Goal: Task Accomplishment & Management: Manage account settings

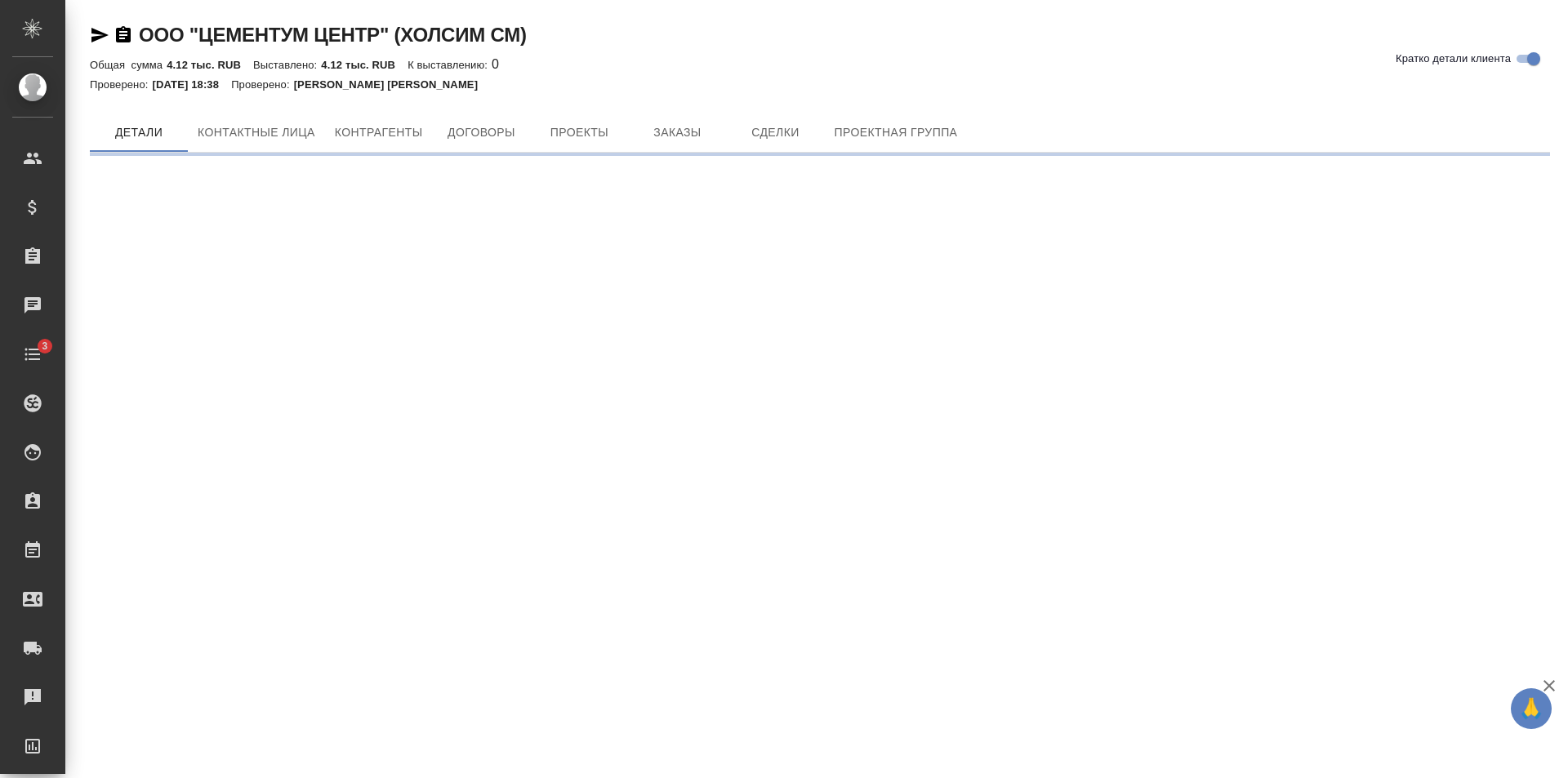
click at [679, 115] on button "Заказы" at bounding box center [677, 132] width 98 height 39
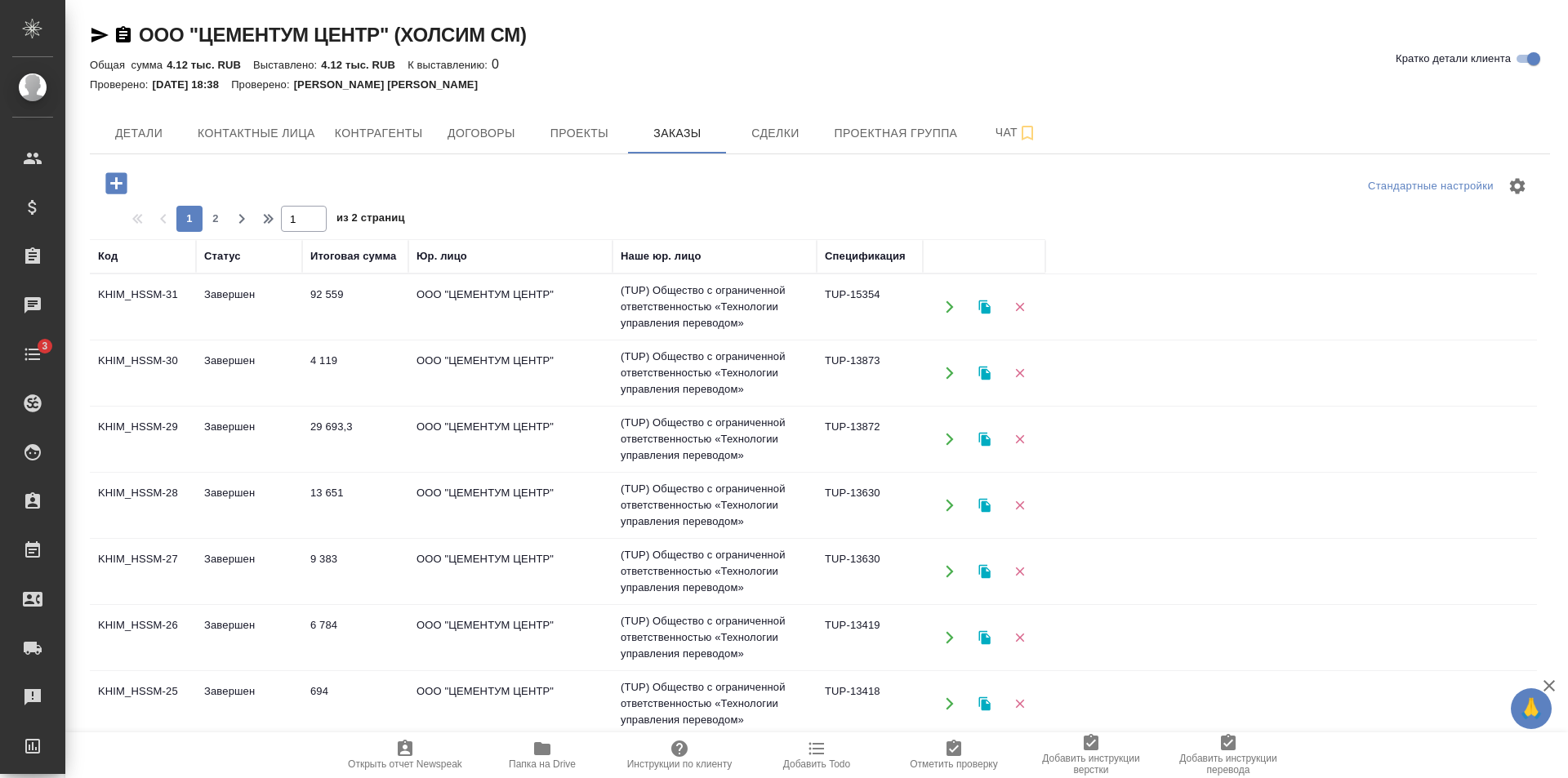
click at [329, 343] on tr "KHIM_HSSM-30 Завершен 4 119 ООО "ЦЕМЕНТУМ ЦЕНТР" (TUP) Общество с ограниченной …" at bounding box center [813, 373] width 1447 height 66
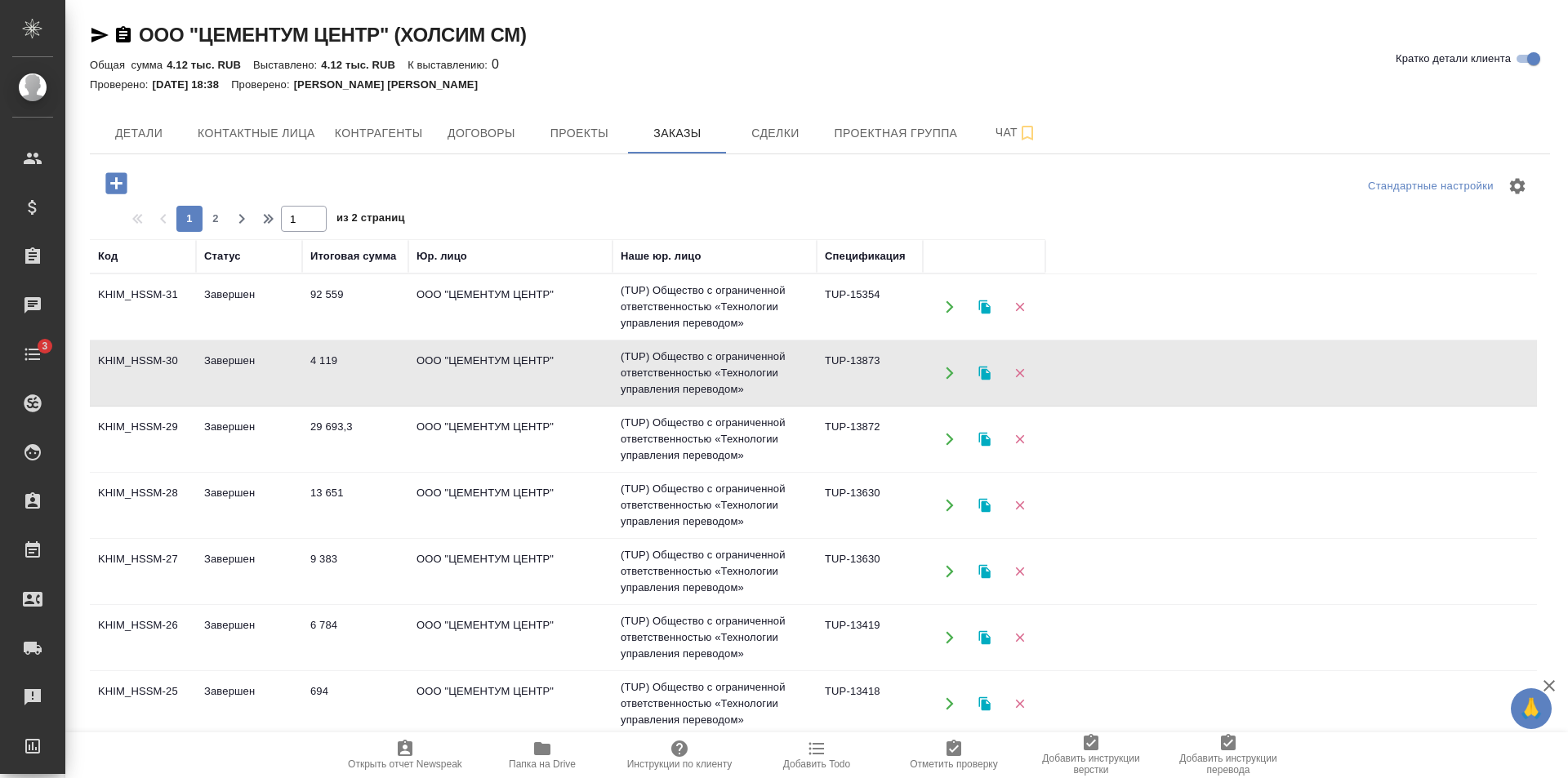
click at [329, 343] on tr "KHIM_HSSM-30 Завершен 4 119 ООО "ЦЕМЕНТУМ ЦЕНТР" (TUP) Общество с ограниченной …" at bounding box center [813, 373] width 1447 height 66
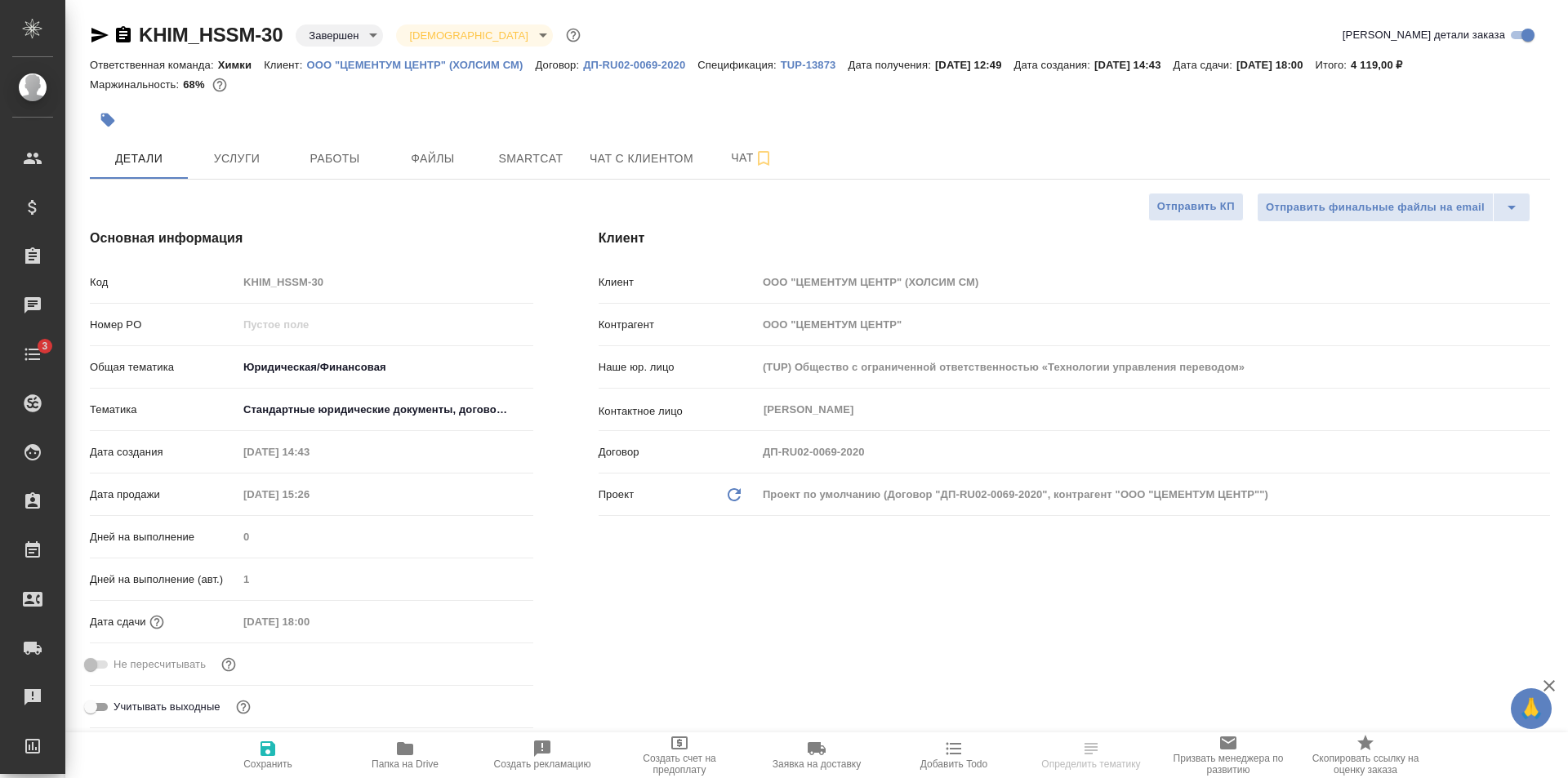
select select "RU"
click at [814, 61] on p "TUP-13873" at bounding box center [814, 65] width 68 height 12
select select "RU"
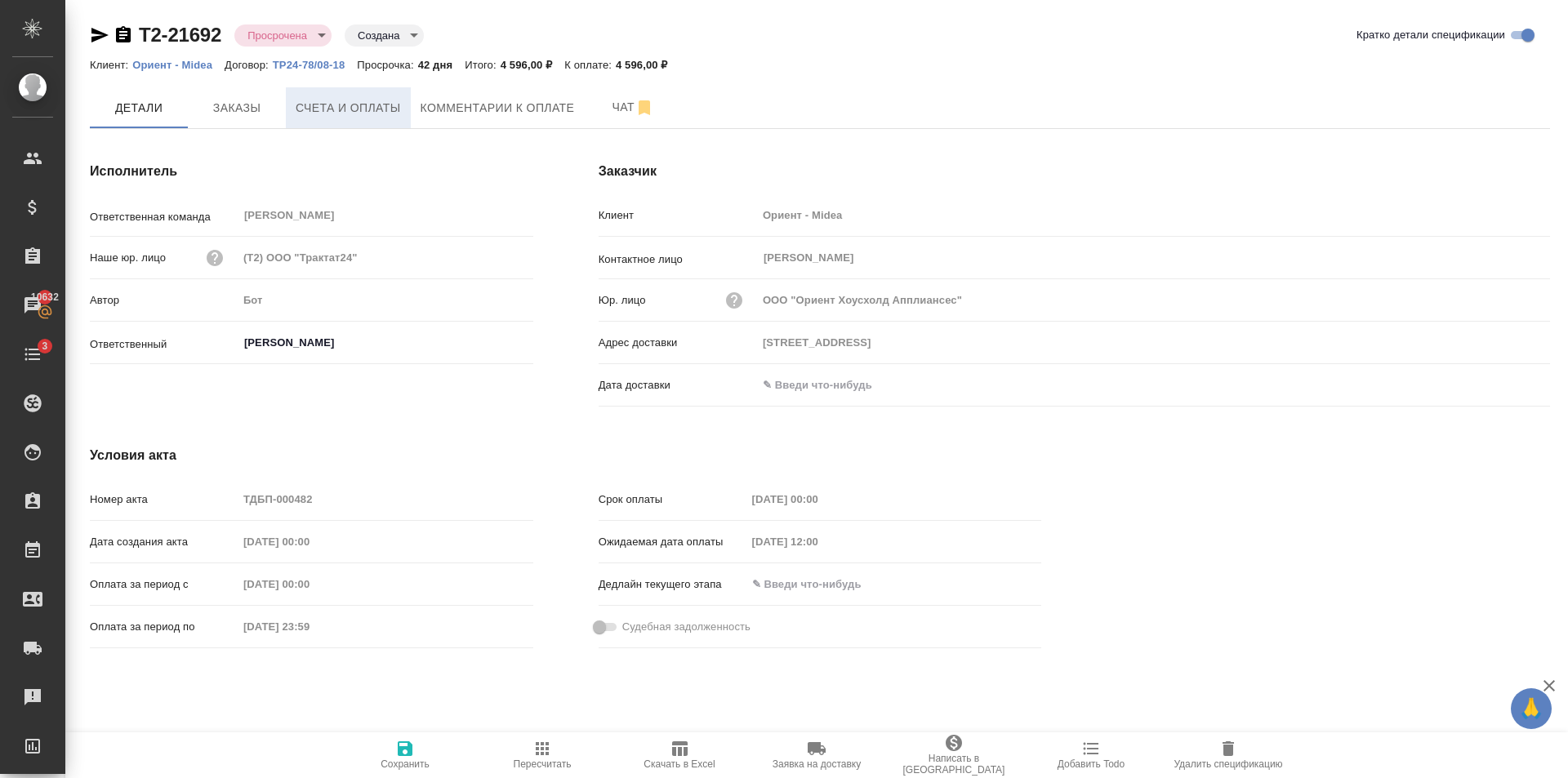
click at [347, 122] on button "Счета и оплаты" at bounding box center [348, 108] width 125 height 41
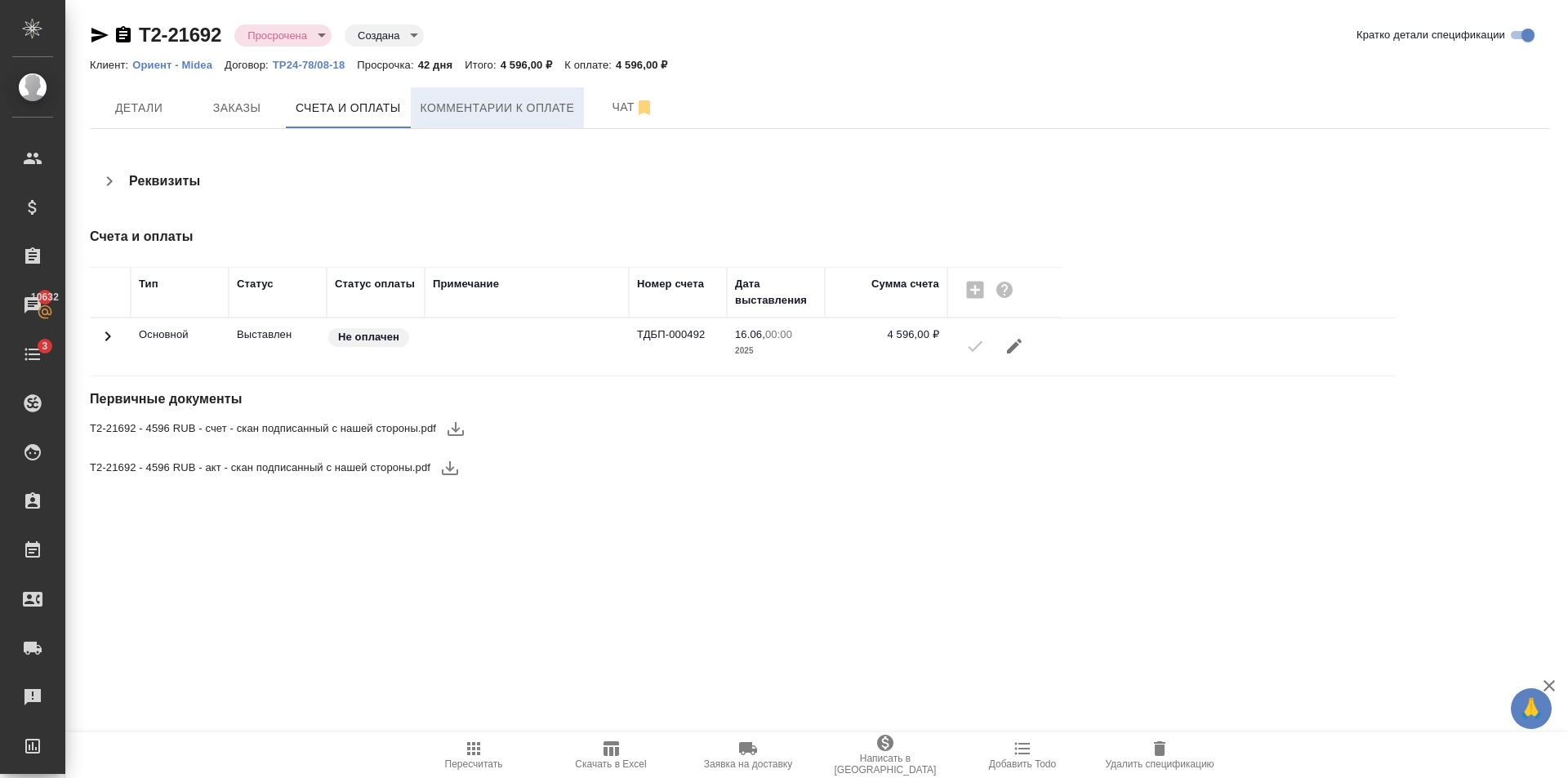
click at [514, 102] on span "Комментарии к оплате" at bounding box center [497, 108] width 154 height 20
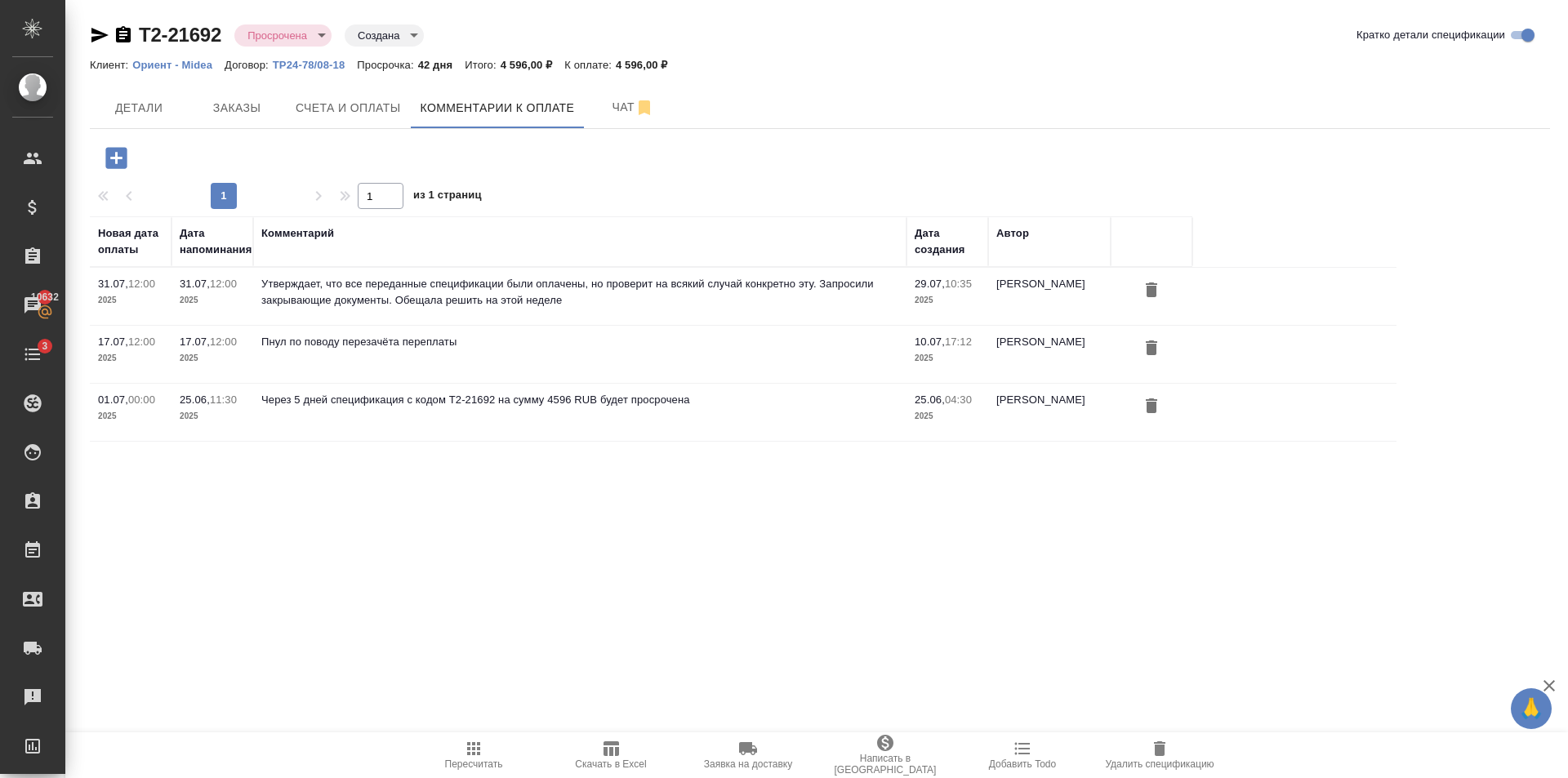
click at [130, 160] on button "button" at bounding box center [116, 159] width 45 height 34
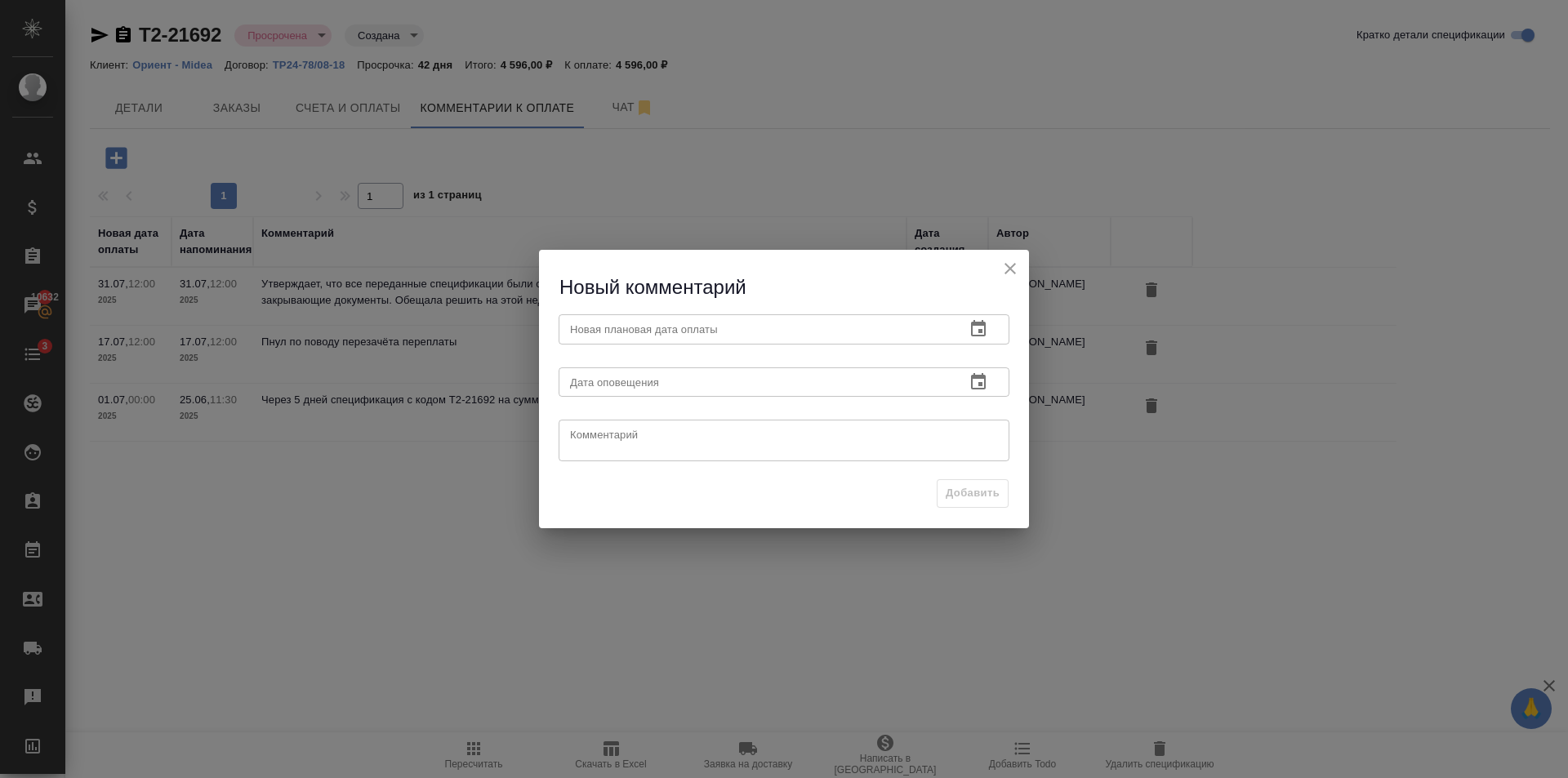
click at [624, 335] on input "text" at bounding box center [755, 329] width 394 height 29
click at [969, 330] on button "button" at bounding box center [978, 329] width 39 height 39
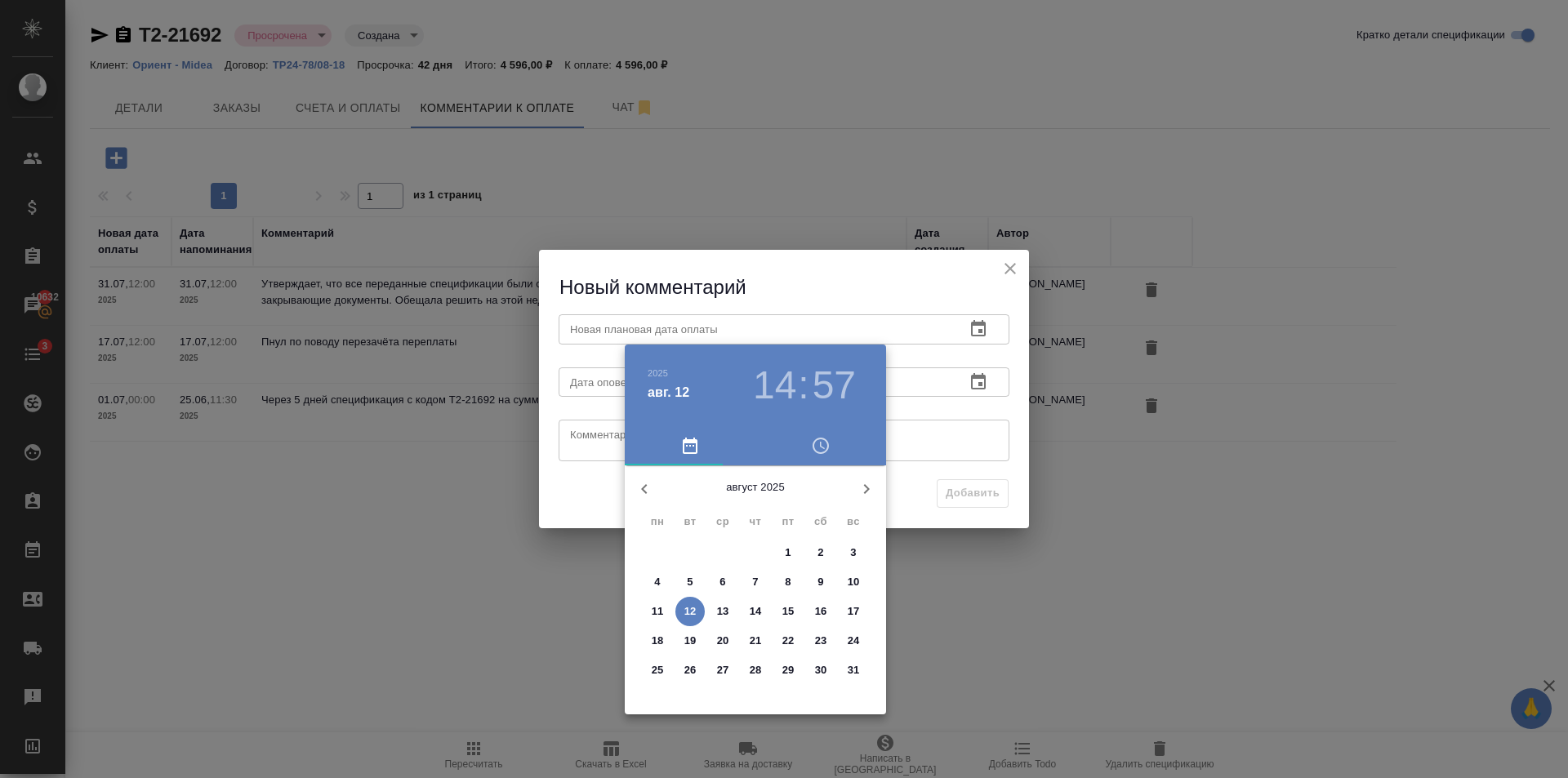
click at [800, 617] on span "15" at bounding box center [788, 611] width 29 height 16
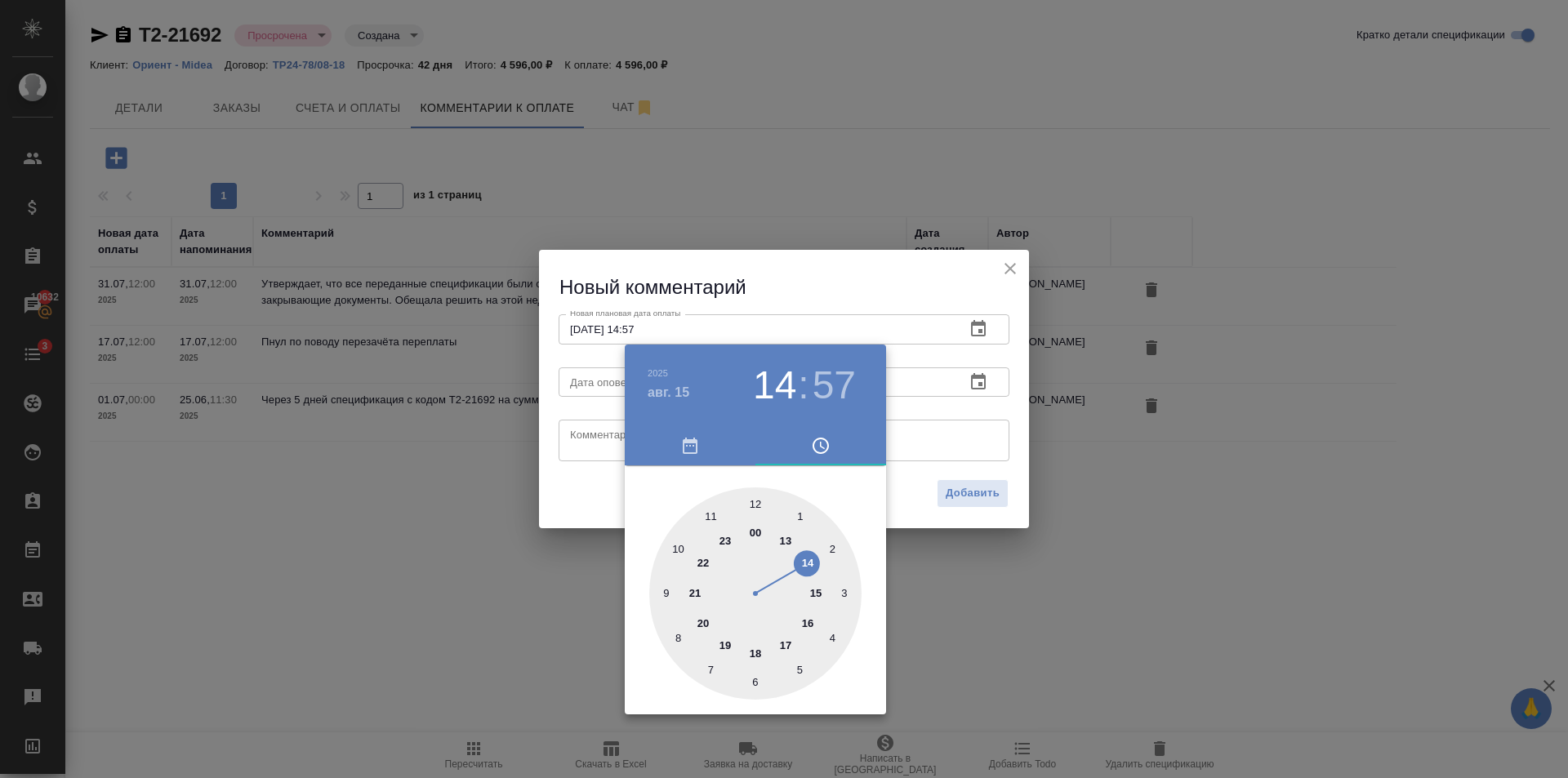
click at [758, 499] on div at bounding box center [755, 594] width 212 height 212
type input "15.08.2025 12:00"
click at [928, 455] on div at bounding box center [784, 389] width 1568 height 778
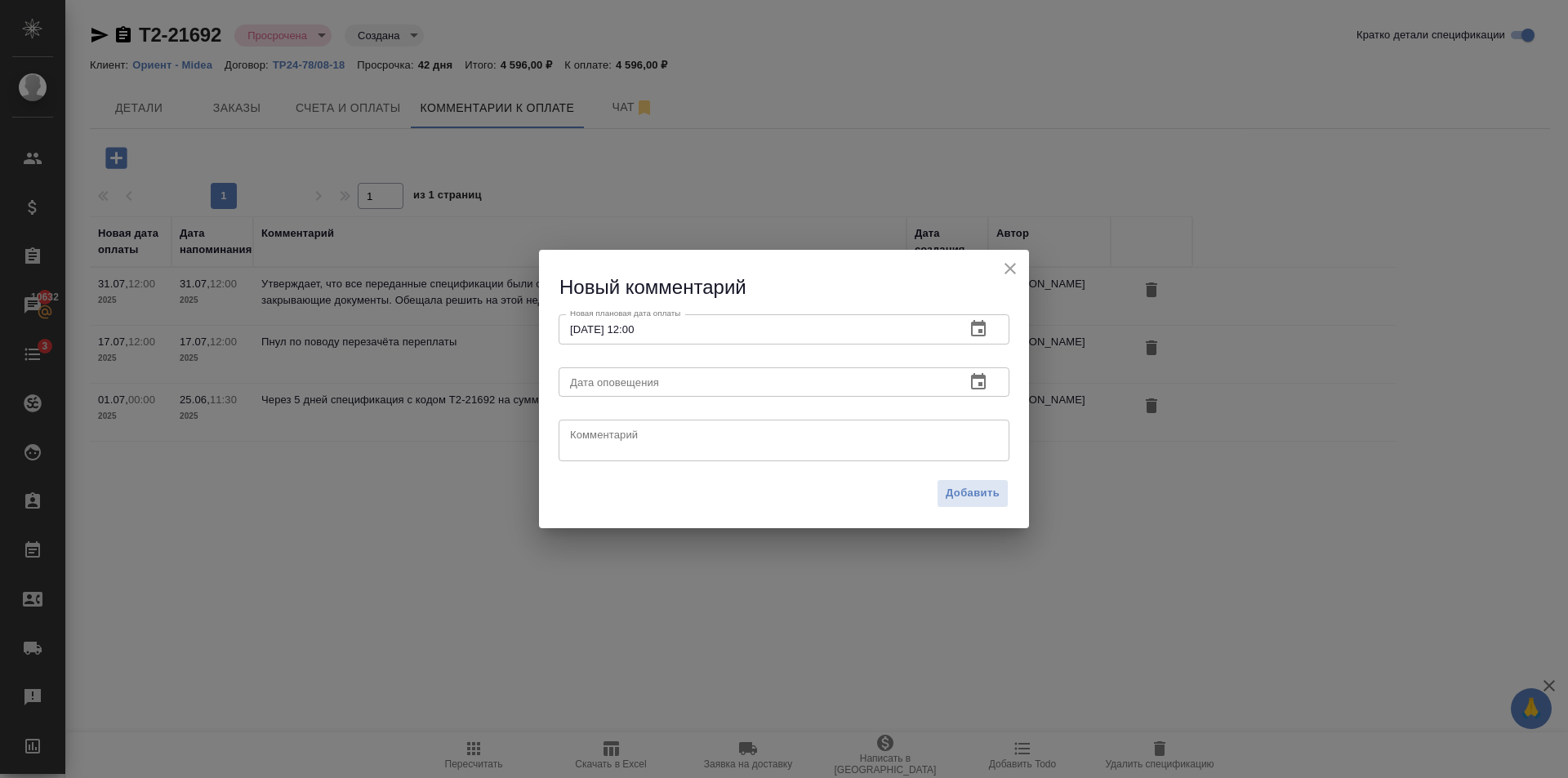
click at [983, 384] on icon "button" at bounding box center [978, 382] width 20 height 20
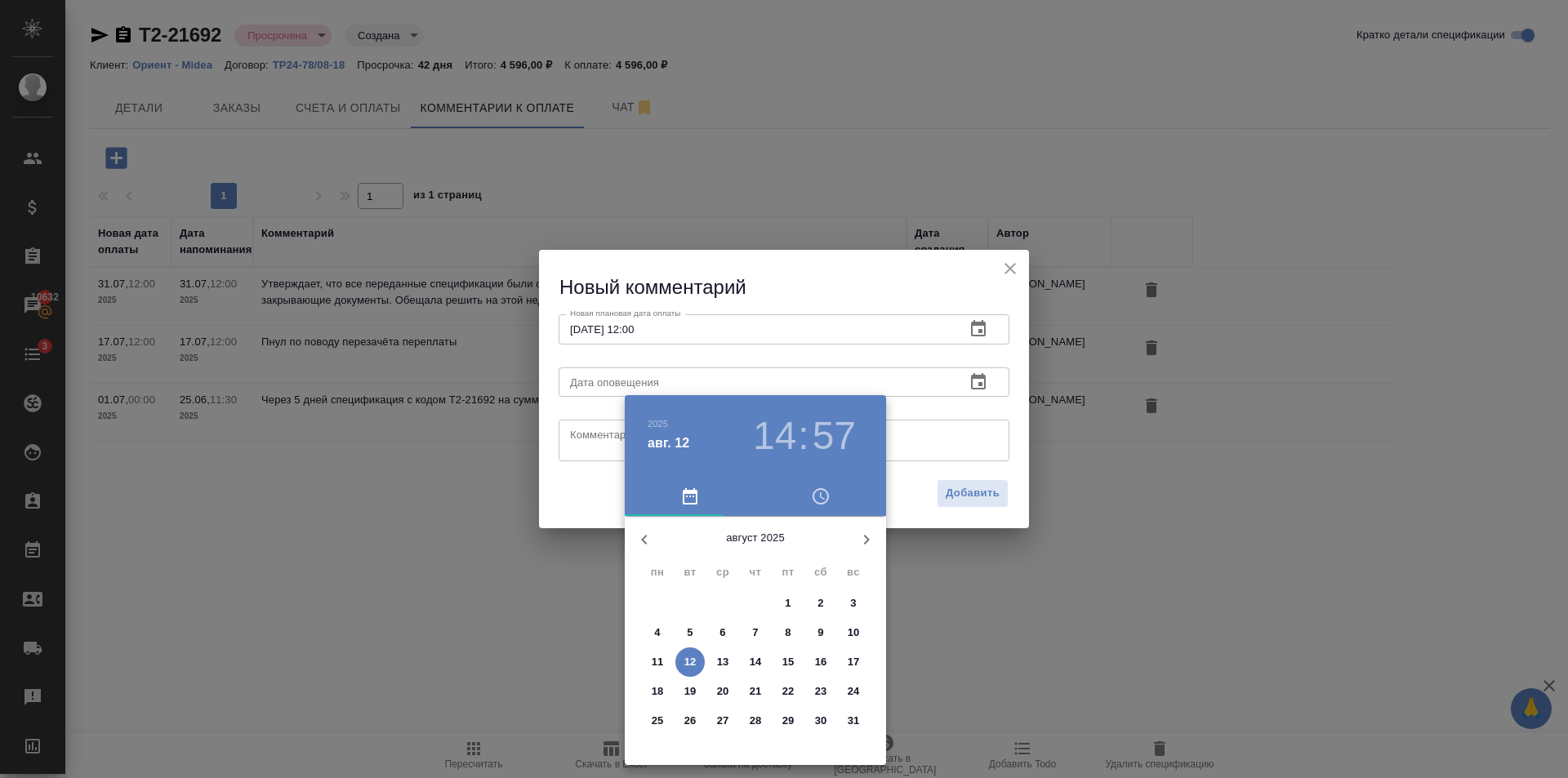
click at [788, 659] on p "15" at bounding box center [788, 662] width 12 height 16
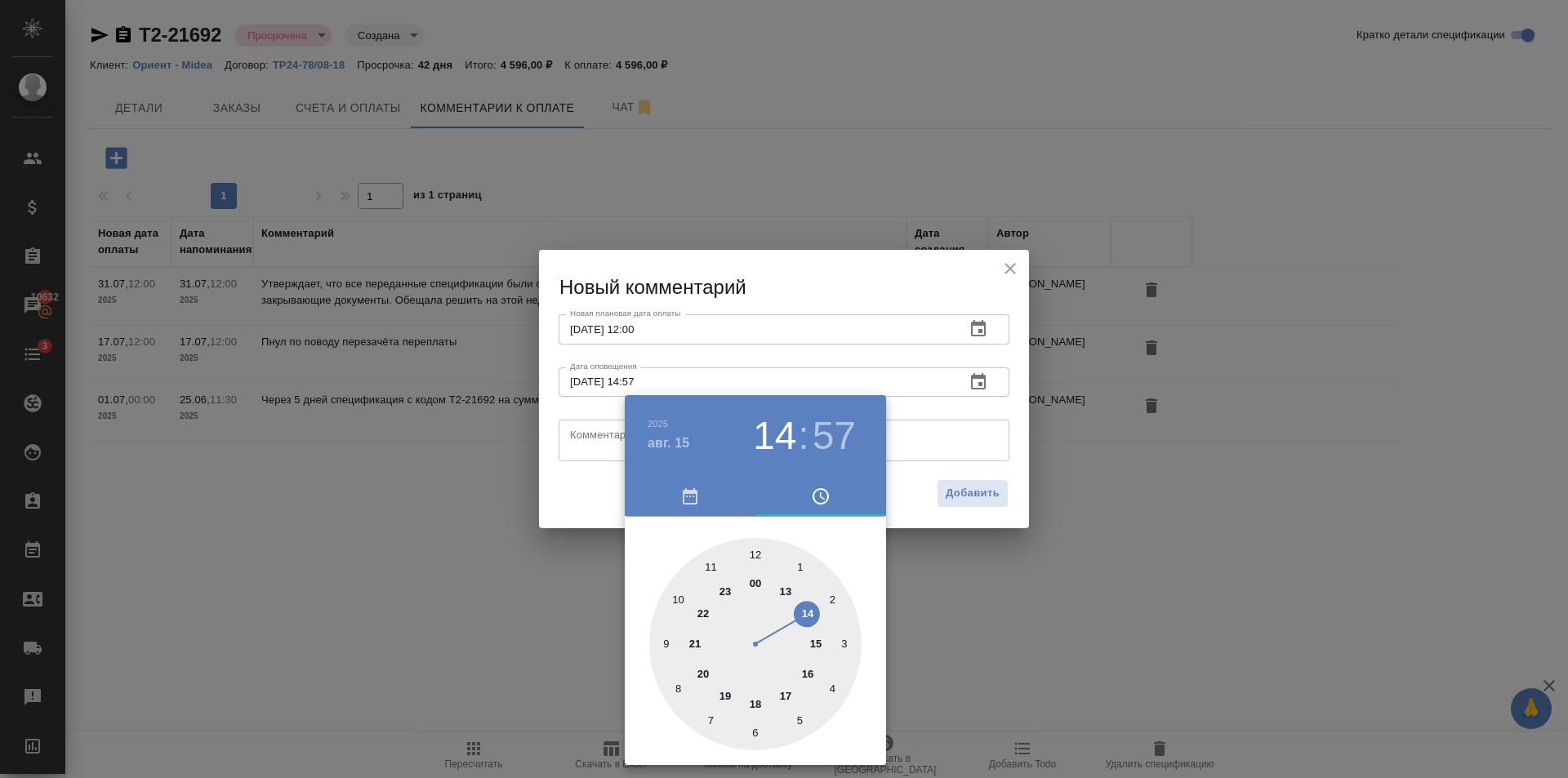
click at [757, 552] on div at bounding box center [755, 644] width 212 height 212
type input "15.08.2025 12:00"
click at [591, 494] on div at bounding box center [784, 389] width 1568 height 778
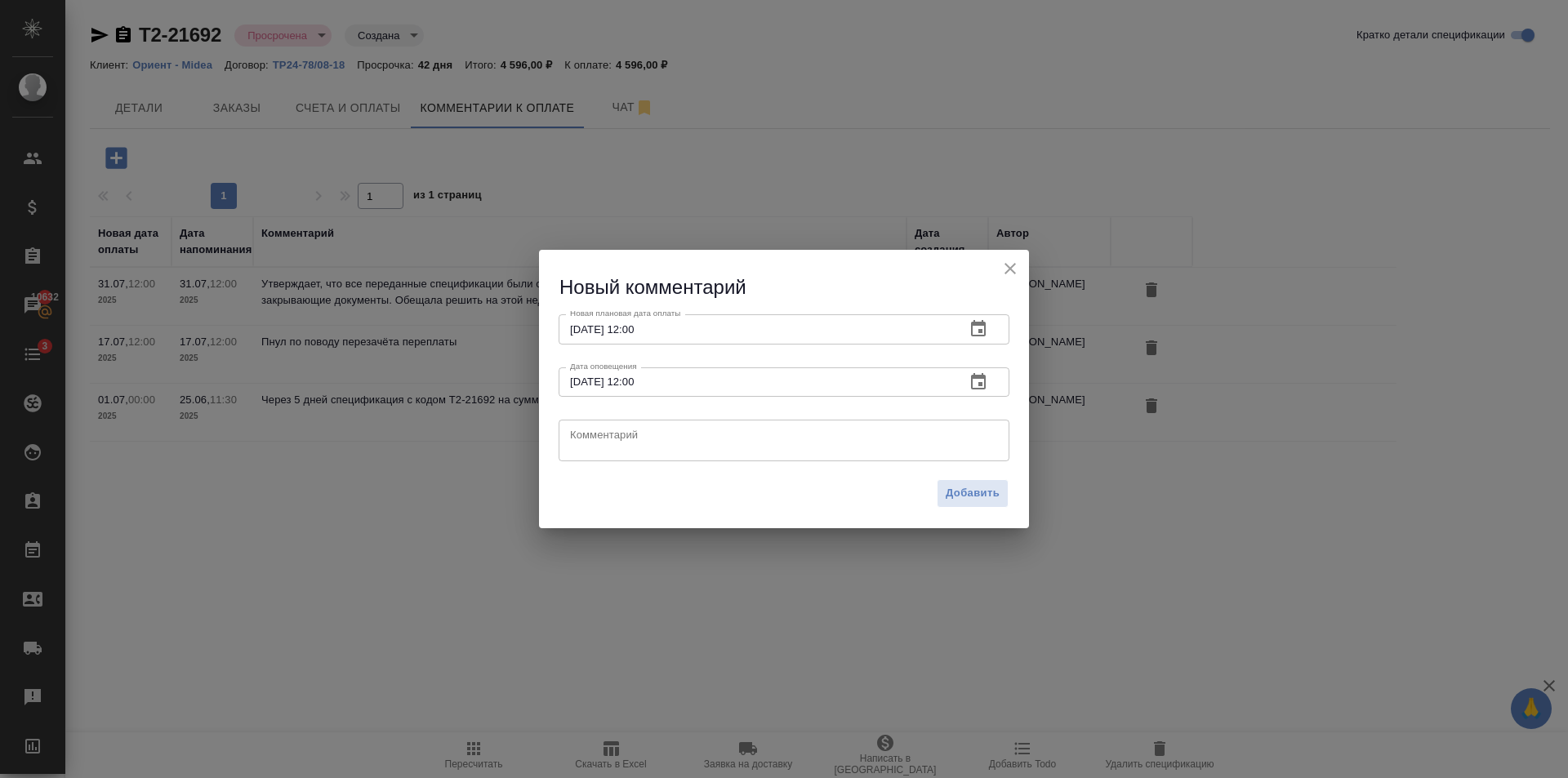
click at [596, 437] on textarea at bounding box center [784, 440] width 428 height 24
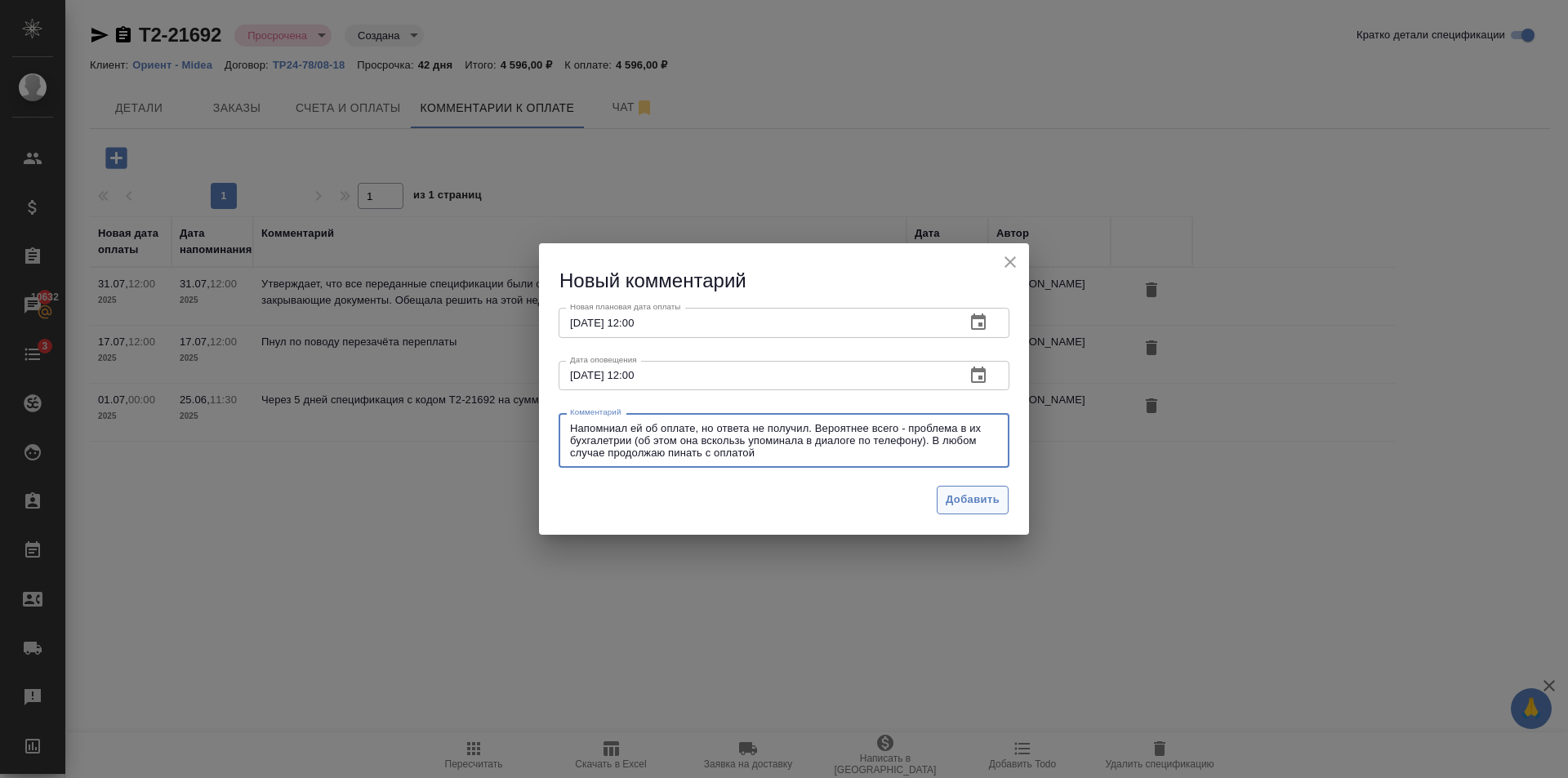
type textarea "Напомниал ей об оплате, но ответа не получил. Вероятнее всего - проблема в их б…"
click at [972, 494] on span "Добавить" at bounding box center [972, 500] width 53 height 19
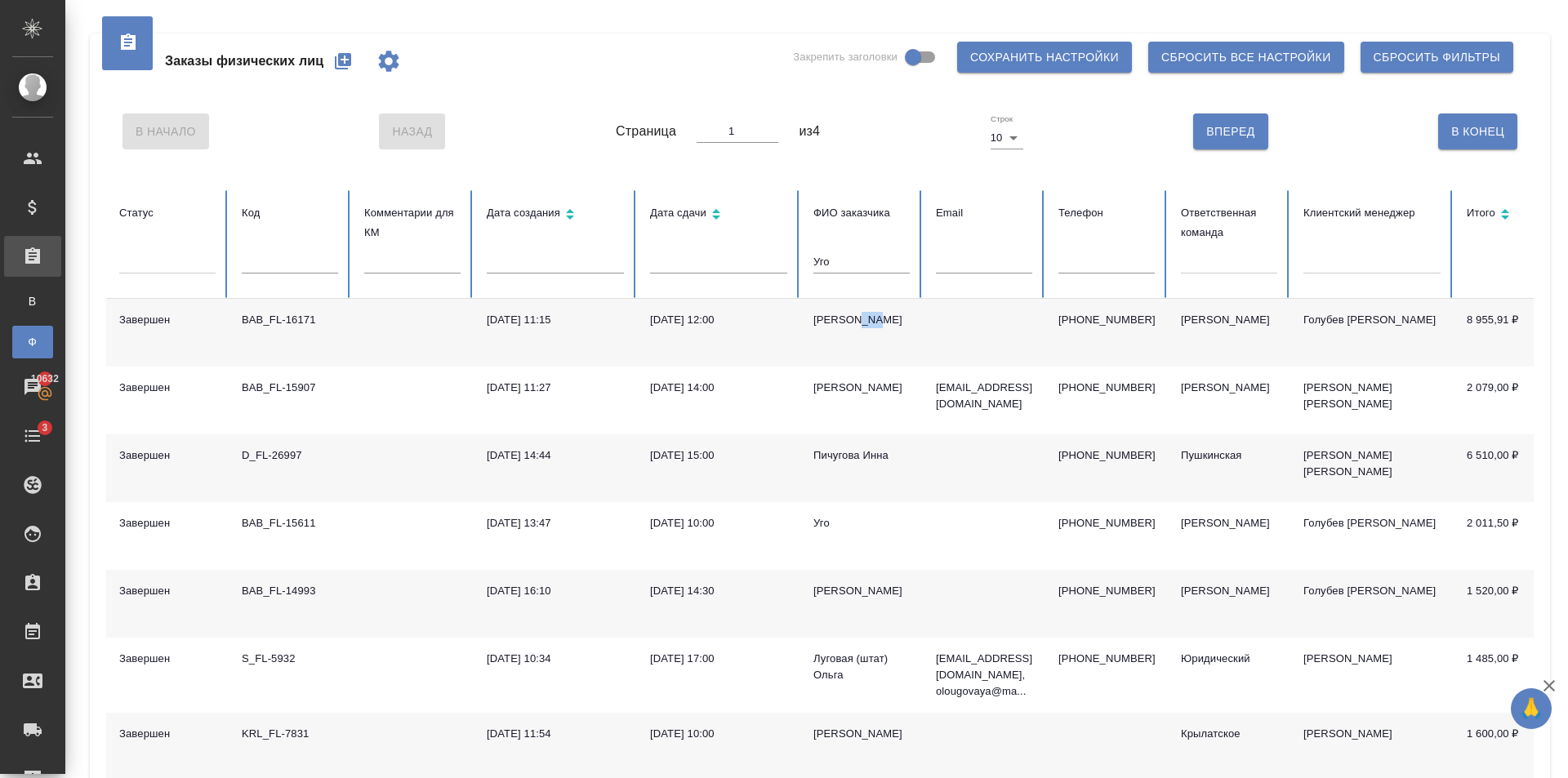
click at [334, 61] on icon "button" at bounding box center [343, 61] width 20 height 20
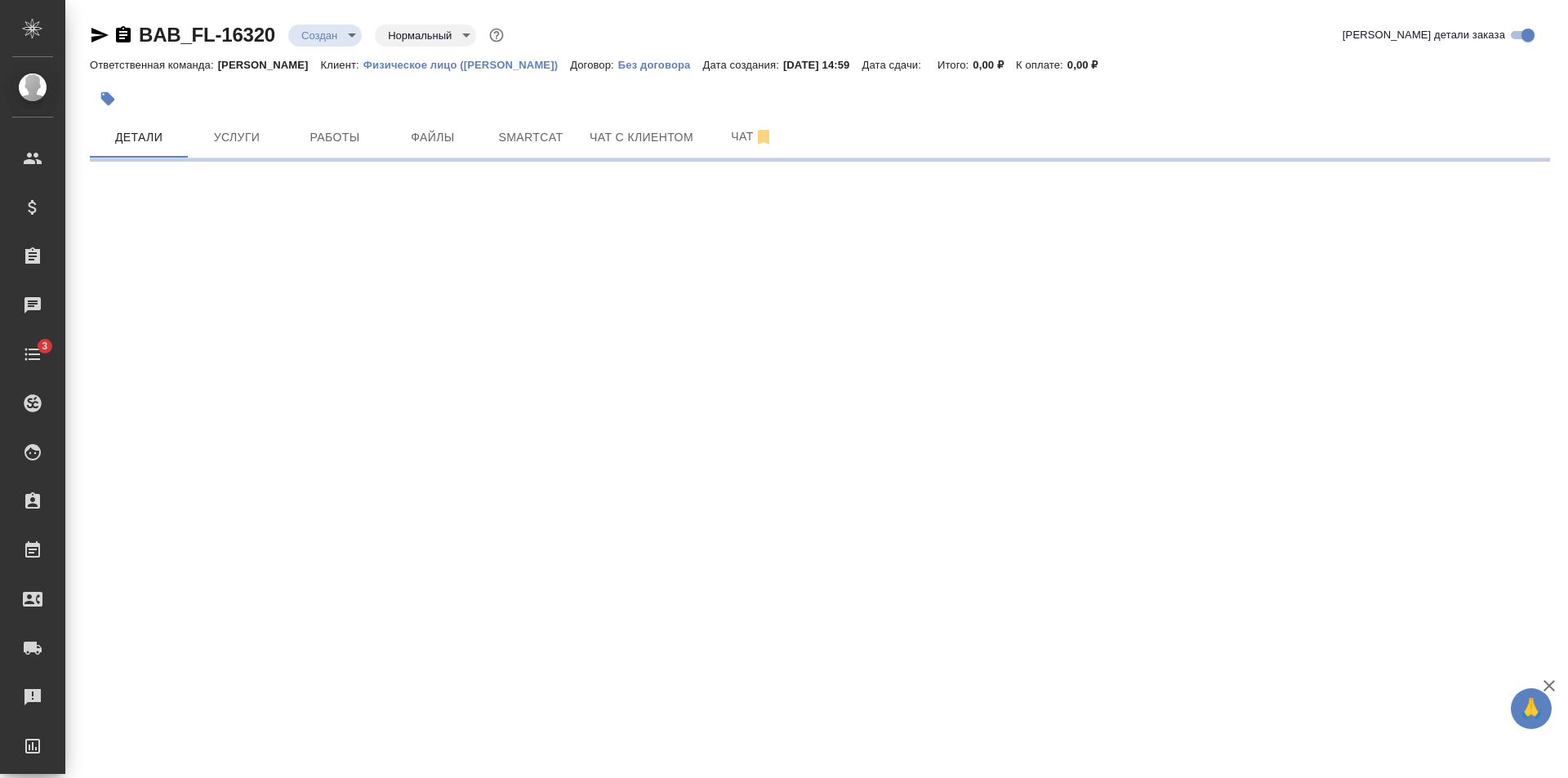
select select "RU"
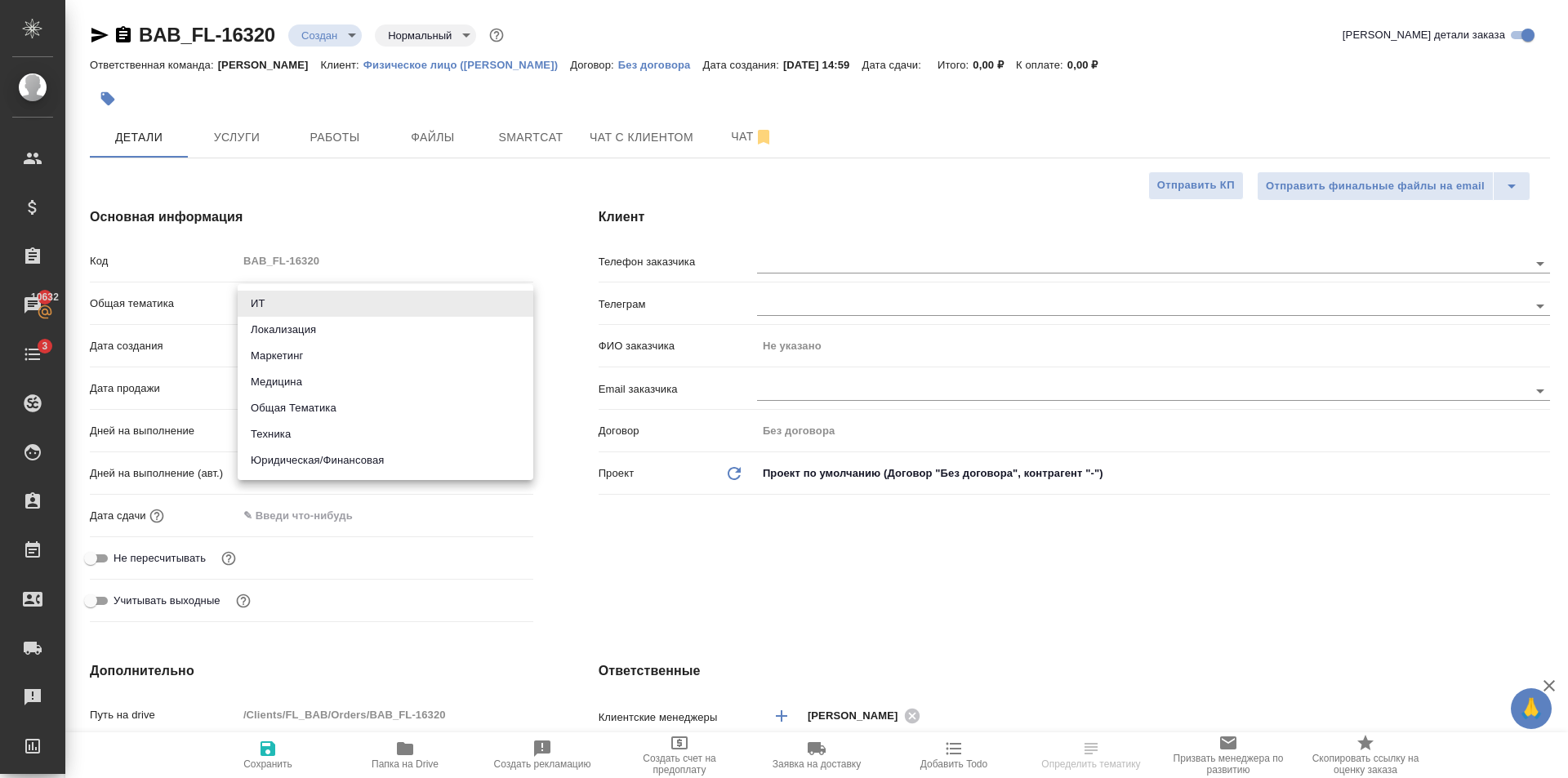
click at [362, 315] on body "🙏 .cls-1 fill:#fff; AWATERA Golubev Dmitry Клиенты Спецификации Заказы 10632 Ча…" at bounding box center [784, 389] width 1568 height 778
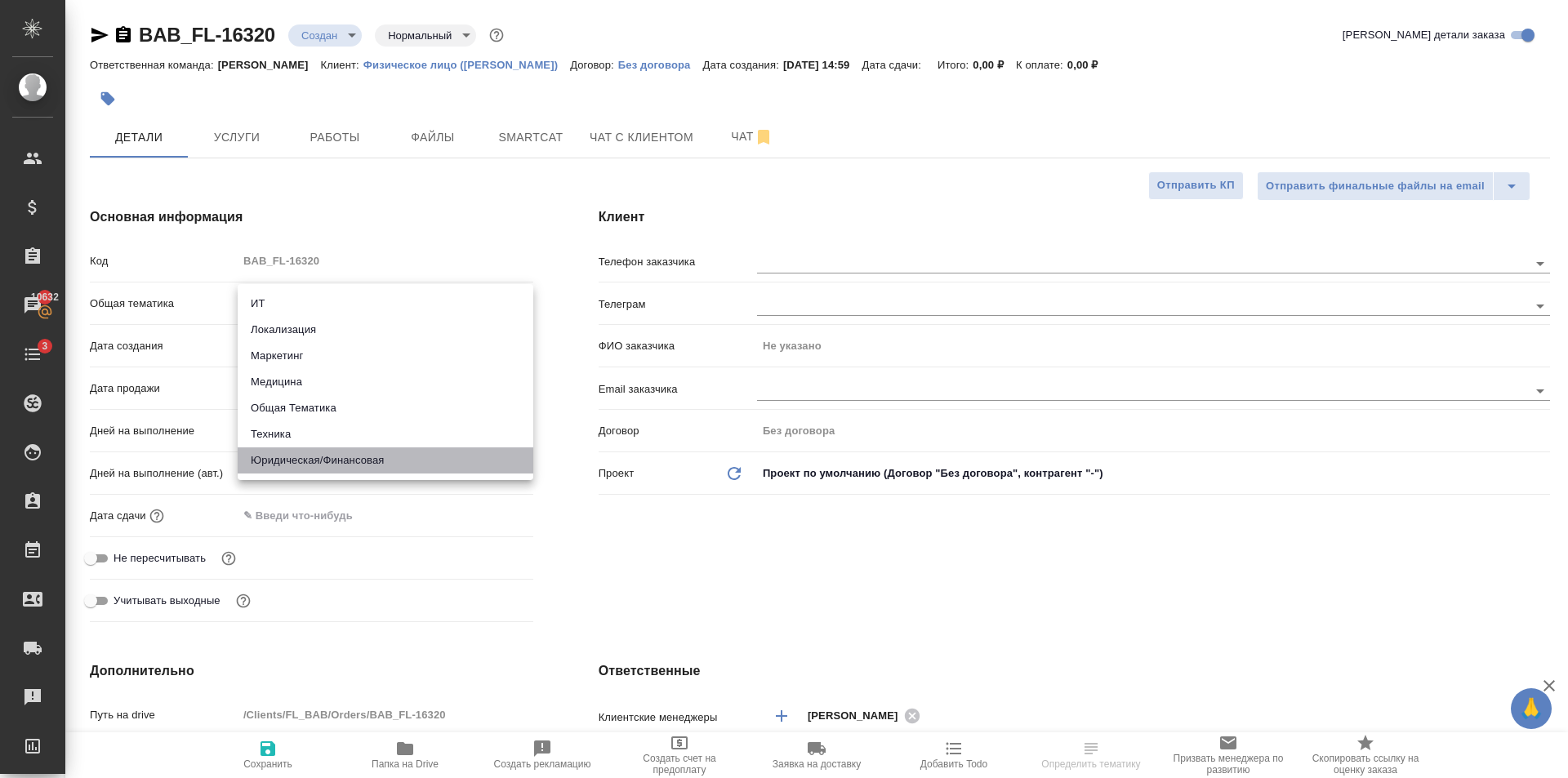
click at [409, 460] on li "Юридическая/Финансовая" at bounding box center [386, 460] width 296 height 26
type input "yr-fn"
type textarea "x"
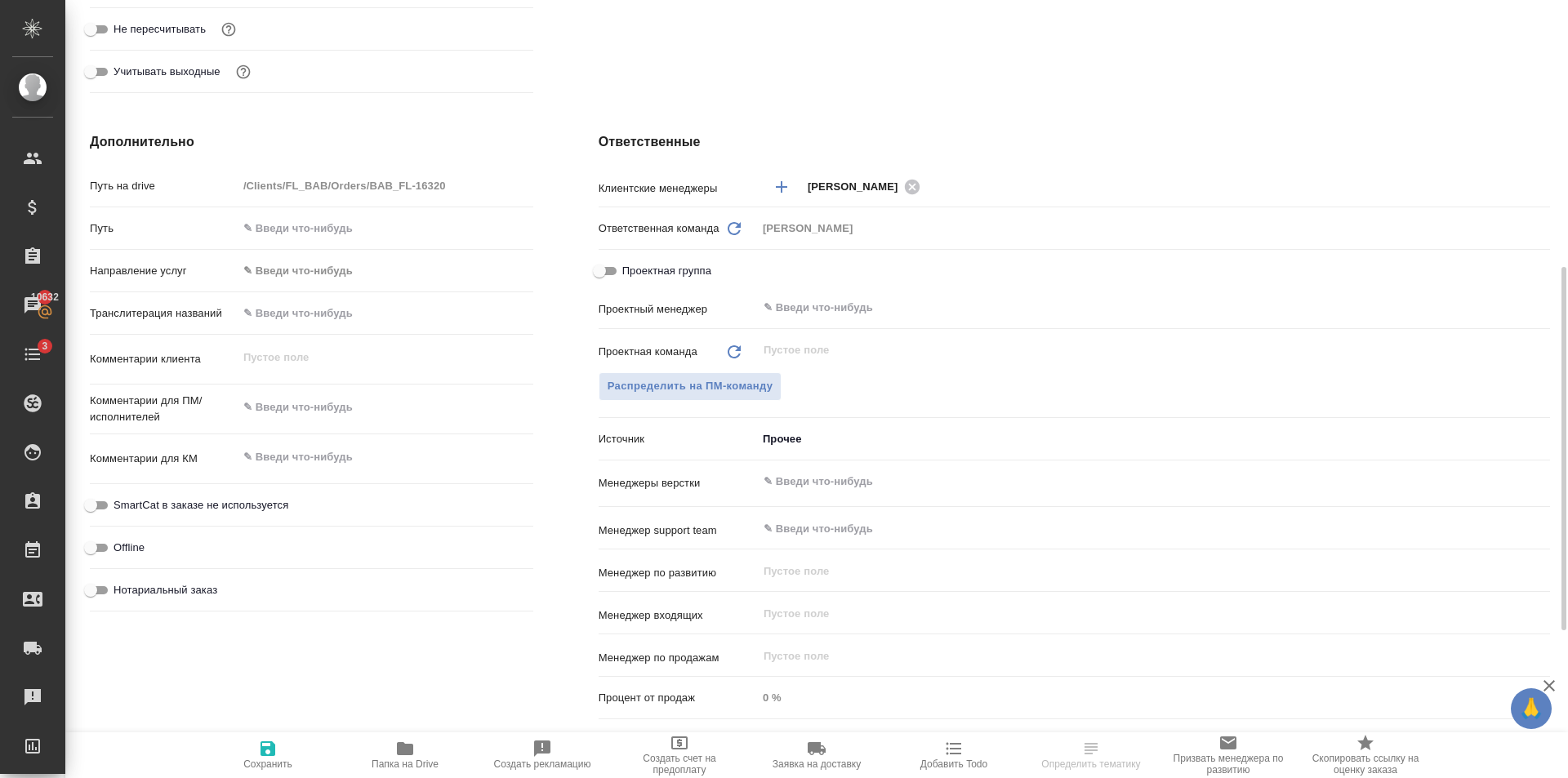
scroll to position [888, 0]
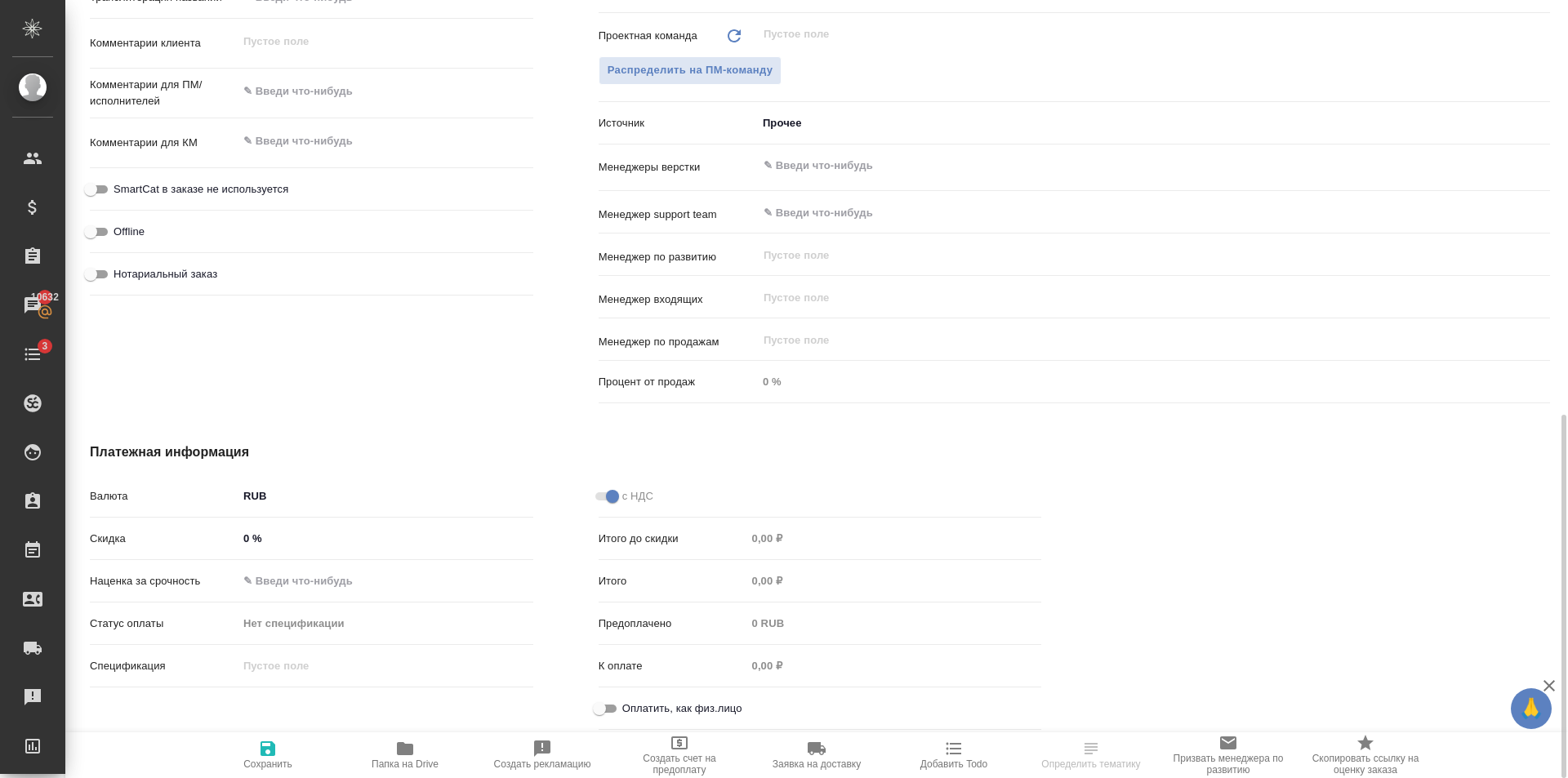
click at [613, 705] on input "Оплатить, как физ.лицо" at bounding box center [600, 708] width 59 height 20
checkbox input "true"
type textarea "x"
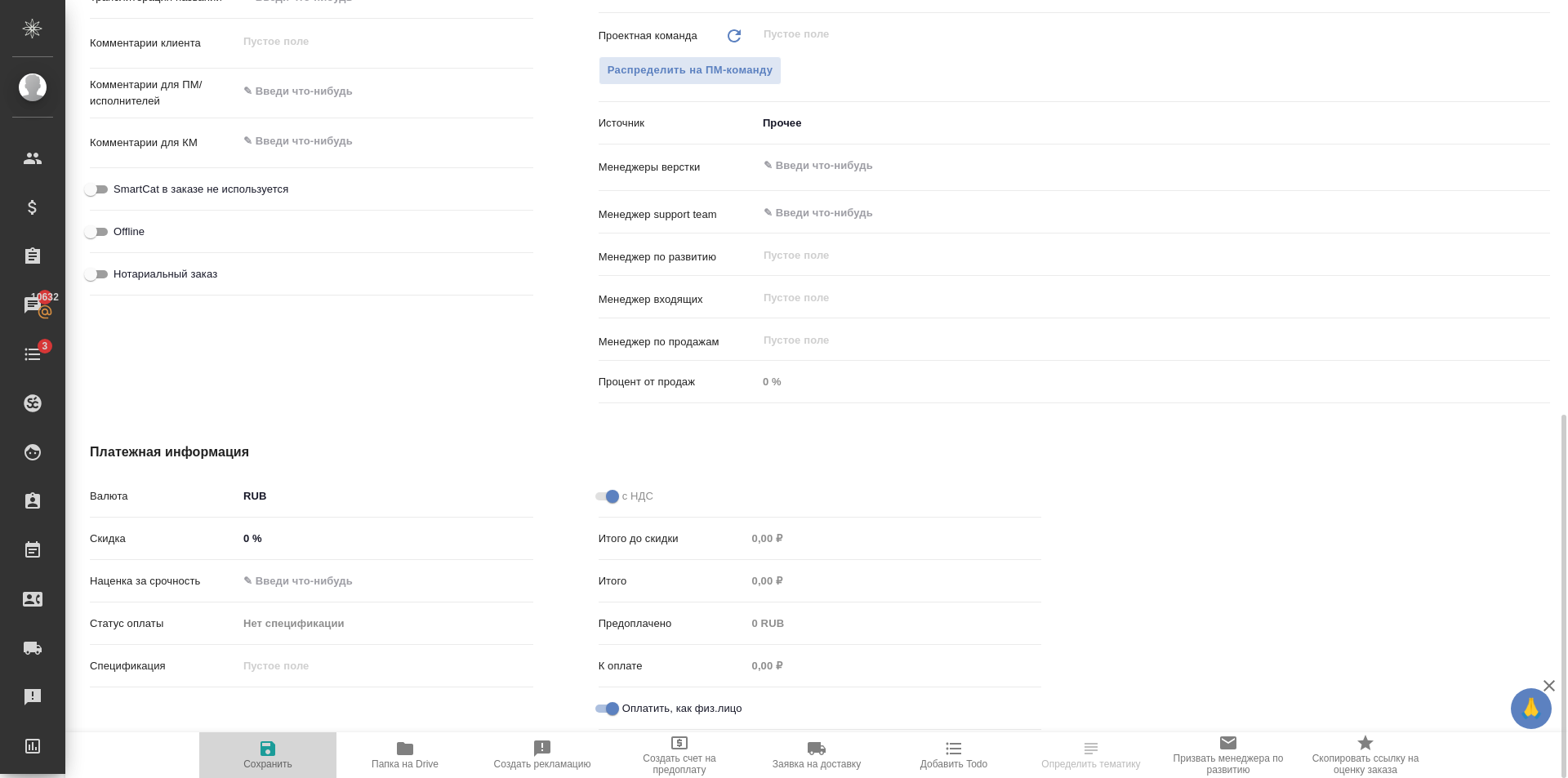
click at [282, 739] on span "Сохранить" at bounding box center [268, 754] width 118 height 31
type textarea "x"
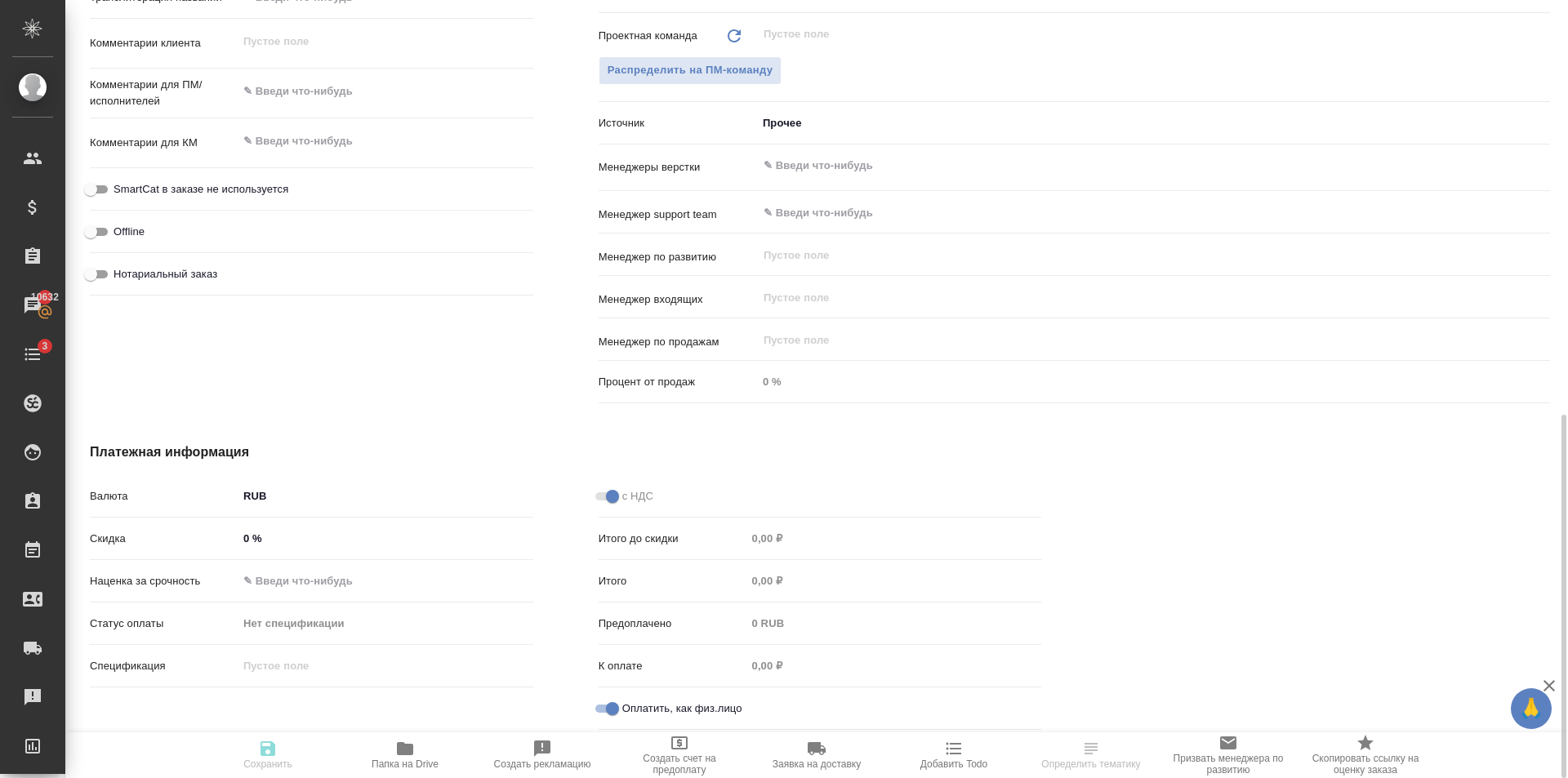
type textarea "x"
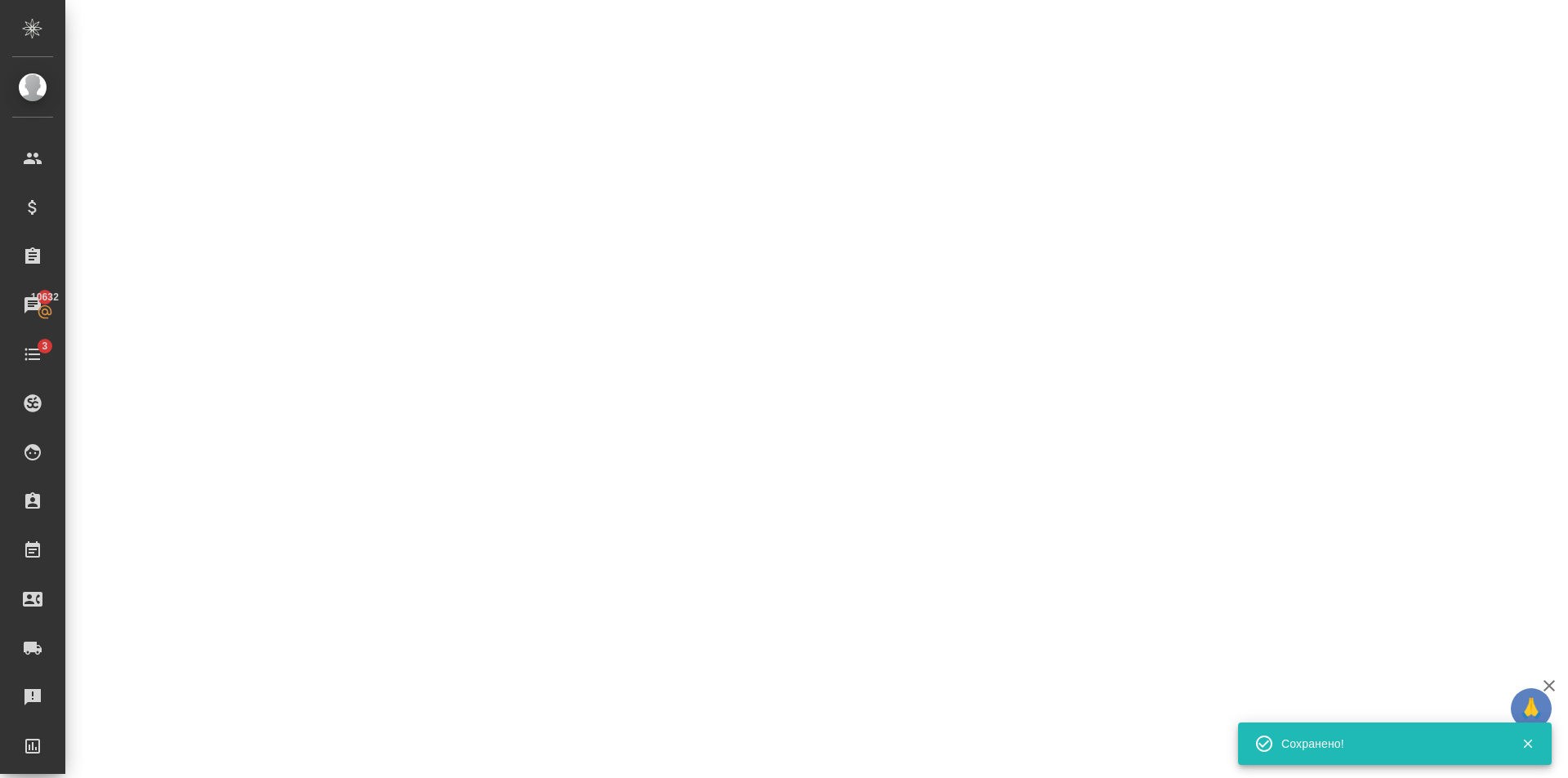
select select "RU"
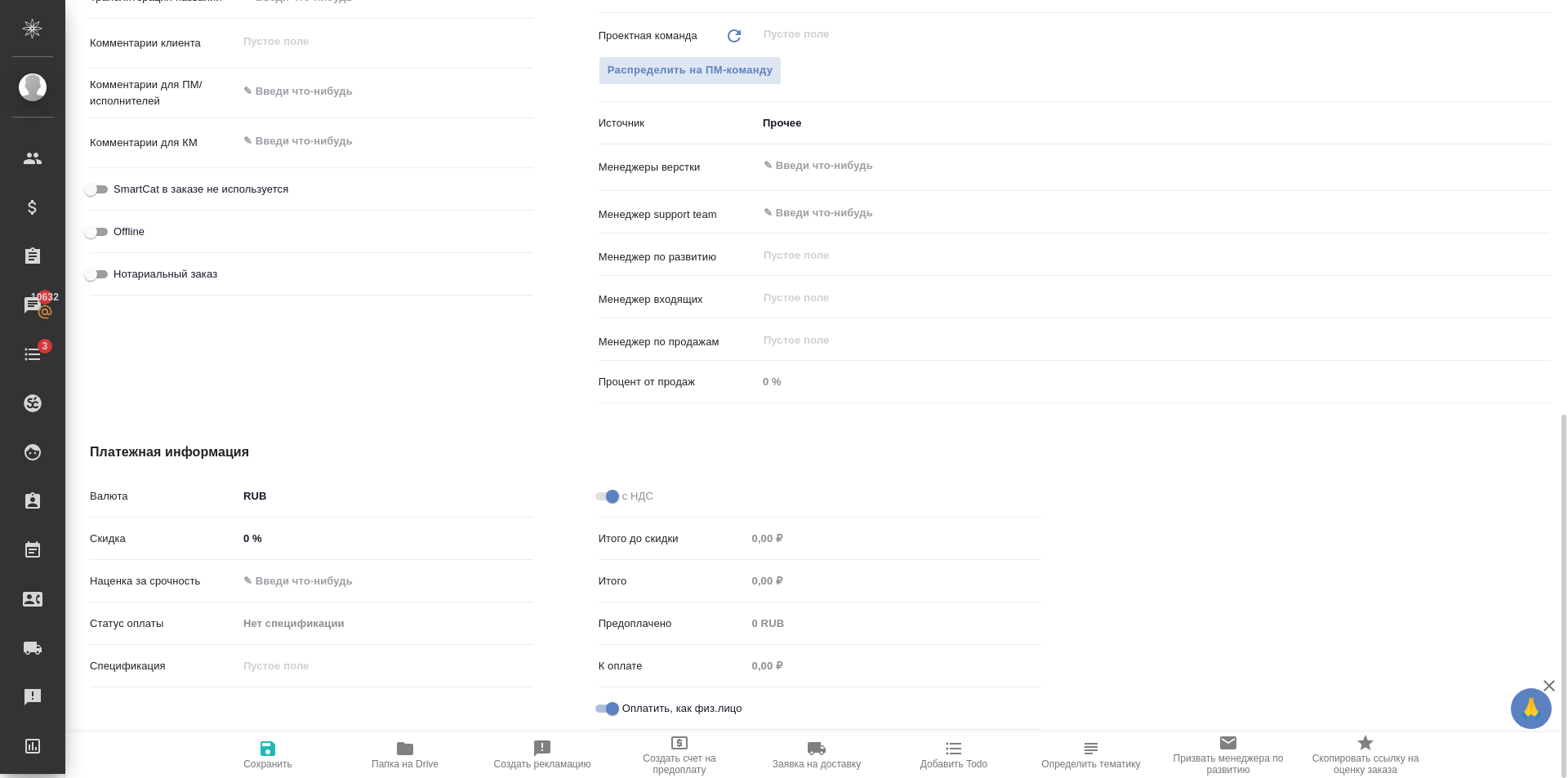
type textarea "x"
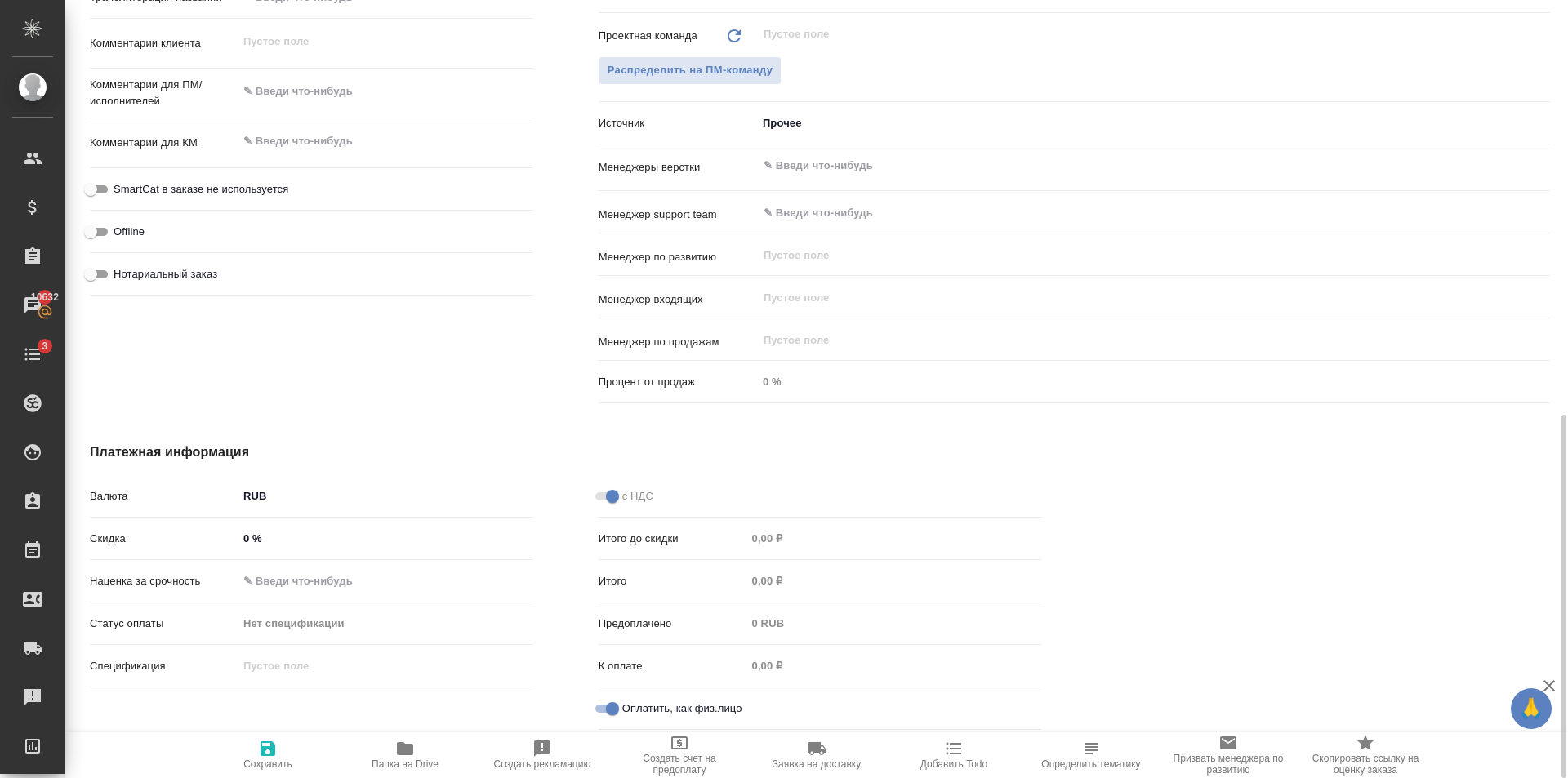
type textarea "x"
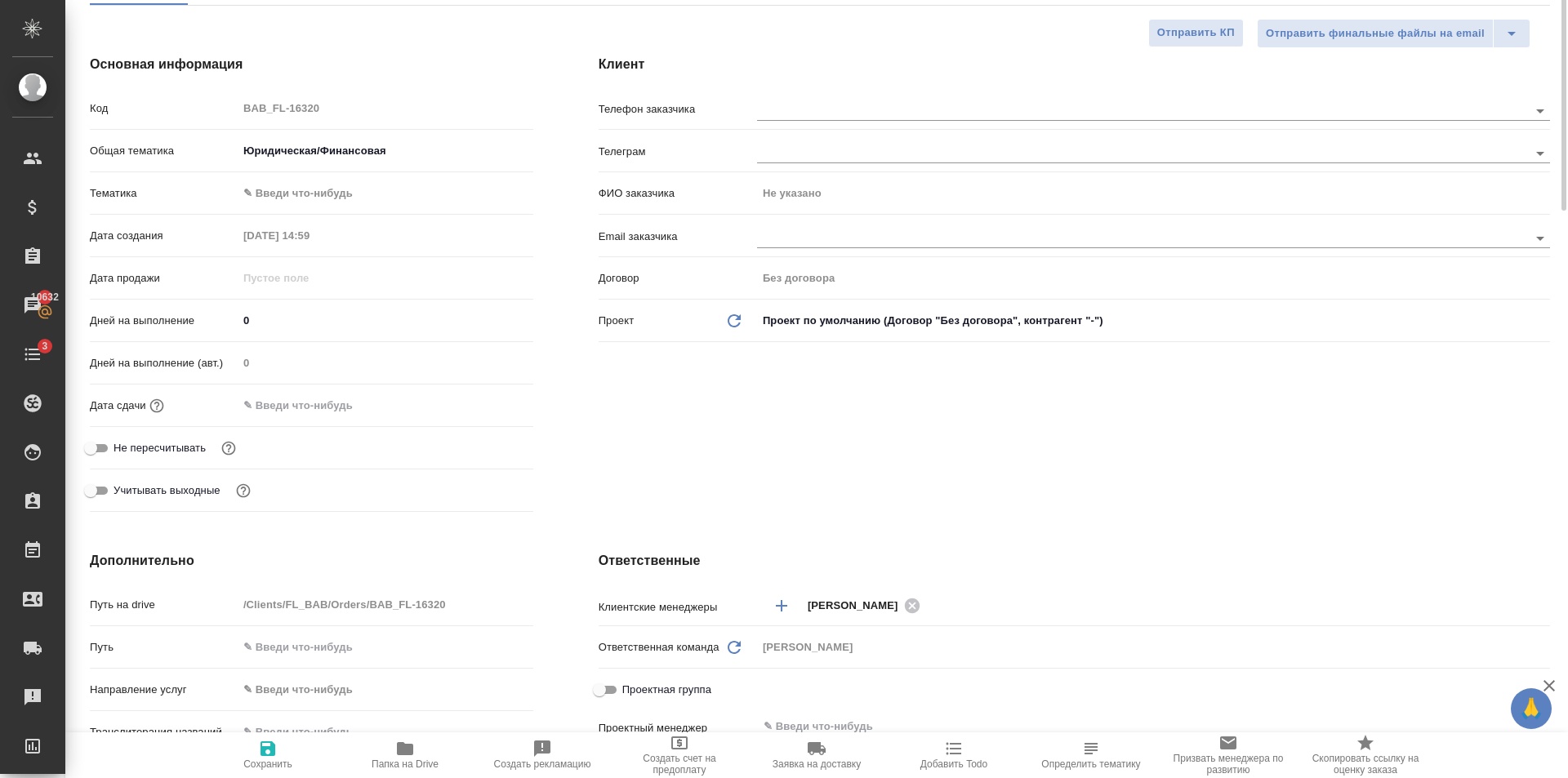
scroll to position [0, 0]
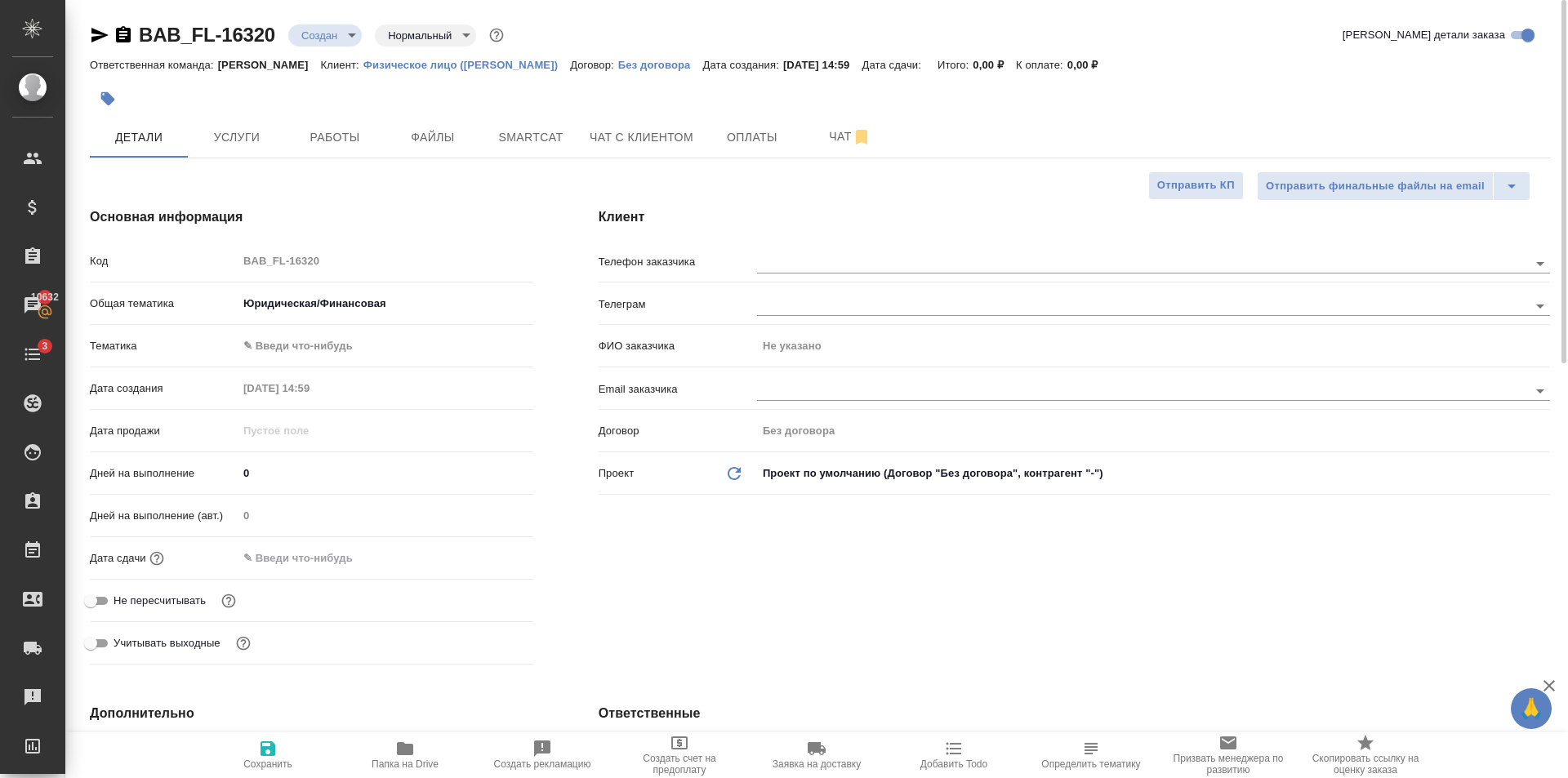
type textarea "x"
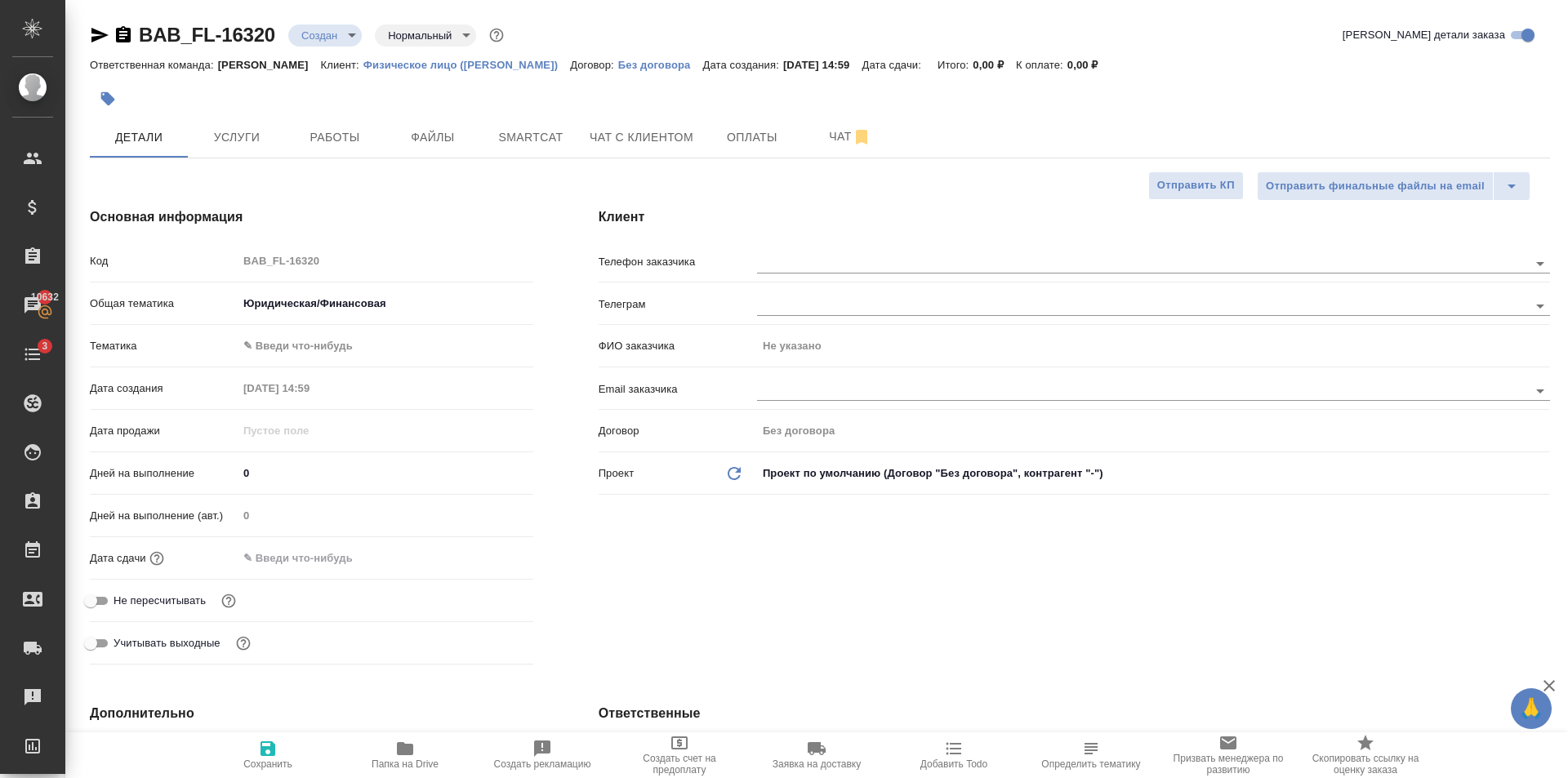
type textarea "x"
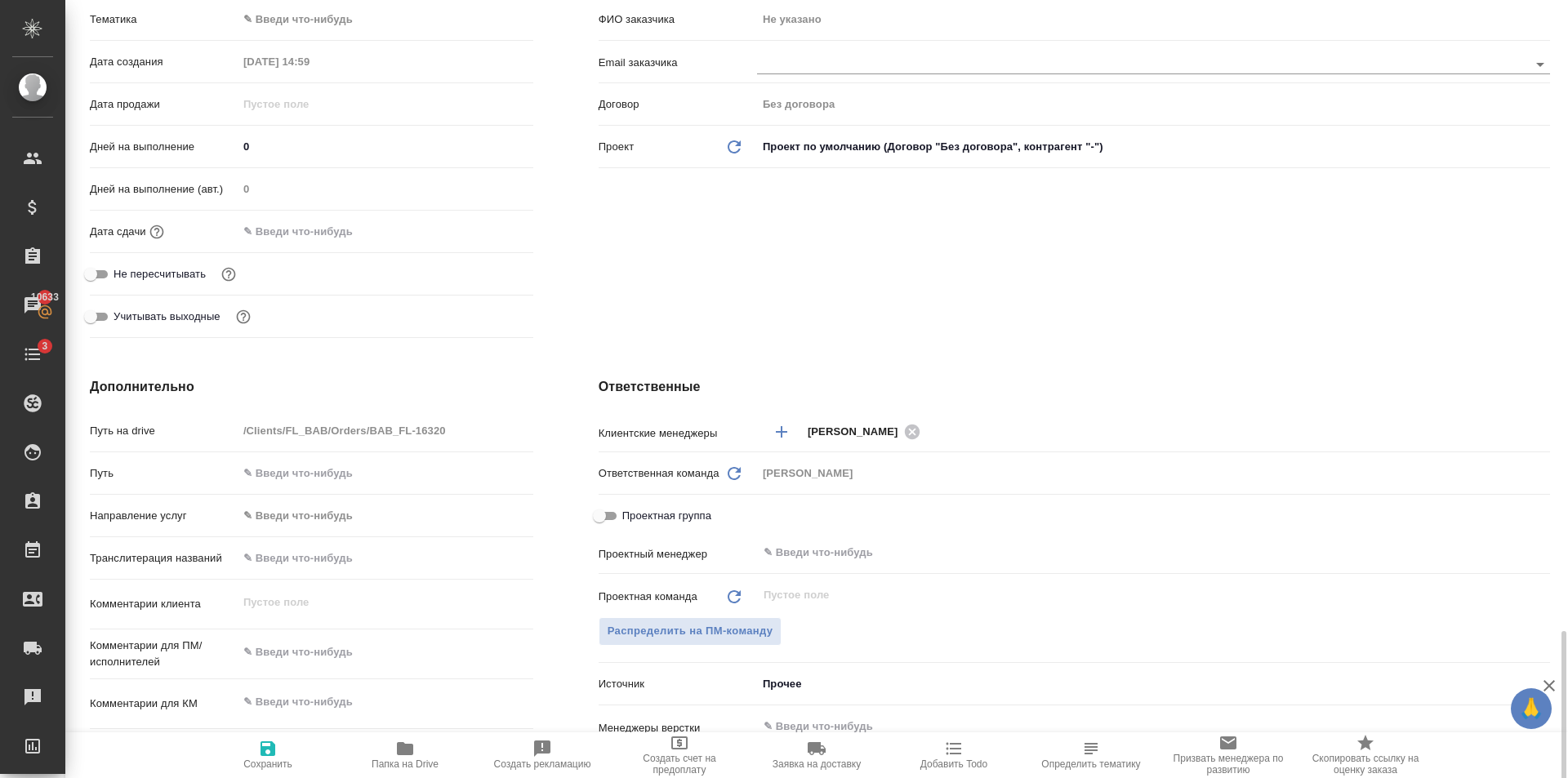
scroll to position [653, 0]
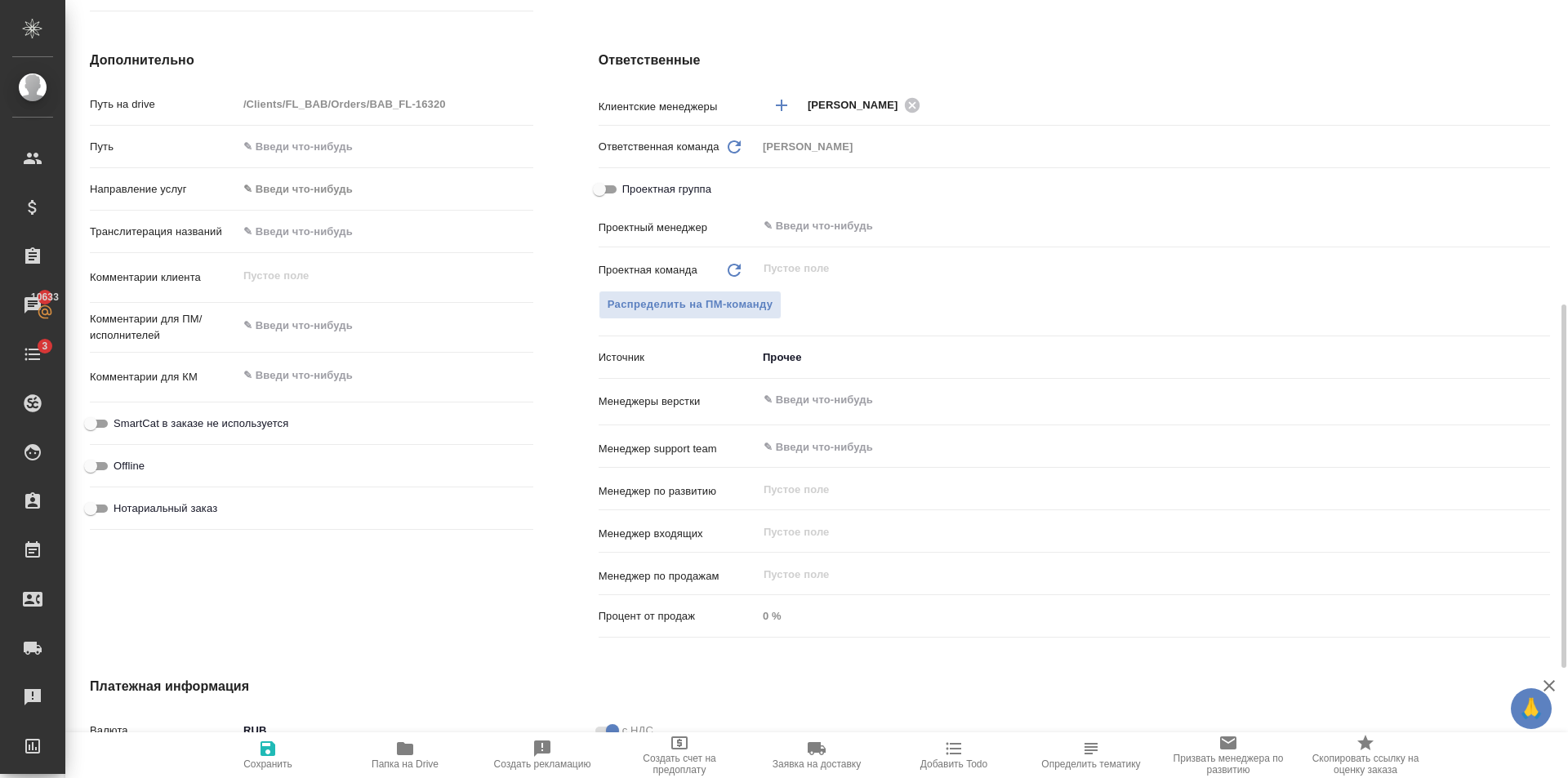
click at [133, 512] on span "Нотариальный заказ" at bounding box center [165, 509] width 103 height 16
click at [120, 512] on input "Нотариальный заказ" at bounding box center [91, 509] width 59 height 20
checkbox input "true"
type textarea "x"
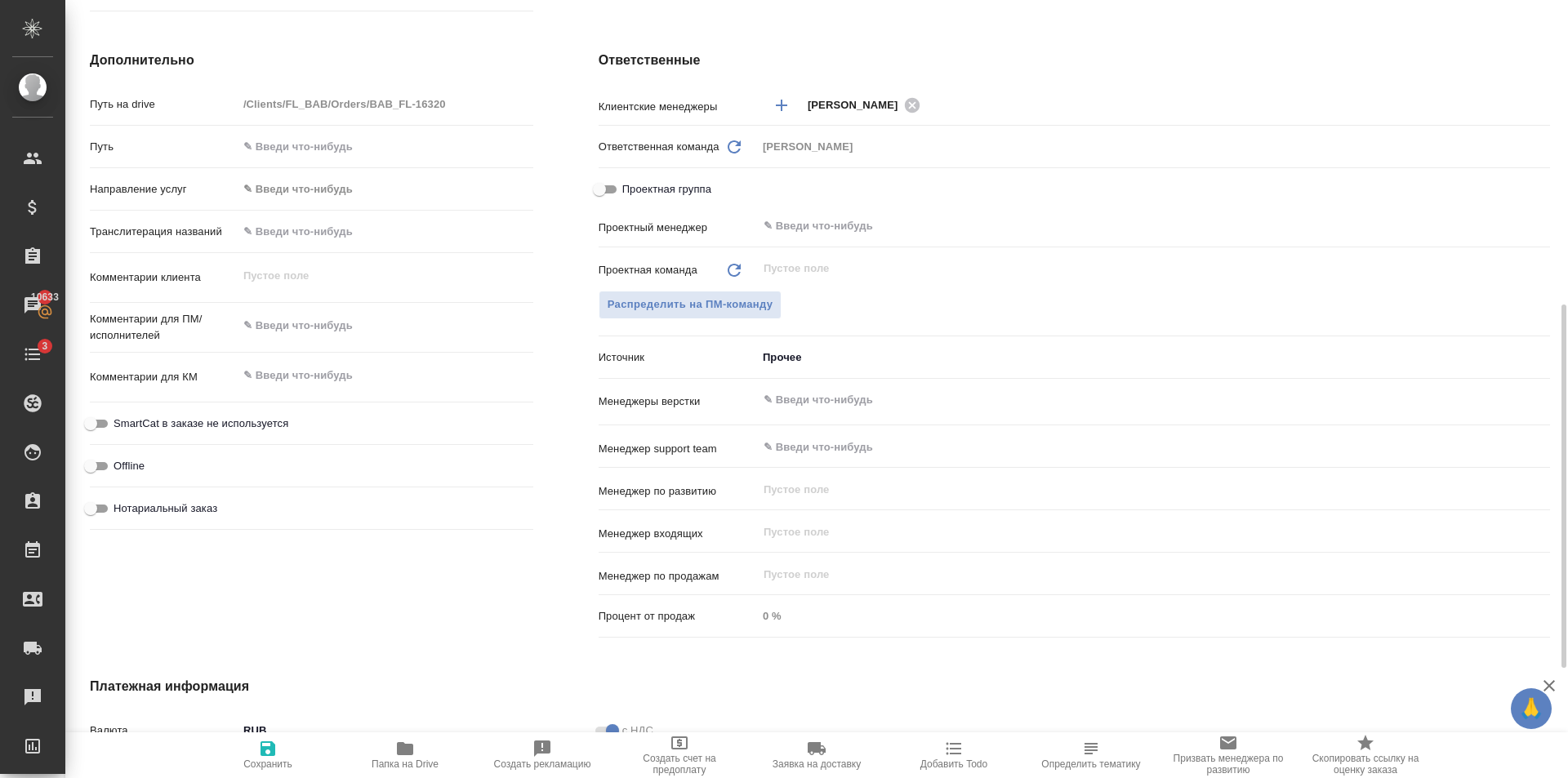
type textarea "x"
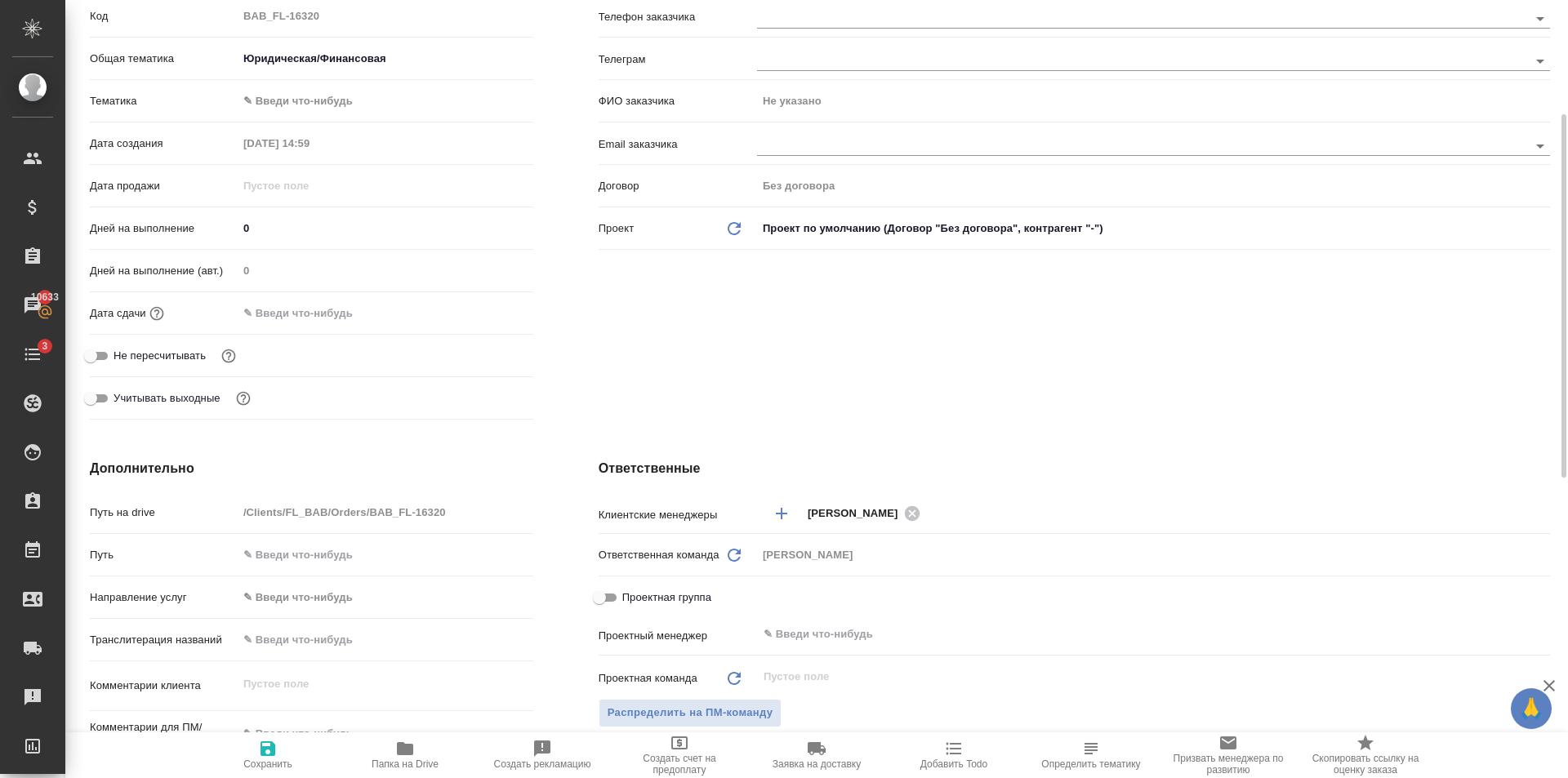
scroll to position [0, 0]
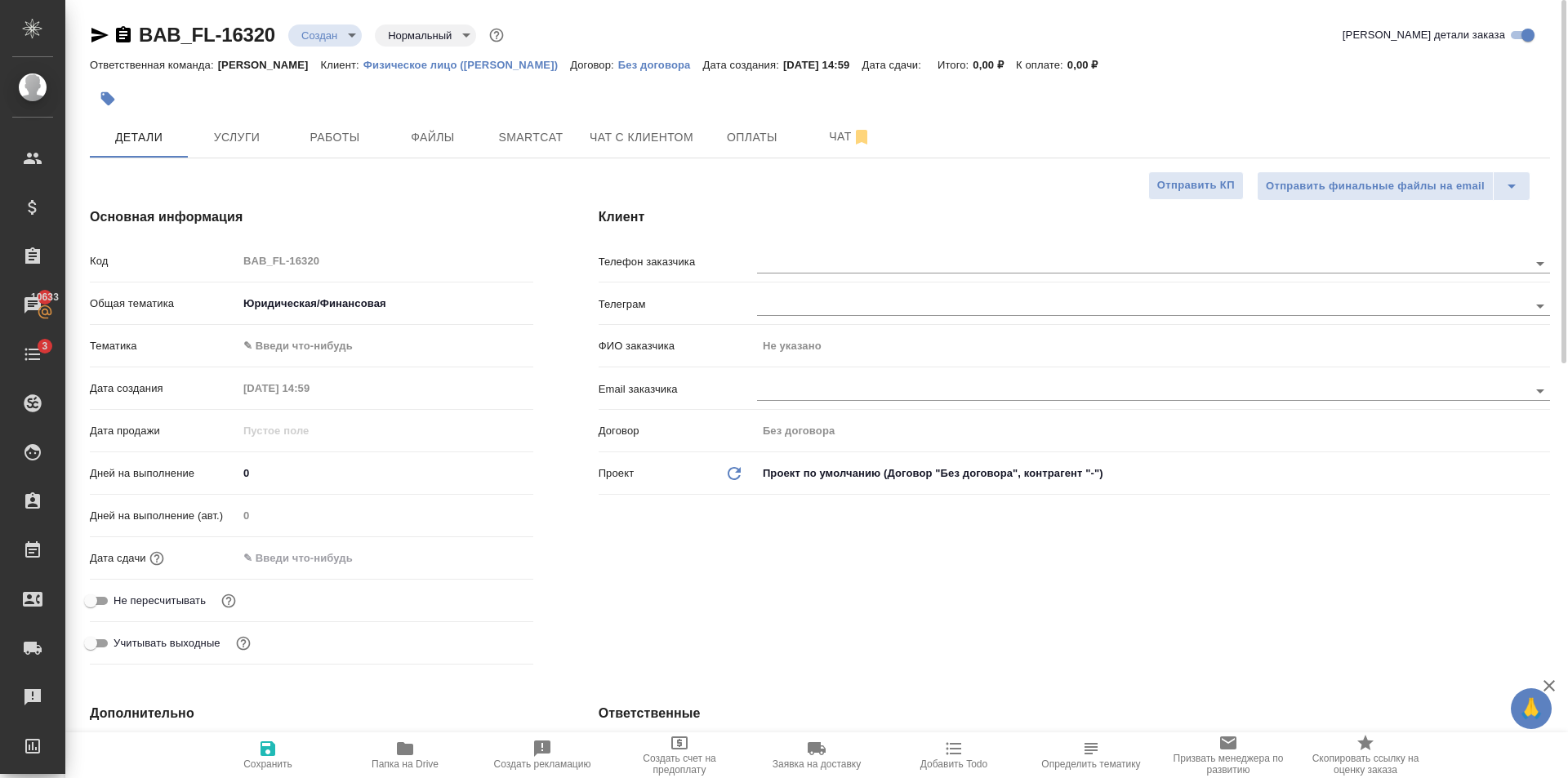
drag, startPoint x: 288, startPoint y: 725, endPoint x: 283, endPoint y: 734, distance: 10.3
click at [284, 742] on span "Сохранить" at bounding box center [268, 754] width 118 height 31
type textarea "x"
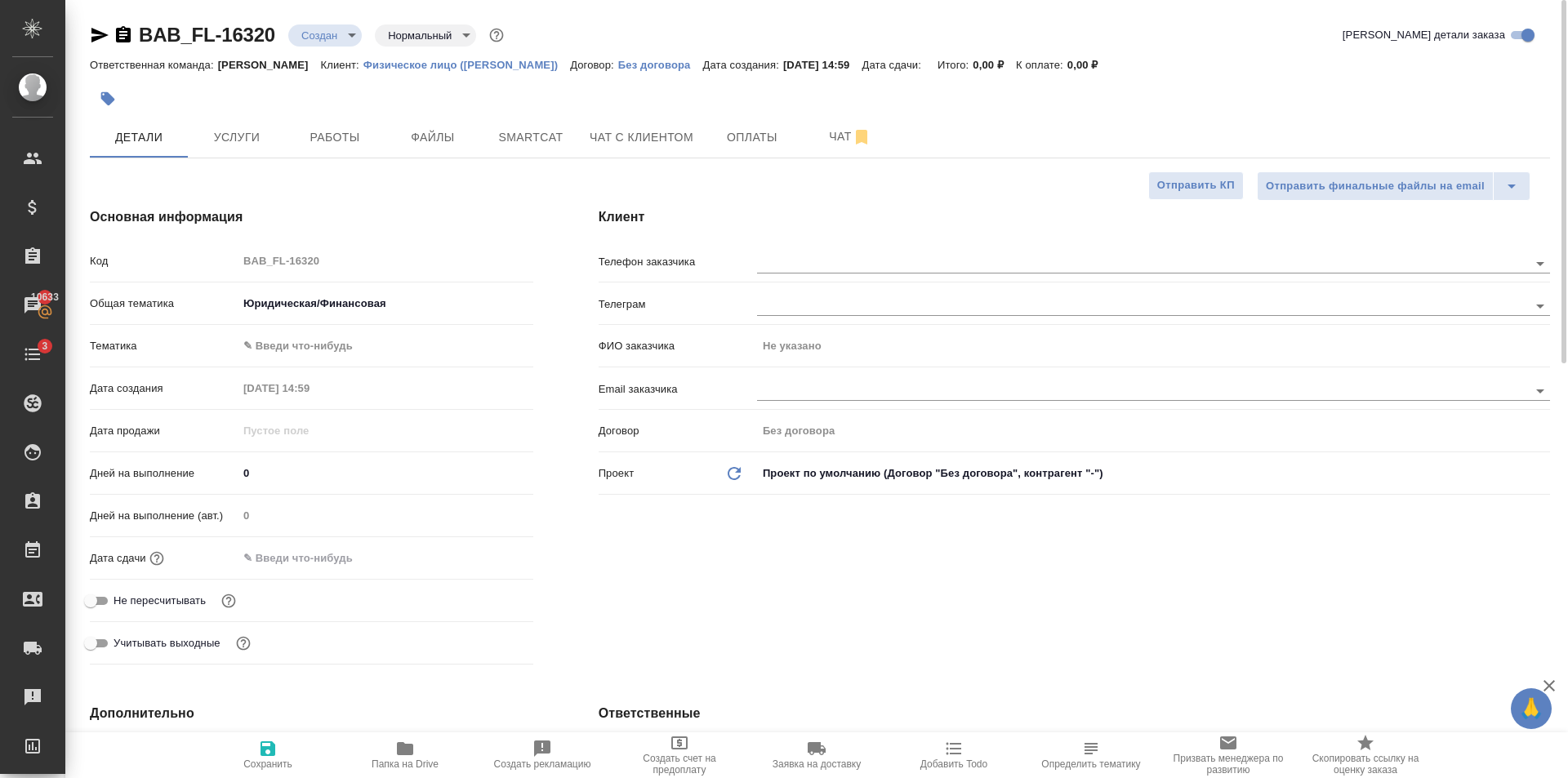
type textarea "x"
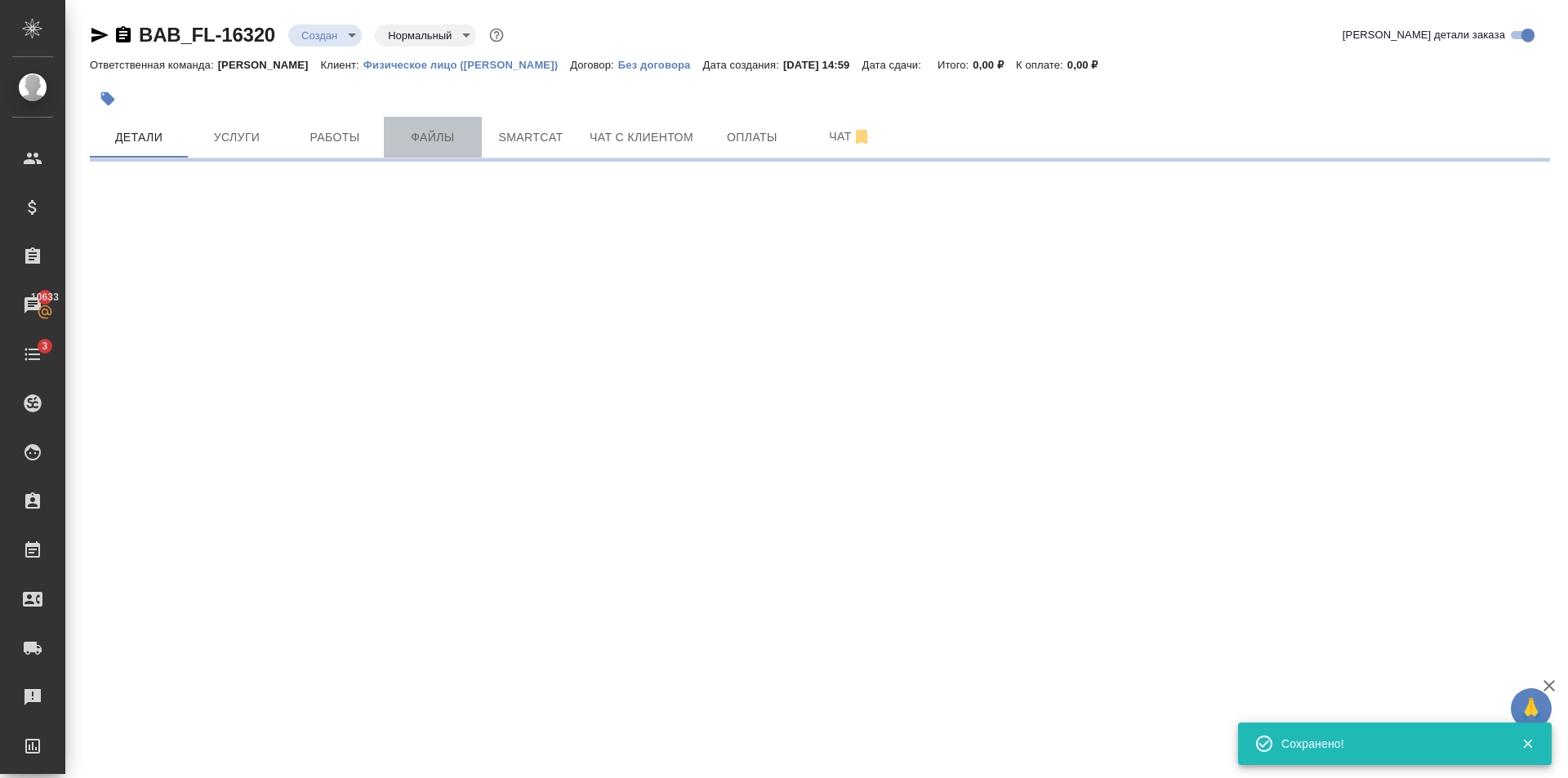
click at [454, 146] on span "Файлы" at bounding box center [433, 137] width 78 height 20
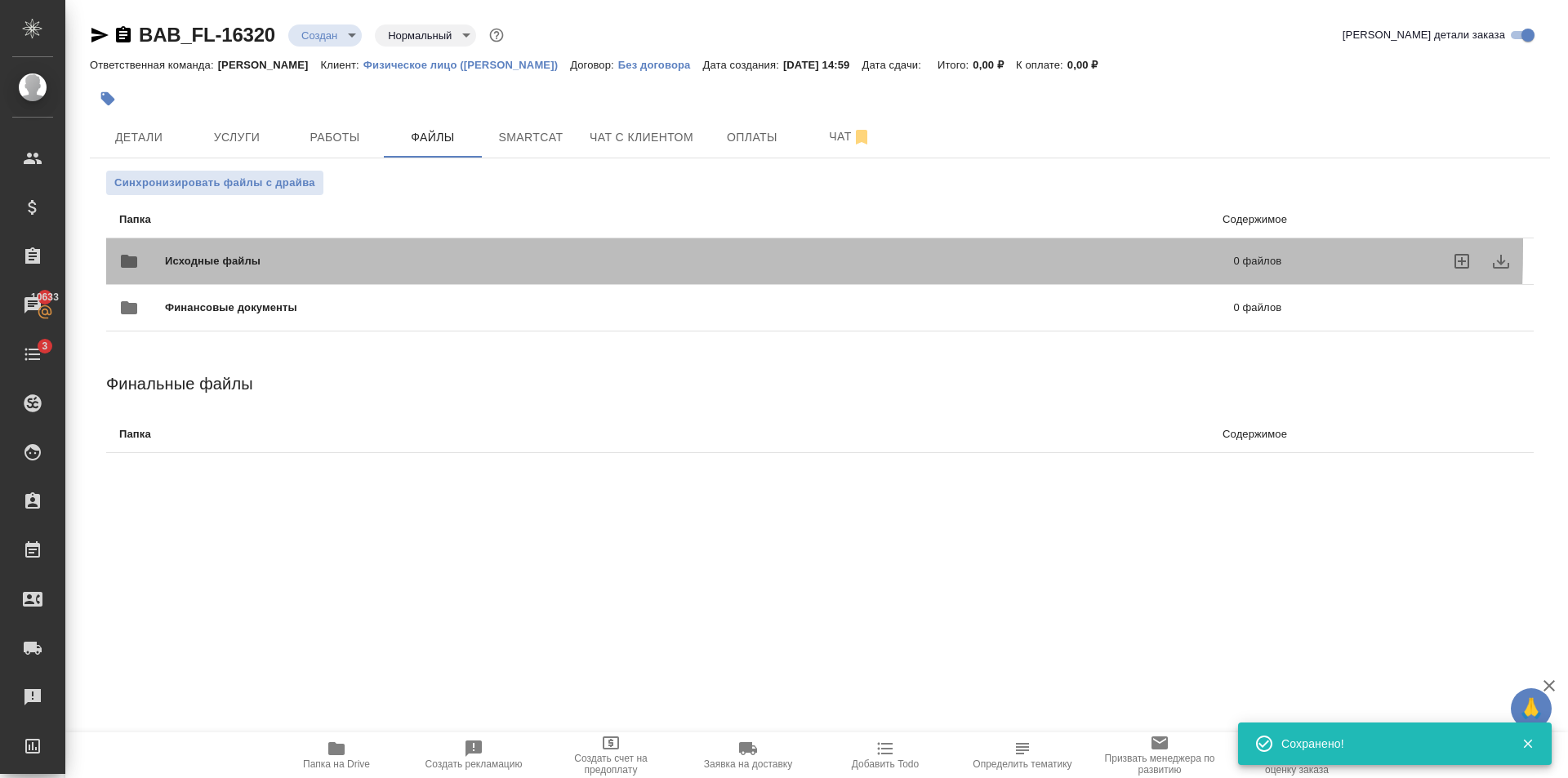
click at [272, 243] on div "Исходные файлы 0 файлов" at bounding box center [700, 261] width 1162 height 39
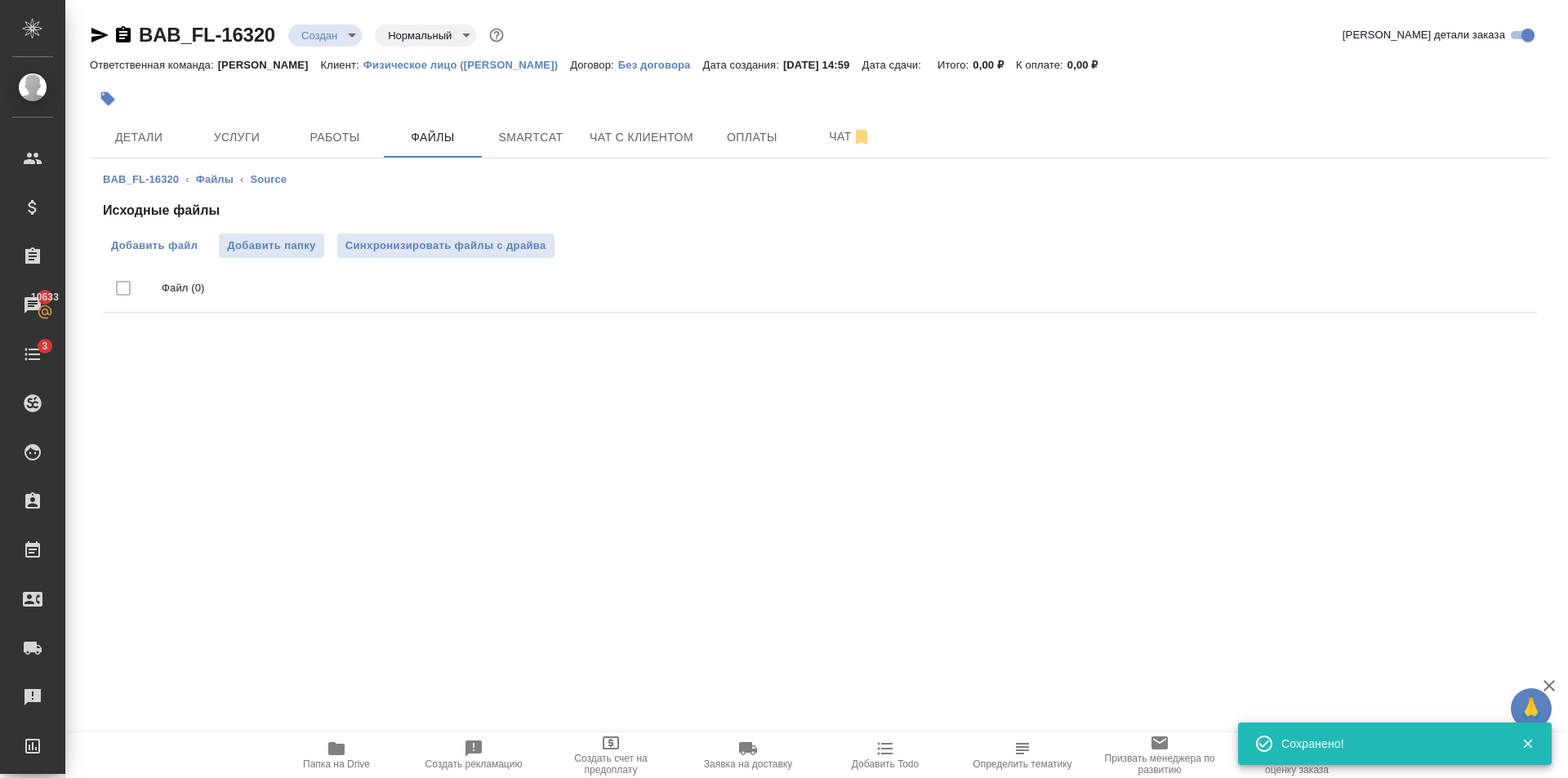
click at [148, 255] on label "Добавить файл" at bounding box center [153, 245] width 102 height 24
click at [0, 0] on input "Добавить файл" at bounding box center [0, 0] width 0 height 0
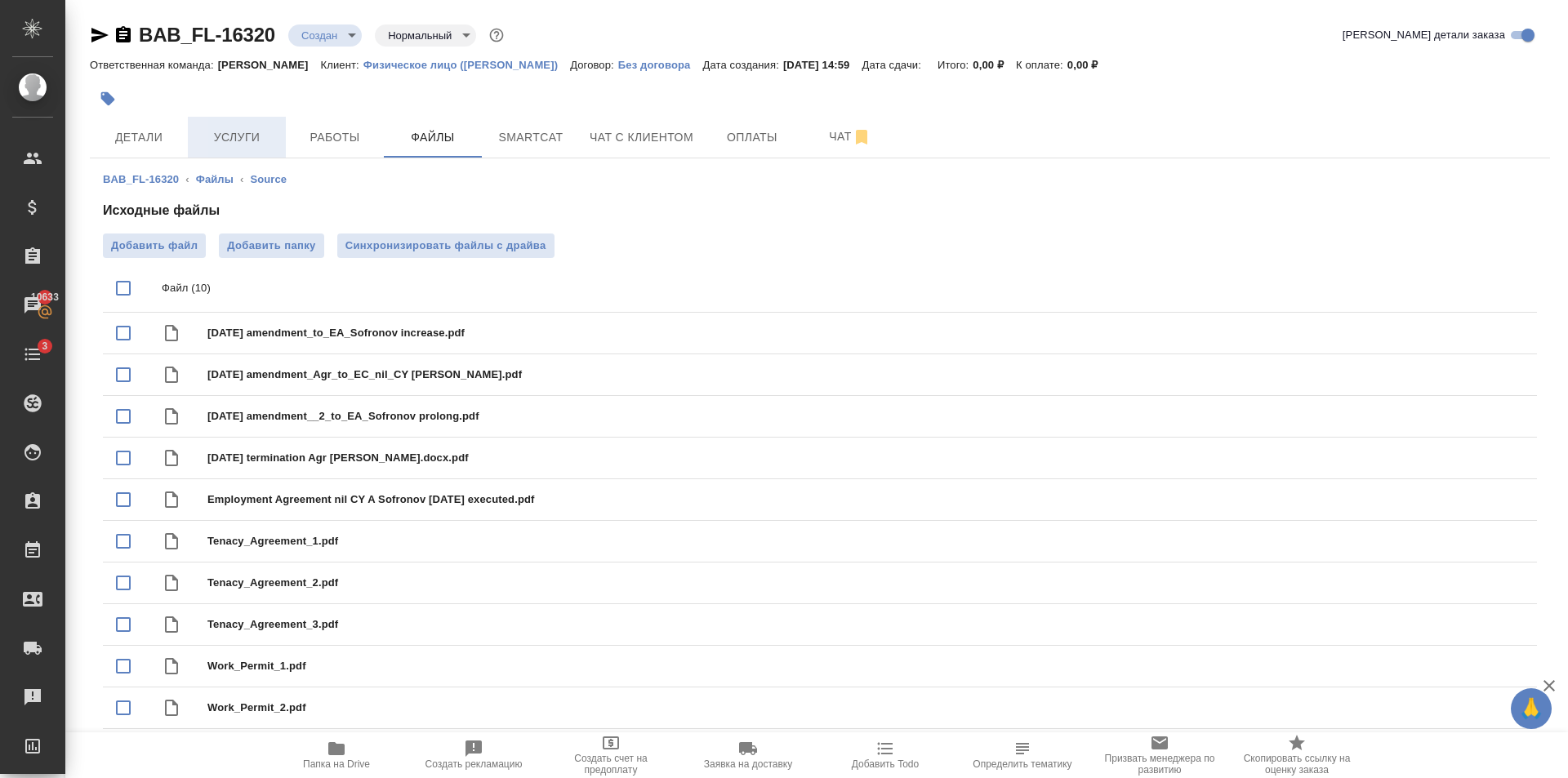
click at [222, 148] on button "Услуги" at bounding box center [237, 137] width 98 height 41
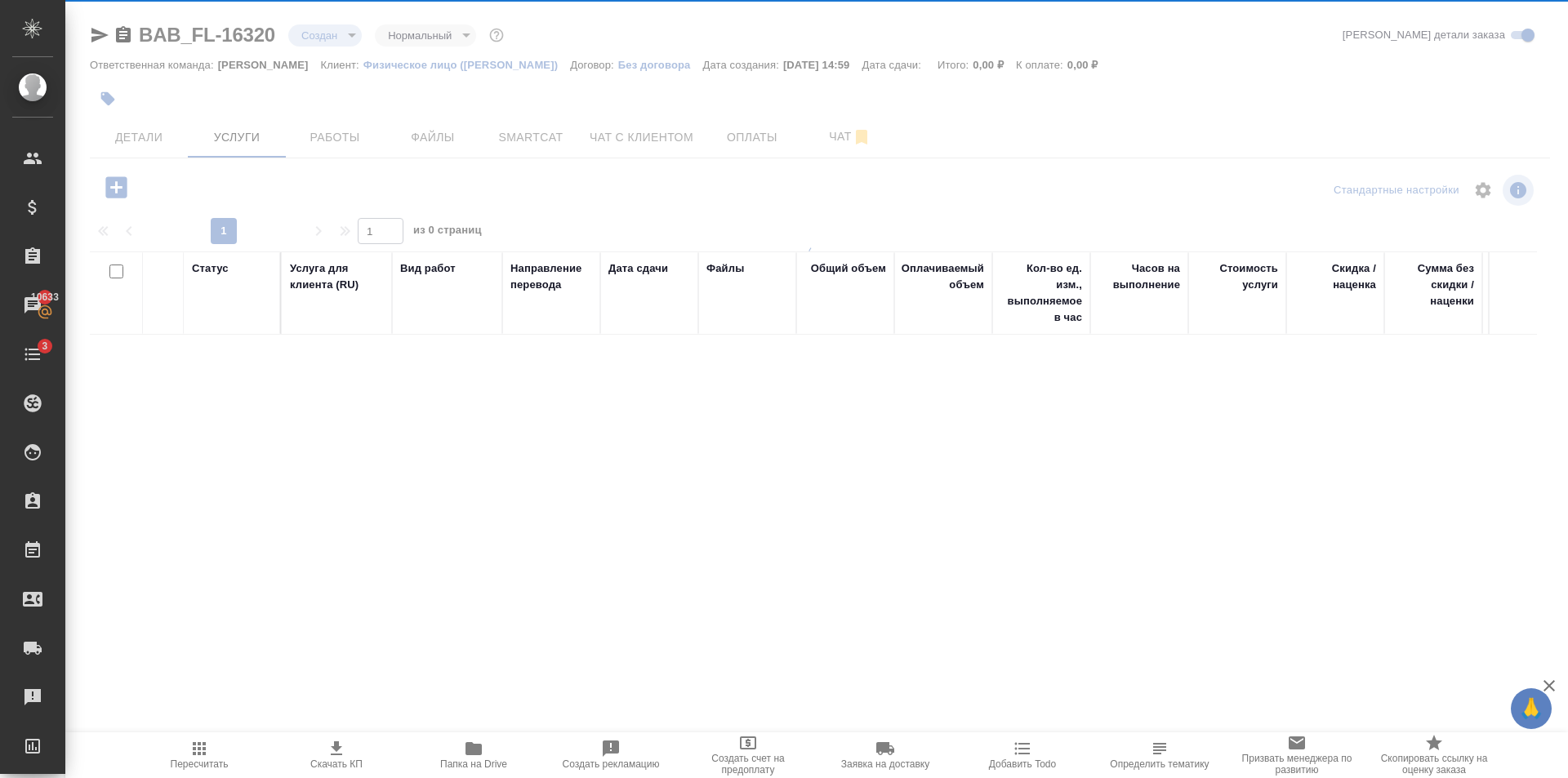
click at [329, 32] on body "🙏 .cls-1 fill:#fff; AWATERA Golubev Dmitry Клиенты Спецификации Заказы 10633 Ча…" at bounding box center [784, 389] width 1568 height 778
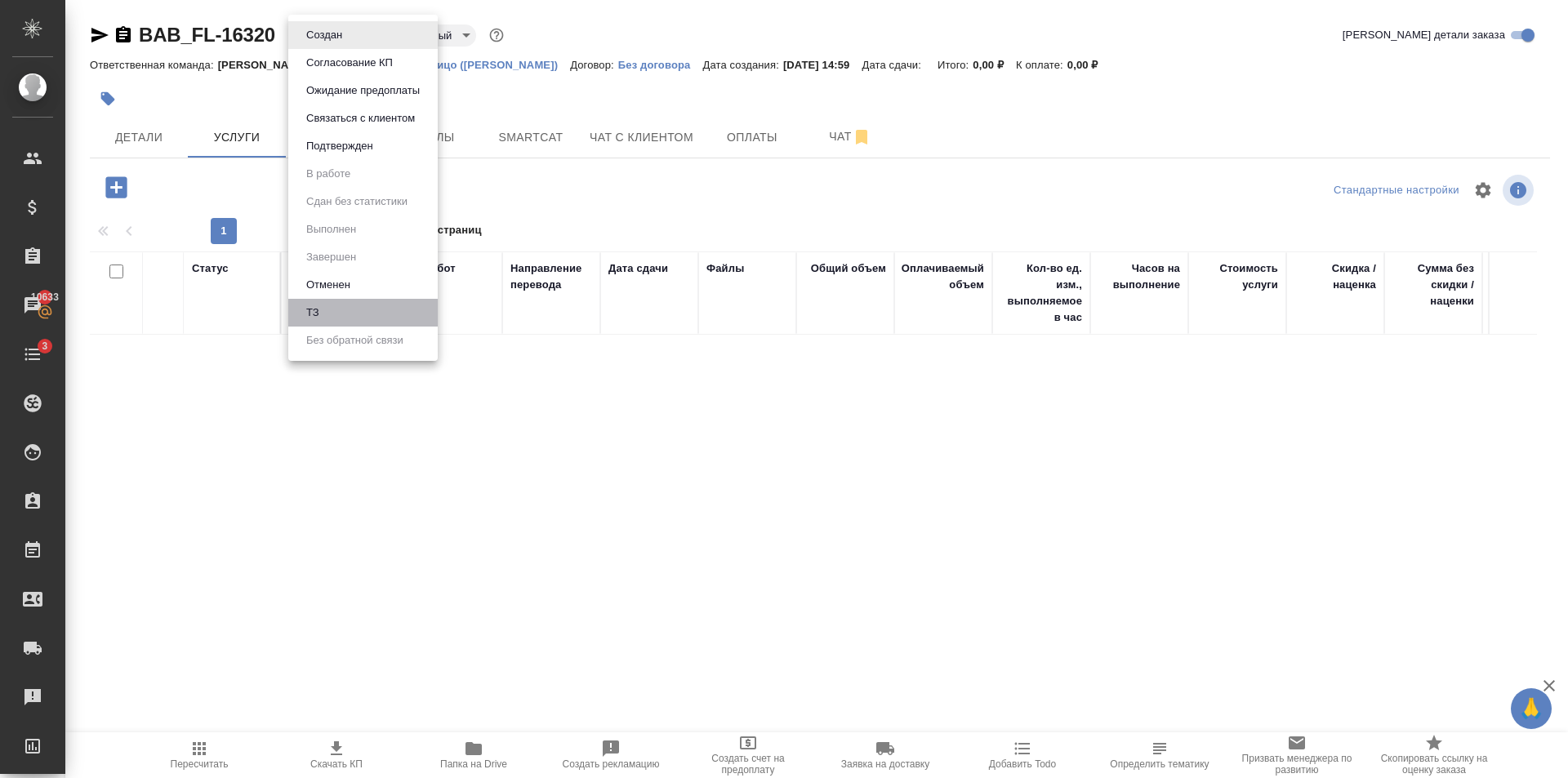
click at [361, 307] on li "ТЗ" at bounding box center [363, 312] width 150 height 28
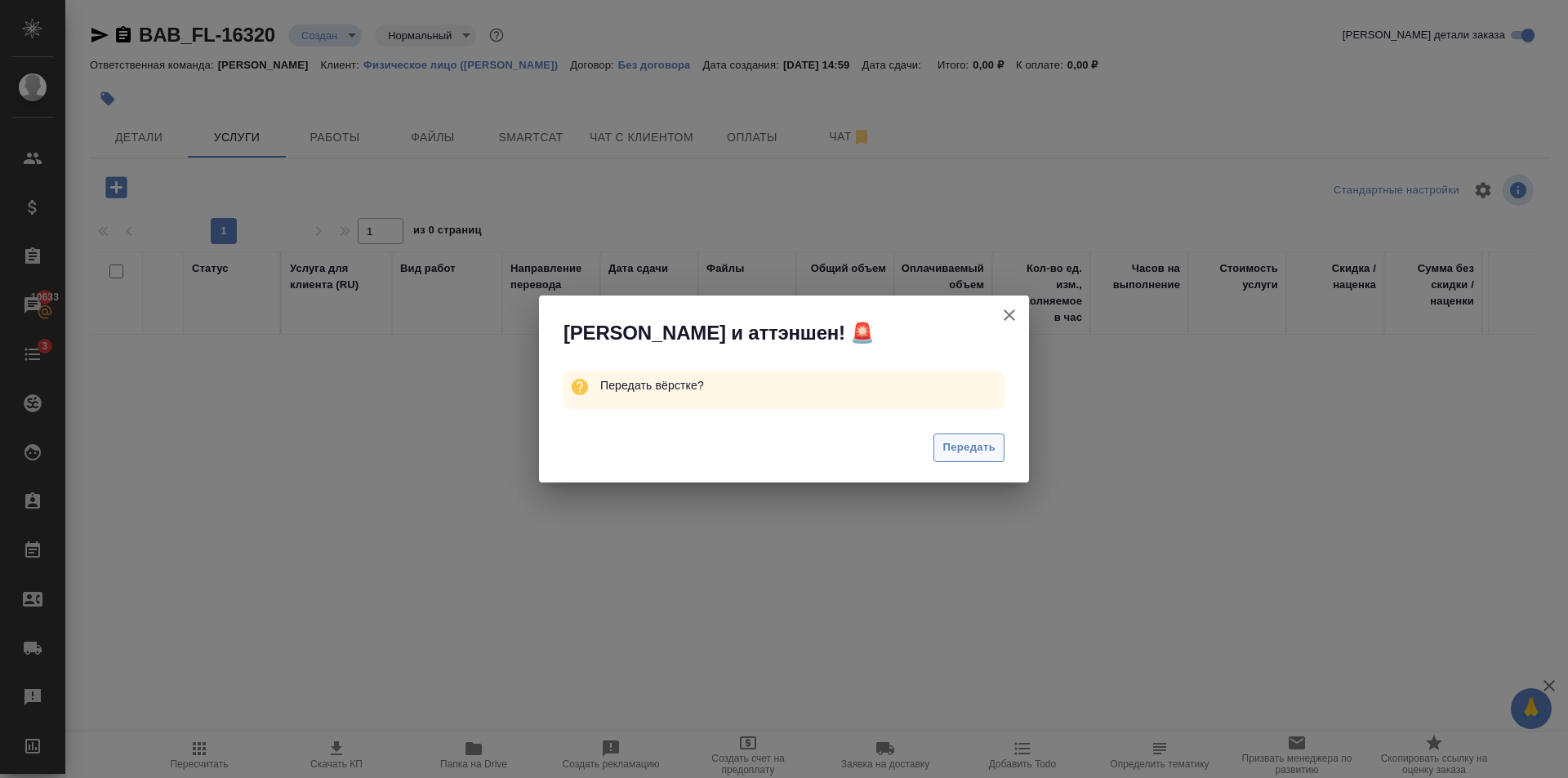
click at [958, 448] on span "Передать" at bounding box center [969, 447] width 53 height 19
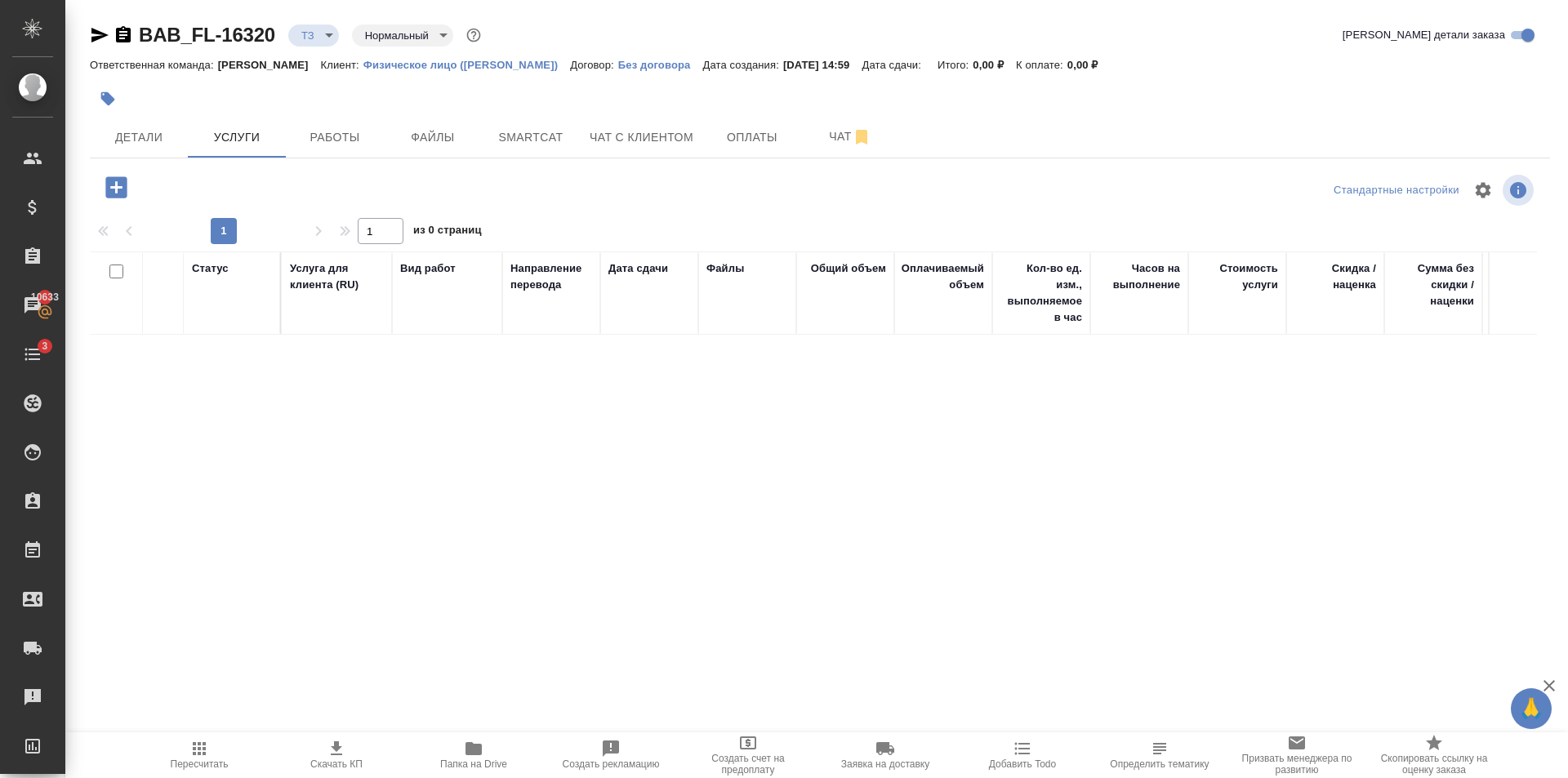
click at [347, 388] on div "Статус Услуга для клиента (RU) Вид работ Направление перевода Дата сдачи Файлы …" at bounding box center [813, 427] width 1447 height 351
click at [122, 187] on icon "button" at bounding box center [116, 187] width 21 height 21
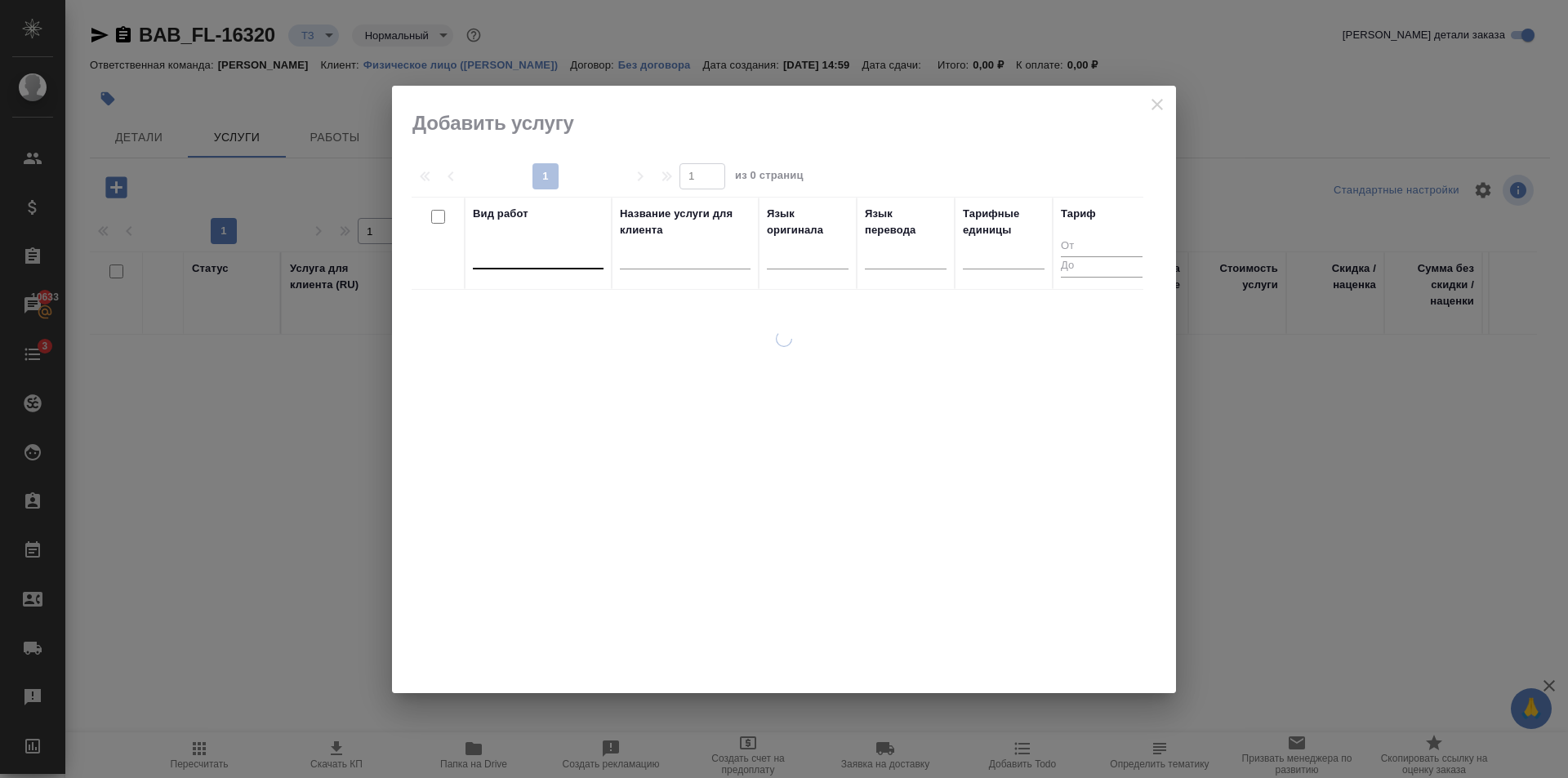
click at [538, 253] on div at bounding box center [538, 252] width 131 height 24
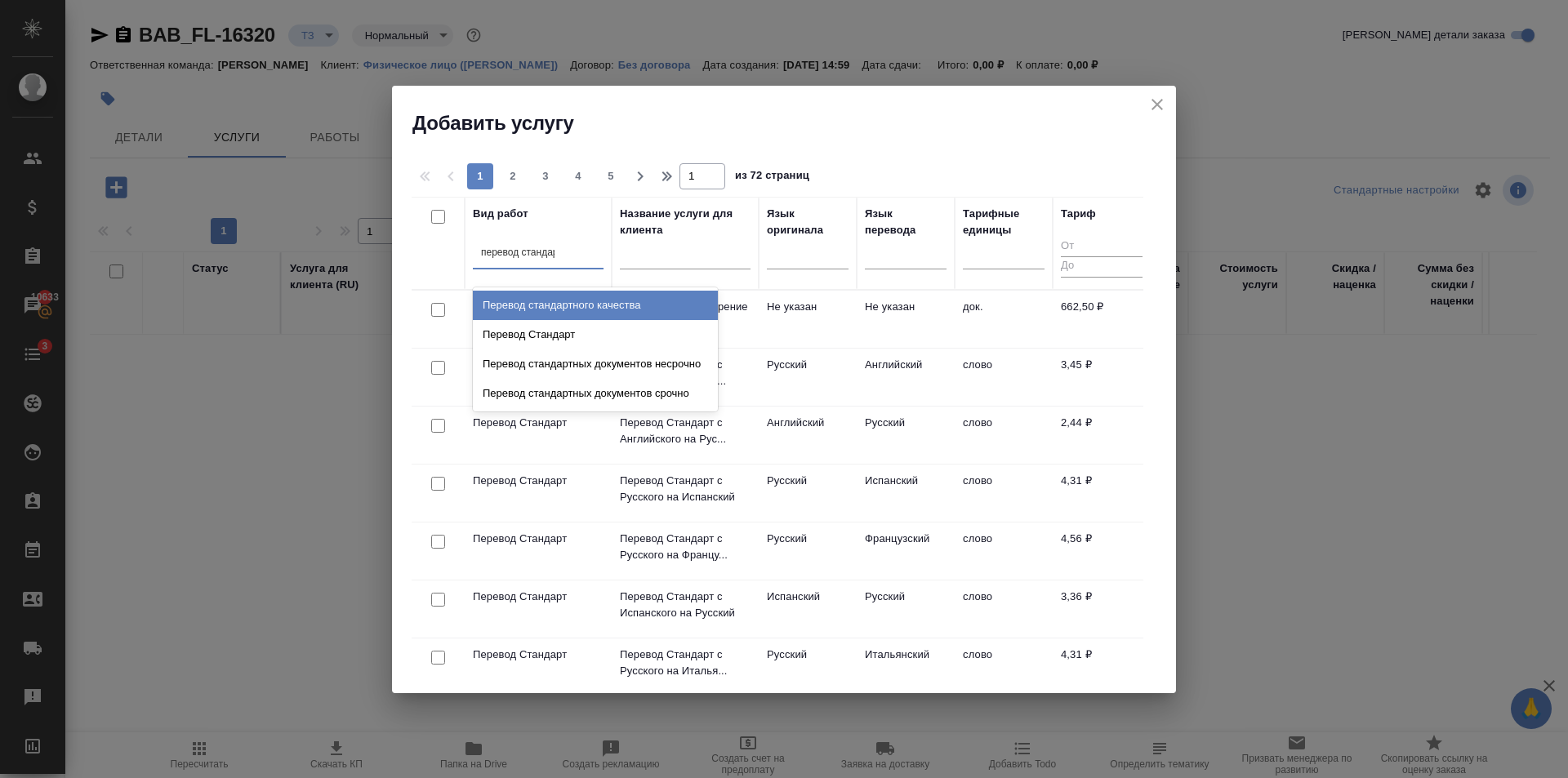
type input "перевод стандарт"
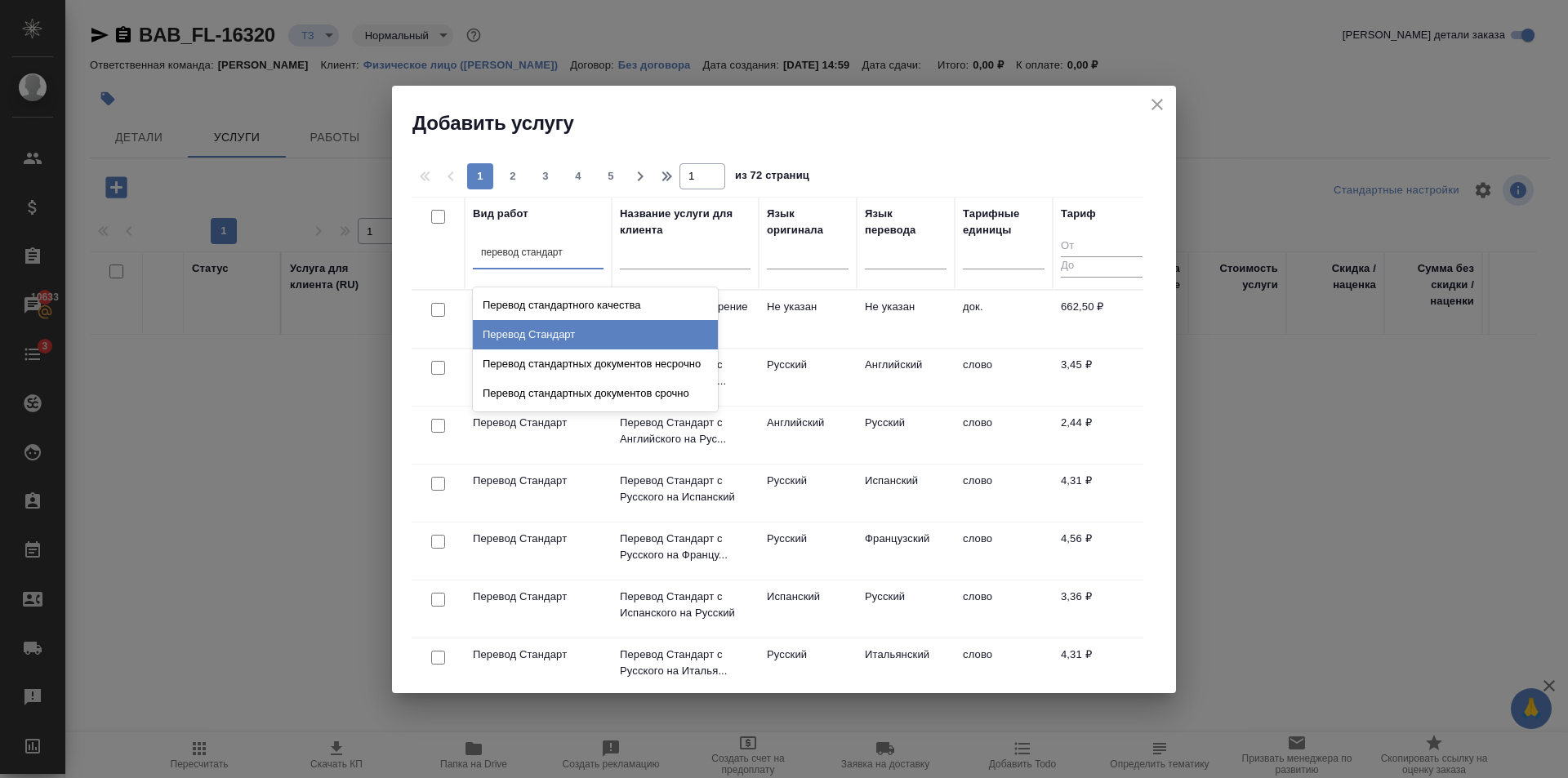
click at [563, 340] on div "Перевод Стандарт" at bounding box center [595, 334] width 245 height 29
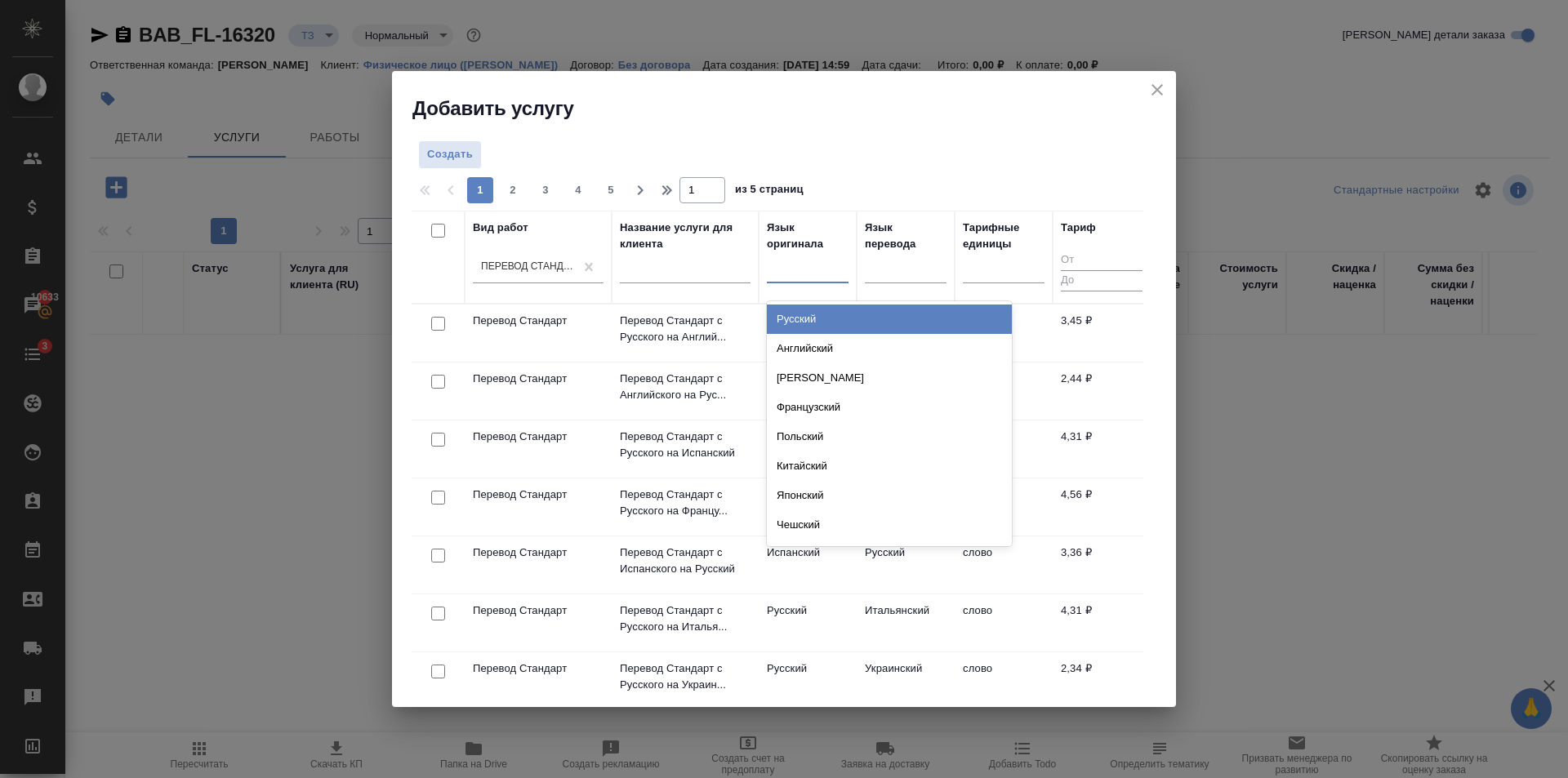
click at [839, 266] on div at bounding box center [808, 266] width 82 height 24
type input "англ"
click at [829, 325] on div "Английский" at bounding box center [889, 319] width 245 height 29
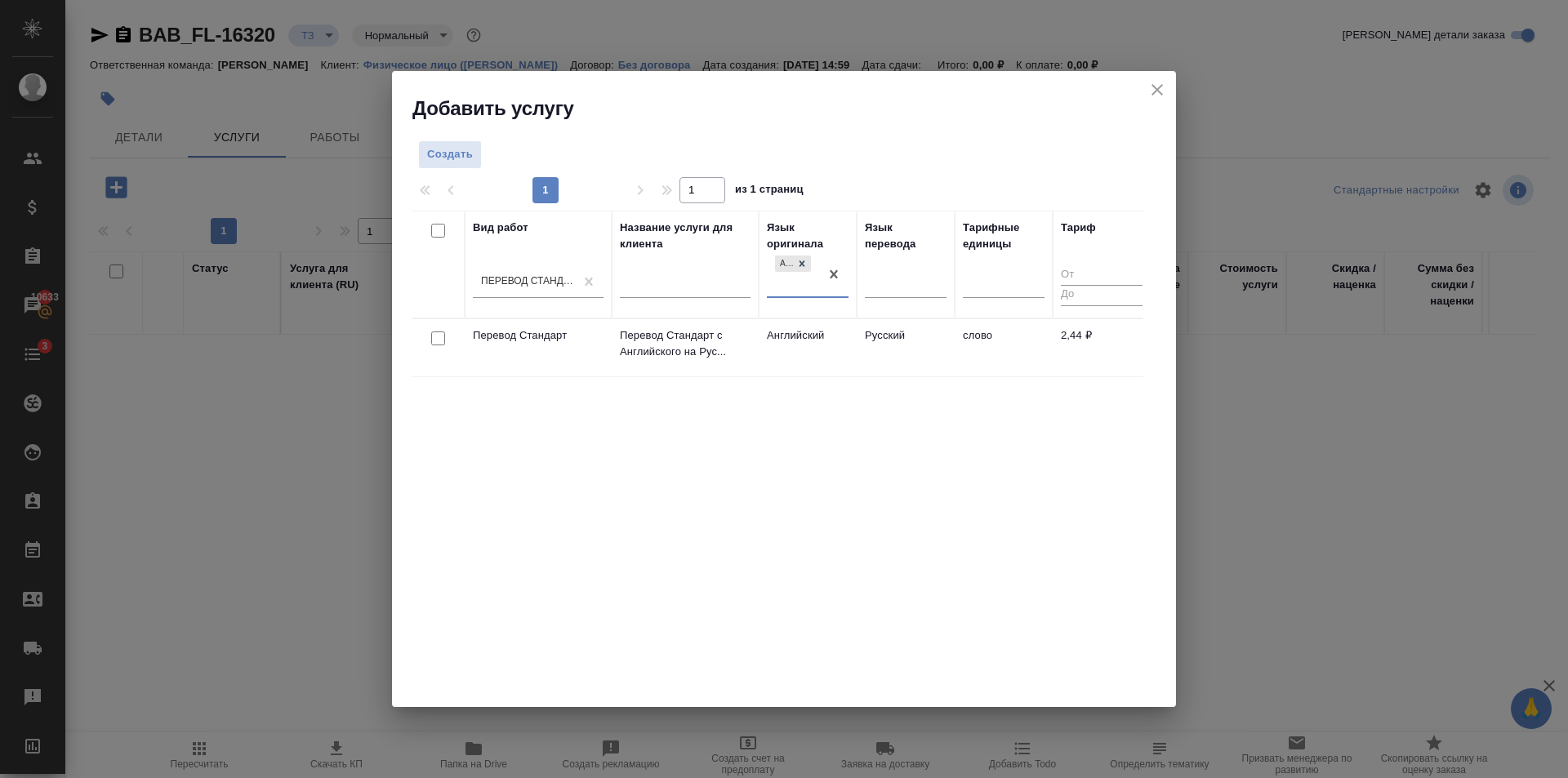
click at [838, 357] on td "Английский" at bounding box center [807, 348] width 98 height 57
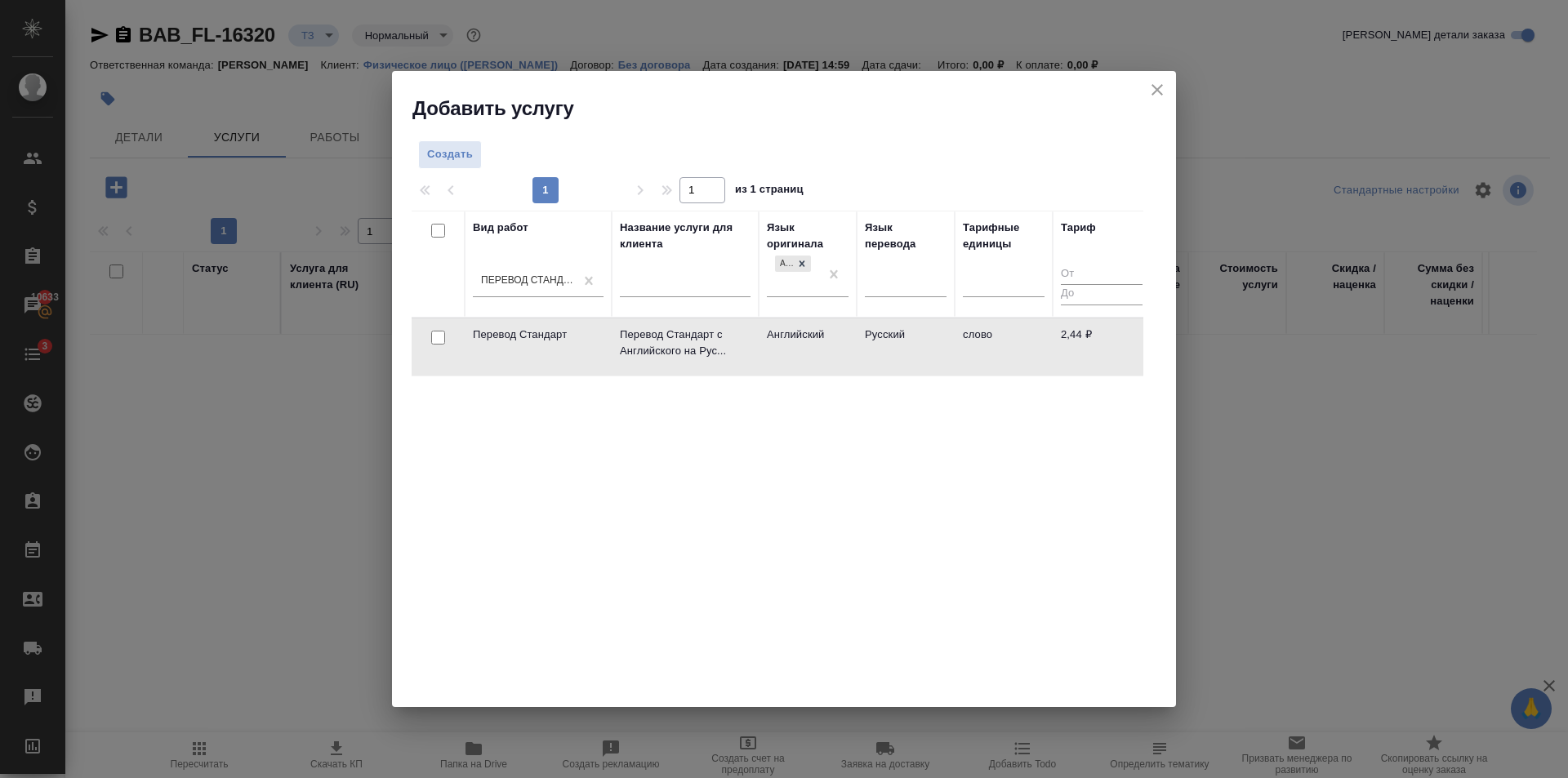
click at [838, 357] on td "Английский" at bounding box center [807, 347] width 98 height 57
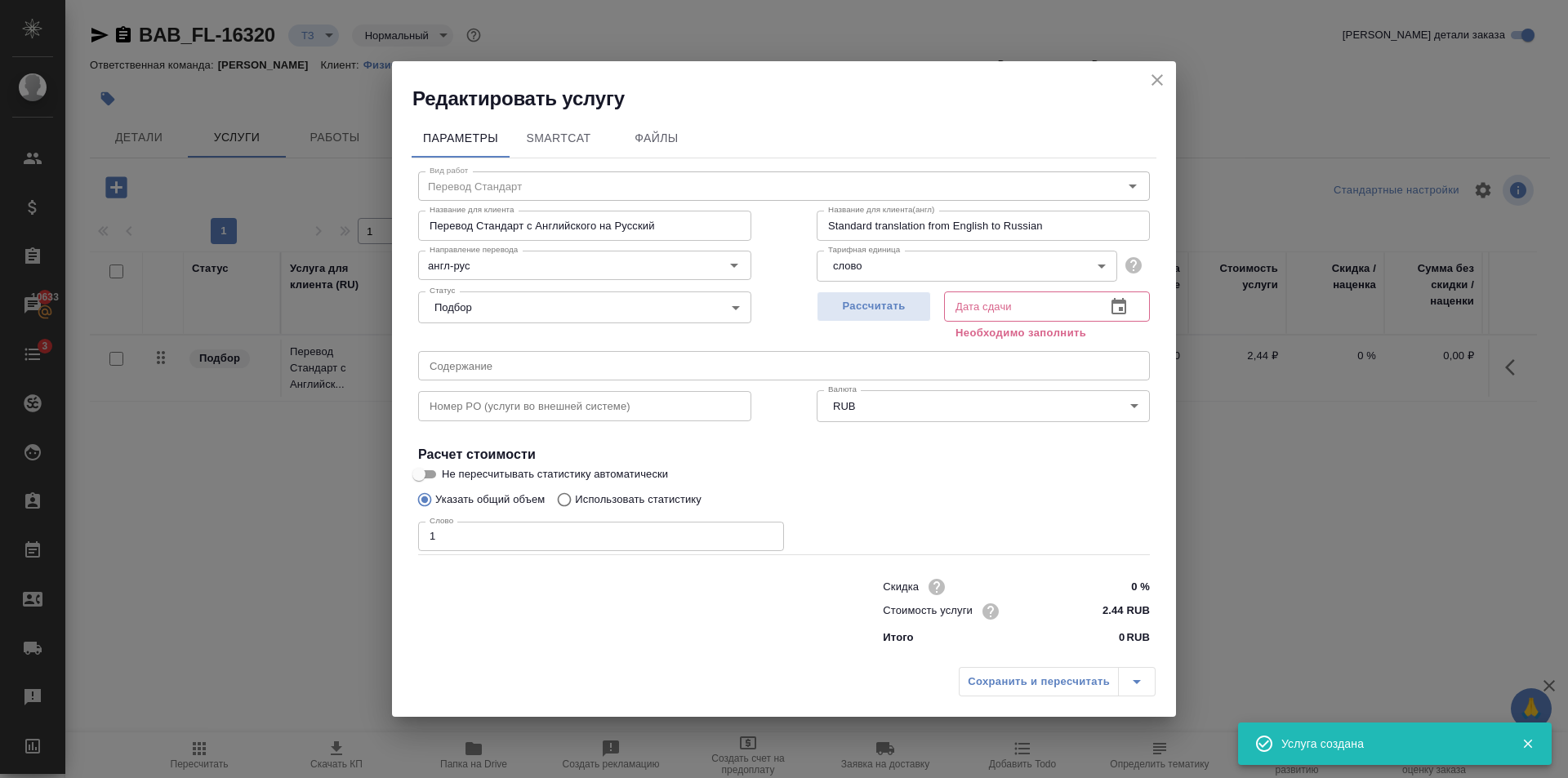
click at [765, 530] on input "1" at bounding box center [600, 536] width 366 height 29
click at [765, 530] on input "2" at bounding box center [600, 536] width 366 height 29
click at [765, 530] on input "3" at bounding box center [600, 536] width 366 height 29
click at [765, 530] on input "4" at bounding box center [600, 536] width 366 height 29
click at [765, 530] on input "5" at bounding box center [600, 536] width 366 height 29
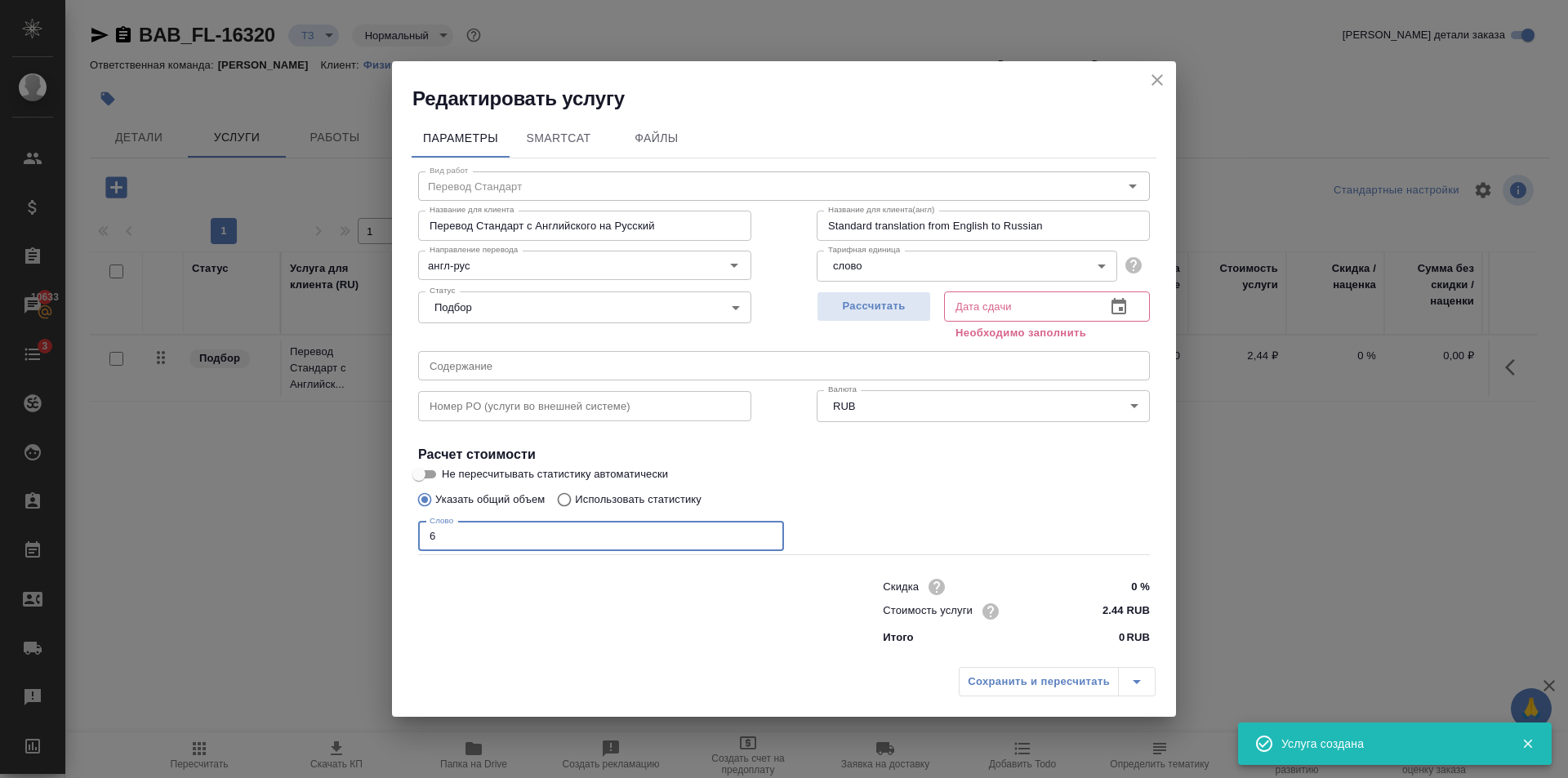
type input "6"
click at [765, 530] on input "6" at bounding box center [600, 536] width 366 height 29
click at [874, 288] on div "Рассчитать" at bounding box center [873, 315] width 114 height 59
click at [876, 306] on span "Рассчитать" at bounding box center [873, 307] width 96 height 19
type input "12.08.2025 15:08"
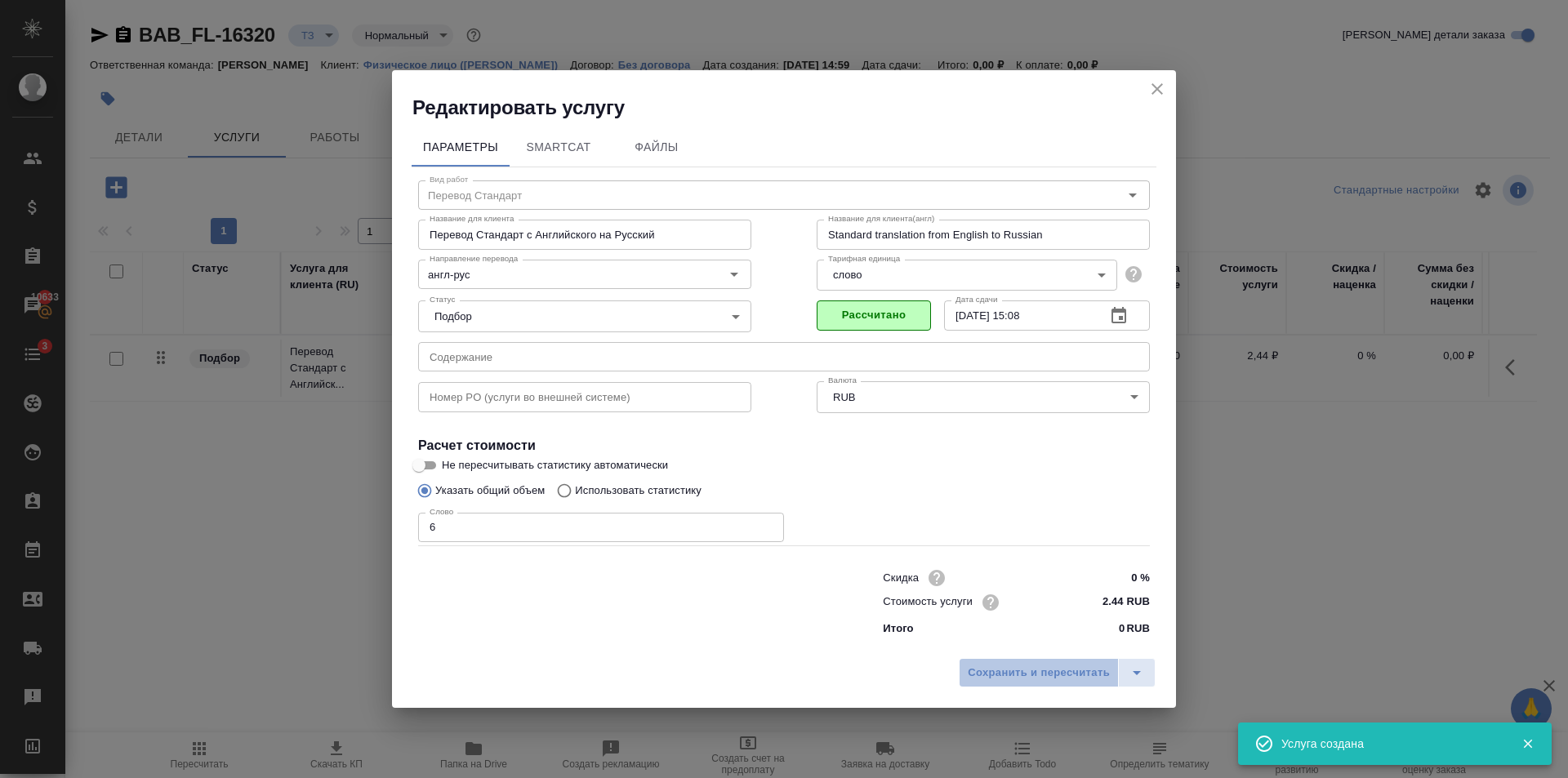
click at [1087, 674] on span "Сохранить и пересчитать" at bounding box center [1038, 673] width 142 height 19
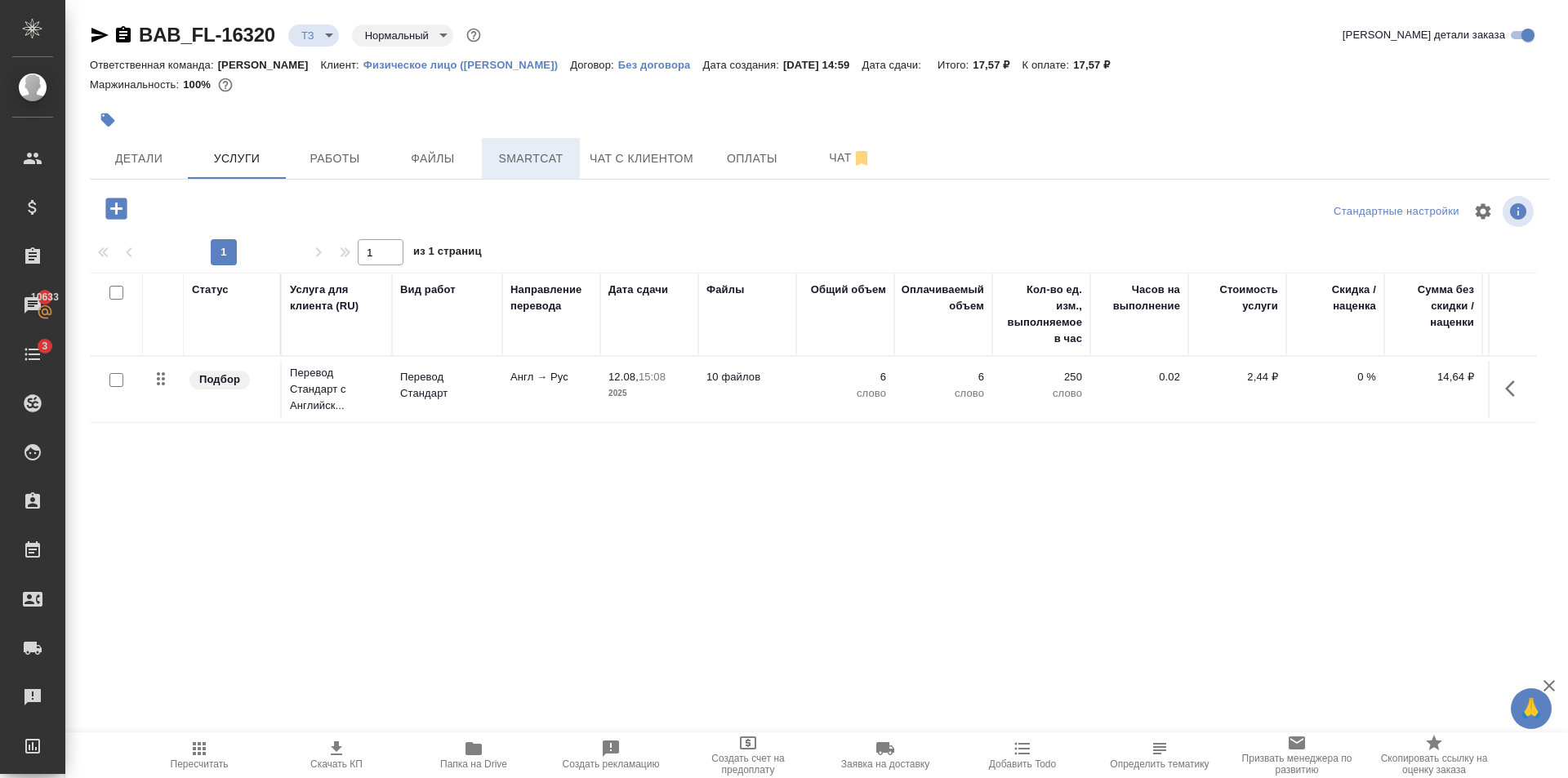
click at [568, 158] on span "Smartcat" at bounding box center [531, 159] width 78 height 20
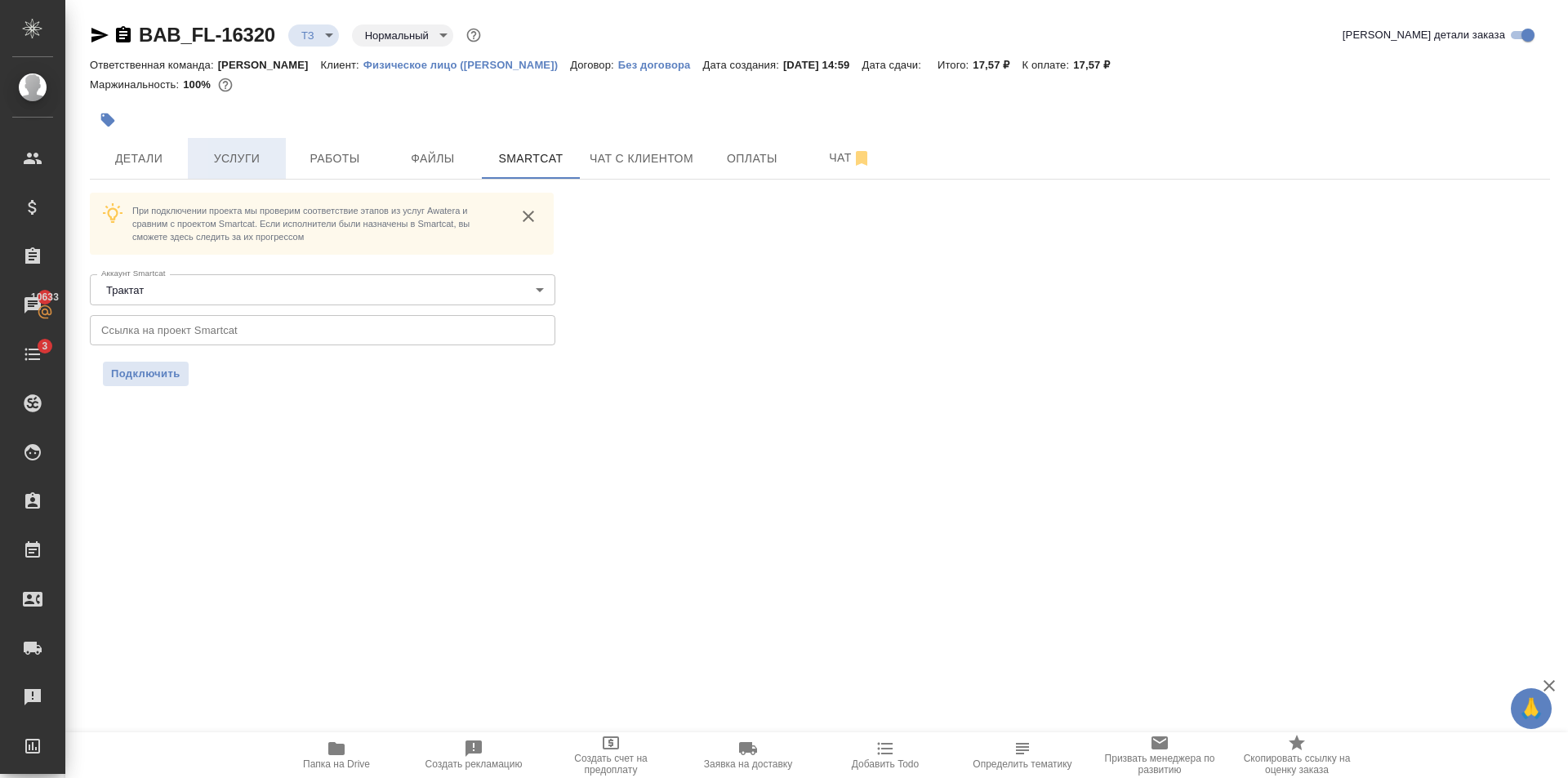
click at [241, 162] on span "Услуги" at bounding box center [237, 159] width 78 height 20
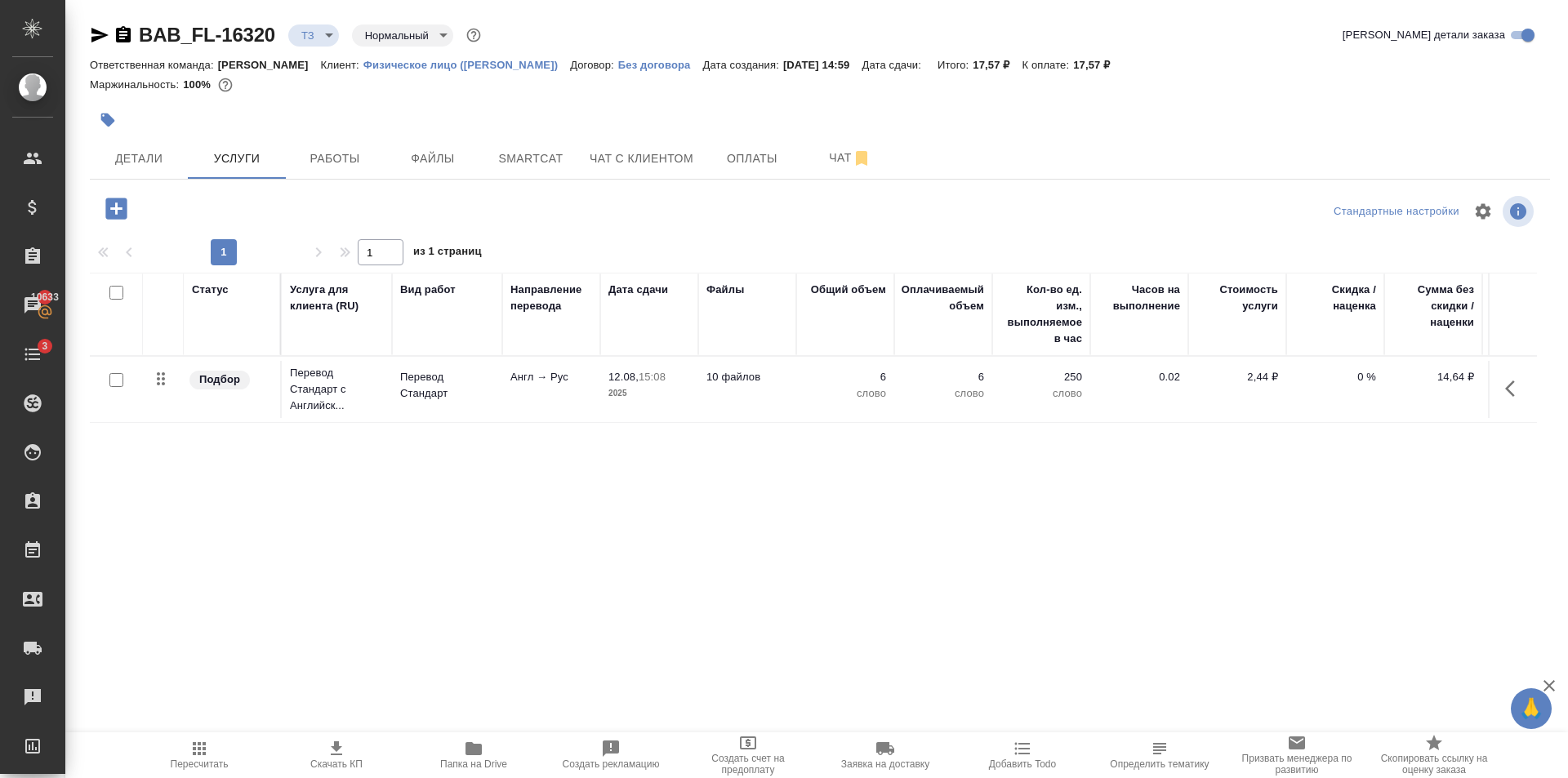
click at [122, 381] on div at bounding box center [116, 381] width 37 height 23
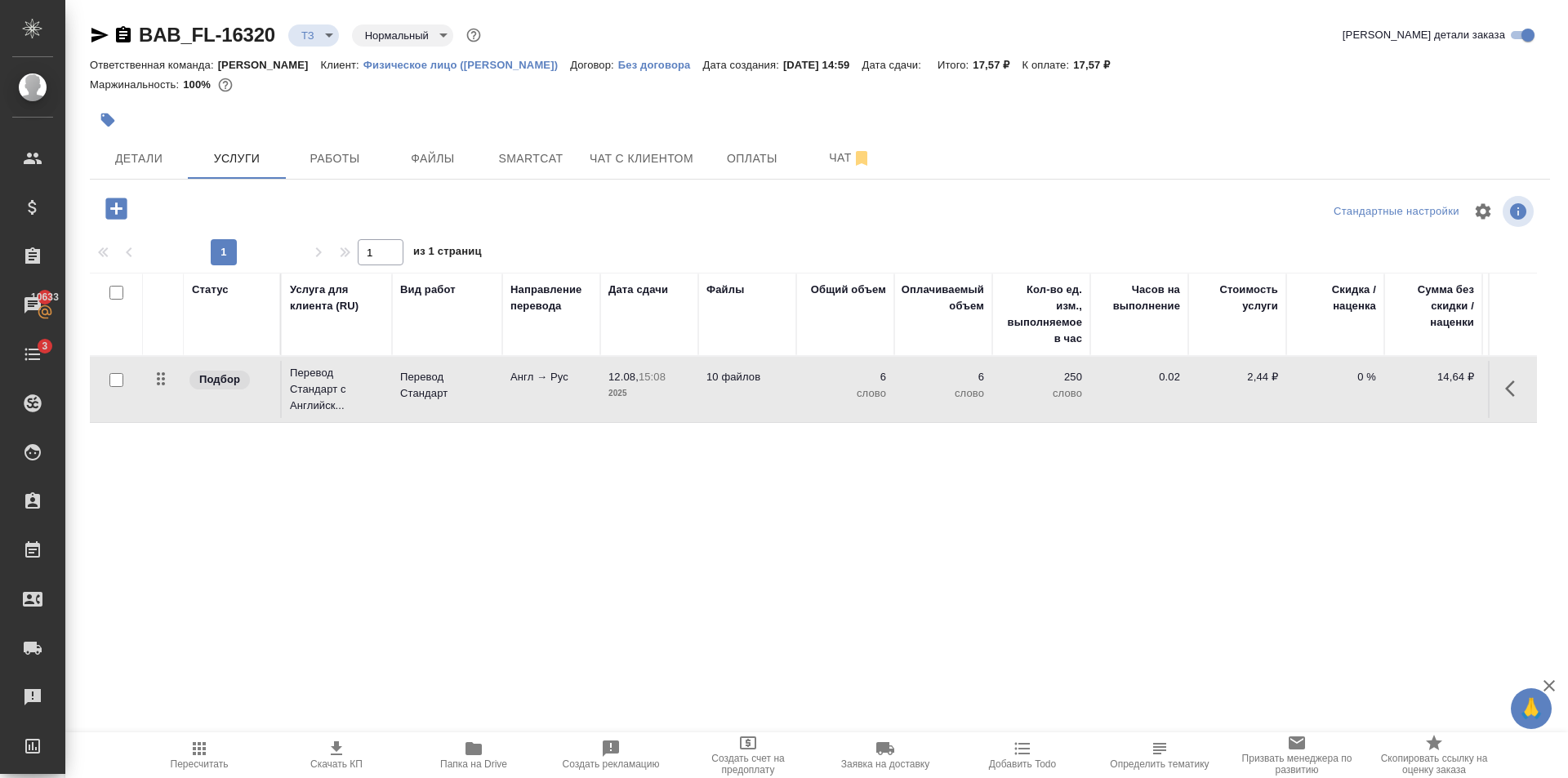
click at [118, 383] on input "checkbox" at bounding box center [117, 381] width 14 height 14
checkbox input "true"
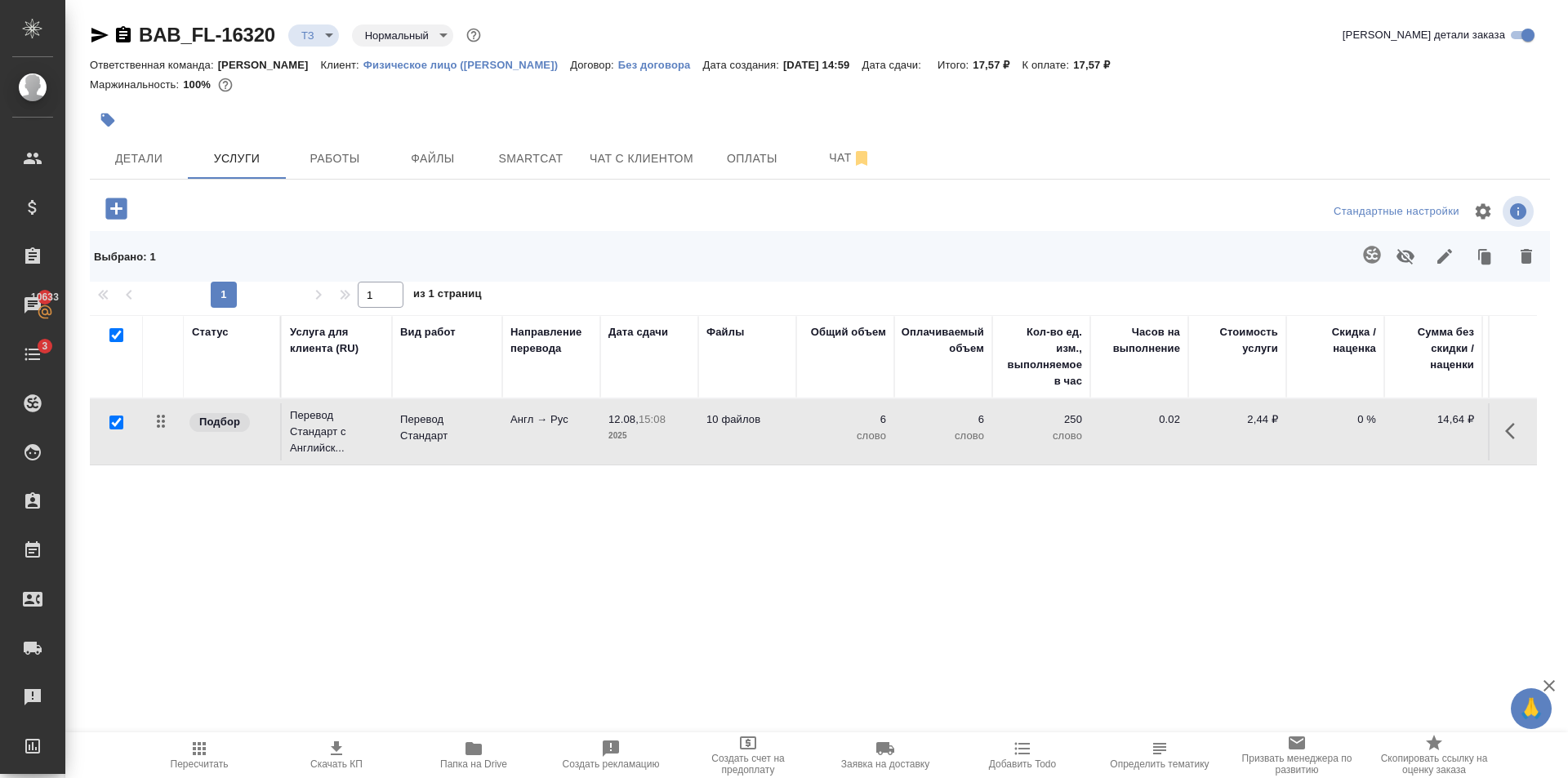
click at [1362, 263] on icon "button" at bounding box center [1370, 254] width 17 height 17
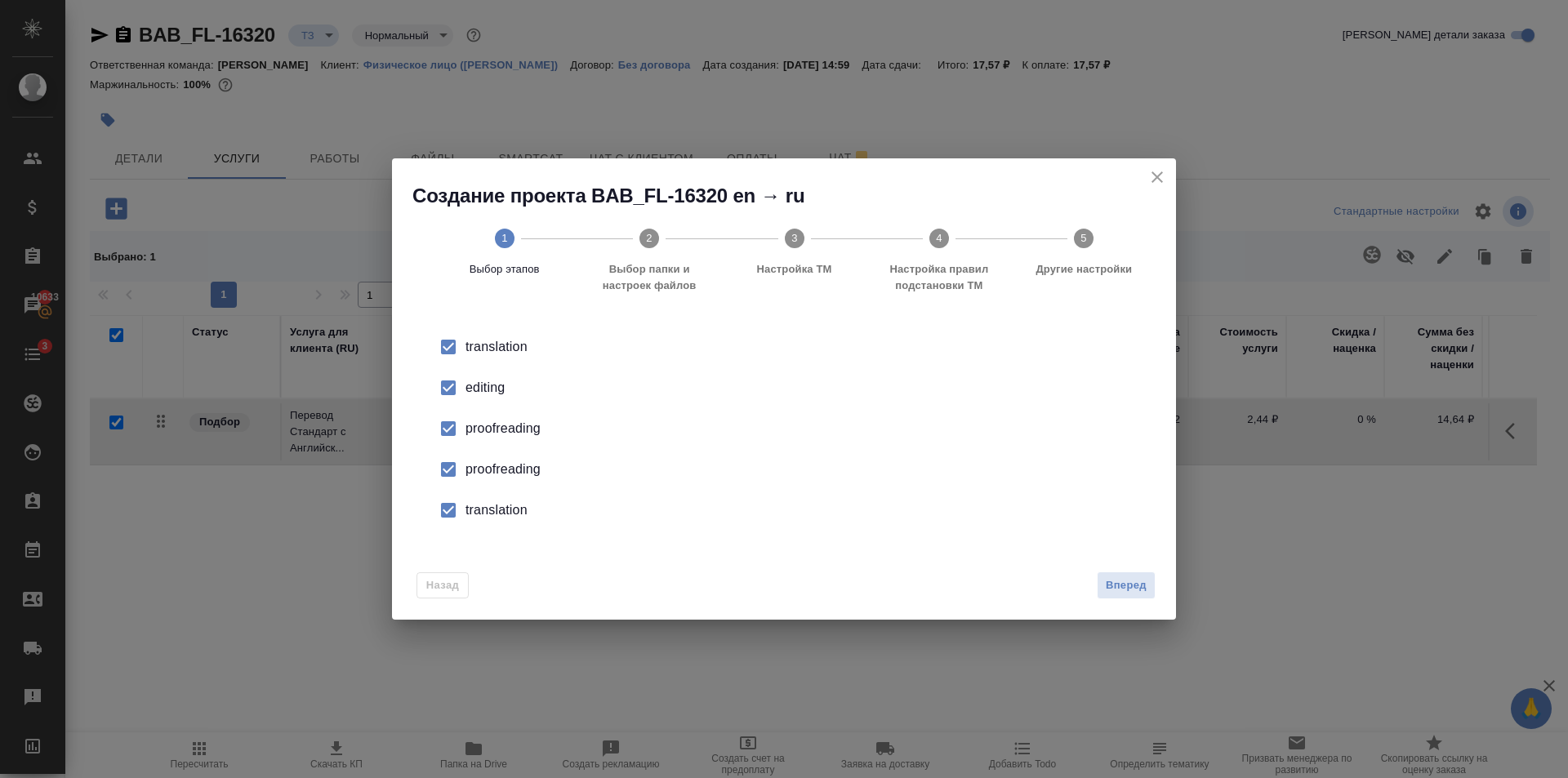
click at [1121, 593] on span "Вперед" at bounding box center [1126, 586] width 41 height 19
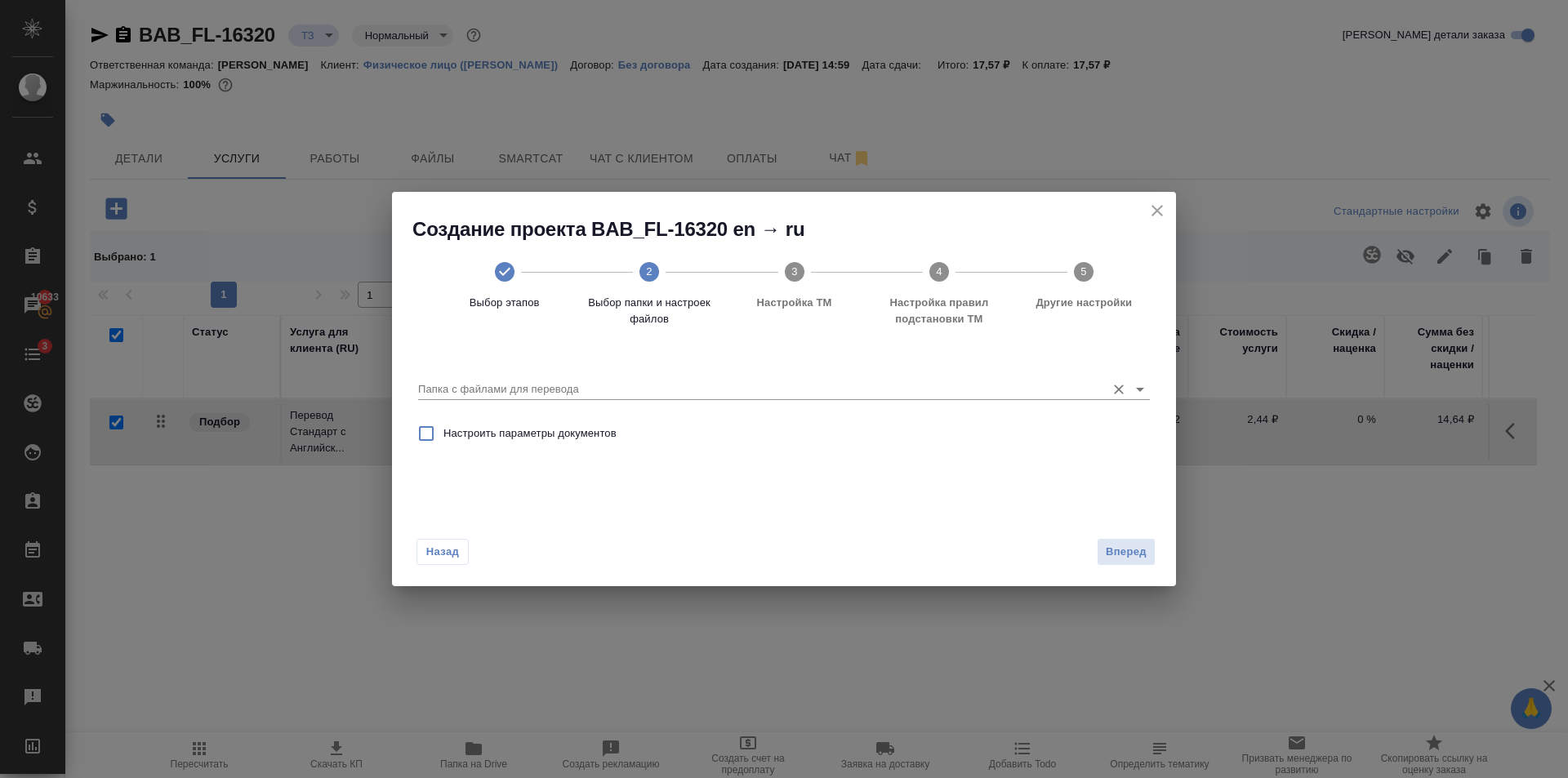
click at [1144, 394] on icon "Open" at bounding box center [1139, 389] width 20 height 20
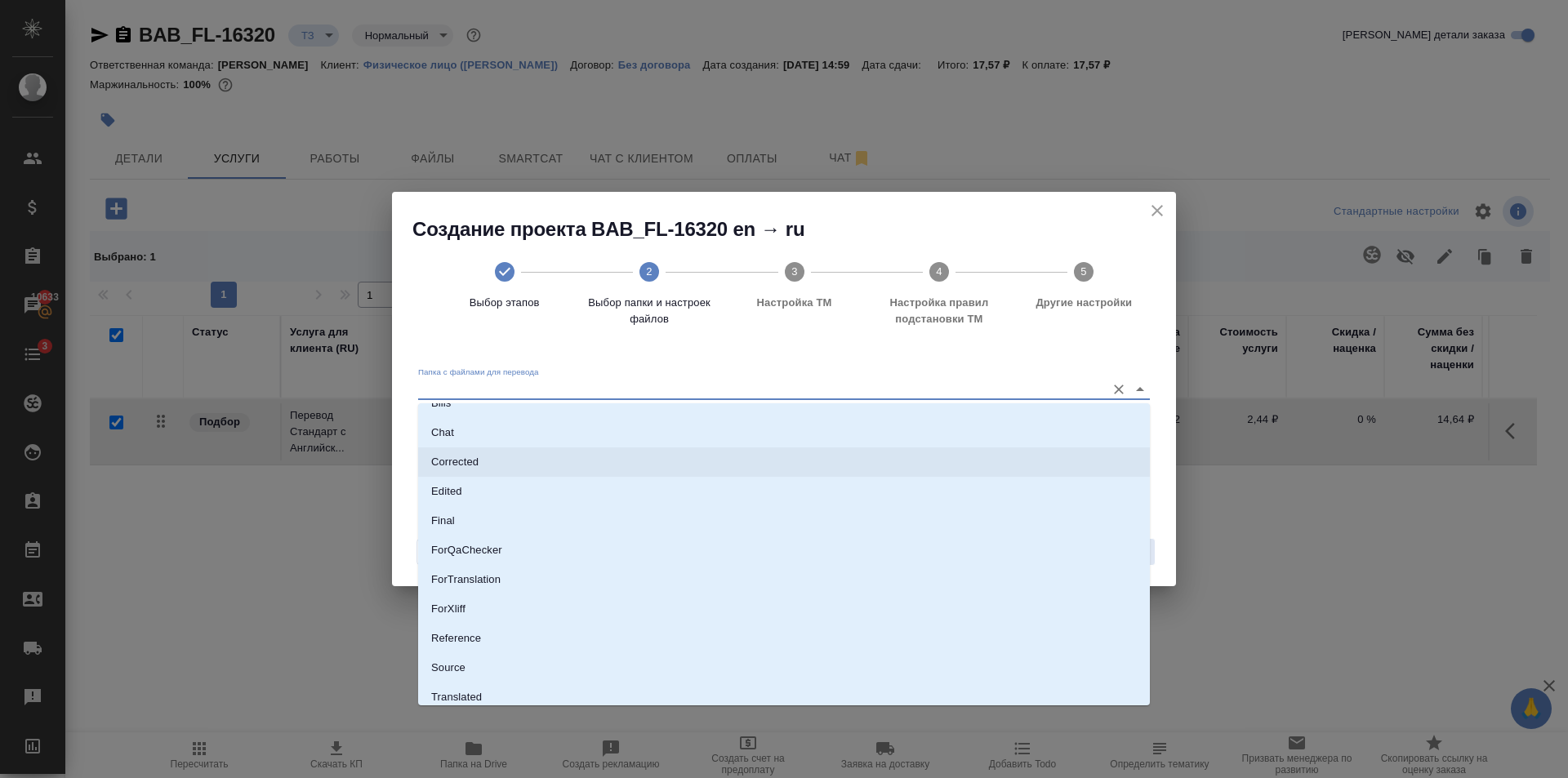
scroll to position [85, 0]
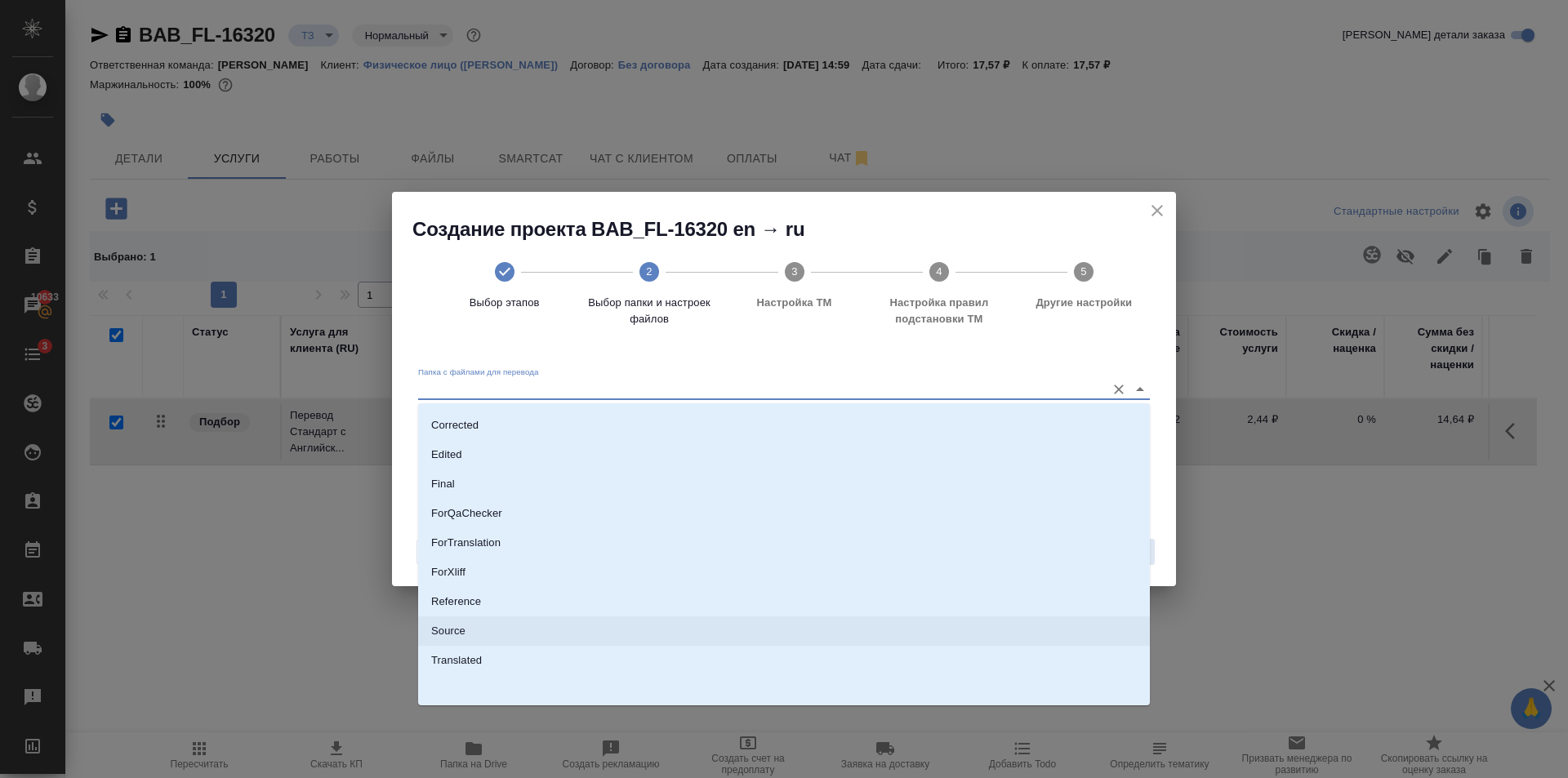
click at [519, 638] on li "Source" at bounding box center [783, 631] width 731 height 29
type input "Source"
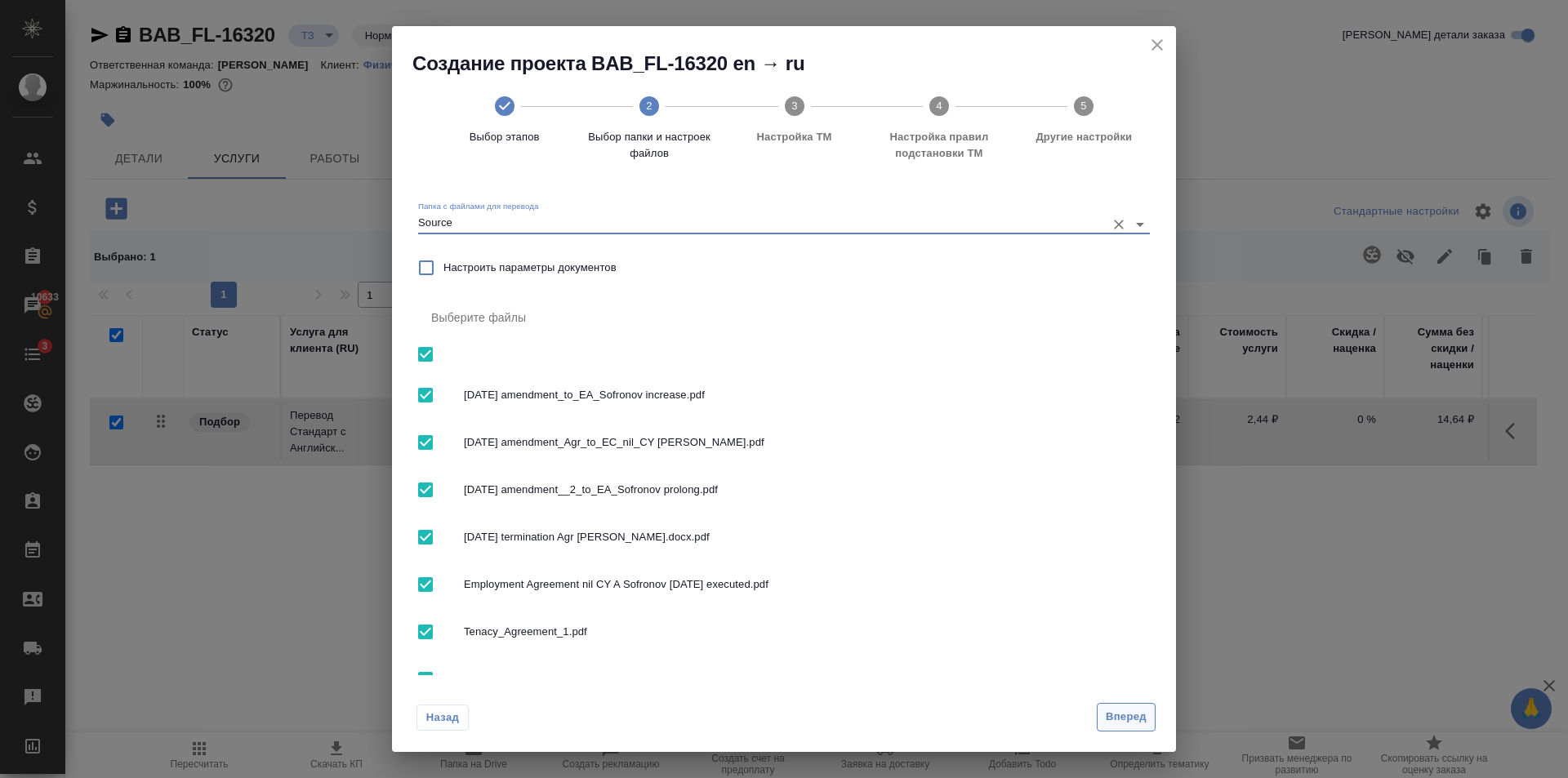
click at [1118, 725] on span "Вперед" at bounding box center [1126, 717] width 41 height 19
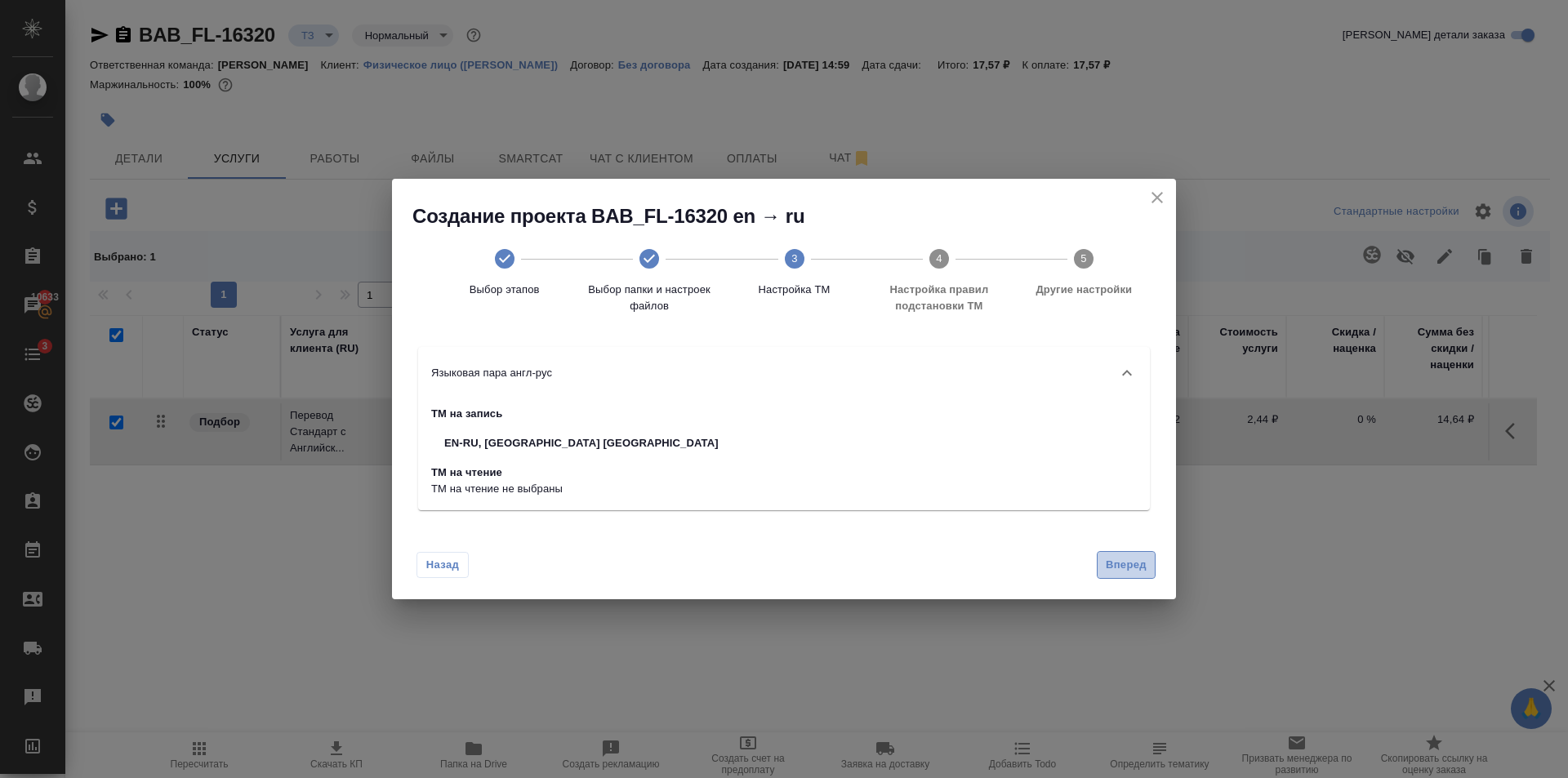
click at [1141, 557] on span "Вперед" at bounding box center [1126, 565] width 41 height 19
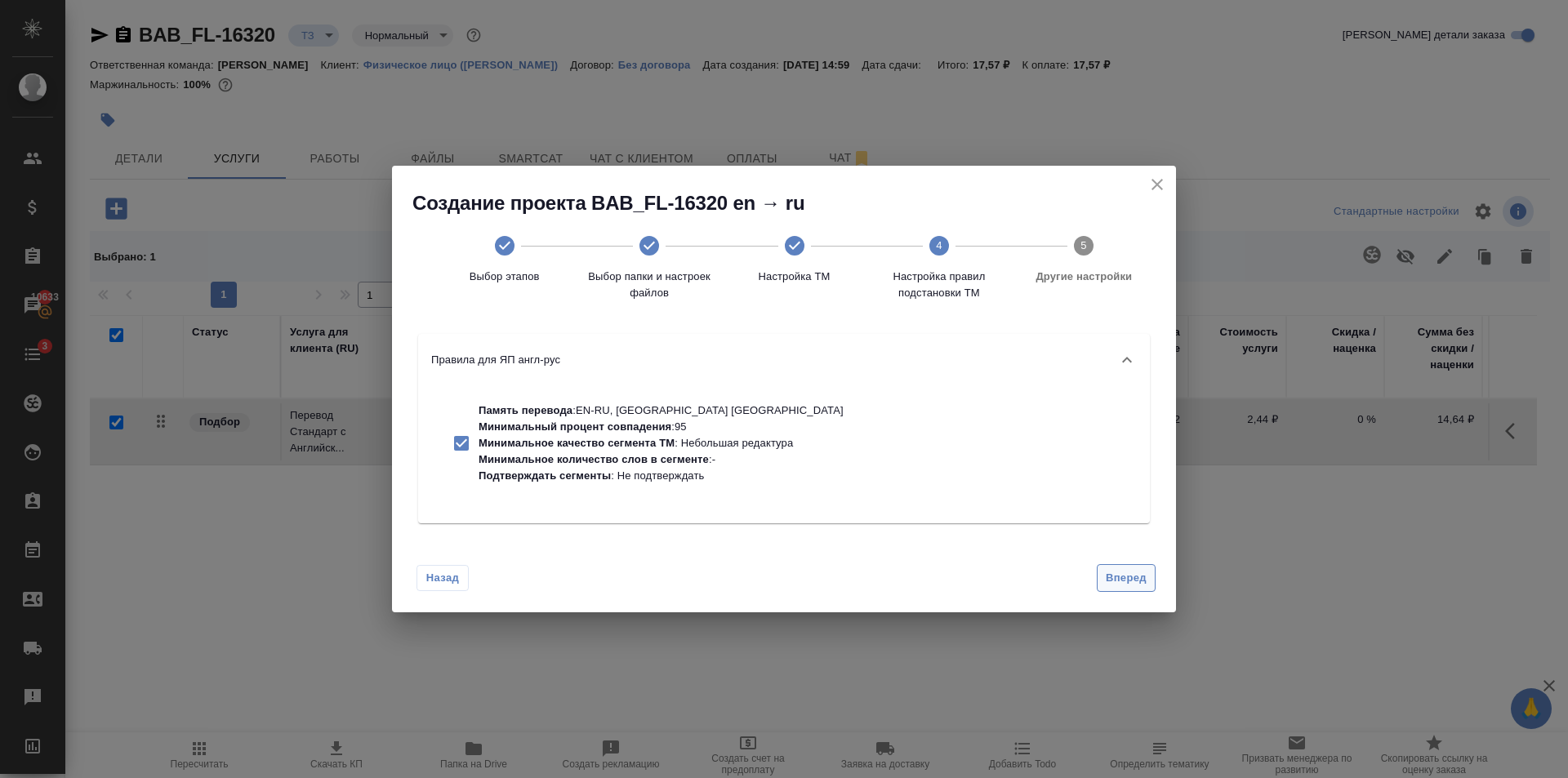
click at [1133, 577] on span "Вперед" at bounding box center [1126, 578] width 41 height 19
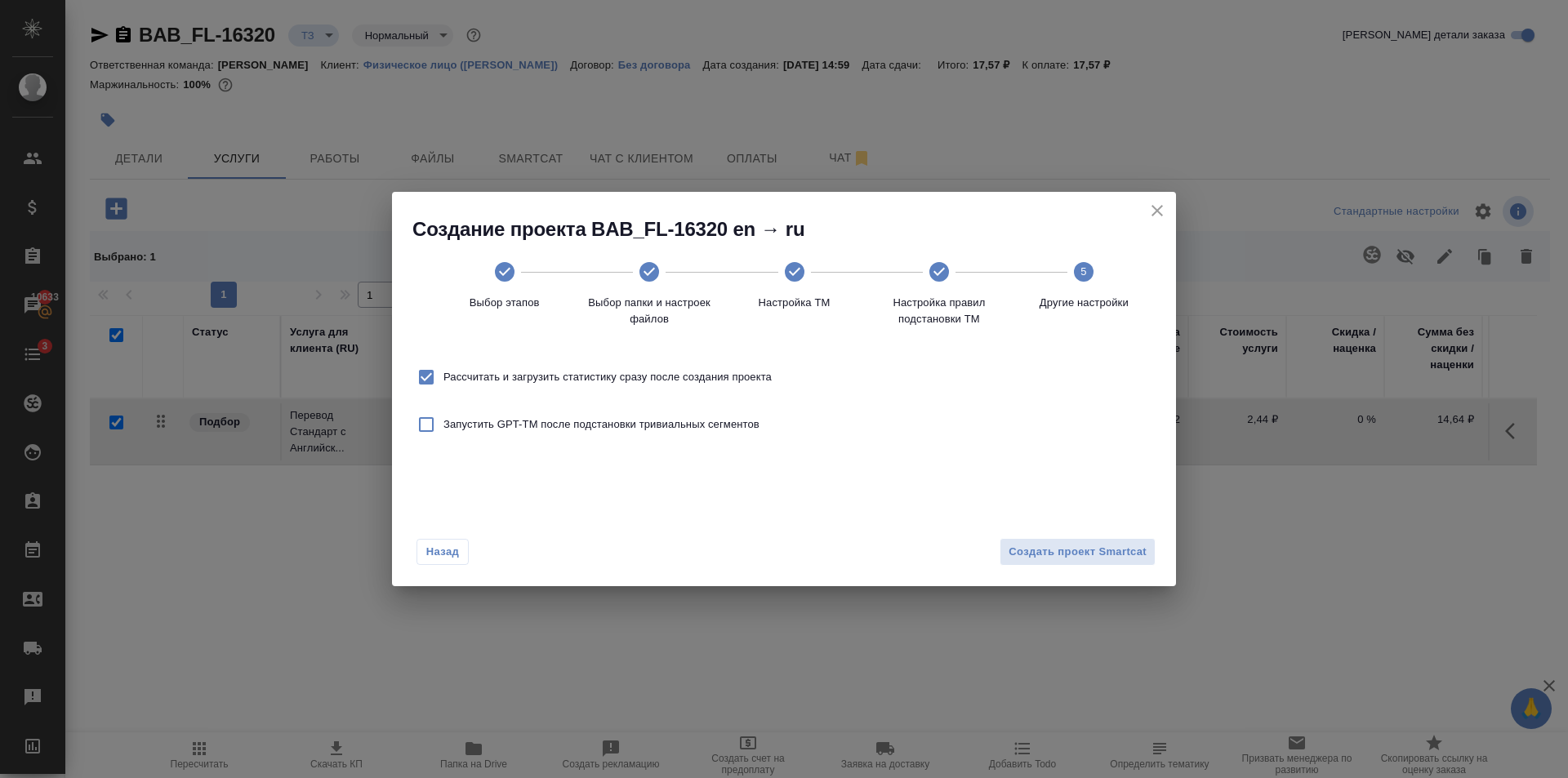
click at [706, 375] on span "Рассчитать и загрузить статистику сразу после создания проекта" at bounding box center [608, 377] width 328 height 16
click at [444, 375] on input "Рассчитать и загрузить статистику сразу после создания проекта" at bounding box center [426, 377] width 34 height 34
checkbox input "false"
click at [1083, 551] on span "Создать проект Smartcat" at bounding box center [1077, 552] width 138 height 19
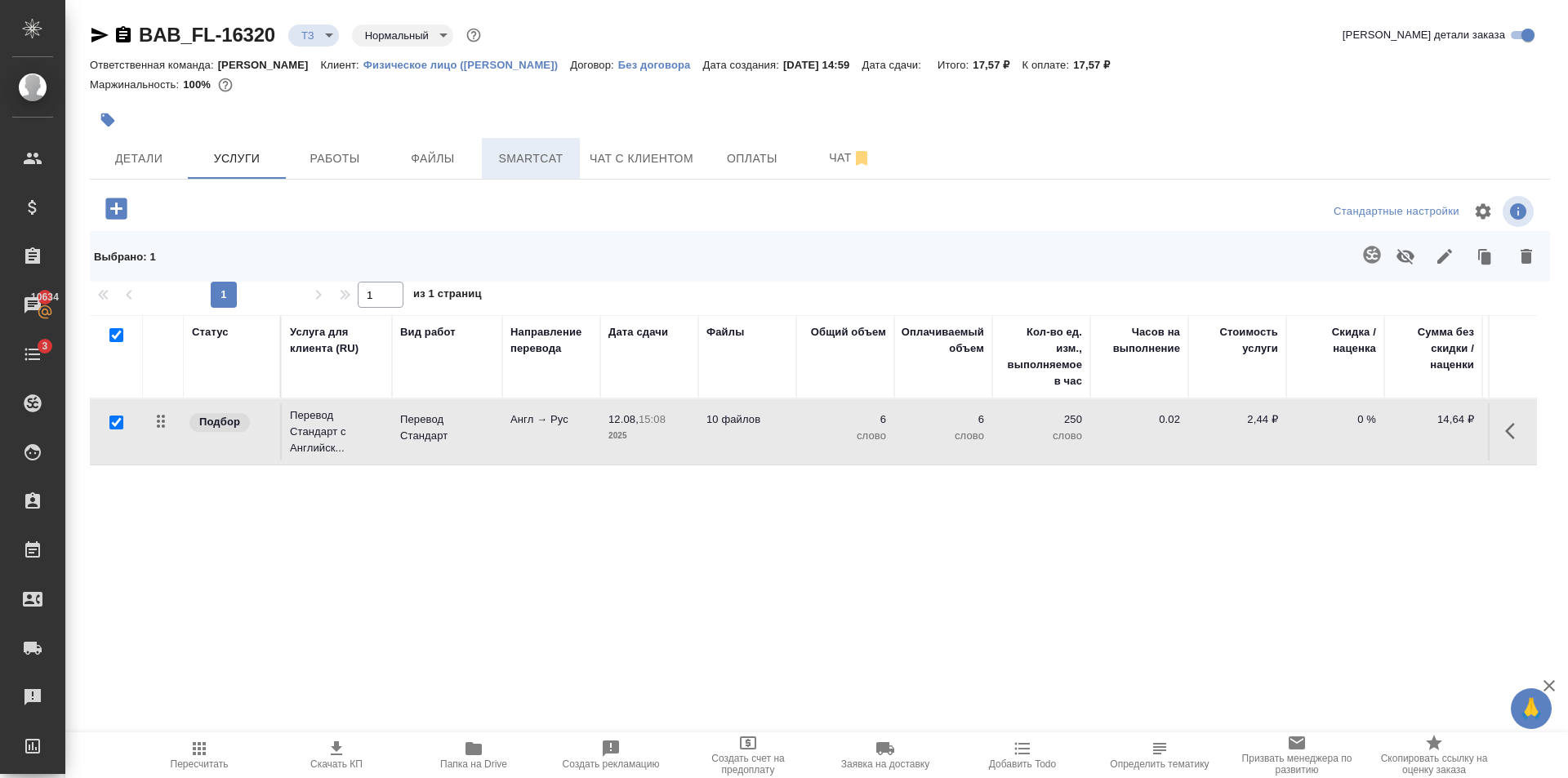
click at [561, 171] on button "Smartcat" at bounding box center [531, 159] width 98 height 41
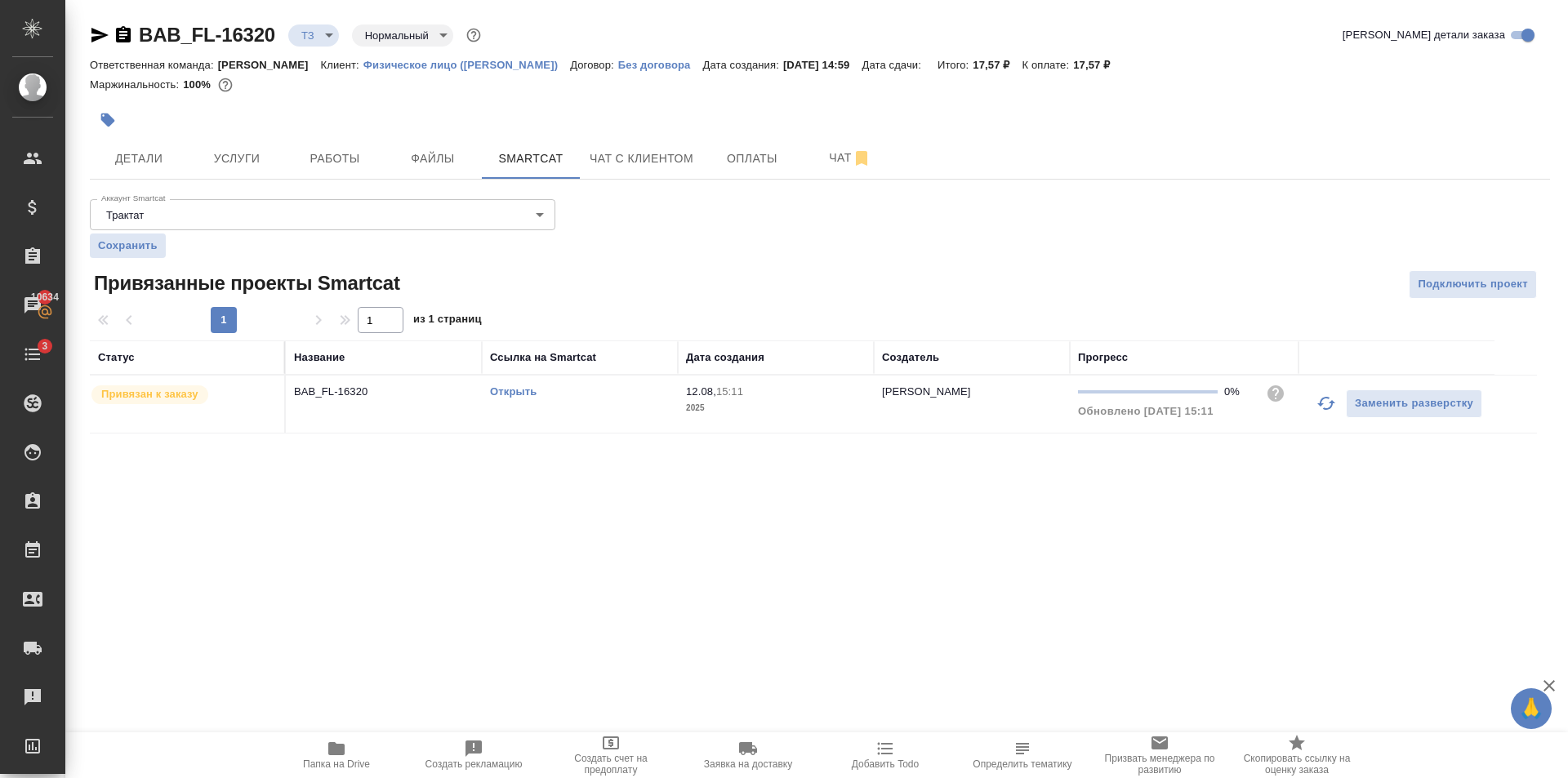
click at [535, 396] on link "Открыть" at bounding box center [513, 392] width 46 height 12
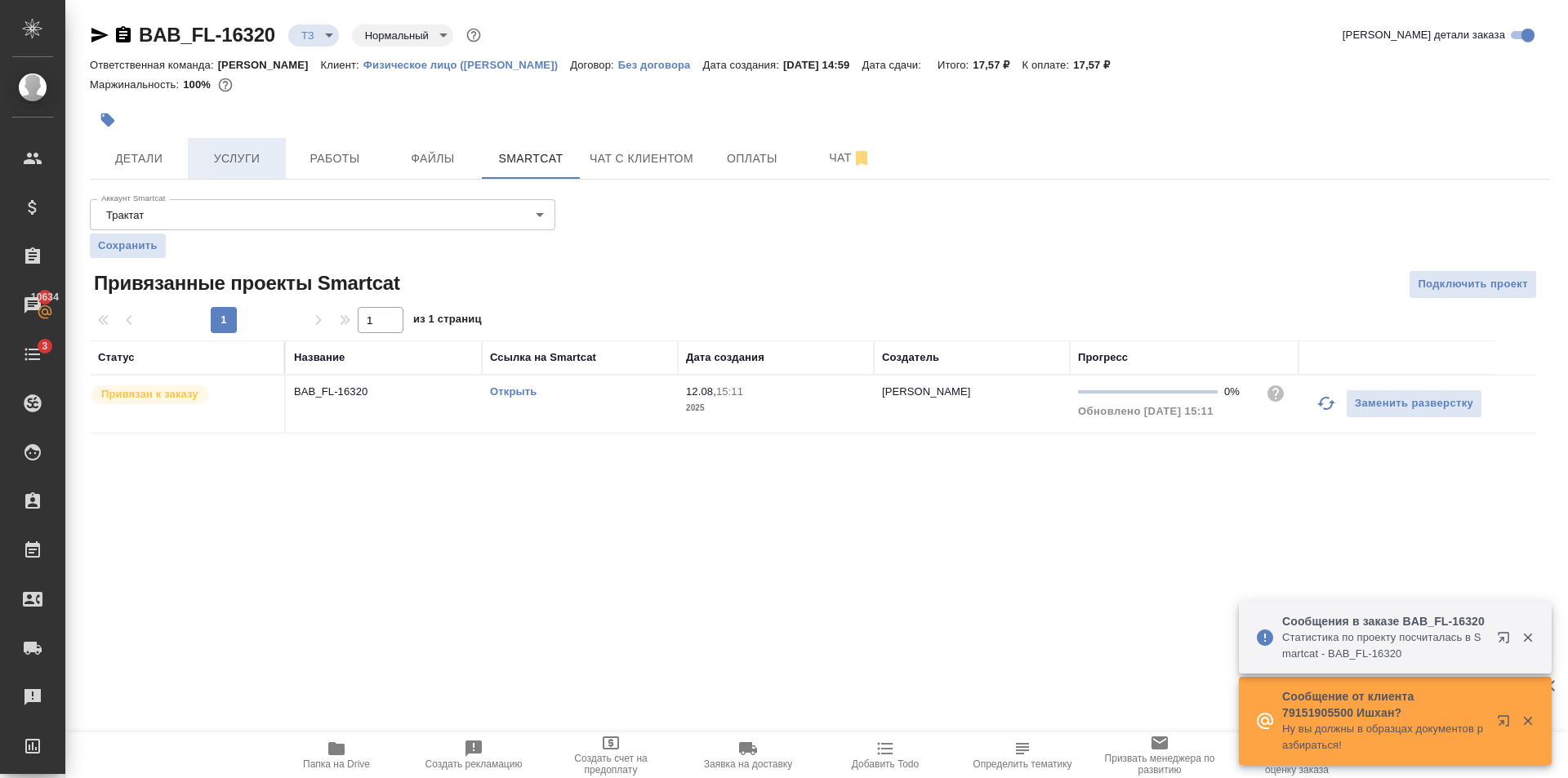
click at [244, 149] on span "Услуги" at bounding box center [237, 159] width 78 height 20
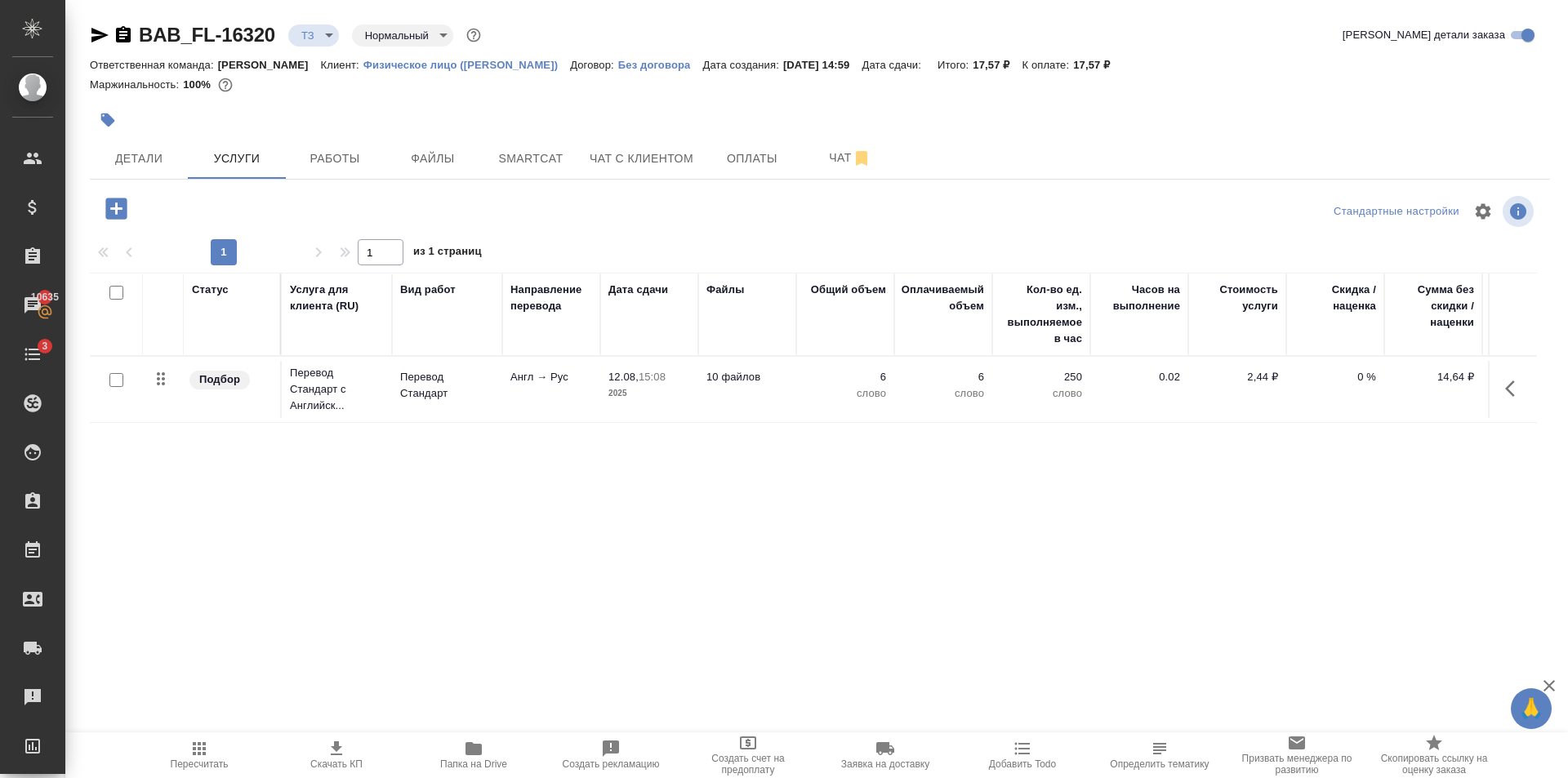
click at [539, 397] on td "Англ → Рус" at bounding box center [551, 389] width 98 height 57
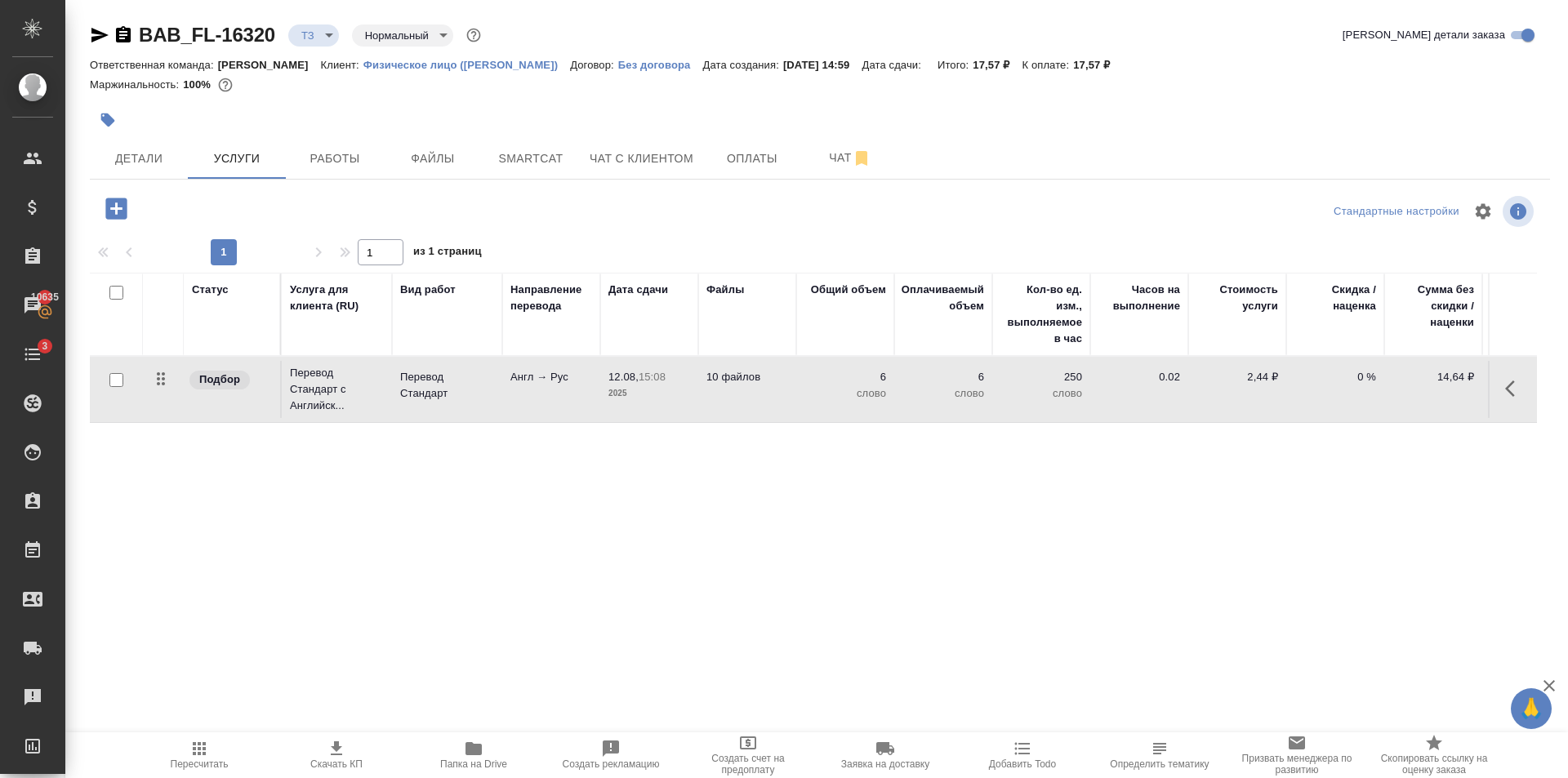
click at [539, 397] on td "Англ → Рус" at bounding box center [551, 389] width 98 height 57
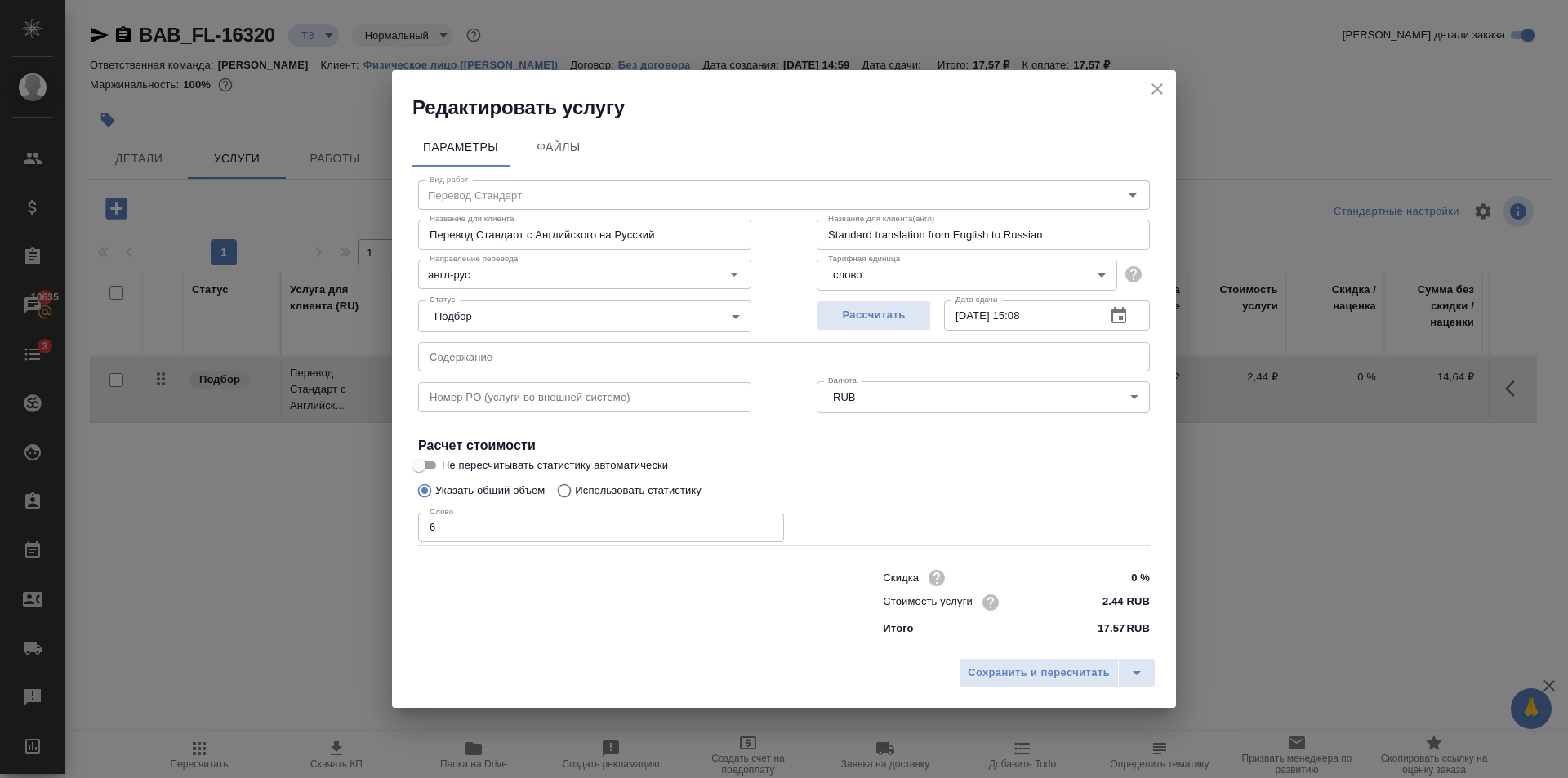
click at [592, 481] on label "Использовать статистику" at bounding box center [625, 490] width 152 height 31
click at [604, 494] on p "Использовать статистику" at bounding box center [638, 491] width 127 height 16
click at [575, 494] on input "Использовать статистику" at bounding box center [561, 490] width 26 height 31
radio input "true"
radio input "false"
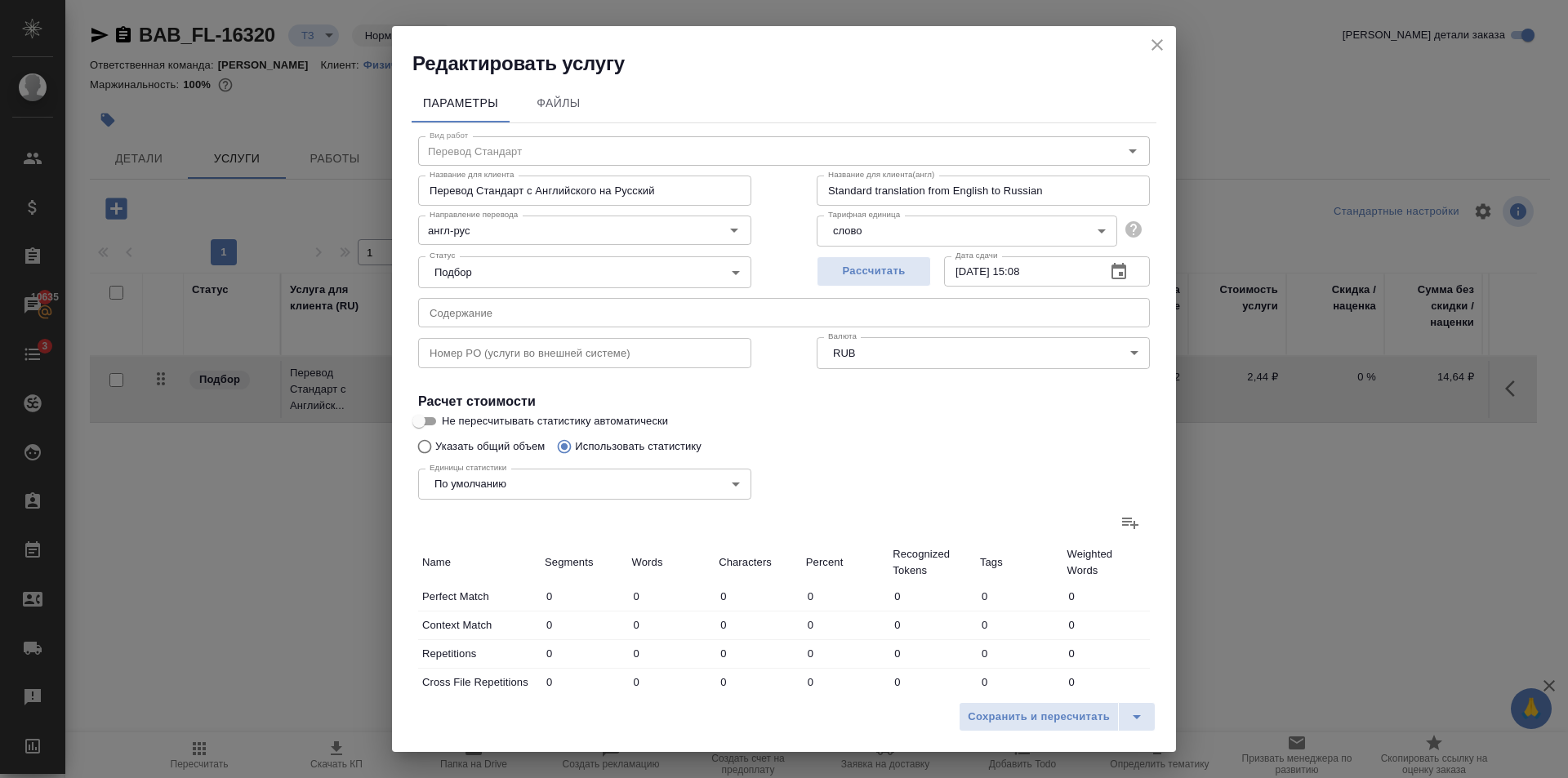
click at [1122, 520] on icon at bounding box center [1130, 523] width 16 height 12
click at [0, 0] on input "file" at bounding box center [0, 0] width 0 height 0
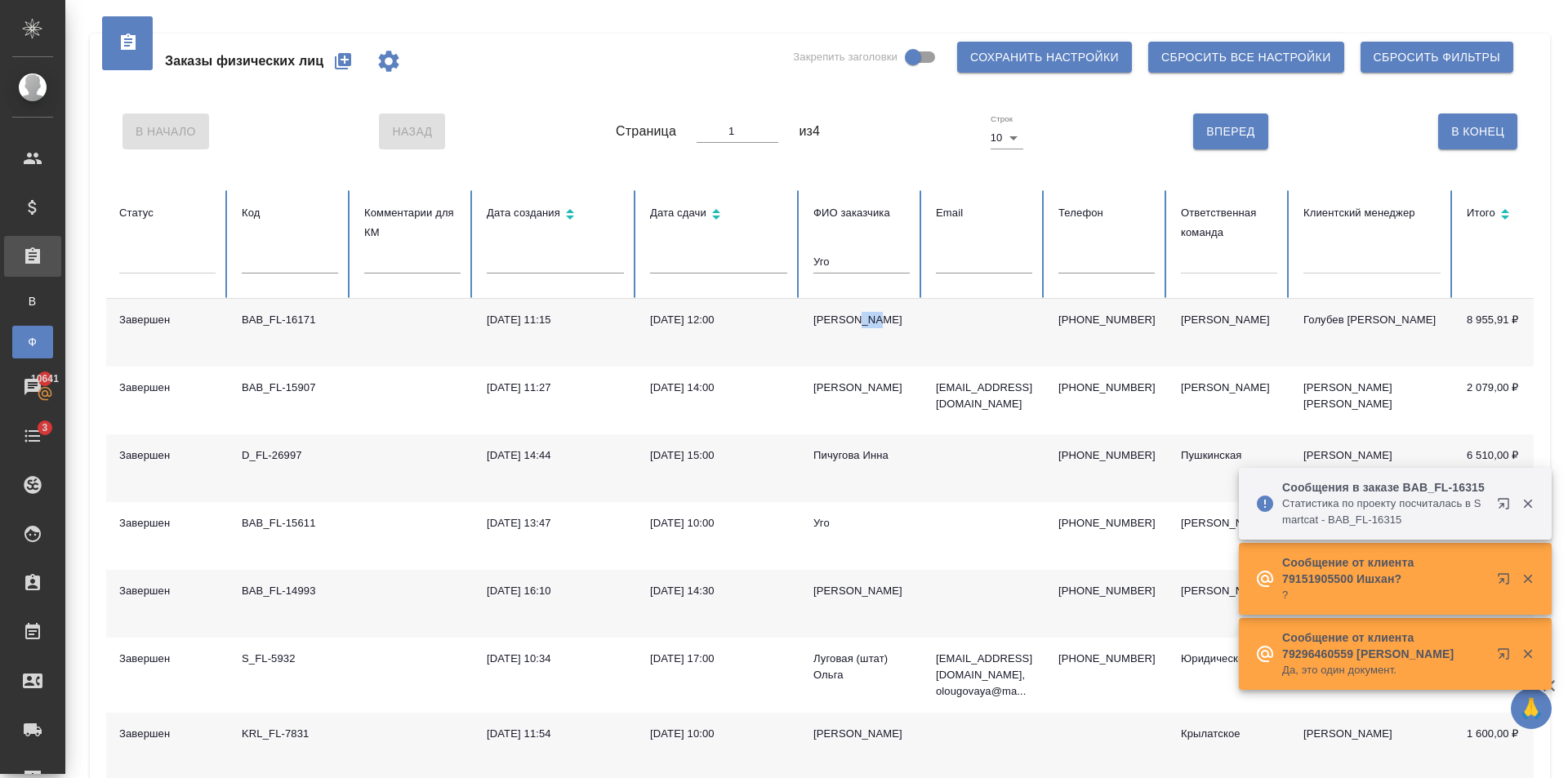
click at [344, 61] on icon "button" at bounding box center [343, 61] width 16 height 16
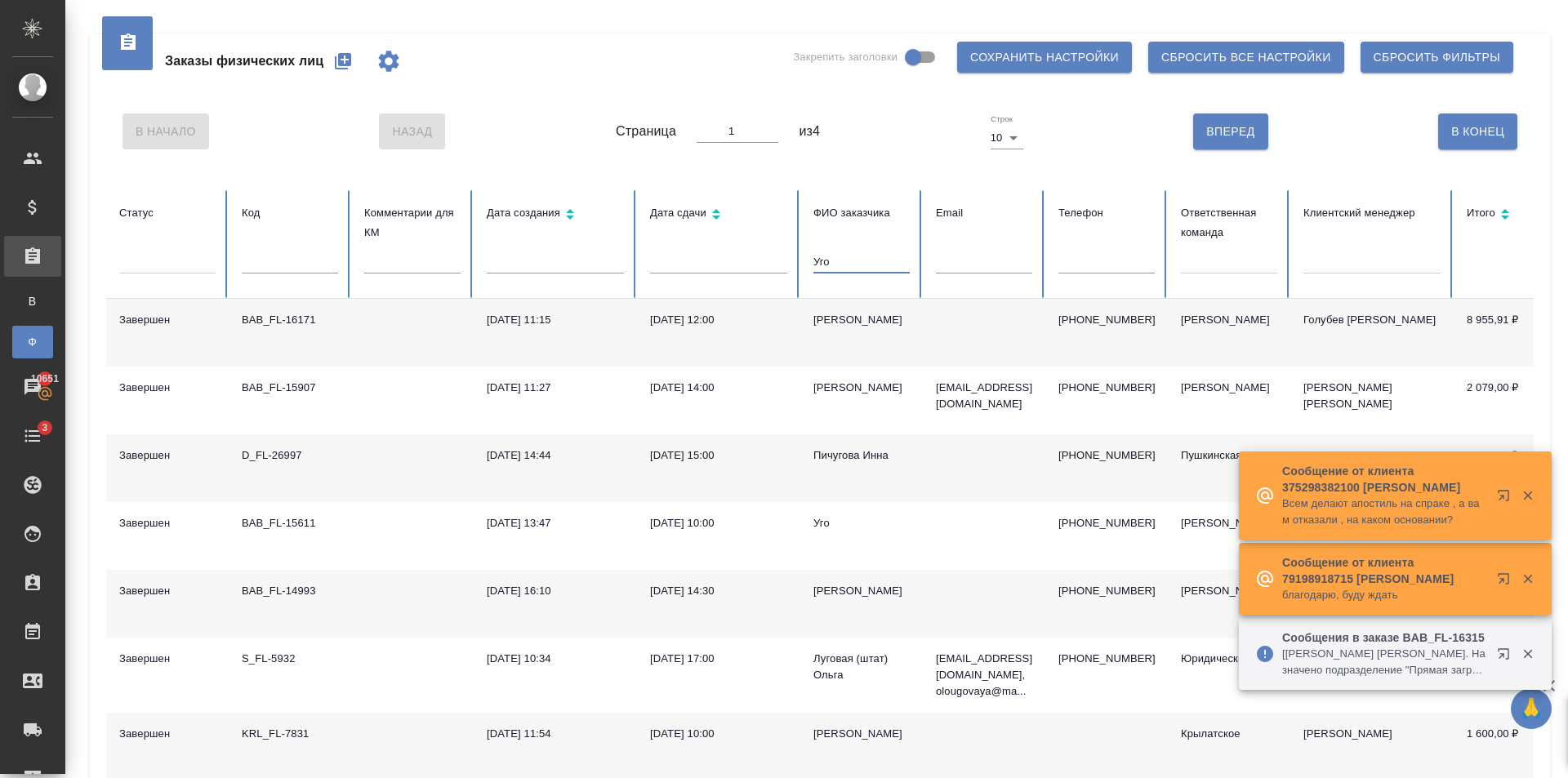
click at [831, 274] on input "Уго" at bounding box center [862, 262] width 96 height 23
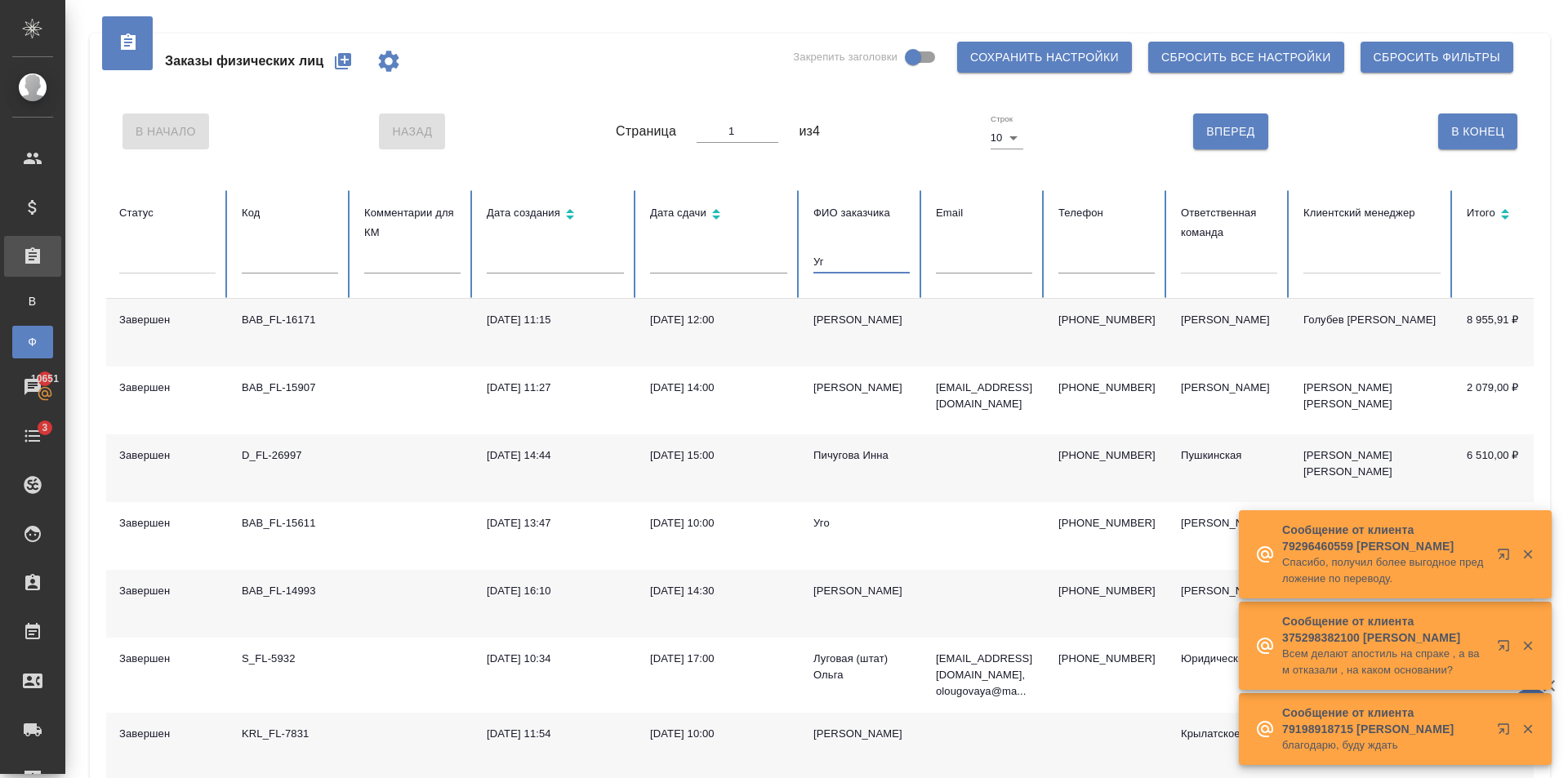
type input "У"
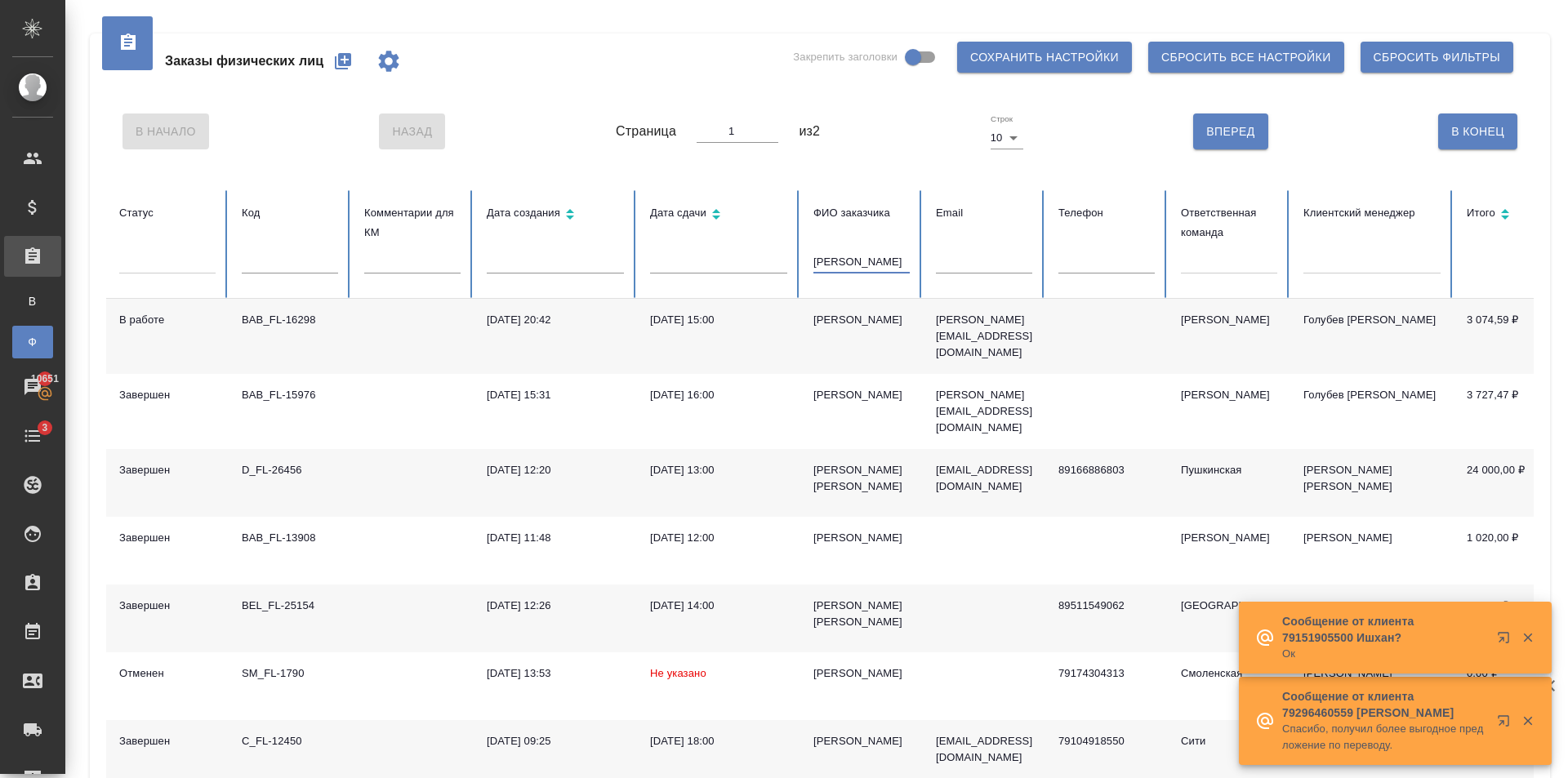
type input "Матвеева"
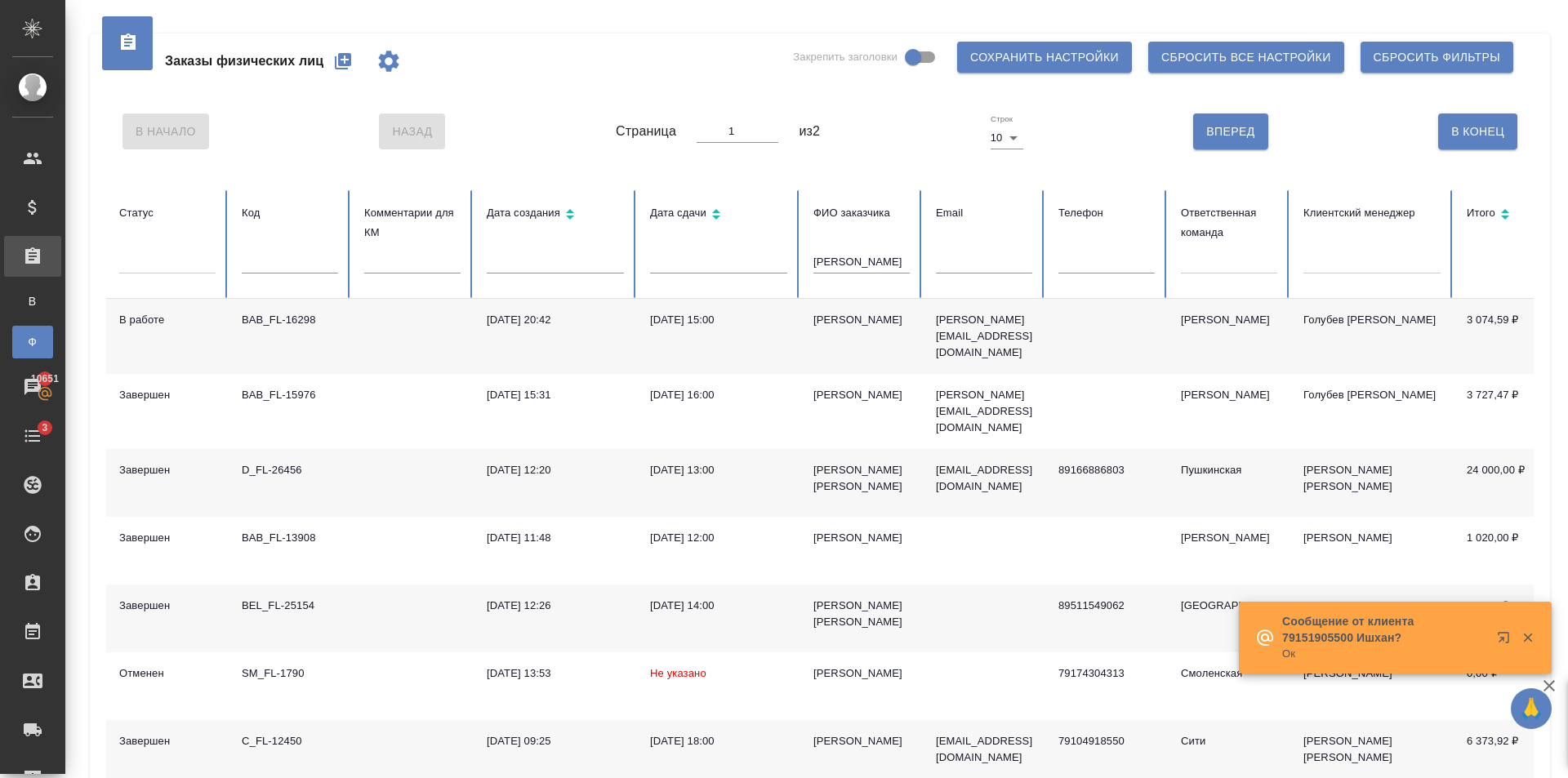
click at [877, 327] on div "Матвеева Маша" at bounding box center [862, 320] width 96 height 16
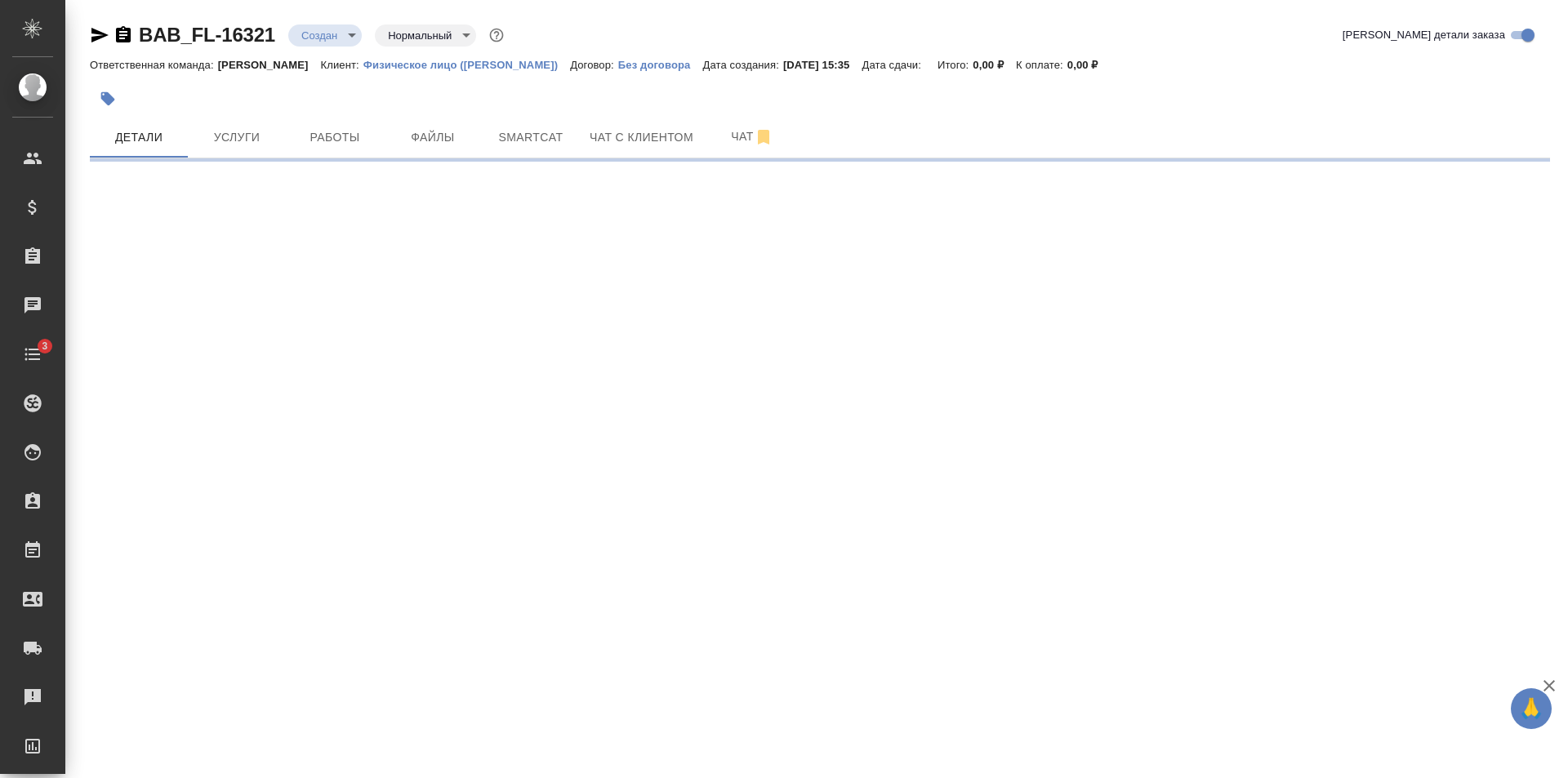
select select "RU"
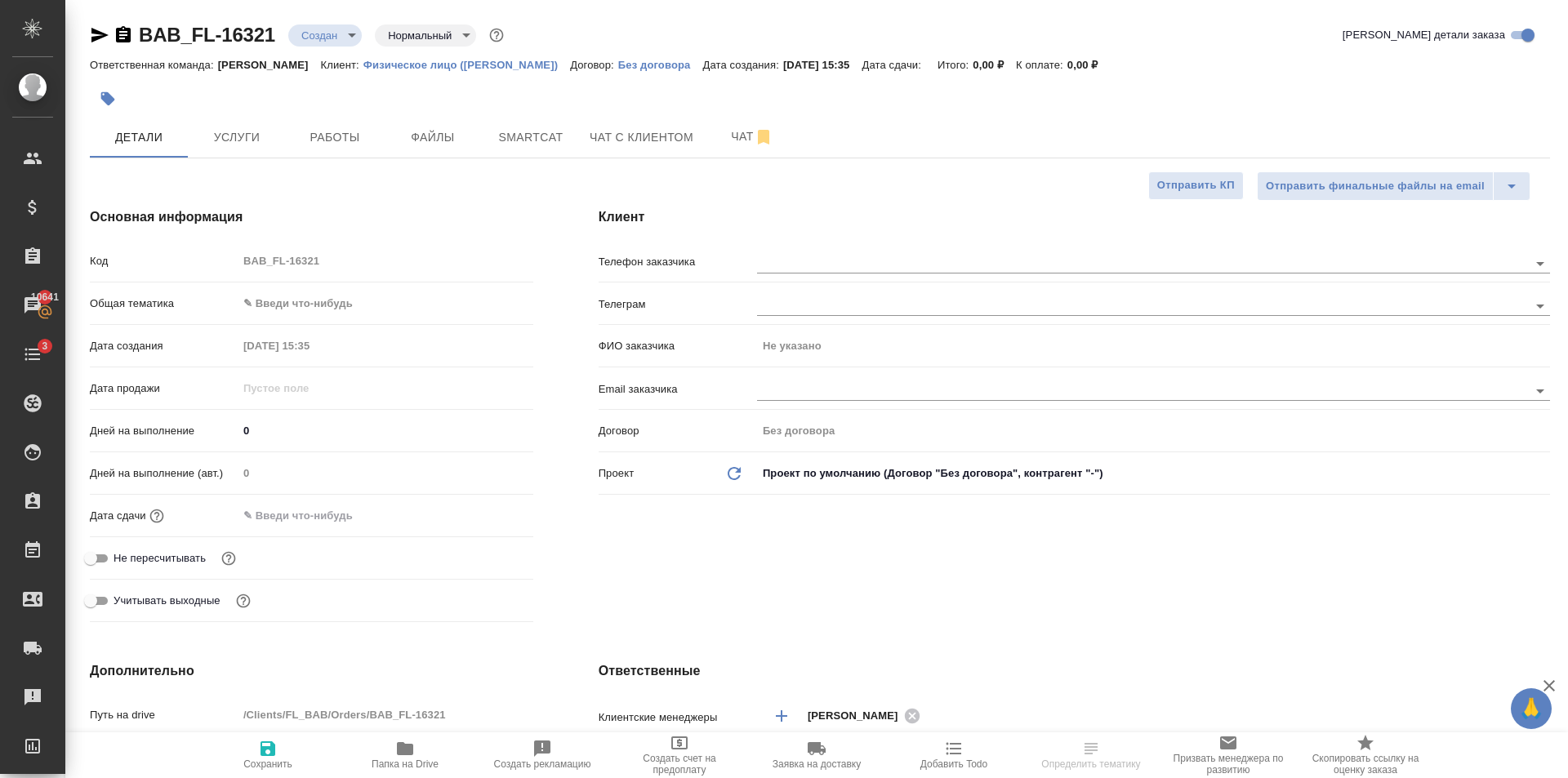
type textarea "x"
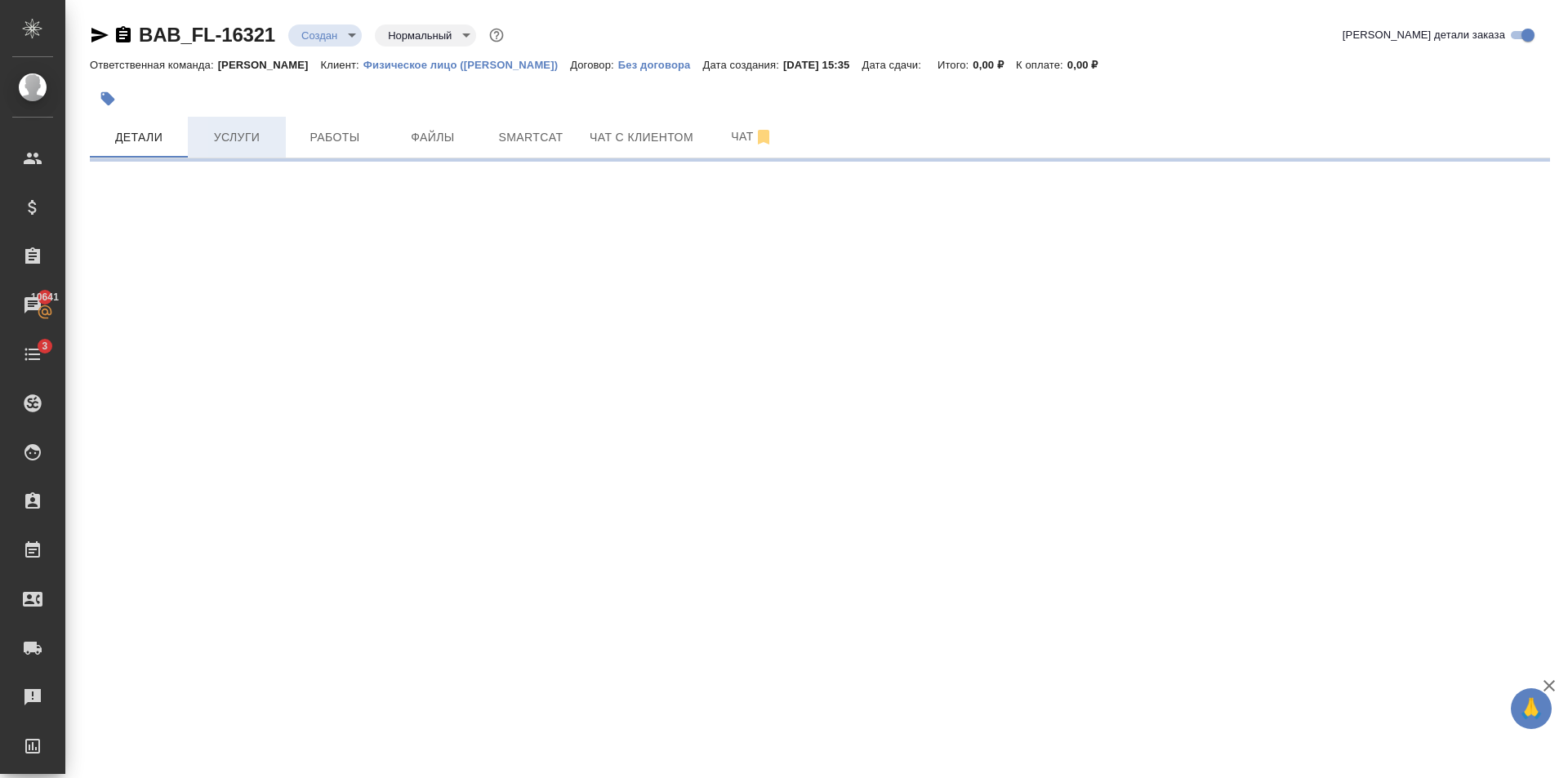
click at [233, 142] on span "Услуги" at bounding box center [237, 137] width 78 height 20
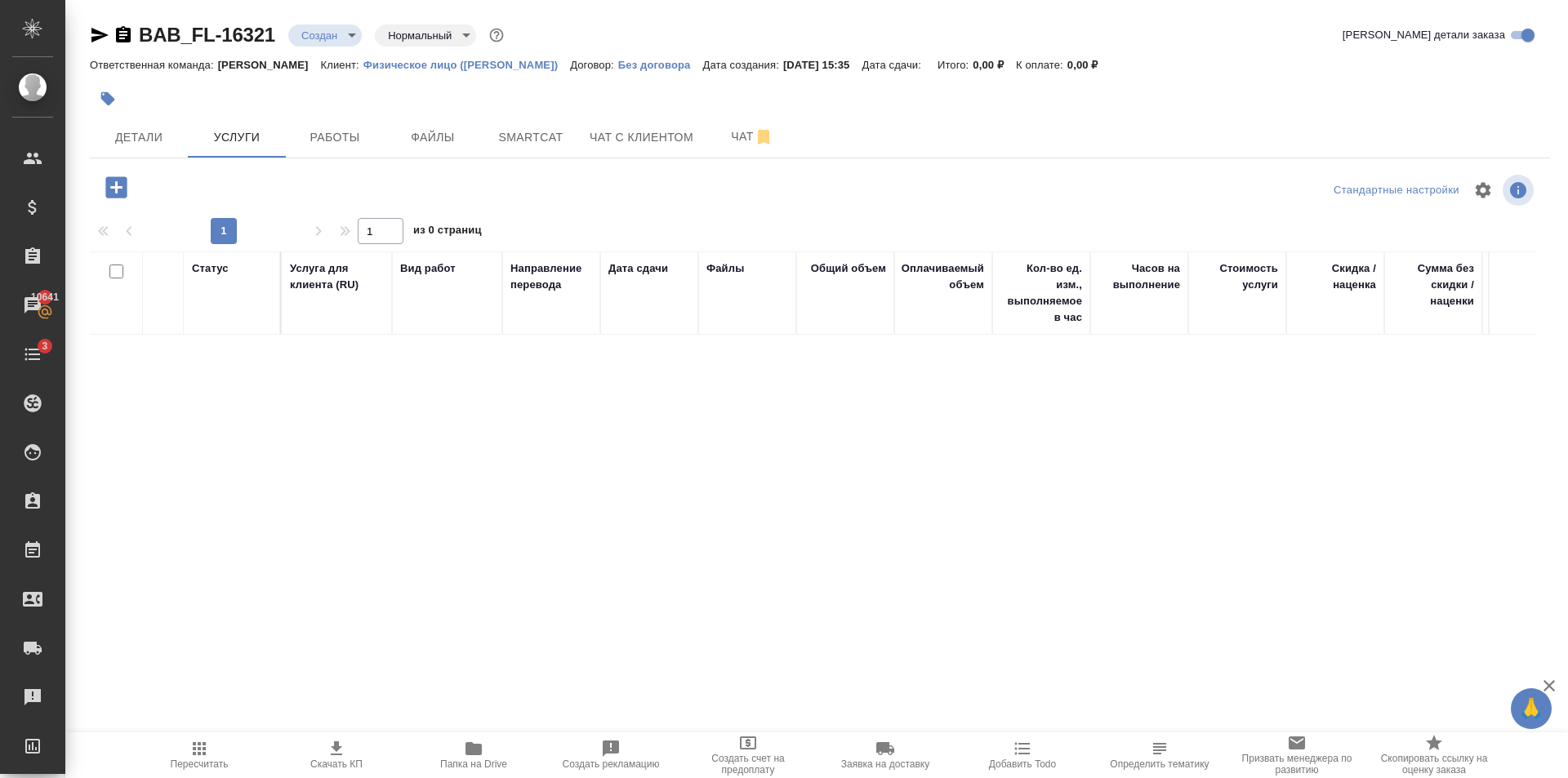
click at [123, 187] on icon "button" at bounding box center [116, 187] width 21 height 21
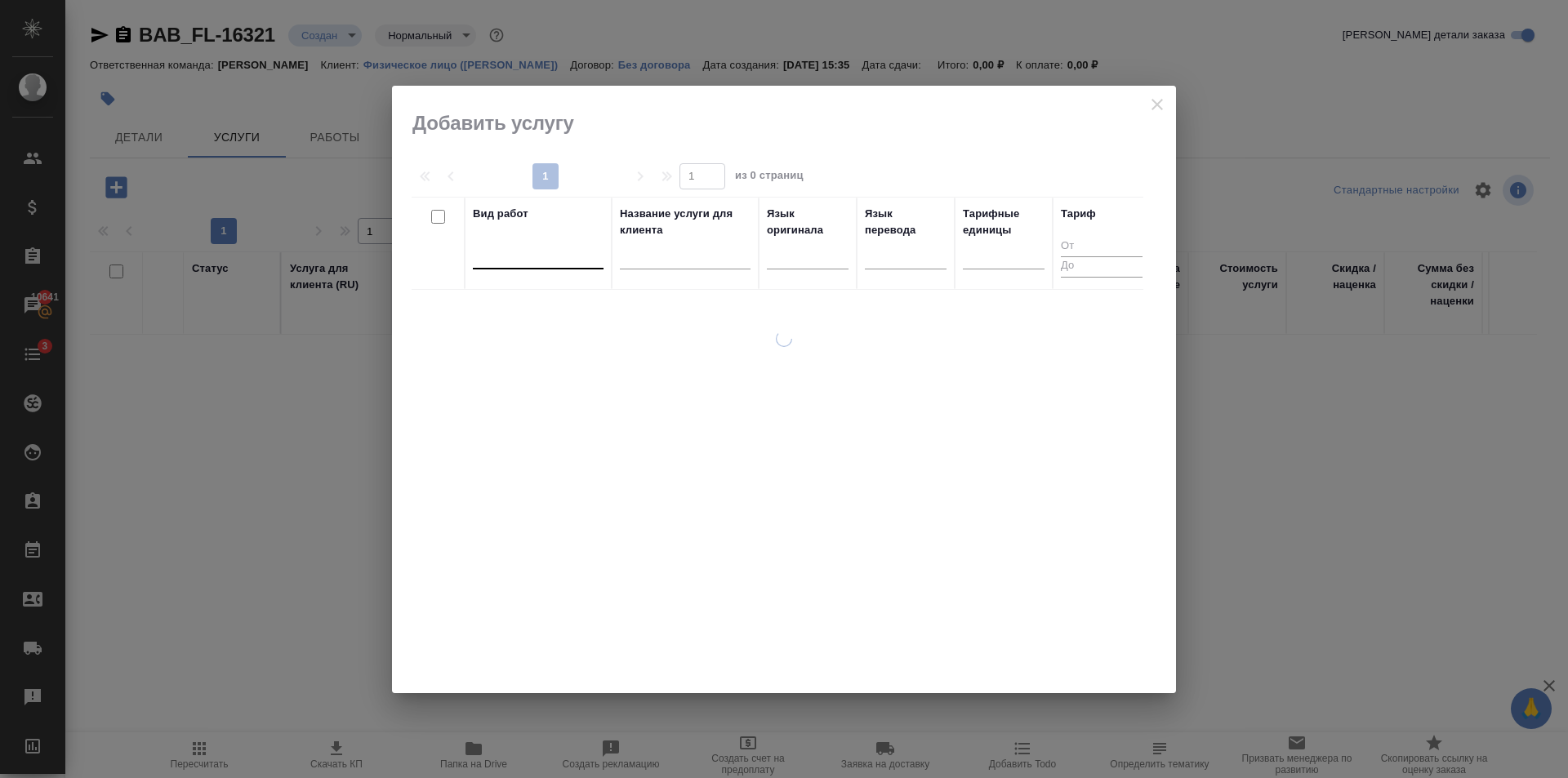
click at [550, 266] on div at bounding box center [538, 254] width 131 height 31
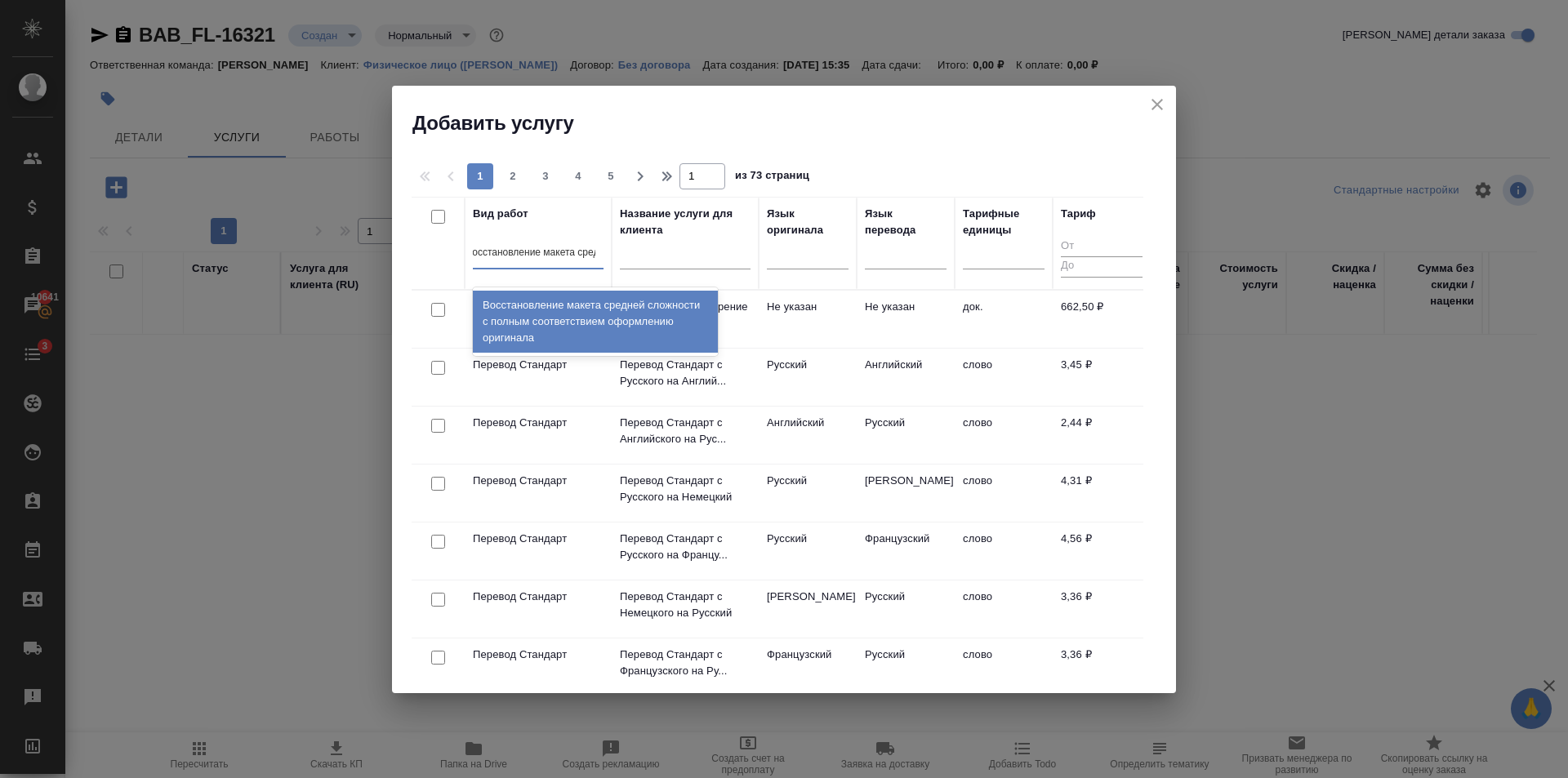
type input "восстановление макета средне"
click at [640, 317] on div "Восстановление макета средней сложности с полным соответствием оформлению ориги…" at bounding box center [595, 322] width 245 height 62
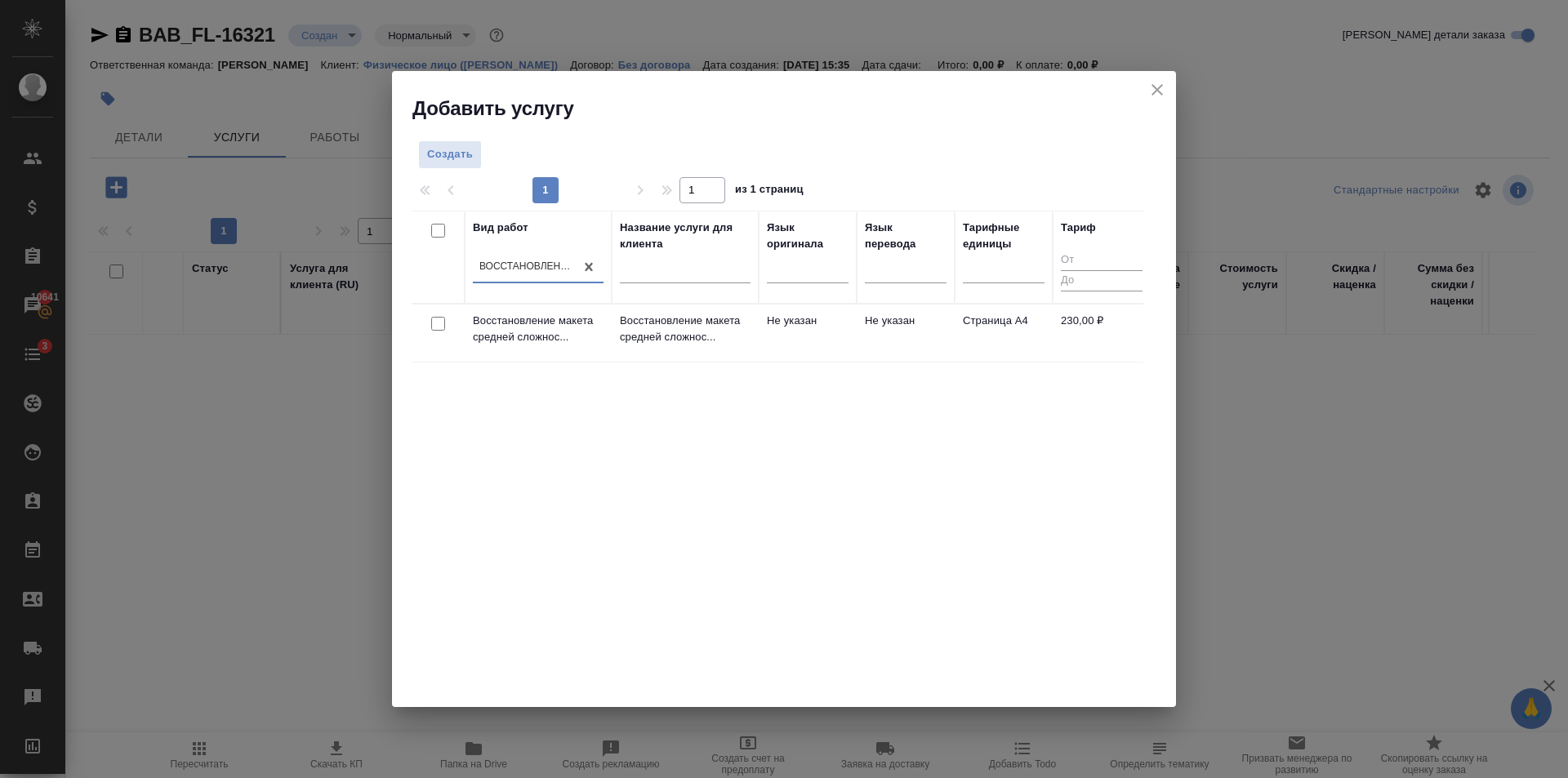
scroll to position [0, 2]
click at [752, 336] on td "Восстановление макета средней сложнос..." at bounding box center [684, 333] width 147 height 57
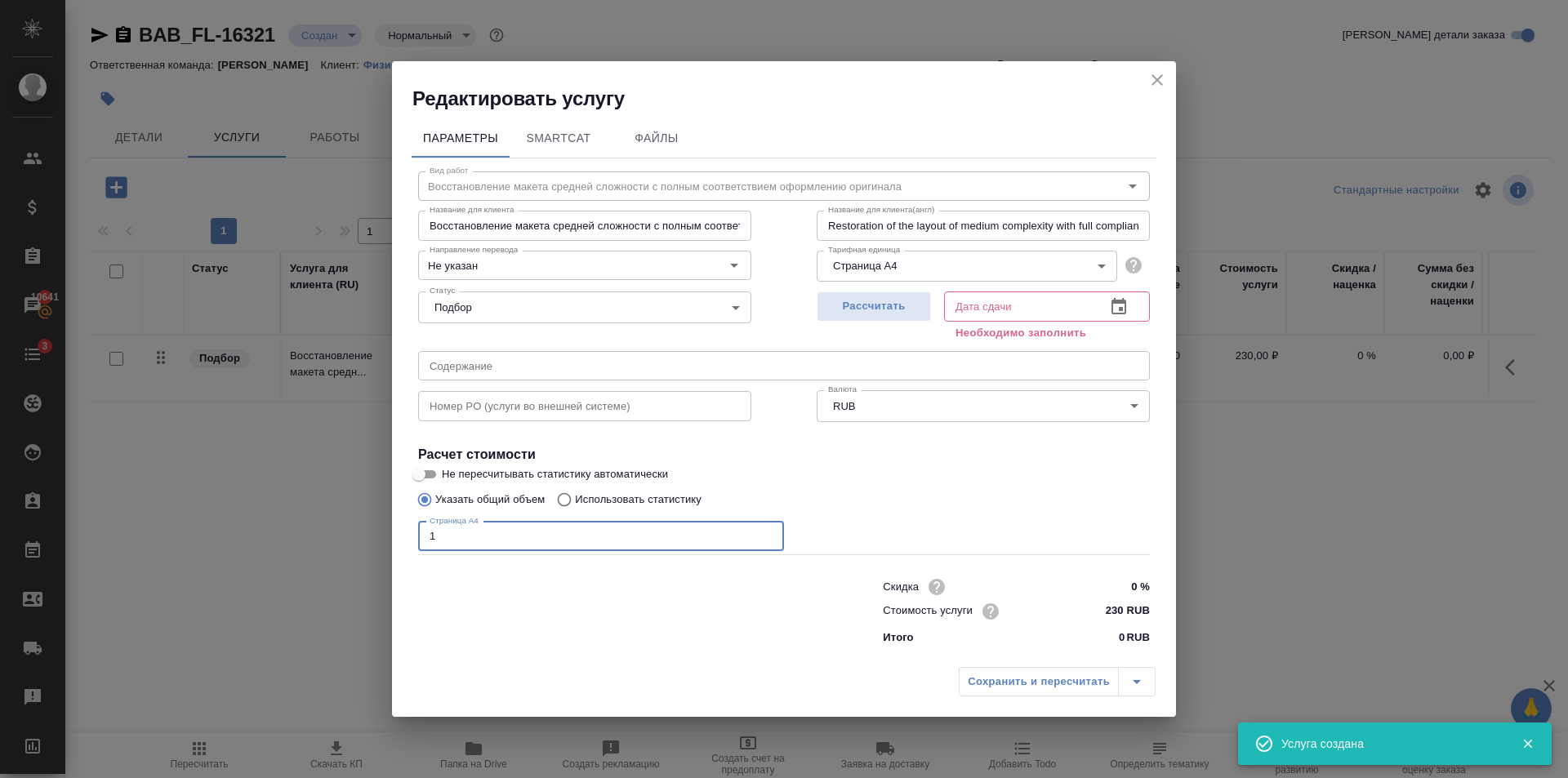
click at [767, 531] on input "1" at bounding box center [600, 536] width 366 height 29
type input "2"
click at [767, 531] on input "2" at bounding box center [600, 536] width 366 height 29
click at [845, 292] on button "Рассчитать" at bounding box center [873, 307] width 114 height 30
type input "12.08.2025 15:47"
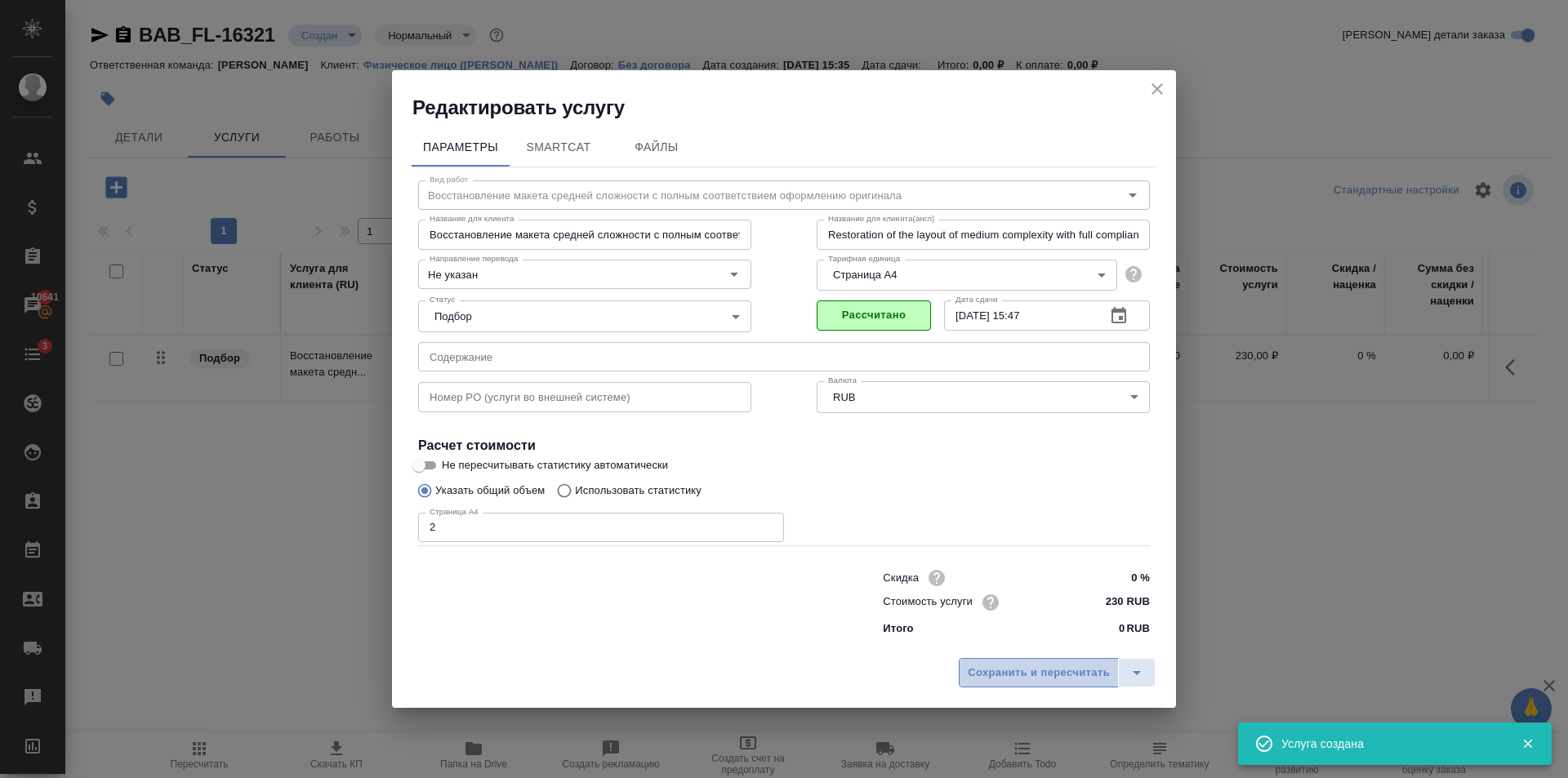
click at [1039, 675] on span "Сохранить и пересчитать" at bounding box center [1038, 673] width 142 height 19
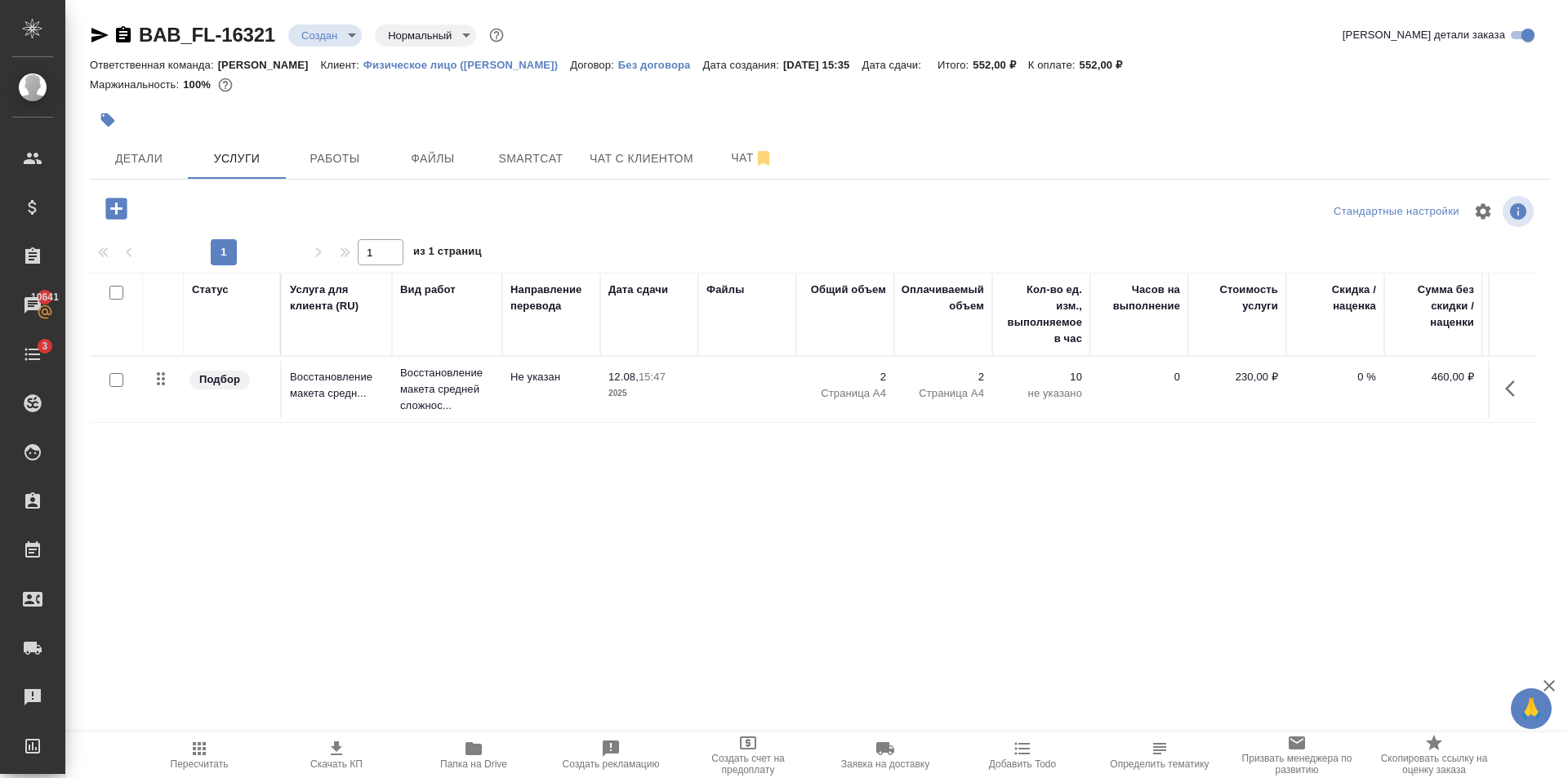
click at [512, 489] on div "Статус Услуга для клиента (RU) Вид работ Направление перевода Дата сдачи Файлы …" at bounding box center [813, 448] width 1447 height 351
click at [125, 216] on icon "button" at bounding box center [116, 209] width 21 height 21
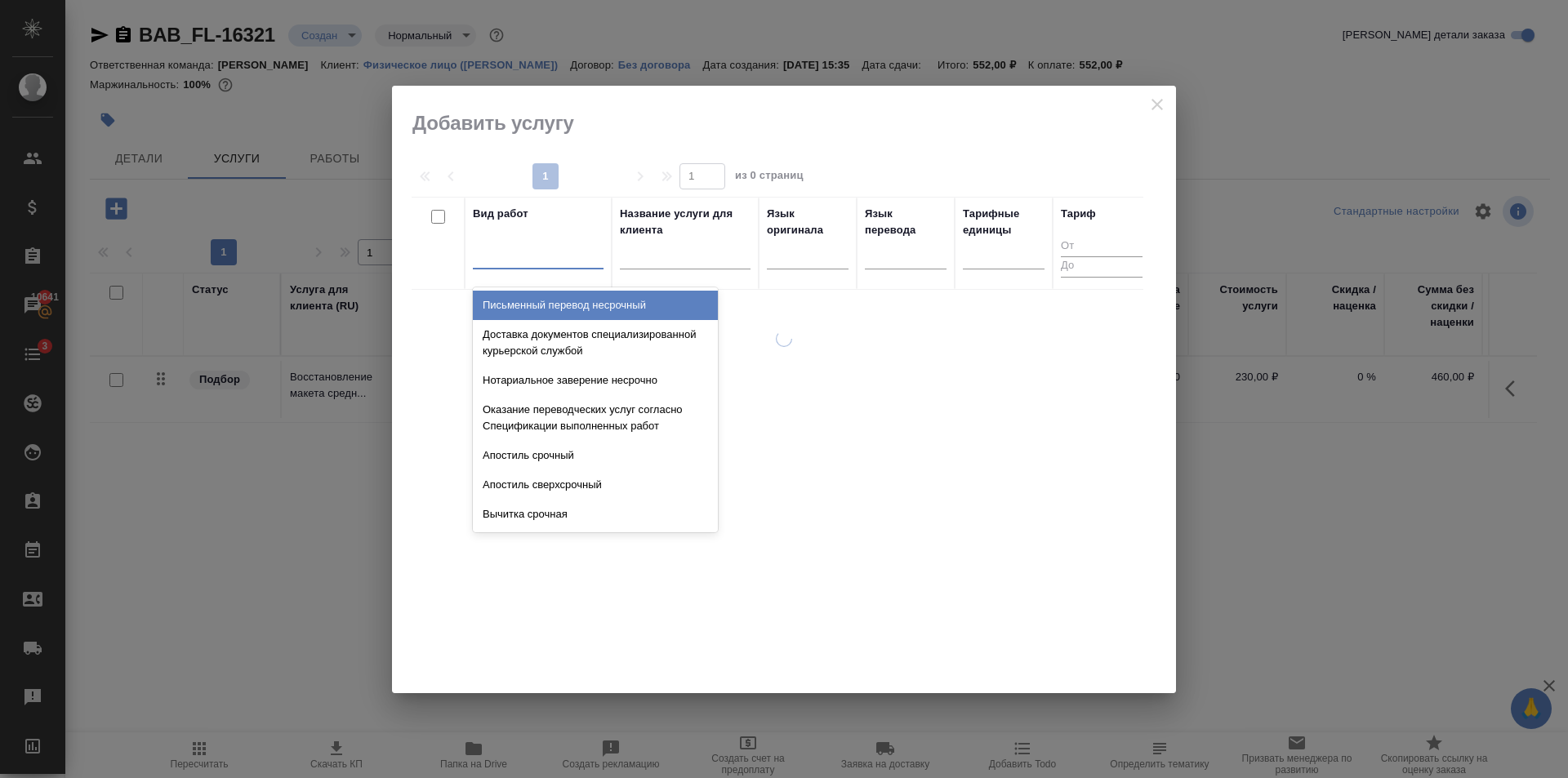
click at [551, 267] on div at bounding box center [538, 254] width 131 height 31
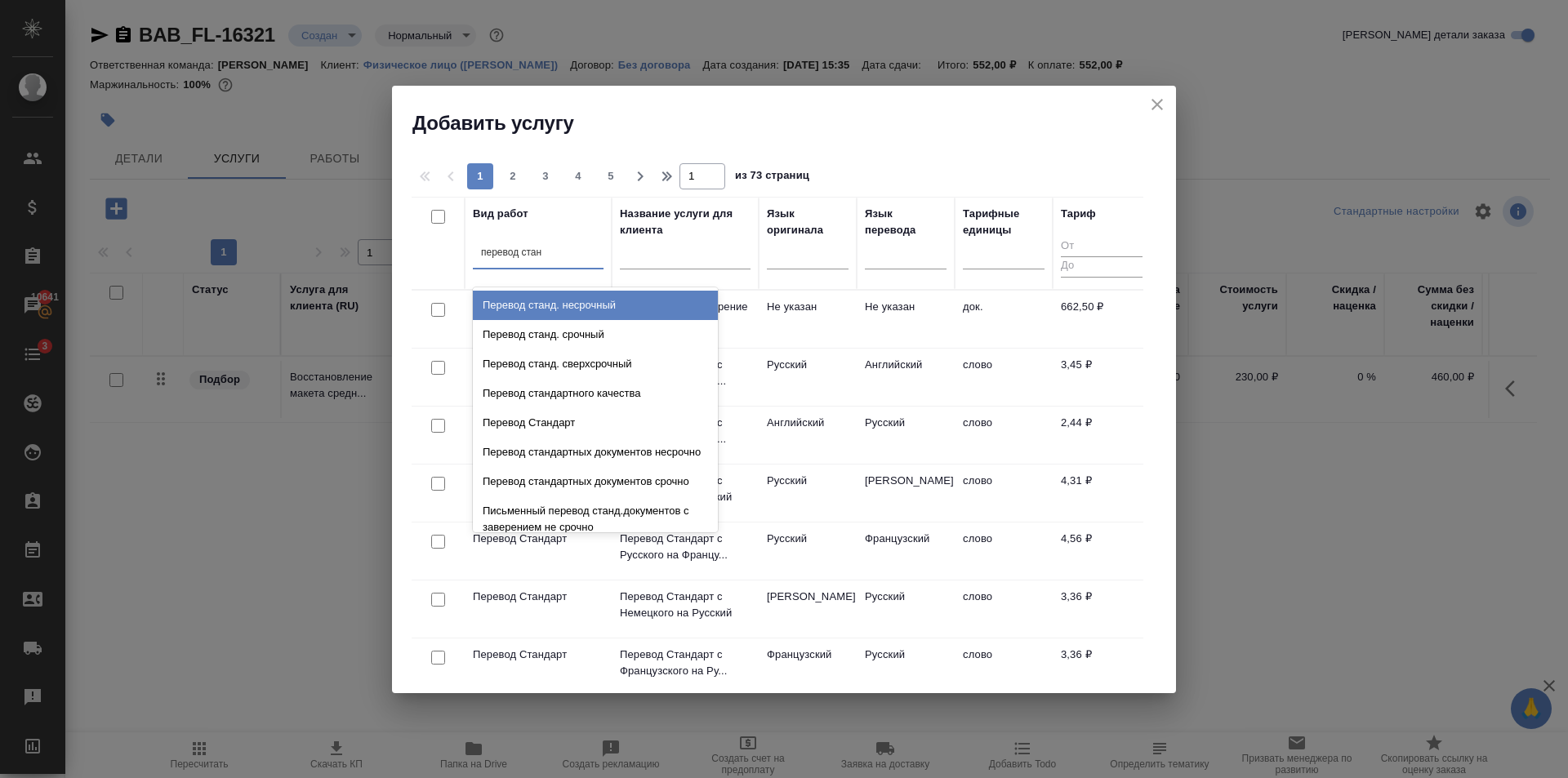
type input "перевод станд"
click at [589, 299] on div "Перевод станд. несрочный" at bounding box center [595, 305] width 245 height 29
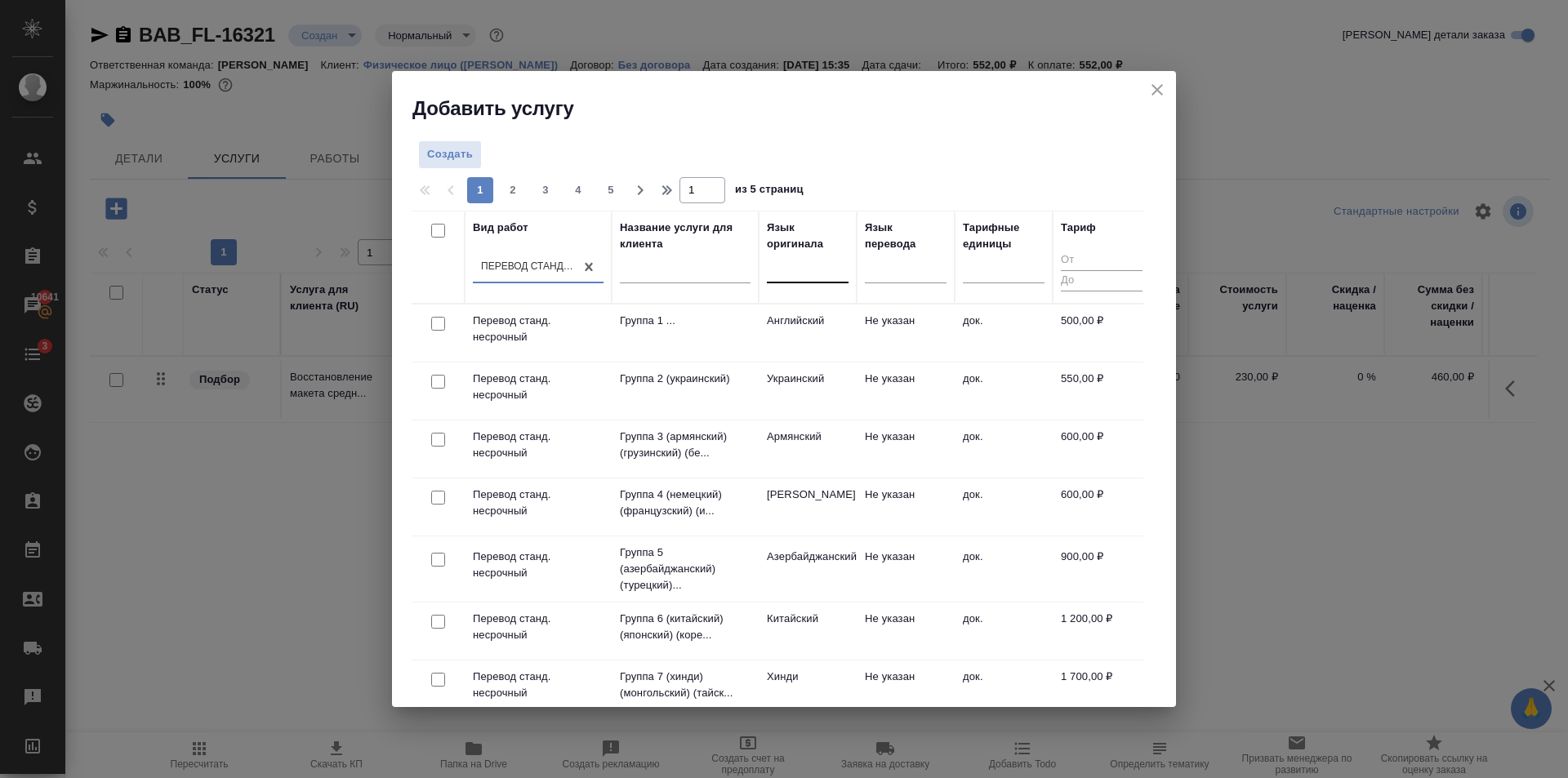
click at [771, 276] on div at bounding box center [808, 266] width 82 height 24
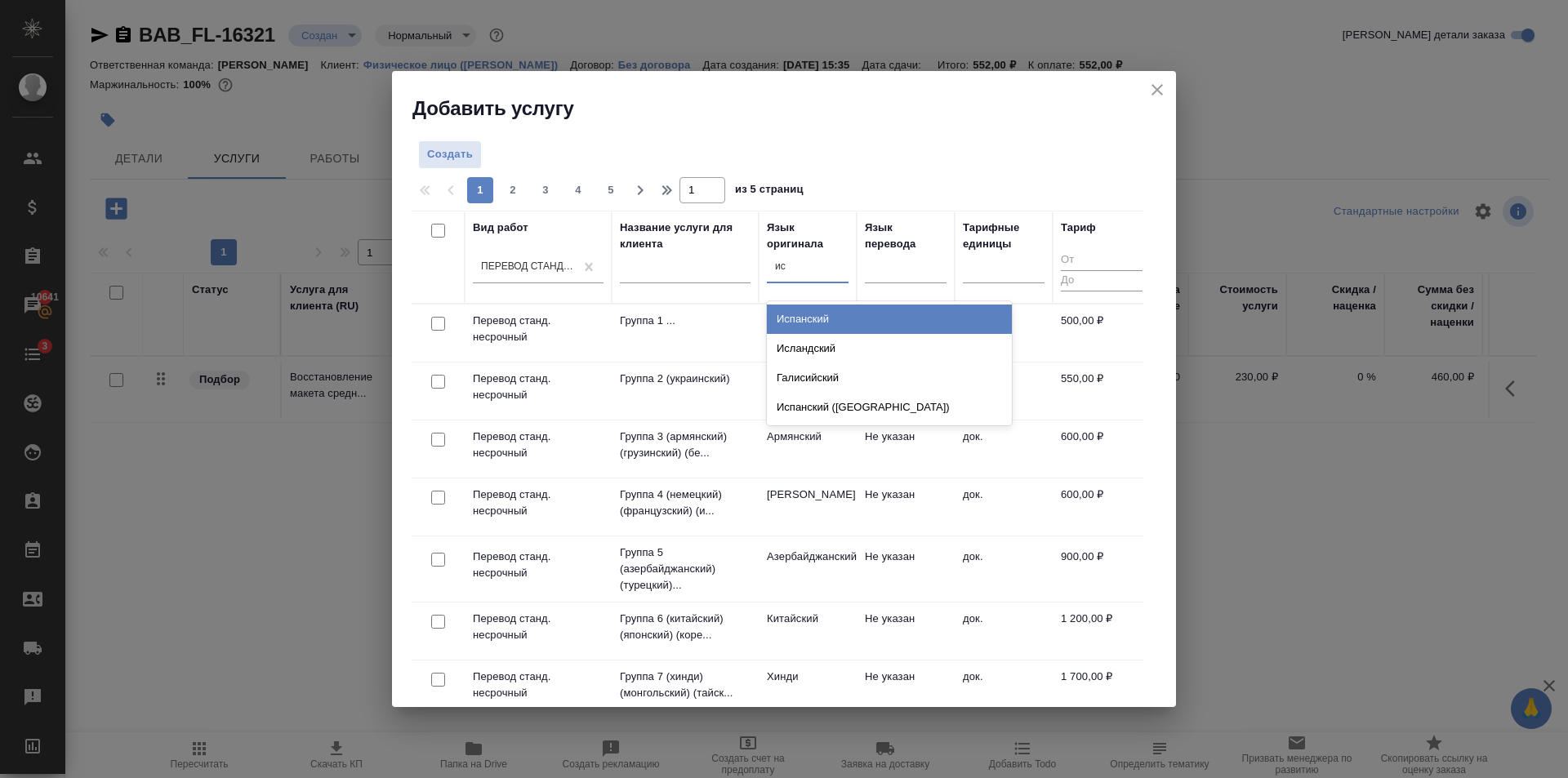
type input "исп"
click at [813, 308] on div "Испанский" at bounding box center [889, 319] width 245 height 29
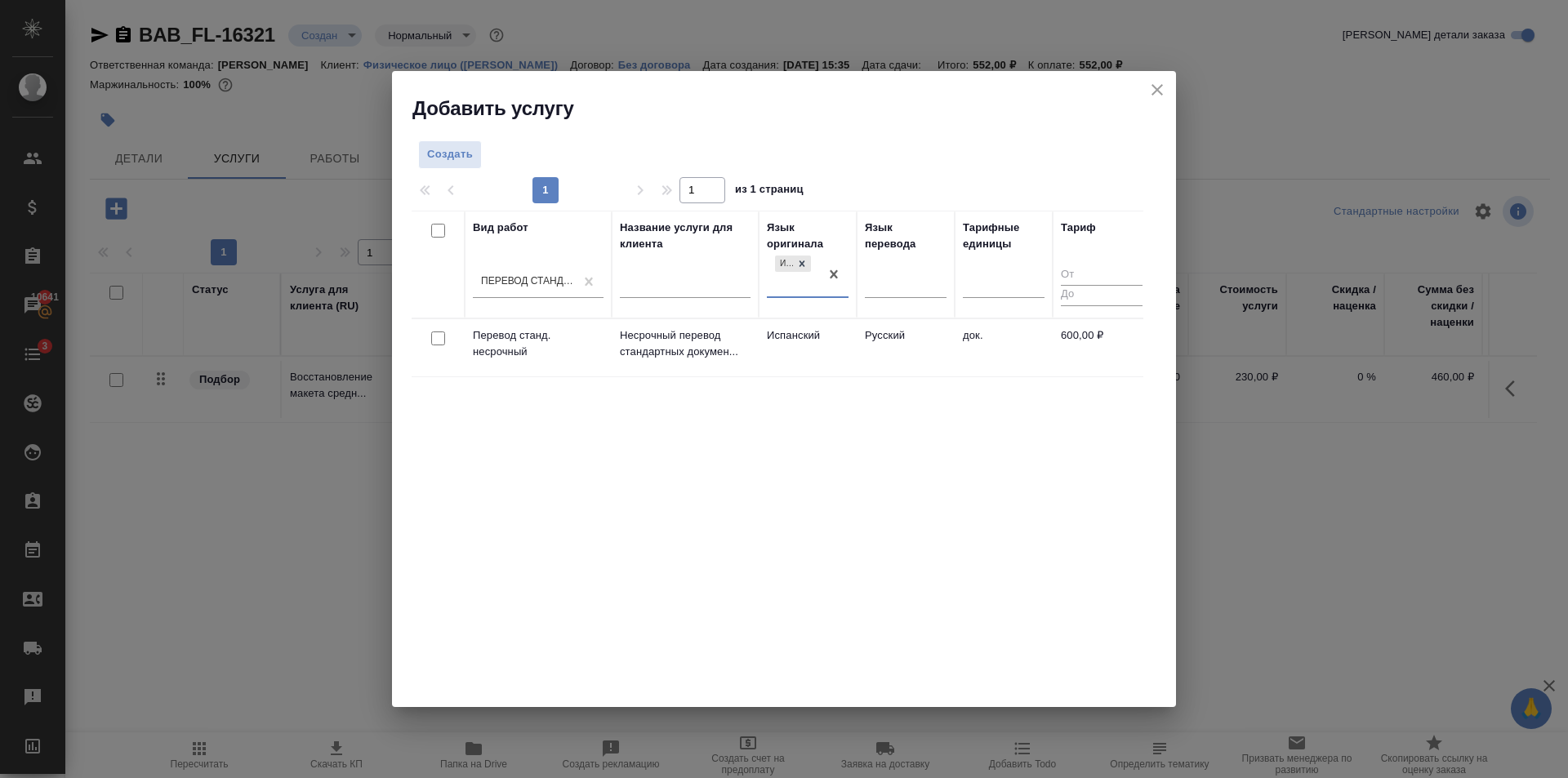
click at [835, 348] on td "Испанский" at bounding box center [807, 348] width 98 height 57
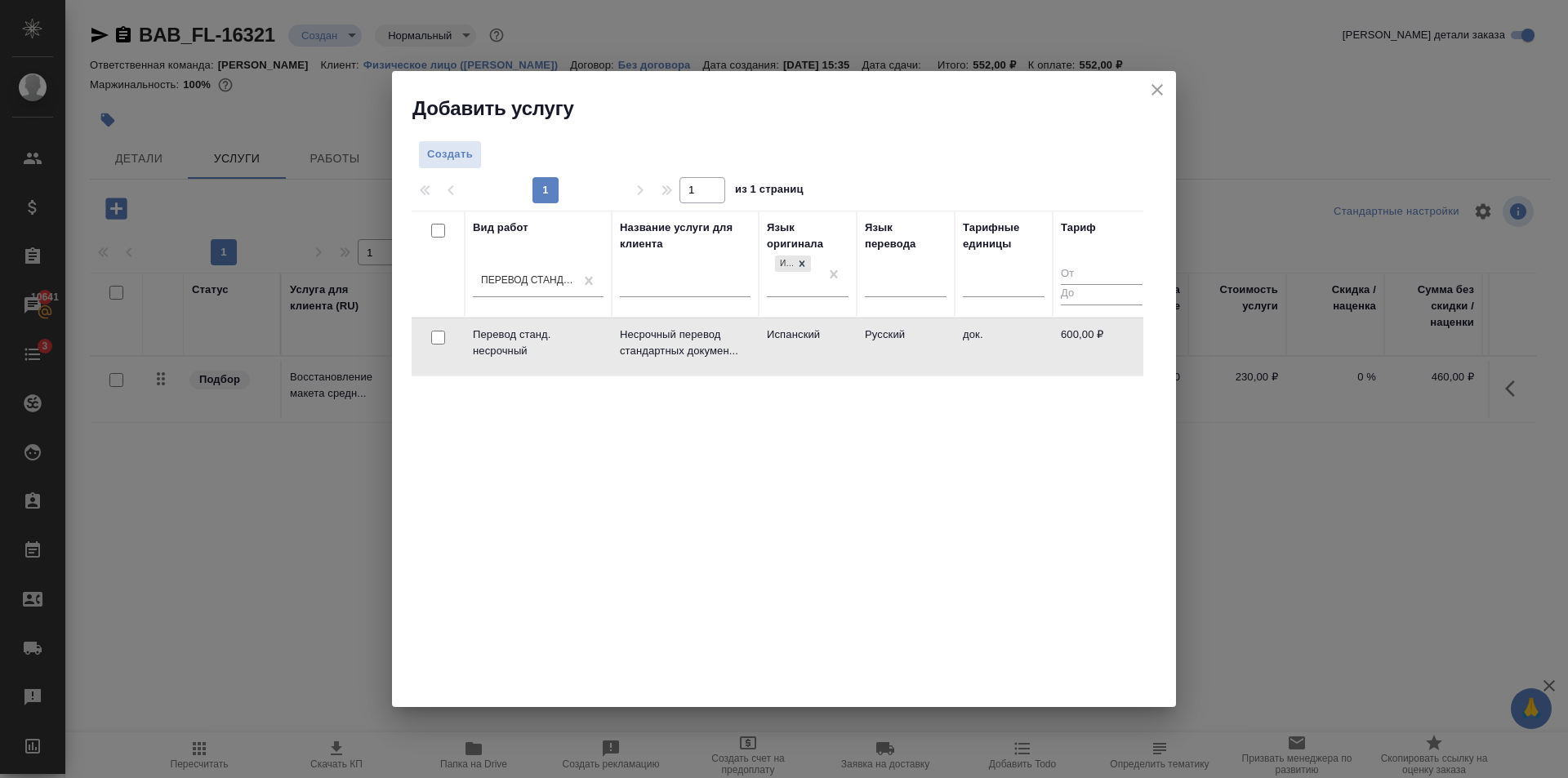
click at [835, 348] on td "Испанский" at bounding box center [807, 347] width 98 height 57
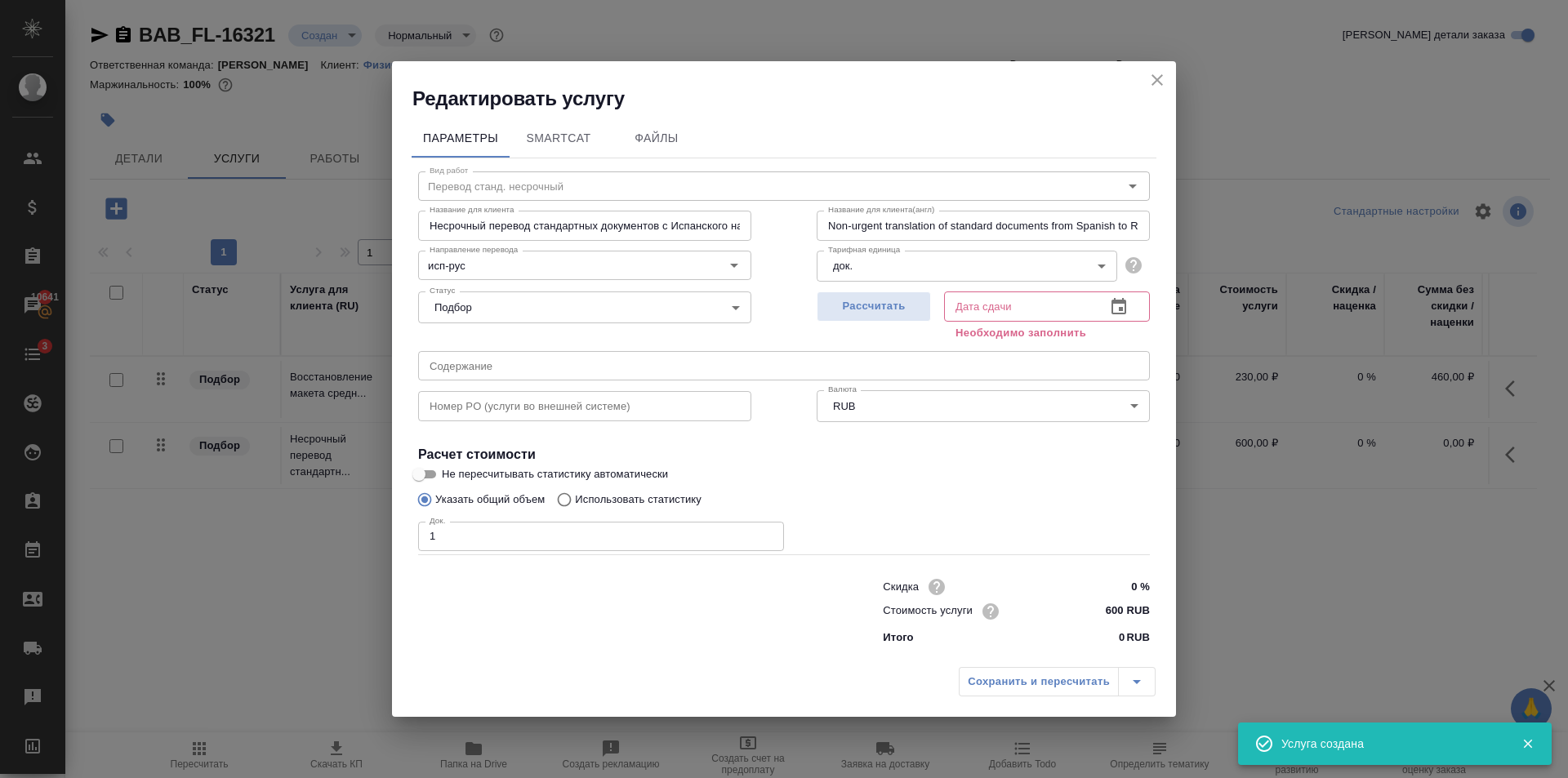
click at [769, 533] on input "1" at bounding box center [600, 536] width 366 height 29
click at [769, 533] on input "2" at bounding box center [600, 536] width 366 height 29
type input "3"
click at [769, 533] on input "3" at bounding box center [600, 536] width 366 height 29
click at [905, 311] on span "Рассчитать" at bounding box center [873, 307] width 96 height 19
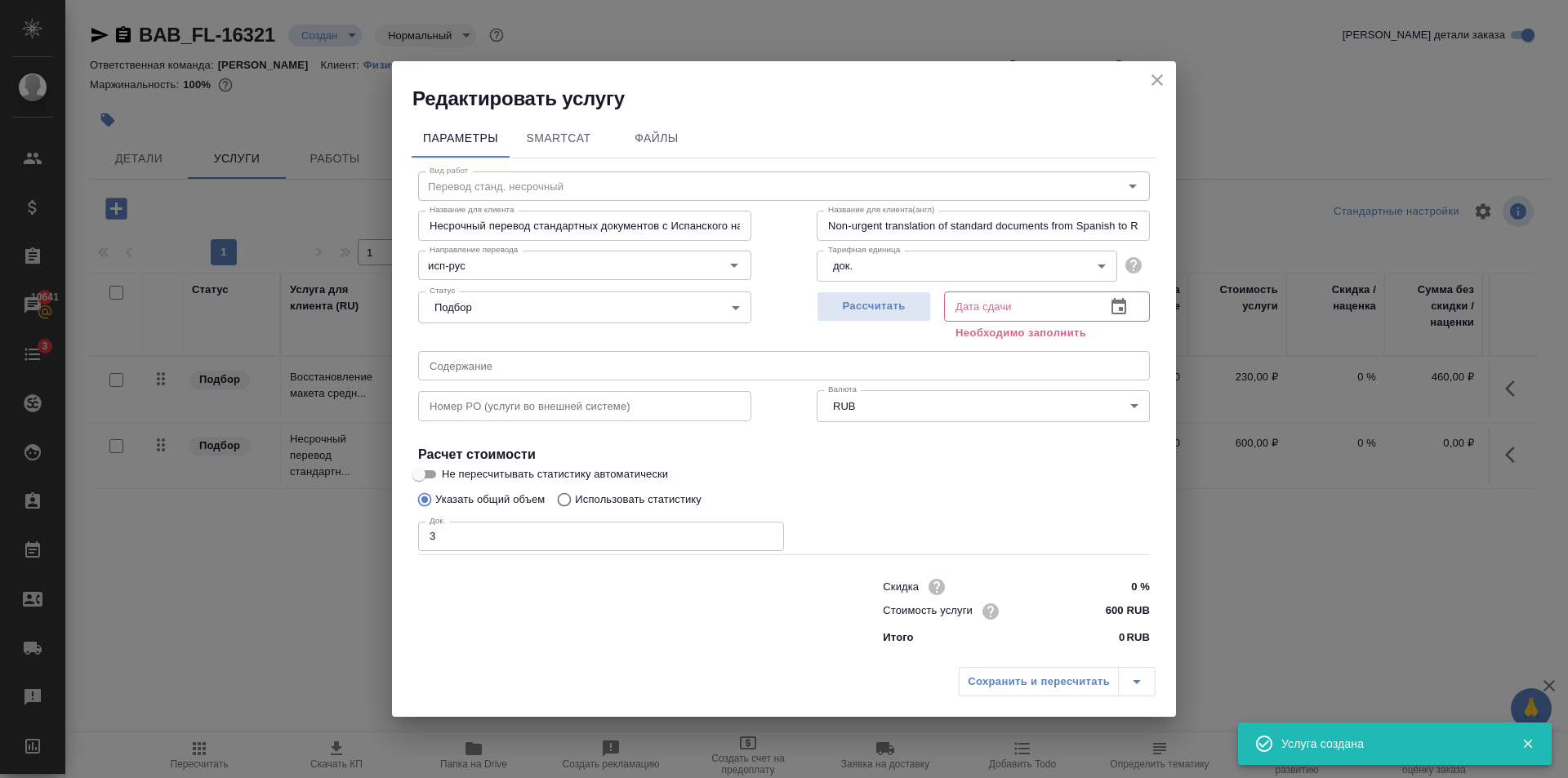
type input "12.08.2025 15:36"
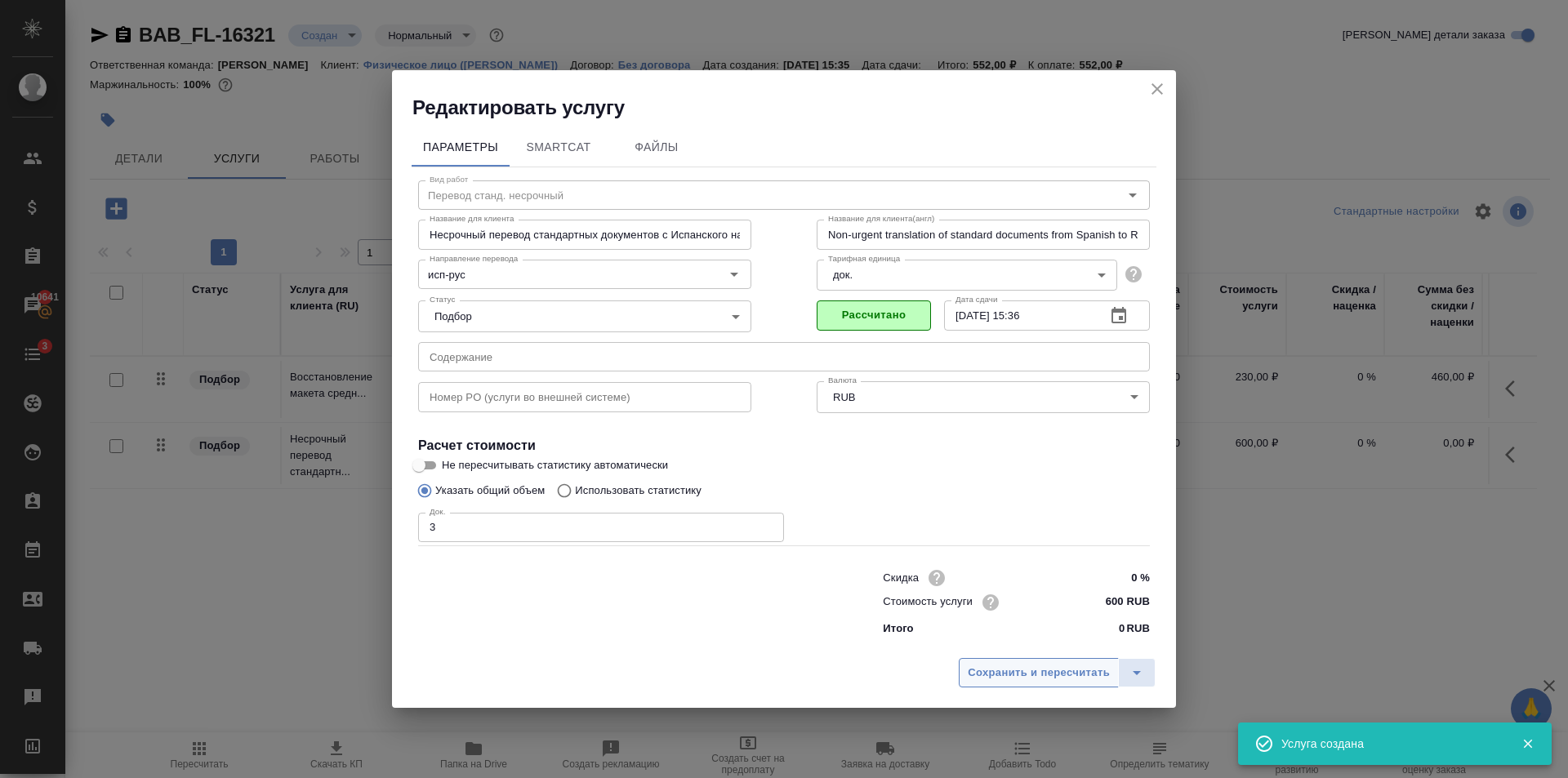
click at [1067, 679] on span "Сохранить и пересчитать" at bounding box center [1038, 673] width 142 height 19
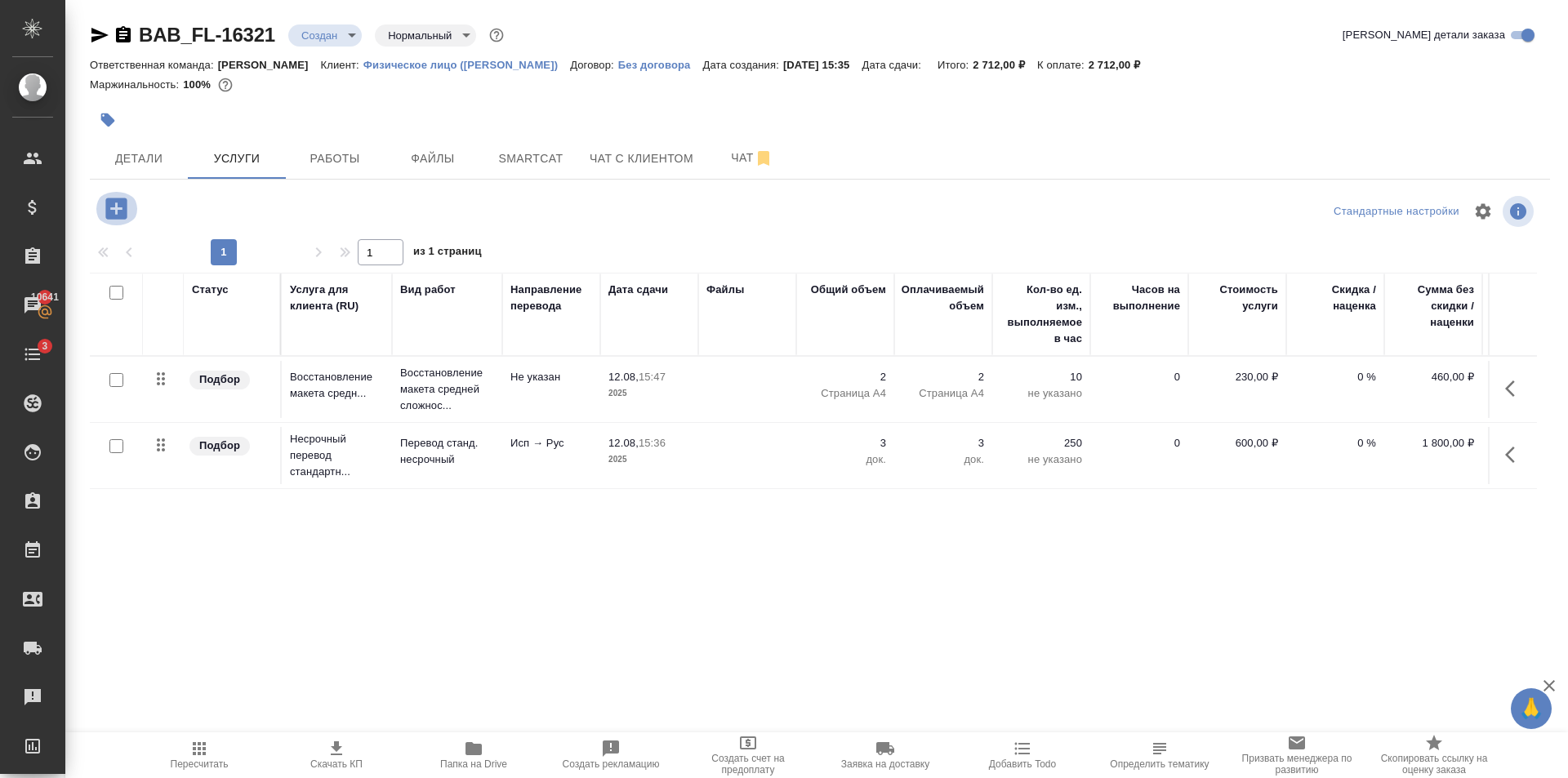
click at [108, 198] on icon "button" at bounding box center [117, 209] width 29 height 29
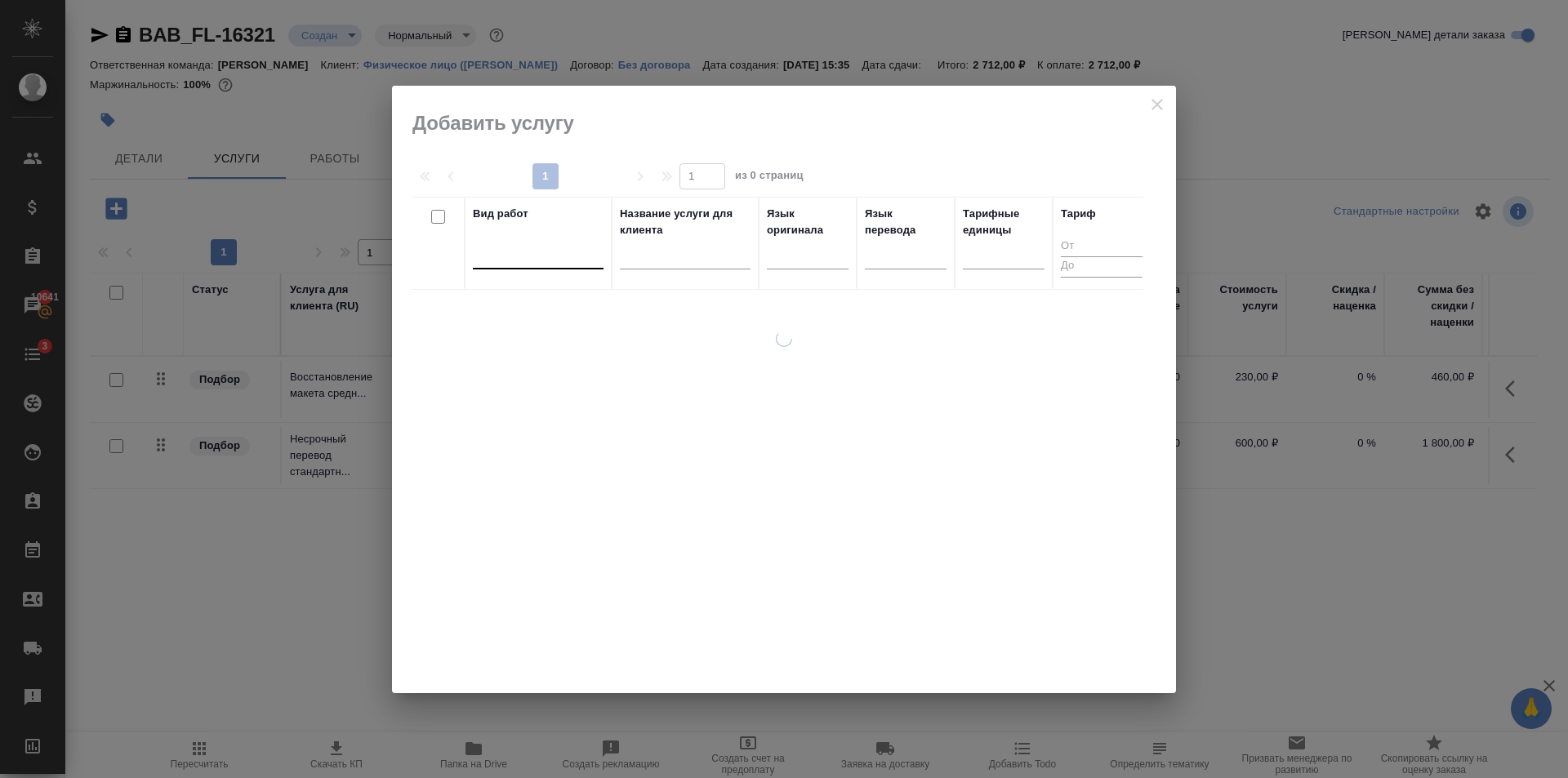
click at [560, 267] on div at bounding box center [538, 254] width 131 height 31
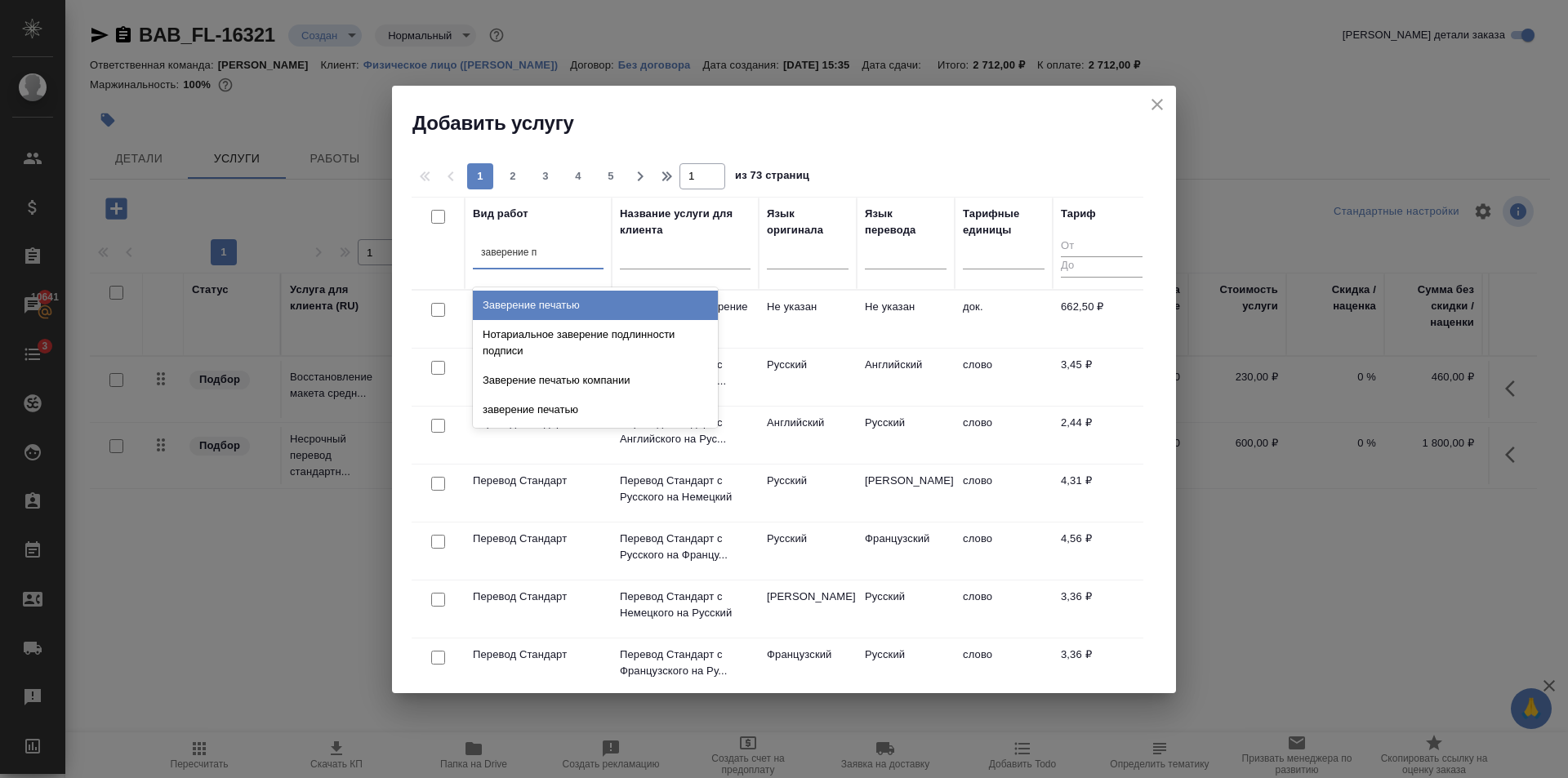
type input "заверение пе"
click at [650, 291] on div "Заверение печатью" at bounding box center [595, 305] width 245 height 29
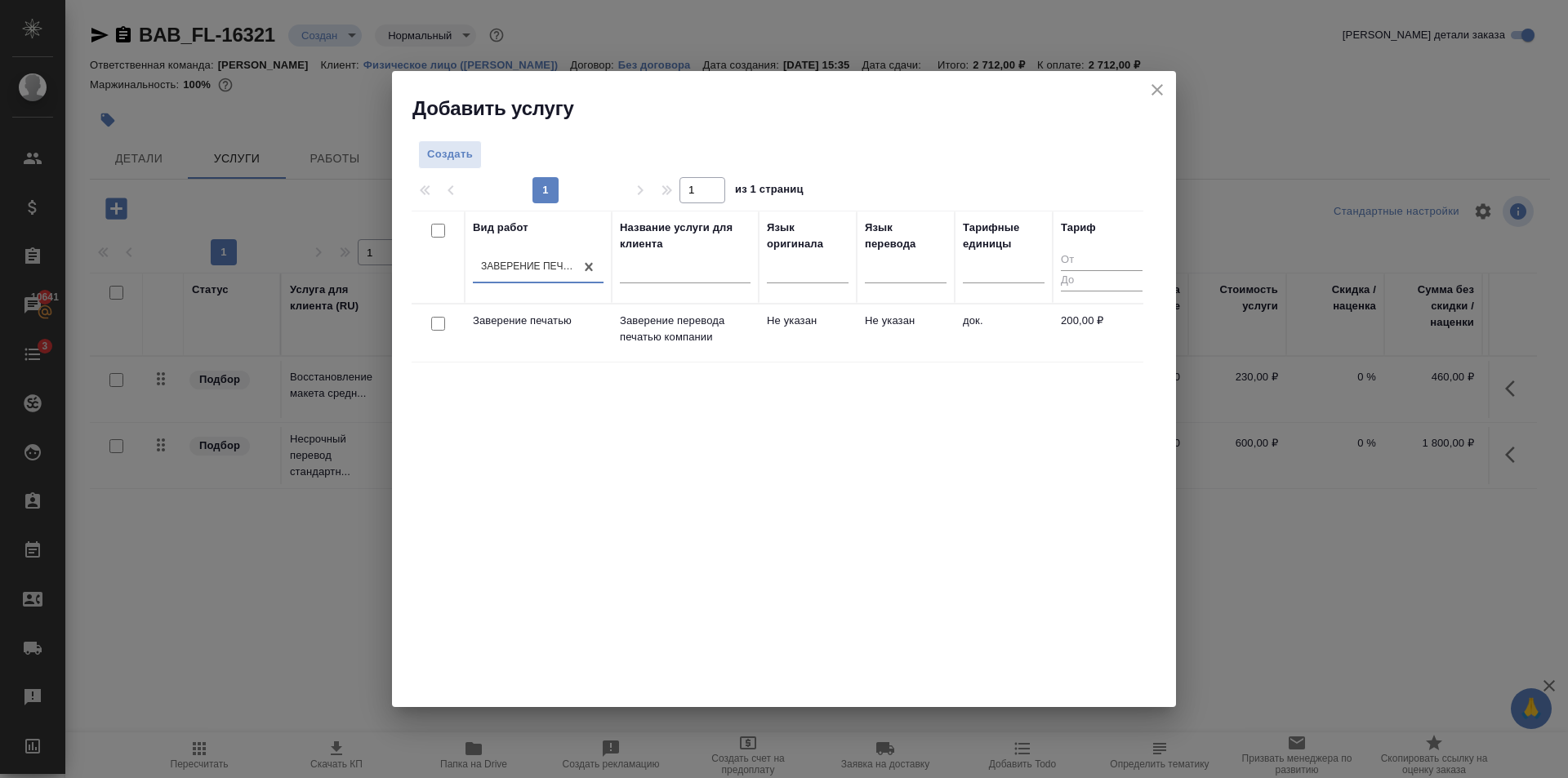
click at [822, 331] on td "Не указан" at bounding box center [807, 333] width 98 height 57
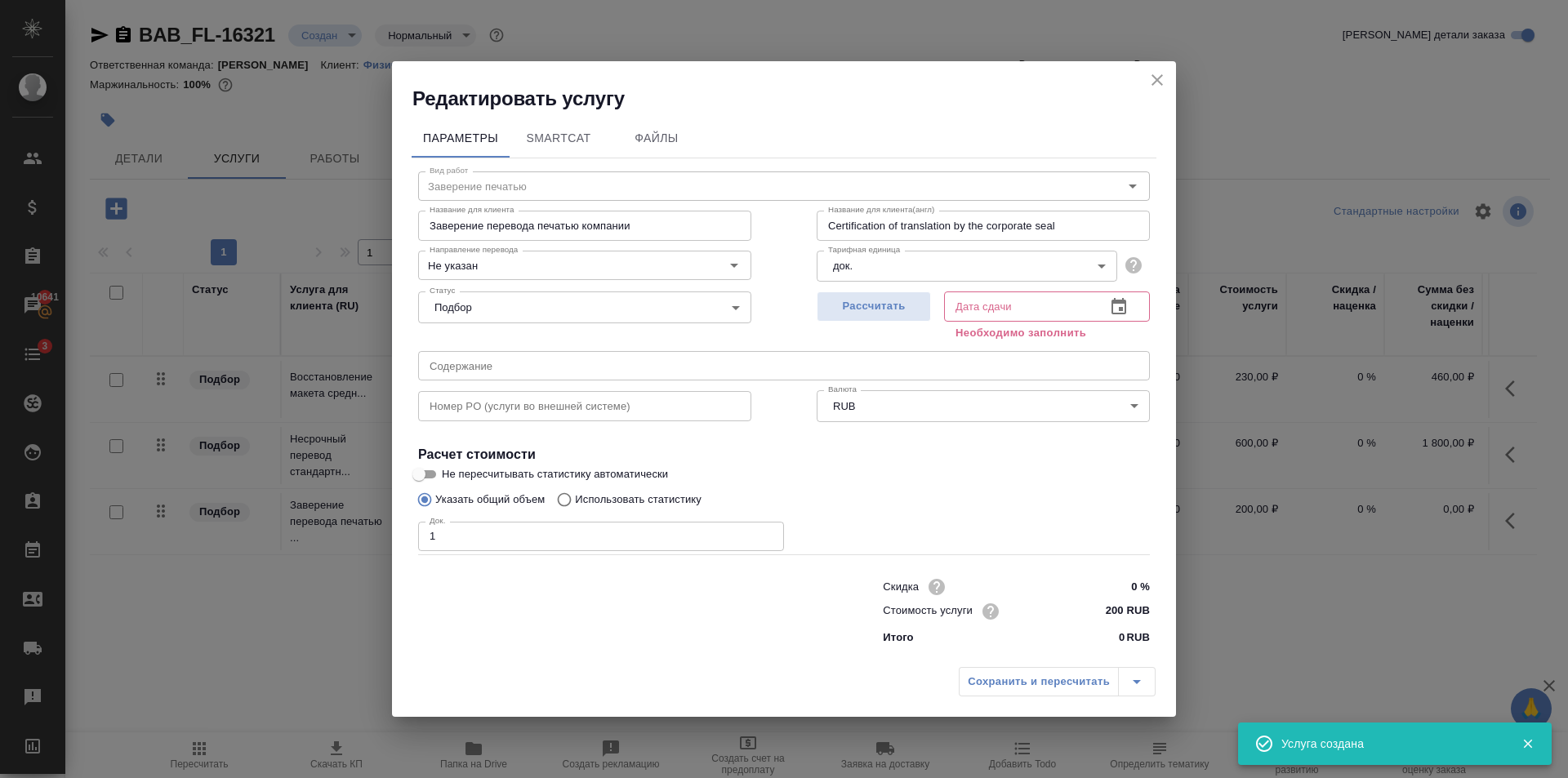
click at [767, 531] on input "1" at bounding box center [600, 536] width 366 height 29
type input "2"
click at [767, 531] on input "2" at bounding box center [600, 536] width 366 height 29
click at [864, 301] on span "Рассчитать" at bounding box center [873, 307] width 96 height 19
type input "12.08.2025 15:41"
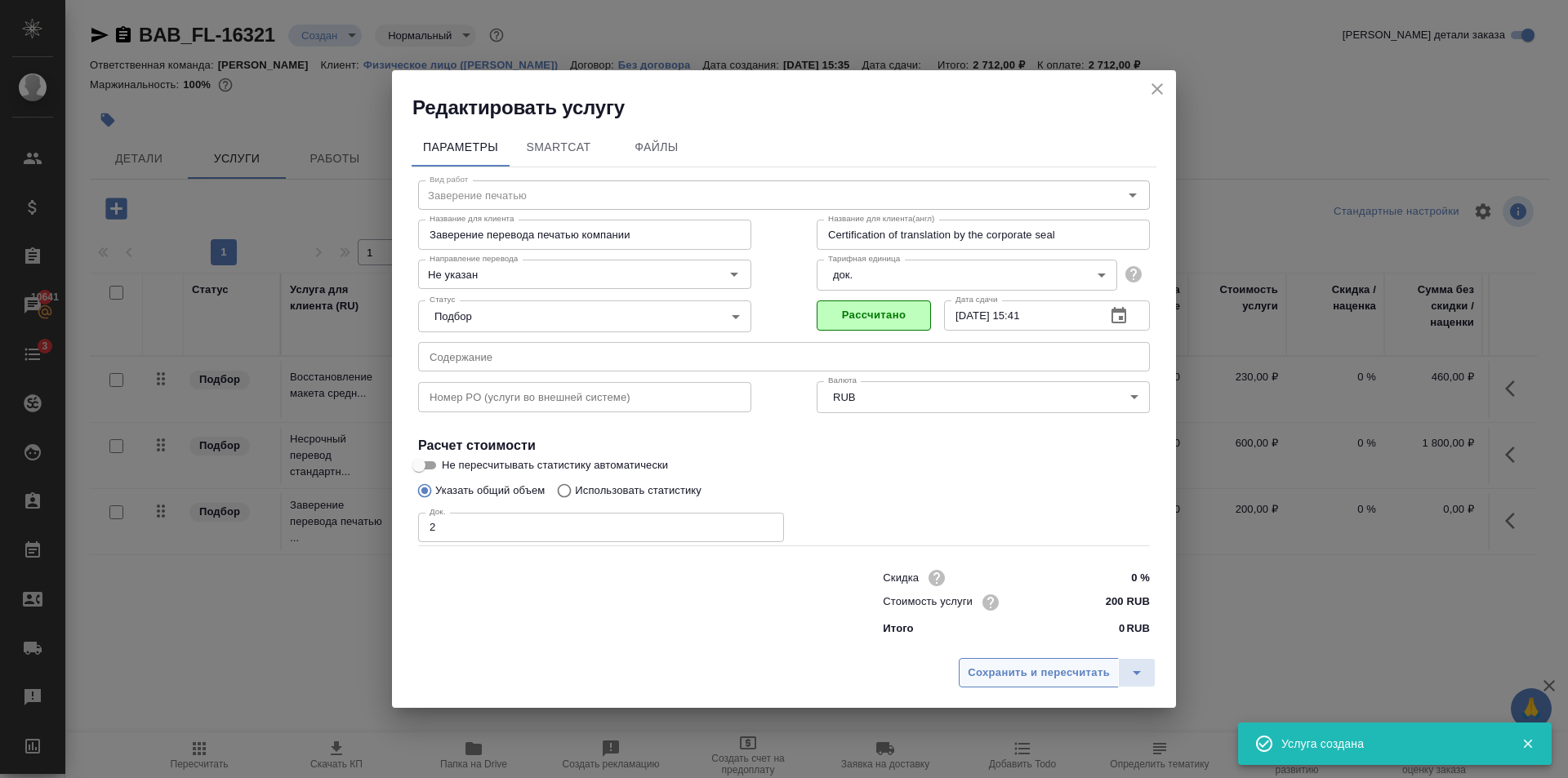
click at [1049, 673] on span "Сохранить и пересчитать" at bounding box center [1038, 673] width 142 height 19
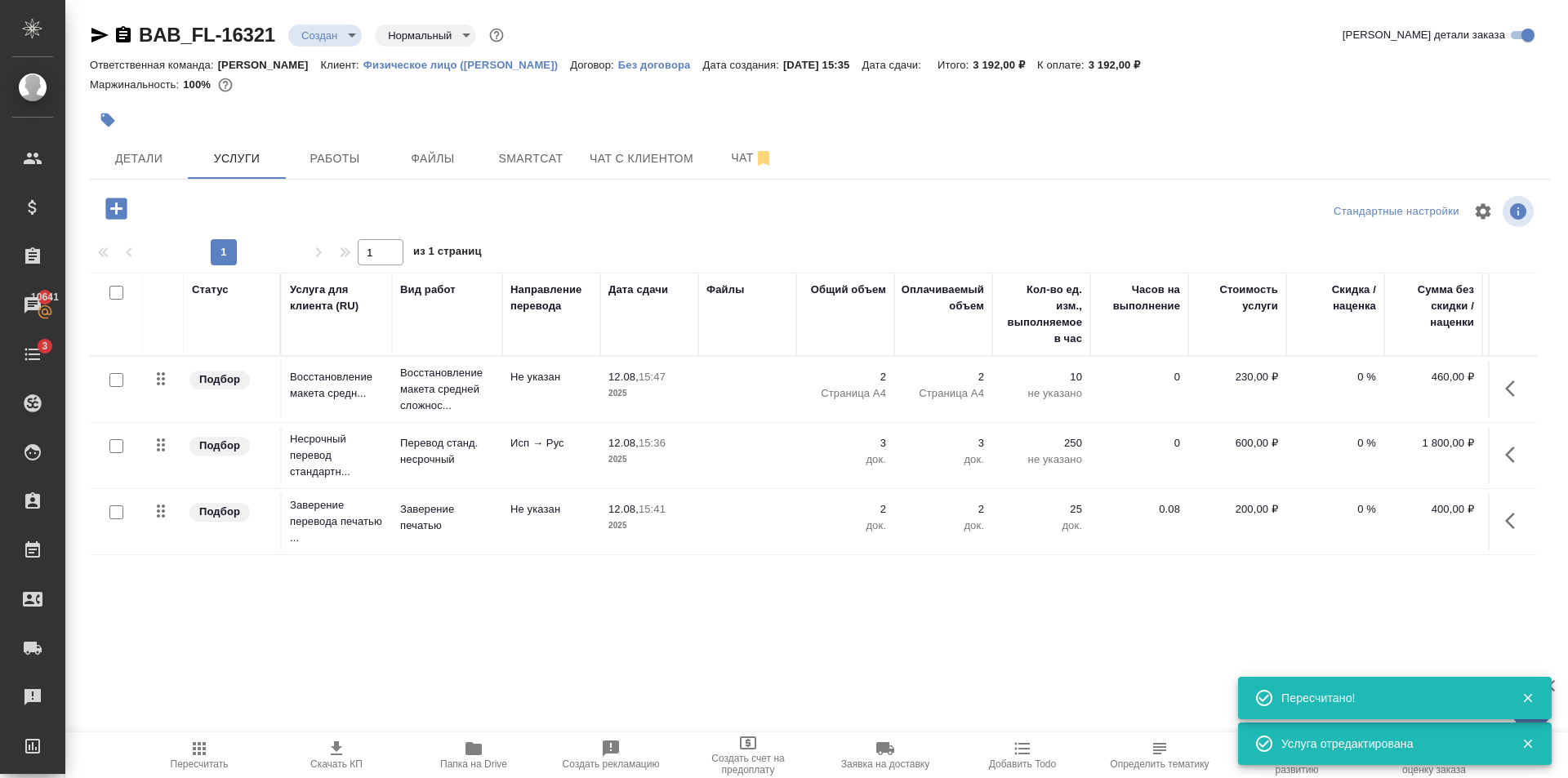
click at [220, 757] on span "Пересчитать" at bounding box center [200, 754] width 118 height 31
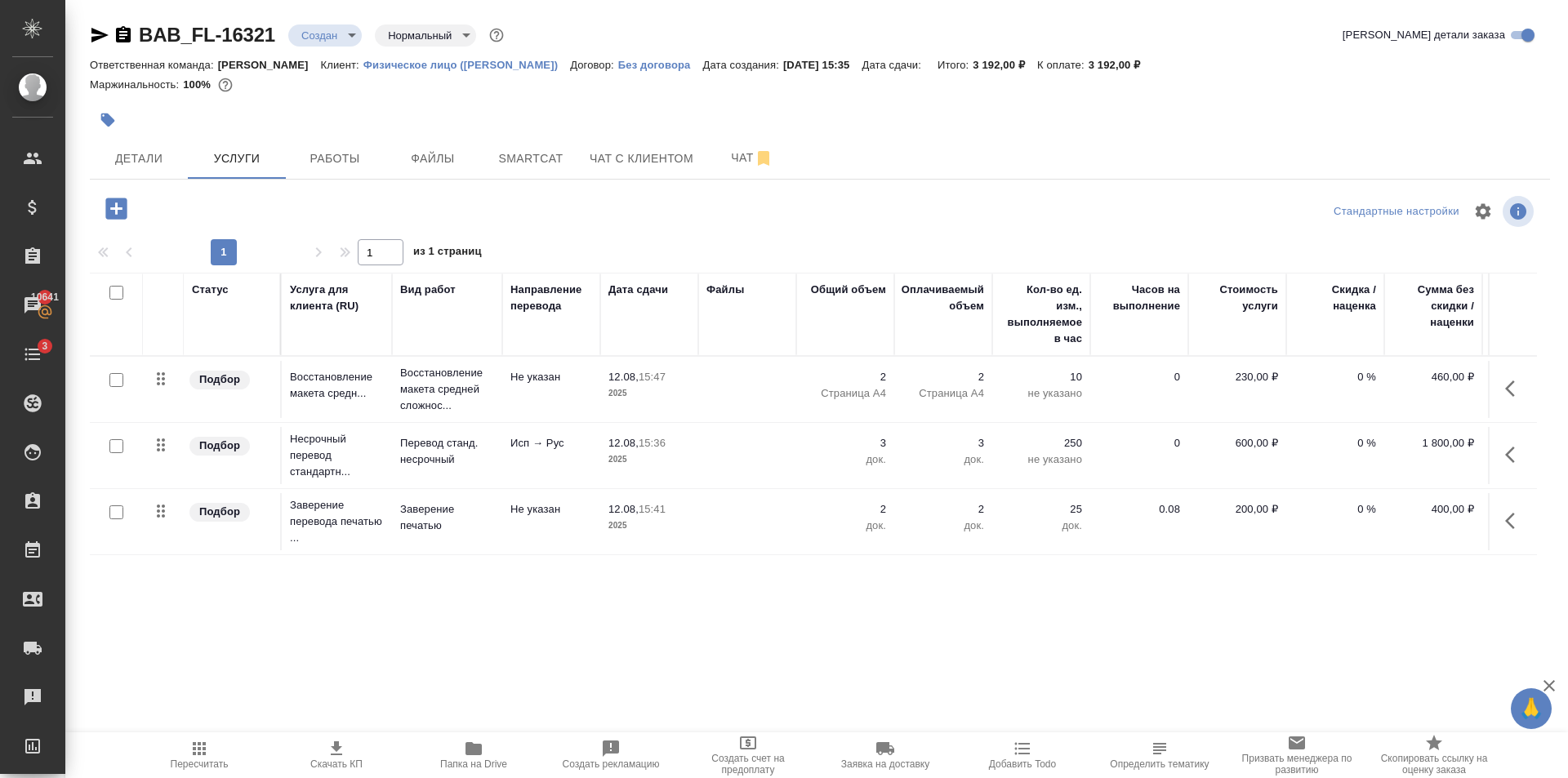
click at [89, 147] on div "BAB_FL-16321 Создан new Нормальный normal Кратко детали заказа Ответственная ко…" at bounding box center [820, 332] width 1478 height 666
click at [132, 160] on span "Детали" at bounding box center [139, 159] width 78 height 20
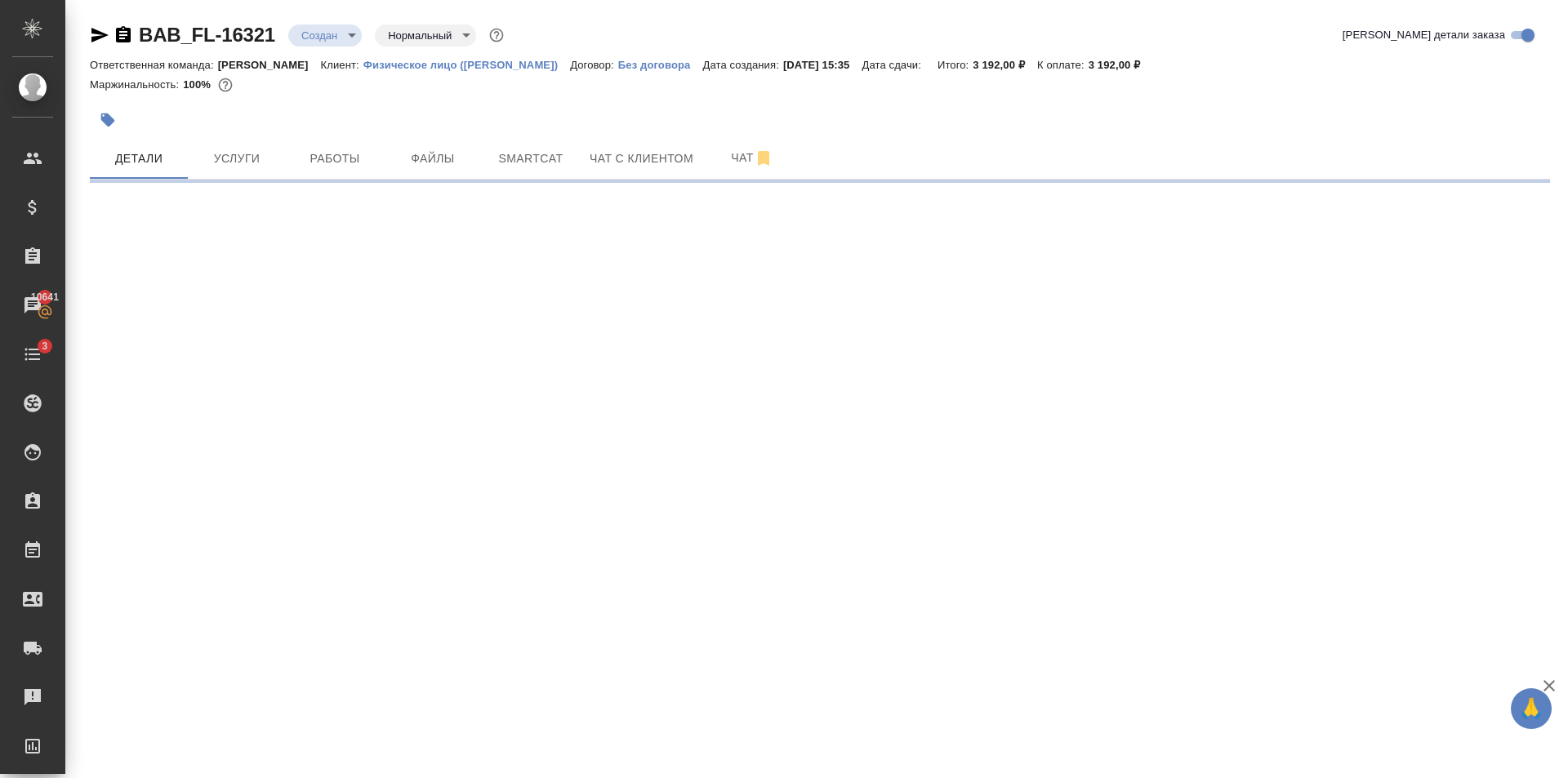
select select "RU"
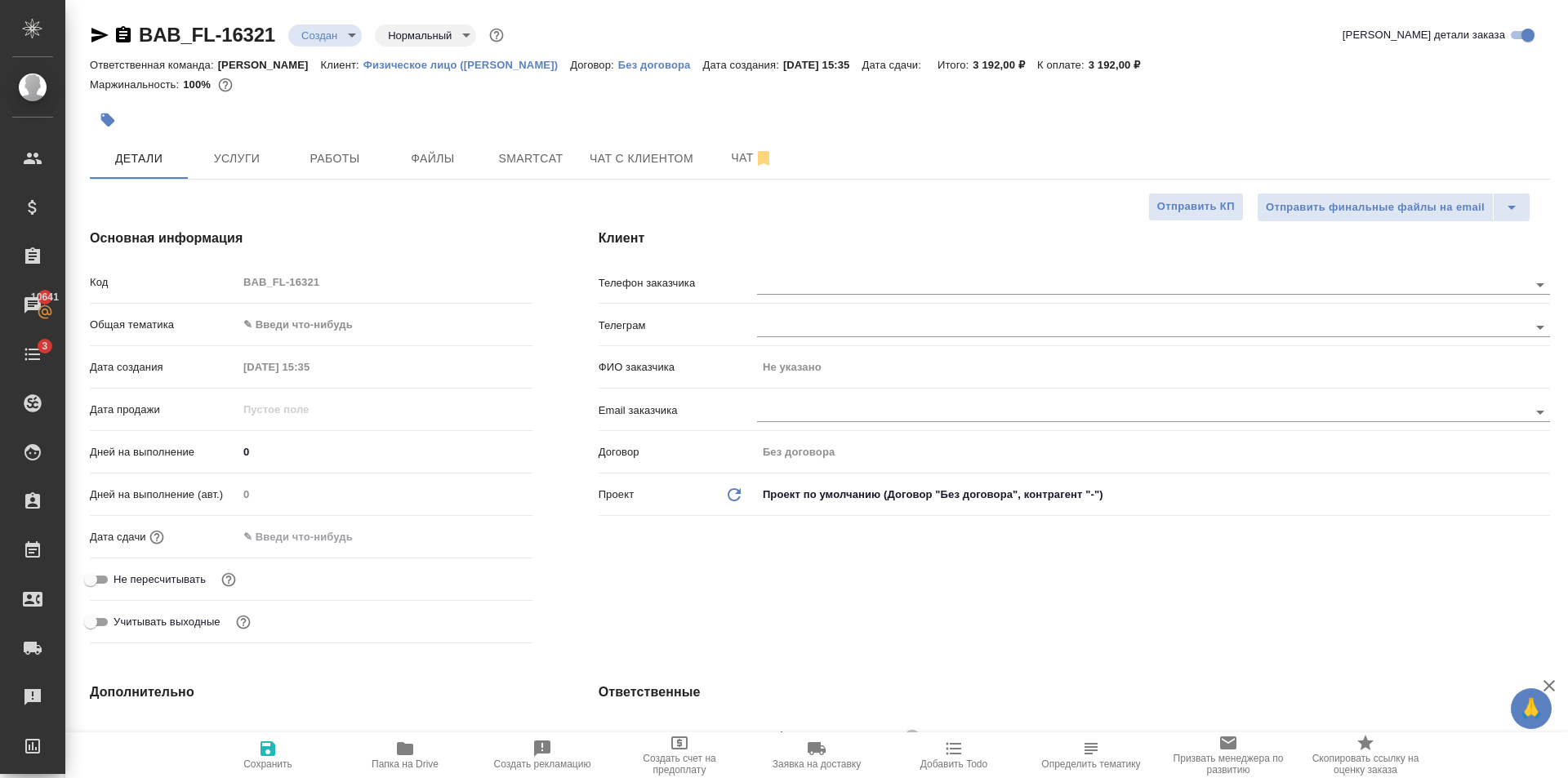
type textarea "x"
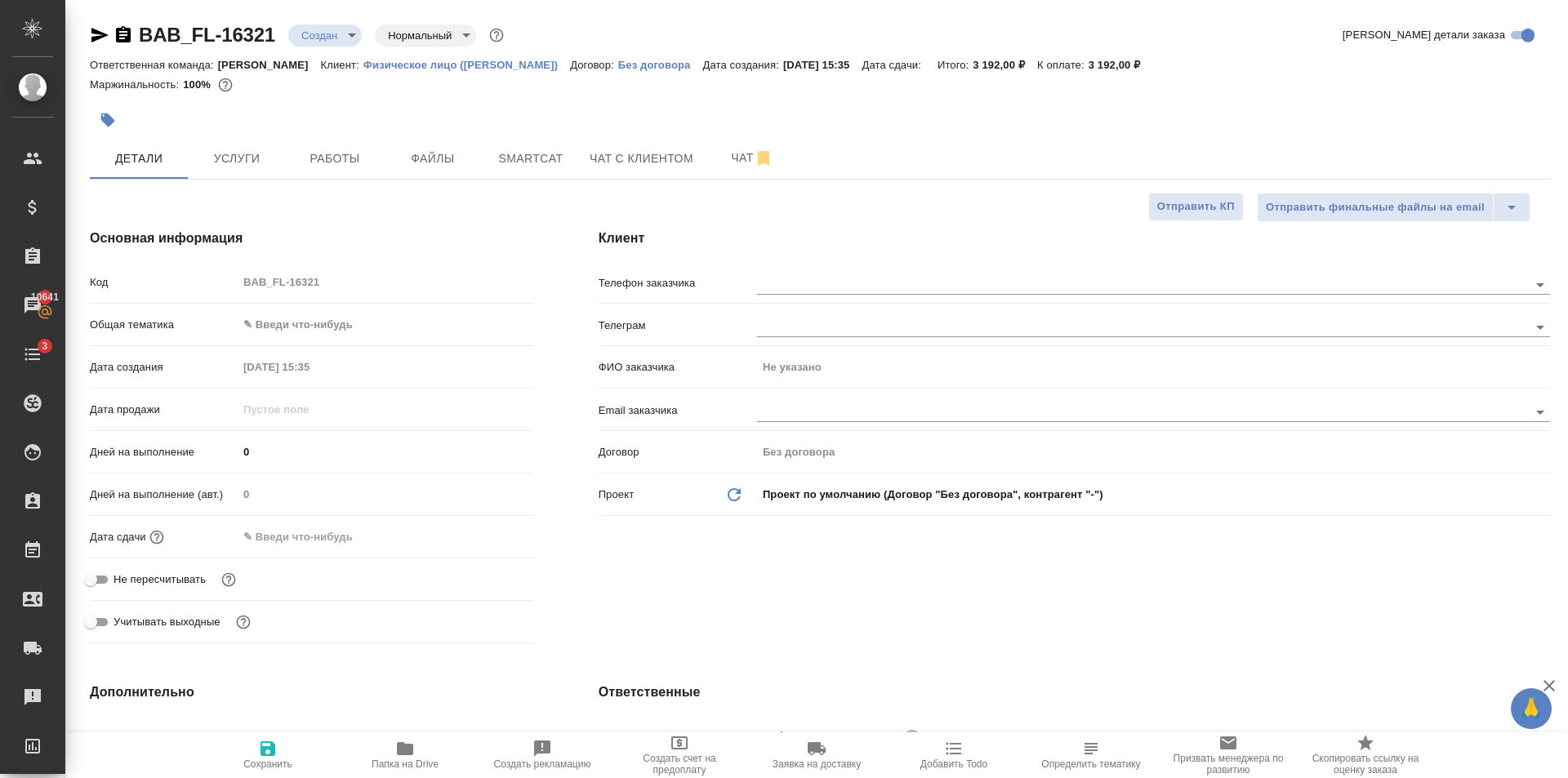
type textarea "x"
click at [355, 299] on div "Код BAB_FL-16321" at bounding box center [312, 290] width 444 height 43
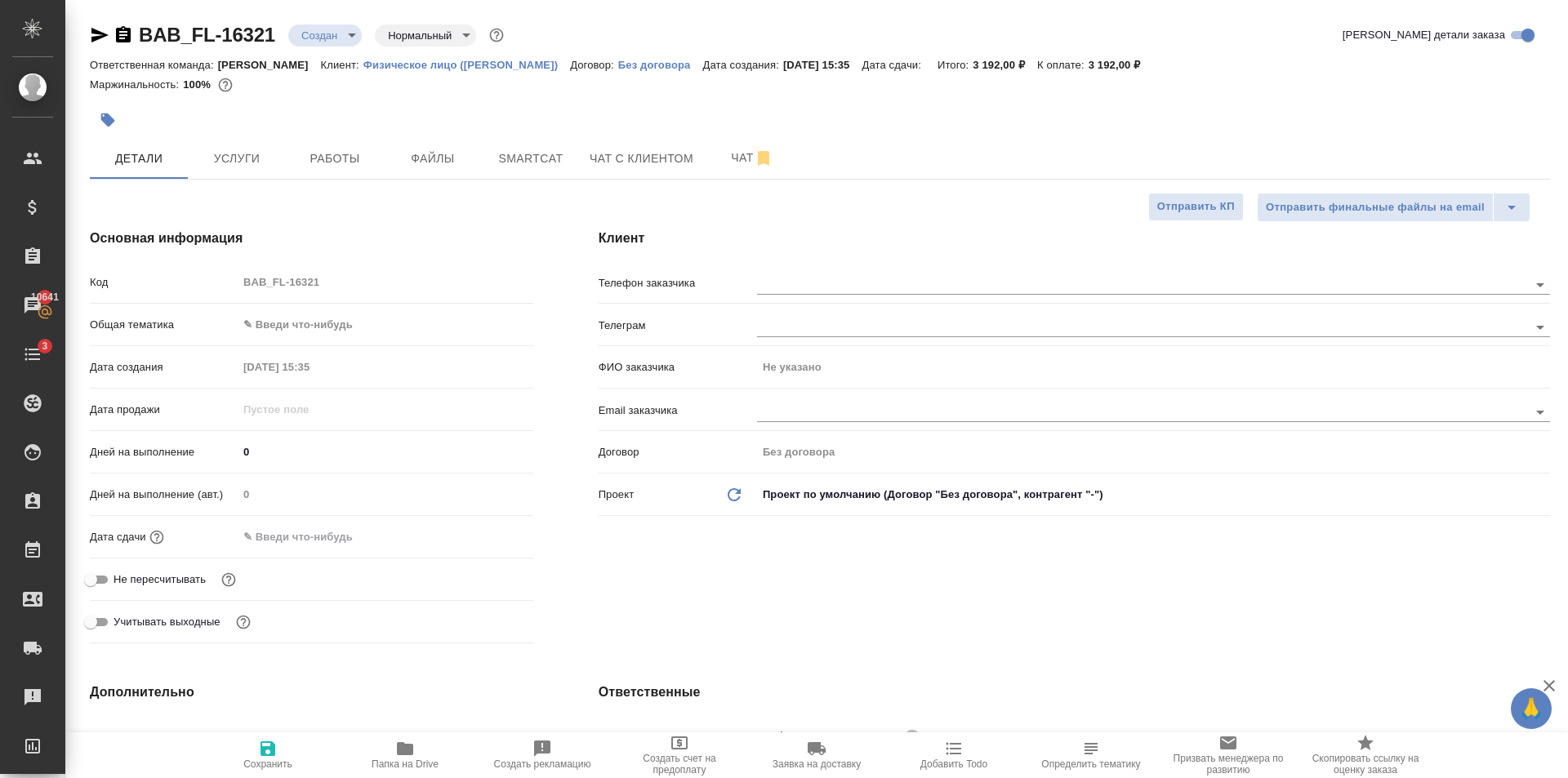
click at [348, 337] on body "🙏 .cls-1 fill:#fff; AWATERA Golubev Dmitry Клиенты Спецификации Заказы 10641 Ча…" at bounding box center [784, 389] width 1568 height 778
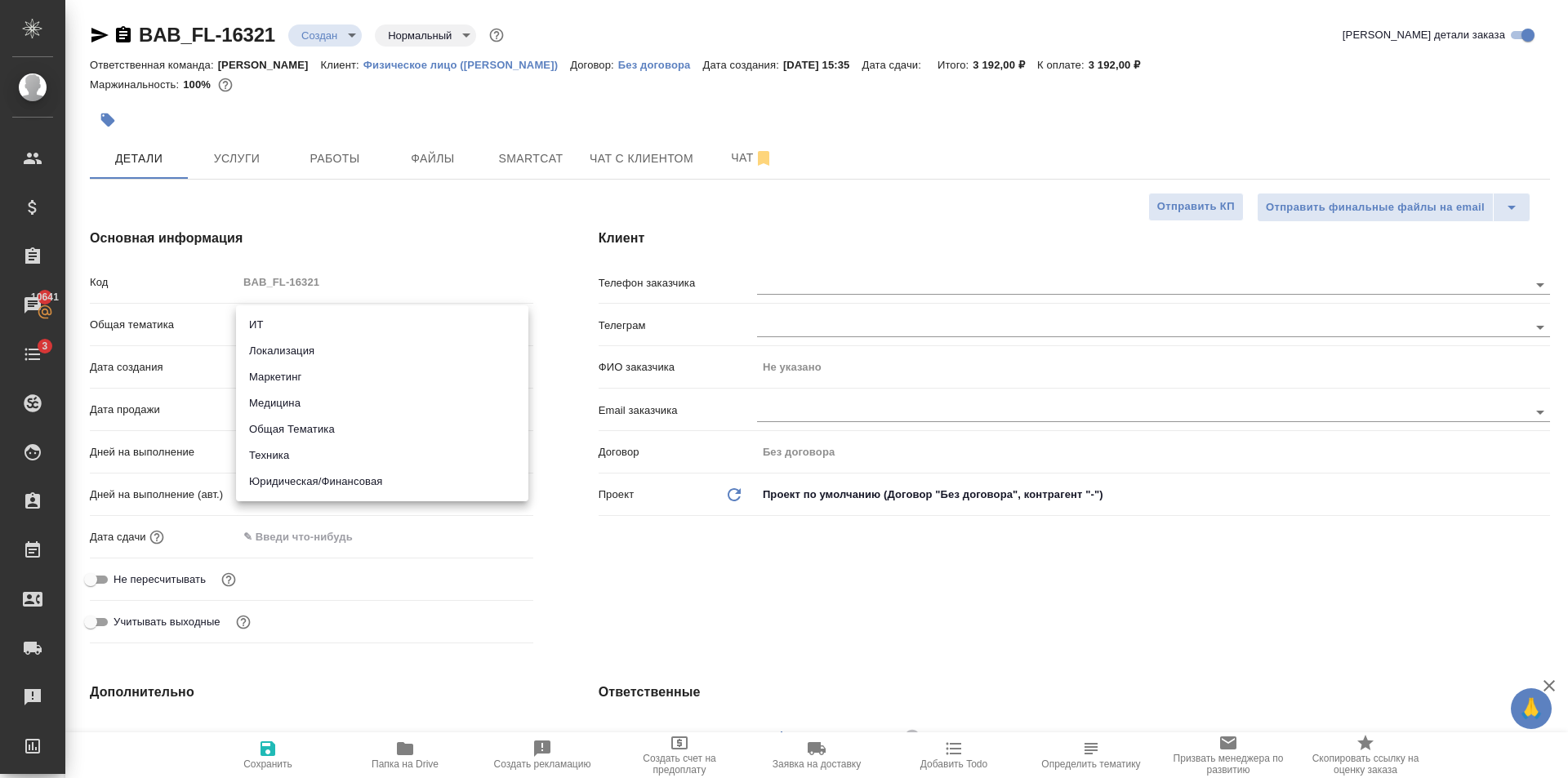
click at [351, 481] on li "Юридическая/Финансовая" at bounding box center [382, 481] width 292 height 26
type input "yr-fn"
type textarea "x"
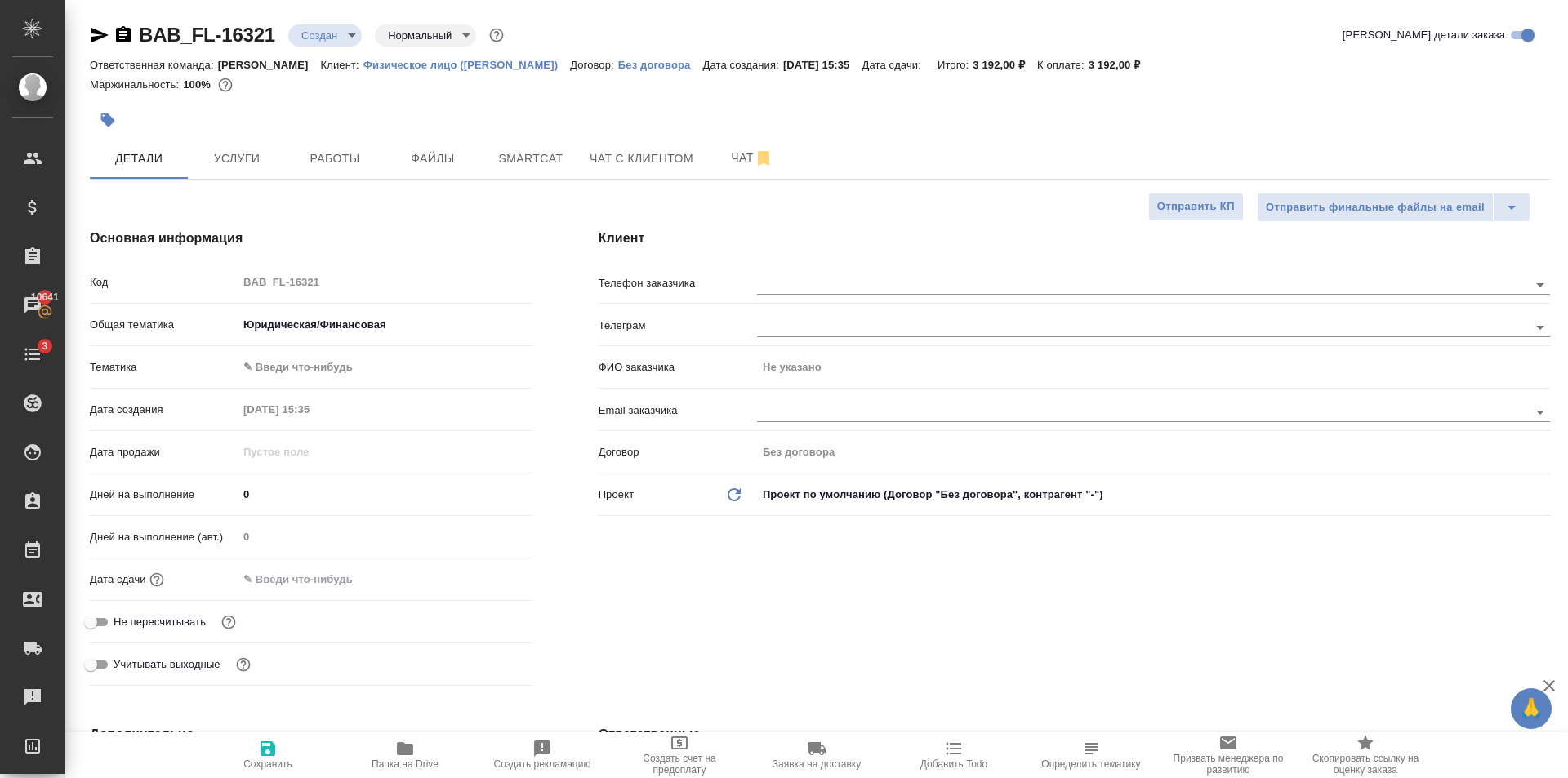
click at [339, 363] on body "🙏 .cls-1 fill:#fff; AWATERA Golubev Dmitry Клиенты Спецификации Заказы 10641 Ча…" at bounding box center [784, 389] width 1568 height 778
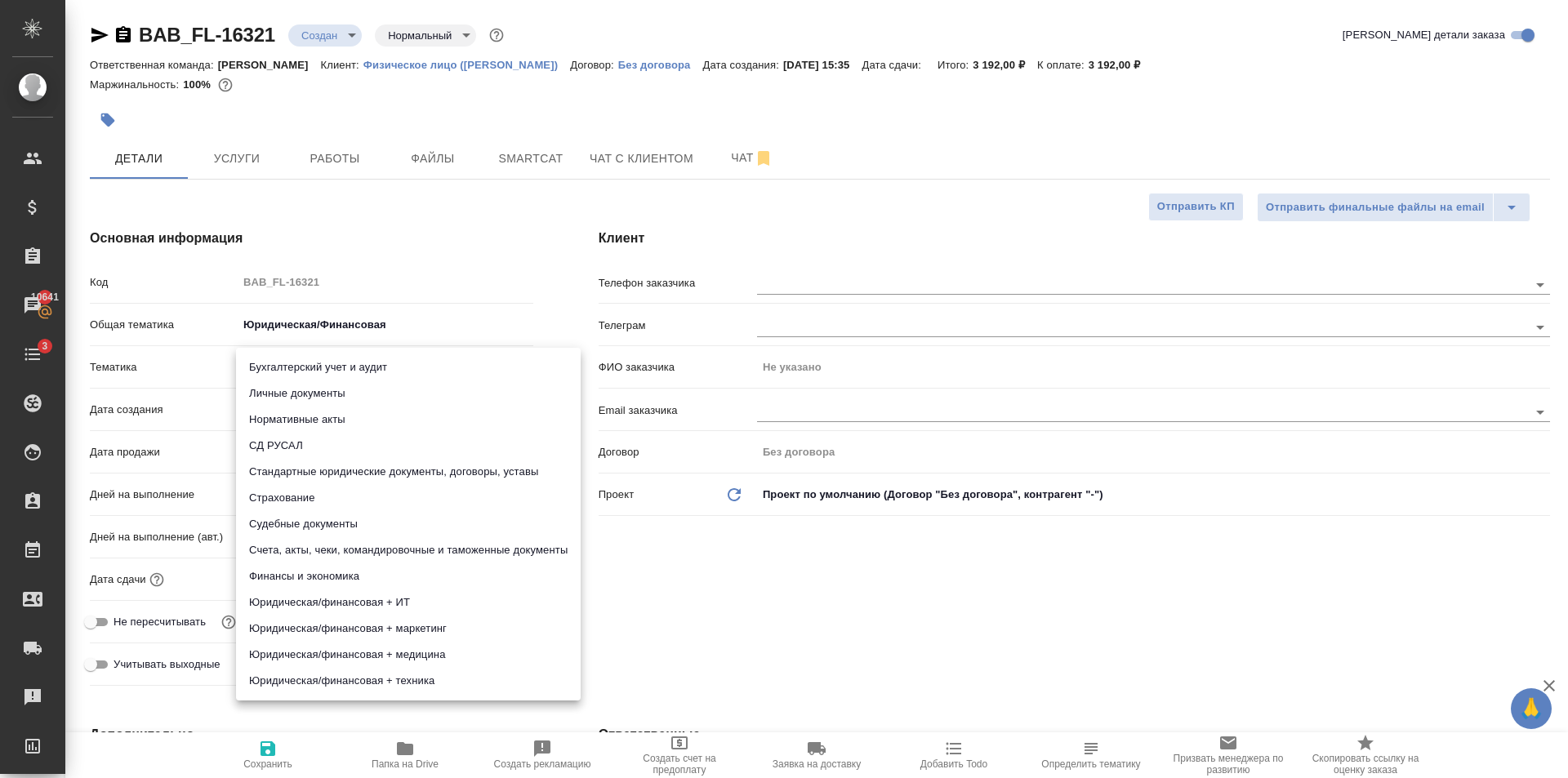
click at [338, 389] on li "Личные документы" at bounding box center [408, 393] width 345 height 26
type textarea "x"
type input "5a8b8b956a9677013d343cfe"
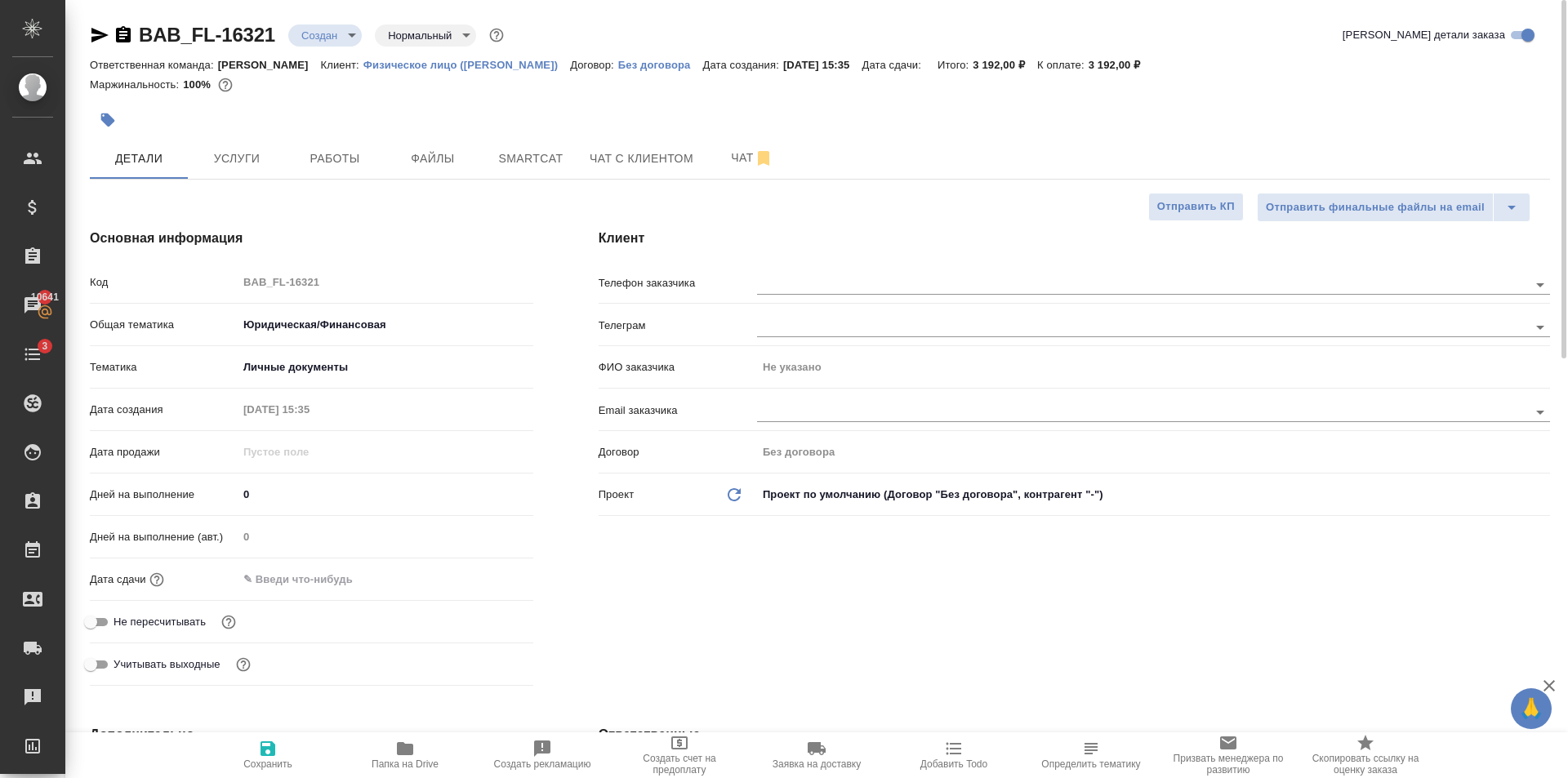
click at [834, 264] on div "Клиент Телефон заказчика Телеграм ФИО заказчика Не указано Email заказчика Дого…" at bounding box center [1074, 461] width 1017 height 529
click at [837, 284] on input "text" at bounding box center [1115, 284] width 716 height 20
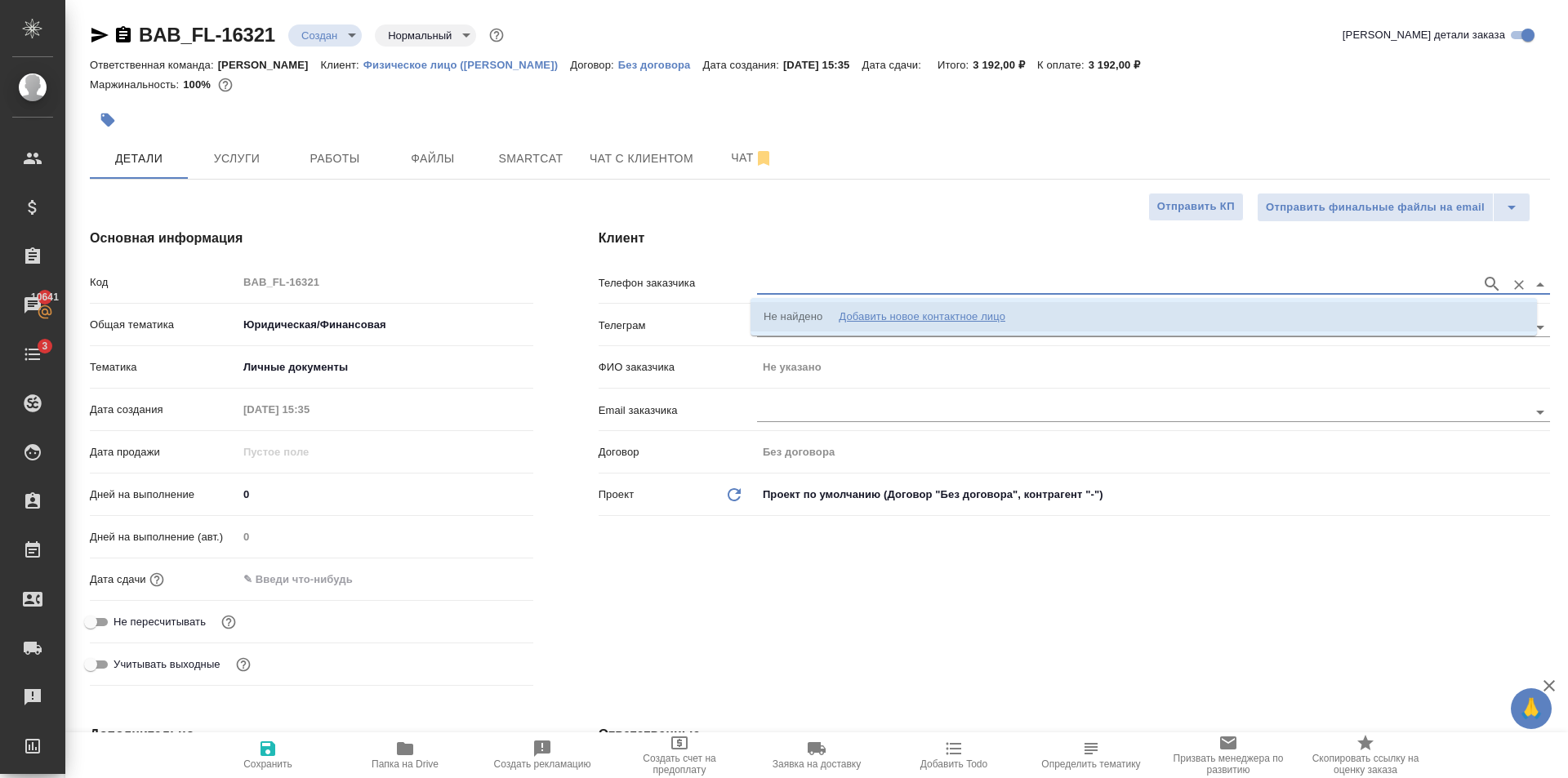
click at [860, 317] on div "Добавить новое контактное лицо" at bounding box center [921, 316] width 167 height 16
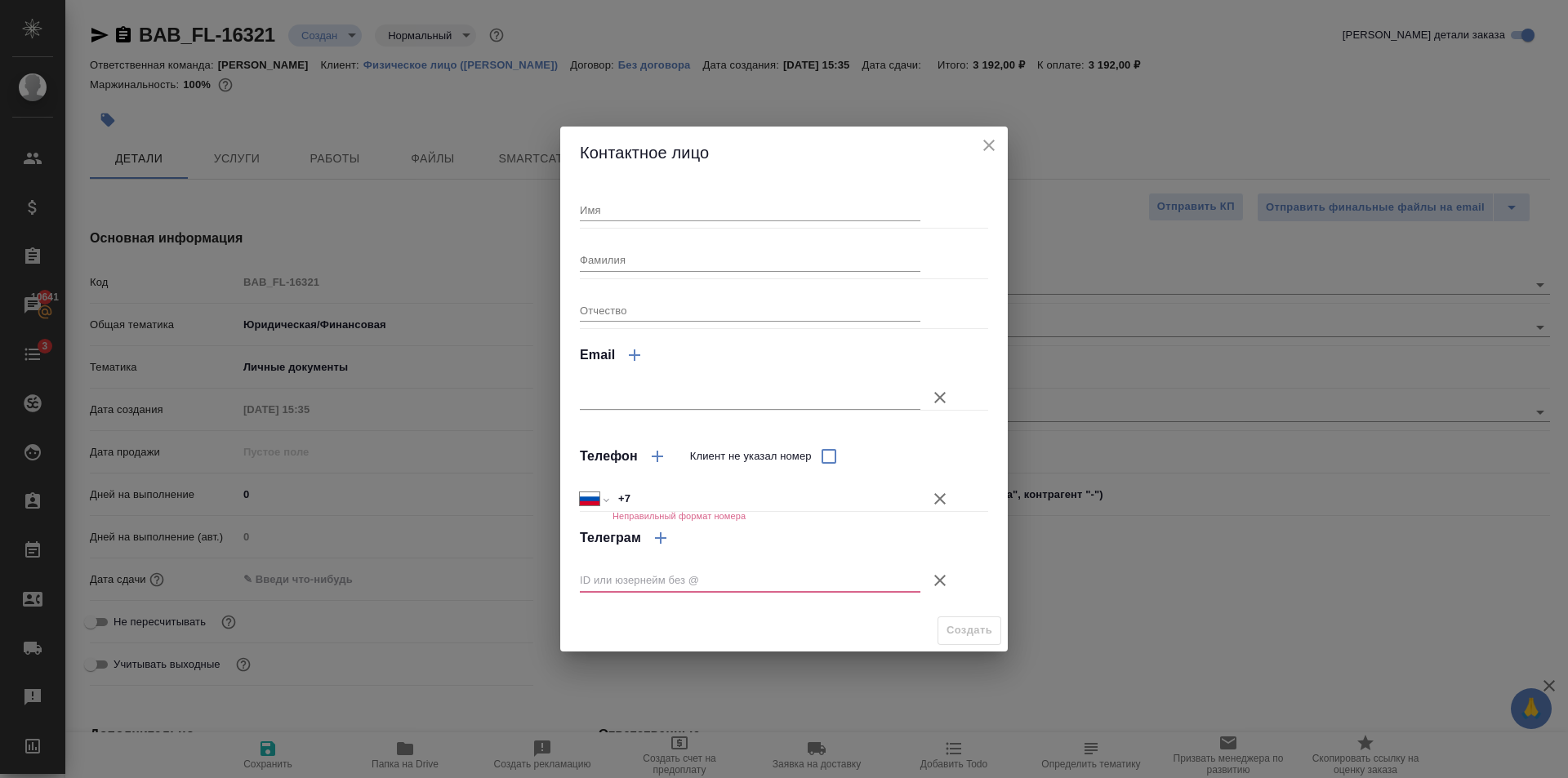
click at [675, 215] on input "Имя" at bounding box center [750, 210] width 340 height 23
type input "Евгений"
click at [944, 583] on icon "button" at bounding box center [940, 581] width 20 height 20
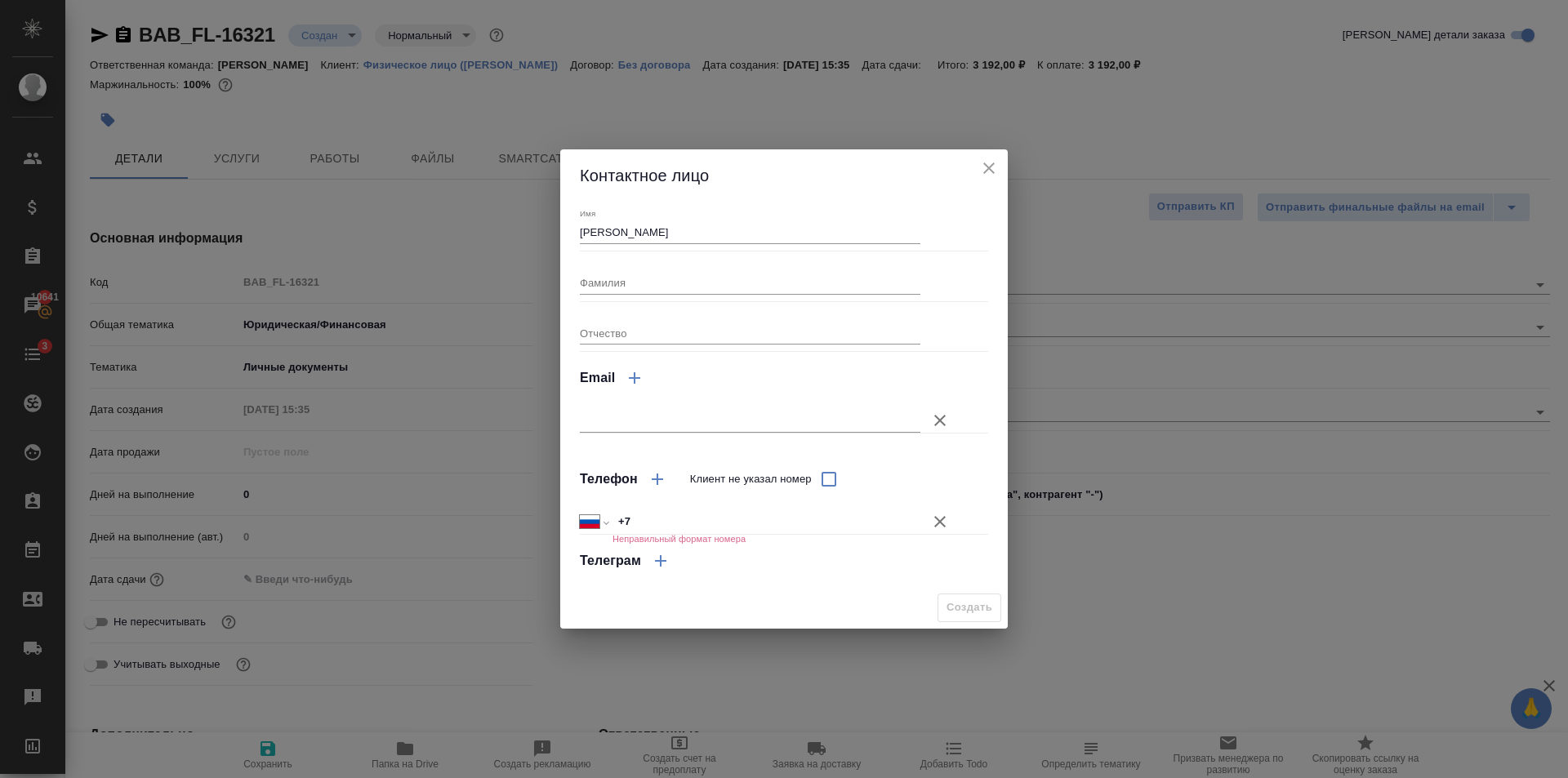
click at [826, 523] on input "+7" at bounding box center [765, 522] width 307 height 24
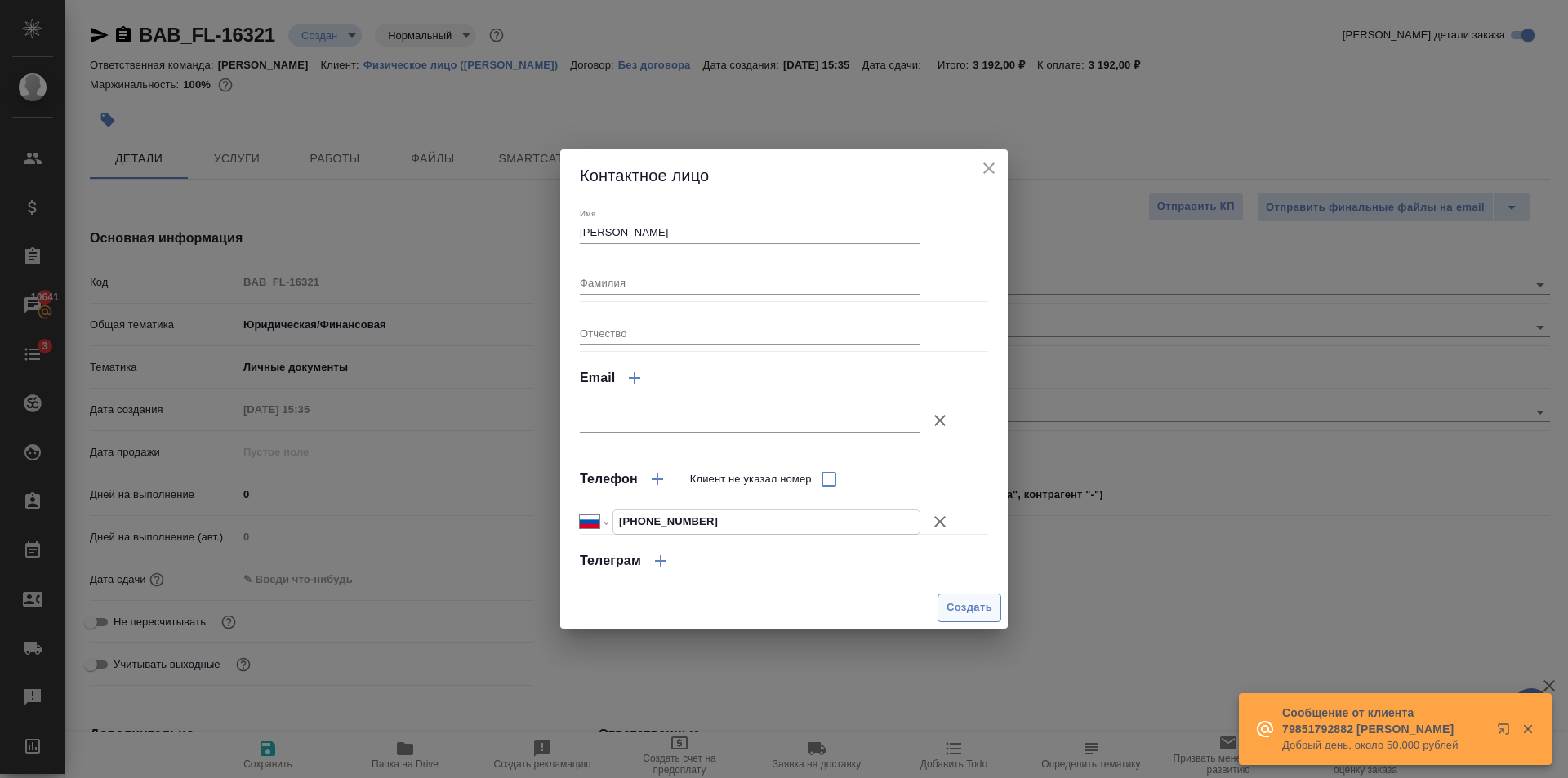
type input "+7 926 563 70 02"
click at [949, 608] on span "Создать" at bounding box center [968, 608] width 45 height 19
type input "Евгений"
type textarea "x"
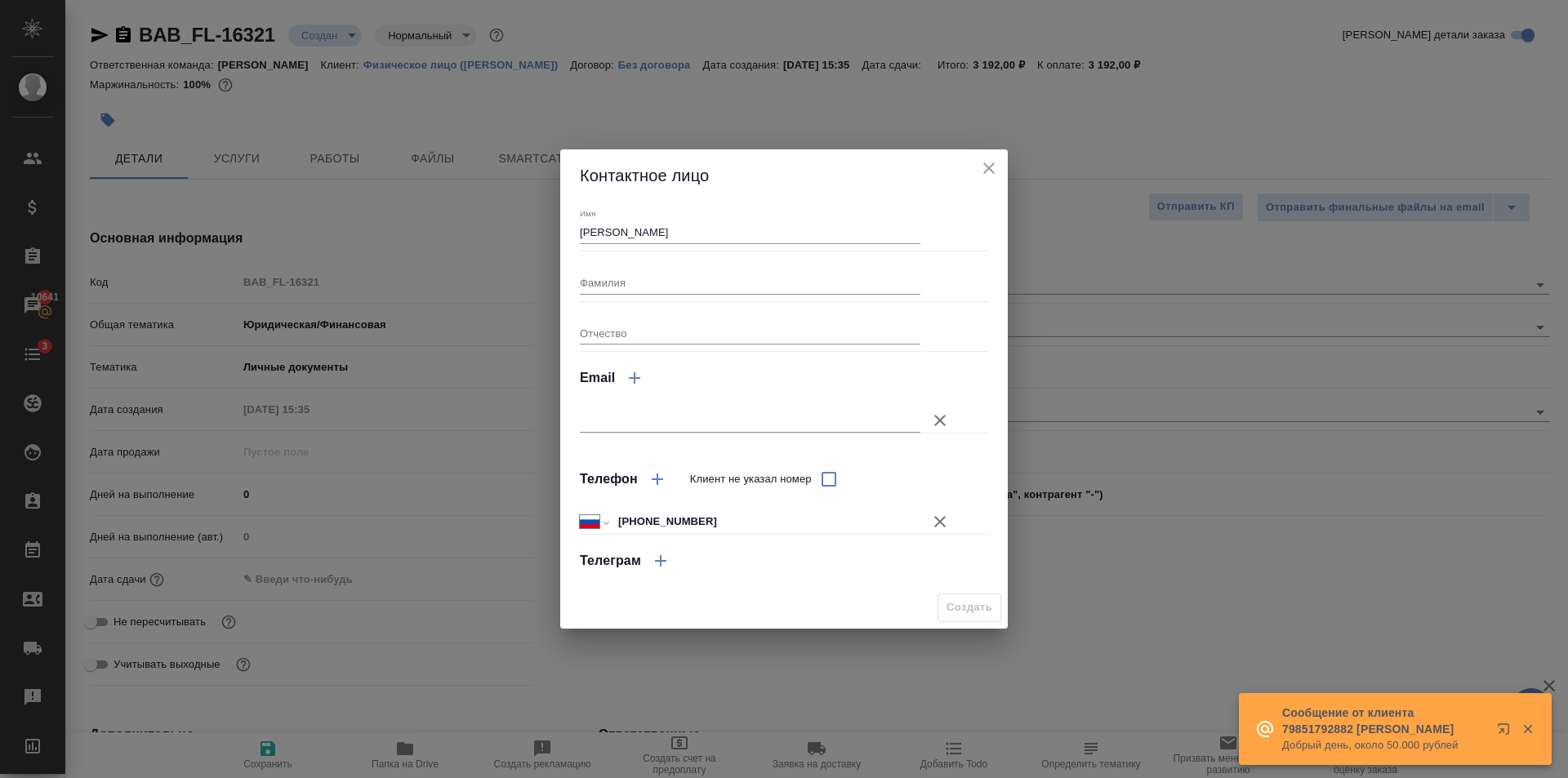
type textarea "x"
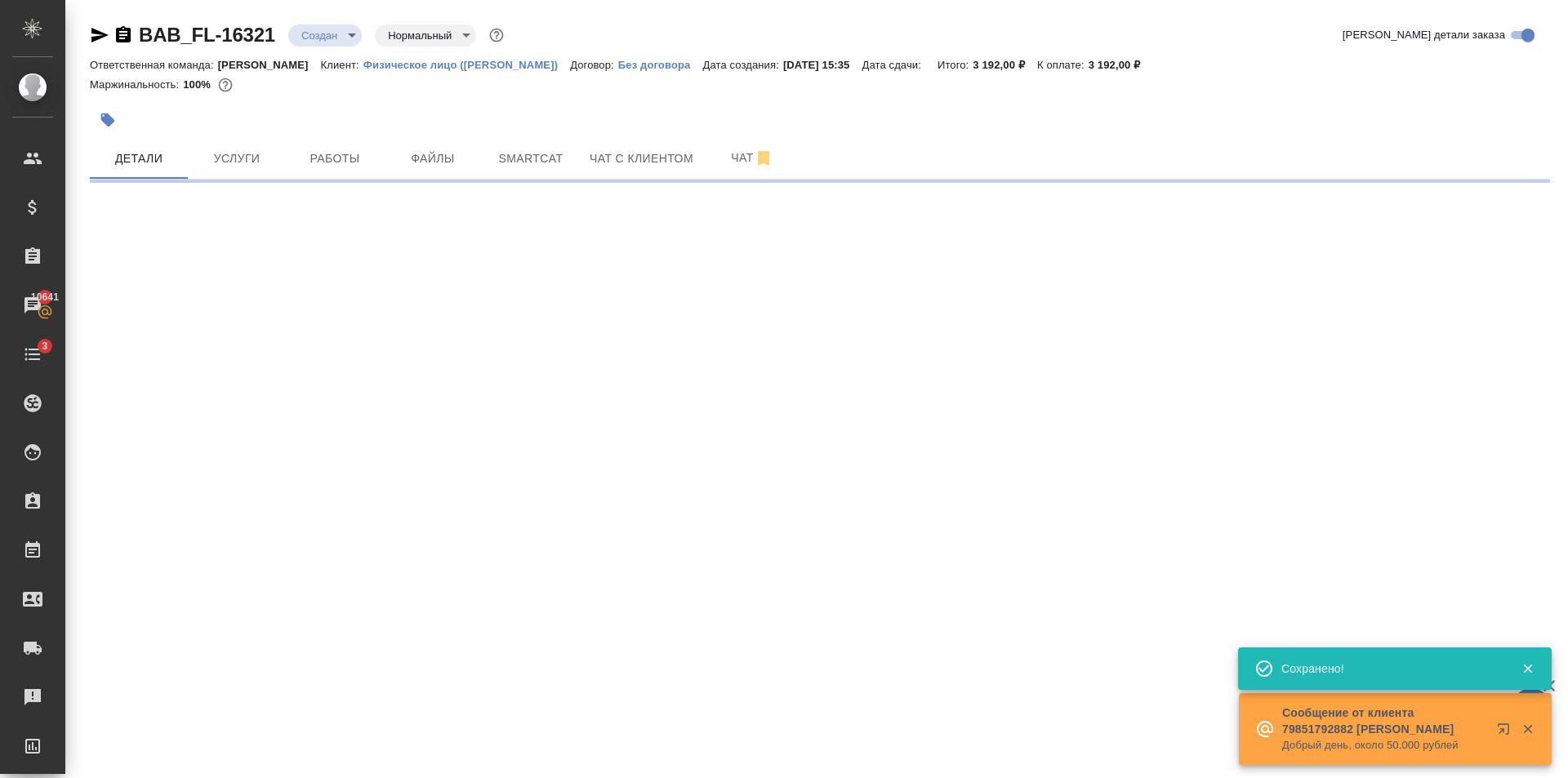
type input "holyTrinity"
select select "RU"
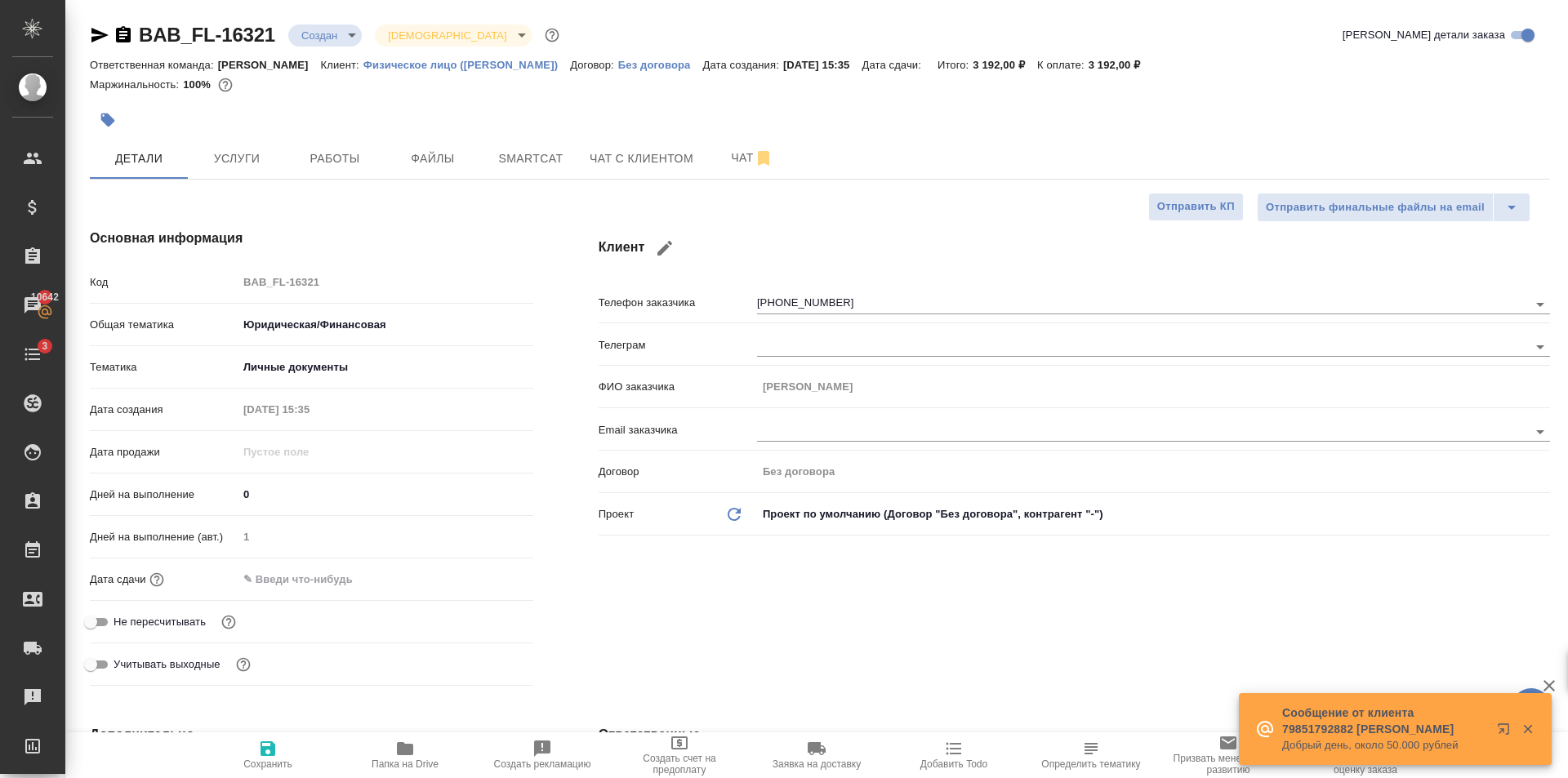
type textarea "x"
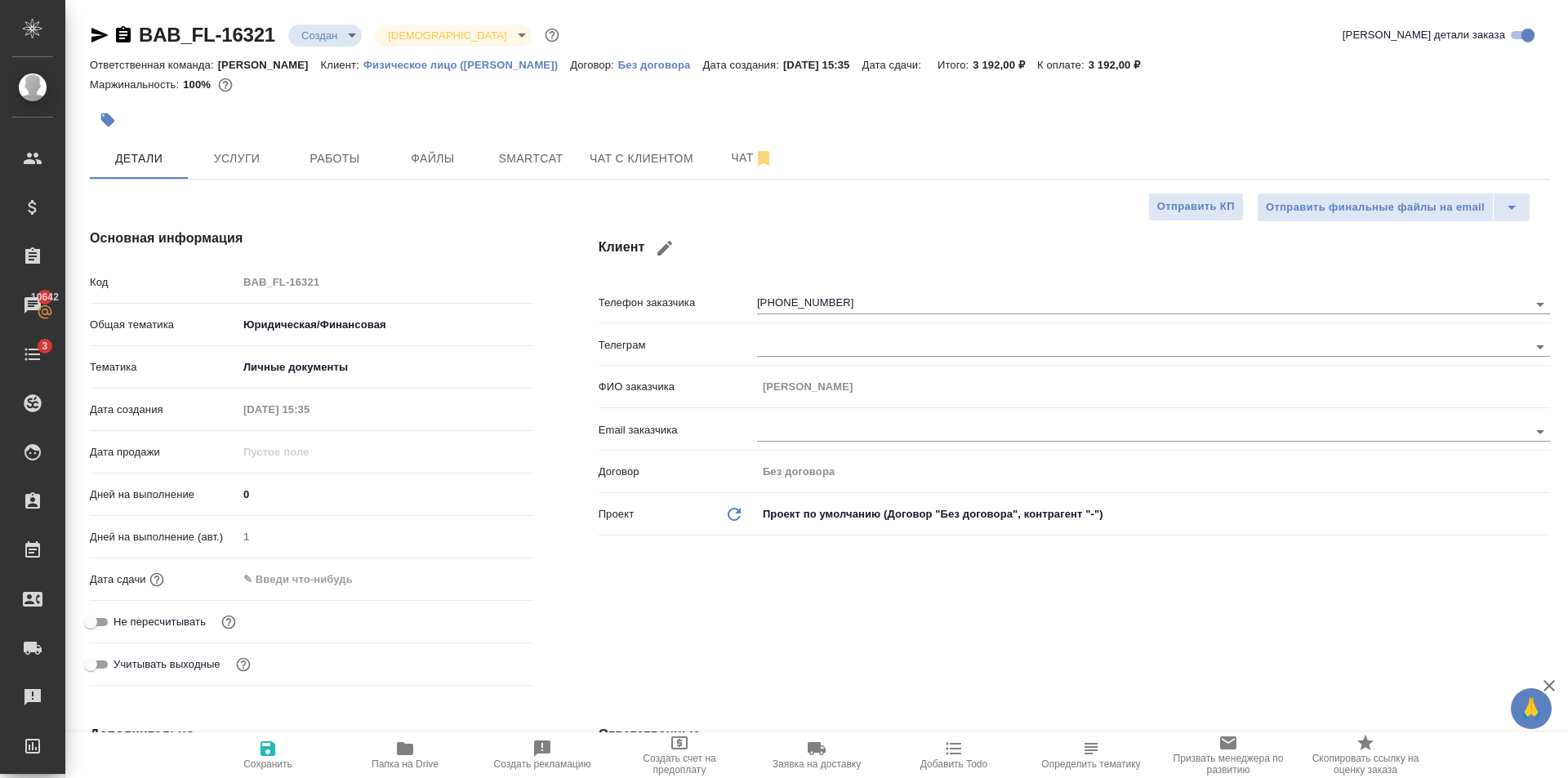
click at [335, 589] on input "text" at bounding box center [309, 579] width 143 height 24
click at [484, 582] on icon "button" at bounding box center [486, 578] width 20 height 20
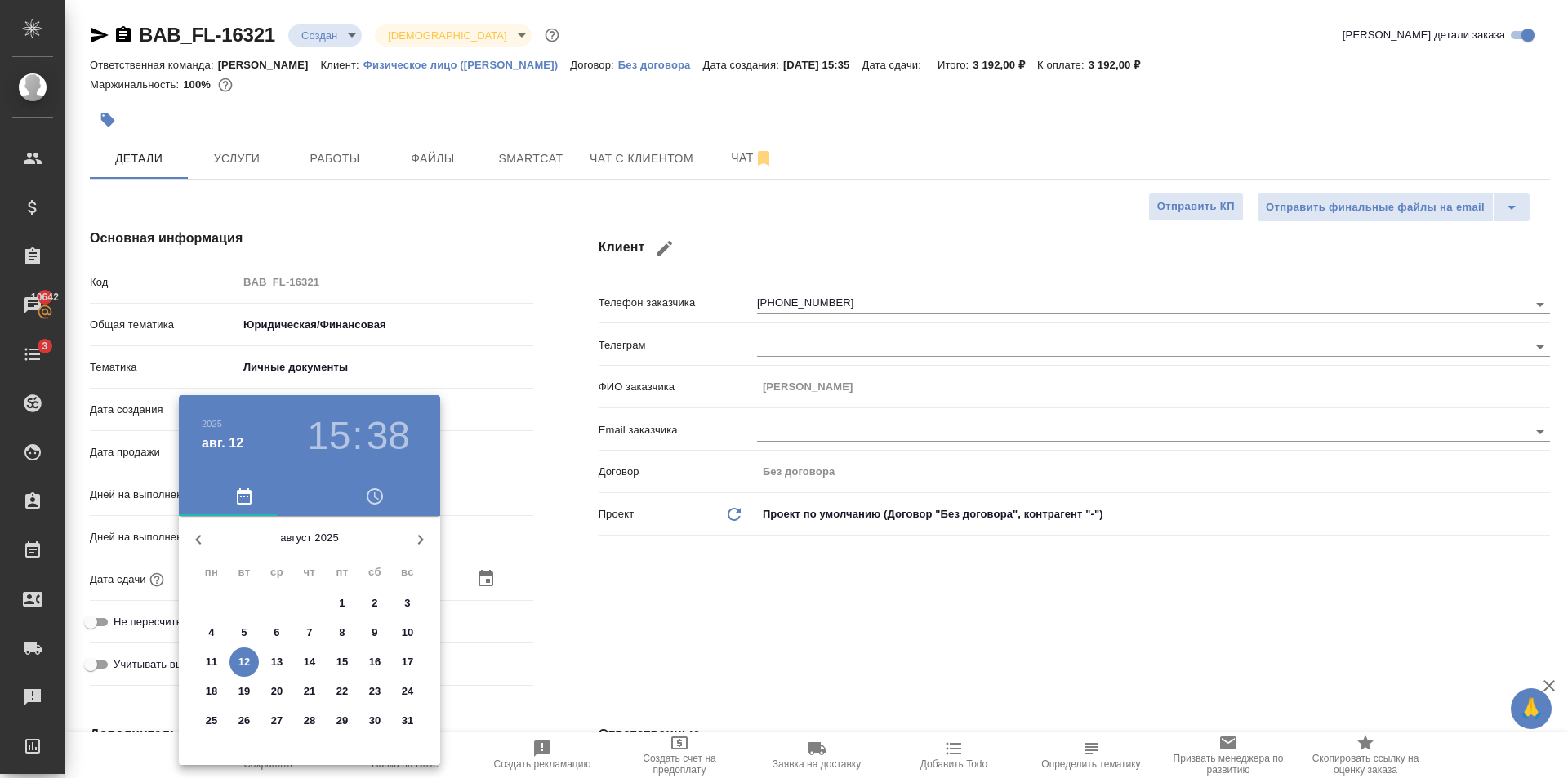
click at [273, 663] on p "13" at bounding box center [277, 662] width 12 height 16
type input "13.08.2025 15:38"
type textarea "x"
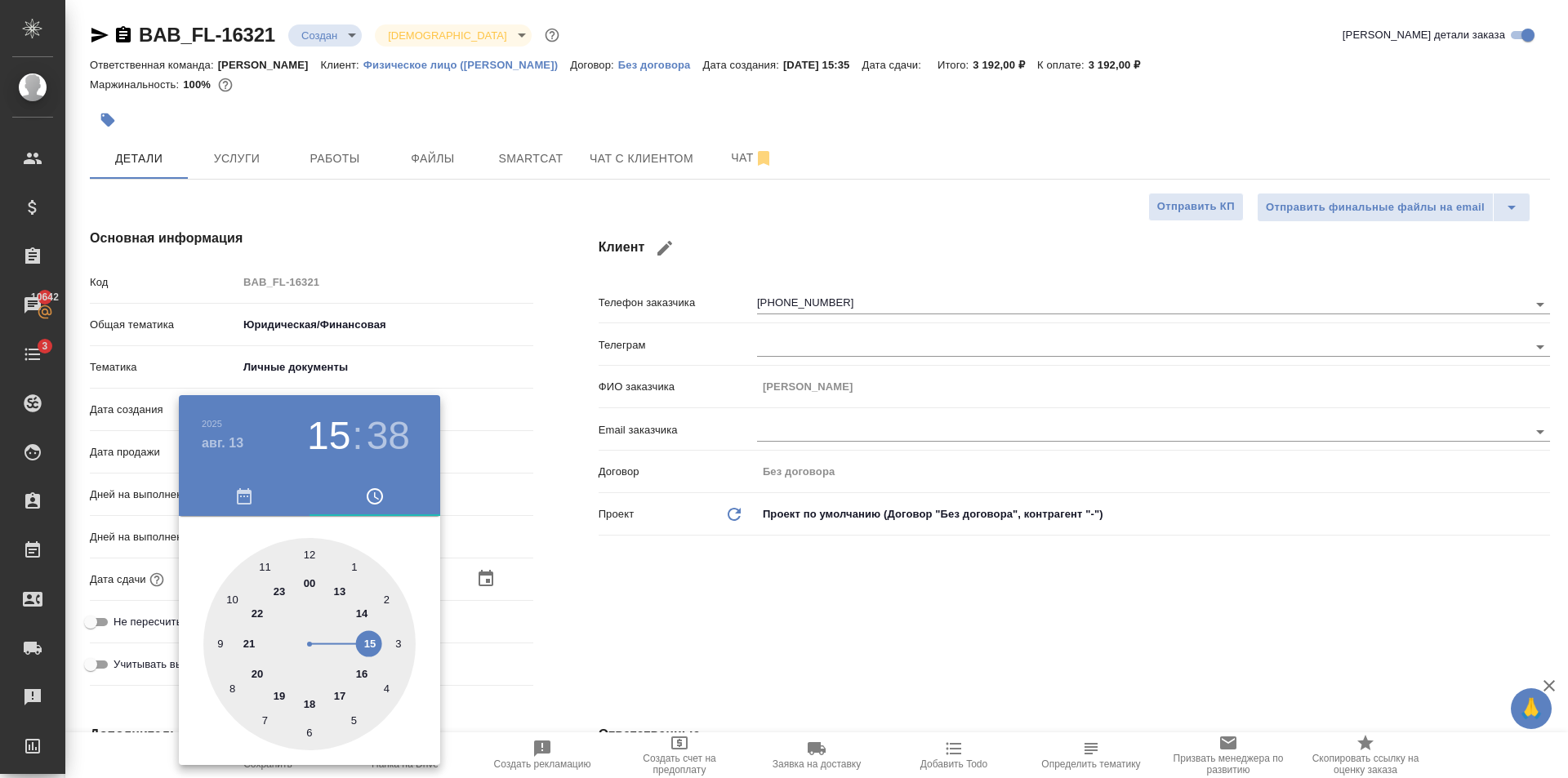
click at [360, 673] on div at bounding box center [309, 644] width 212 height 212
type input "13.08.2025 16:38"
type textarea "x"
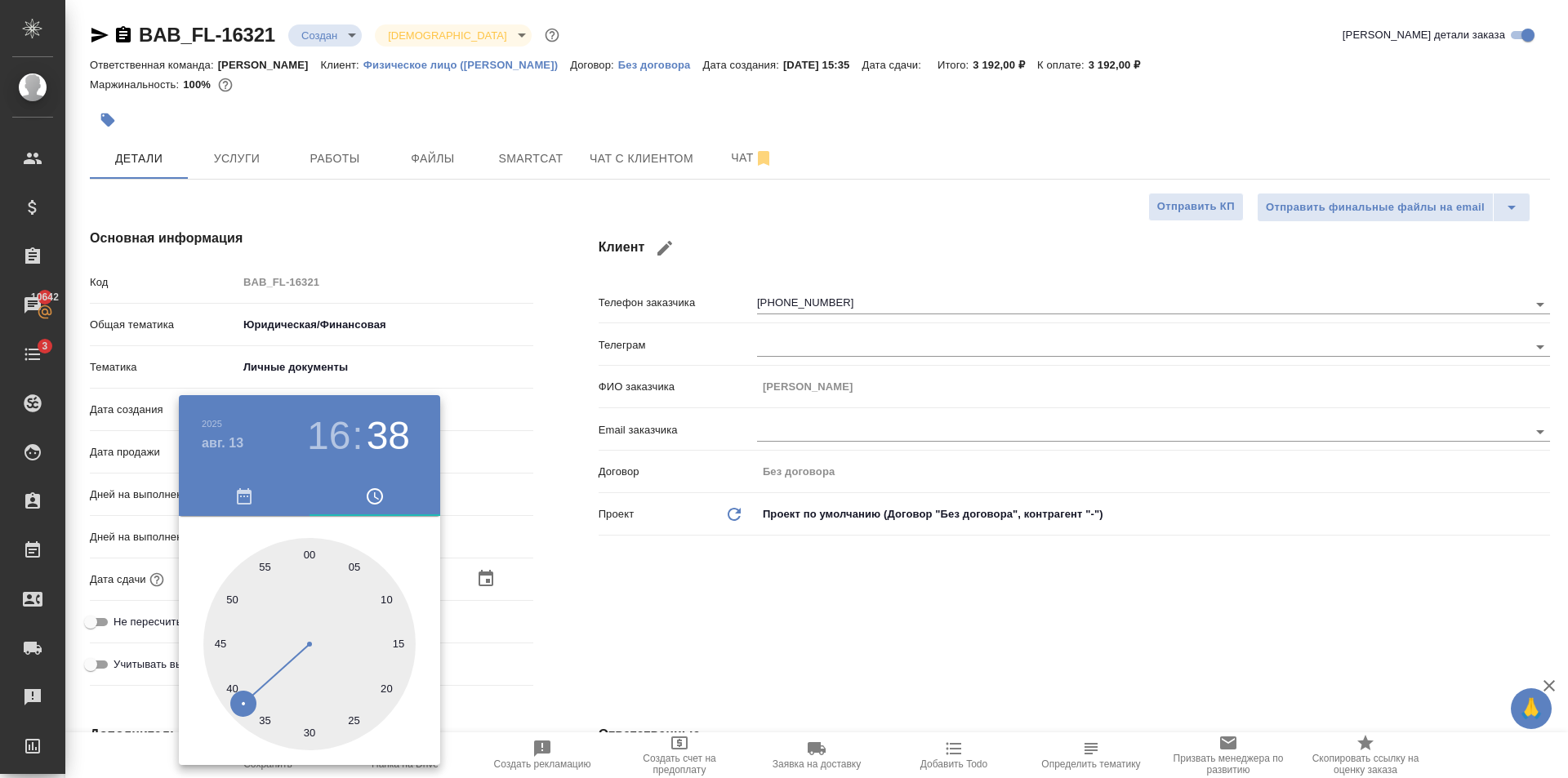
click at [314, 731] on div at bounding box center [309, 644] width 212 height 212
type input "13.08.2025 16:30"
type textarea "x"
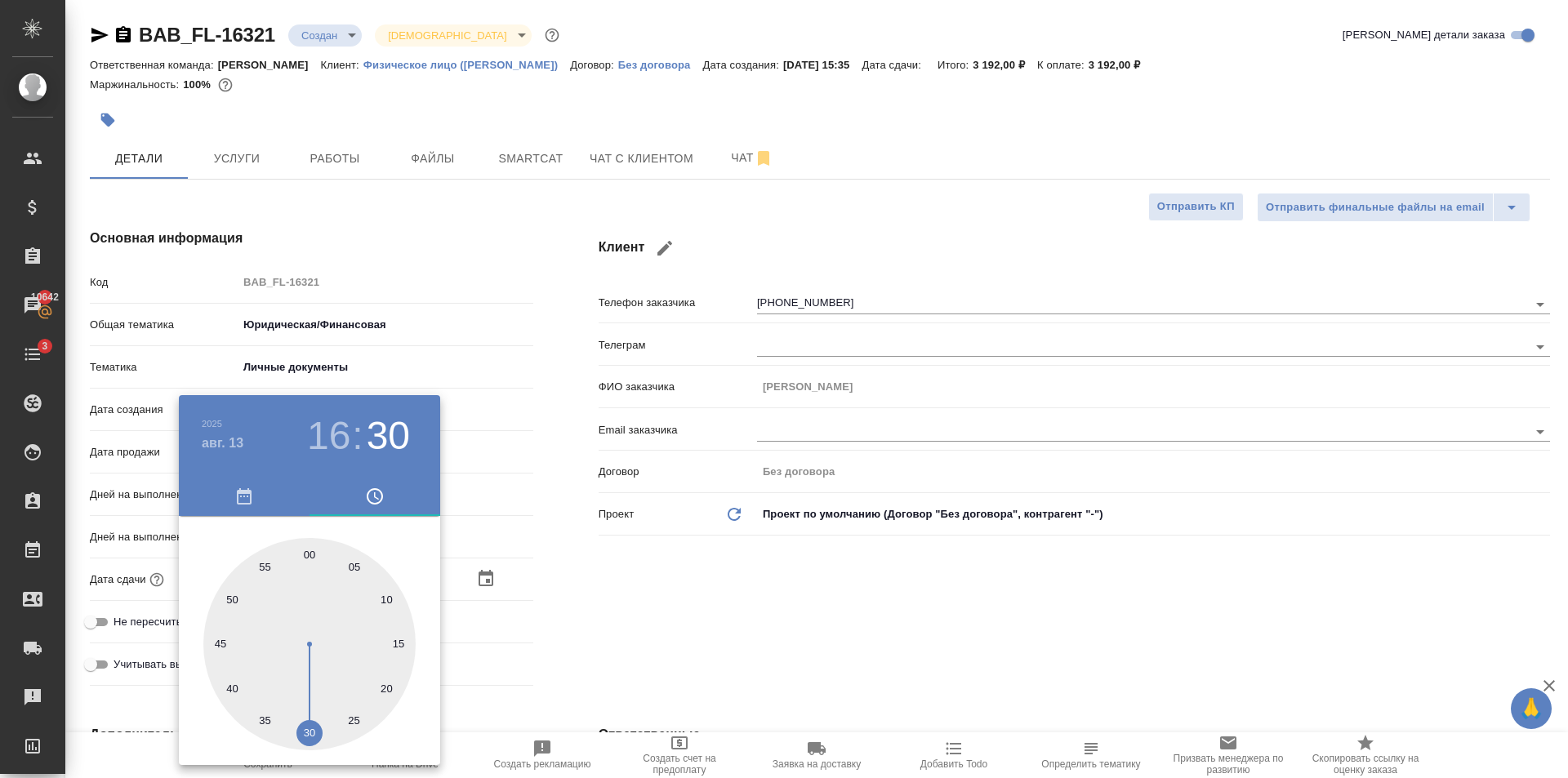
click at [690, 558] on div at bounding box center [784, 389] width 1568 height 778
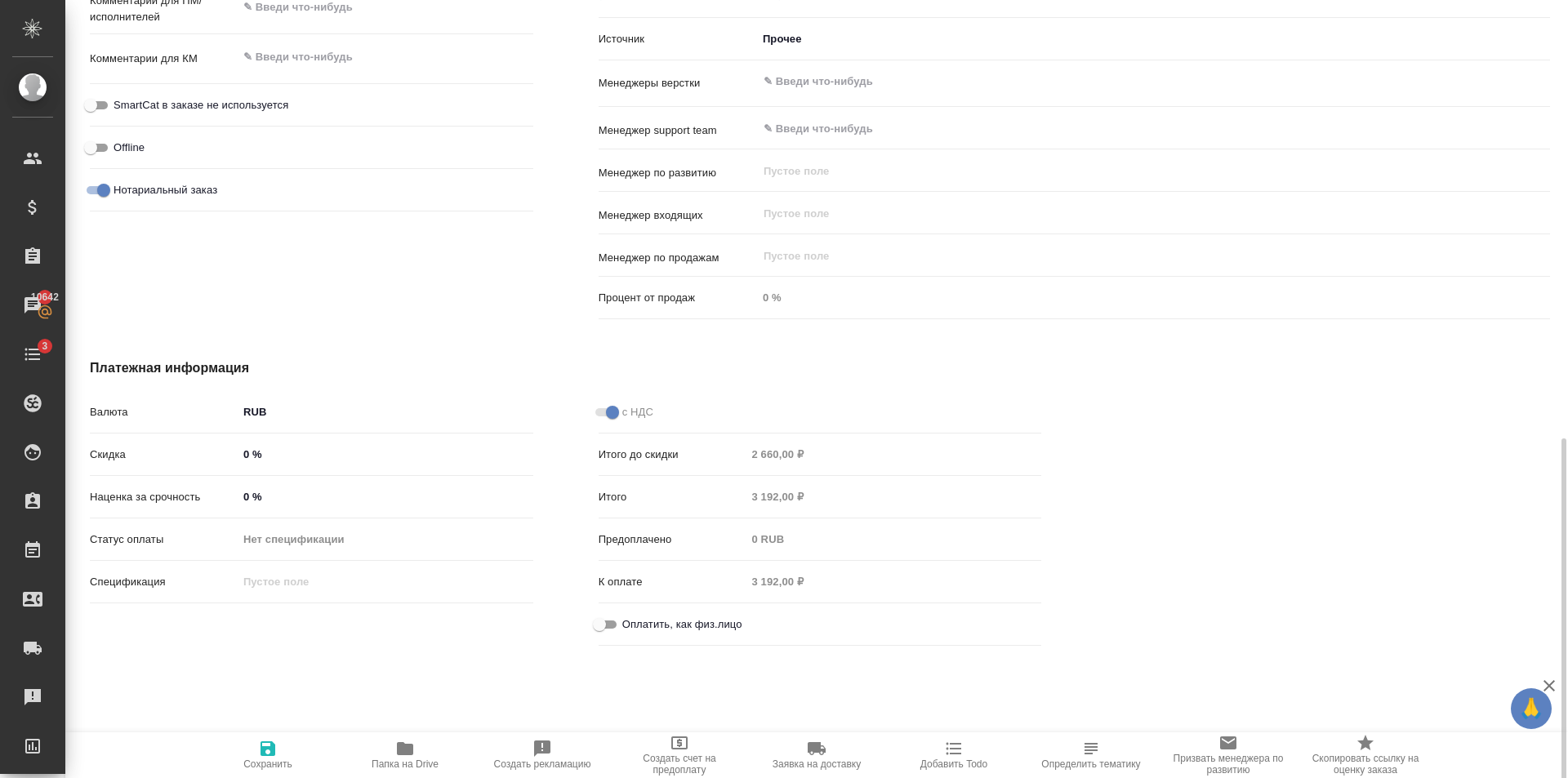
scroll to position [995, 0]
click at [590, 617] on input "Оплатить, как физ.лицо" at bounding box center [600, 623] width 59 height 20
checkbox input "true"
type textarea "x"
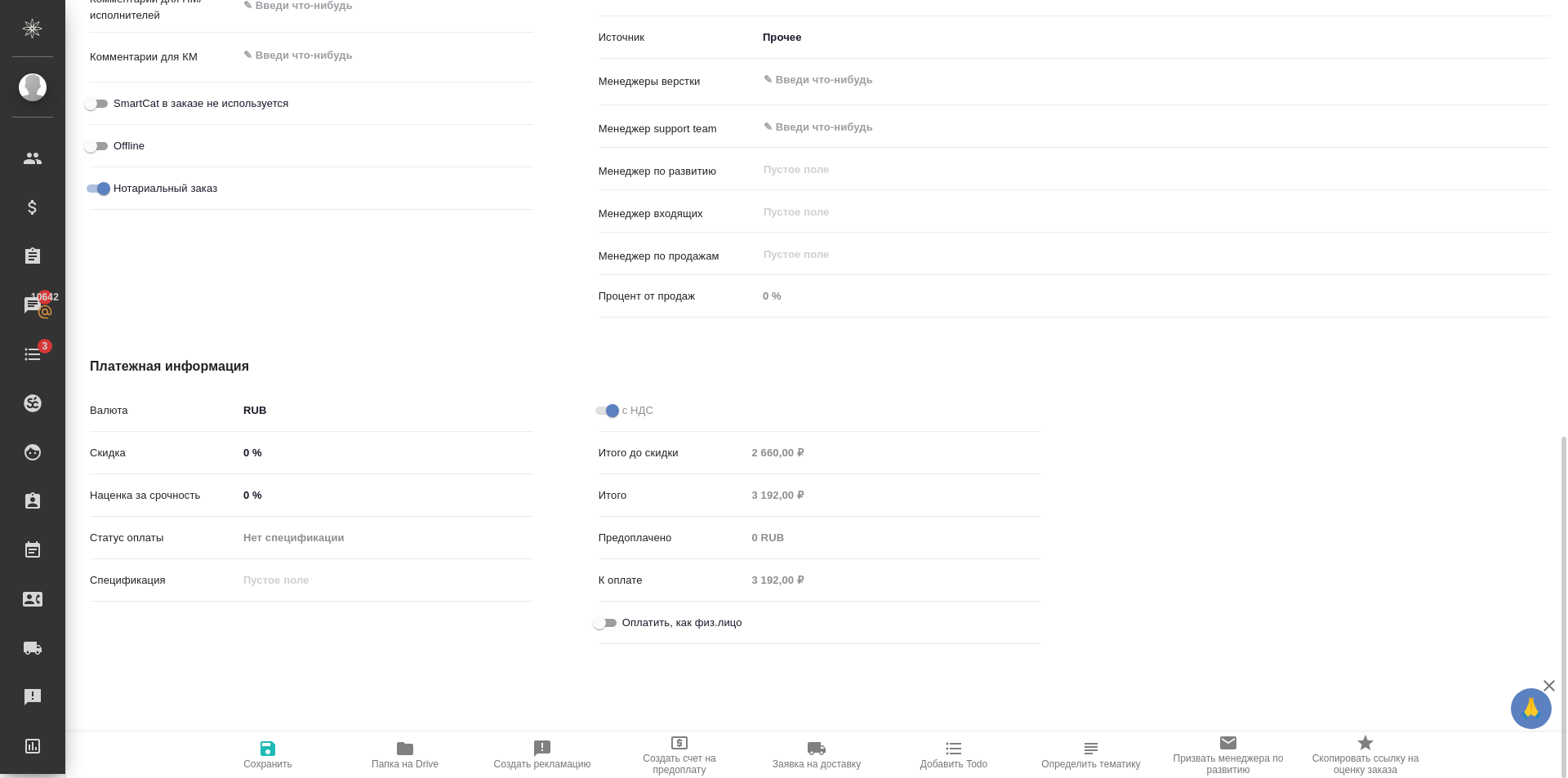
type textarea "x"
click at [278, 758] on span "Сохранить" at bounding box center [268, 754] width 118 height 31
type textarea "x"
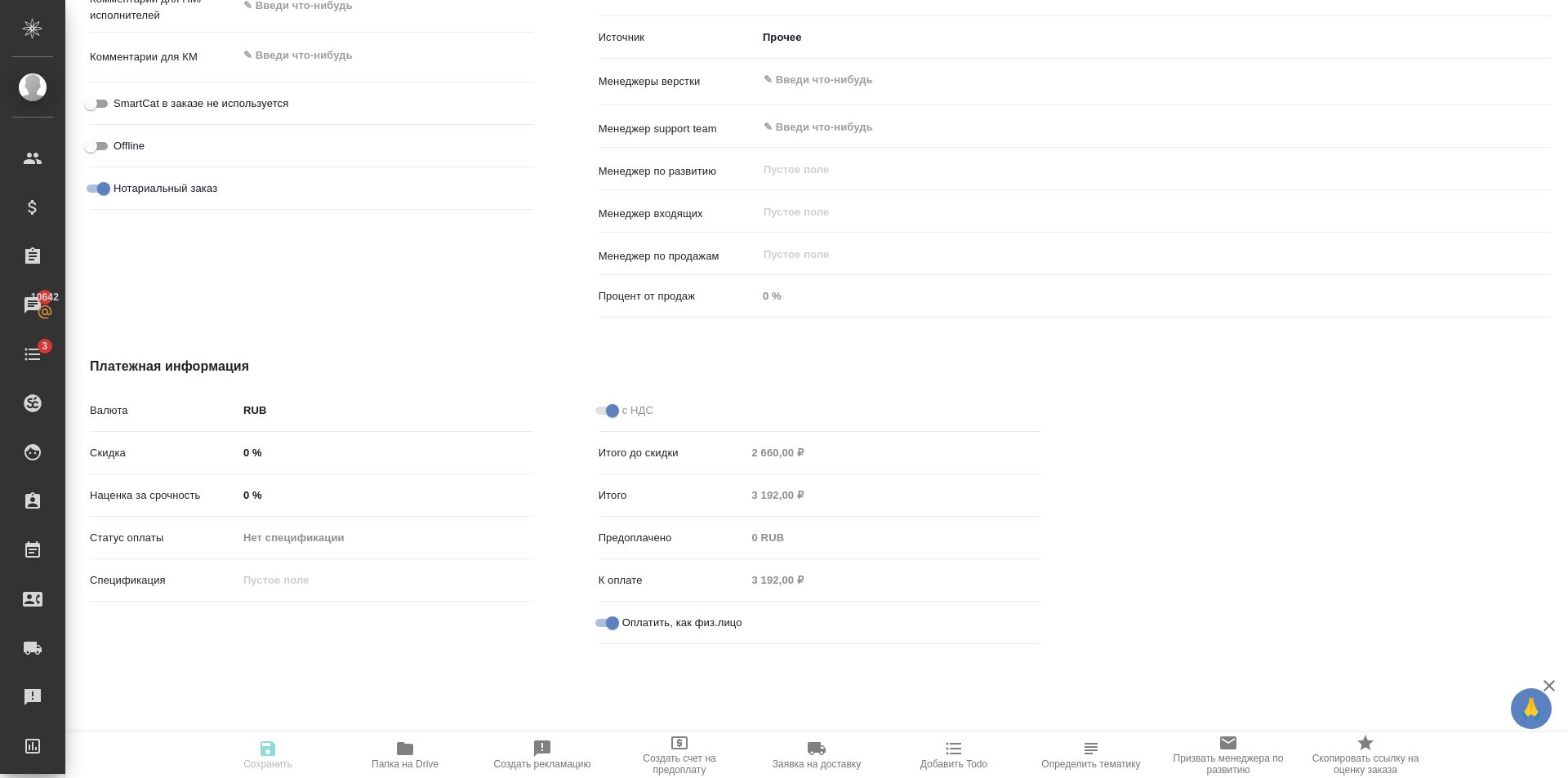
type textarea "x"
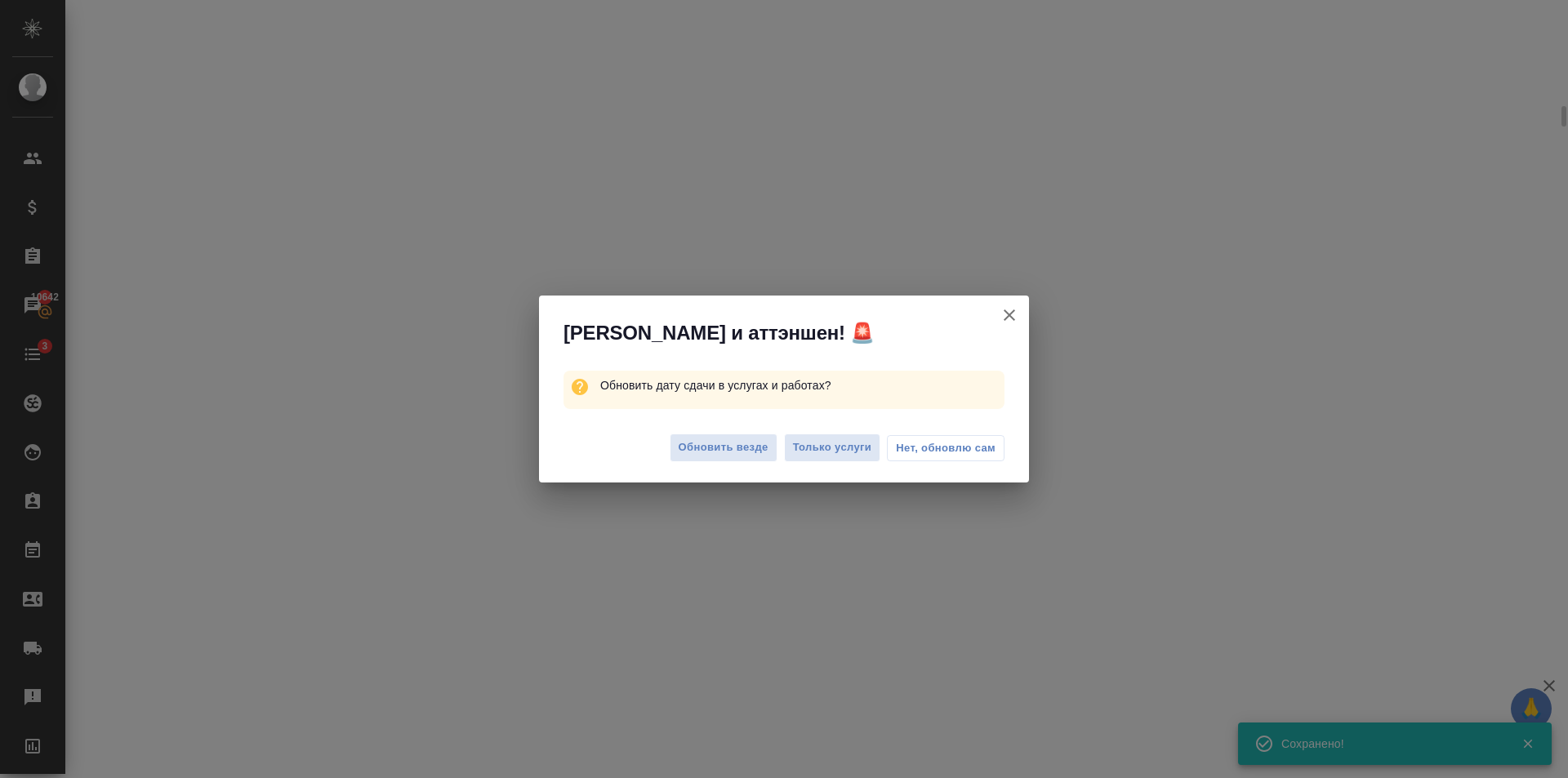
scroll to position [982, 0]
click at [738, 451] on span "Обновить везде" at bounding box center [723, 447] width 90 height 19
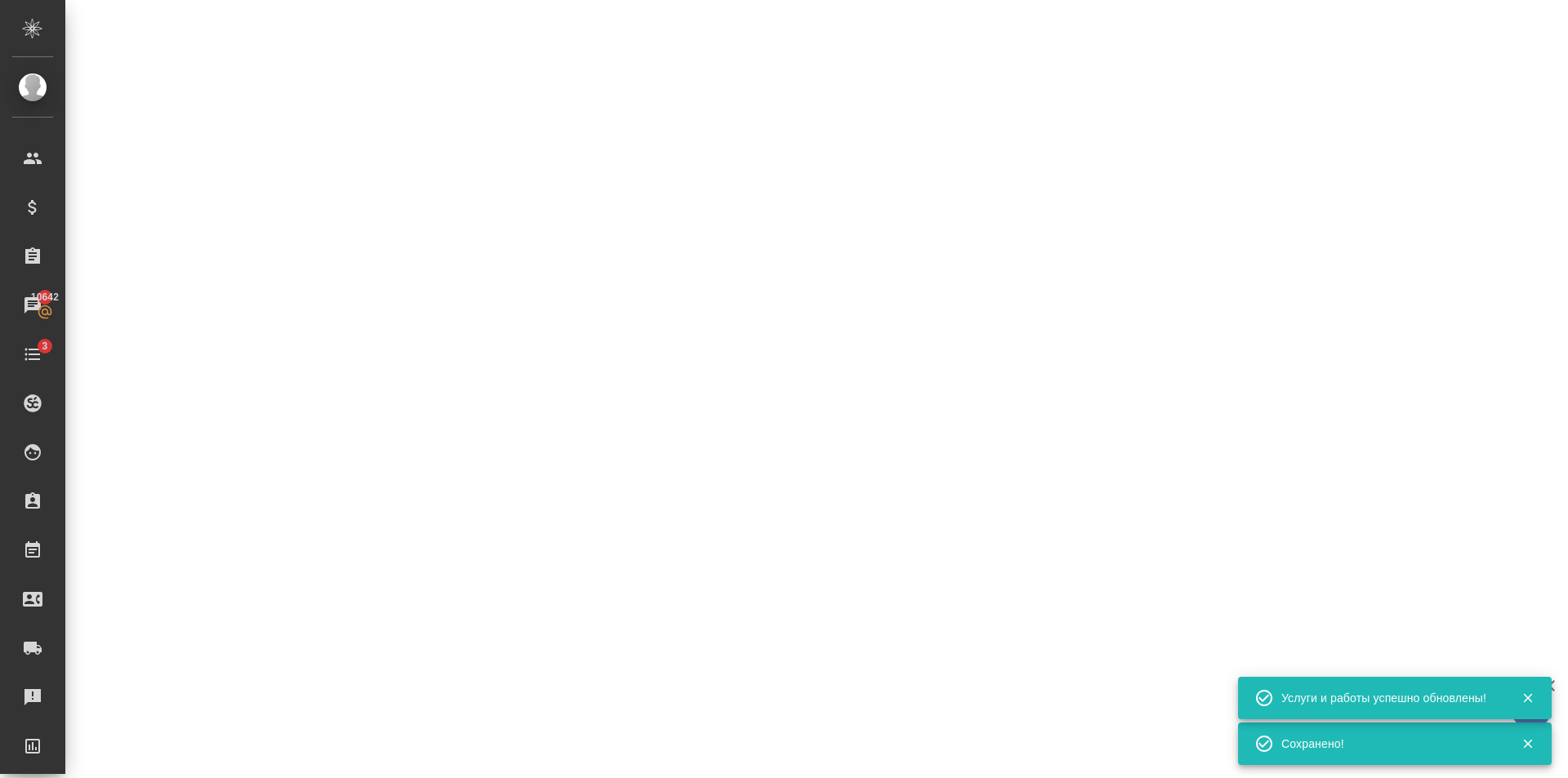
select select "RU"
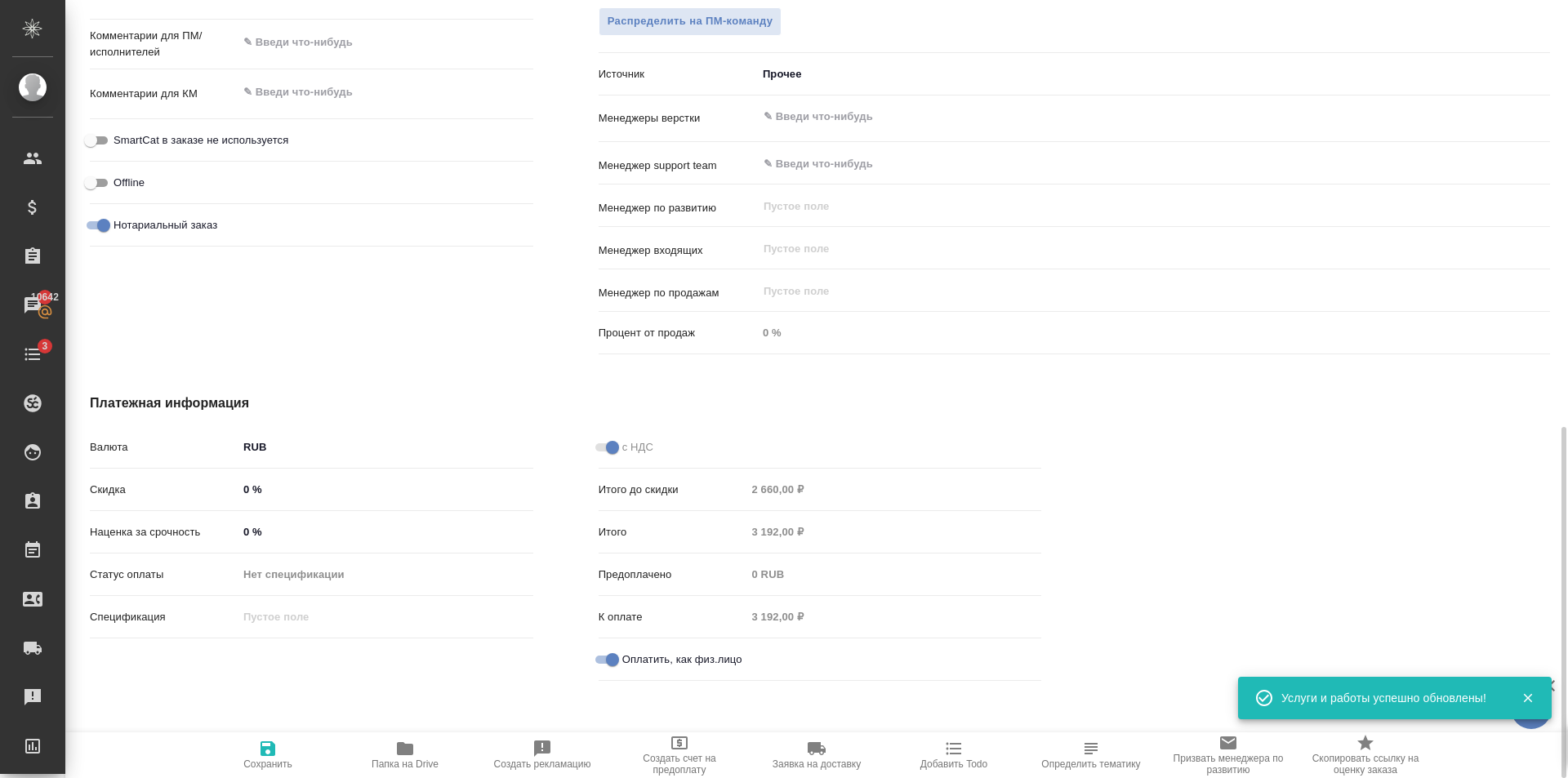
scroll to position [995, 0]
type textarea "x"
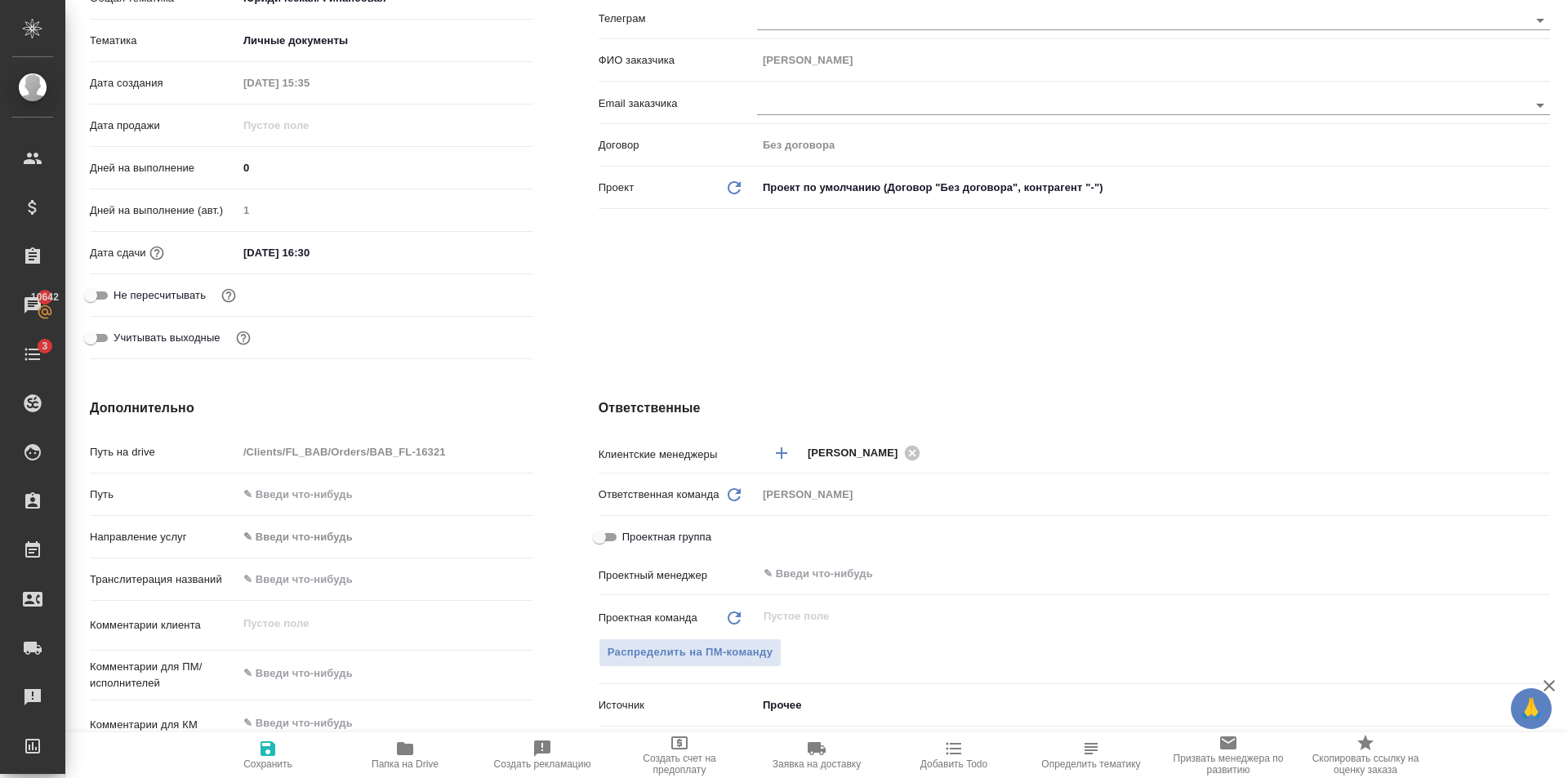
scroll to position [0, 0]
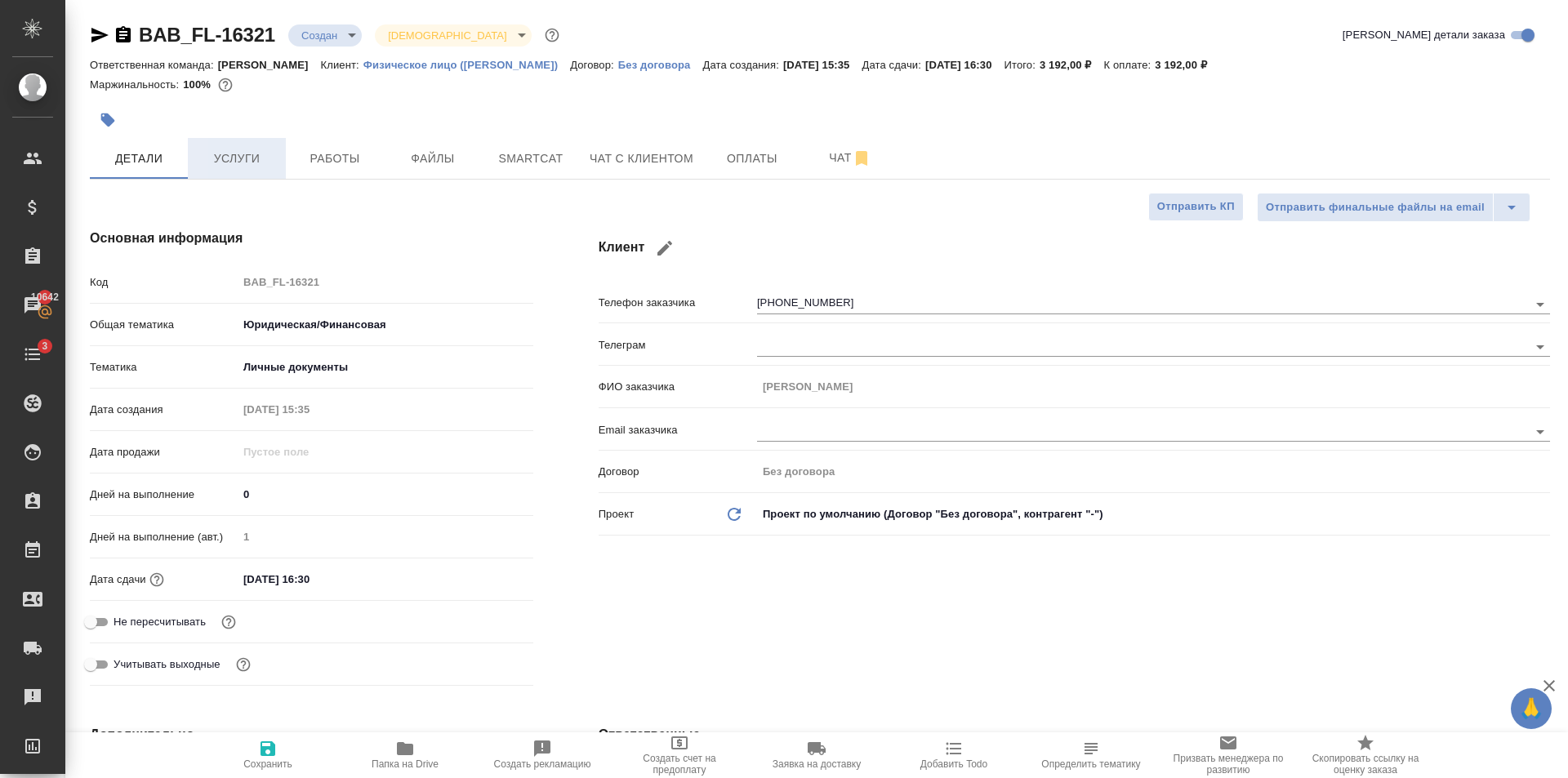
click at [261, 152] on span "Услуги" at bounding box center [237, 159] width 78 height 20
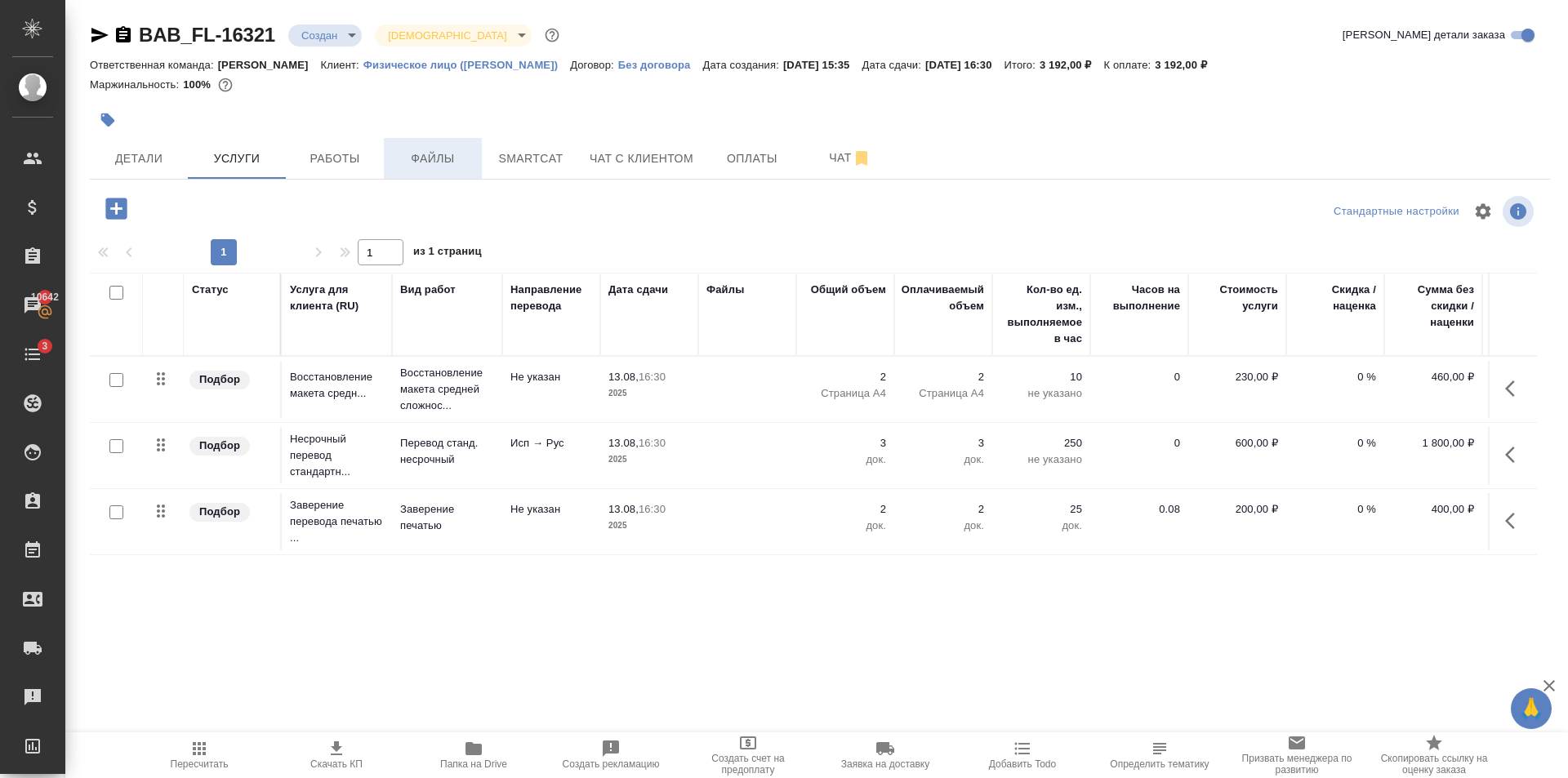
click at [423, 160] on span "Файлы" at bounding box center [433, 159] width 78 height 20
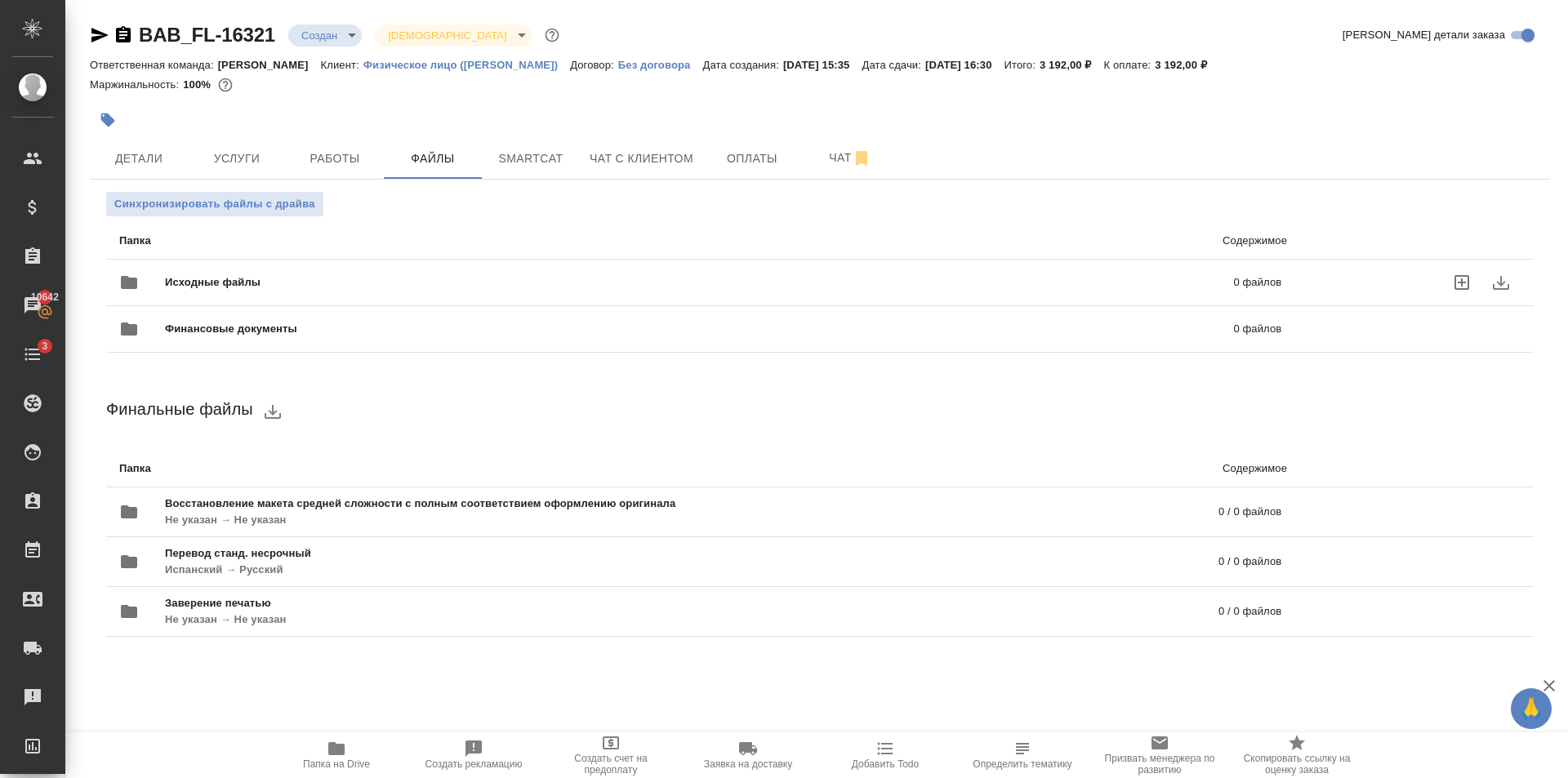
click at [421, 273] on div "Исходные файлы 0 файлов" at bounding box center [700, 283] width 1162 height 39
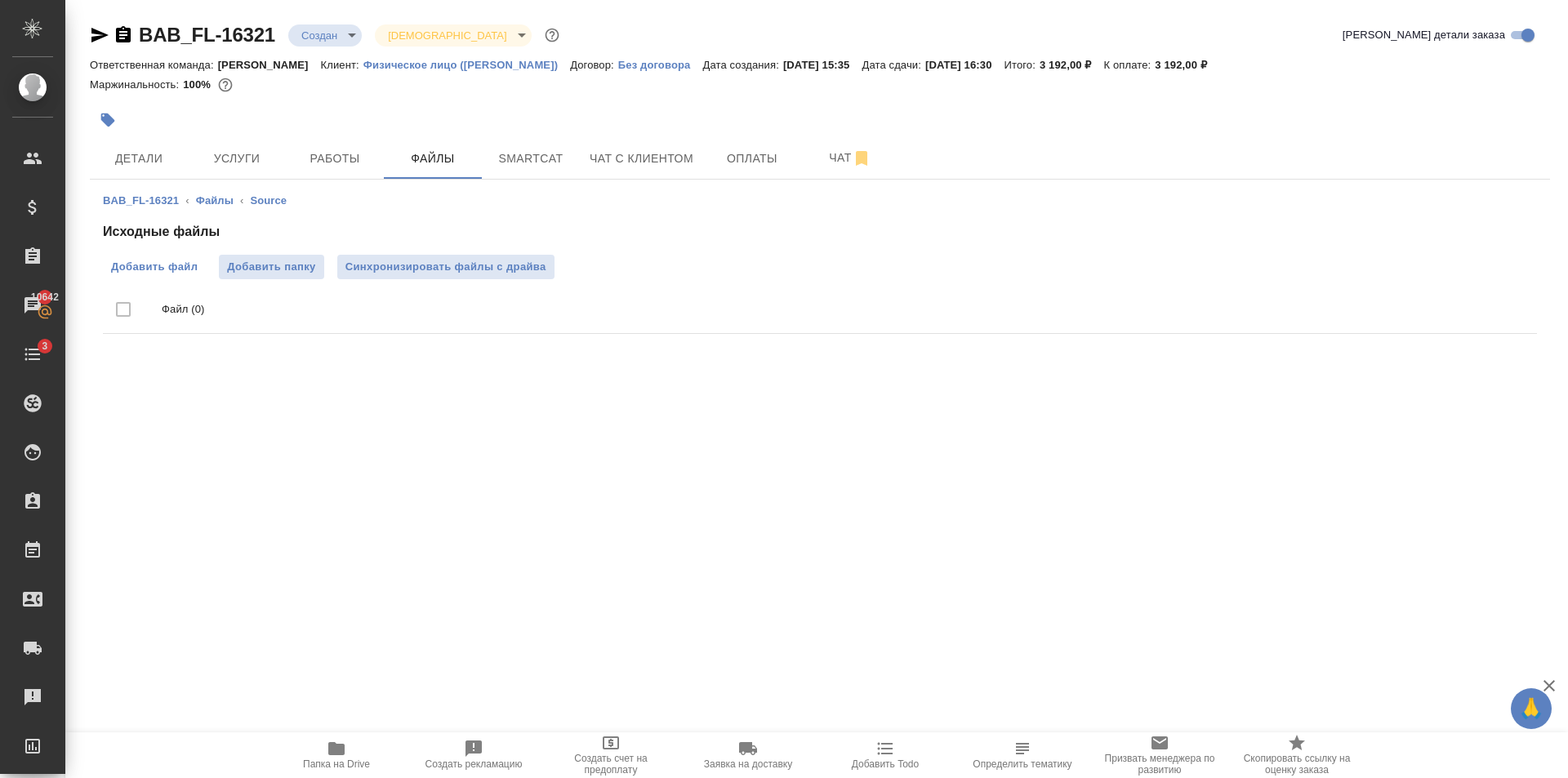
click at [131, 269] on span "Добавить файл" at bounding box center [154, 267] width 86 height 16
click at [0, 0] on input "Добавить файл" at bounding box center [0, 0] width 0 height 0
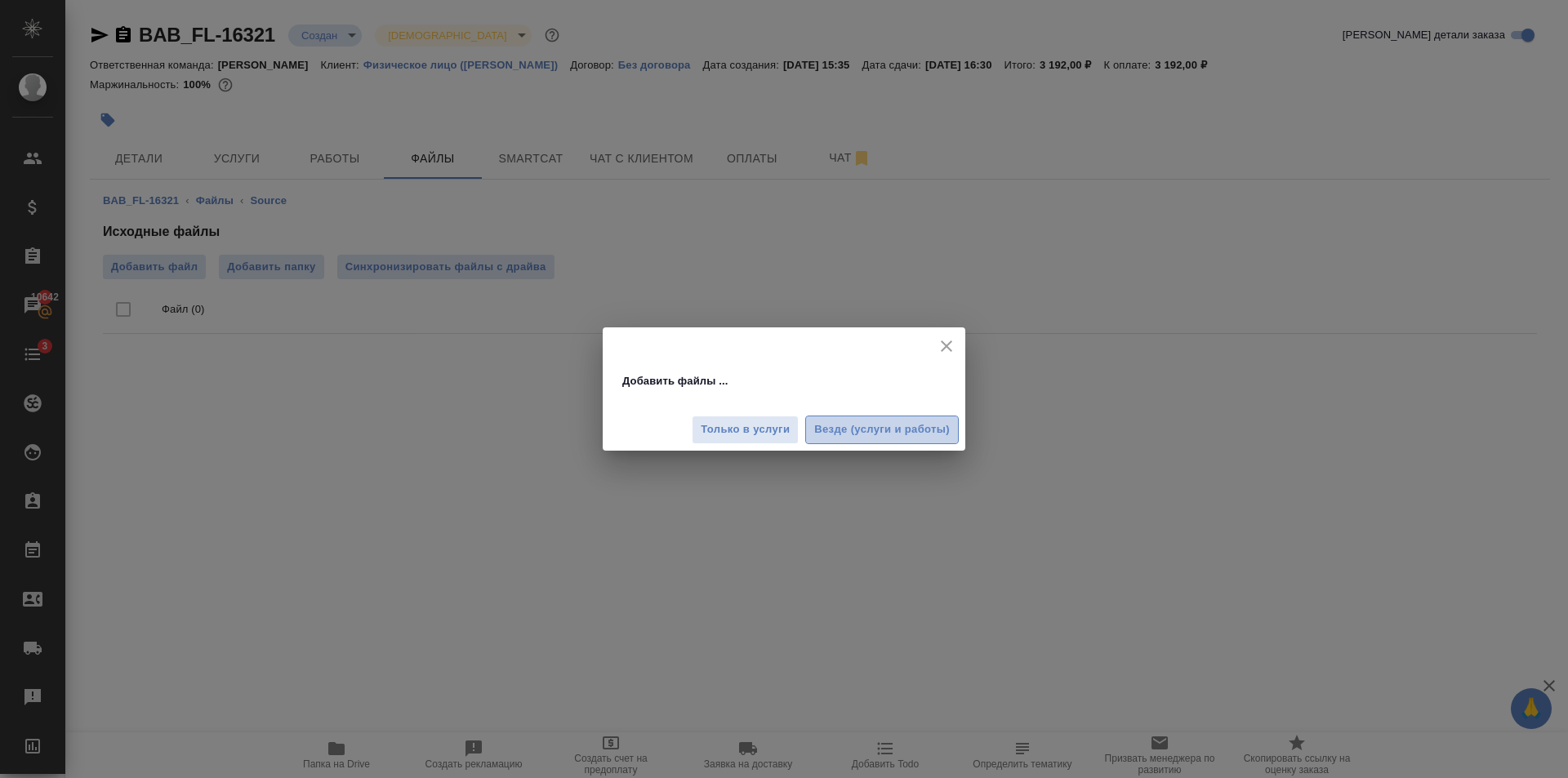
click at [913, 434] on span "Везде (услуги и работы)" at bounding box center [882, 430] width 135 height 19
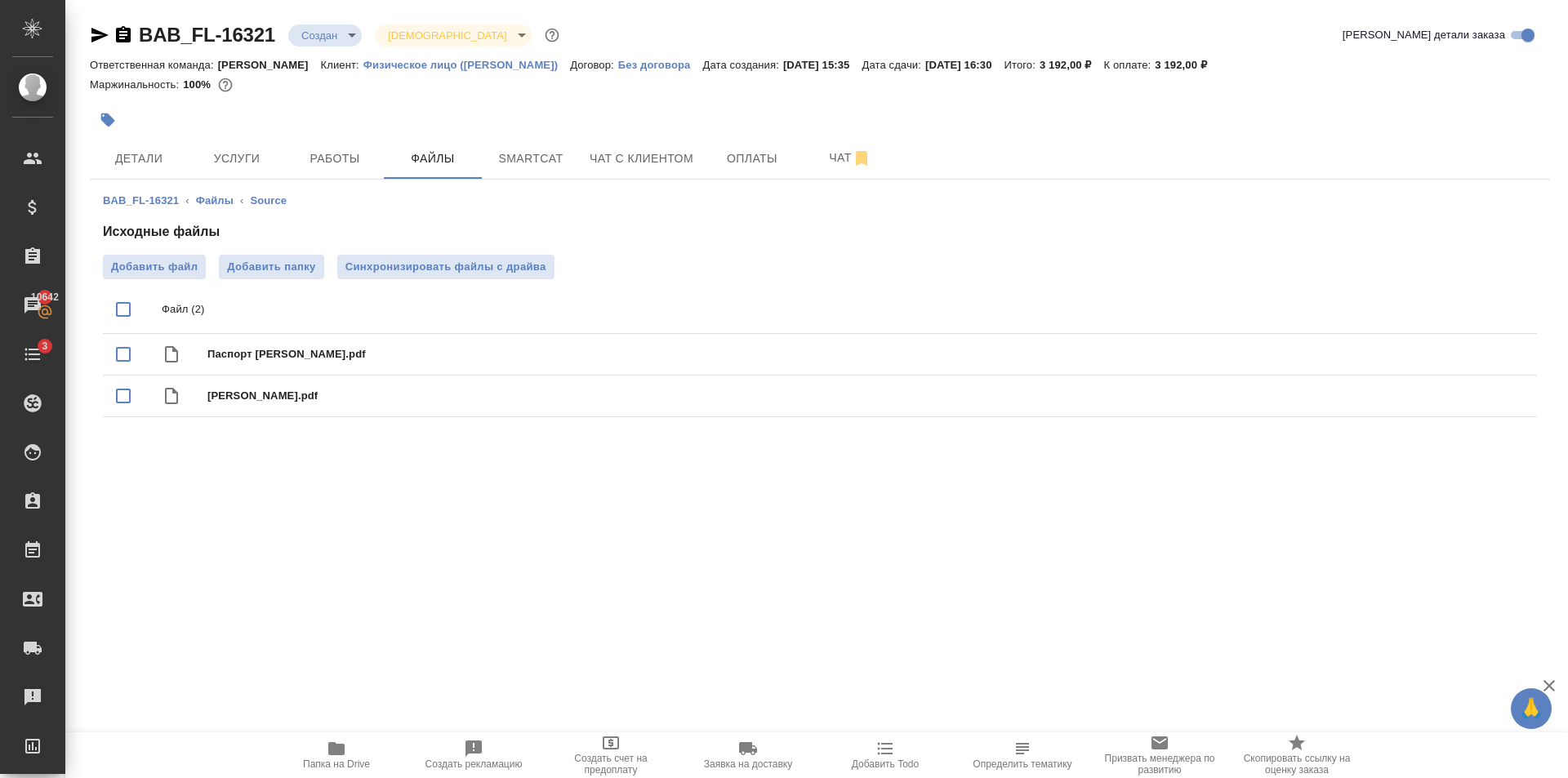
click at [246, 179] on hr at bounding box center [820, 179] width 1460 height 1
click at [249, 161] on span "Услуги" at bounding box center [237, 159] width 78 height 20
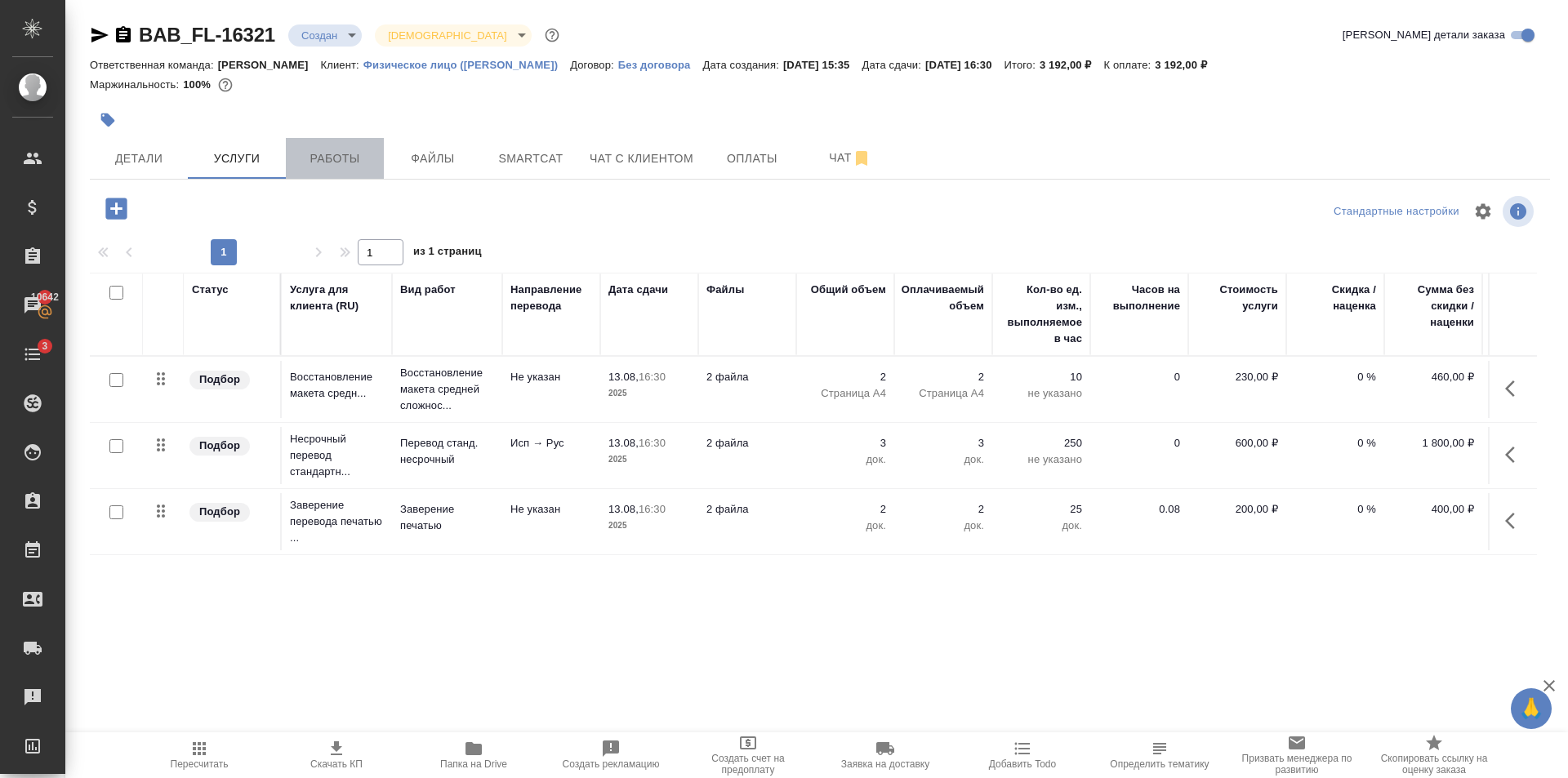
click at [345, 162] on span "Работы" at bounding box center [335, 159] width 78 height 20
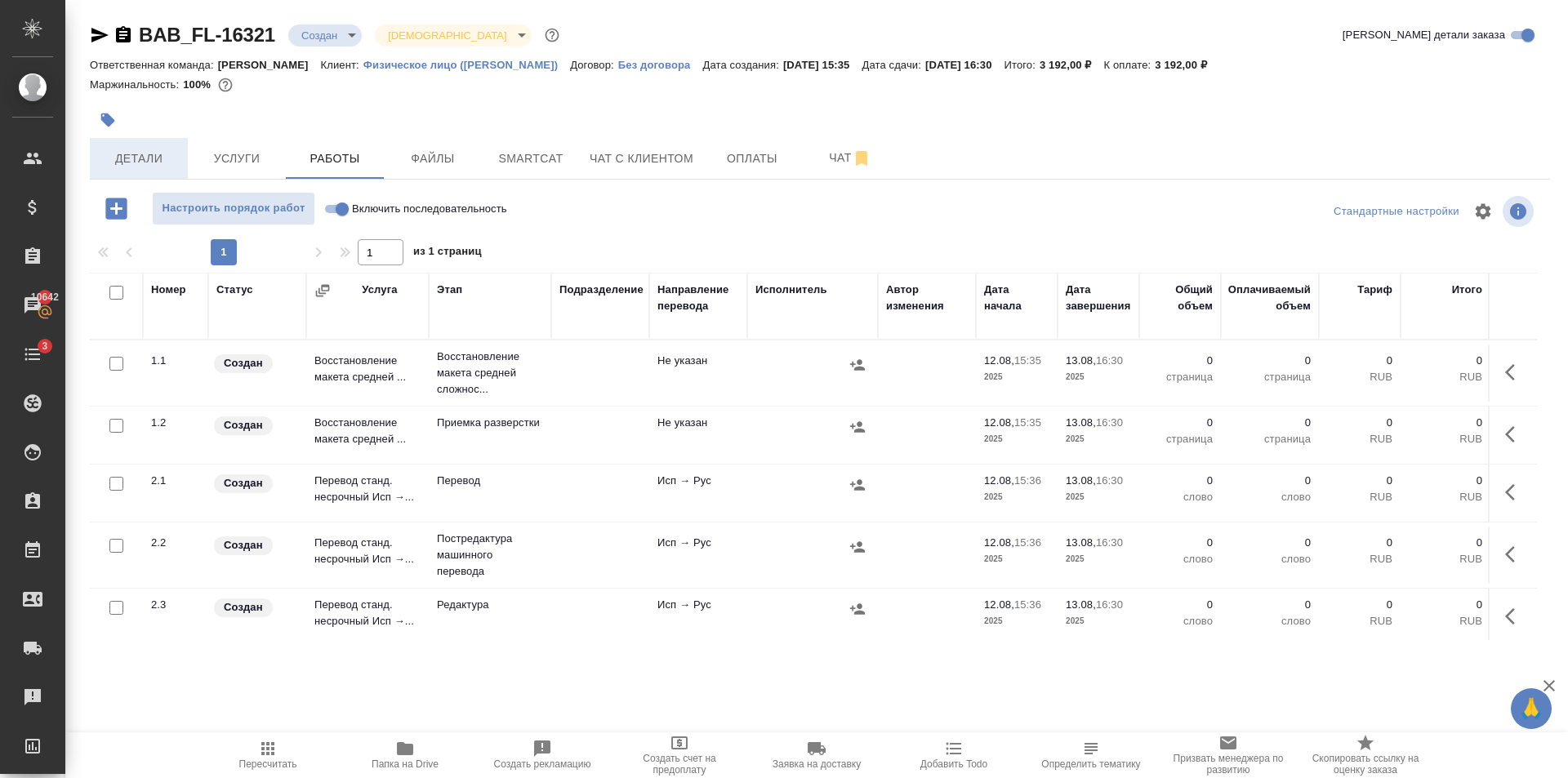
click at [151, 168] on span "Детали" at bounding box center [139, 159] width 78 height 20
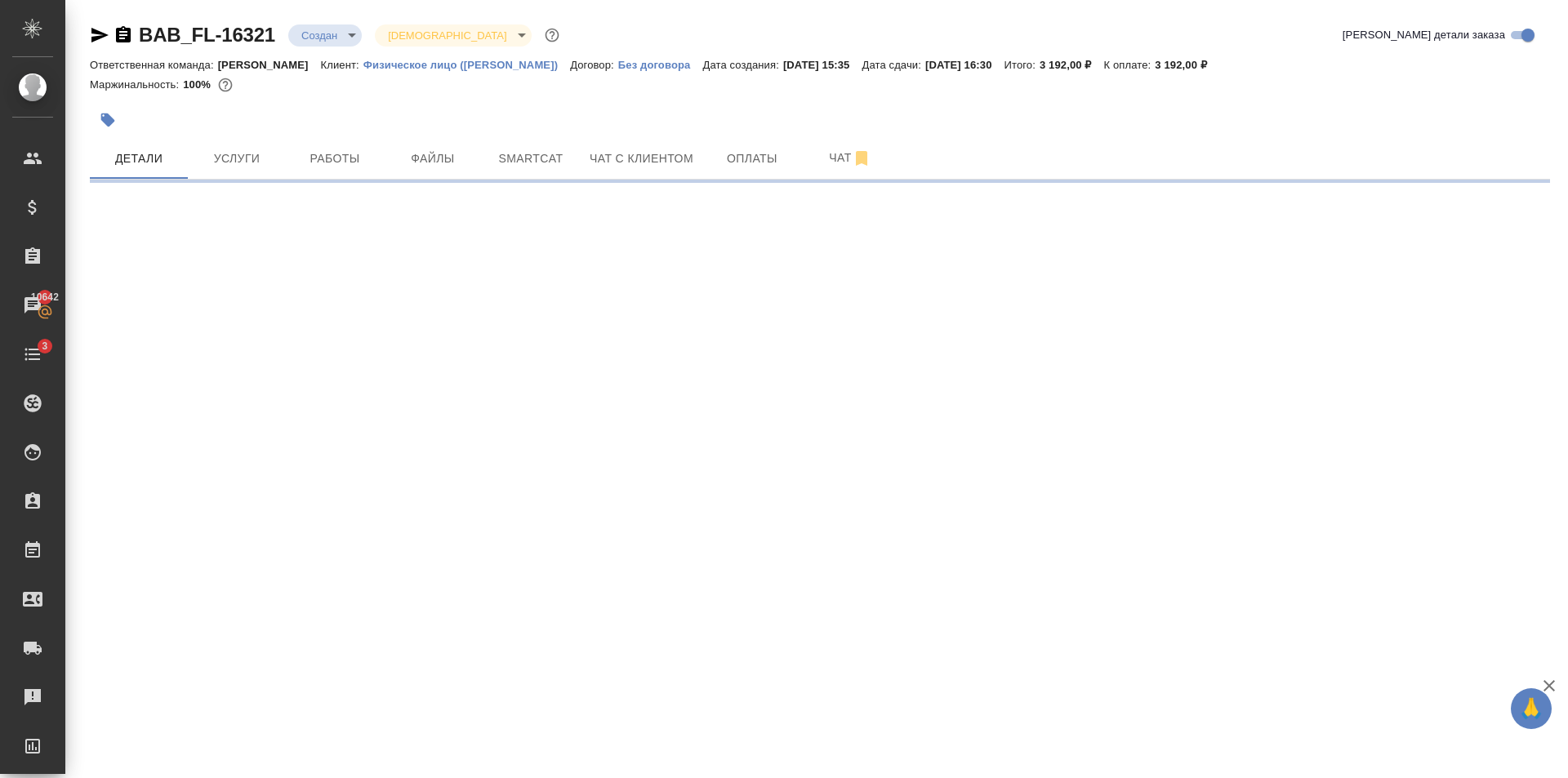
select select "RU"
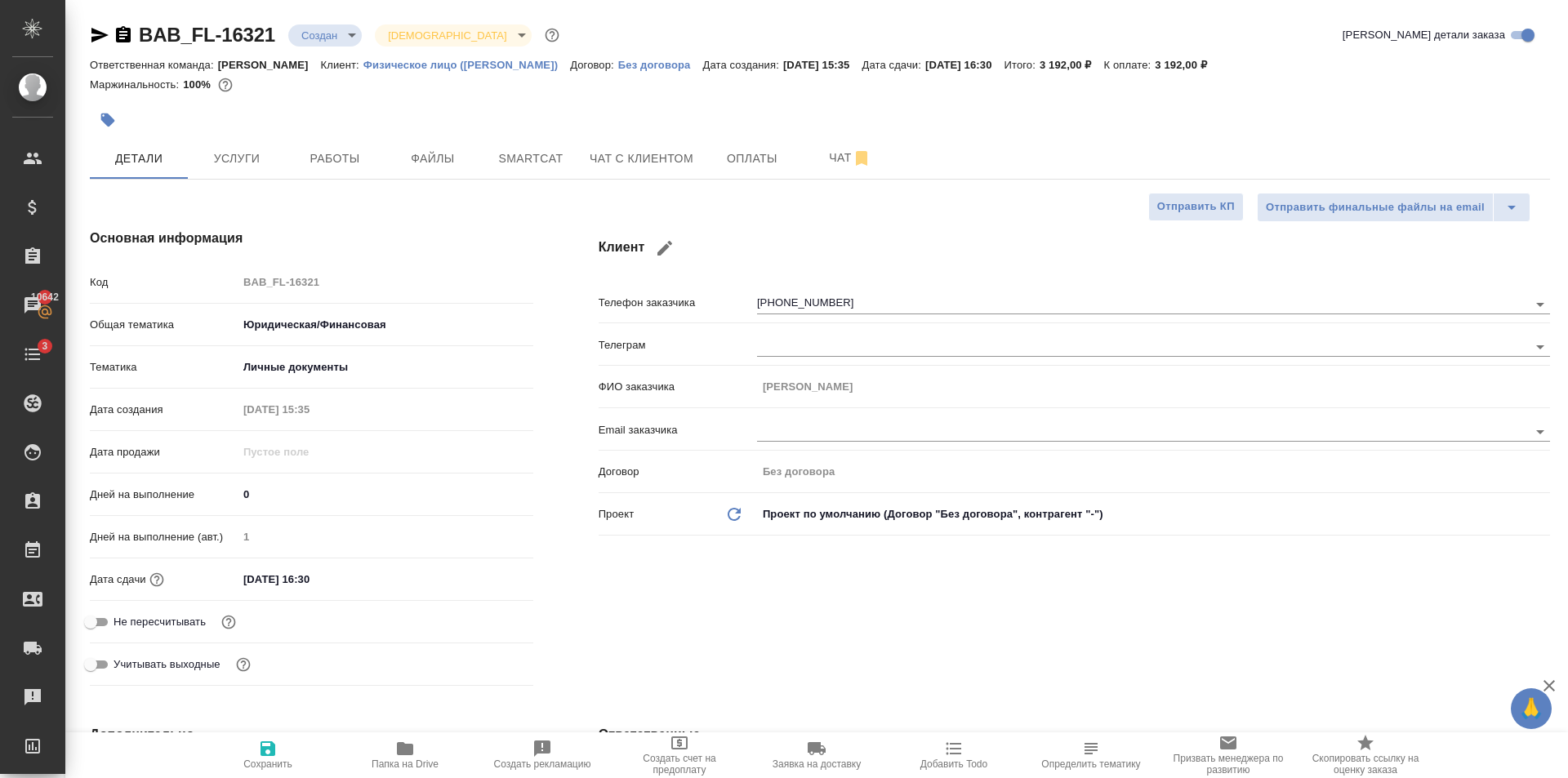
type textarea "x"
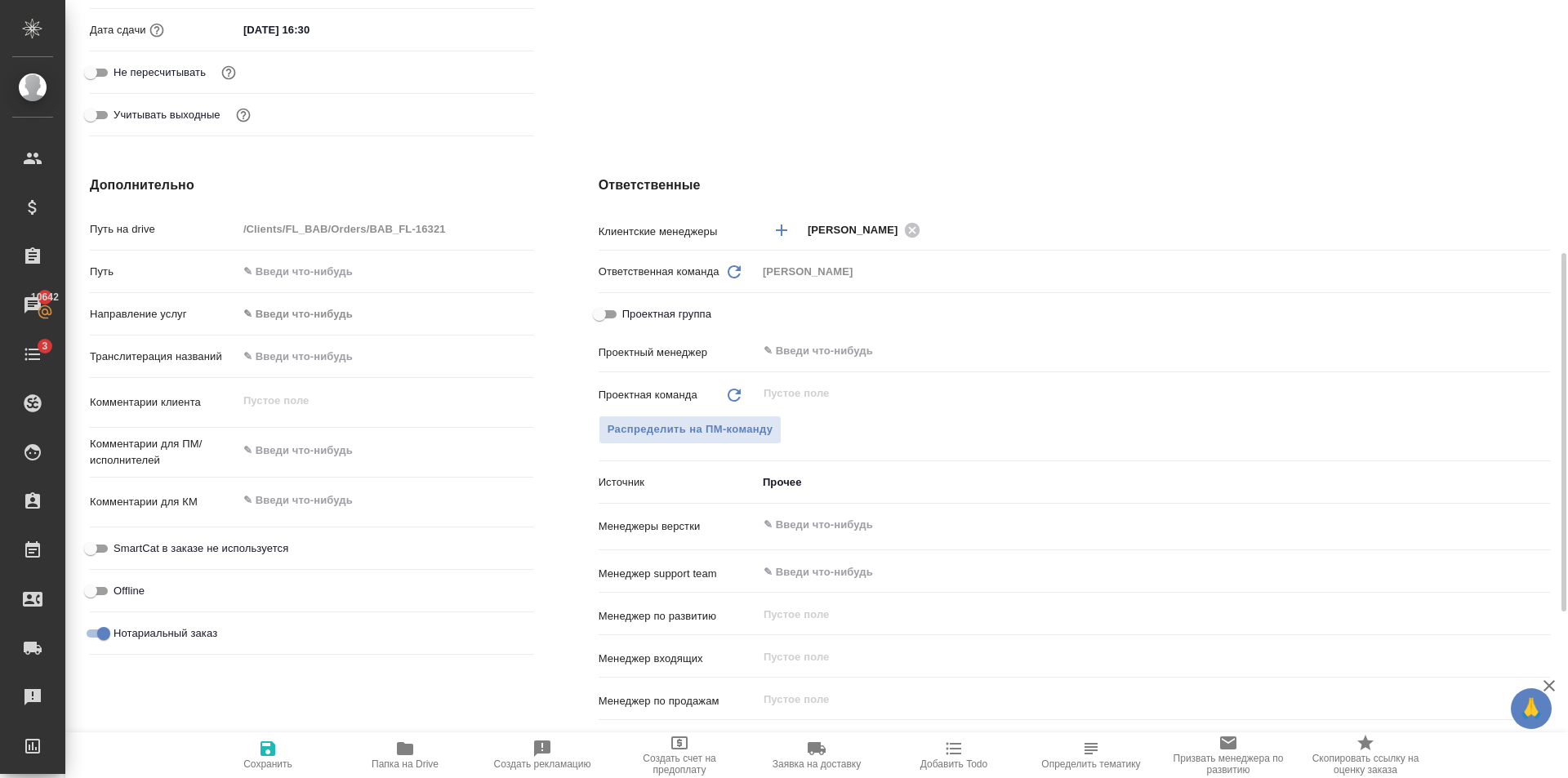
scroll to position [305, 0]
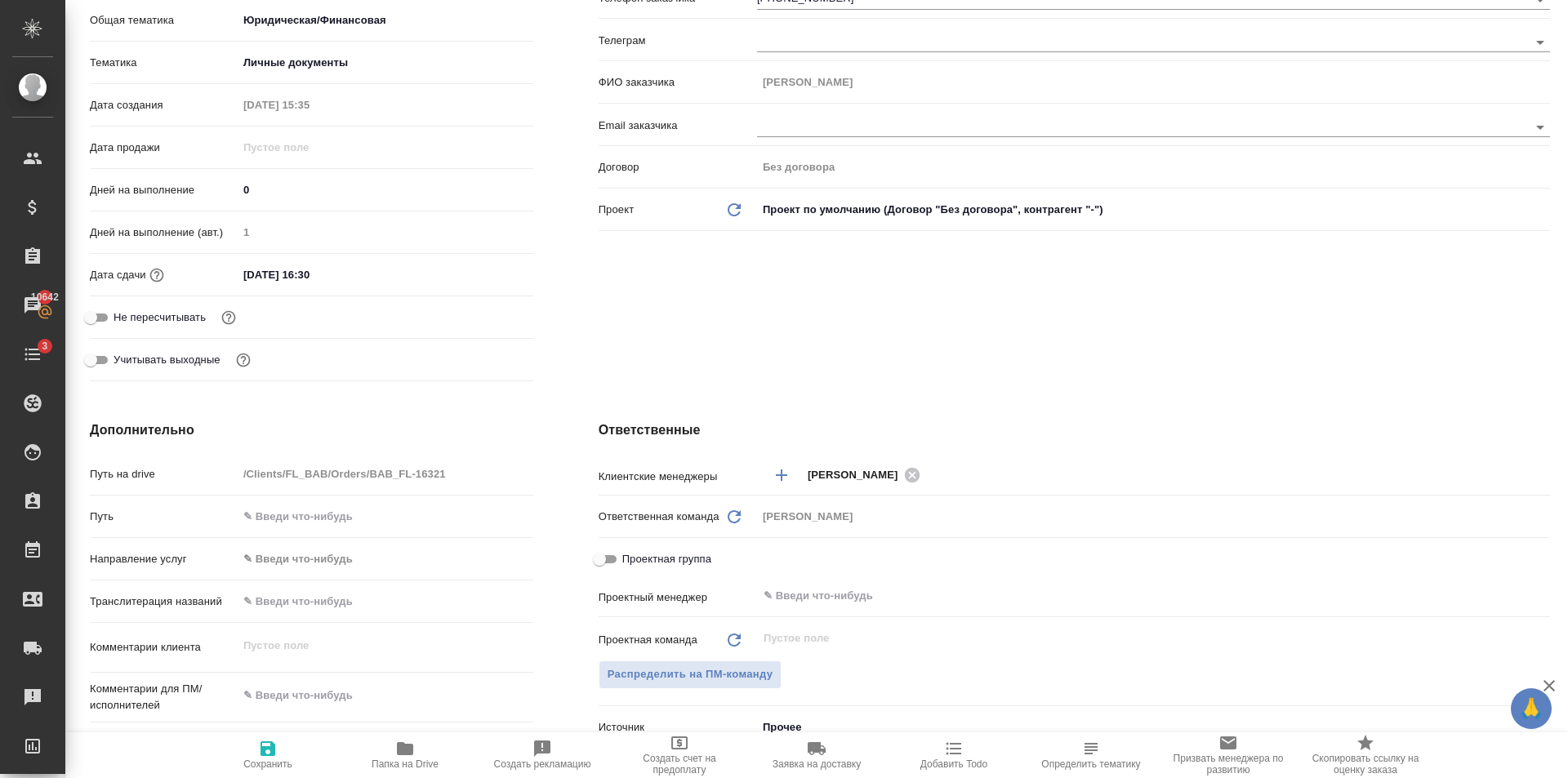
click at [674, 560] on span "Проектная группа" at bounding box center [666, 560] width 89 height 16
click at [629, 560] on input "Проектная группа" at bounding box center [600, 560] width 59 height 20
checkbox input "true"
type textarea "x"
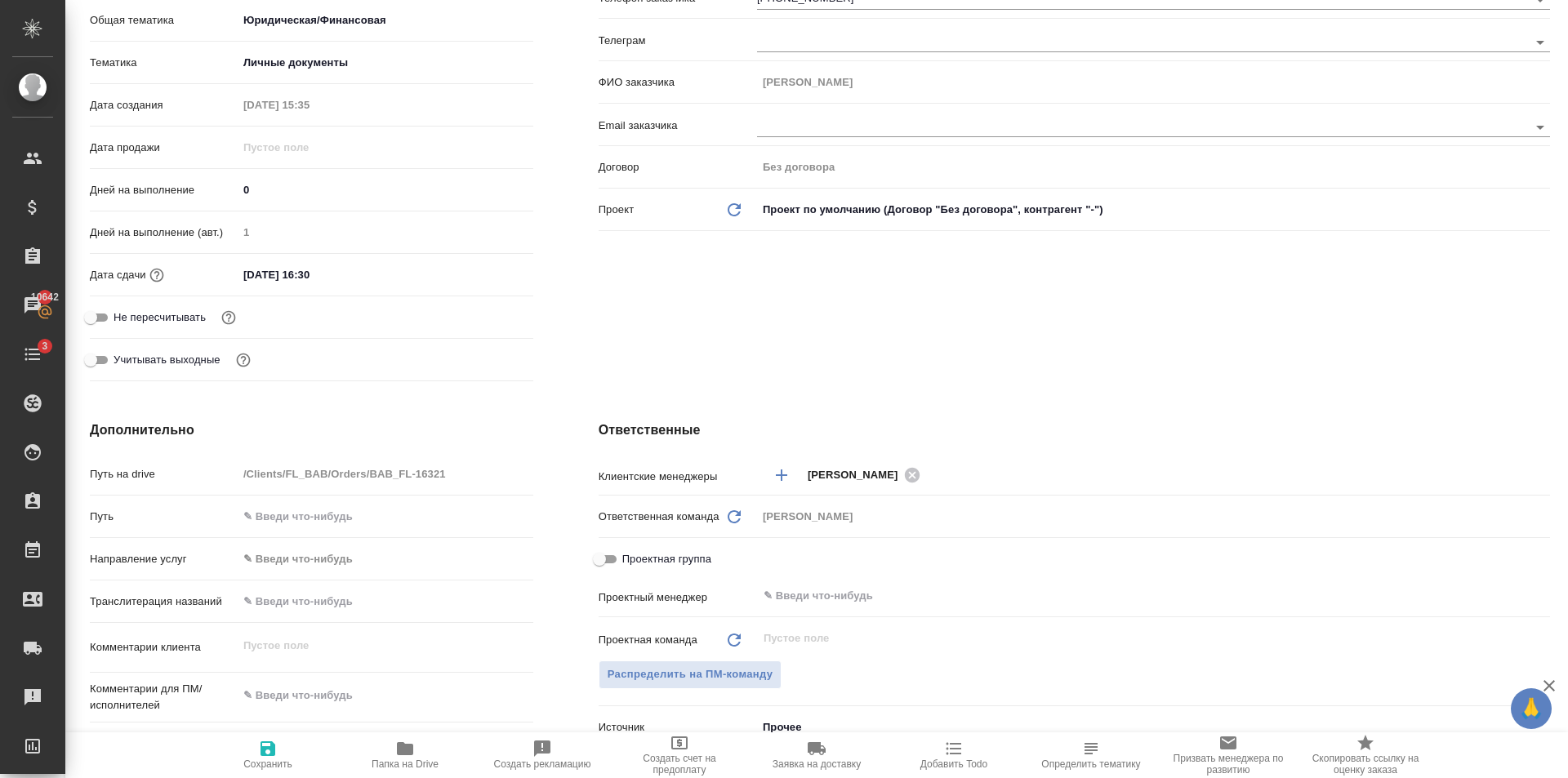
type textarea "x"
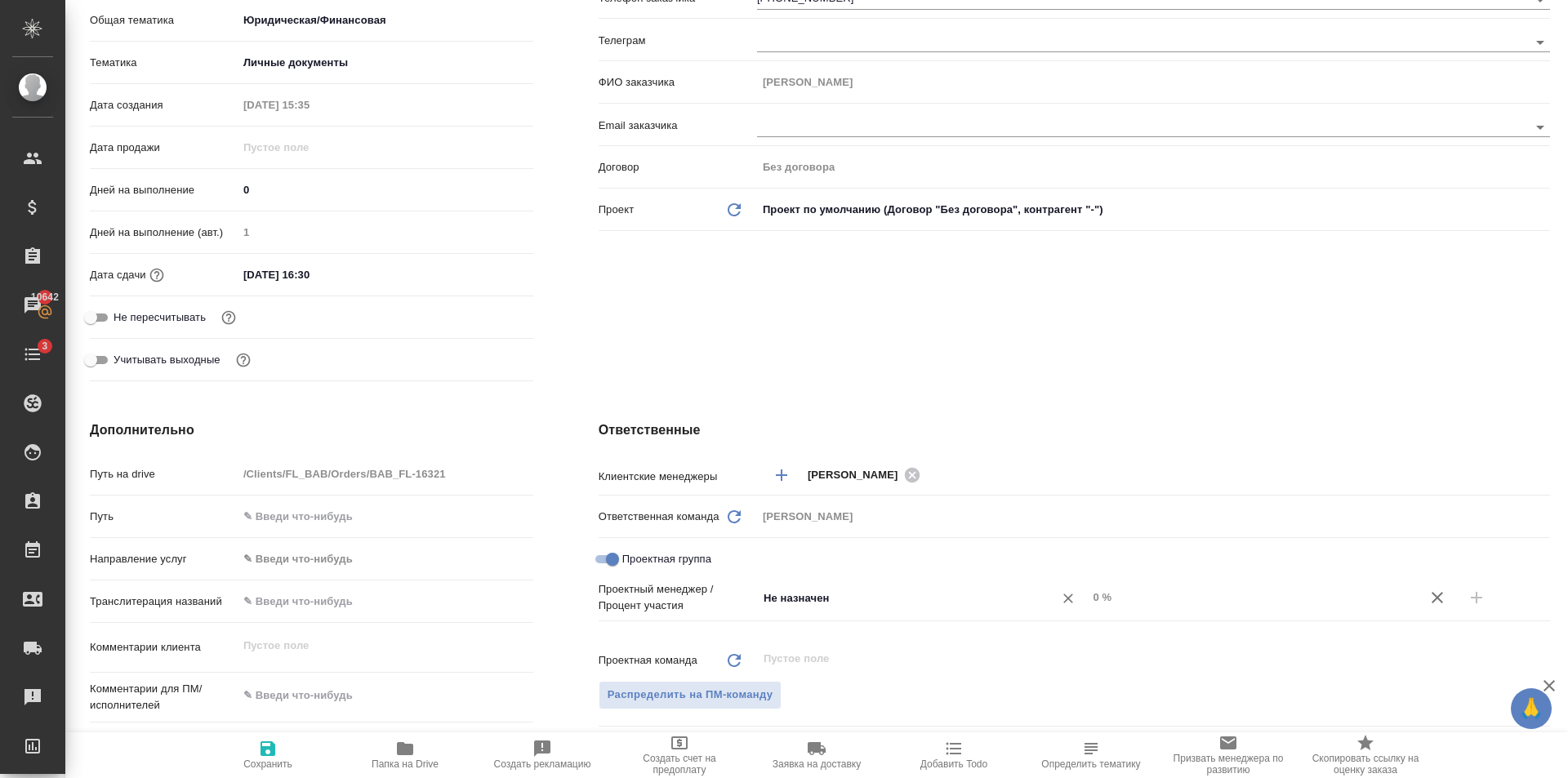
click at [844, 606] on input "Не назначен" at bounding box center [894, 598] width 266 height 20
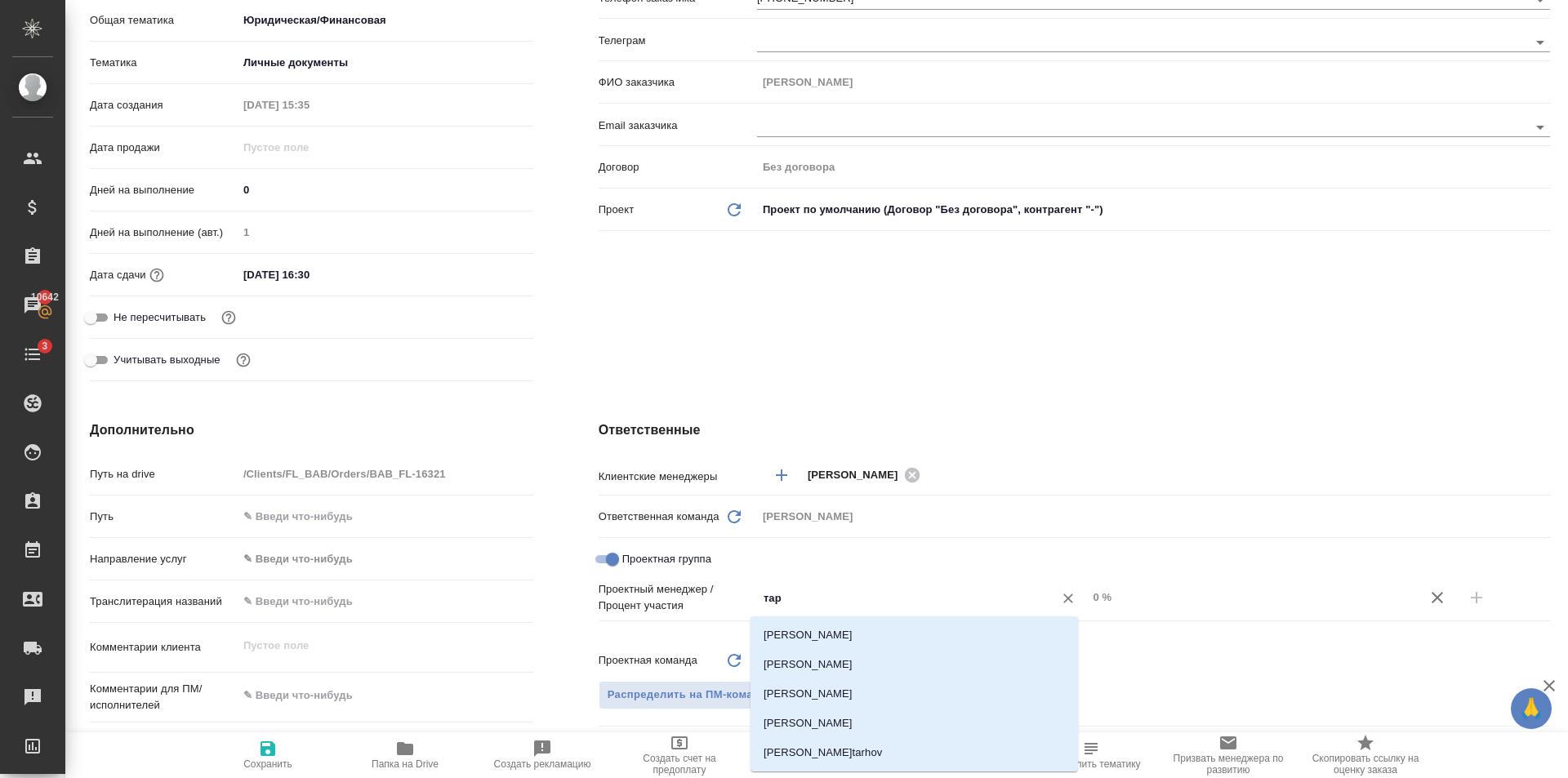
type input "тара"
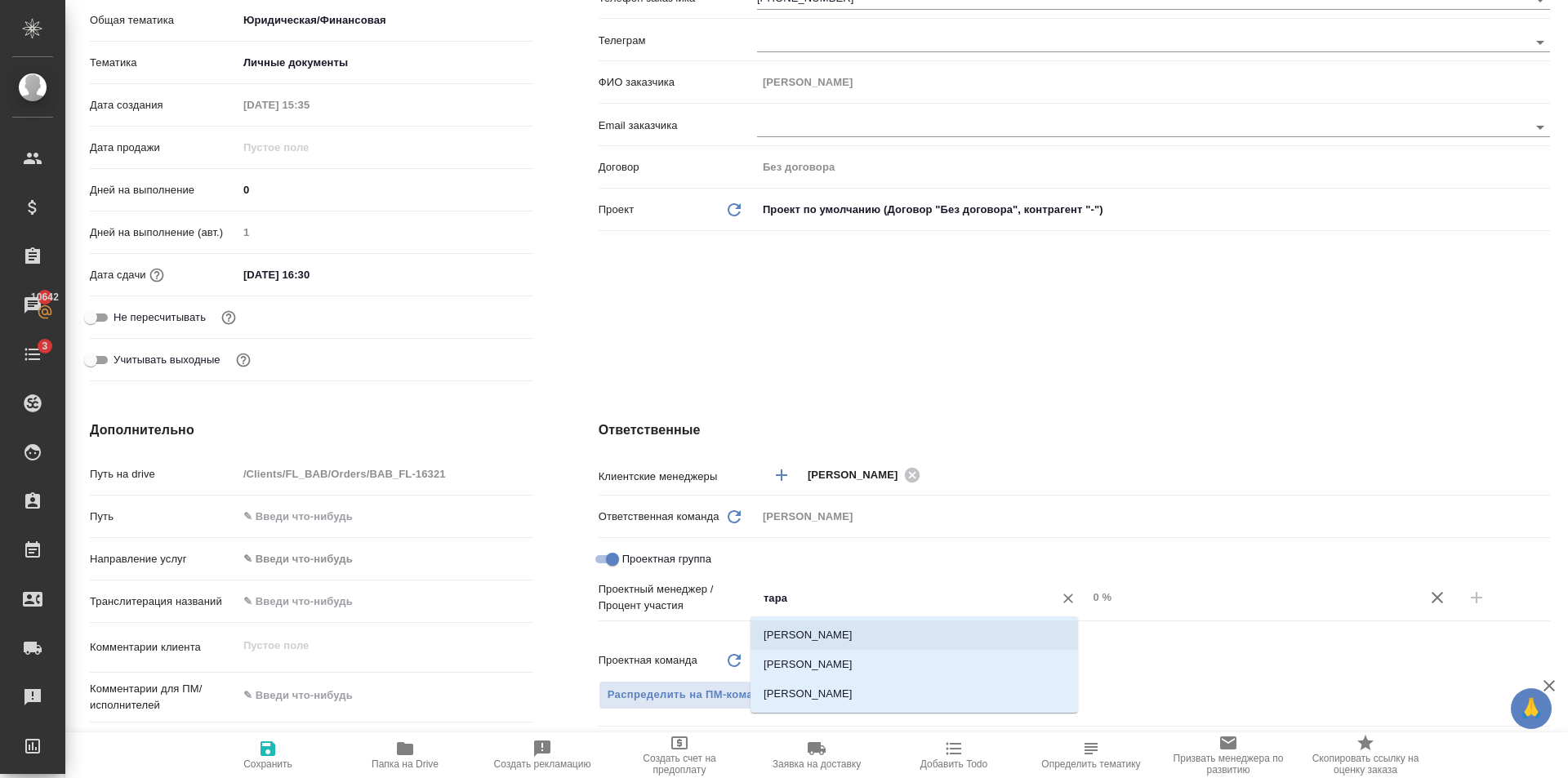
click at [870, 639] on li "Тарабановская Анастасия" at bounding box center [913, 635] width 327 height 29
type textarea "x"
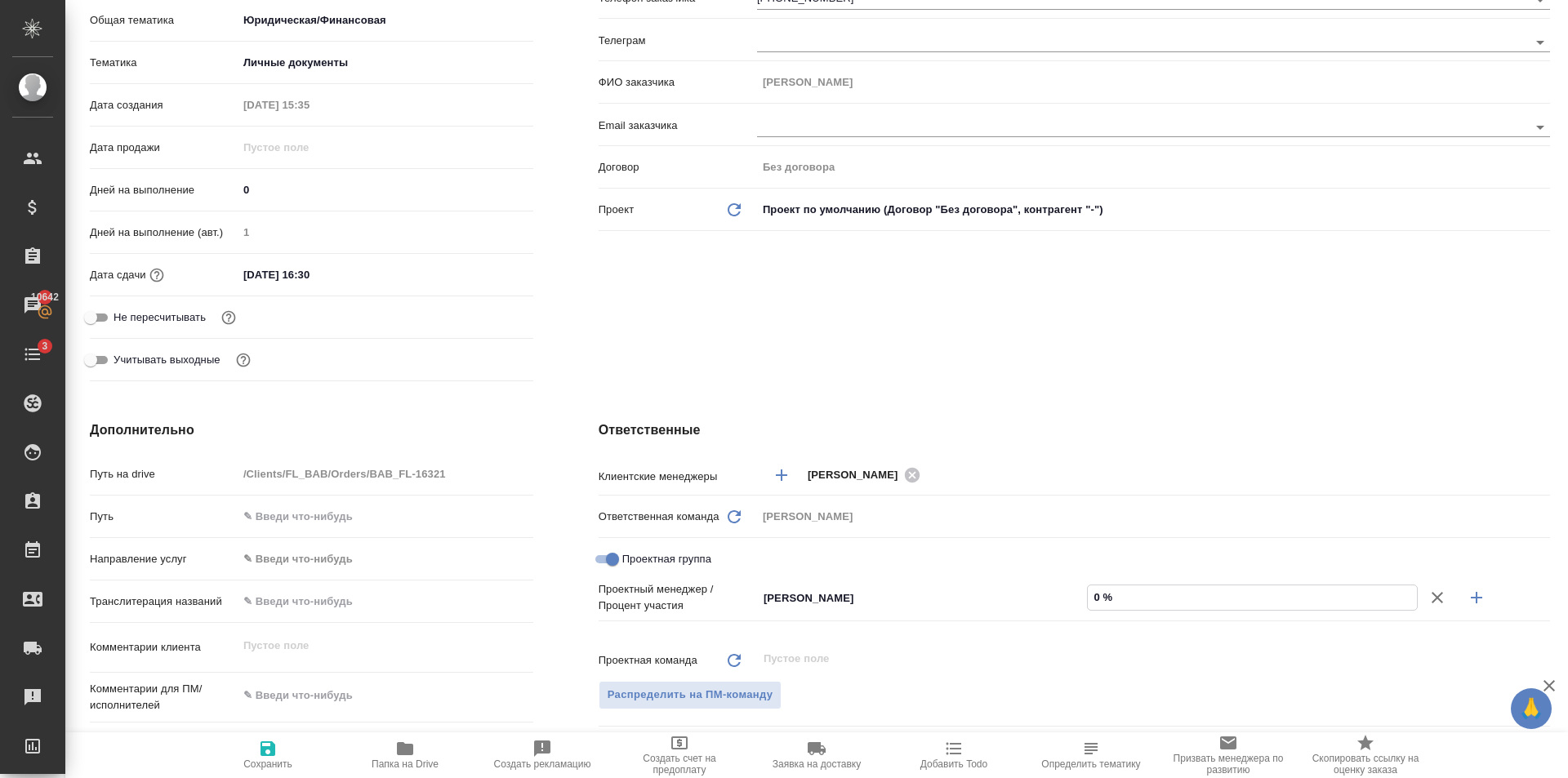
click at [1172, 607] on input "0 %" at bounding box center [1252, 597] width 329 height 24
type textarea "x"
type input "8 %"
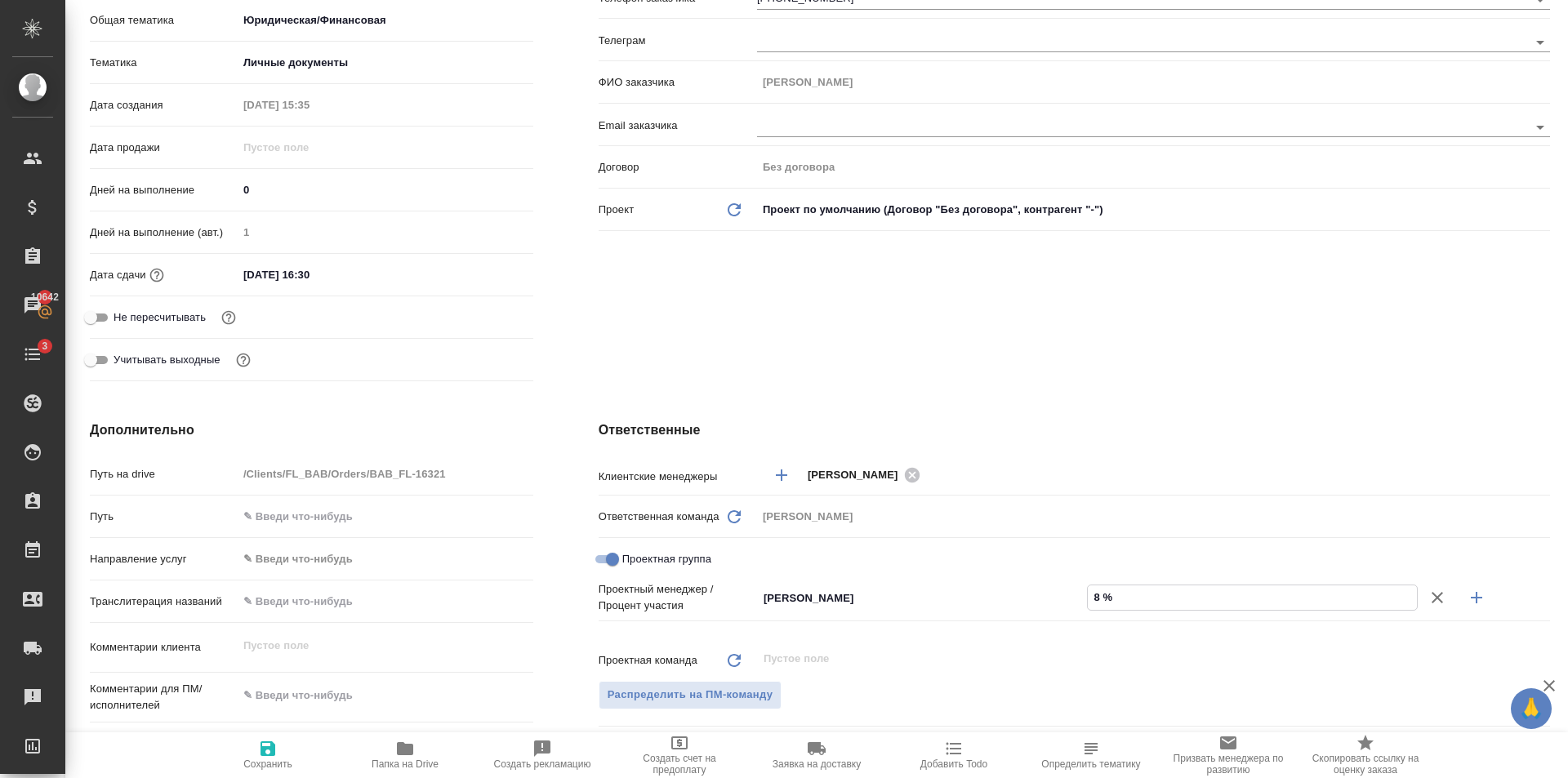
type textarea "x"
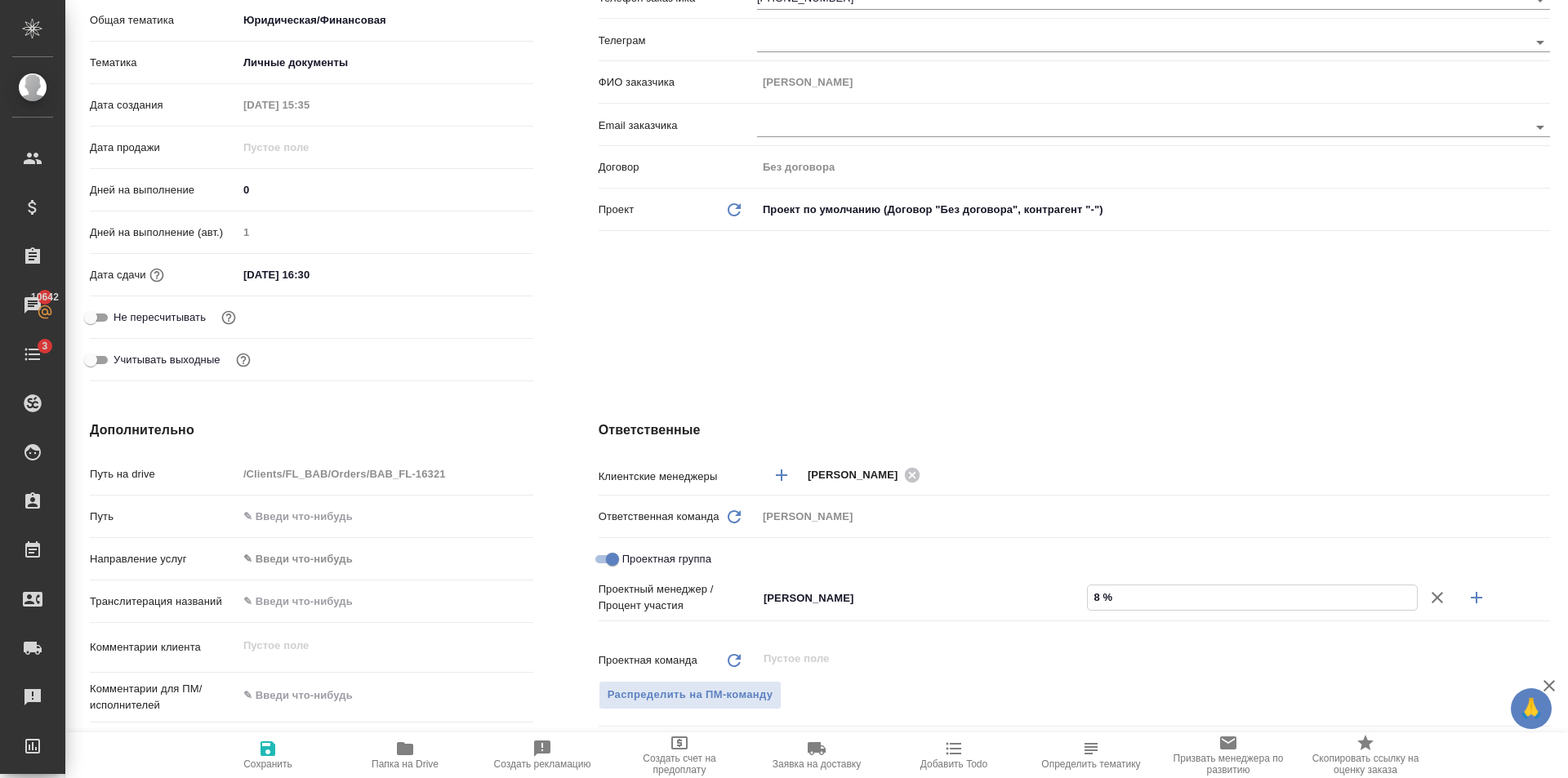
type textarea "x"
type input "85 %"
click at [1471, 597] on icon "button" at bounding box center [1476, 598] width 20 height 20
type textarea "x"
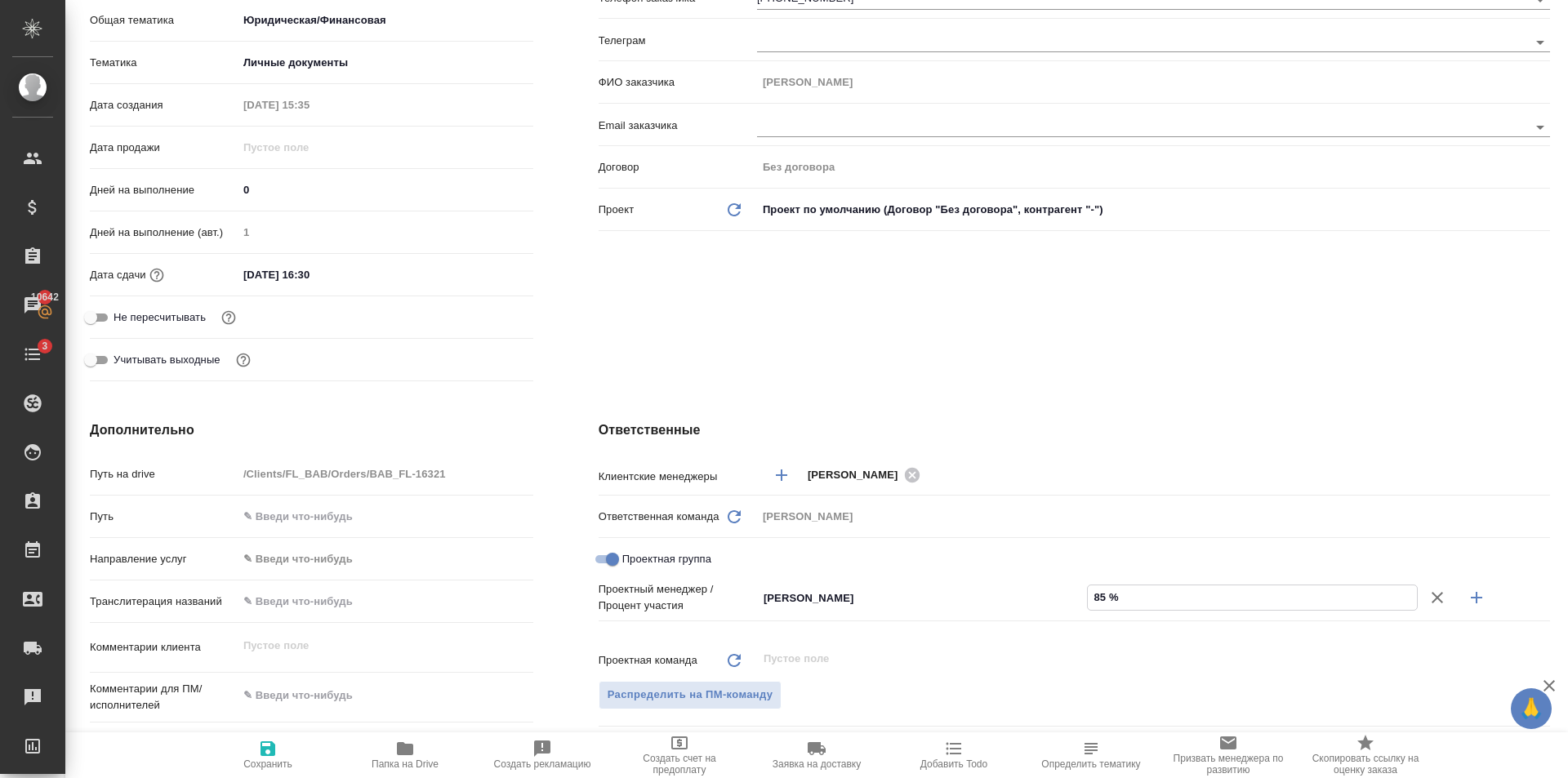
type textarea "x"
click at [1033, 633] on div "Не назначен ​" at bounding box center [922, 625] width 331 height 29
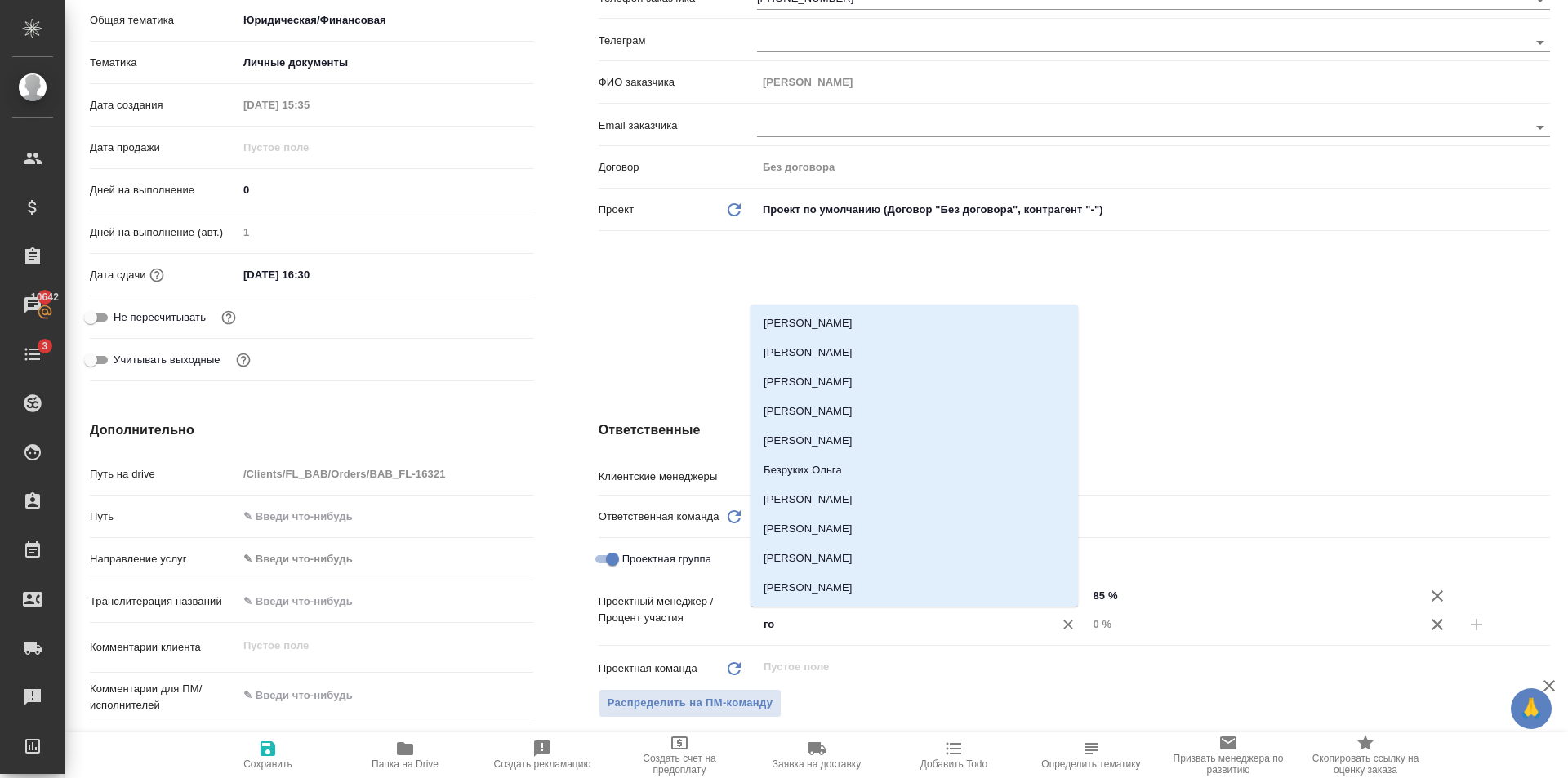
type input "гол"
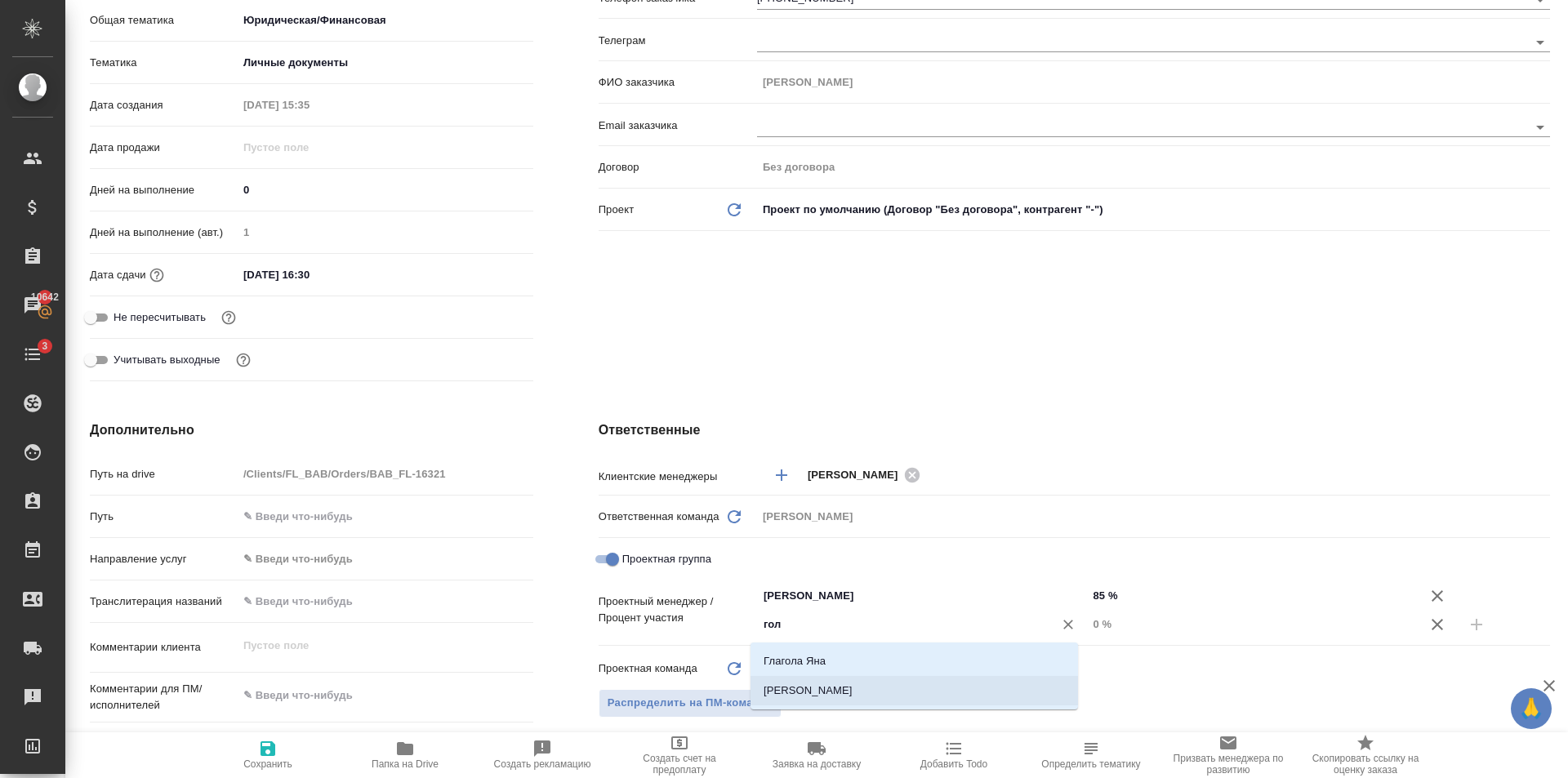
click at [1023, 691] on li "[PERSON_NAME]" at bounding box center [913, 691] width 327 height 29
type textarea "x"
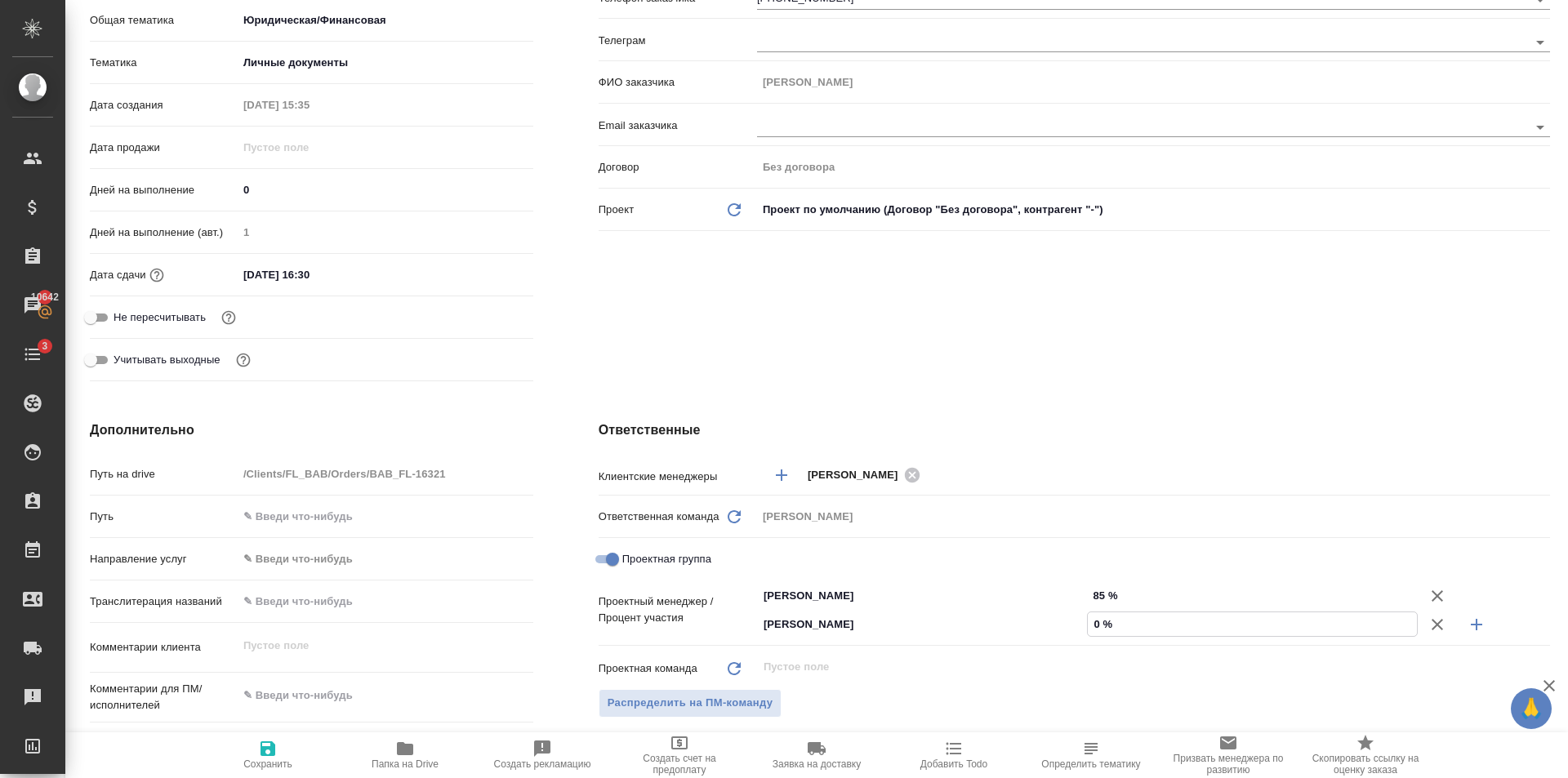
click at [1151, 619] on input "0 %" at bounding box center [1252, 624] width 329 height 24
type textarea "x"
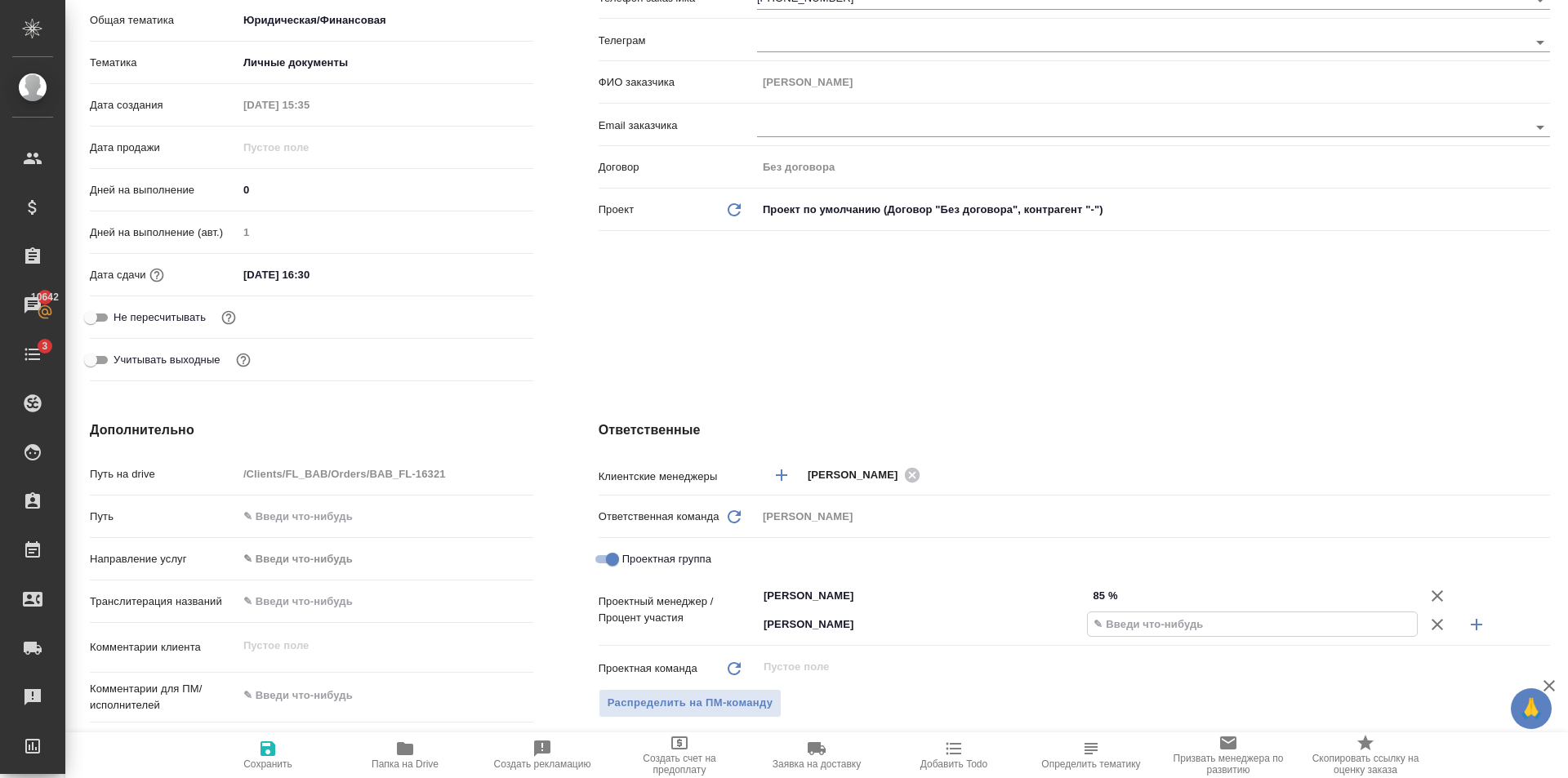
type textarea "x"
type input "15 %"
type textarea "x"
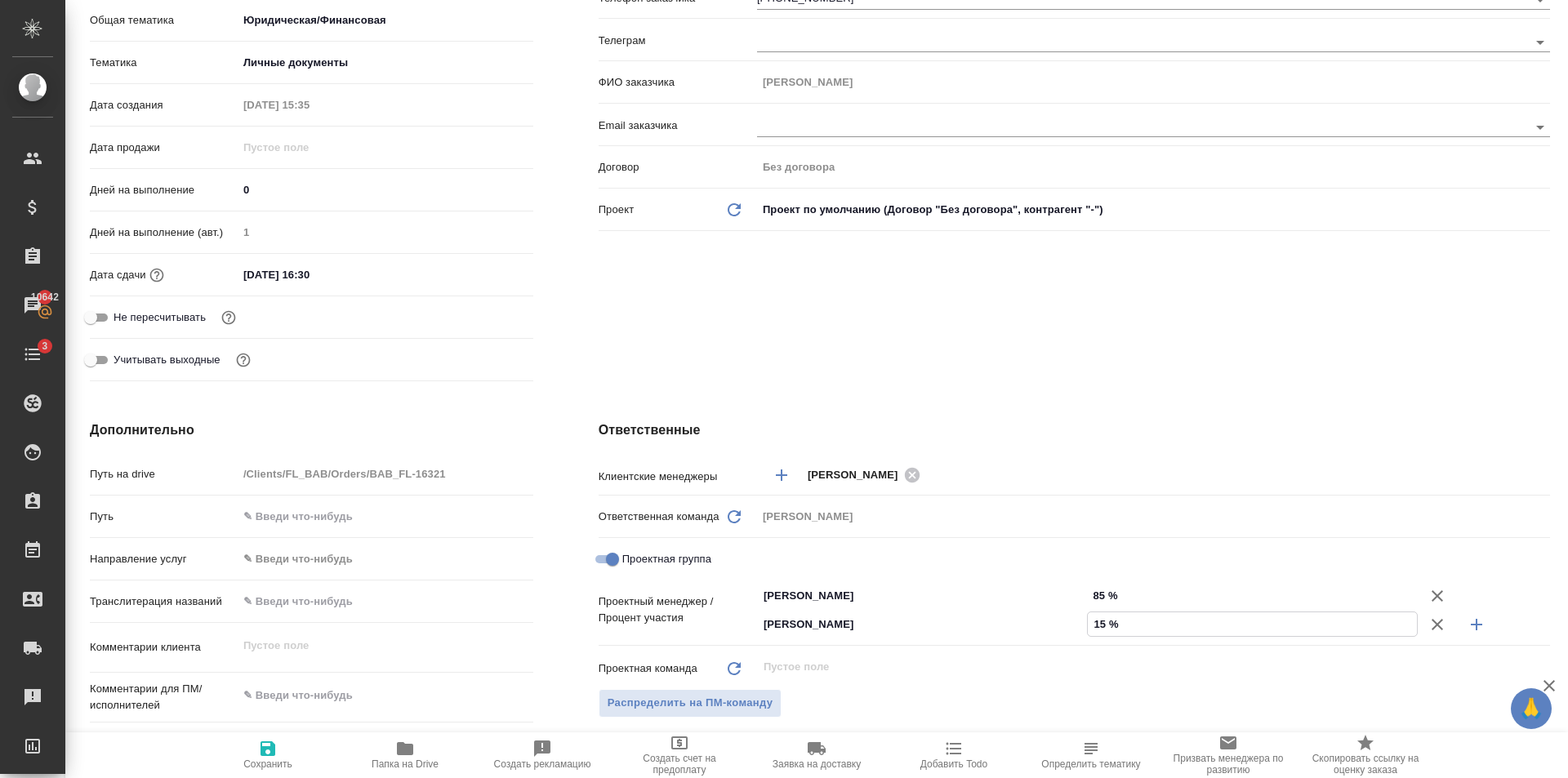
type textarea "x"
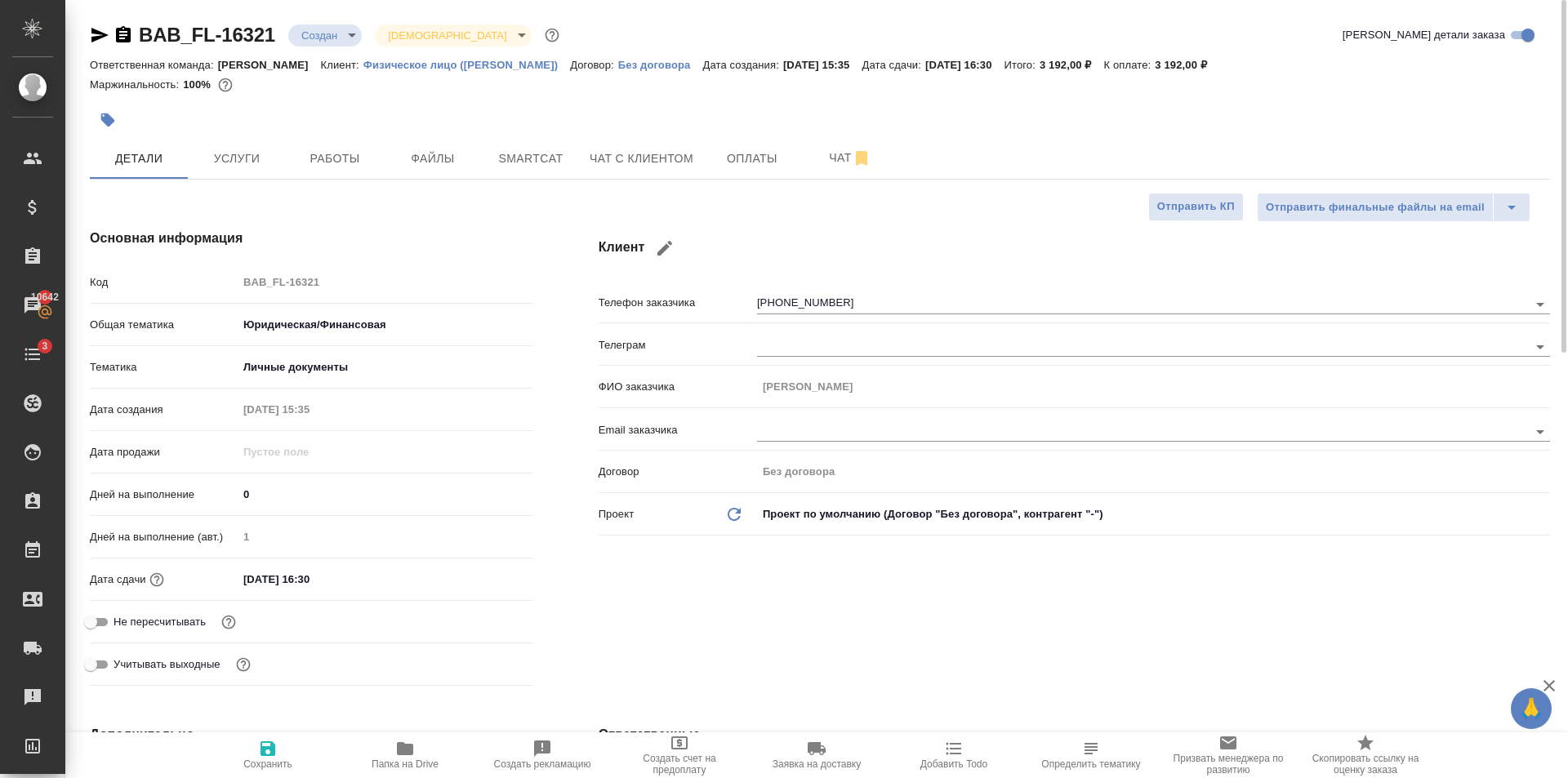
type input "15 %"
click at [277, 765] on span "Сохранить" at bounding box center [267, 764] width 49 height 12
type textarea "x"
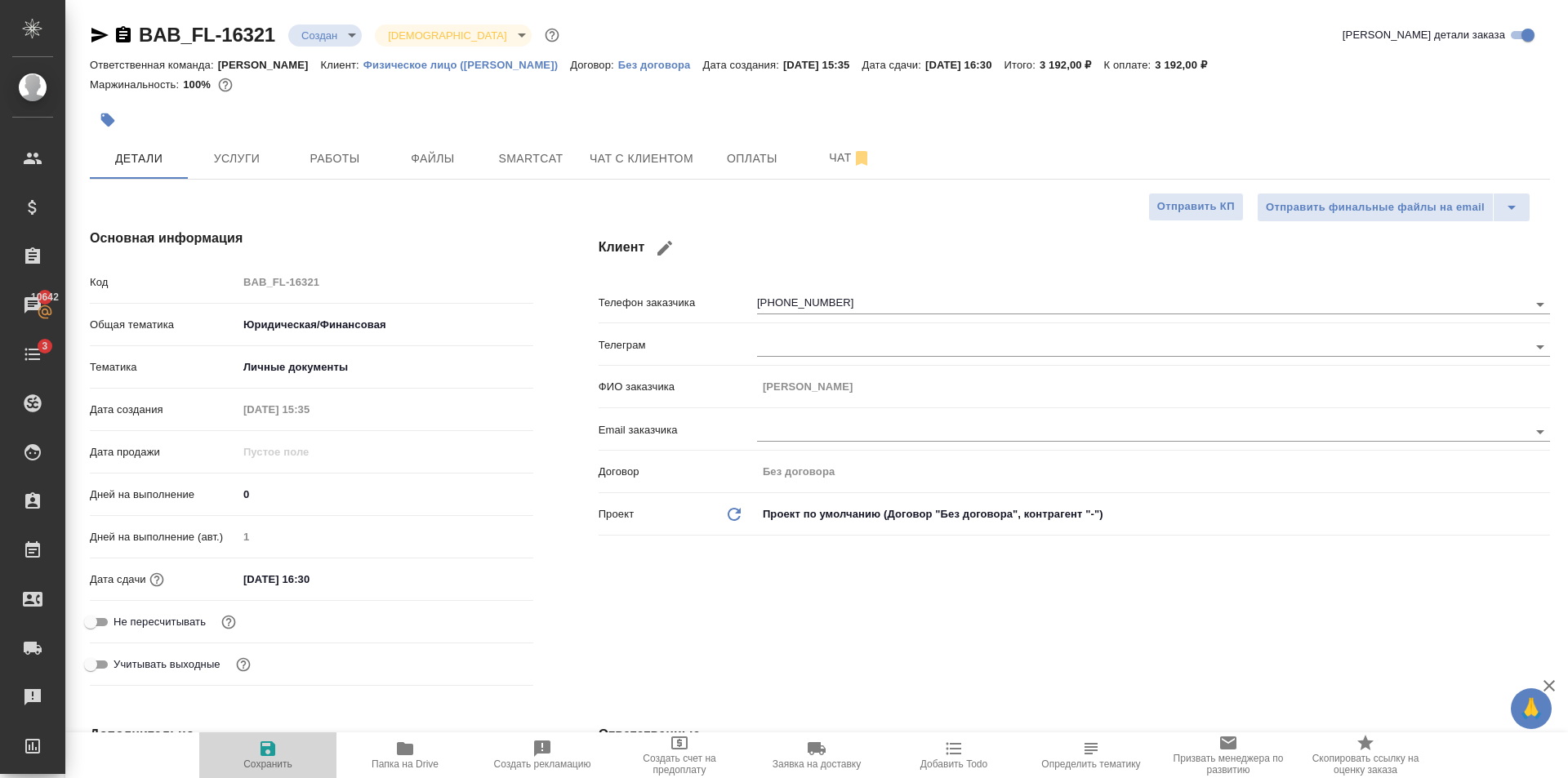
type textarea "x"
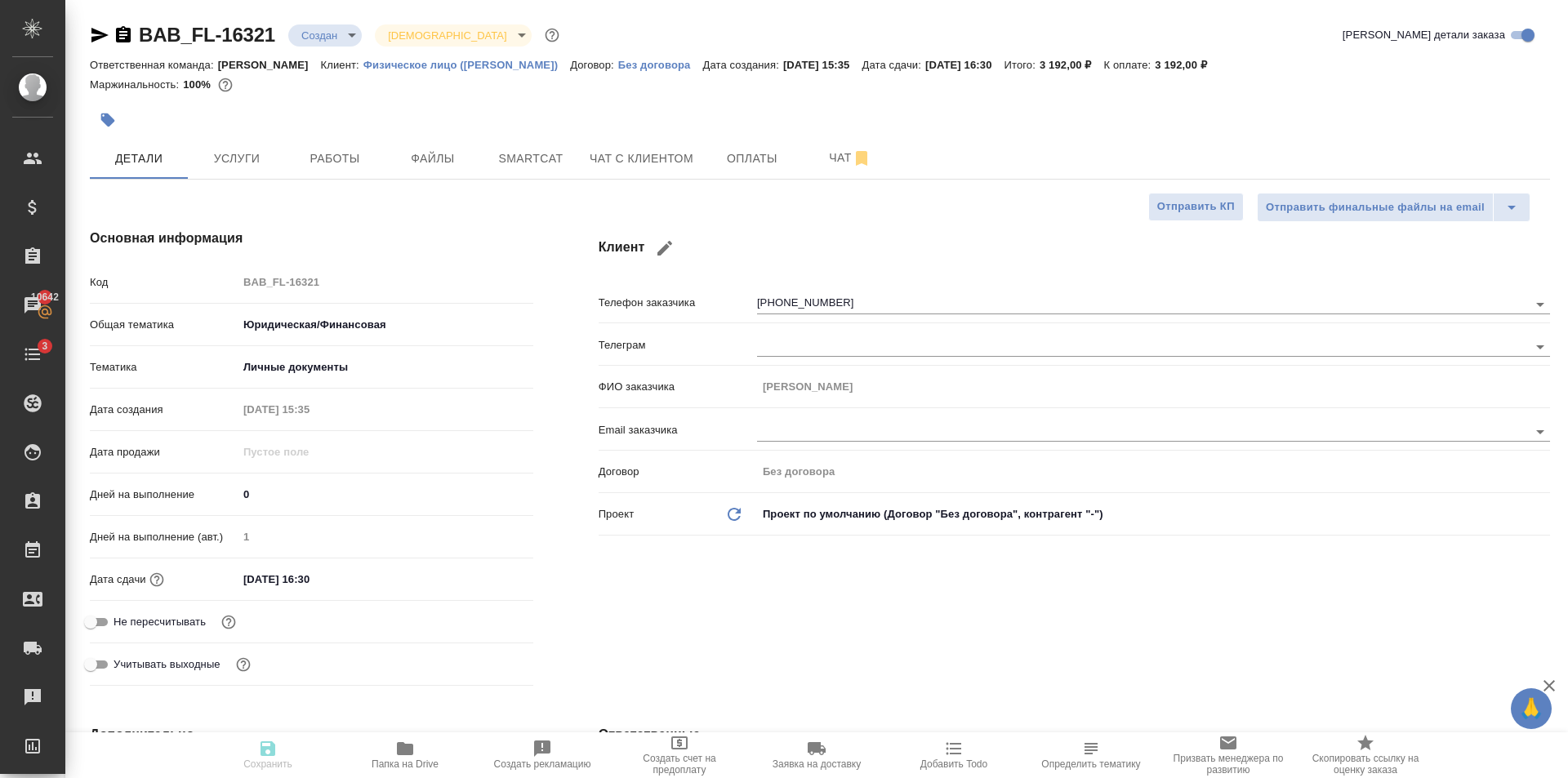
type textarea "x"
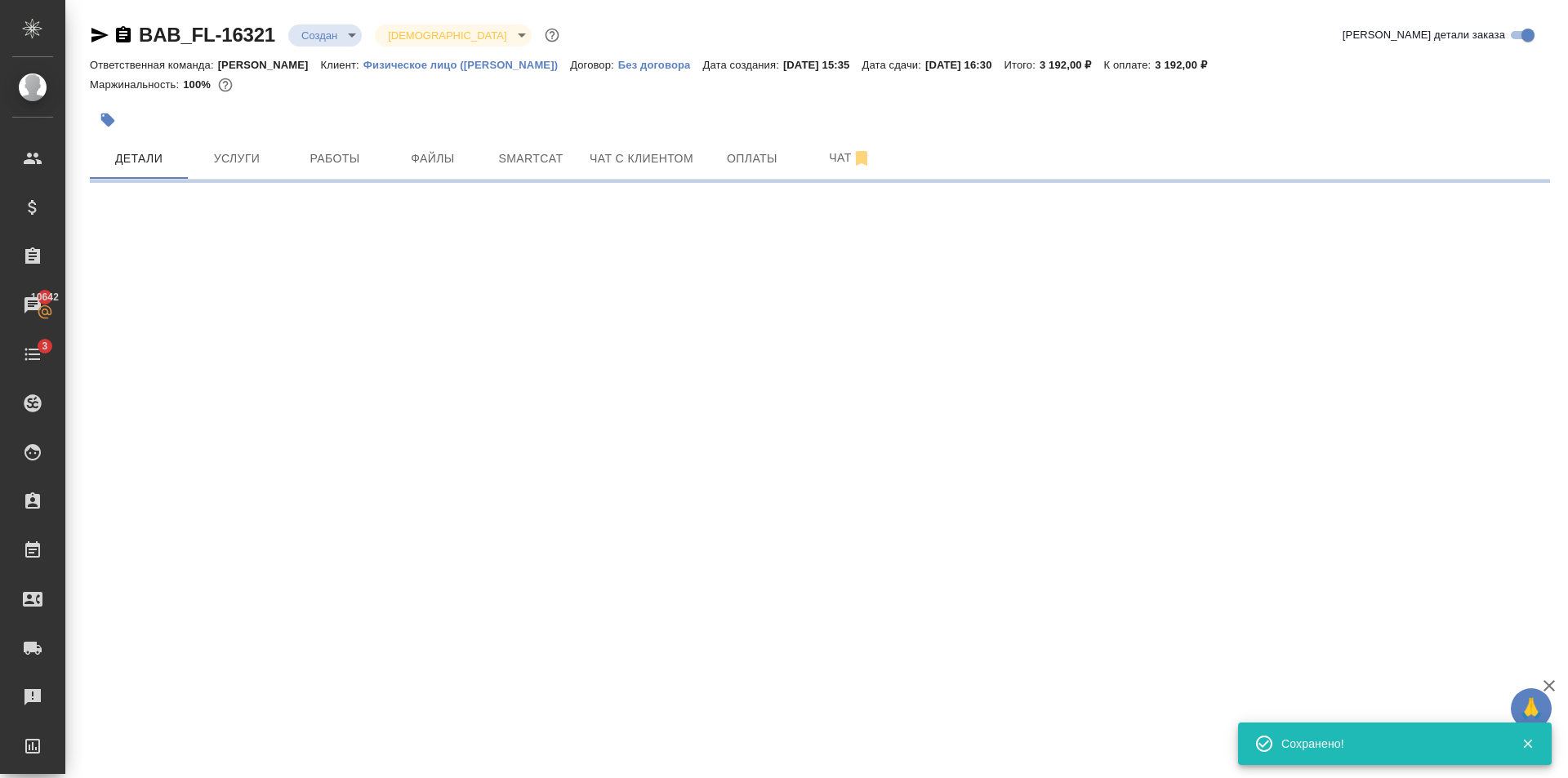
select select "RU"
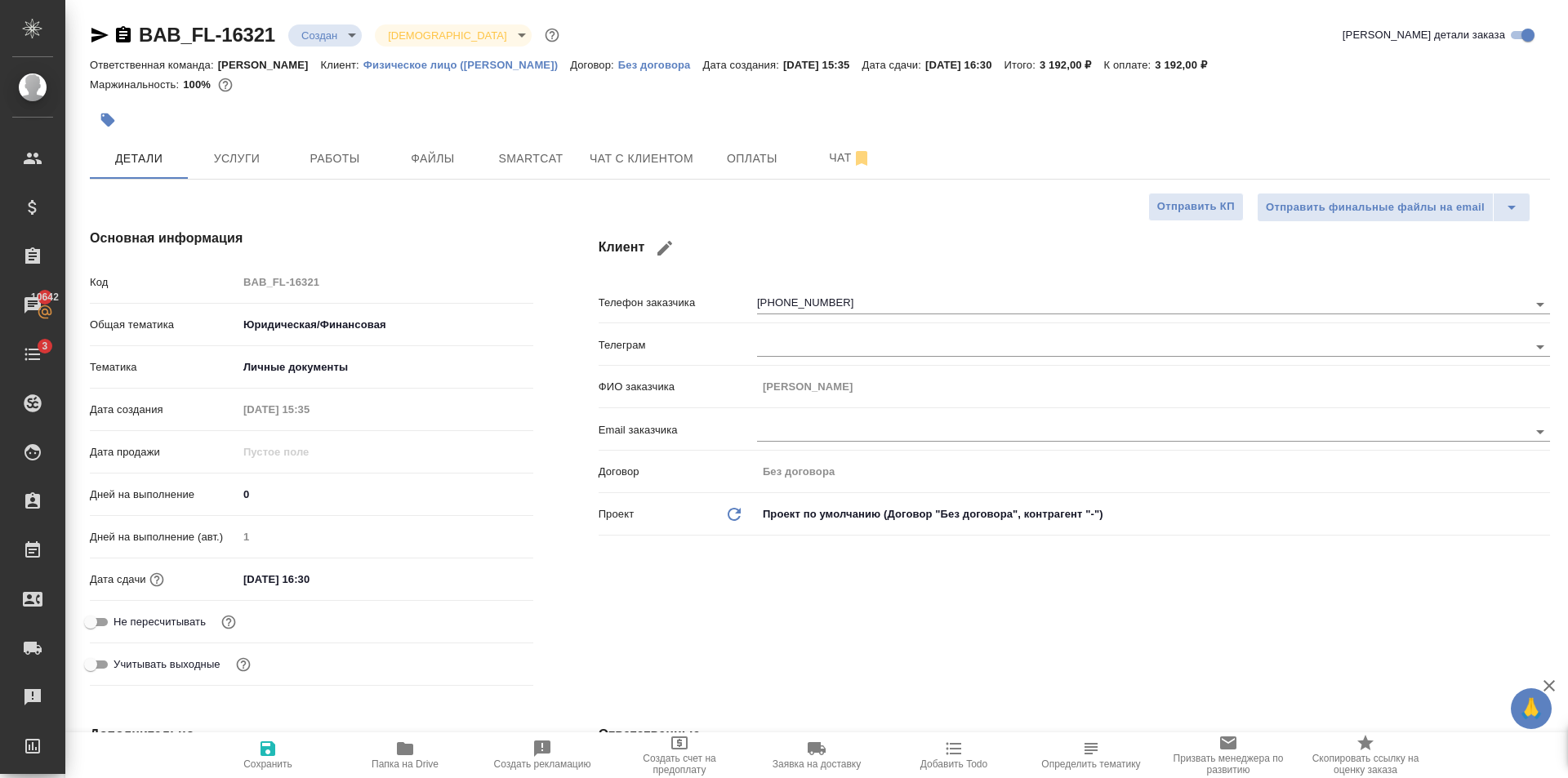
type textarea "x"
click at [258, 746] on icon "button" at bounding box center [268, 749] width 20 height 20
type textarea "x"
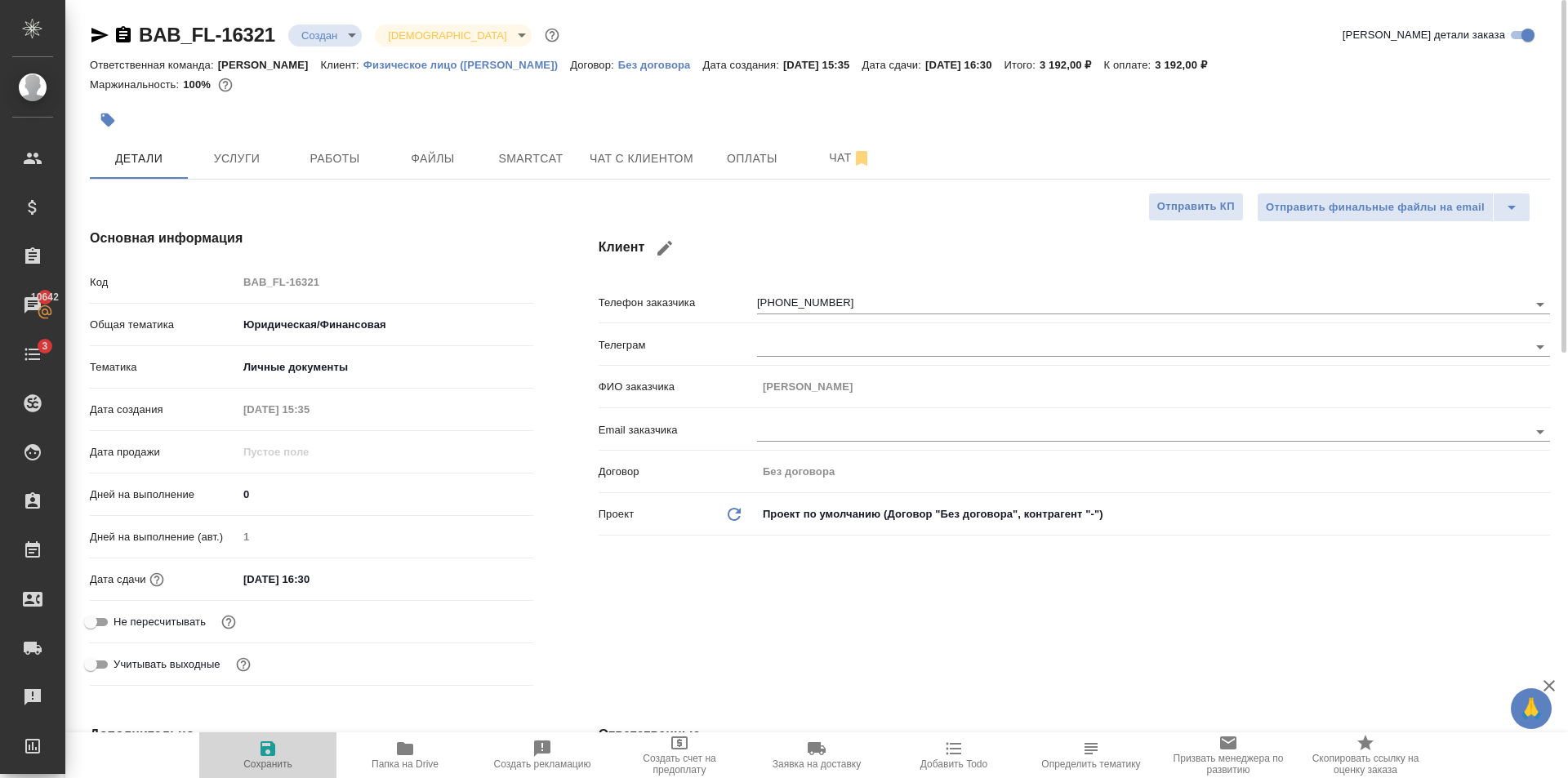
type textarea "x"
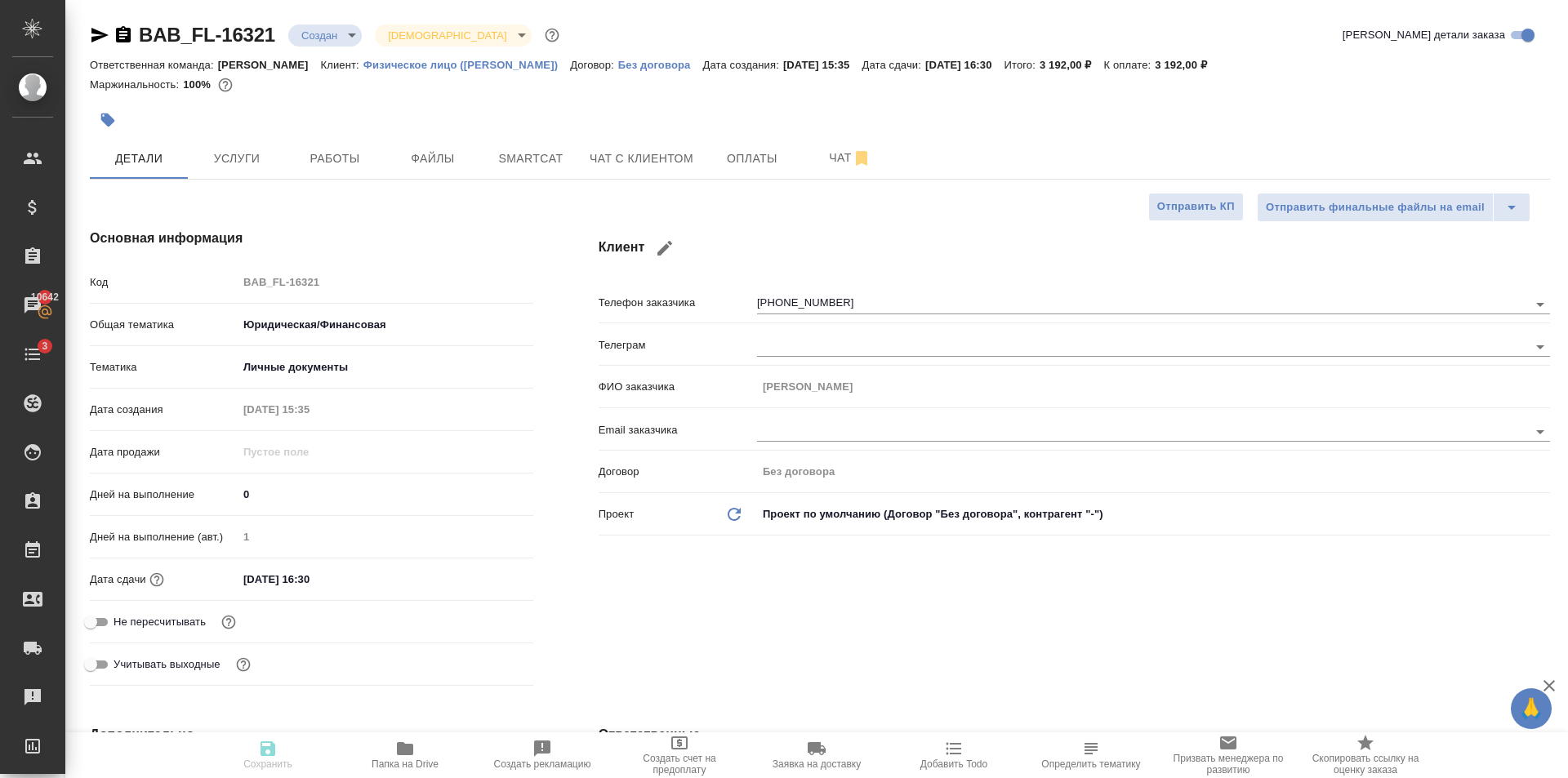
type textarea "x"
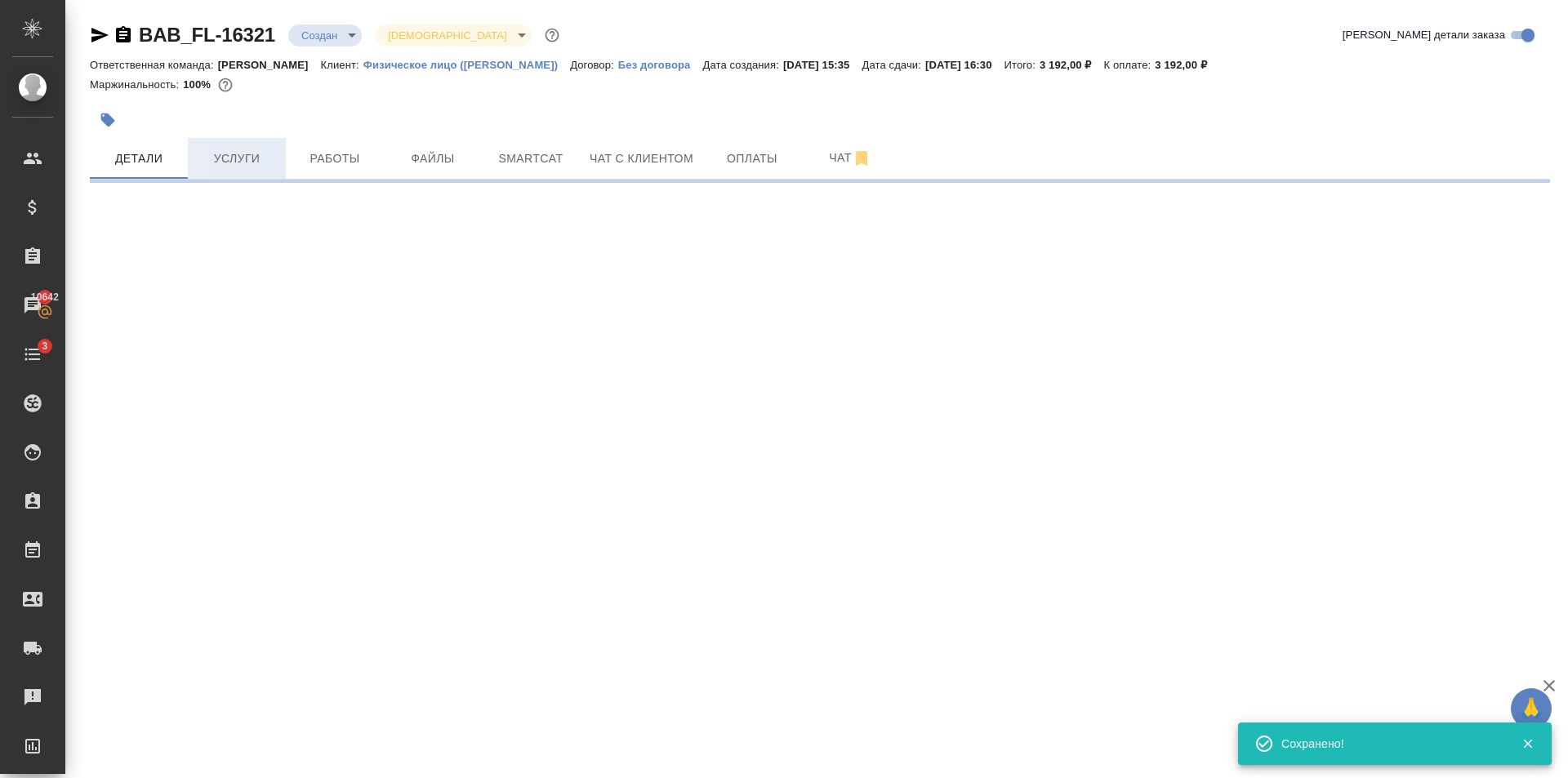
click at [266, 152] on span "Услуги" at bounding box center [237, 159] width 78 height 20
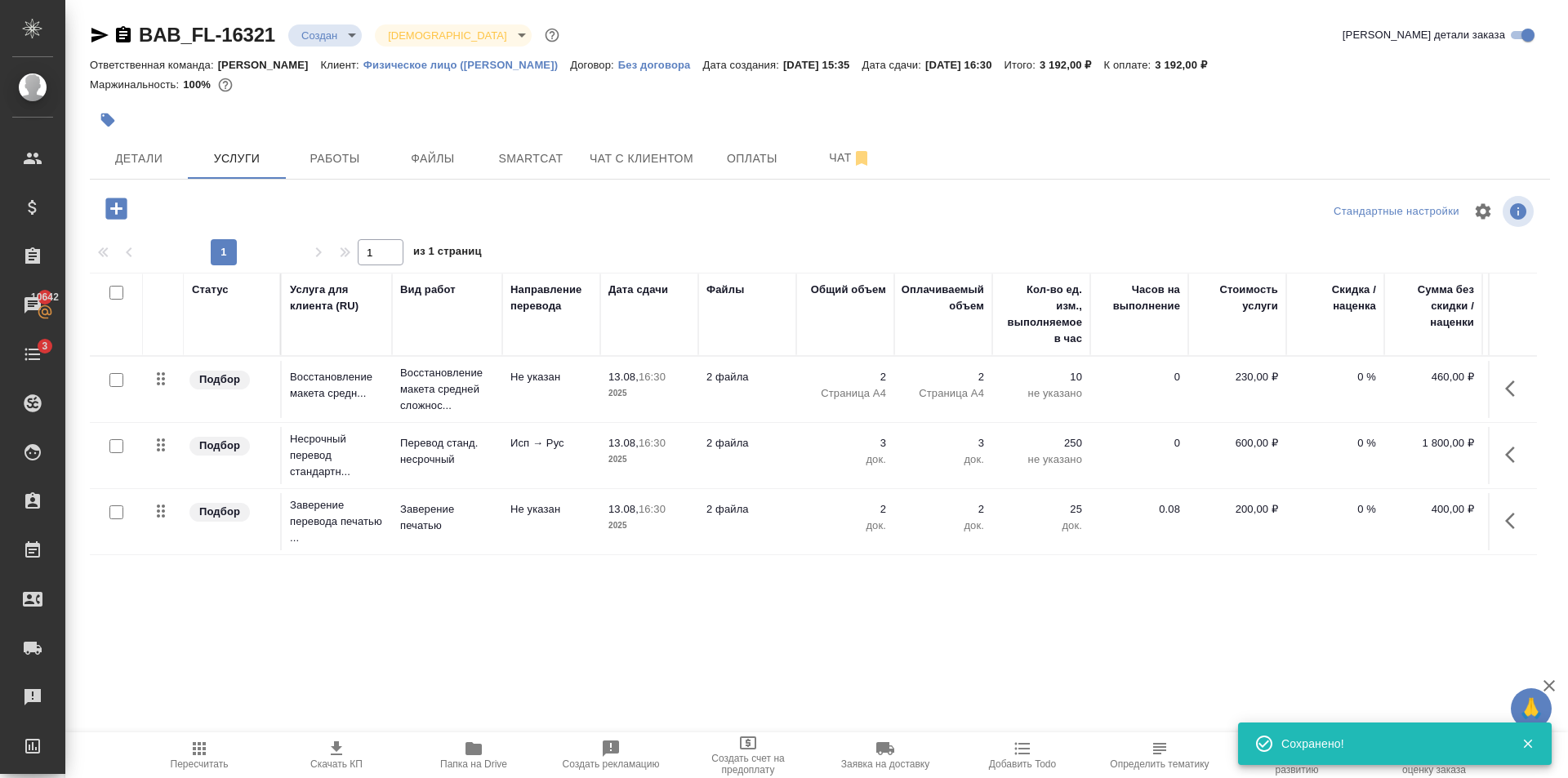
click at [111, 121] on icon "button" at bounding box center [109, 120] width 14 height 14
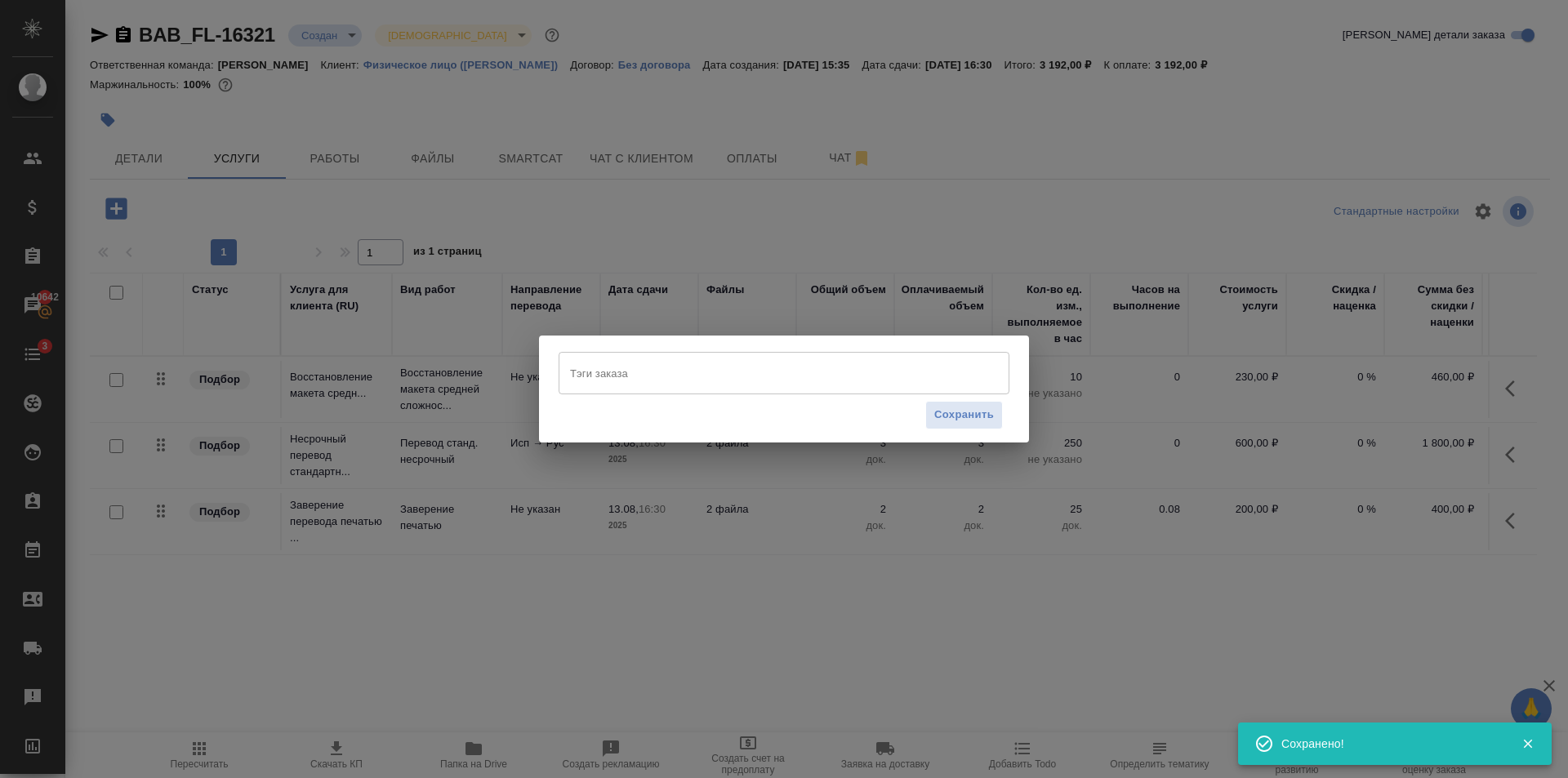
click at [682, 393] on div "Тэги заказа" at bounding box center [784, 373] width 451 height 43
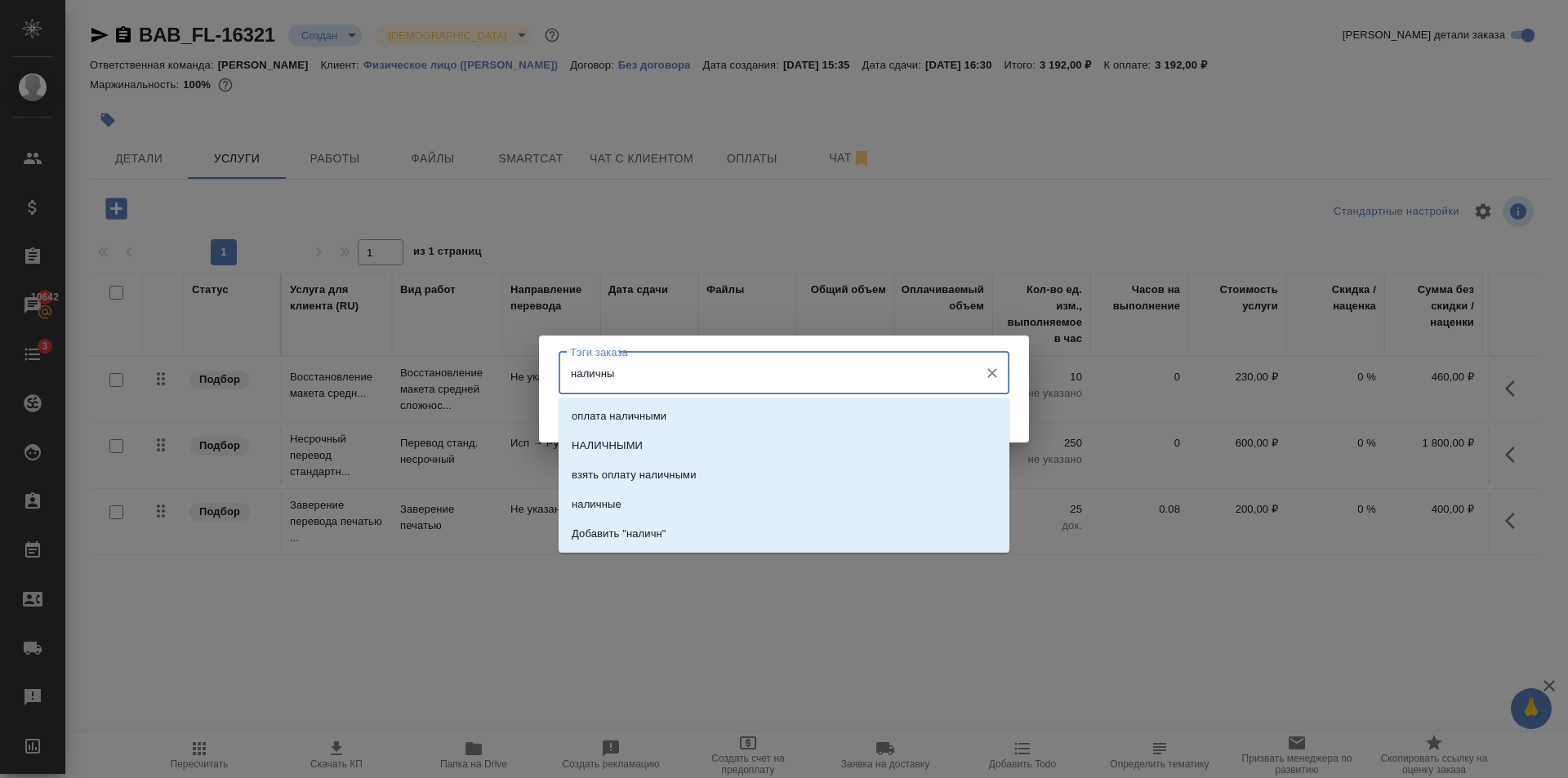
type input "наличные"
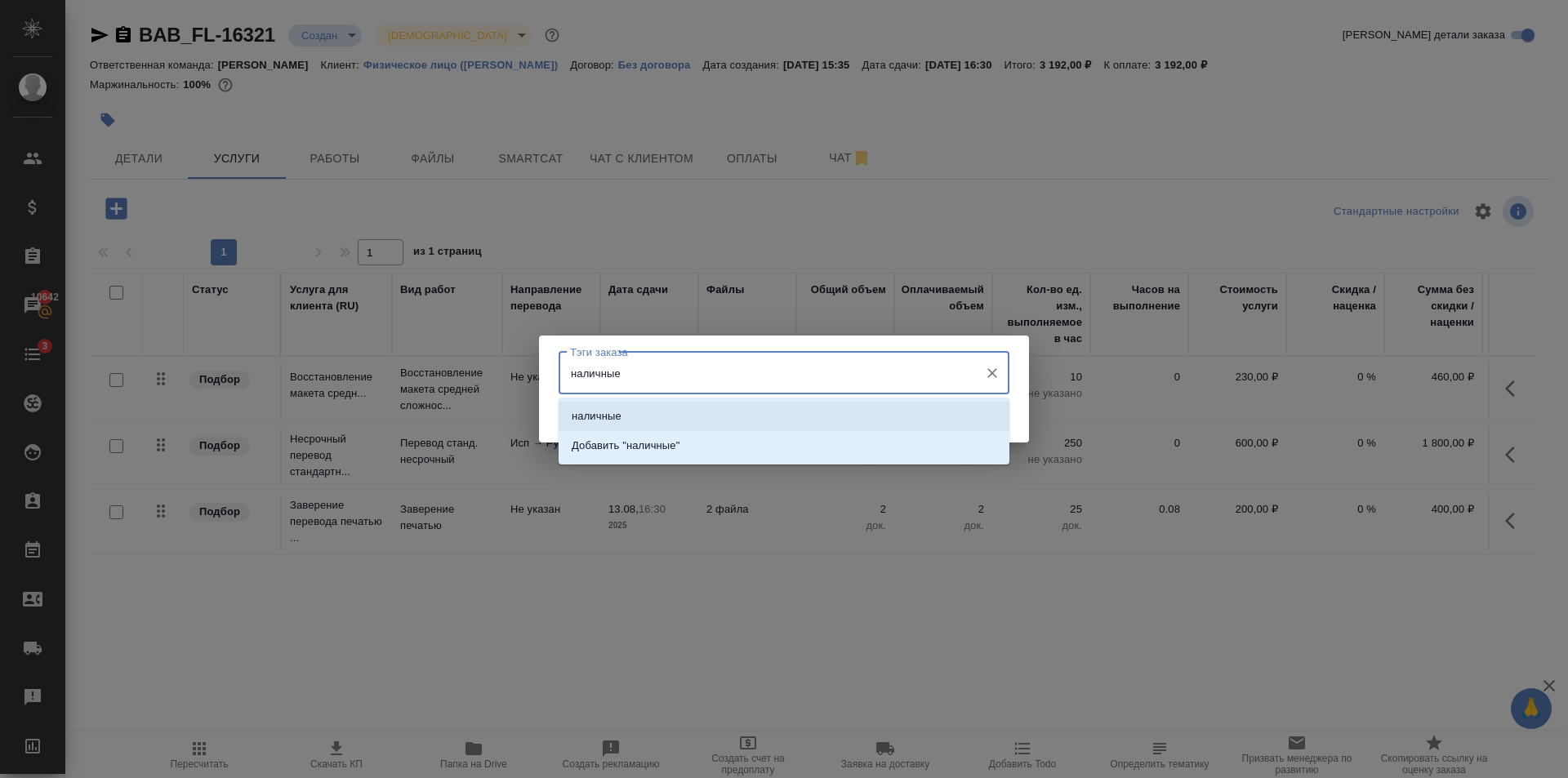
click at [689, 415] on li "наличные" at bounding box center [784, 416] width 451 height 29
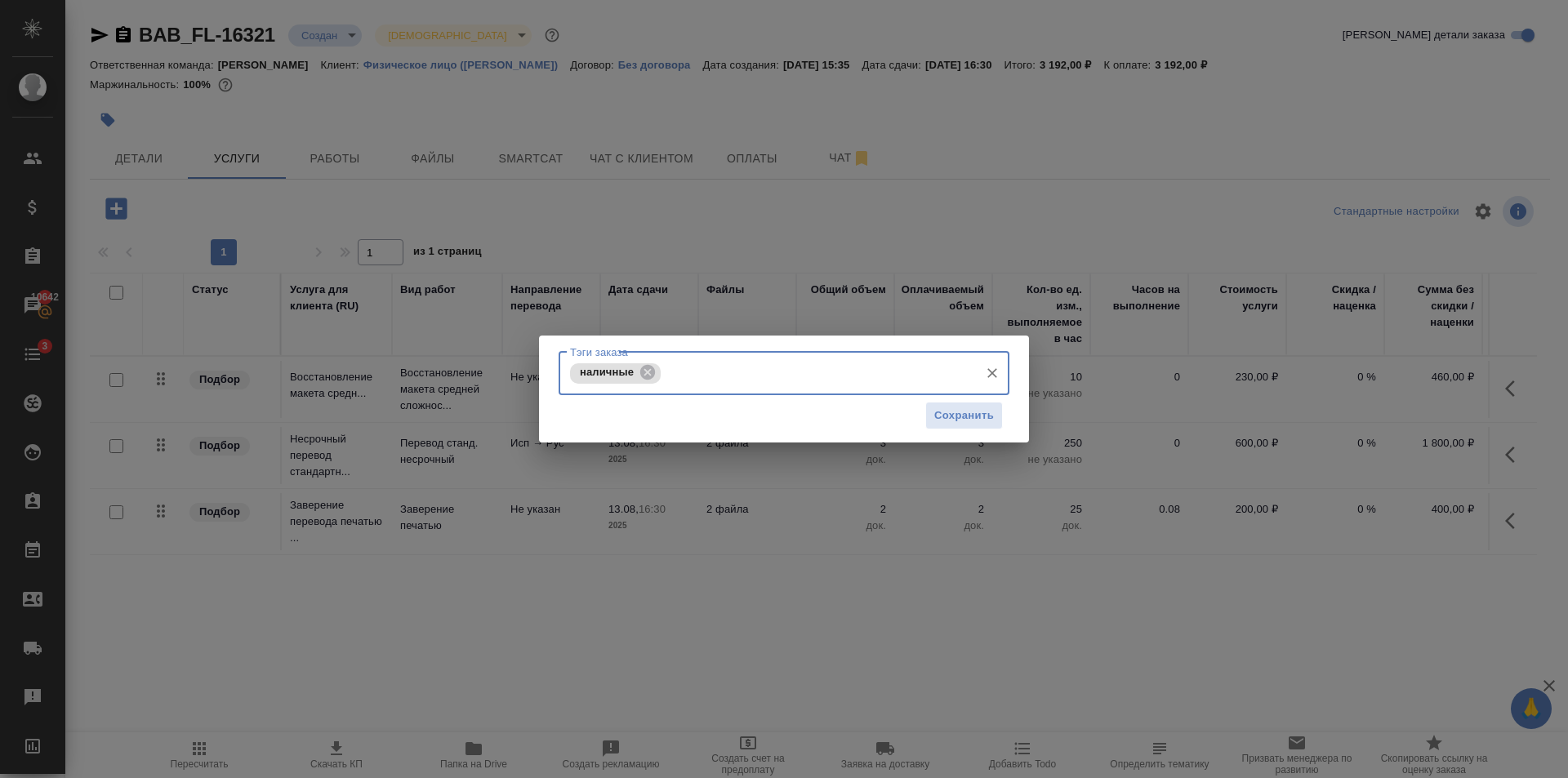
click at [947, 391] on div "наличные Тэги заказа" at bounding box center [784, 373] width 451 height 44
click at [948, 407] on span "Сохранить" at bounding box center [963, 415] width 60 height 19
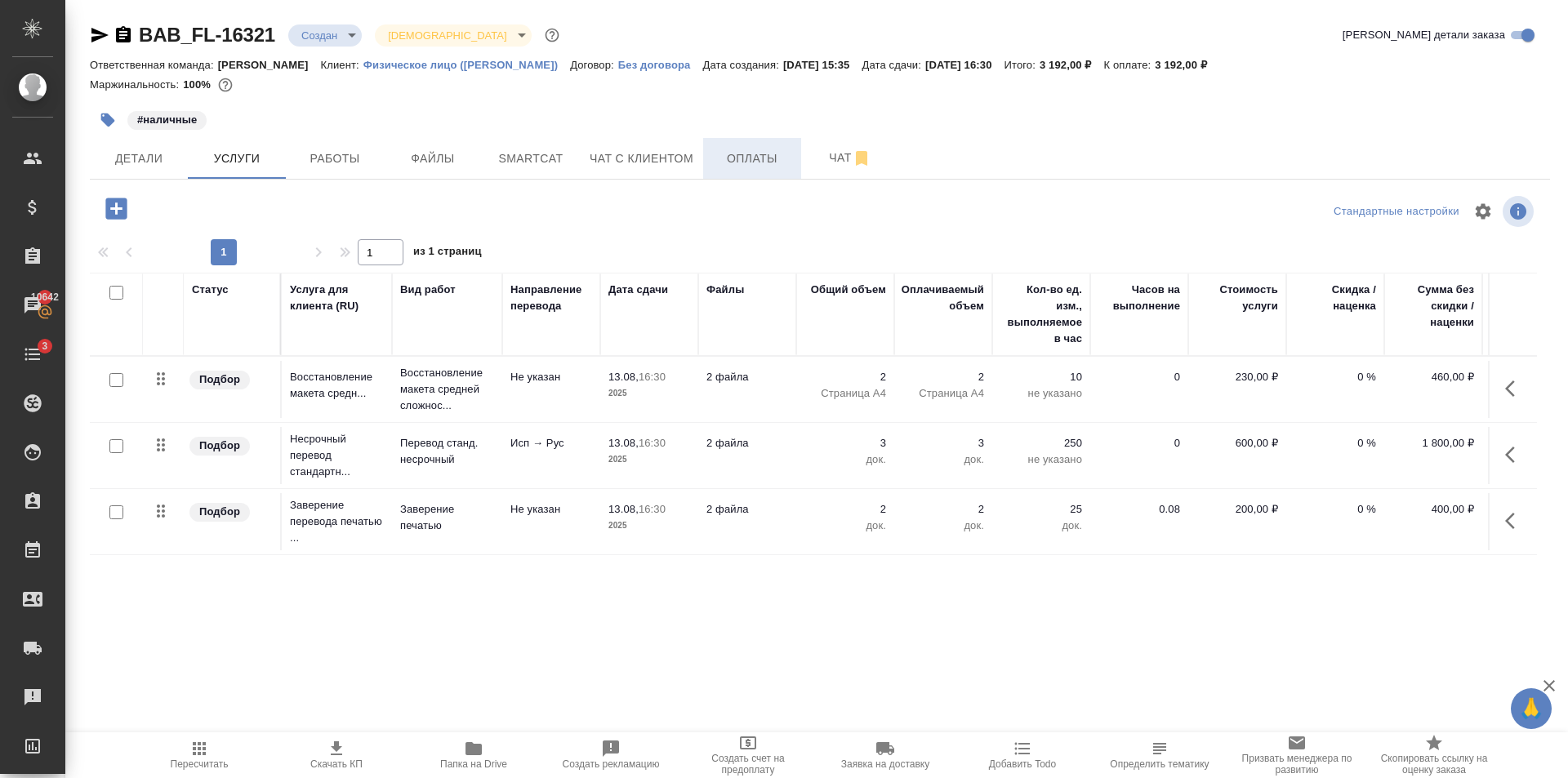
click at [749, 165] on span "Оплаты" at bounding box center [752, 159] width 78 height 20
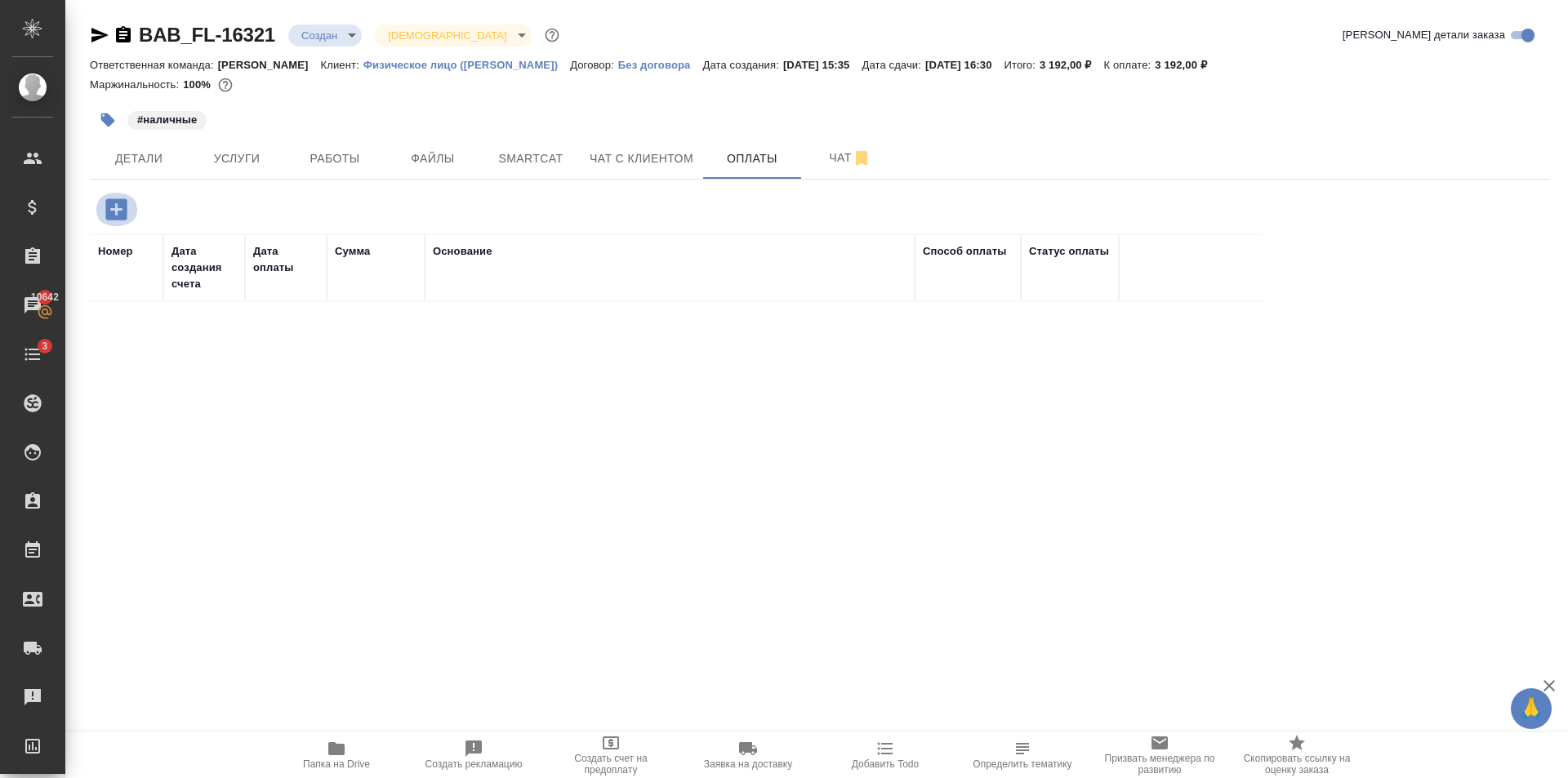
click at [119, 214] on icon "button" at bounding box center [116, 209] width 21 height 21
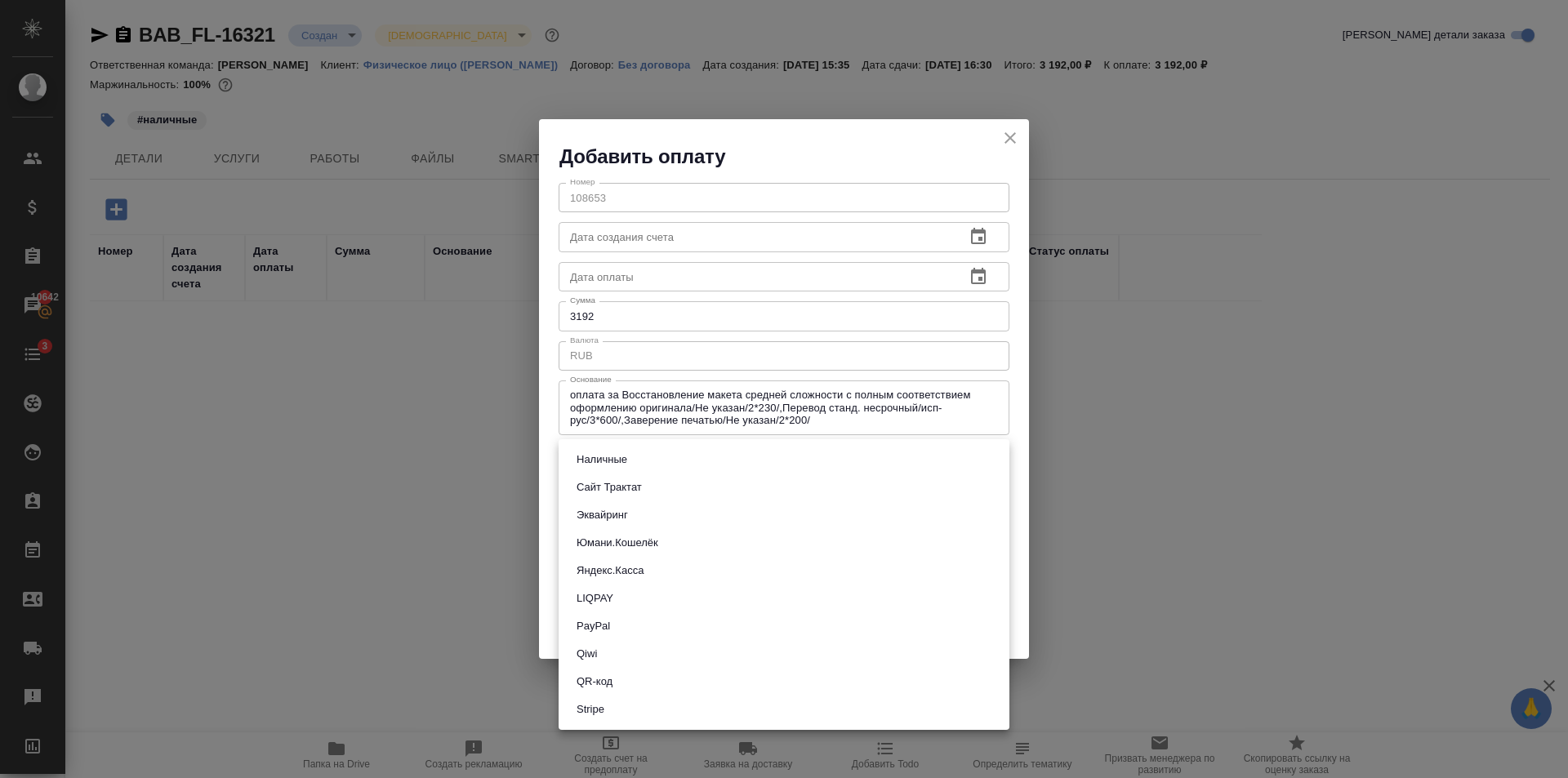
click at [739, 453] on body "🙏 .cls-1 fill:#fff; AWATERA Golubev Dmitry Клиенты Спецификации Заказы 10642 Ча…" at bounding box center [784, 389] width 1568 height 778
click at [739, 458] on li "Наличные" at bounding box center [784, 459] width 451 height 28
type input "cash"
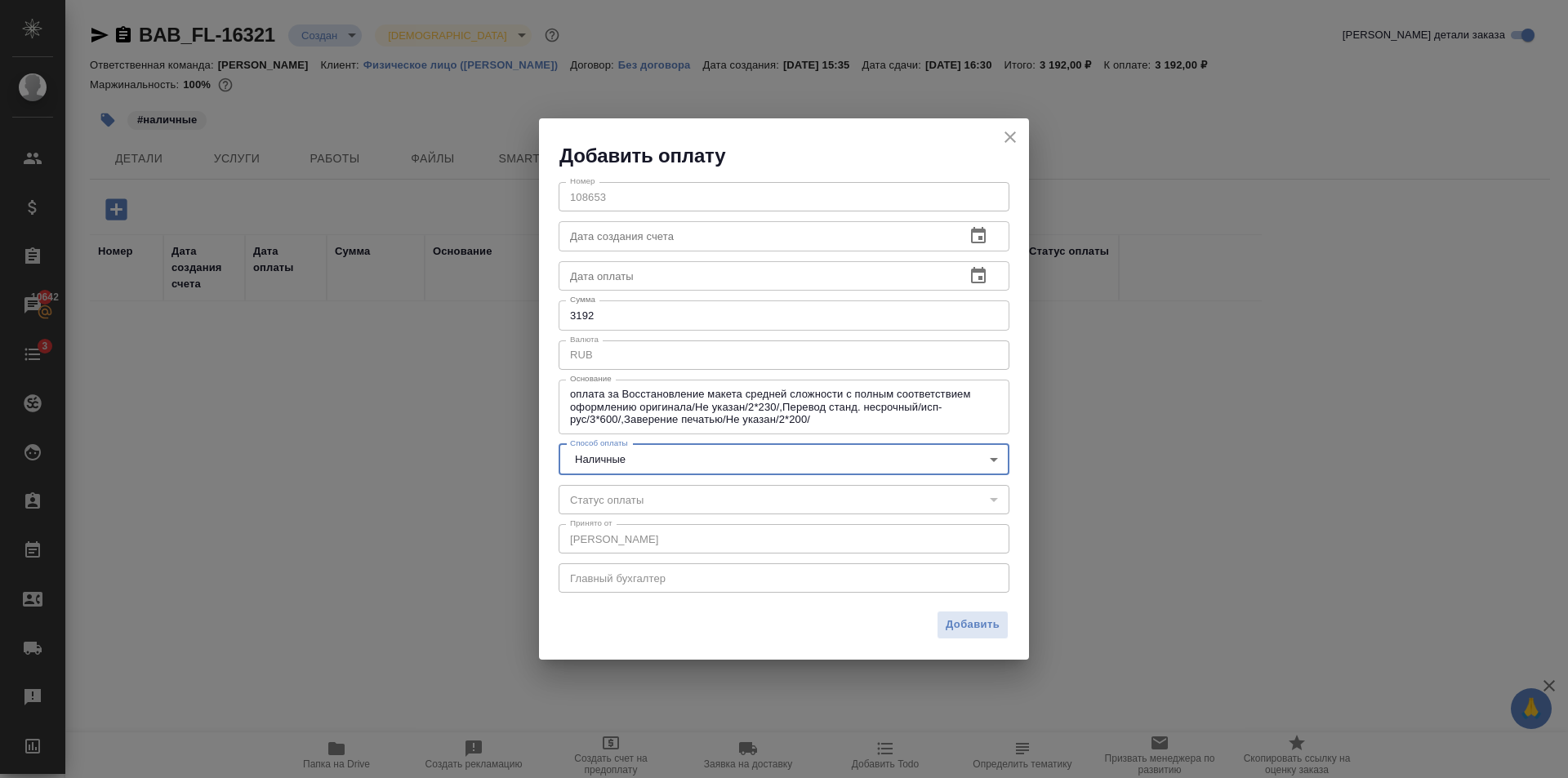
drag, startPoint x: 982, startPoint y: 620, endPoint x: 981, endPoint y: 601, distance: 19.0
click at [982, 619] on span "Добавить" at bounding box center [972, 625] width 53 height 19
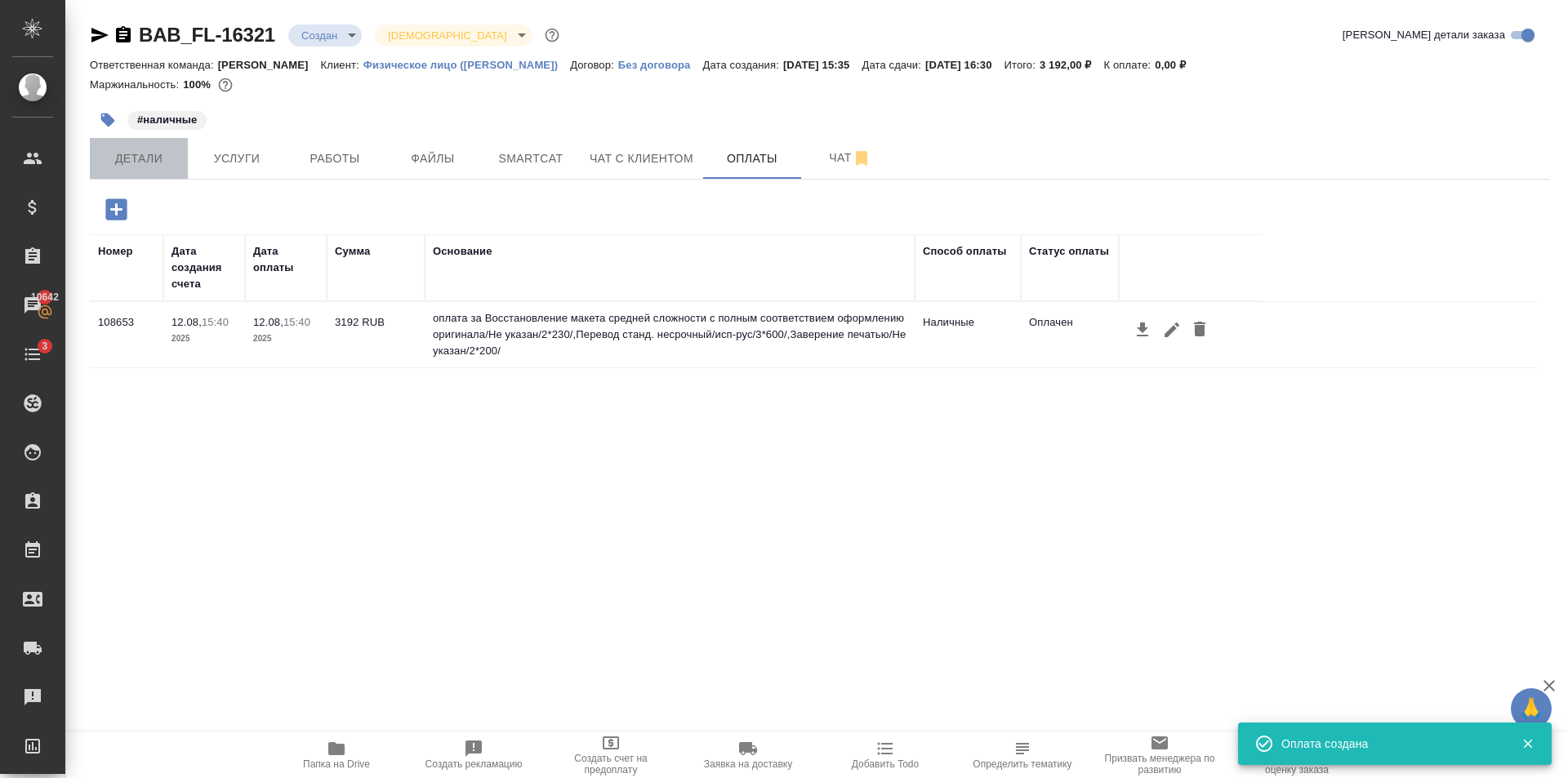
click at [102, 153] on span "Детали" at bounding box center [139, 159] width 78 height 20
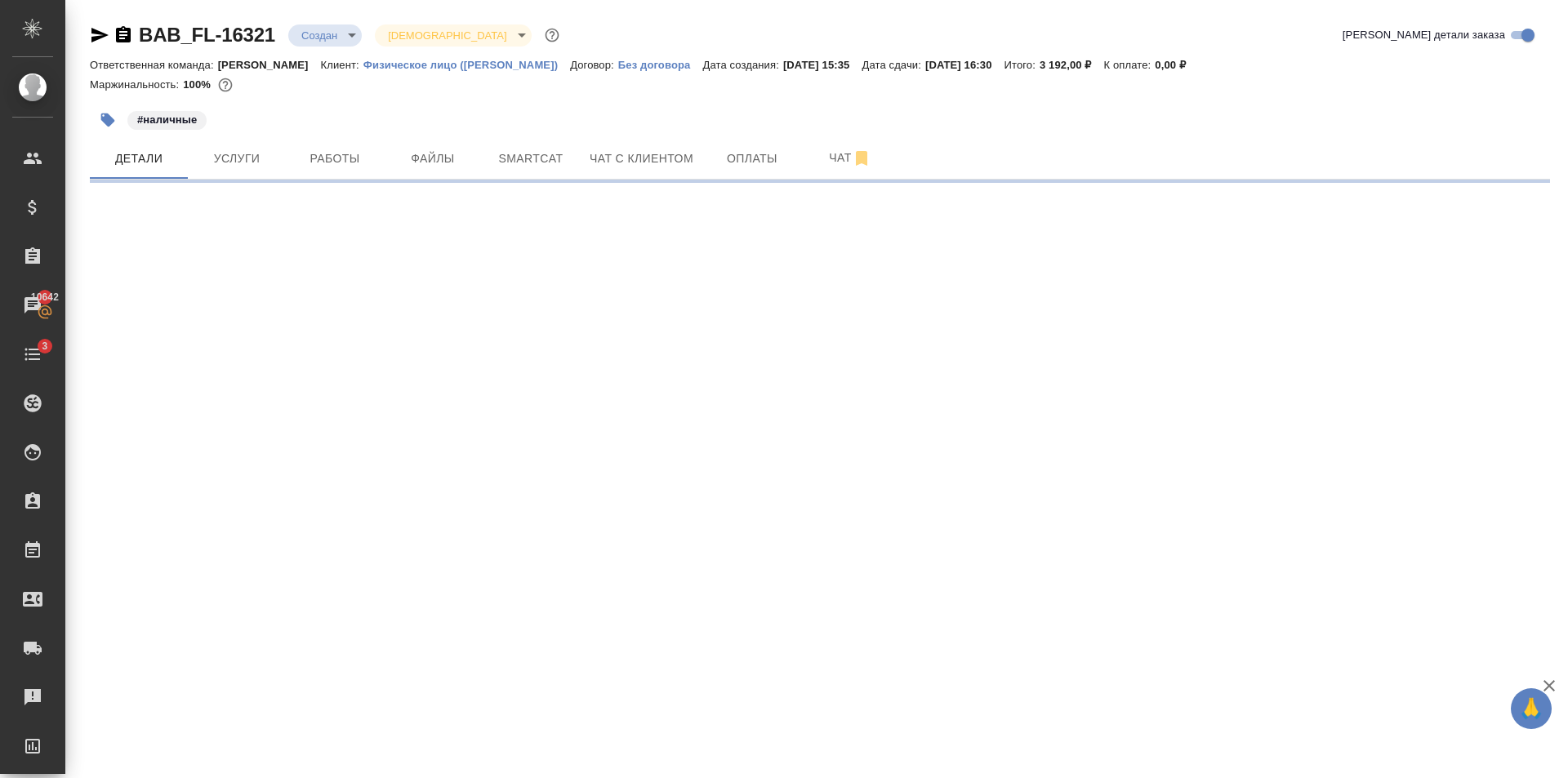
select select "RU"
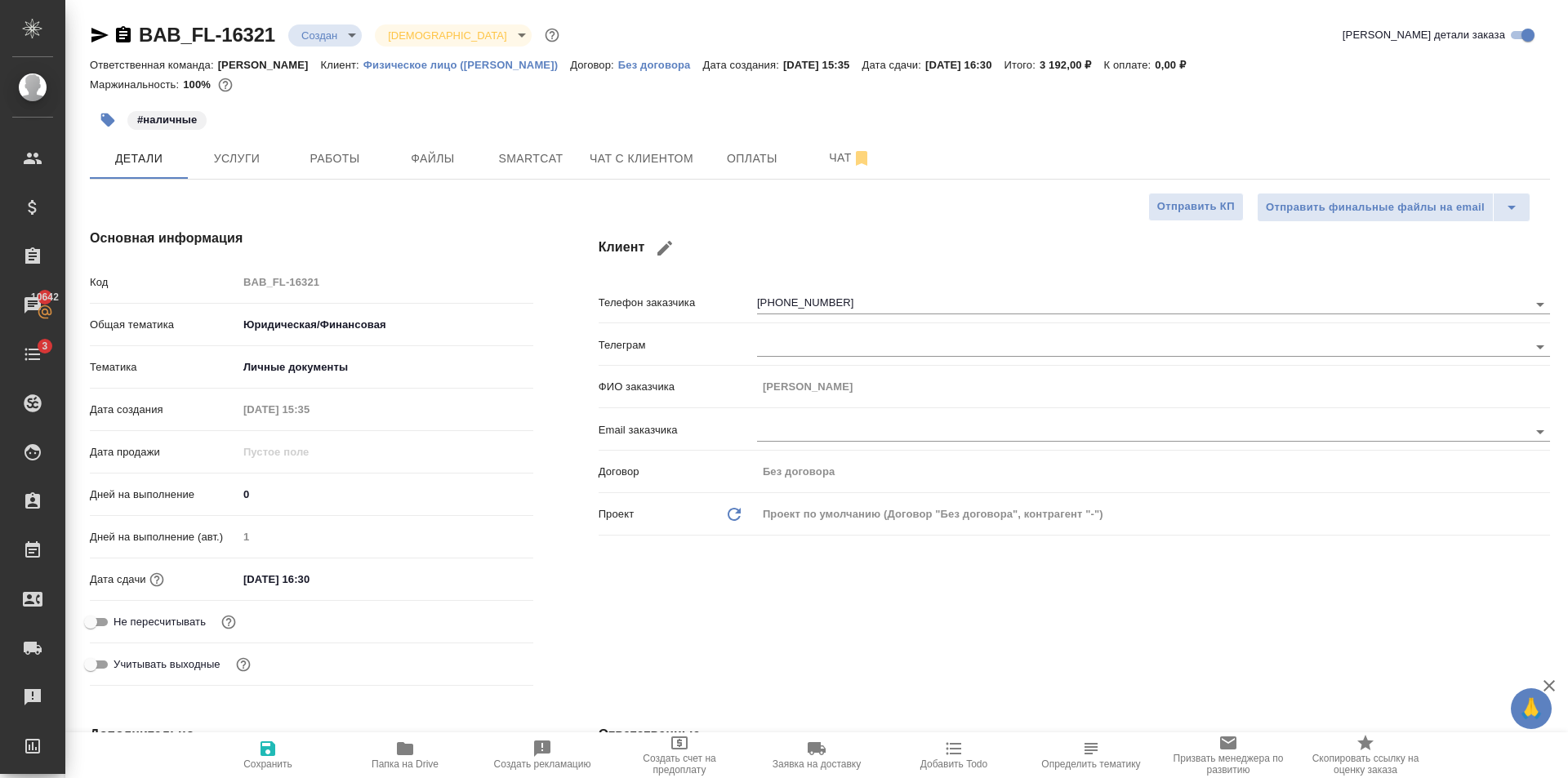
type textarea "x"
click at [288, 752] on span "Сохранить" at bounding box center [268, 754] width 118 height 31
type textarea "x"
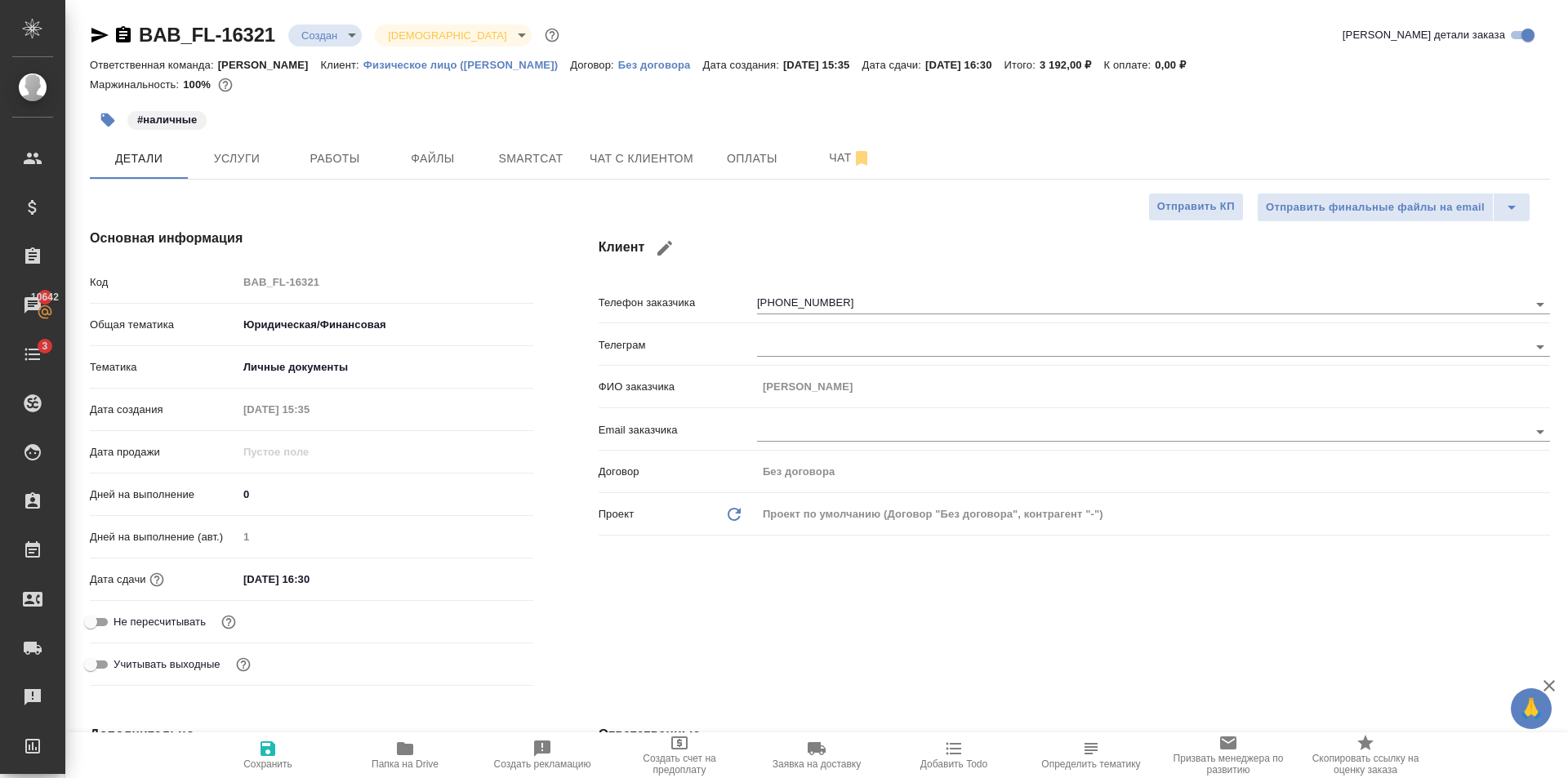
type textarea "x"
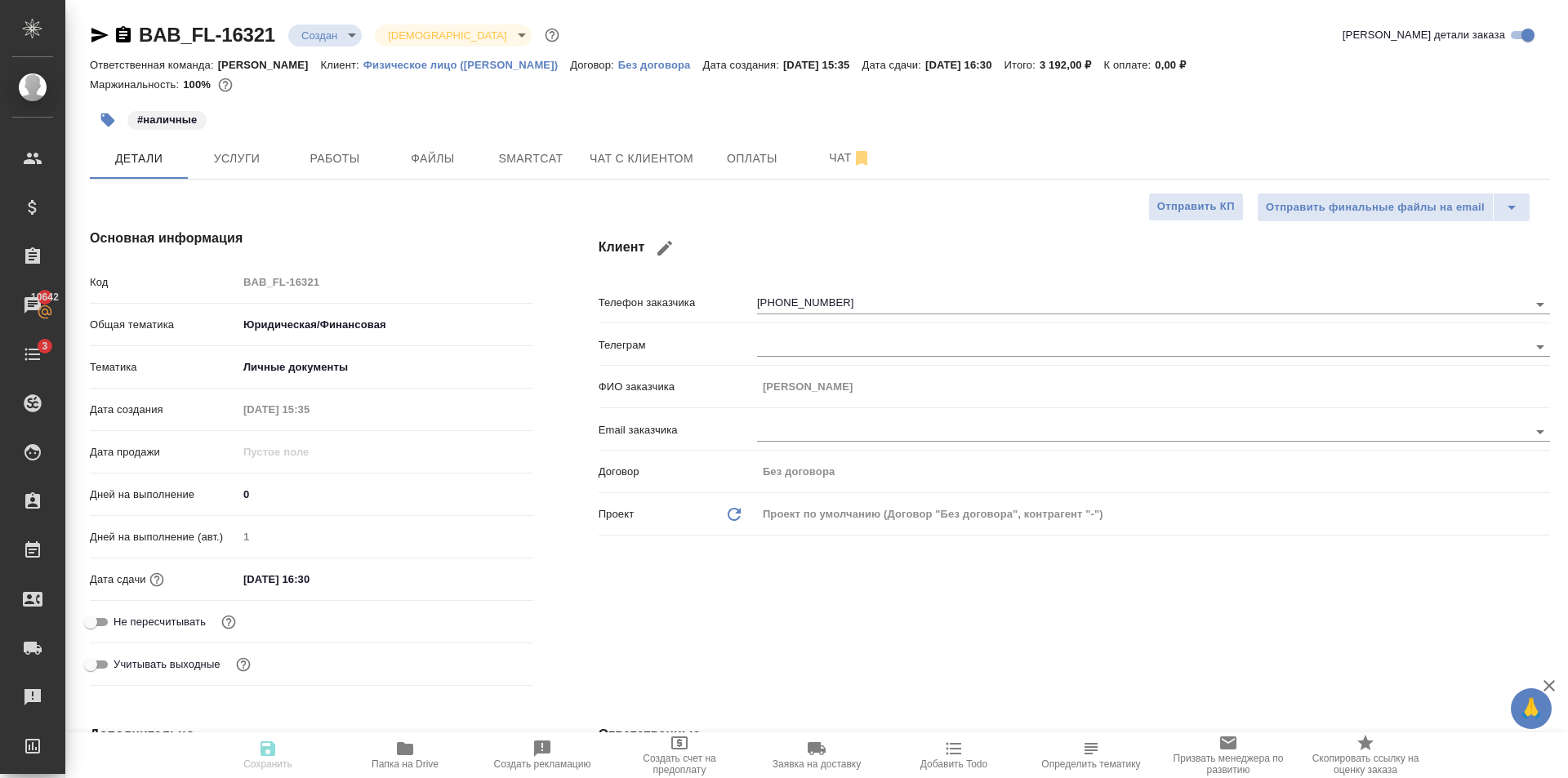
type textarea "x"
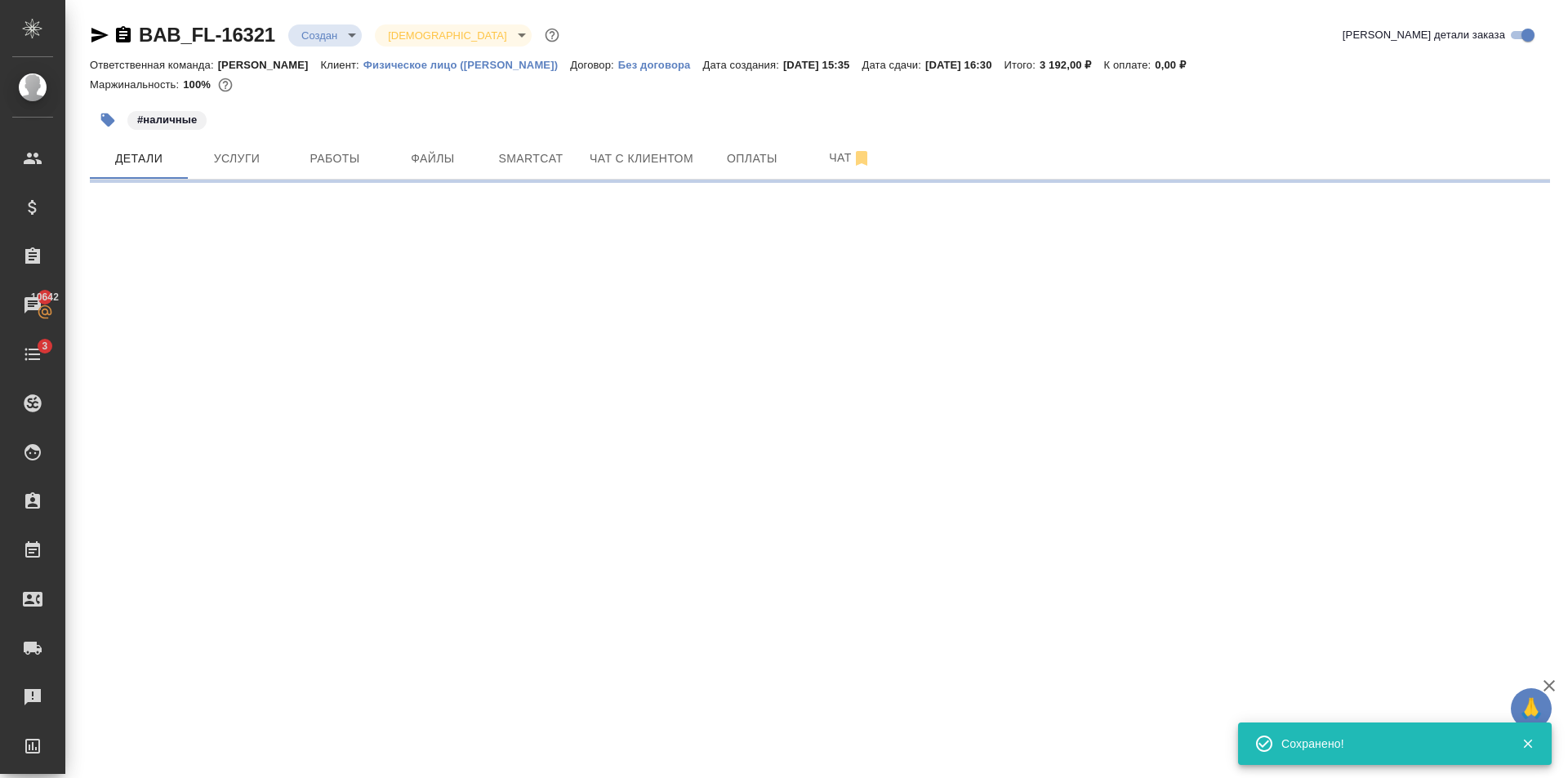
click at [324, 19] on div "BAB_FL-16321 Создан new Святая троица holyTrinity Кратко детали заказа Ответств…" at bounding box center [820, 95] width 1478 height 192
click at [330, 36] on body "🙏 .cls-1 fill:#fff; AWATERA Golubev Dmitry Клиенты Спецификации Заказы 10642 Ча…" at bounding box center [784, 389] width 1568 height 778
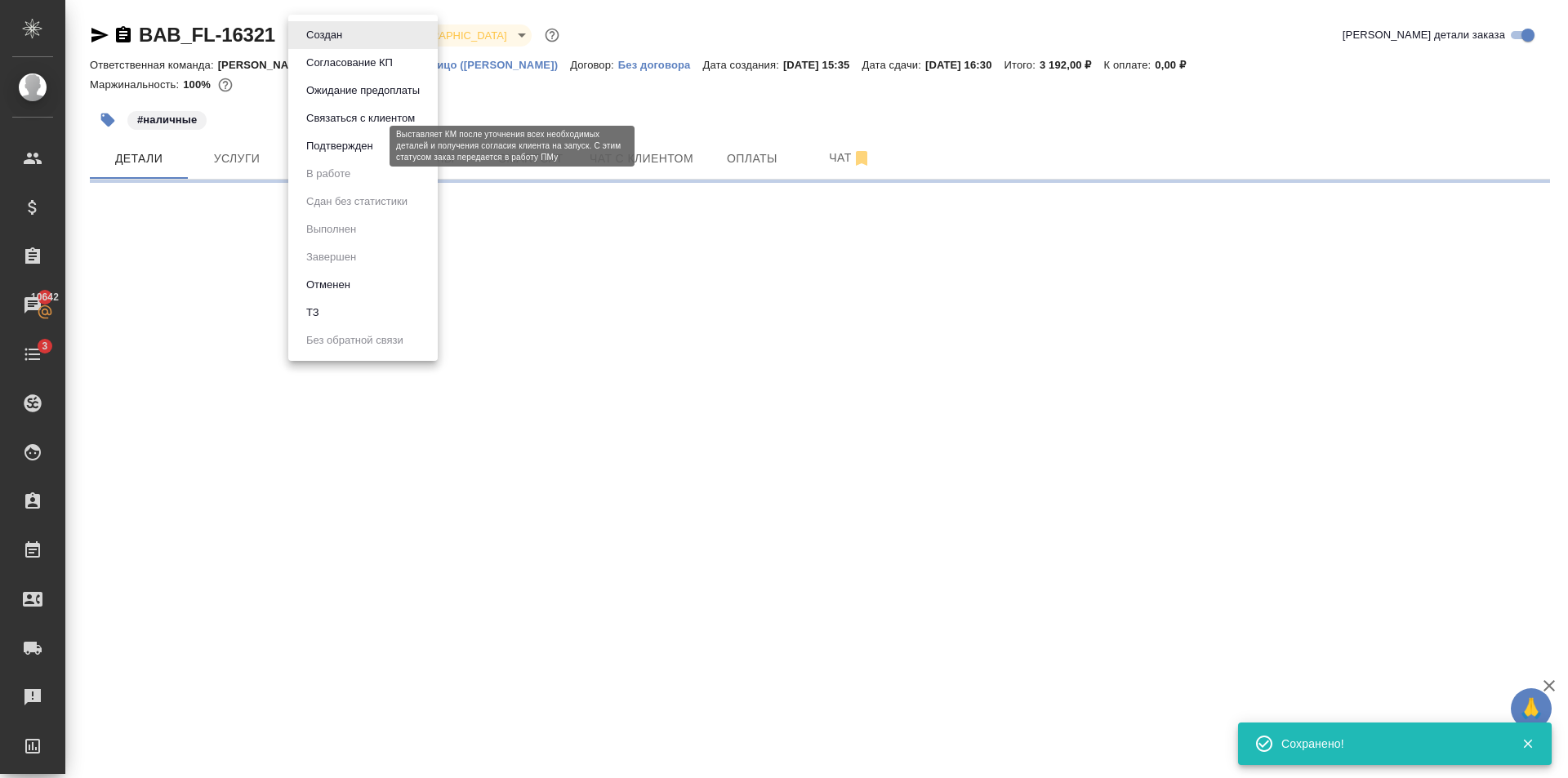
click at [376, 142] on button "Подтвержден" at bounding box center [339, 146] width 77 height 18
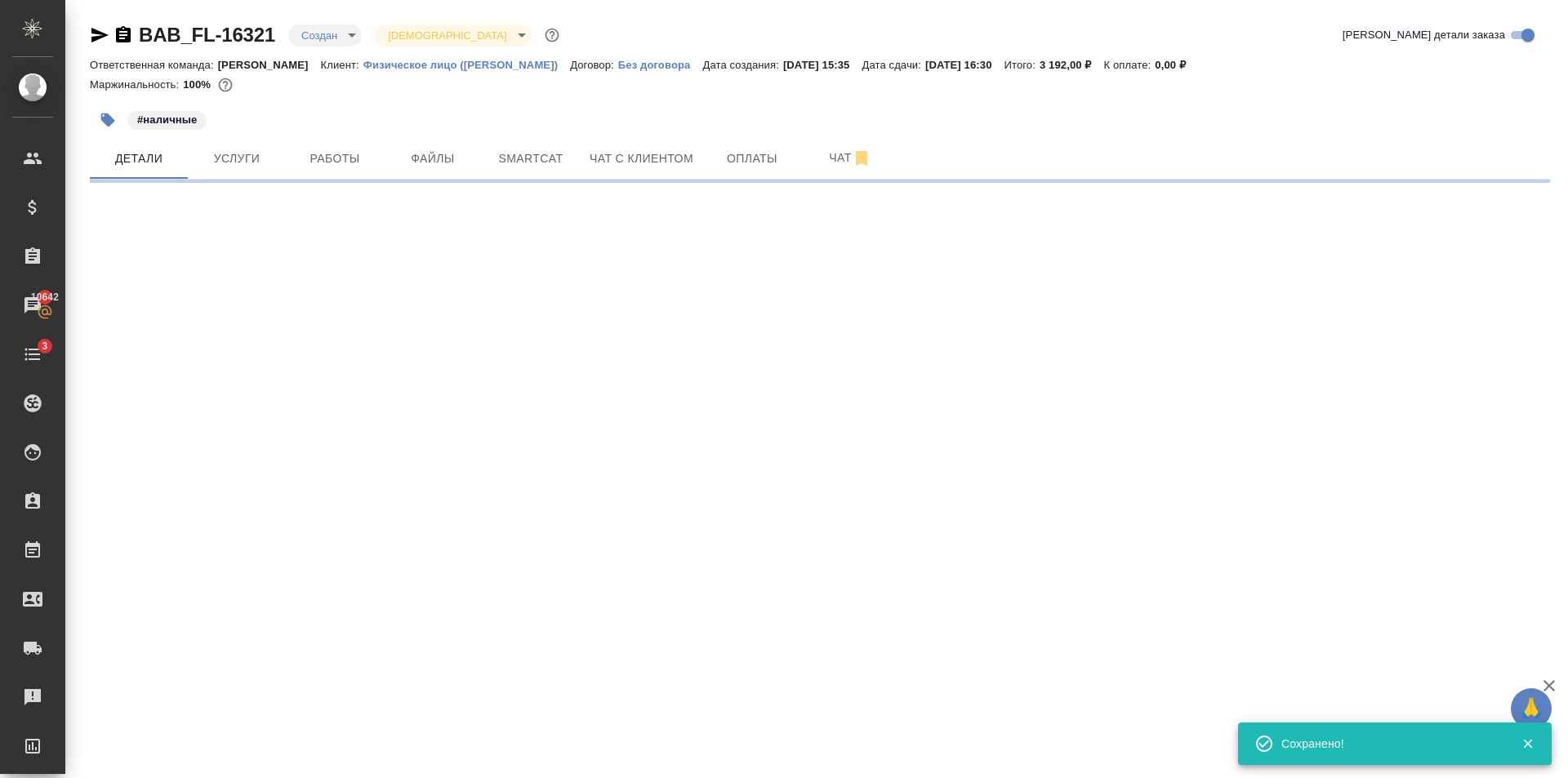
select select "RU"
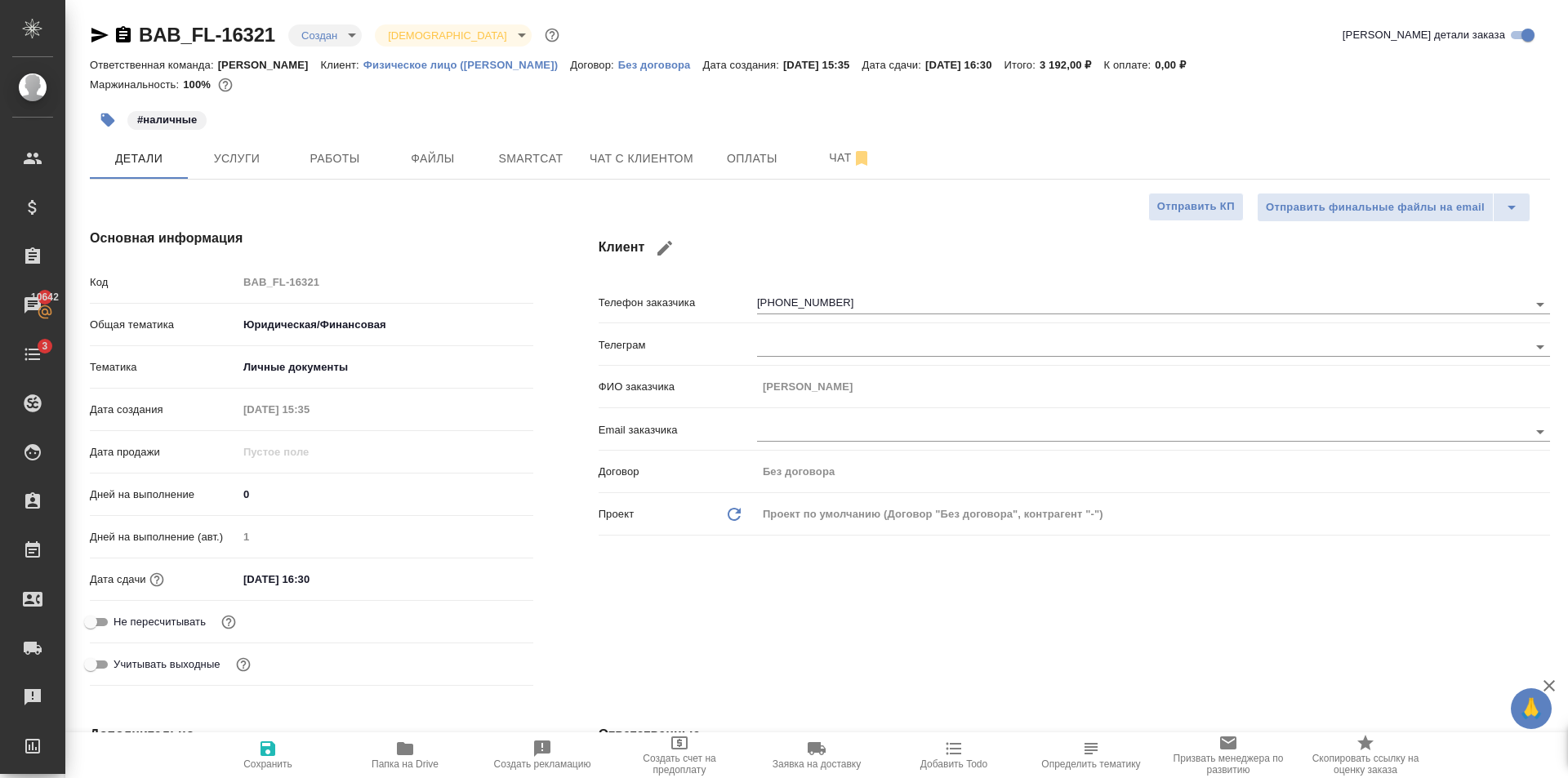
type textarea "x"
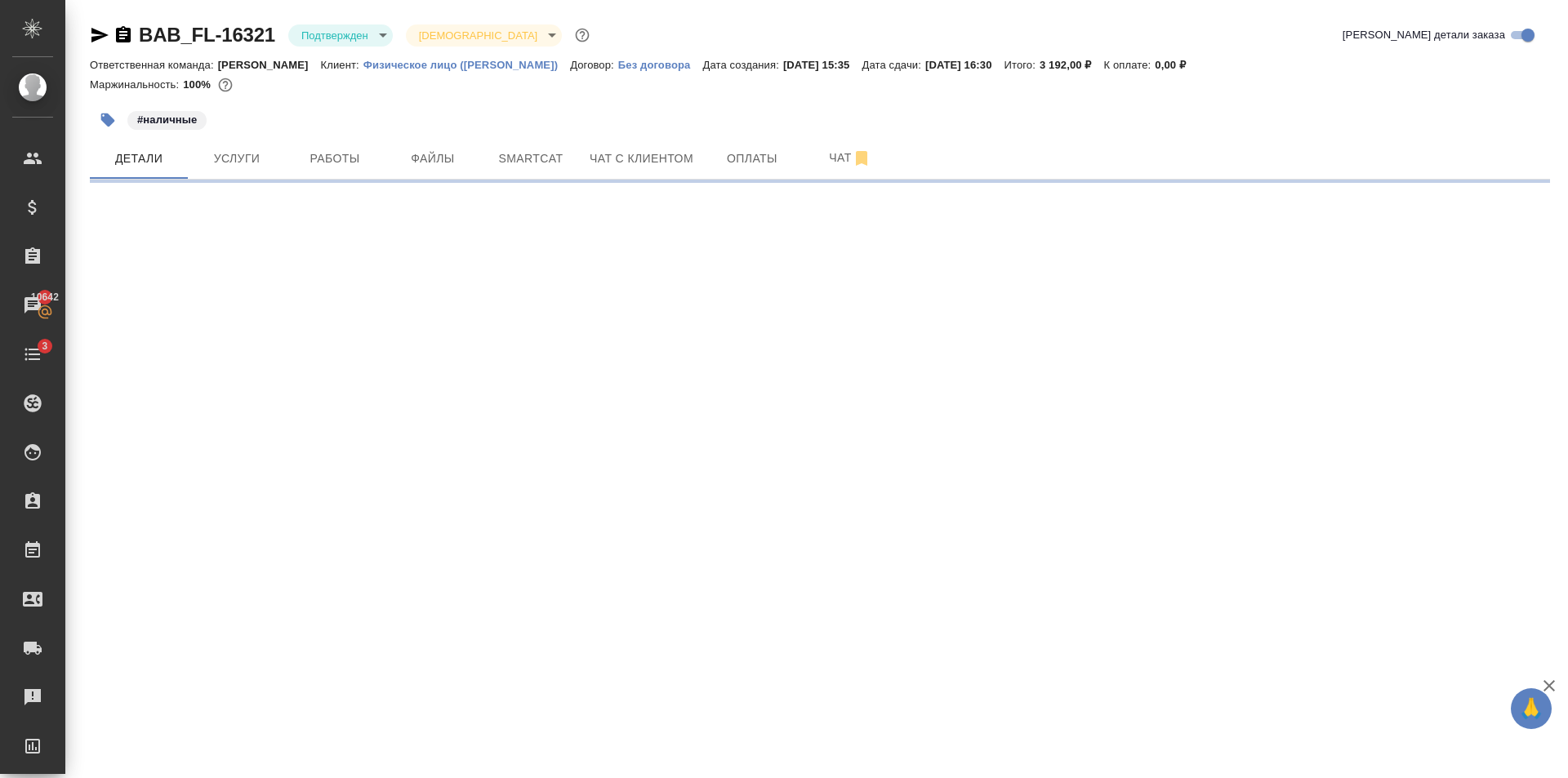
select select "RU"
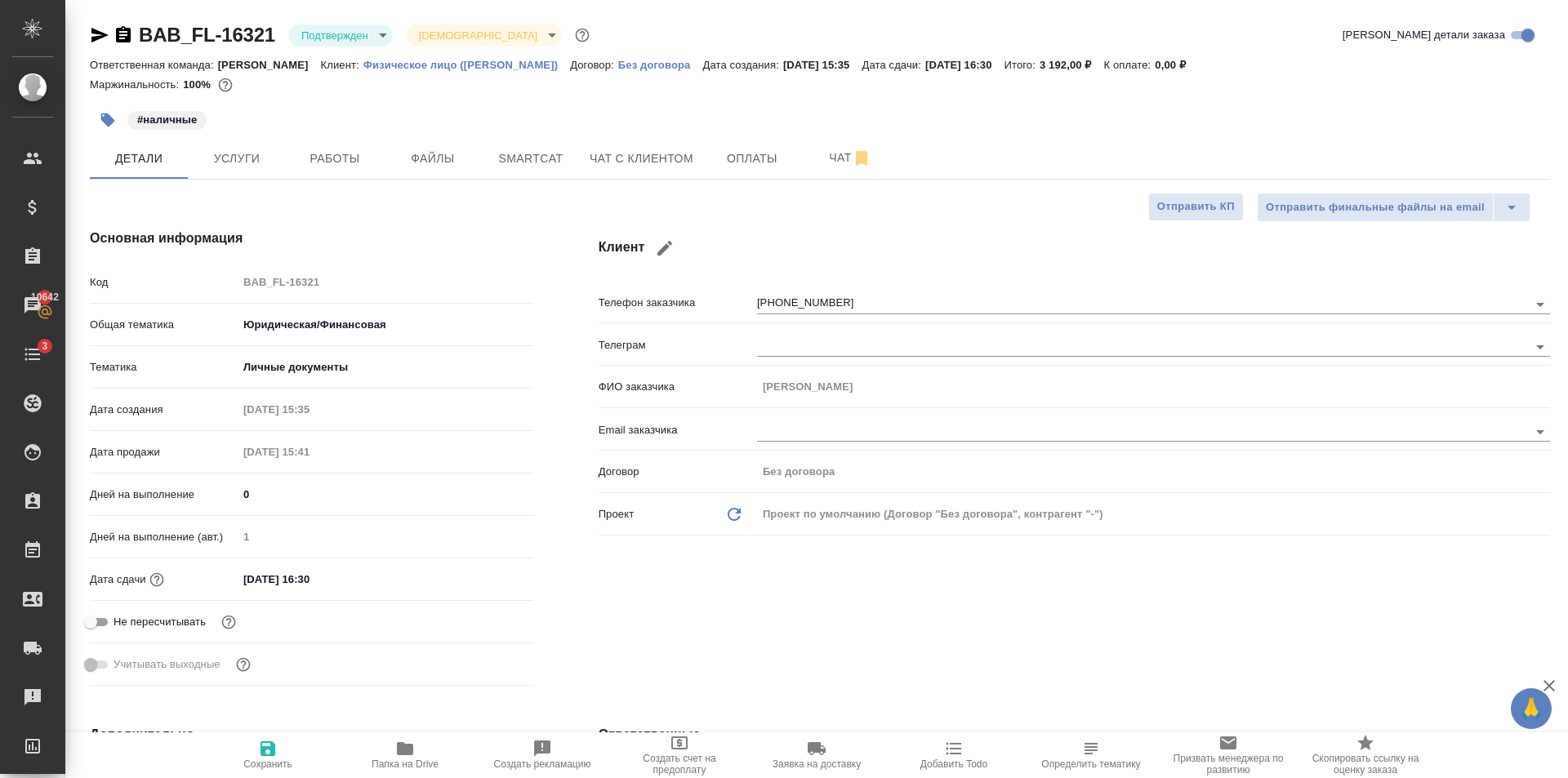
type textarea "x"
click at [718, 147] on button "Оплаты" at bounding box center [752, 159] width 98 height 41
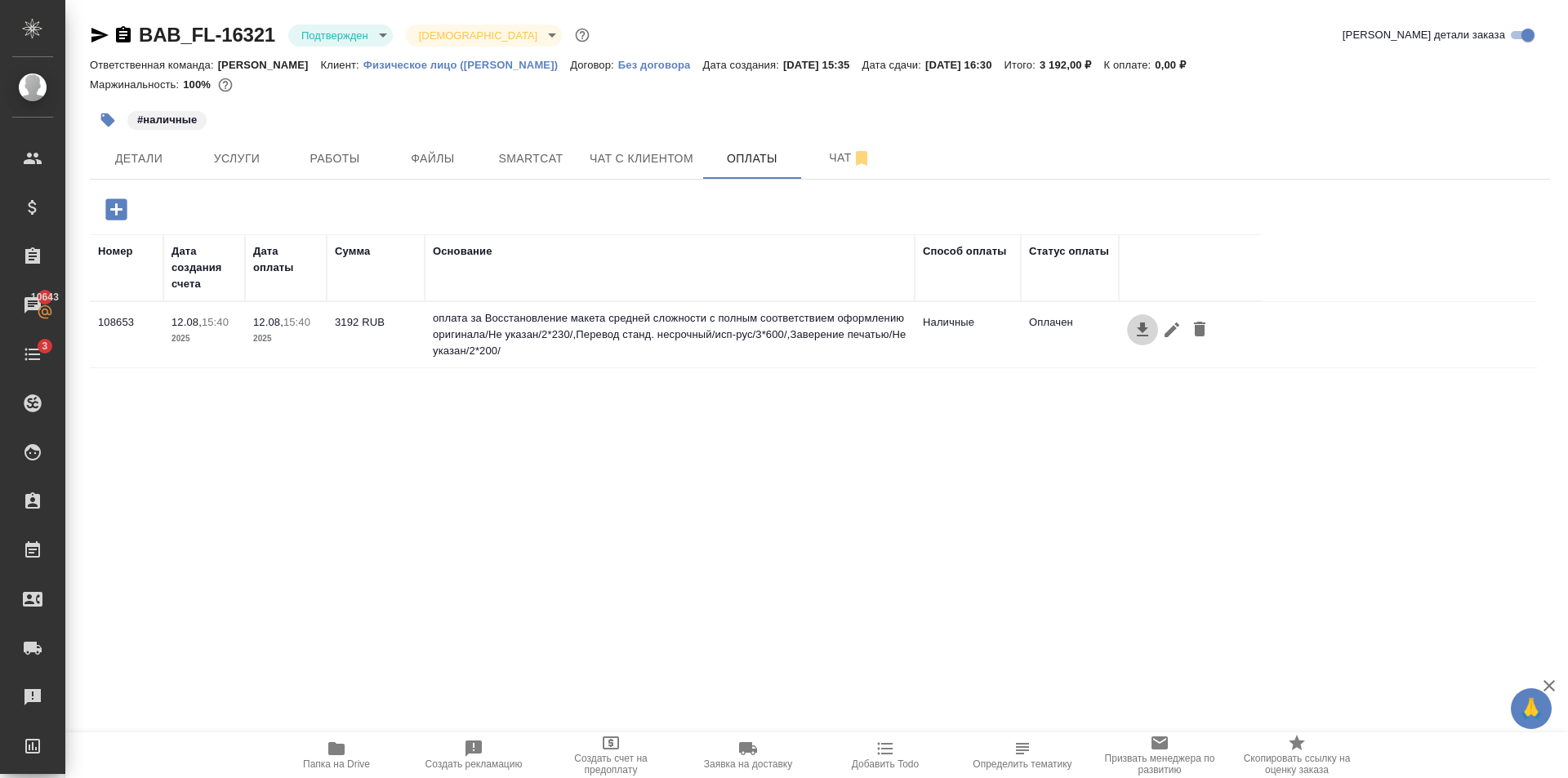
click at [1140, 320] on icon "button" at bounding box center [1142, 330] width 20 height 20
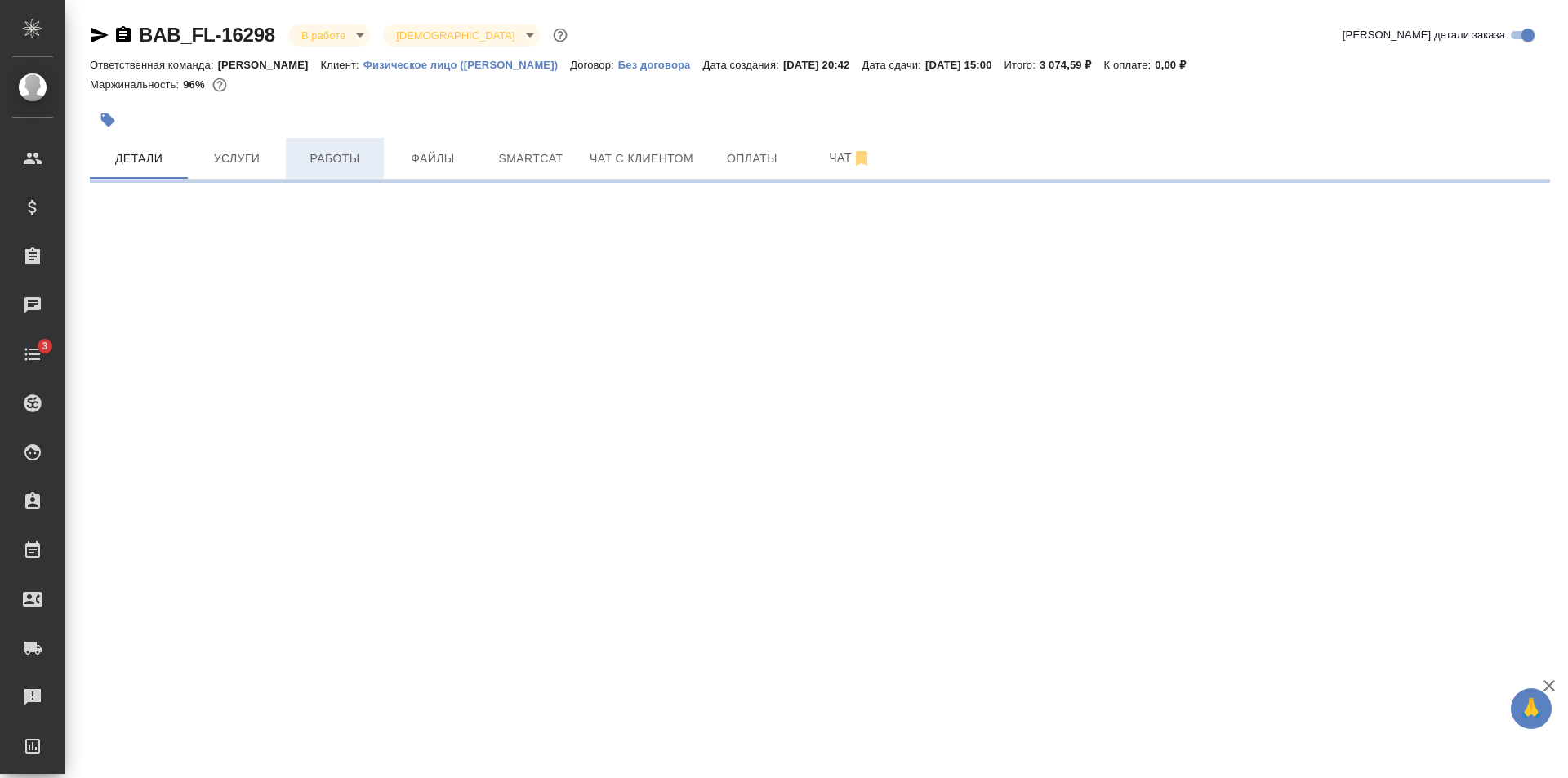
click at [326, 155] on span "Работы" at bounding box center [335, 159] width 78 height 20
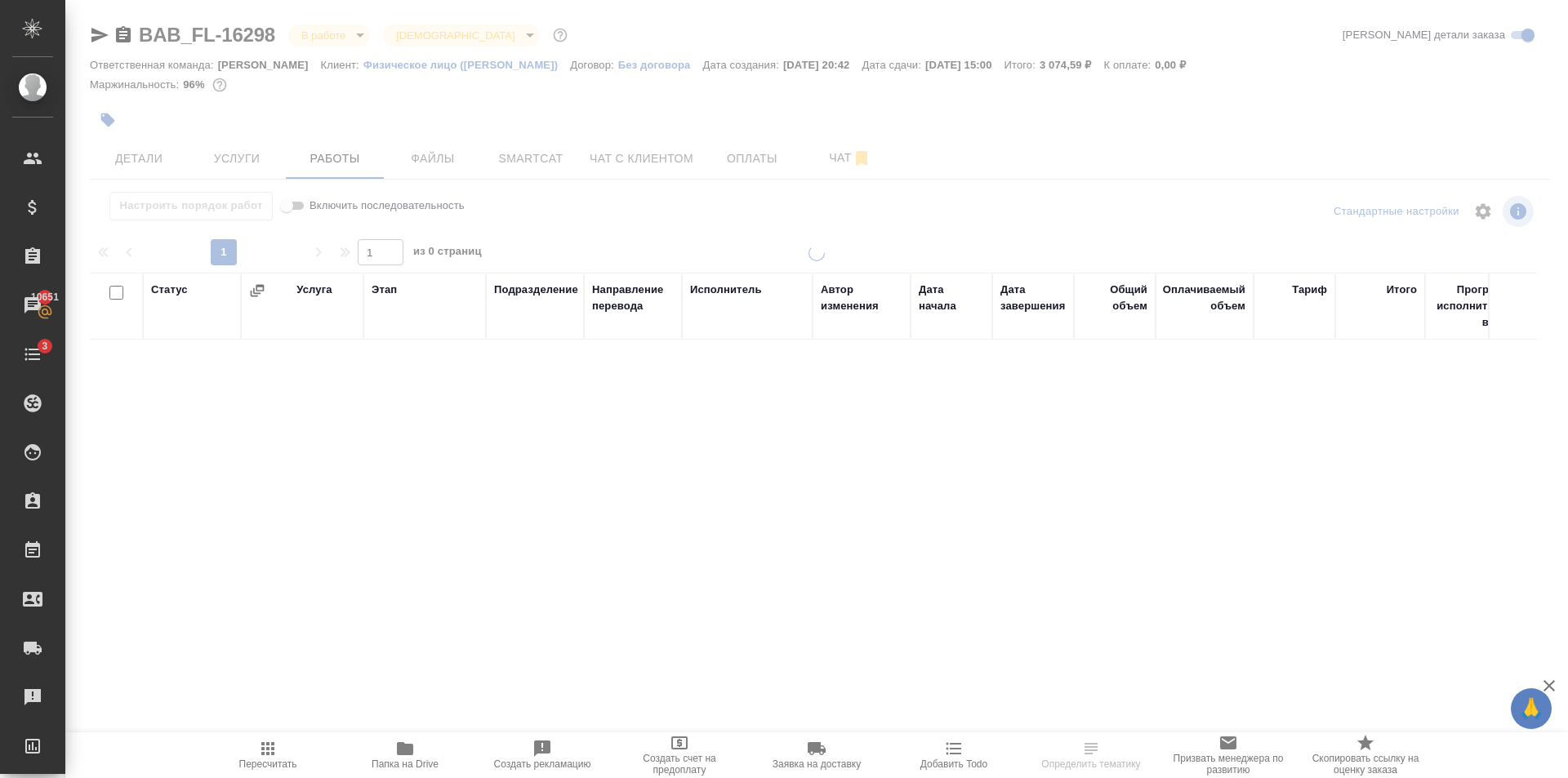
click at [348, 37] on div at bounding box center [816, 340] width 1502 height 682
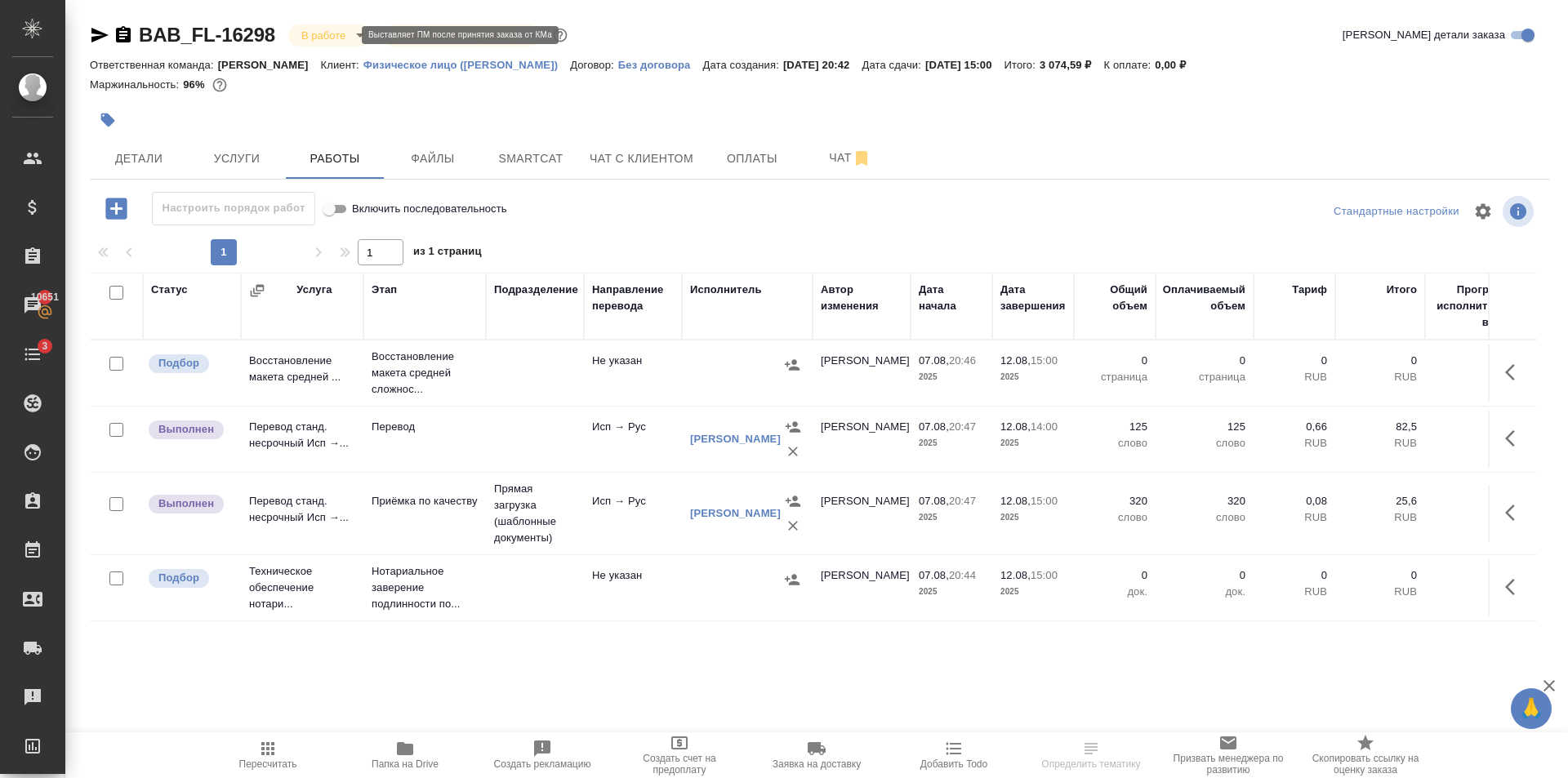
click at [348, 37] on body "🙏 .cls-1 fill:#fff; AWATERA [PERSON_NAME] Клиенты Спецификации Заказы 10651 Чат…" at bounding box center [784, 389] width 1568 height 778
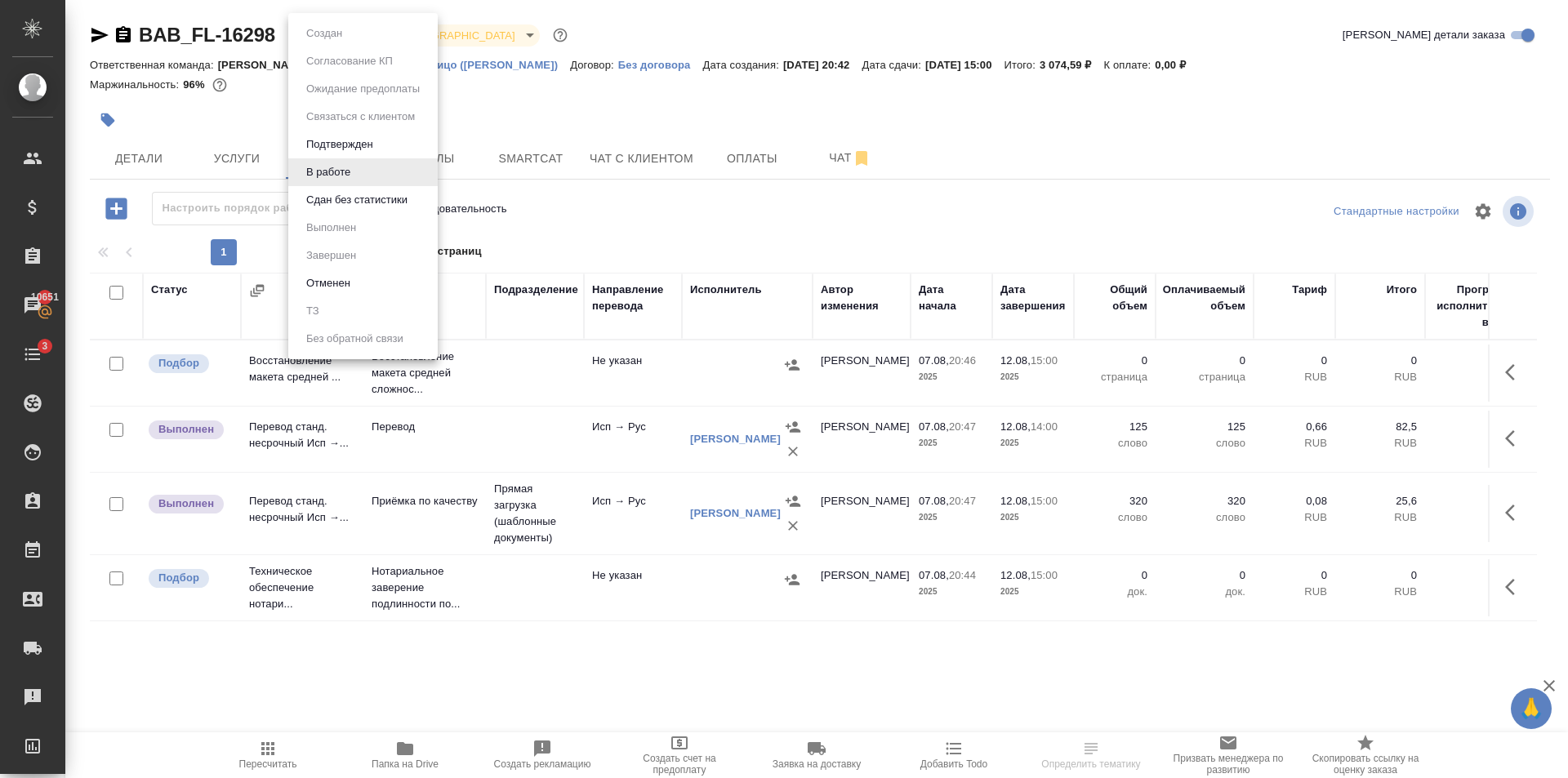
click at [347, 43] on button "Сдан без статистики" at bounding box center [323, 33] width 45 height 18
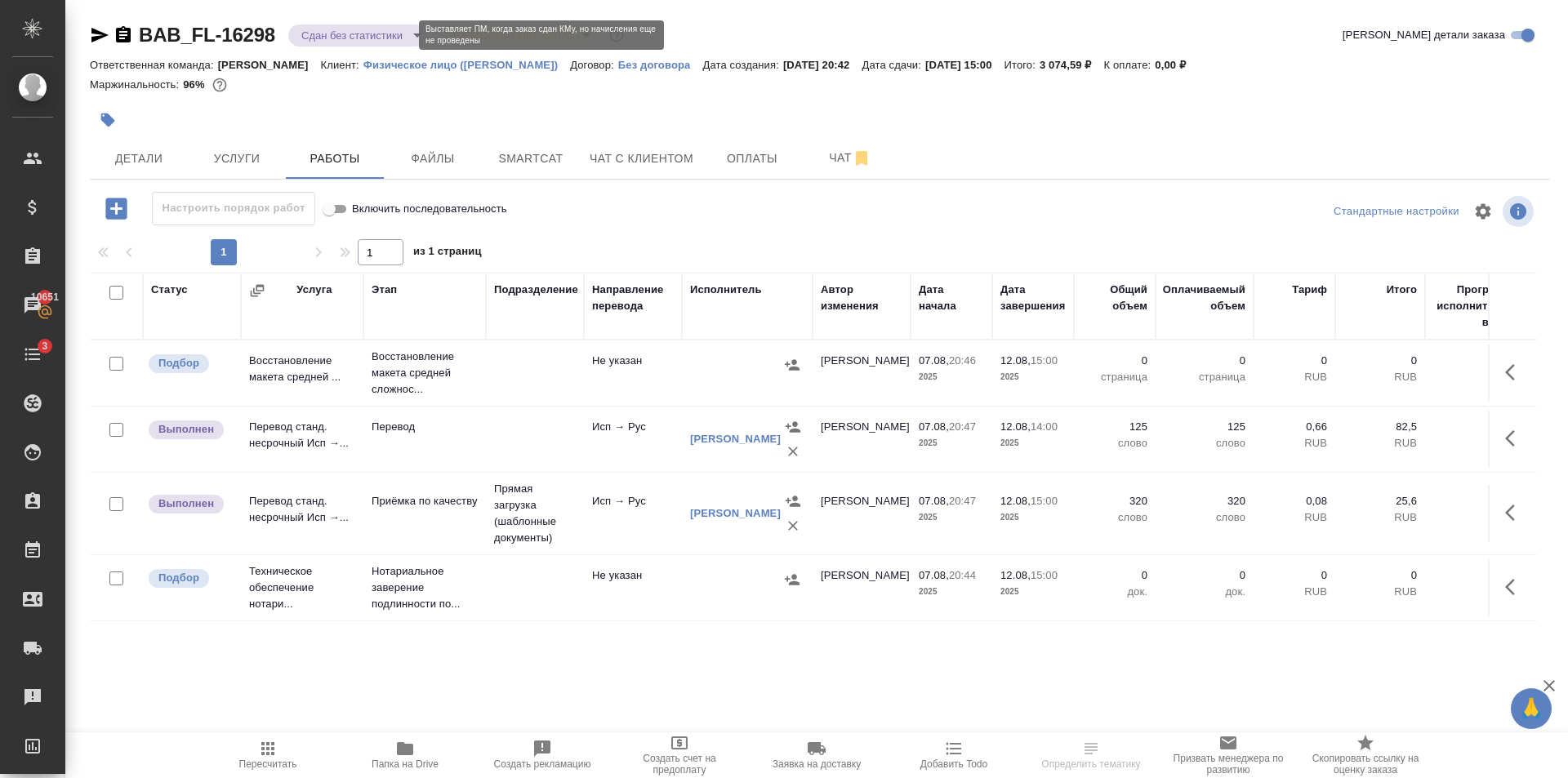
click at [355, 37] on body "🙏 .cls-1 fill:#fff; AWATERA Golubev Dmitry Клиенты Спецификации Заказы 10651 Ча…" at bounding box center [784, 389] width 1568 height 778
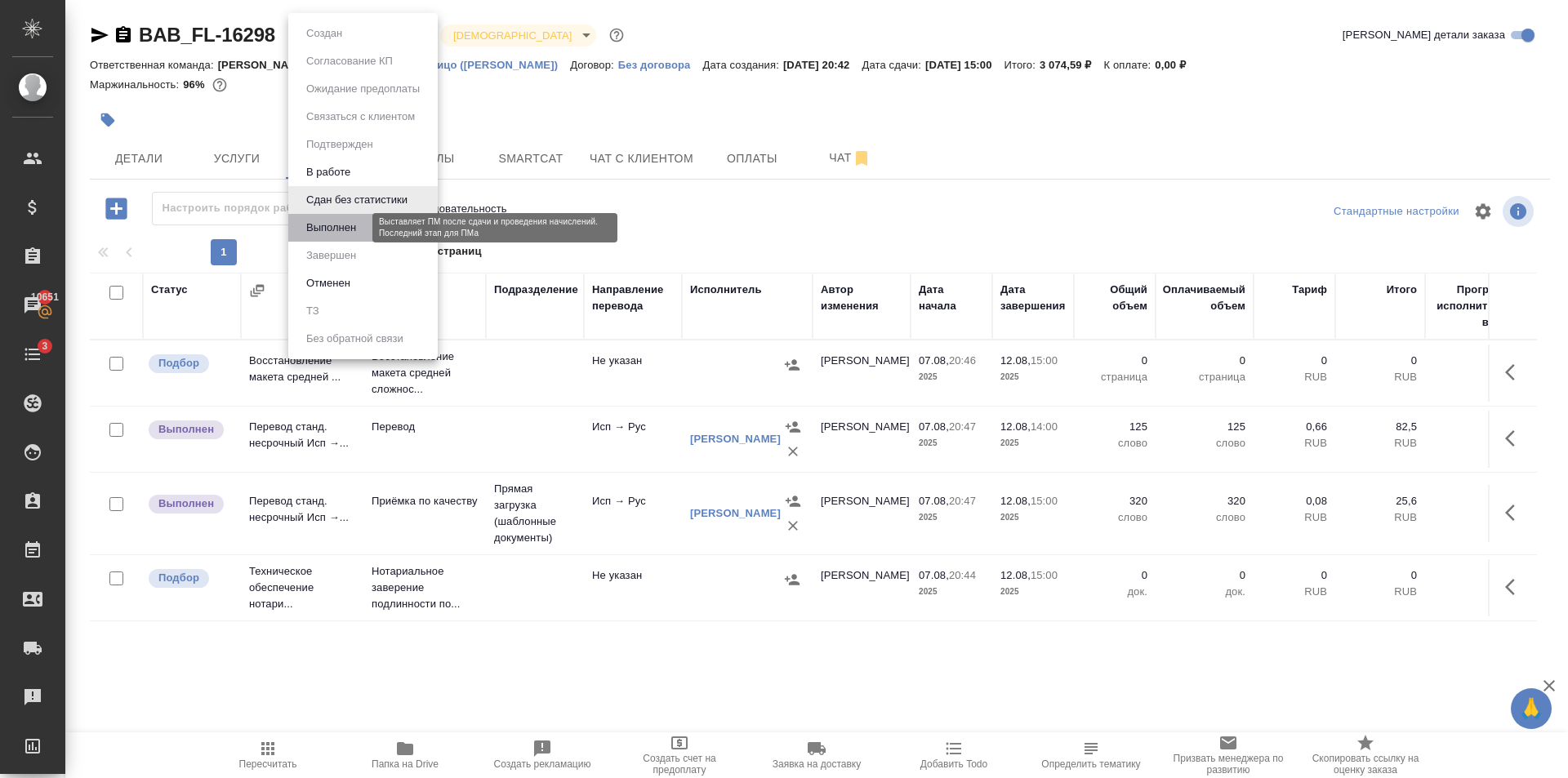
click at [360, 220] on button "Выполнен" at bounding box center [331, 228] width 60 height 18
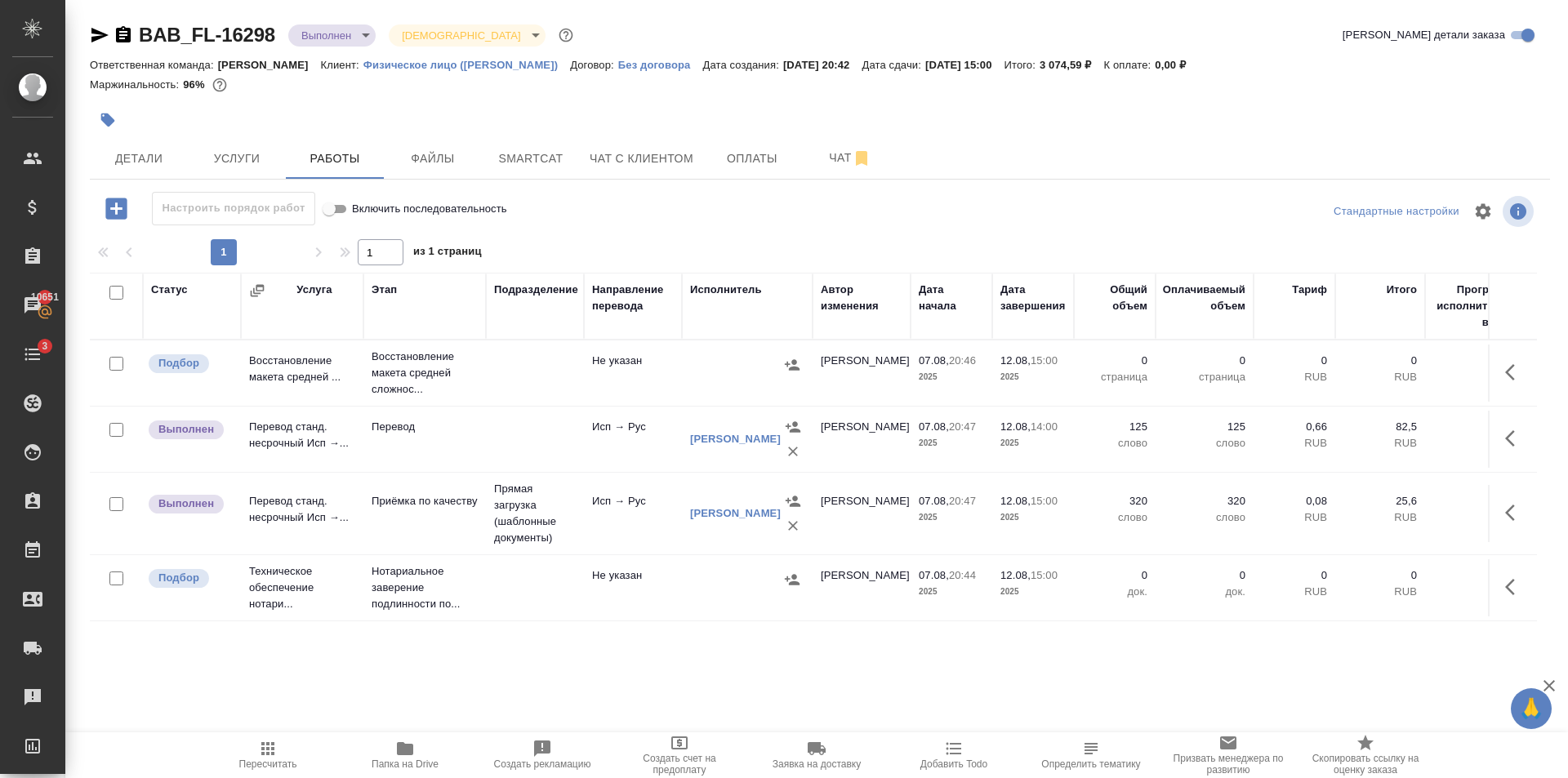
click at [118, 366] on input "checkbox" at bounding box center [117, 364] width 14 height 14
checkbox input "true"
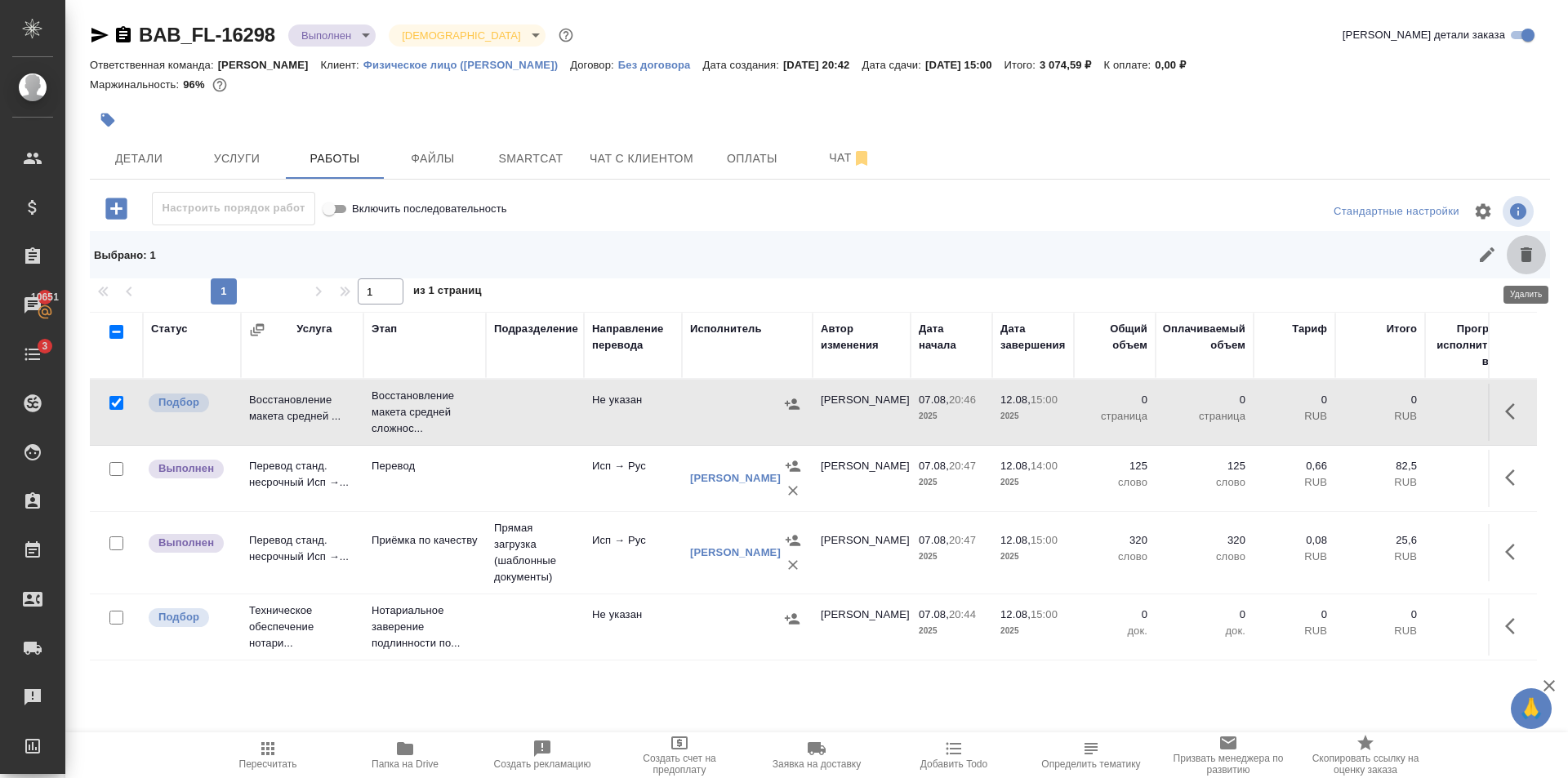
click at [1525, 254] on icon "button" at bounding box center [1525, 255] width 12 height 14
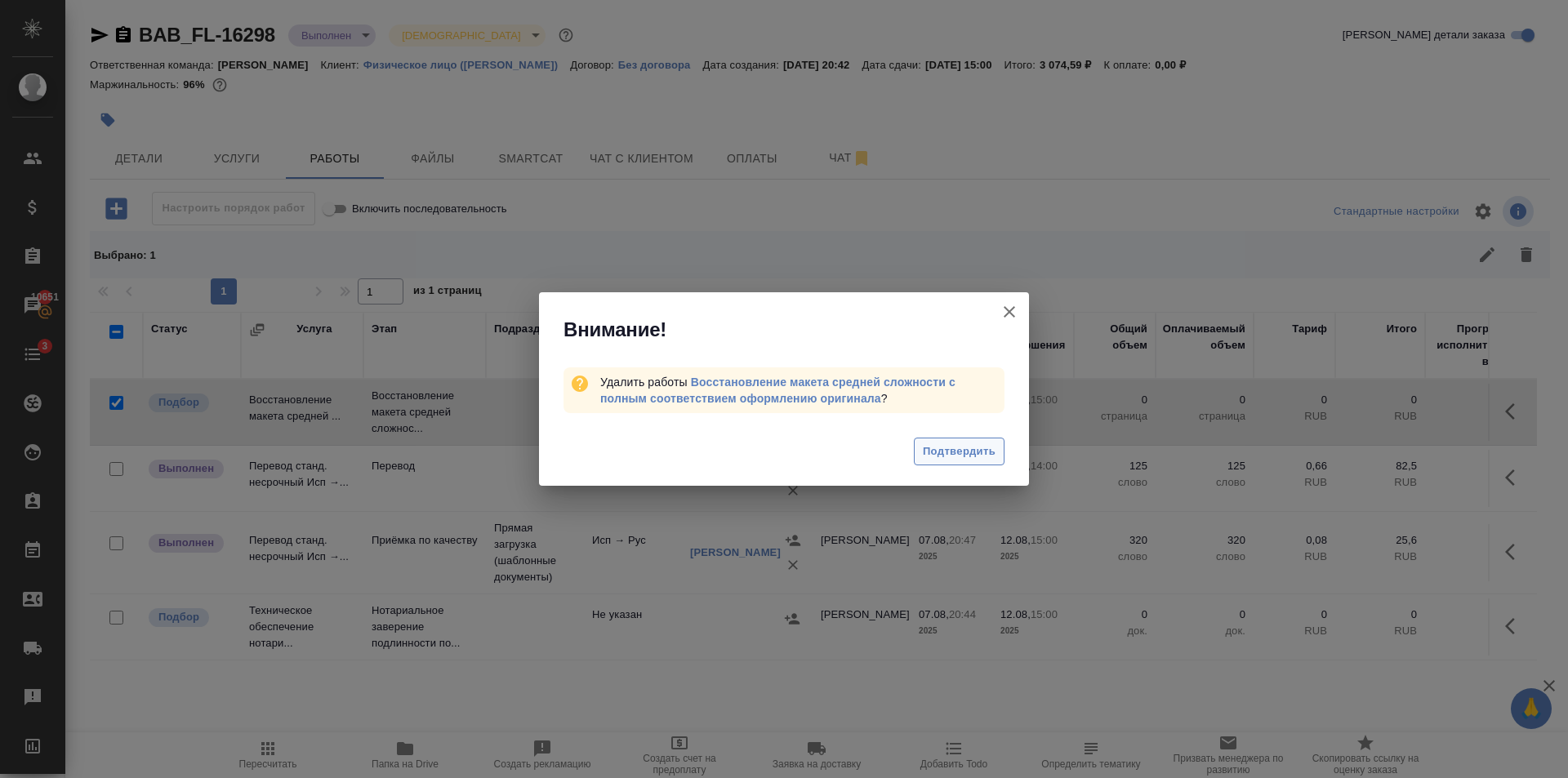
click at [940, 444] on span "Подтвердить" at bounding box center [960, 452] width 73 height 19
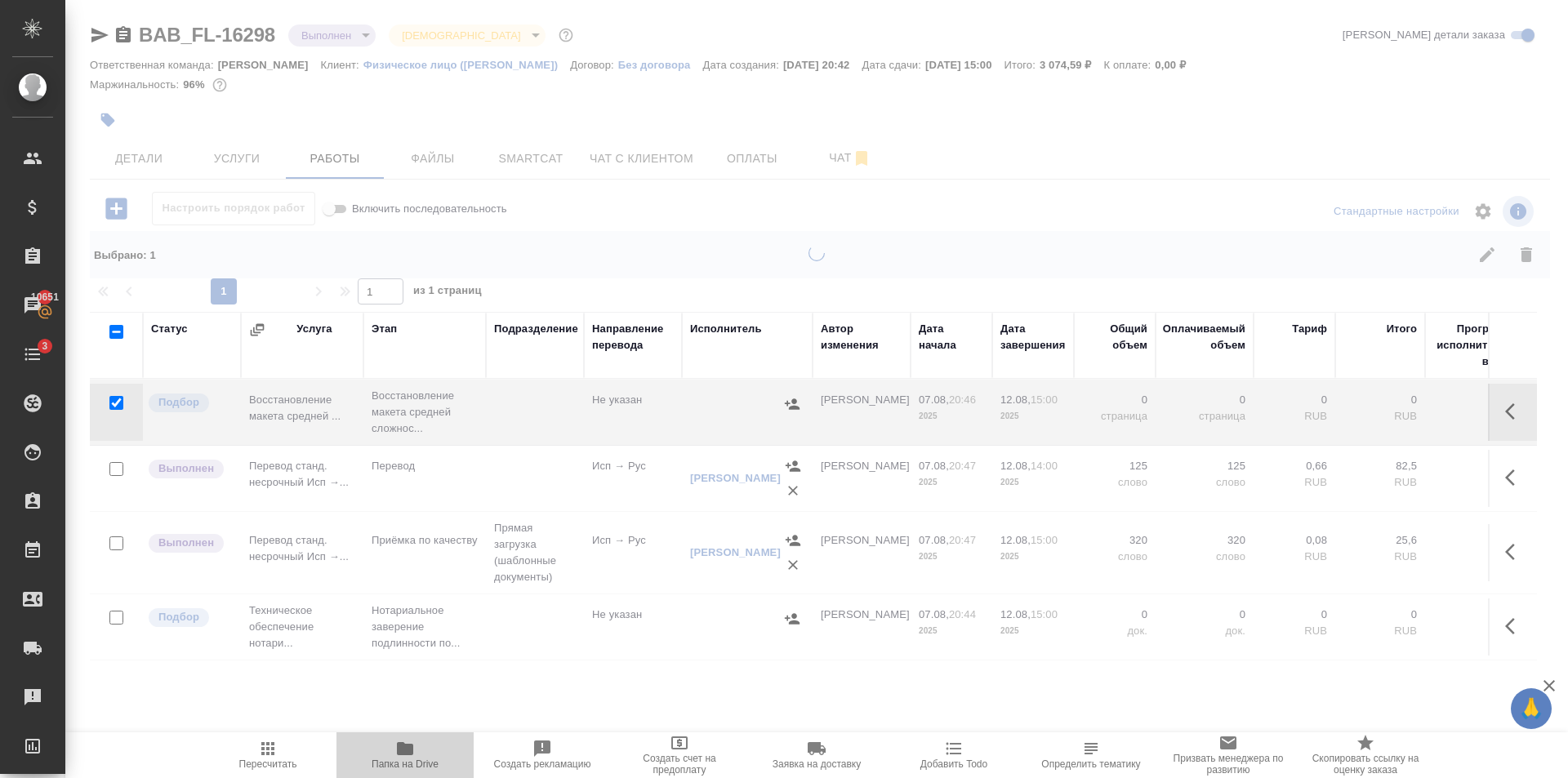
click at [412, 762] on span "Папка на Drive" at bounding box center [404, 764] width 67 height 12
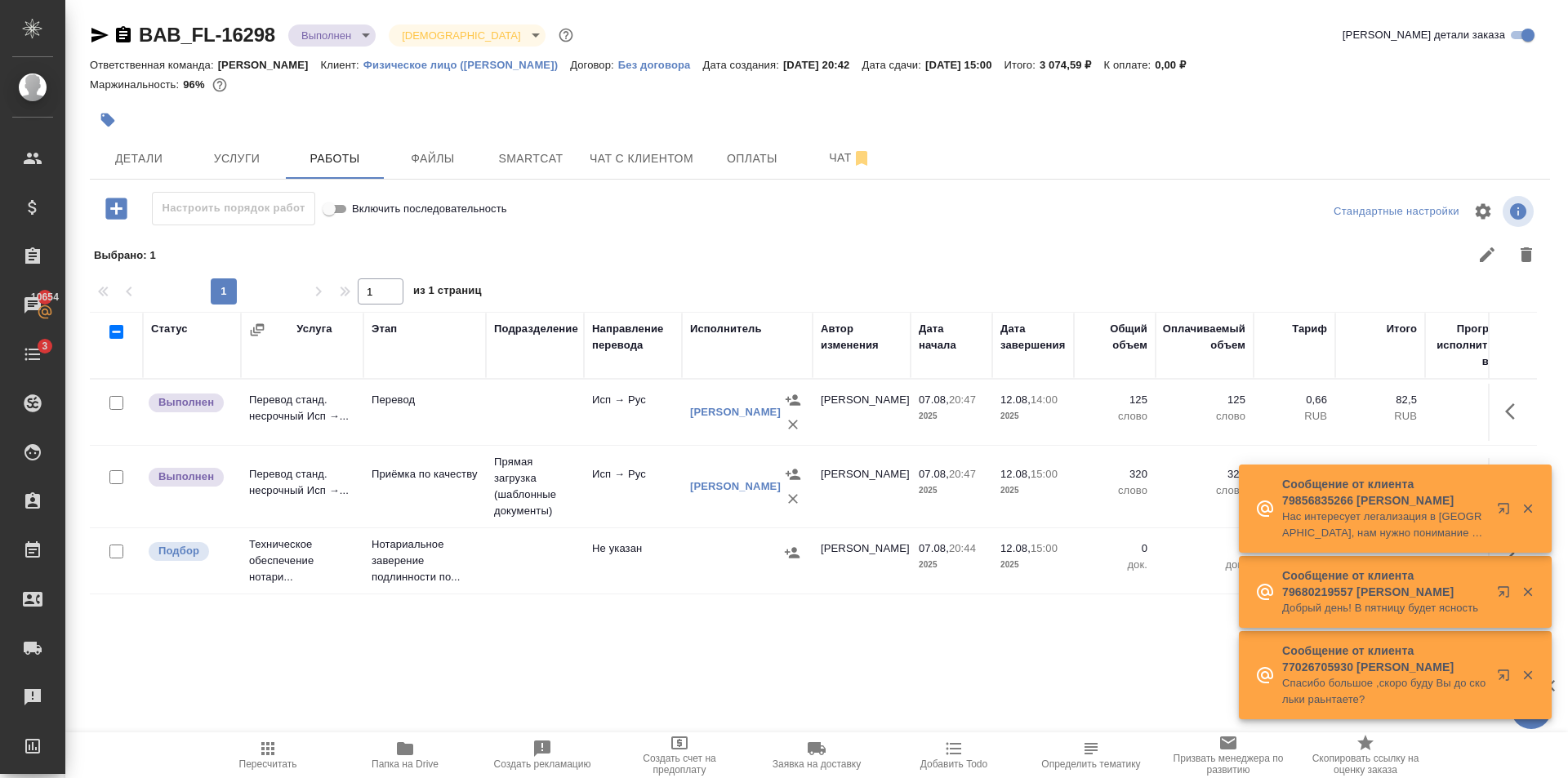
click at [584, 419] on td "Исп → Рус" at bounding box center [633, 413] width 98 height 57
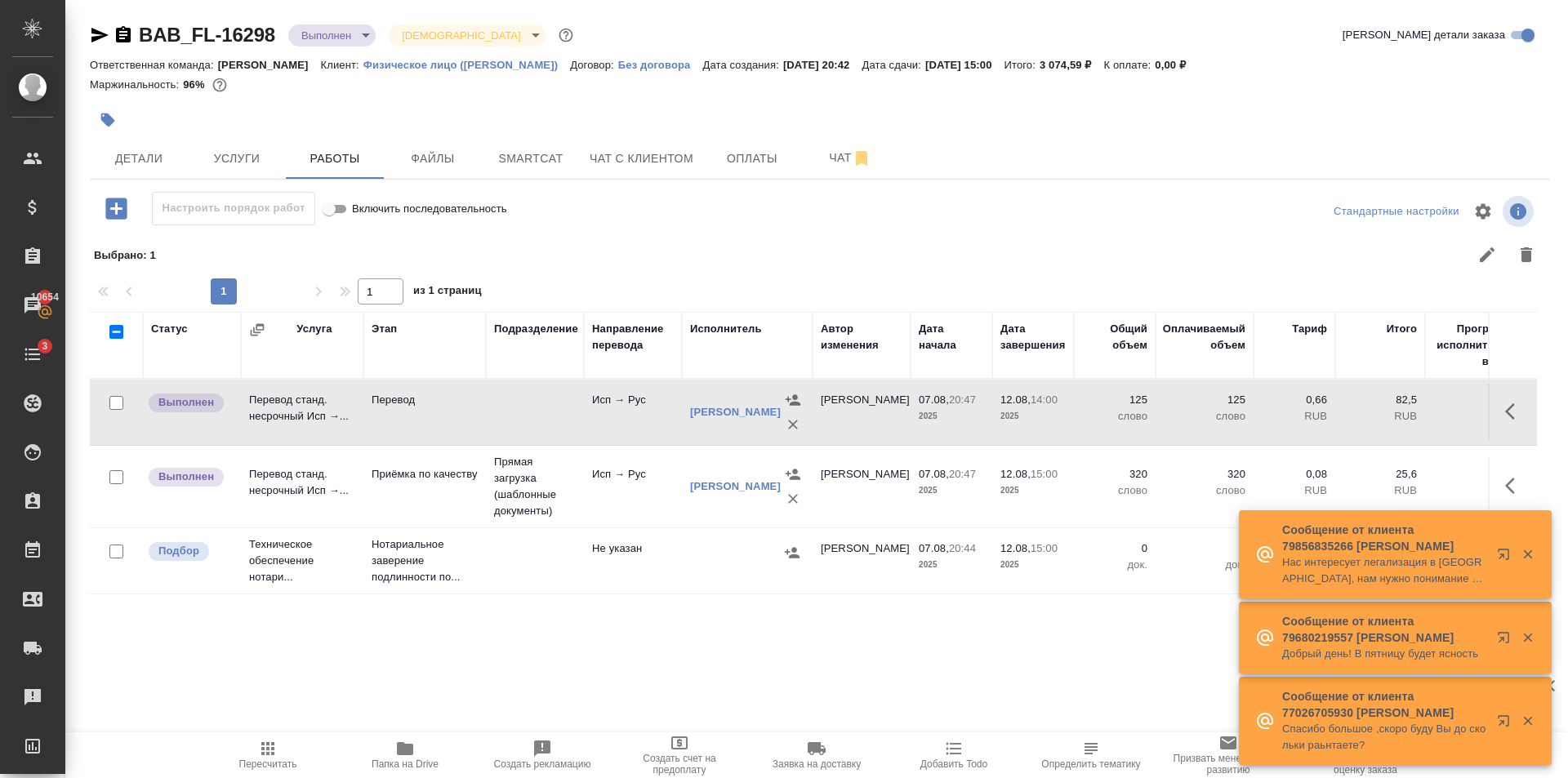
click at [265, 748] on icon "button" at bounding box center [267, 749] width 13 height 13
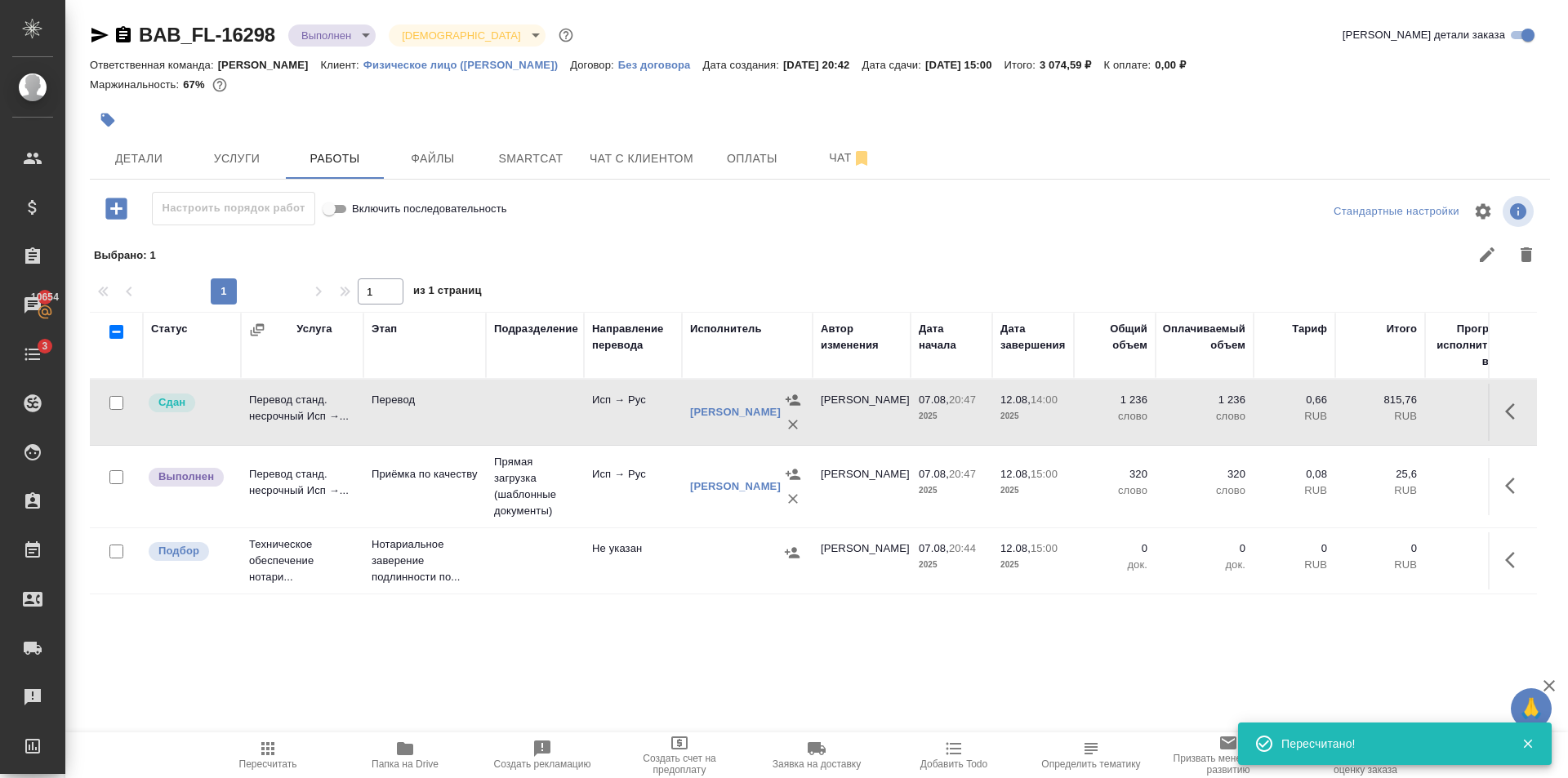
click at [340, 441] on td "Перевод станд. несрочный Исп →..." at bounding box center [301, 413] width 122 height 57
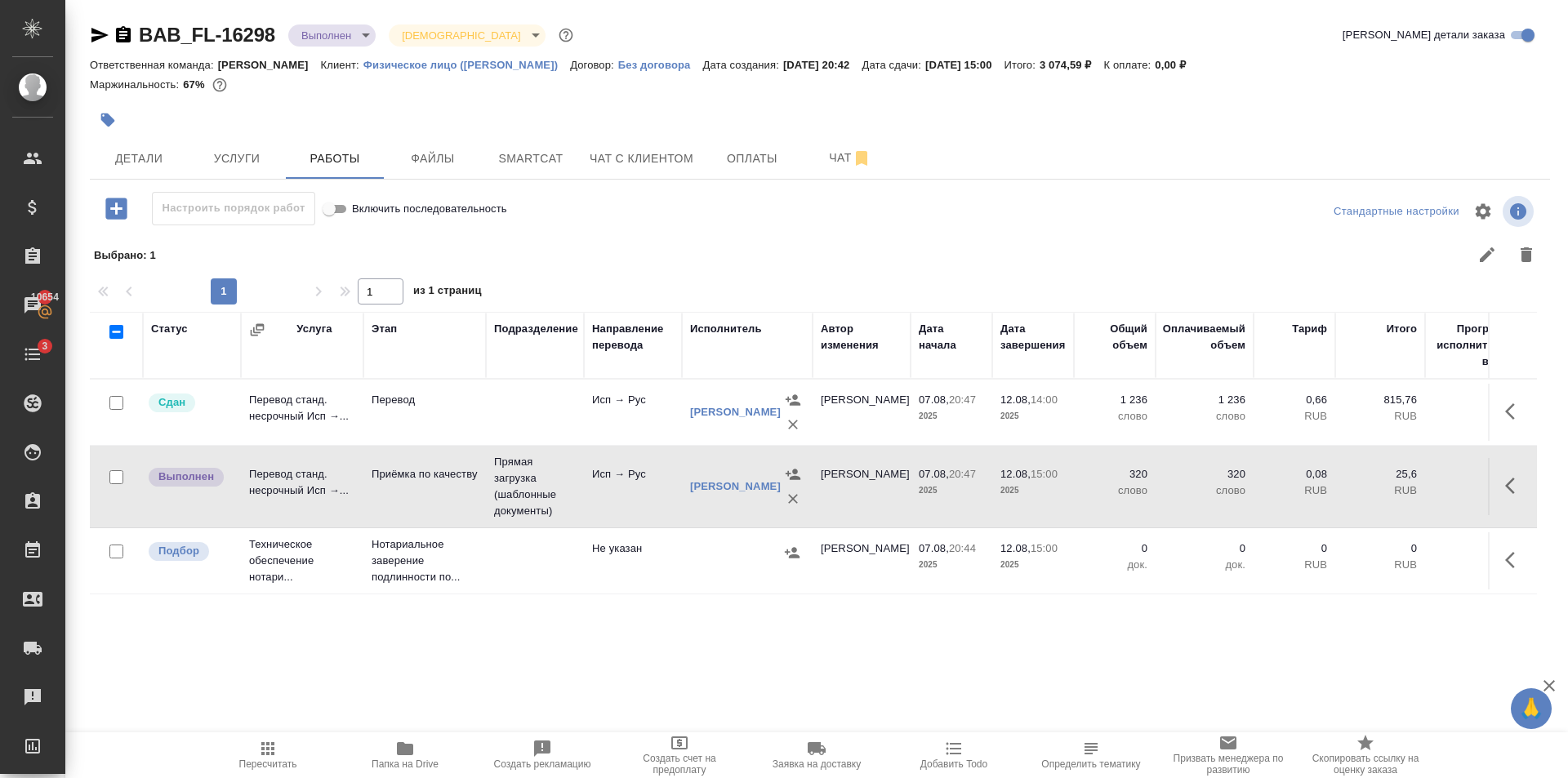
click at [277, 758] on icon "button" at bounding box center [268, 749] width 20 height 20
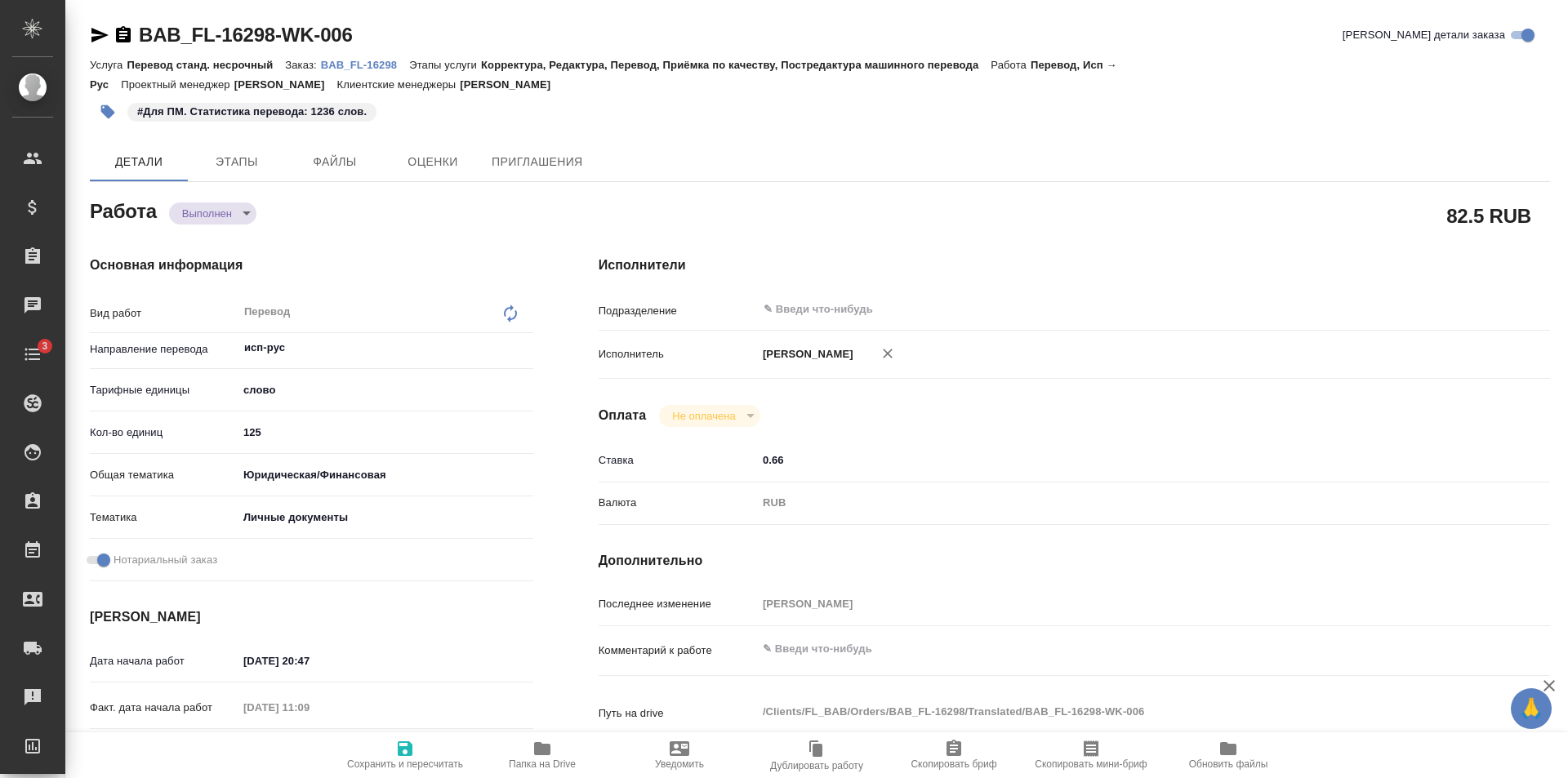
type textarea "x"
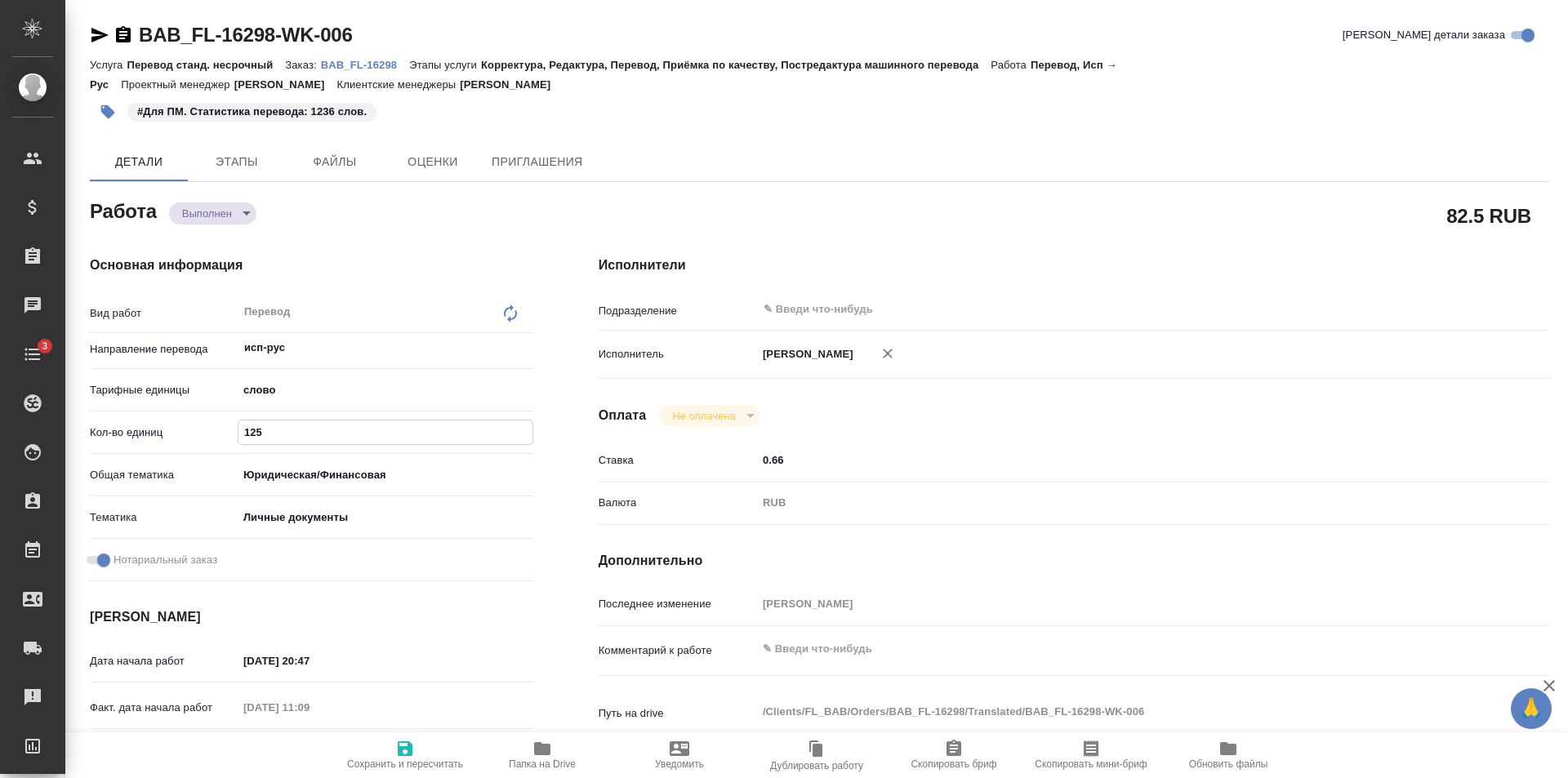
click at [298, 426] on input "125" at bounding box center [386, 432] width 294 height 24
type textarea "x"
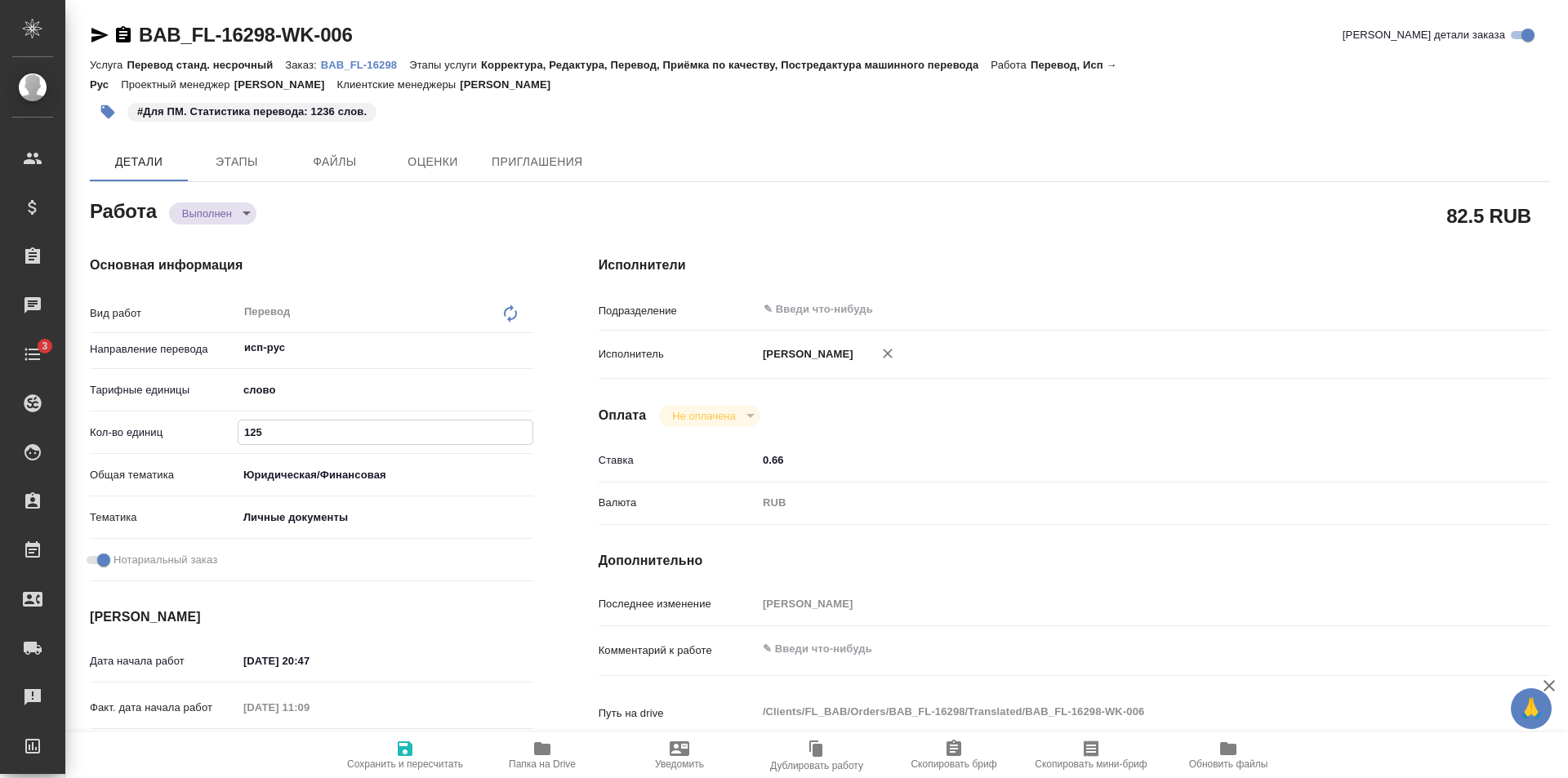
type textarea "x"
type input "12"
type textarea "x"
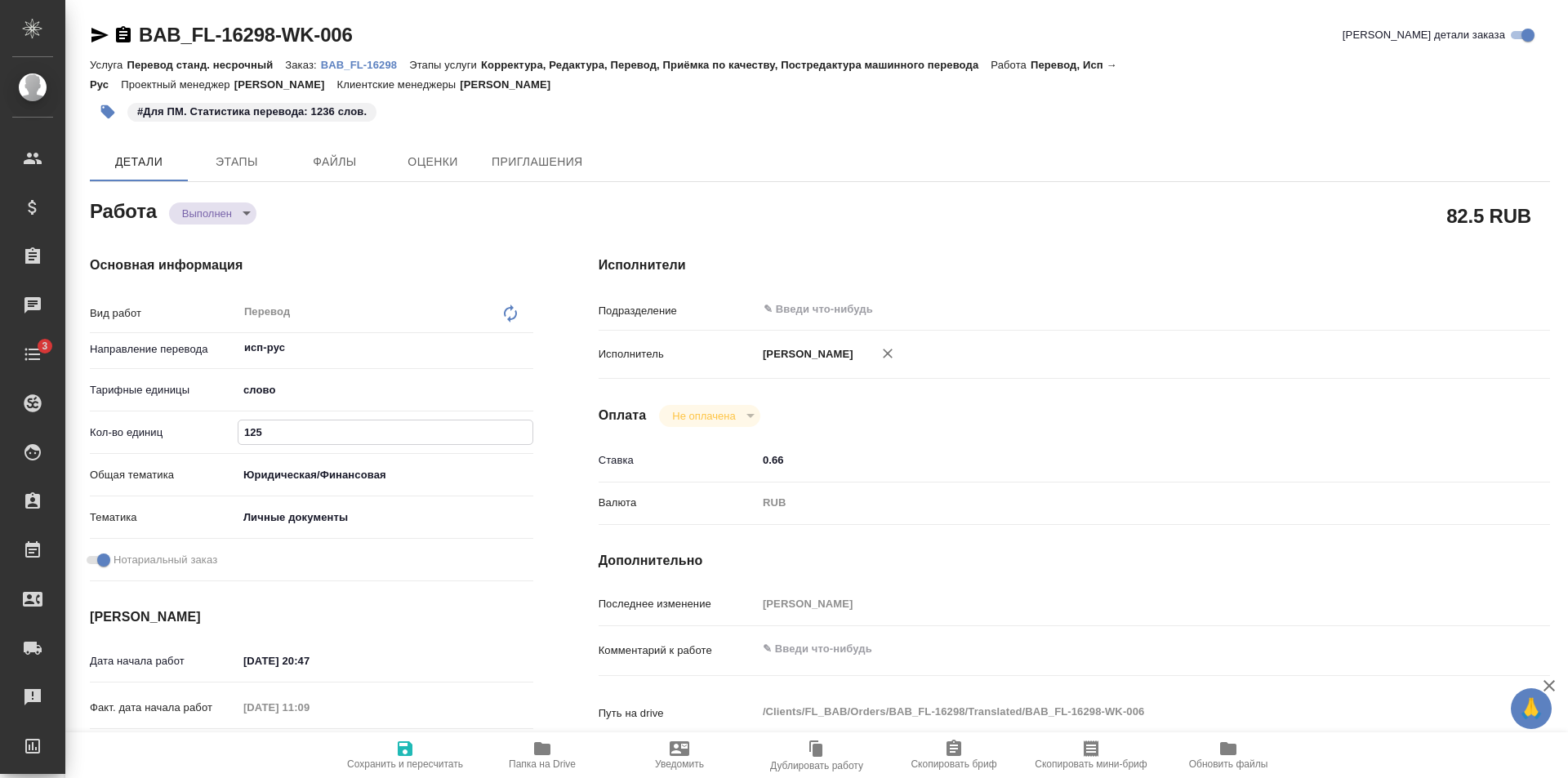
type textarea "x"
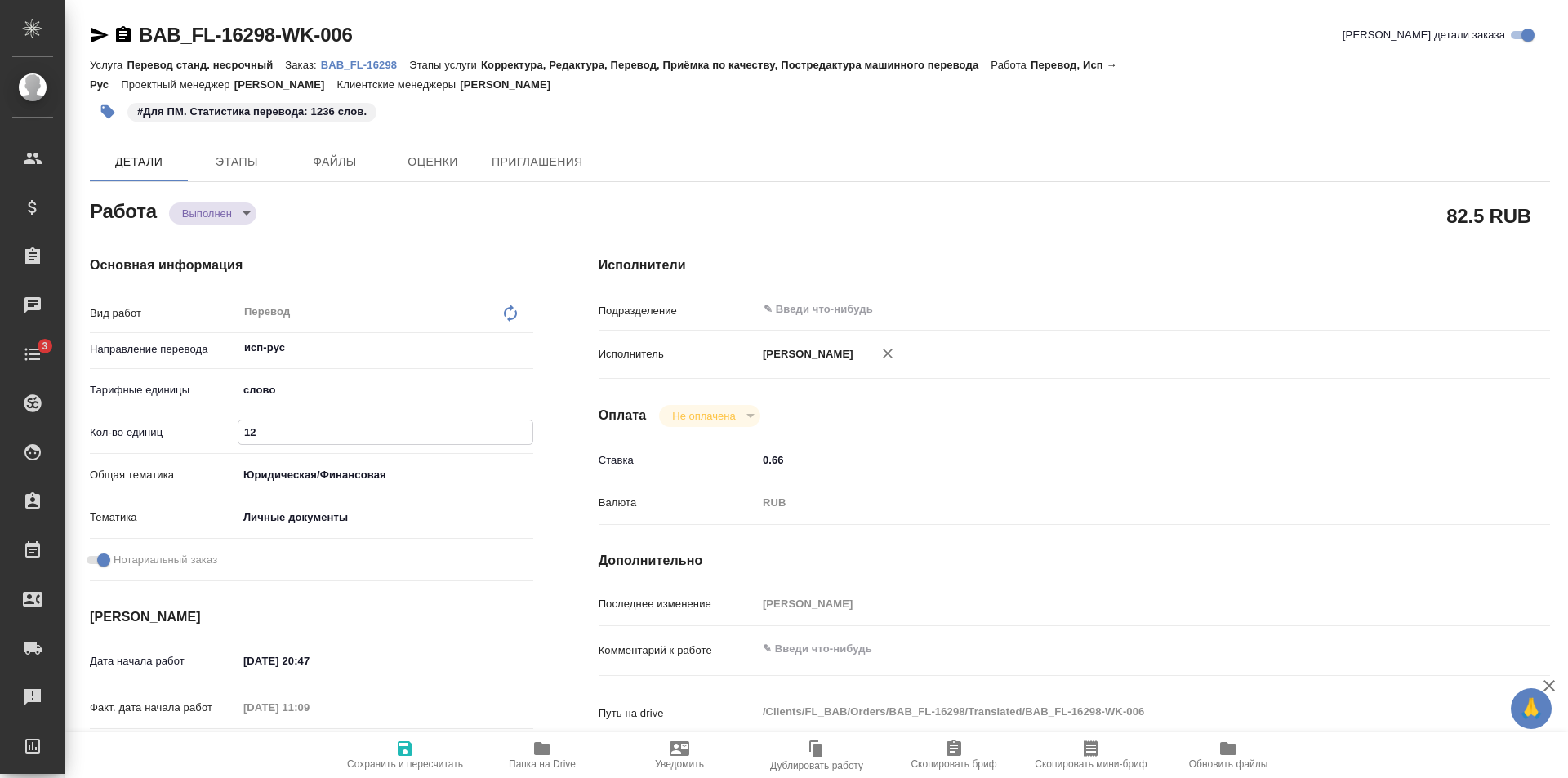
type textarea "x"
type input "123"
type textarea "x"
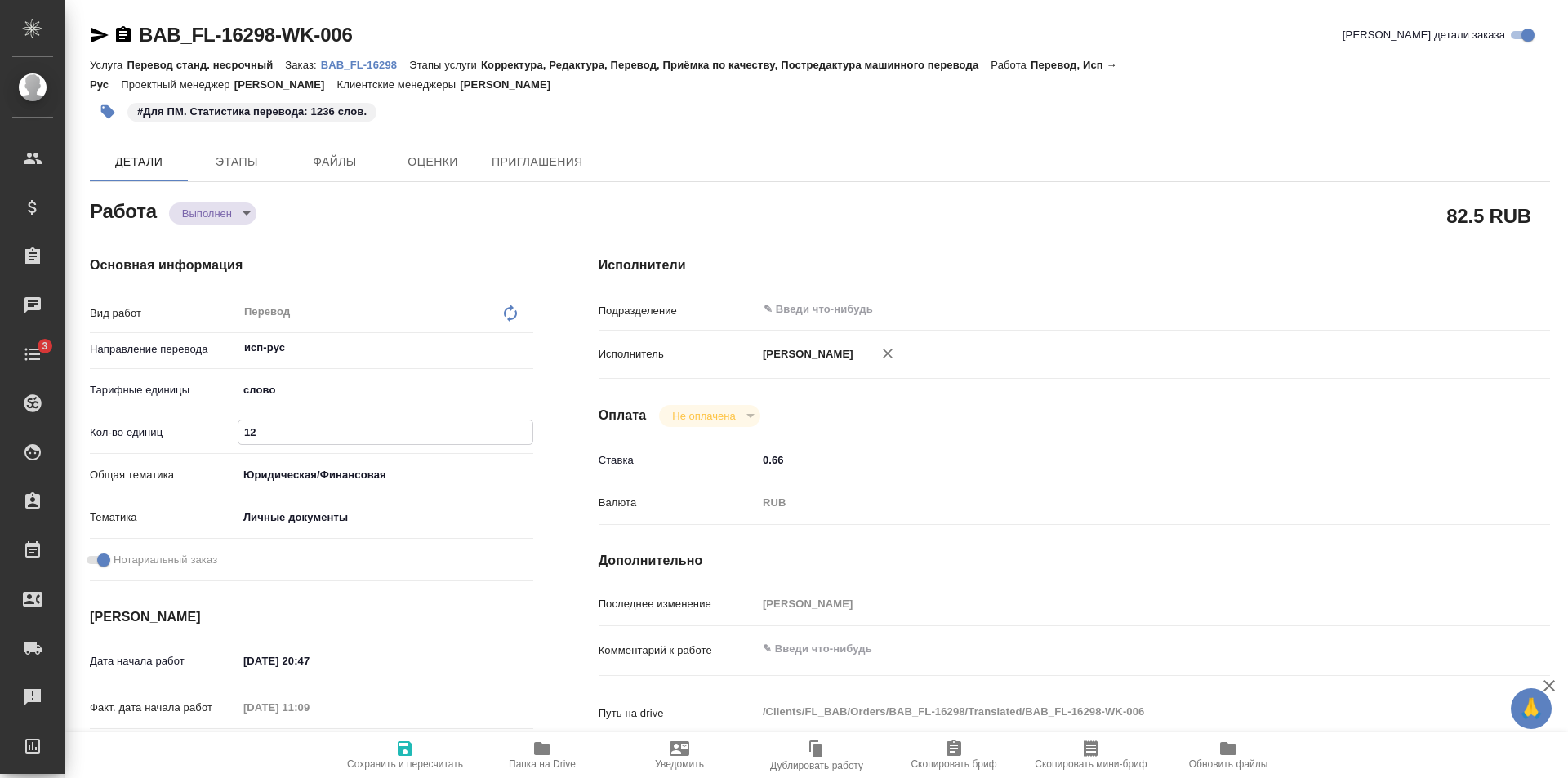
type textarea "x"
type input "1236"
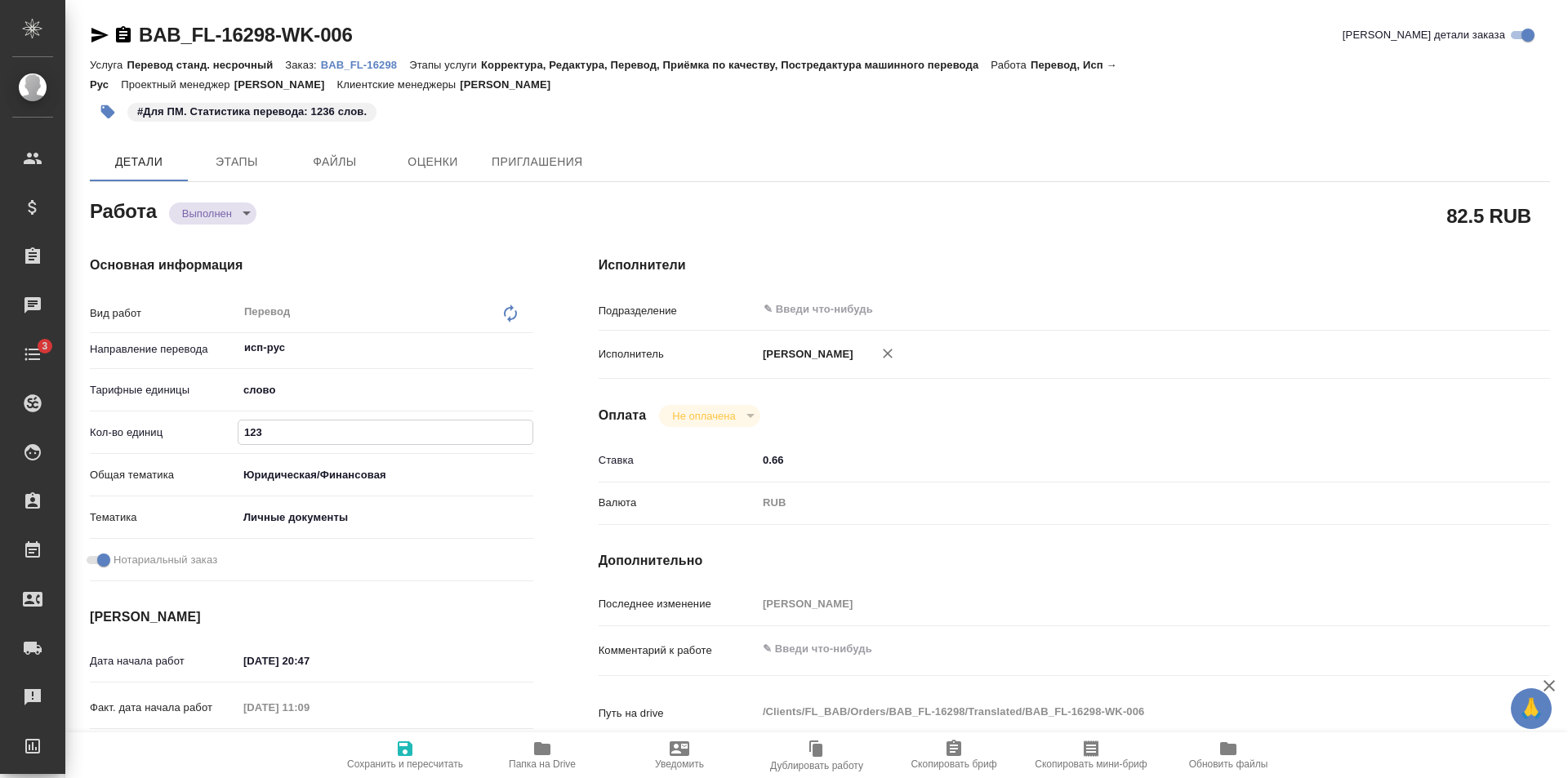
type textarea "x"
type input "1236"
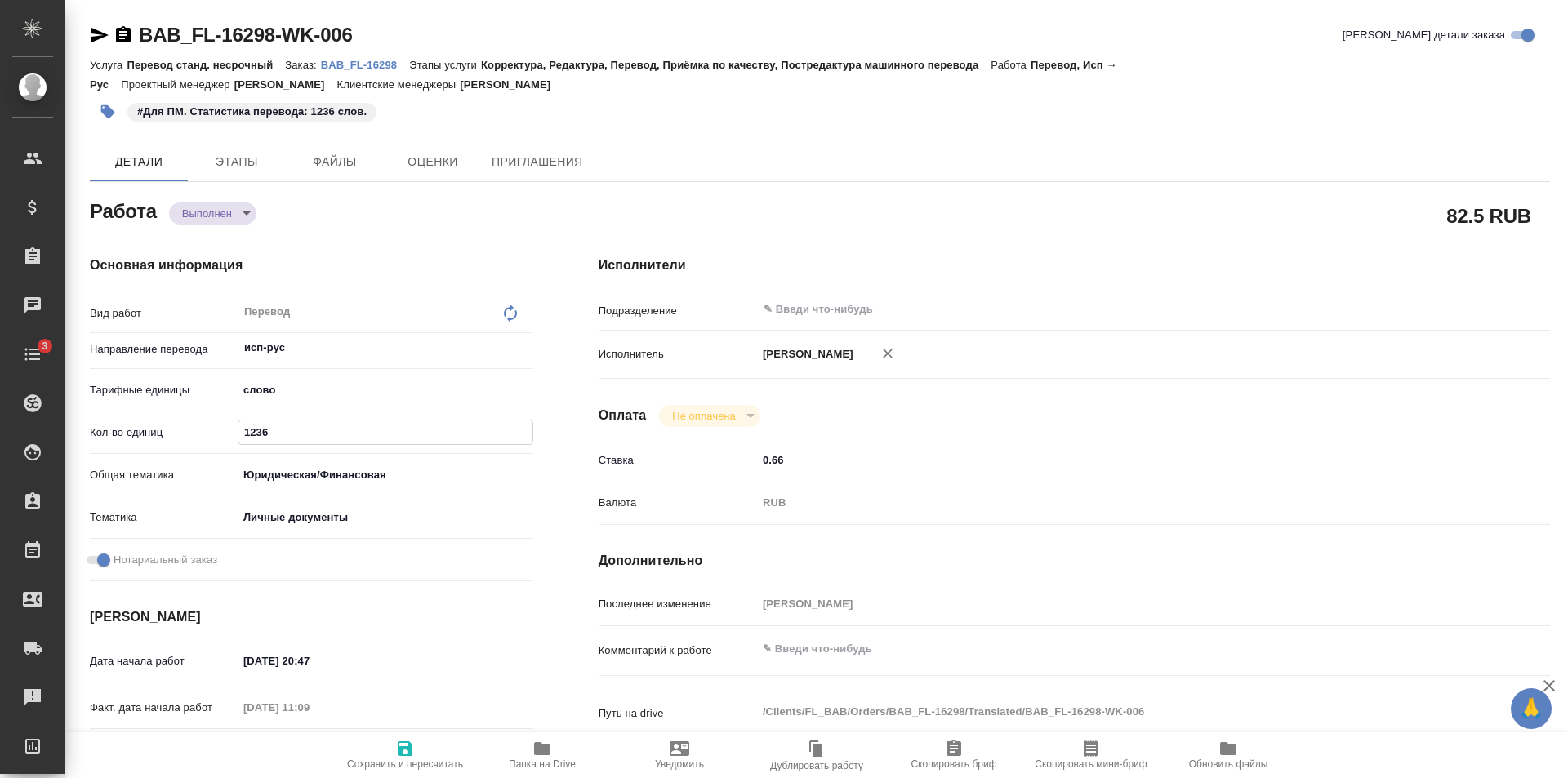
click at [416, 758] on span "Сохранить и пересчитать" at bounding box center [405, 754] width 118 height 31
type textarea "x"
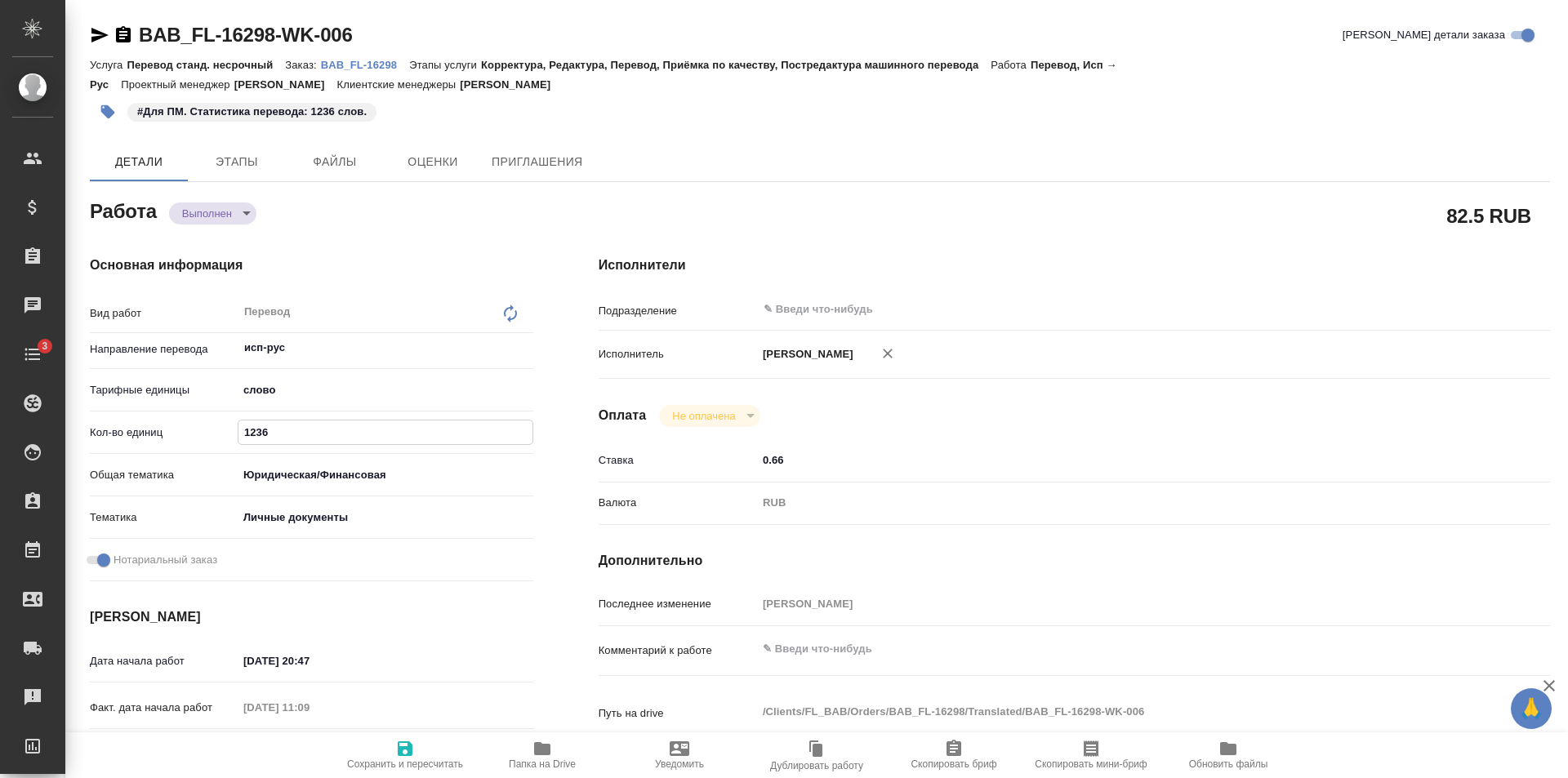
type textarea "x"
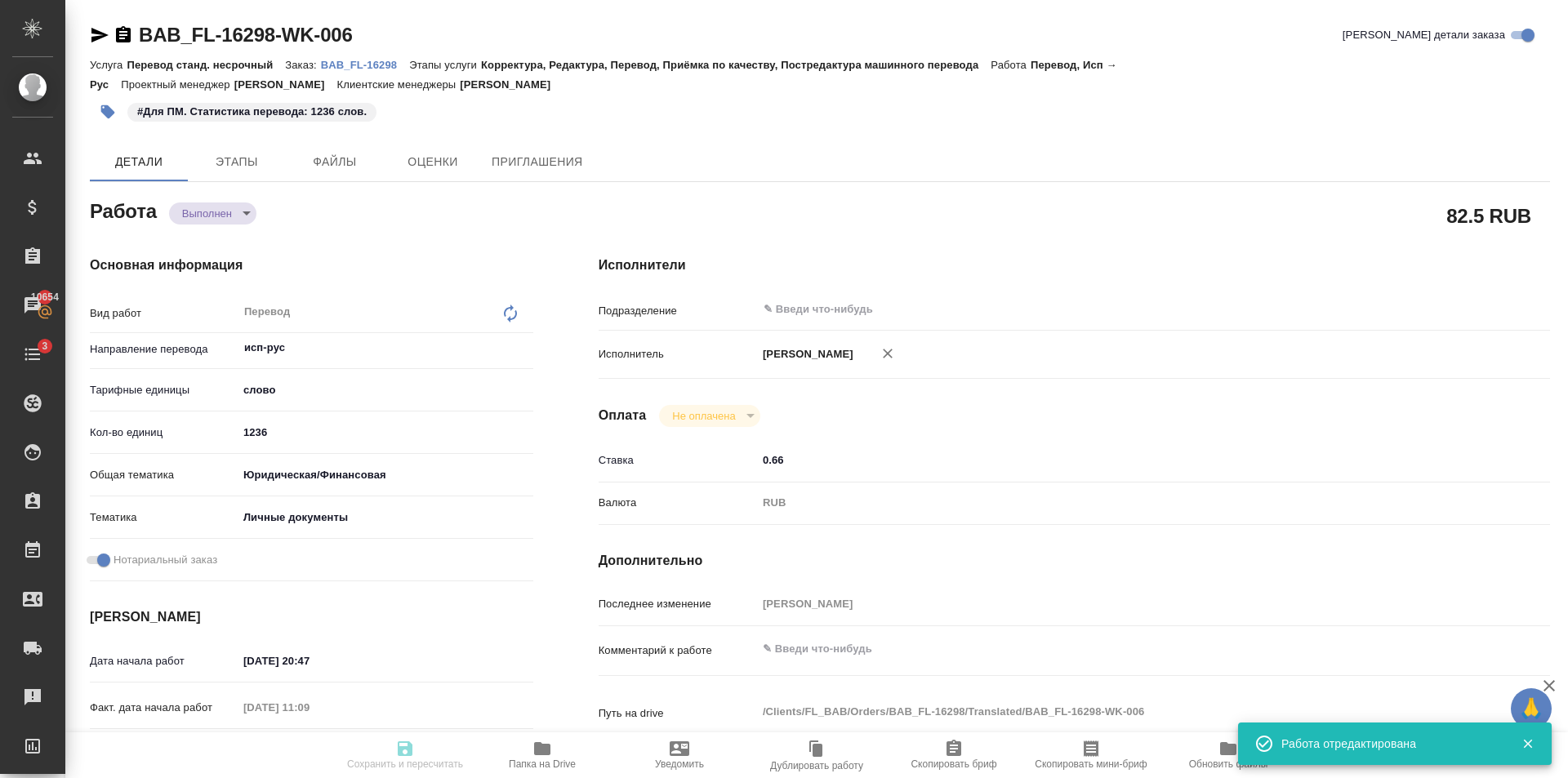
type textarea "x"
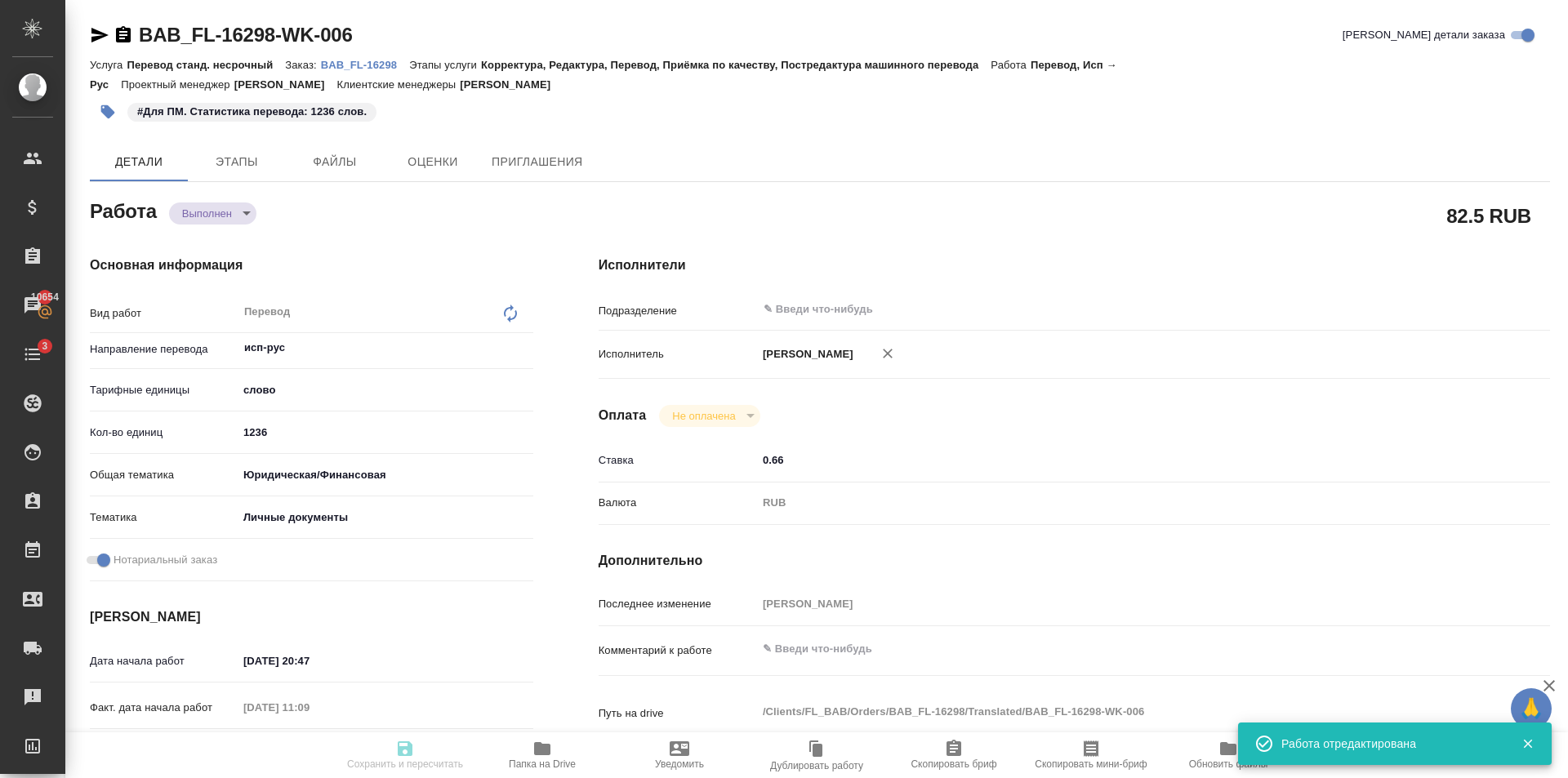
type textarea "x"
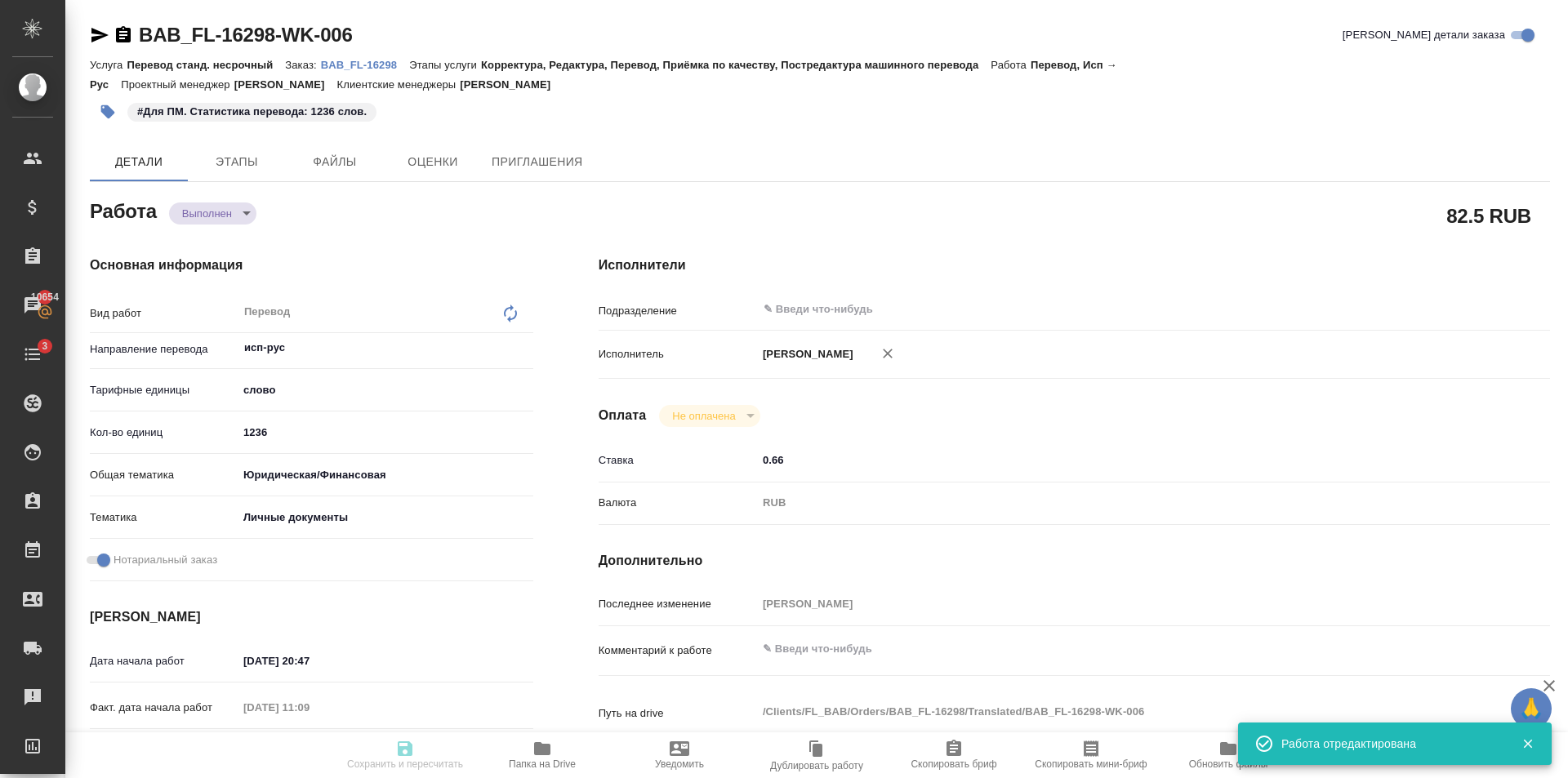
type input "completed"
type textarea "Перевод"
type textarea "x"
type input "исп-рус"
type input "5a8b1489cc6b4906c91bfd90"
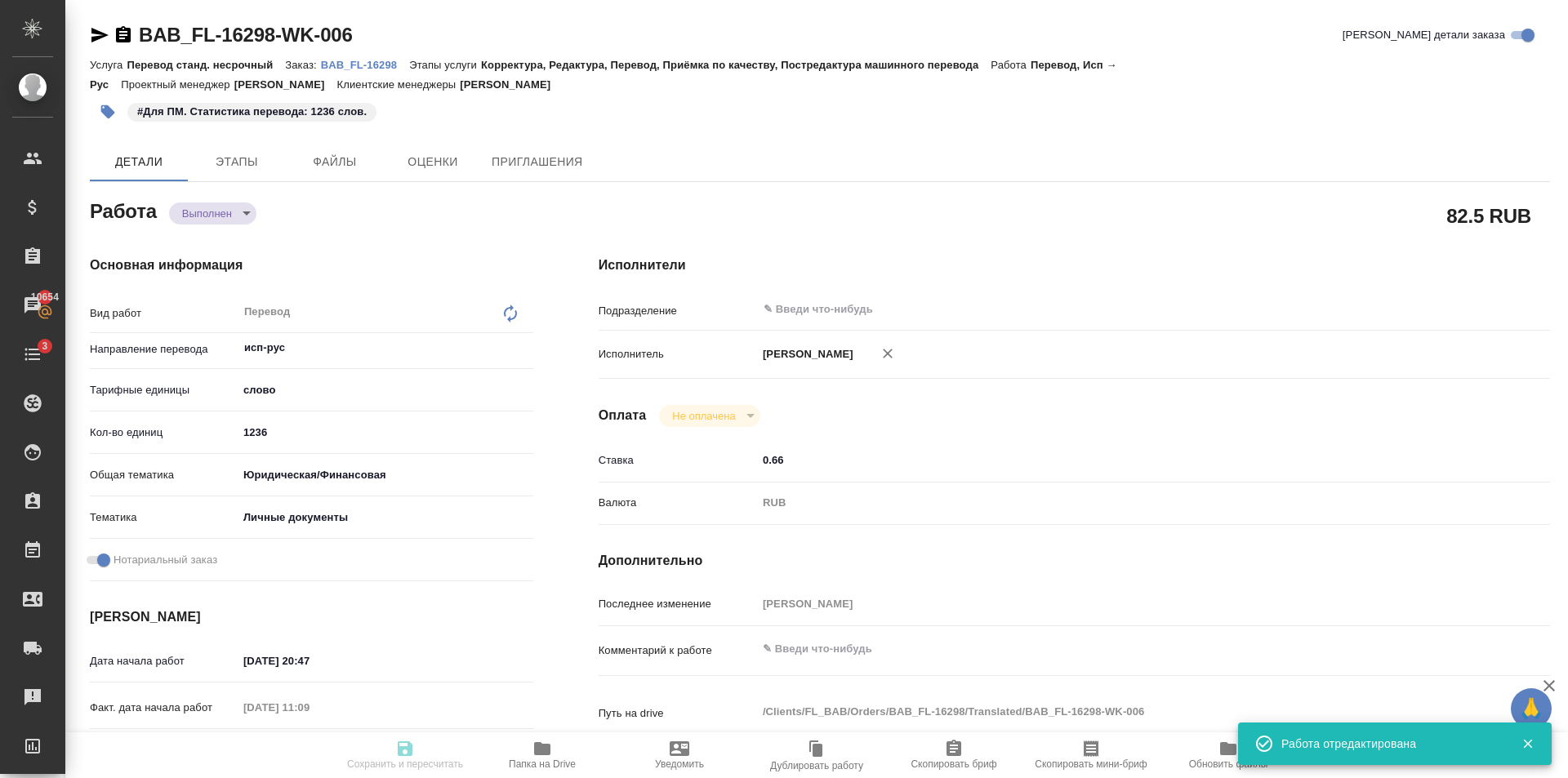
type input "1236"
type input "yr-fn"
type input "5a8b8b956a9677013d343cfe"
checkbox input "true"
type input "[DATE] 20:47"
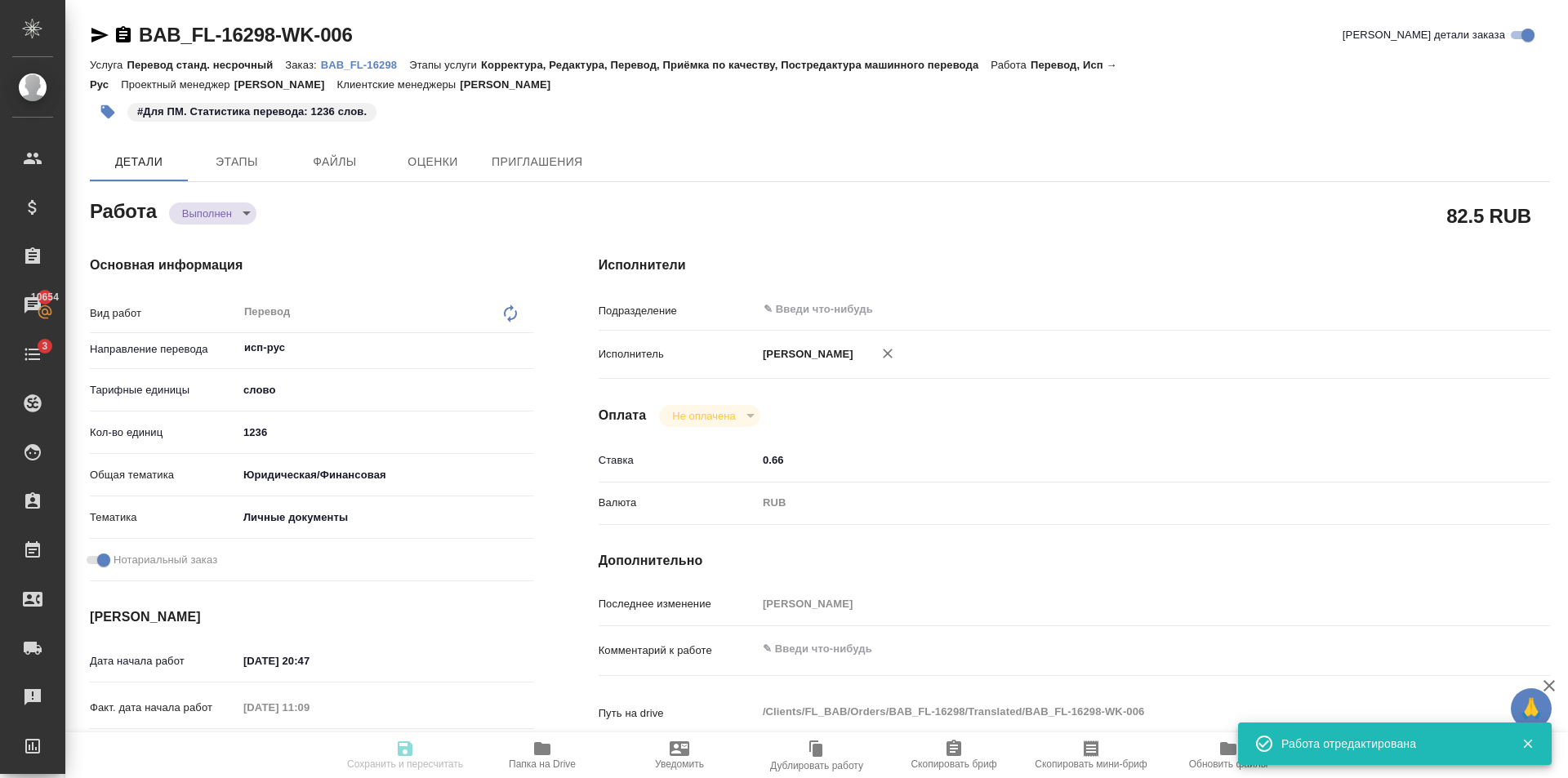
type input "08.08.2025 11:09"
type input "12.08.2025 14:00"
type input "12.08.2025 15:16"
type input "[DATE] 15:00"
type input "notPayed"
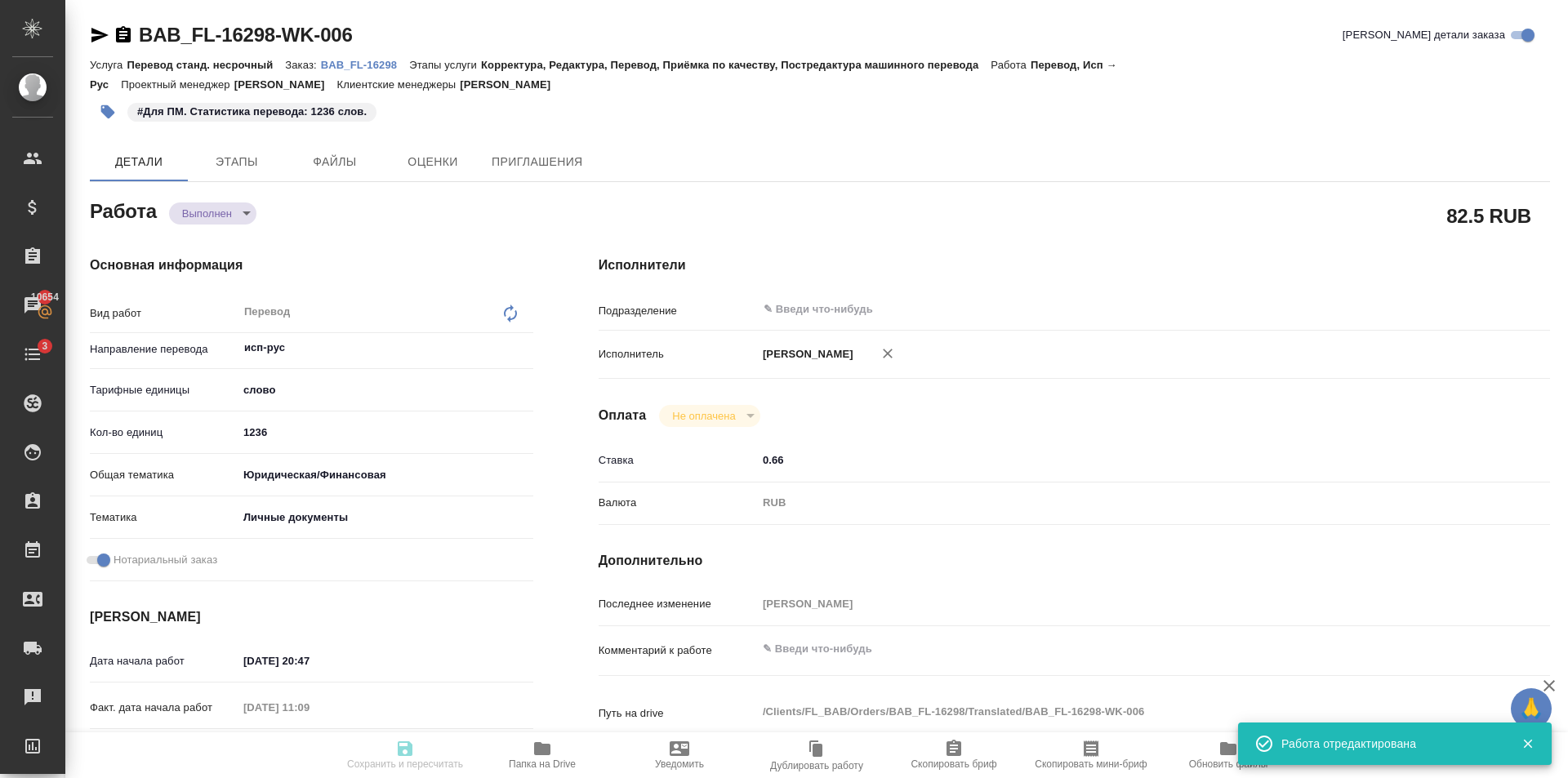
type input "0.66"
type input "RUB"
type input "[PERSON_NAME]"
type textarea "x"
type textarea "/Clients/FL_BAB/Orders/BAB_FL-16298/Translated/BAB_FL-16298-WK-006"
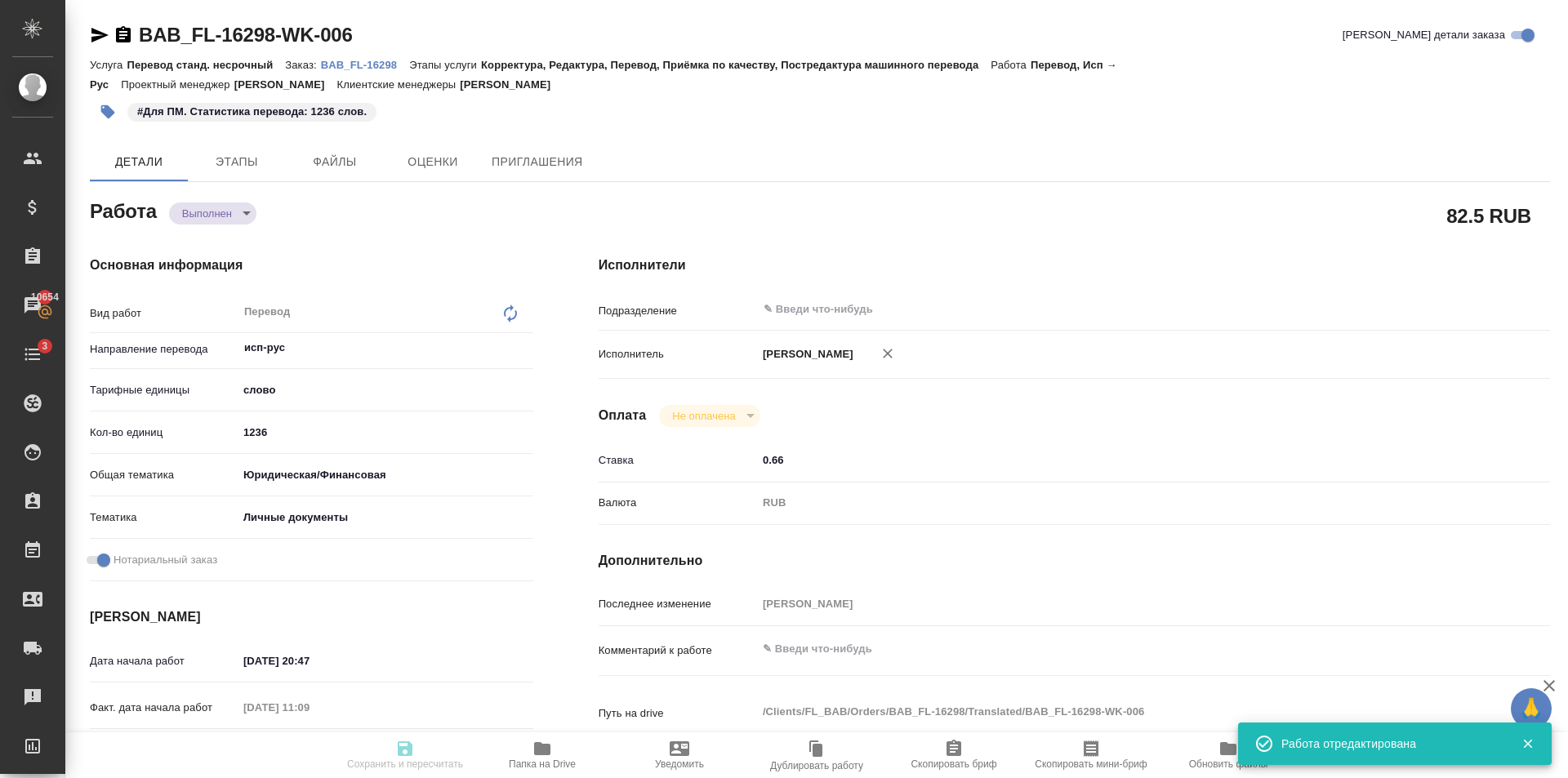
type textarea "x"
type input "BAB_FL-16298"
type input "Перевод станд. несрочный"
type input "Корректура, Редактура, Перевод, Приёмка по качеству, Постредактура машинного пе…"
type input "[PERSON_NAME]"
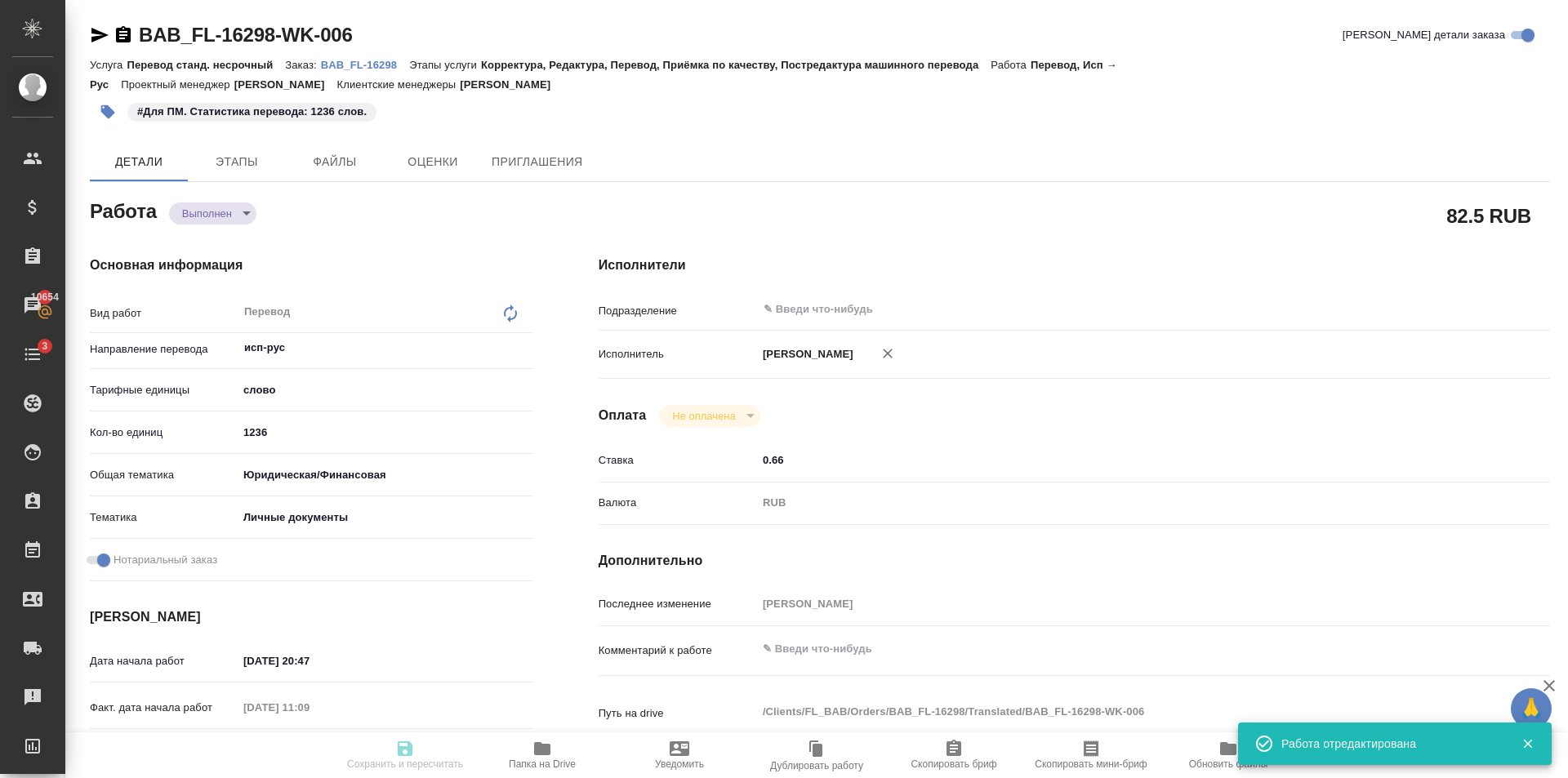
type input "/Clients/FL_BAB/Orders/BAB_FL-16298"
type textarea "x"
type textarea "[PERSON_NAME] Самора [PERSON_NAME] Если будет верстка - отдать [PERSON_NAME] (е…"
type textarea "x"
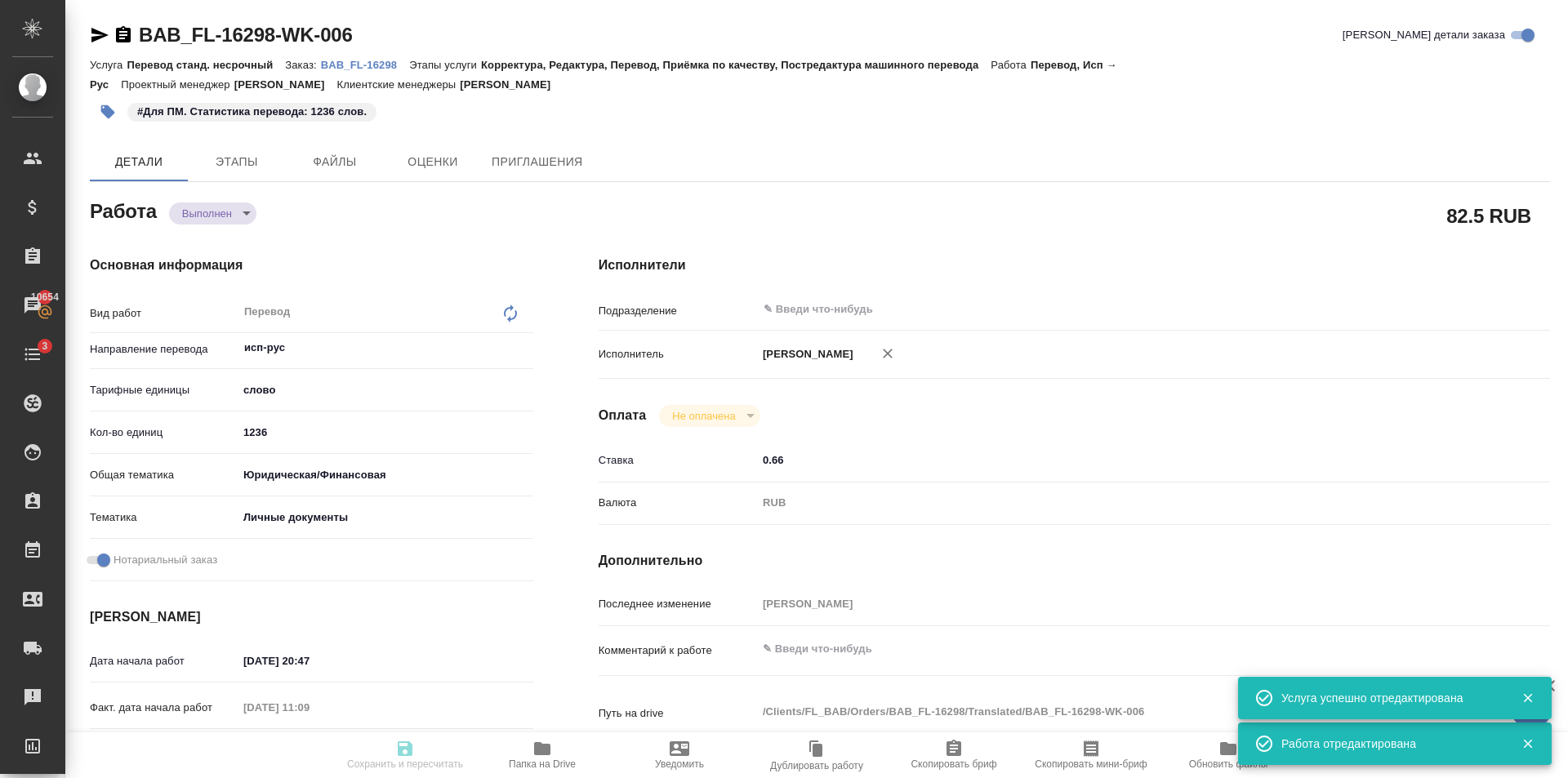
type textarea "x"
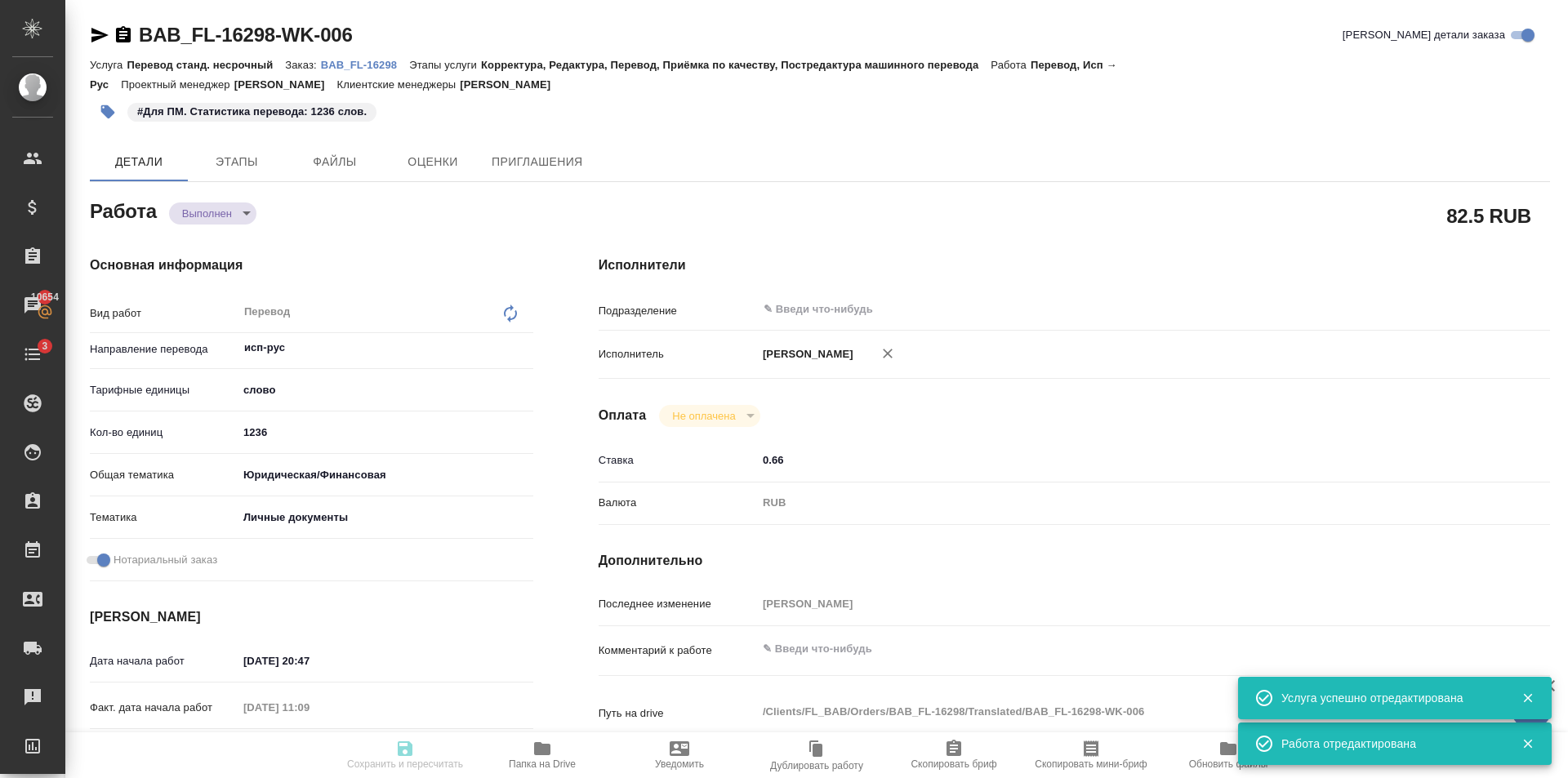
type textarea "x"
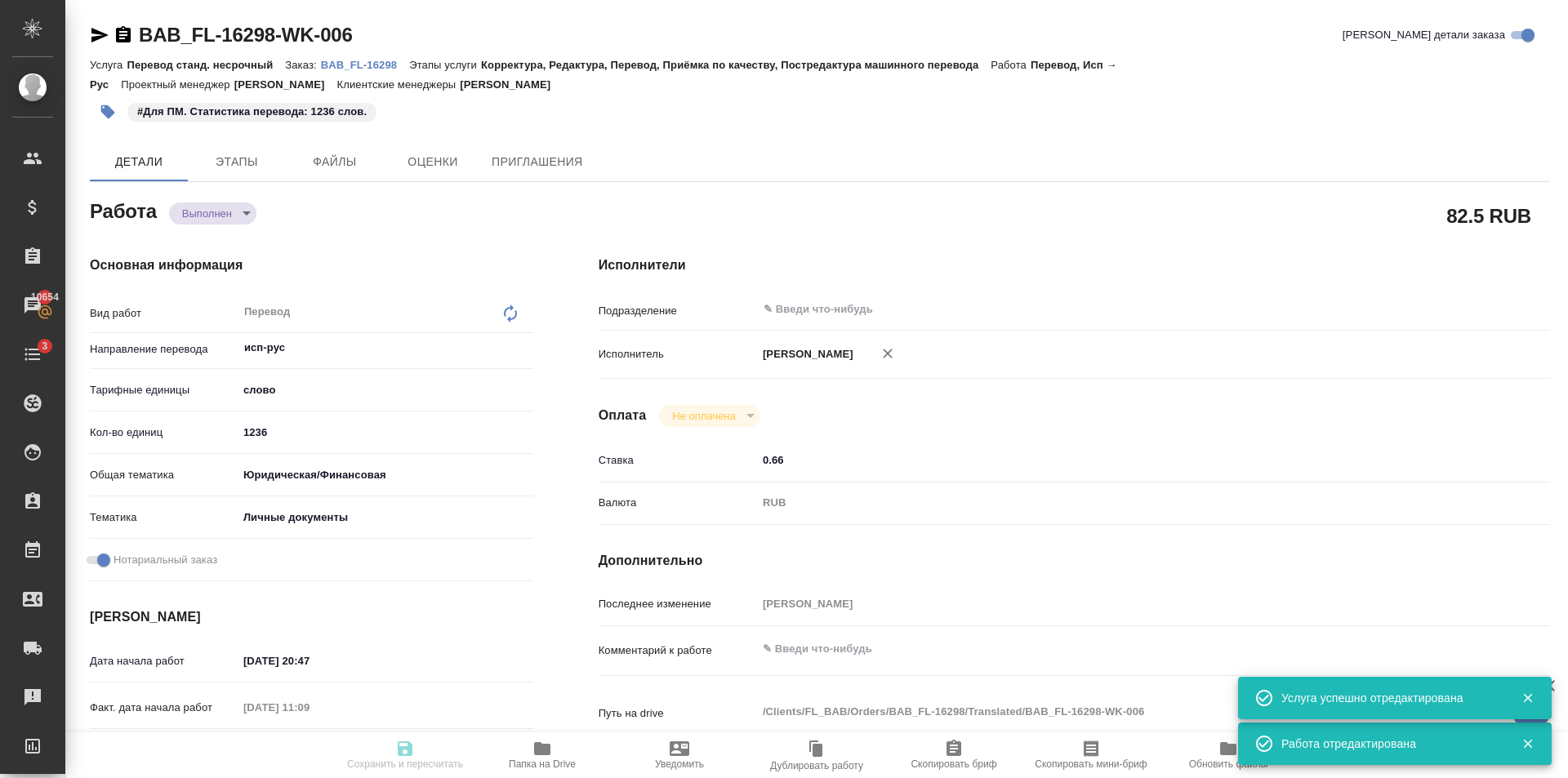
type textarea "x"
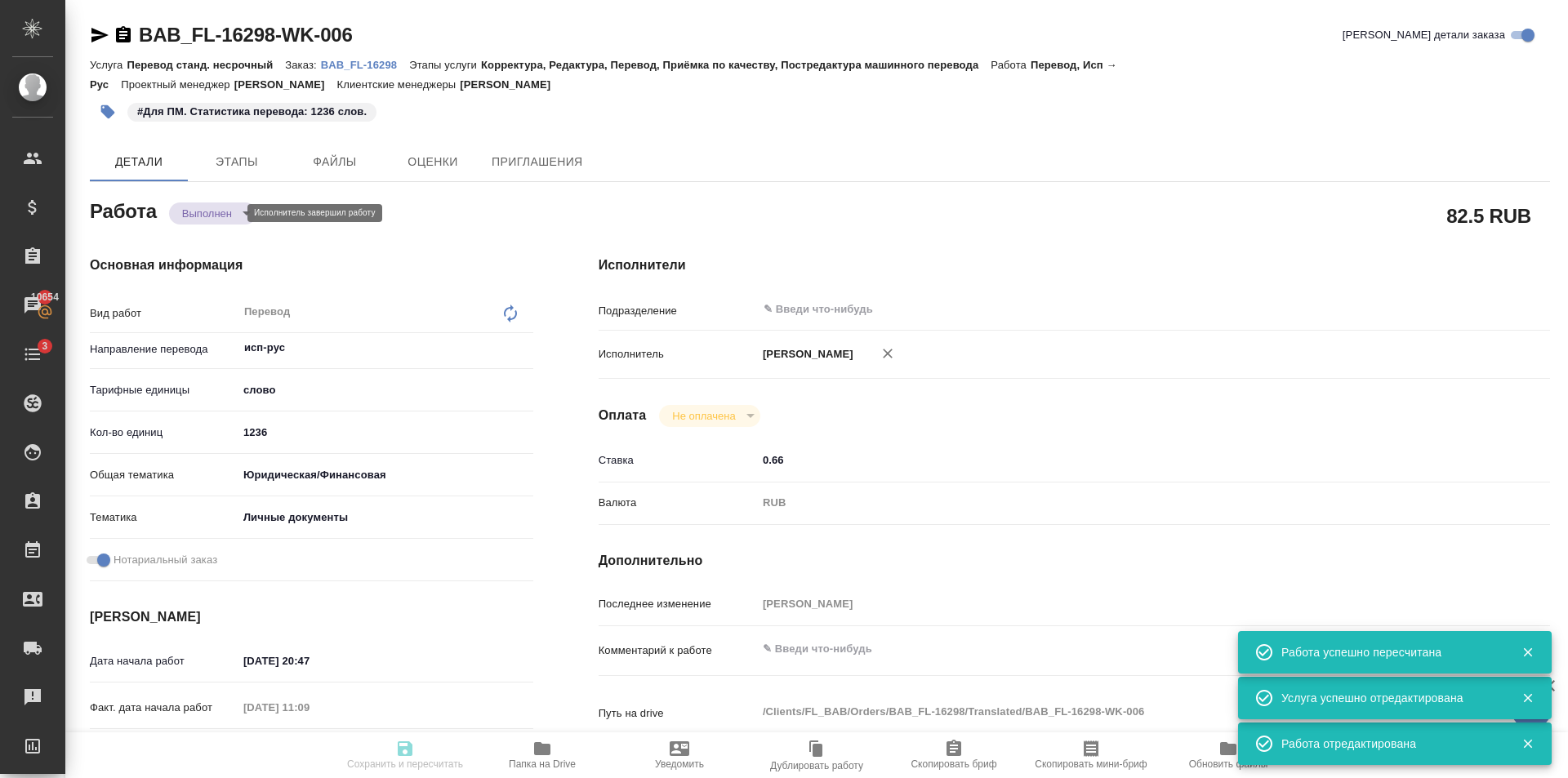
type input "completed"
type textarea "Перевод"
type textarea "x"
type input "исп-рус"
type input "5a8b1489cc6b4906c91bfd90"
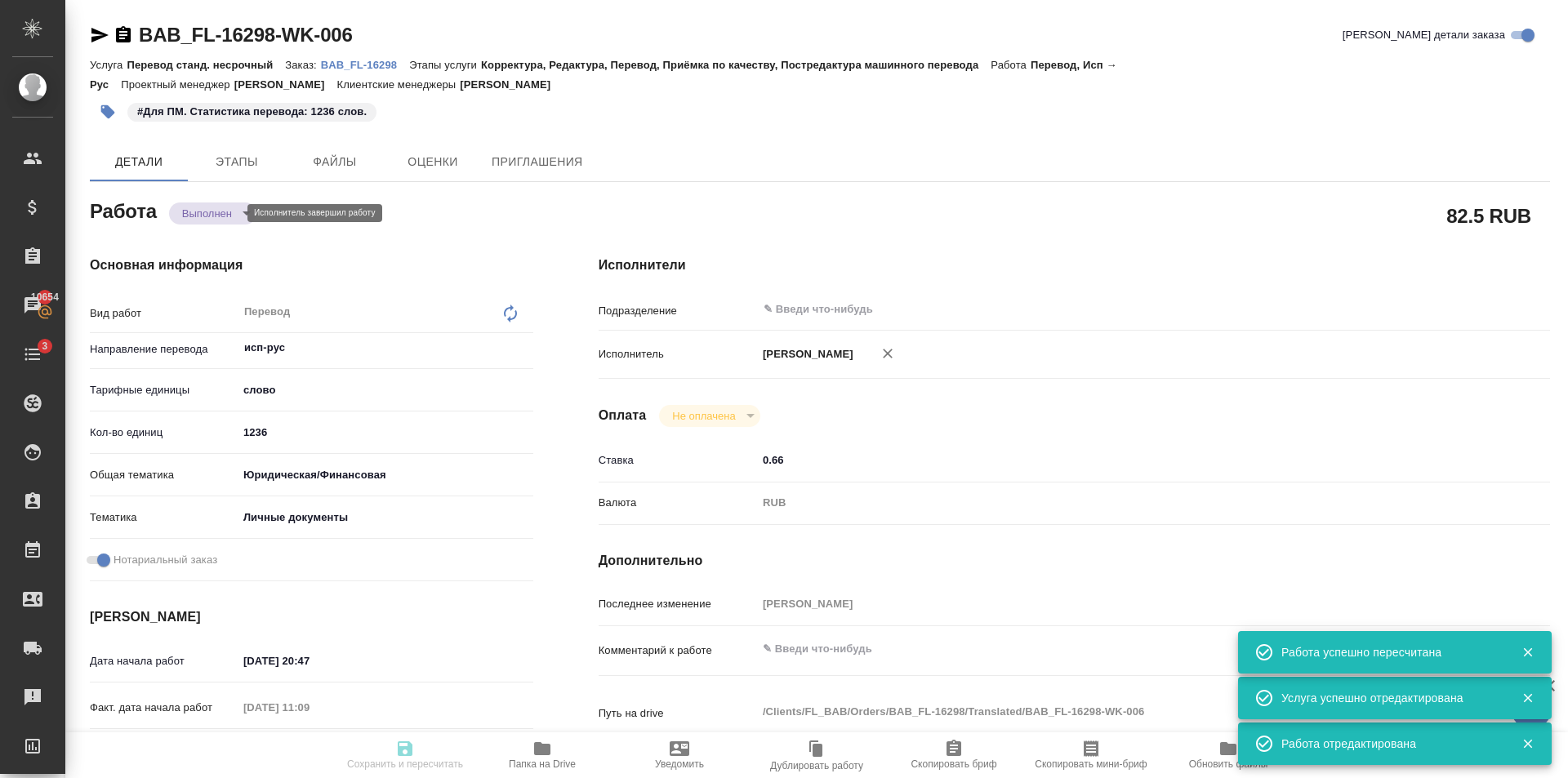
type input "1236"
type input "yr-fn"
type input "5a8b8b956a9677013d343cfe"
checkbox input "true"
type input "[DATE] 20:47"
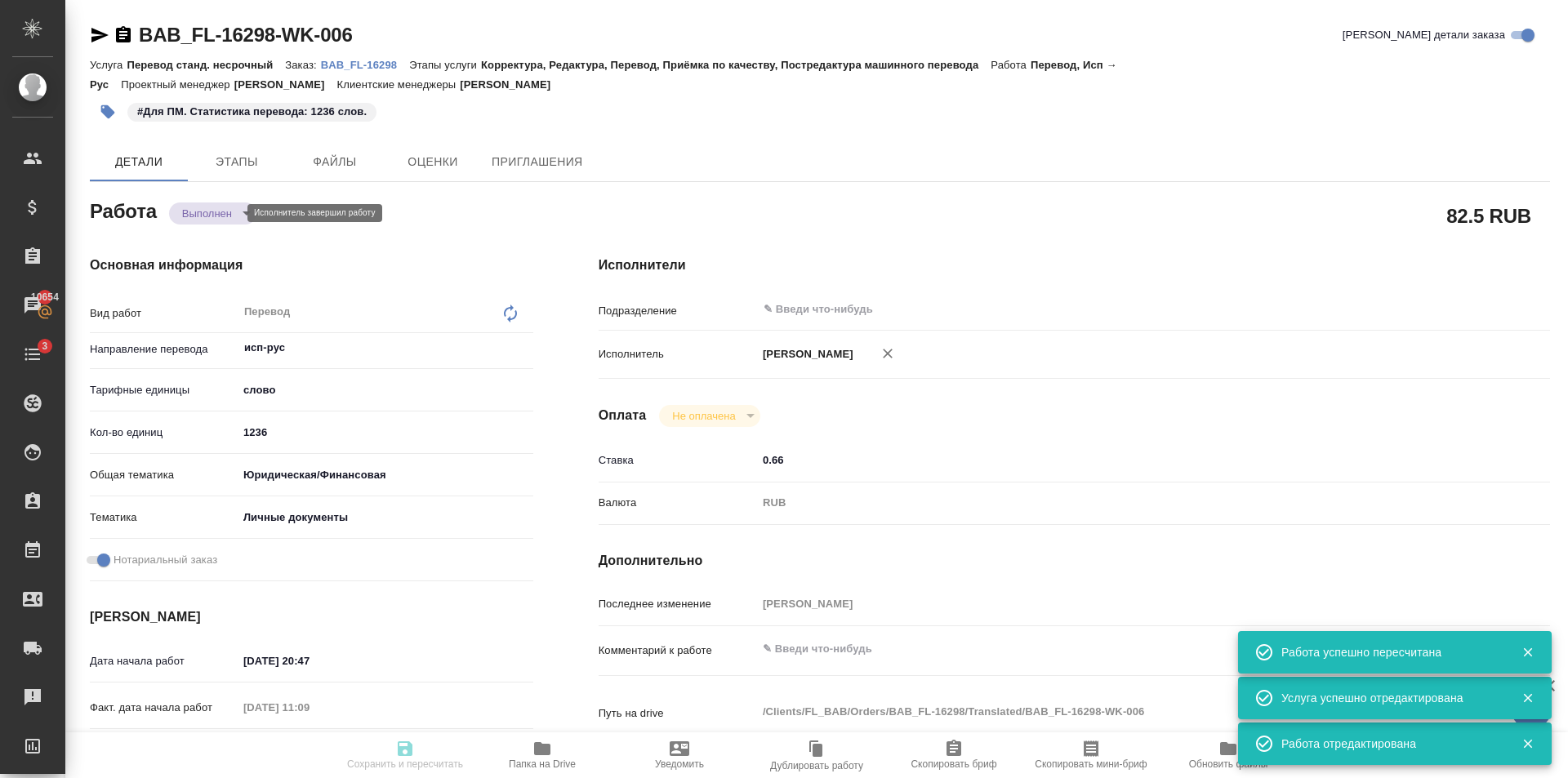
type input "08.08.2025 11:09"
type input "12.08.2025 14:00"
type input "12.08.2025 15:16"
type input "[DATE] 15:00"
type input "notPayed"
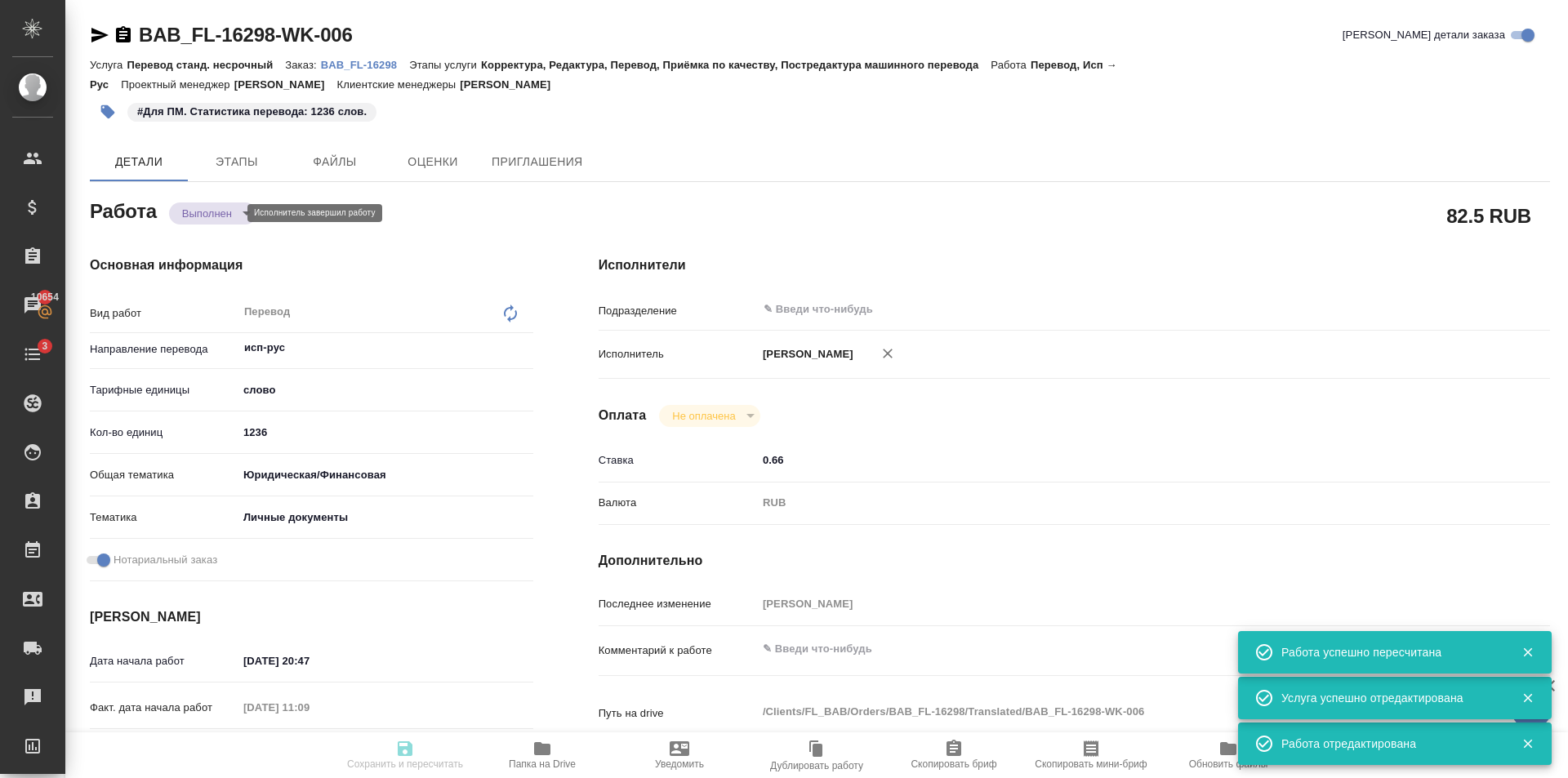
type input "0.66"
type input "RUB"
type input "[PERSON_NAME]"
type textarea "x"
type textarea "/Clients/FL_BAB/Orders/BAB_FL-16298/Translated/BAB_FL-16298-WK-006"
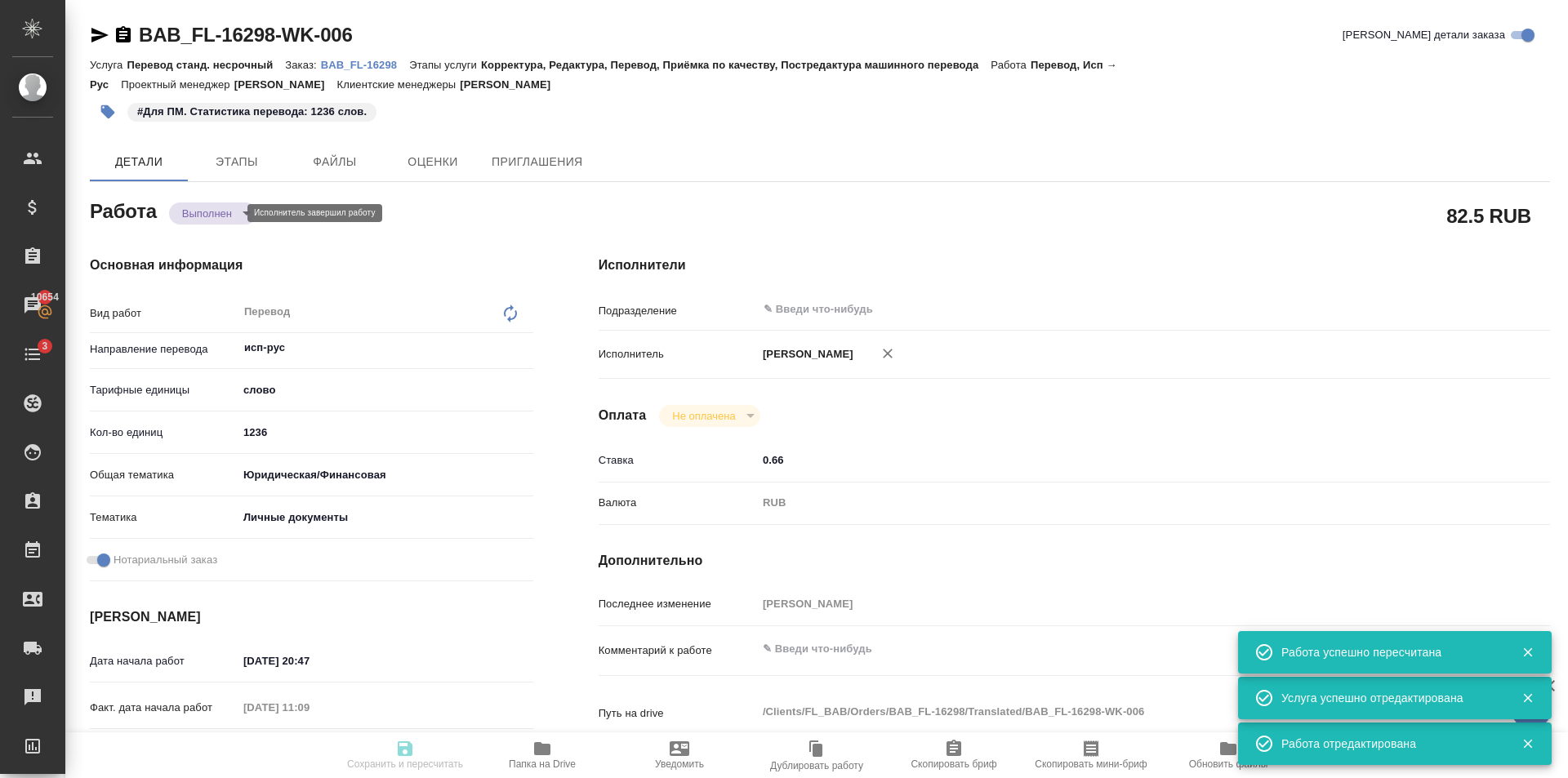
type textarea "x"
type input "BAB_FL-16298"
type input "Перевод станд. несрочный"
type input "Корректура, Редактура, Перевод, Приёмка по качеству, Постредактура машинного пе…"
type input "[PERSON_NAME]"
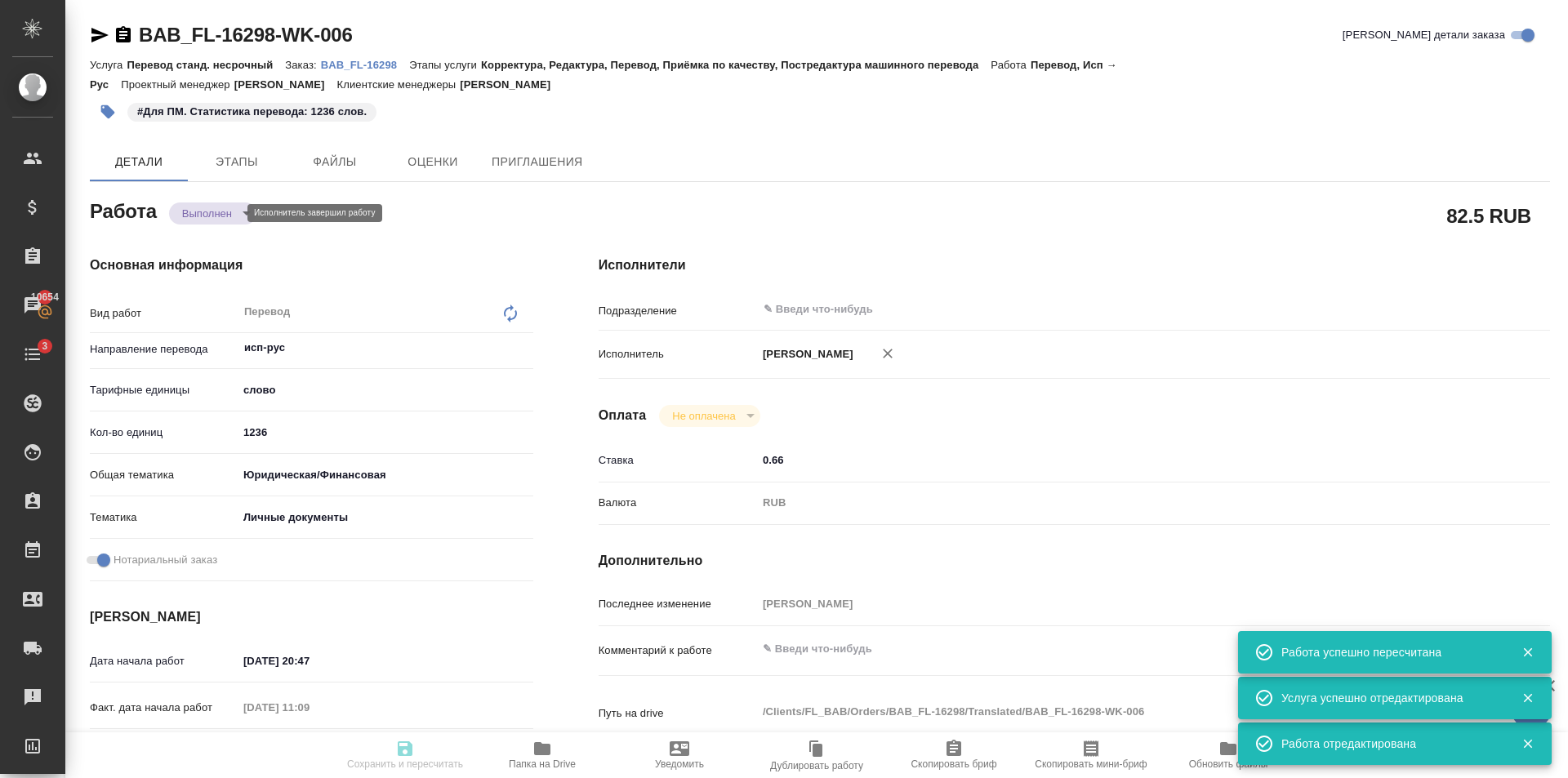
type input "/Clients/FL_BAB/Orders/BAB_FL-16298"
type textarea "x"
type textarea "[PERSON_NAME] Самора [PERSON_NAME] Если будет верстка - отдать [PERSON_NAME] (е…"
type textarea "x"
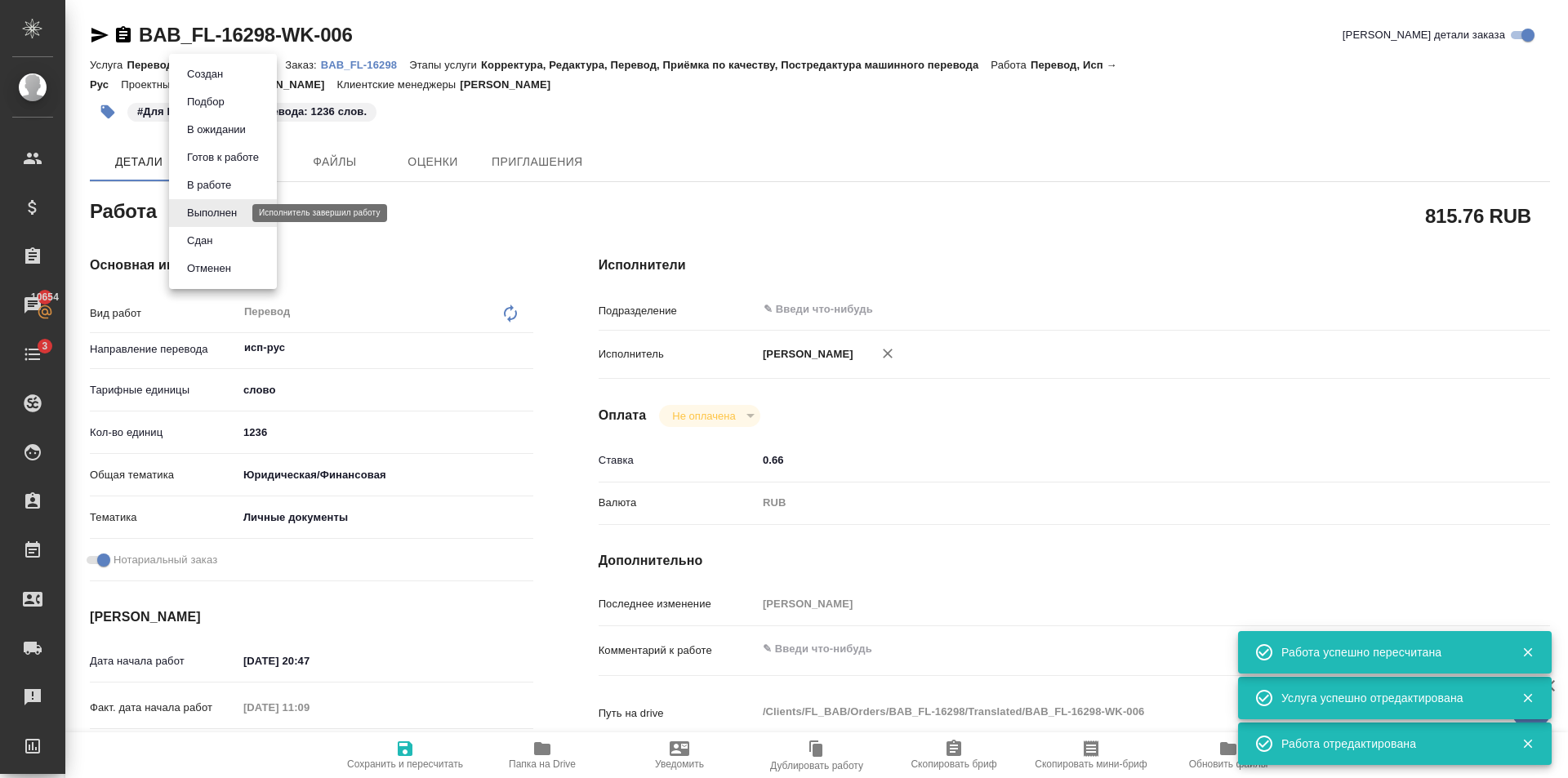
type textarea "x"
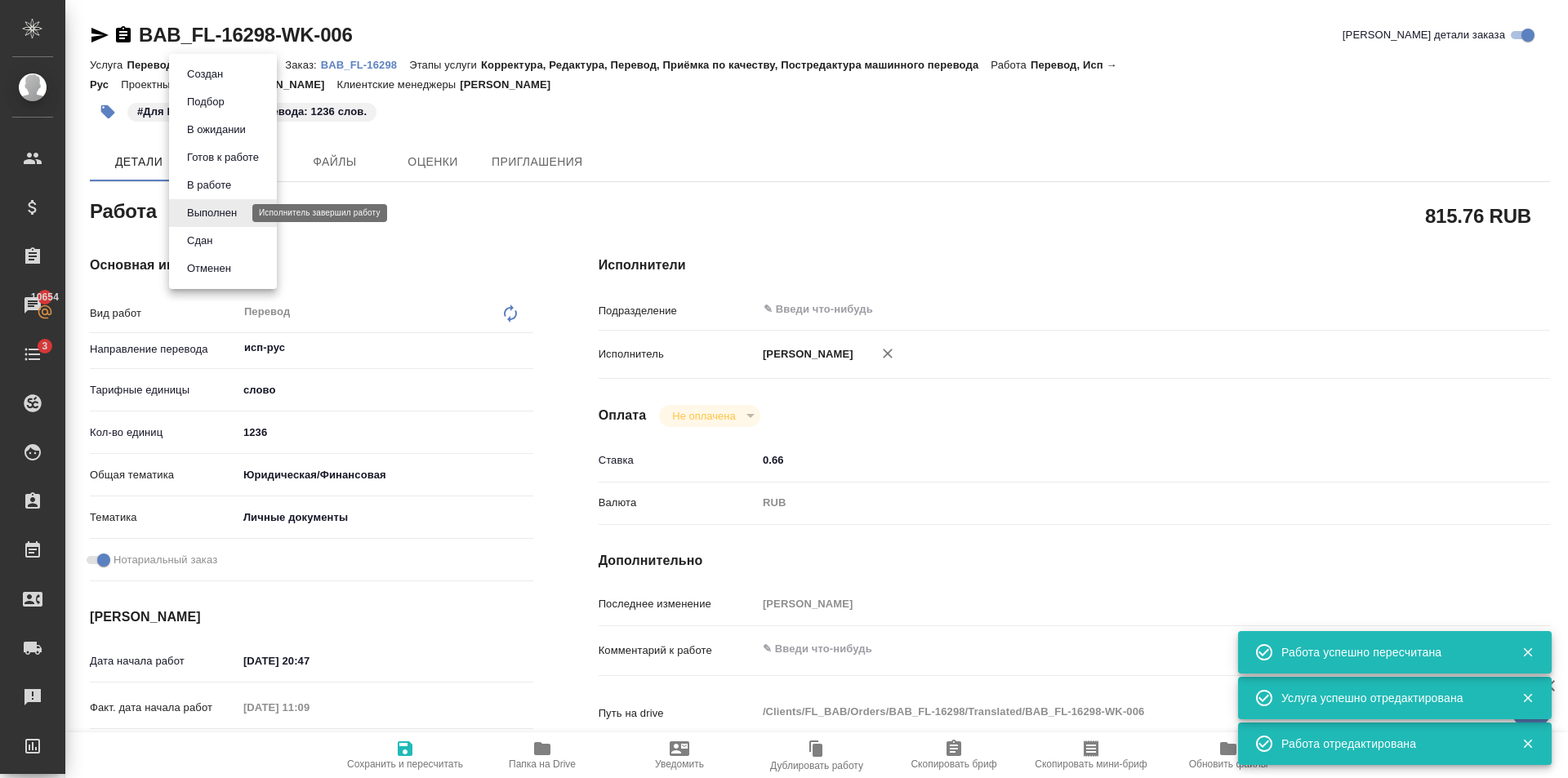
type textarea "x"
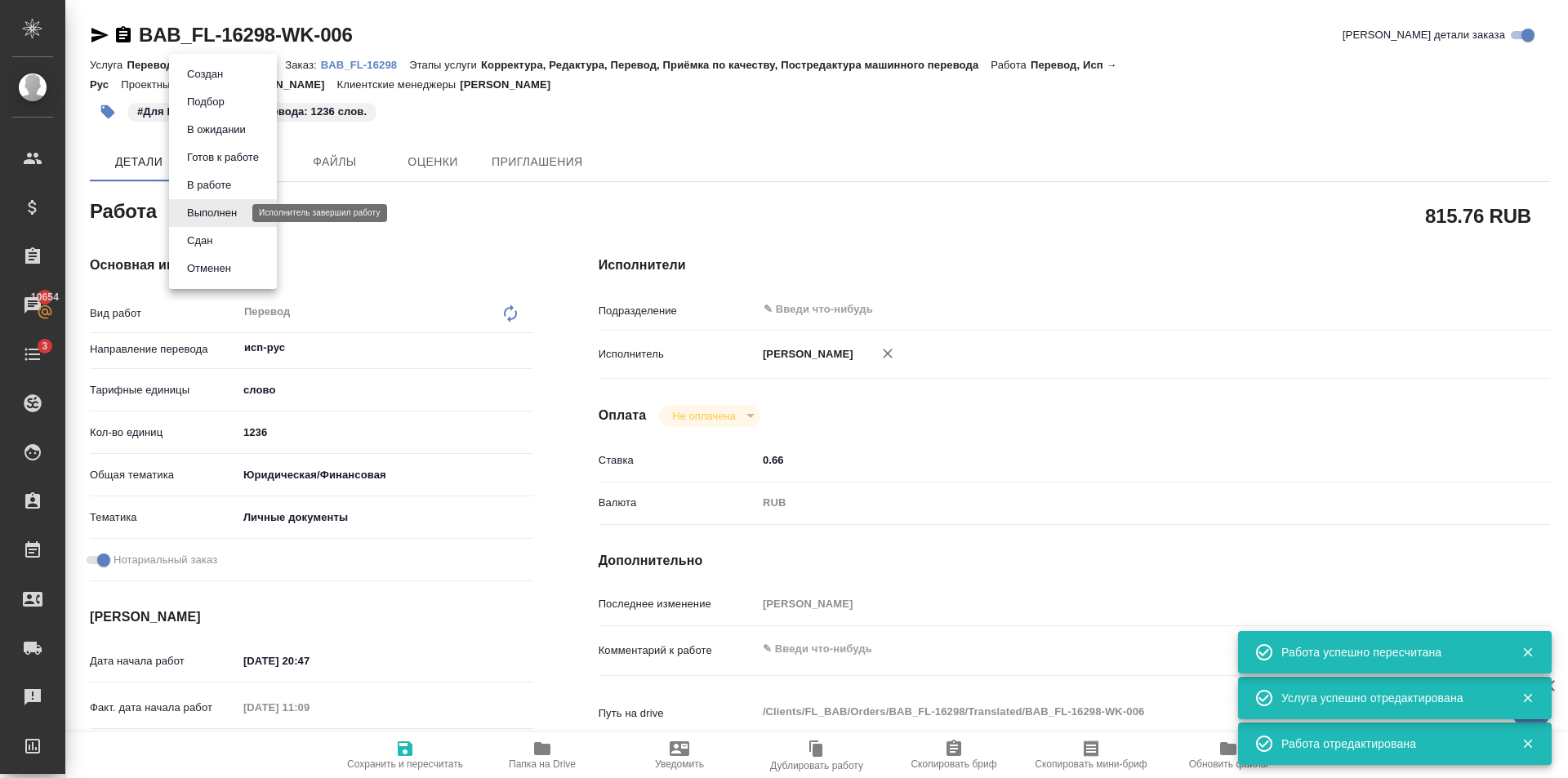
type textarea "x"
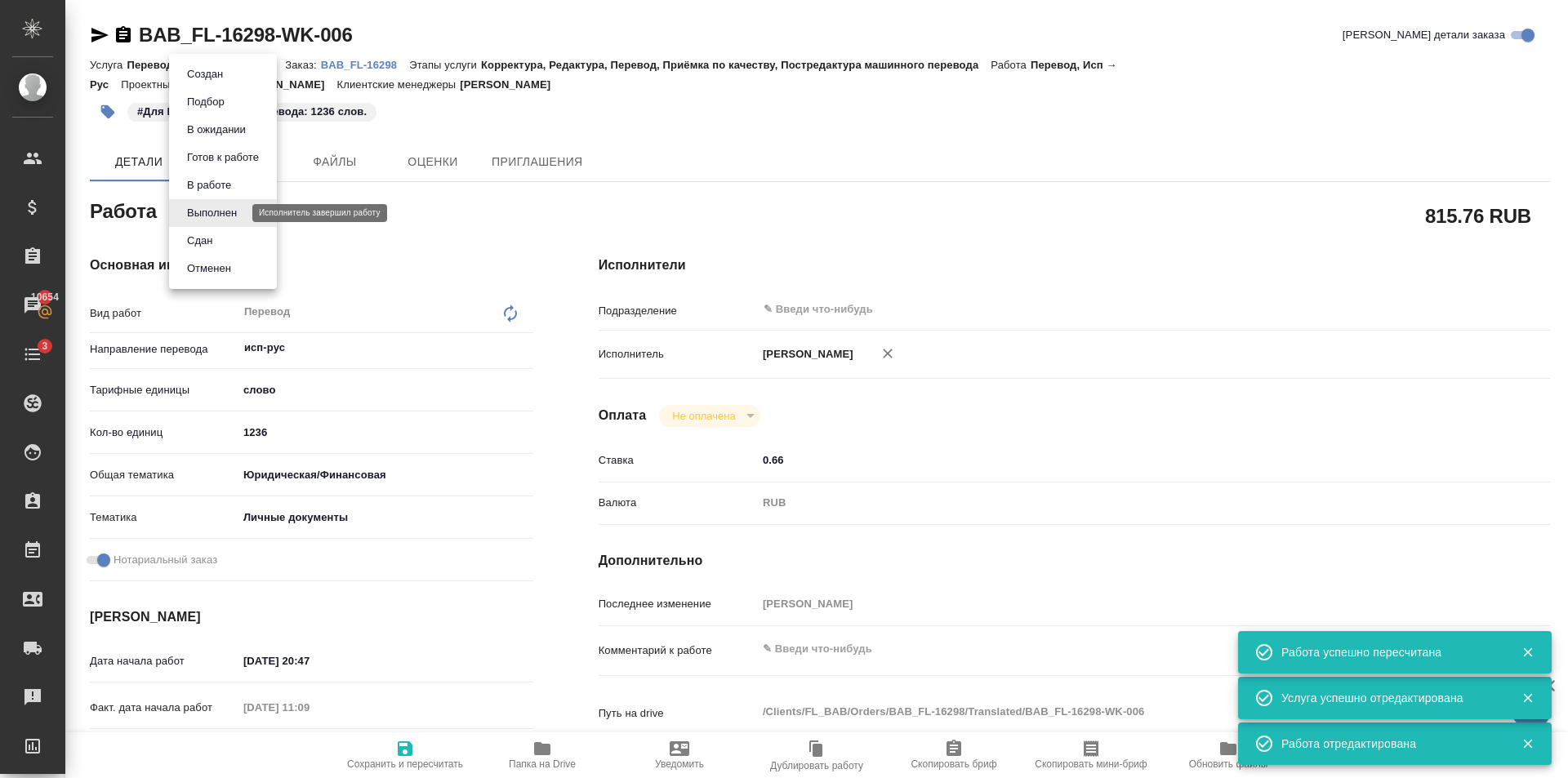
click at [225, 234] on li "Сдан" at bounding box center [223, 241] width 108 height 28
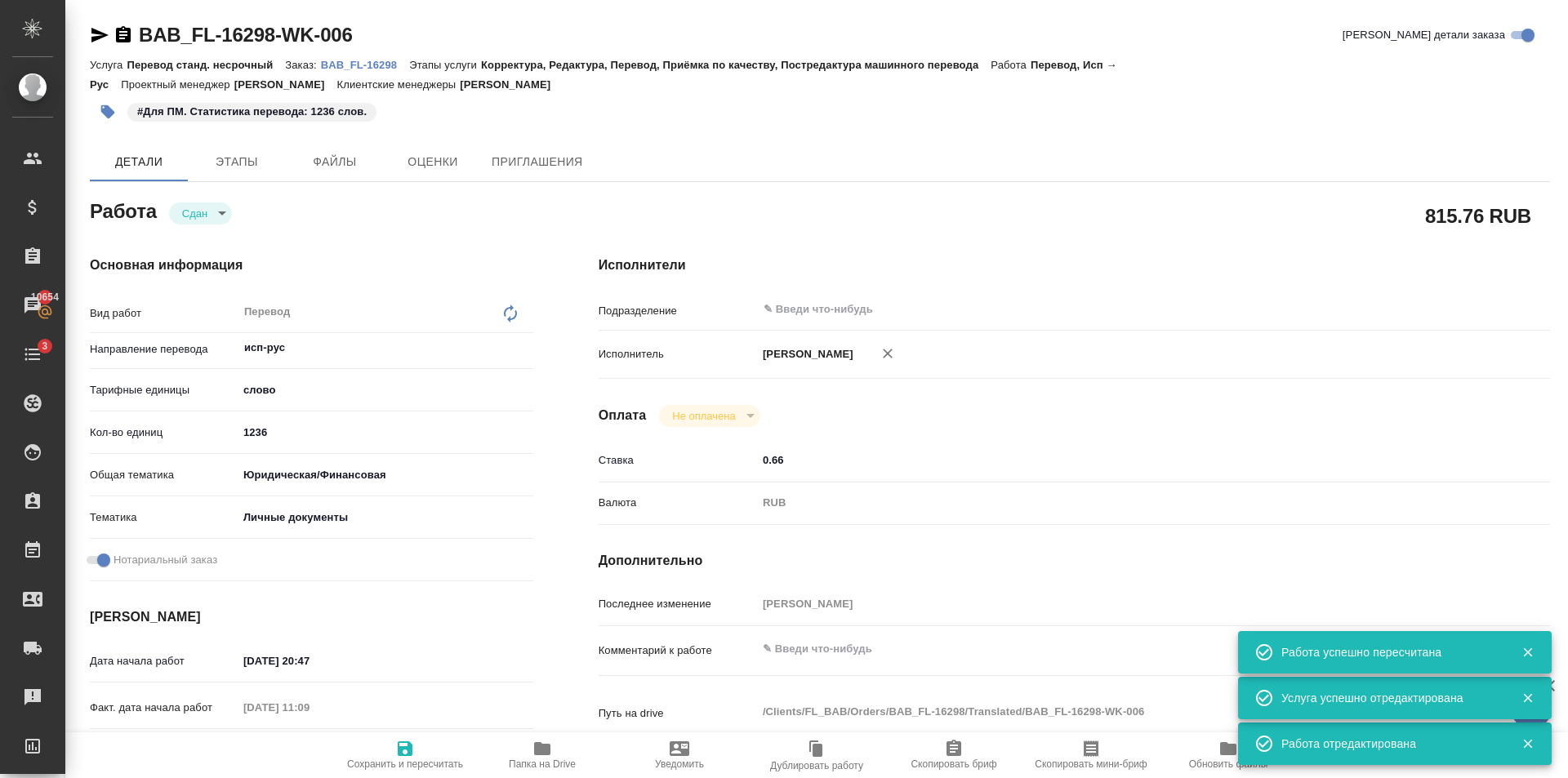
type textarea "x"
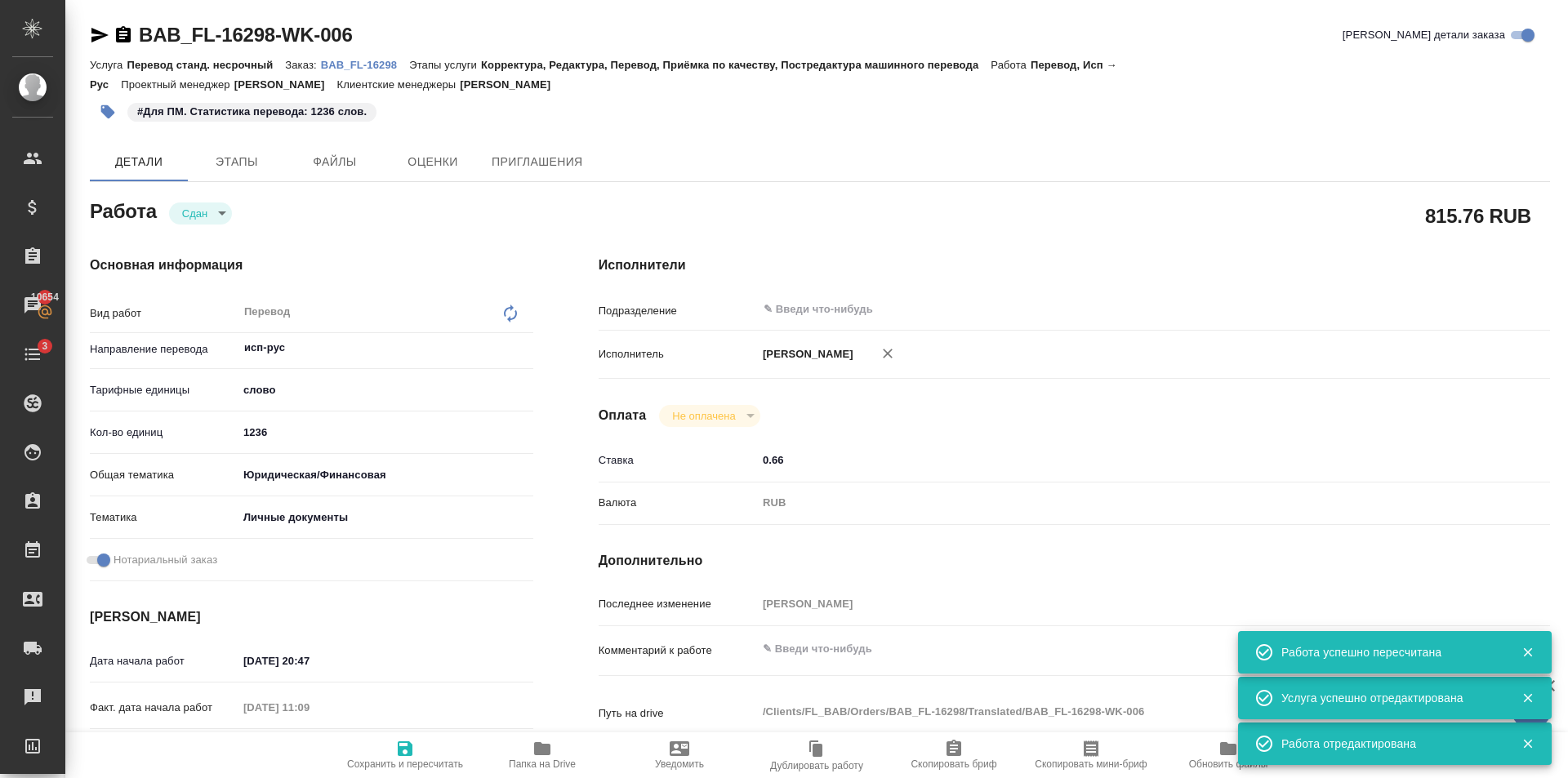
type textarea "x"
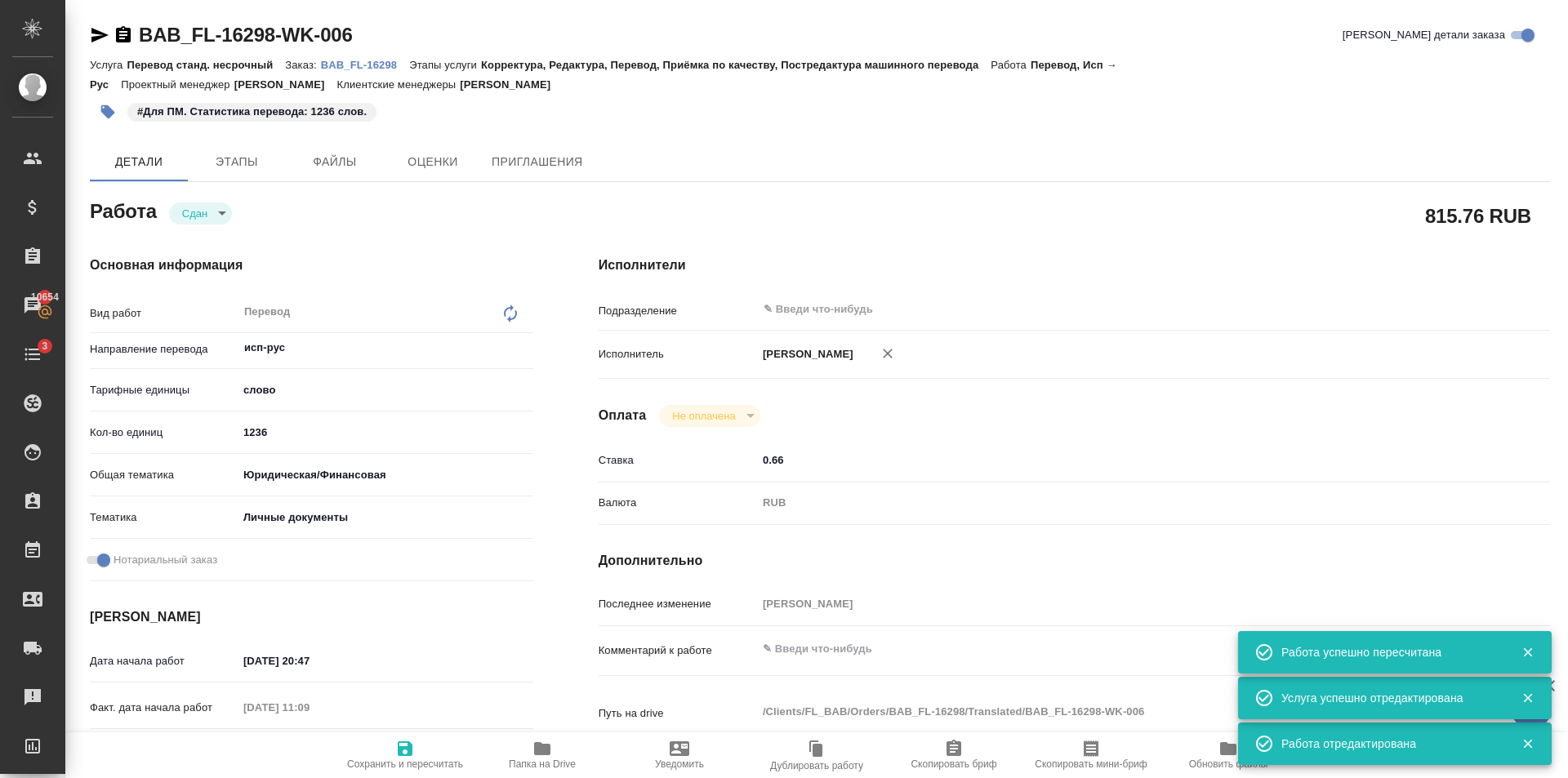
click at [385, 744] on span "Сохранить и пересчитать" at bounding box center [405, 754] width 118 height 31
type textarea "x"
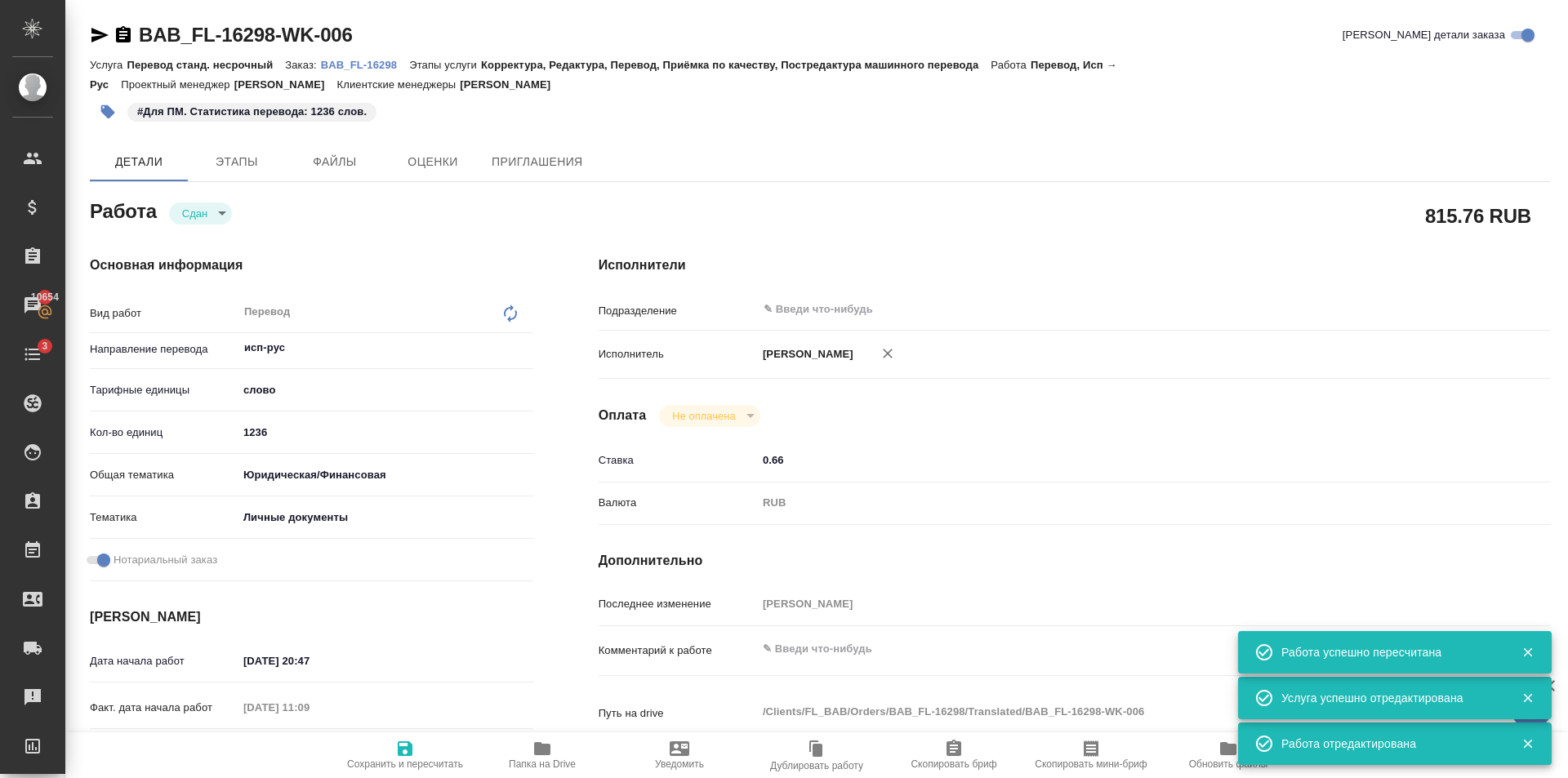
type textarea "x"
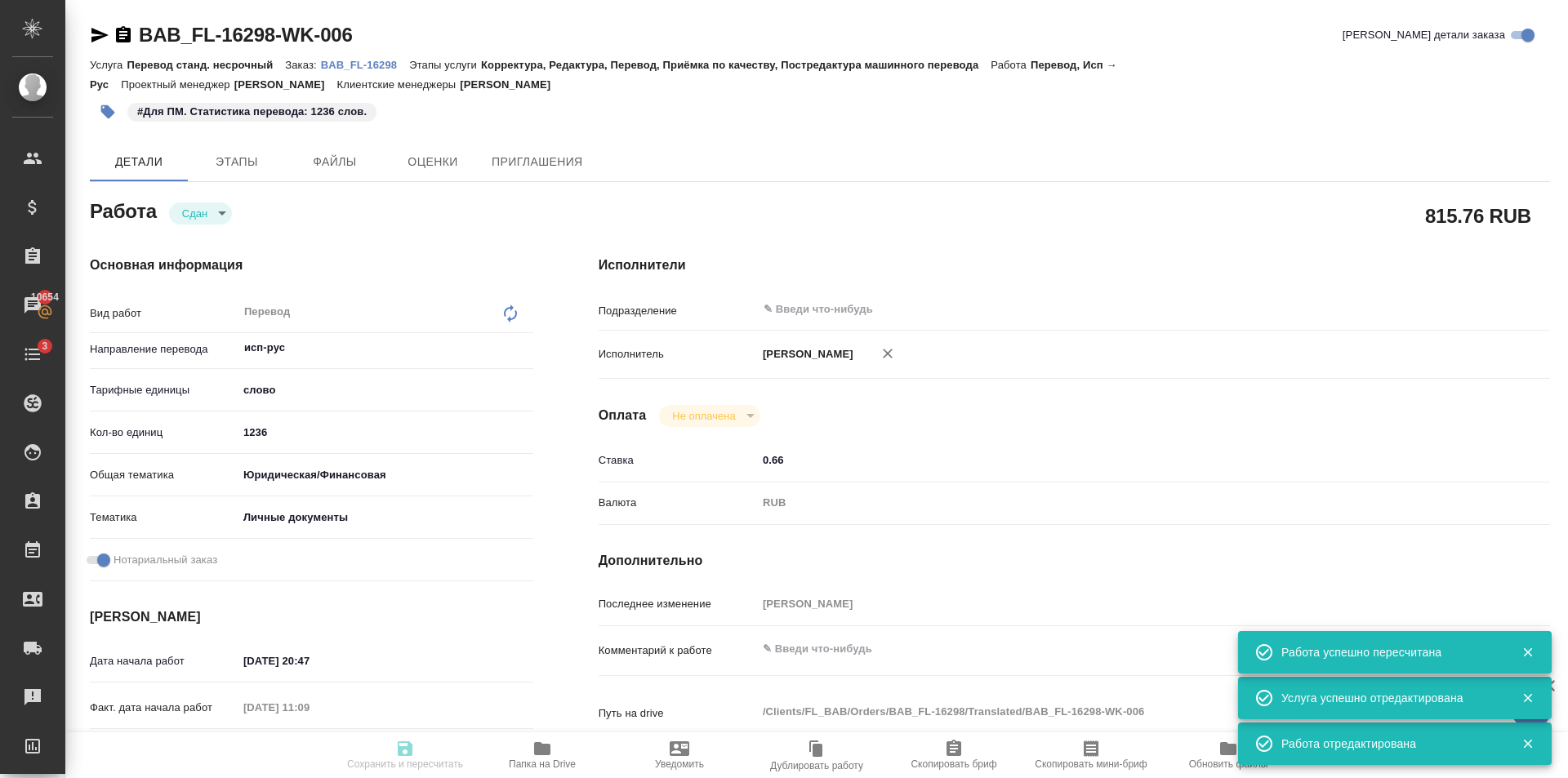
type textarea "x"
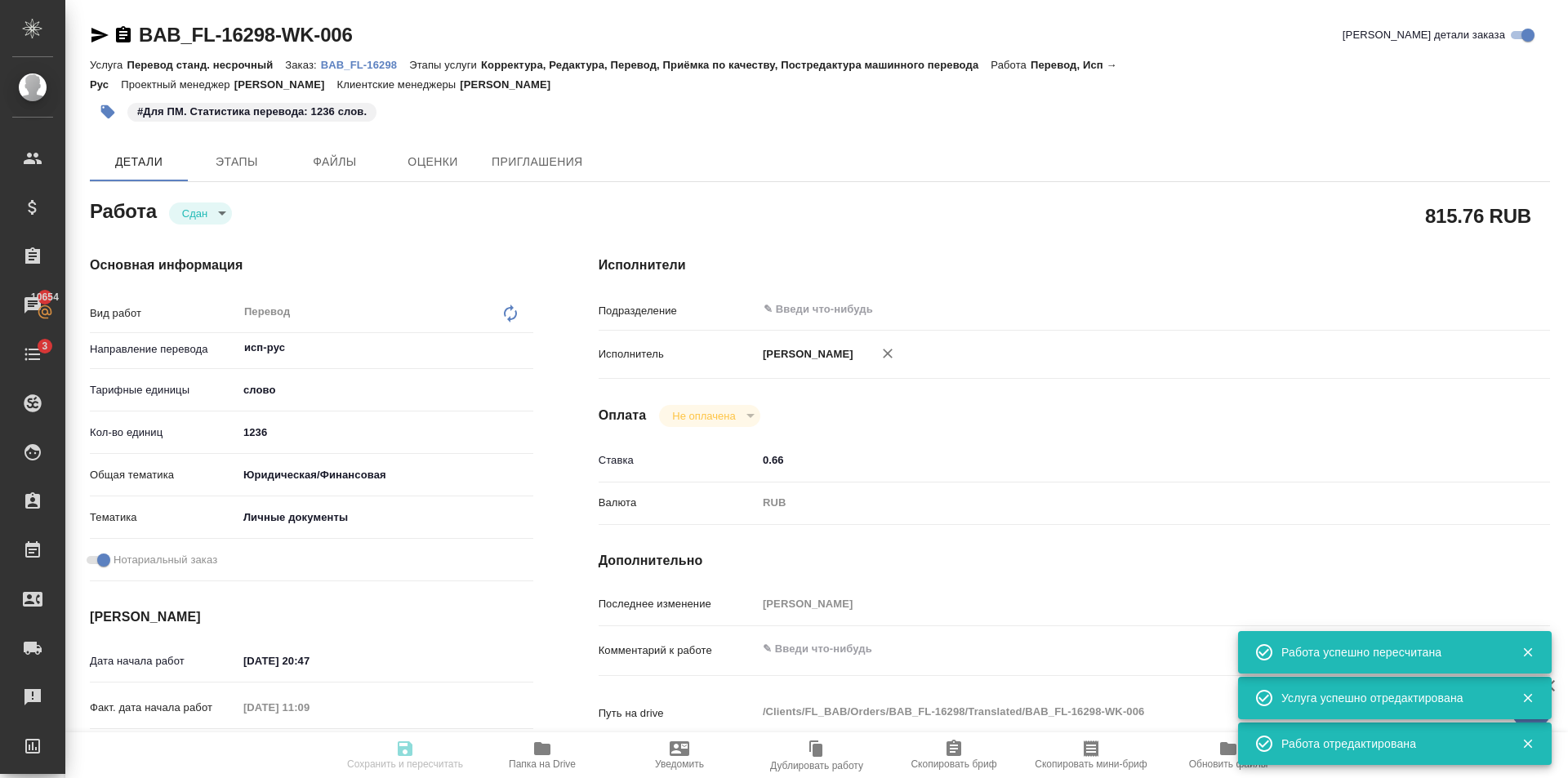
type textarea "x"
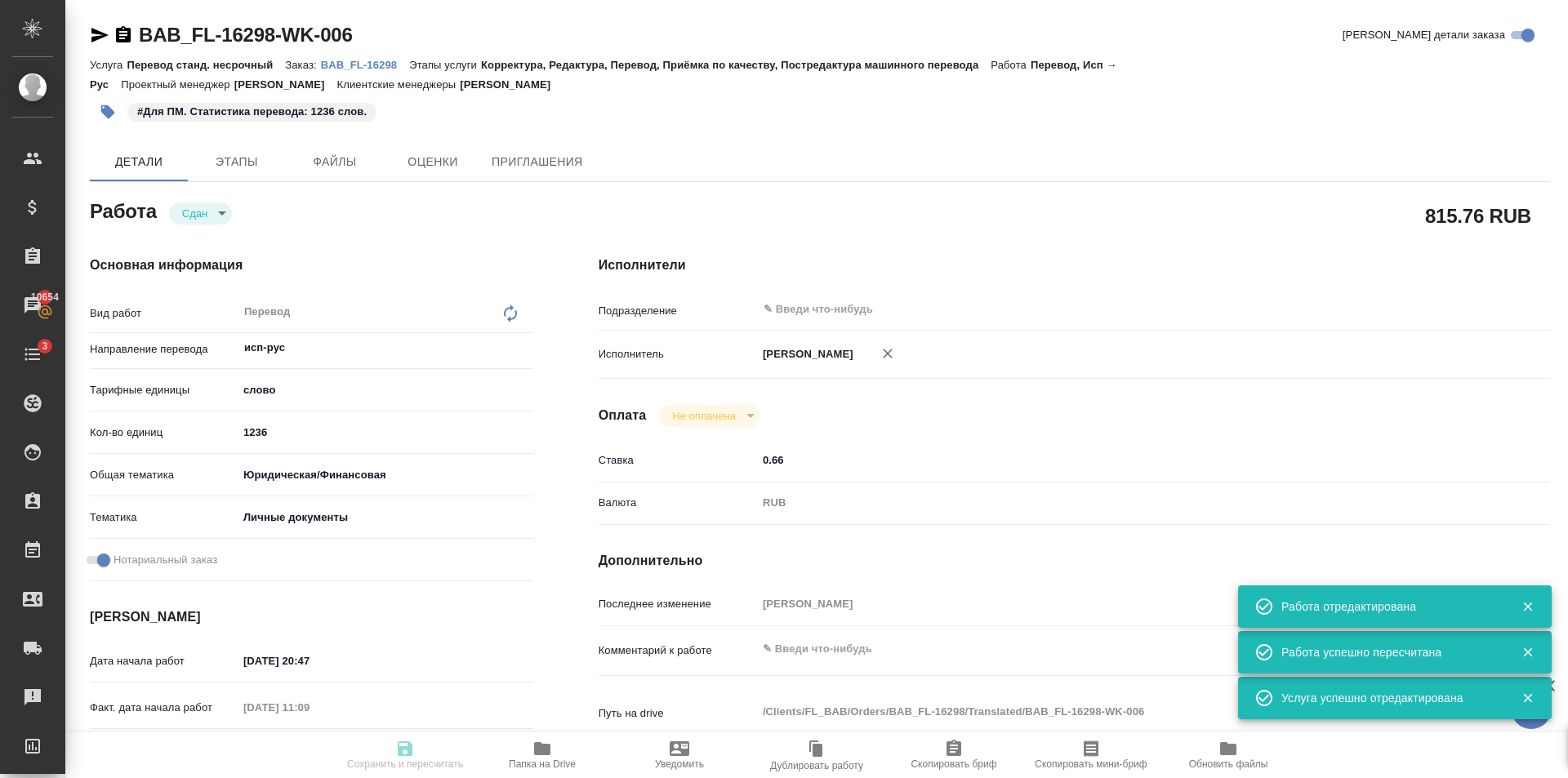
type input "closed"
type textarea "Перевод"
type textarea "x"
type input "исп-рус"
type input "5a8b1489cc6b4906c91bfd90"
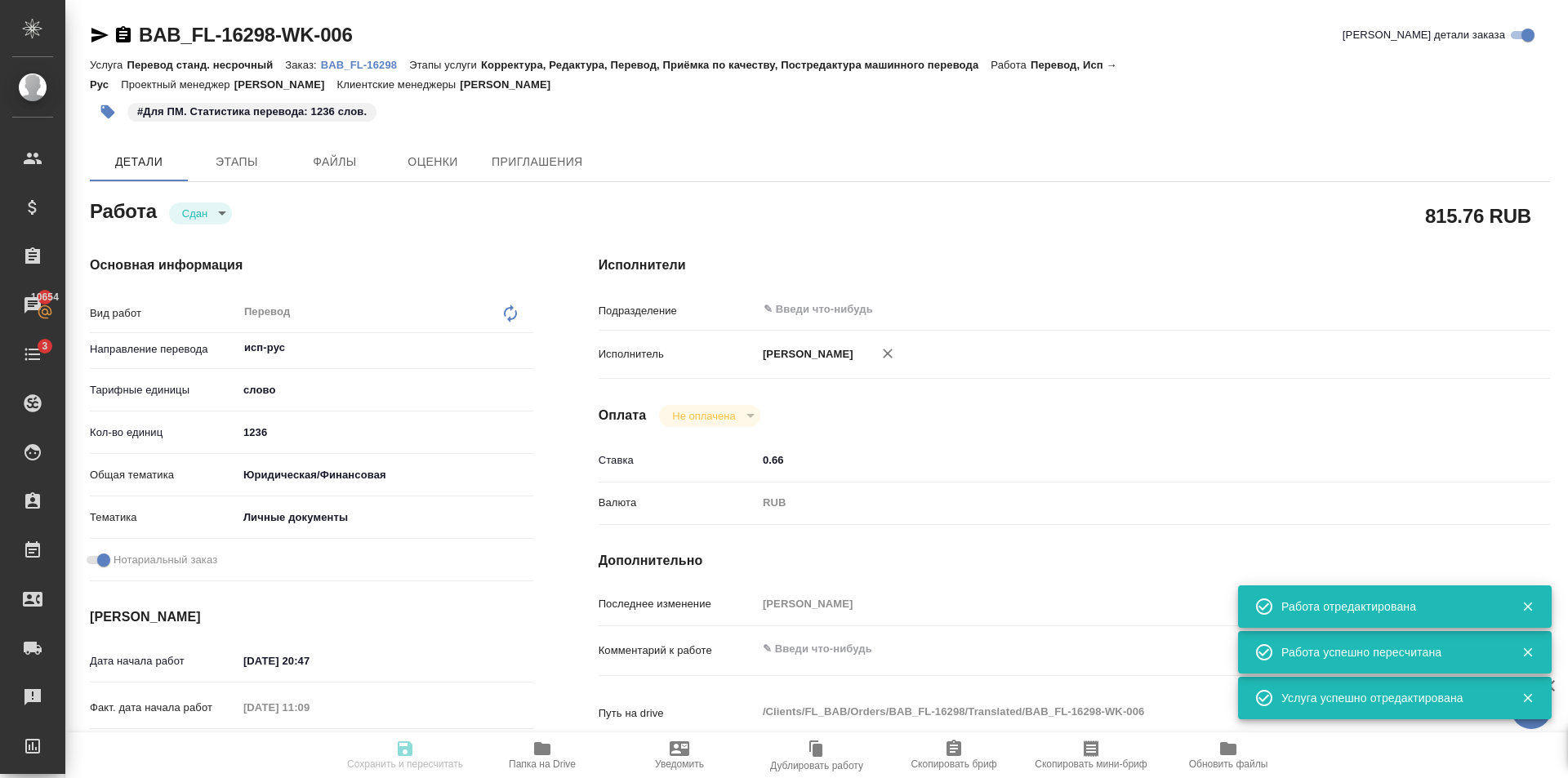
type input "1236"
type input "yr-fn"
type input "5a8b8b956a9677013d343cfe"
checkbox input "true"
type input "07.08.2025 20:47"
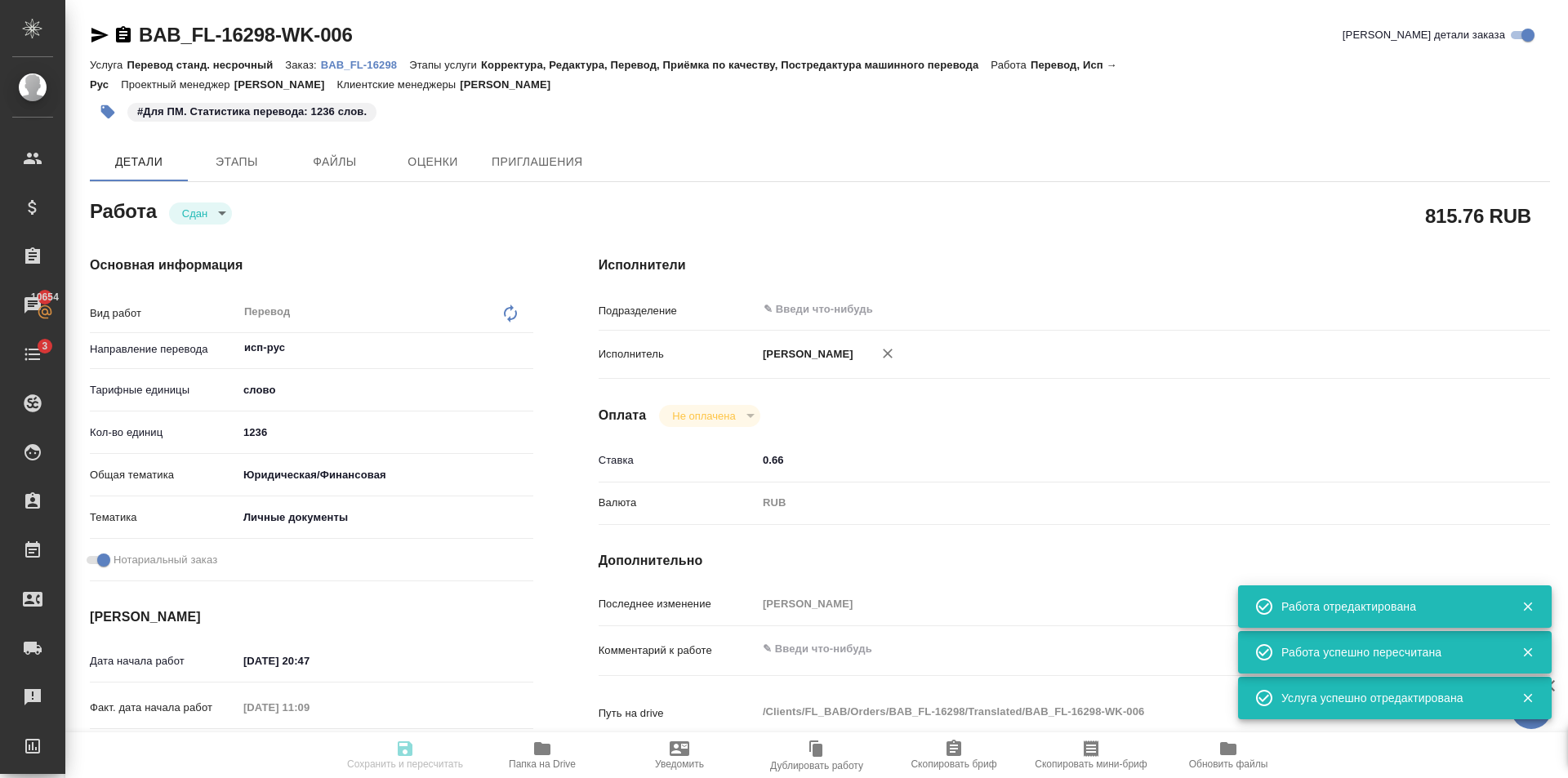
type input "08.08.2025 11:09"
type input "12.08.2025 14:00"
type input "12.08.2025 15:16"
type input "12.08.2025 15:00"
type input "notPayed"
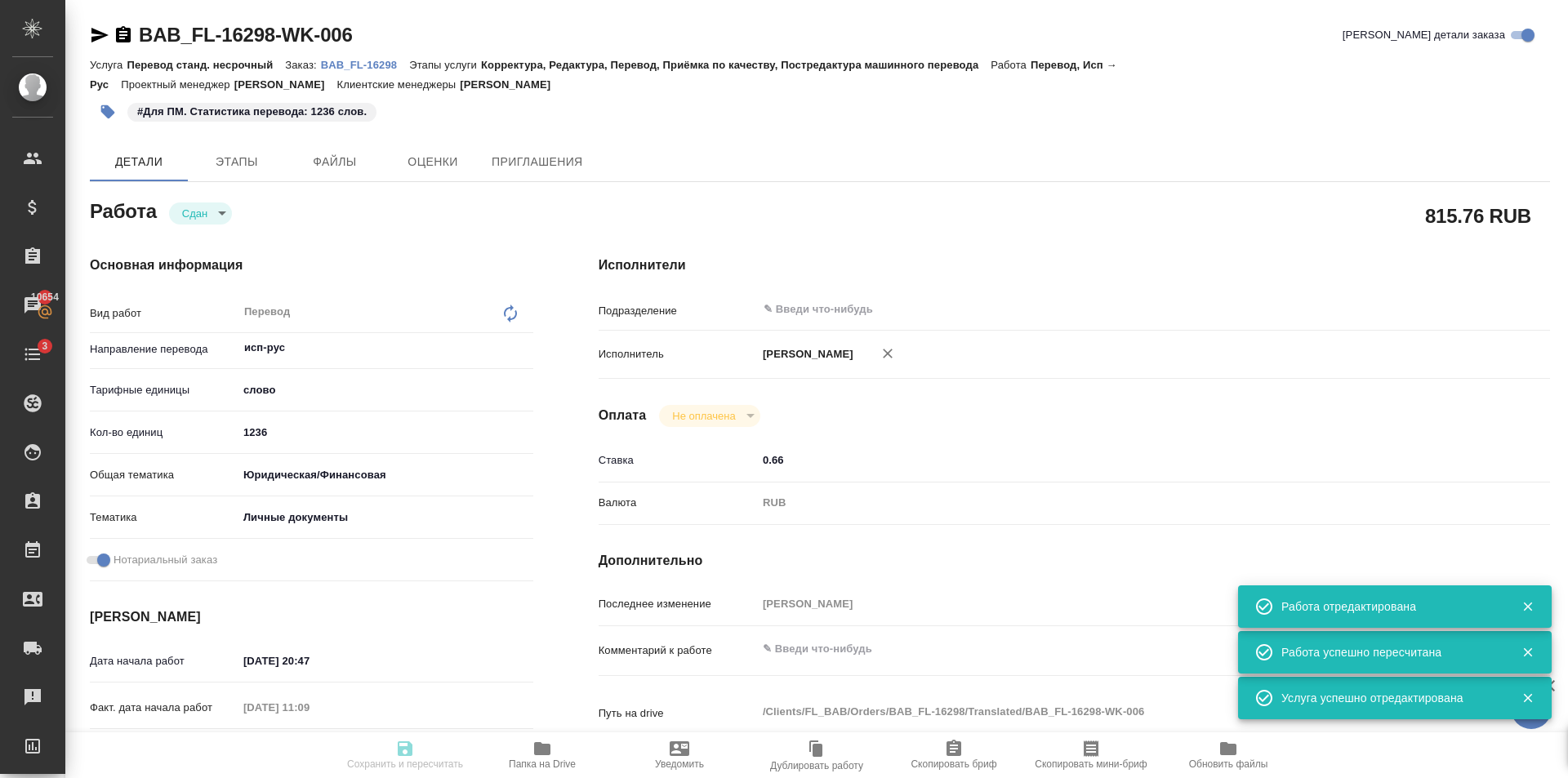
type input "0.66"
type input "RUB"
type input "[PERSON_NAME]"
type textarea "x"
type textarea "/Clients/FL_BAB/Orders/BAB_FL-16298/Translated/BAB_FL-16298-WK-006"
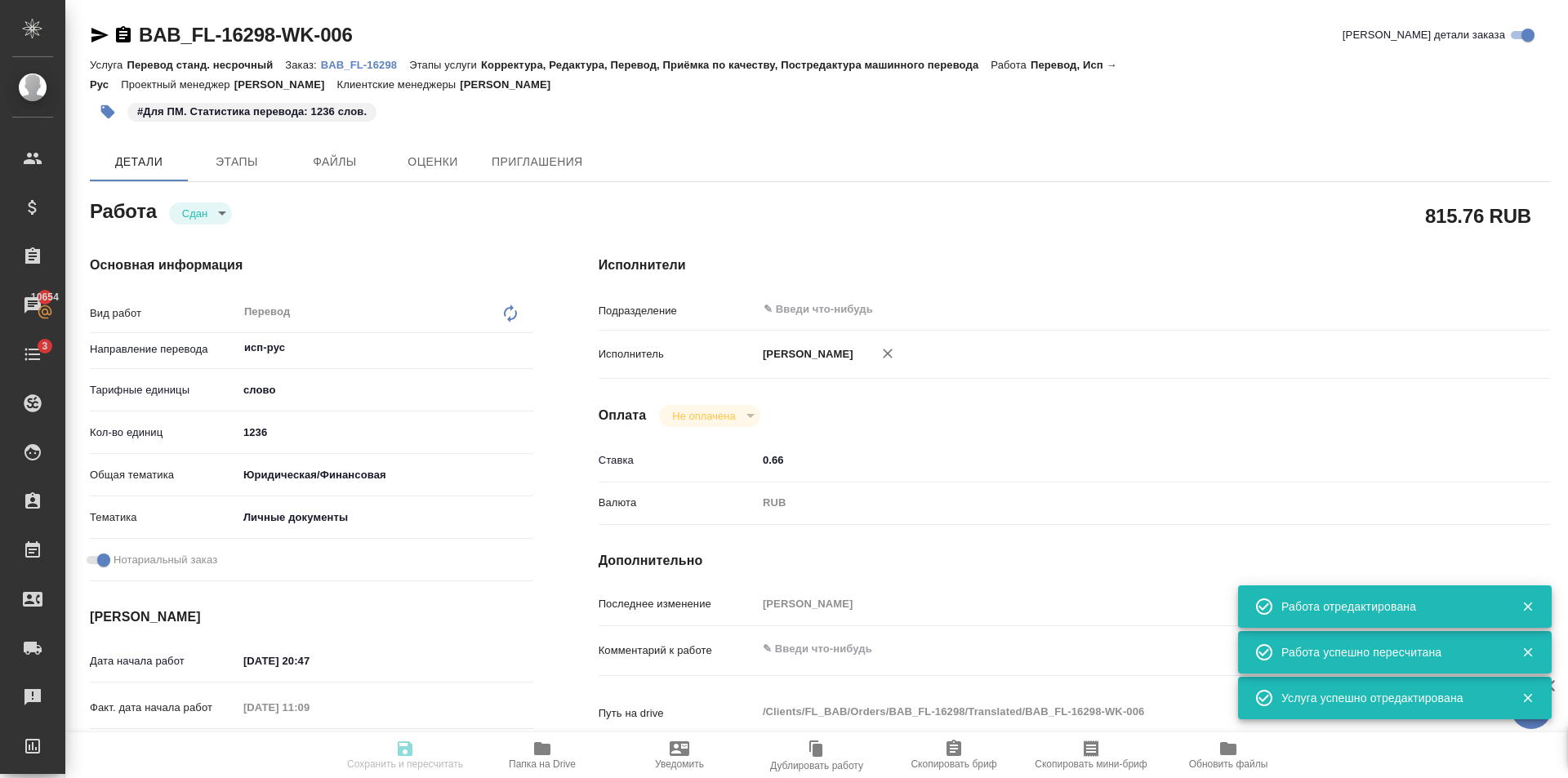
type textarea "x"
type input "BAB_FL-16298"
type input "Перевод станд. несрочный"
type input "Корректура, Редактура, Перевод, Приёмка по качеству, Постредактура машинного пе…"
type input "[PERSON_NAME]"
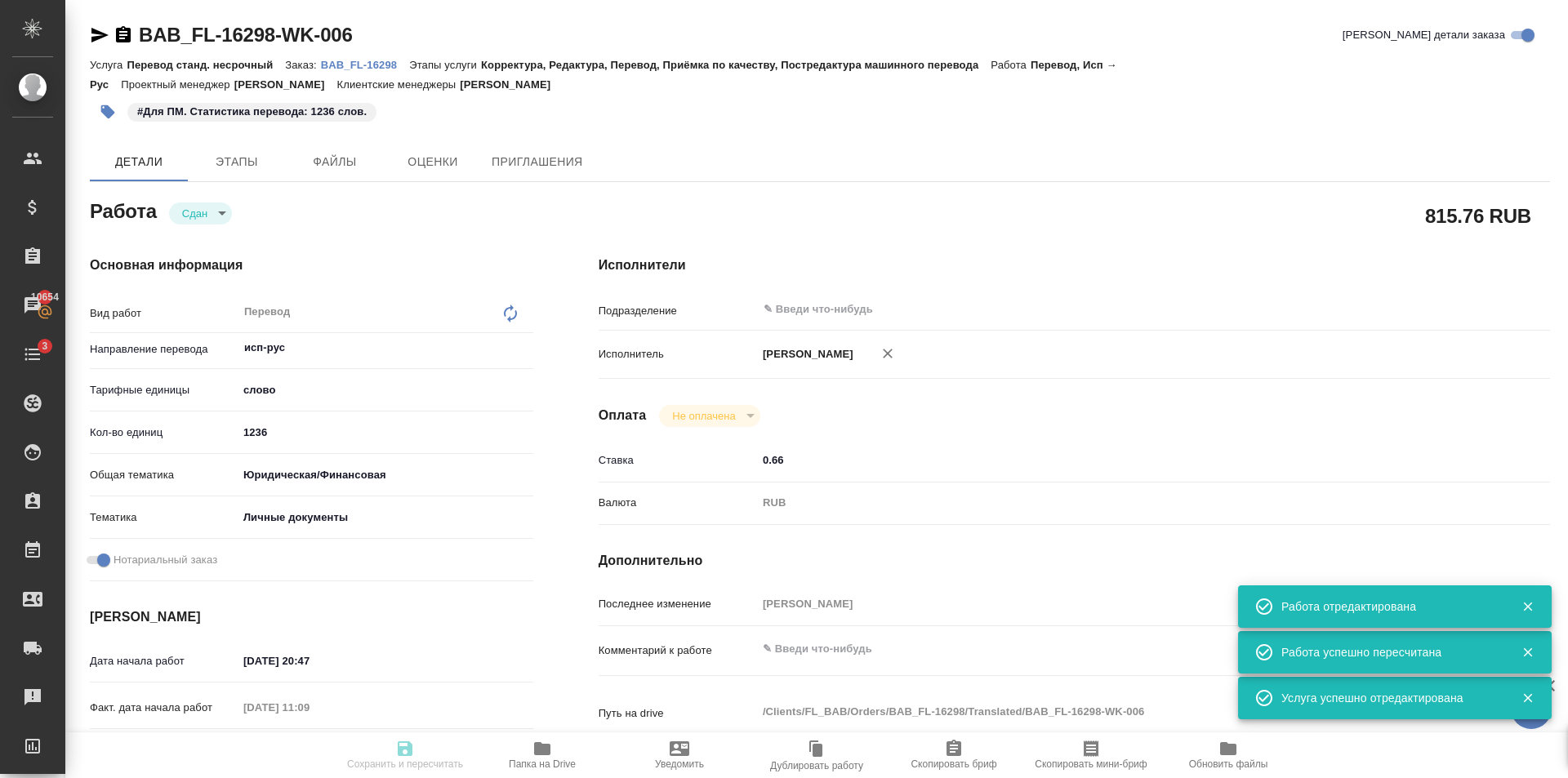
type input "/Clients/FL_BAB/Orders/BAB_FL-16298"
type textarea "x"
type textarea "Сахарово Самора Мальдонадо Эдгар Если будет верстка - отдать Матвеевой Марии (е…"
type textarea "x"
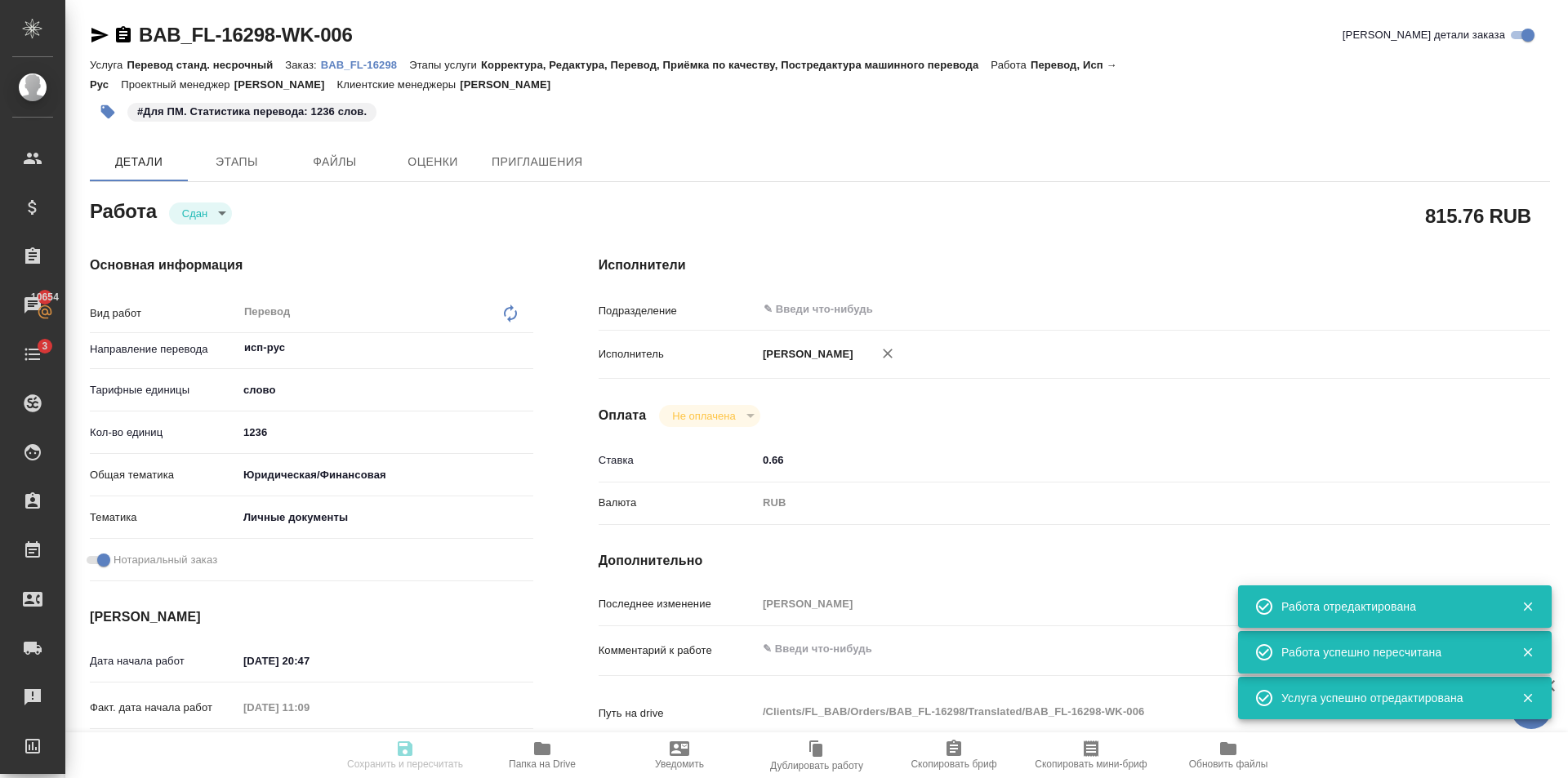
type textarea "x"
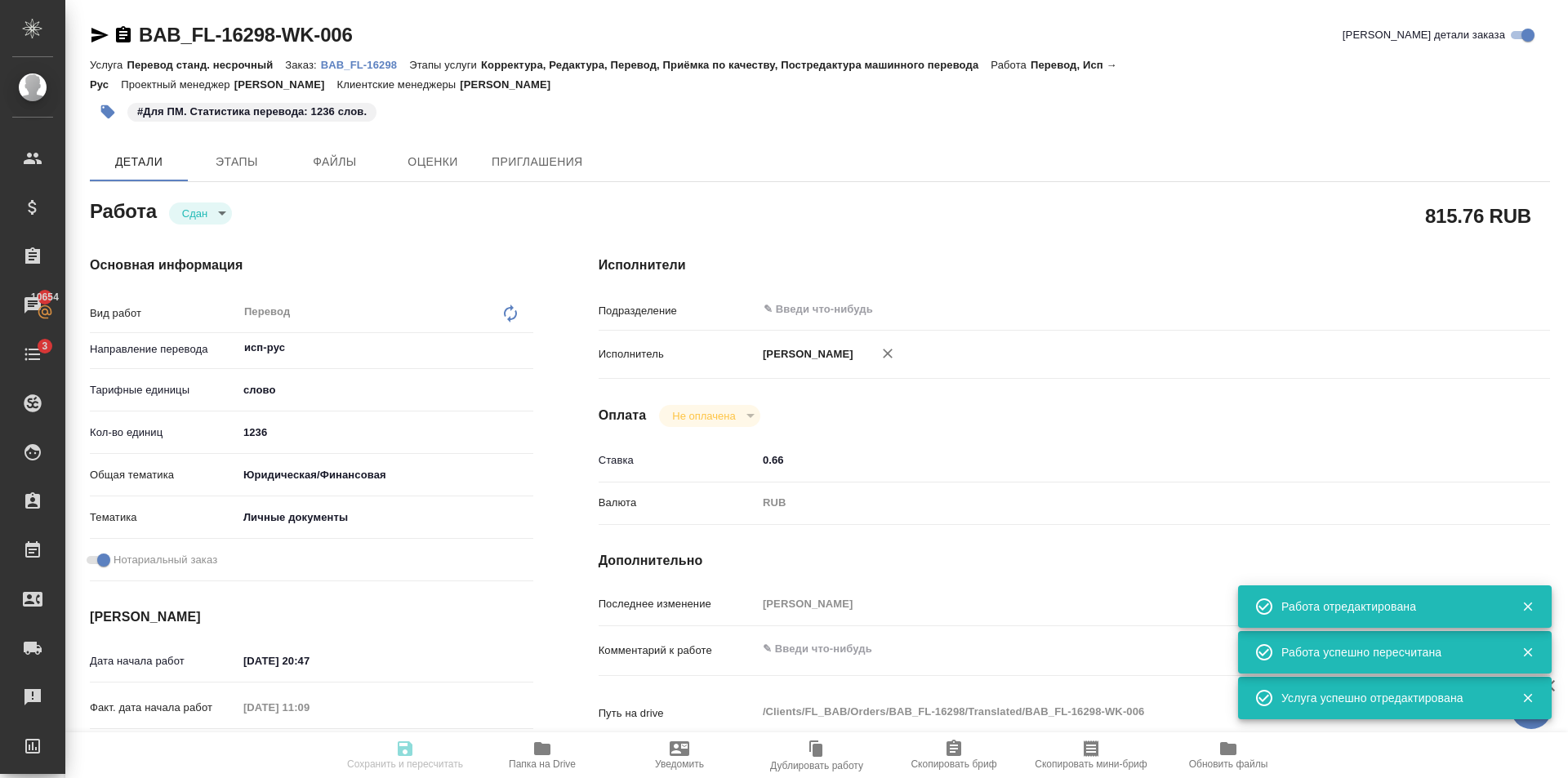
type textarea "x"
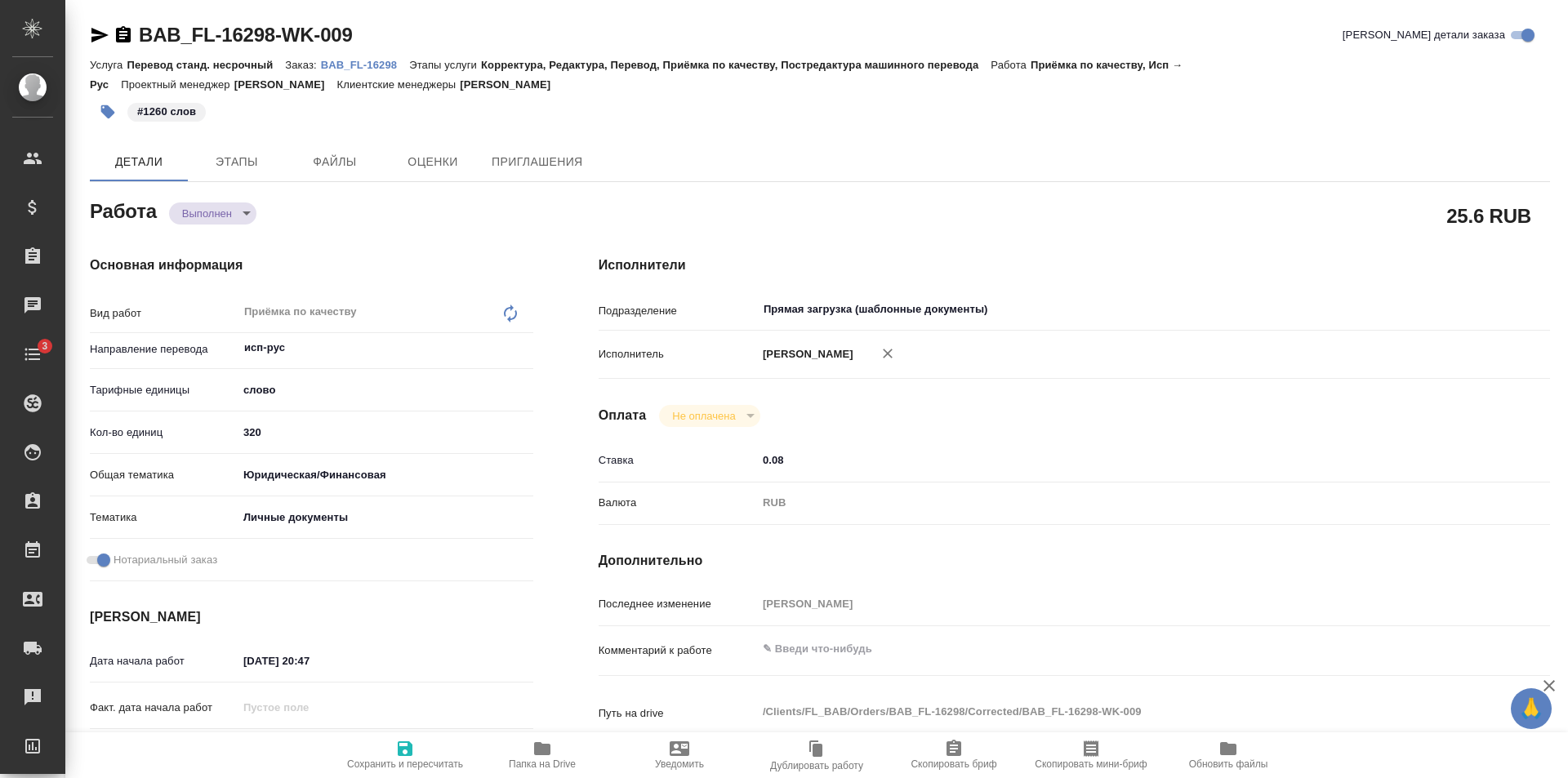
type textarea "x"
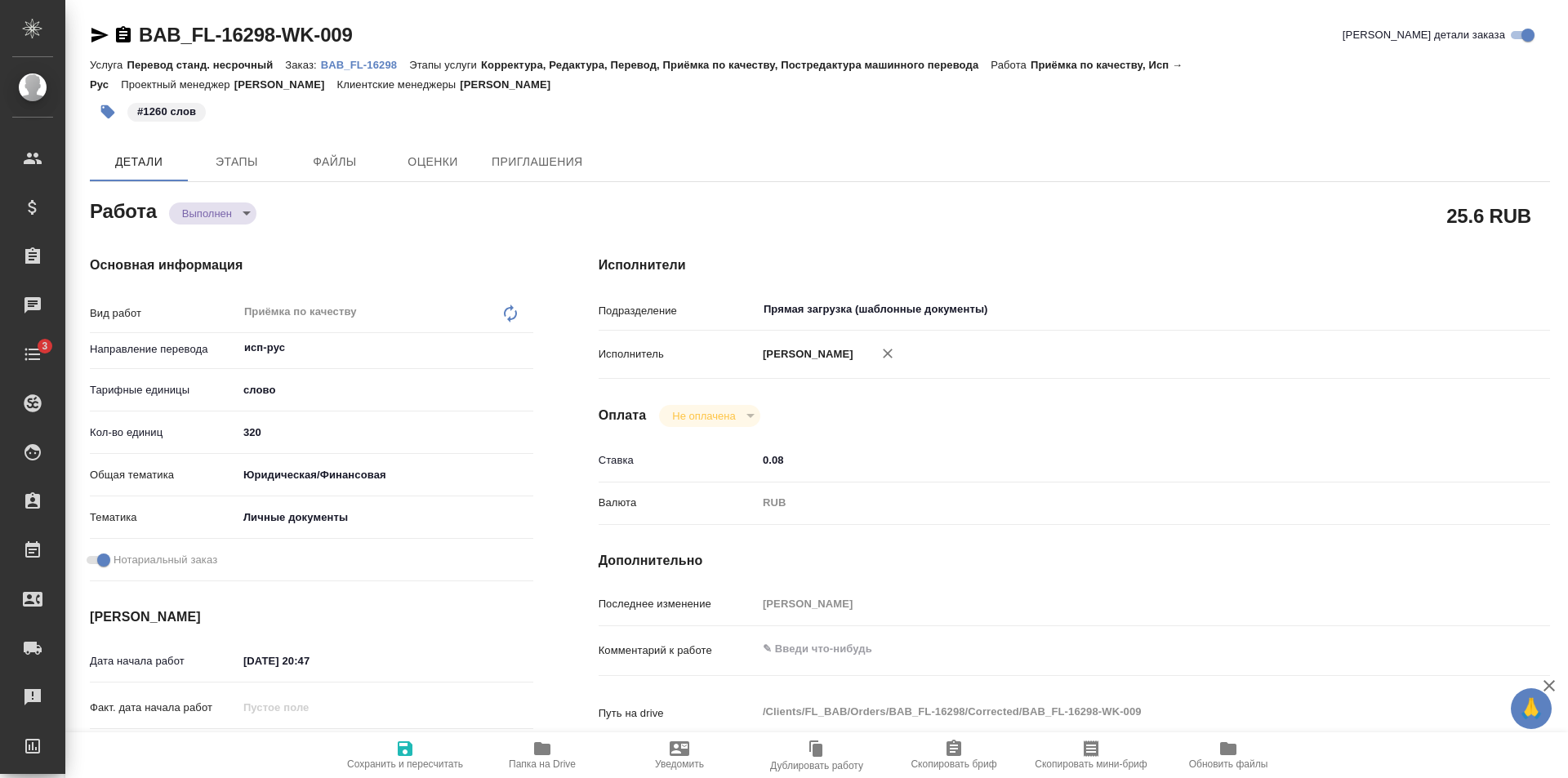
type textarea "x"
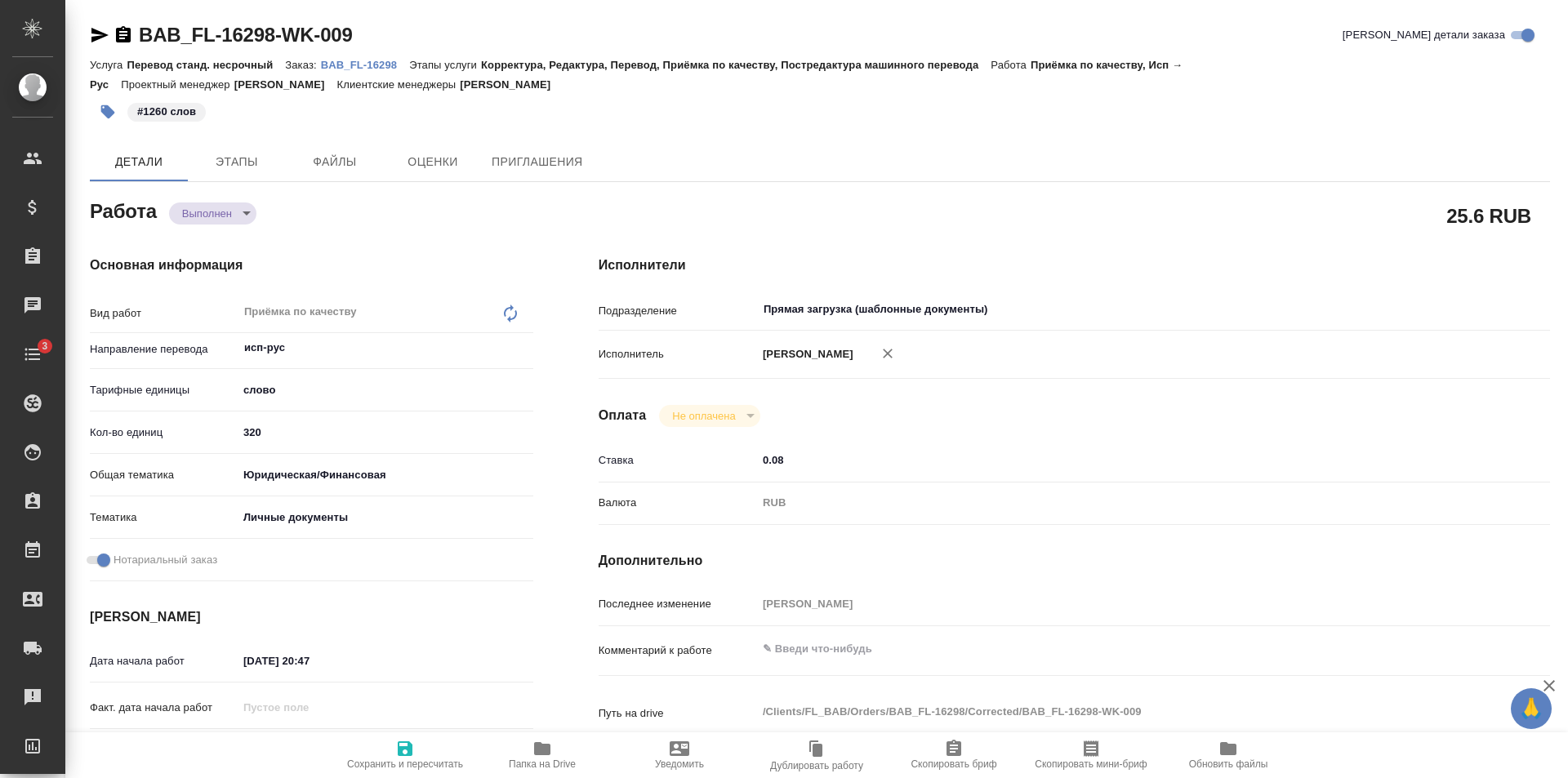
type textarea "x"
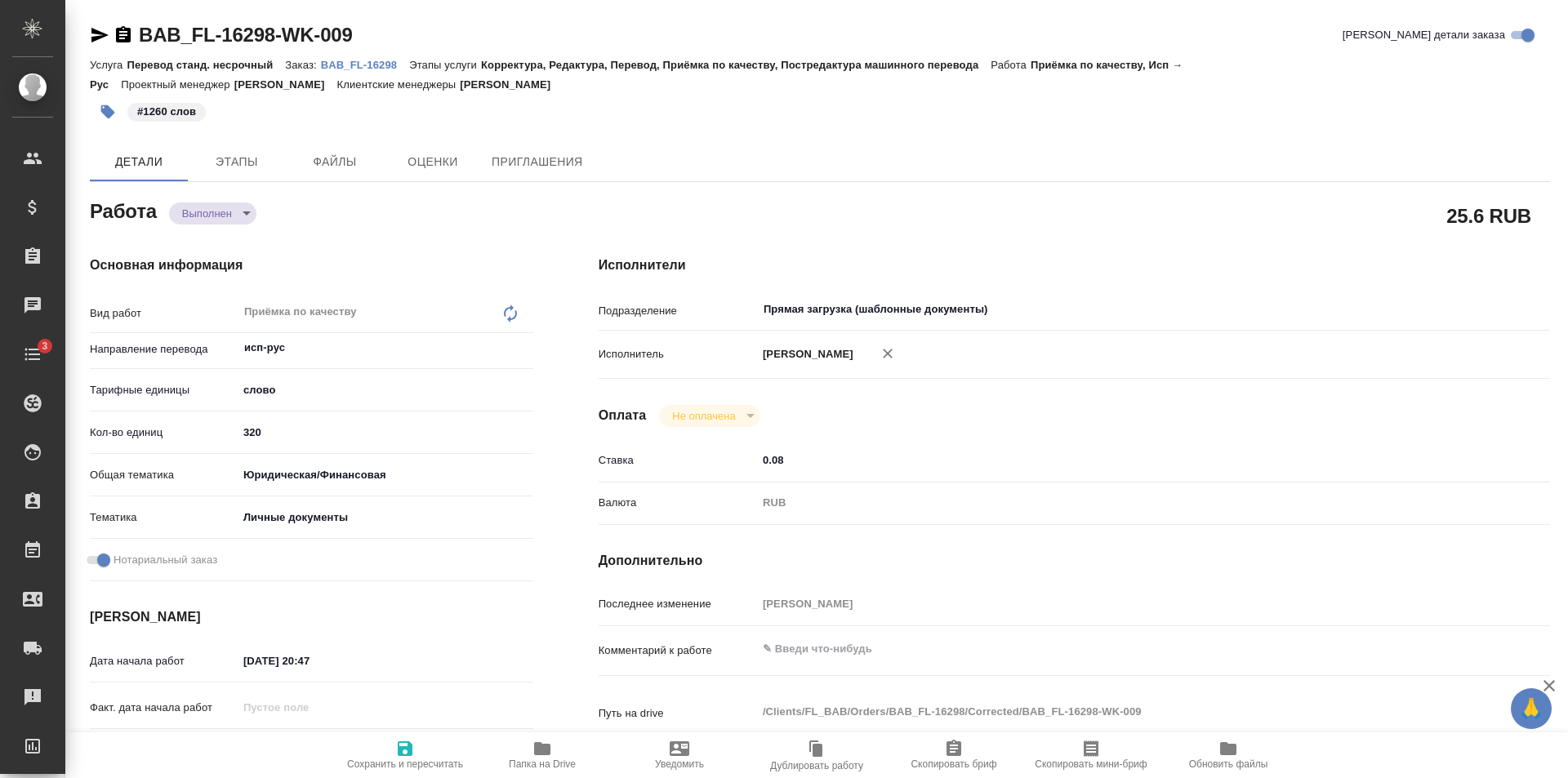
click at [294, 426] on input "320" at bounding box center [386, 432] width 296 height 24
type textarea "x"
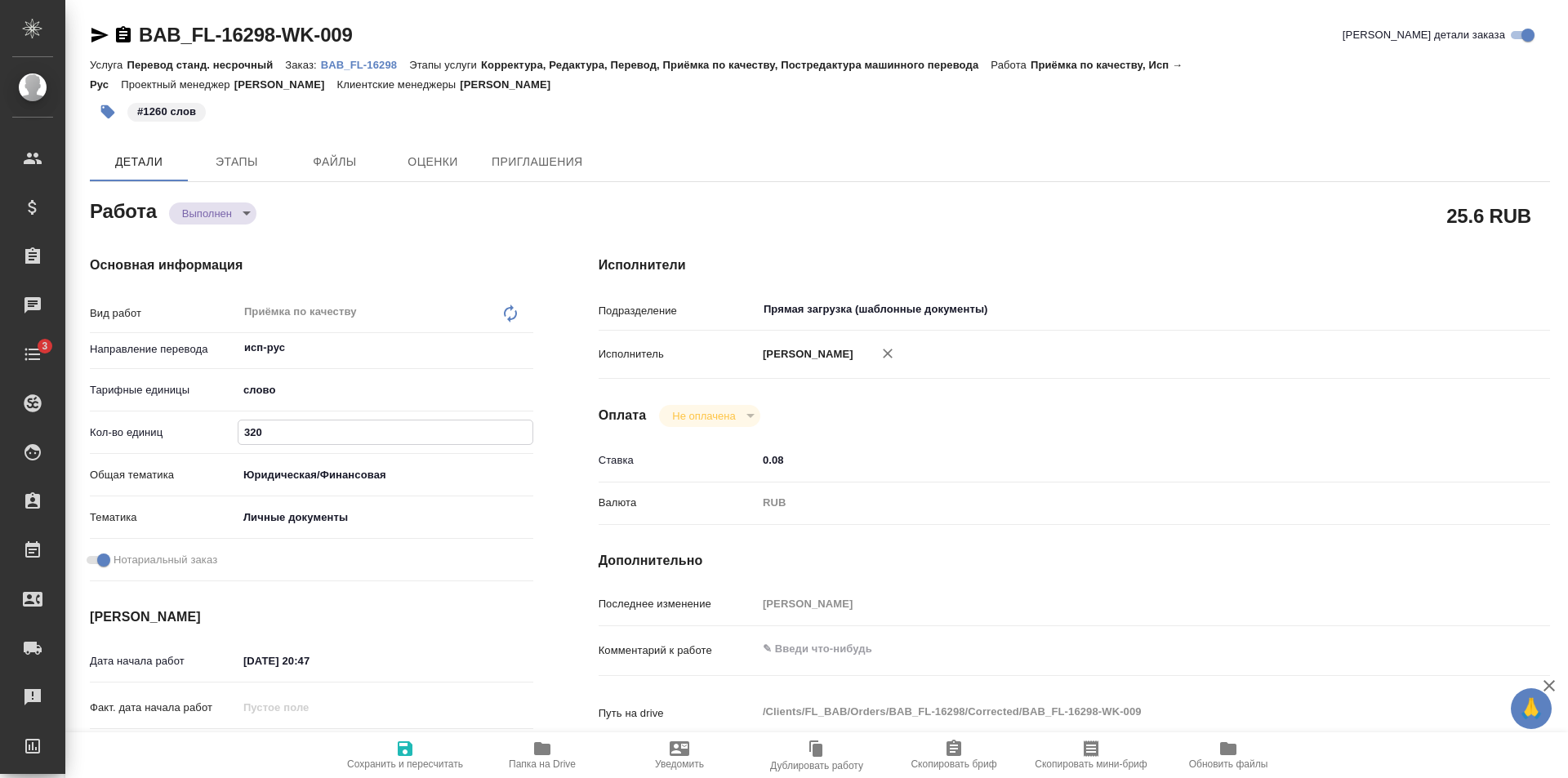
type textarea "x"
type input "32"
type textarea "x"
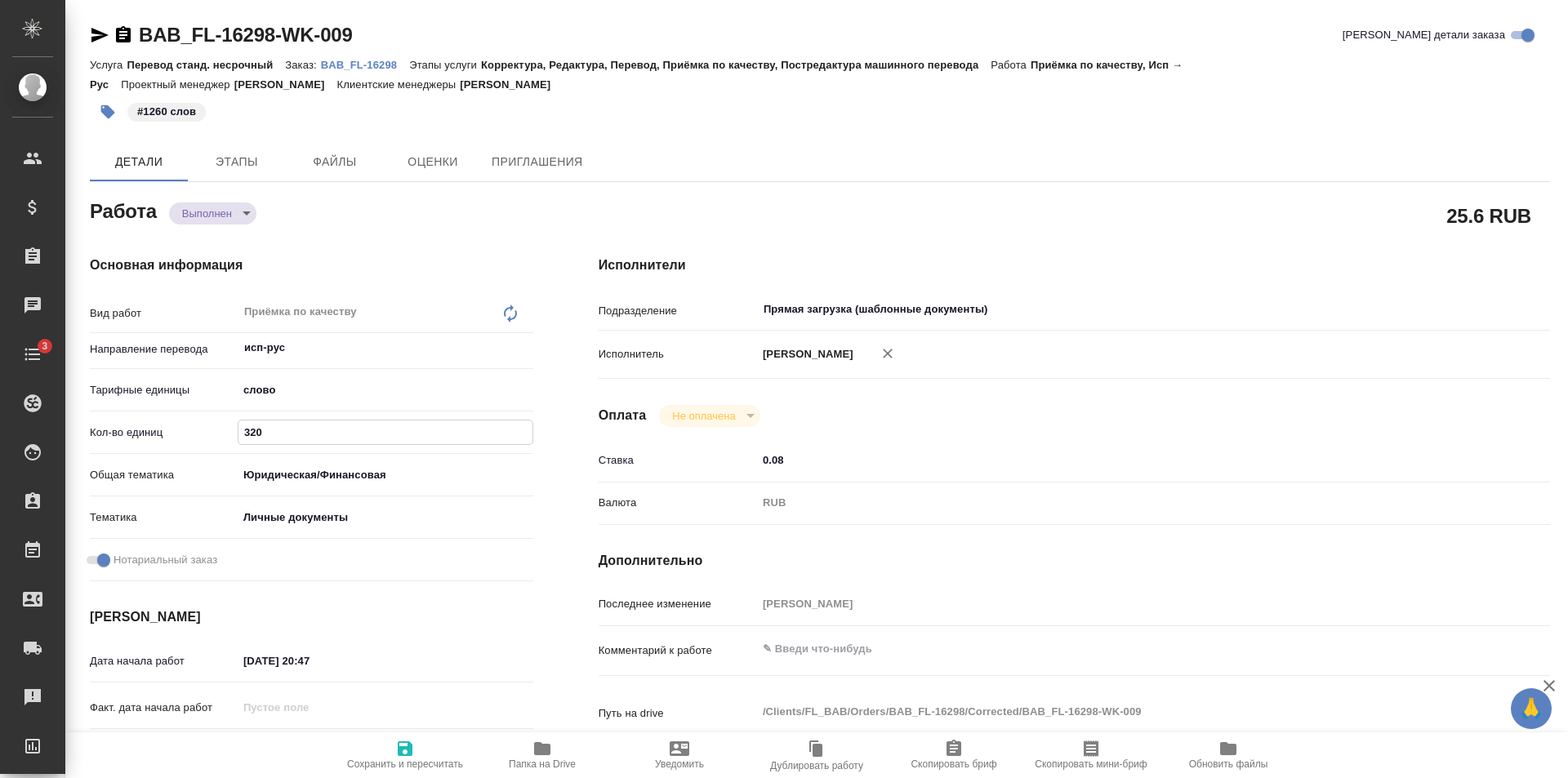
type textarea "x"
type input "3"
type textarea "x"
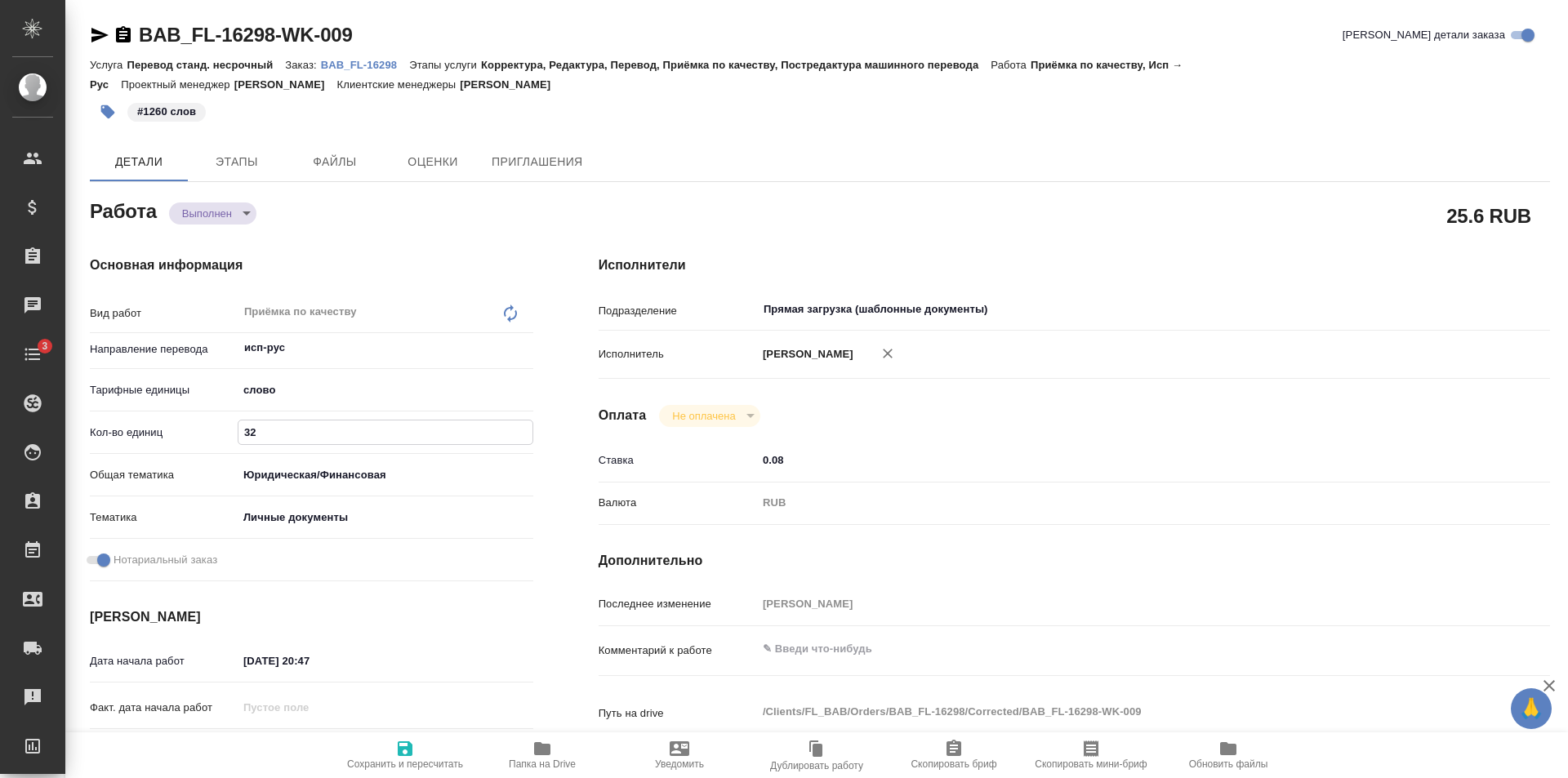
type textarea "x"
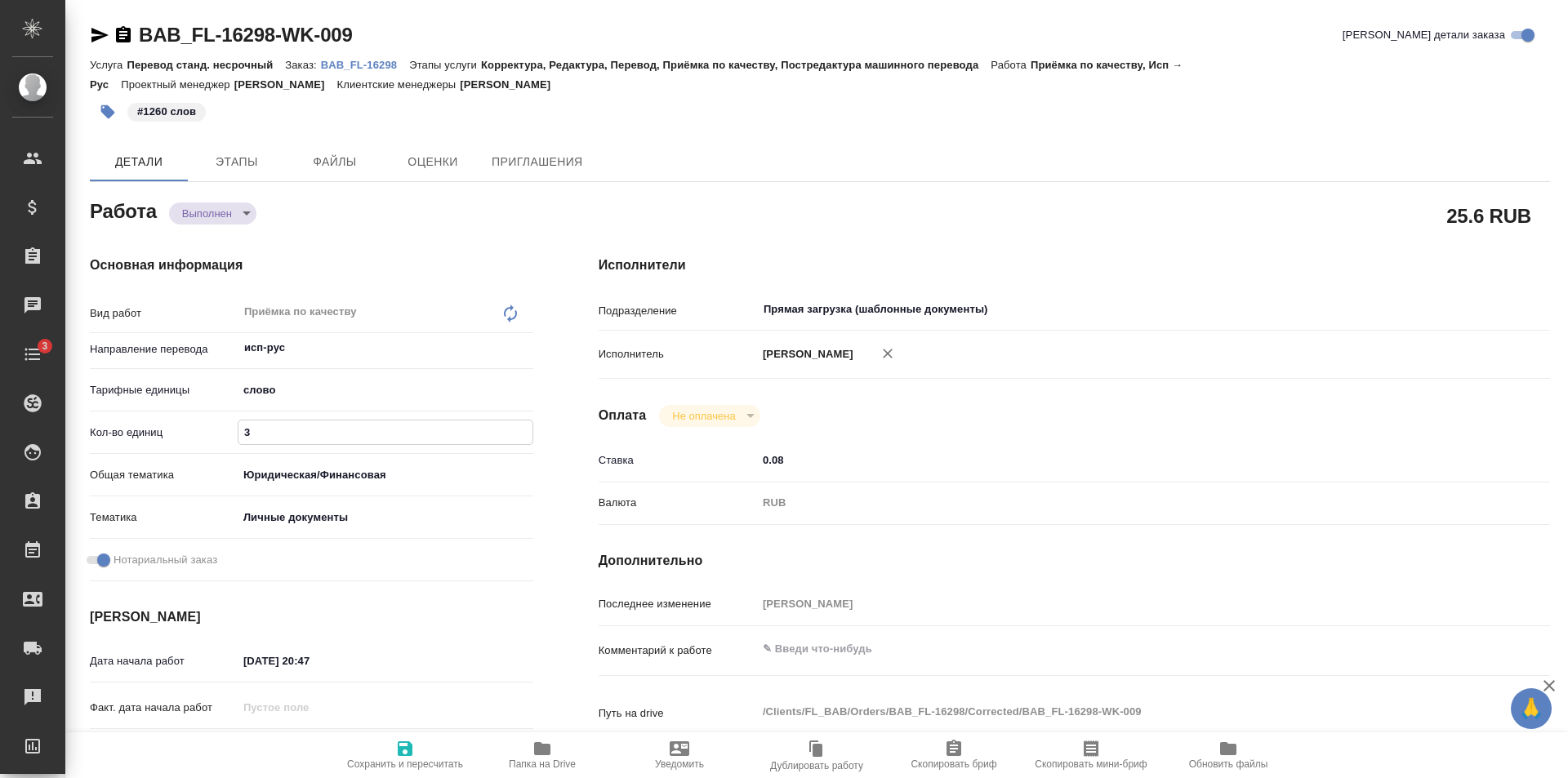
type textarea "x"
type input "1"
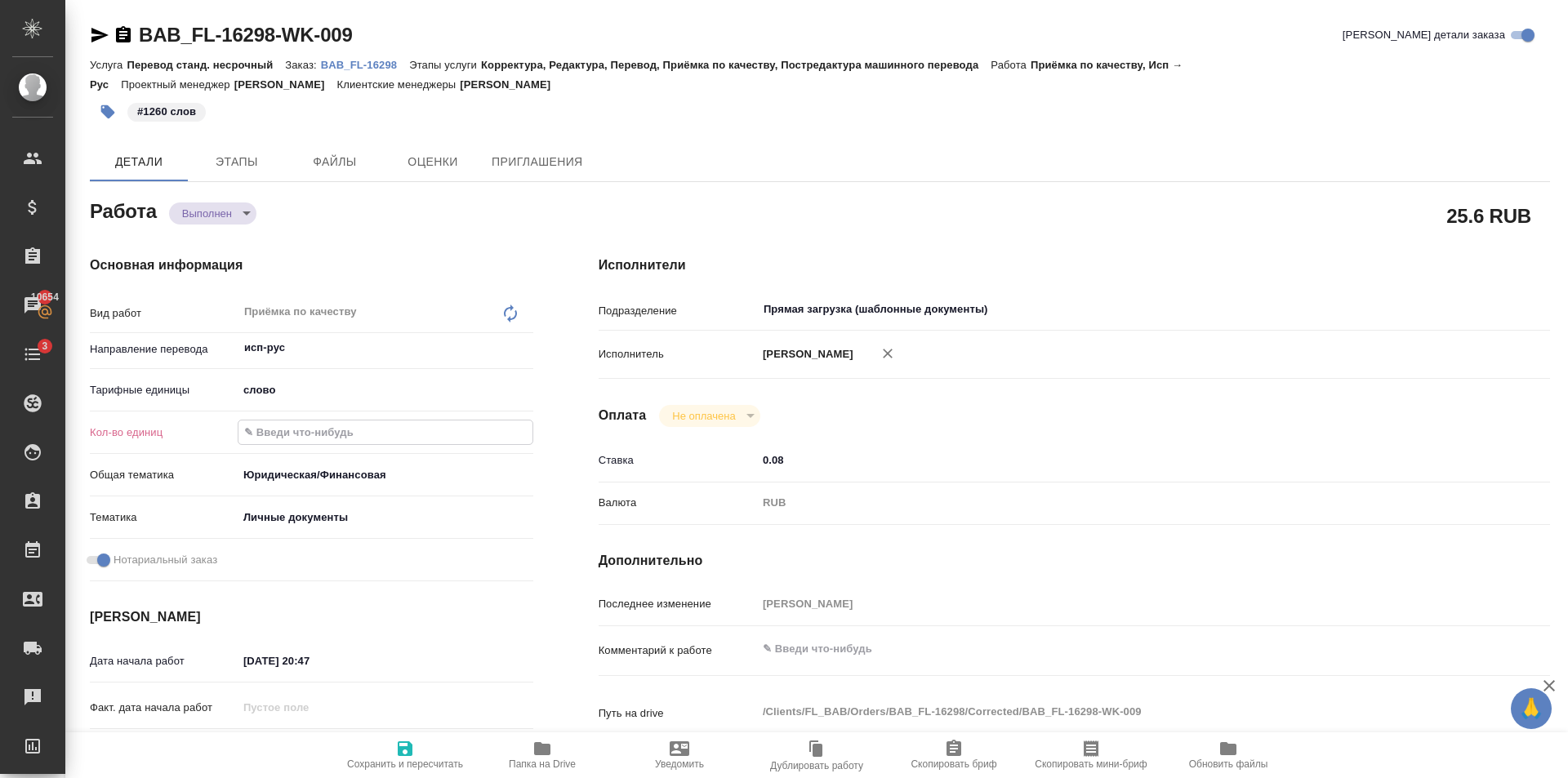
type textarea "x"
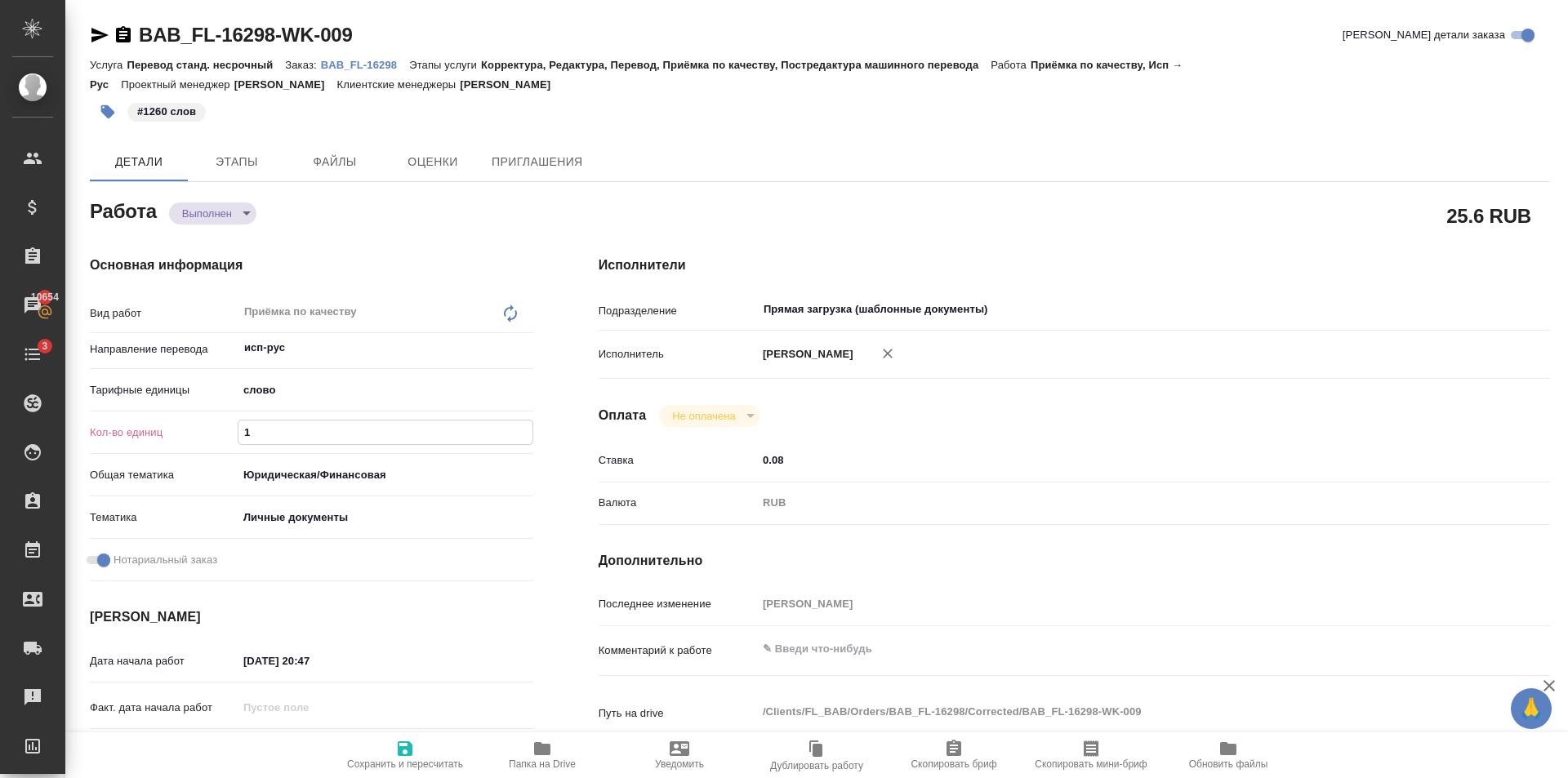
type input "12"
type textarea "x"
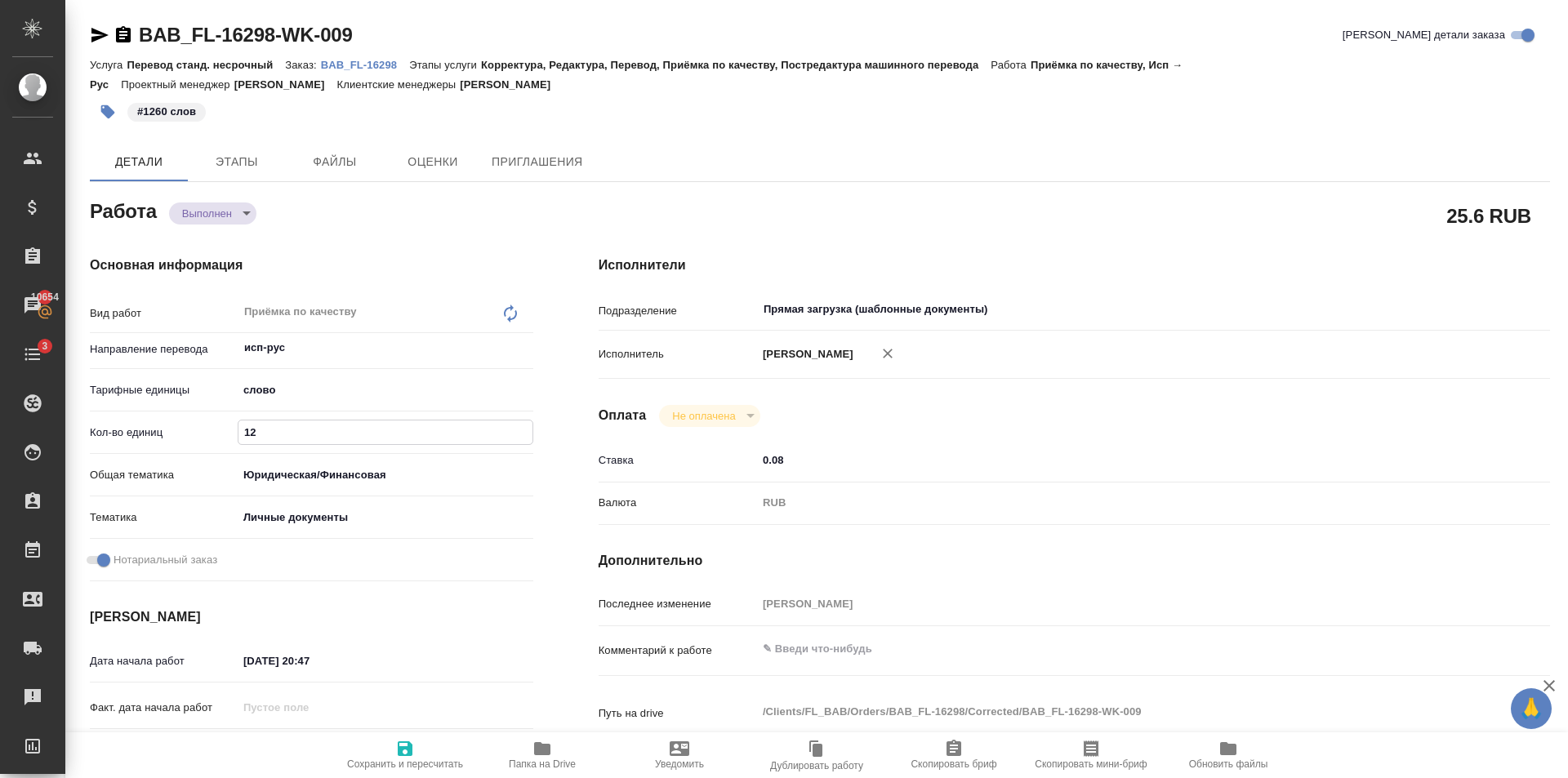
type textarea "x"
type input "126"
type textarea "x"
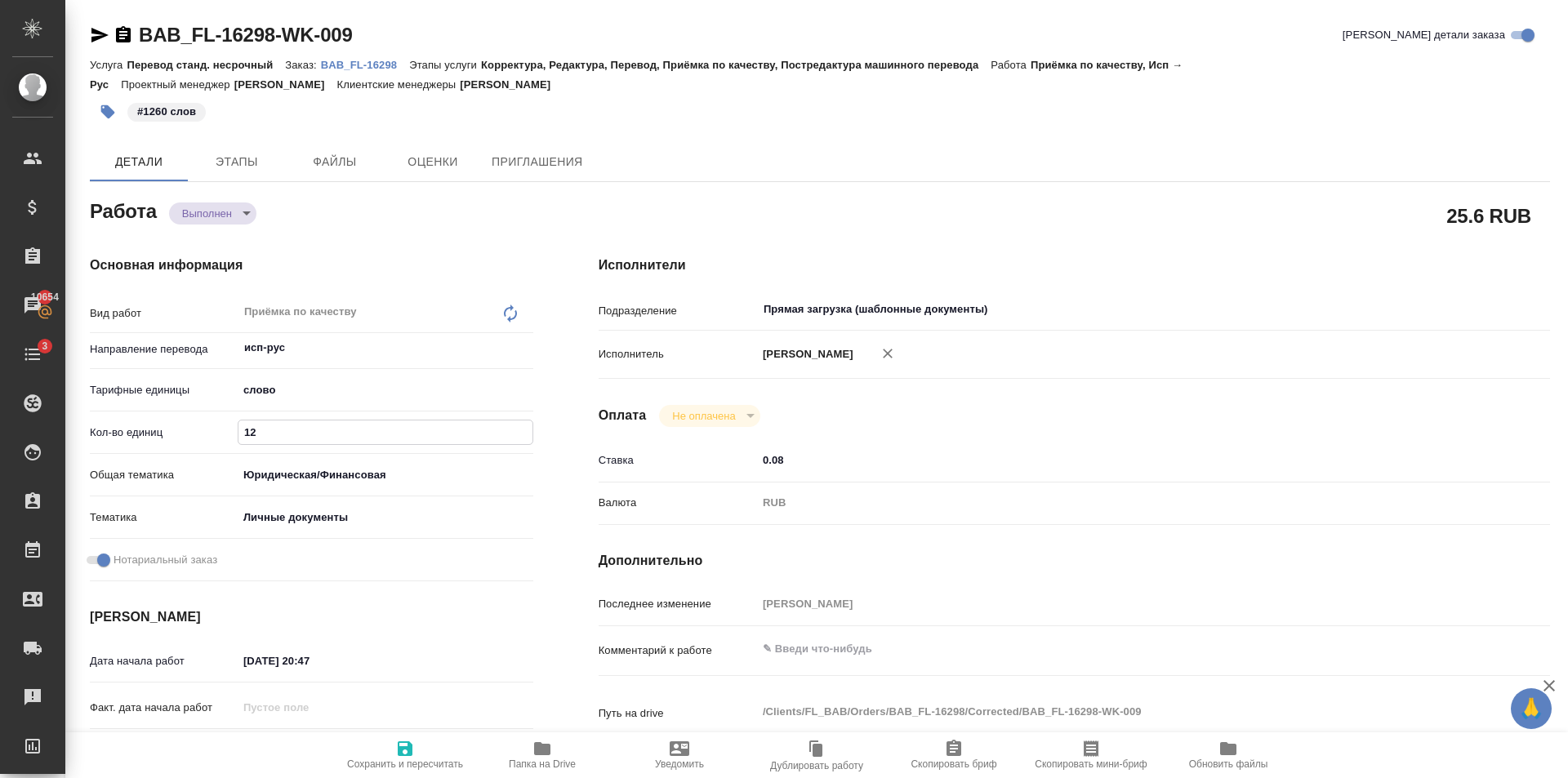
type textarea "x"
type input "1260"
type textarea "x"
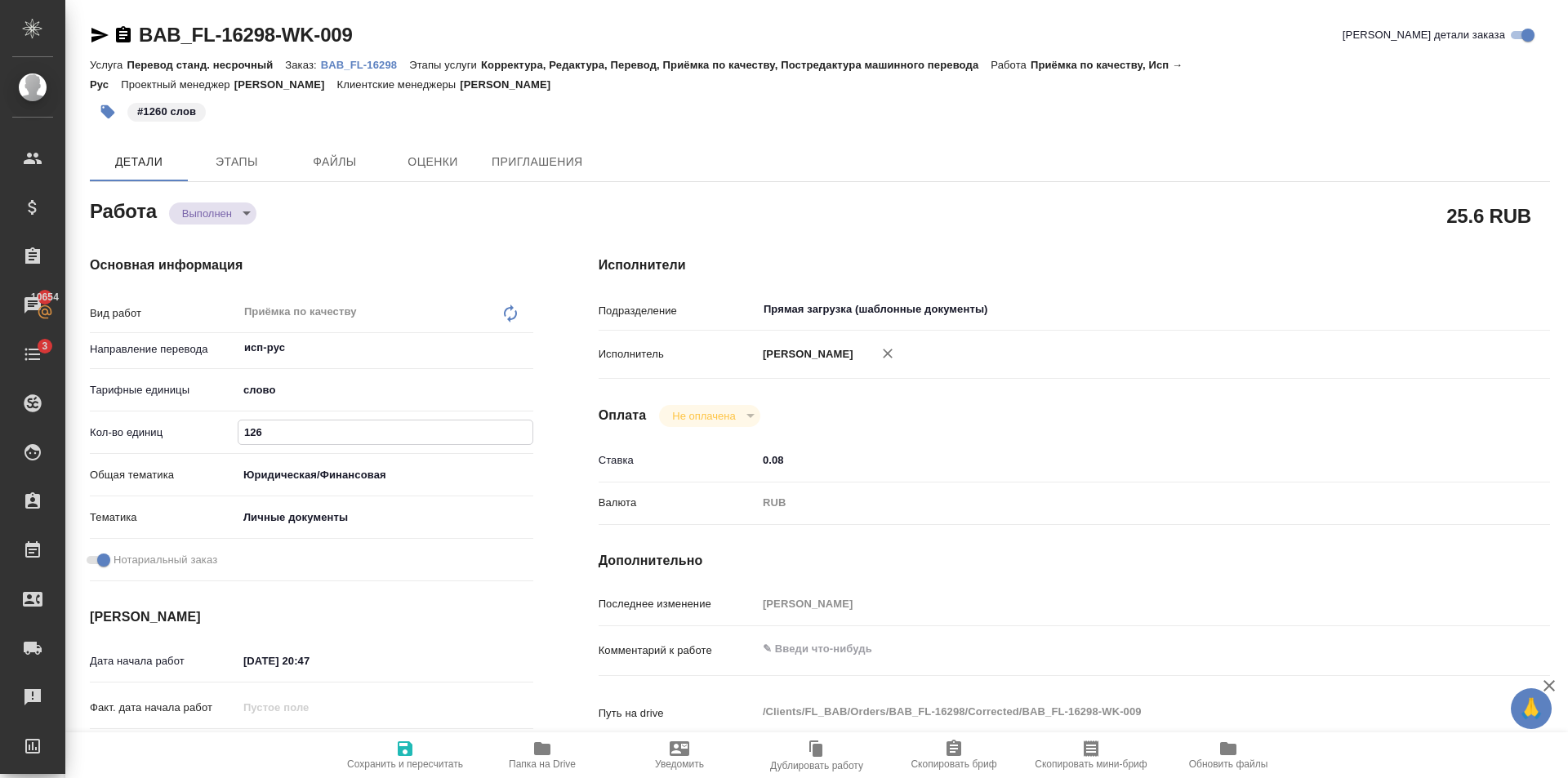
type textarea "x"
type input "1260"
click at [405, 744] on icon "button" at bounding box center [405, 749] width 20 height 20
type textarea "x"
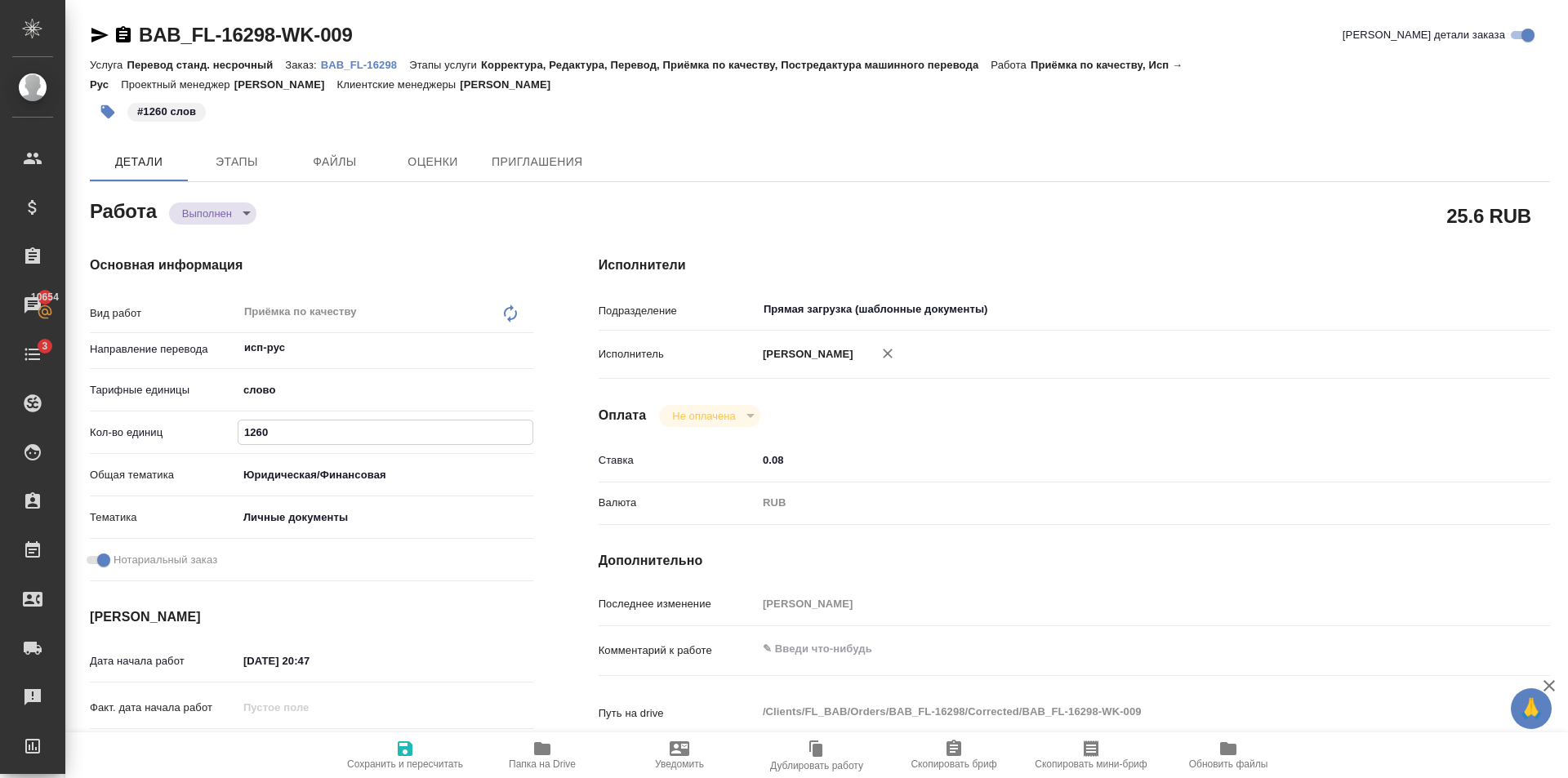
type textarea "x"
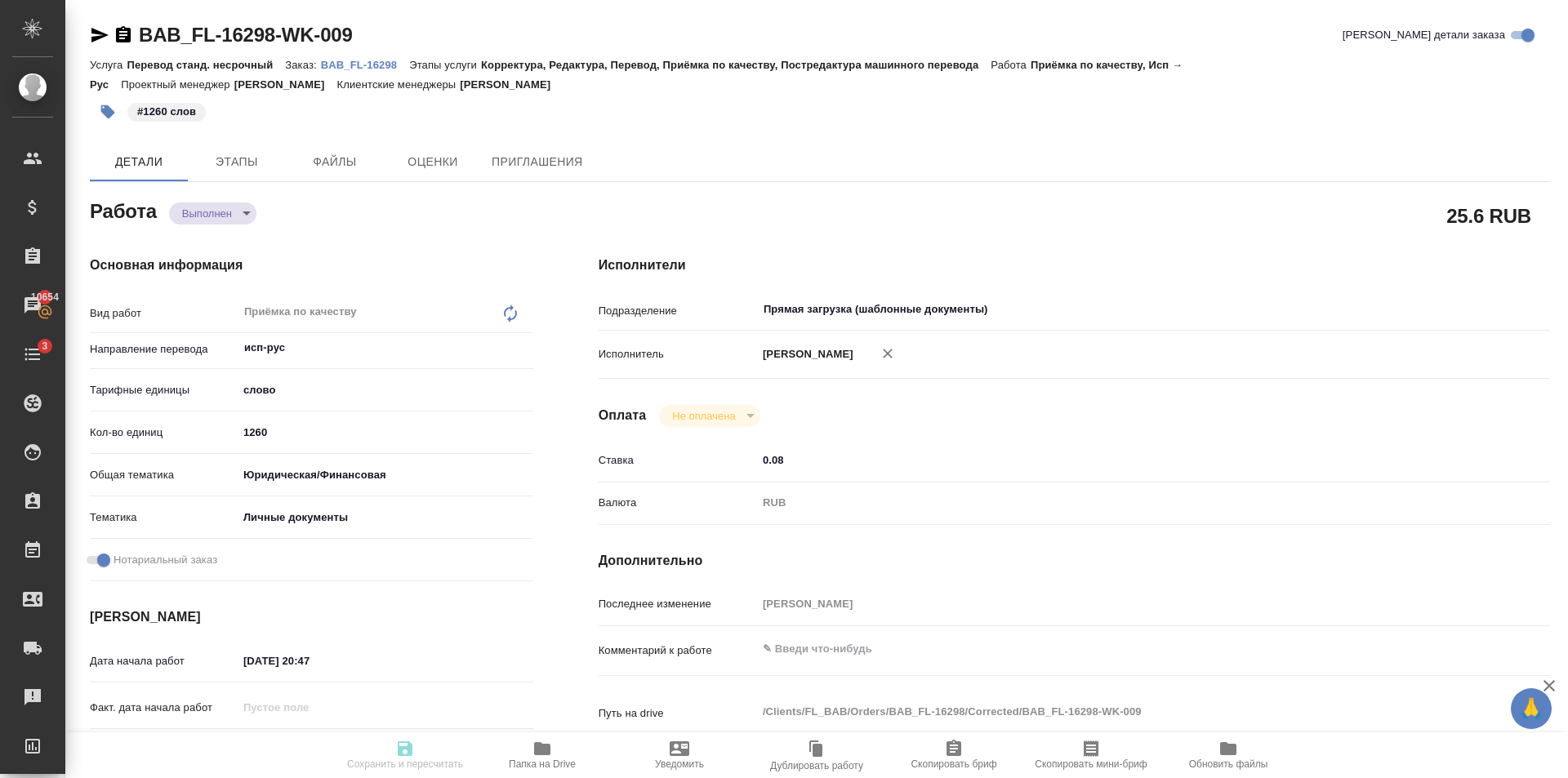
type textarea "x"
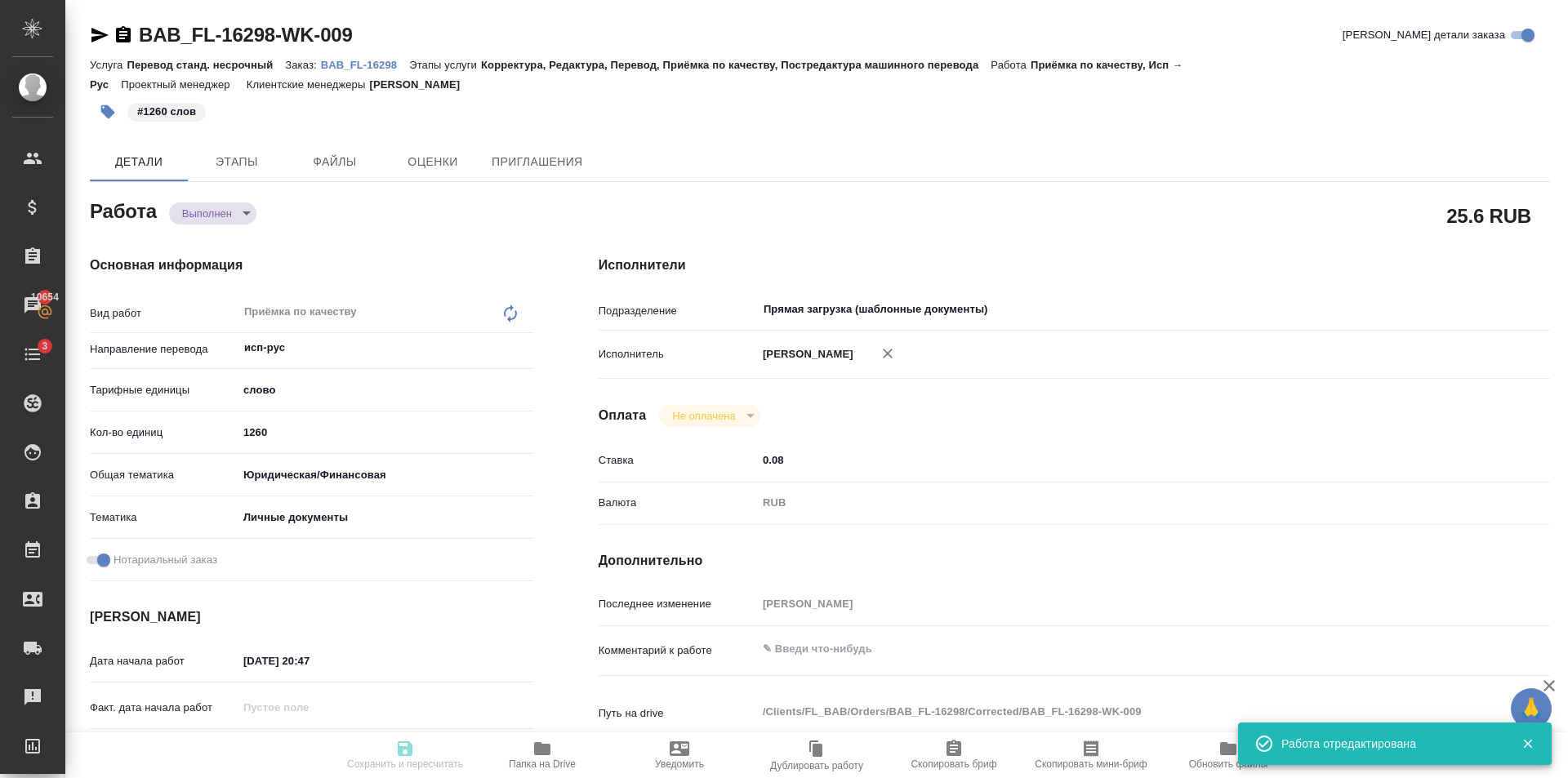
type textarea "x"
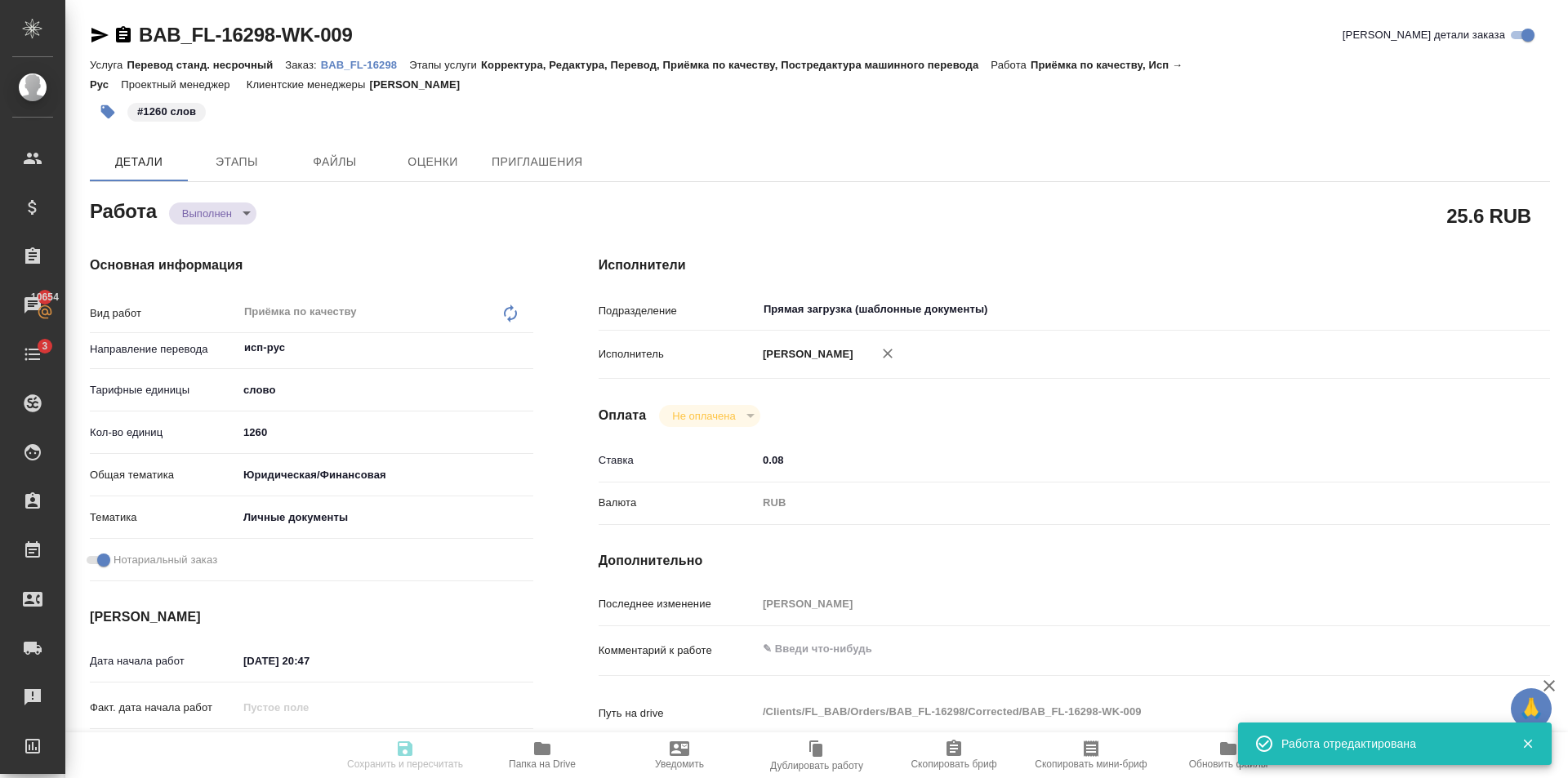
type input "completed"
type textarea "Приёмка по качеству"
type textarea "x"
type input "исп-рус"
type input "5a8b1489cc6b4906c91bfd90"
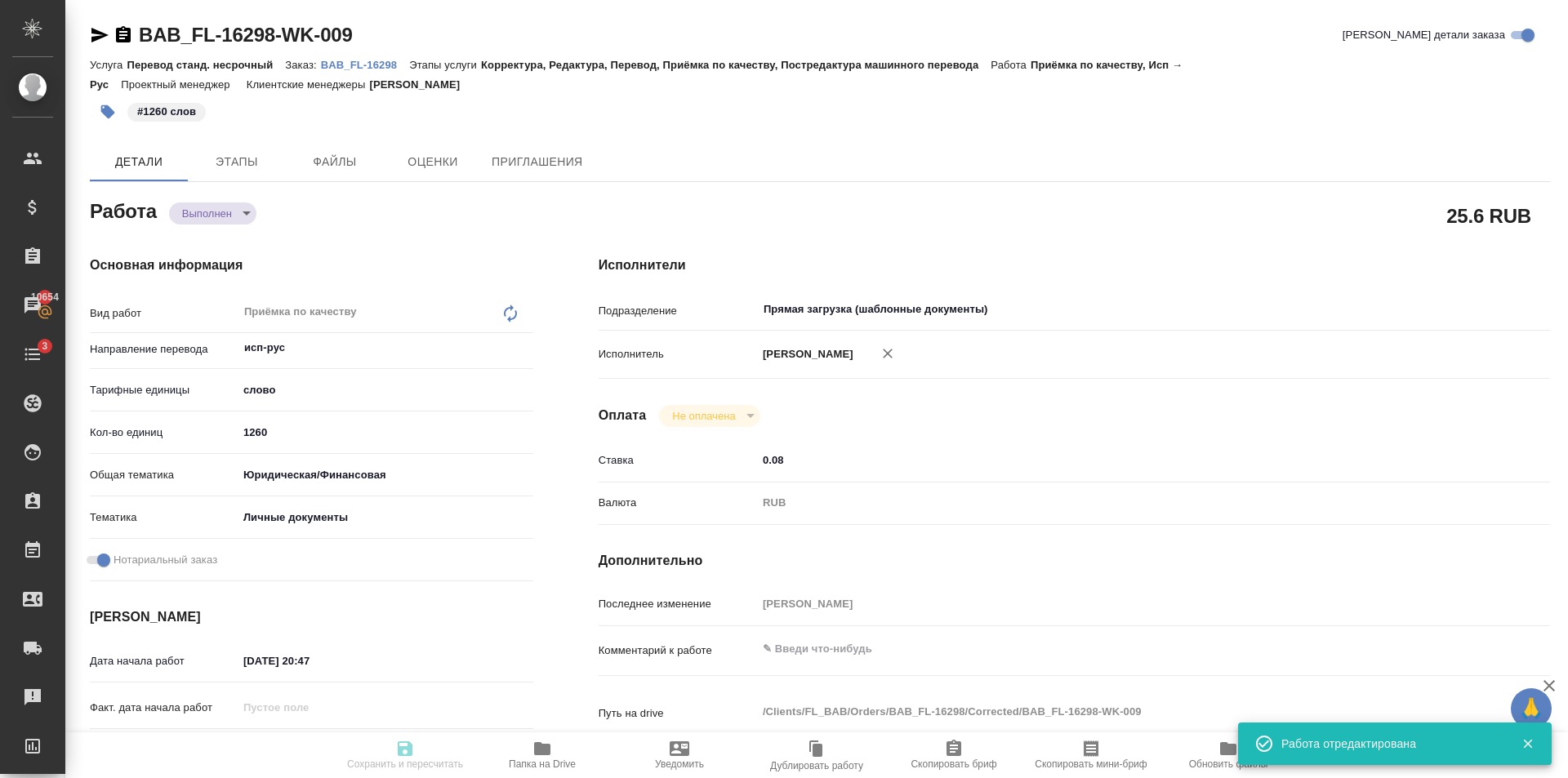
type input "1260"
type input "yr-fn"
type input "5a8b8b956a9677013d343cfe"
checkbox input "true"
type input "07.08.2025 20:47"
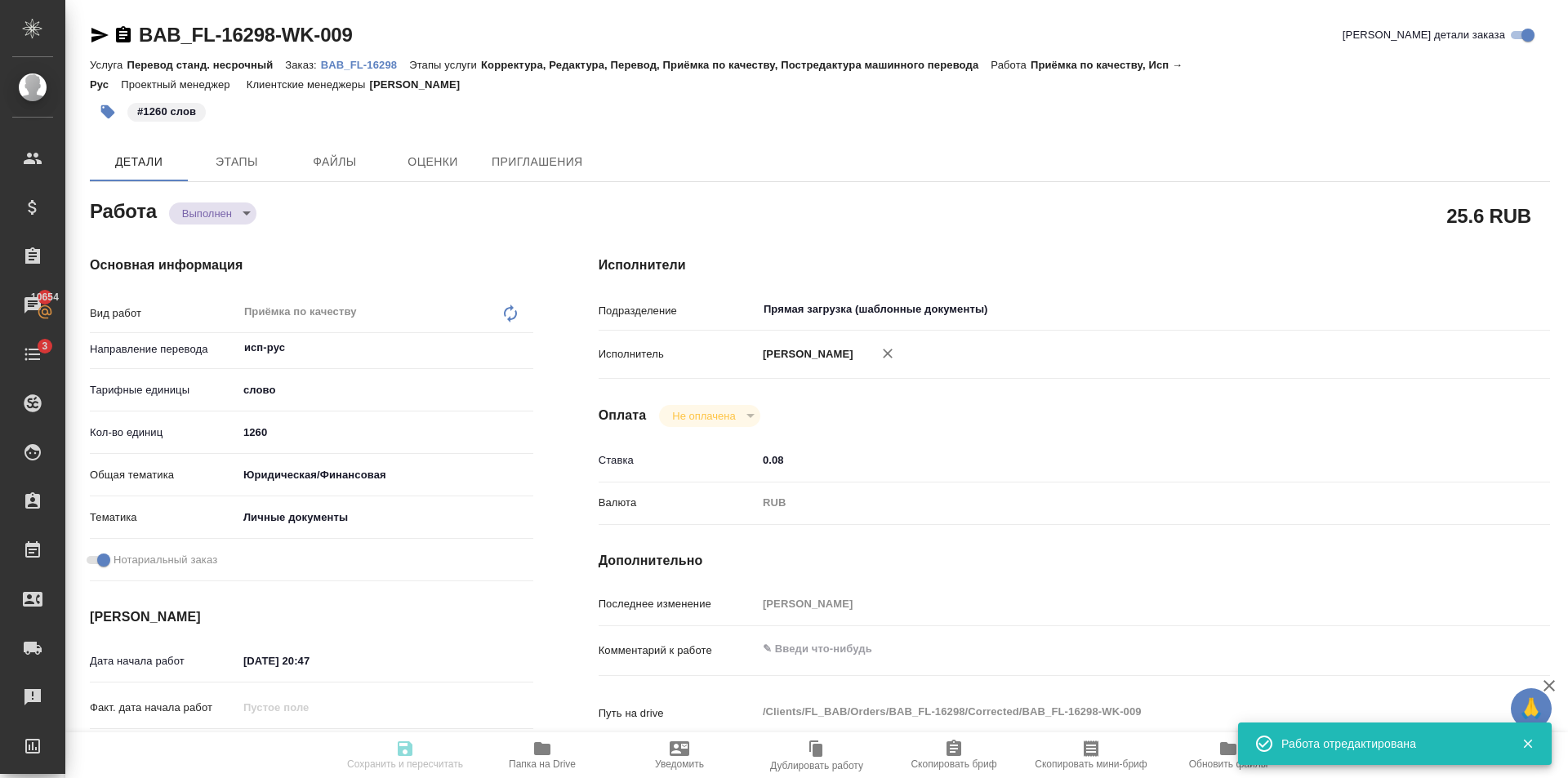
type input "12.08.2025 15:00"
type input "12.08.2025 15:45"
type input "12.08.2025 15:00"
type input "Прямая загрузка (шаблонные документы)"
type input "notPayed"
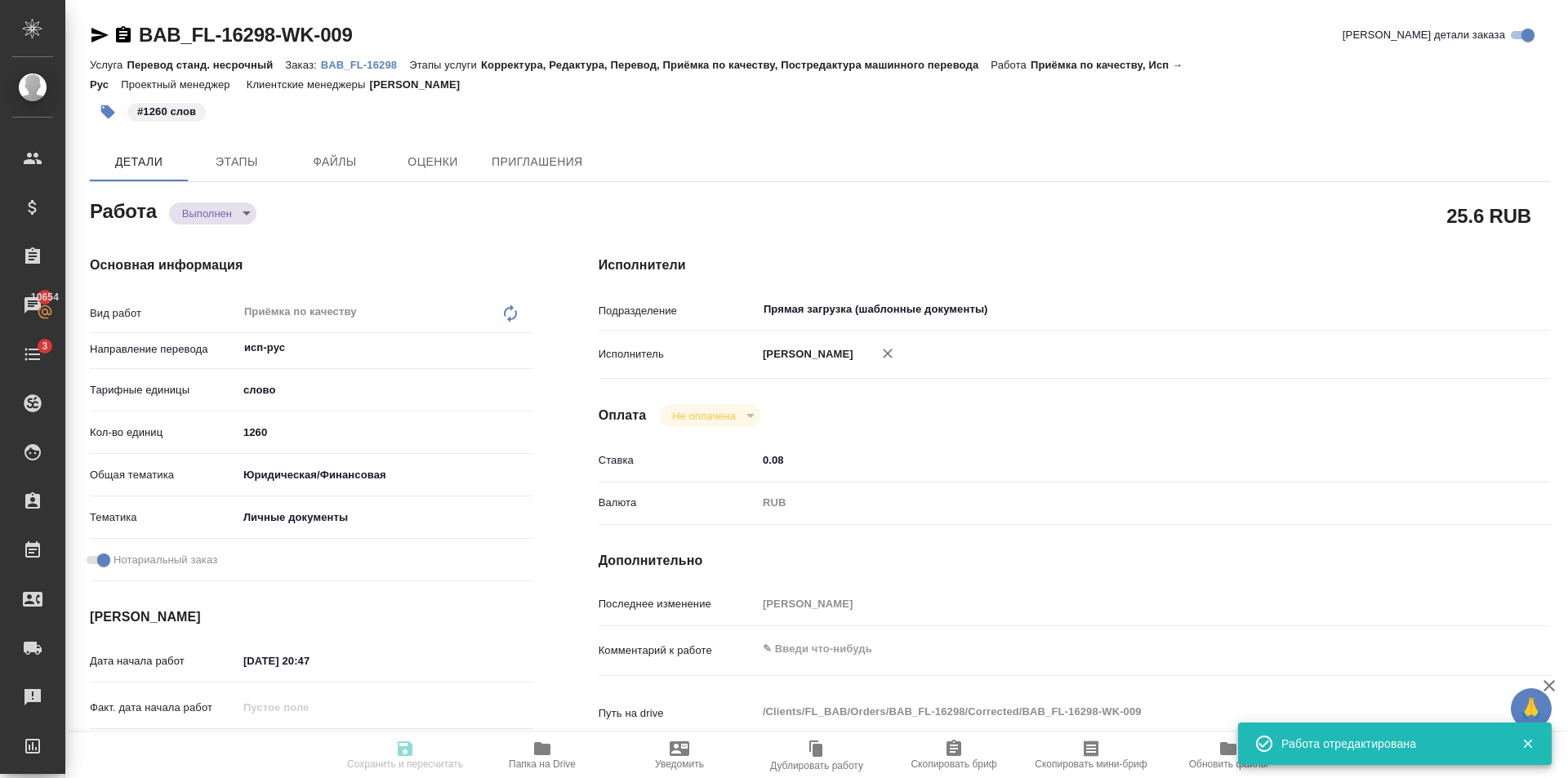
type input "0.08"
type input "RUB"
type input "Голубев Дмитрий"
type textarea "x"
type textarea "/Clients/FL_BAB/Orders/BAB_FL-16298/Corrected/BAB_FL-16298-WK-009"
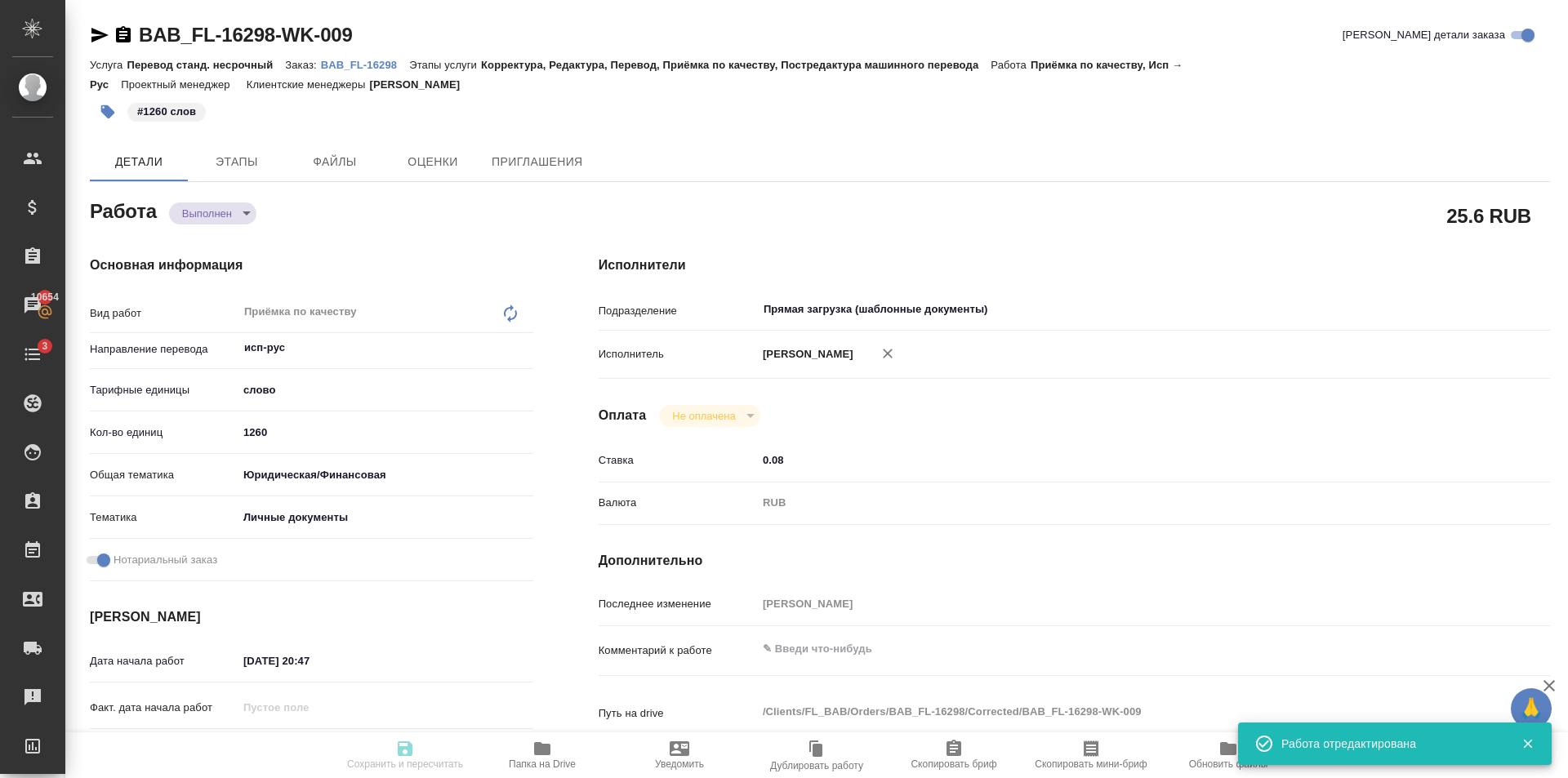
type textarea "x"
type input "BAB_FL-16298"
type input "Перевод станд. несрочный"
type input "Корректура, Редактура, Перевод, Приёмка по качеству, Постредактура машинного пе…"
type input "[PERSON_NAME]"
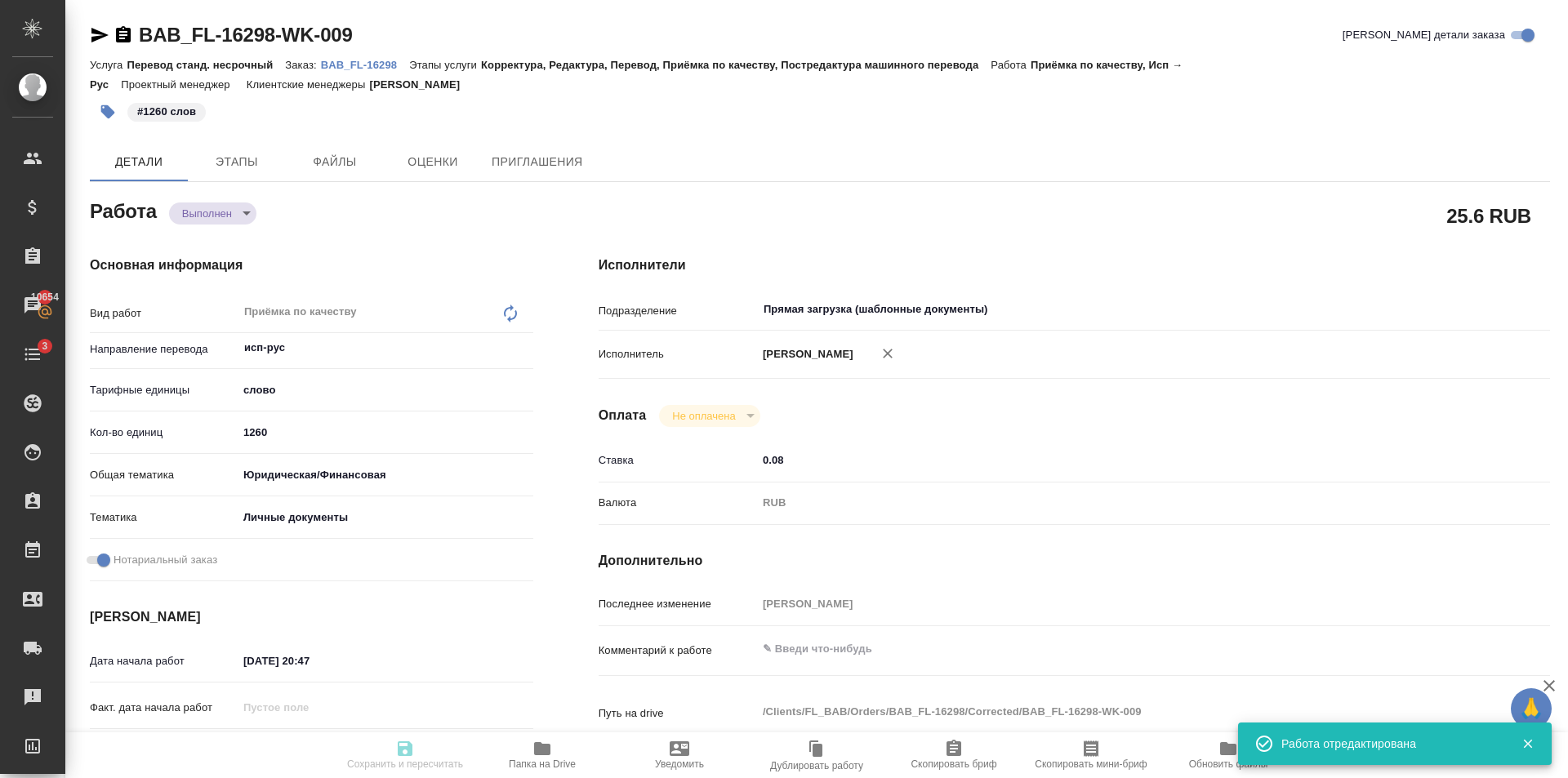
type input "/Clients/FL_BAB/Orders/BAB_FL-16298"
type textarea "x"
type textarea "Сахарово Самора Мальдонадо Эдгар Если будет верстка - отдать Матвеевой Марии (е…"
type textarea "x"
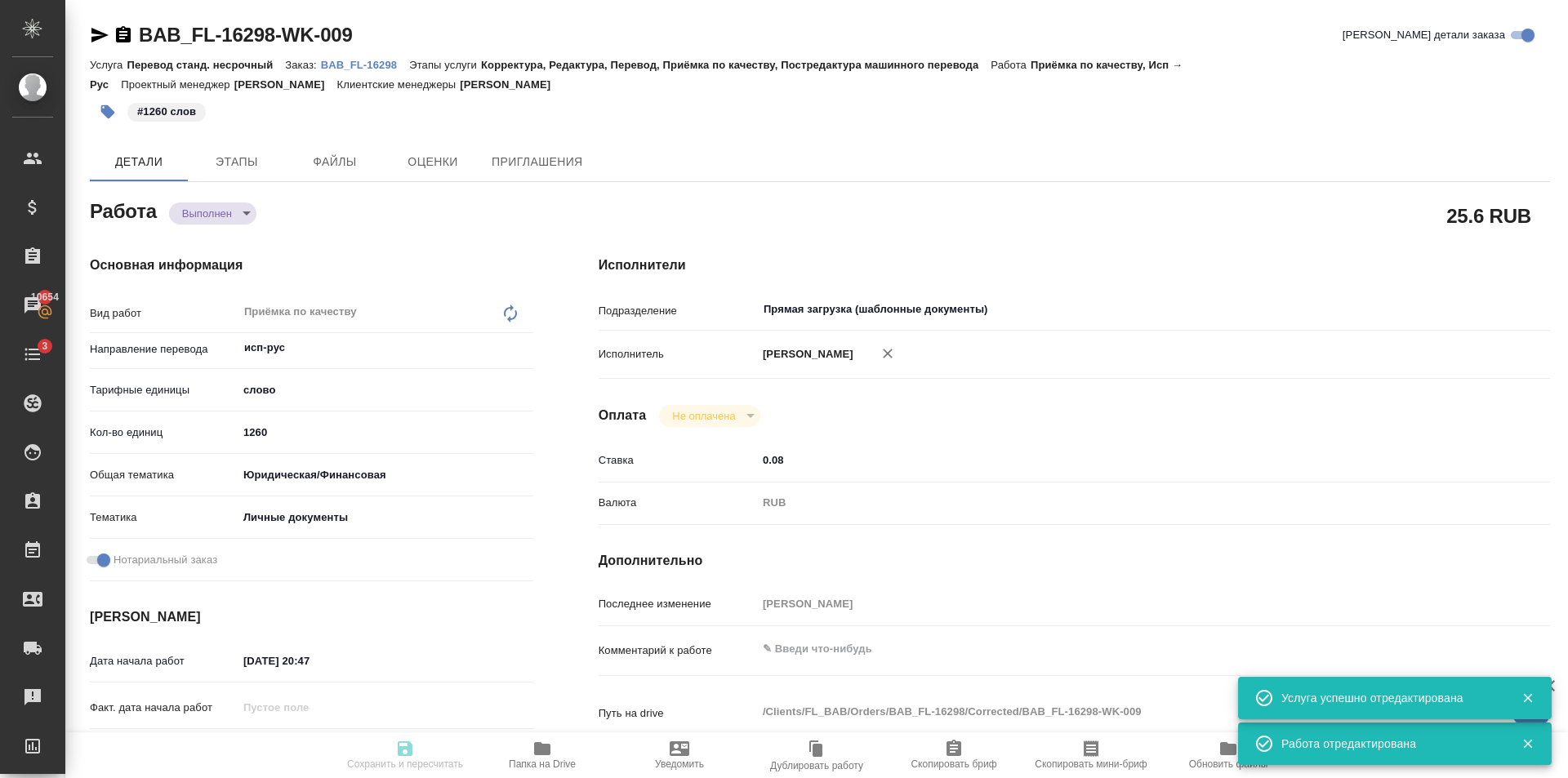
type textarea "x"
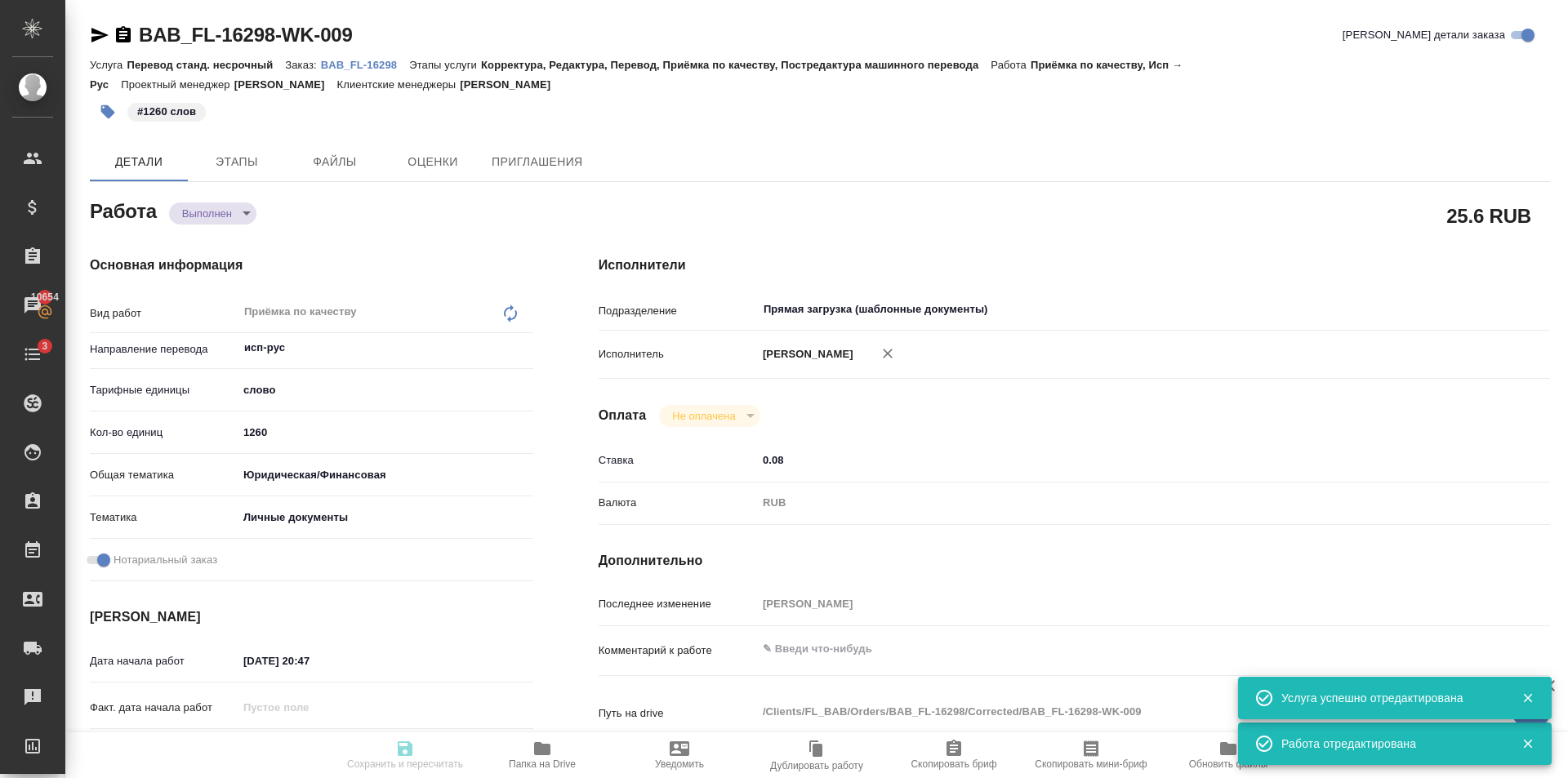
type textarea "x"
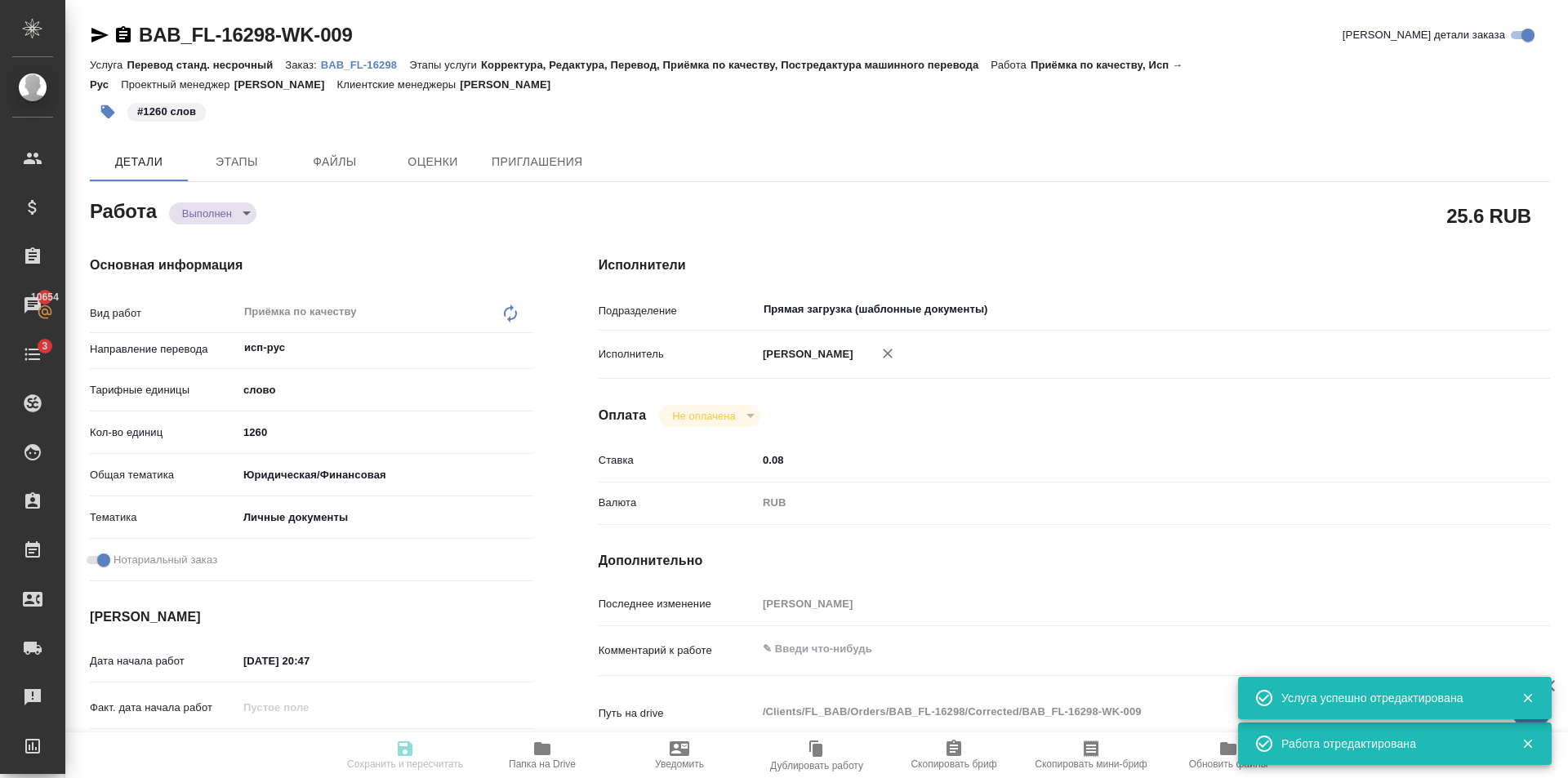
type textarea "x"
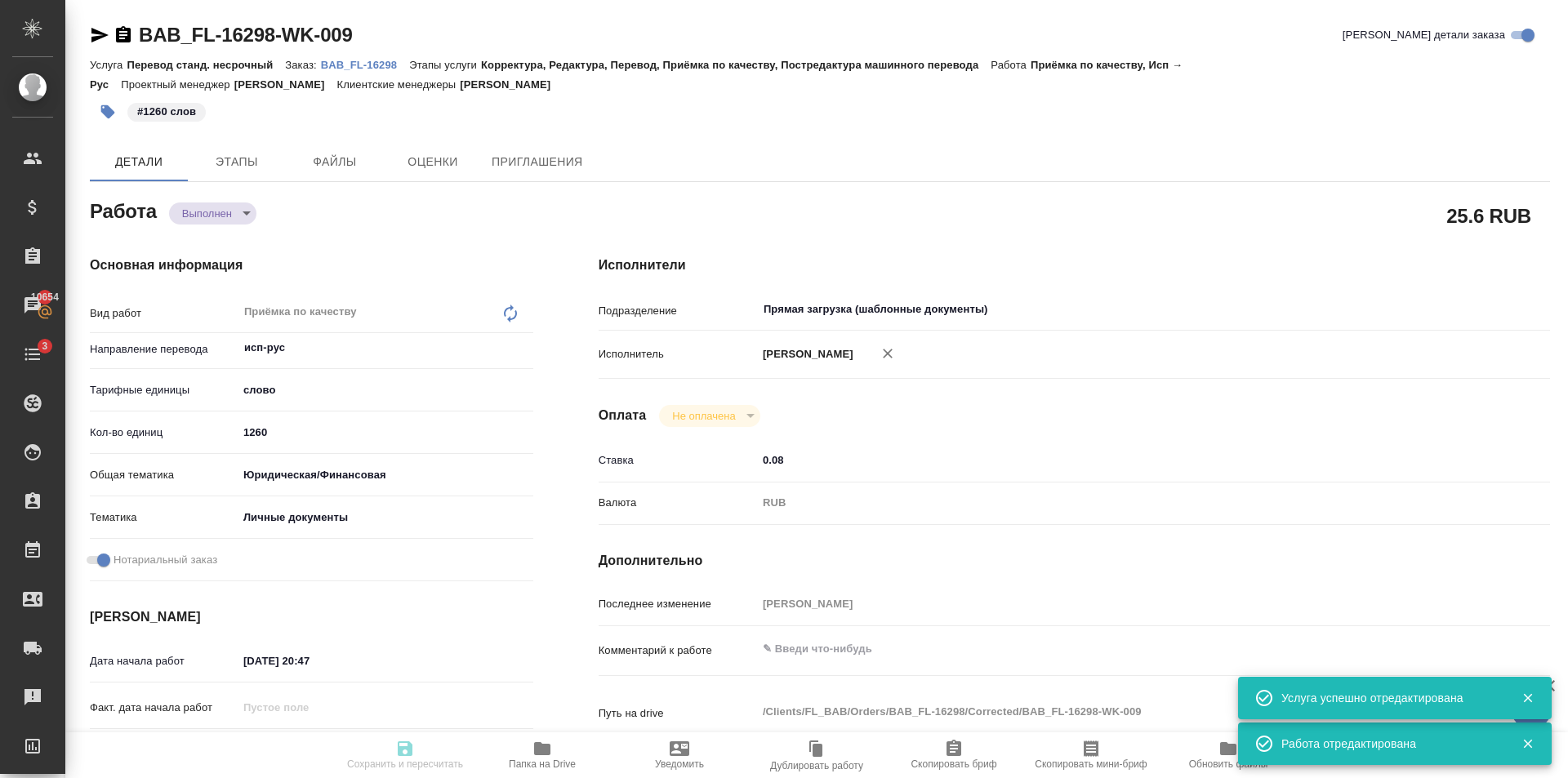
type textarea "x"
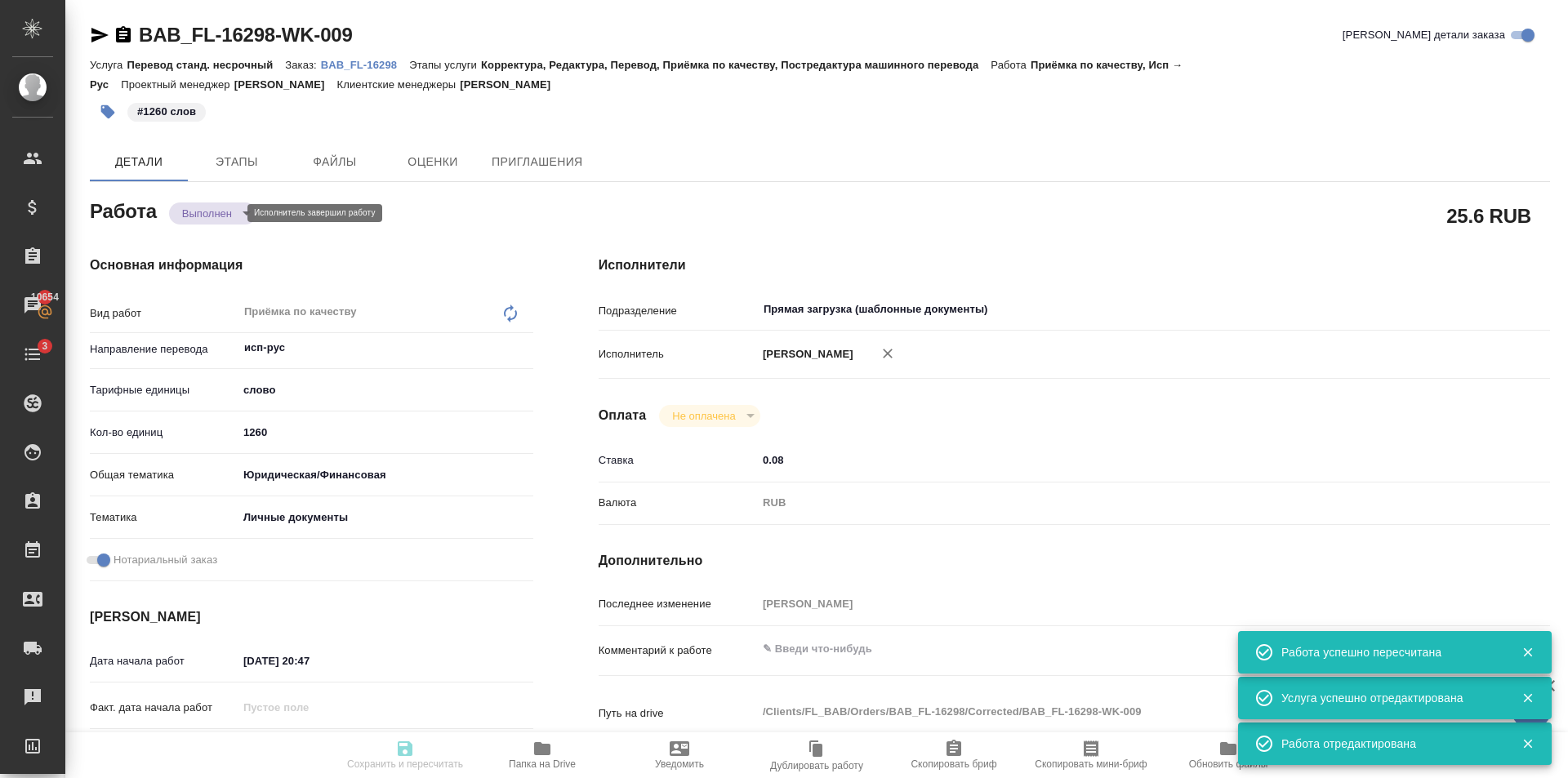
click at [230, 209] on body "🙏 .cls-1 fill:#fff; AWATERA Golubev Dmitry Клиенты Спецификации Заказы 10654 Ча…" at bounding box center [784, 389] width 1568 height 778
type input "completed"
type textarea "Приёмка по качеству"
type textarea "x"
type input "исп-рус"
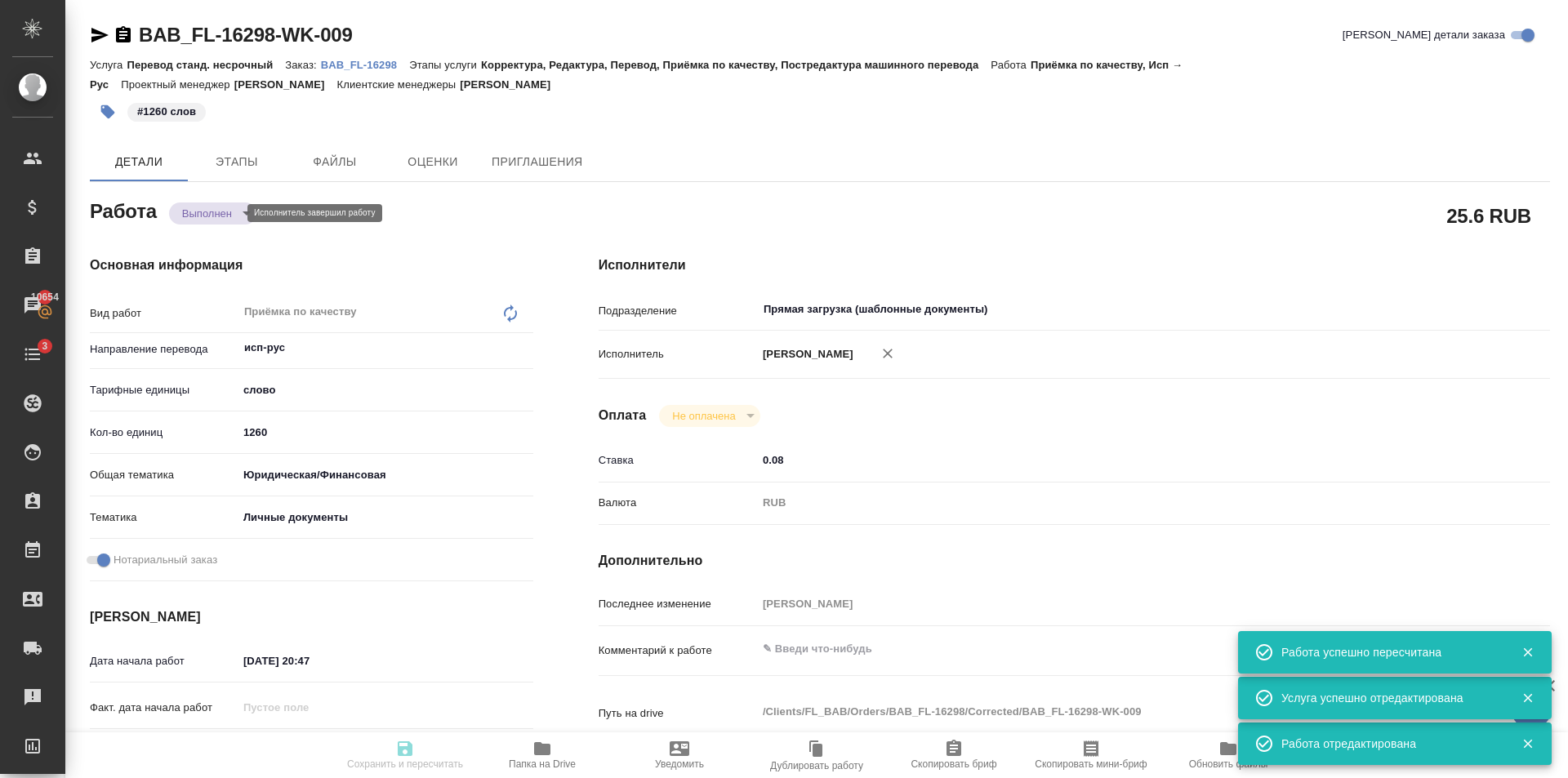
type input "5a8b1489cc6b4906c91bfd90"
type input "1260"
type input "yr-fn"
type input "5a8b8b956a9677013d343cfe"
checkbox input "true"
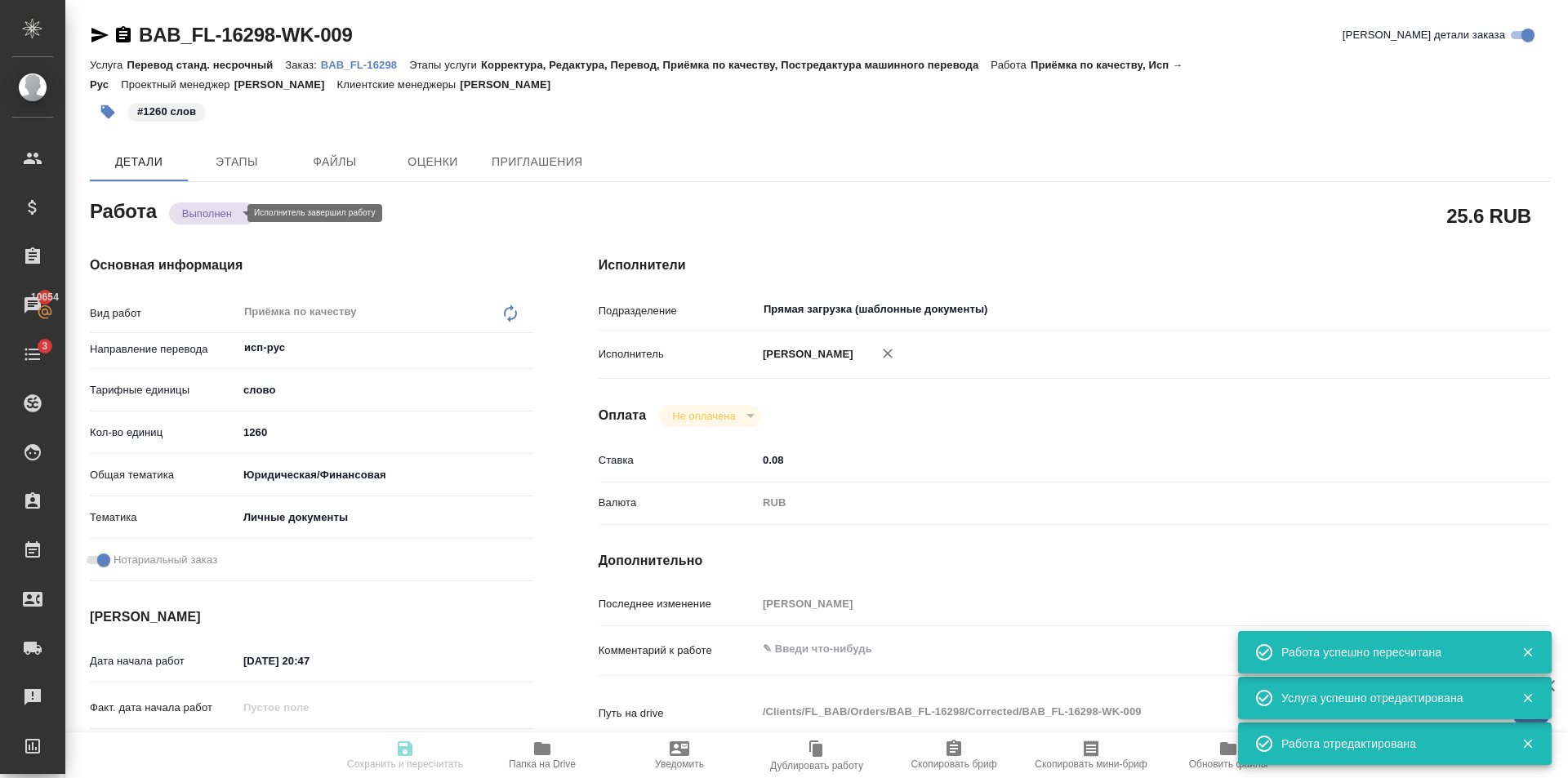
type input "07.08.2025 20:47"
type input "12.08.2025 15:00"
type input "12.08.2025 15:45"
type input "12.08.2025 15:00"
type input "Прямая загрузка (шаблонные документы)"
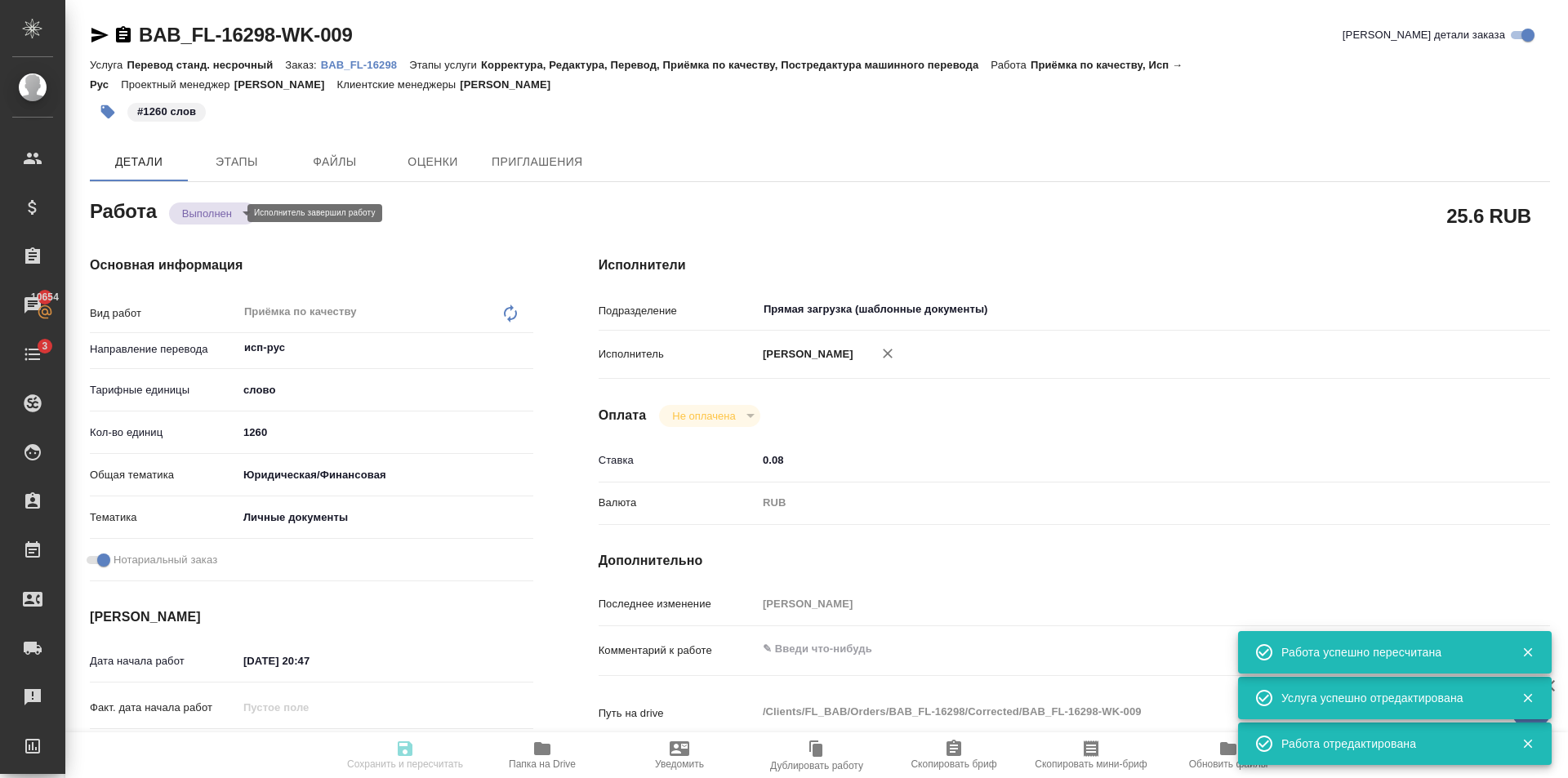
type input "notPayed"
type input "0.08"
type input "RUB"
type input "[PERSON_NAME]"
type textarea "x"
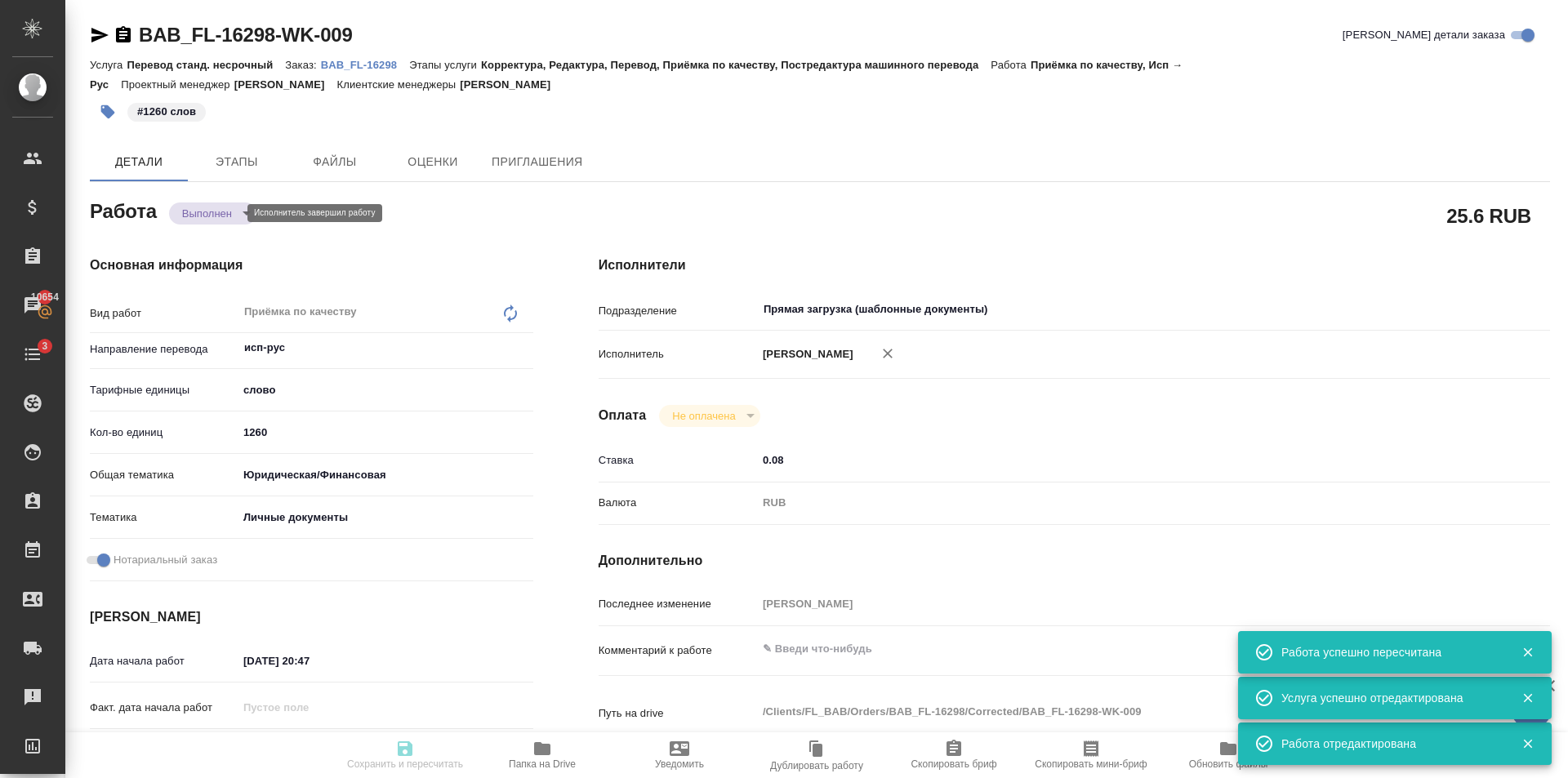
type textarea "/Clients/FL_BAB/Orders/BAB_FL-16298/Corrected/BAB_FL-16298-WK-009"
type textarea "x"
type input "BAB_FL-16298"
type input "Перевод станд. несрочный"
type input "Корректура, Редактура, Перевод, Приёмка по качеству, Постредактура машинного пе…"
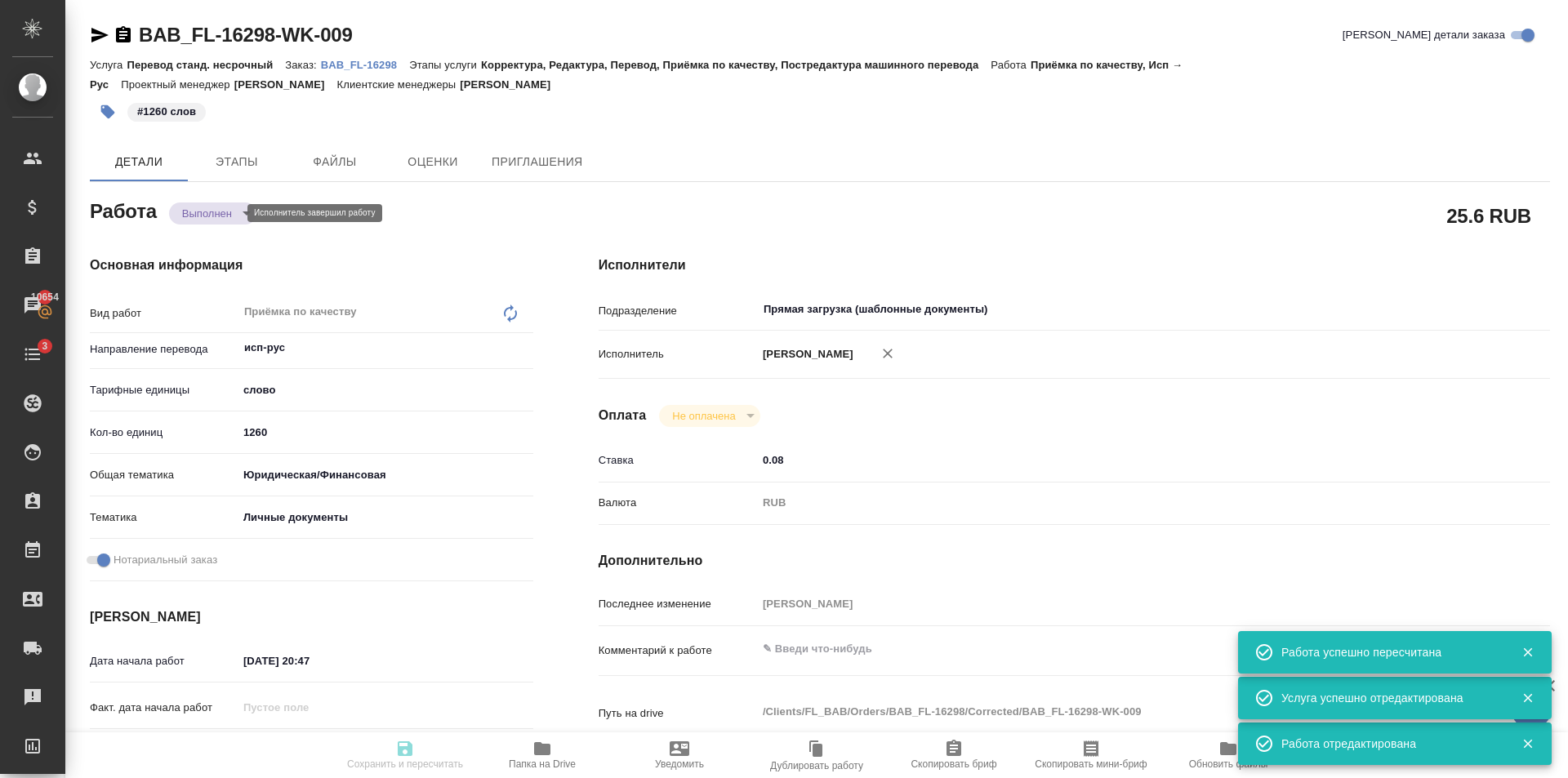
type input "[PERSON_NAME]"
type input "/Clients/FL_BAB/Orders/BAB_FL-16298"
type textarea "x"
type textarea "Сахарово Самора Мальдонадо Эдгар Если будет верстка - отдать Матвеевой Марии (е…"
type textarea "x"
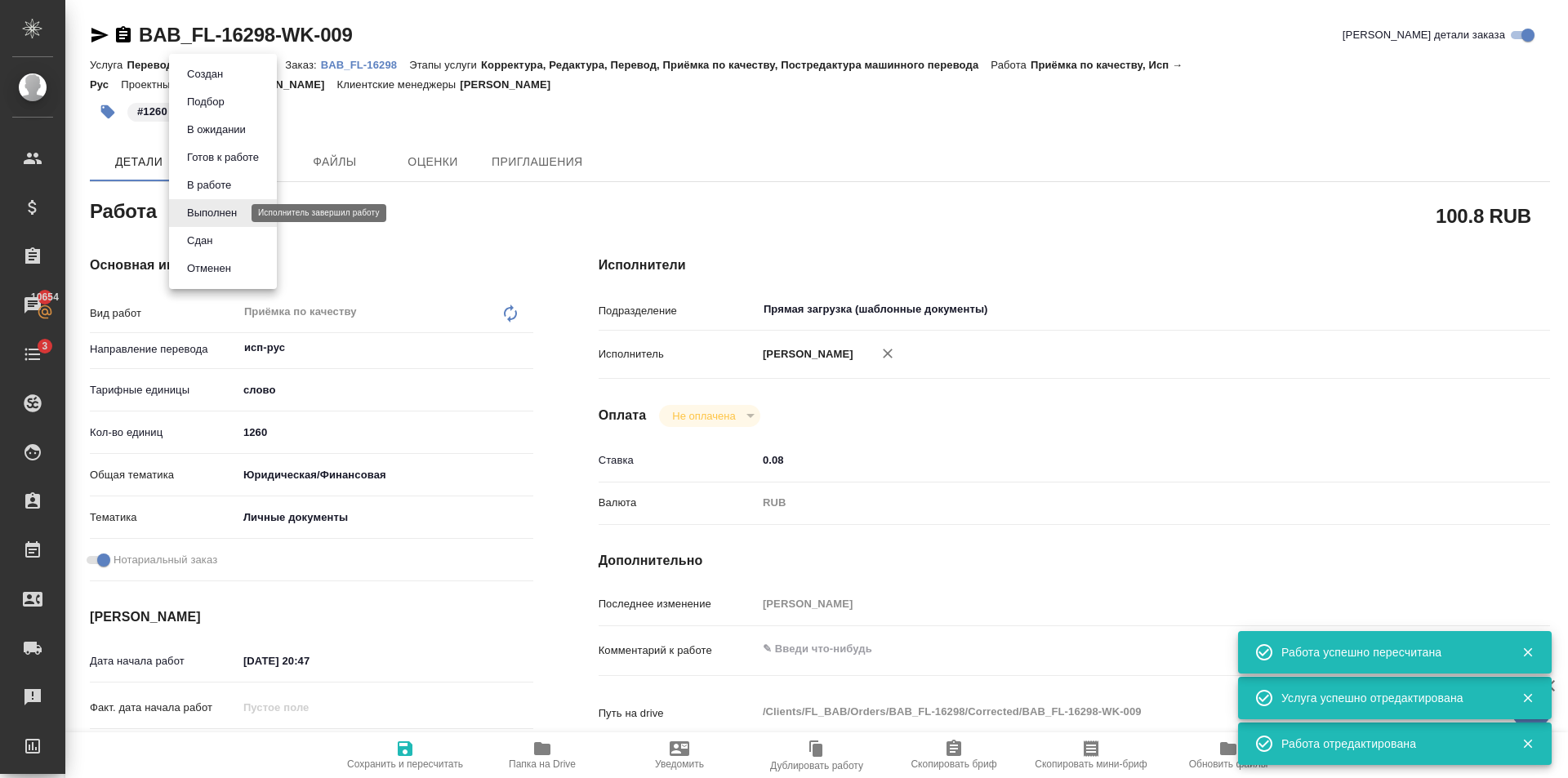
type textarea "x"
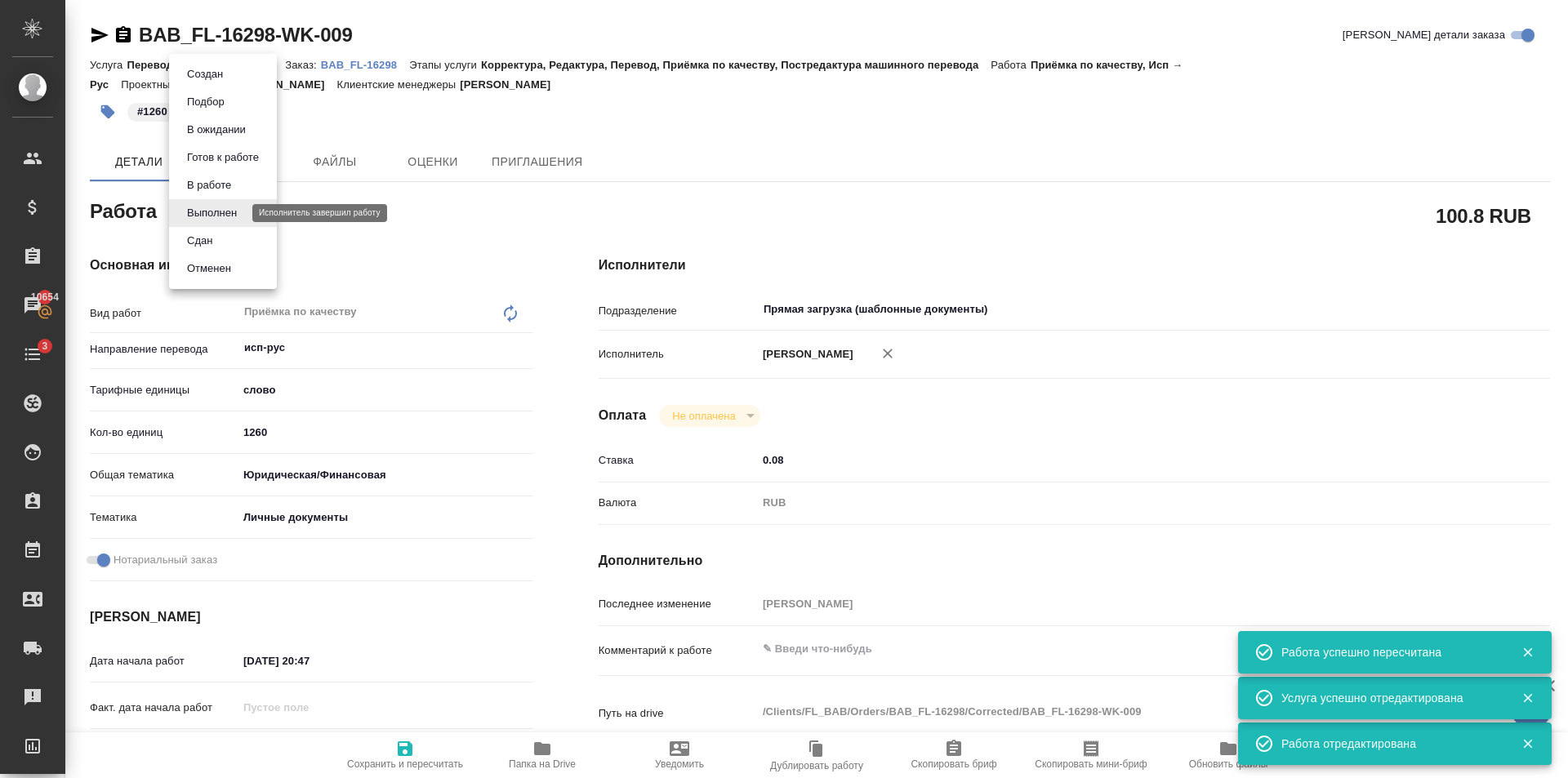
type textarea "x"
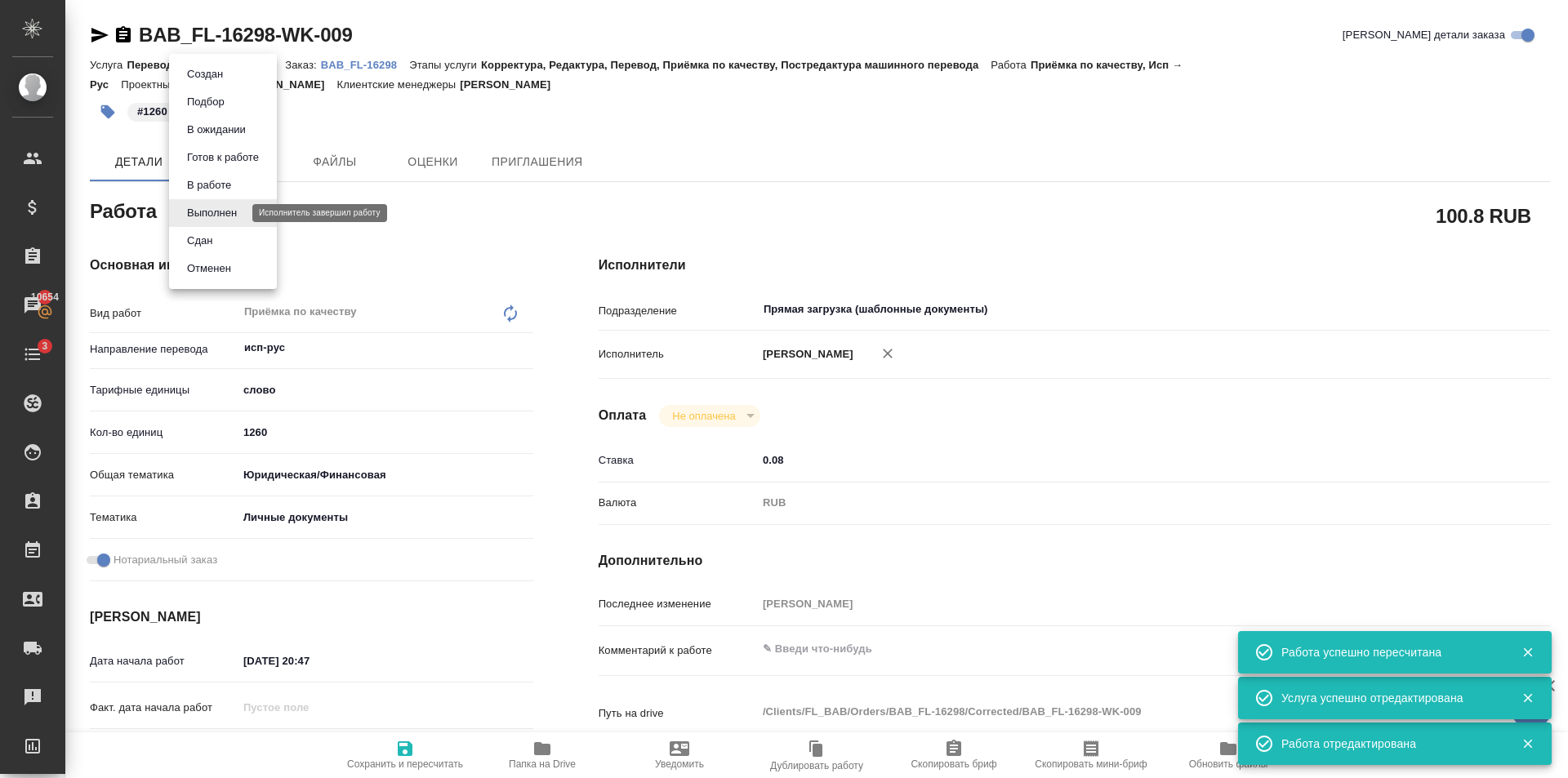
type textarea "x"
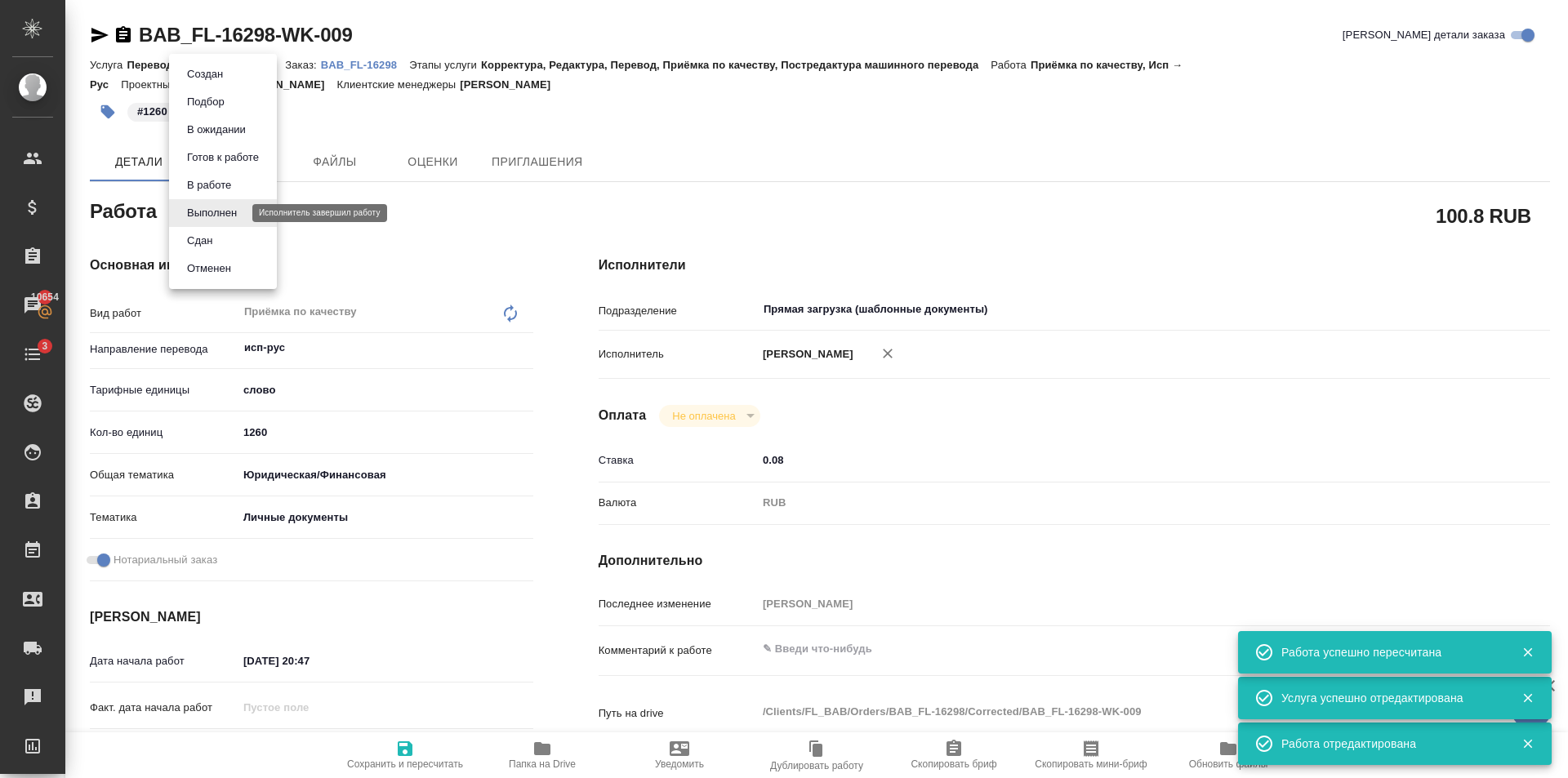
type textarea "x"
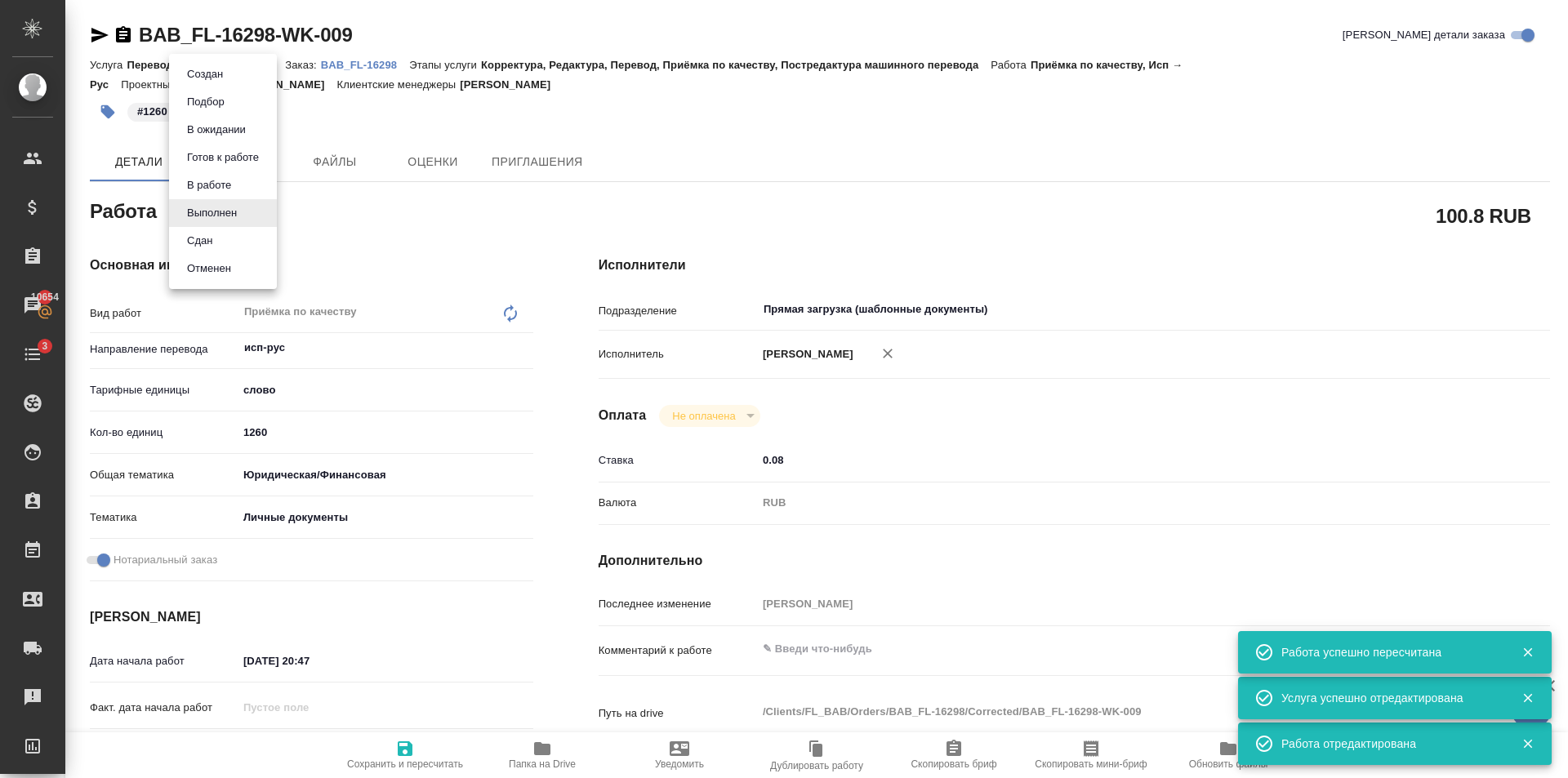
click at [230, 236] on li "Сдан" at bounding box center [223, 241] width 108 height 28
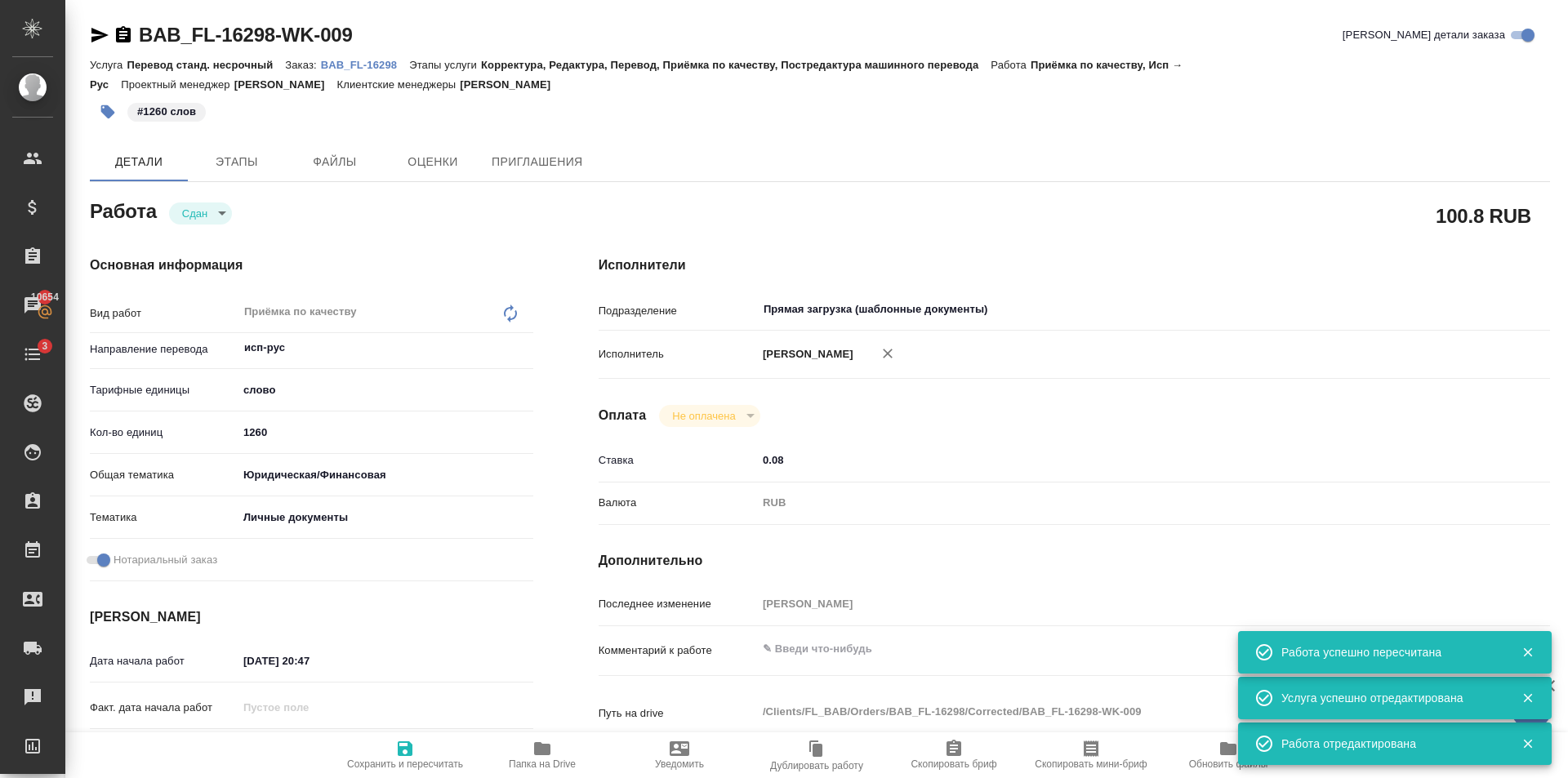
type textarea "x"
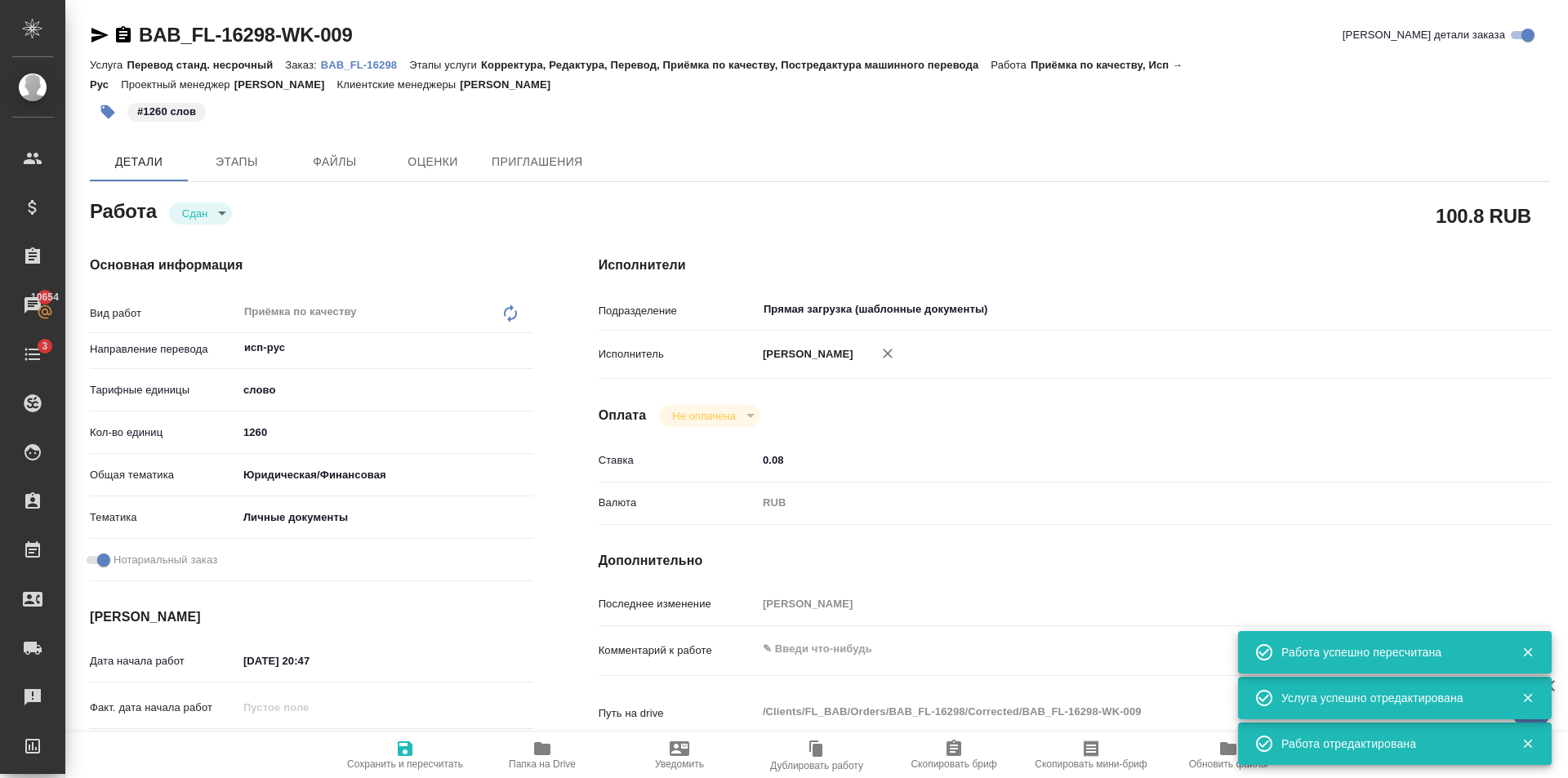
type textarea "x"
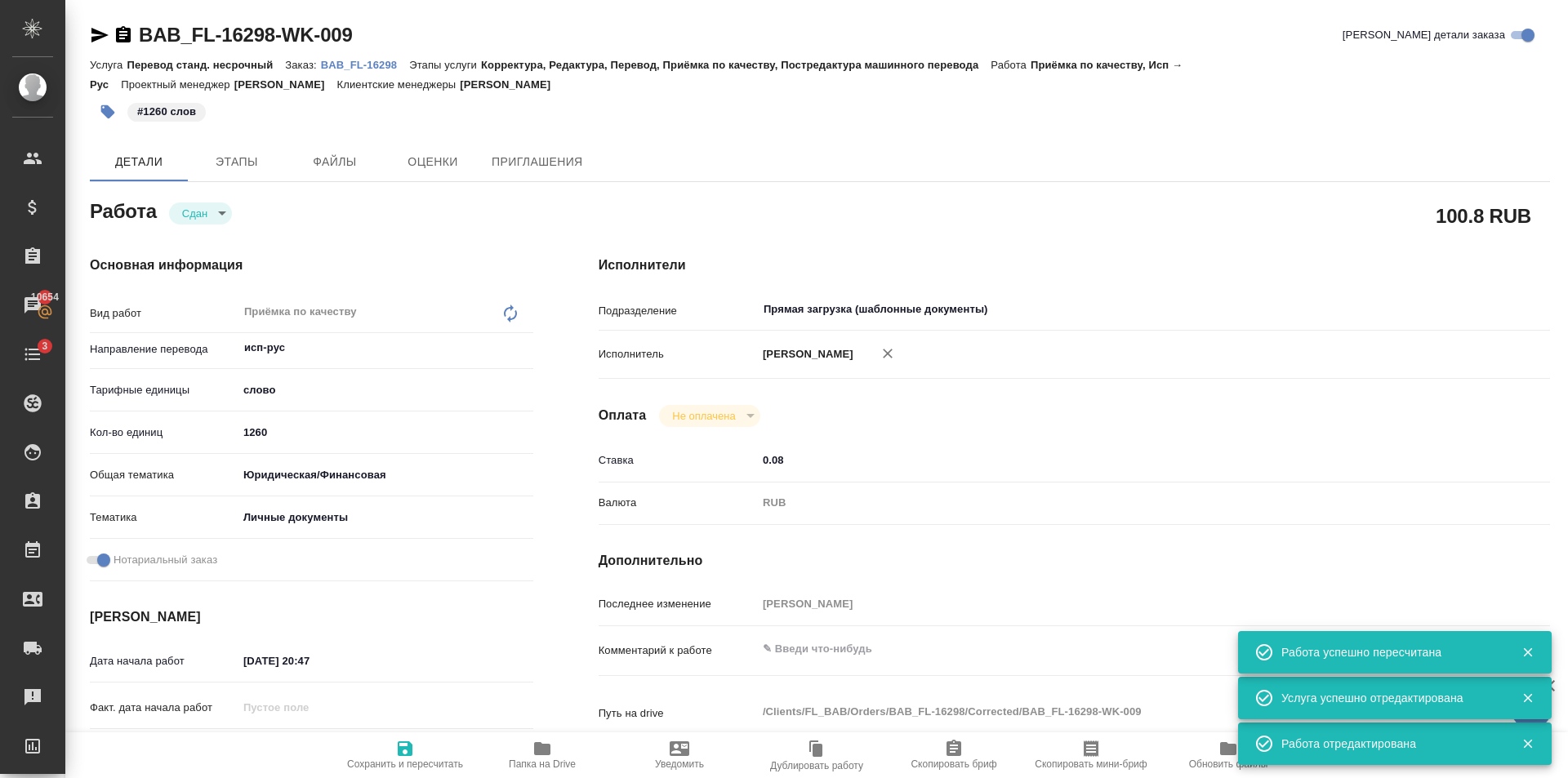
type textarea "x"
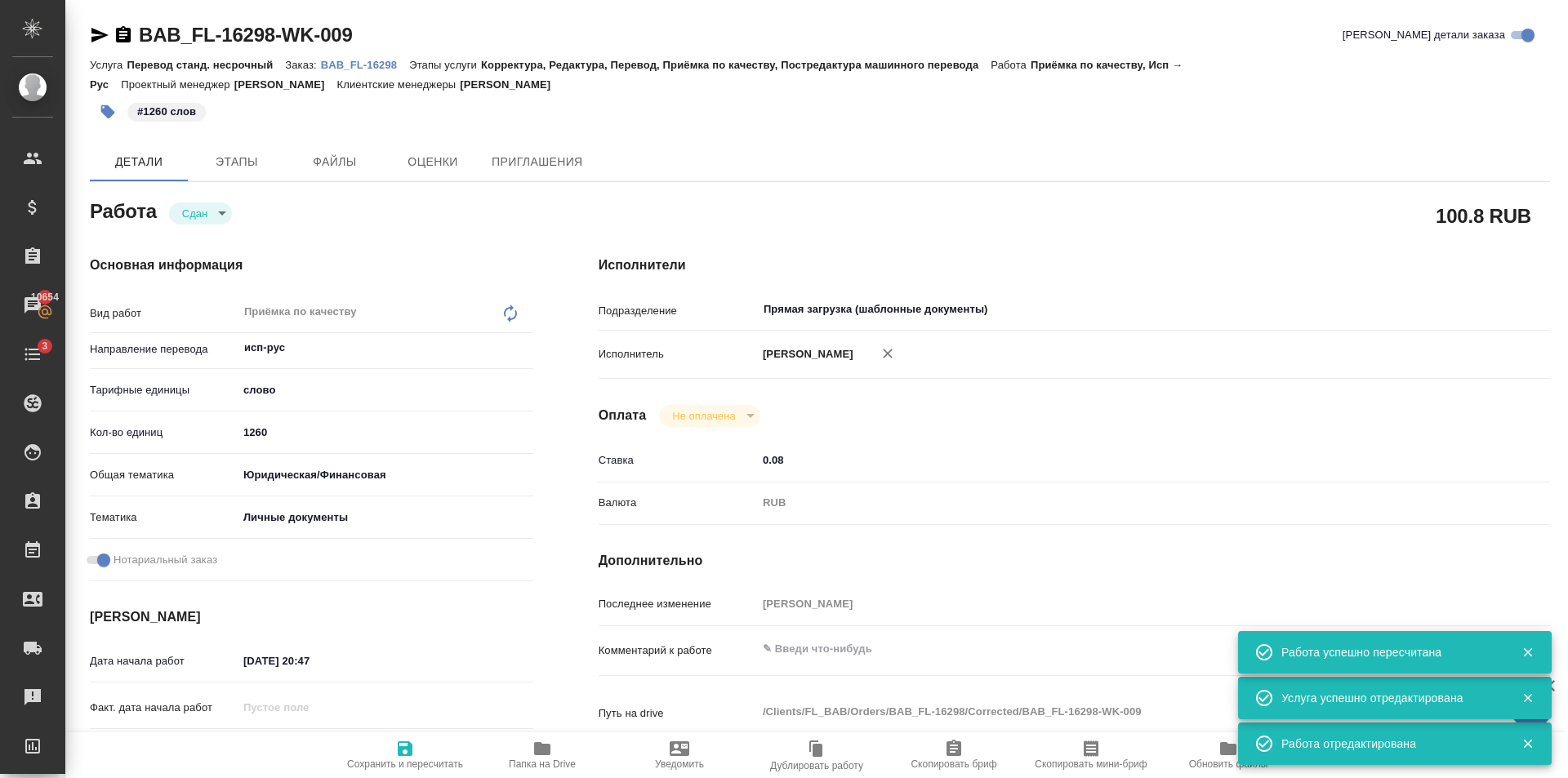
click at [387, 761] on span "Сохранить и пересчитать" at bounding box center [404, 764] width 116 height 12
type textarea "x"
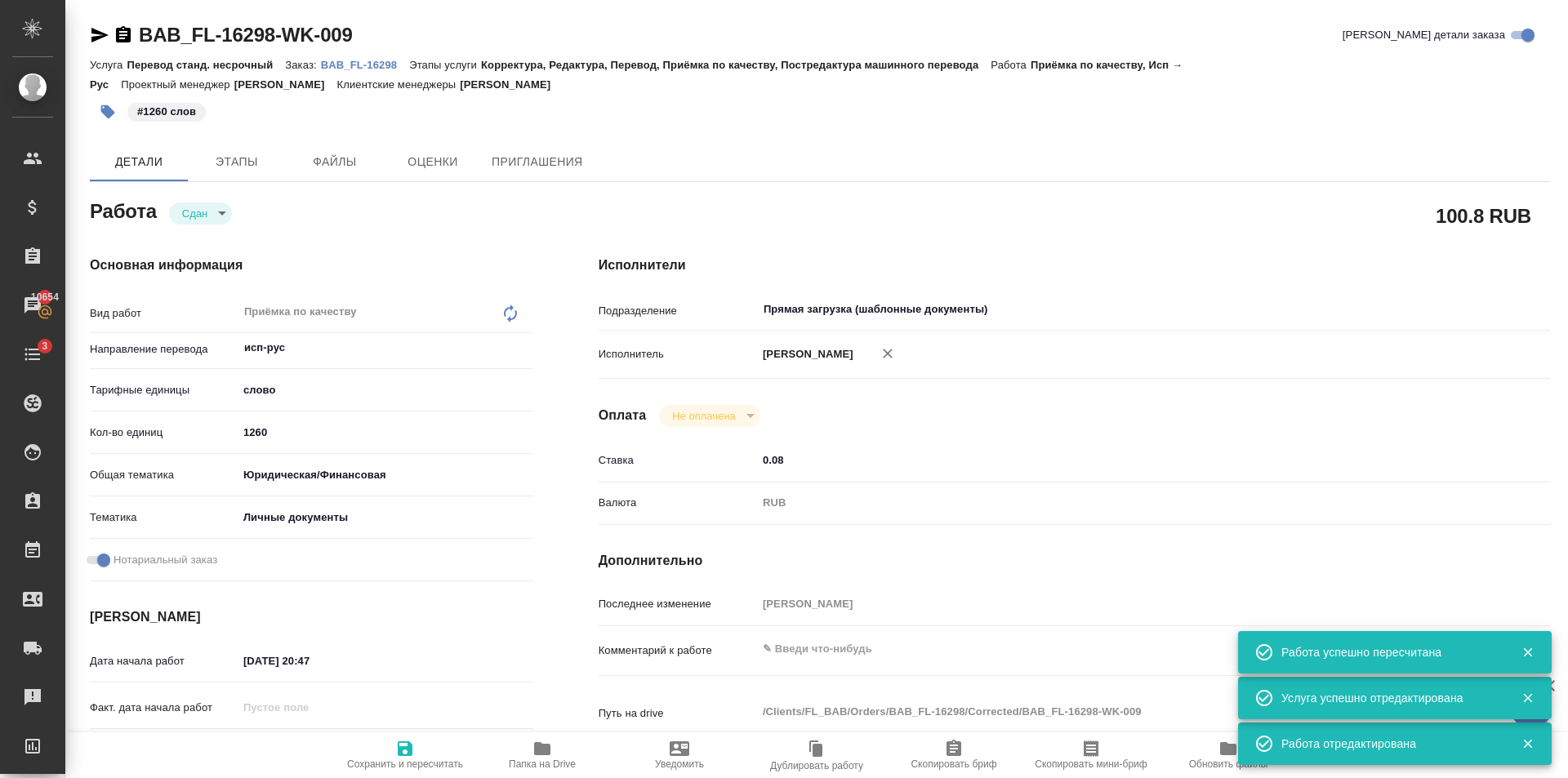
type textarea "x"
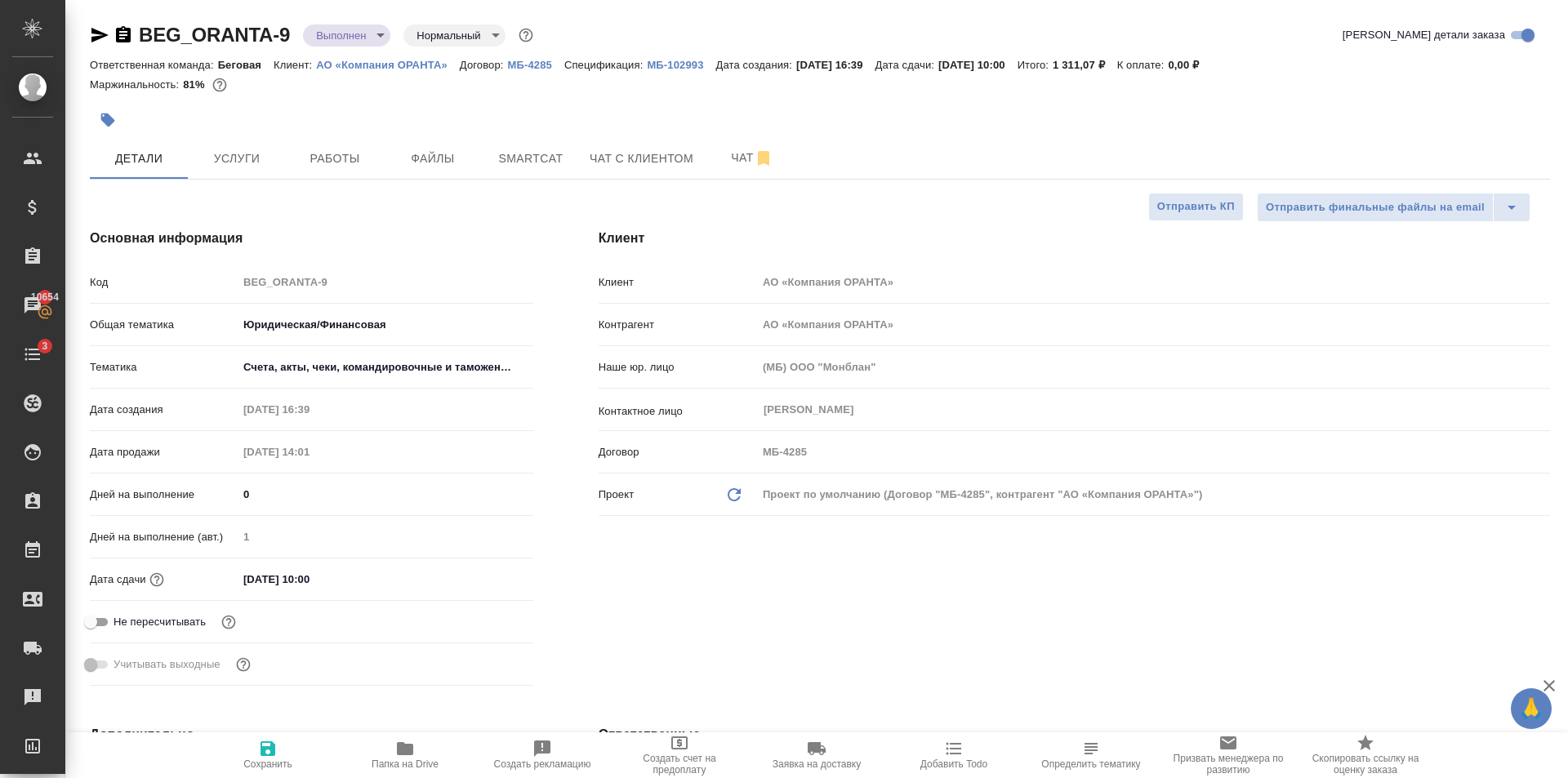
select select "RU"
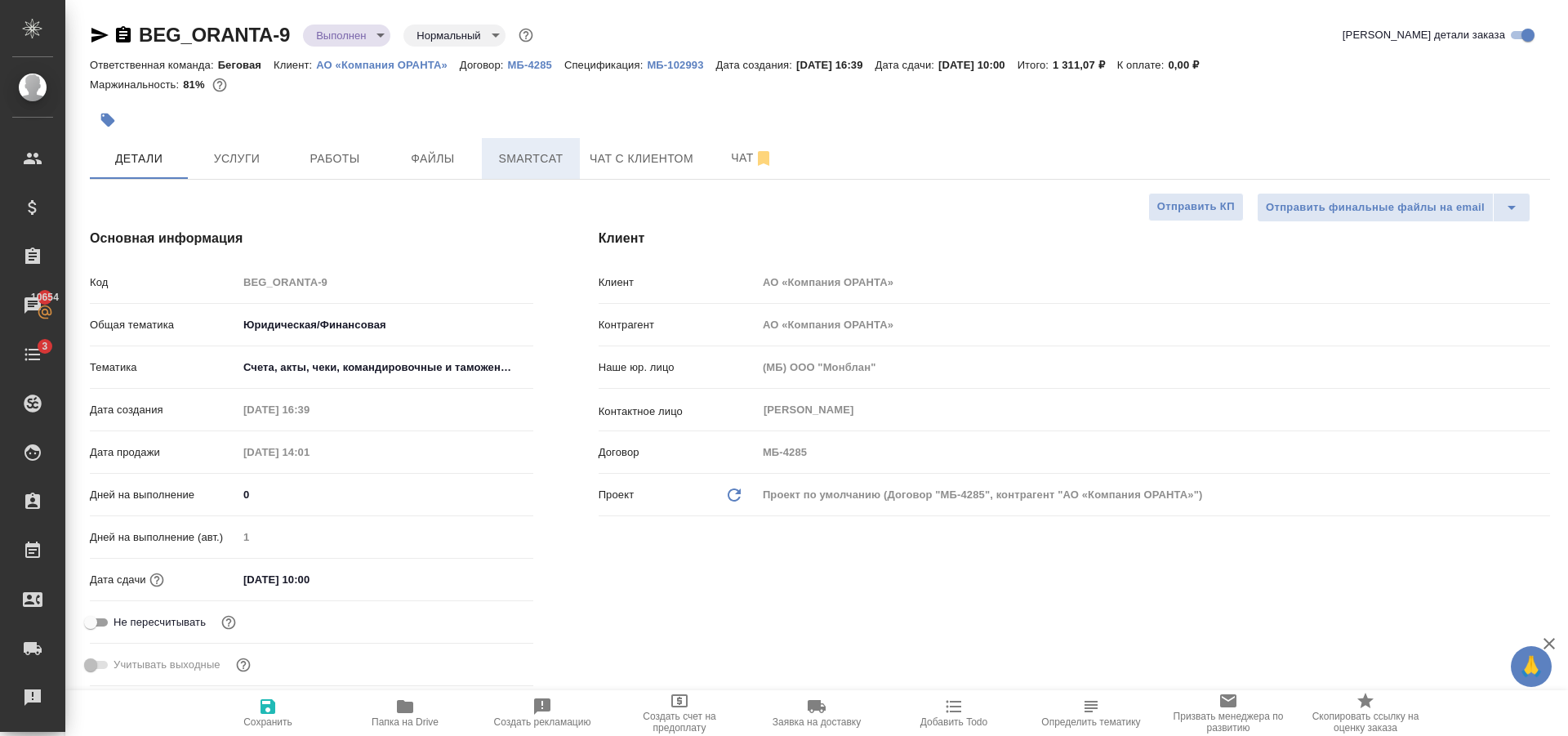
click at [573, 154] on button "Smartcat" at bounding box center [531, 159] width 98 height 41
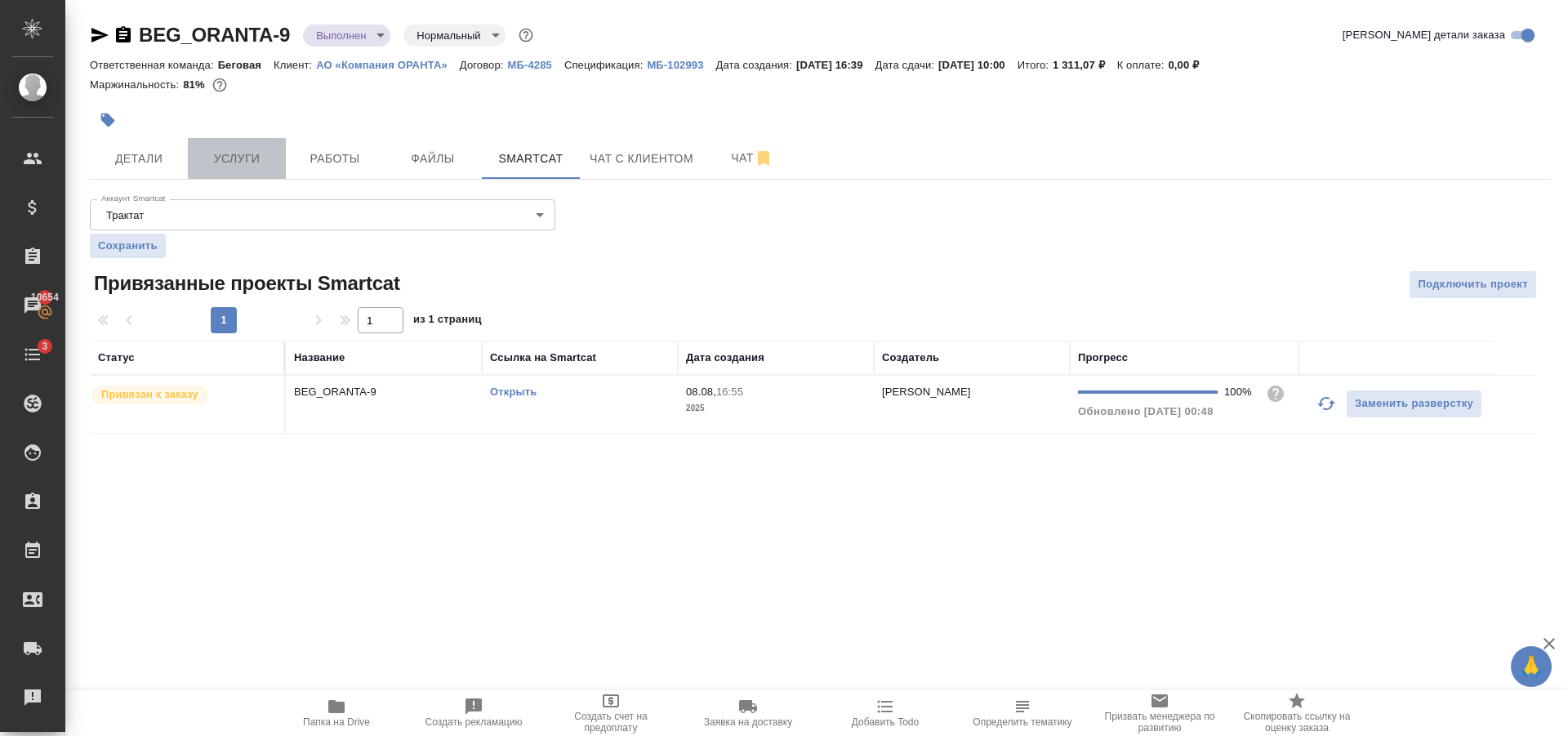
click at [250, 152] on span "Услуги" at bounding box center [237, 159] width 78 height 20
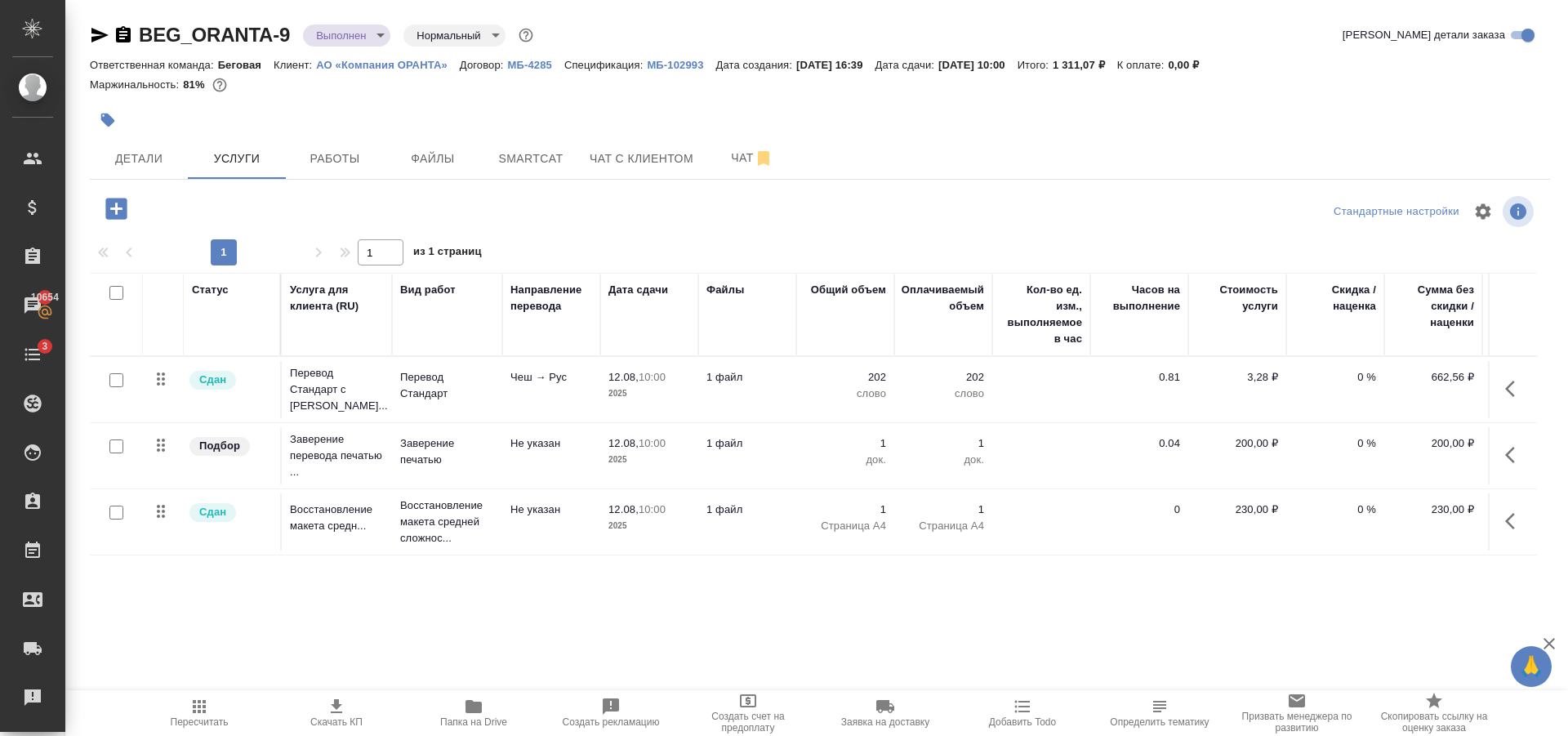
click at [118, 380] on input "checkbox" at bounding box center [117, 380] width 14 height 14
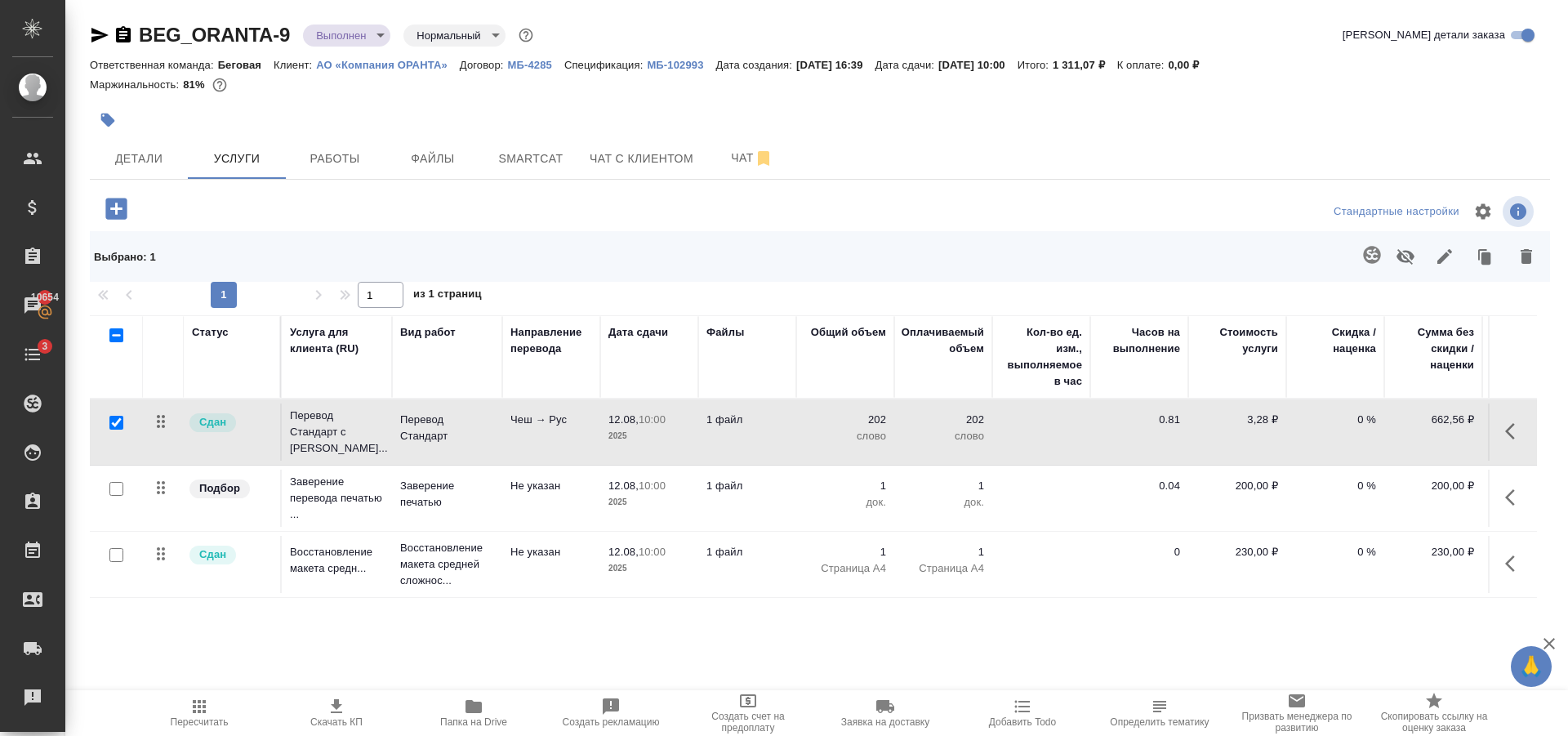
click at [118, 429] on input "checkbox" at bounding box center [117, 422] width 14 height 14
checkbox input "false"
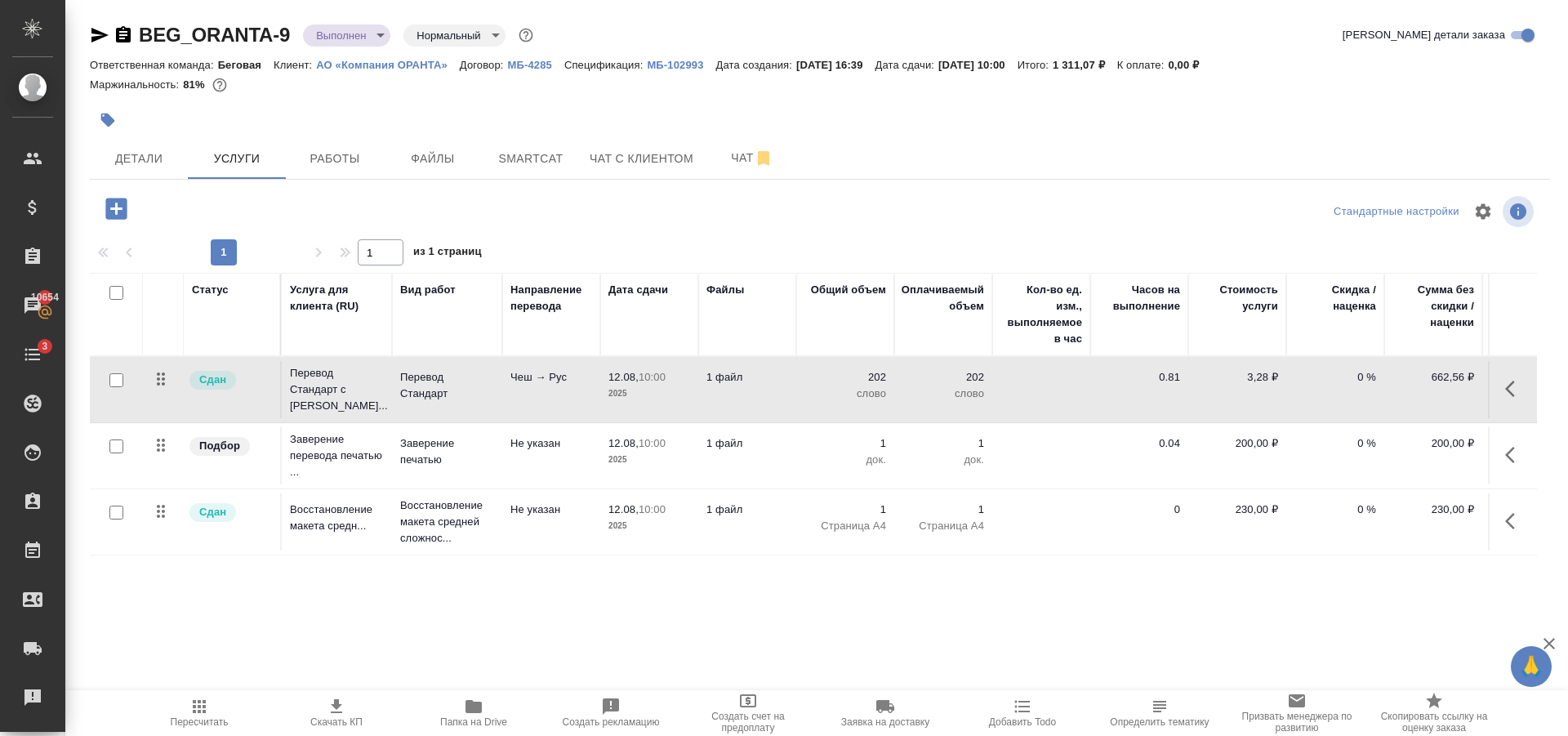
click at [355, 182] on div "BEG_ORANTA-9 Выполнен completed Нормальный normal Кратко детали заказа Ответств…" at bounding box center [820, 332] width 1478 height 666
click at [342, 169] on button "Работы" at bounding box center [335, 159] width 98 height 41
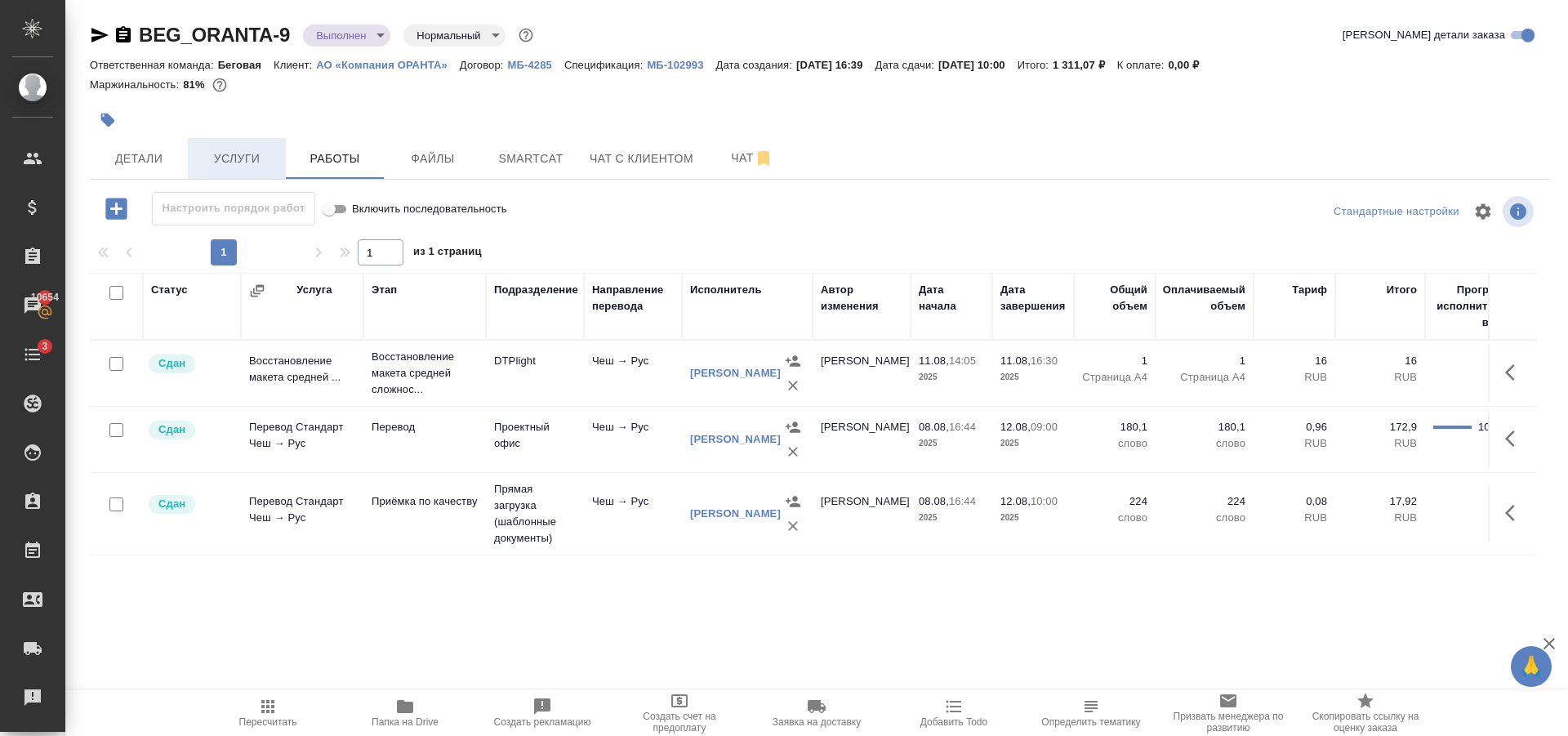
click at [259, 161] on span "Услуги" at bounding box center [237, 159] width 78 height 20
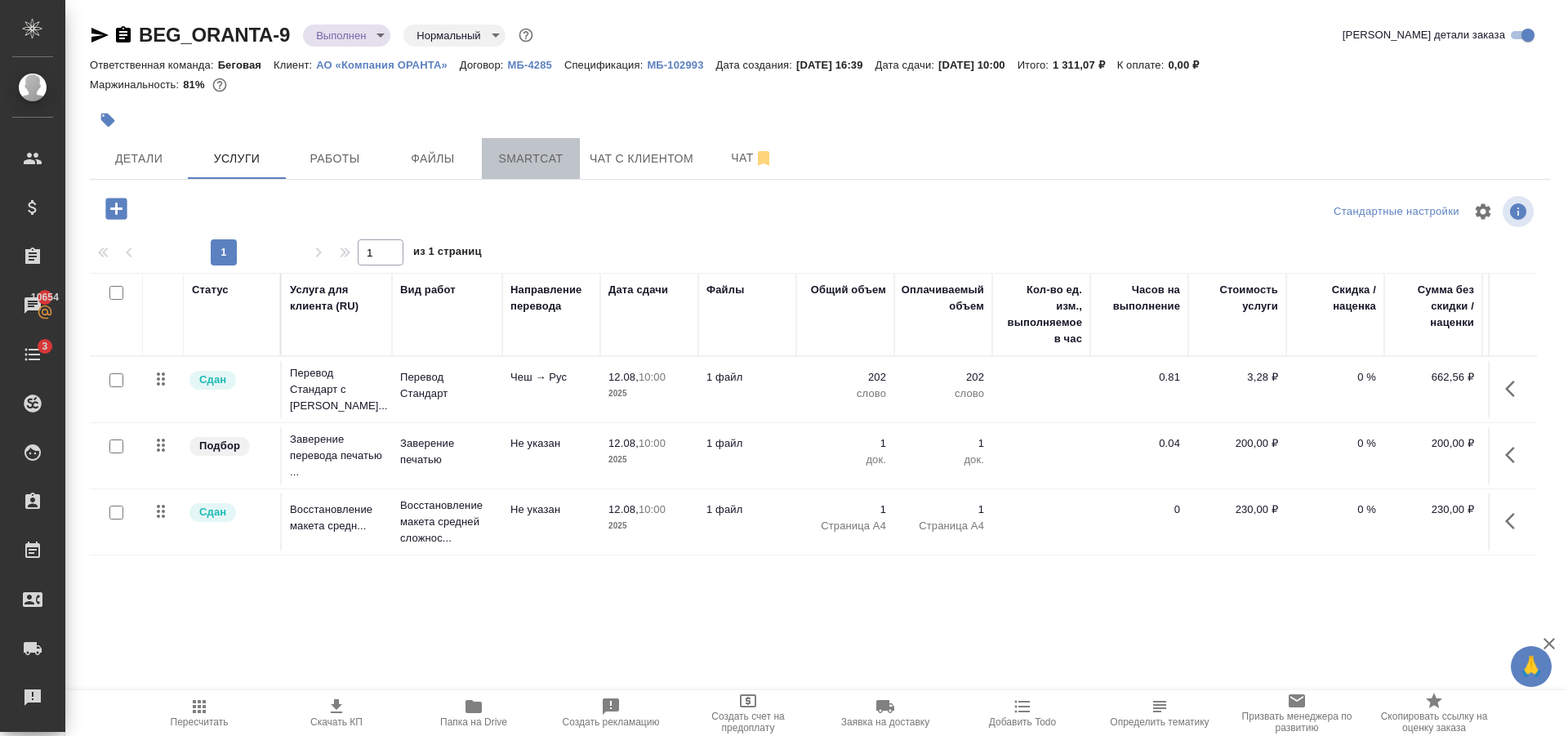
click at [486, 143] on button "Smartcat" at bounding box center [531, 159] width 98 height 41
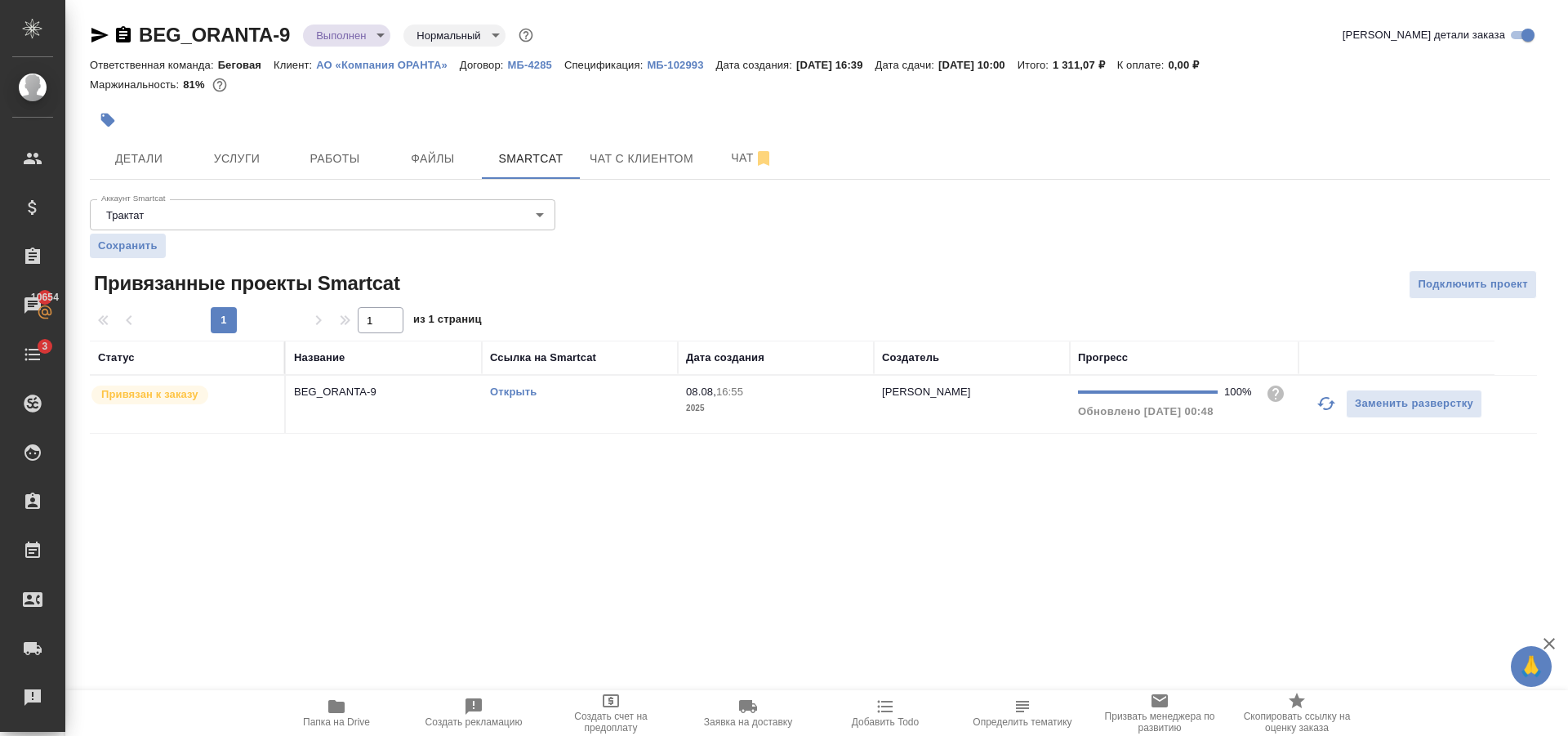
click at [377, 64] on p "АО «Компания ОРАНТА»" at bounding box center [388, 65] width 143 height 12
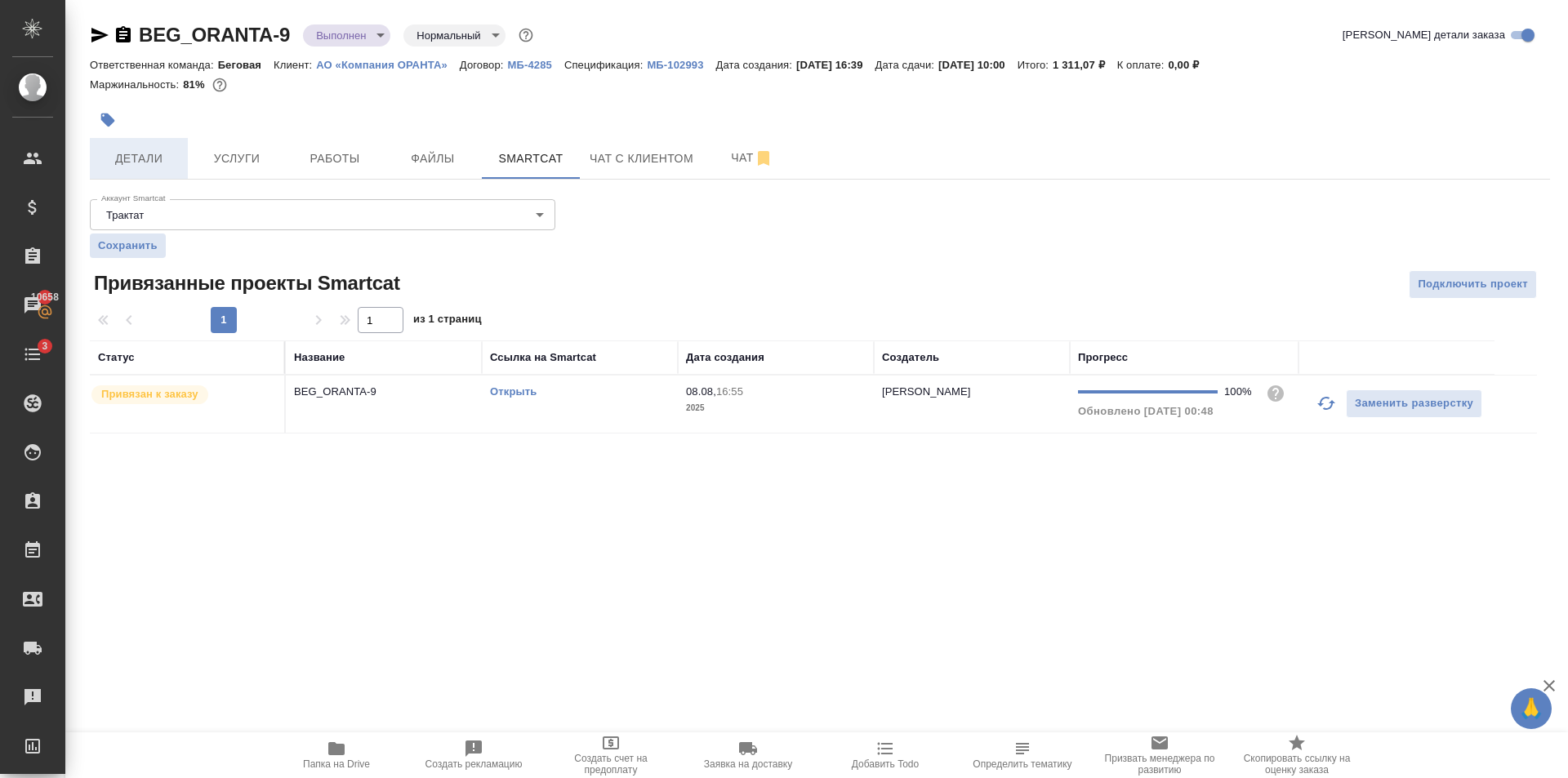
click at [163, 158] on span "Детали" at bounding box center [139, 159] width 78 height 20
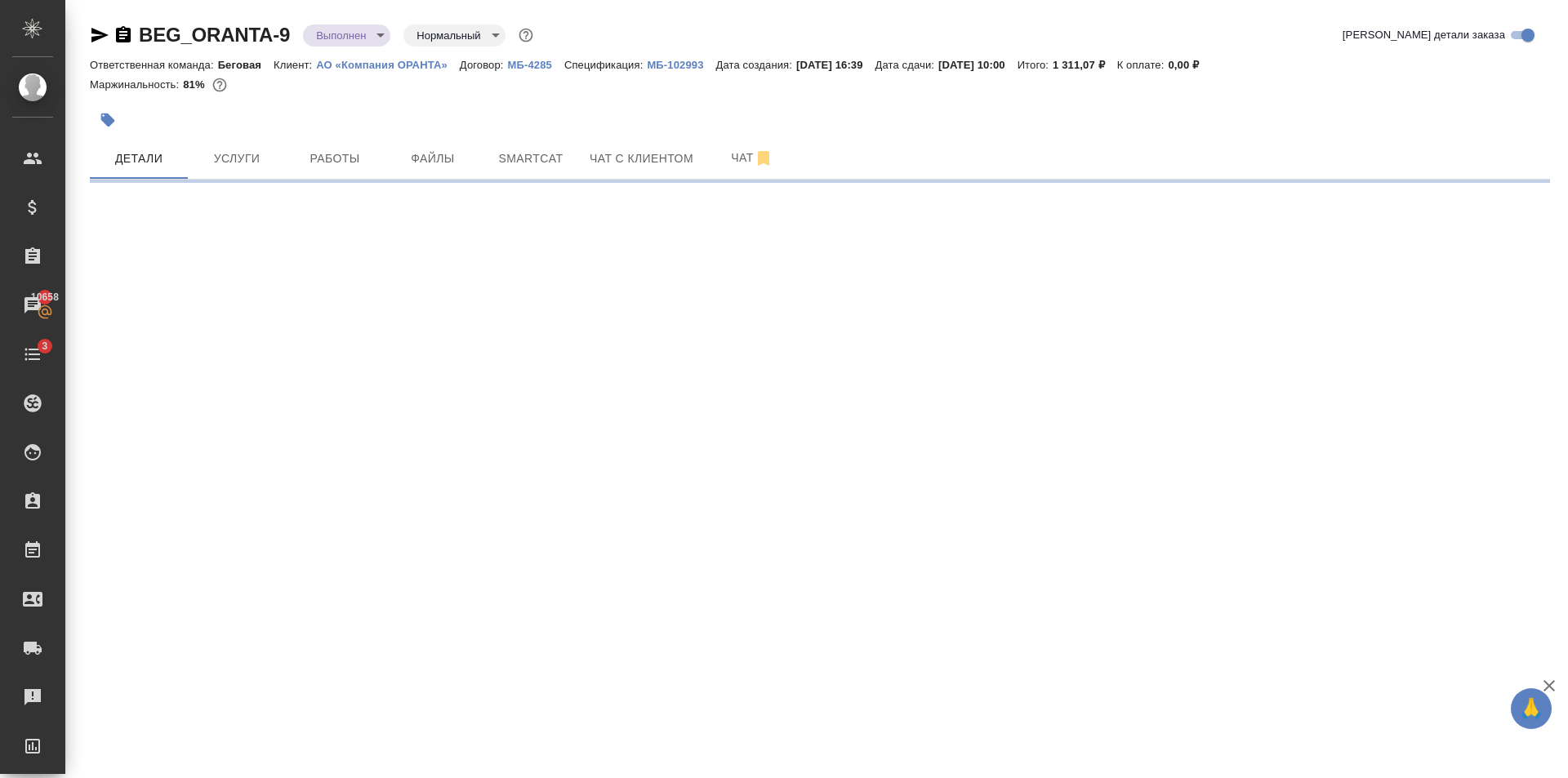
select select "RU"
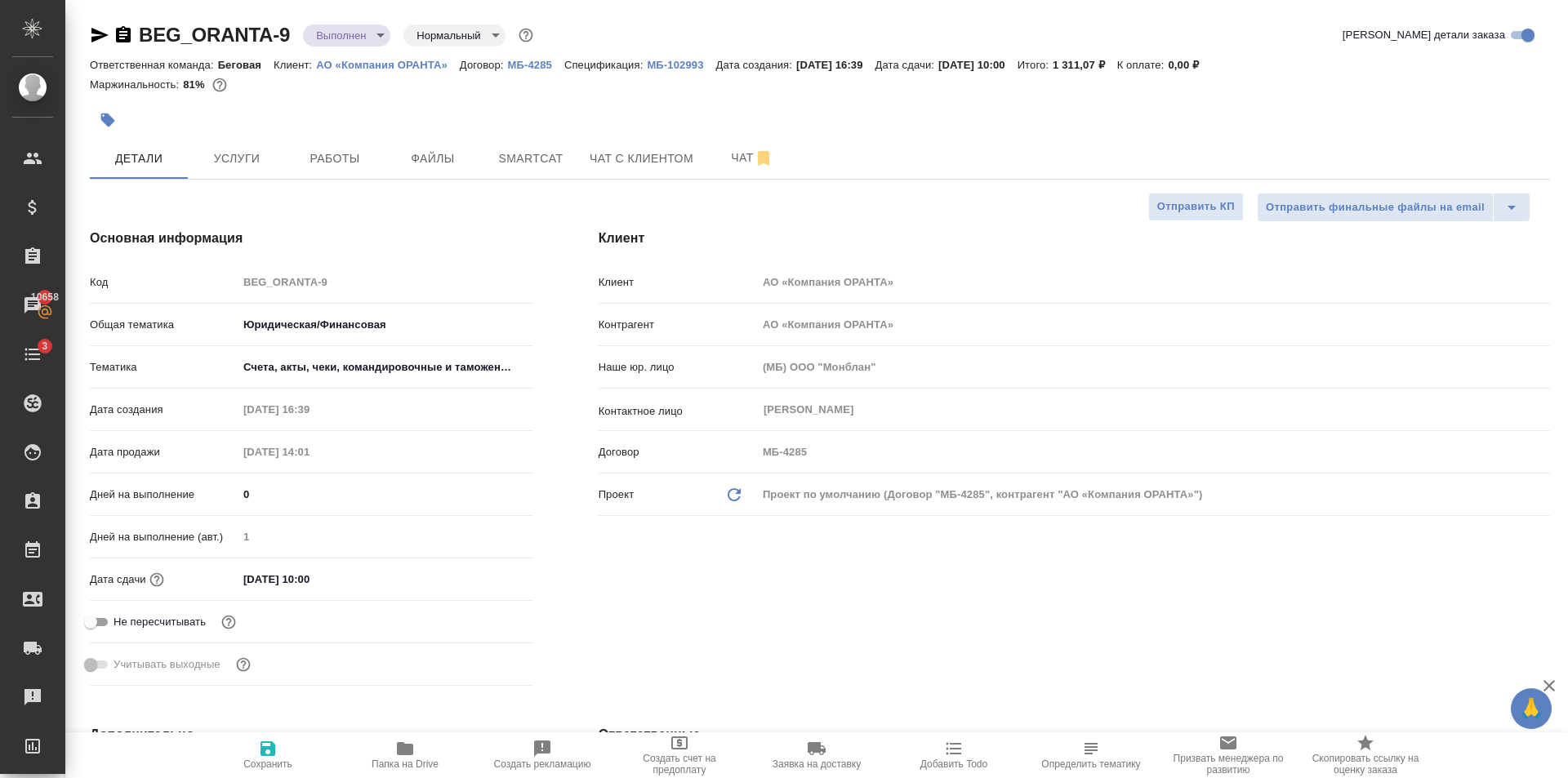
type textarea "x"
click at [818, 425] on div "[PERSON_NAME]" at bounding box center [1154, 412] width 793 height 33
click at [249, 152] on span "Услуги" at bounding box center [237, 159] width 78 height 20
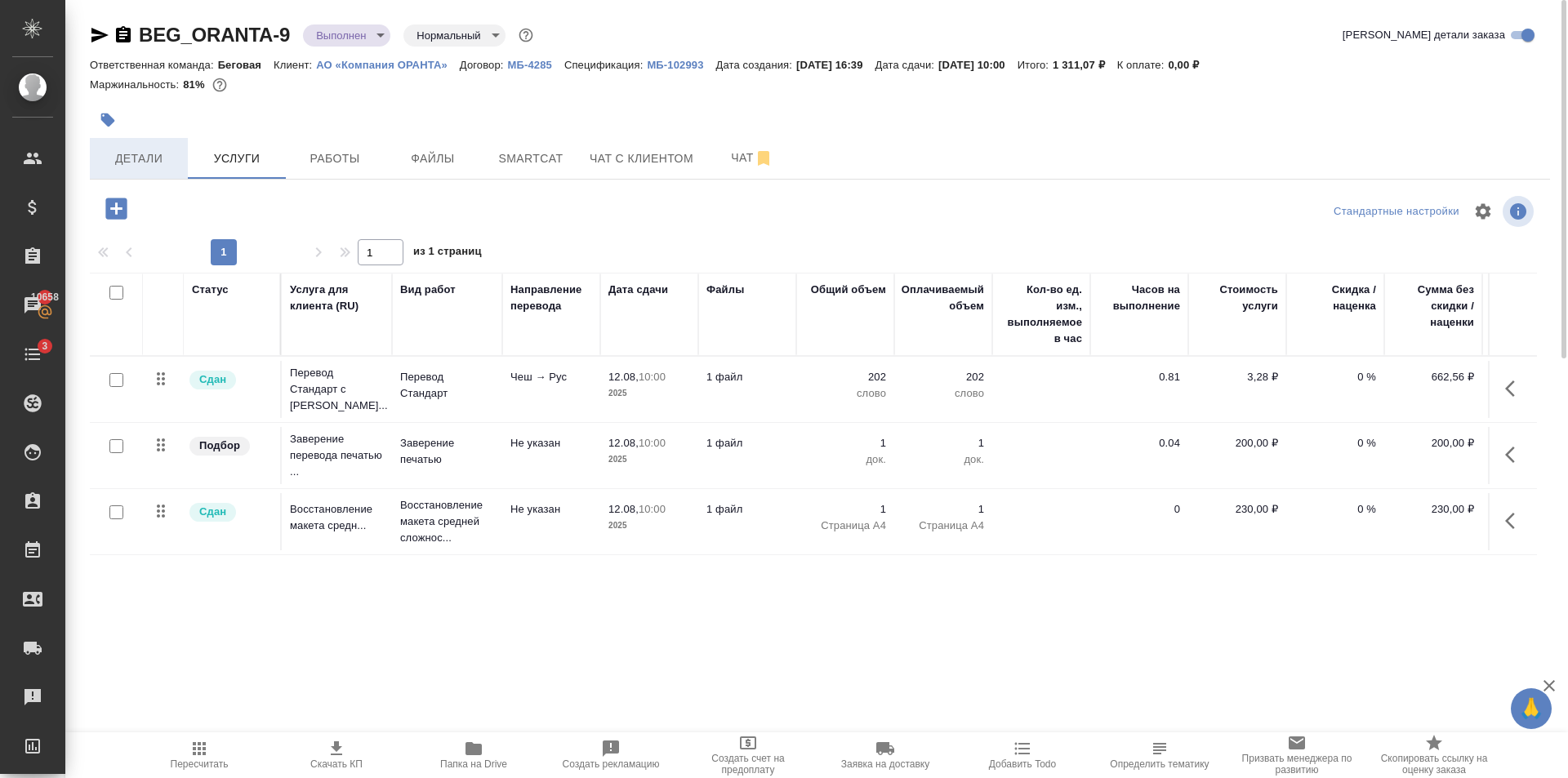
click at [153, 174] on button "Детали" at bounding box center [139, 159] width 98 height 41
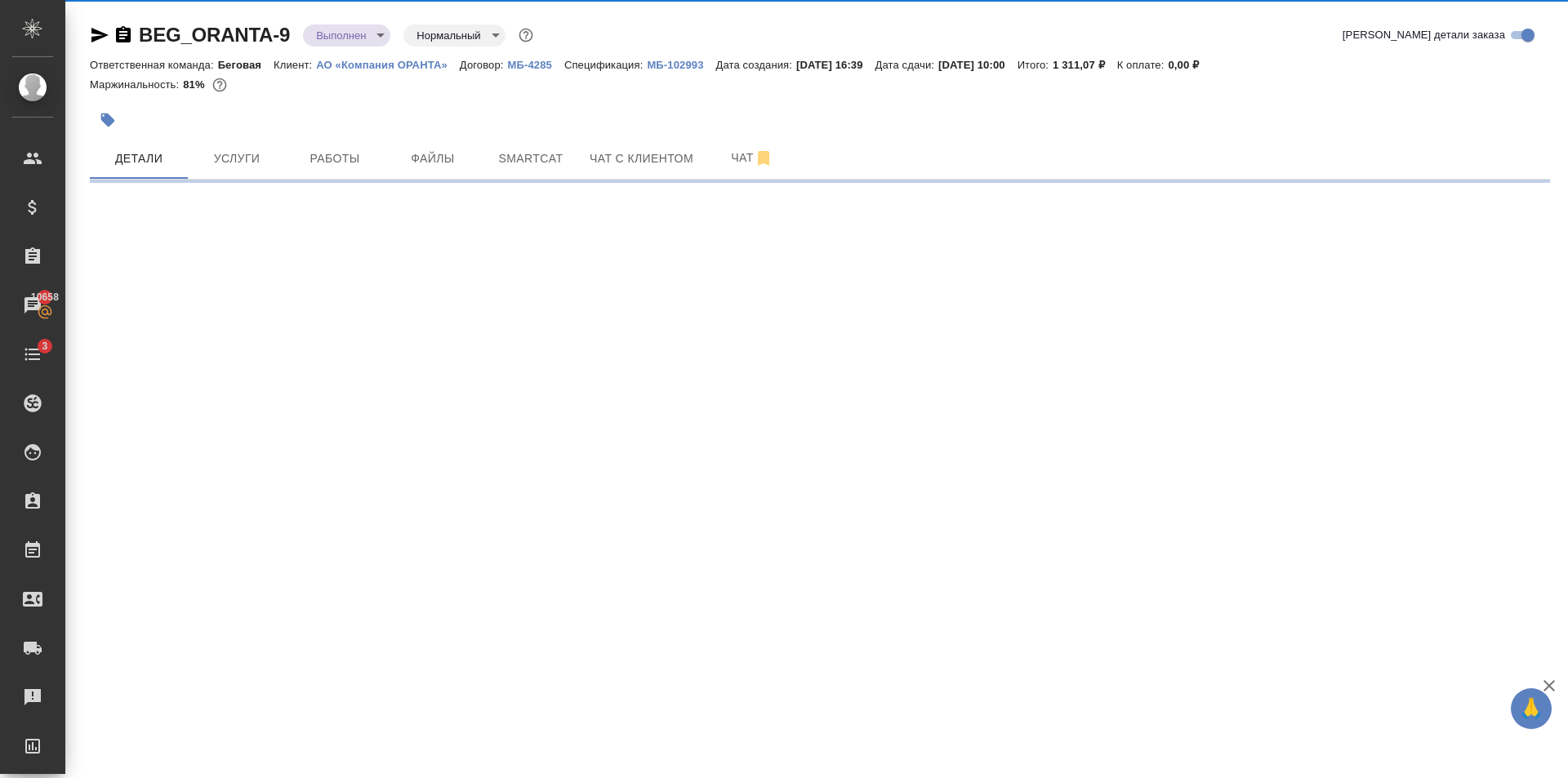
select select "RU"
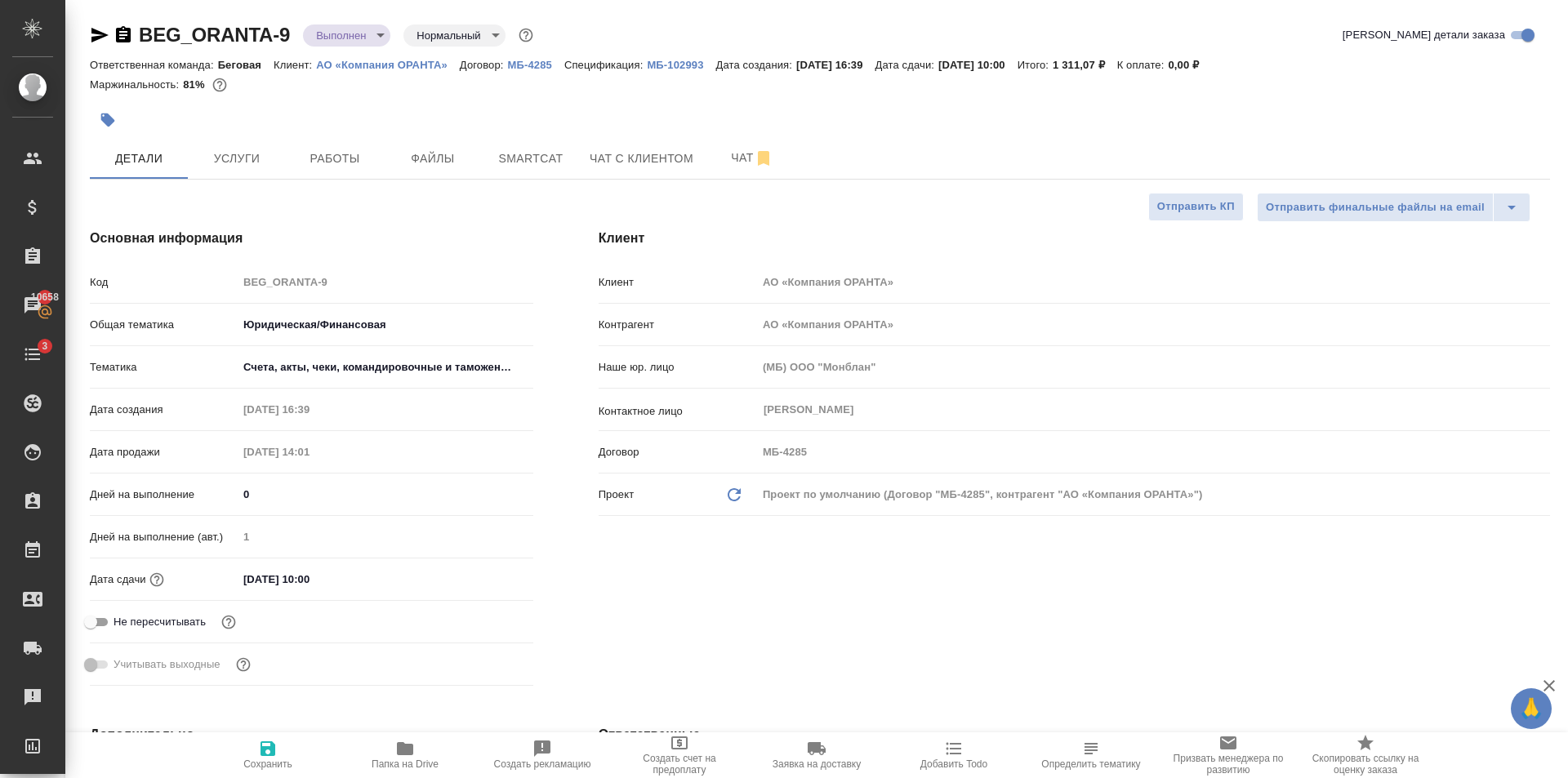
type textarea "x"
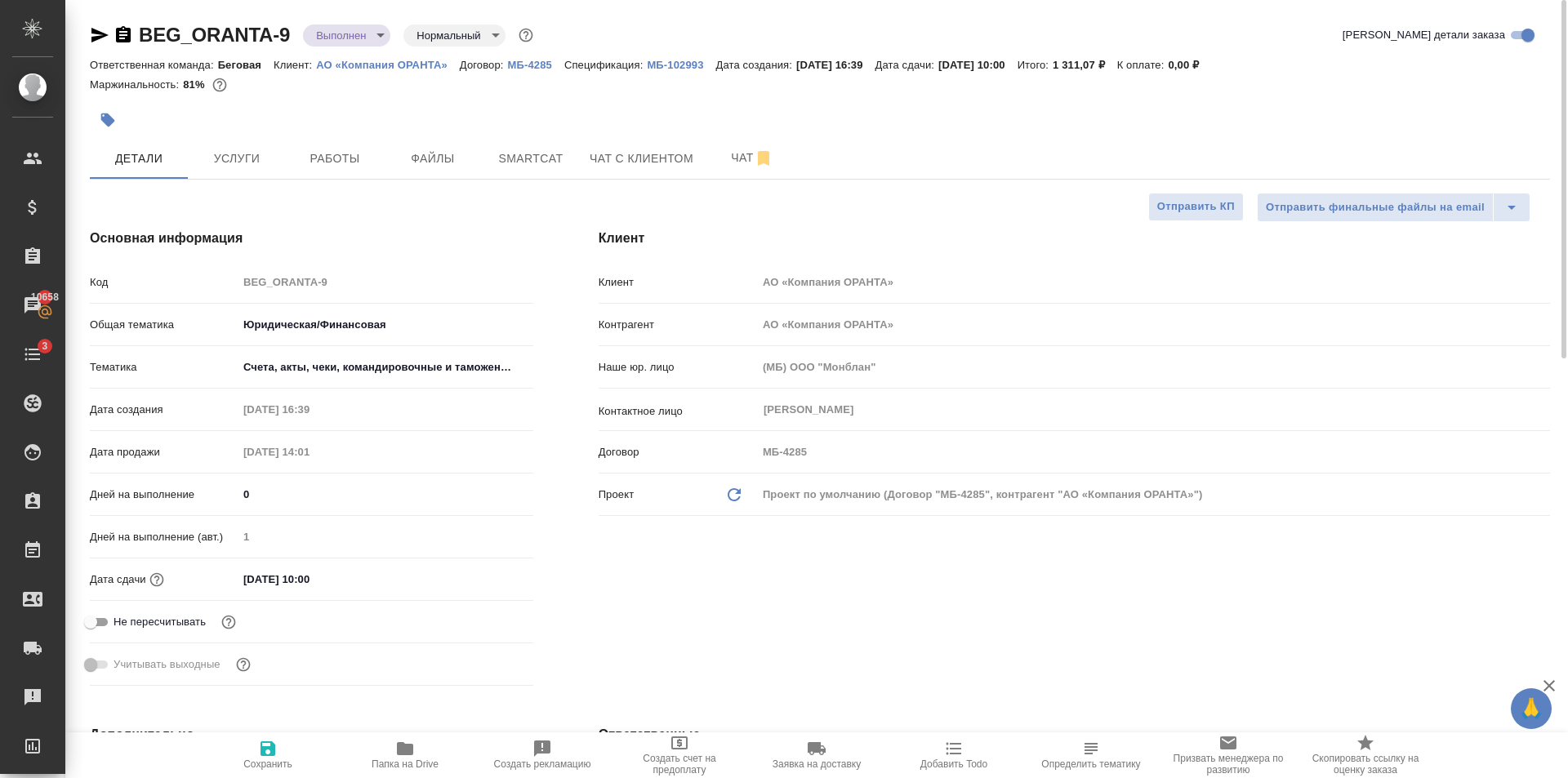
type textarea "x"
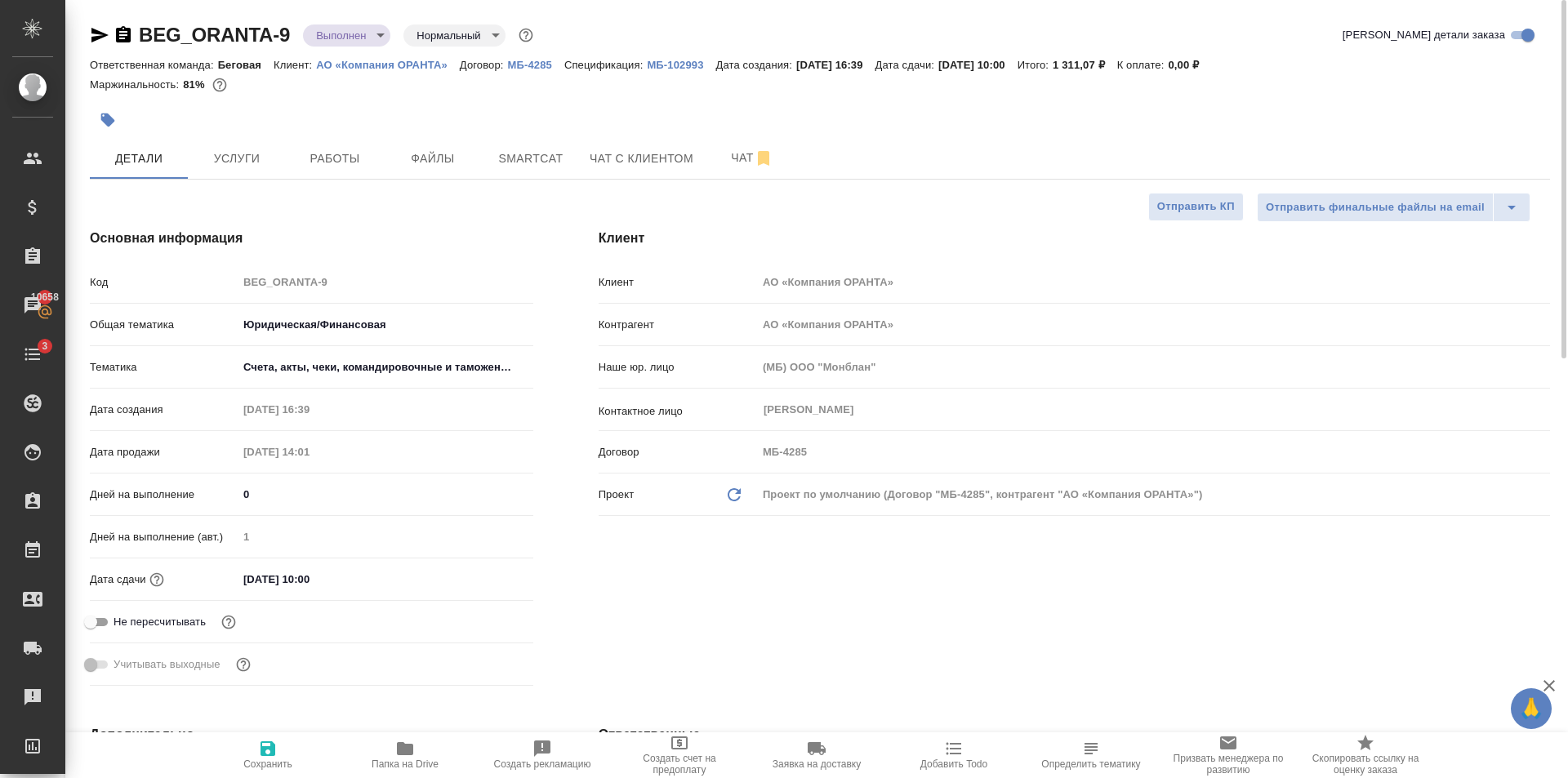
type textarea "x"
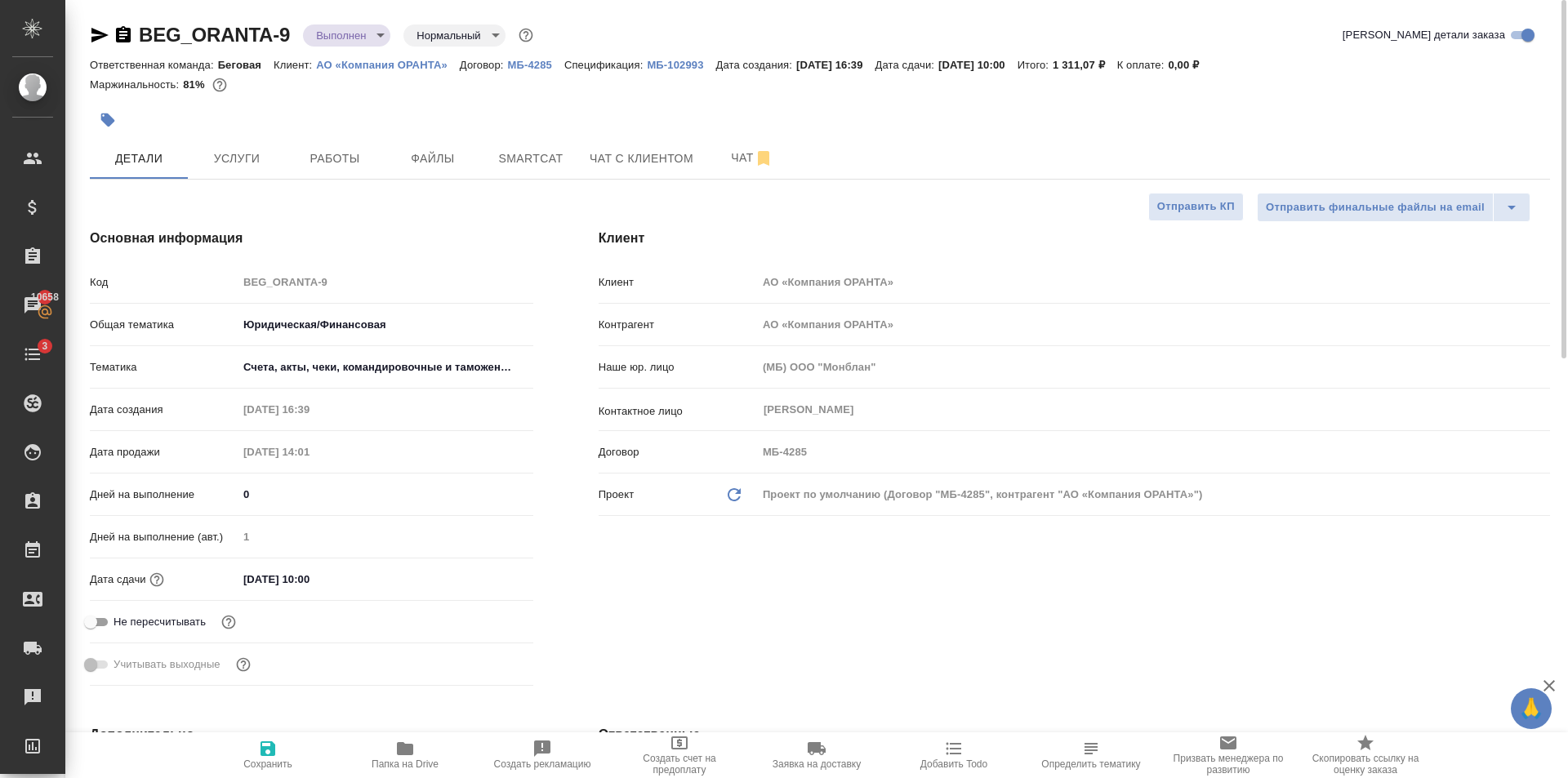
type textarea "x"
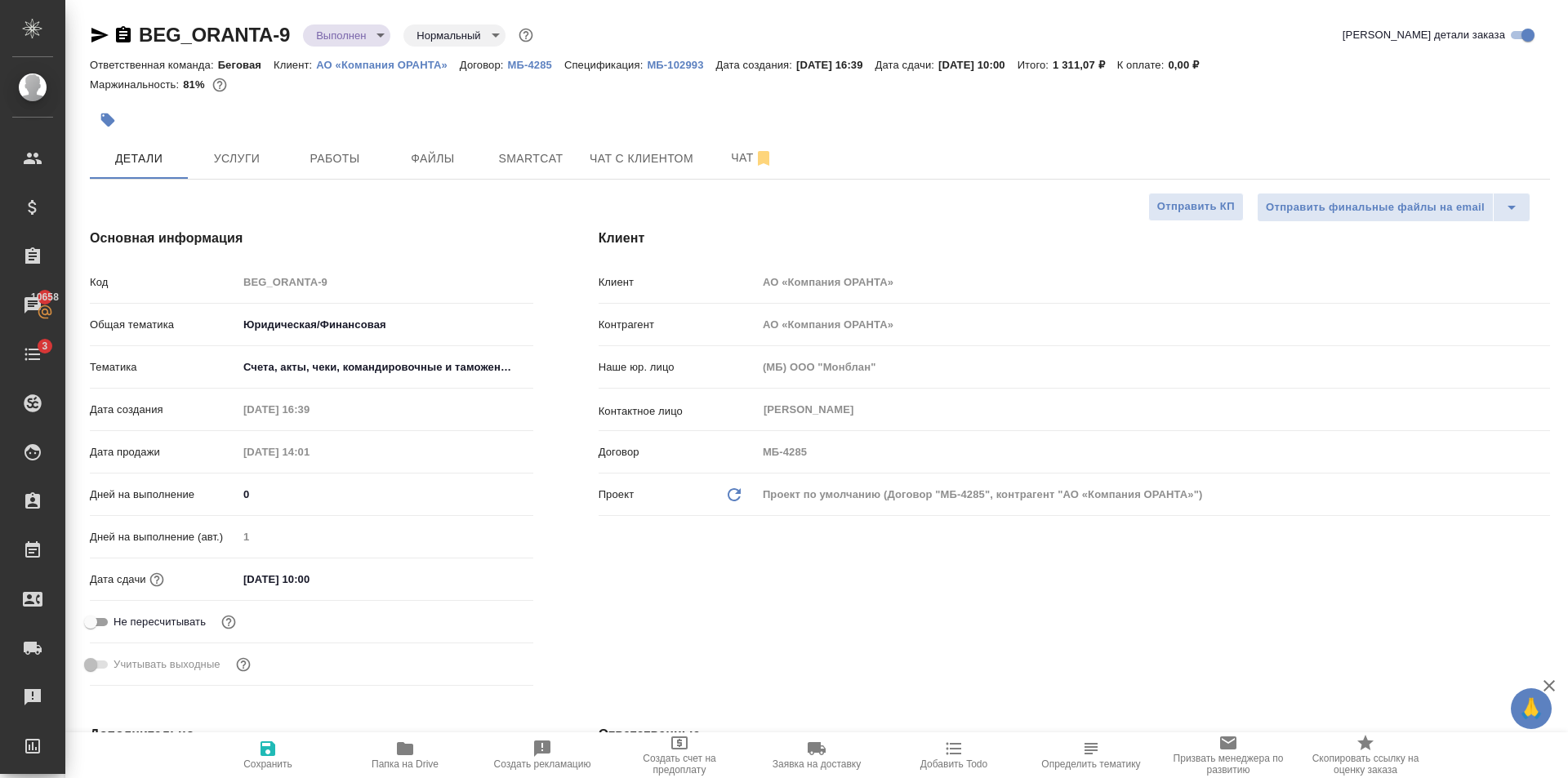
type textarea "x"
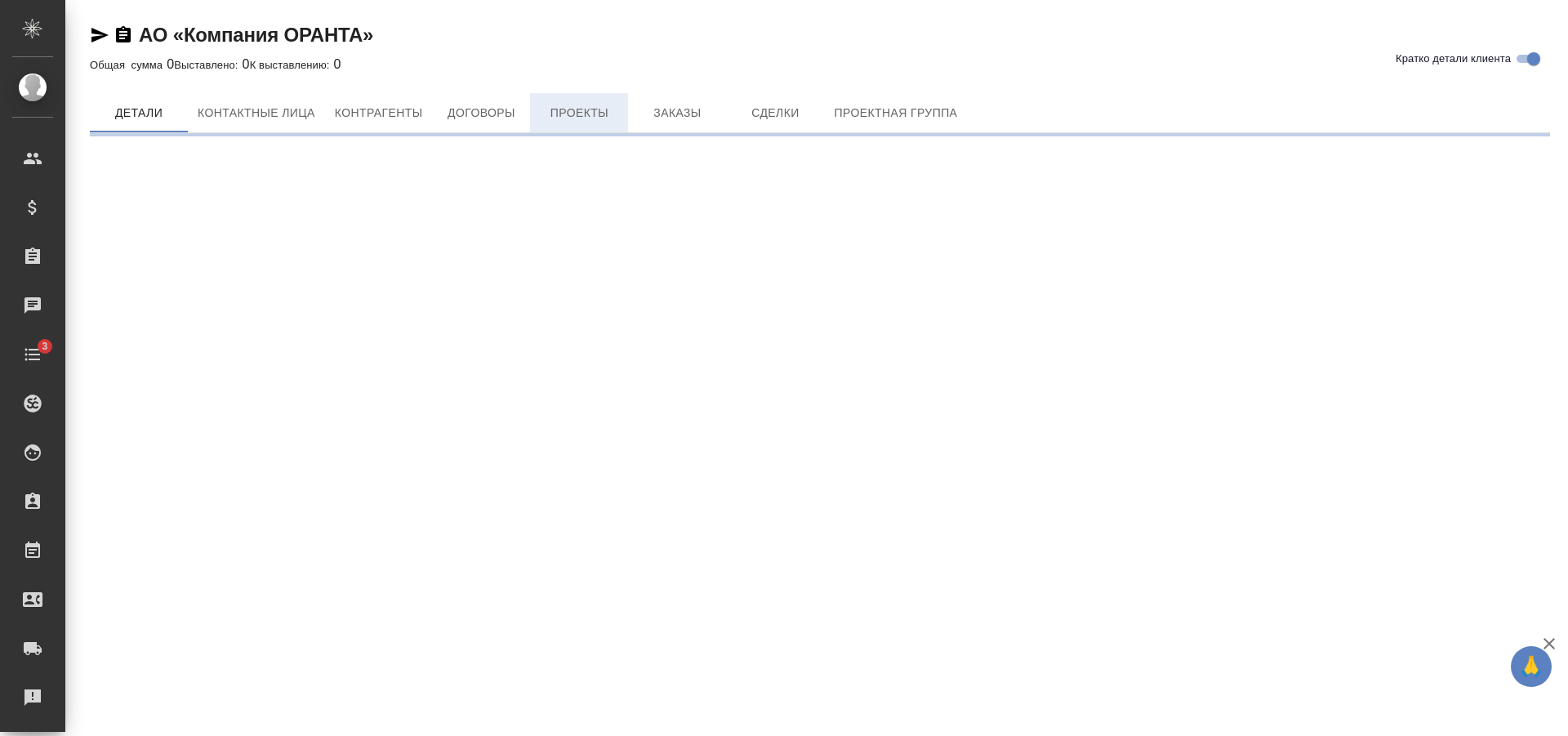
click at [581, 113] on span "Проекты" at bounding box center [579, 112] width 78 height 20
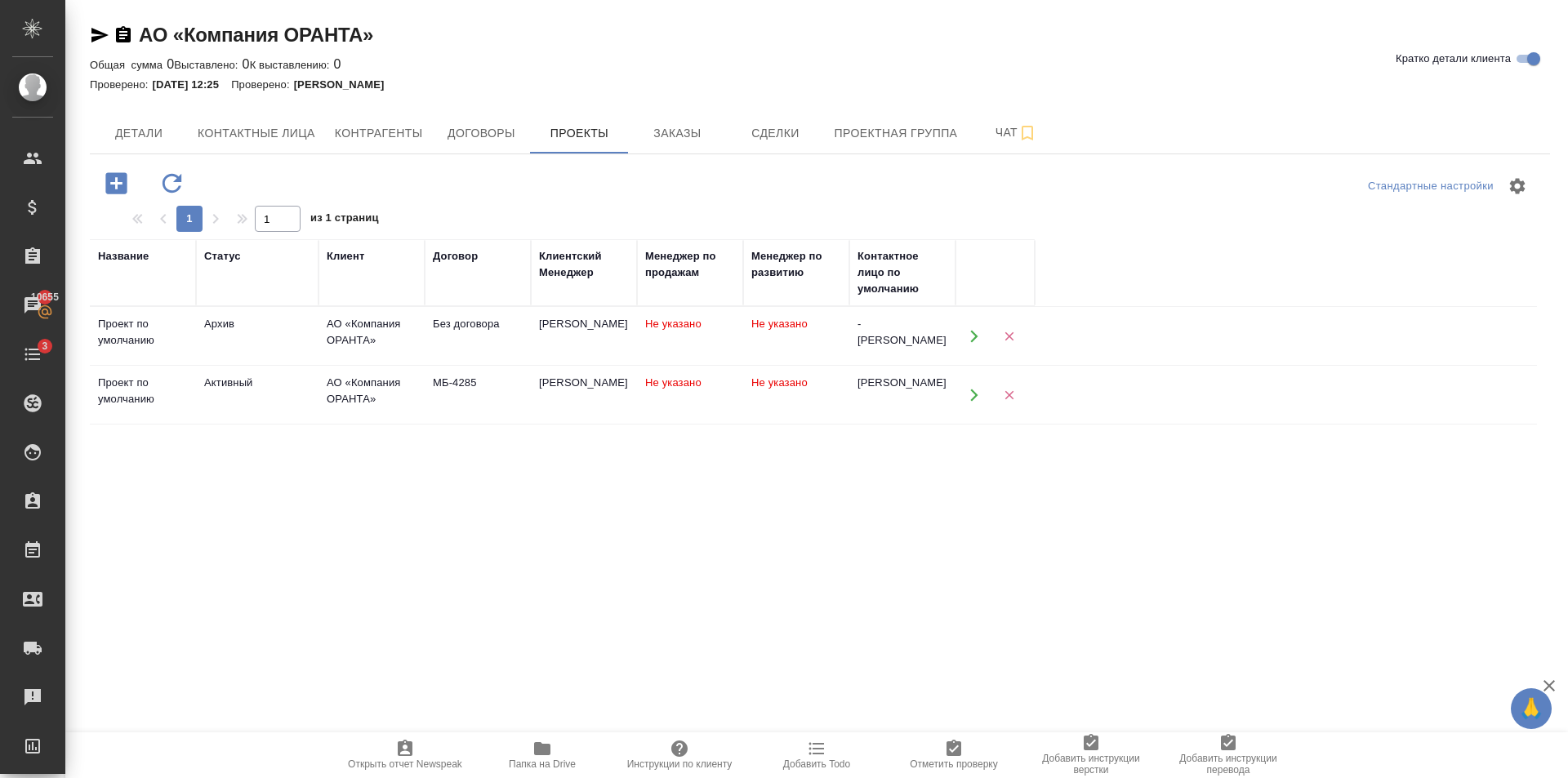
click at [282, 365] on td "Активный" at bounding box center [257, 336] width 122 height 57
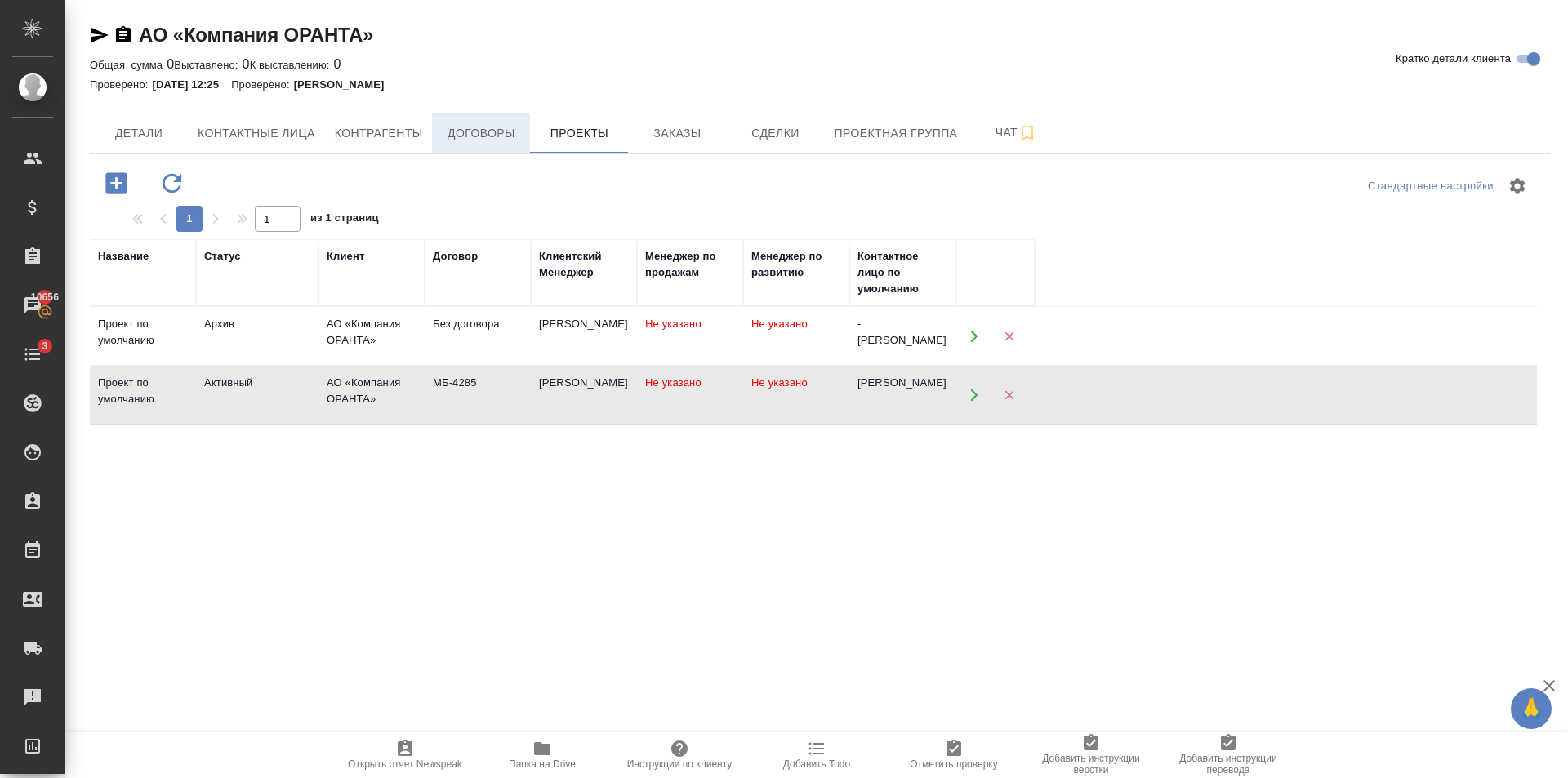
click at [489, 125] on span "Договоры" at bounding box center [481, 133] width 78 height 20
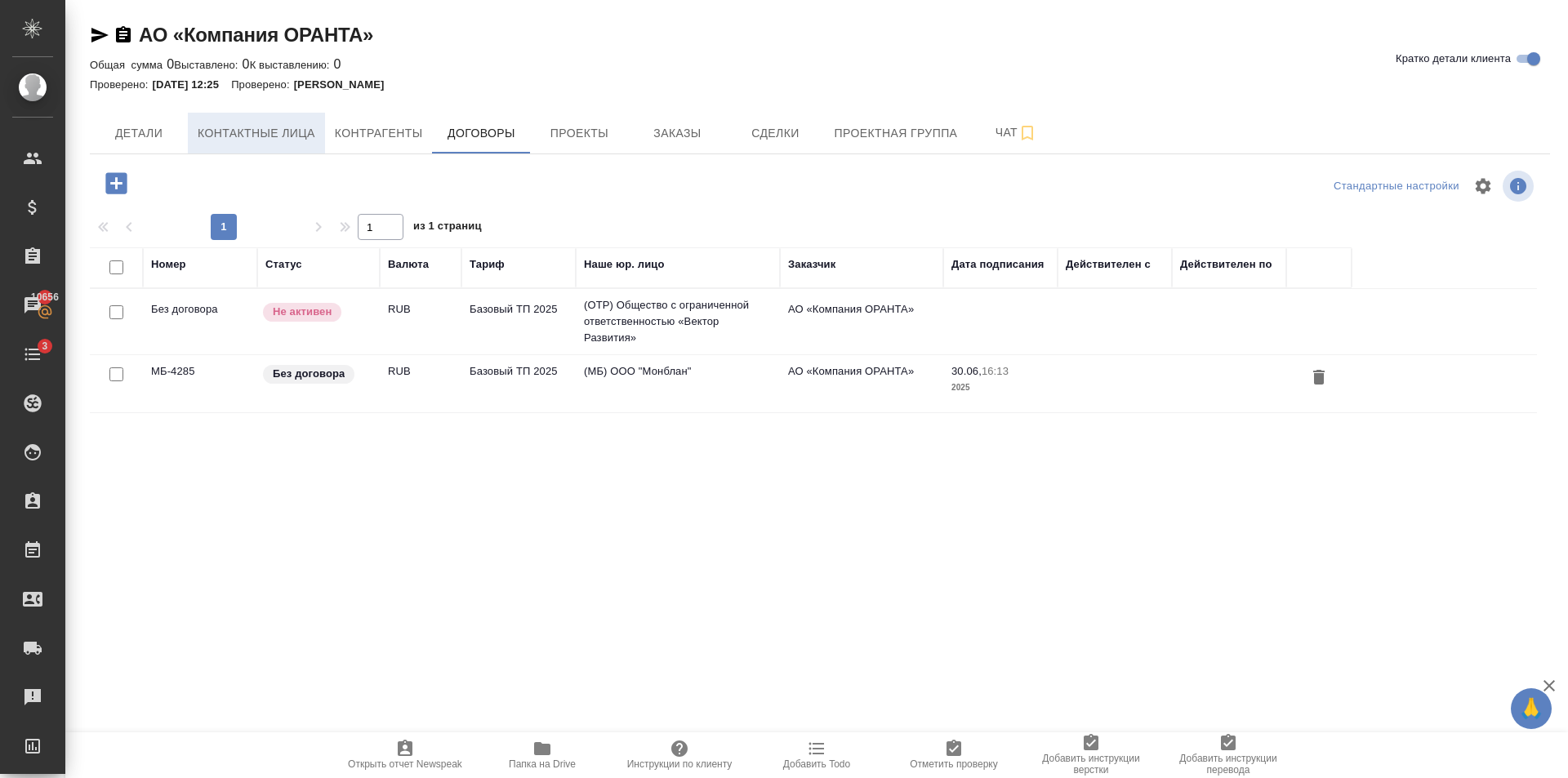
click at [269, 124] on span "Контактные лица" at bounding box center [257, 133] width 118 height 20
select select "RU"
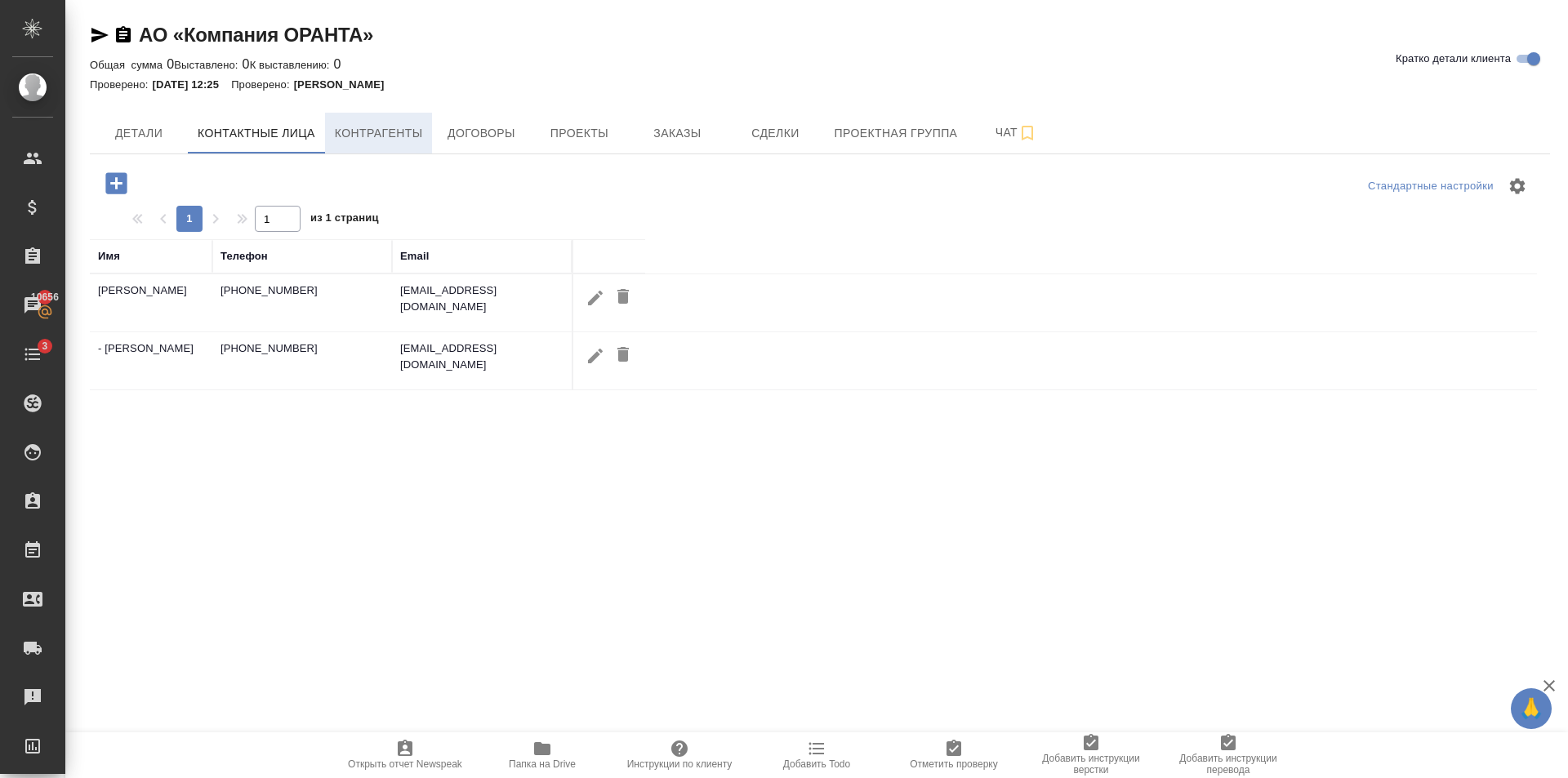
click at [339, 142] on span "Контрагенты" at bounding box center [379, 133] width 88 height 20
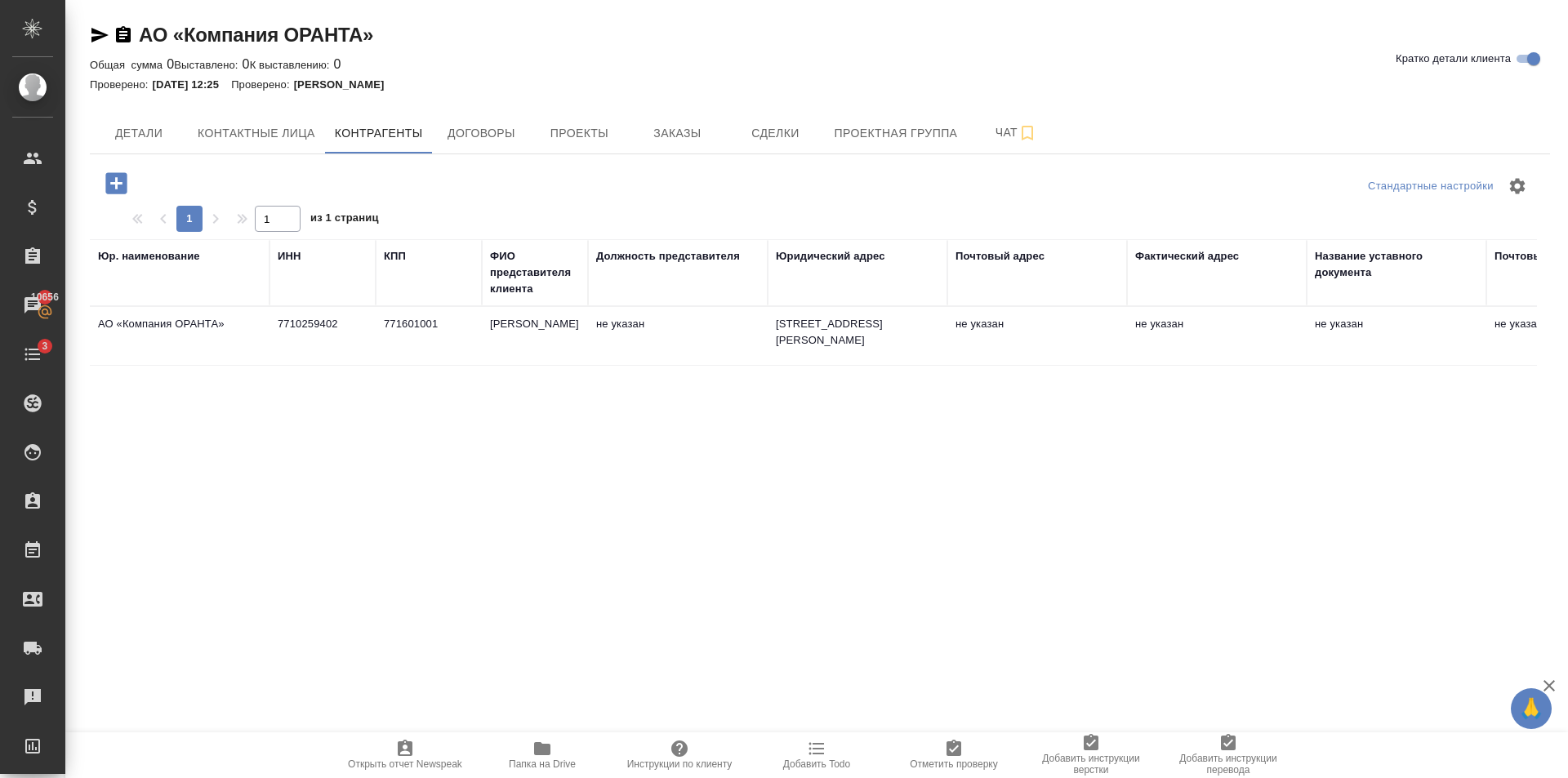
click at [403, 340] on td "771601001" at bounding box center [429, 336] width 106 height 57
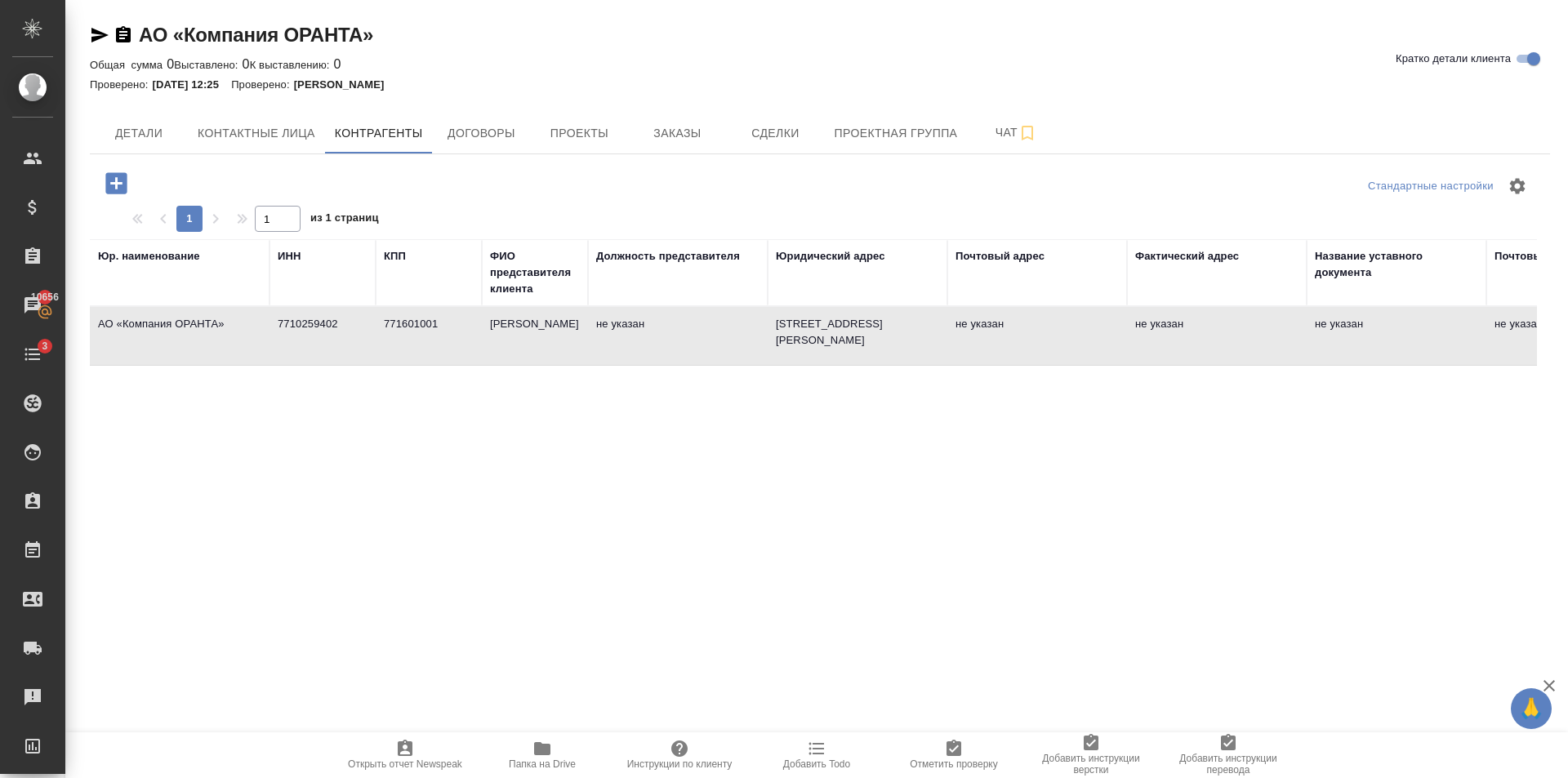
click at [403, 340] on td "771601001" at bounding box center [429, 336] width 106 height 57
type textarea "АО «Компания ОРАНТА»"
type input "7710259402"
type input "771601001"
type input "Сафронов Сергей Павлович"
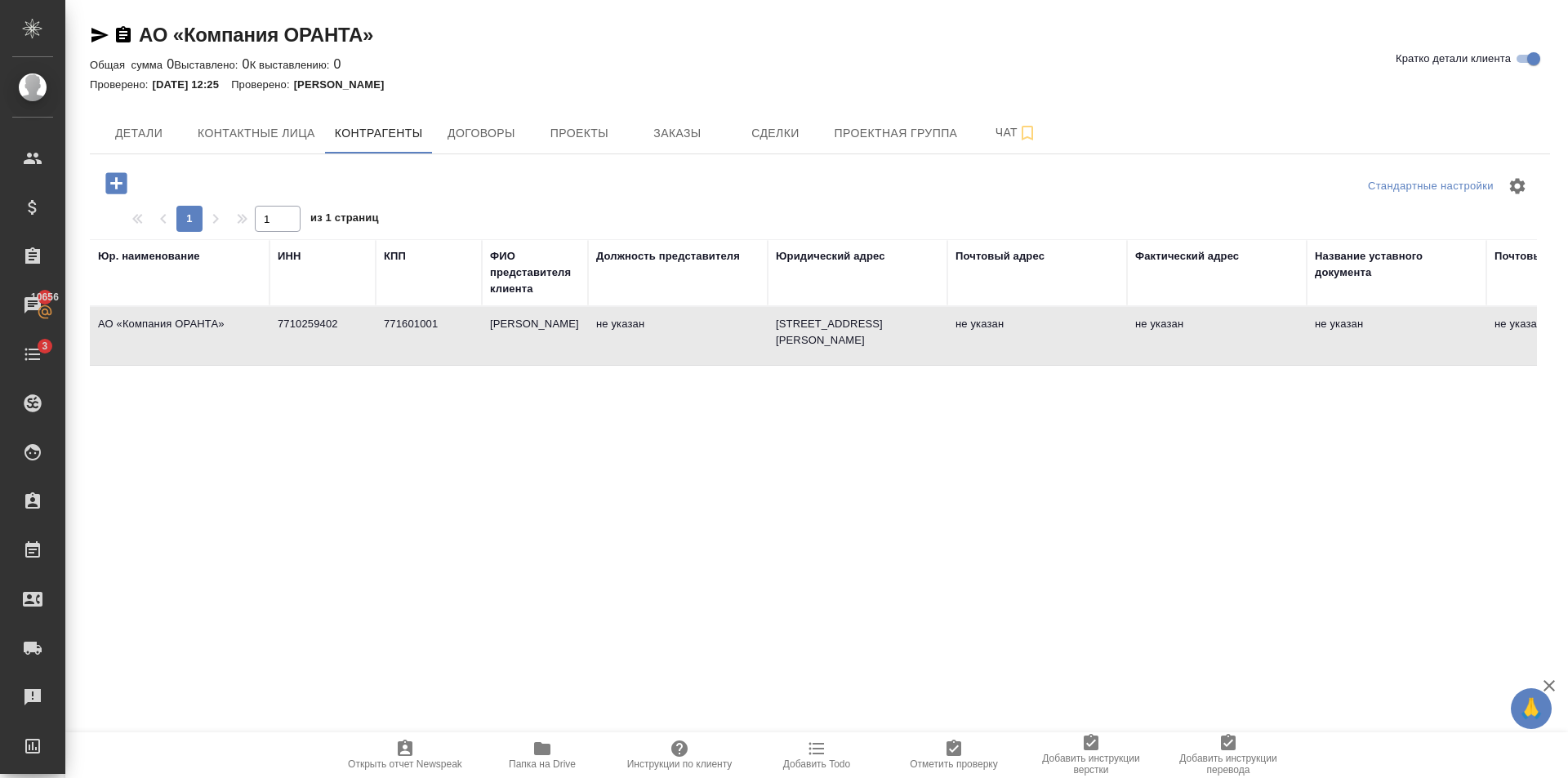
type textarea "129327, город Москва, ул. Ленская, дом 2/21, помещение III, комната 34, этаж 5"
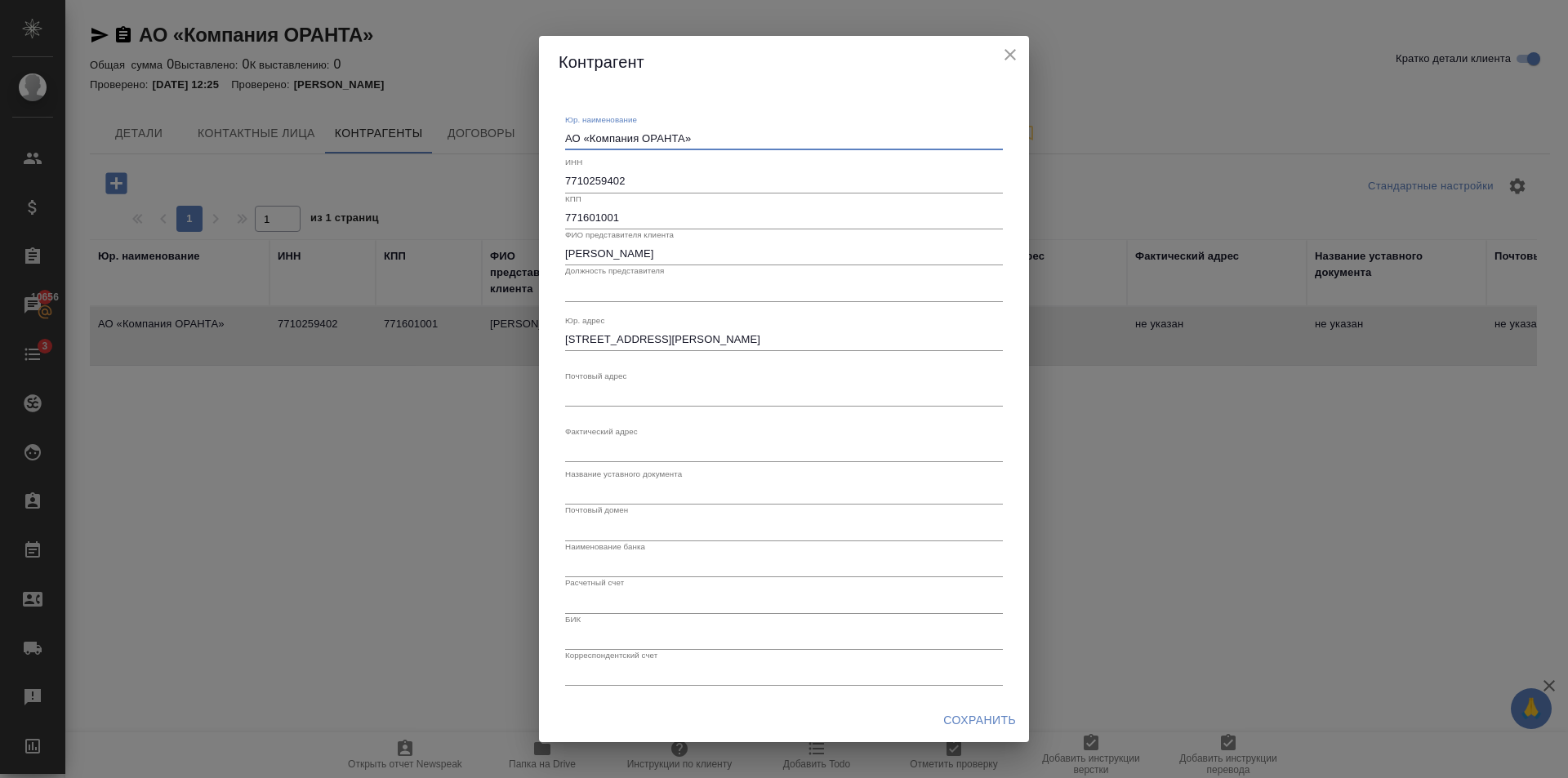
drag, startPoint x: 702, startPoint y: 133, endPoint x: 559, endPoint y: 135, distance: 143.0
click at [559, 135] on div "Юр. наименование АО «Компания ОРАНТА» x ИНН 7710259402 КПП 771601001 ФИО предст…" at bounding box center [784, 393] width 451 height 598
click at [632, 184] on input "7710259402" at bounding box center [783, 182] width 437 height 23
click at [628, 212] on input "771601001" at bounding box center [783, 218] width 437 height 23
click at [1011, 53] on icon "close" at bounding box center [1009, 54] width 12 height 12
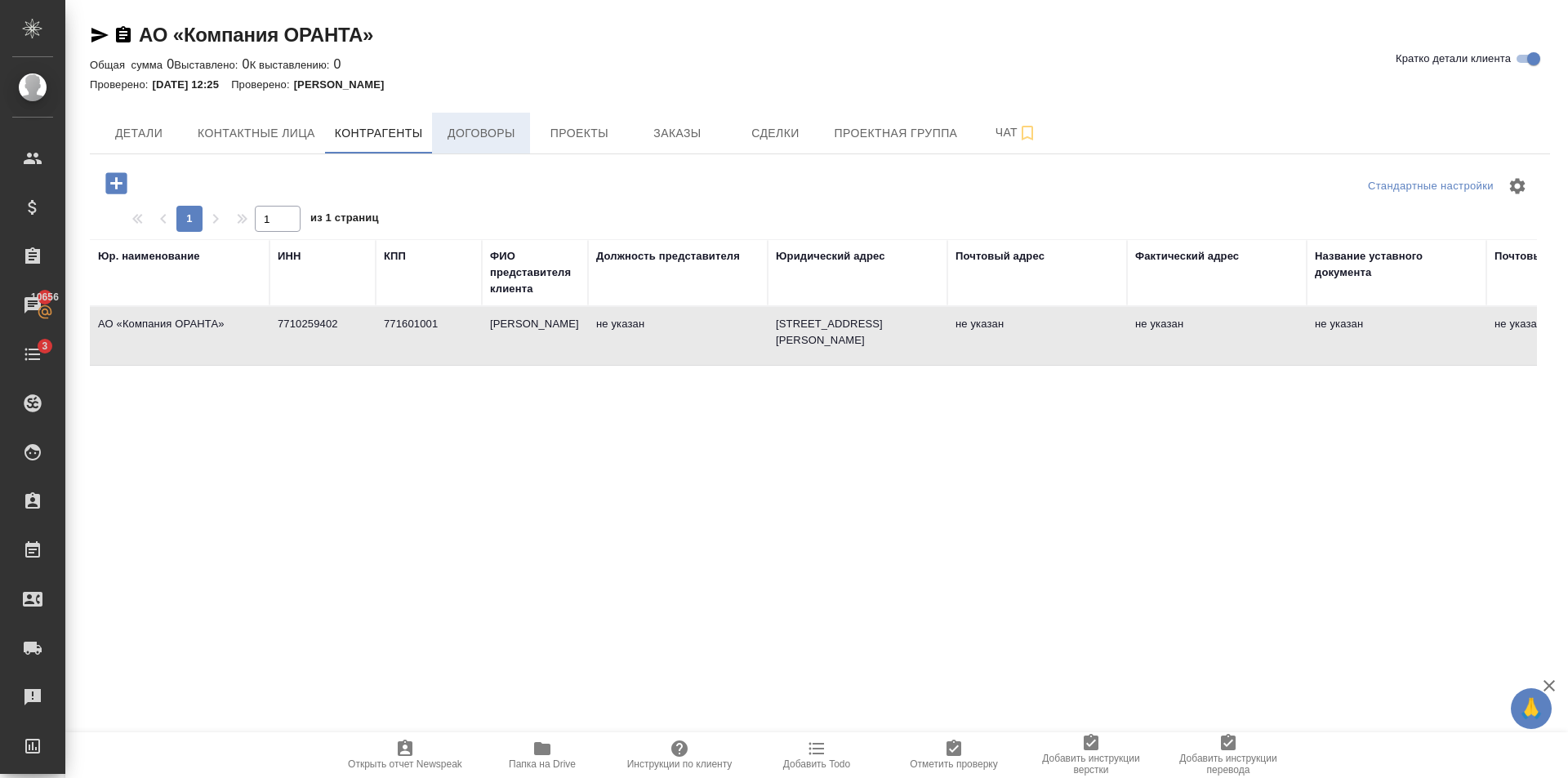
click at [513, 123] on span "Договоры" at bounding box center [481, 133] width 78 height 20
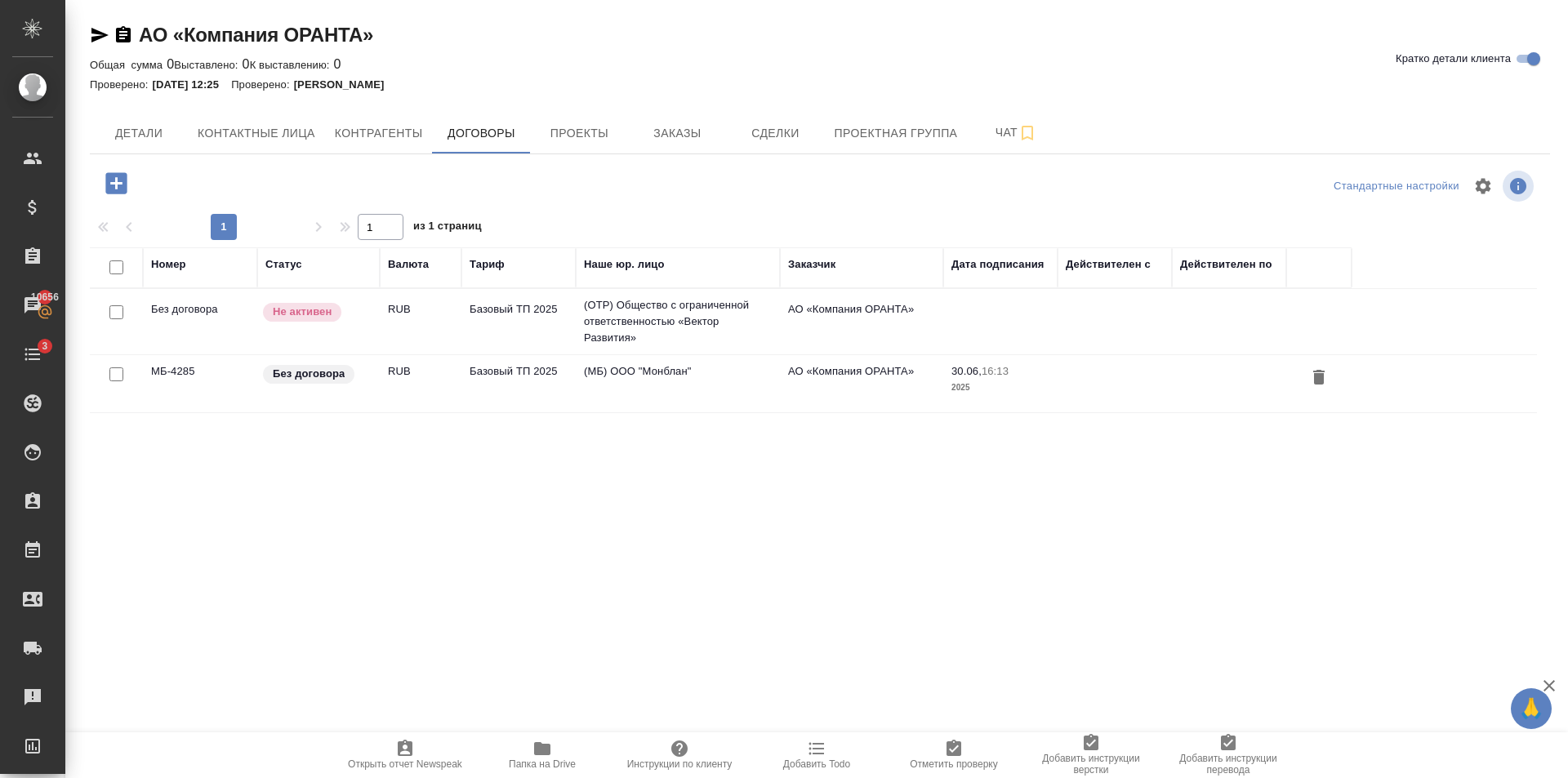
click at [494, 350] on td "Базовый ТП 2025" at bounding box center [519, 322] width 114 height 57
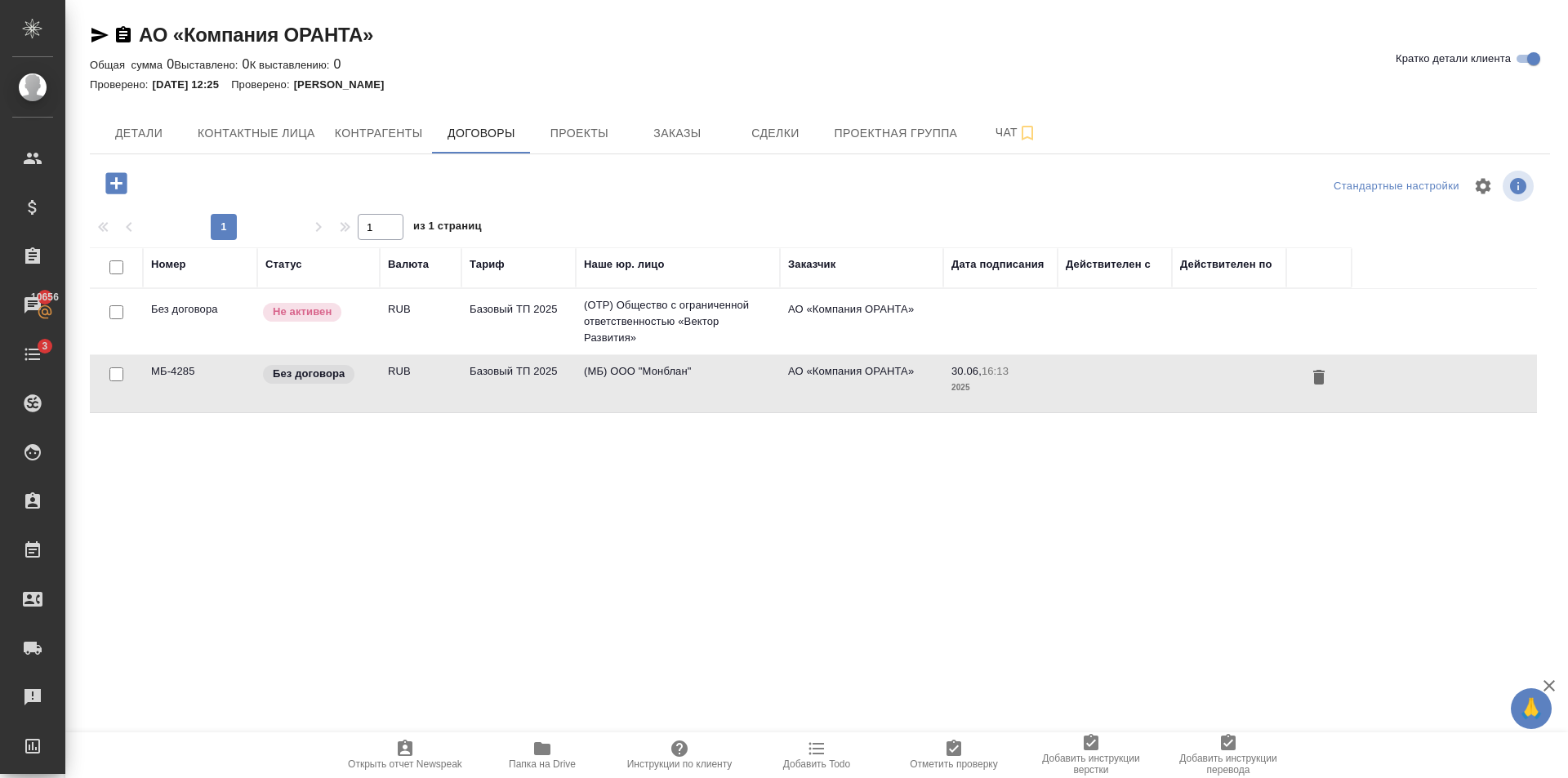
click at [494, 350] on td "Базовый ТП 2025" at bounding box center [519, 322] width 114 height 57
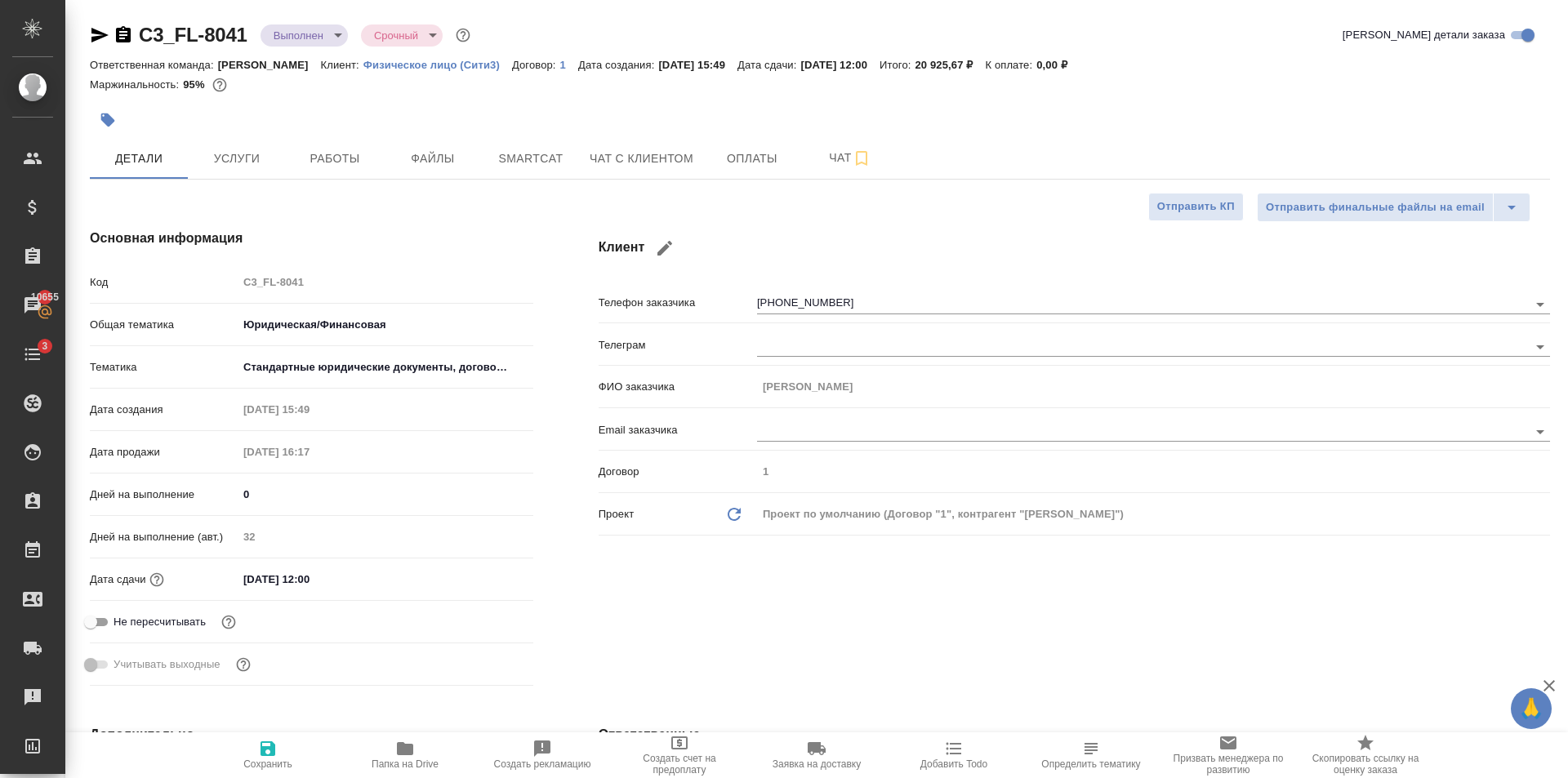
select select "RU"
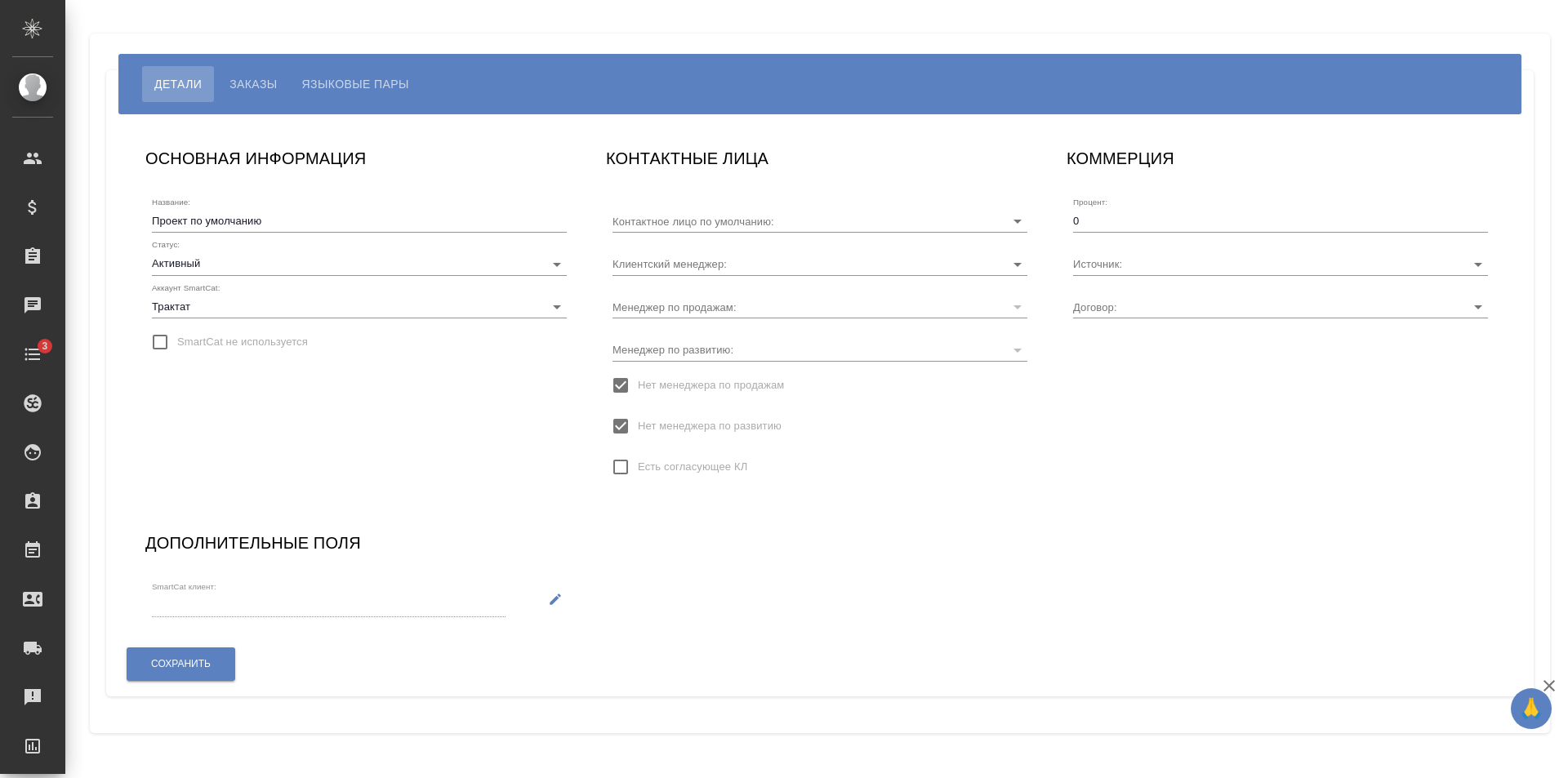
type input "[PERSON_NAME]"
type input "МБ-4285"
type input "[PERSON_NAME]"
click at [317, 50] on div "Детали Заказы Языковые пары ОСНОВНАЯ ИНФОРМАЦИЯ Название: Проект по умолчанию С…" at bounding box center [820, 383] width 1460 height 700
click at [331, 92] on span "Языковые пары" at bounding box center [355, 84] width 107 height 20
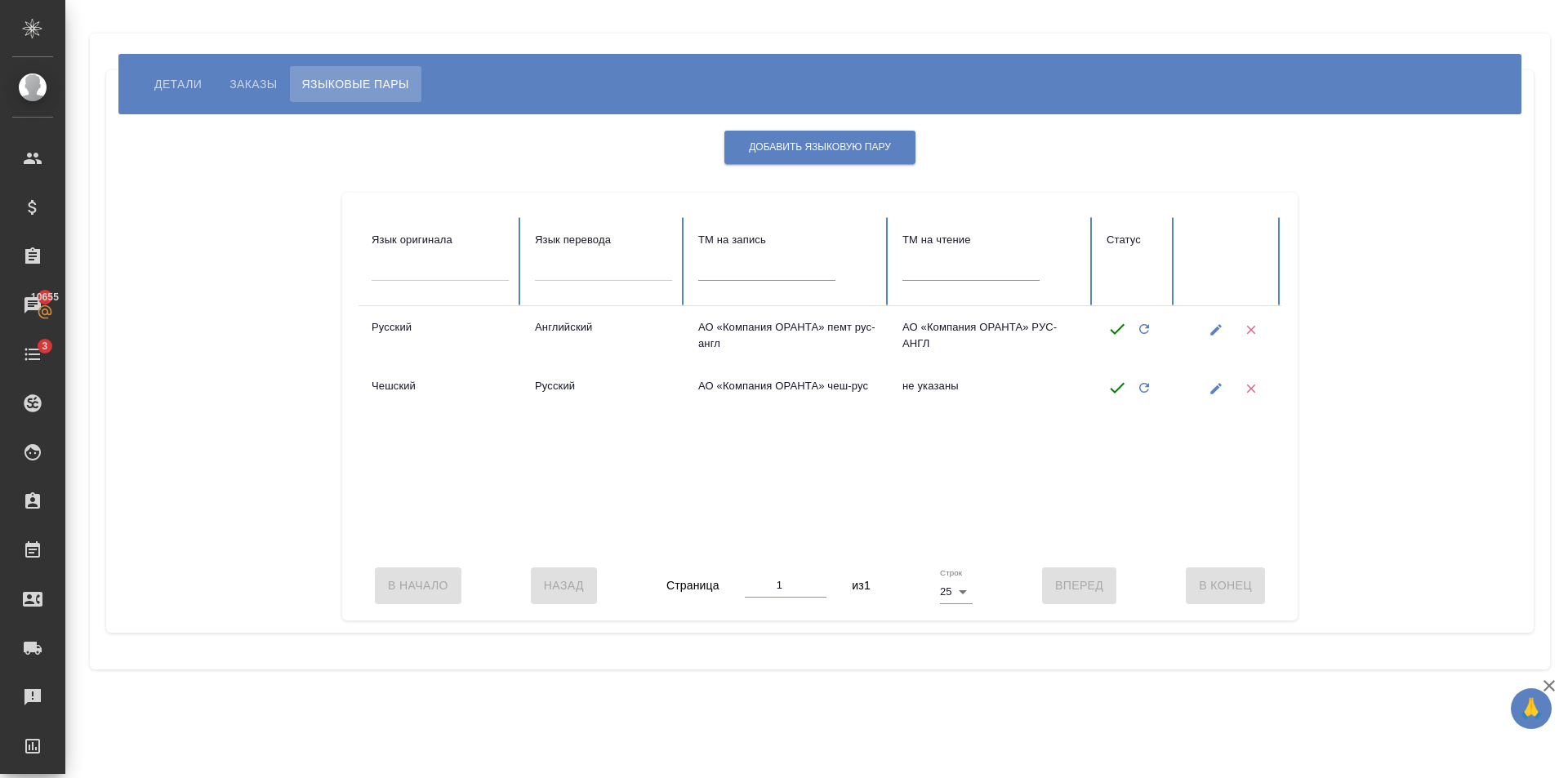
click at [155, 78] on span "Детали" at bounding box center [177, 84] width 47 height 20
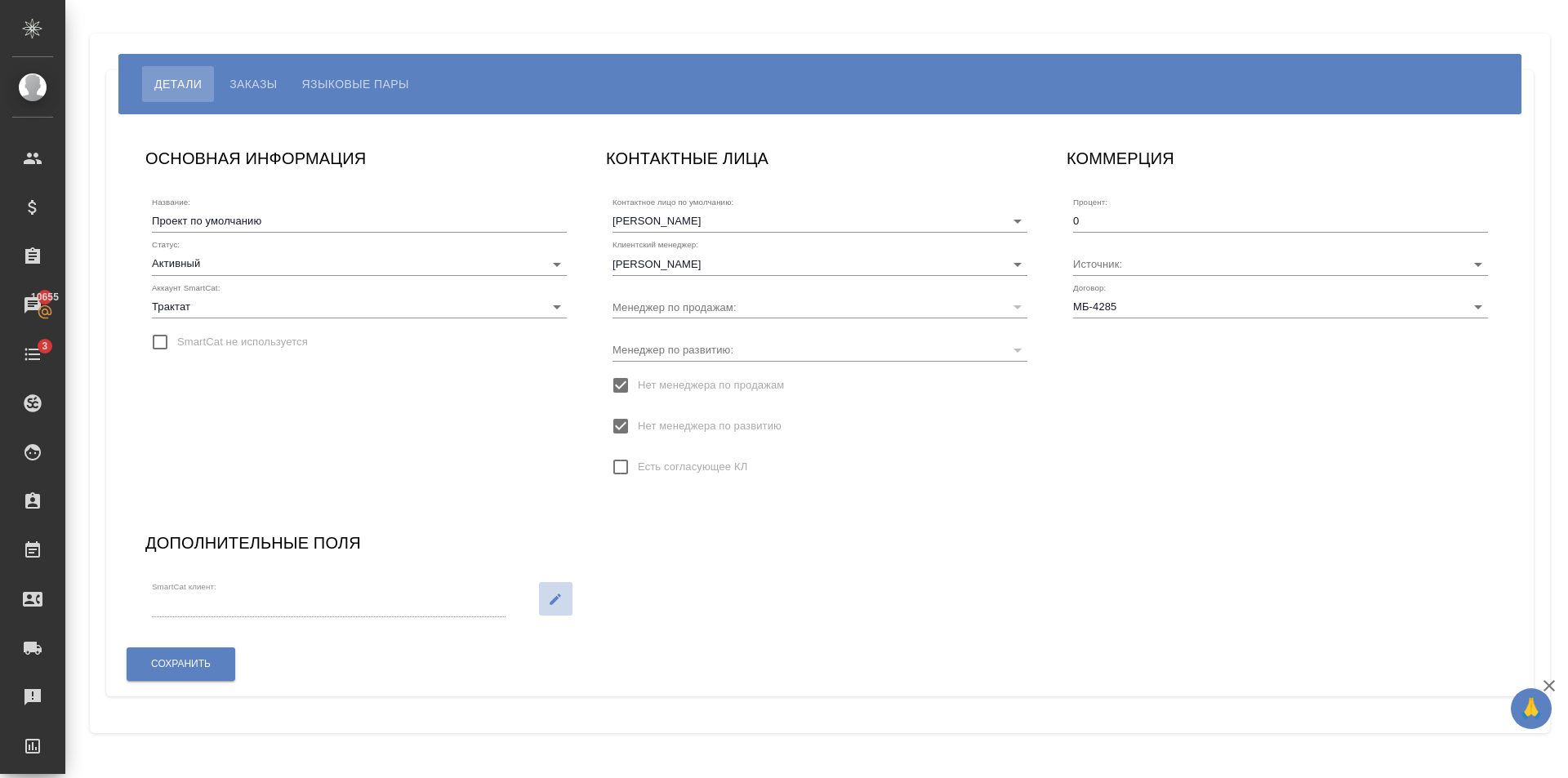
click at [543, 603] on button "button" at bounding box center [556, 599] width 34 height 34
click at [258, 588] on div "SmartCat клиент:" at bounding box center [347, 599] width 390 height 36
click at [259, 609] on input "SmartCat клиент:" at bounding box center [298, 605] width 292 height 22
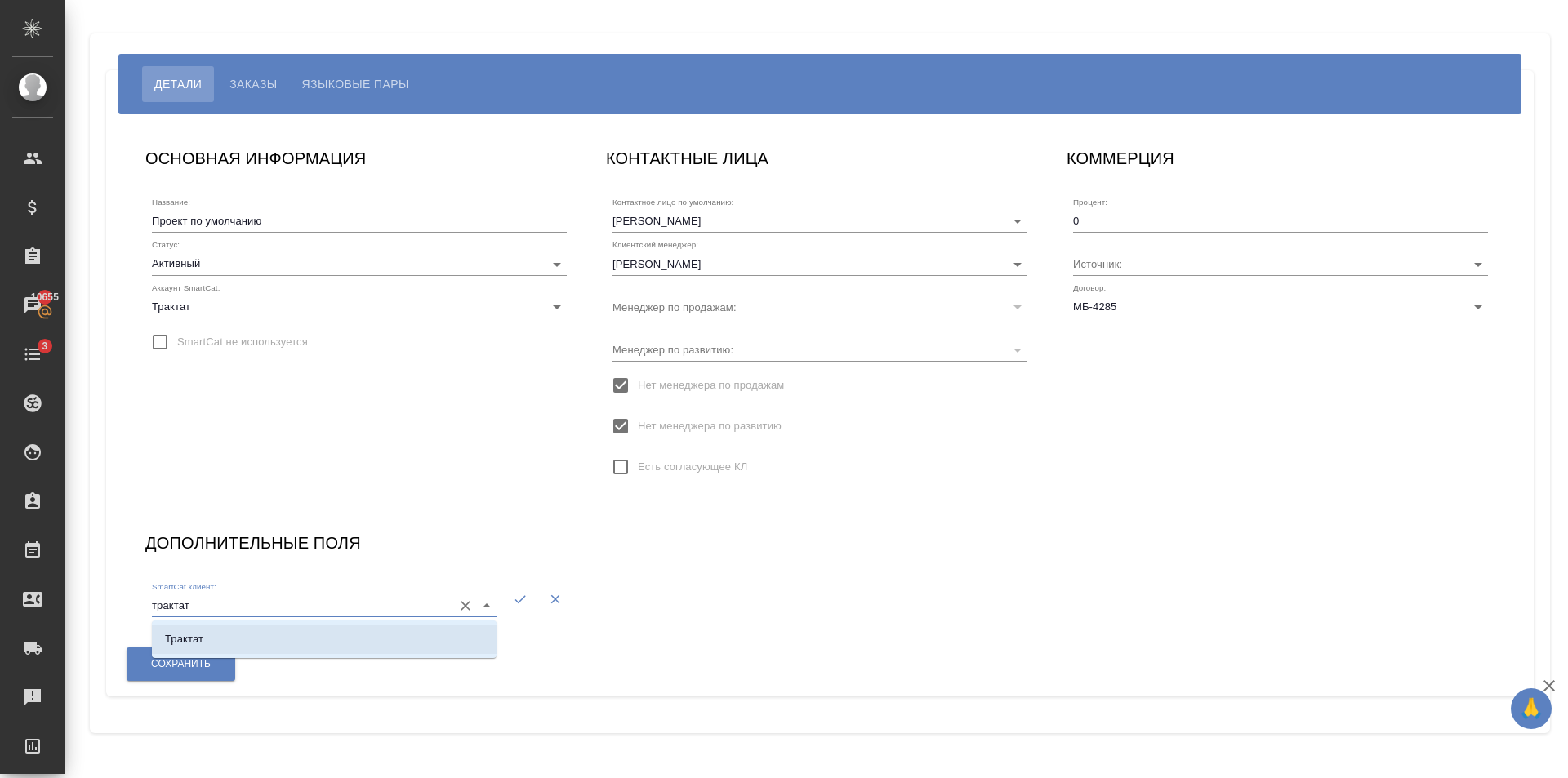
click at [230, 634] on li "Трактат" at bounding box center [323, 639] width 345 height 29
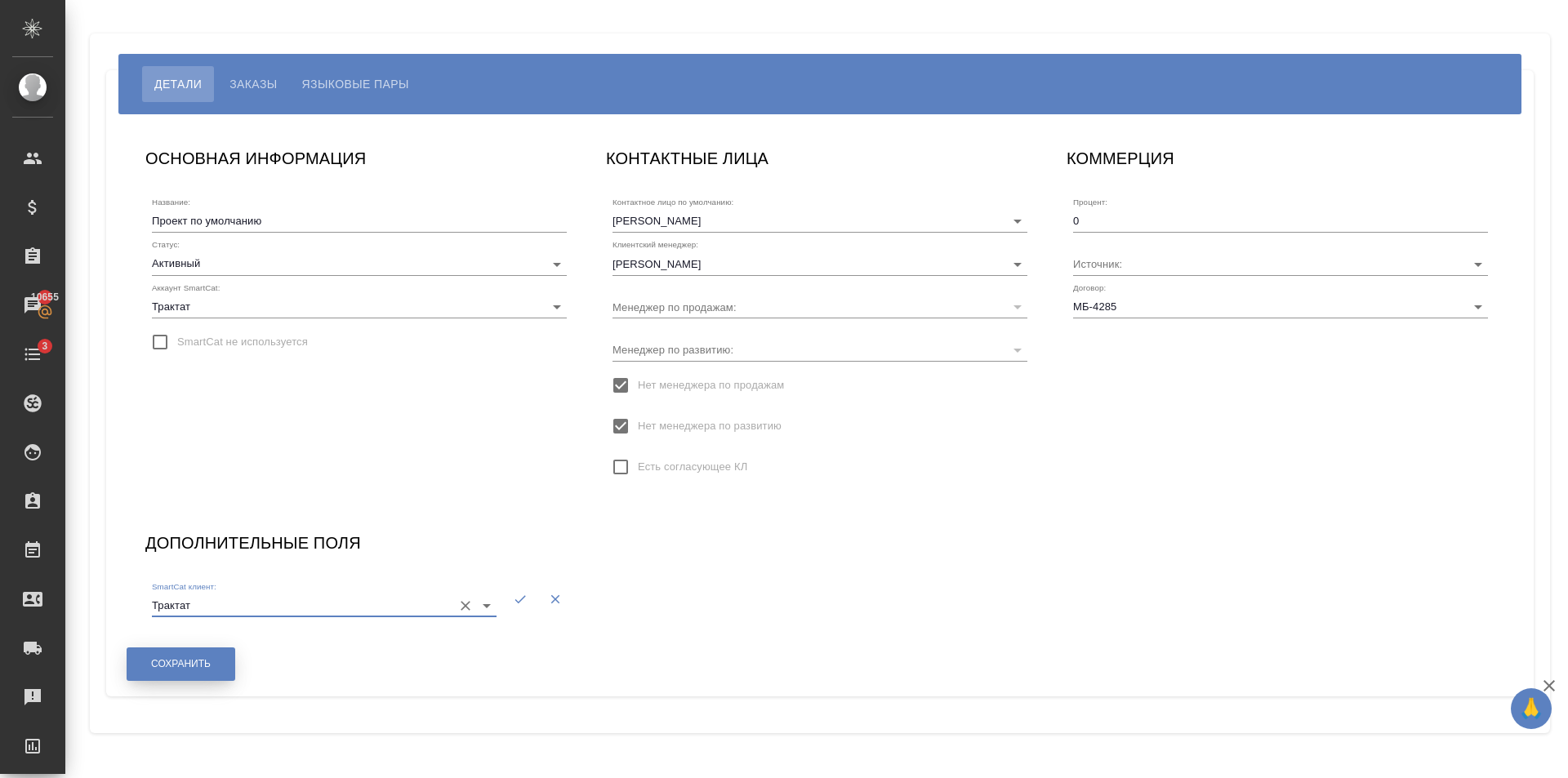
type input "Трактат"
click at [192, 669] on span "Сохранить" at bounding box center [181, 665] width 60 height 14
drag, startPoint x: 874, startPoint y: 553, endPoint x: 886, endPoint y: 533, distance: 23.3
click at [875, 553] on div "ОСНОВНАЯ ИНФОРМАЦИЯ Название: Проект по умолчанию Статус: Активный active Аккау…" at bounding box center [820, 405] width 1382 height 553
click at [561, 598] on icon "button" at bounding box center [555, 599] width 14 height 14
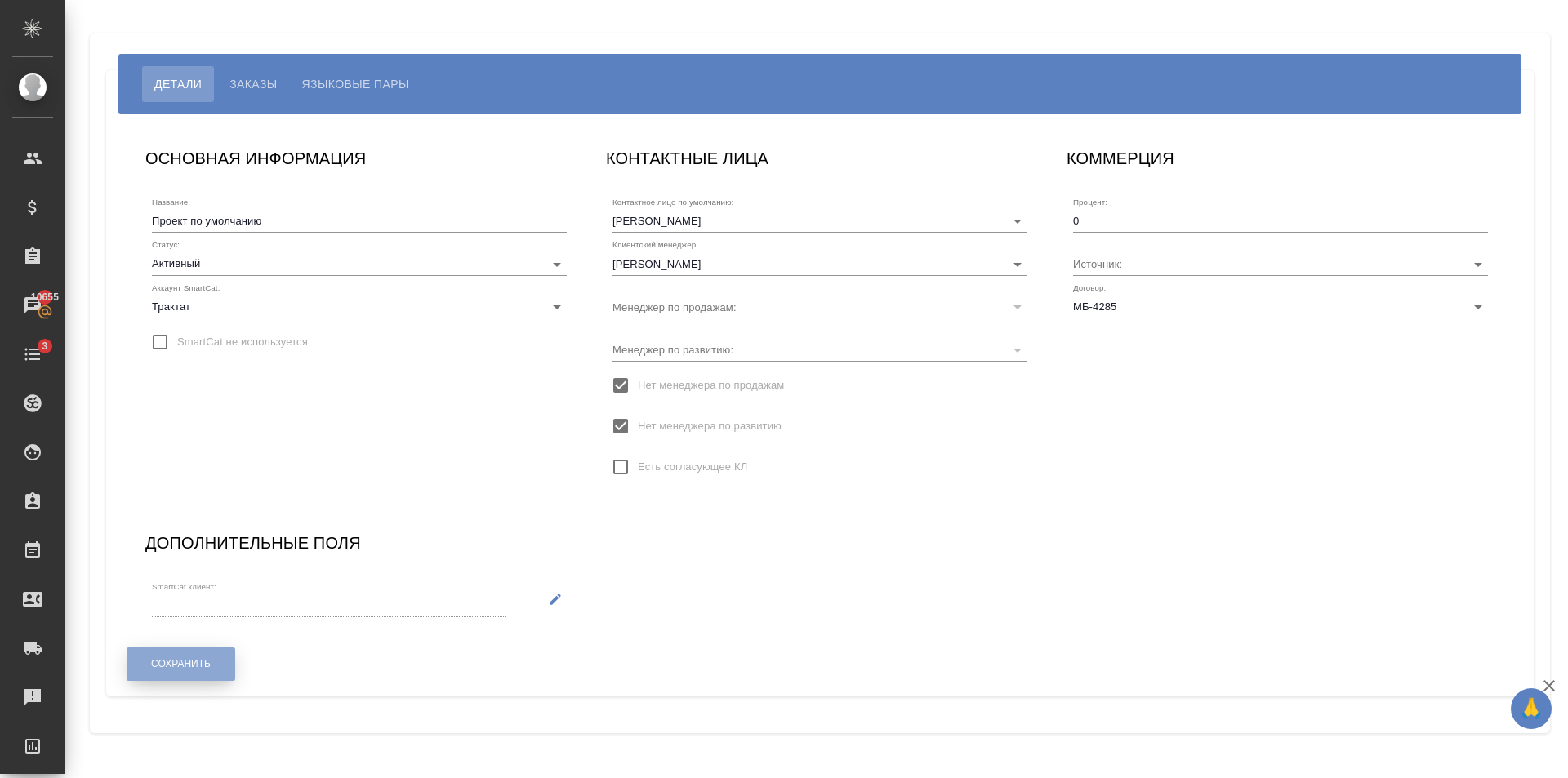
click at [202, 668] on span "Сохранить" at bounding box center [181, 665] width 60 height 14
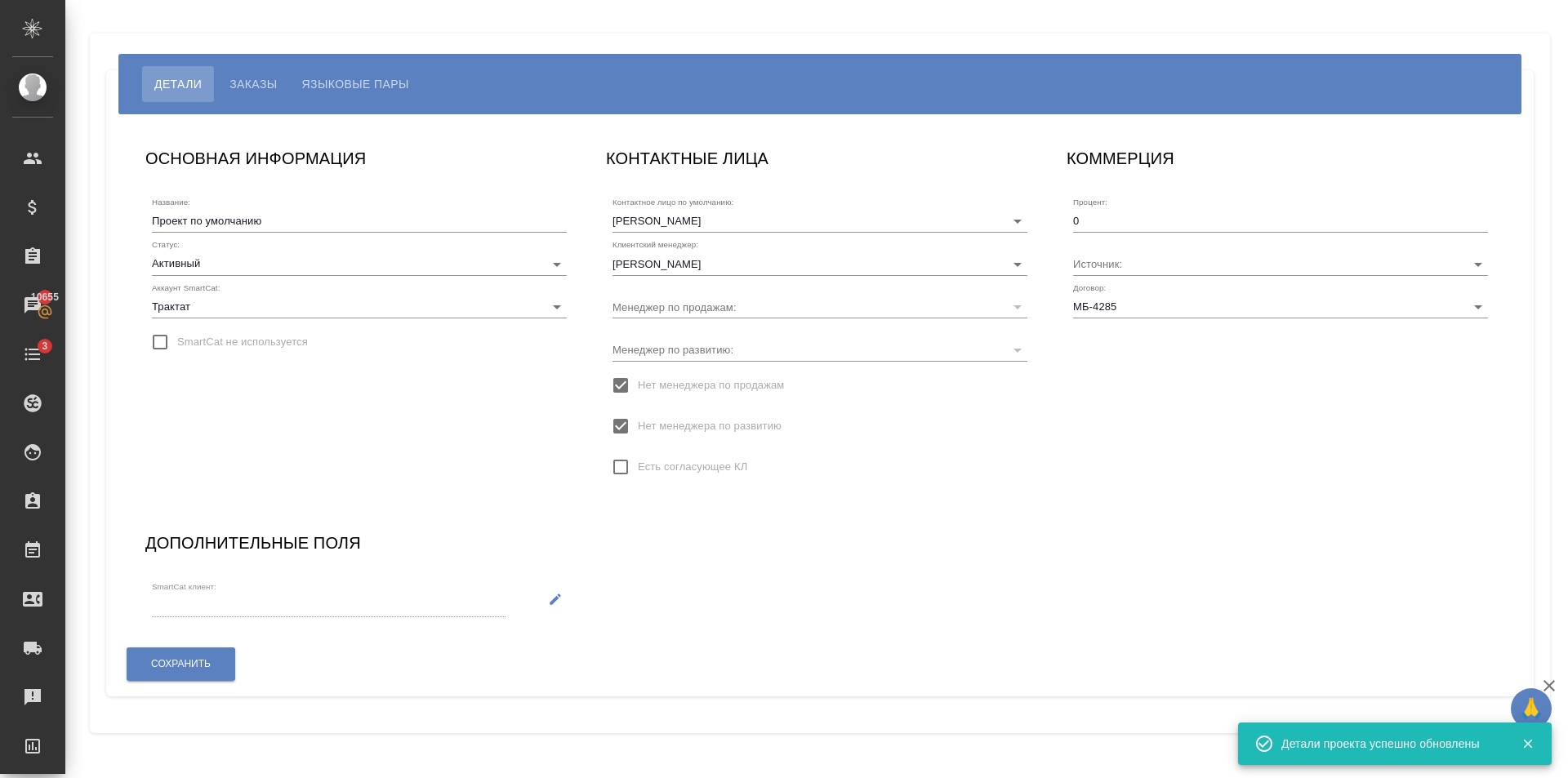
click at [539, 602] on button "button" at bounding box center [556, 599] width 34 height 34
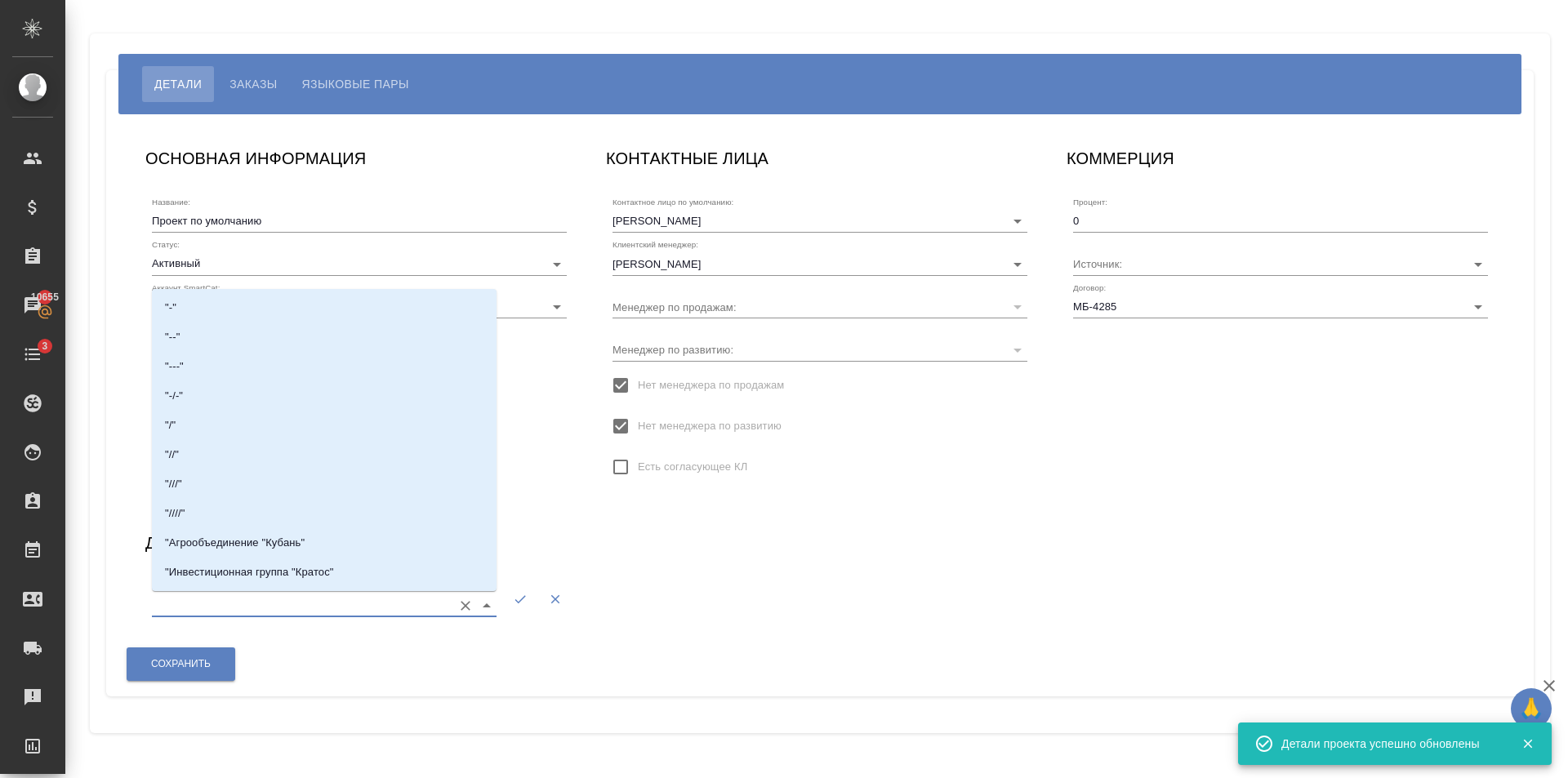
click at [282, 602] on input "SmartCat клиент:" at bounding box center [298, 605] width 292 height 22
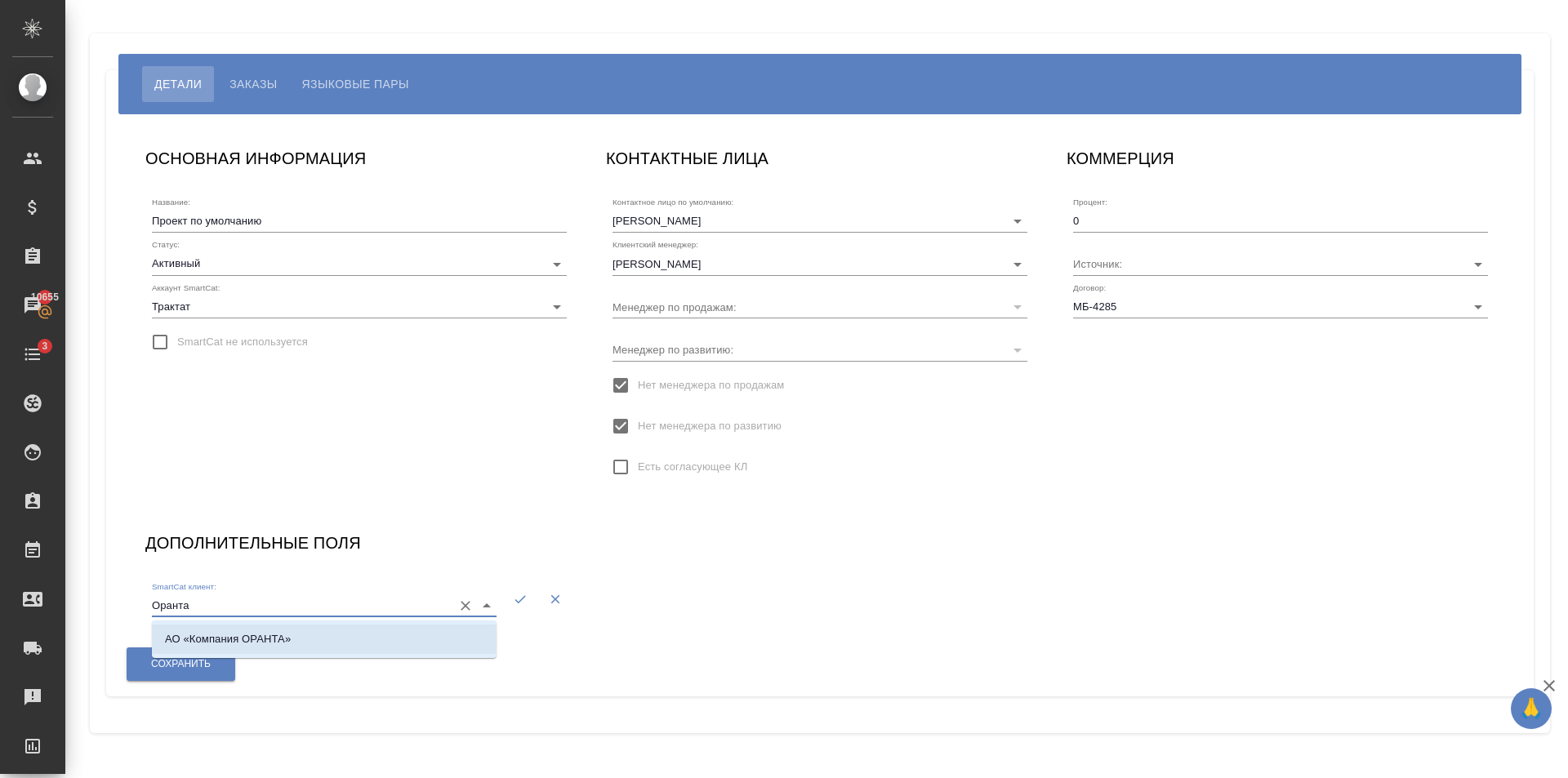
click at [321, 651] on li "АО «Компания ОРАНТА»" at bounding box center [323, 639] width 345 height 29
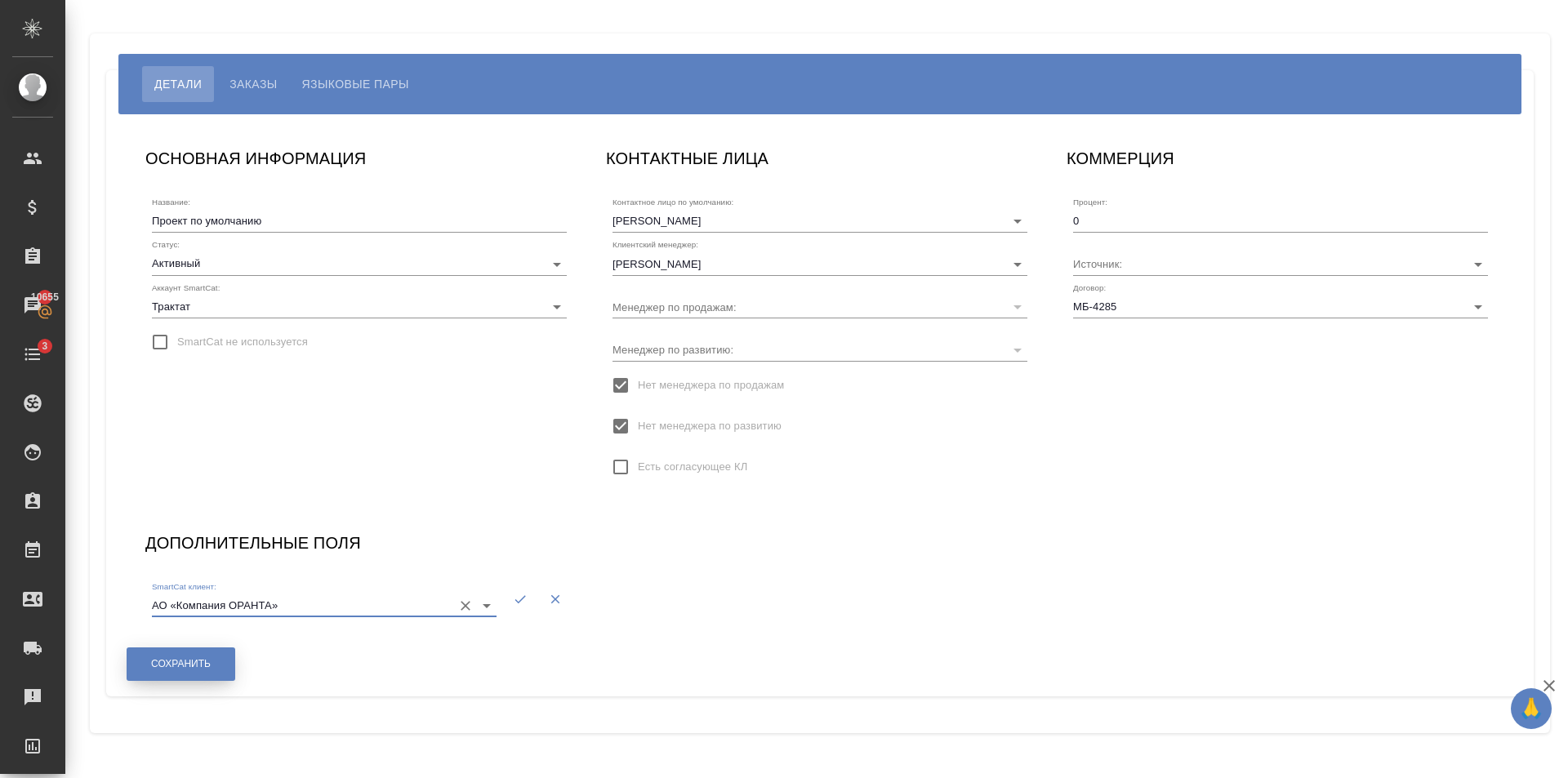
type input "АО «Компания ОРАНТА»"
click at [215, 659] on button "Сохранить" at bounding box center [181, 665] width 109 height 34
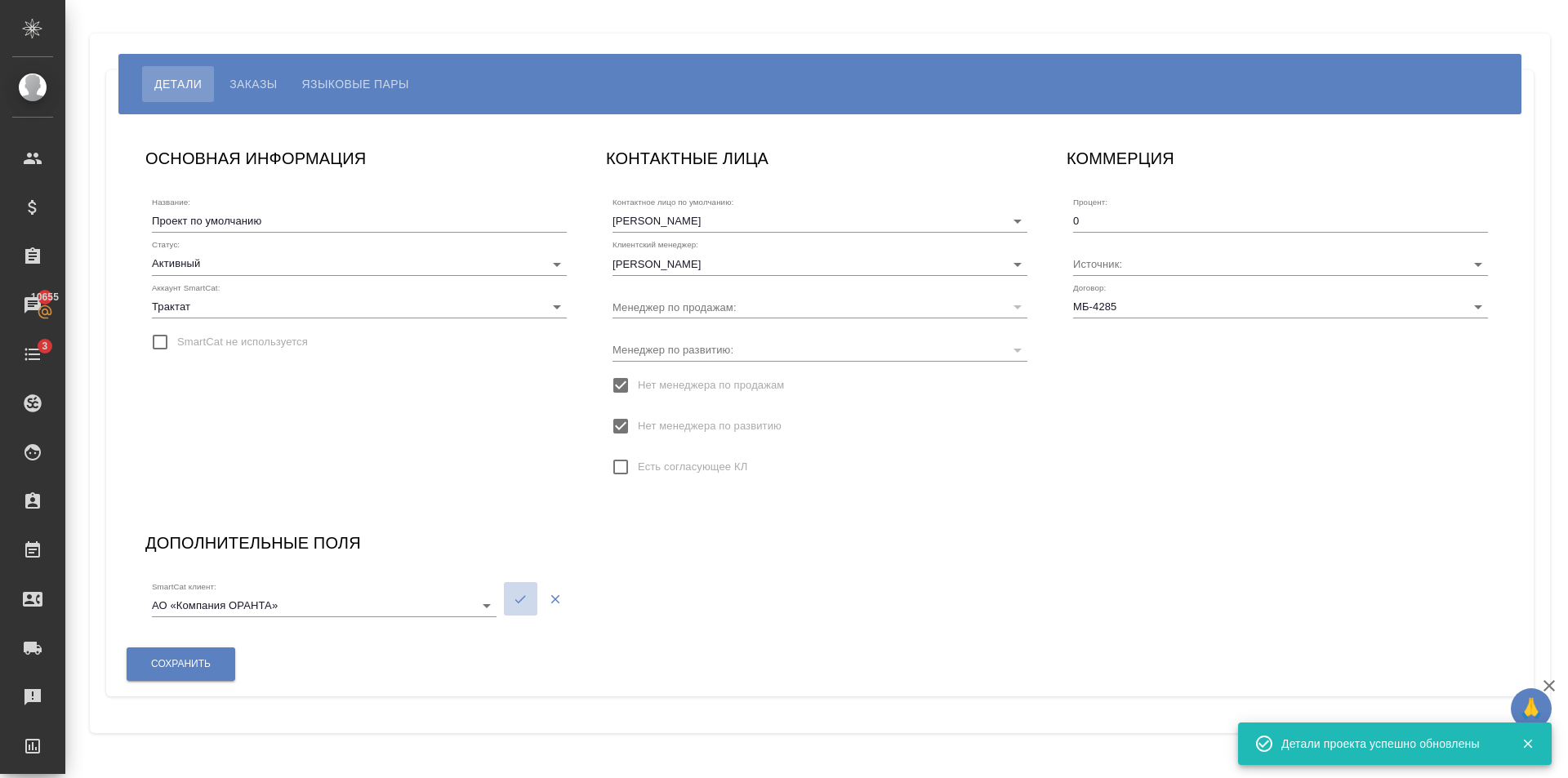
click at [521, 601] on icon "button" at bounding box center [520, 599] width 11 height 8
click at [552, 601] on icon "button" at bounding box center [556, 599] width 12 height 12
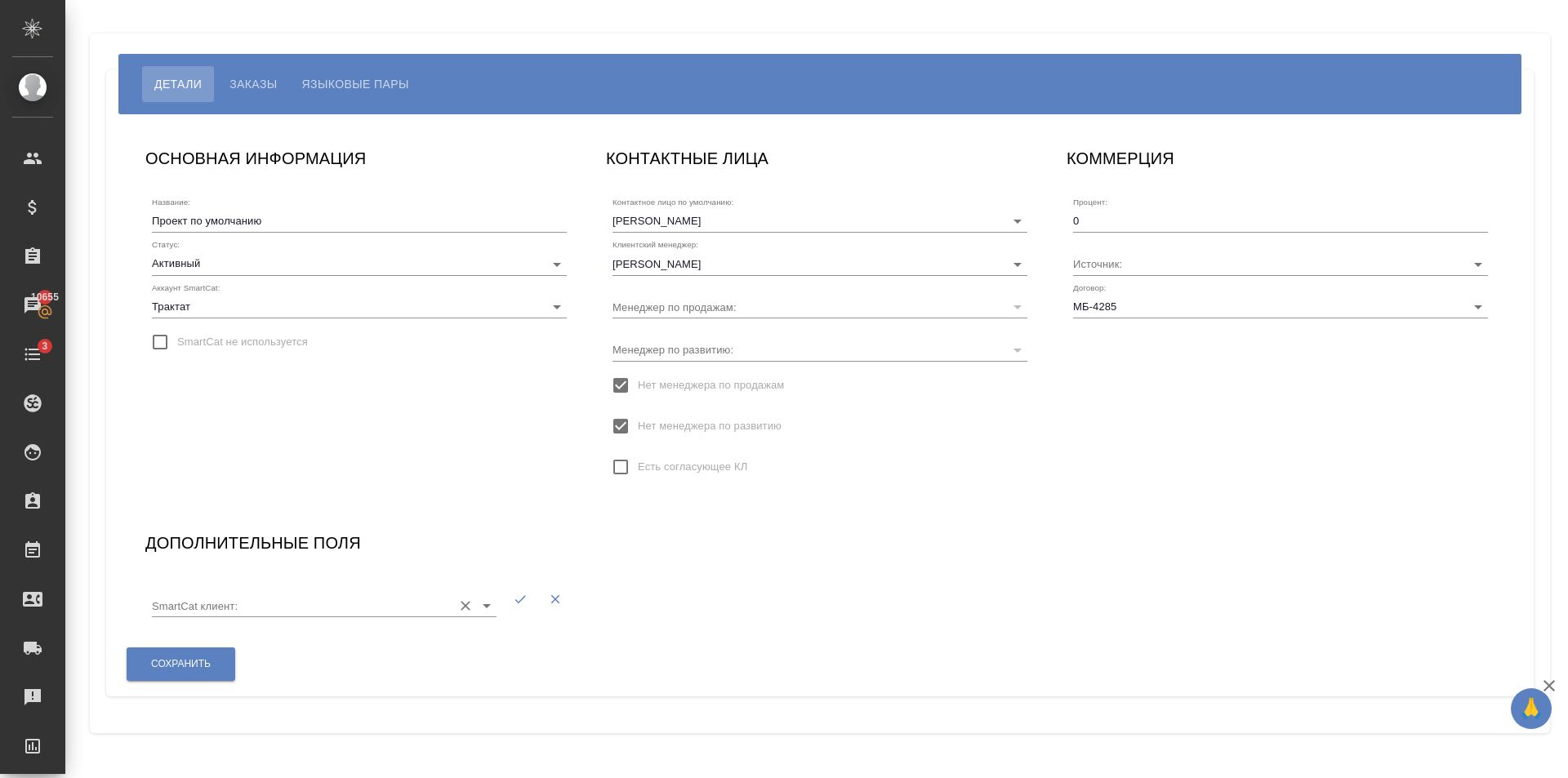
click at [246, 602] on input "SmartCat клиент:" at bounding box center [298, 605] width 292 height 22
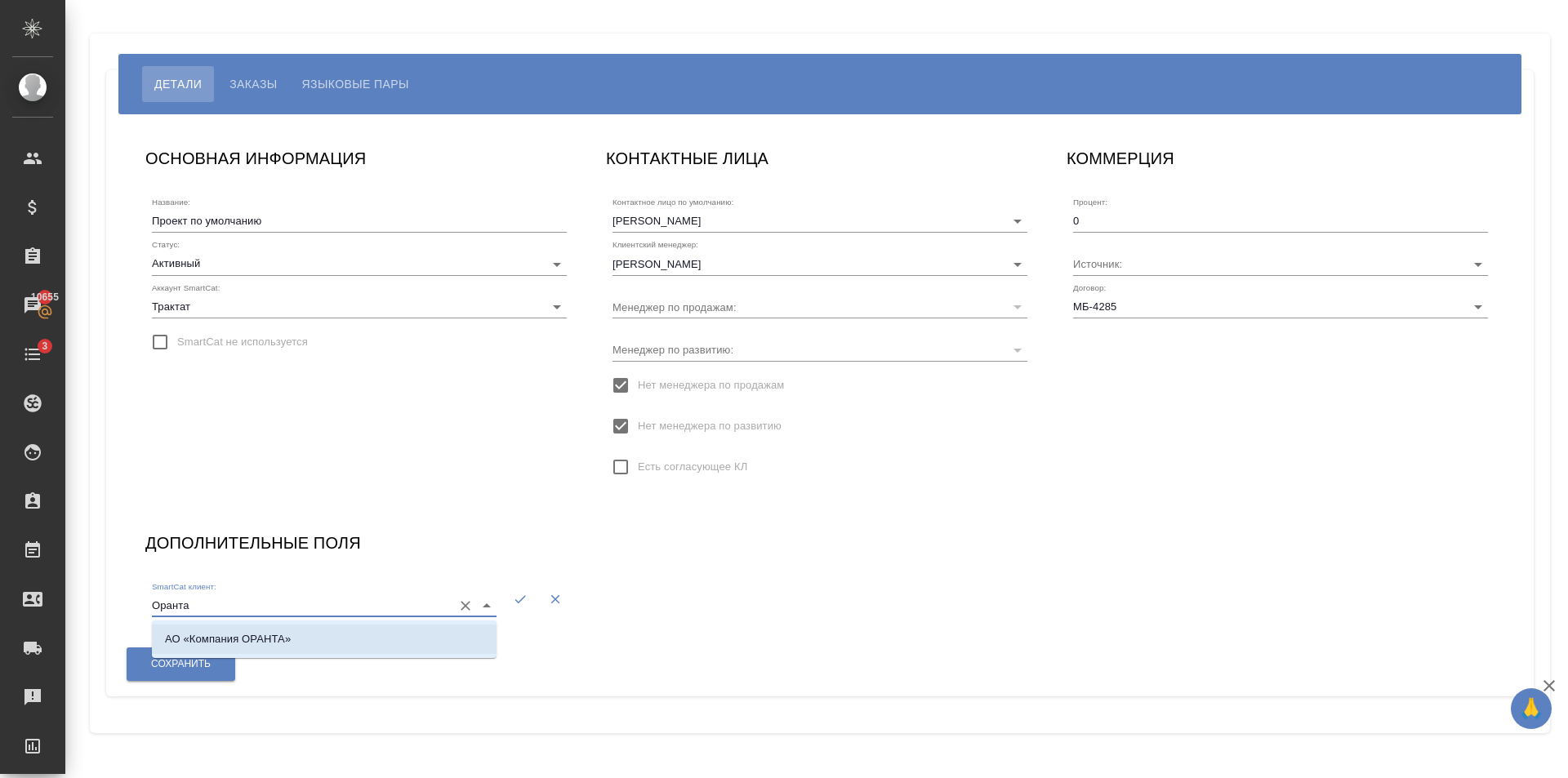
click at [372, 629] on li "АО «Компания ОРАНТА»" at bounding box center [323, 639] width 345 height 29
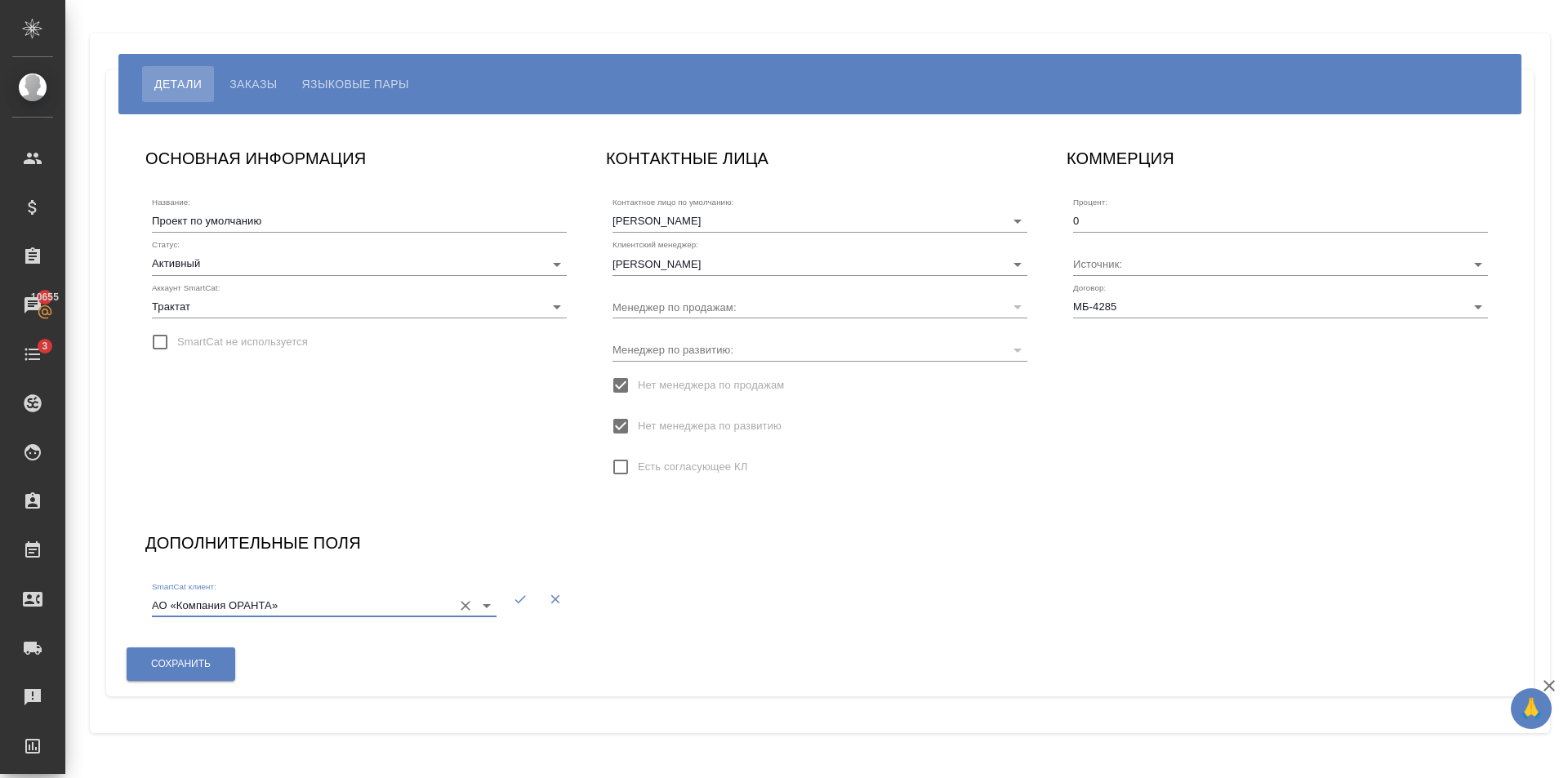
type input "АО «Компания ОРАНТА»"
click at [523, 595] on icon "button" at bounding box center [520, 599] width 14 height 14
click at [164, 670] on span "Сохранить" at bounding box center [181, 665] width 60 height 14
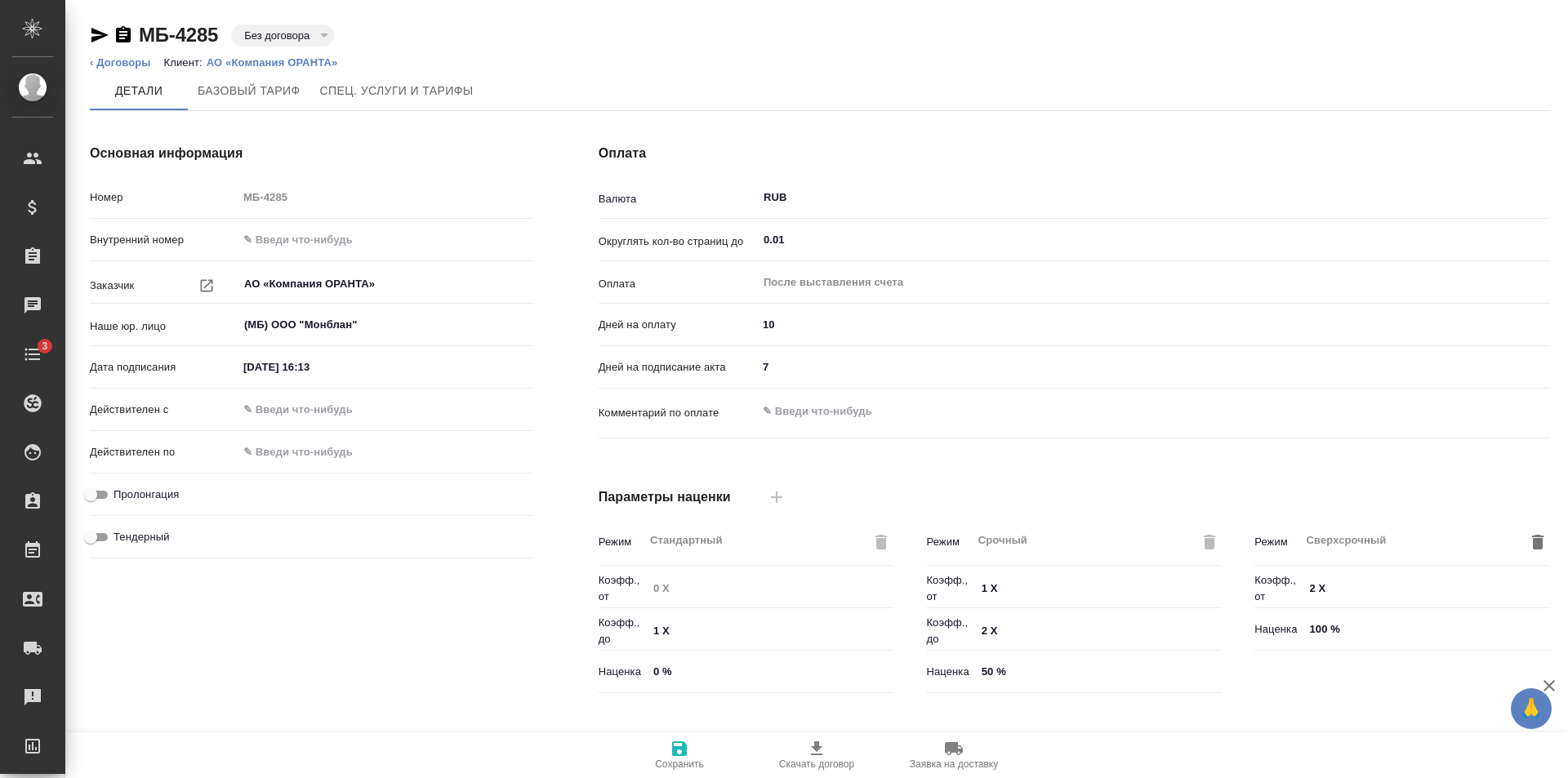
type input "Базовый ТП 2025"
click at [266, 119] on div "Основная информация Номер МБ-4285 Внутренний номер Заказчик АО «Компания ОРАНТА…" at bounding box center [311, 422] width 509 height 621
click at [391, 406] on div at bounding box center [386, 409] width 296 height 24
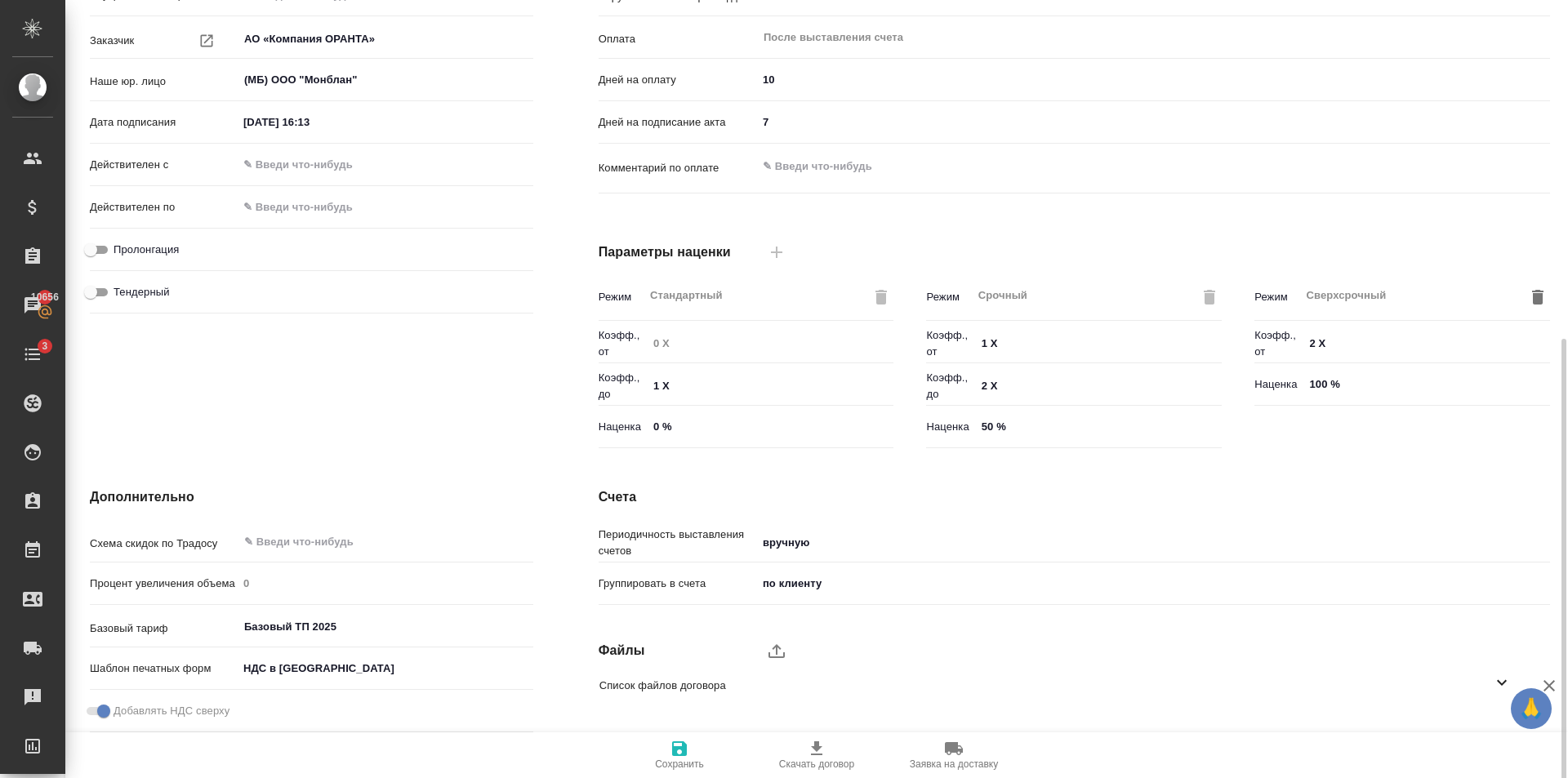
scroll to position [381, 0]
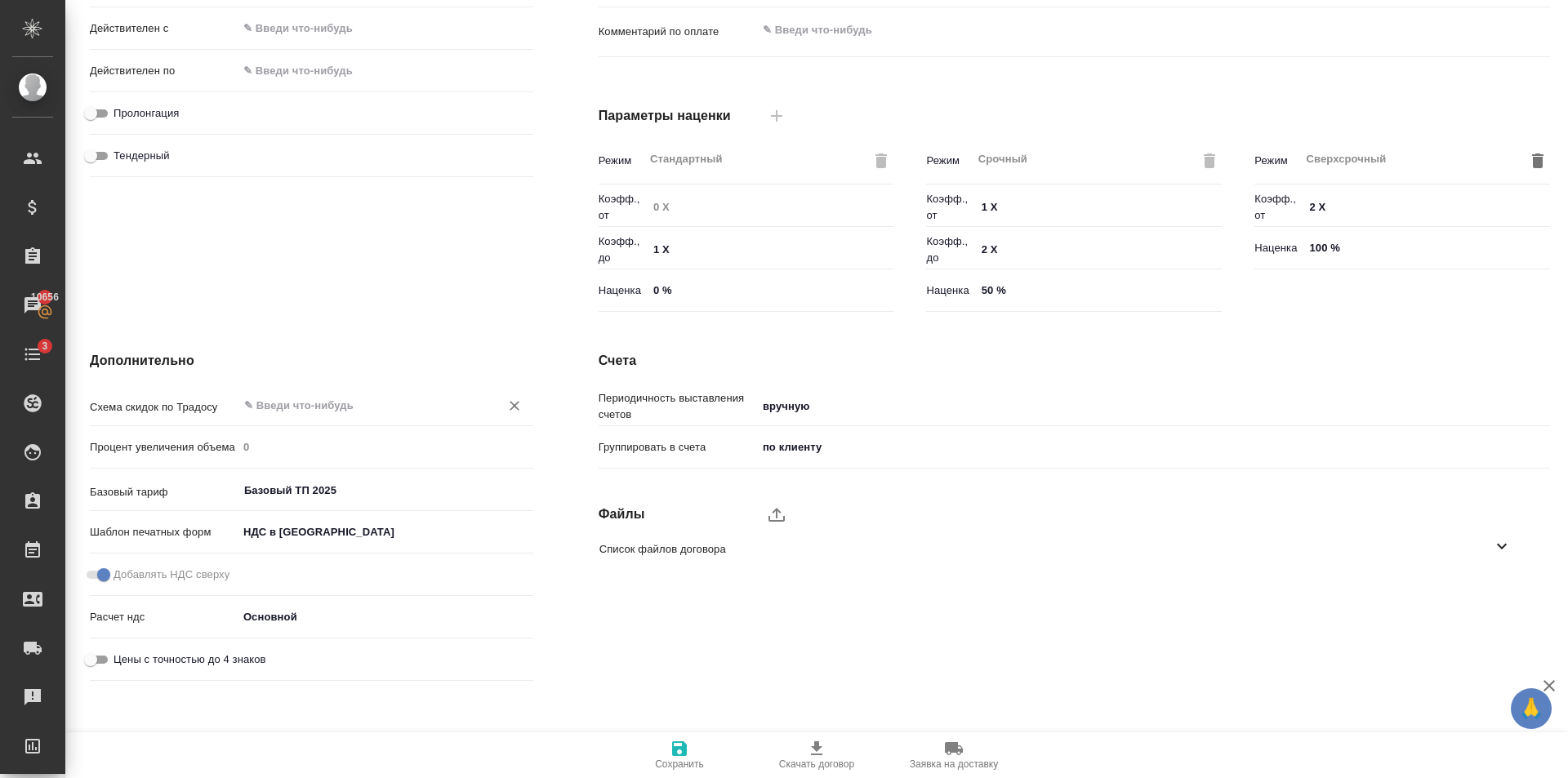
click at [354, 401] on input "text" at bounding box center [357, 405] width 231 height 20
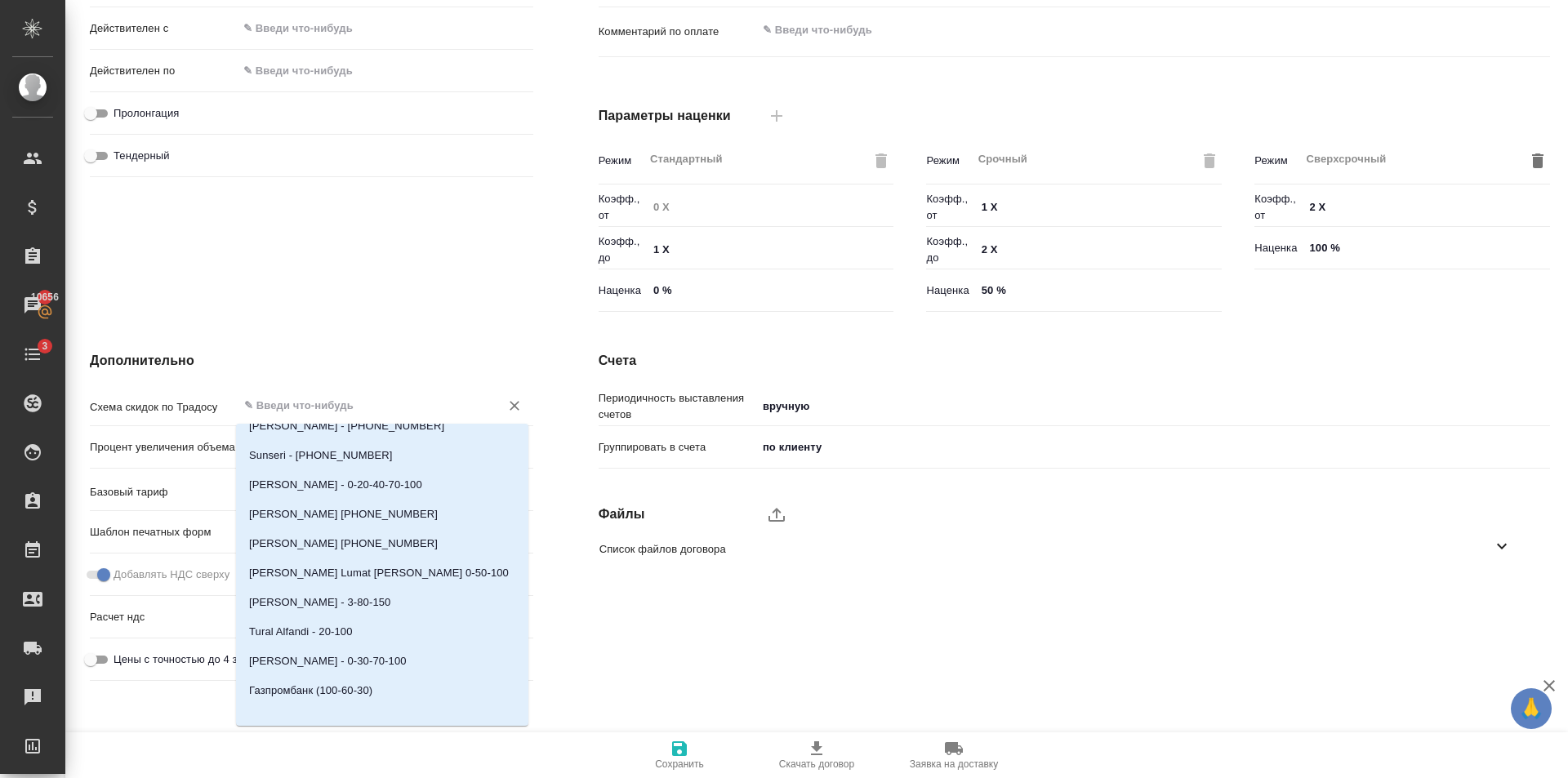
scroll to position [0, 0]
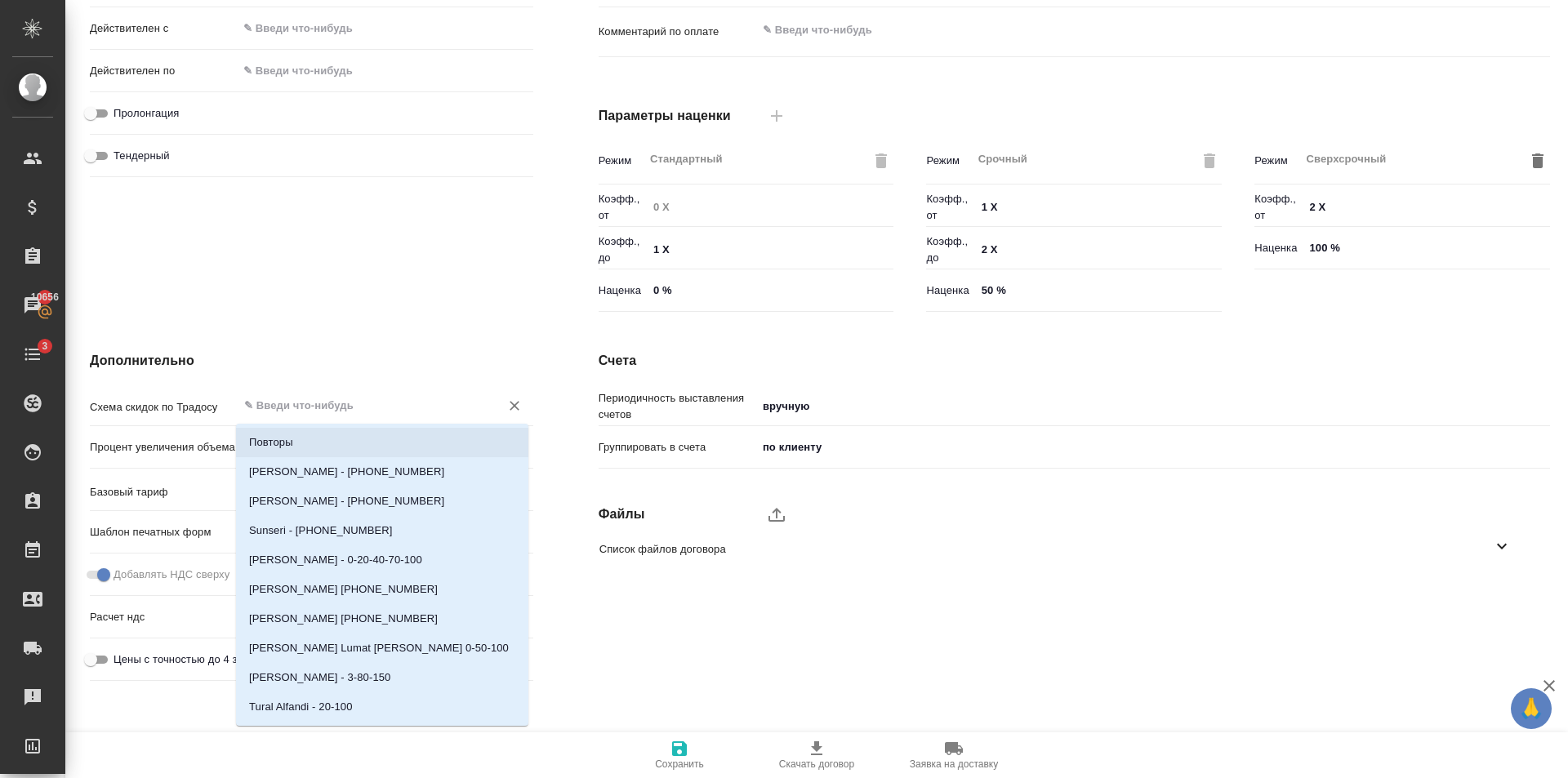
click at [298, 445] on li "Повторы" at bounding box center [382, 442] width 292 height 29
type input "Повторы"
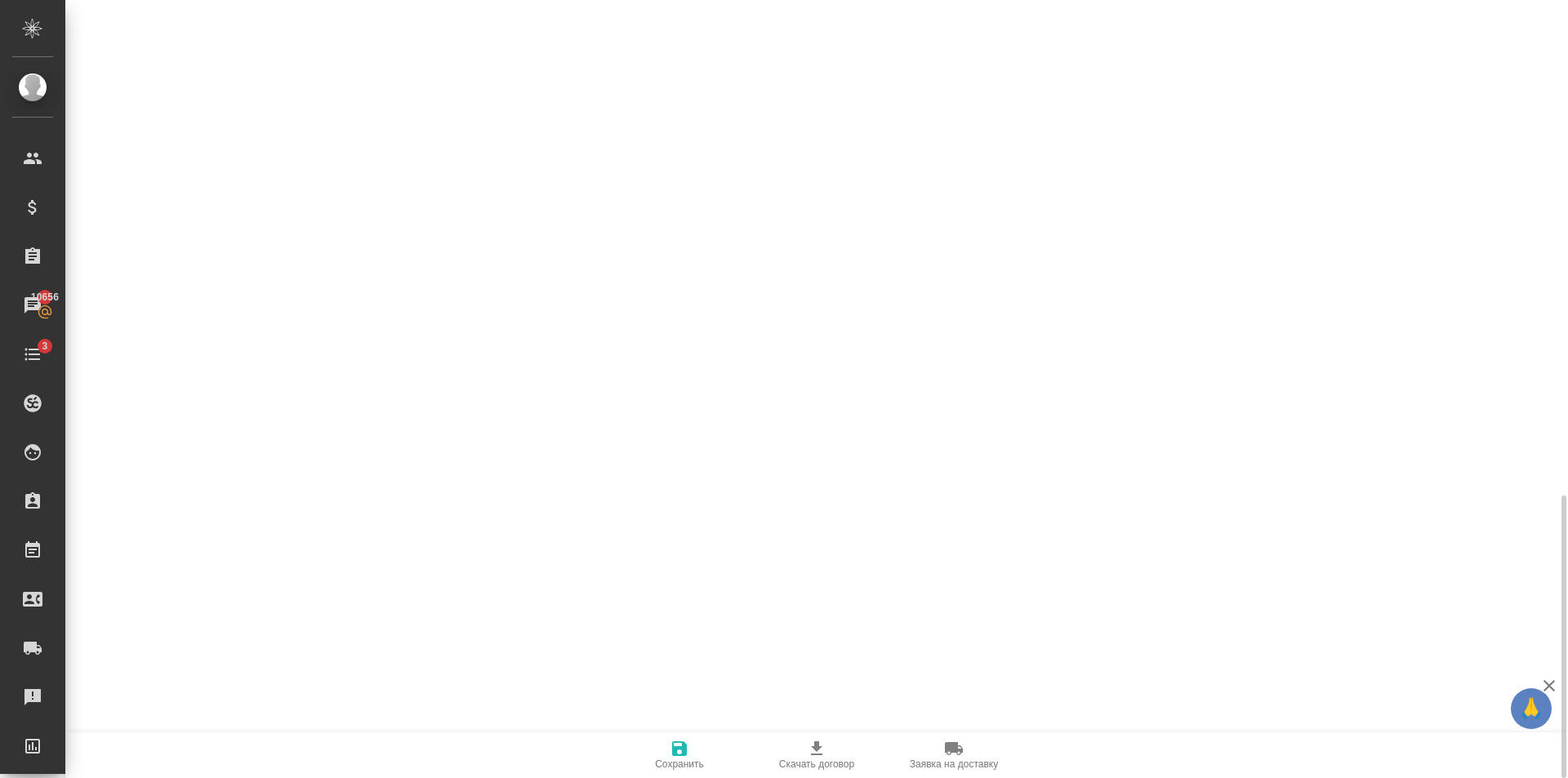
scroll to position [345, 0]
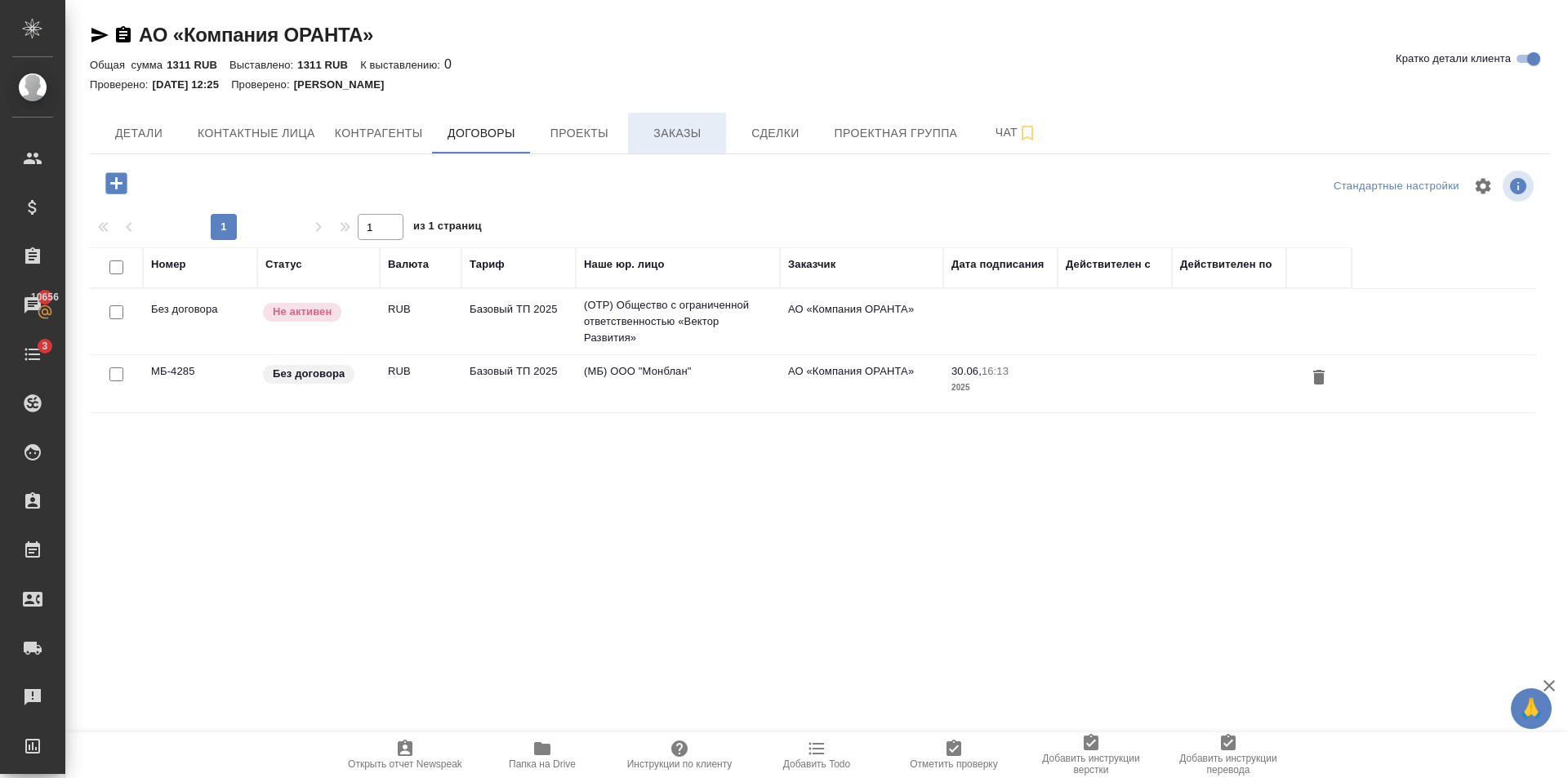
click at [647, 125] on span "Заказы" at bounding box center [677, 133] width 78 height 20
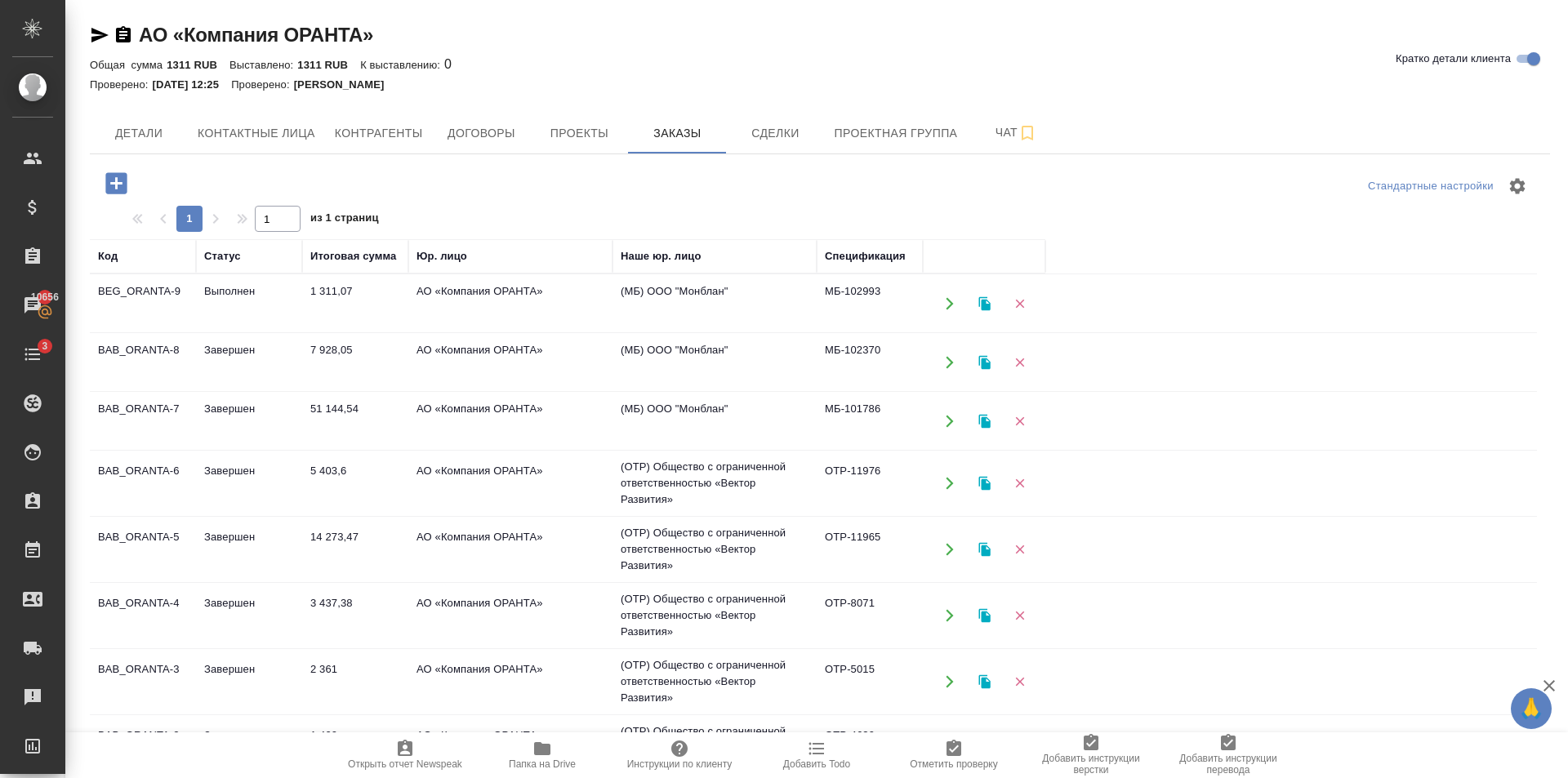
click at [383, 332] on td "51 144,54" at bounding box center [355, 304] width 106 height 57
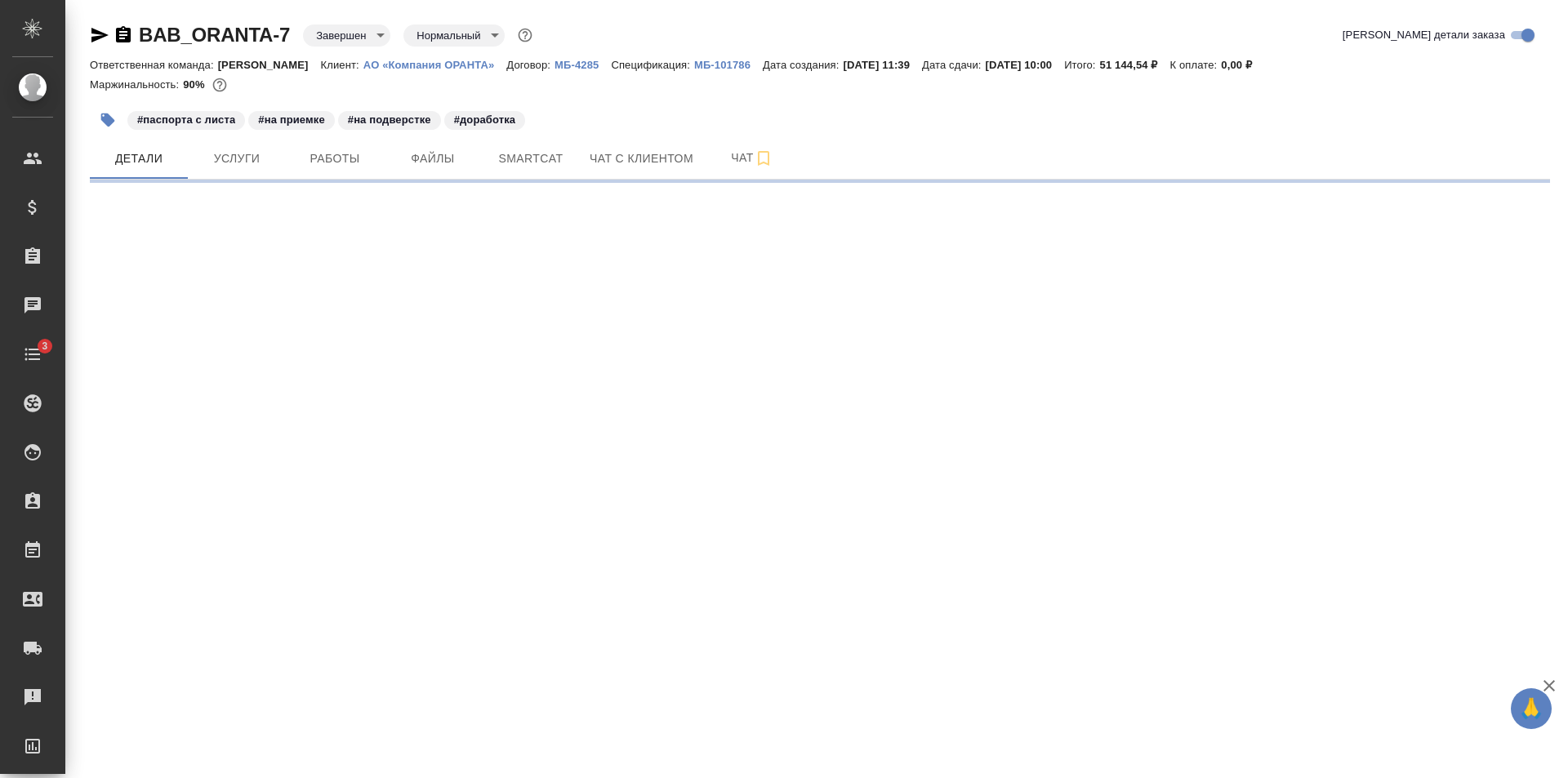
select select "RU"
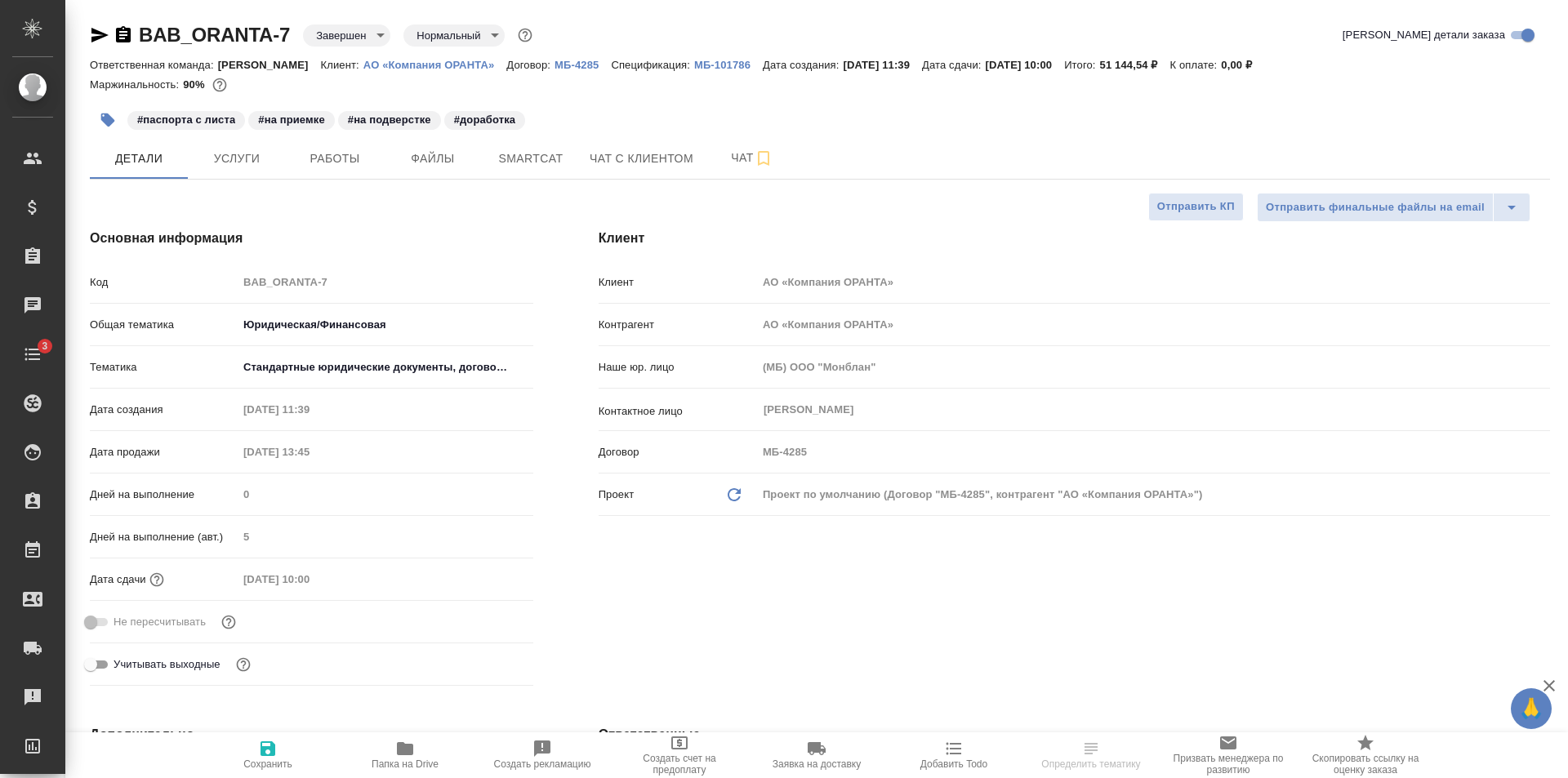
type textarea "x"
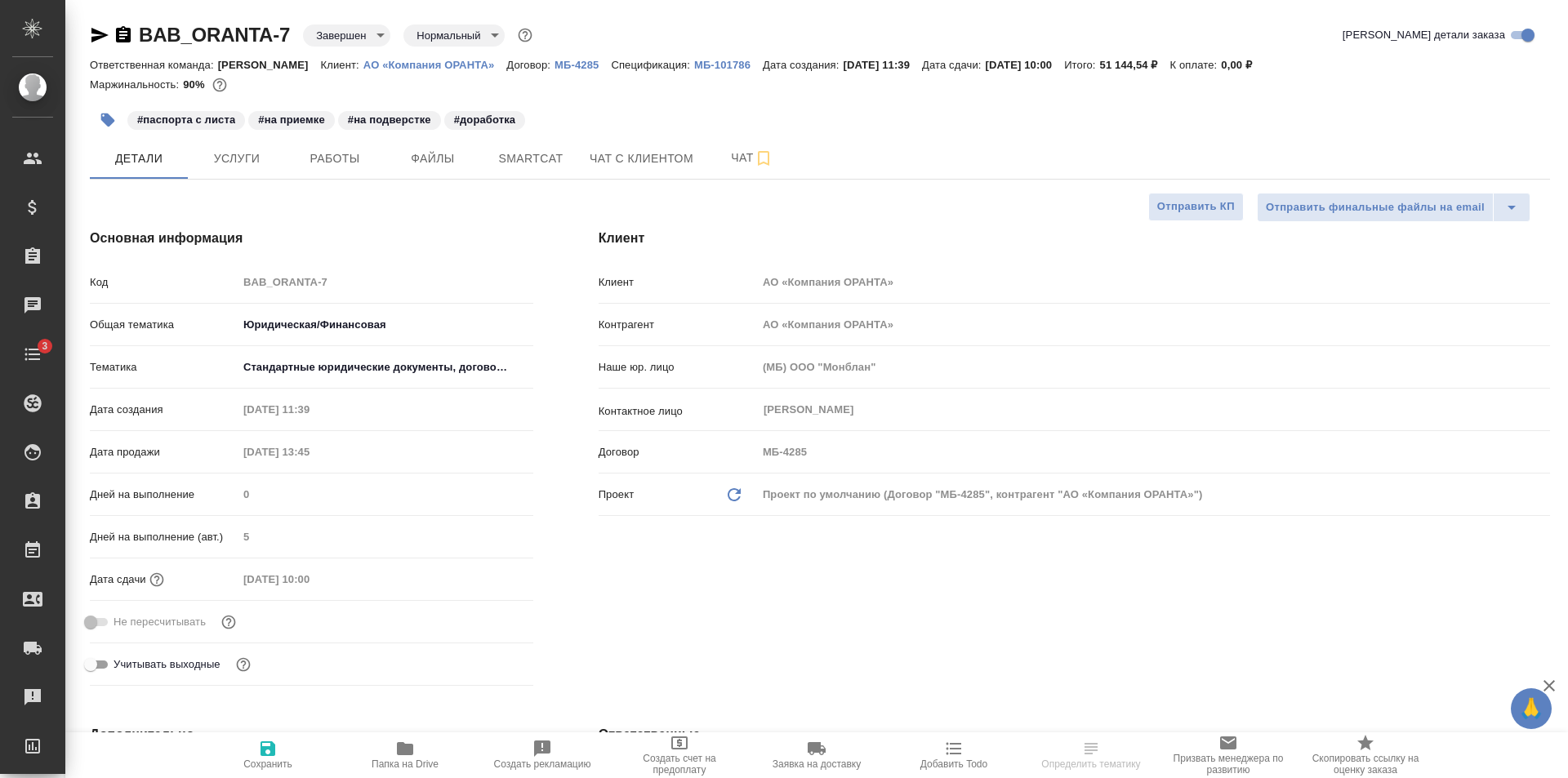
type textarea "x"
type input "Matveeva Anastasia"
click at [241, 152] on span "Услуги" at bounding box center [237, 159] width 78 height 20
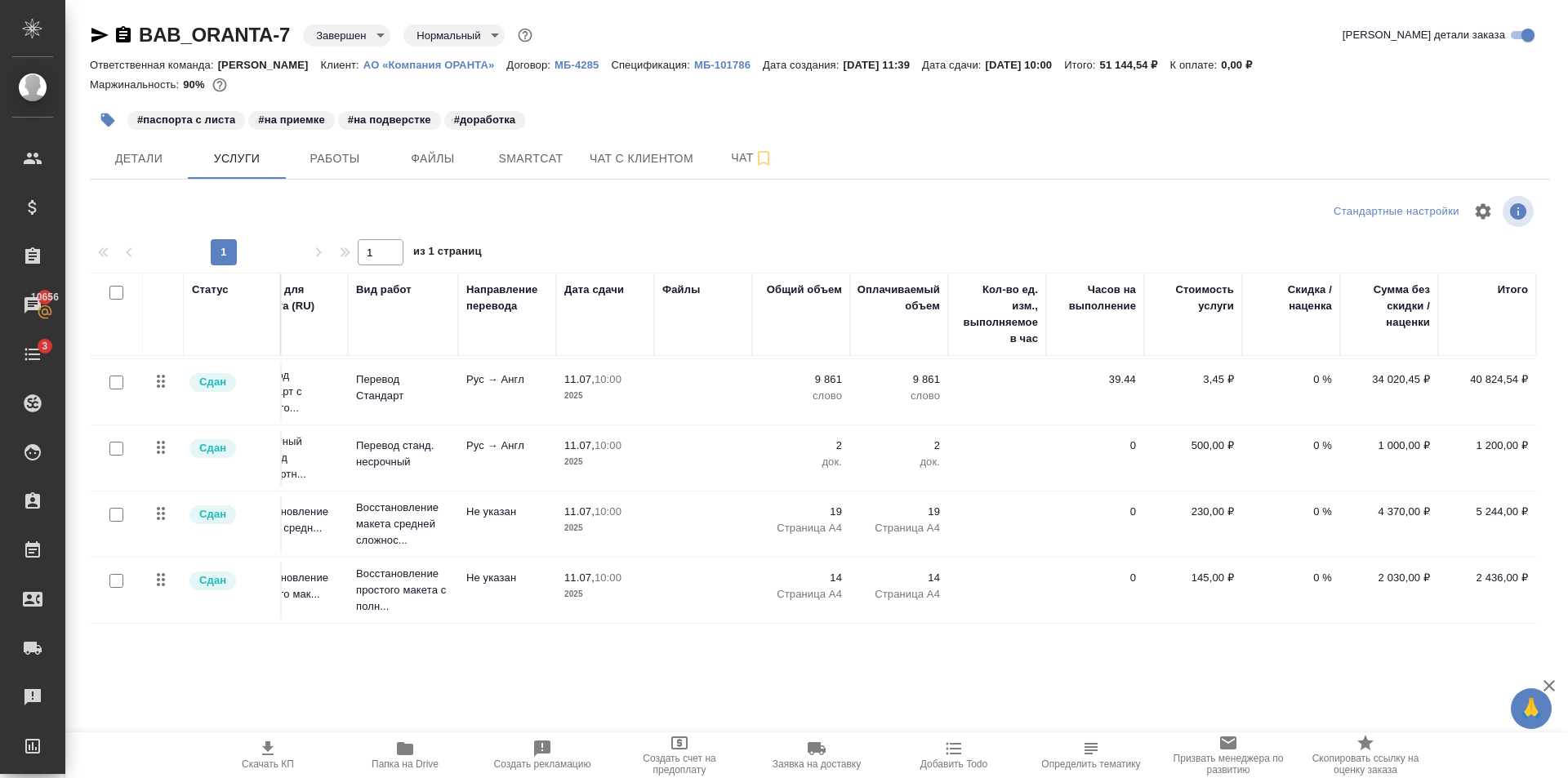
scroll to position [0, 56]
click at [628, 456] on p "2025" at bounding box center [605, 460] width 82 height 16
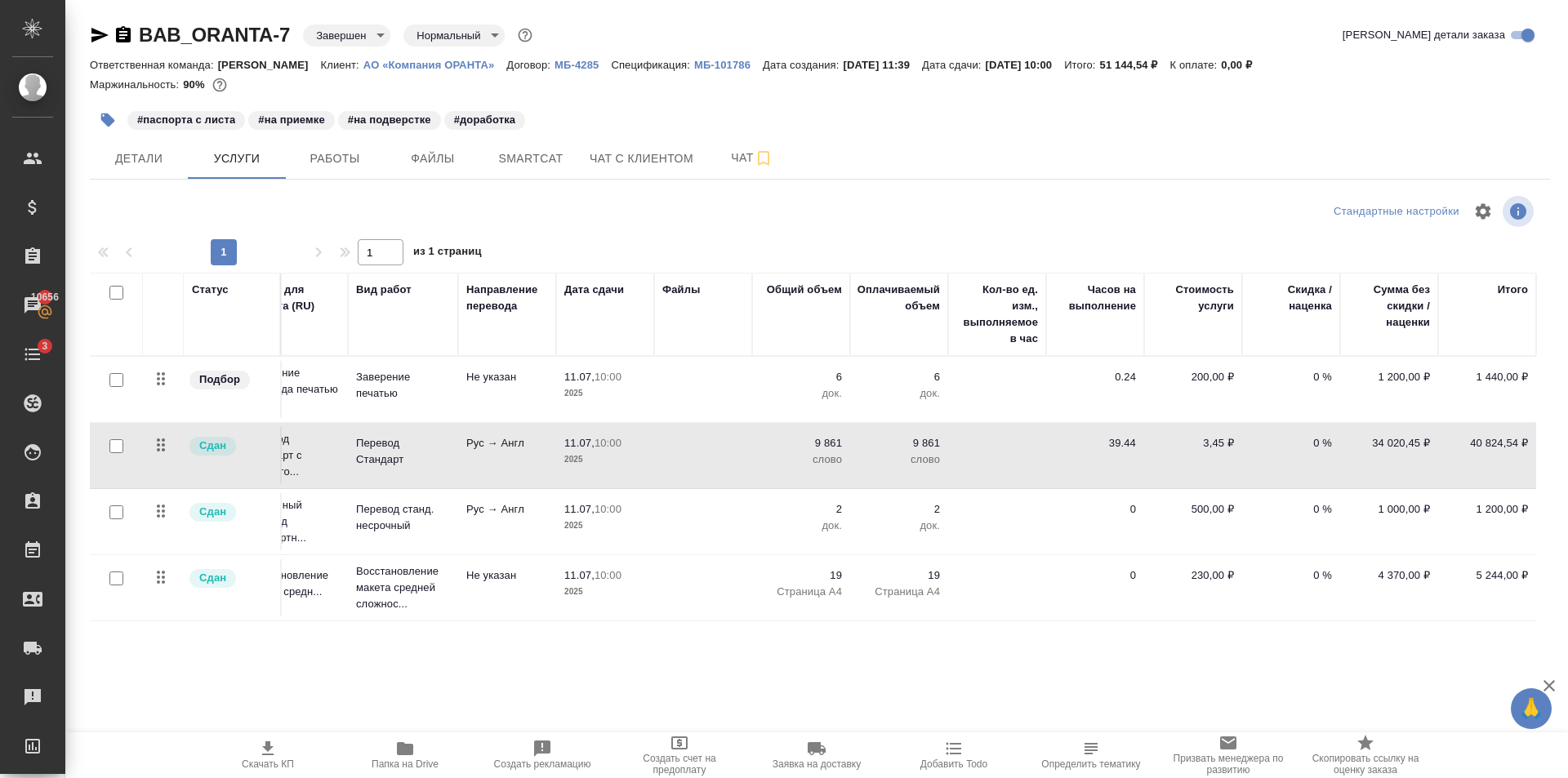
click at [628, 456] on p "2025" at bounding box center [605, 460] width 82 height 16
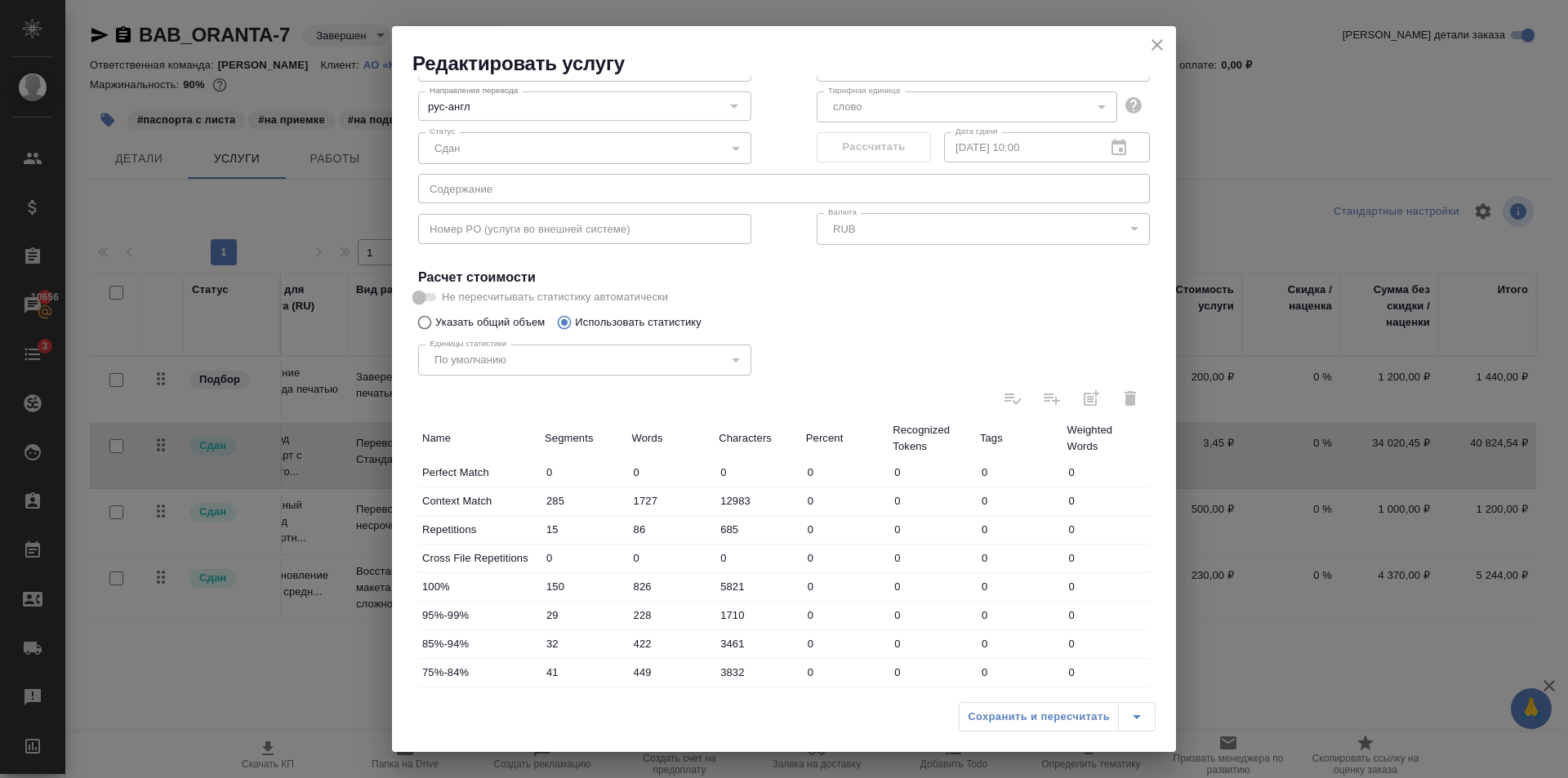
scroll to position [0, 0]
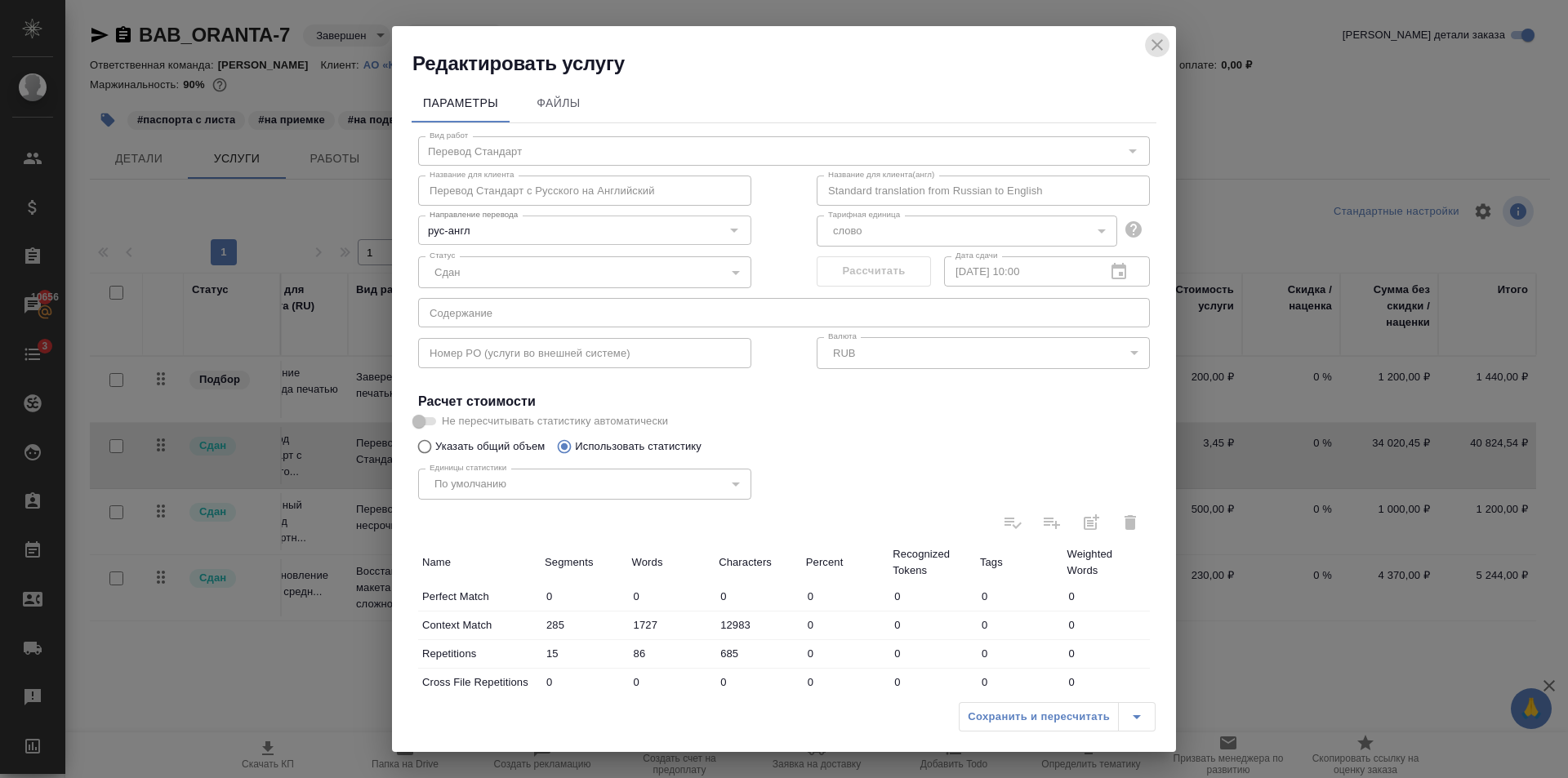
click at [1168, 45] on button "close" at bounding box center [1156, 45] width 24 height 24
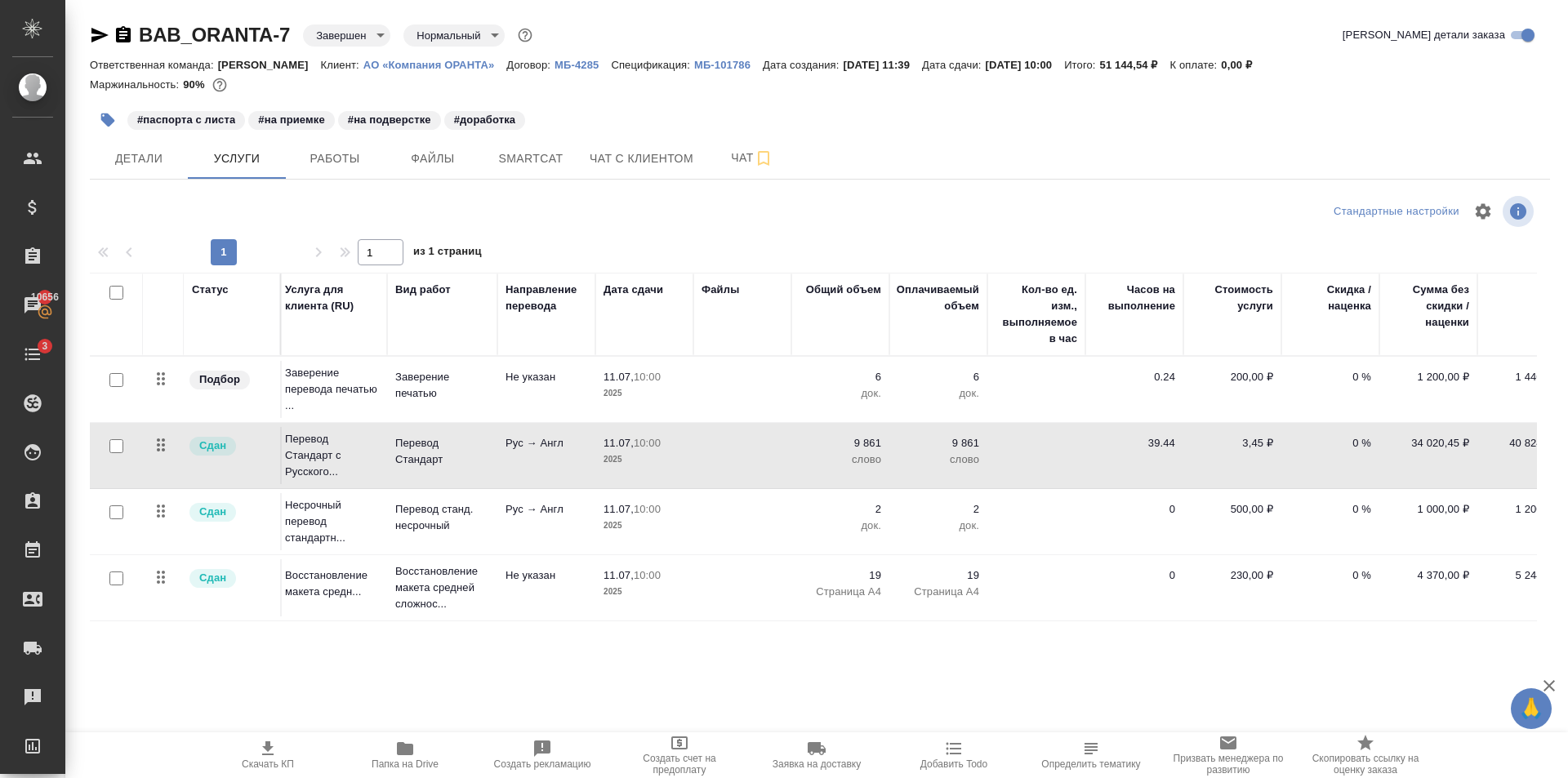
scroll to position [0, 56]
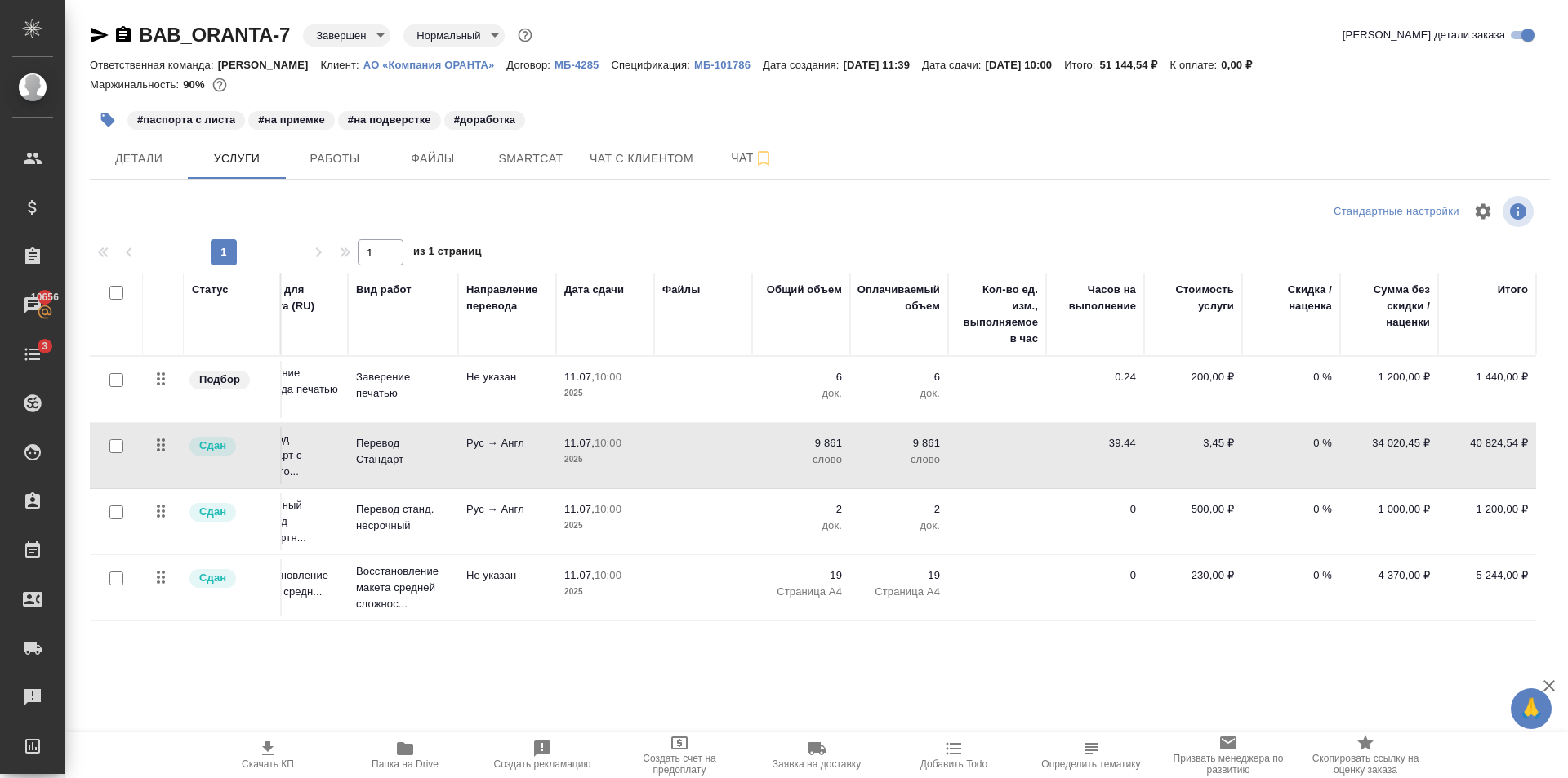
click at [1009, 418] on td at bounding box center [997, 389] width 98 height 57
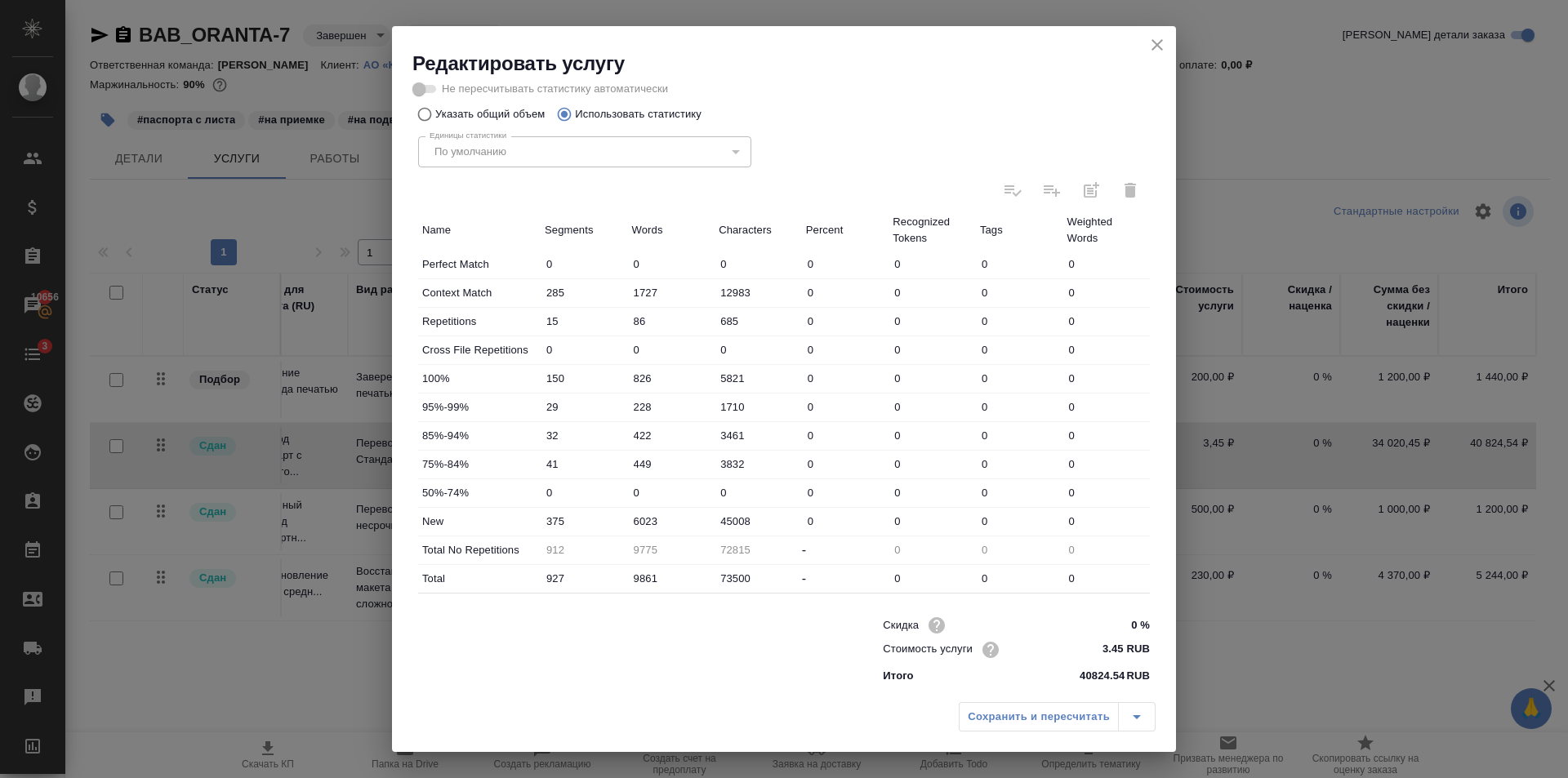
scroll to position [336, 0]
click at [1155, 47] on icon "close" at bounding box center [1156, 45] width 12 height 12
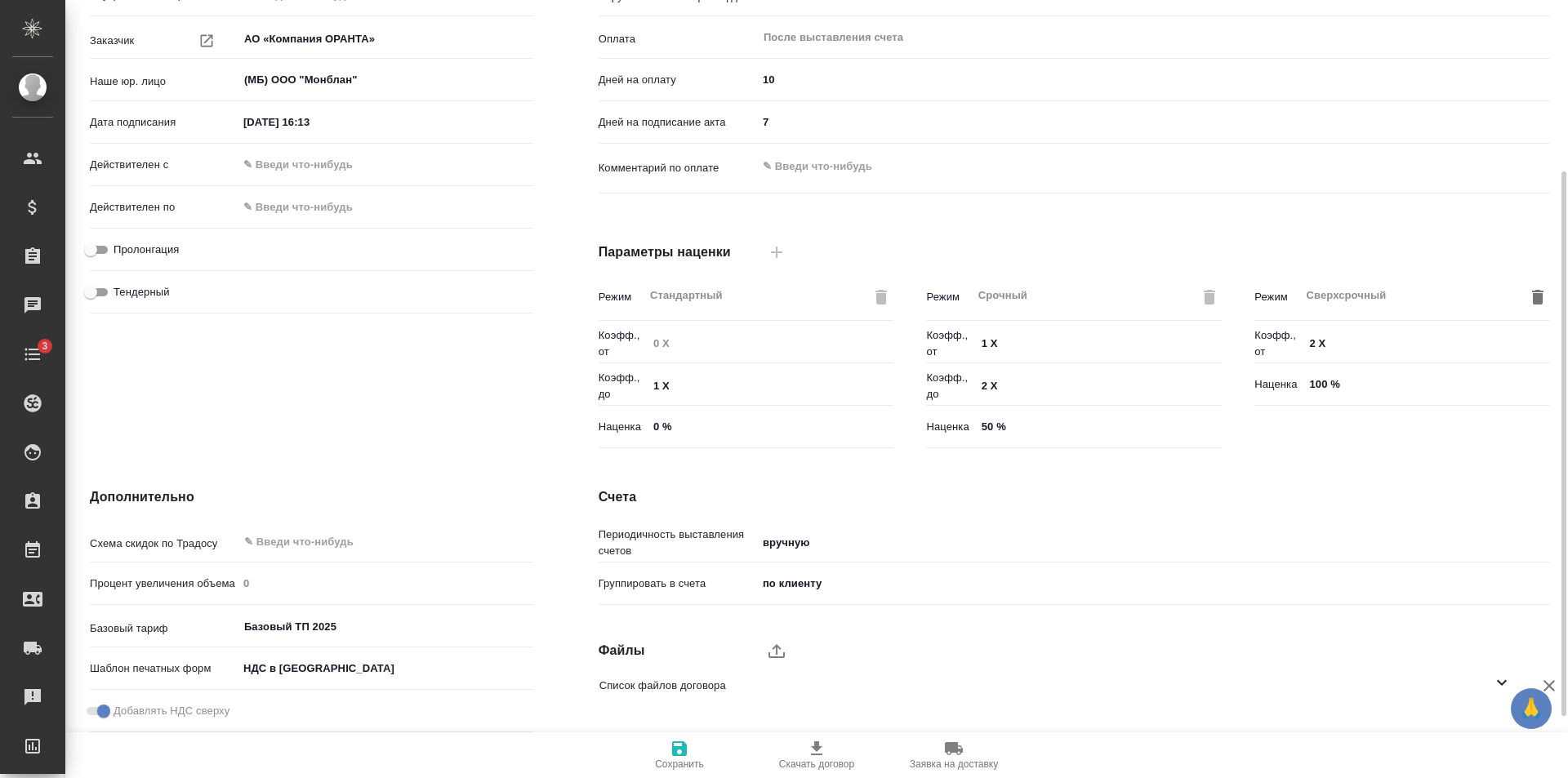
scroll to position [345, 0]
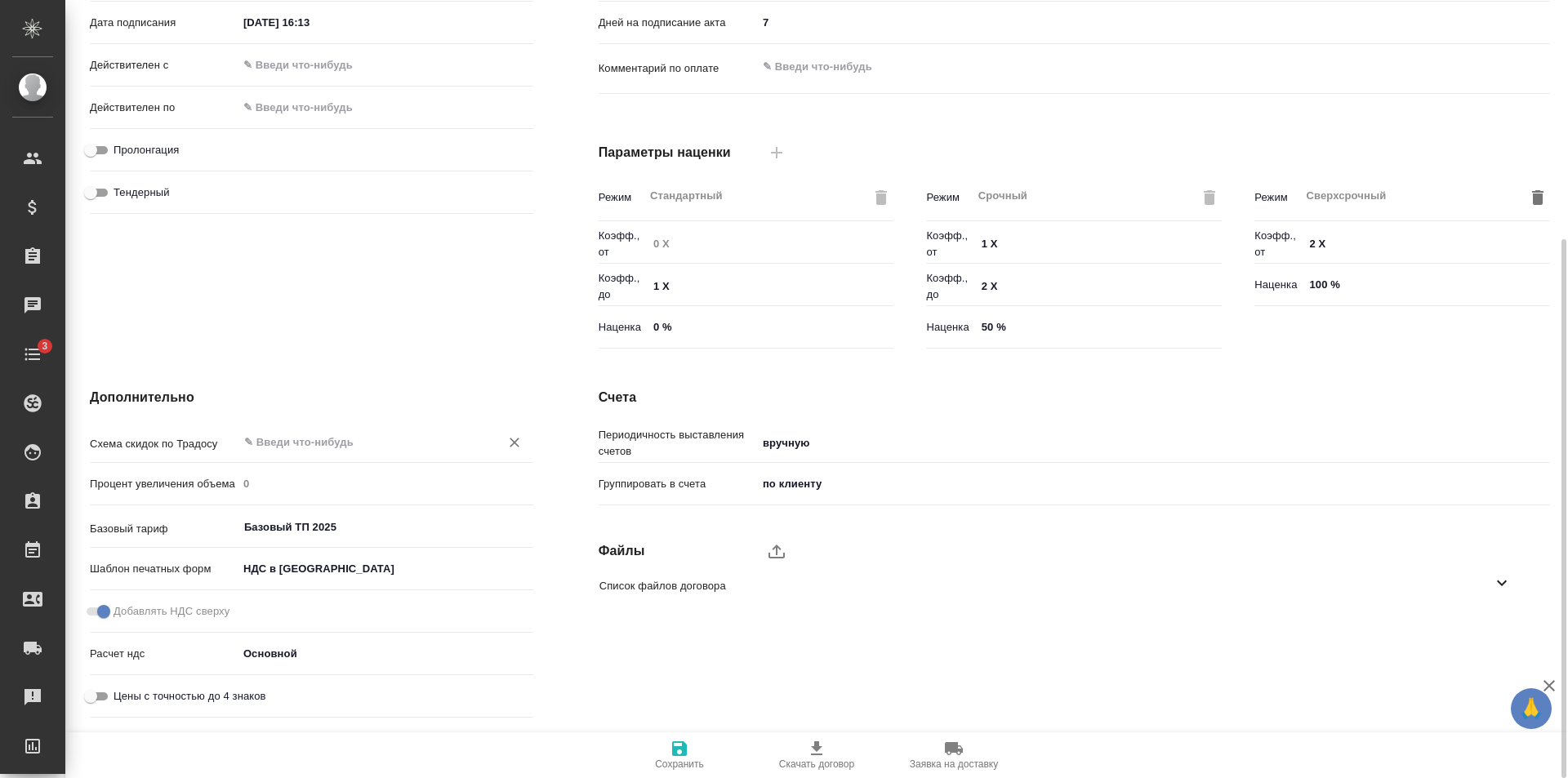
click at [336, 431] on div "​" at bounding box center [386, 441] width 296 height 29
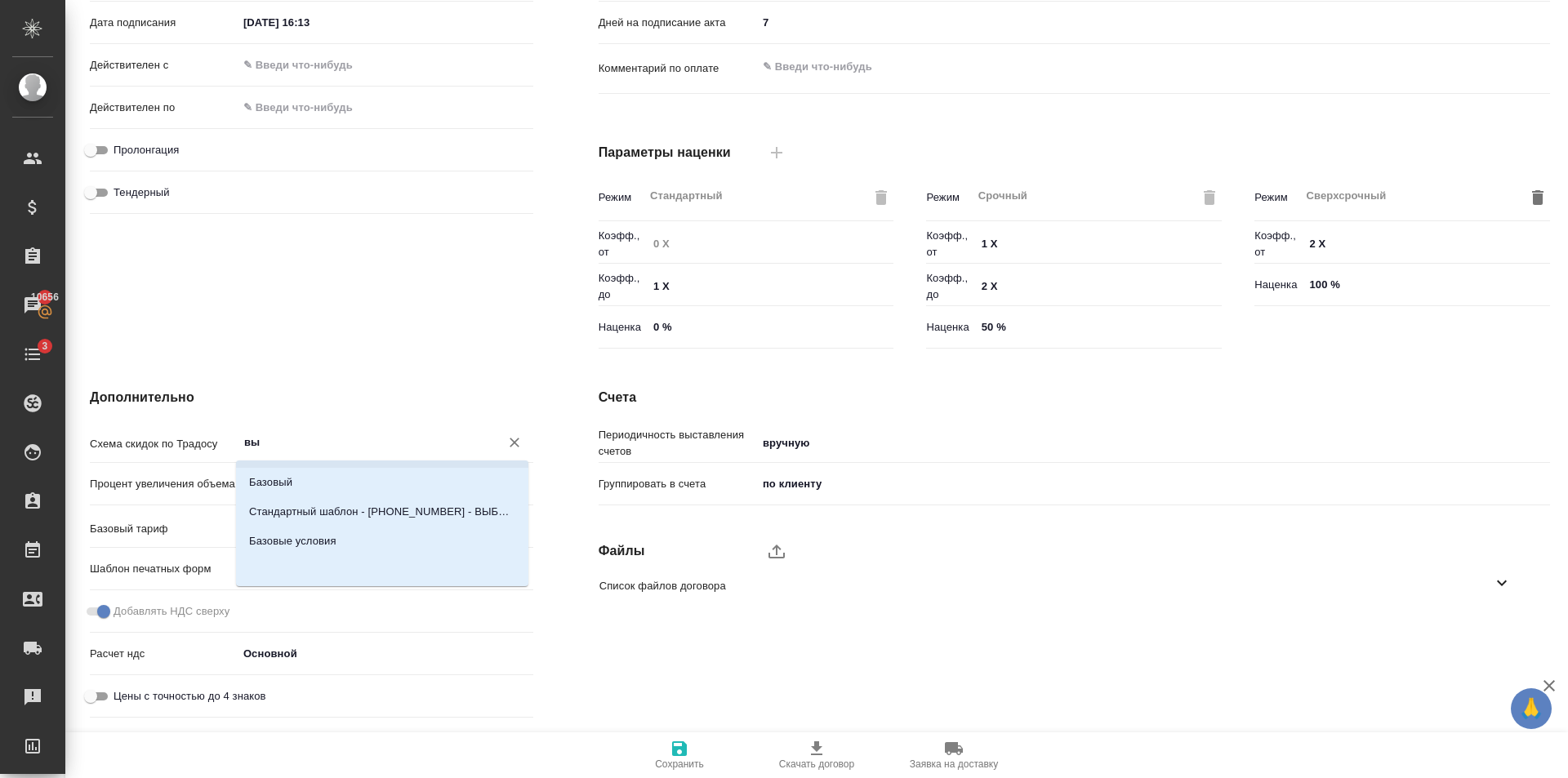
scroll to position [0, 0]
click at [310, 446] on input "вы" at bounding box center [357, 442] width 231 height 20
click at [360, 541] on p "Стандартный шаблон - [PHONE_NUMBER] - ВЫБЕРИ МЕНЯ!" at bounding box center [382, 538] width 266 height 16
type input "Стандартный шаблон - [PHONE_NUMBER] - ВЫБЕРИ МЕНЯ!"
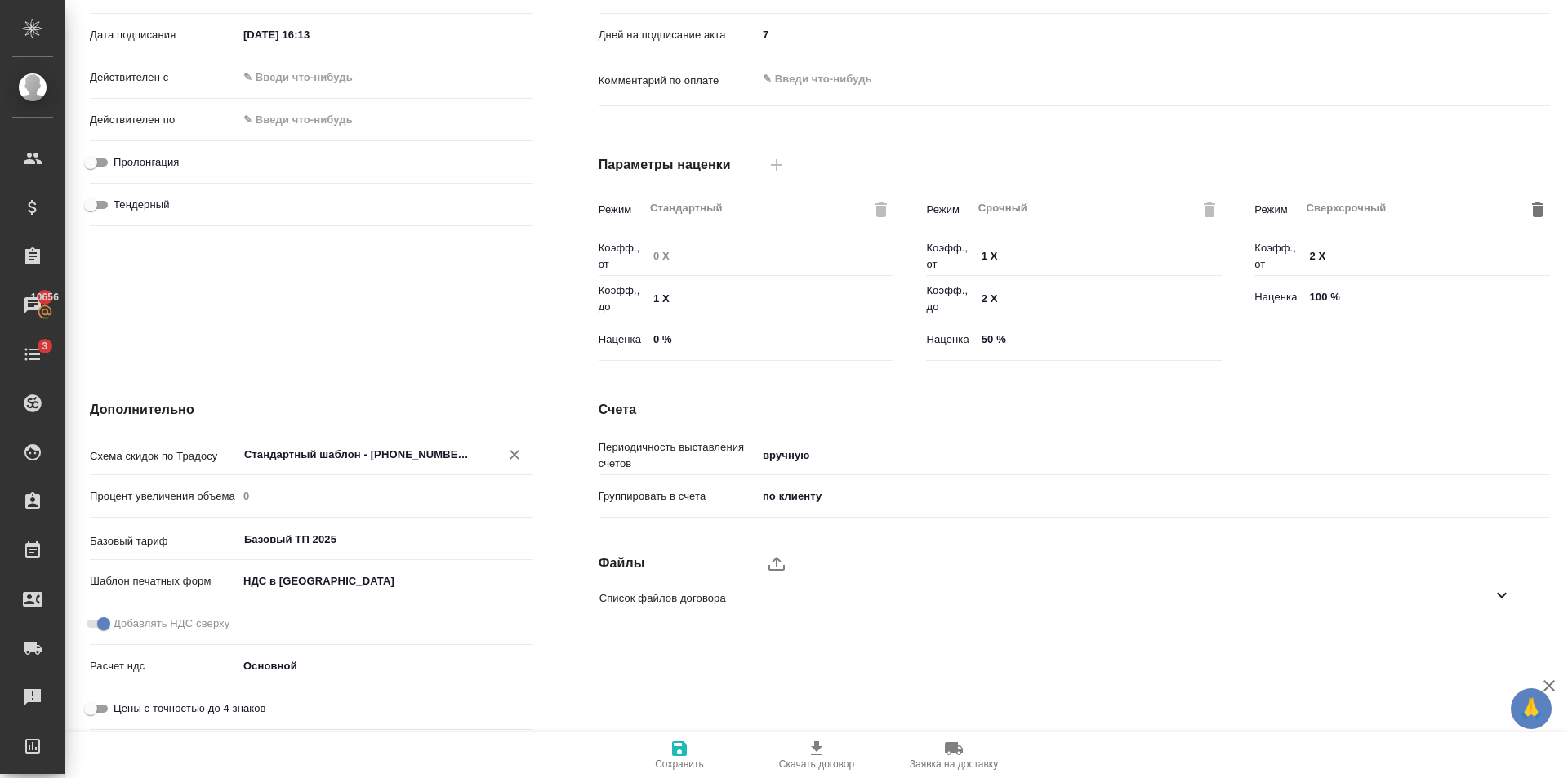
scroll to position [345, 0]
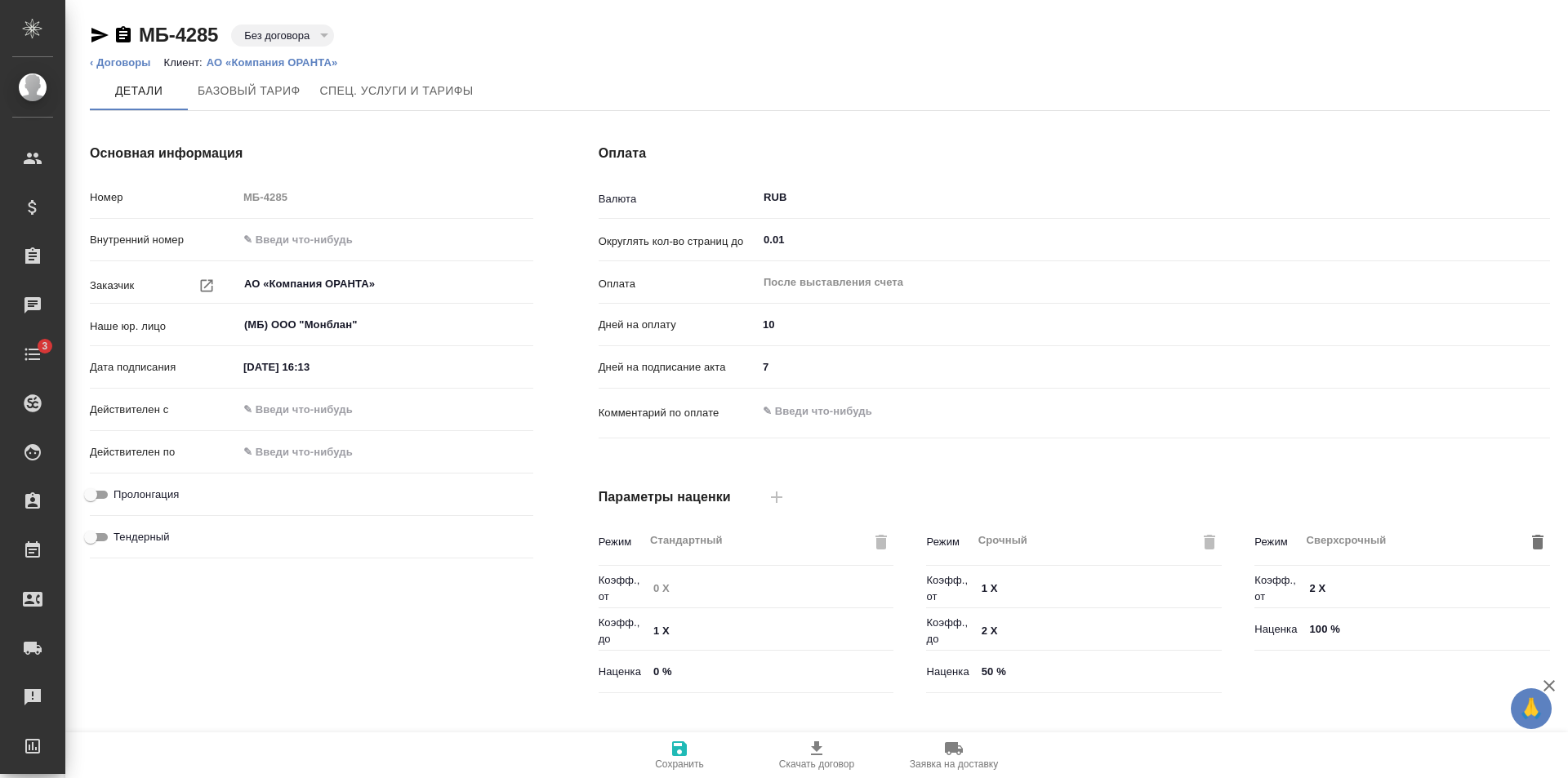
type input "Базовый ТП 2025"
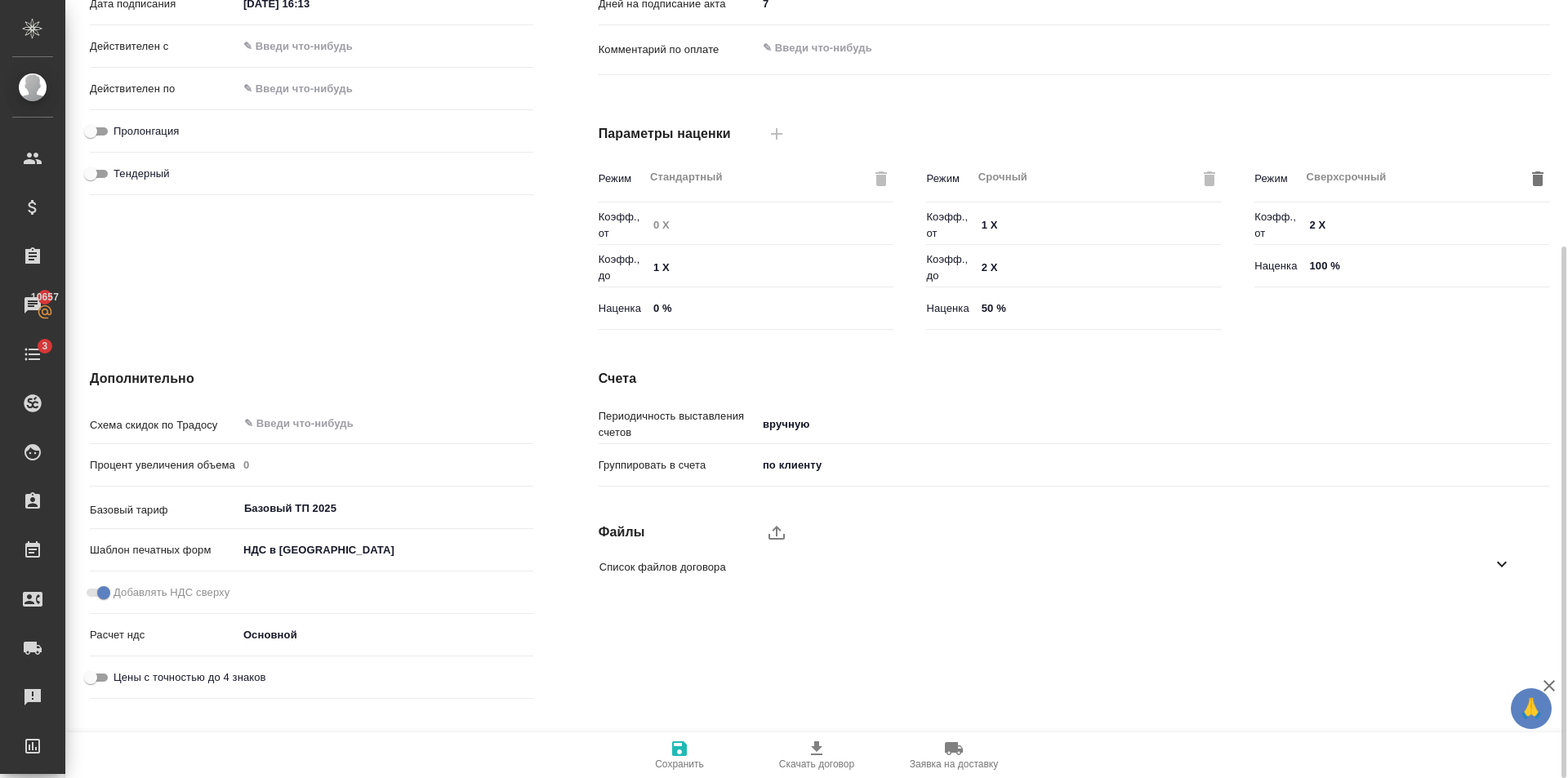
scroll to position [381, 0]
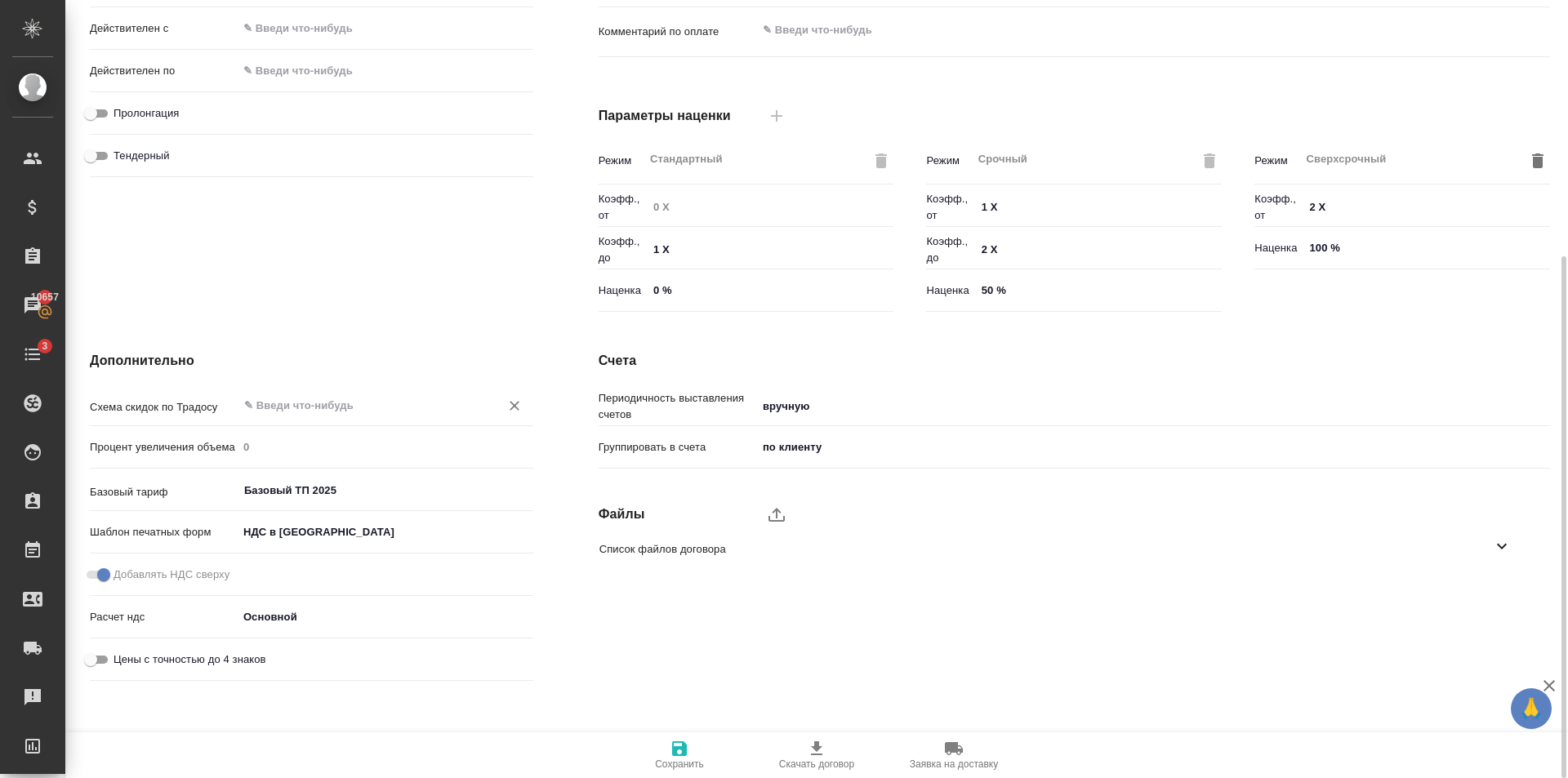
click at [386, 407] on input "text" at bounding box center [357, 405] width 231 height 20
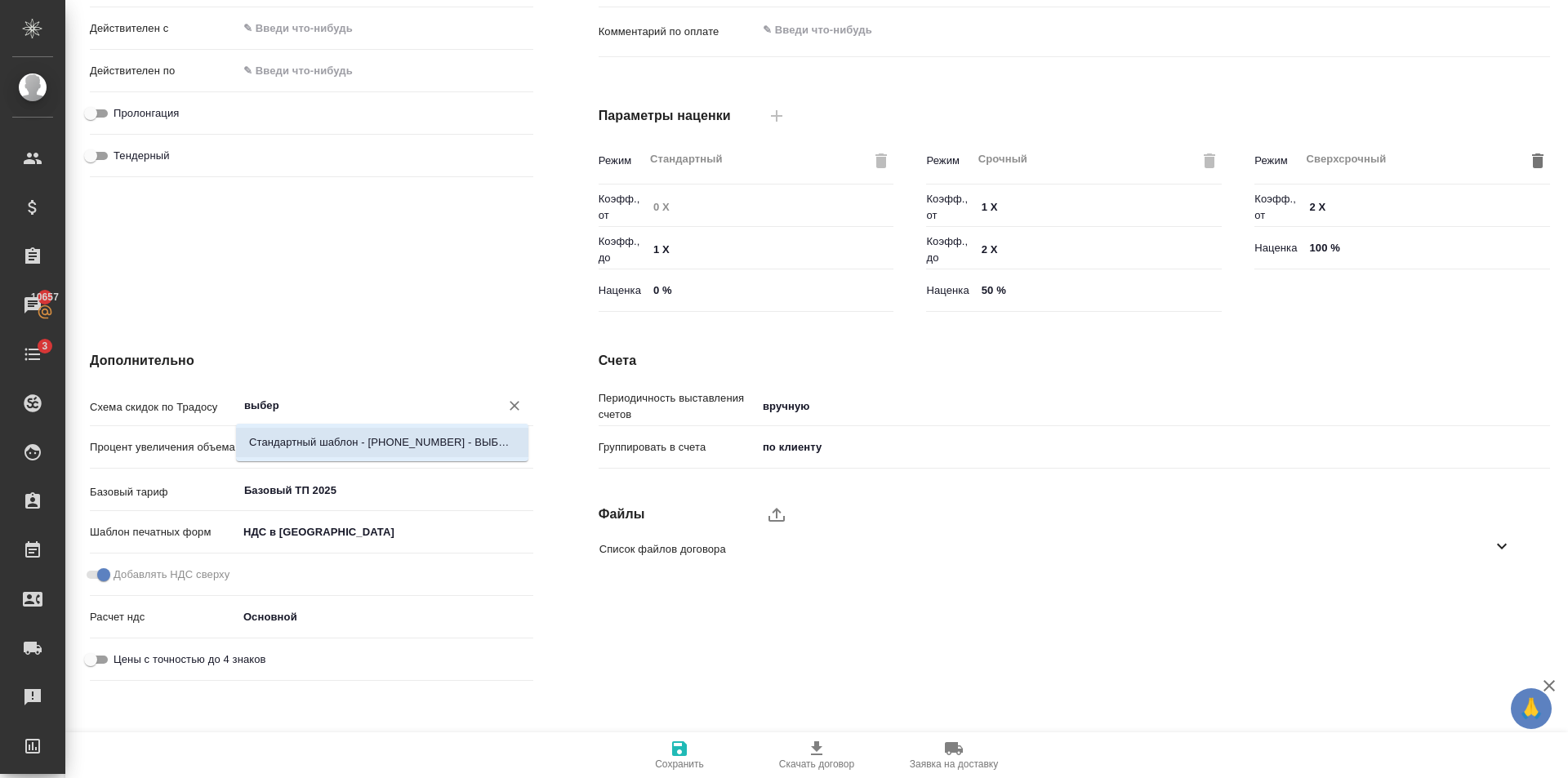
click at [396, 438] on p "Стандартный шаблон - [PHONE_NUMBER] - ВЫБЕРИ МЕНЯ!" at bounding box center [382, 443] width 266 height 16
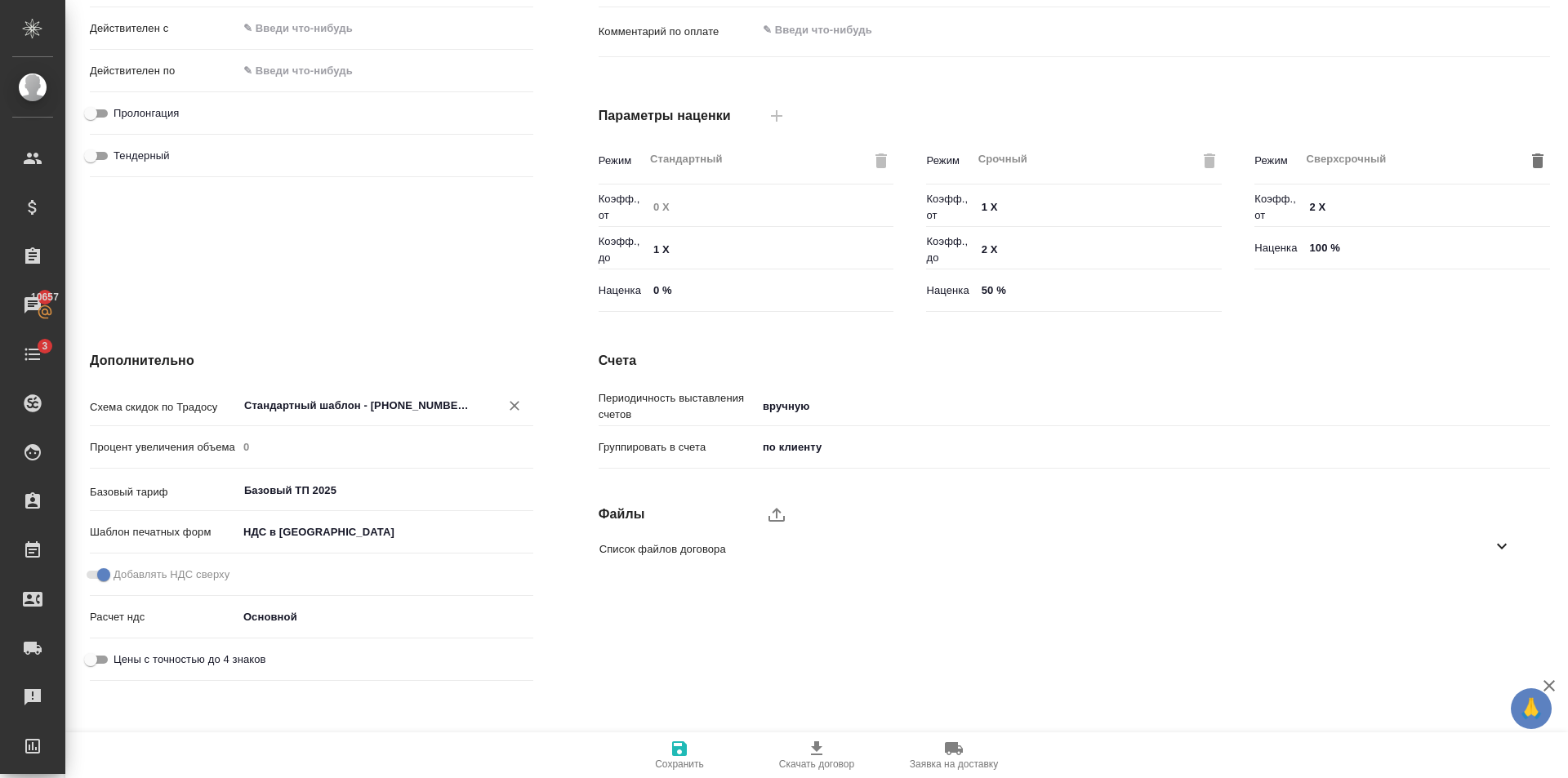
type input "Стандартный шаблон - [PHONE_NUMBER] - ВЫБЕРИ МЕНЯ!"
click at [666, 756] on span "Сохранить" at bounding box center [679, 754] width 118 height 31
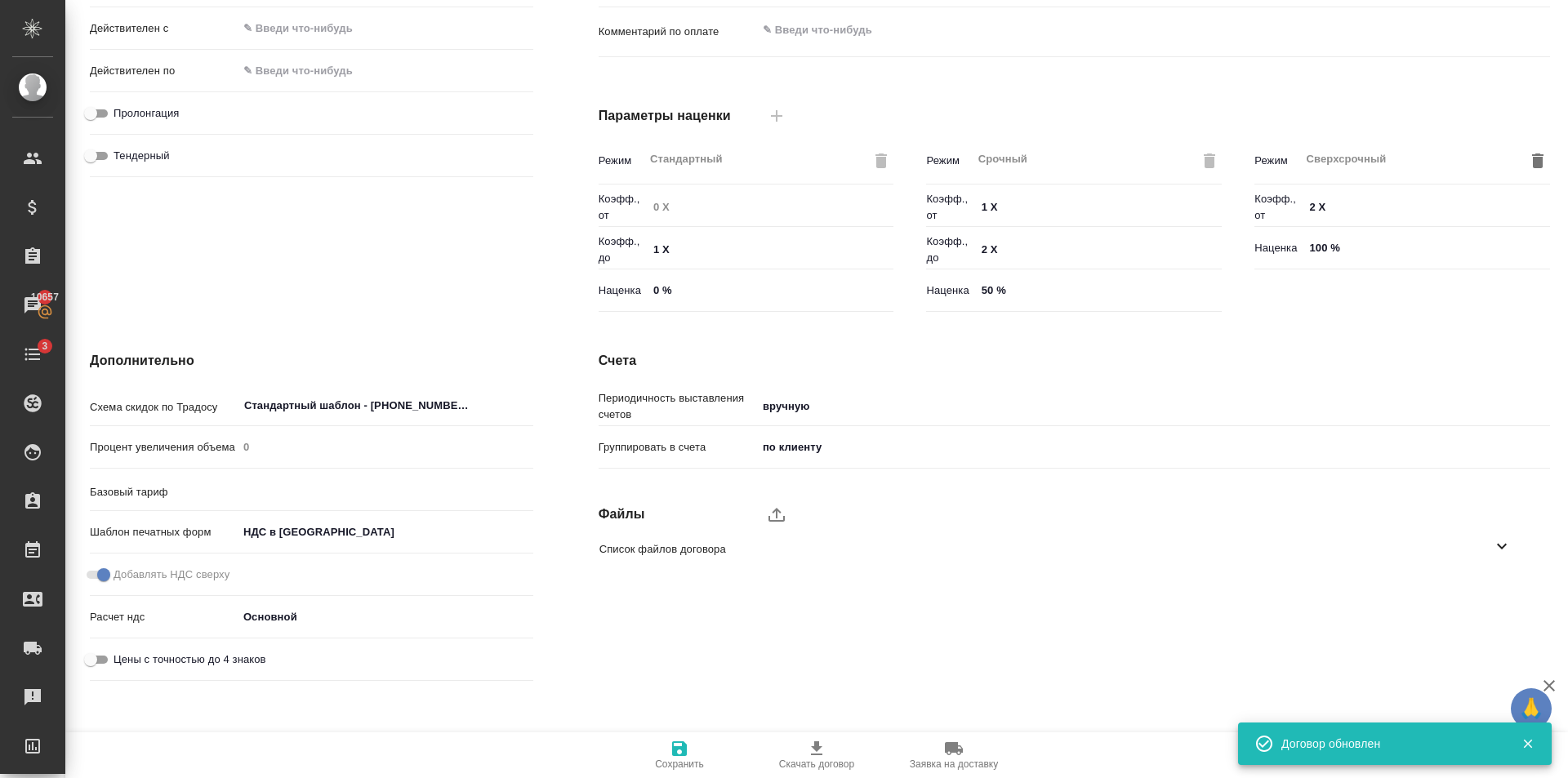
type input "Базовый ТП 2025"
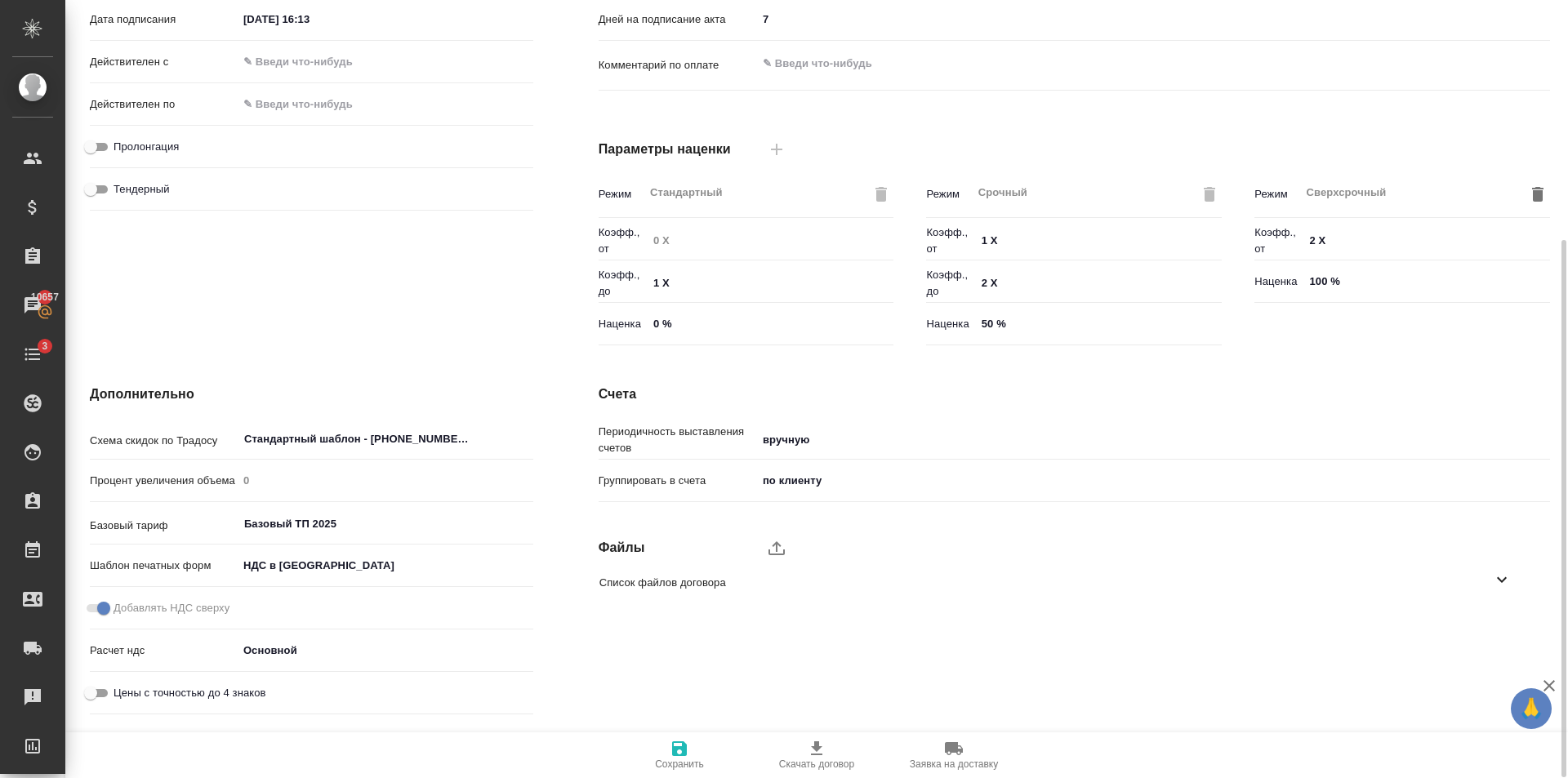
scroll to position [348, 0]
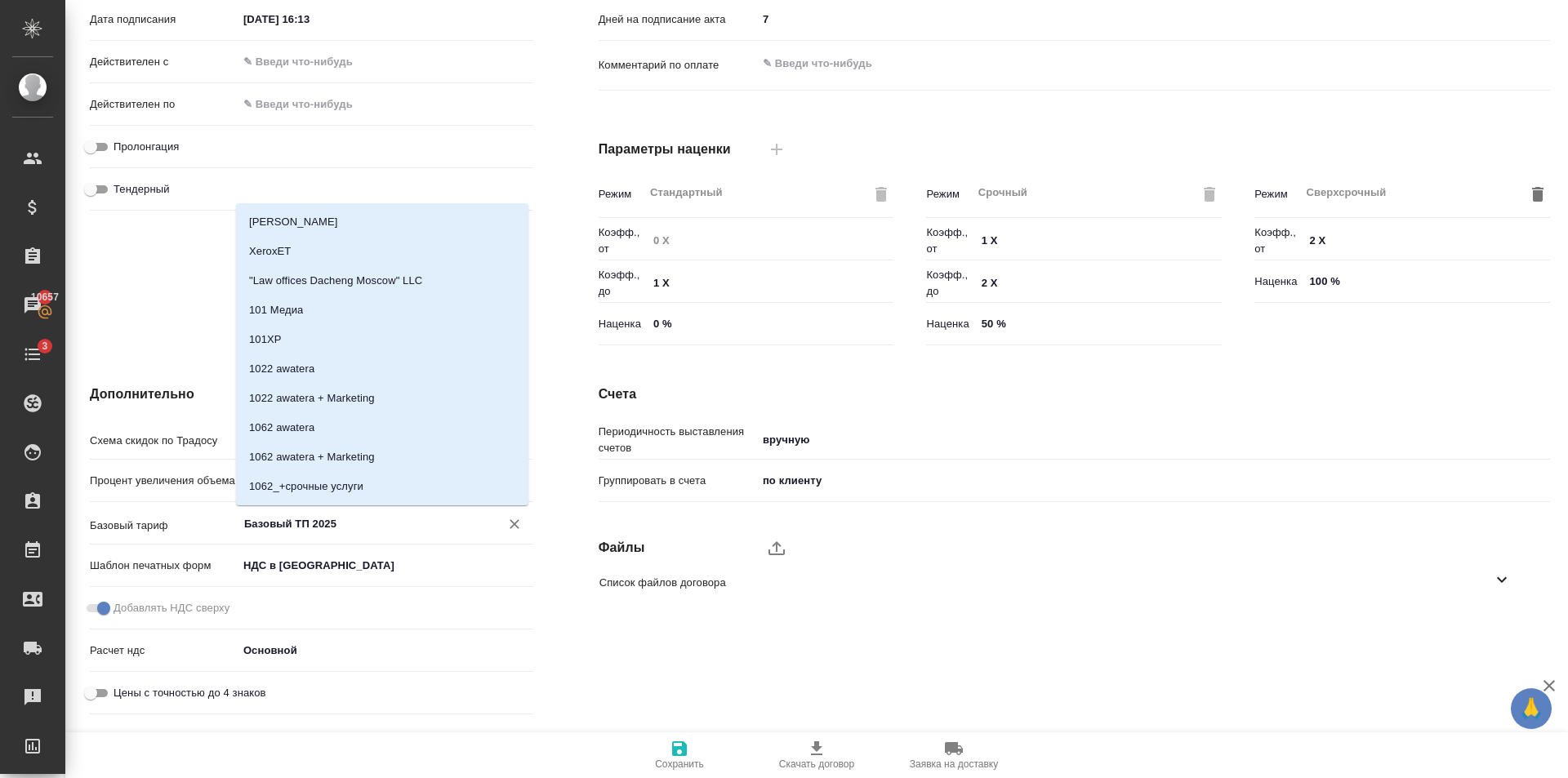
click at [355, 522] on input "Базовый ТП 2025" at bounding box center [357, 523] width 231 height 20
click at [497, 658] on body "🙏 .cls-1 fill:#fff; AWATERA Golubev Dmitry Клиенты Спецификации Заказы 10657 Ча…" at bounding box center [784, 389] width 1568 height 778
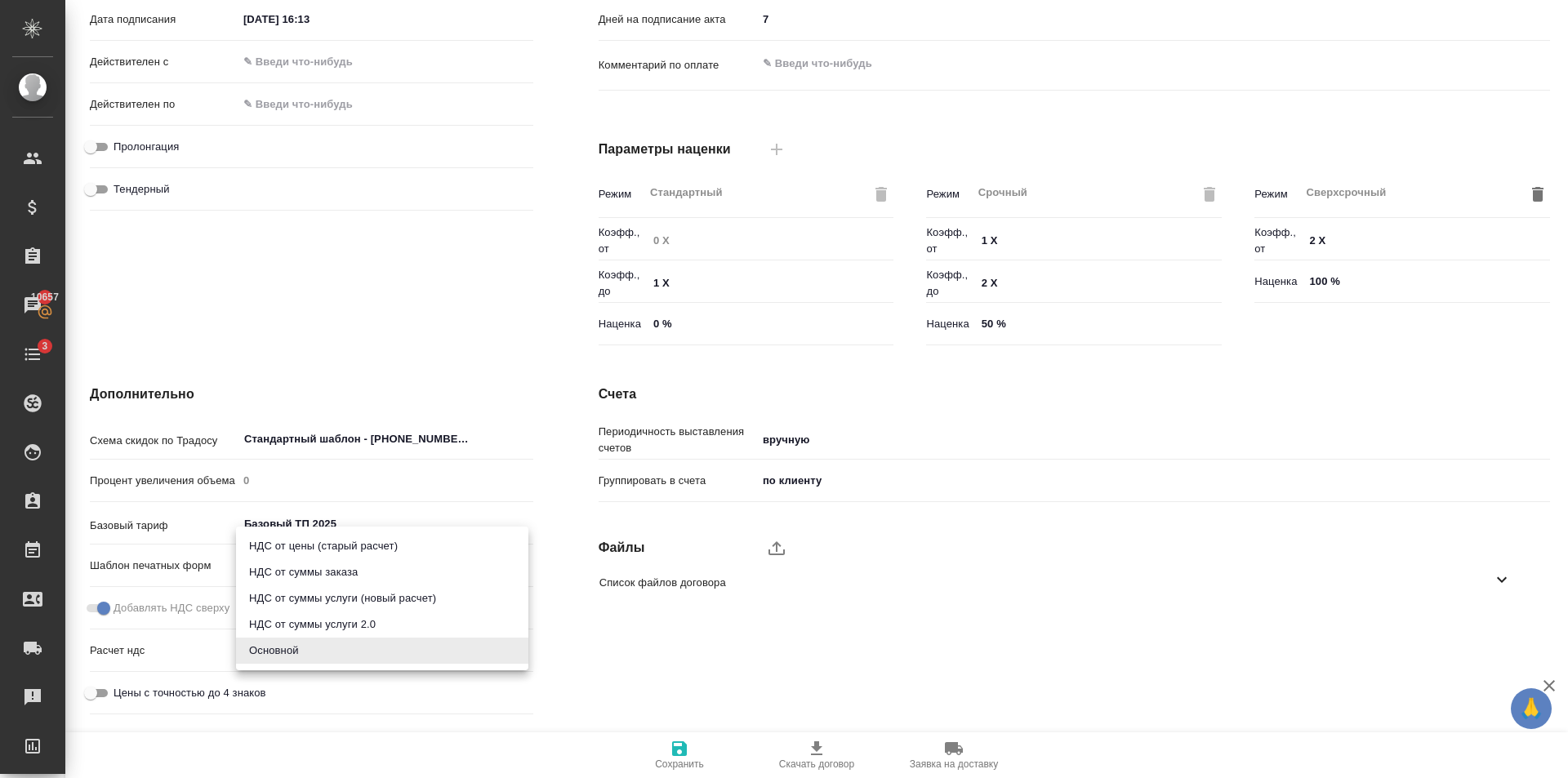
click at [763, 658] on div at bounding box center [784, 389] width 1568 height 778
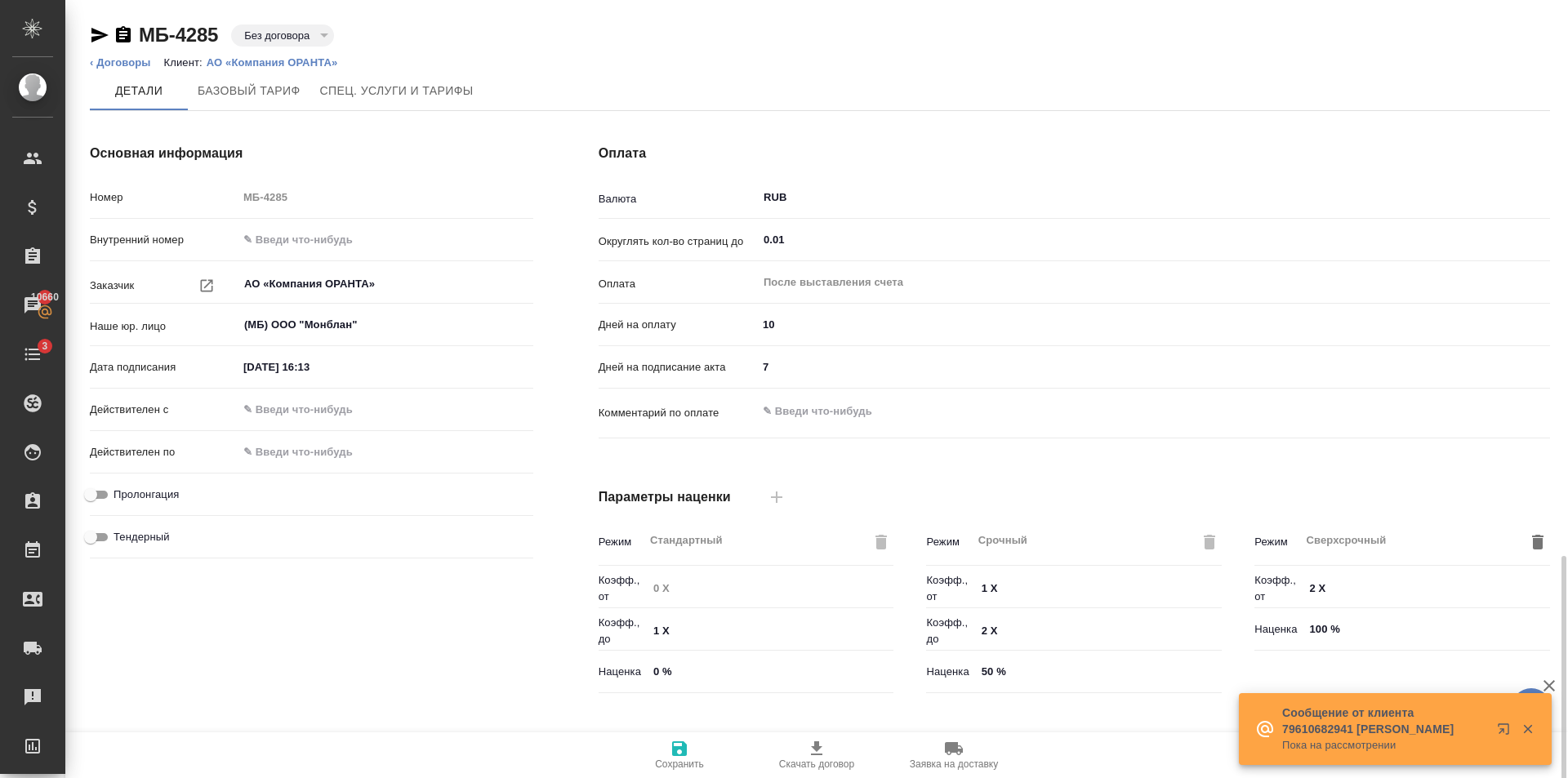
scroll to position [356, 0]
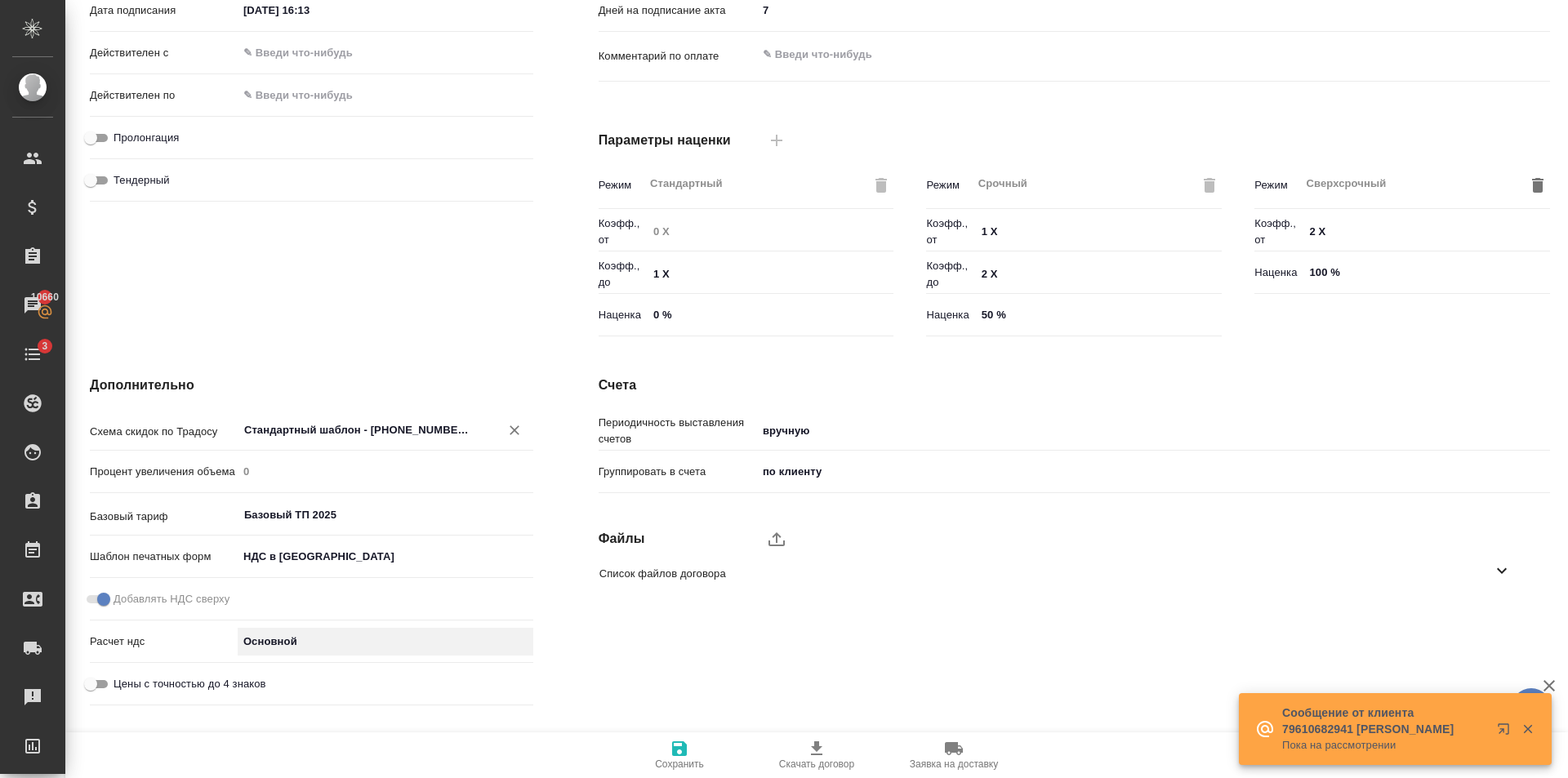
click at [506, 431] on icon "Очистить" at bounding box center [514, 430] width 16 height 16
type textarea "x"
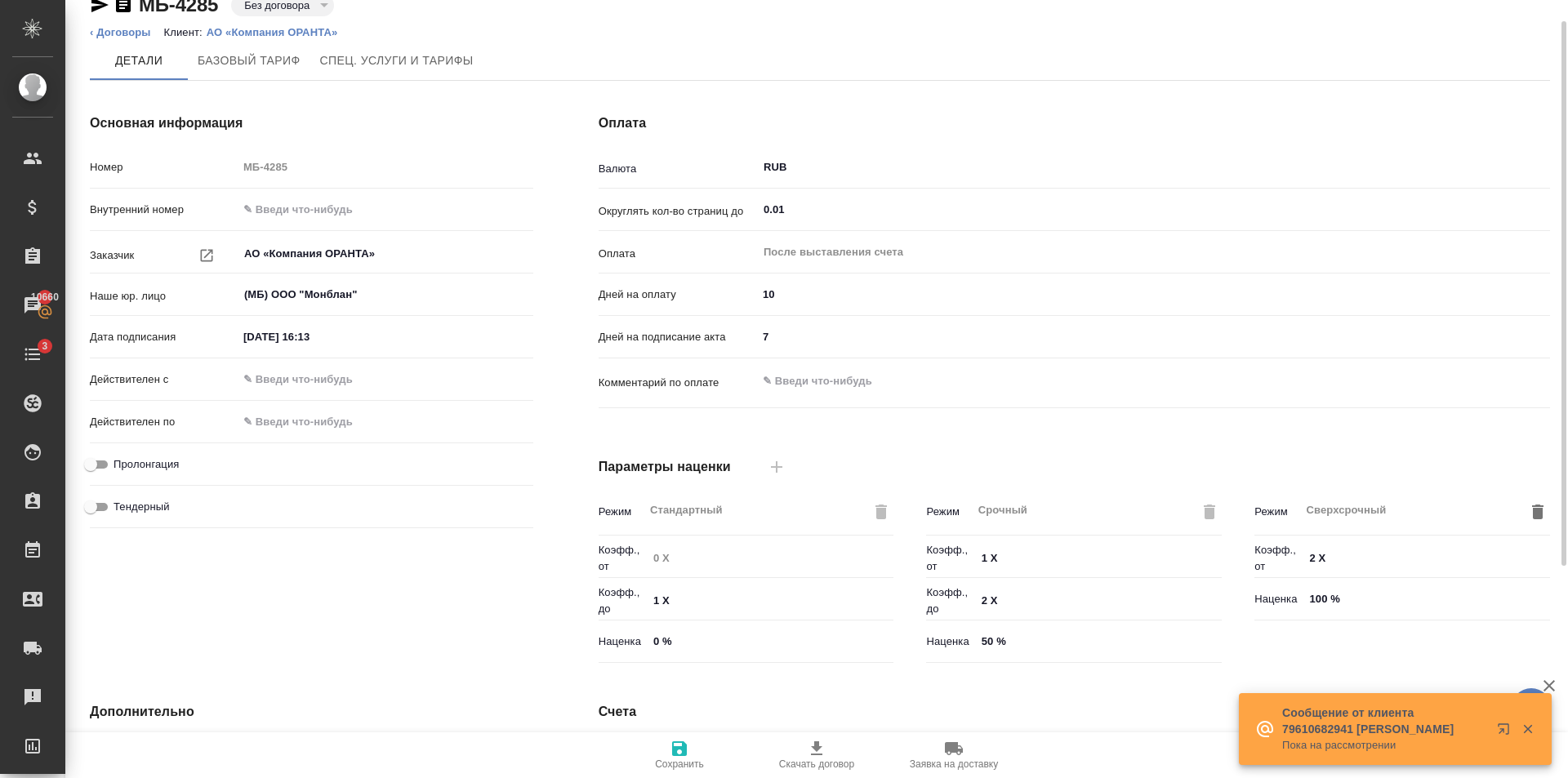
scroll to position [0, 0]
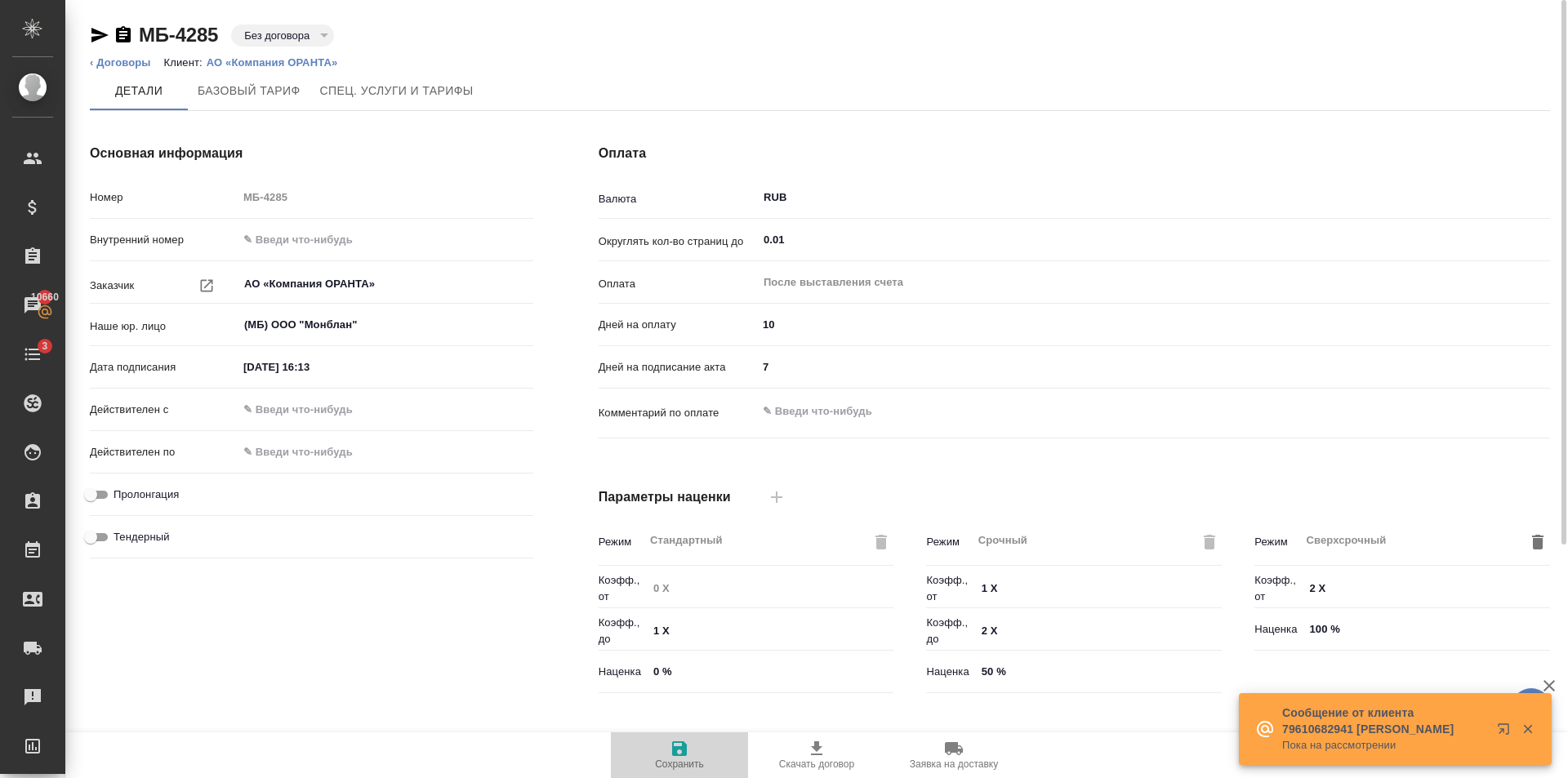
click at [697, 745] on span "Сохранить" at bounding box center [679, 754] width 118 height 31
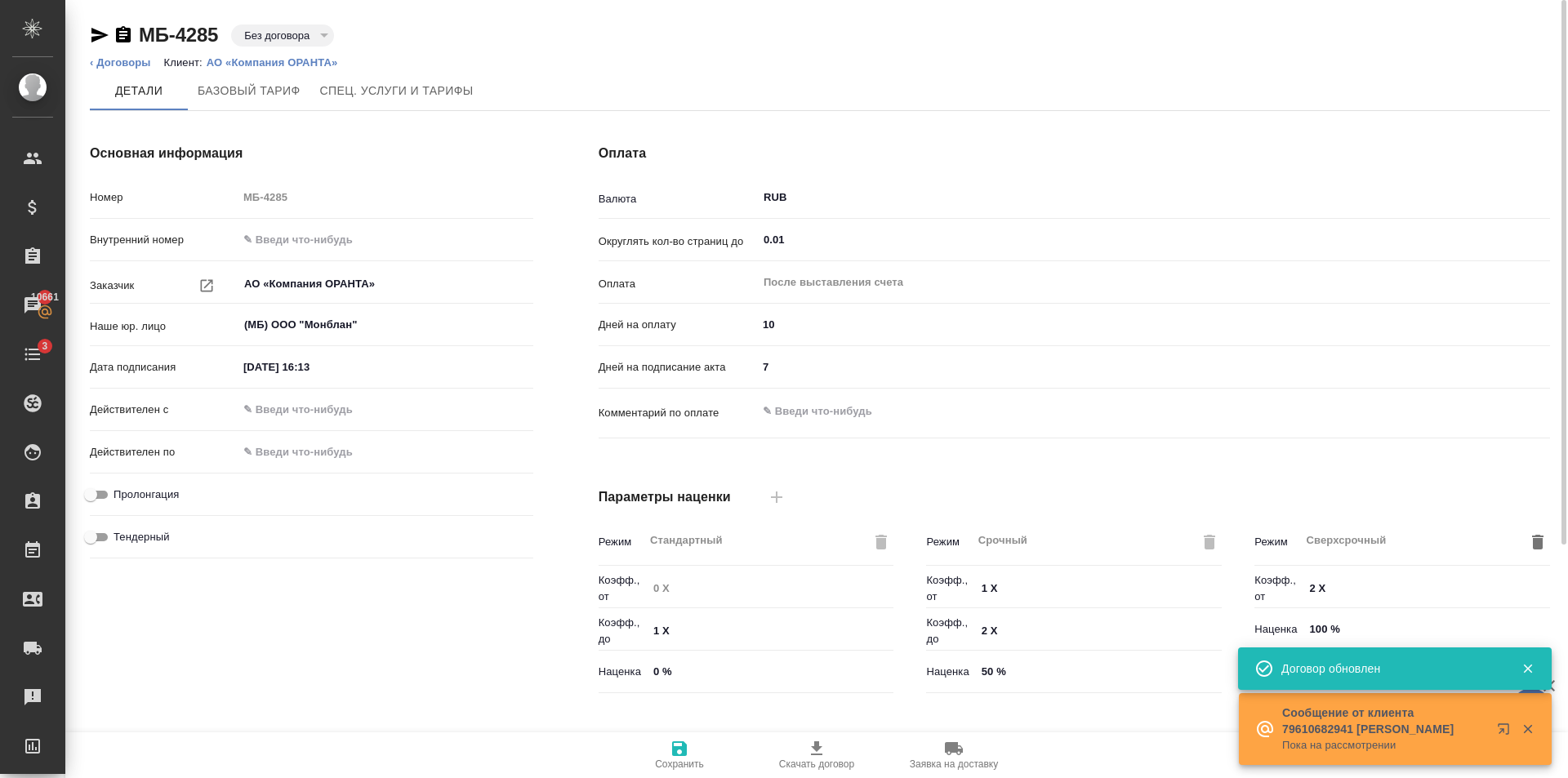
type input "Базовый ТП 2025"
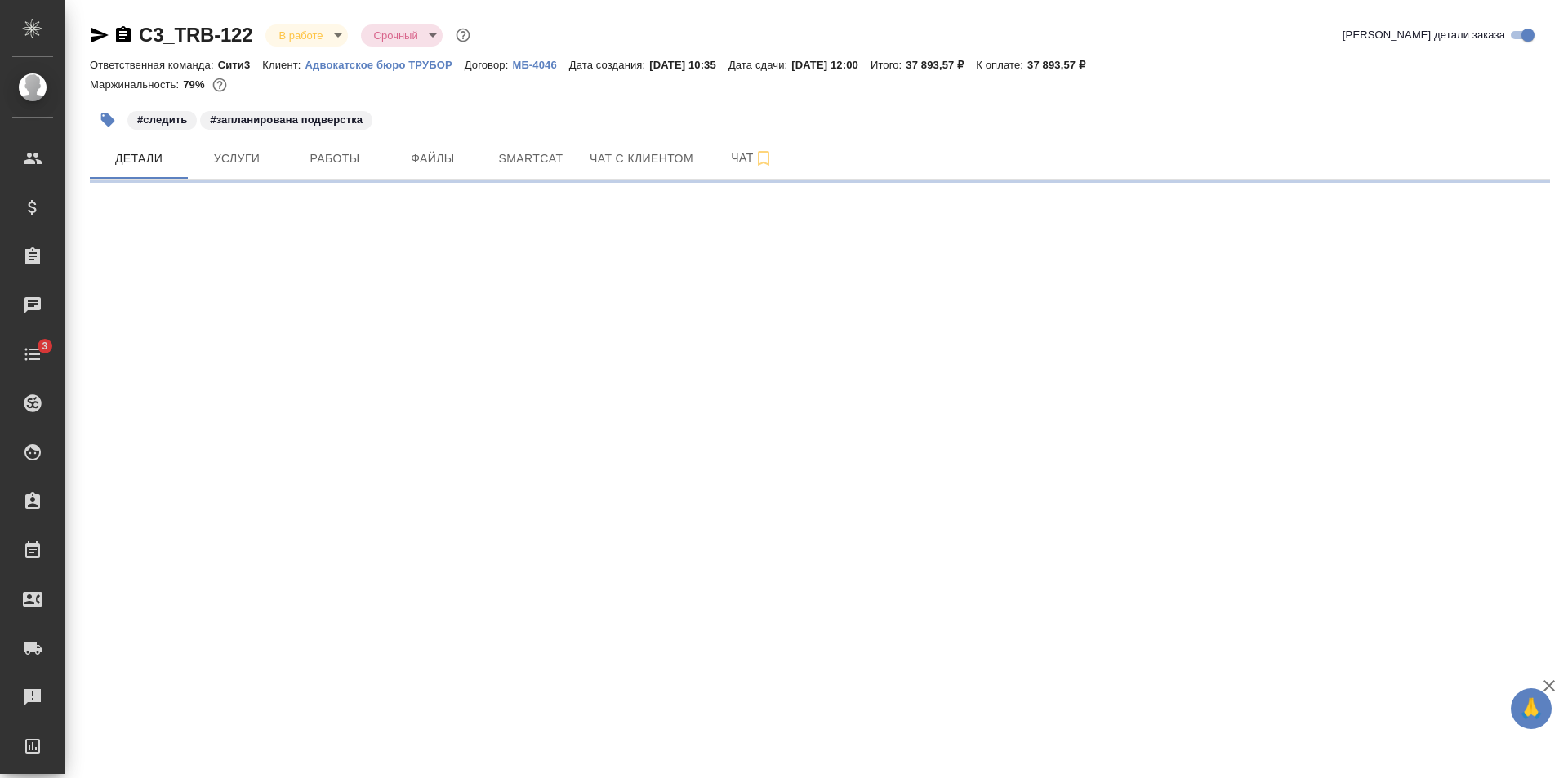
select select "RU"
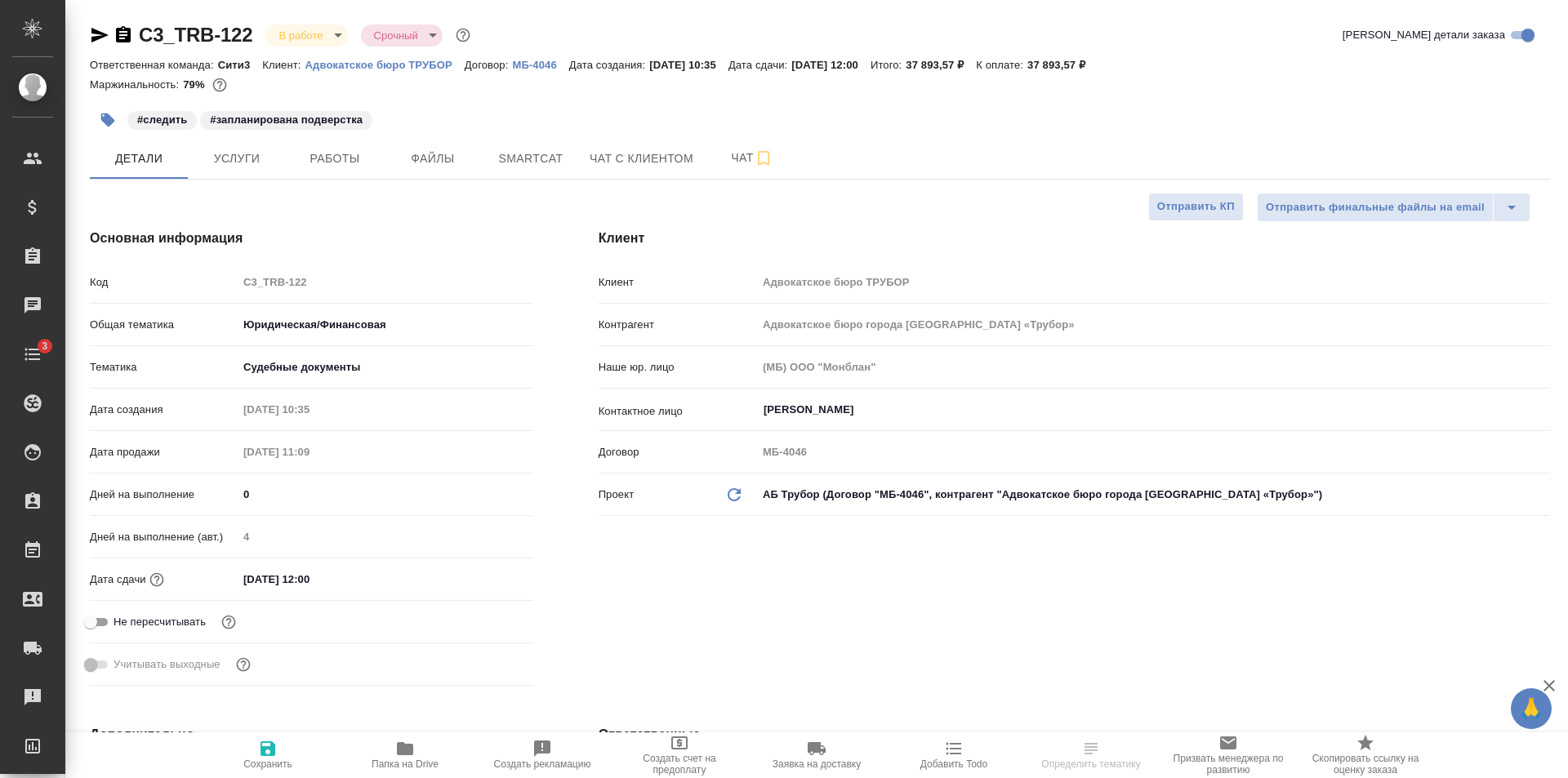
type textarea "x"
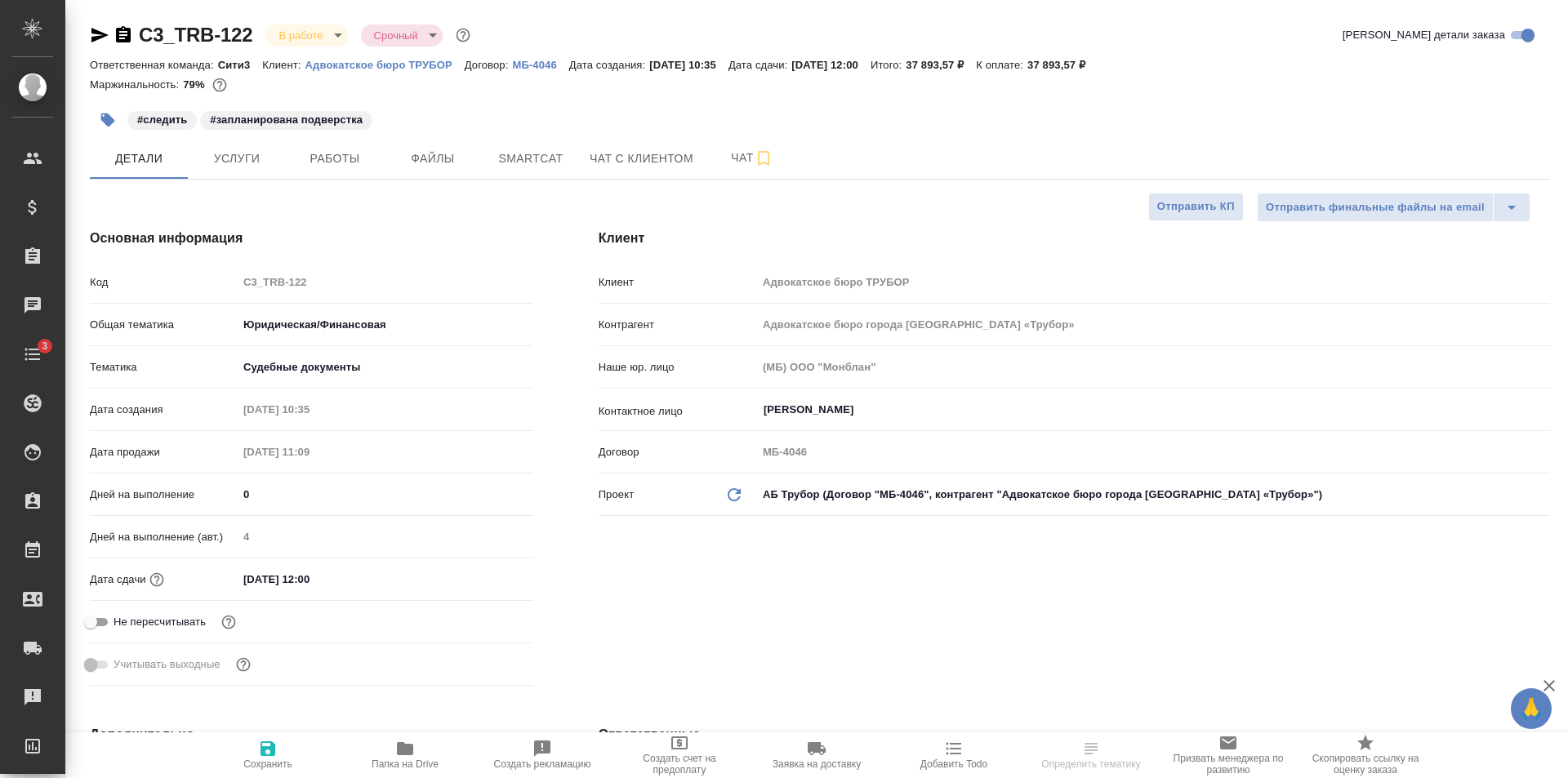
type textarea "x"
click at [929, 499] on body "🙏 .cls-1 fill:#fff; AWATERA [PERSON_NAME] Клиенты Спецификации Заказы 10658 Чат…" at bounding box center [784, 389] width 1568 height 778
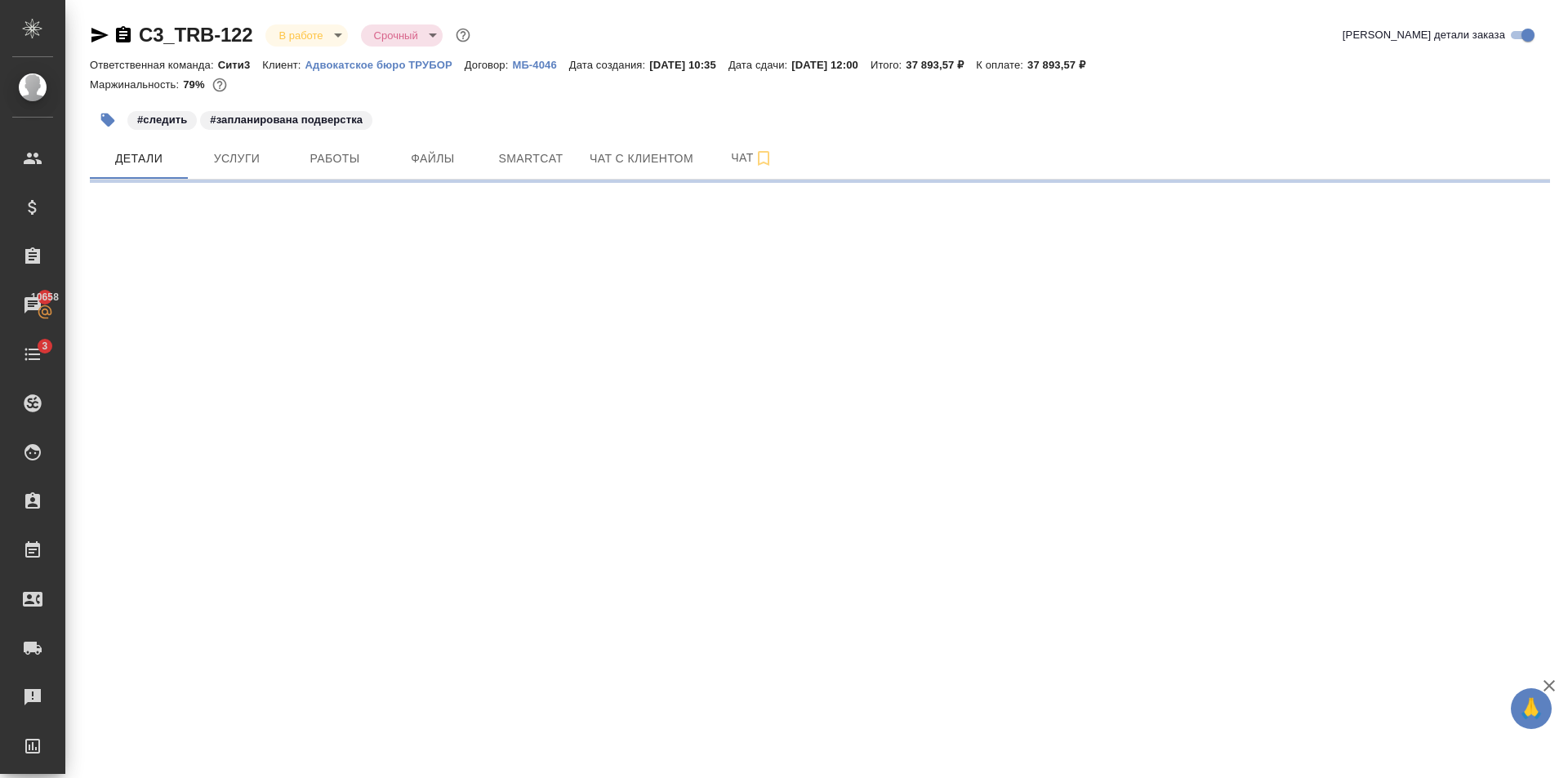
select select "RU"
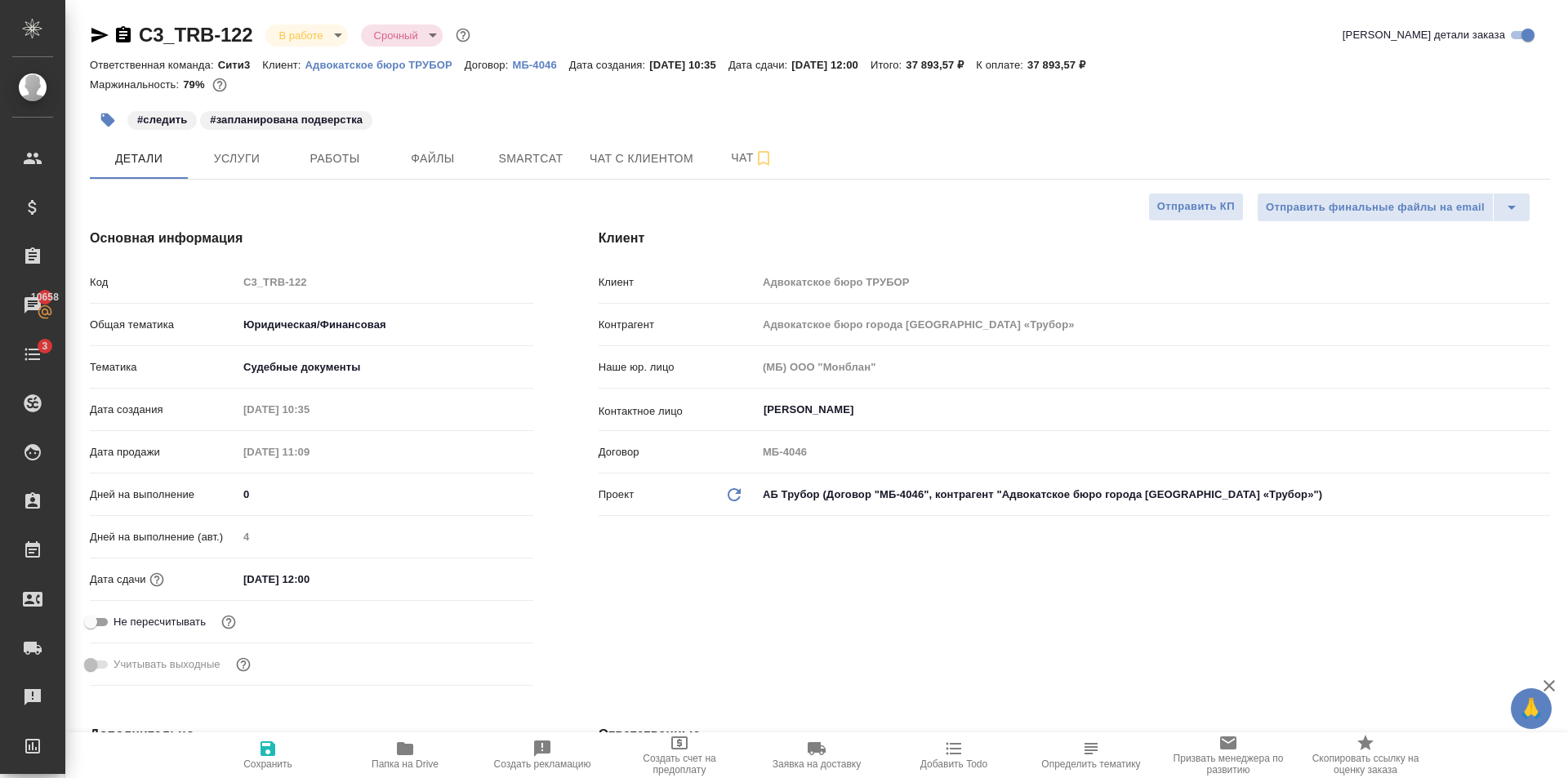
type textarea "x"
click at [898, 504] on body "🙏 .cls-1 fill:#fff; AWATERA [PERSON_NAME] Клиенты Спецификации Заказы 10658 Чат…" at bounding box center [784, 389] width 1568 height 778
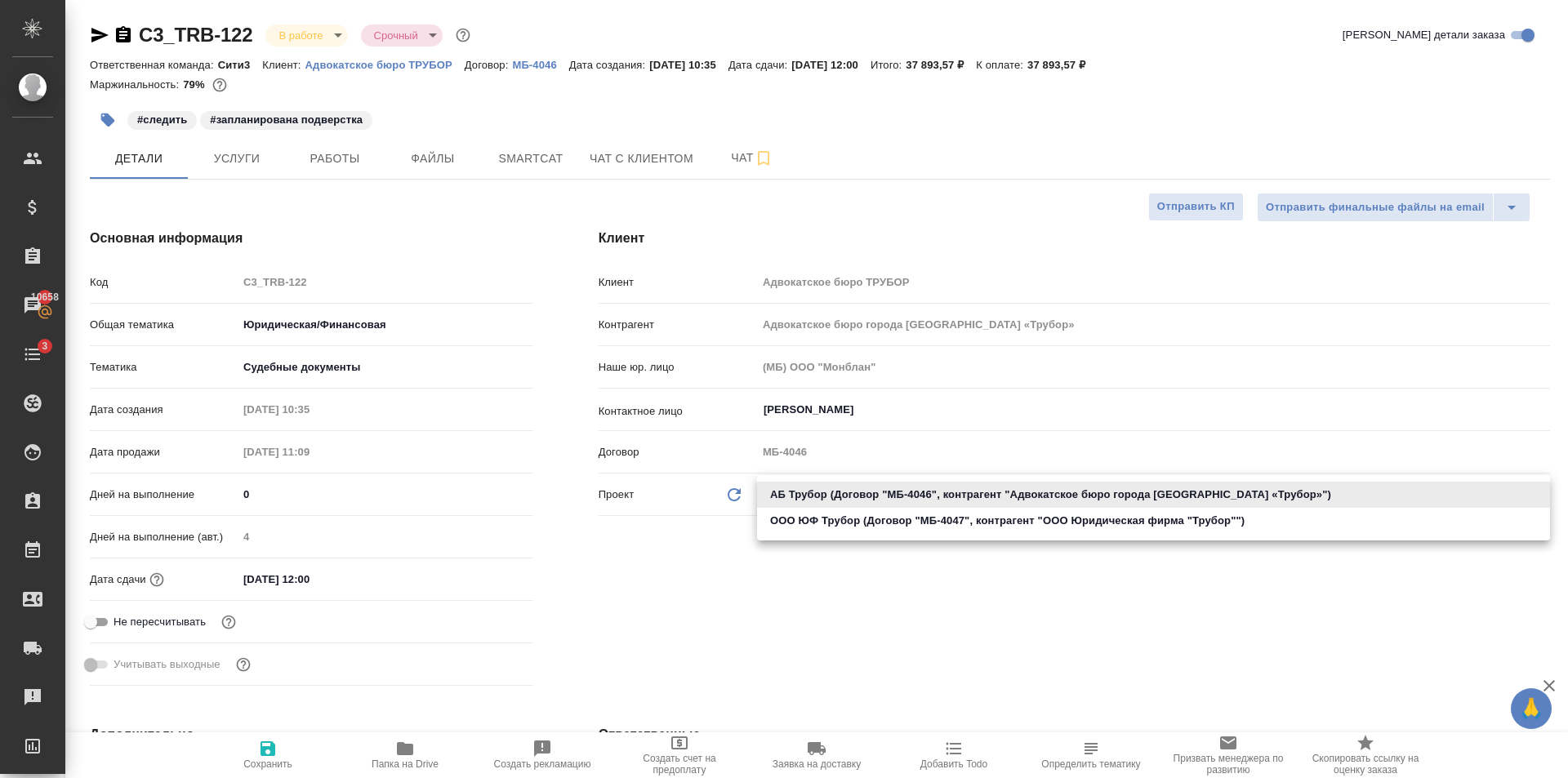
click at [851, 615] on div at bounding box center [784, 389] width 1568 height 778
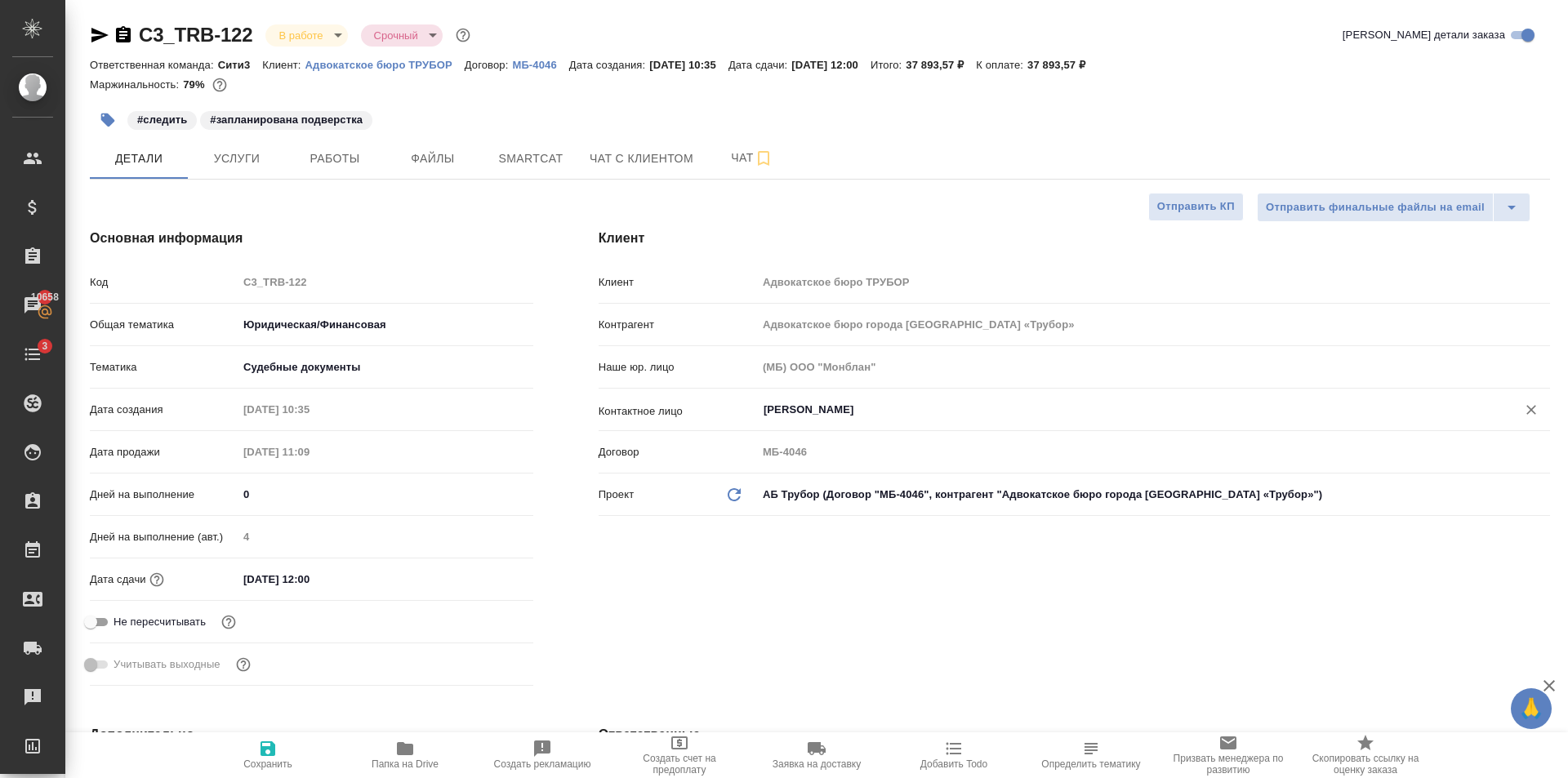
click at [880, 414] on input "[PERSON_NAME]" at bounding box center [1125, 410] width 728 height 20
click at [960, 239] on h4 "Клиент" at bounding box center [1074, 239] width 951 height 20
click at [1127, 654] on div "Клиент Клиент Адвокатское бюро ТРУБОР Контрагент Адвокатское бюро города [GEOGR…" at bounding box center [1074, 461] width 1017 height 529
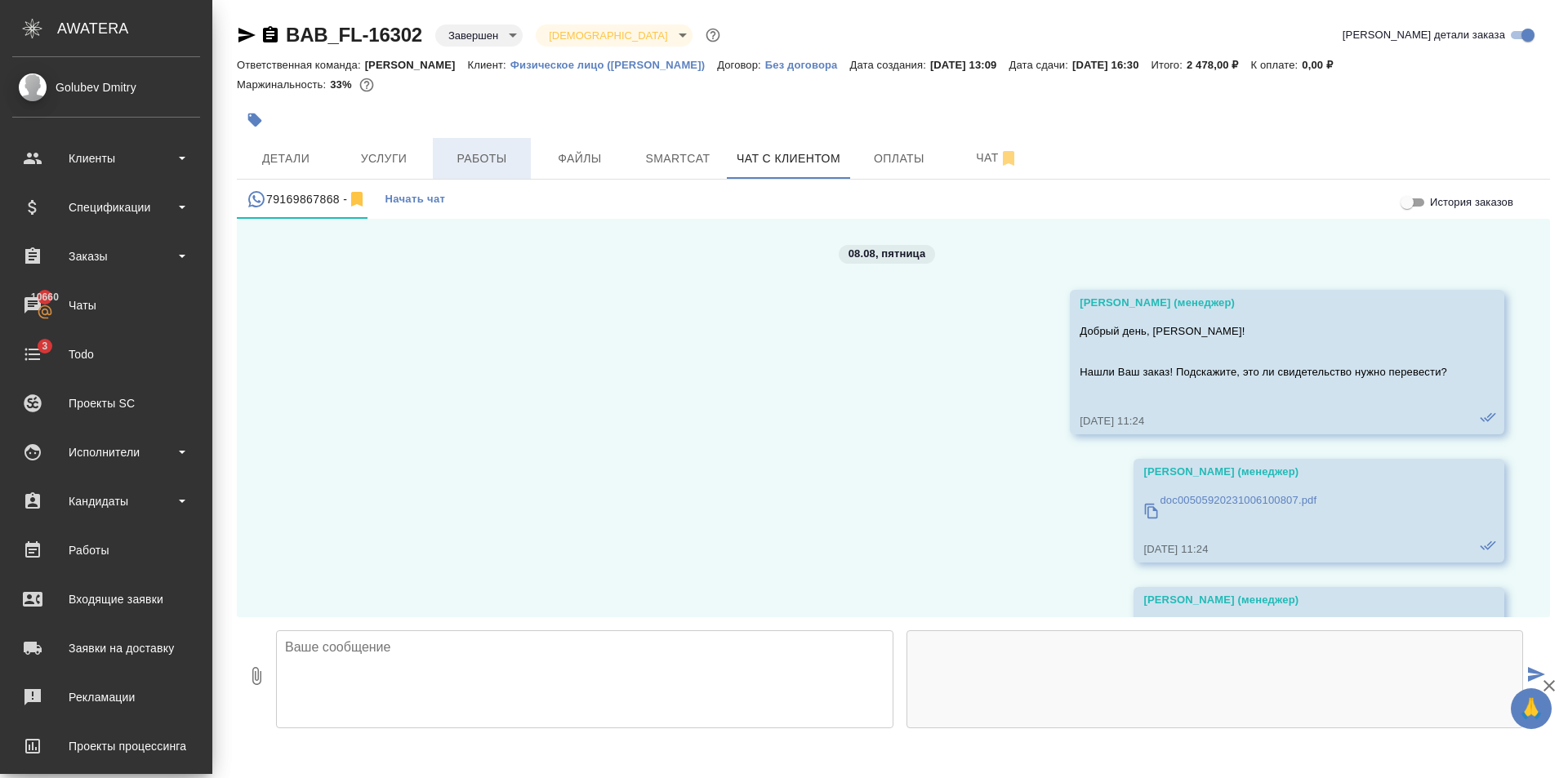
scroll to position [3652, 0]
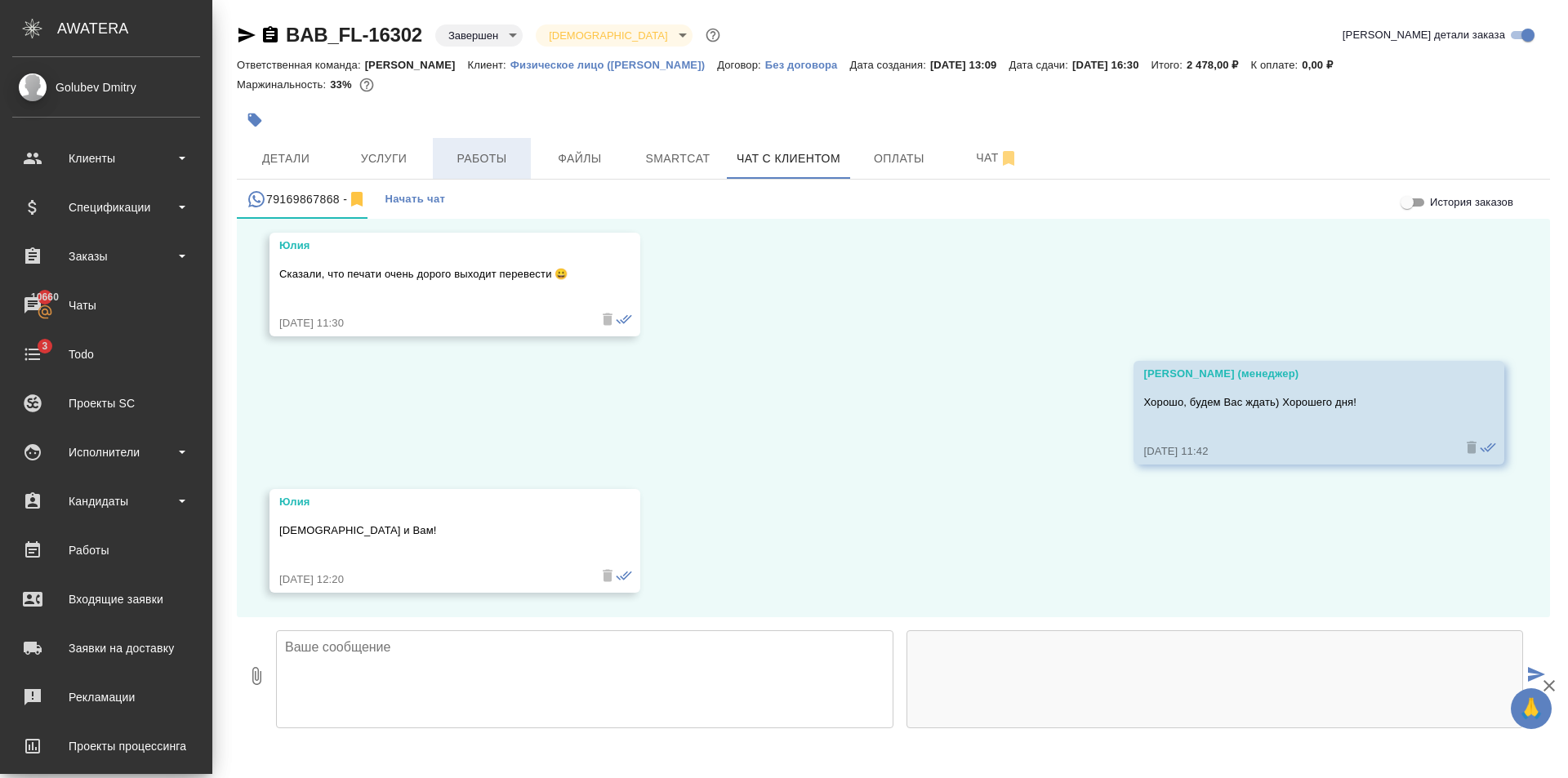
click at [448, 171] on button "Работы" at bounding box center [482, 159] width 98 height 41
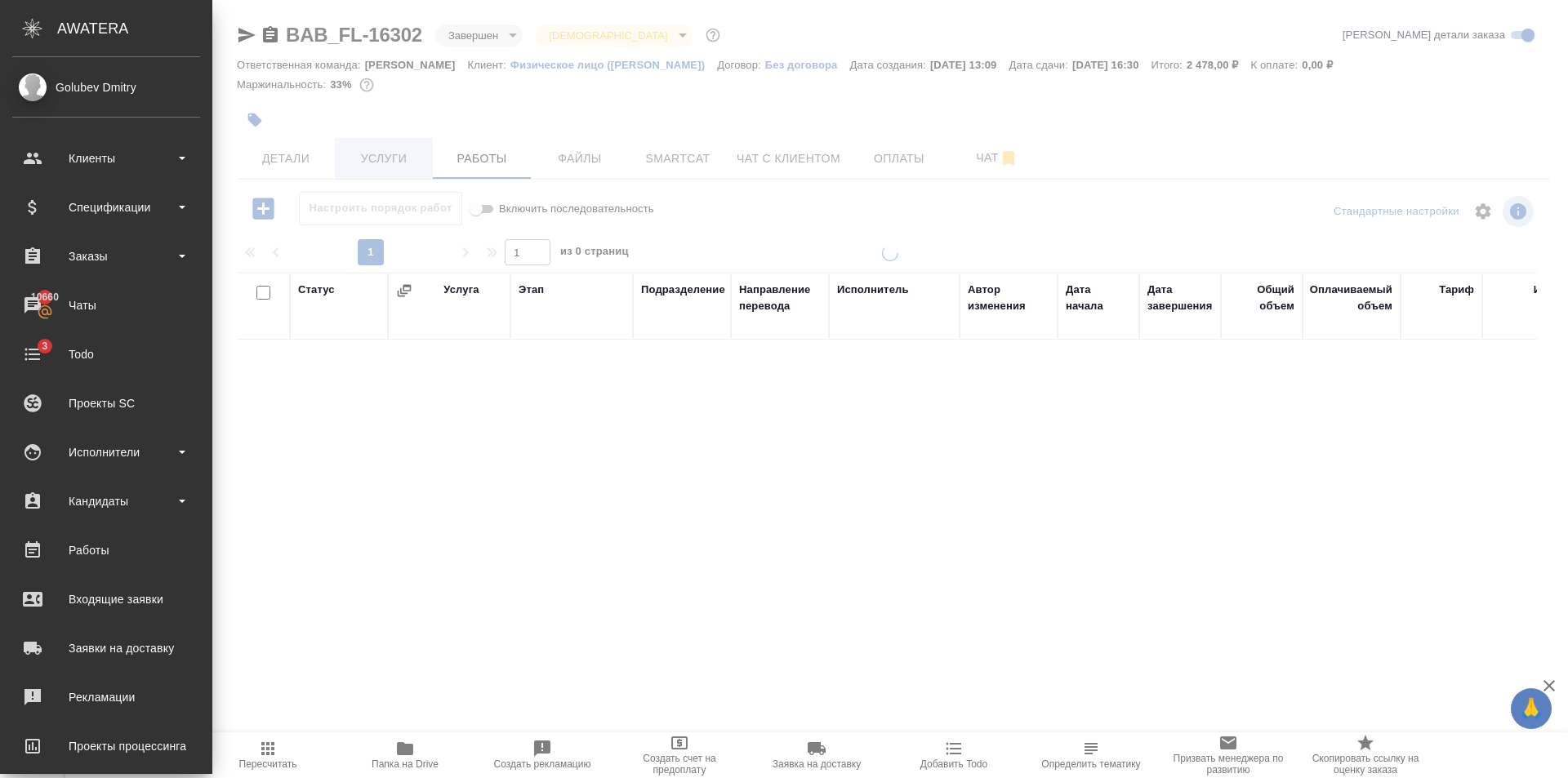
click at [414, 158] on span "Услуги" at bounding box center [384, 159] width 78 height 20
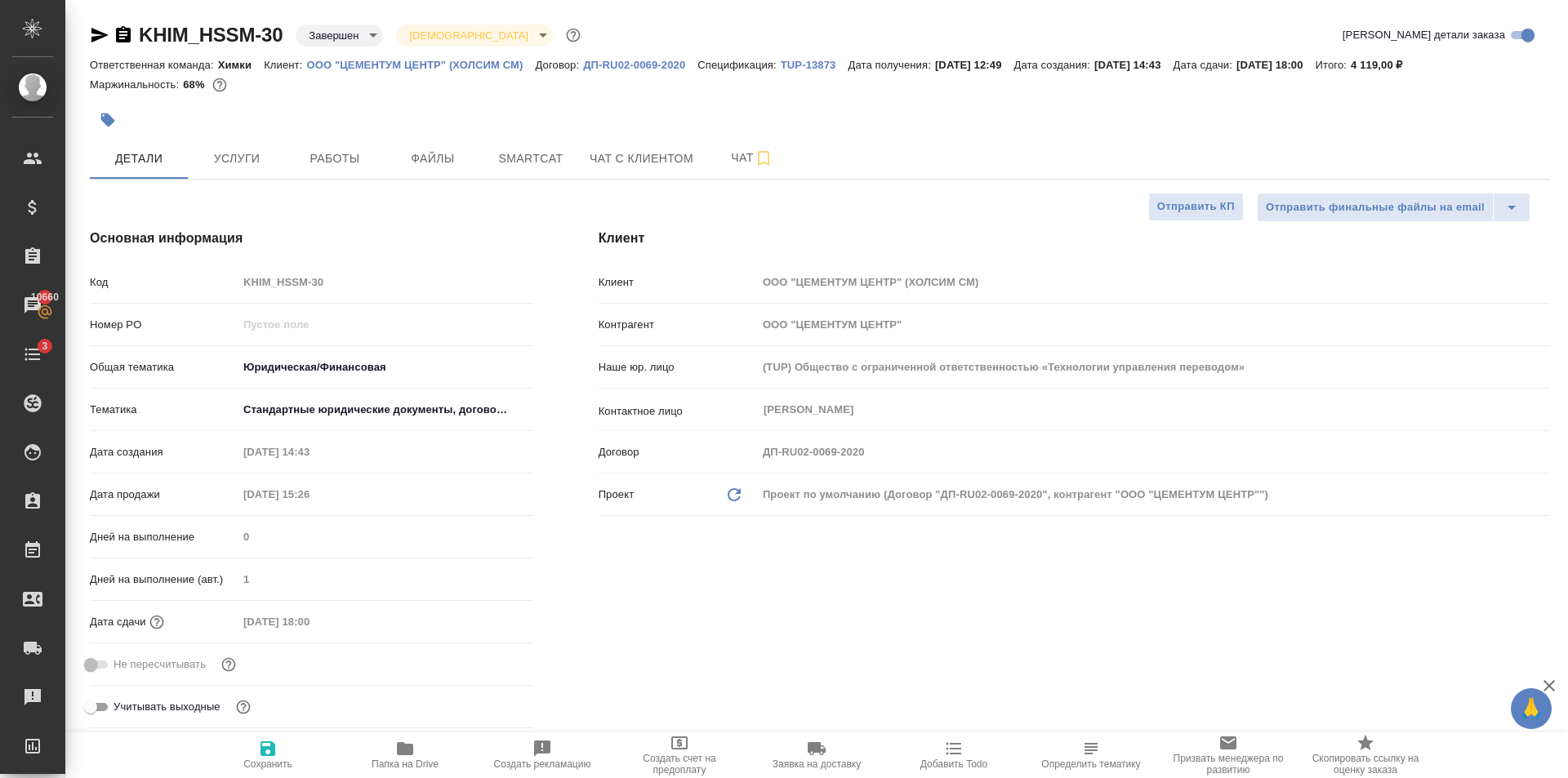
select select "RU"
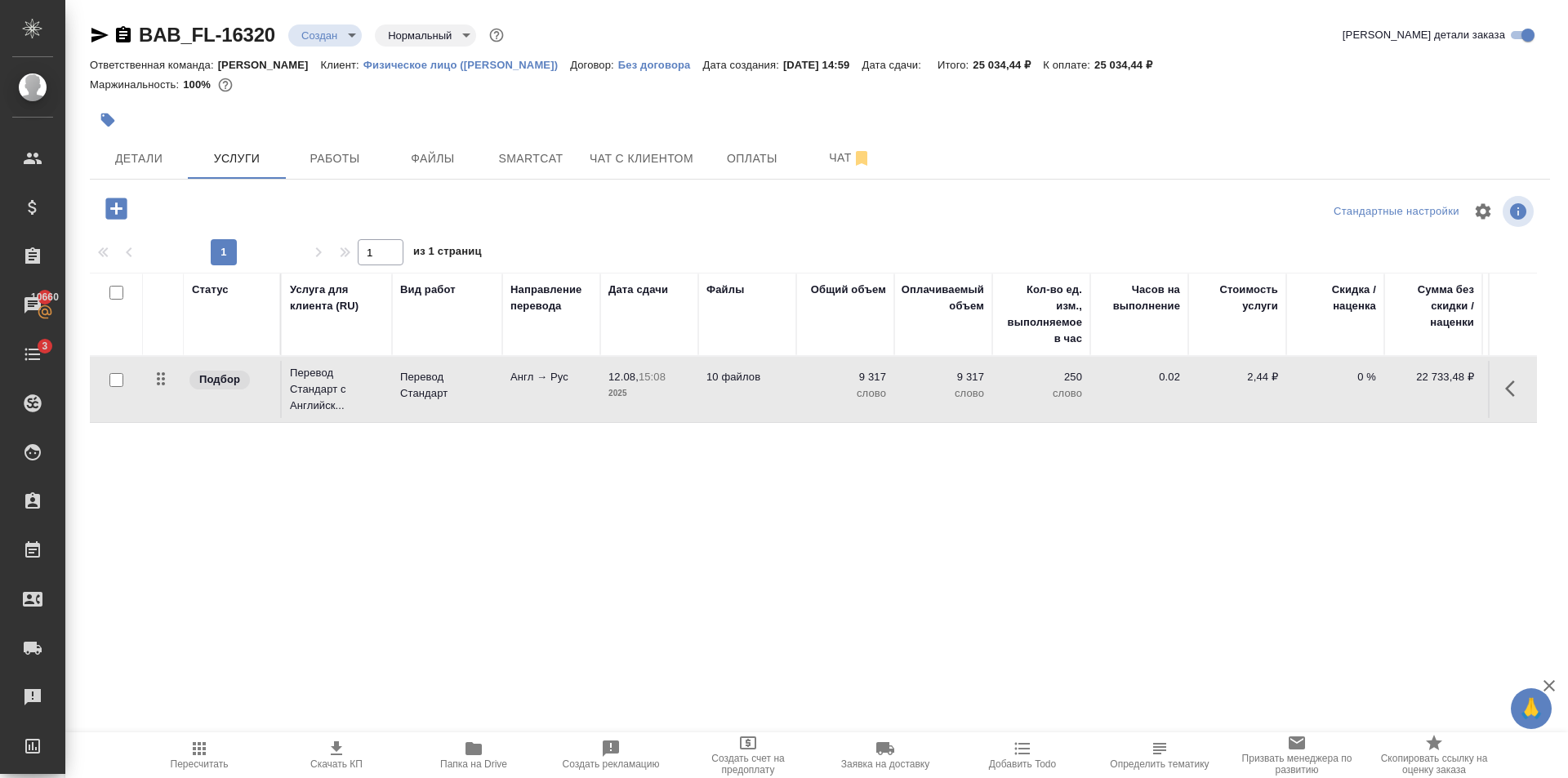
click at [176, 750] on span "Пересчитать" at bounding box center [200, 754] width 118 height 31
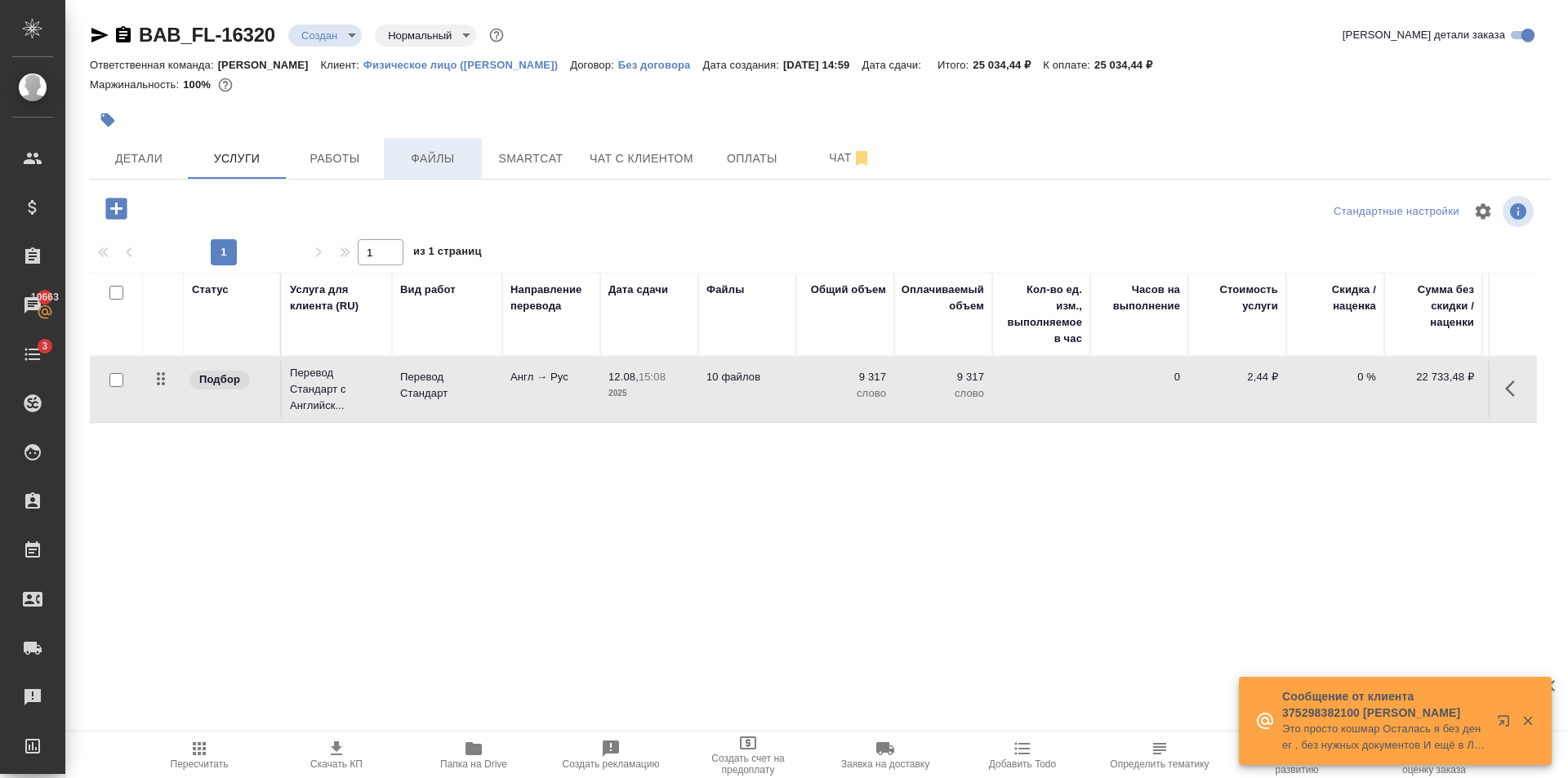
click at [448, 163] on span "Файлы" at bounding box center [433, 159] width 78 height 20
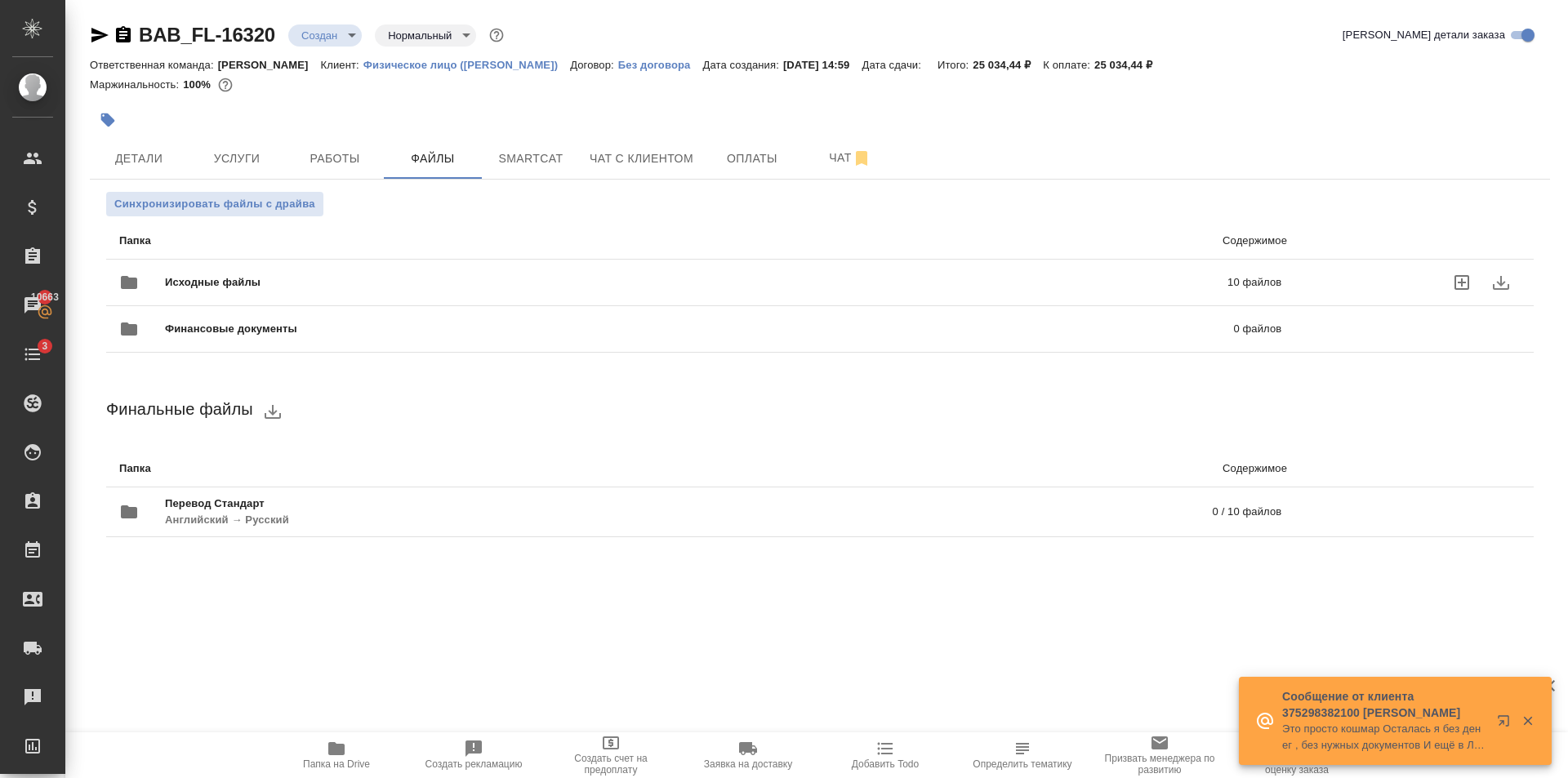
click at [407, 281] on span "Исходные файлы" at bounding box center [454, 283] width 579 height 16
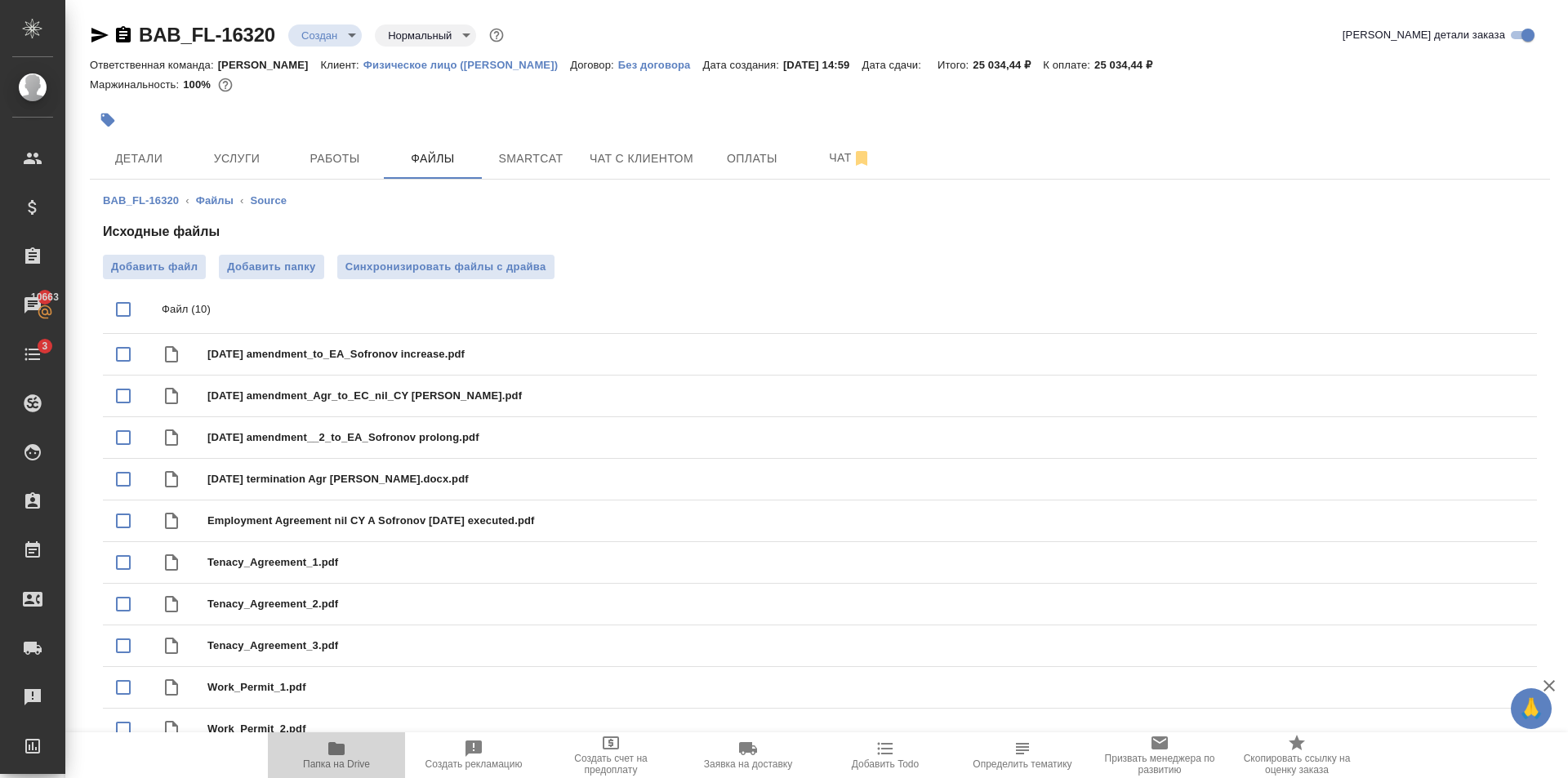
click at [360, 758] on span "Папка на Drive" at bounding box center [337, 754] width 118 height 31
click at [424, 214] on div "BAB_FL-16320 ‹ Файлы ‹ Source Исходные файлы Добавить файл Добавить папку Синхр…" at bounding box center [820, 475] width 1460 height 591
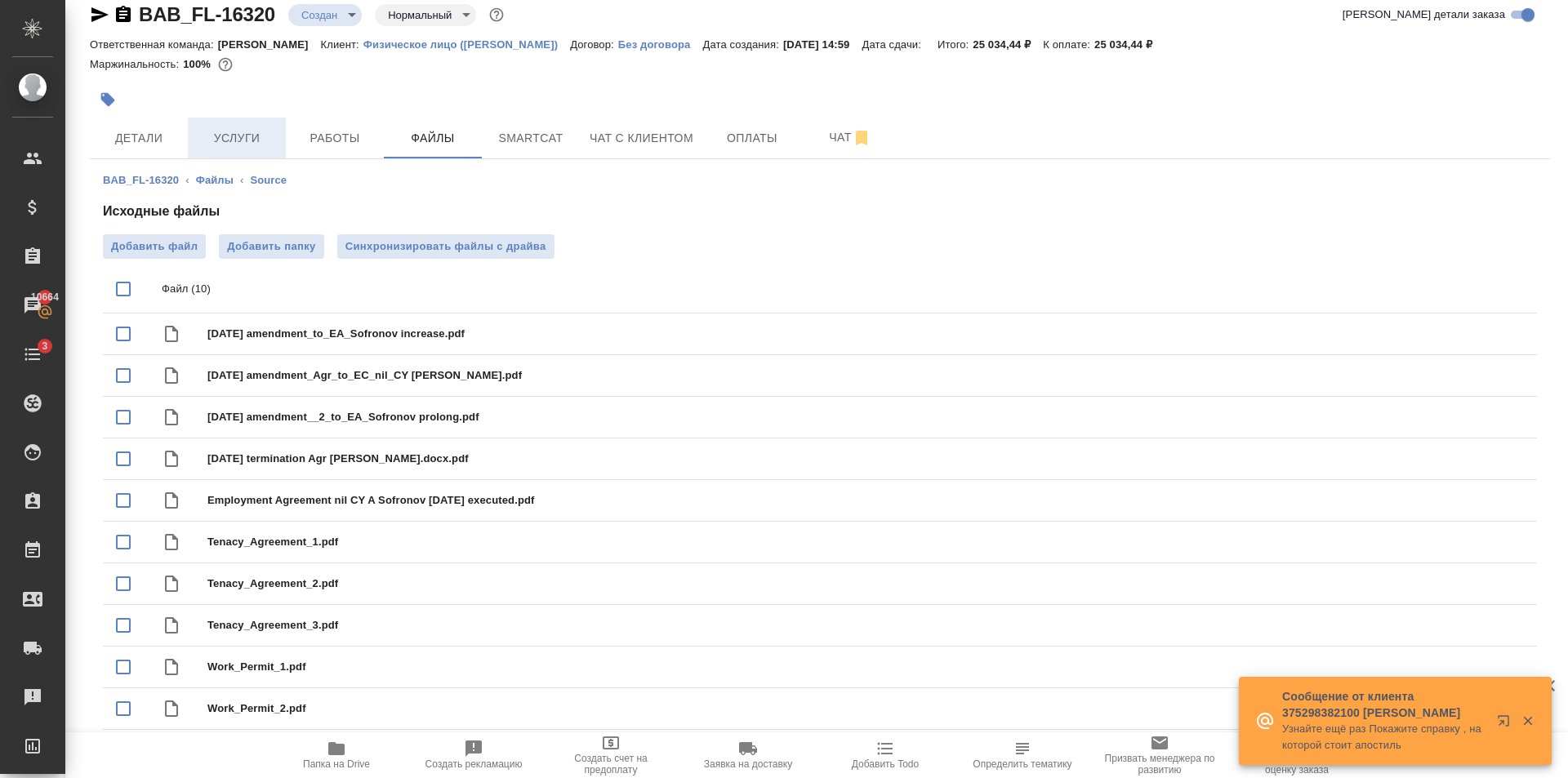
click at [257, 131] on span "Услуги" at bounding box center [237, 138] width 78 height 20
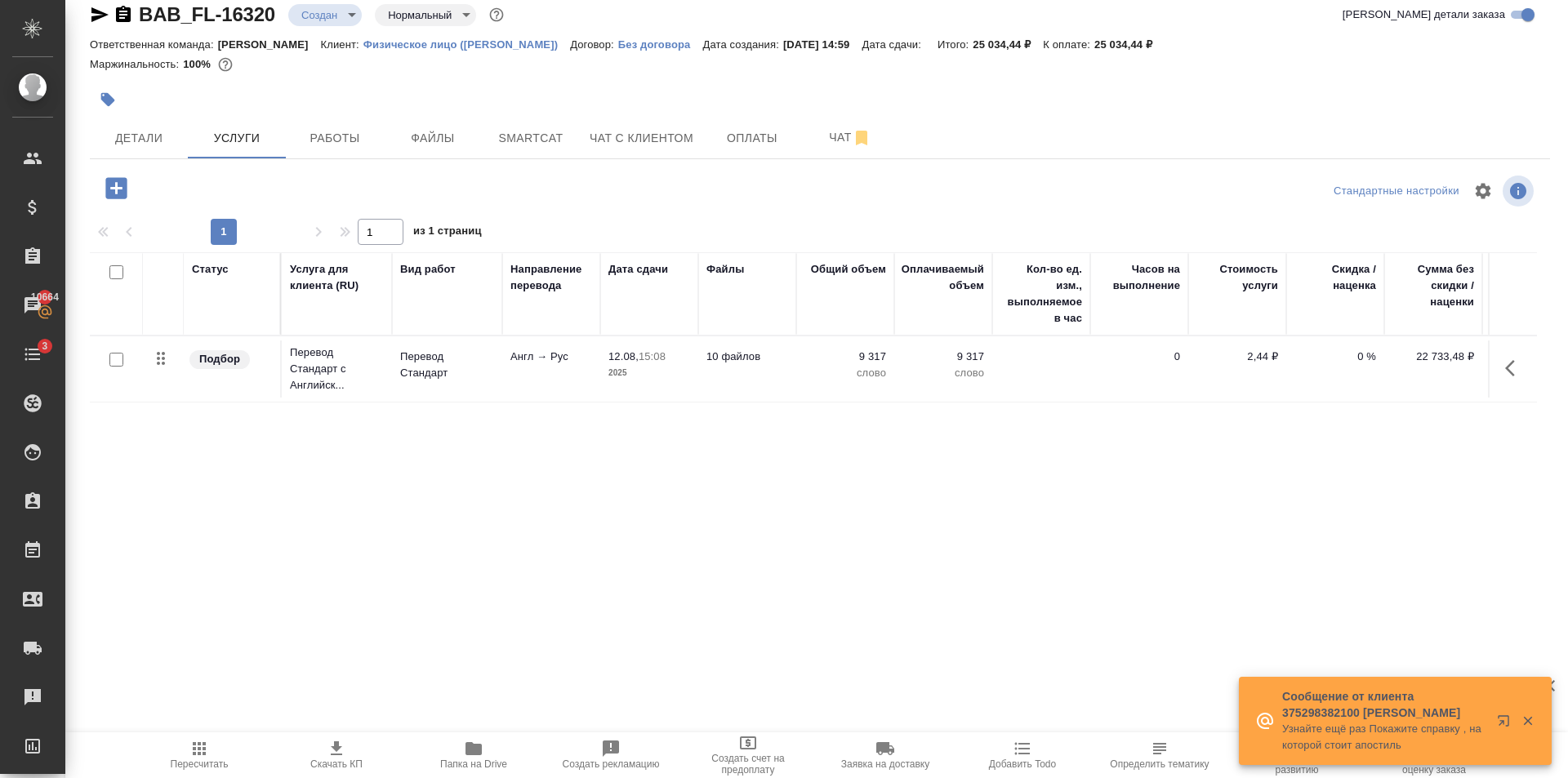
click at [119, 200] on icon "button" at bounding box center [117, 188] width 29 height 29
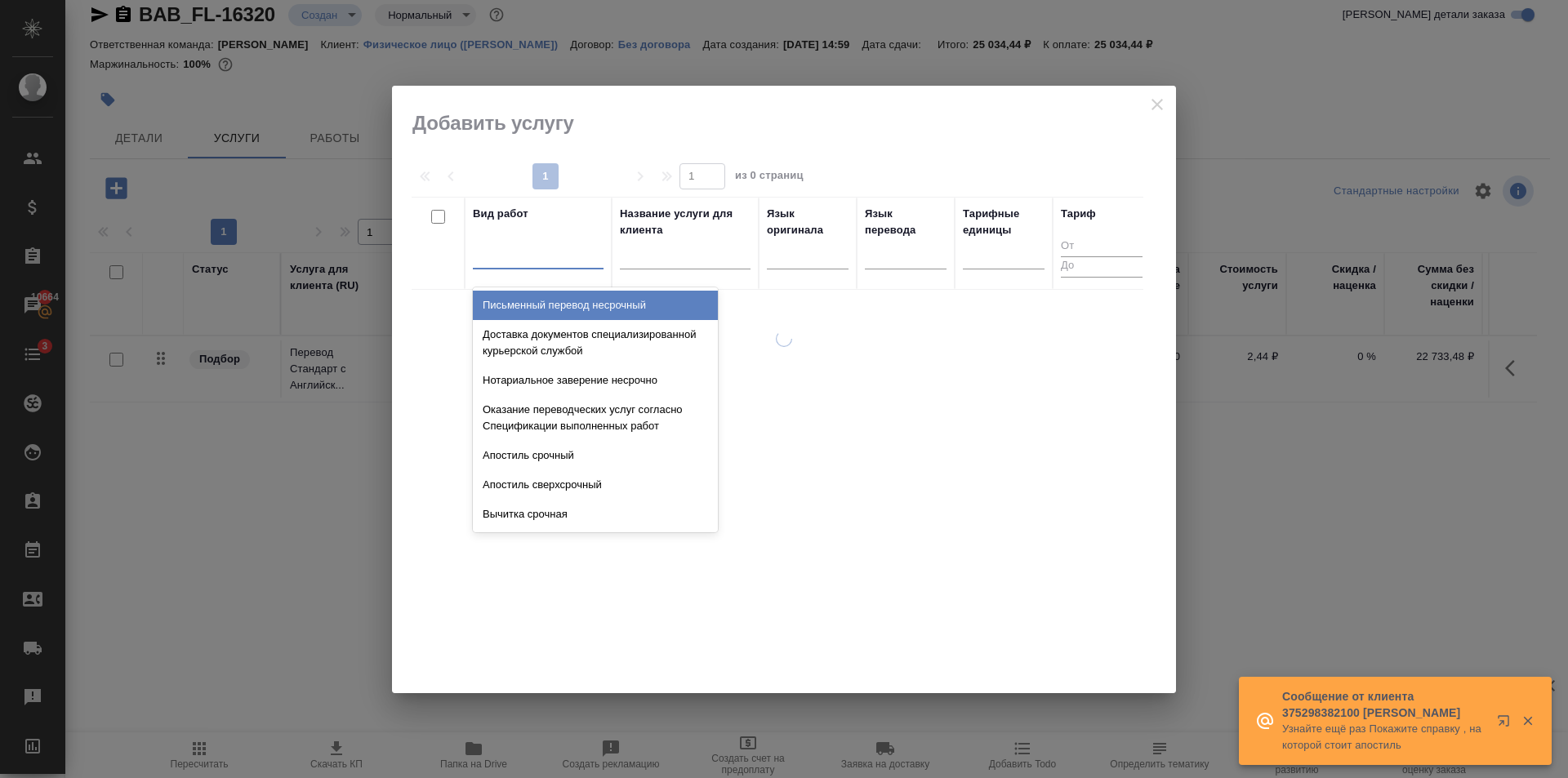
click at [595, 259] on div at bounding box center [538, 252] width 131 height 24
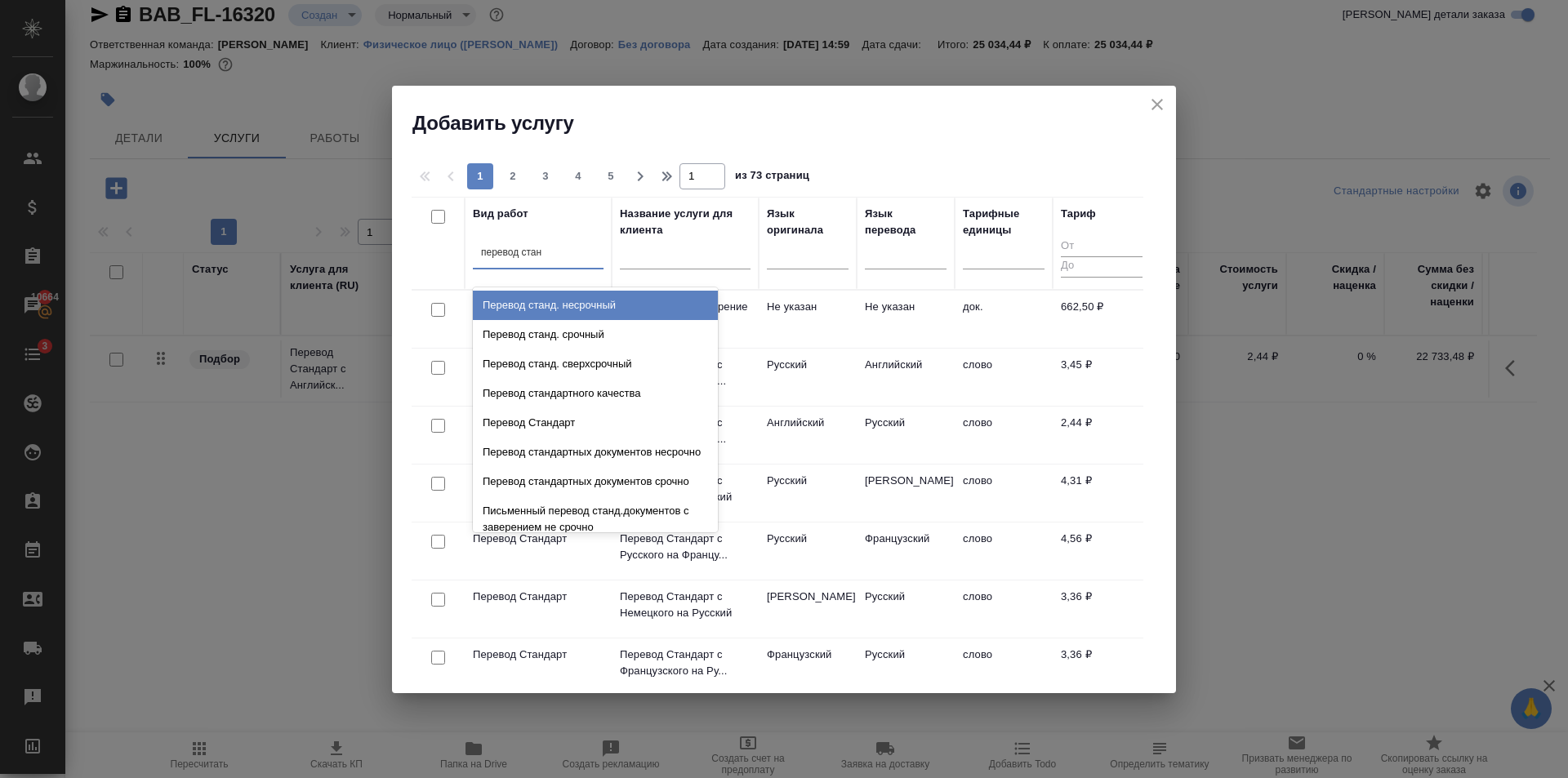
type input "перевод станд"
click at [595, 313] on div "Перевод станд. несрочный" at bounding box center [595, 305] width 245 height 29
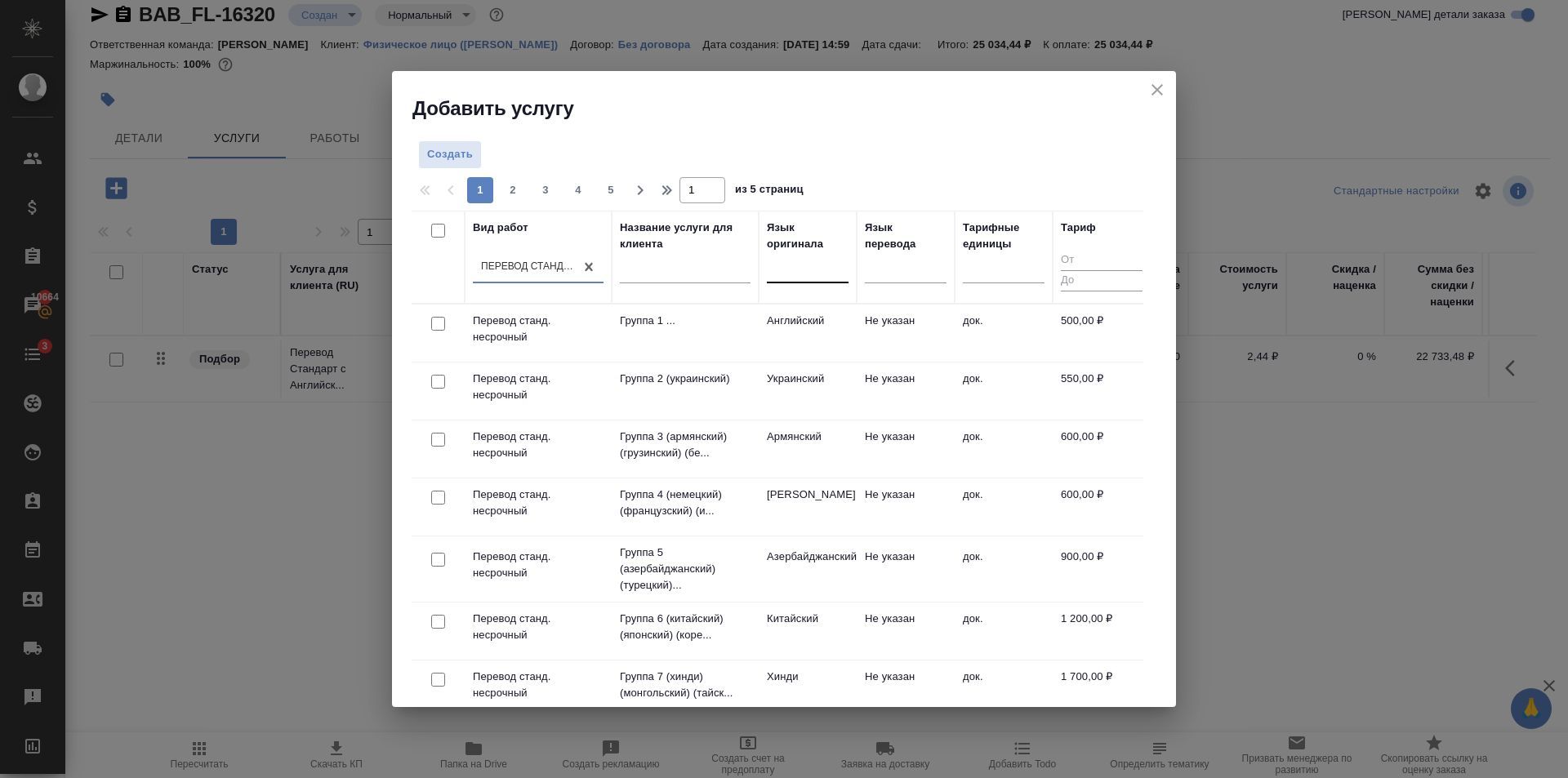
click at [830, 272] on div at bounding box center [808, 266] width 82 height 24
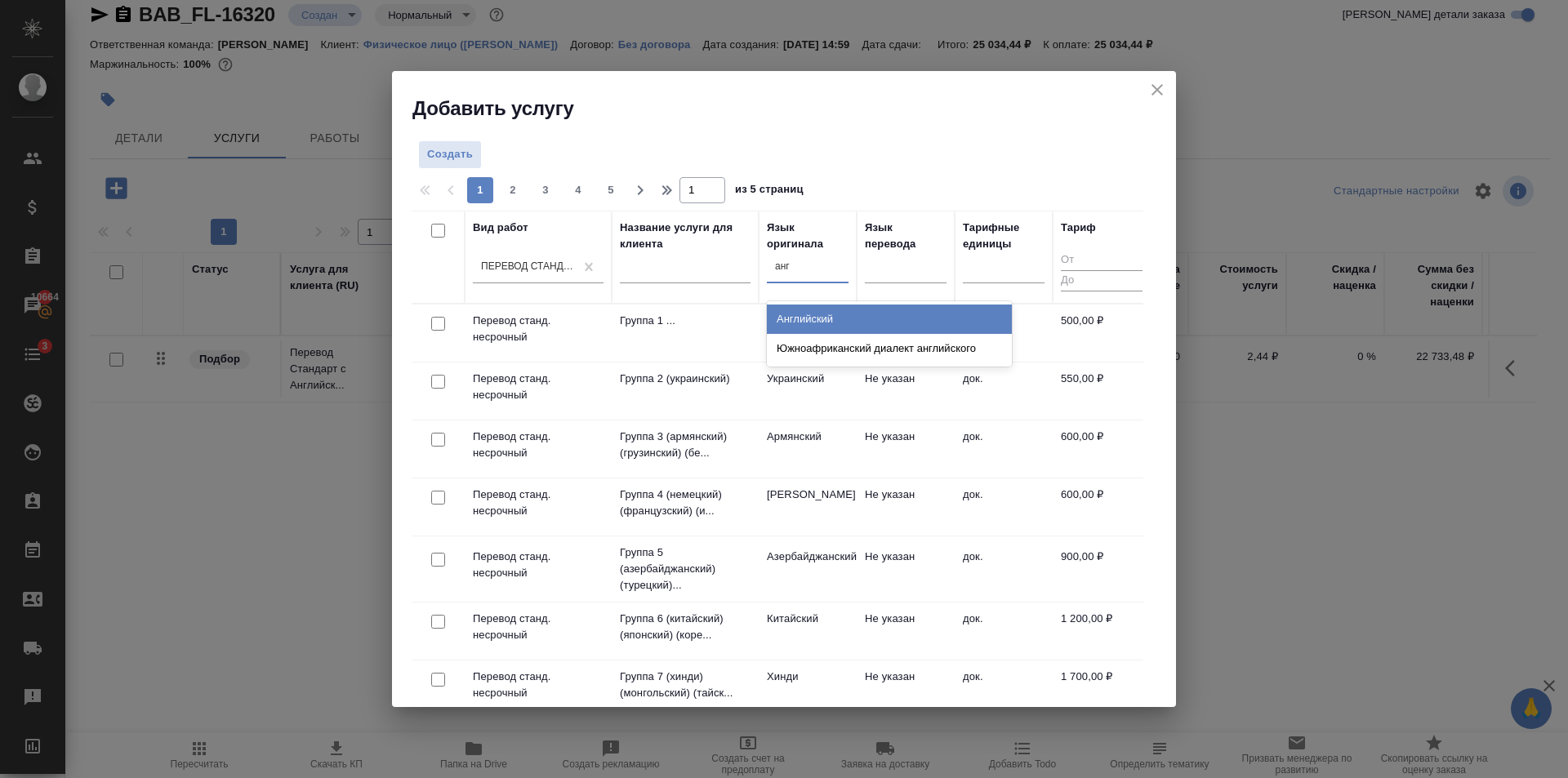
type input "англ"
click at [827, 320] on div "Английский" at bounding box center [889, 319] width 245 height 29
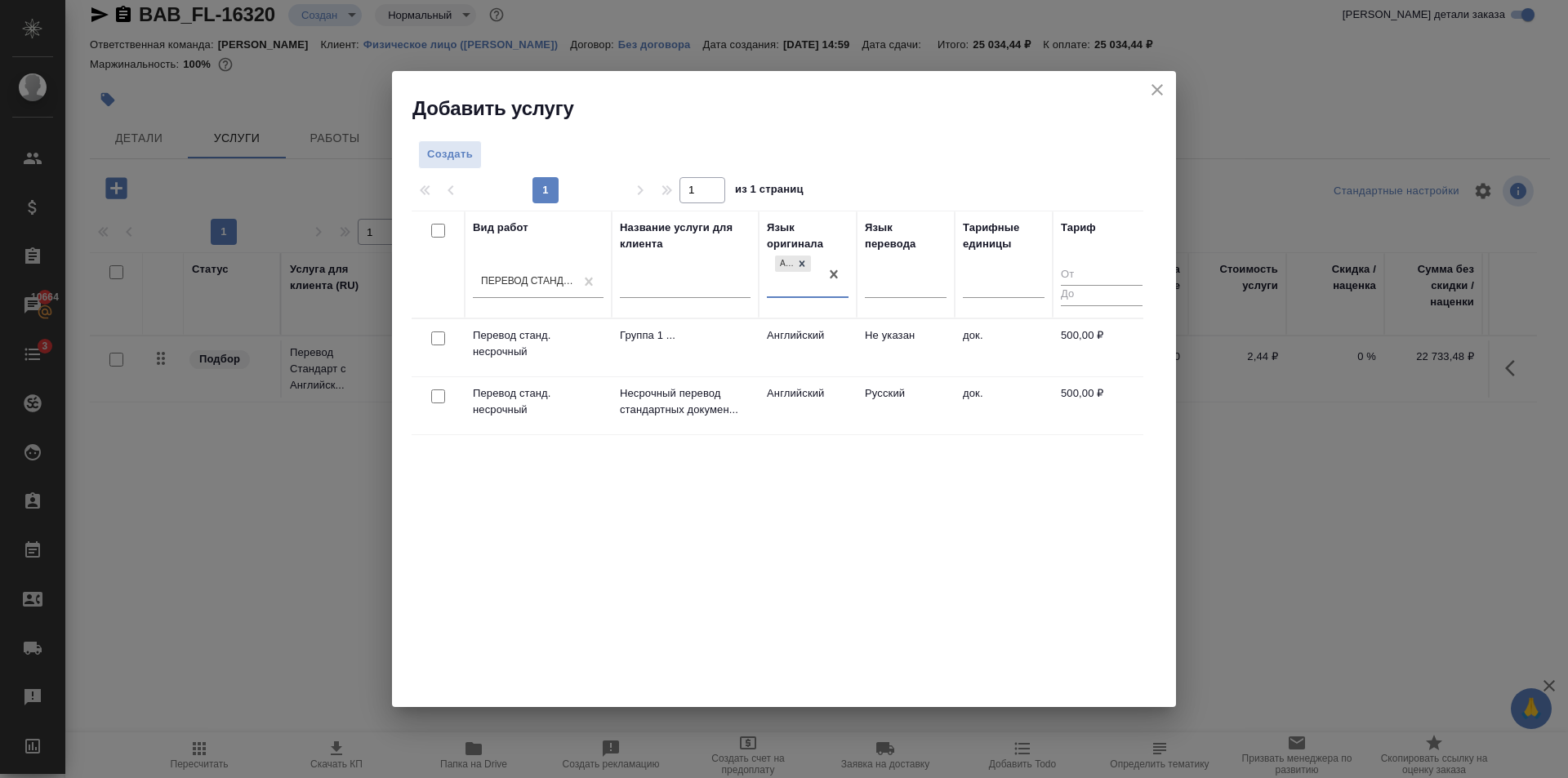
click at [850, 376] on td "Английский" at bounding box center [807, 348] width 98 height 57
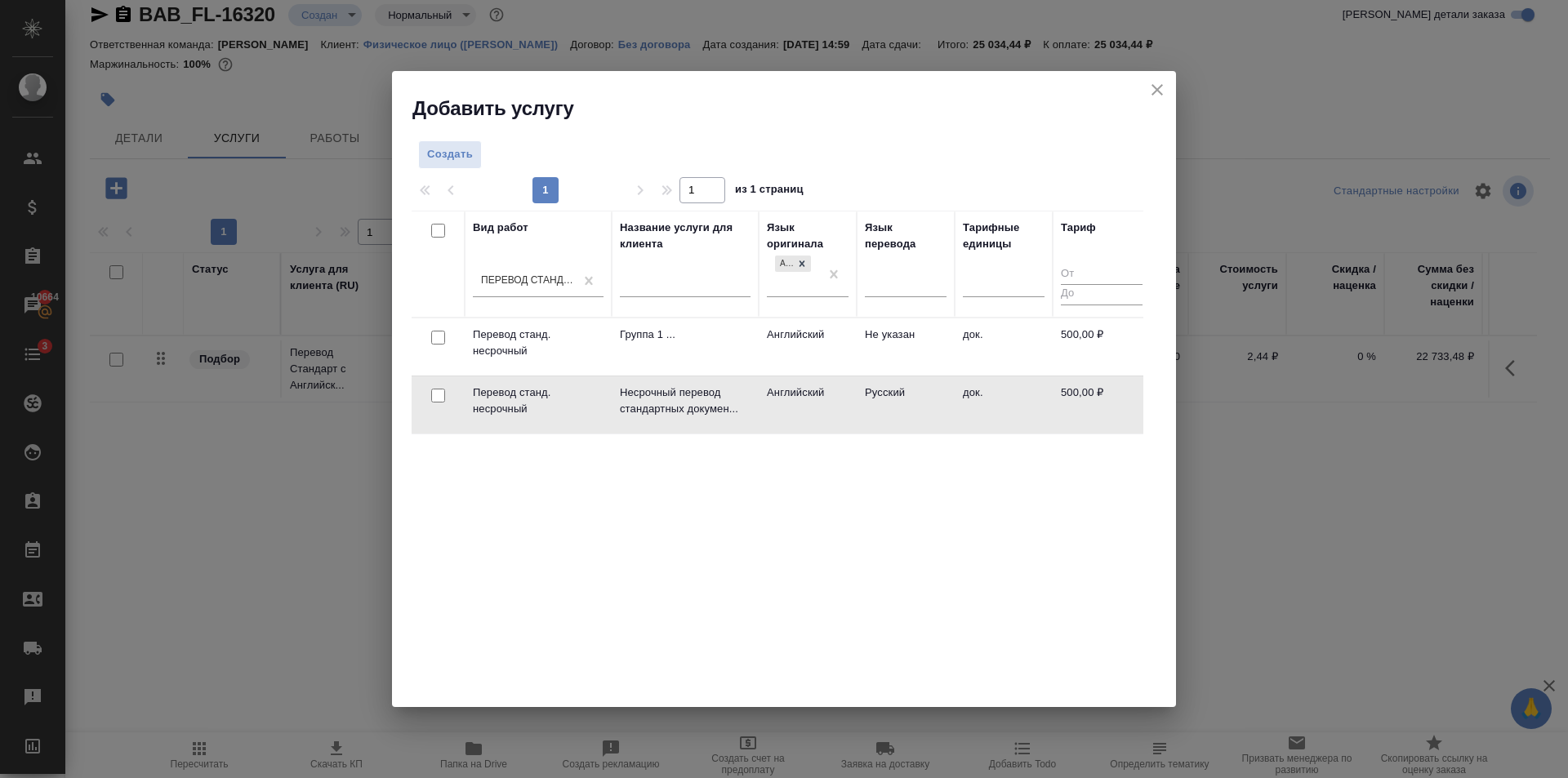
click at [850, 376] on td "Английский" at bounding box center [807, 347] width 98 height 57
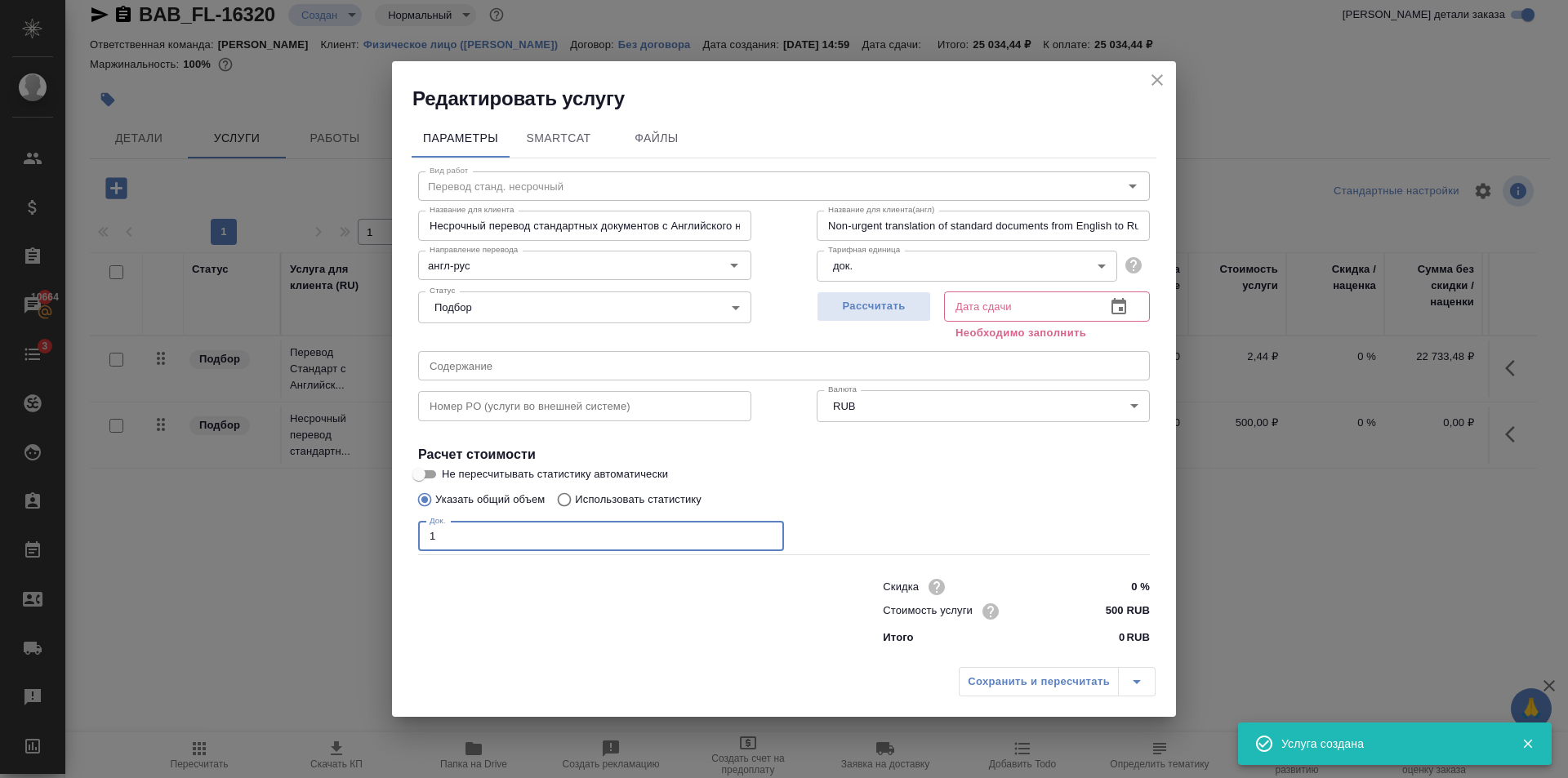
click at [766, 530] on input "1" at bounding box center [600, 536] width 366 height 29
type input "2"
click at [766, 530] on input "2" at bounding box center [600, 536] width 366 height 29
click at [866, 319] on button "Рассчитать" at bounding box center [873, 307] width 114 height 30
type input "12.08.2025 17:09"
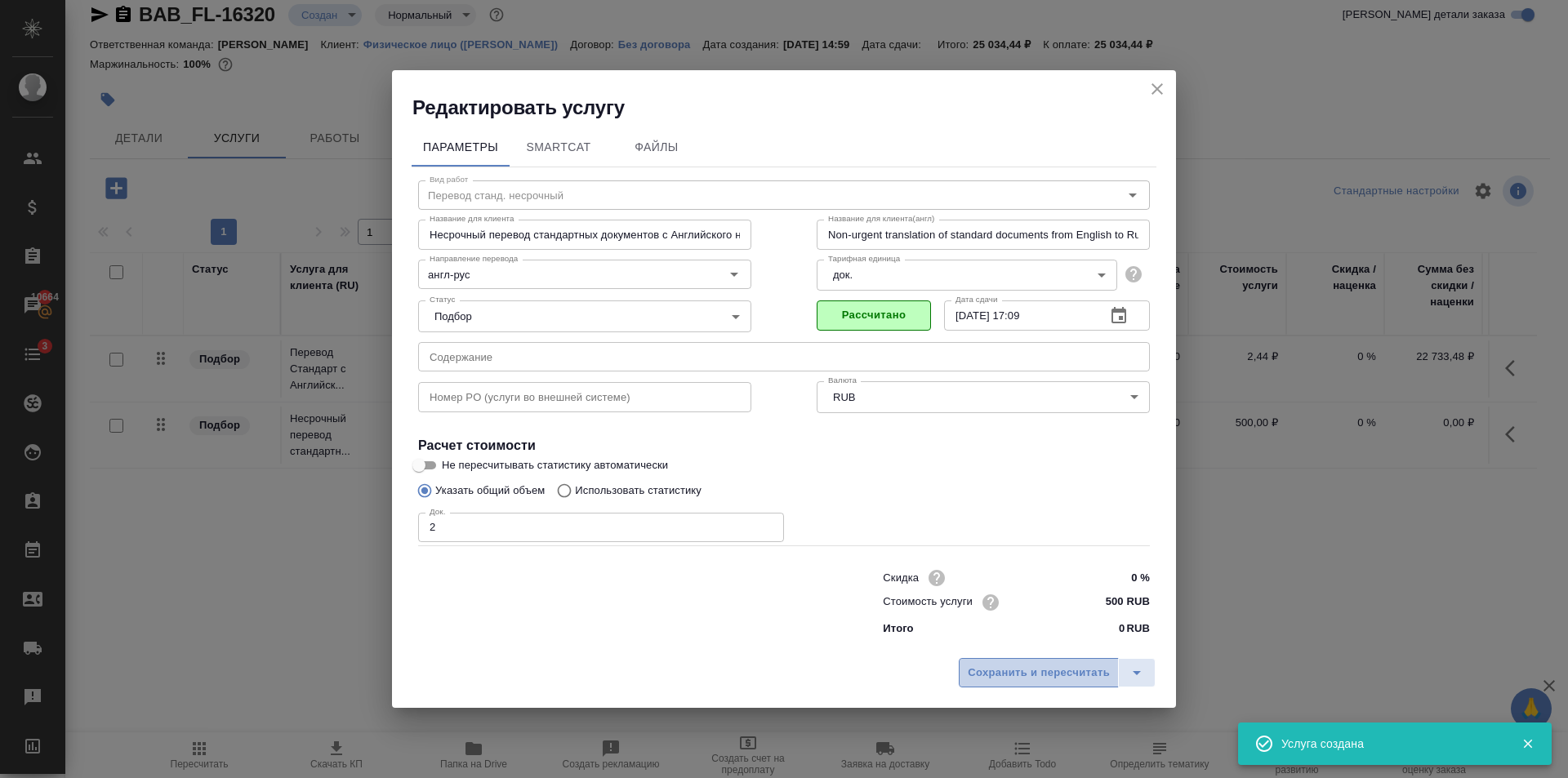
click at [969, 676] on span "Сохранить и пересчитать" at bounding box center [1038, 673] width 142 height 19
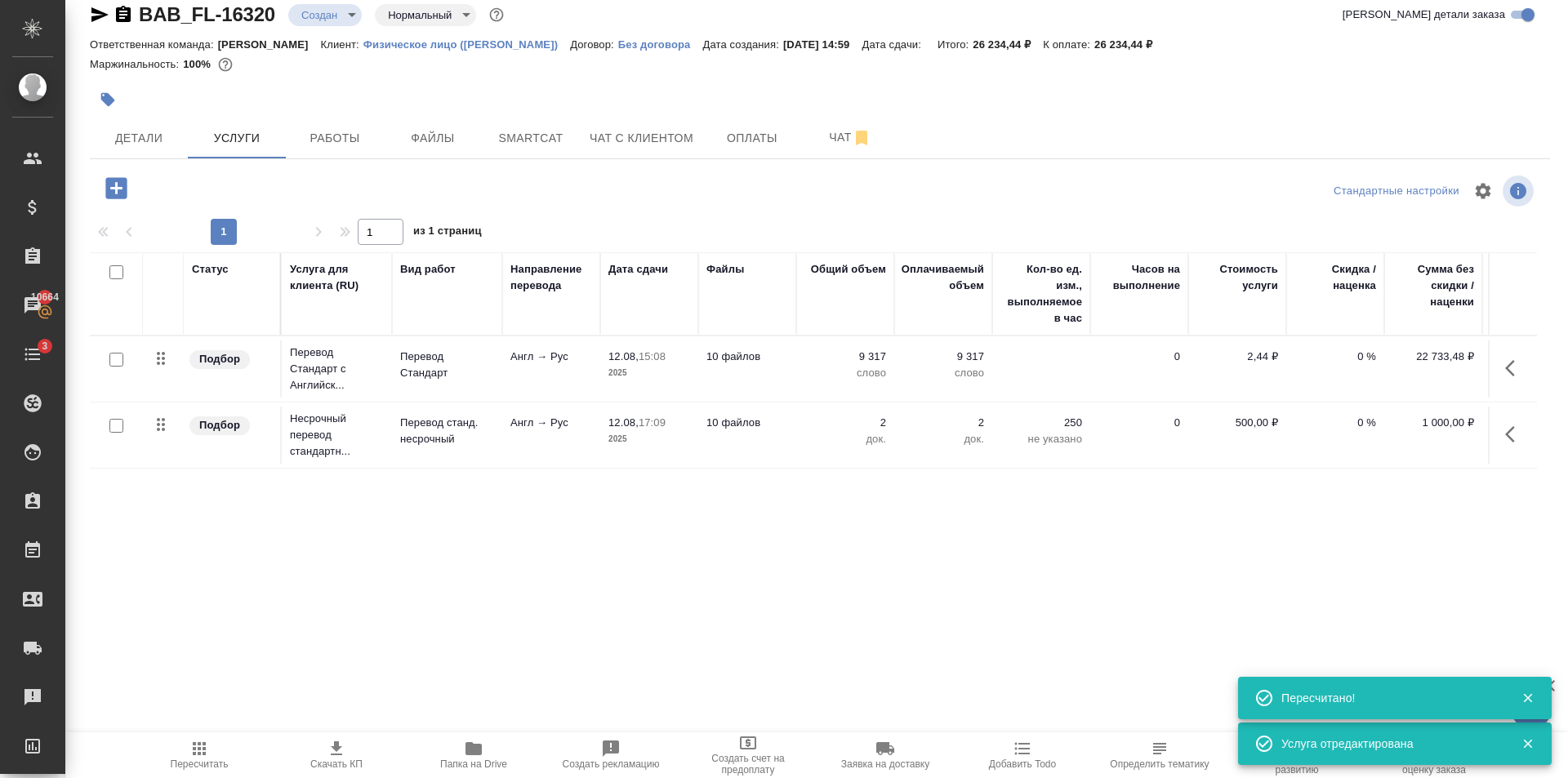
click at [714, 380] on td "10 файлов" at bounding box center [747, 369] width 98 height 57
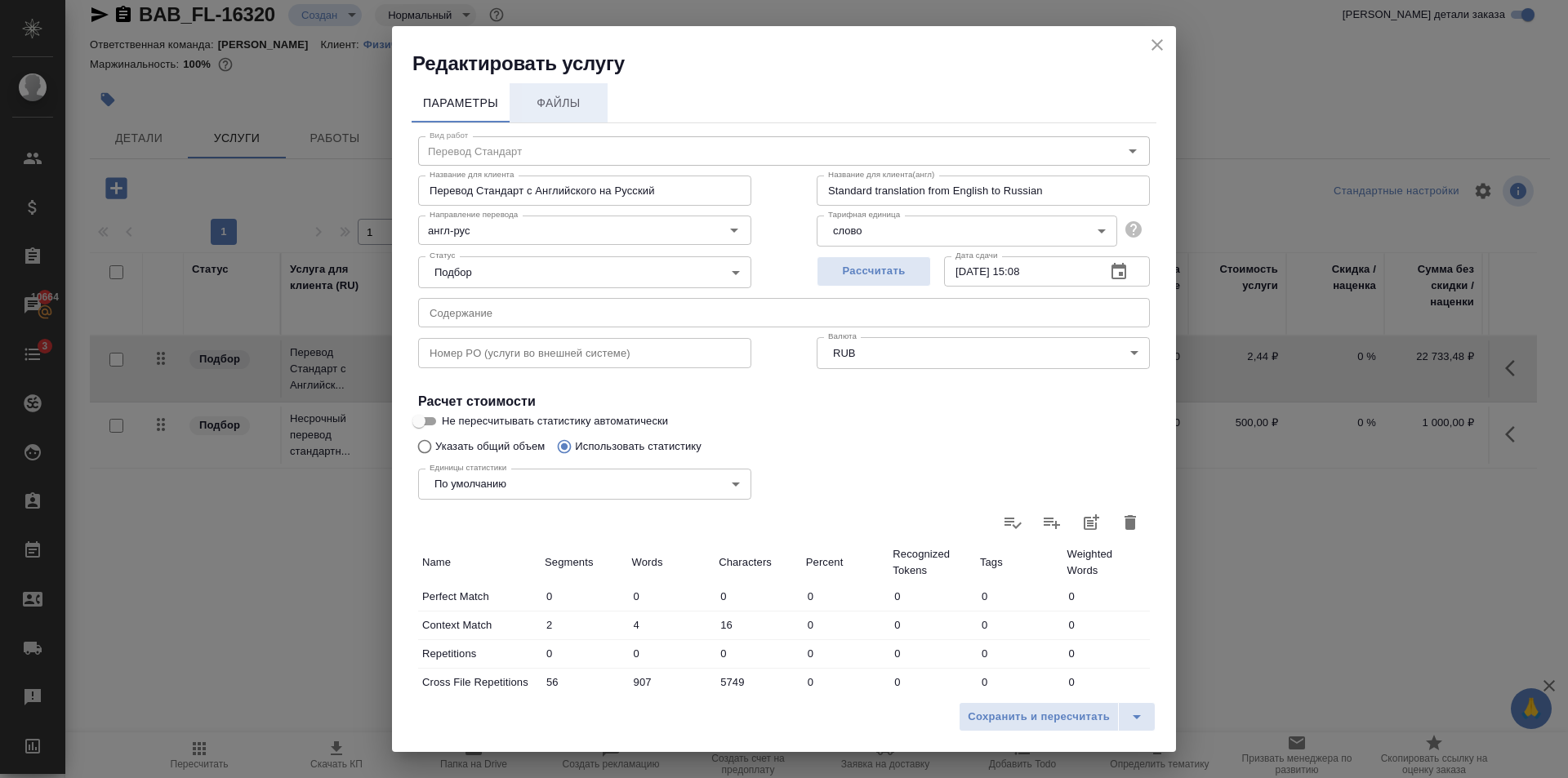
click at [557, 103] on span "Файлы" at bounding box center [559, 102] width 78 height 20
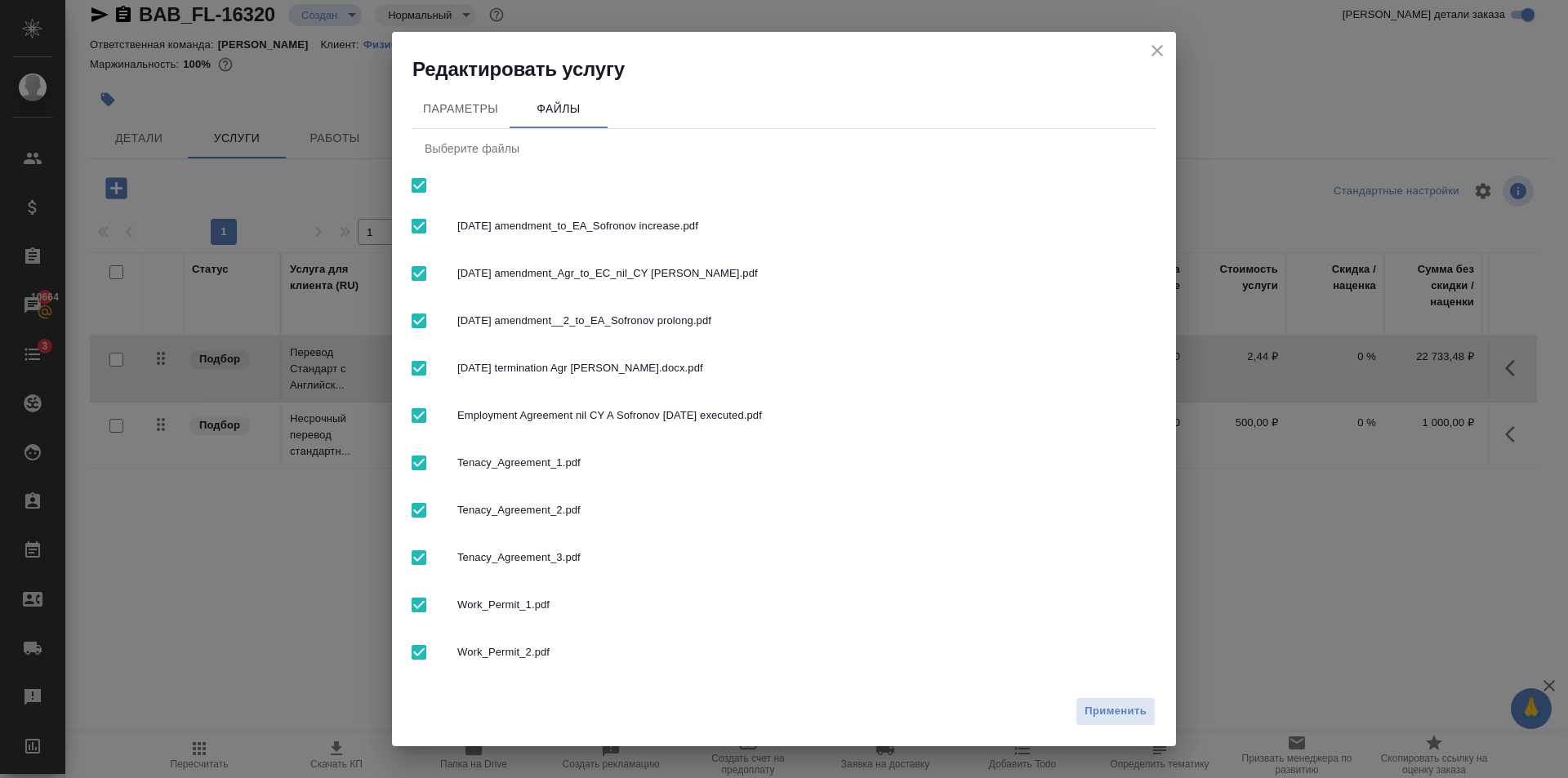
click at [502, 648] on span "Work_Permit_2.pdf" at bounding box center [800, 652] width 686 height 16
checkbox input "false"
click at [485, 615] on div "Work_Permit_1.pdf" at bounding box center [784, 604] width 745 height 47
checkbox input "false"
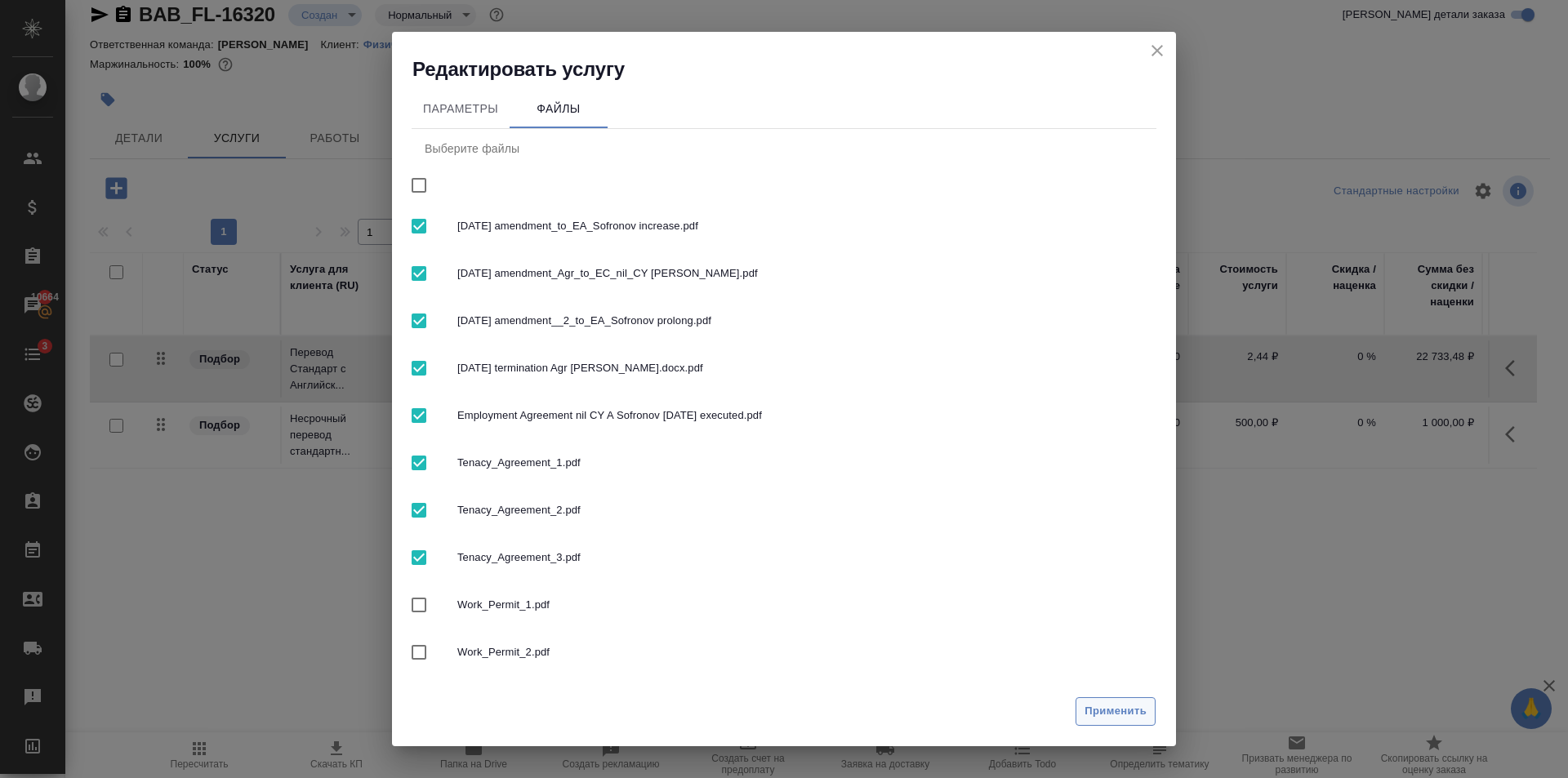
click at [1113, 706] on span "Применить" at bounding box center [1115, 711] width 62 height 19
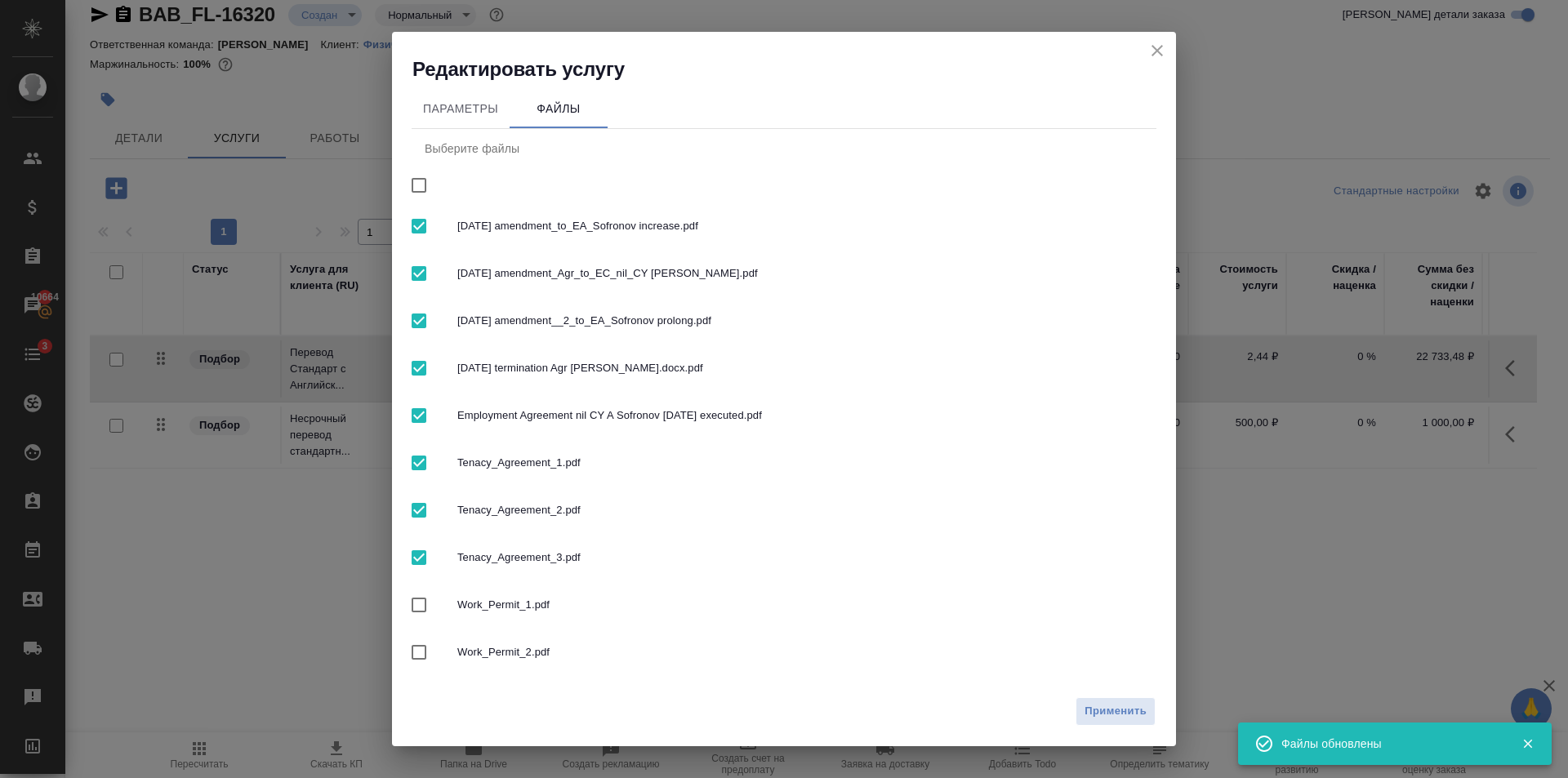
click at [1166, 50] on icon "close" at bounding box center [1157, 51] width 20 height 20
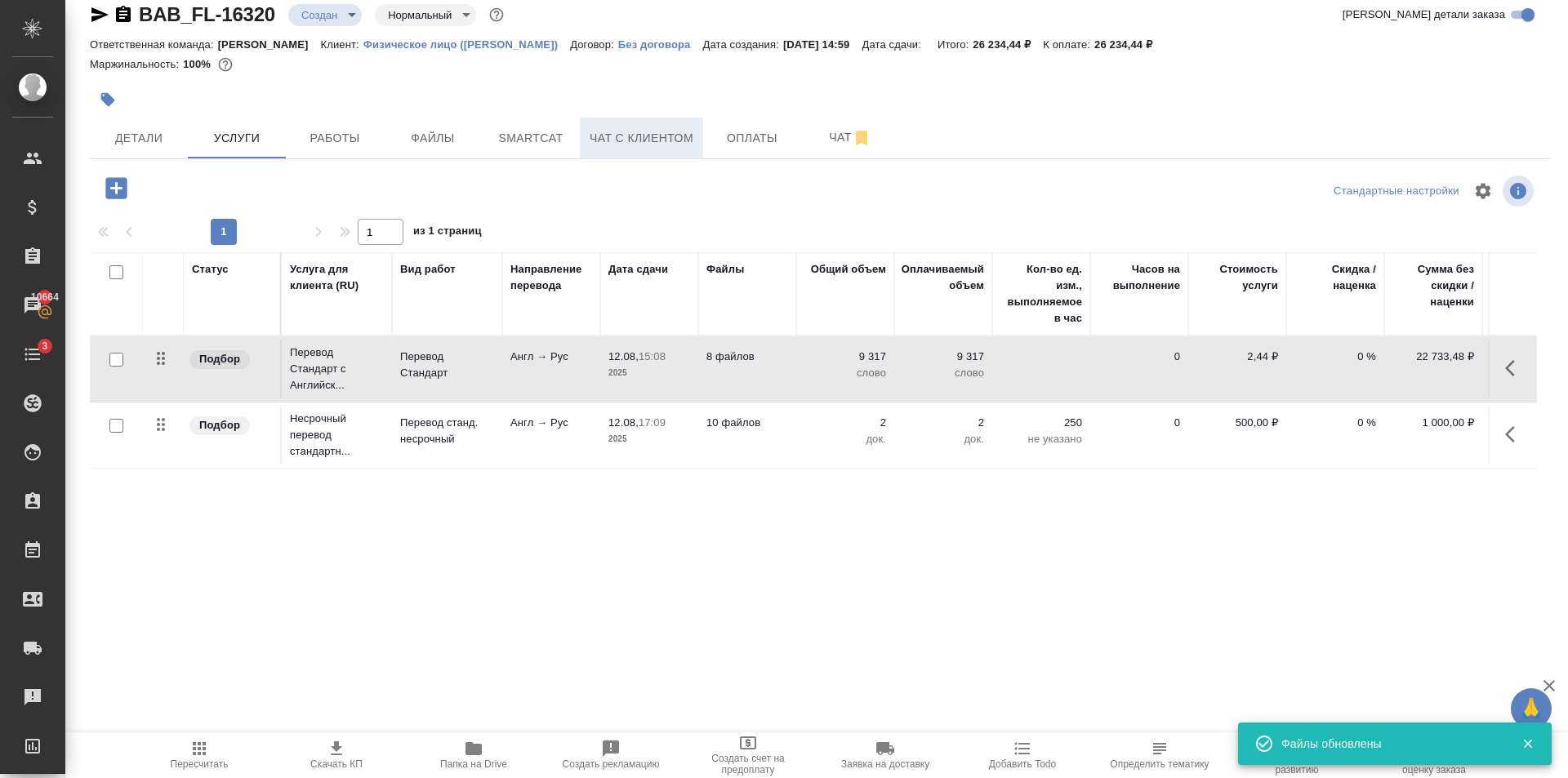
click at [658, 143] on span "Чат с клиентом" at bounding box center [641, 138] width 103 height 20
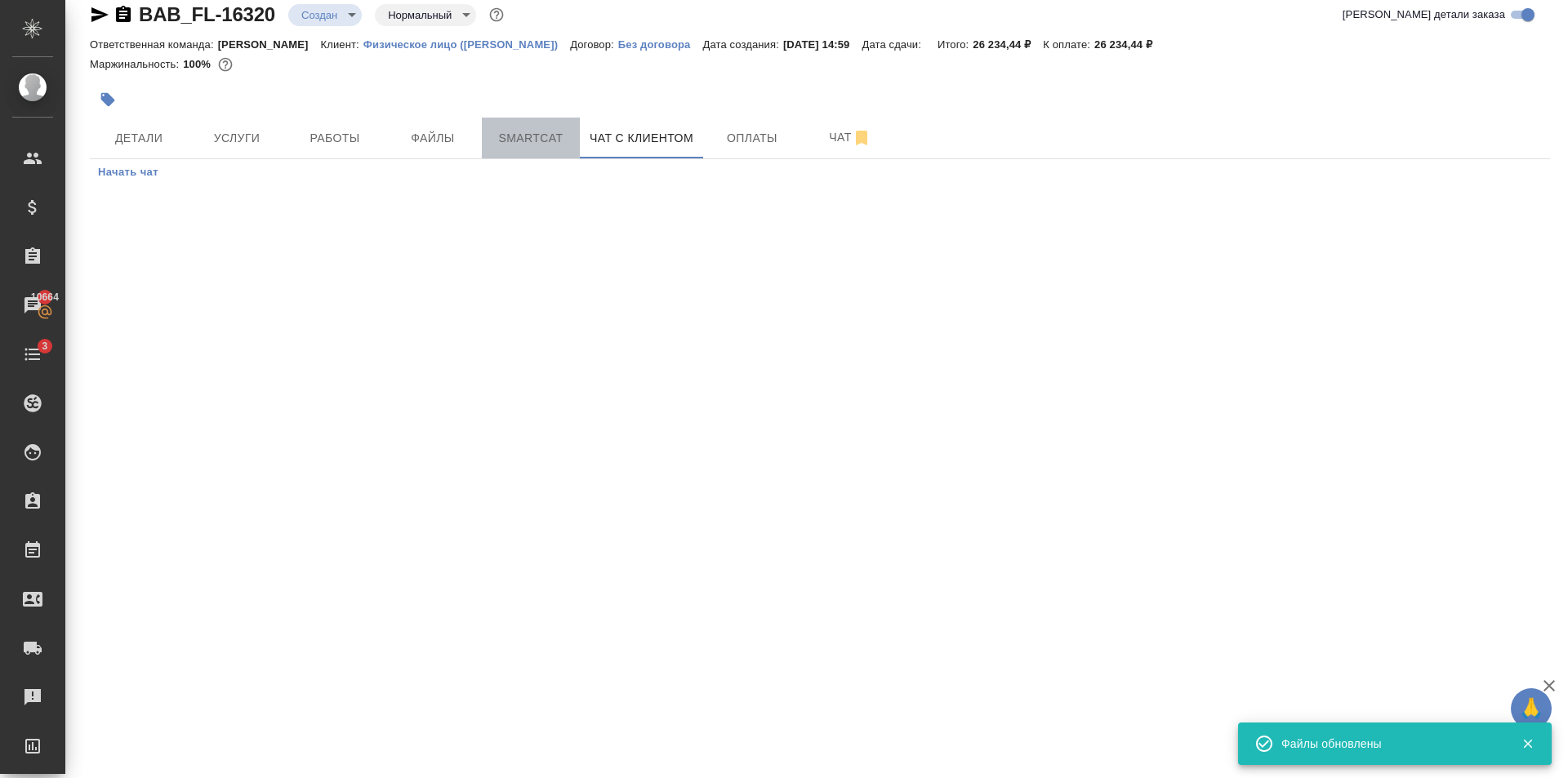
click at [524, 126] on button "Smartcat" at bounding box center [531, 138] width 98 height 41
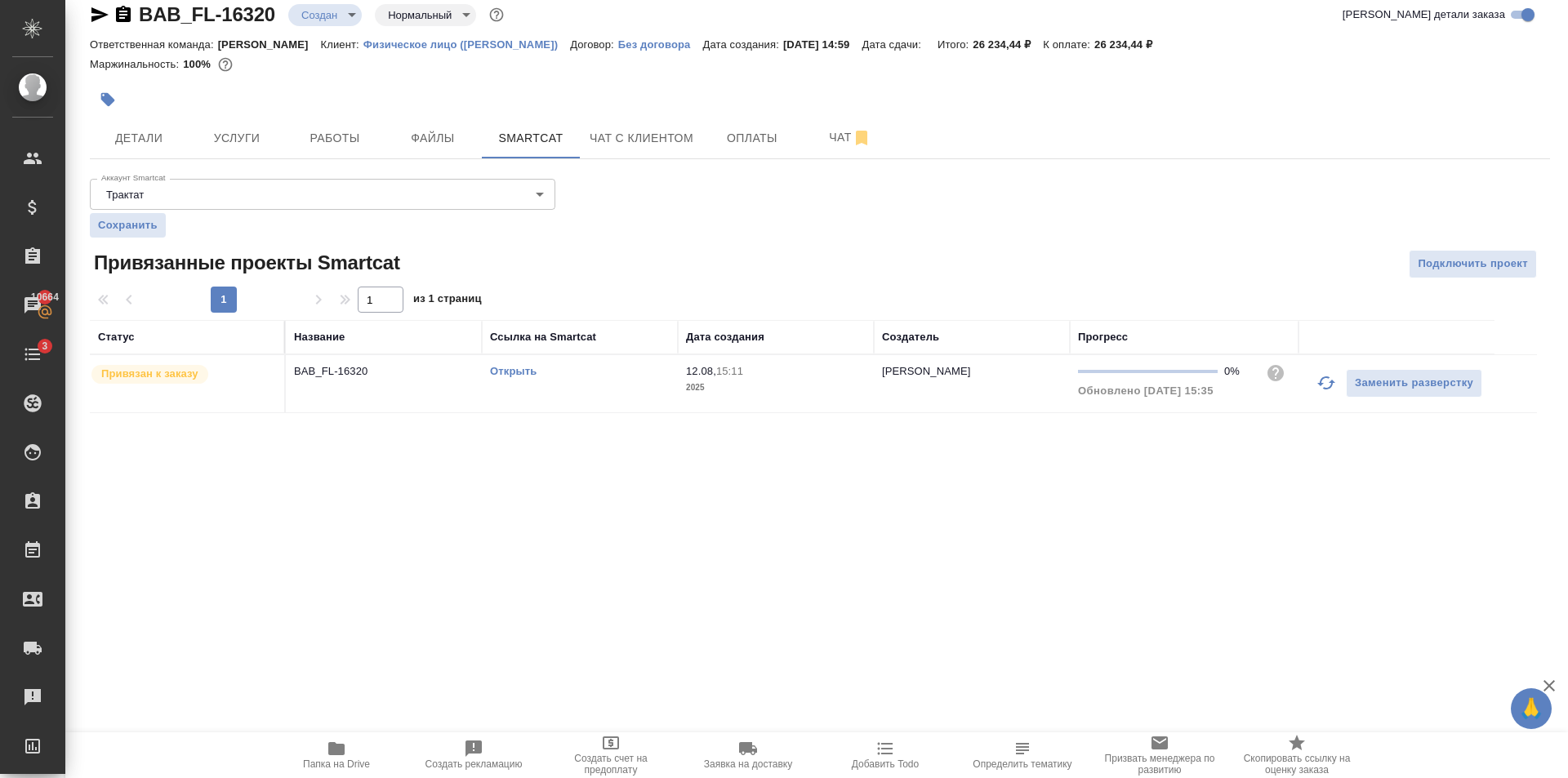
click at [531, 371] on link "Открыть" at bounding box center [513, 372] width 46 height 12
click at [816, 141] on span "Чат" at bounding box center [850, 137] width 78 height 20
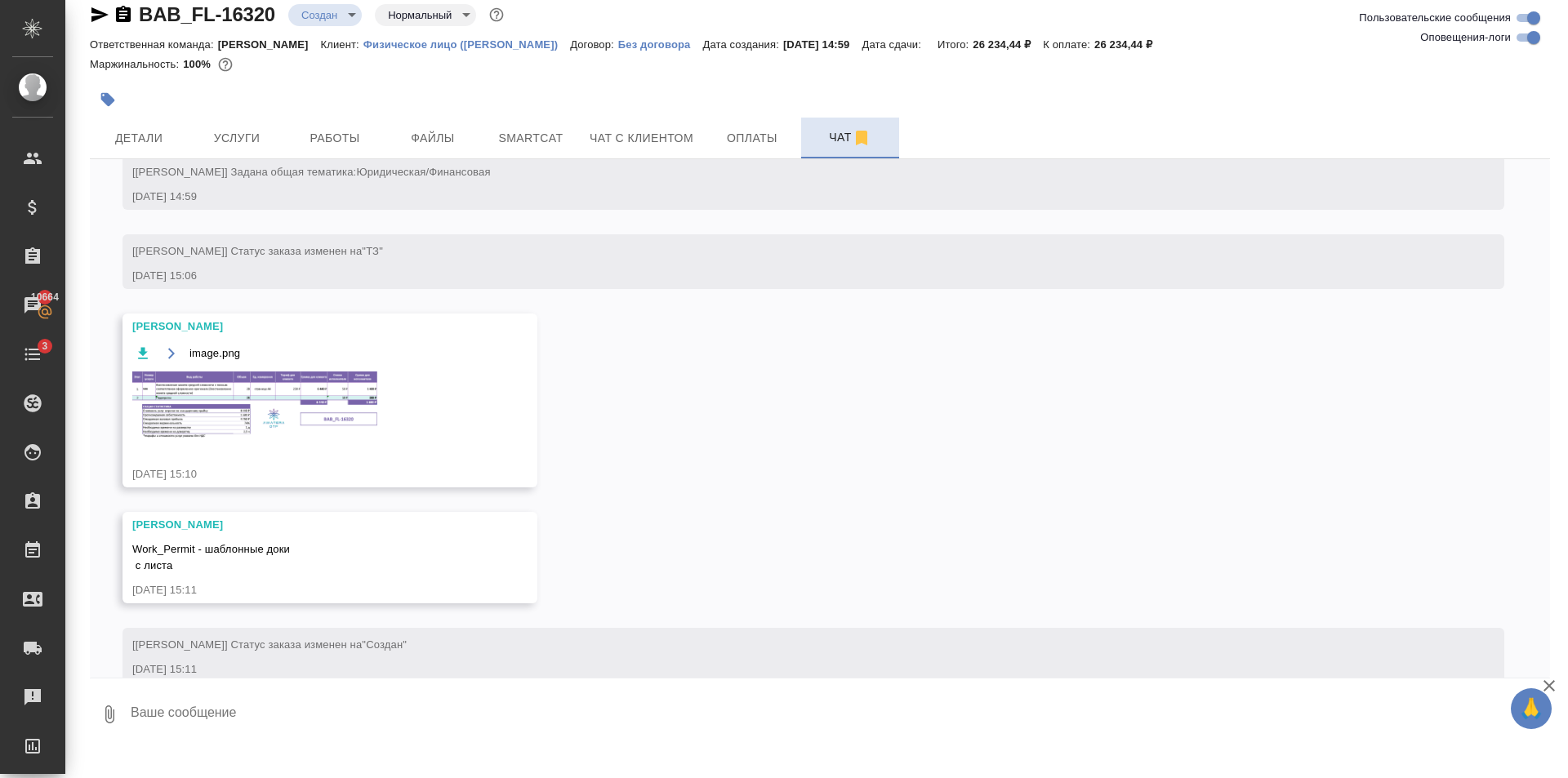
scroll to position [118, 0]
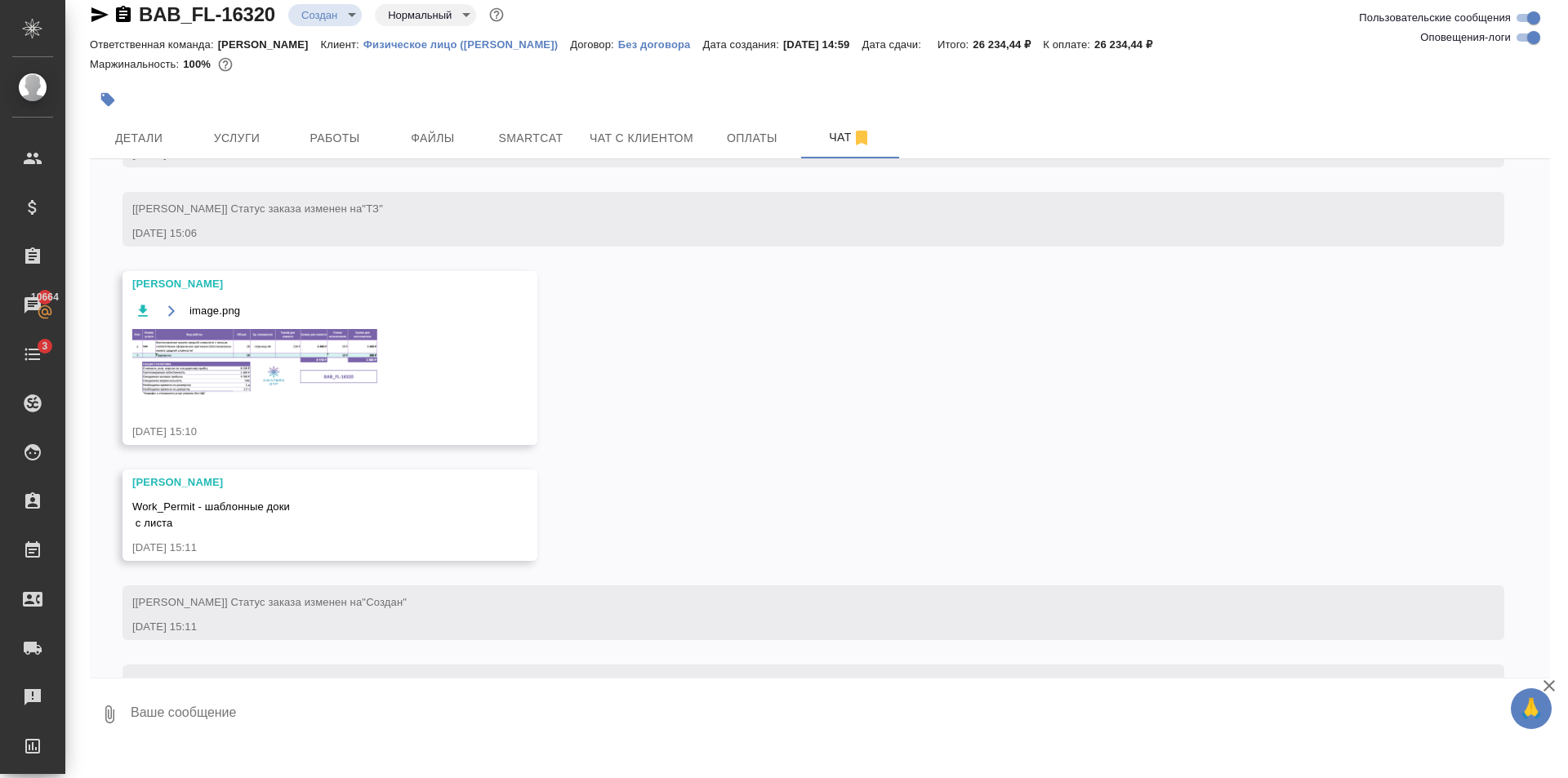
click at [292, 361] on img at bounding box center [254, 362] width 245 height 66
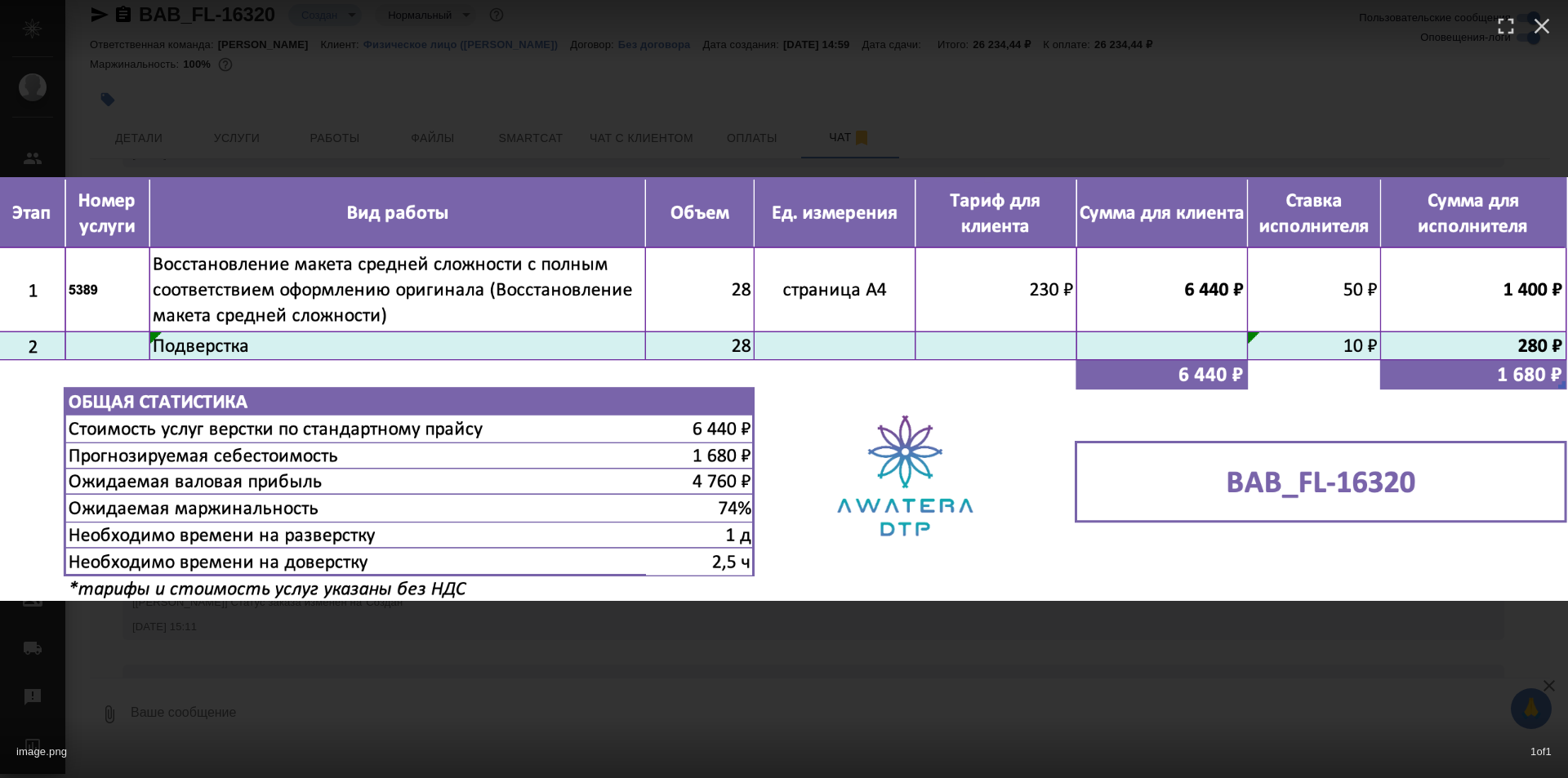
click at [812, 699] on div "image.png 1 of 1" at bounding box center [784, 389] width 1568 height 778
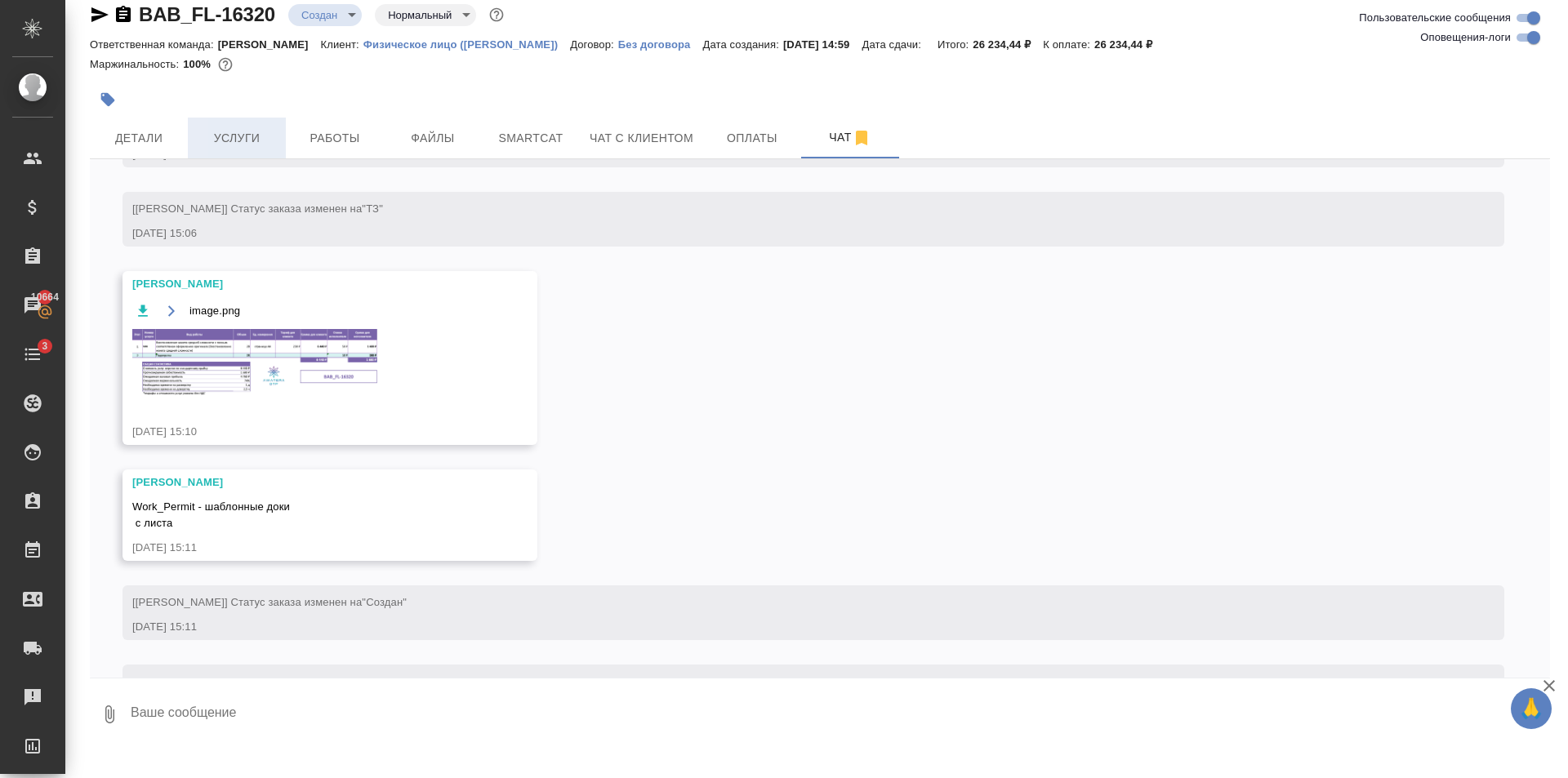
click at [256, 128] on span "Услуги" at bounding box center [237, 138] width 78 height 20
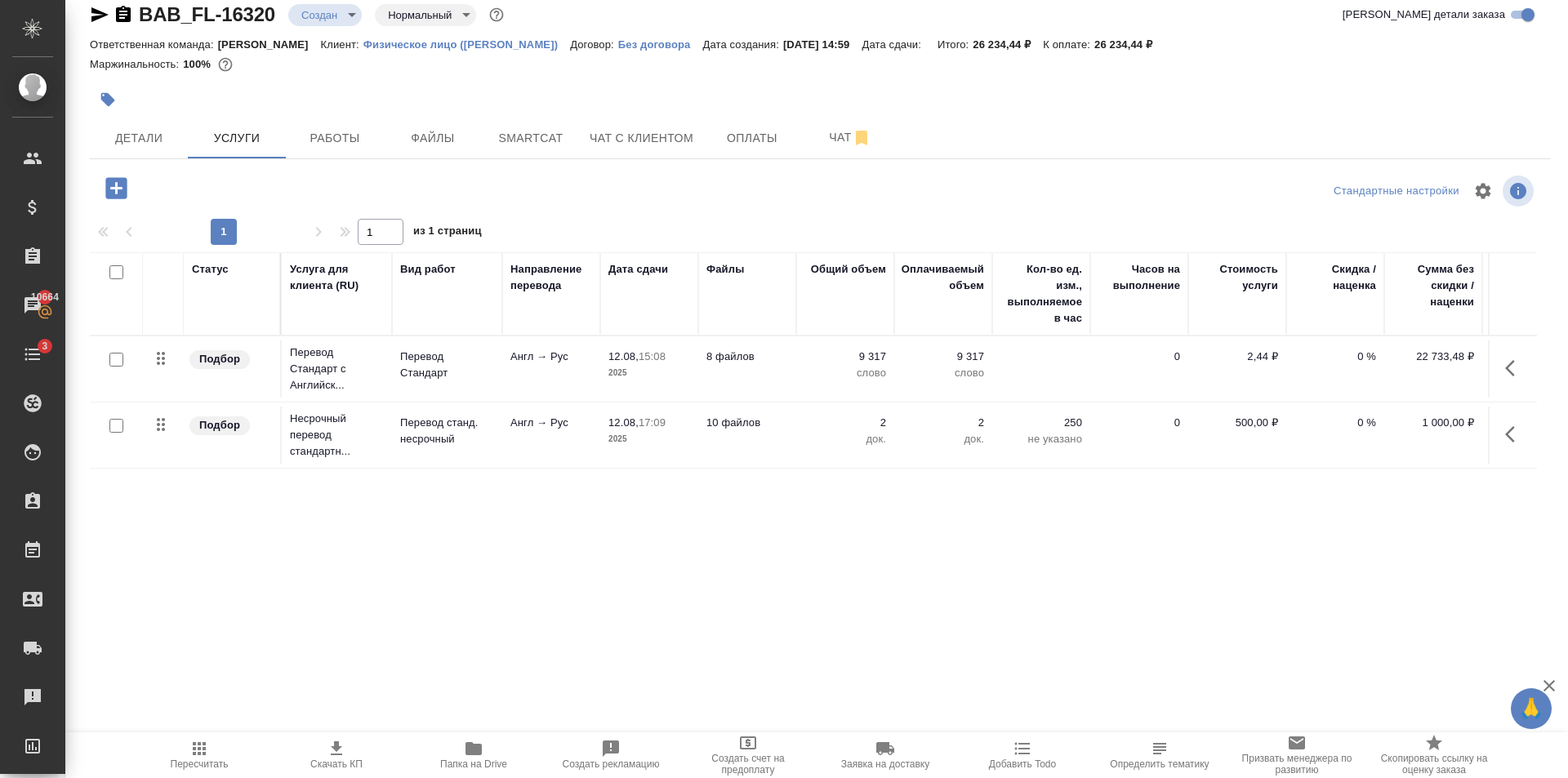
click at [125, 192] on icon "button" at bounding box center [116, 188] width 21 height 21
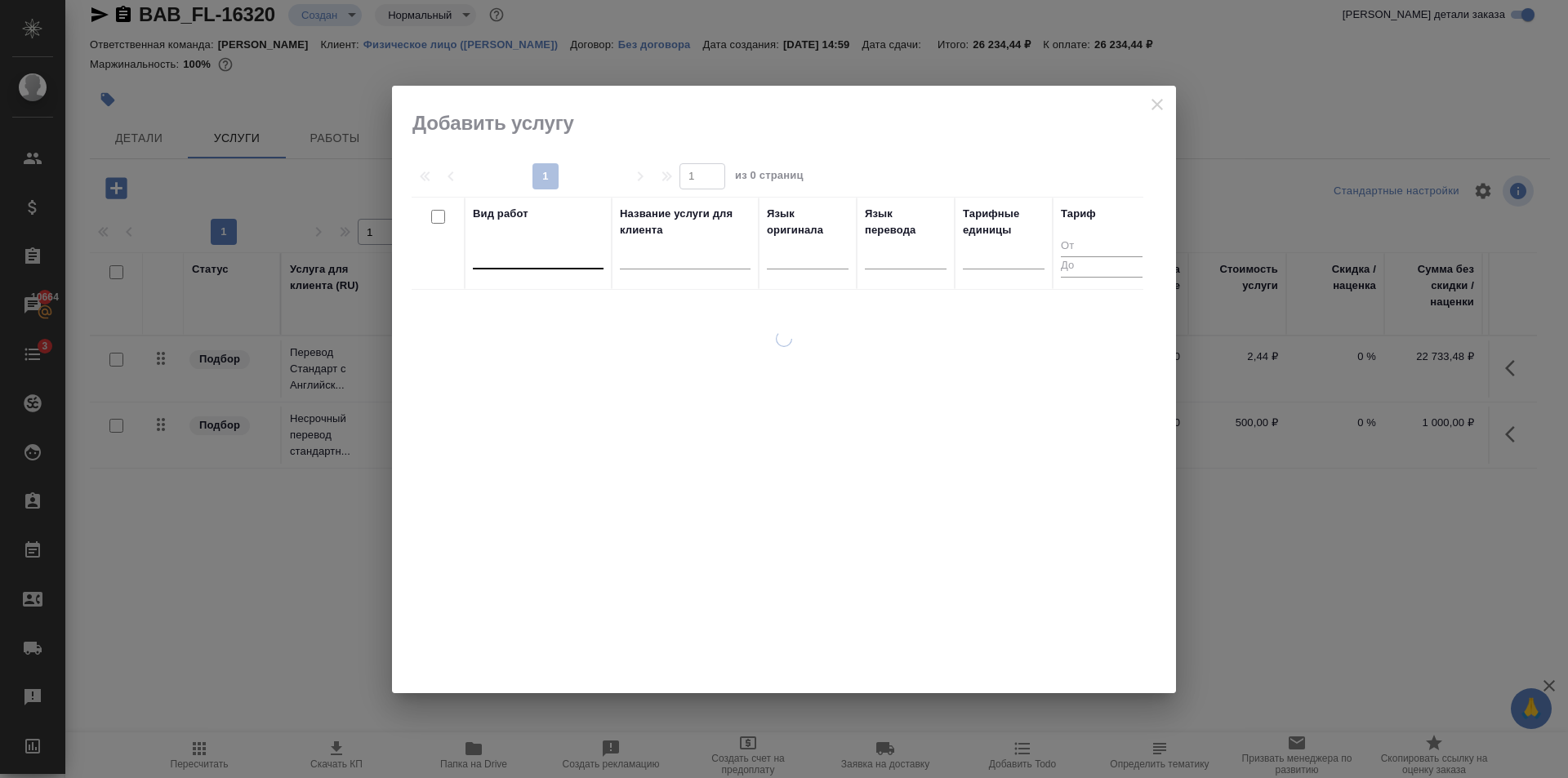
click at [519, 242] on div at bounding box center [538, 252] width 131 height 24
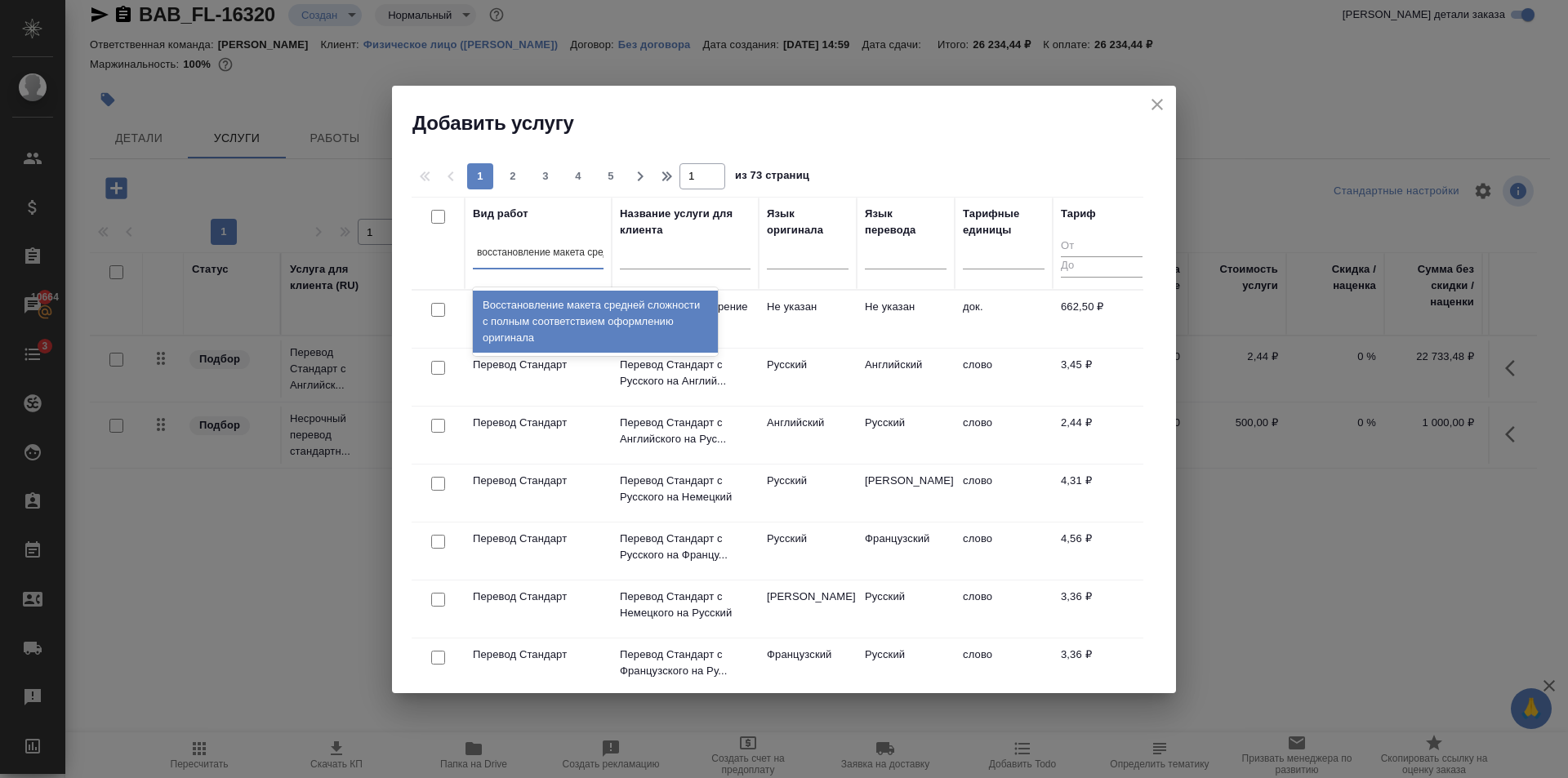
type input "восстановление макета средне"
click at [547, 304] on div "Восстановление макета средней сложности с полным соответствием оформлению ориги…" at bounding box center [595, 322] width 245 height 62
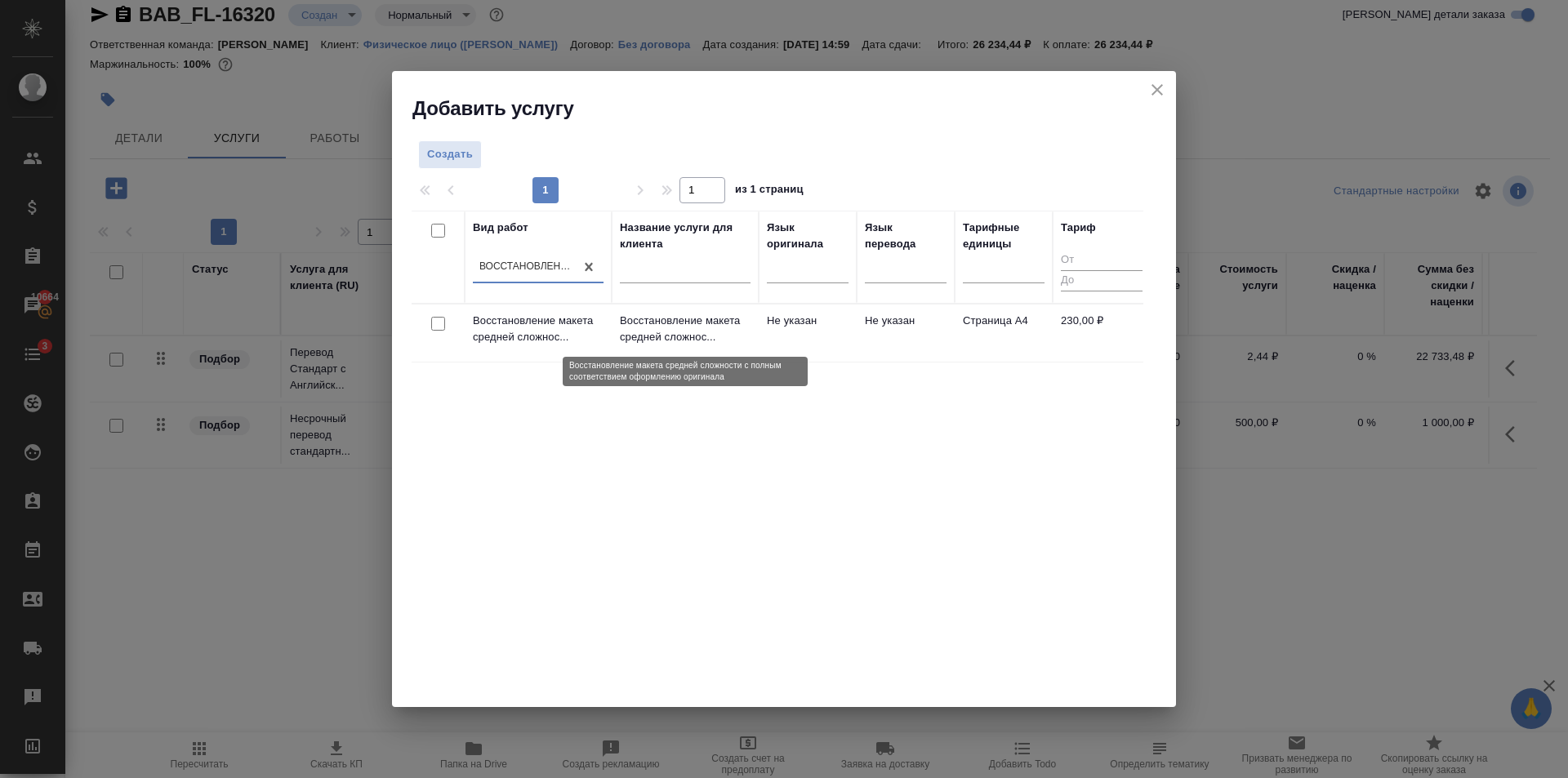
click at [745, 332] on p "Восстановление макета средней сложнос..." at bounding box center [685, 329] width 131 height 33
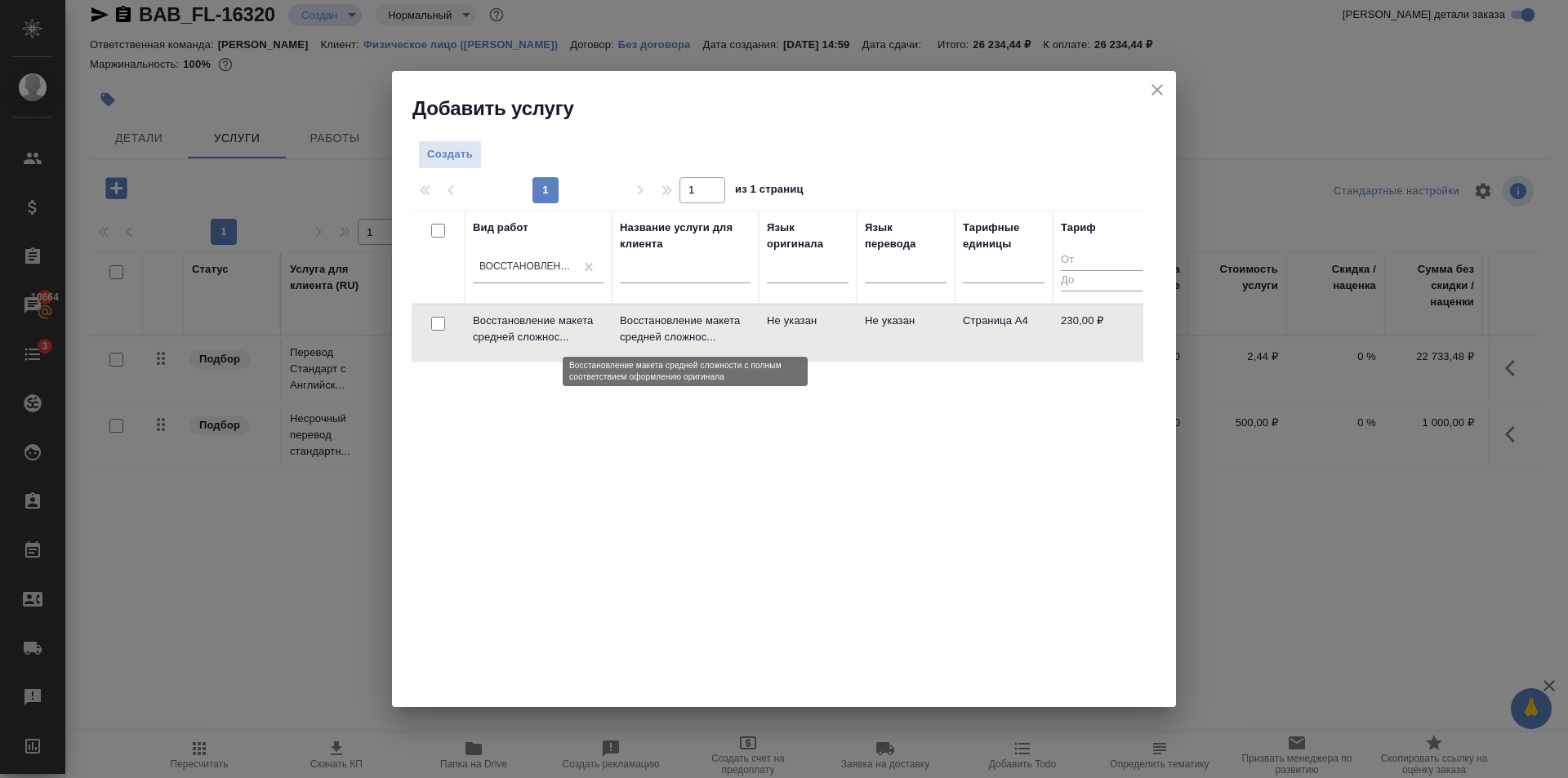
click at [745, 332] on p "Восстановление макета средней сложнос..." at bounding box center [685, 329] width 131 height 33
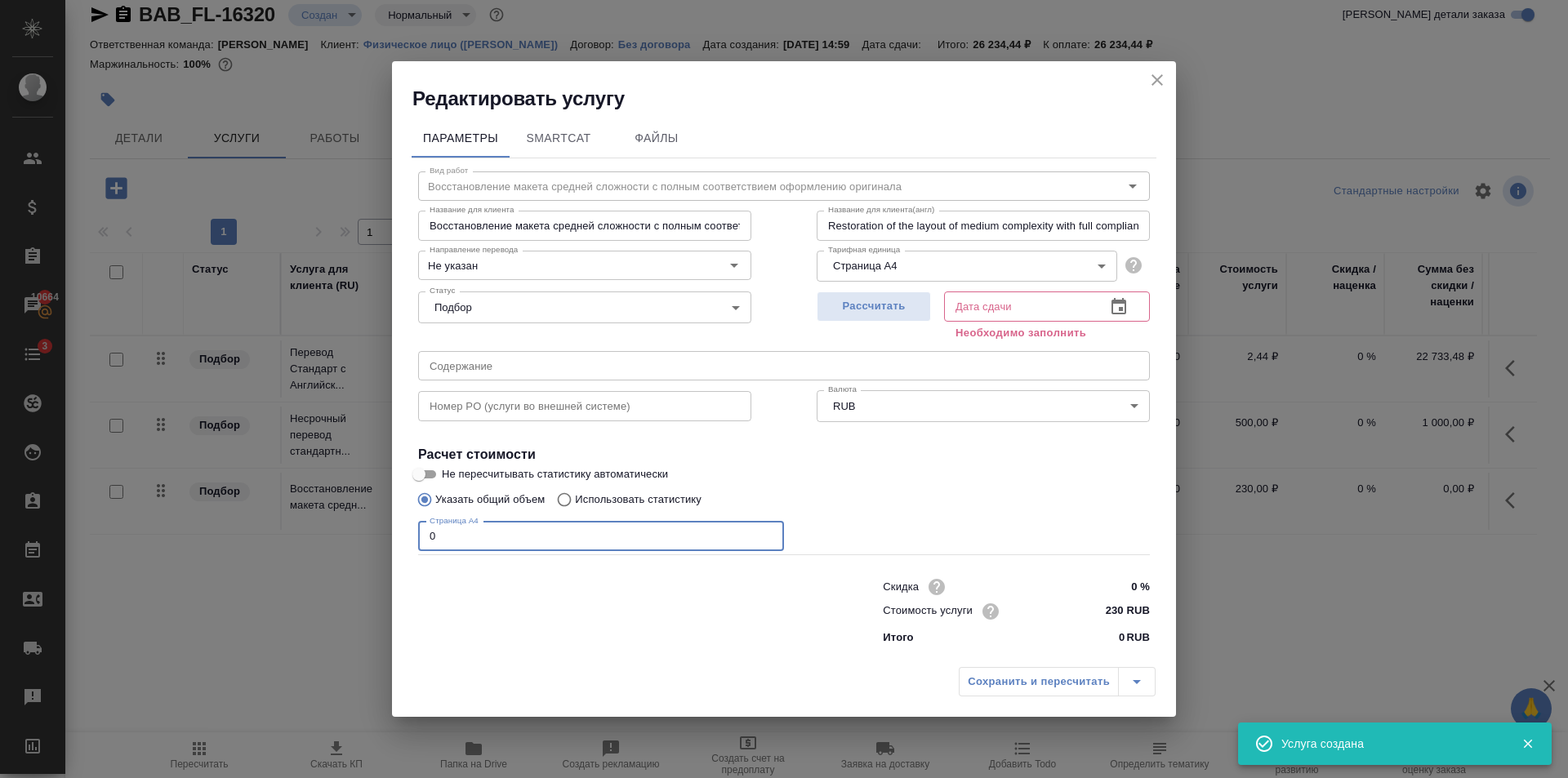
click at [586, 529] on input "0" at bounding box center [600, 536] width 366 height 29
type input "28"
click at [837, 308] on span "Рассчитать" at bounding box center [873, 307] width 96 height 19
type input "13.08.2025 11:57"
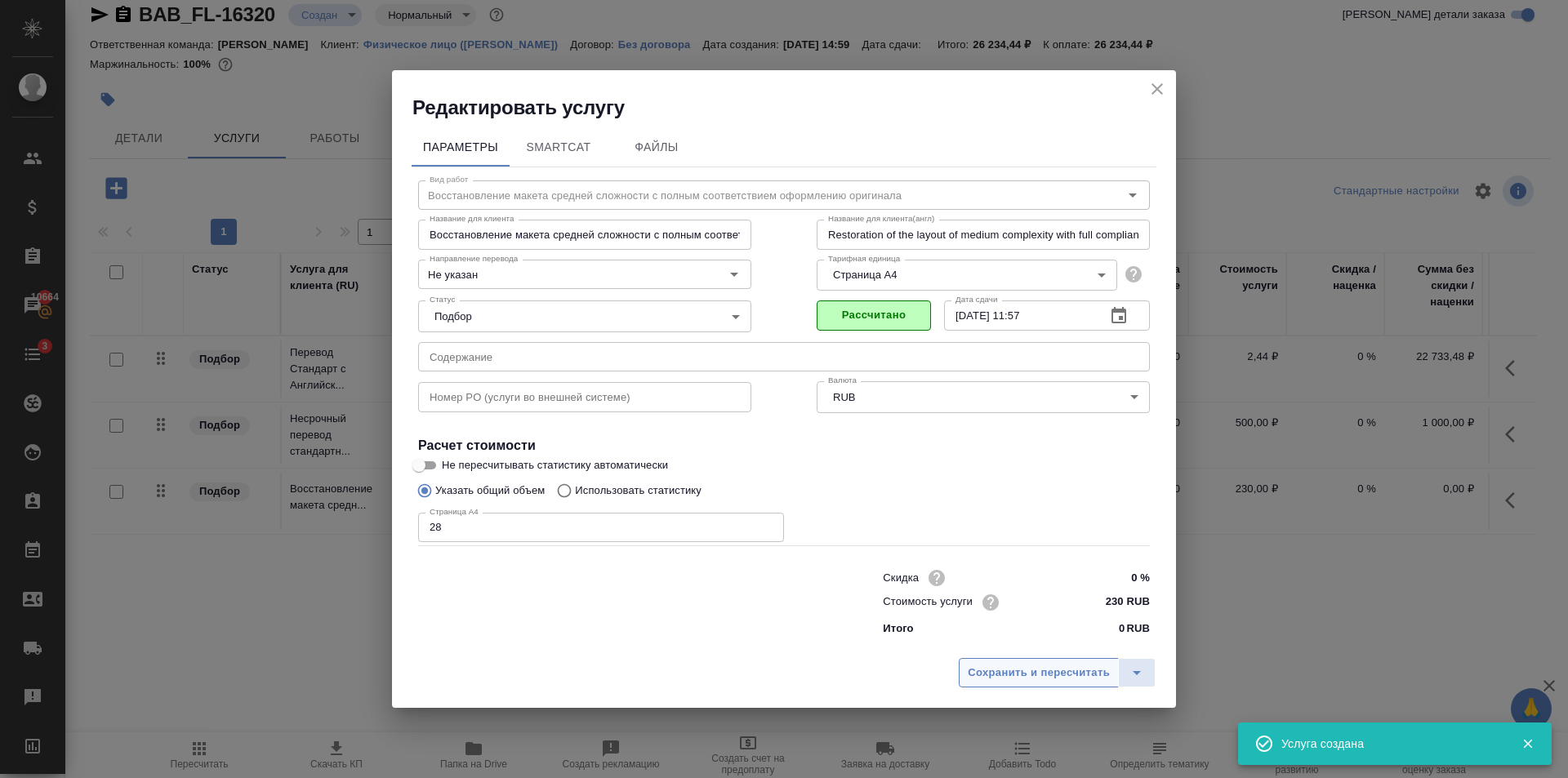
click at [1025, 672] on span "Сохранить и пересчитать" at bounding box center [1038, 673] width 142 height 19
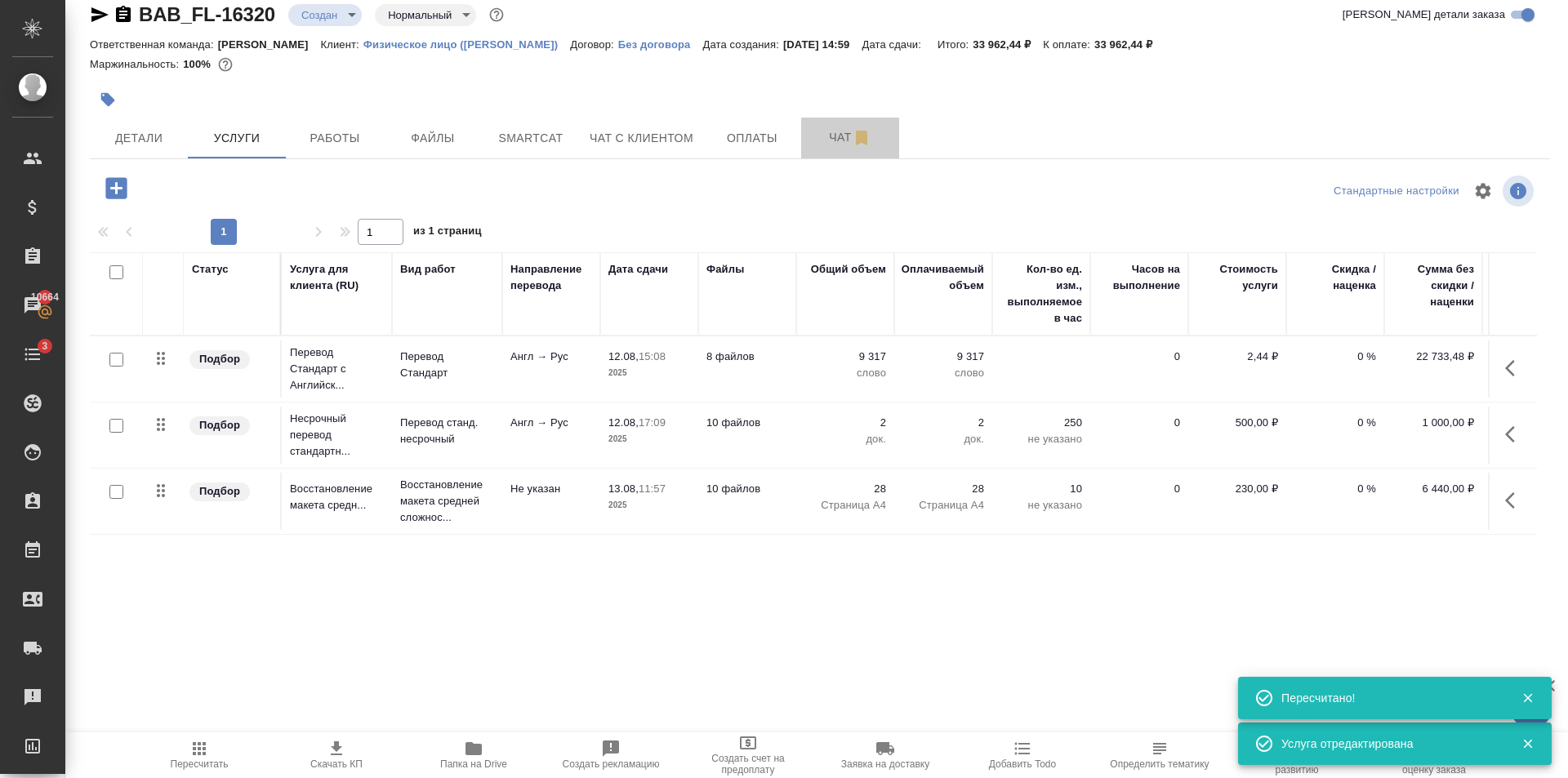
click at [821, 152] on button "Чат" at bounding box center [850, 138] width 98 height 41
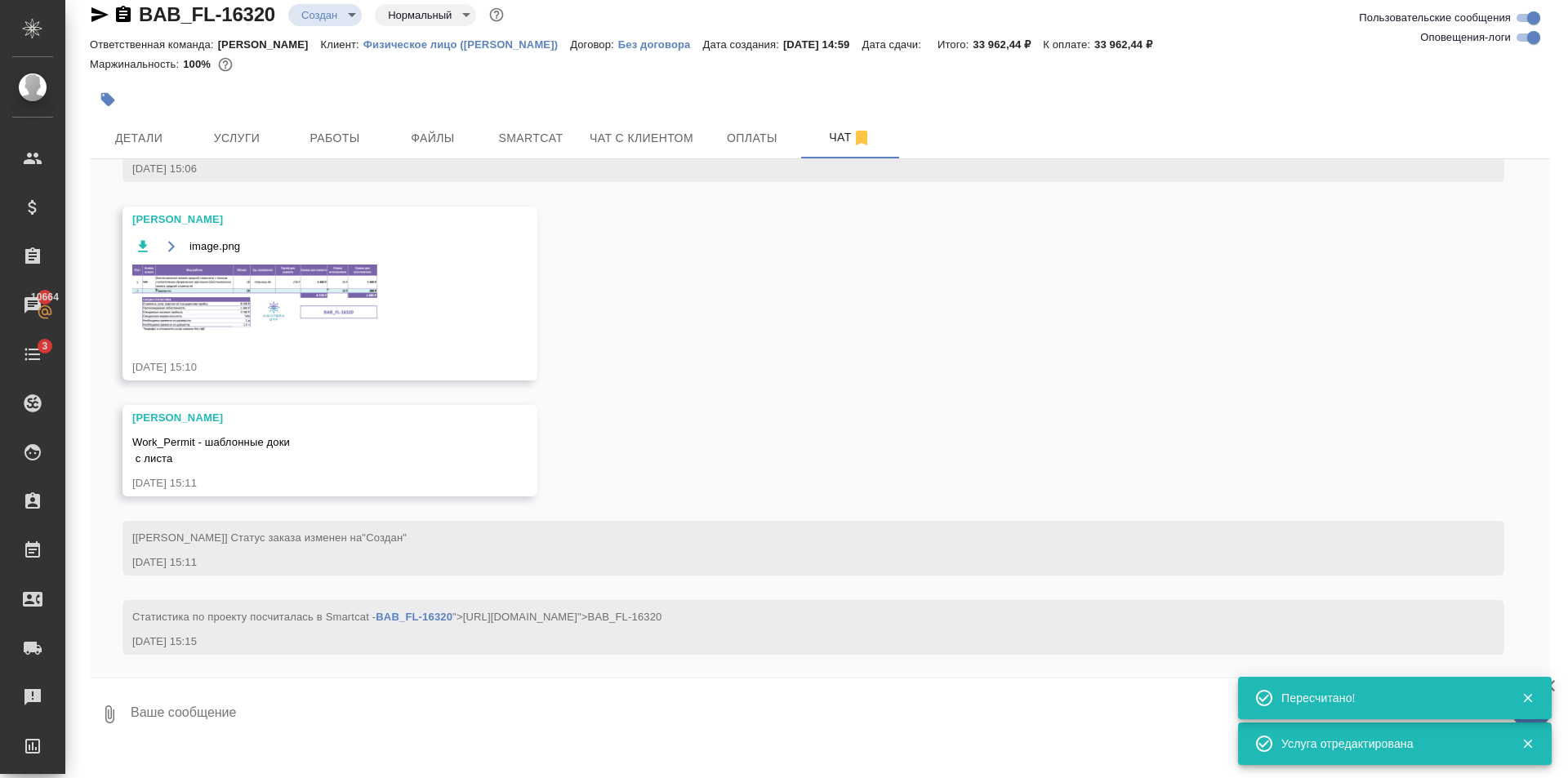
scroll to position [184, 0]
click at [294, 283] on img at bounding box center [254, 296] width 245 height 66
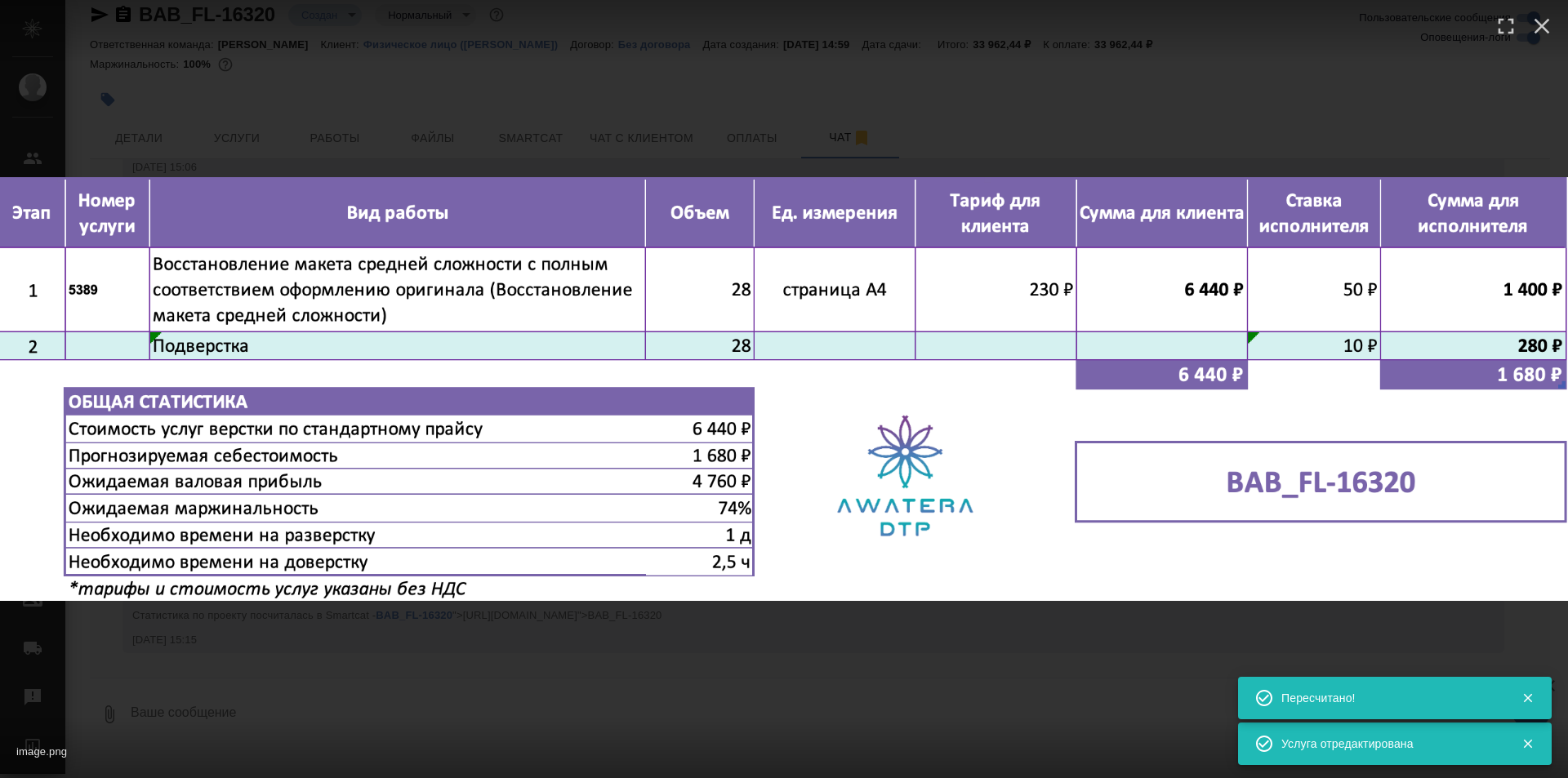
click at [850, 660] on div "image.png 1 of 1" at bounding box center [784, 389] width 1568 height 778
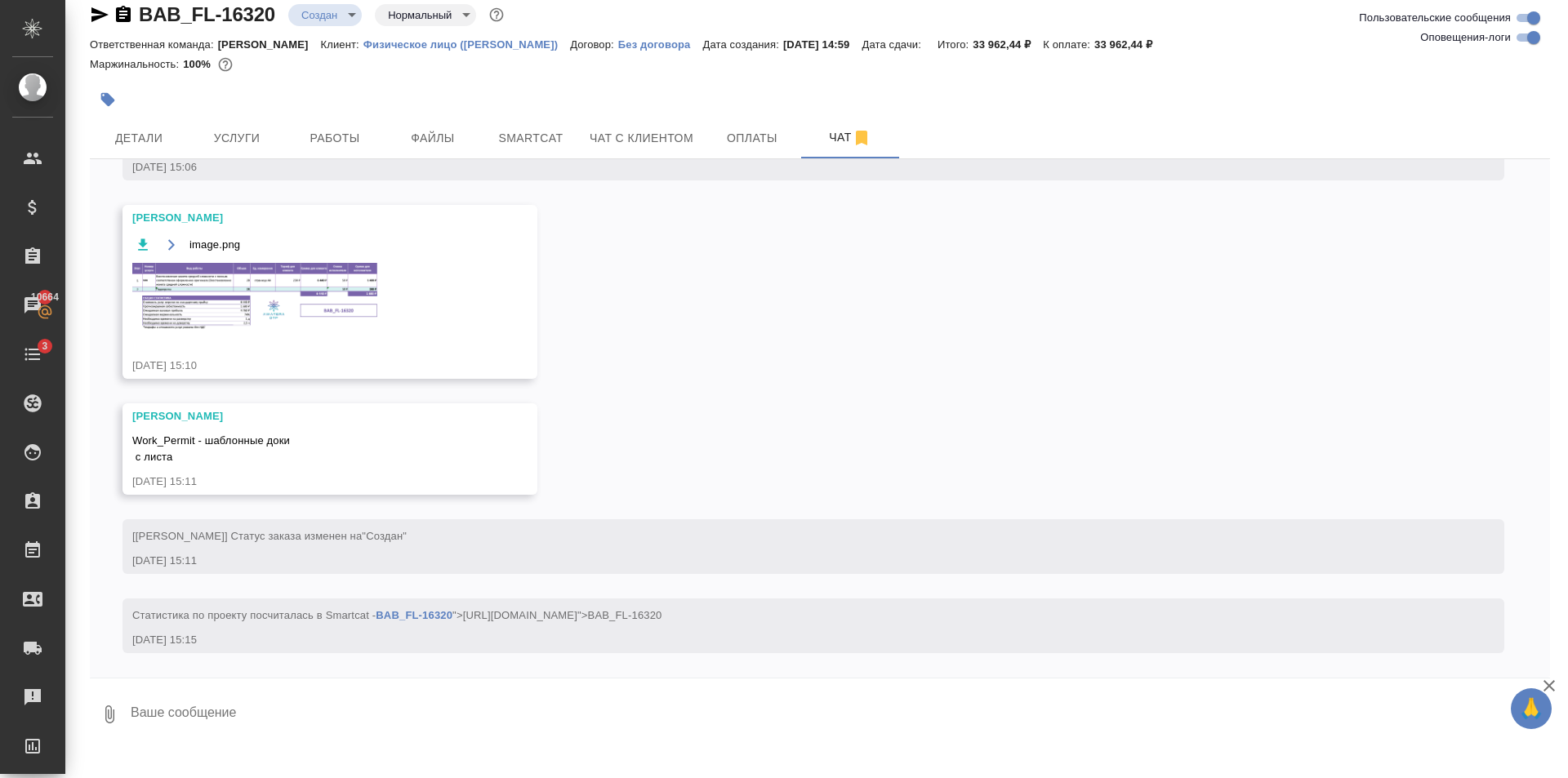
click at [927, 693] on textarea at bounding box center [839, 715] width 1421 height 55
click at [290, 180] on div "12.08, вторник [Голубев Дмитрий] Задана общая тематика: Юридическая/Финансовая …" at bounding box center [820, 418] width 1460 height 519
click at [233, 125] on button "Услуги" at bounding box center [237, 137] width 98 height 41
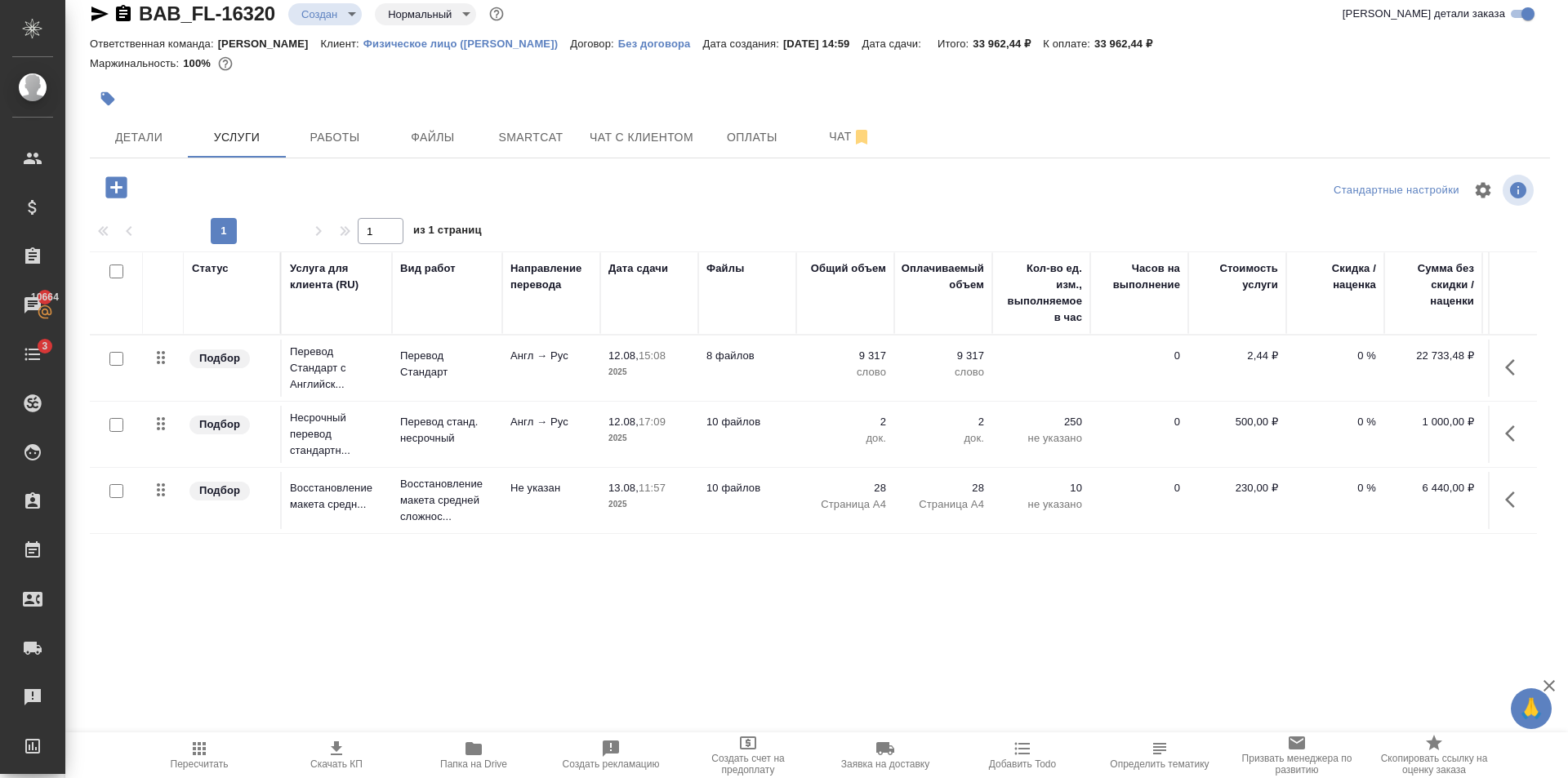
click at [570, 392] on td "Англ → Рус" at bounding box center [551, 368] width 98 height 57
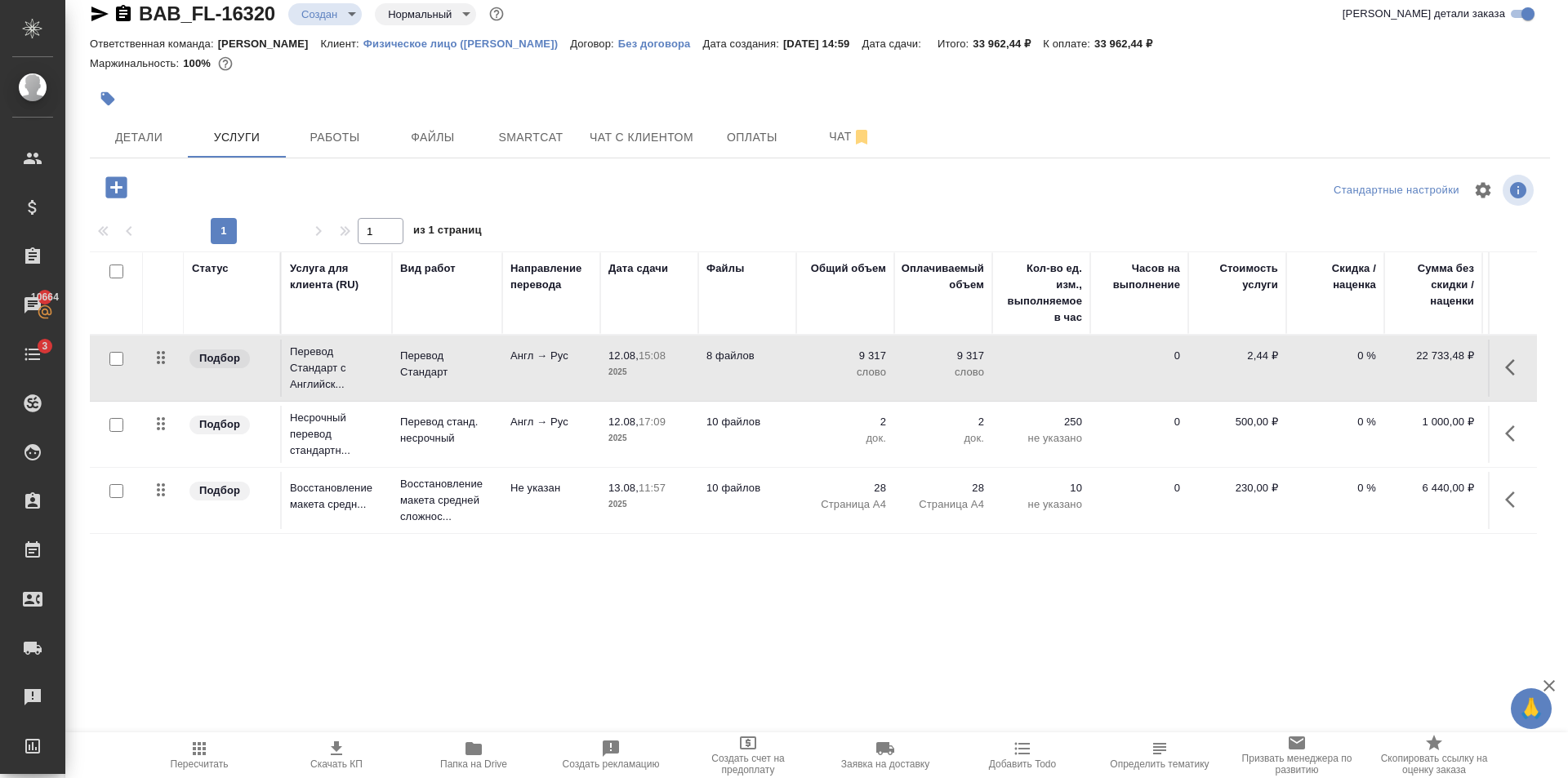
click at [581, 386] on td "Англ → Рус" at bounding box center [551, 368] width 98 height 57
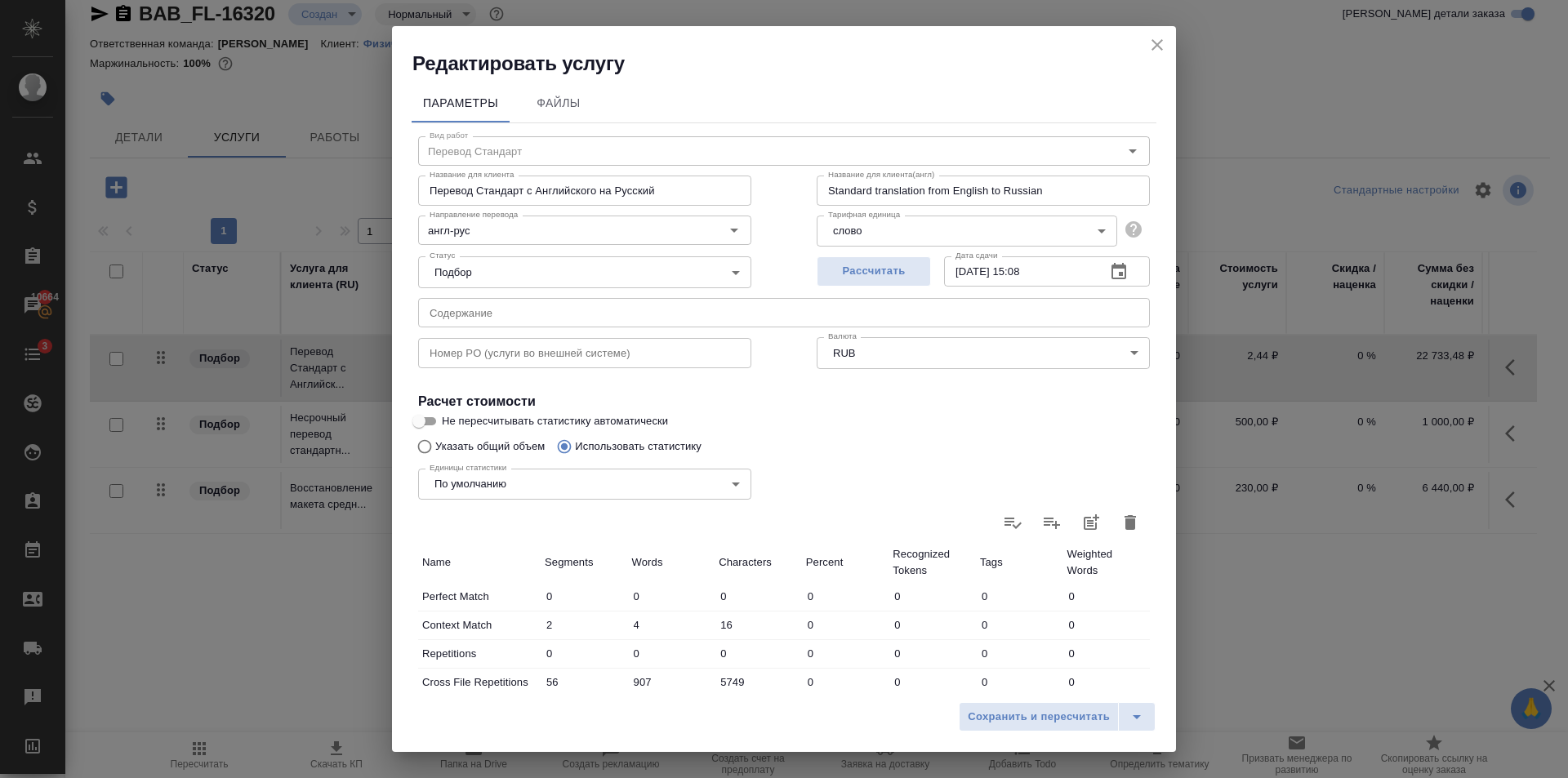
click at [1110, 515] on button "button" at bounding box center [1130, 523] width 39 height 39
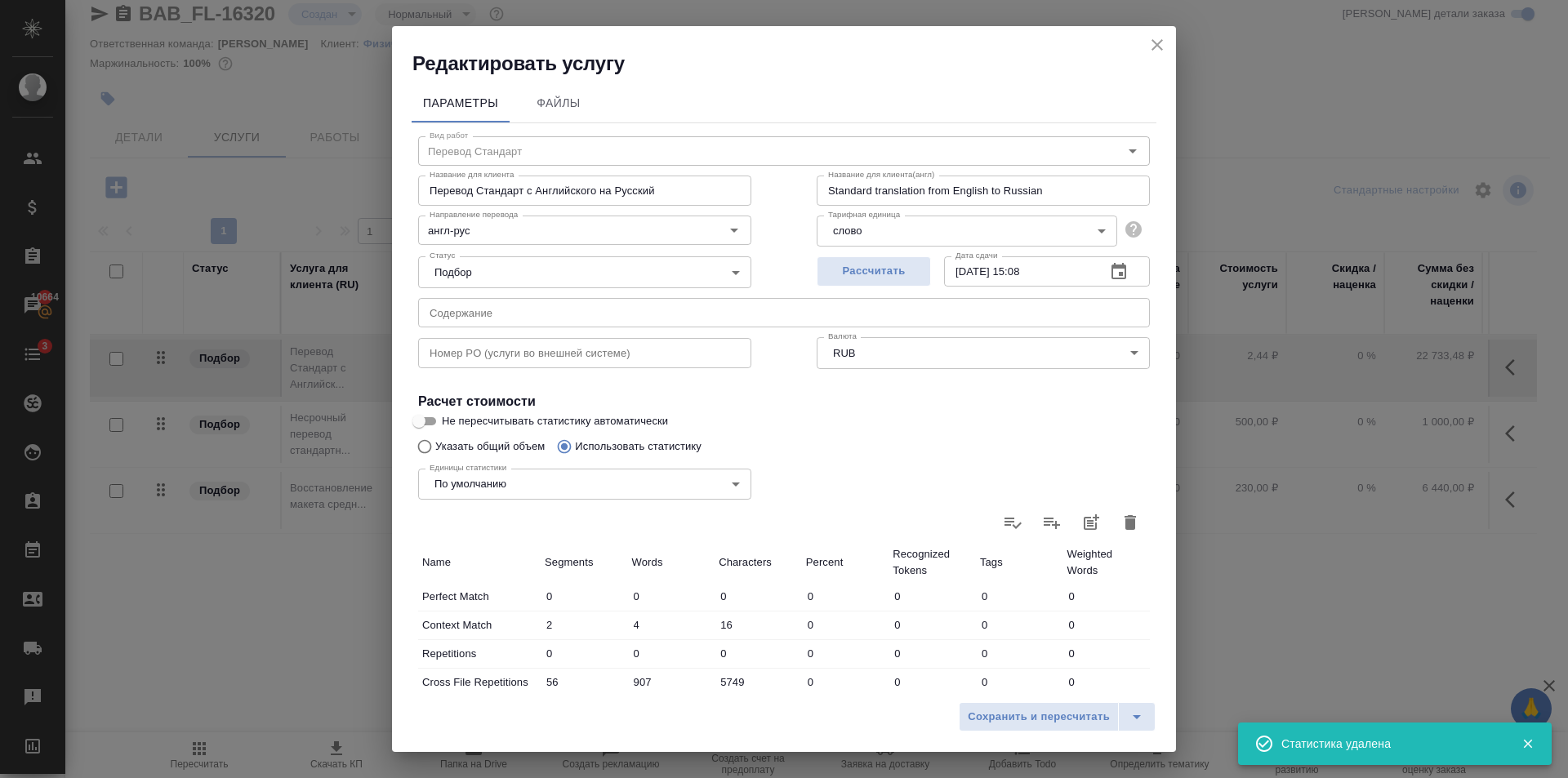
type input "0"
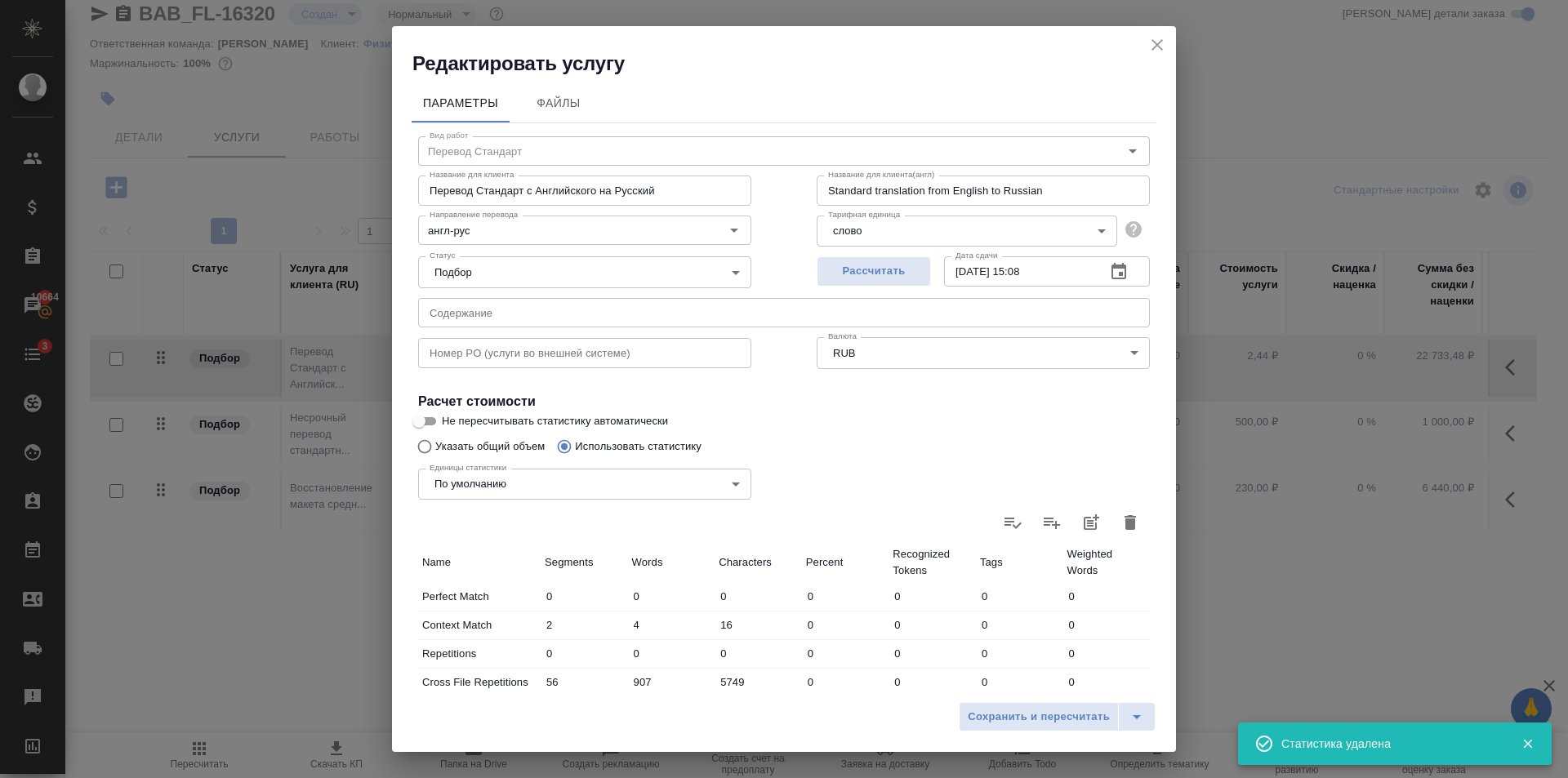
type input "0"
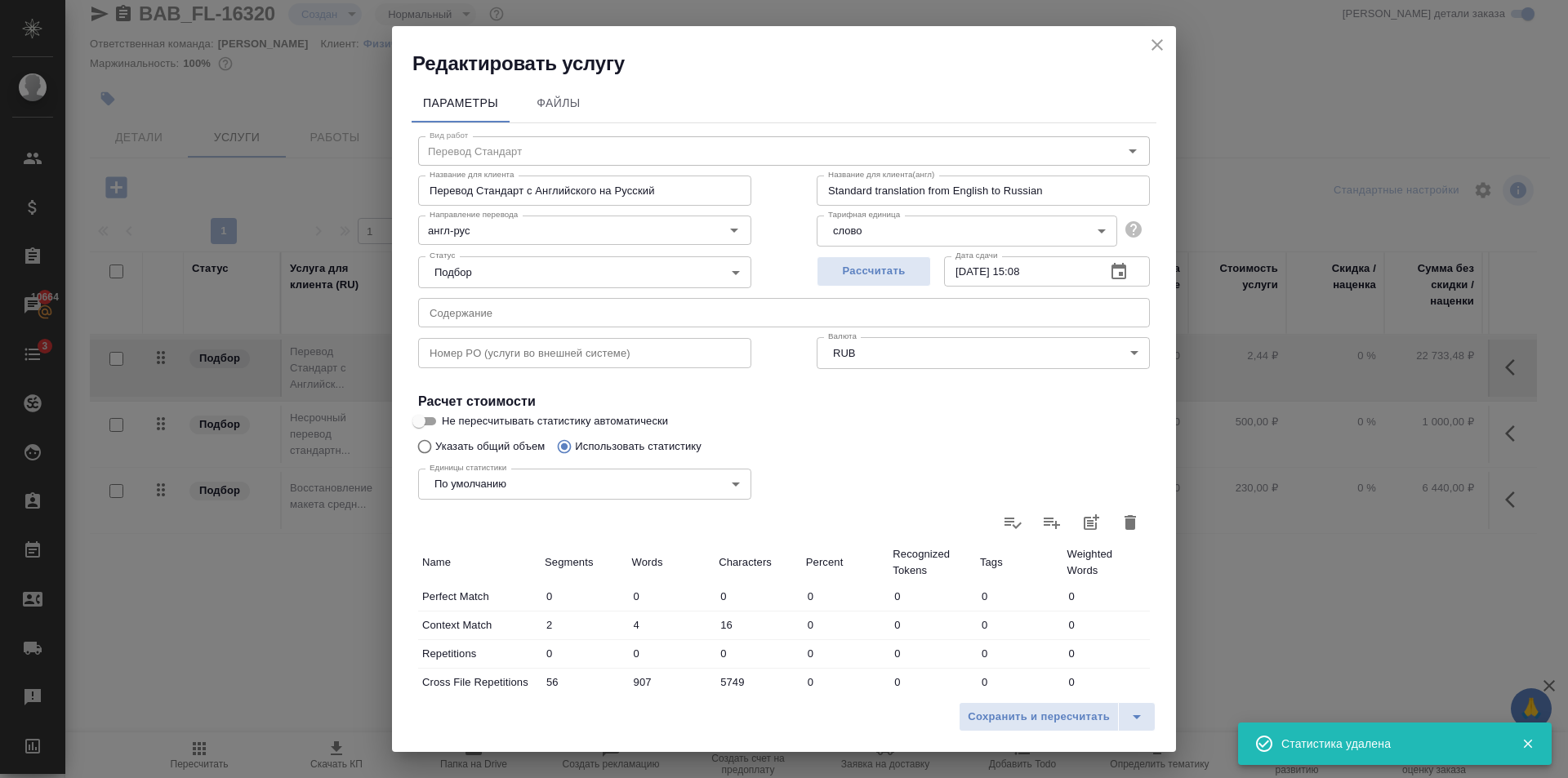
type input "0"
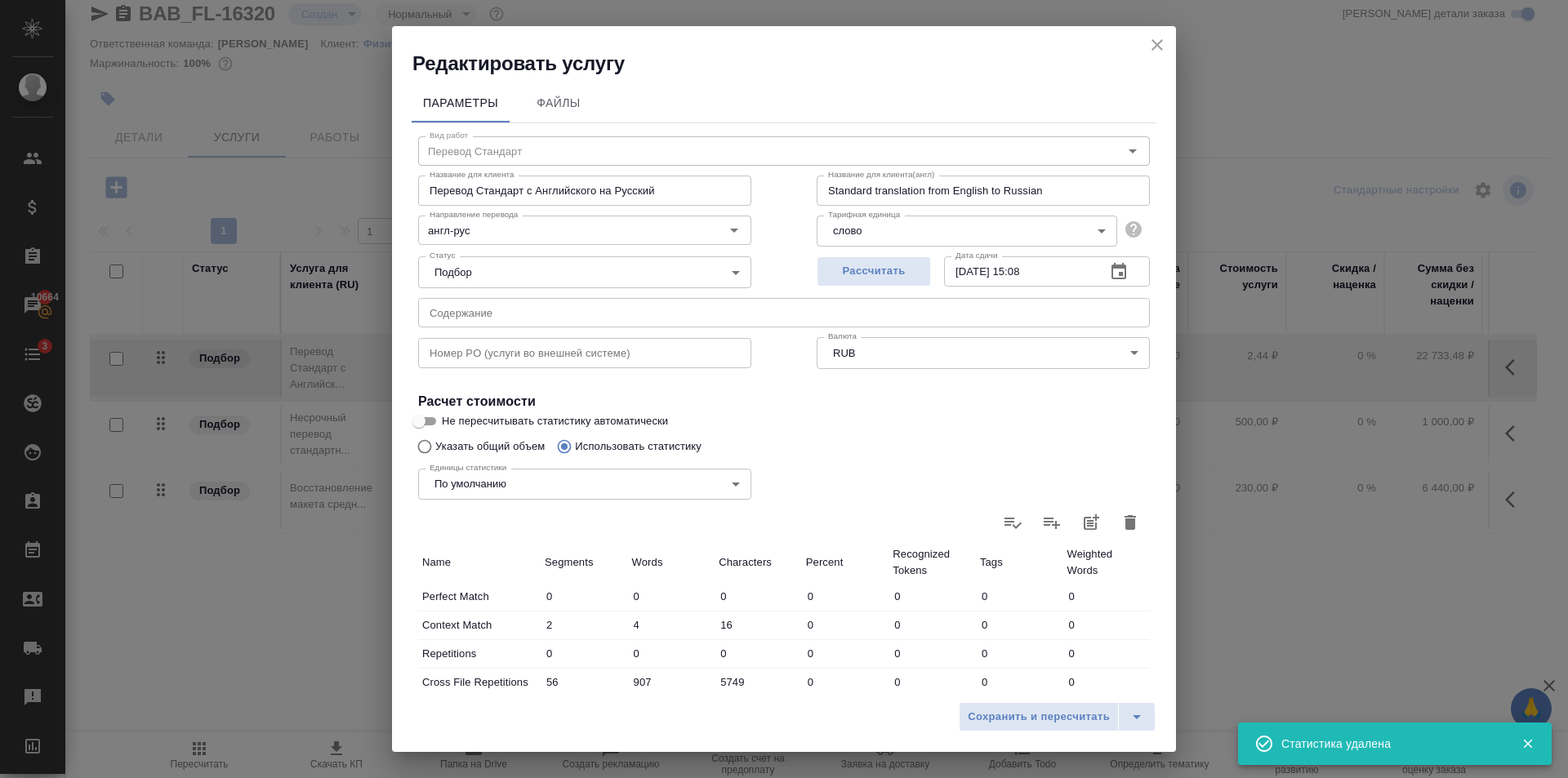
type input "0"
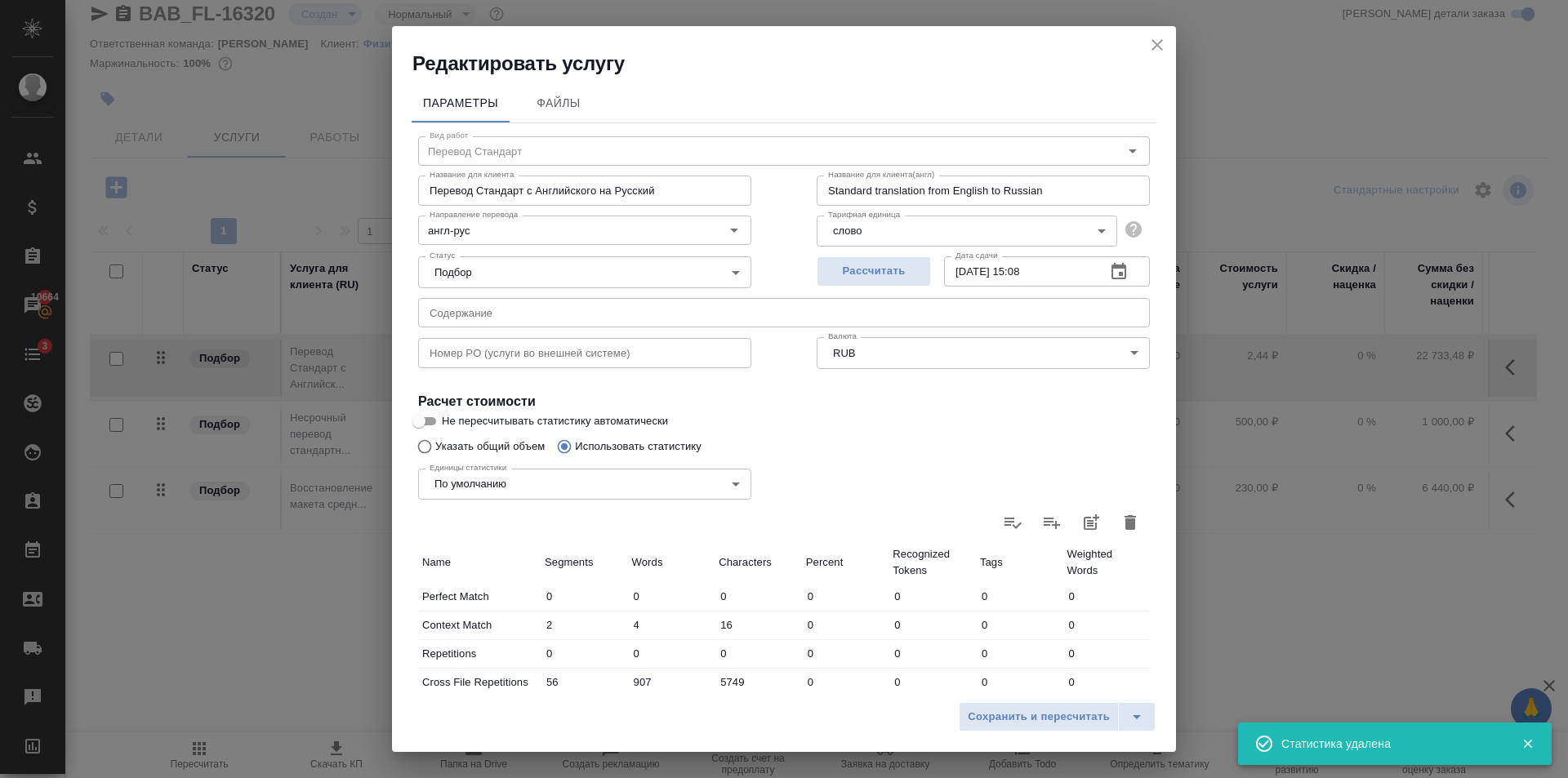
type input "0"
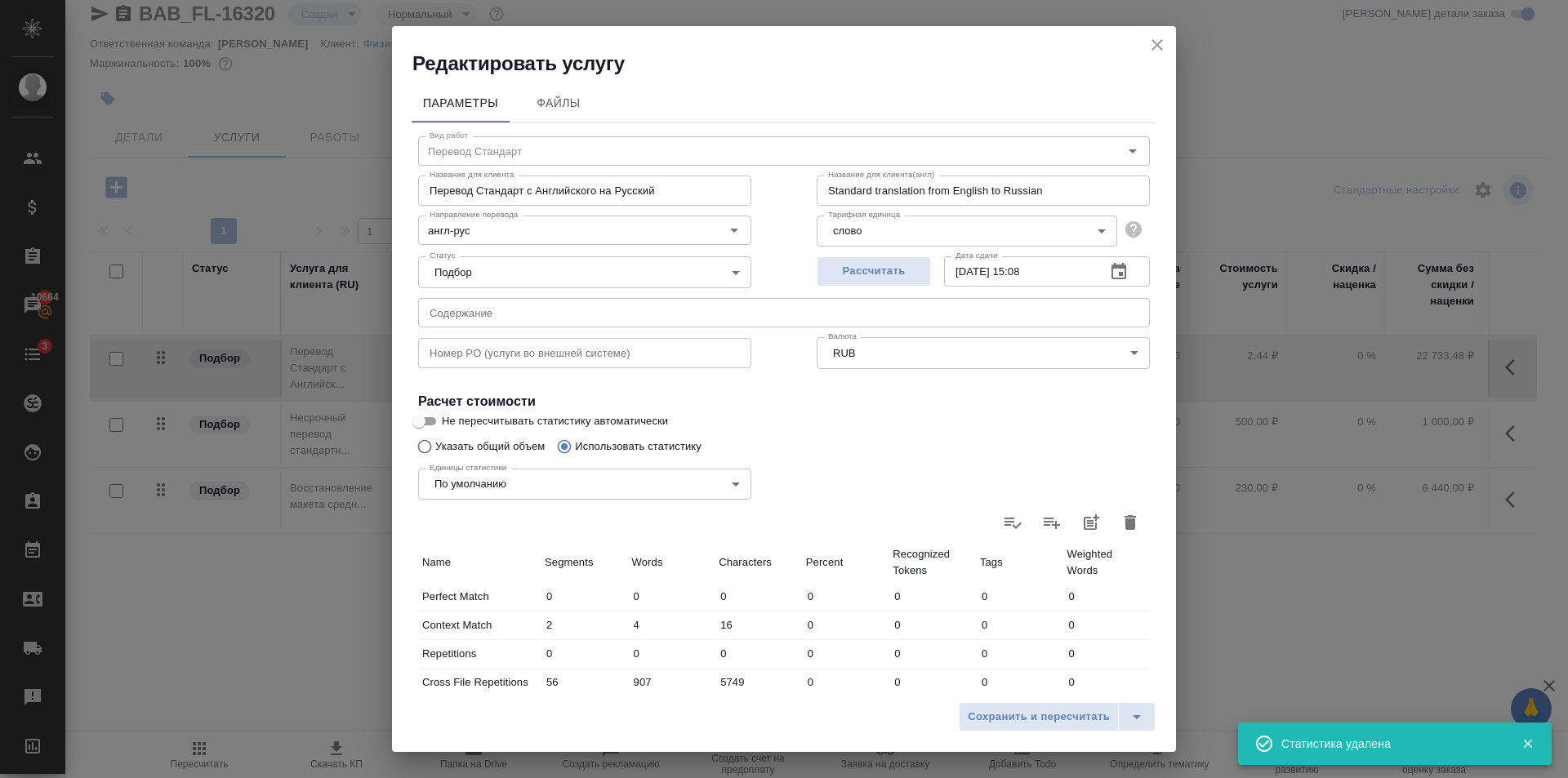
type input "0"
click at [1120, 523] on icon at bounding box center [1130, 523] width 20 height 20
click at [0, 0] on input "file" at bounding box center [0, 0] width 0 height 0
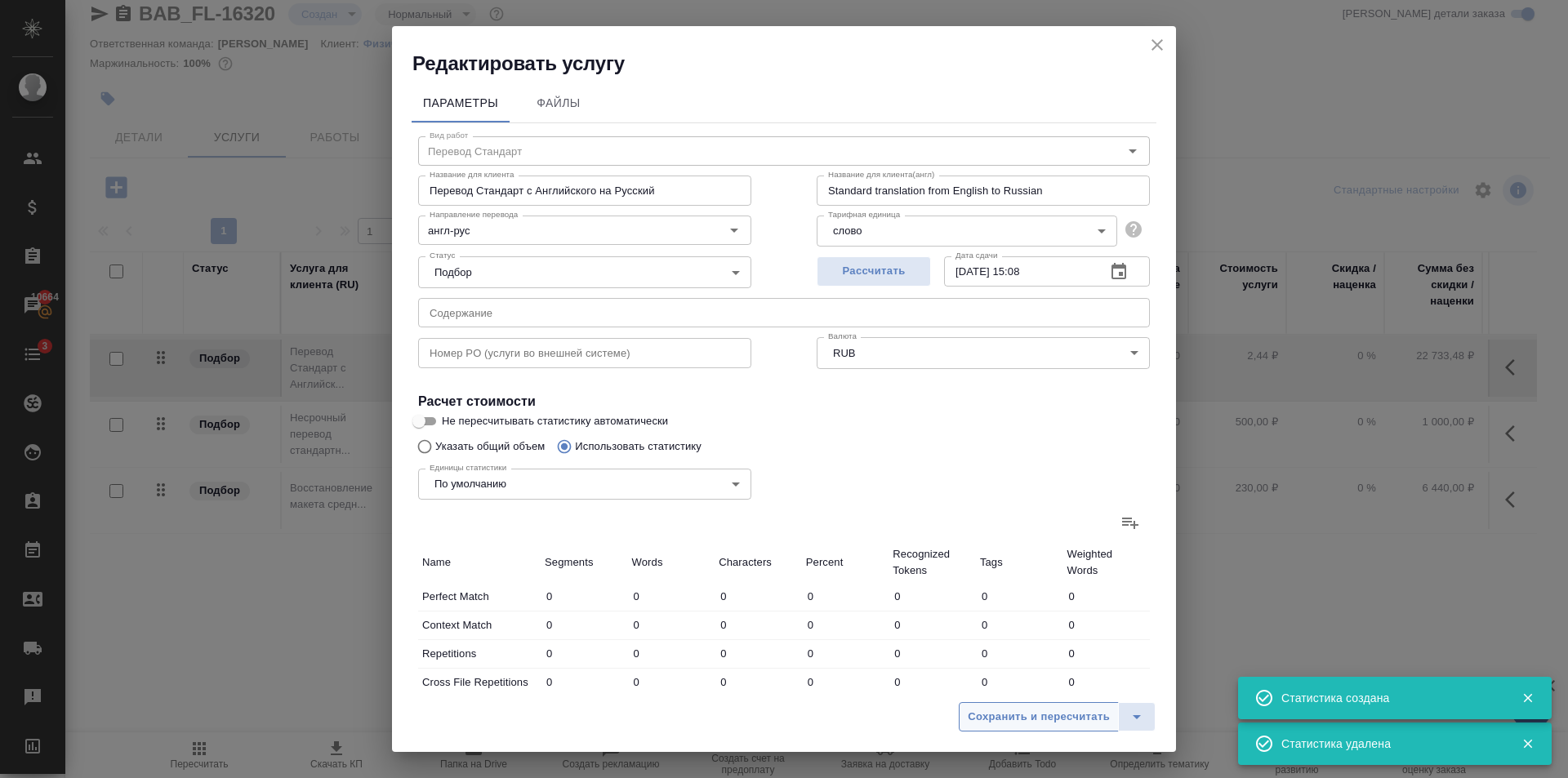
type input "2"
type input "4"
type input "16"
type input "56"
type input "907"
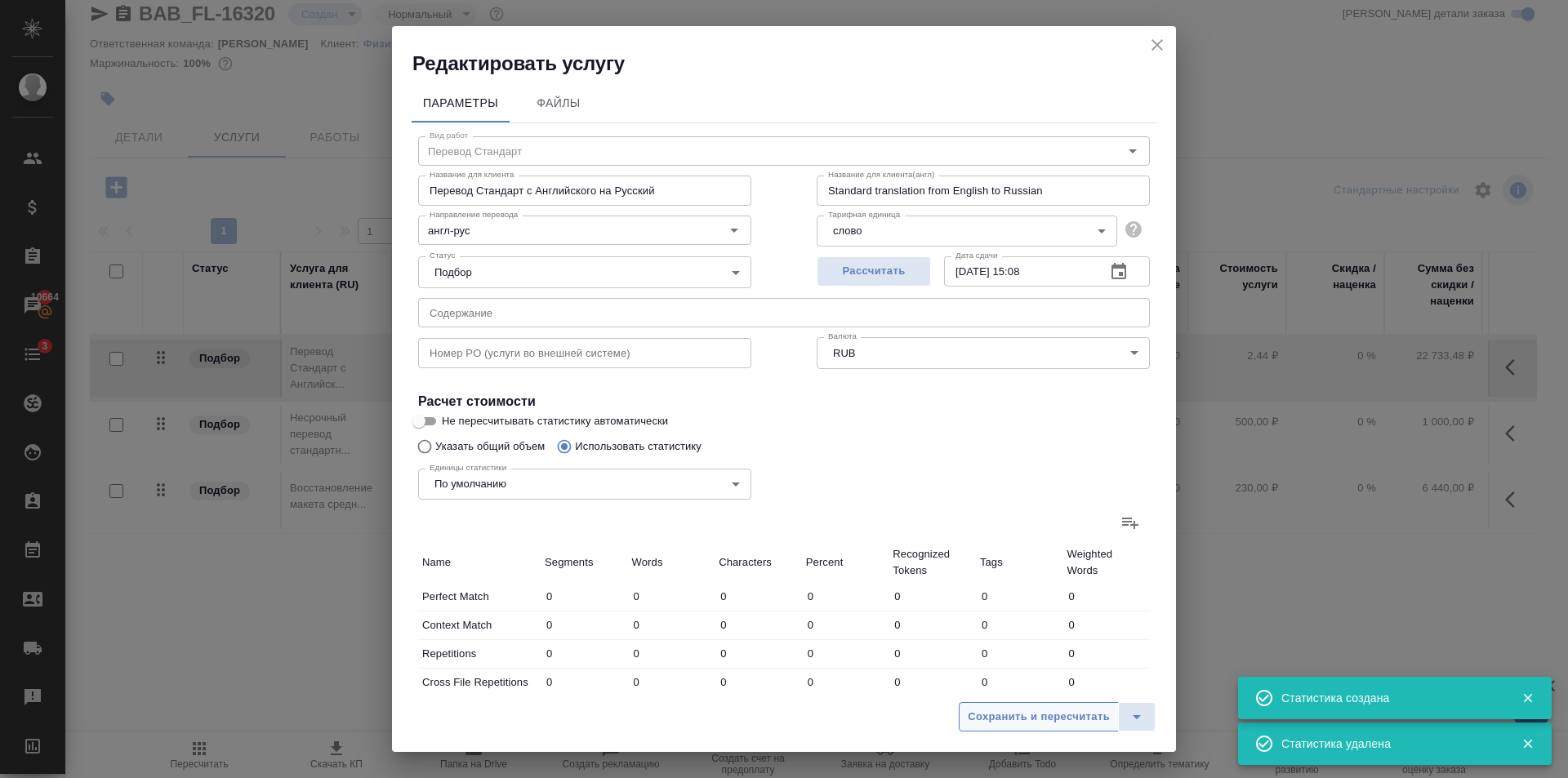
type input "5749"
type input "63"
type input "101"
type input "715"
type input "20"
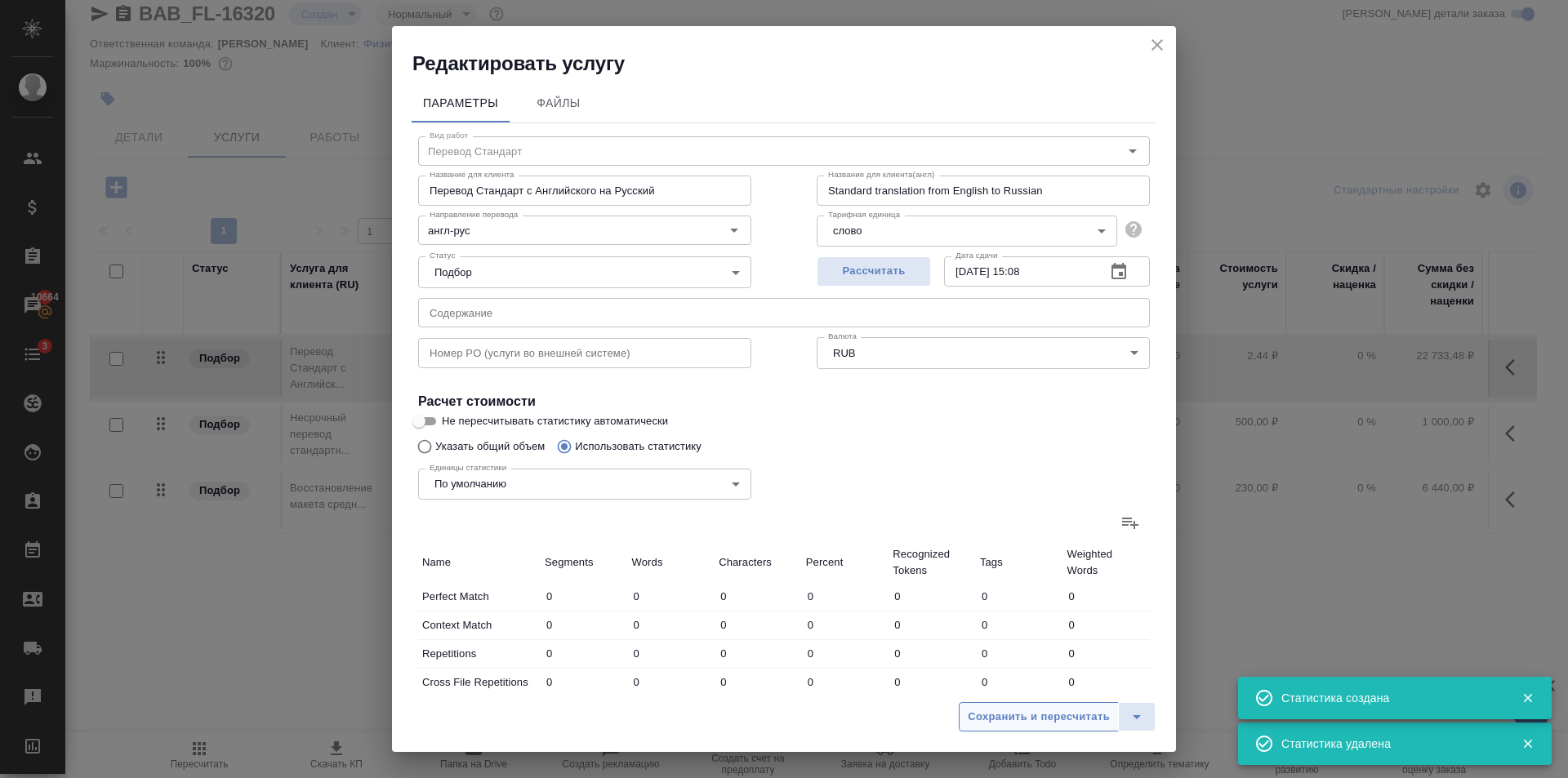
type input "35"
type input "220"
type input "2"
type input "19"
type input "132"
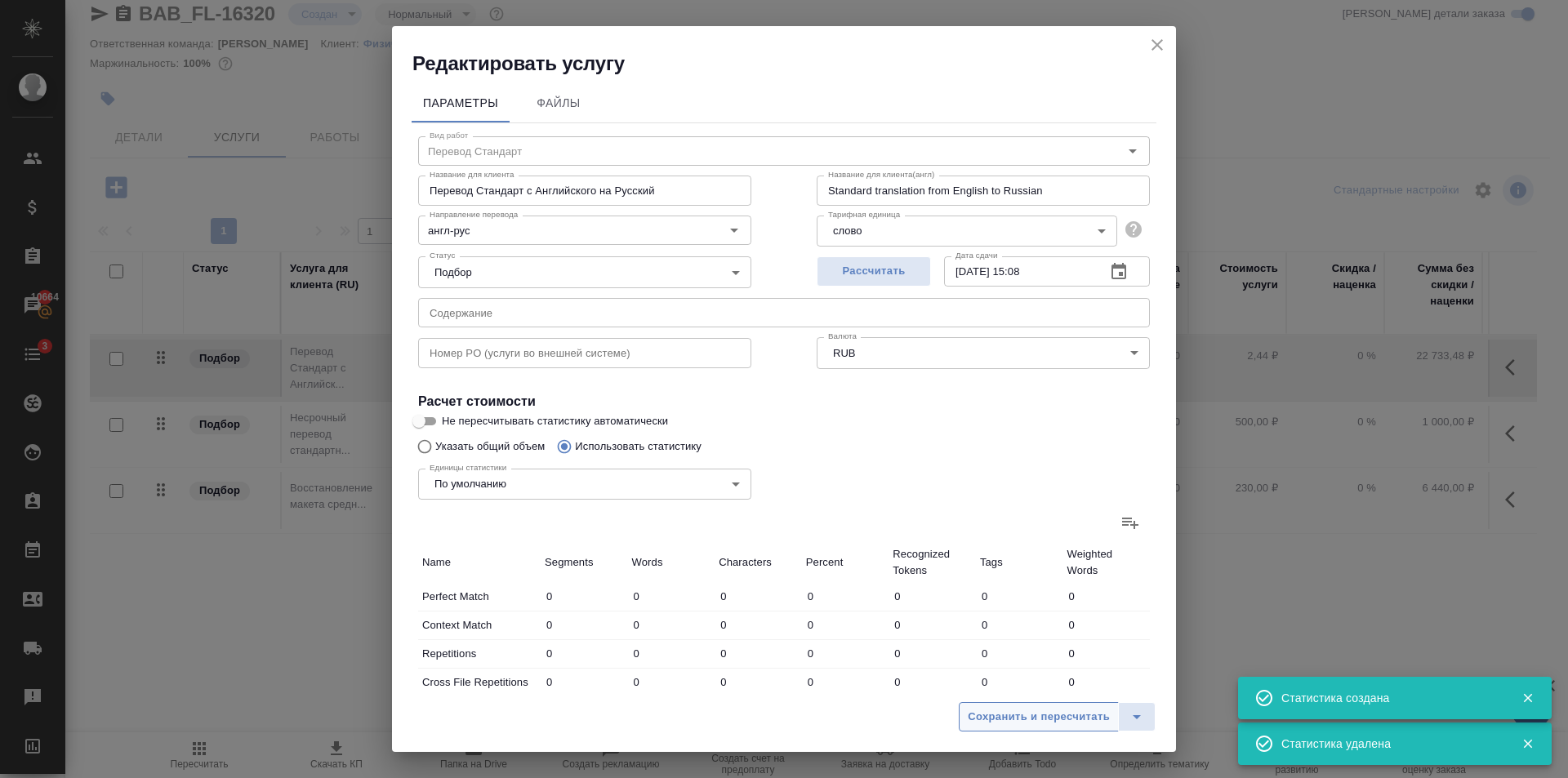
type input "14"
type input "122"
type input "785"
type input "317"
type input "8055"
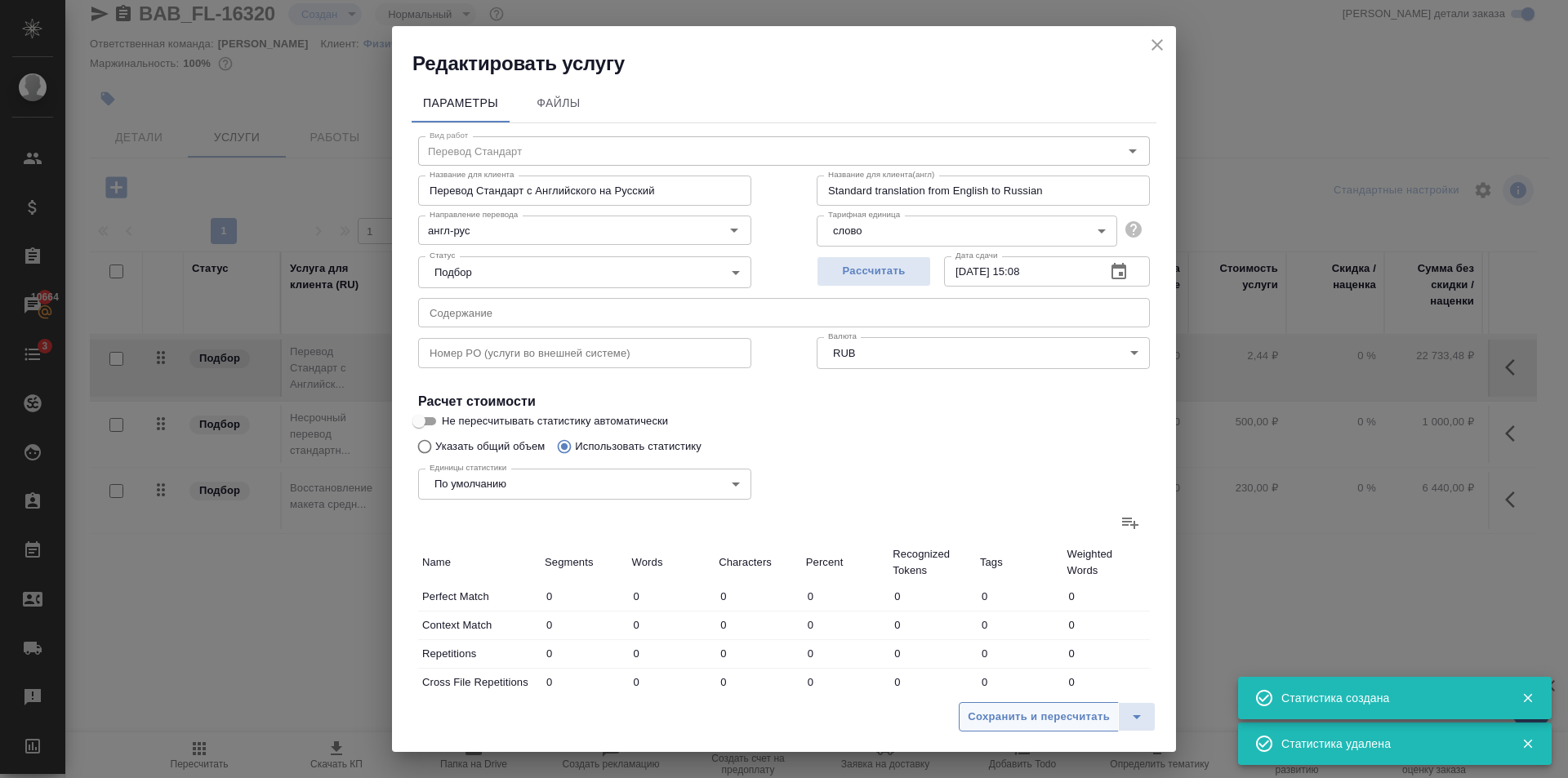
type input "49203"
type input "418"
type input "8336"
type input "51071"
type input "474"
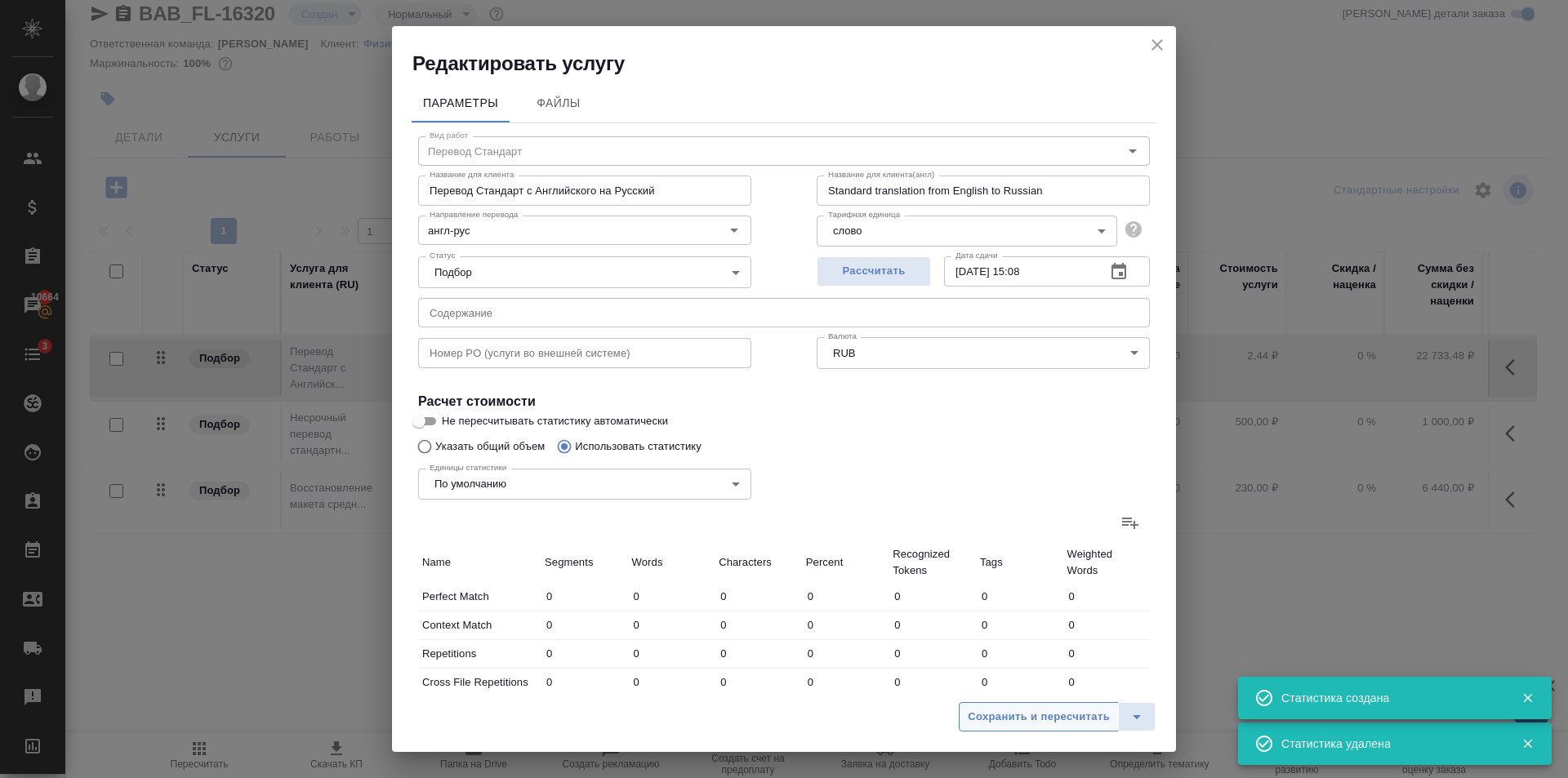
type input "9243"
type input "56820"
click at [1011, 717] on span "Сохранить и пересчитать" at bounding box center [1038, 717] width 142 height 19
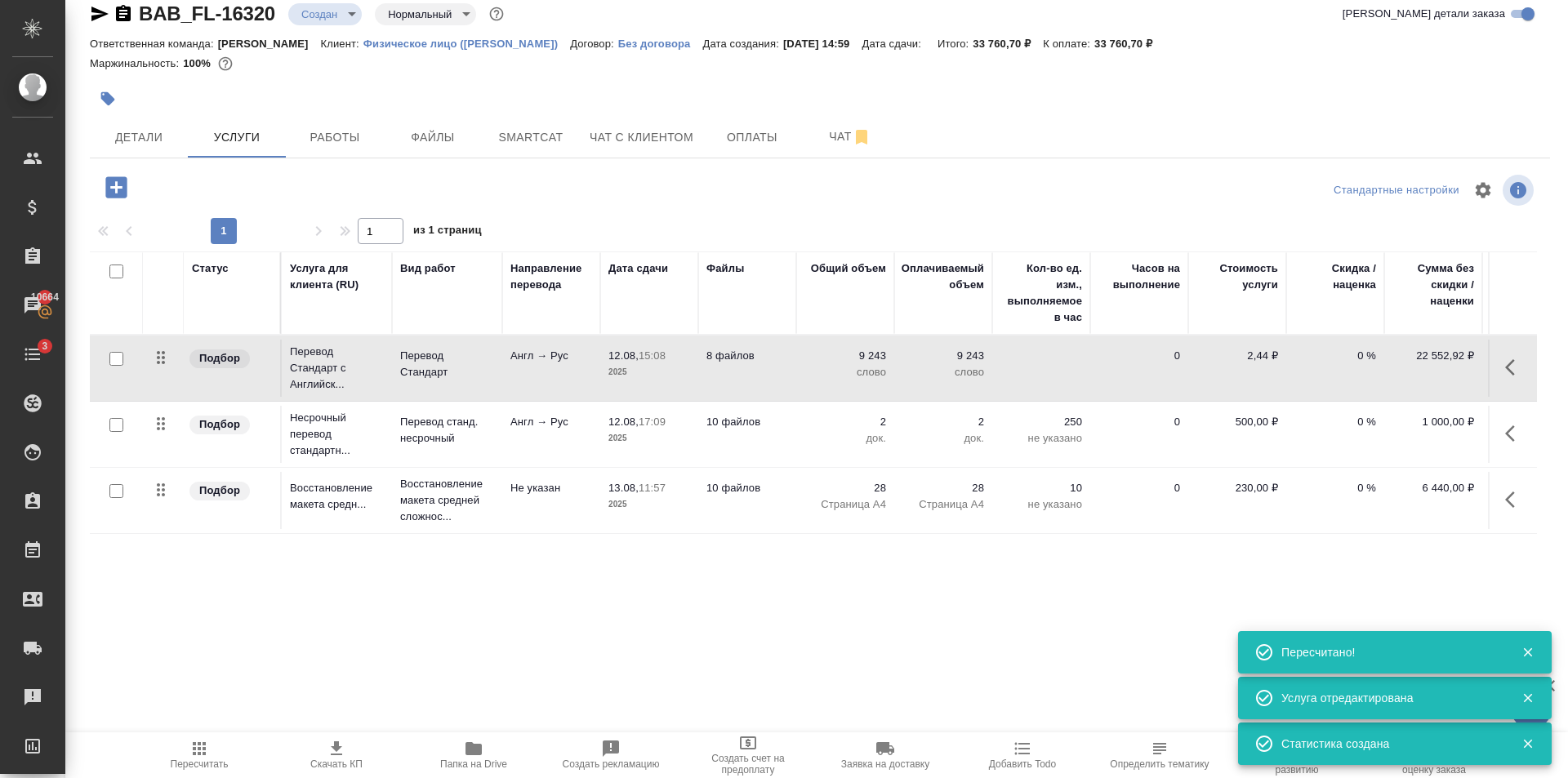
drag, startPoint x: 210, startPoint y: 770, endPoint x: 330, endPoint y: 644, distance: 174.0
click at [211, 761] on button "Пересчитать" at bounding box center [200, 755] width 137 height 45
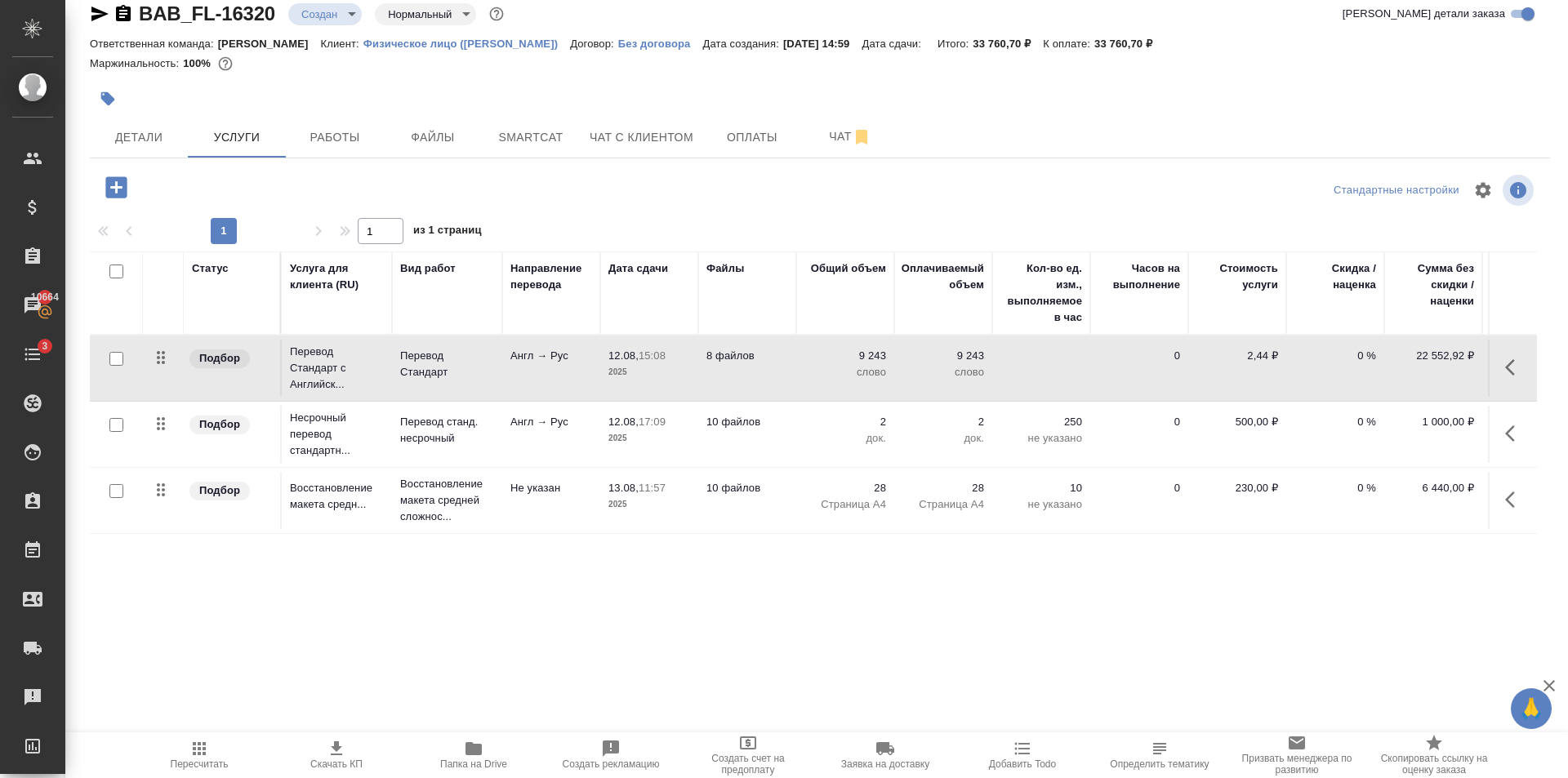
click at [124, 190] on icon "button" at bounding box center [116, 187] width 21 height 21
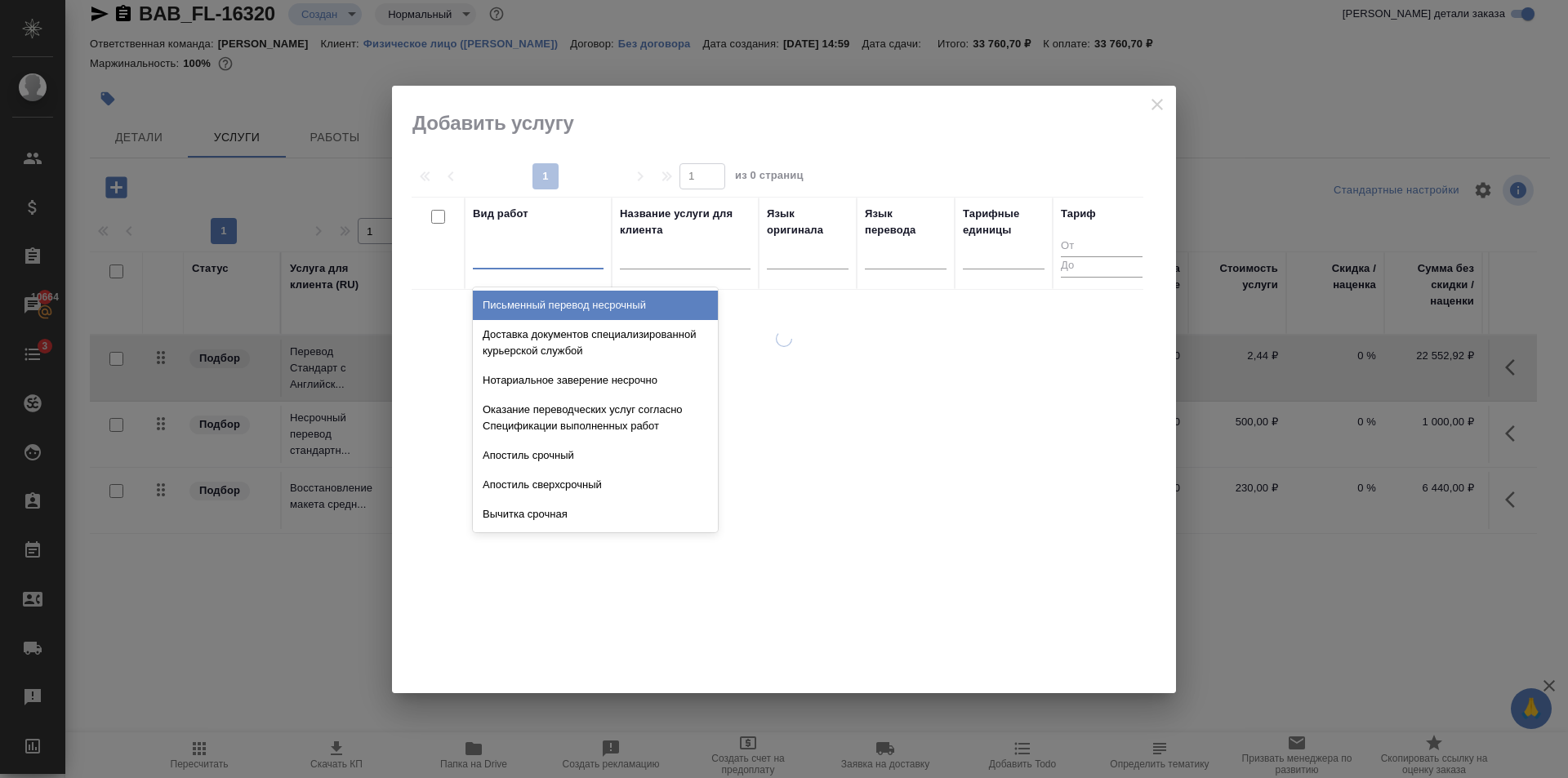
click at [539, 242] on div at bounding box center [538, 252] width 131 height 24
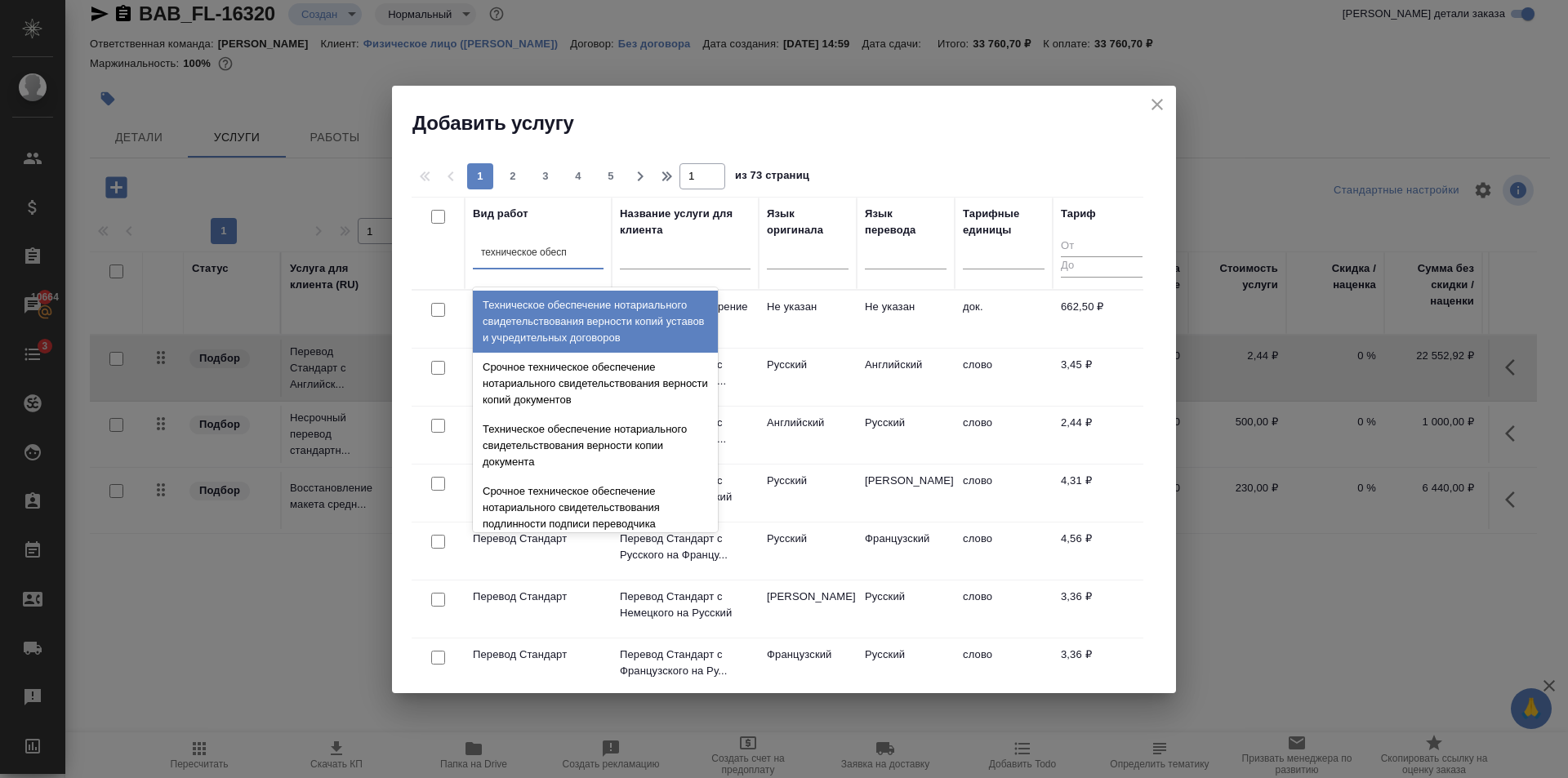
type input "техническое обеспе"
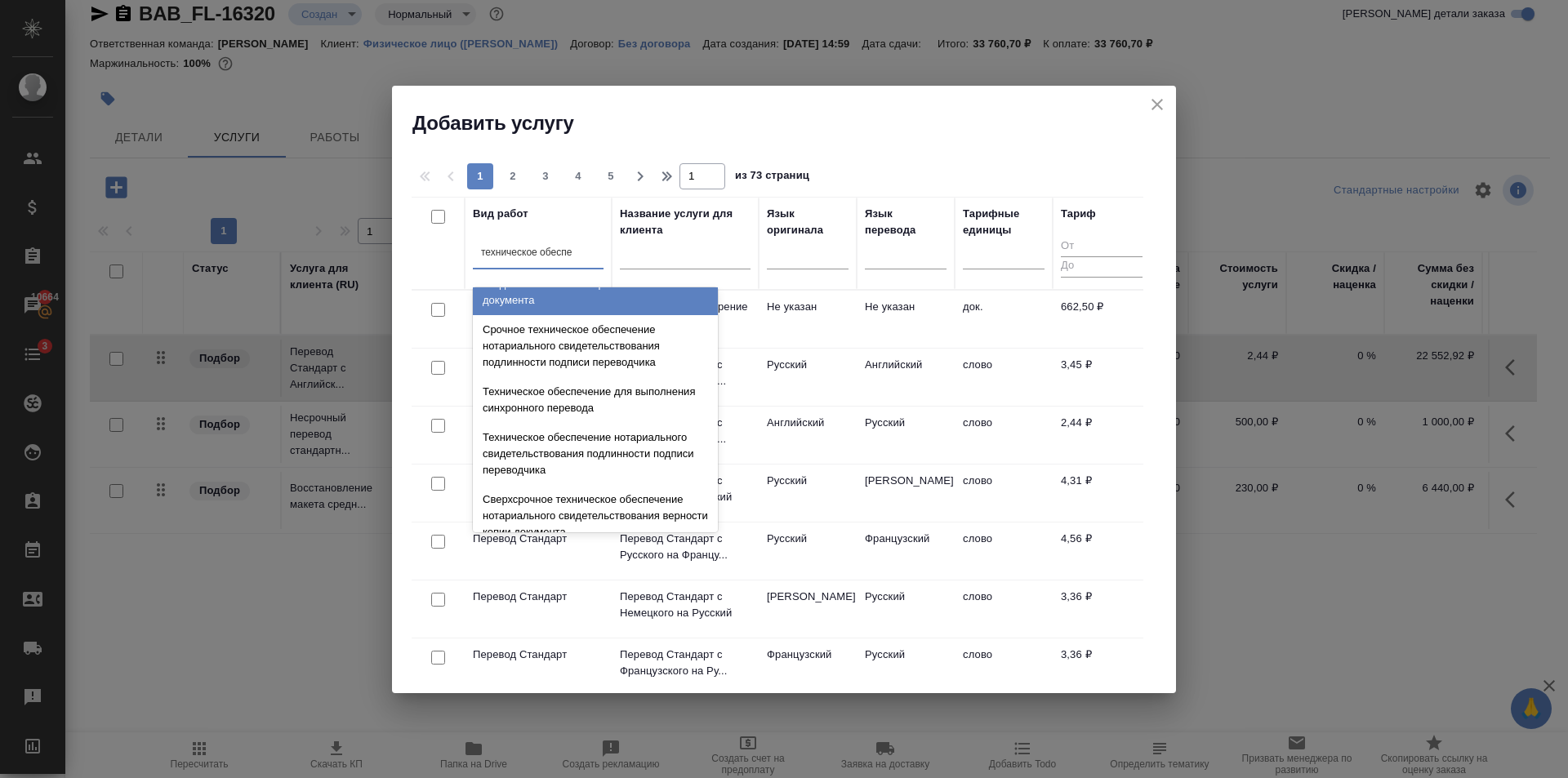
scroll to position [163, 0]
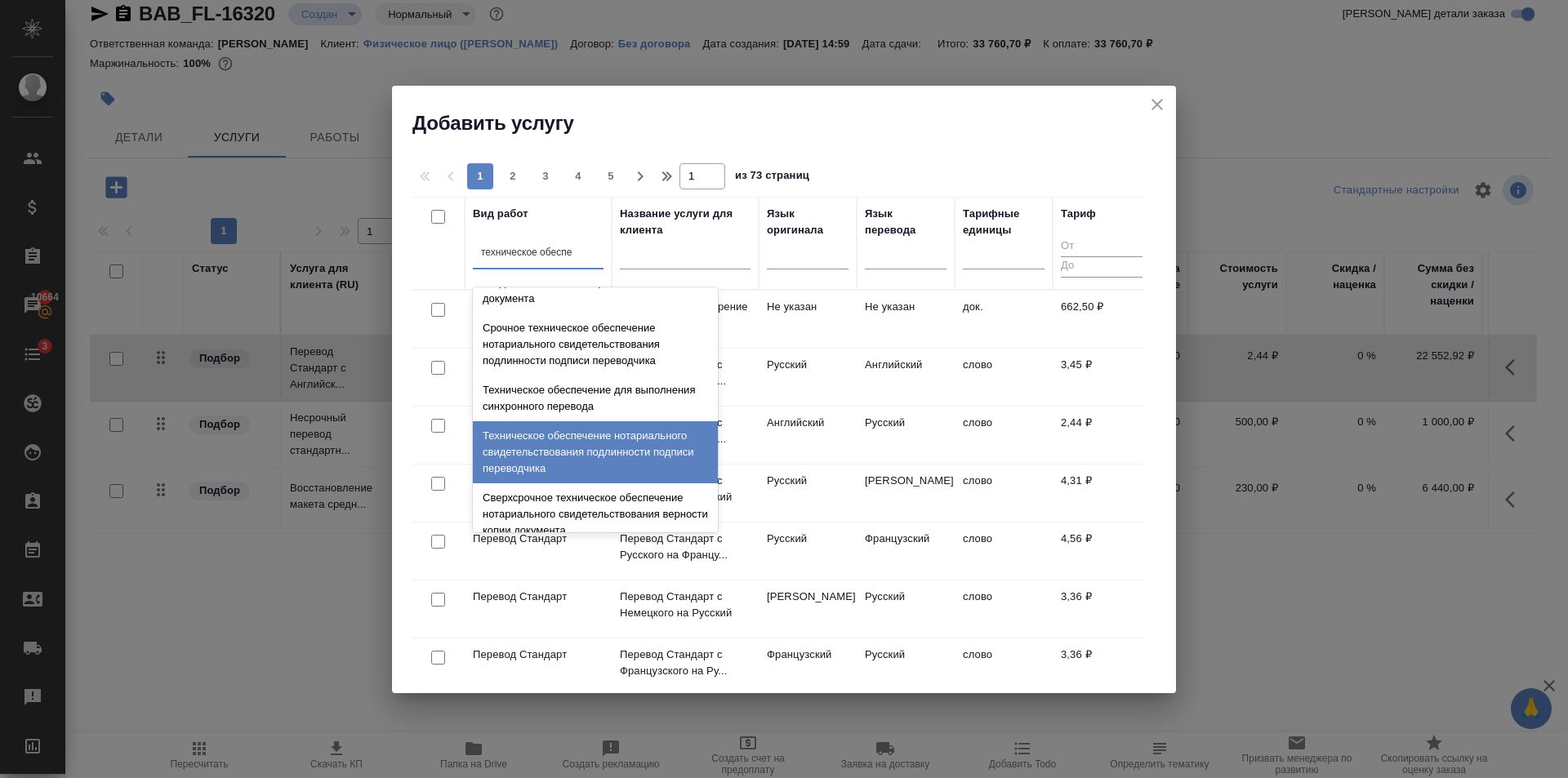
click at [599, 471] on div "Техническое обеспечение нотариального свидетельствования подлинности подписи пе…" at bounding box center [595, 453] width 245 height 62
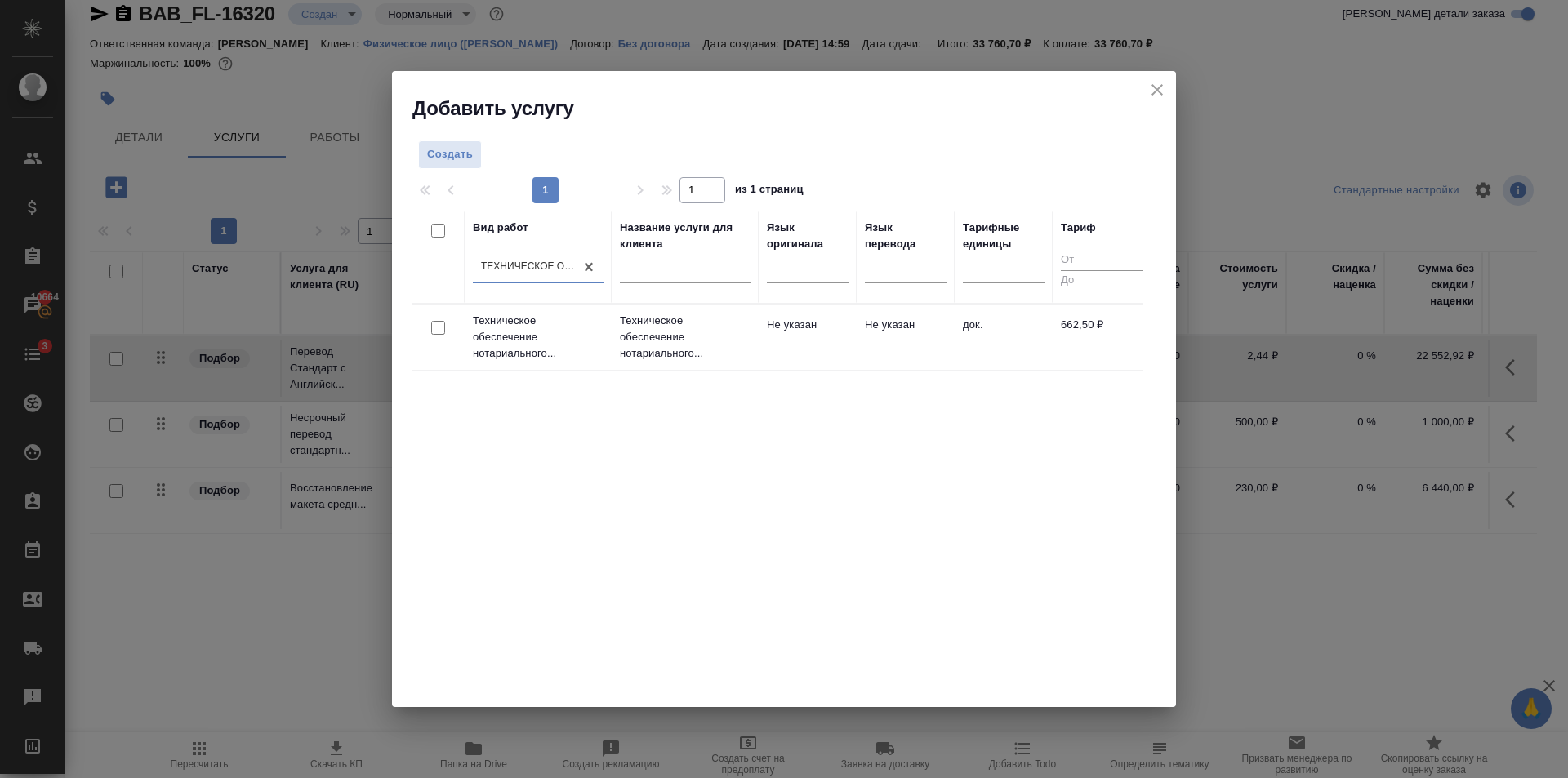
click at [825, 356] on td "Не указан" at bounding box center [807, 337] width 98 height 57
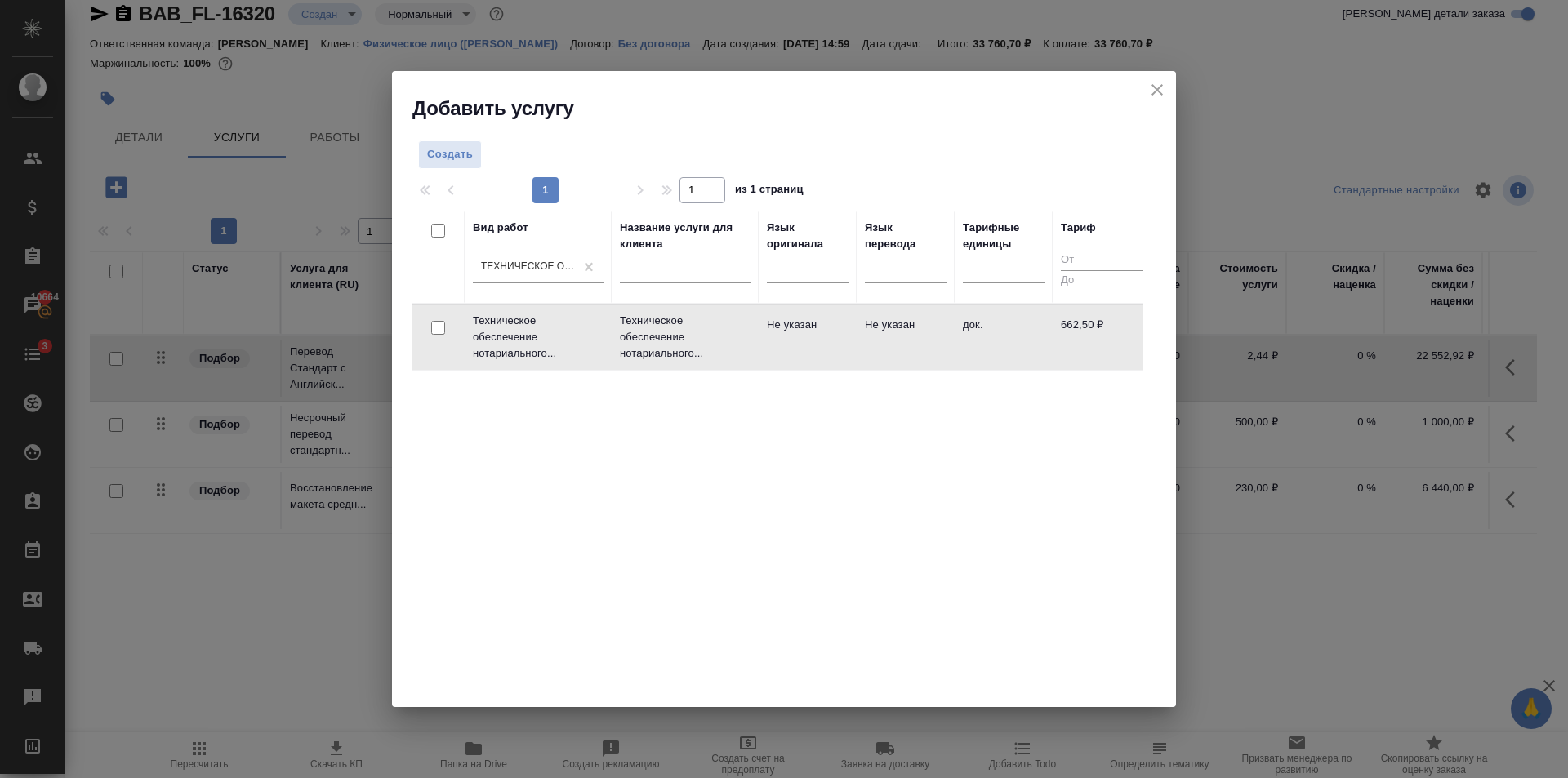
click at [825, 356] on td "Не указан" at bounding box center [807, 337] width 98 height 57
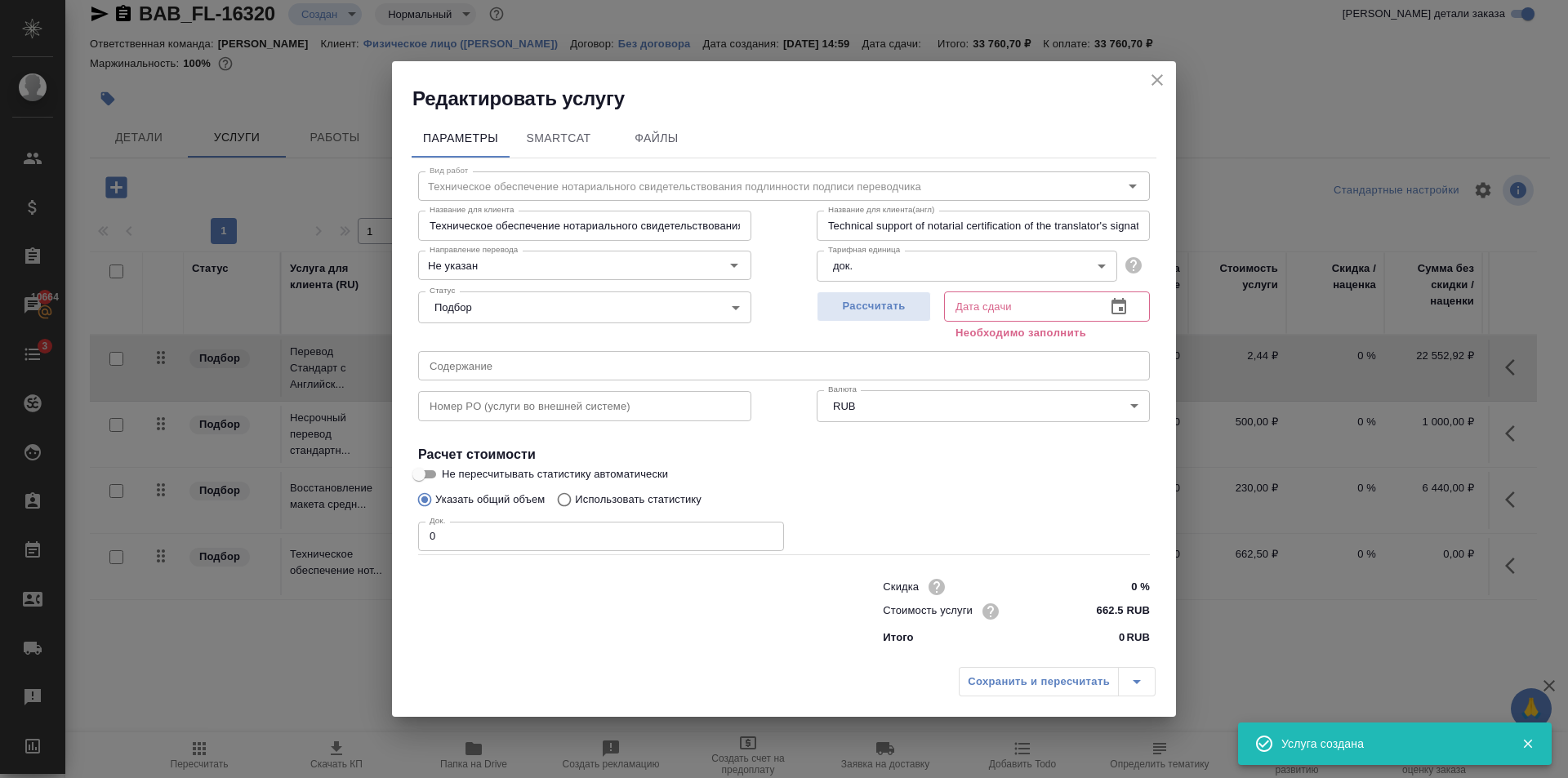
click at [520, 534] on input "0" at bounding box center [600, 536] width 366 height 29
type input "7"
type input "10"
click at [877, 292] on button "Рассчитать" at bounding box center [873, 307] width 114 height 30
type input "13.08.2025 11:10"
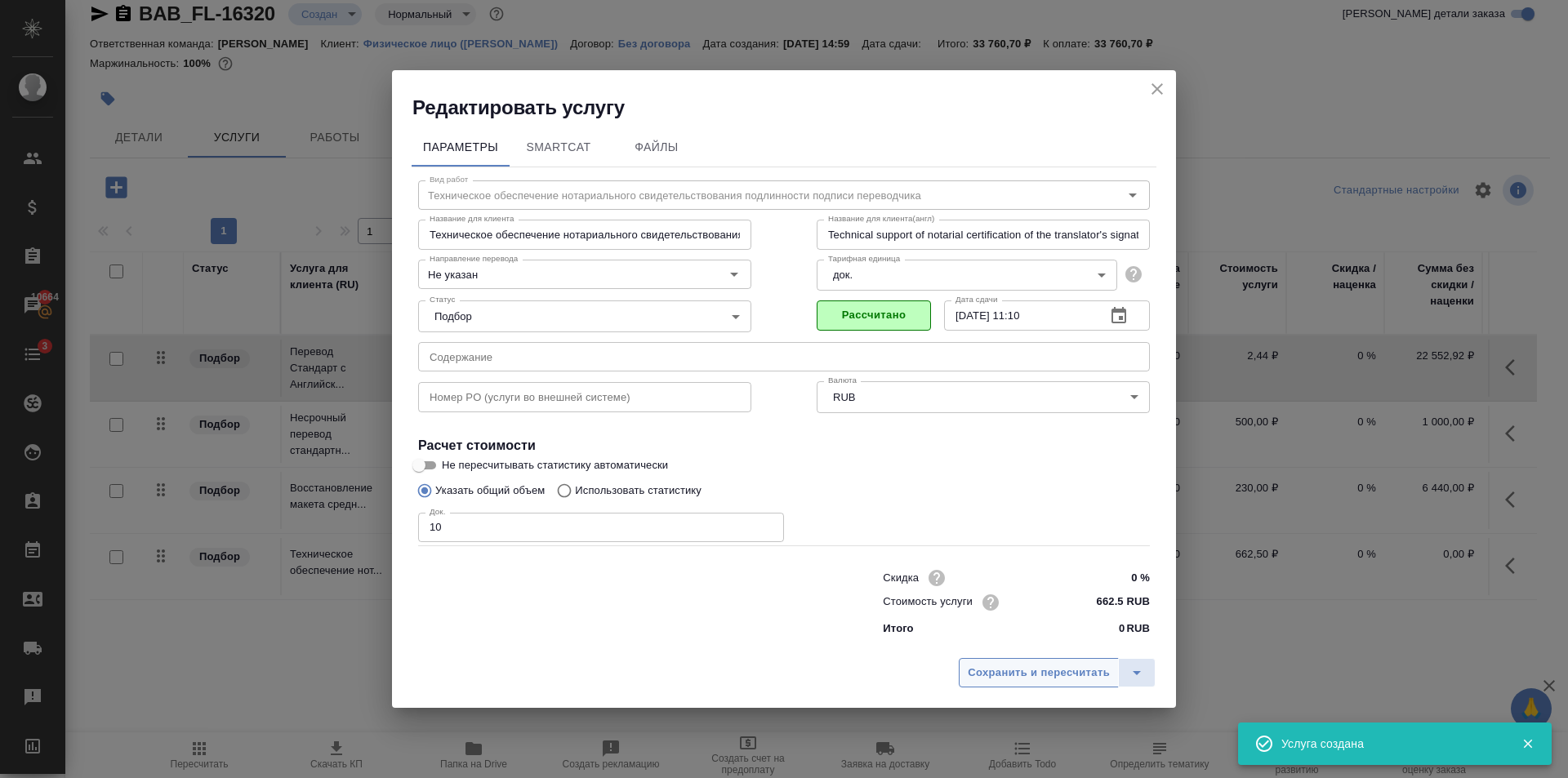
click at [1009, 664] on span "Сохранить и пересчитать" at bounding box center [1038, 673] width 142 height 19
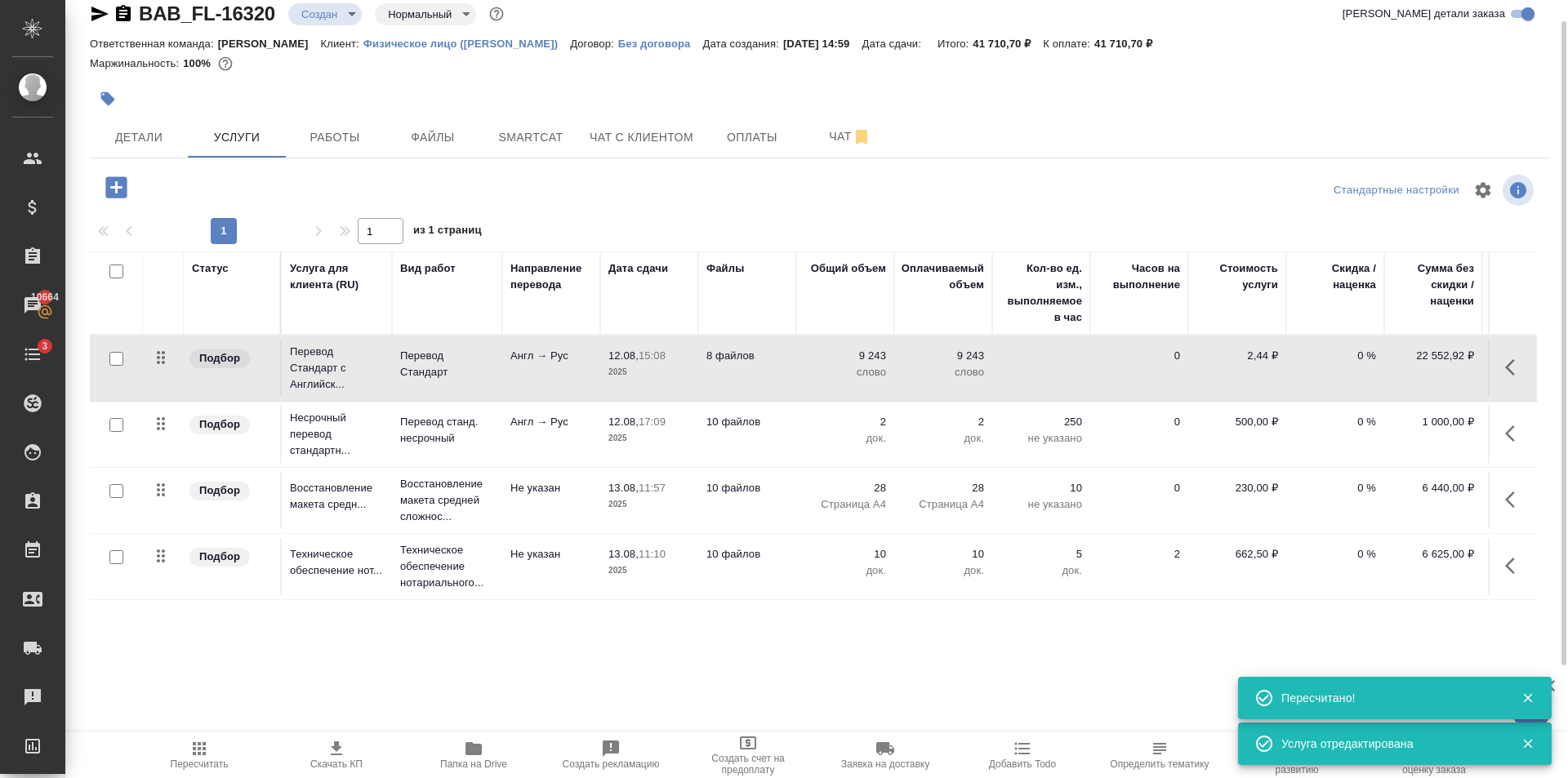
scroll to position [0, 0]
click at [209, 756] on span "Пересчитать" at bounding box center [200, 754] width 118 height 31
click at [135, 132] on span "Детали" at bounding box center [139, 137] width 78 height 20
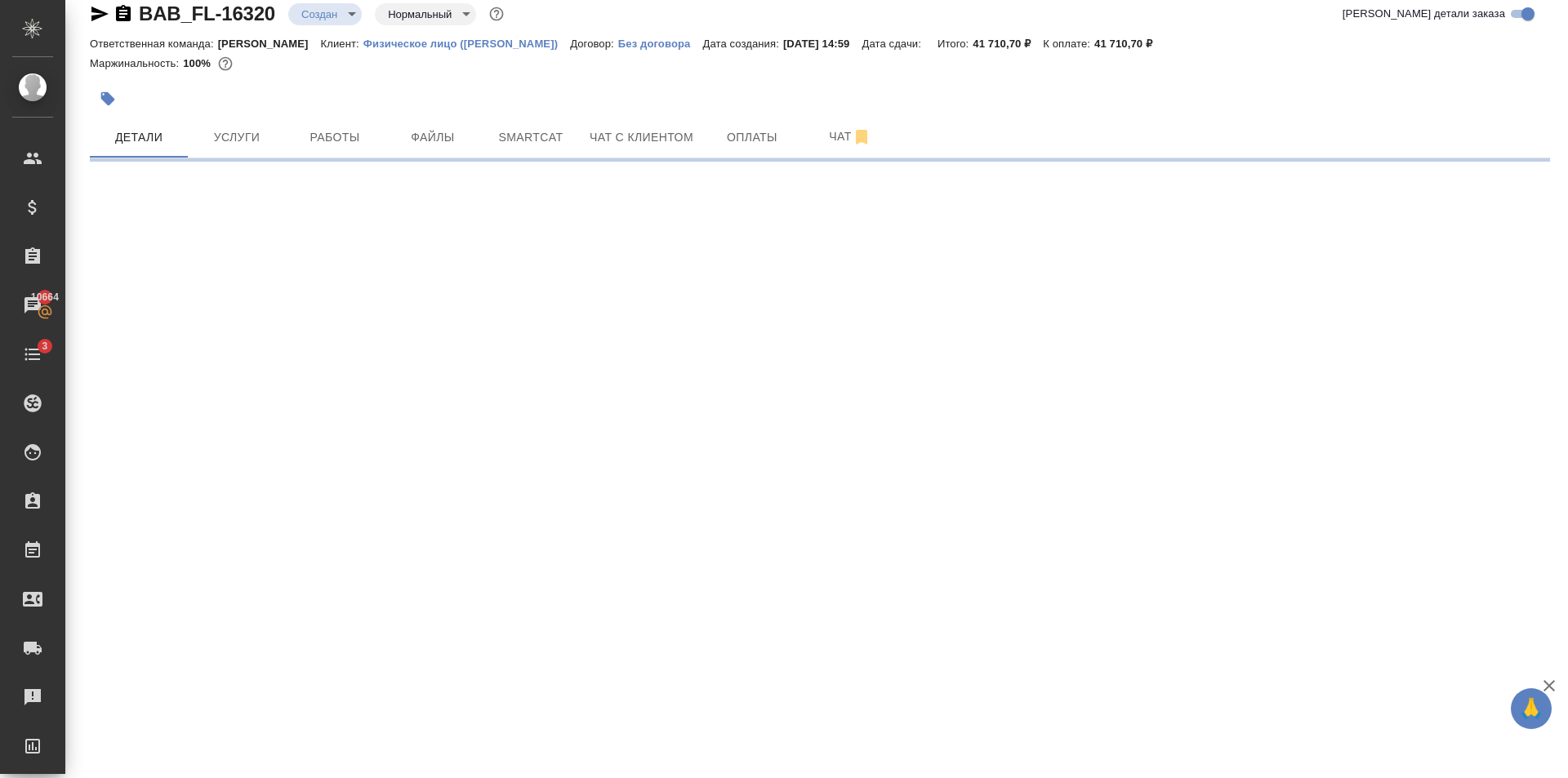
click at [95, 20] on icon "button" at bounding box center [100, 14] width 20 height 20
select select "RU"
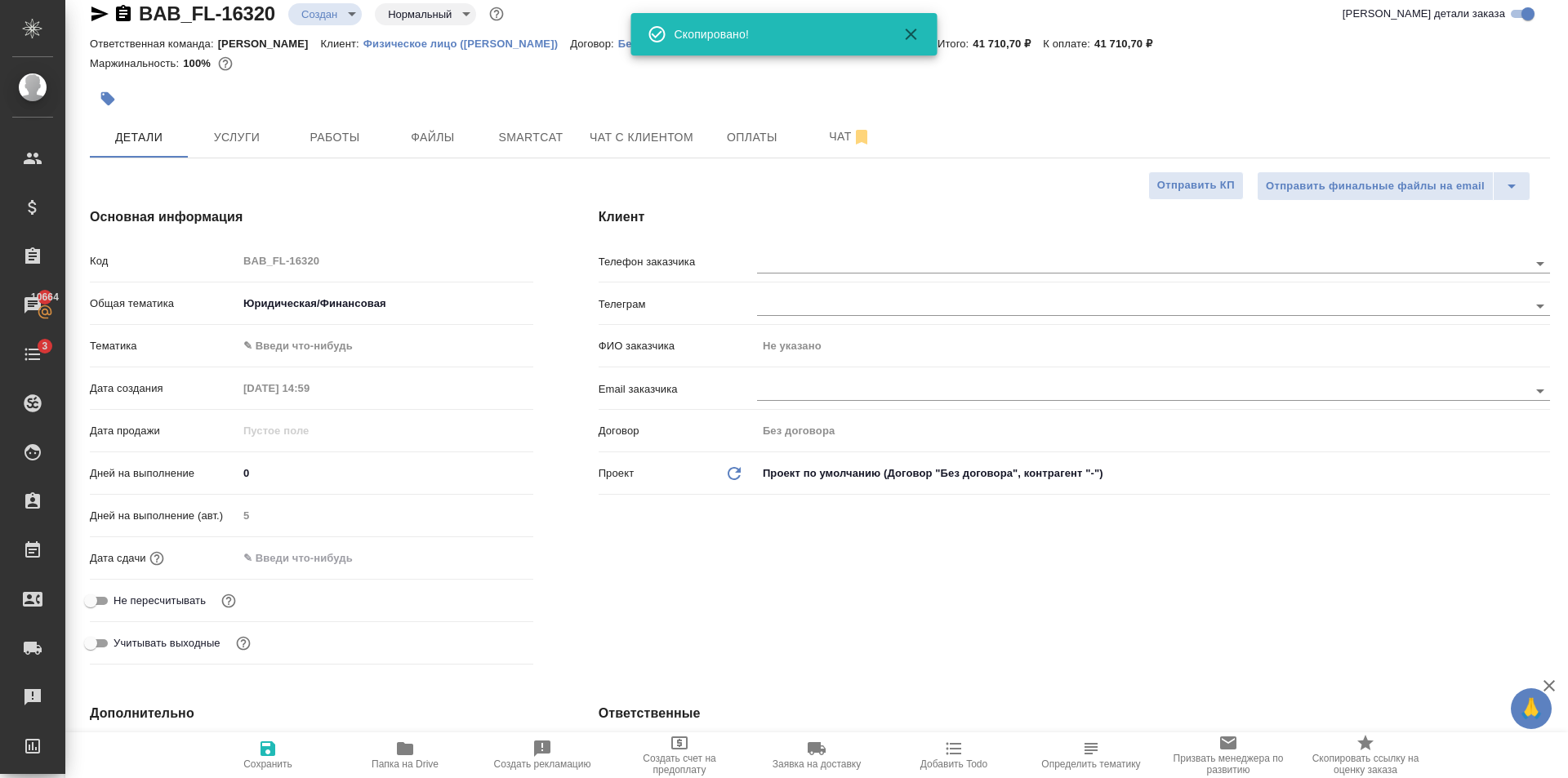
type textarea "x"
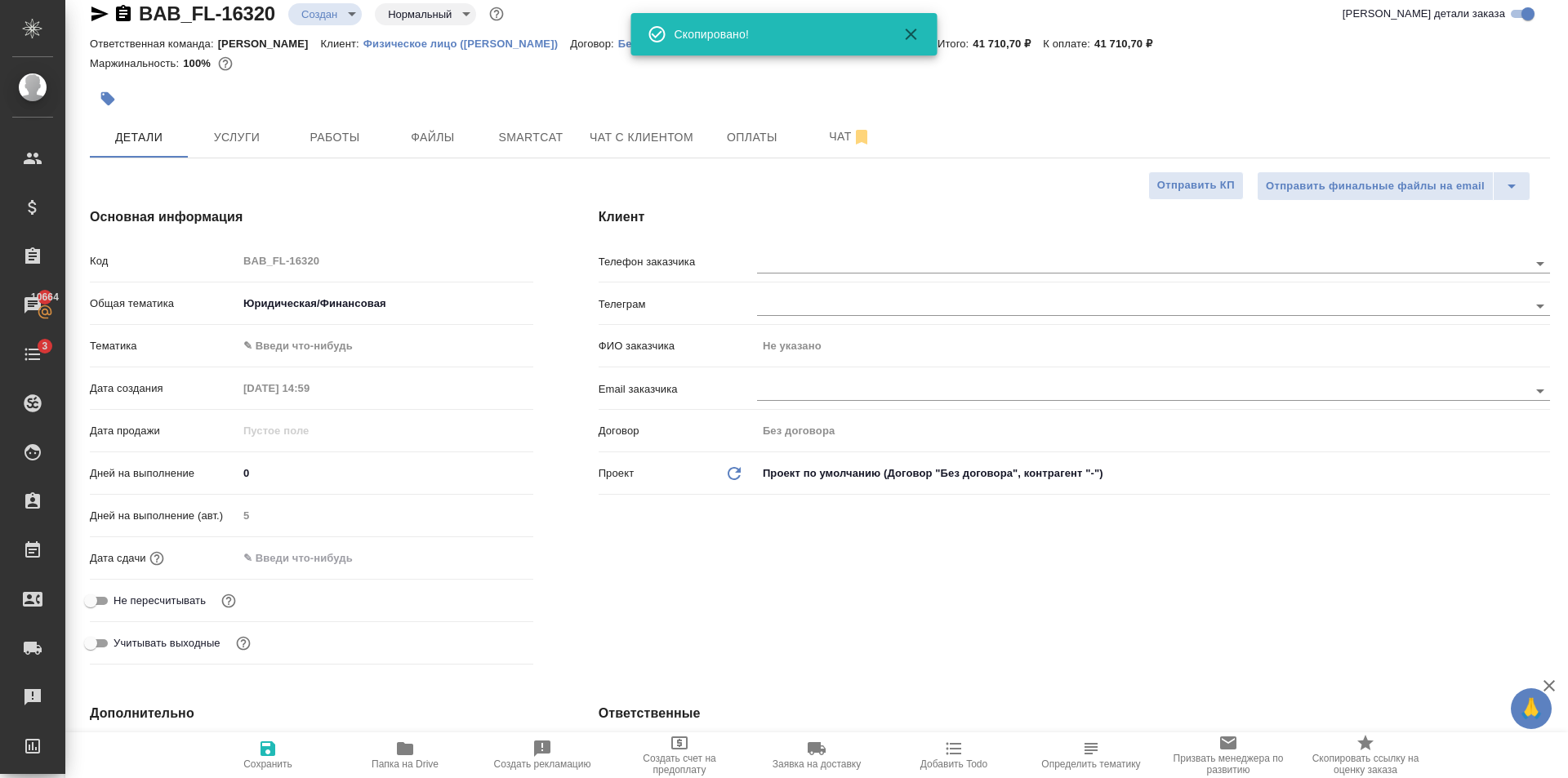
type textarea "x"
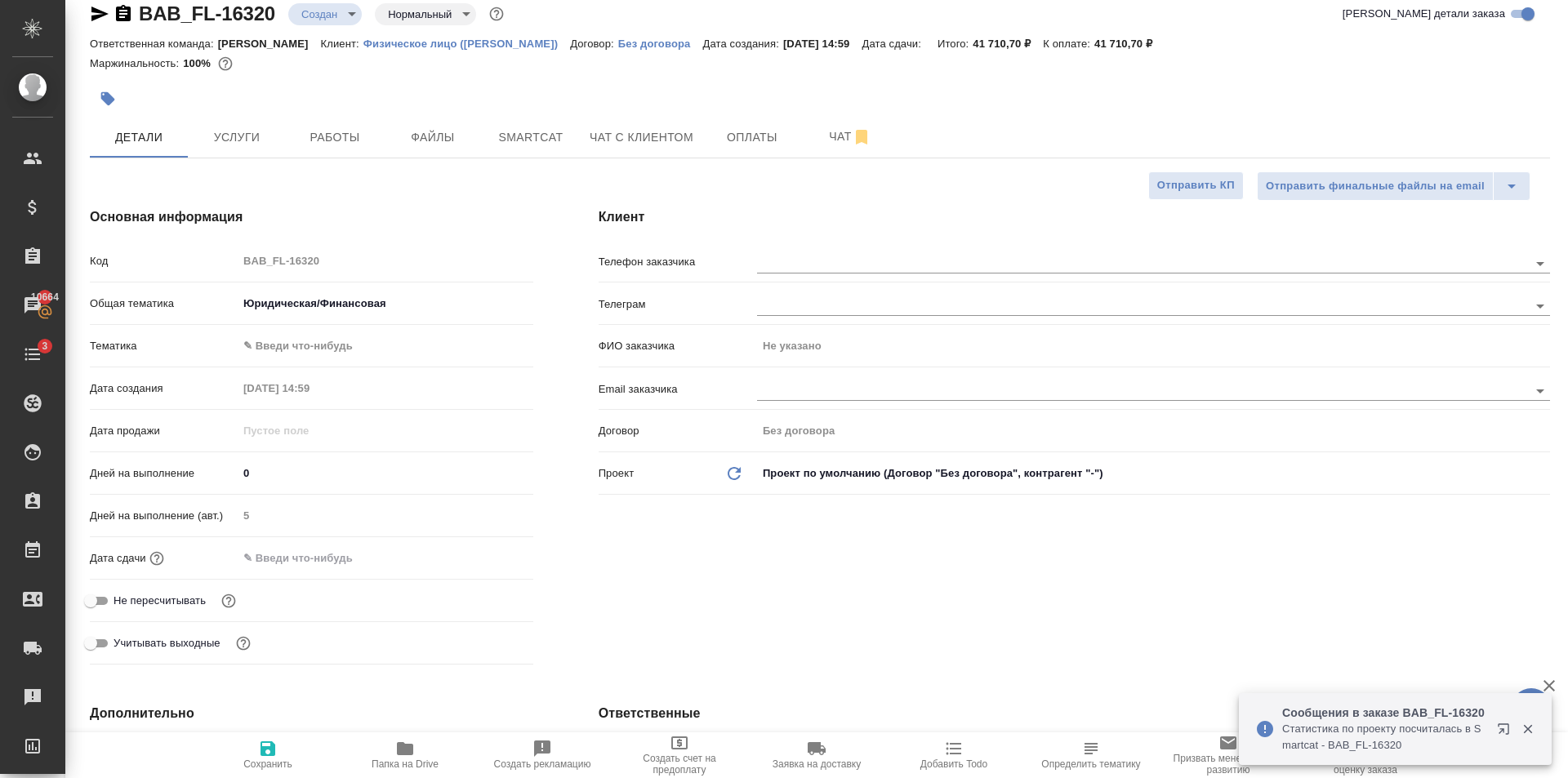
type textarea "x"
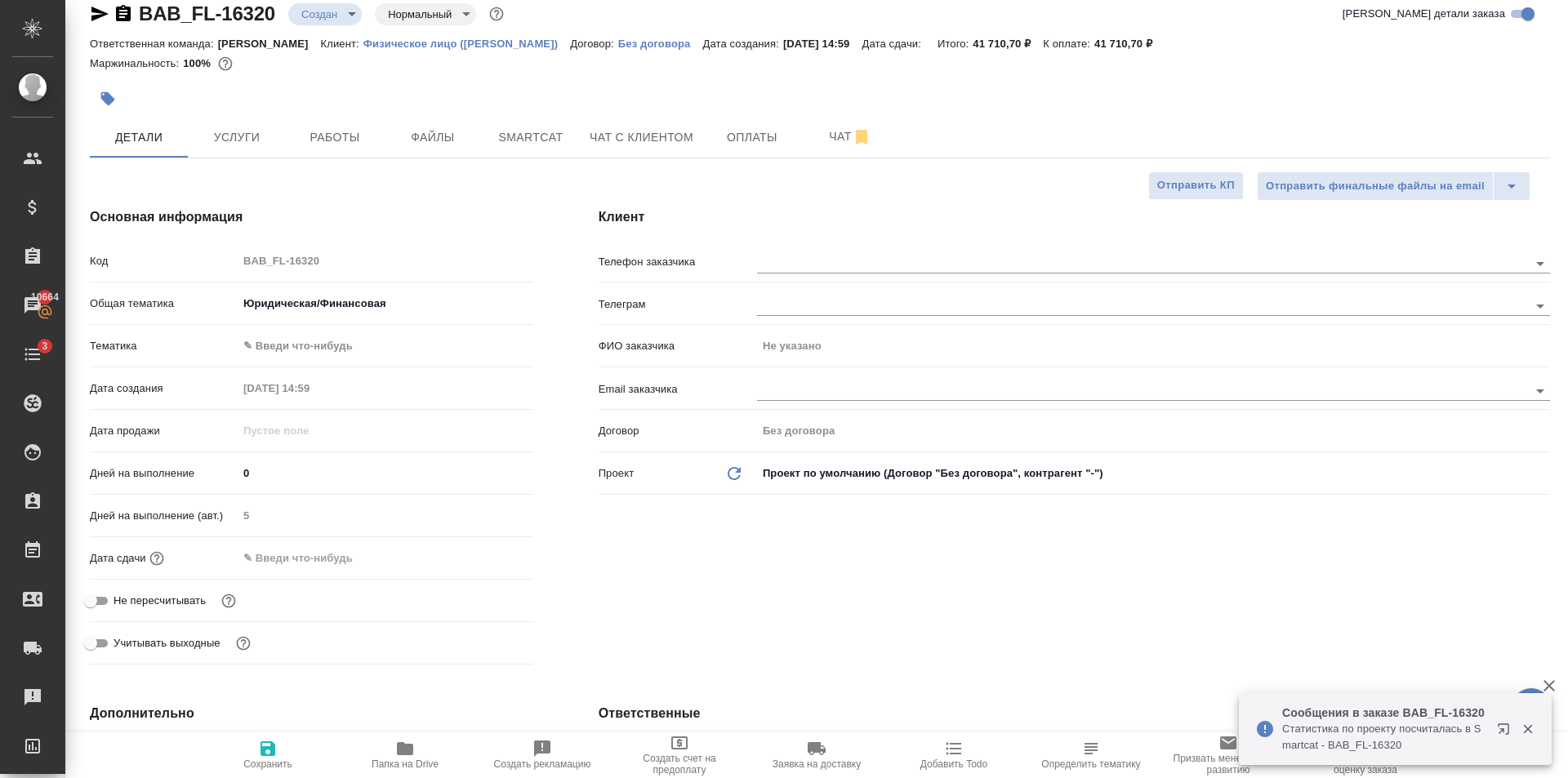
type textarea "x"
click at [844, 152] on button "Чат" at bounding box center [850, 137] width 98 height 41
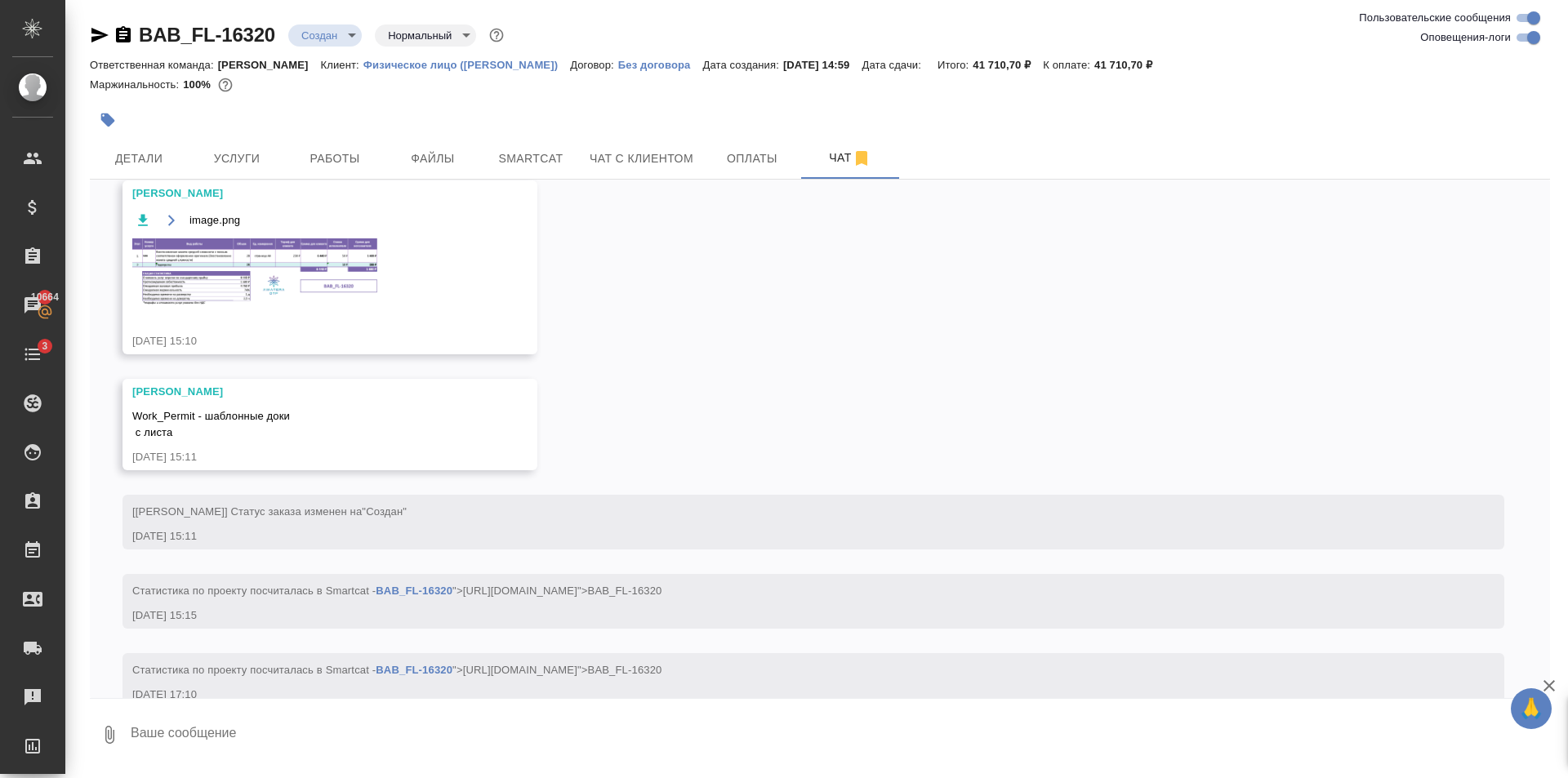
scroll to position [263, 0]
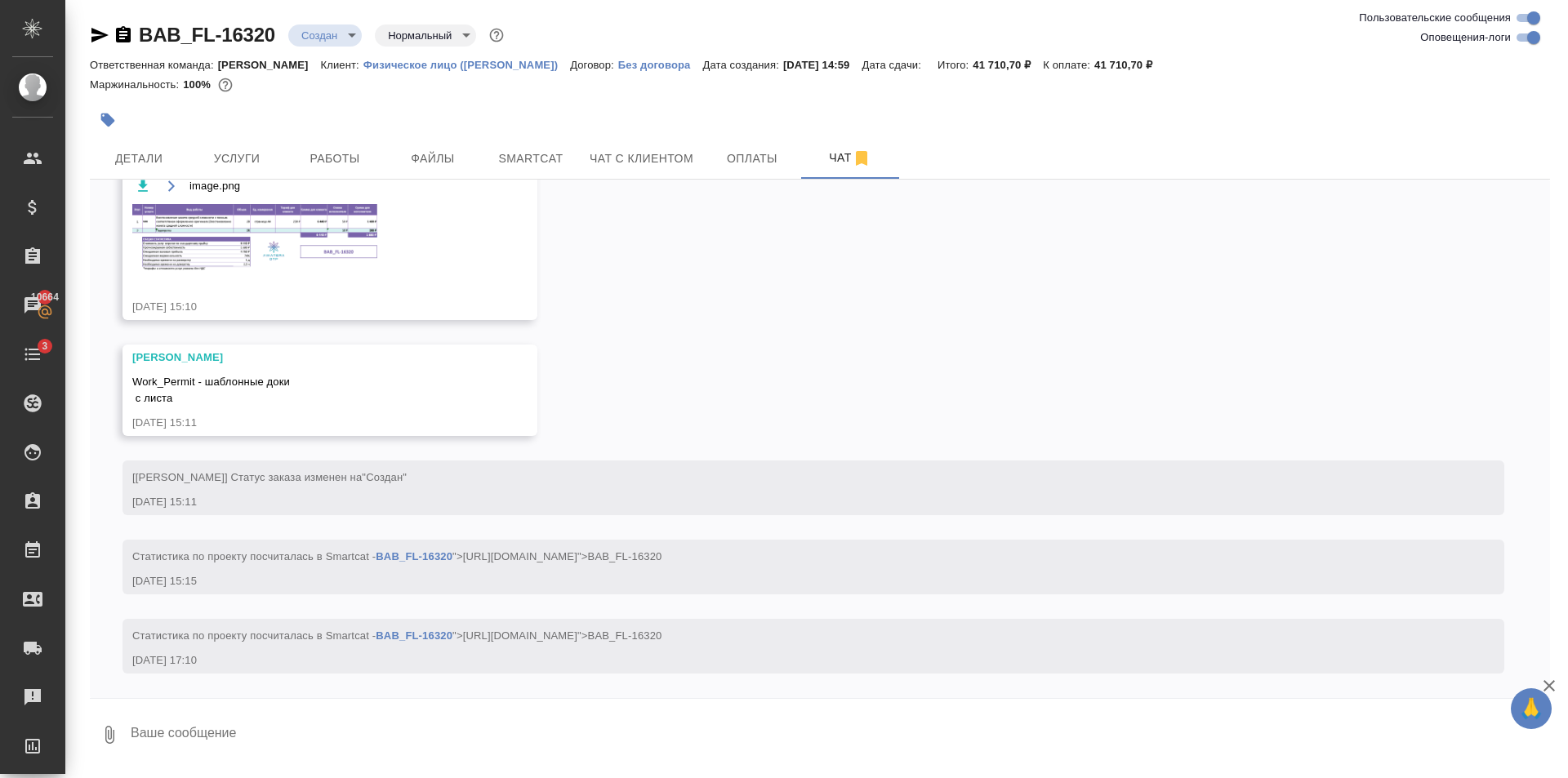
click at [284, 255] on img at bounding box center [254, 237] width 245 height 66
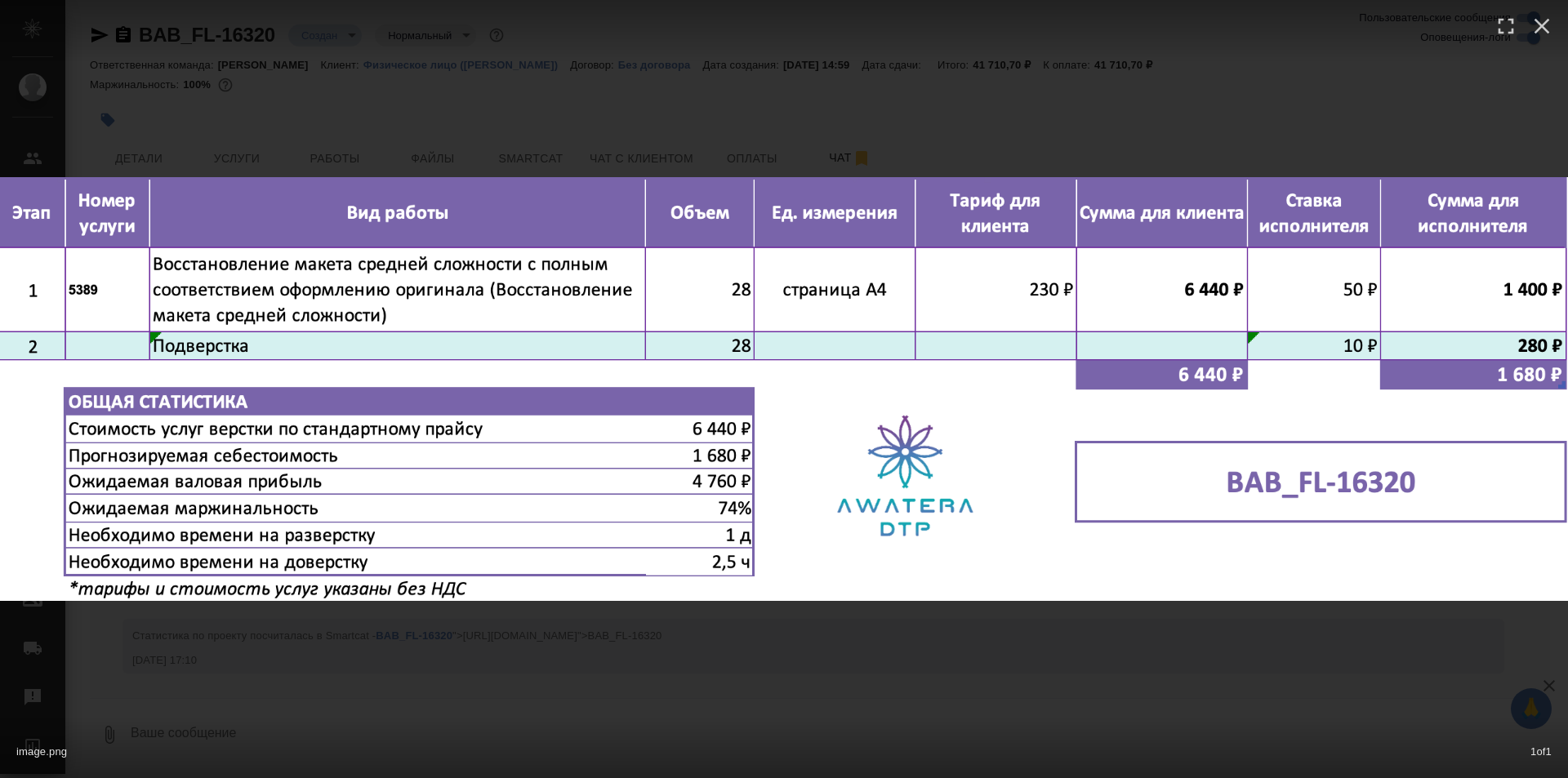
click at [739, 663] on div "image.png 1 of 1" at bounding box center [784, 389] width 1568 height 778
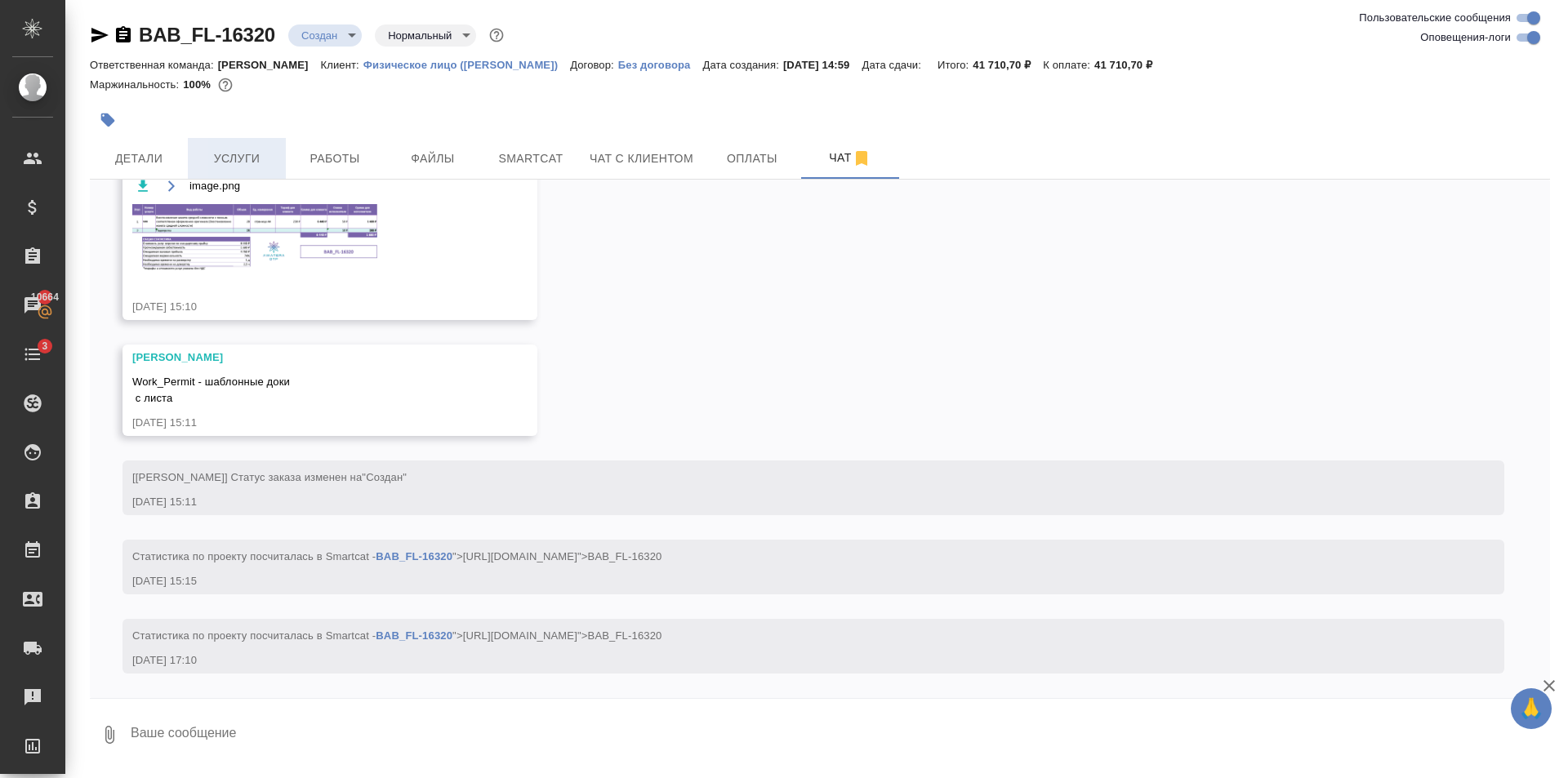
click at [282, 151] on button "Услуги" at bounding box center [237, 159] width 98 height 41
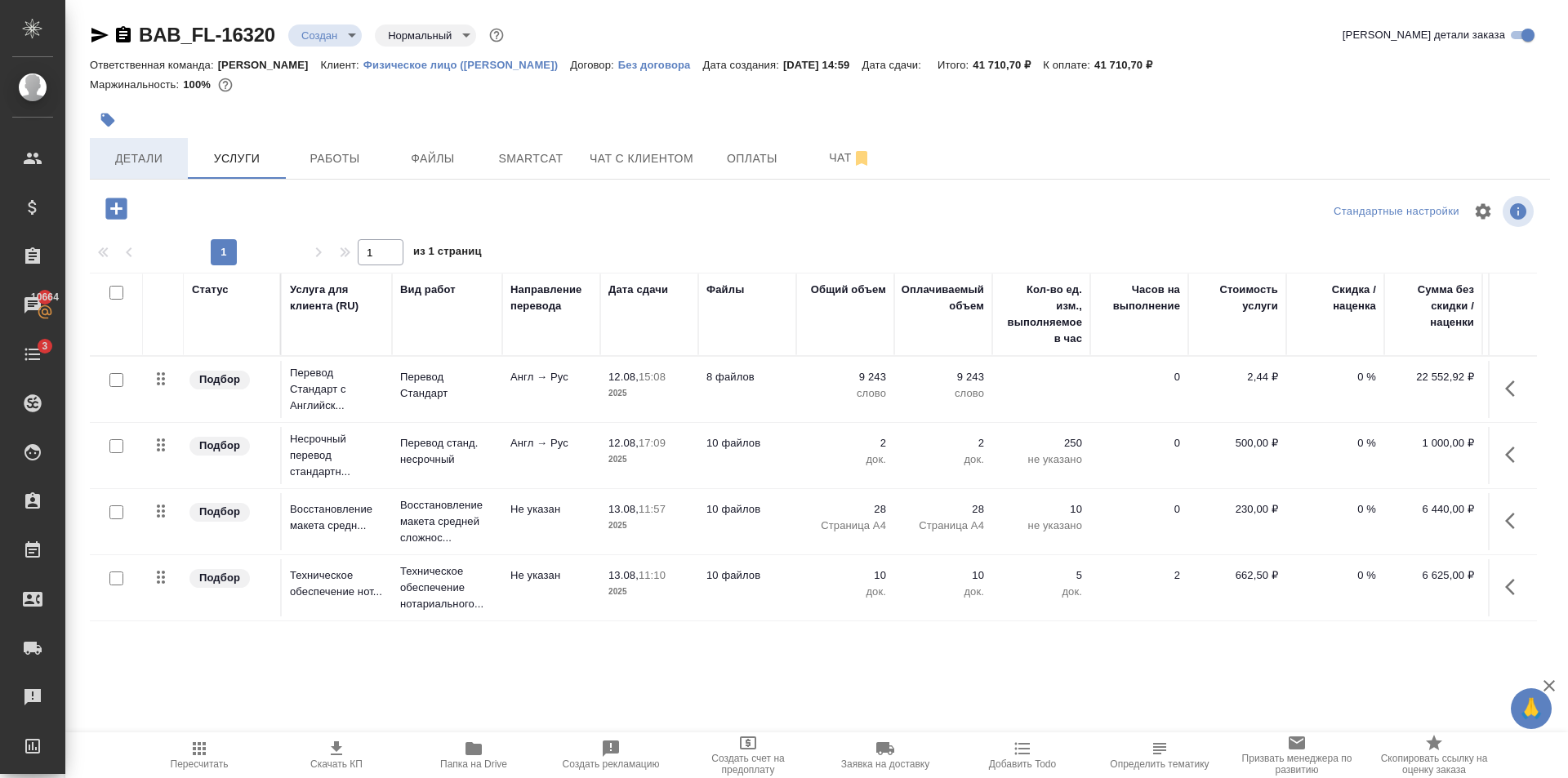
click at [102, 160] on span "Детали" at bounding box center [139, 159] width 78 height 20
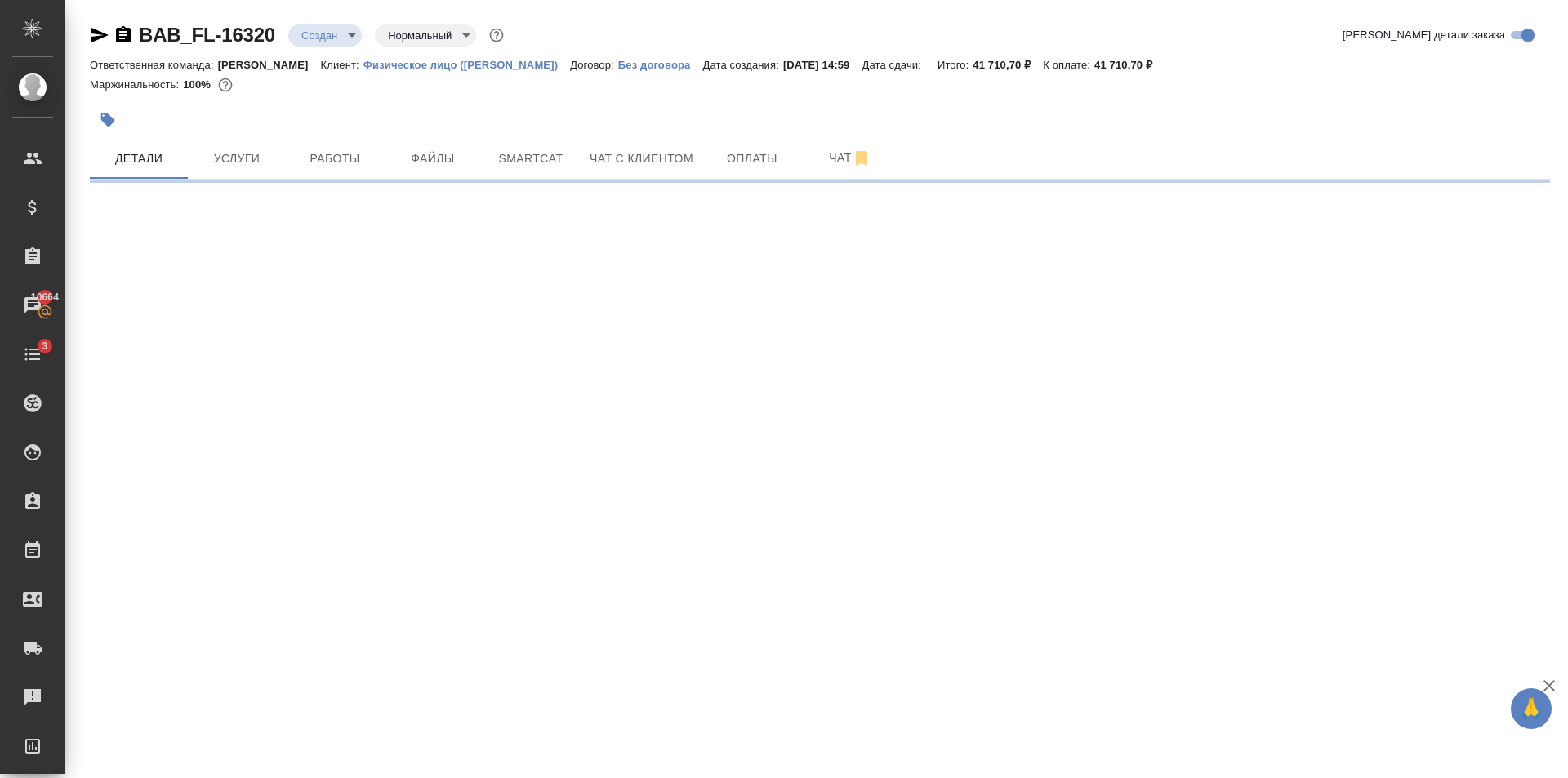
select select "RU"
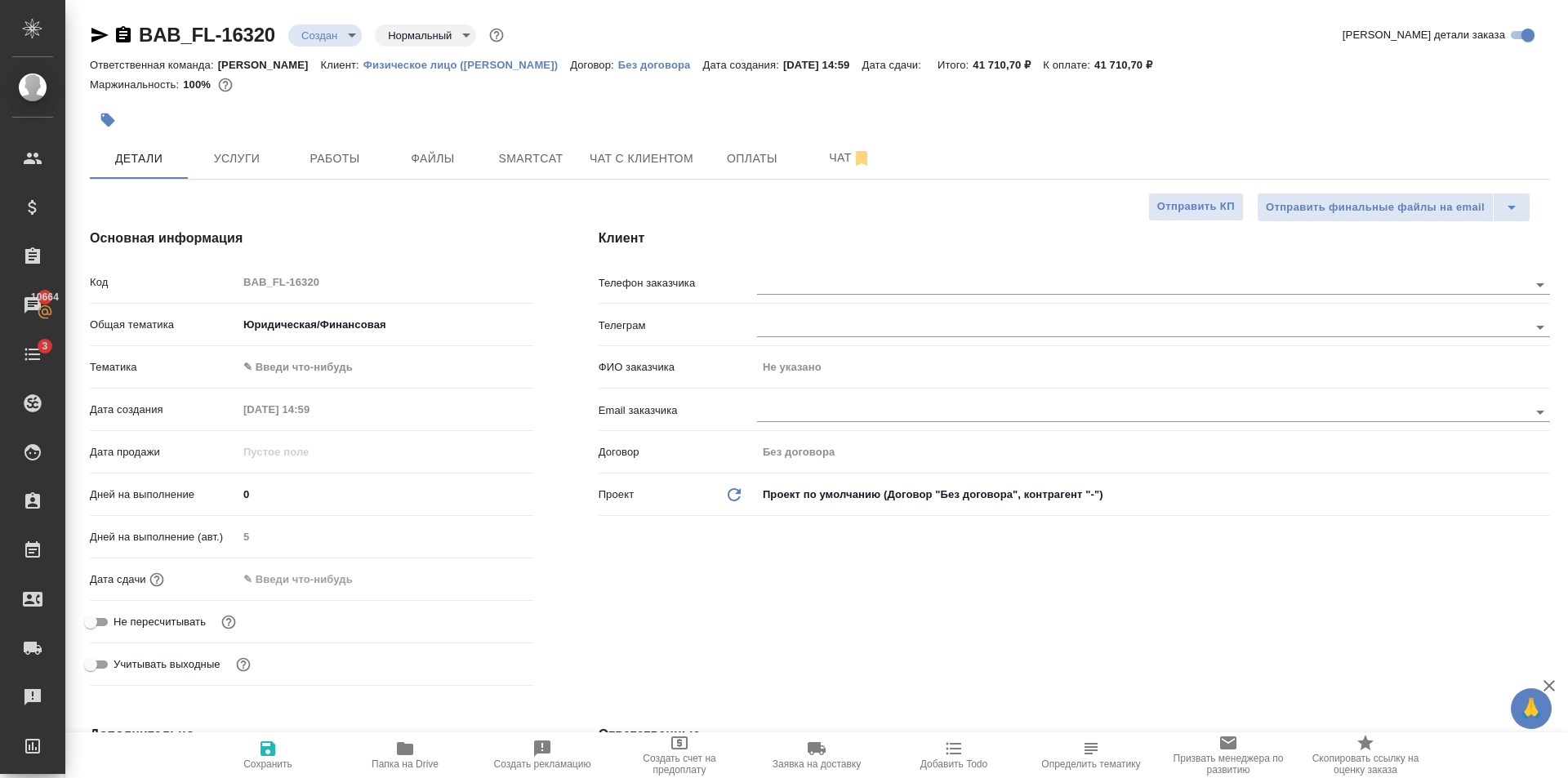
type textarea "x"
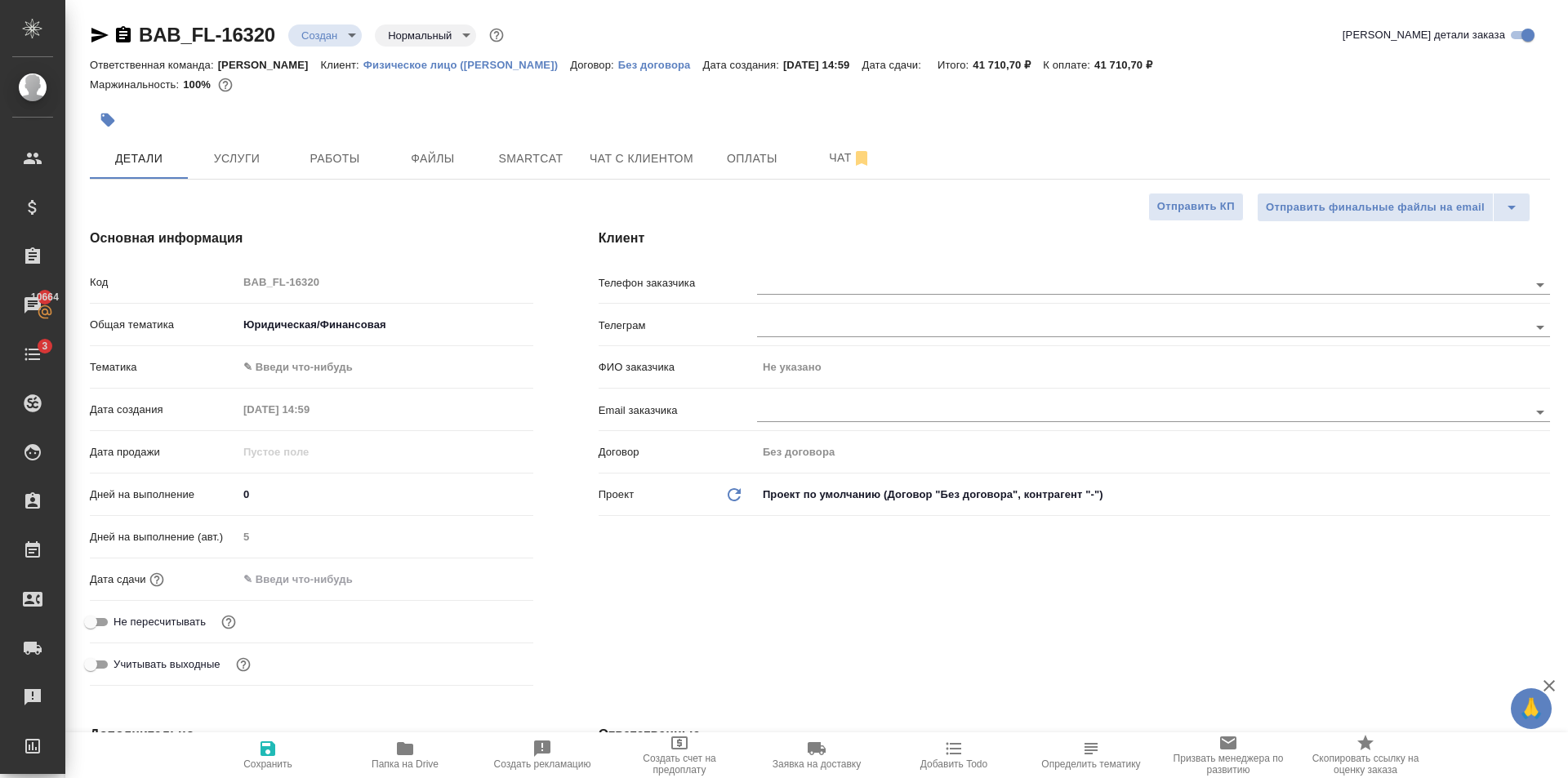
type textarea "x"
click at [903, 281] on input "text" at bounding box center [1115, 284] width 716 height 20
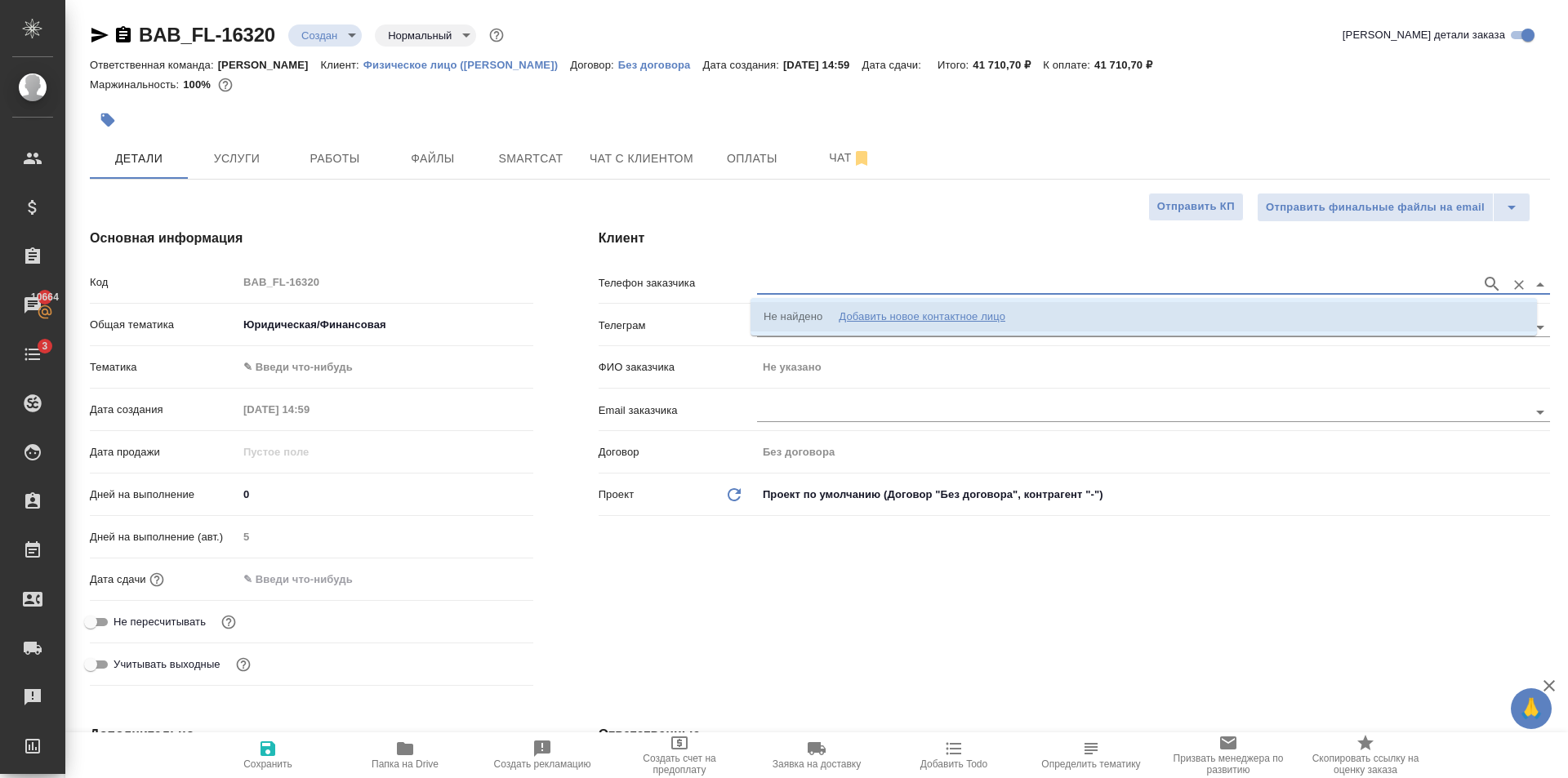
click at [915, 314] on div "Добавить новое контактное лицо" at bounding box center [921, 316] width 167 height 16
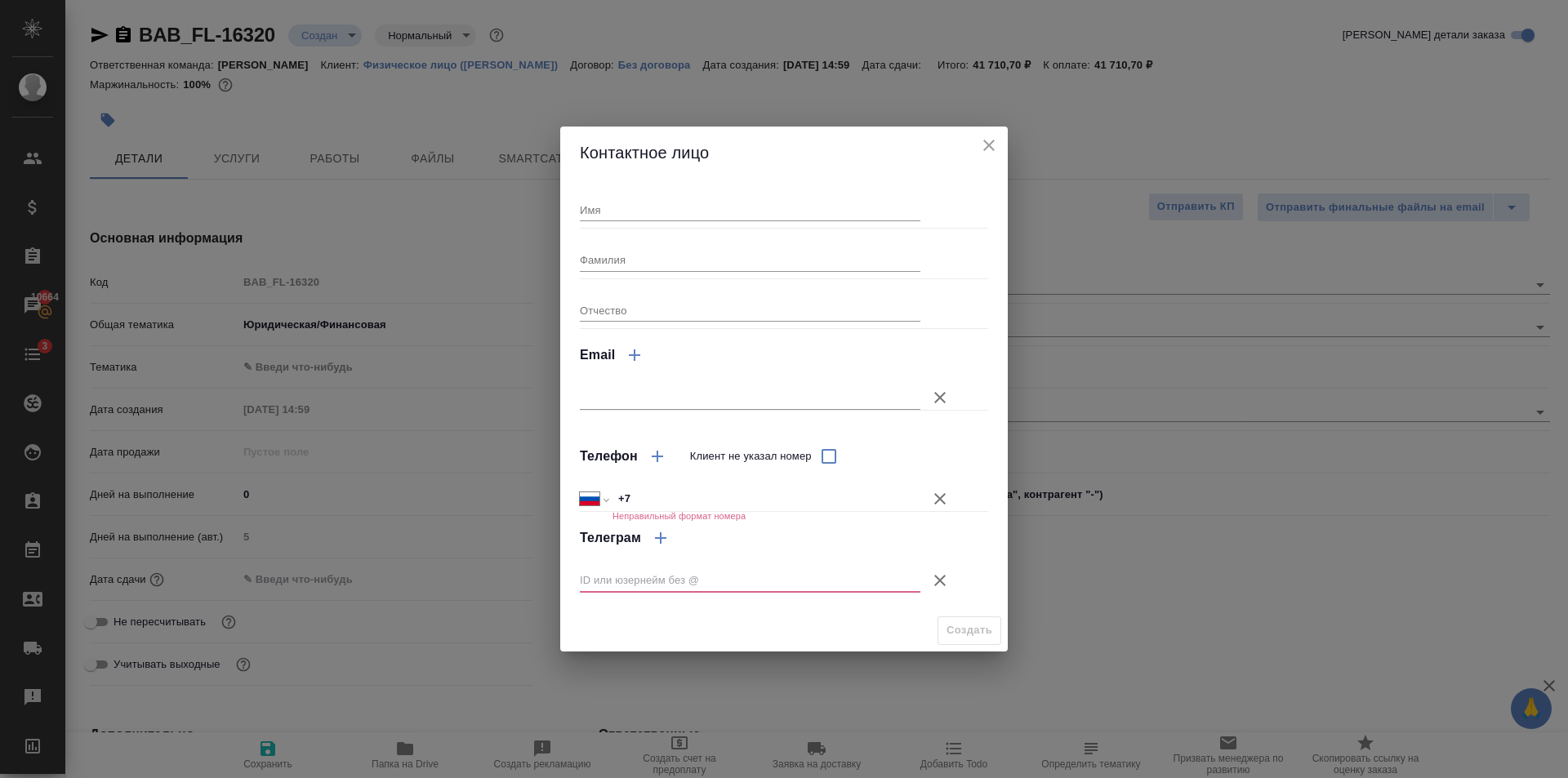
click at [649, 217] on input "Имя" at bounding box center [750, 210] width 340 height 23
type input "Алексей"
click at [637, 263] on input "Фамилия" at bounding box center [750, 260] width 340 height 23
type input "Сафронов"
click at [939, 577] on icon "button" at bounding box center [940, 581] width 20 height 20
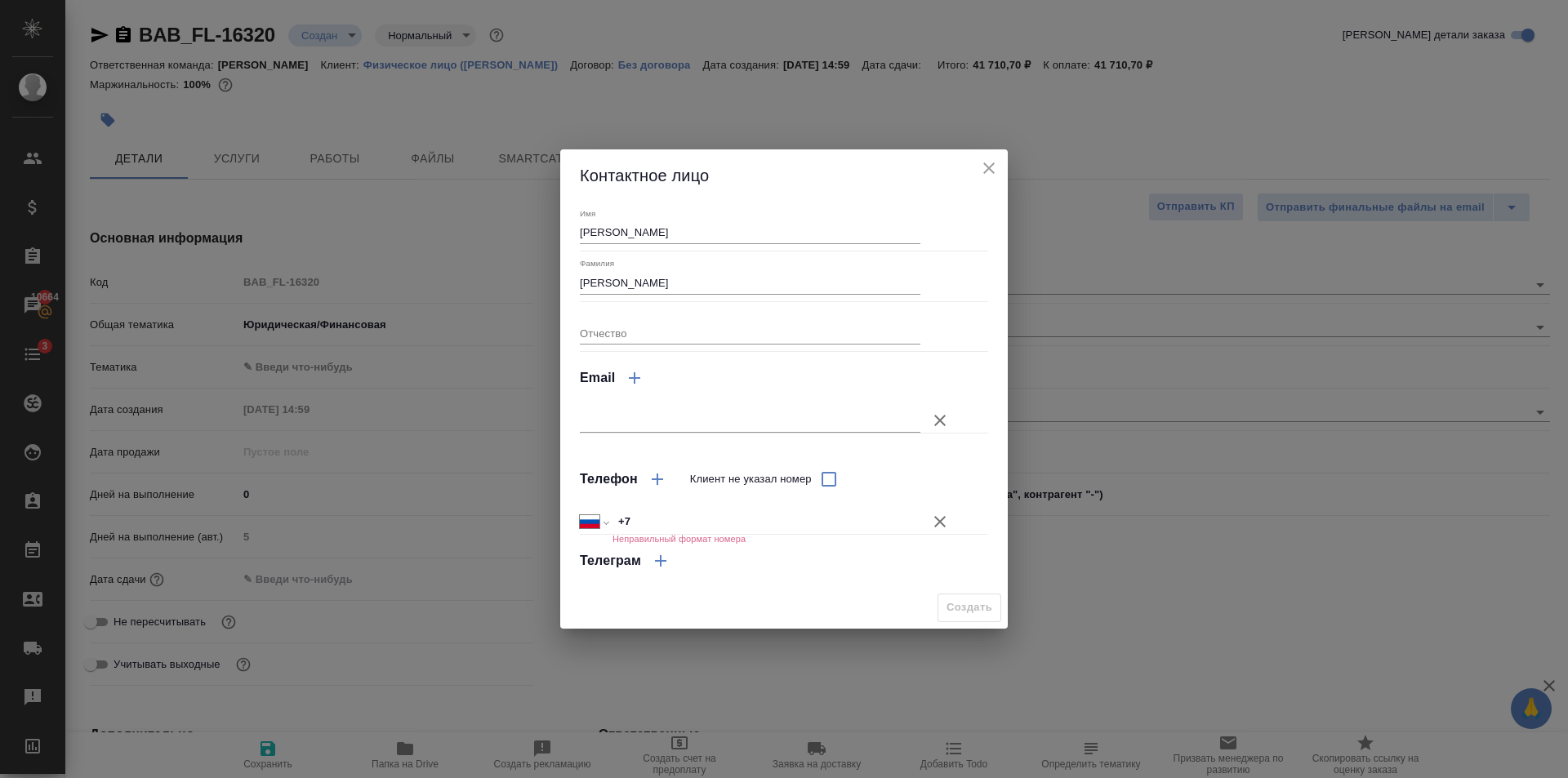
click at [700, 418] on input "text" at bounding box center [750, 421] width 340 height 23
paste input "alexey.sofronov@gmail.com"
type input "alexey.sofronov@gmail.com"
click at [938, 526] on icon "button" at bounding box center [940, 522] width 20 height 20
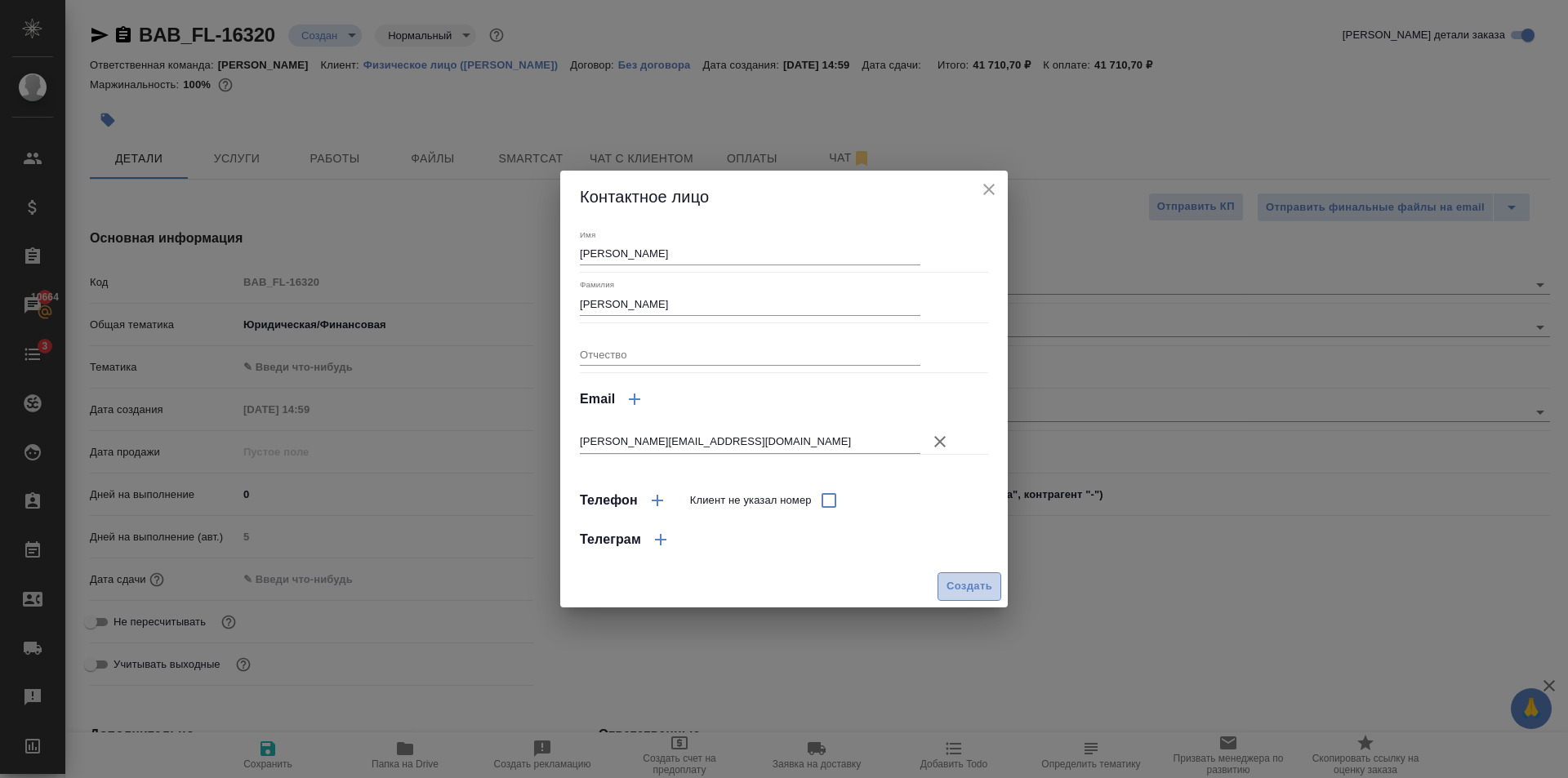
click at [969, 579] on span "Создать" at bounding box center [968, 586] width 45 height 19
type input "Сафронов Алексей"
type textarea "x"
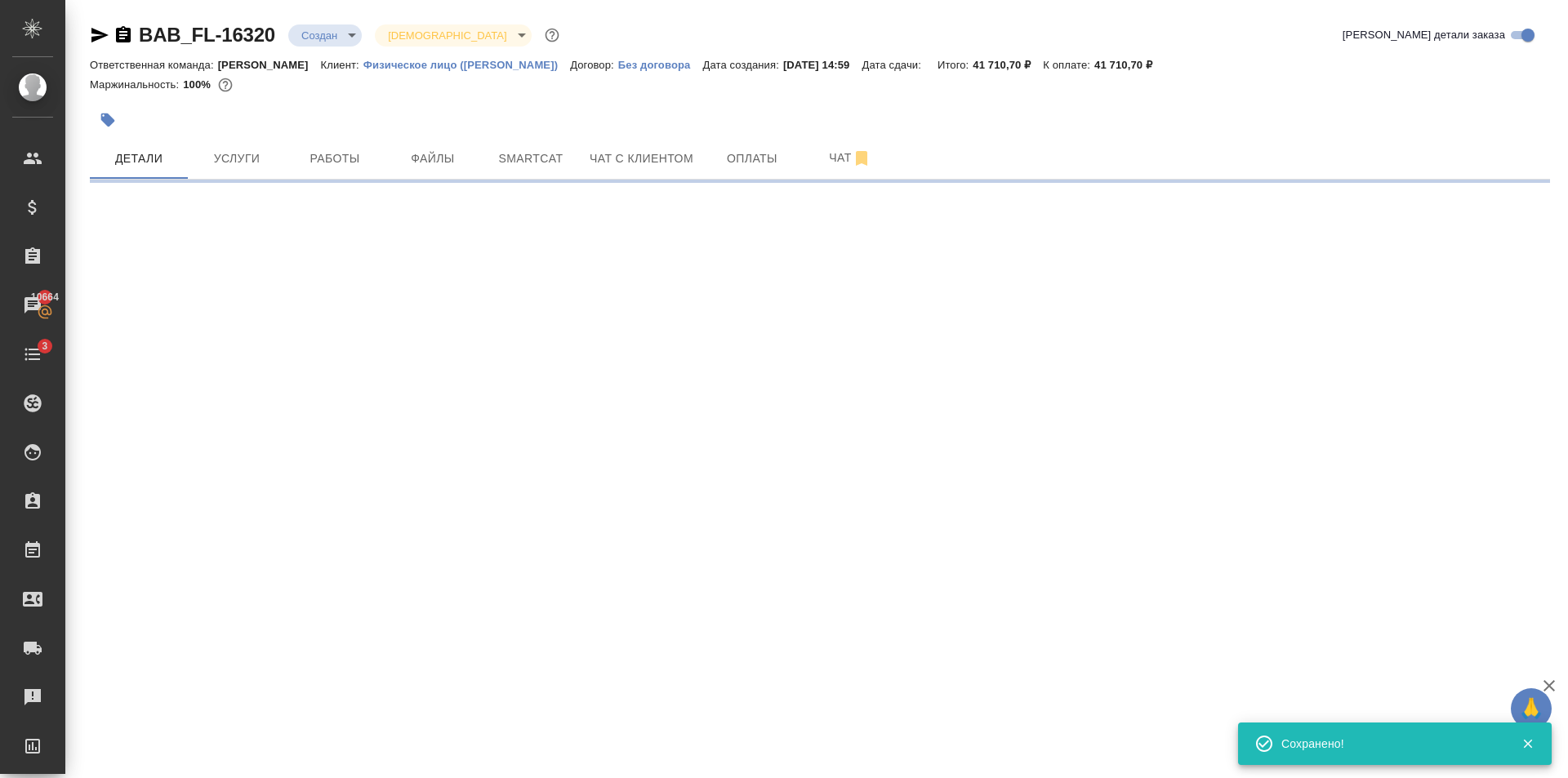
type input "holyTrinity"
select select "RU"
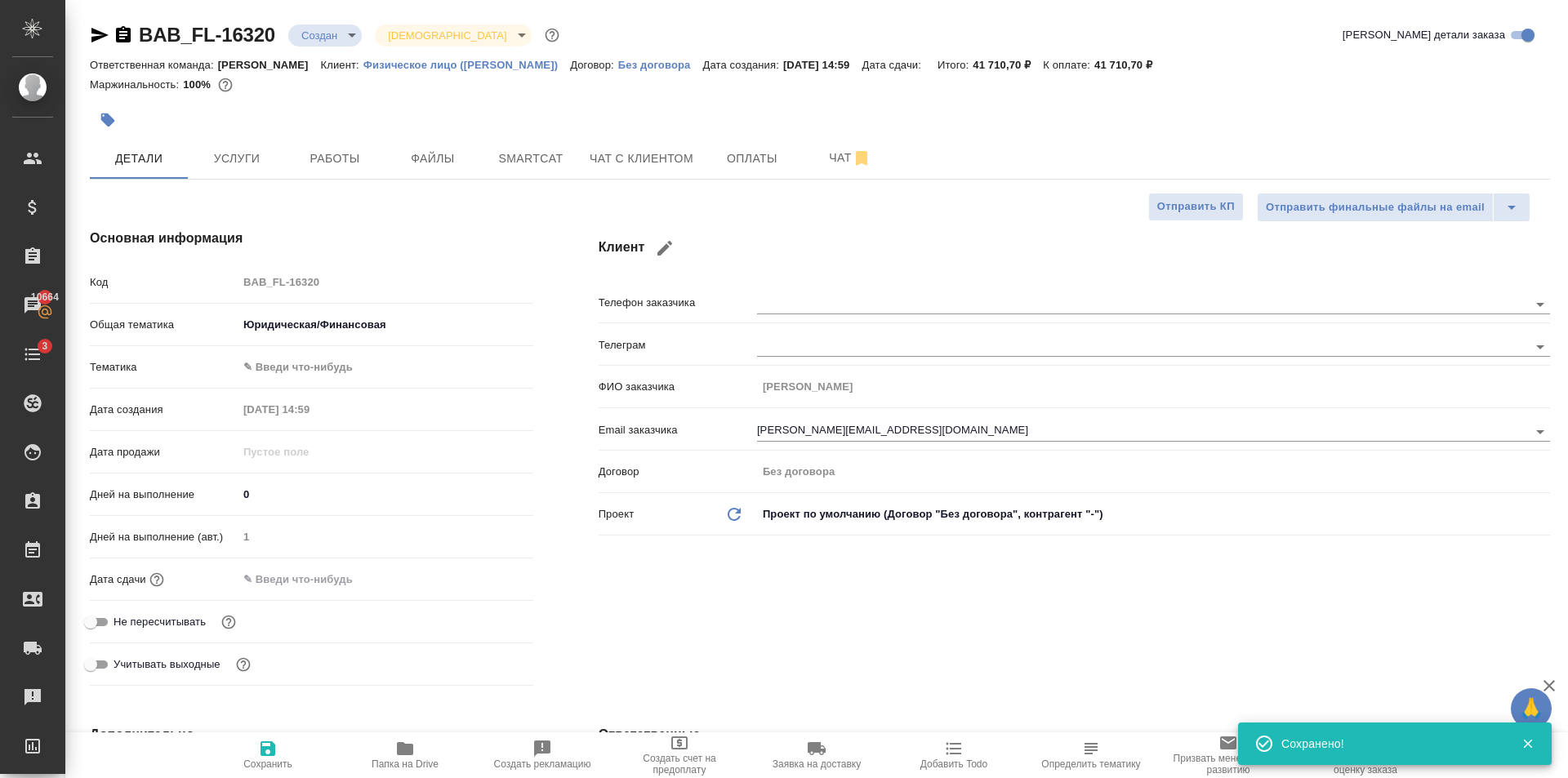
type textarea "x"
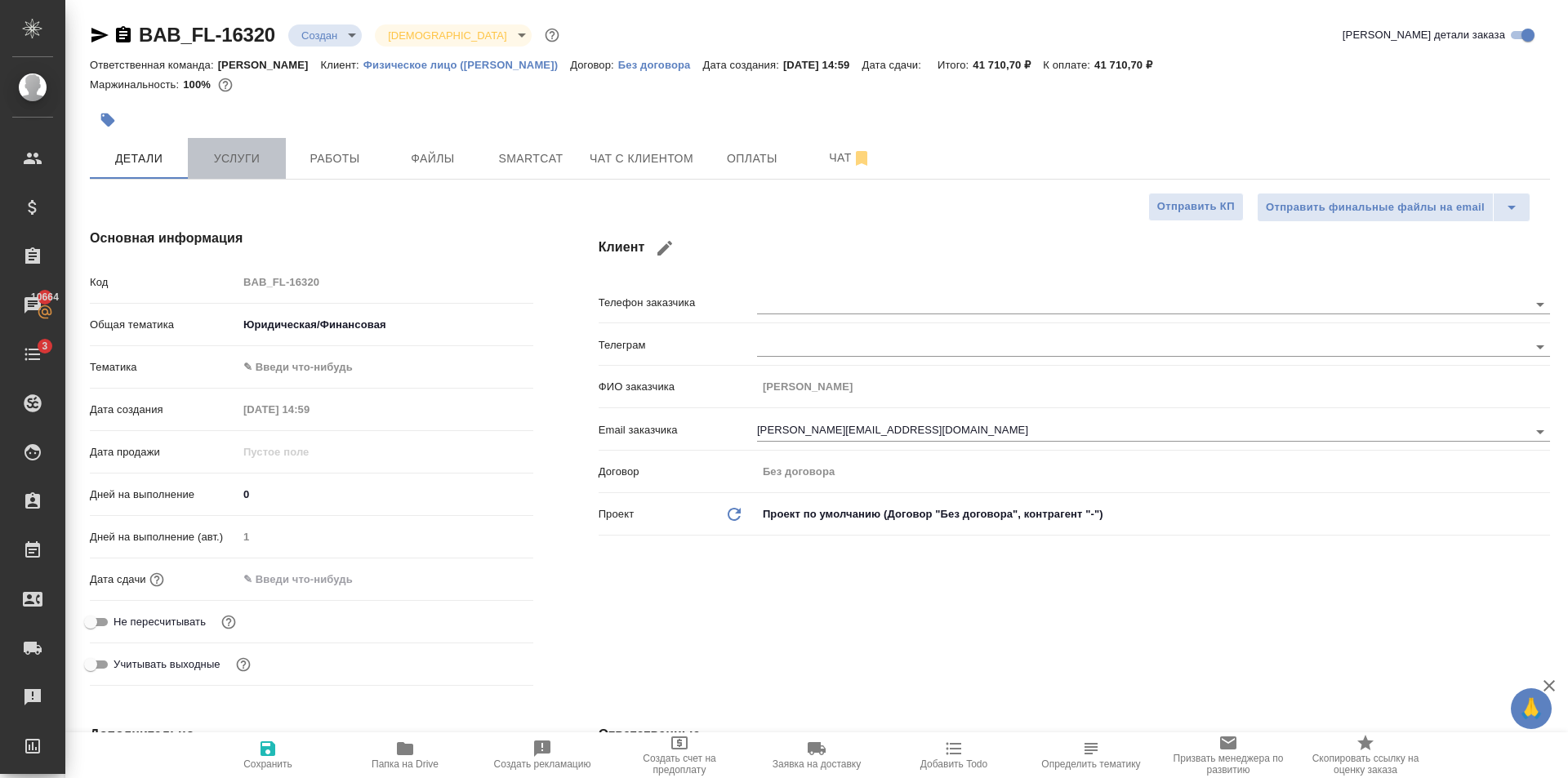
click at [259, 153] on span "Услуги" at bounding box center [237, 159] width 78 height 20
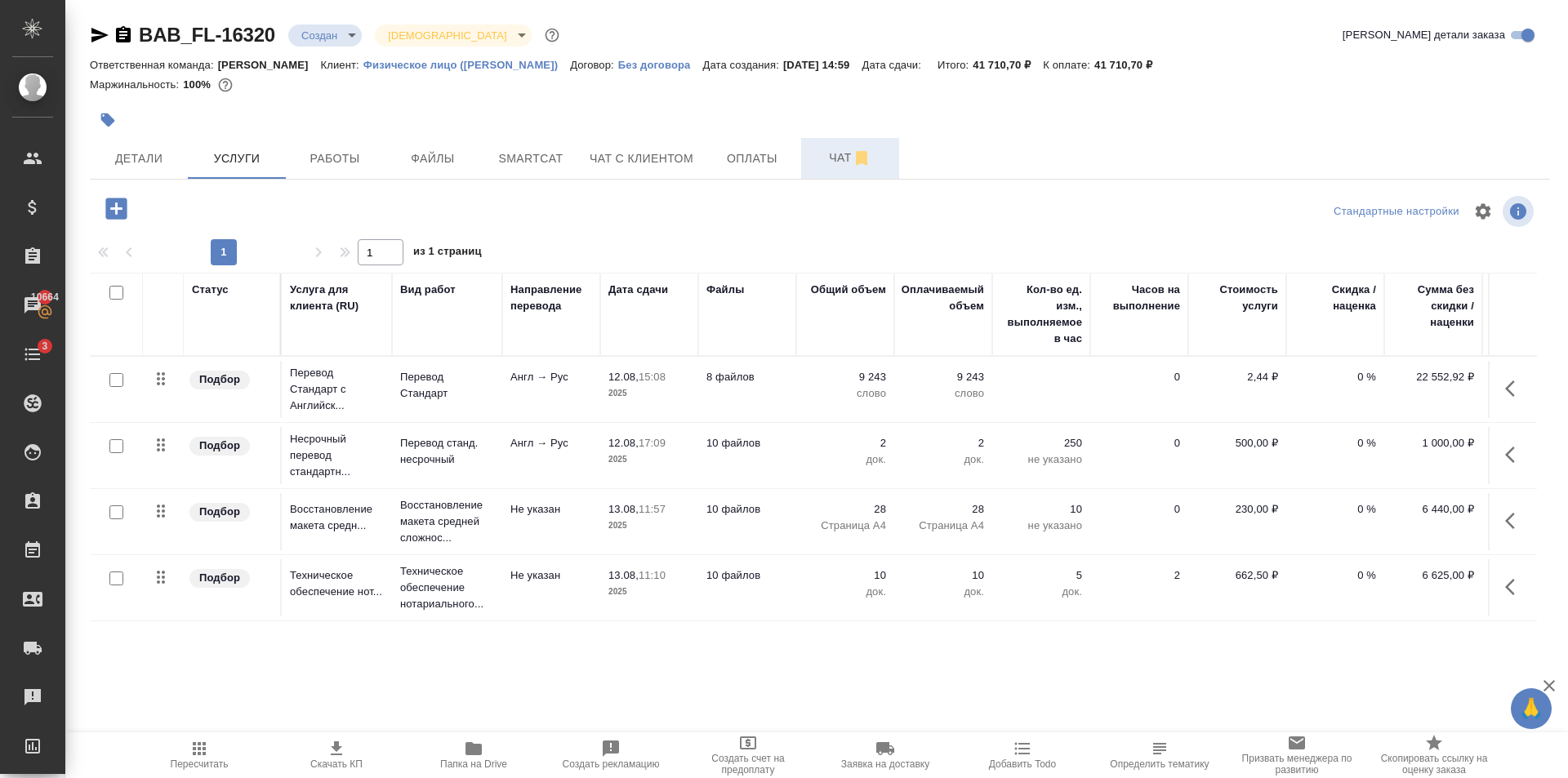
click at [813, 156] on span "Чат" at bounding box center [850, 158] width 78 height 20
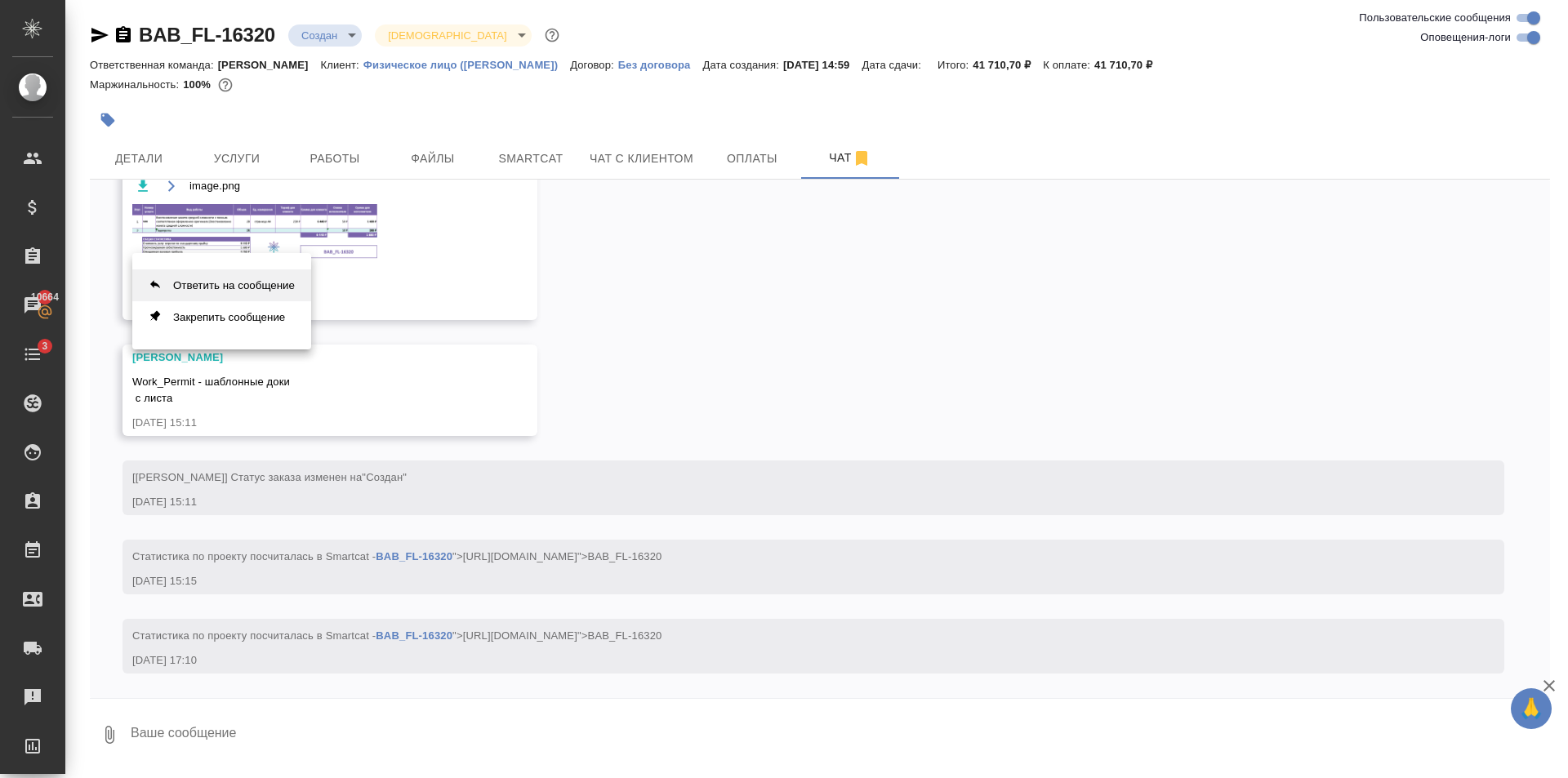
click at [276, 288] on button "Ответить на сообщение" at bounding box center [221, 285] width 179 height 32
click at [380, 748] on textarea at bounding box center [839, 746] width 1421 height 55
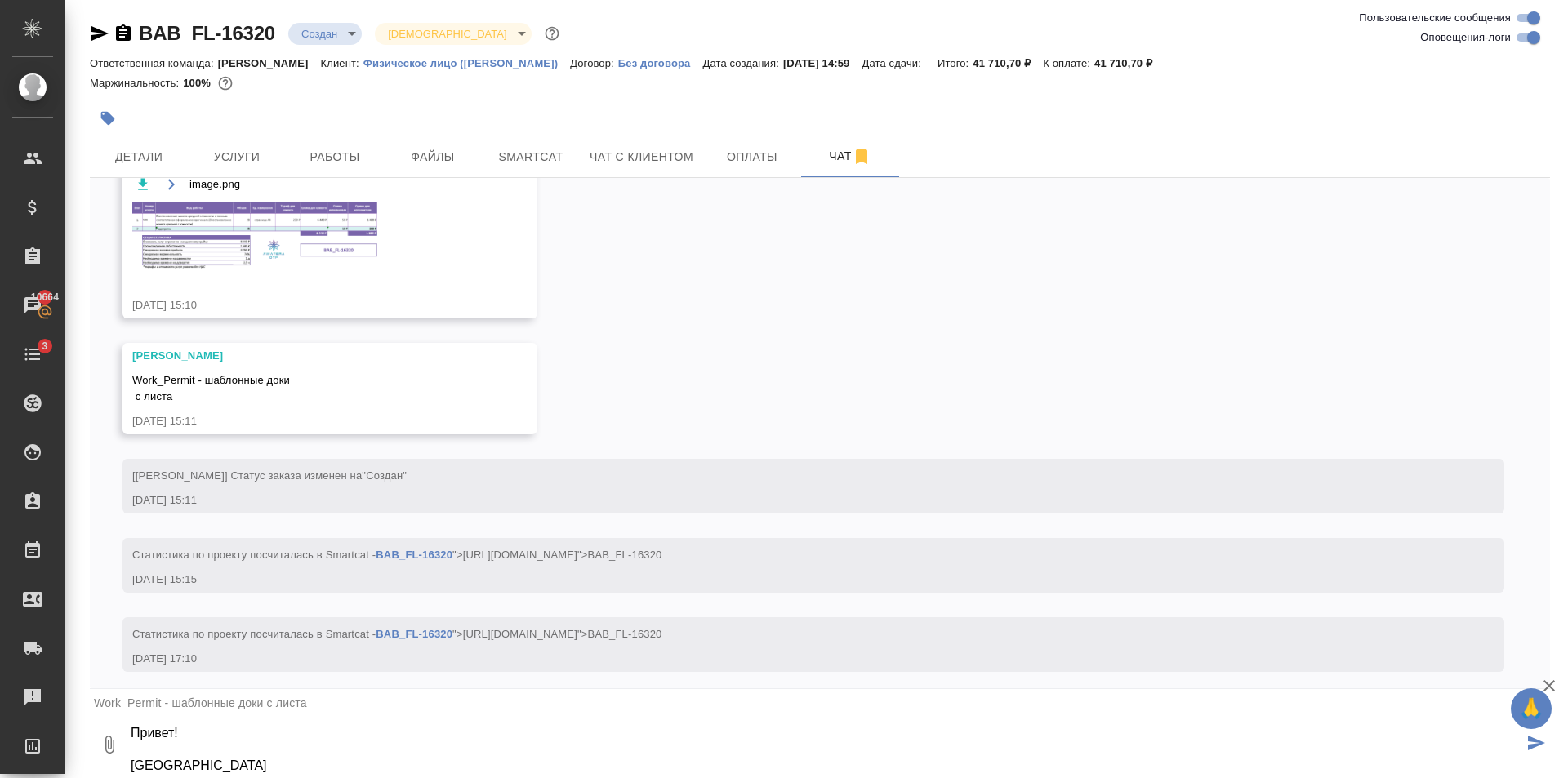
scroll to position [43, 0]
type textarea "Привет! Спасибо А можешь пожалуйста дать срочные сроки по вёрстке?"
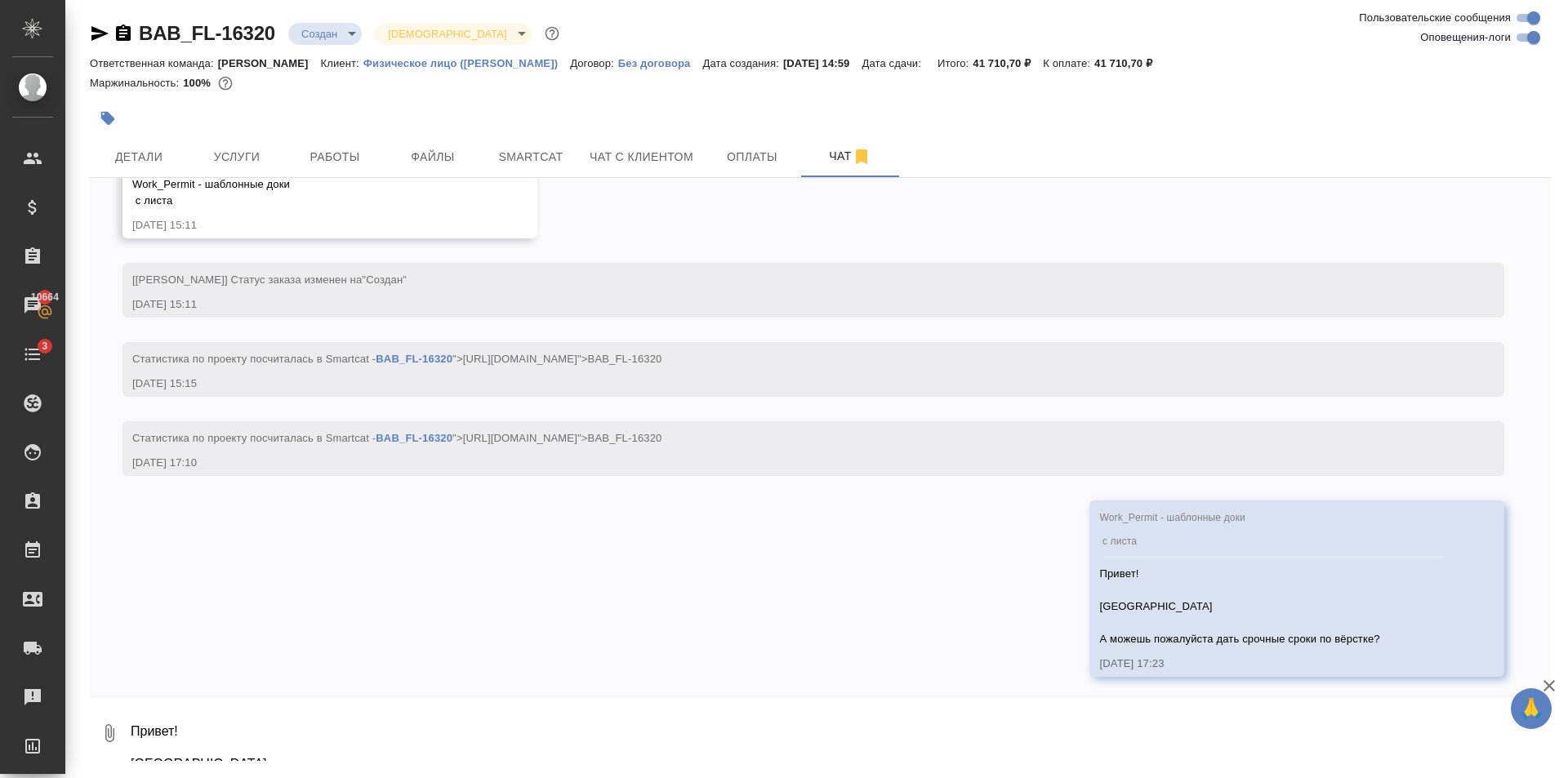
scroll to position [464, 0]
click at [283, 161] on button "Услуги" at bounding box center [237, 157] width 98 height 41
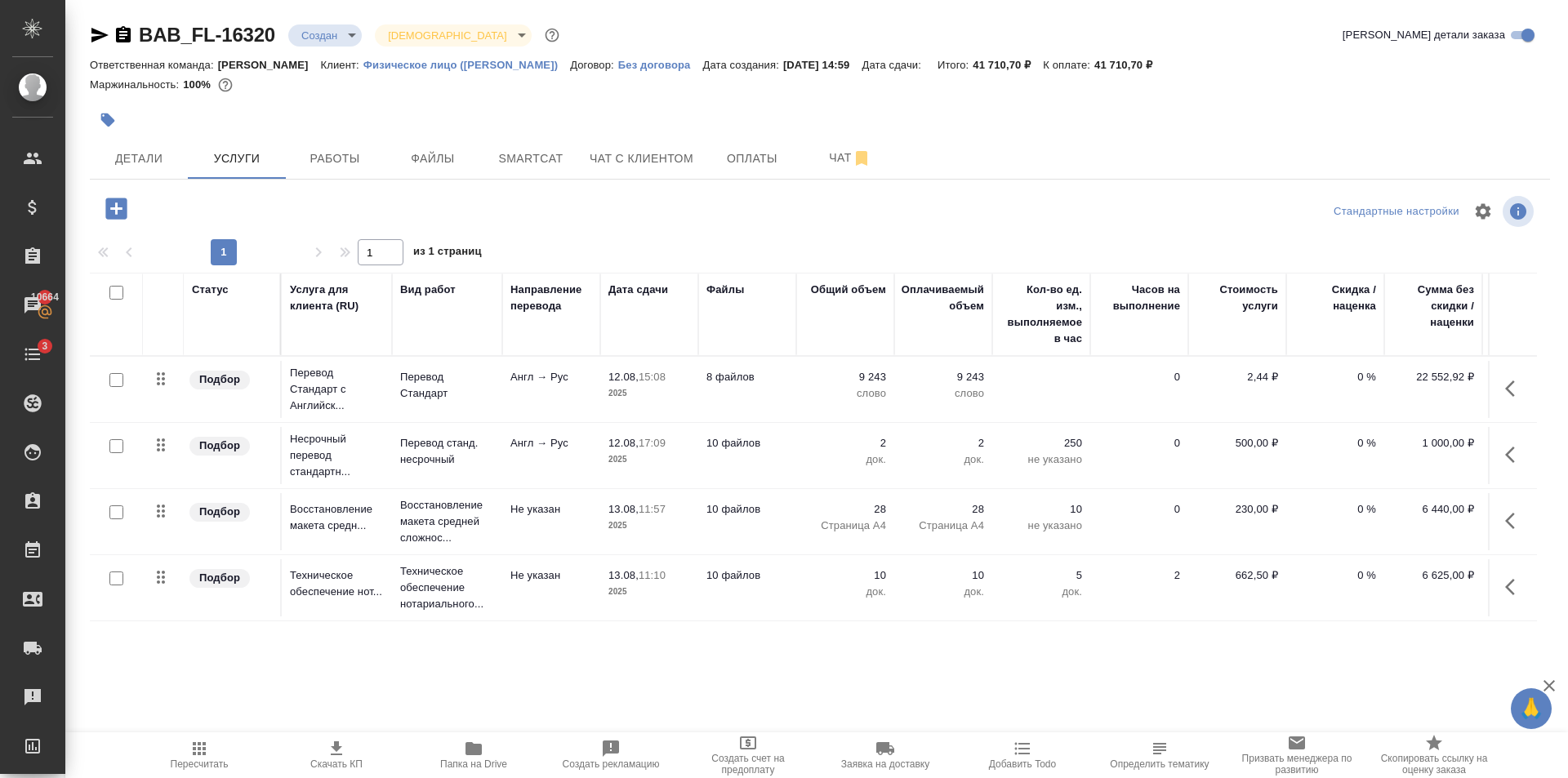
click at [672, 396] on p "2025" at bounding box center [649, 394] width 82 height 16
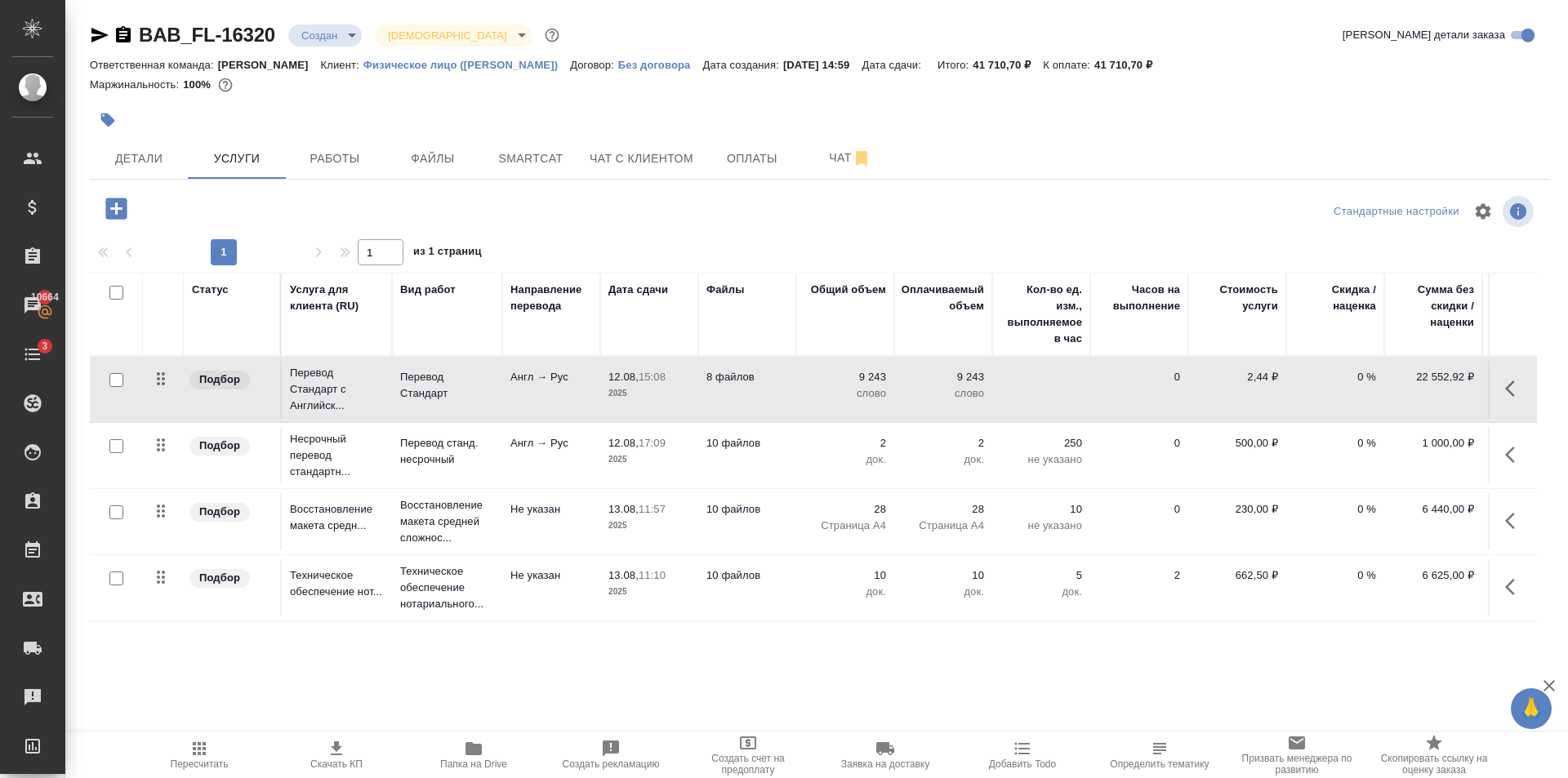
click at [672, 396] on p "2025" at bounding box center [649, 394] width 82 height 16
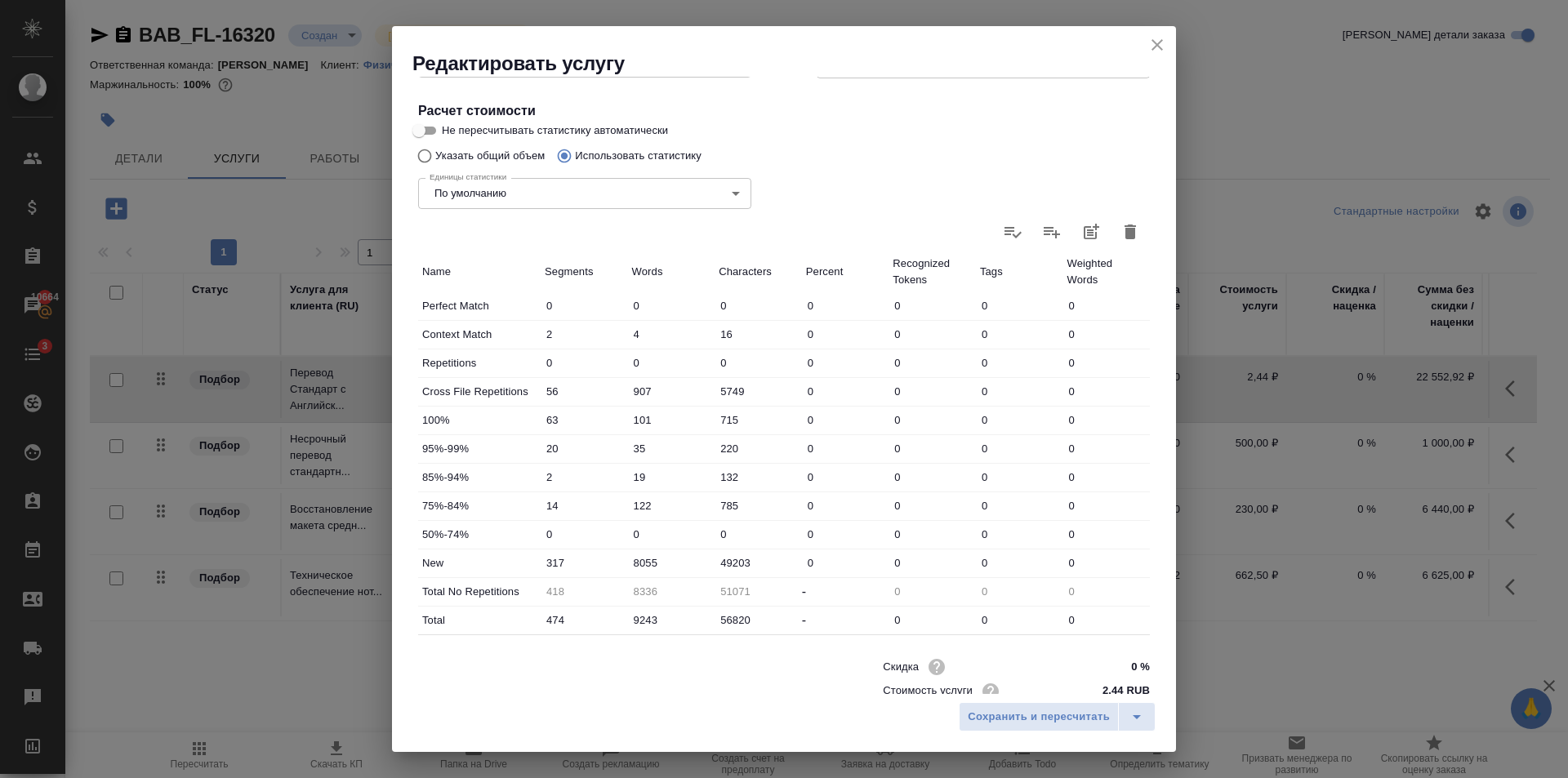
scroll to position [336, 0]
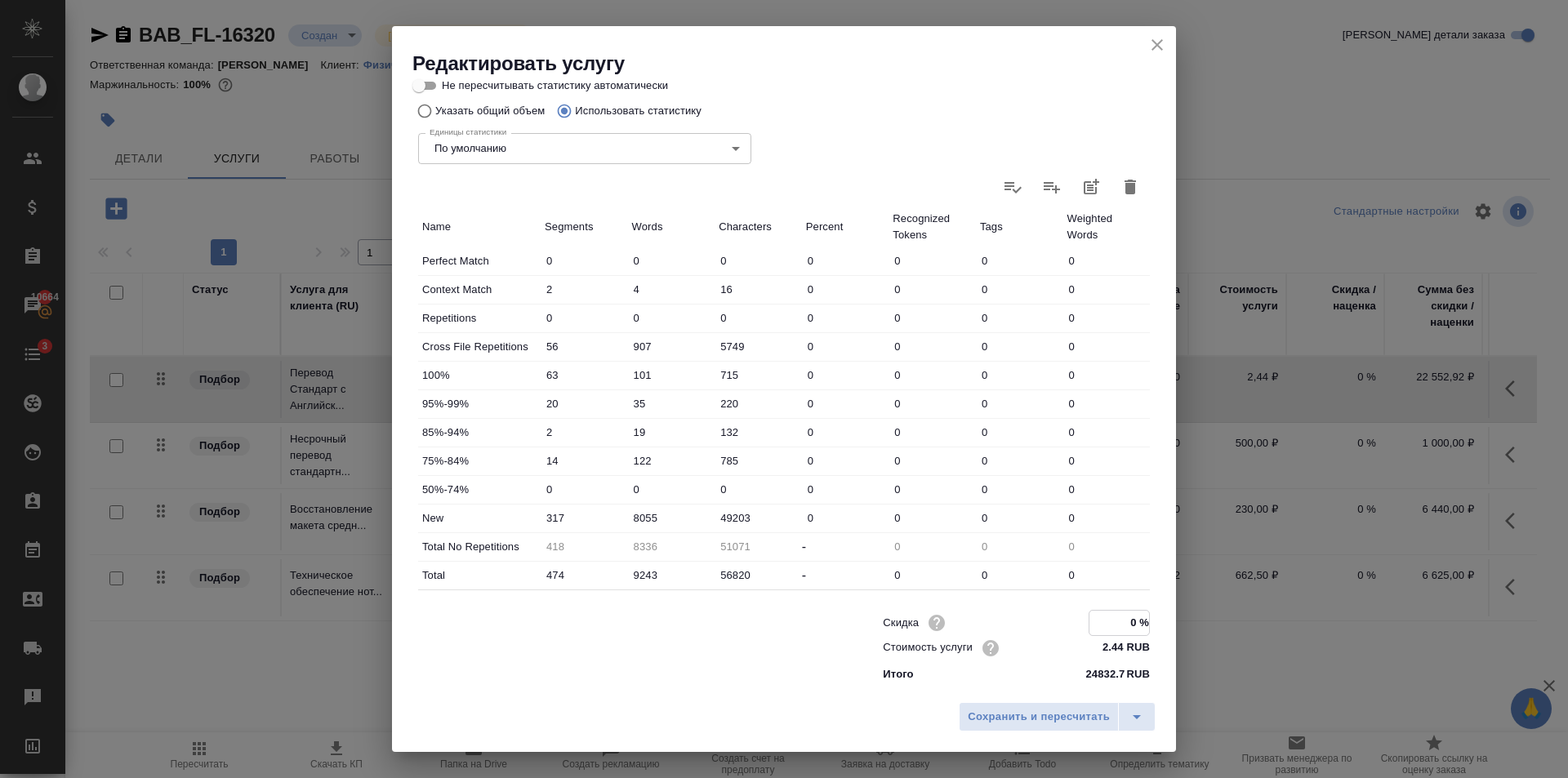
click at [1128, 611] on input "0 %" at bounding box center [1118, 622] width 60 height 24
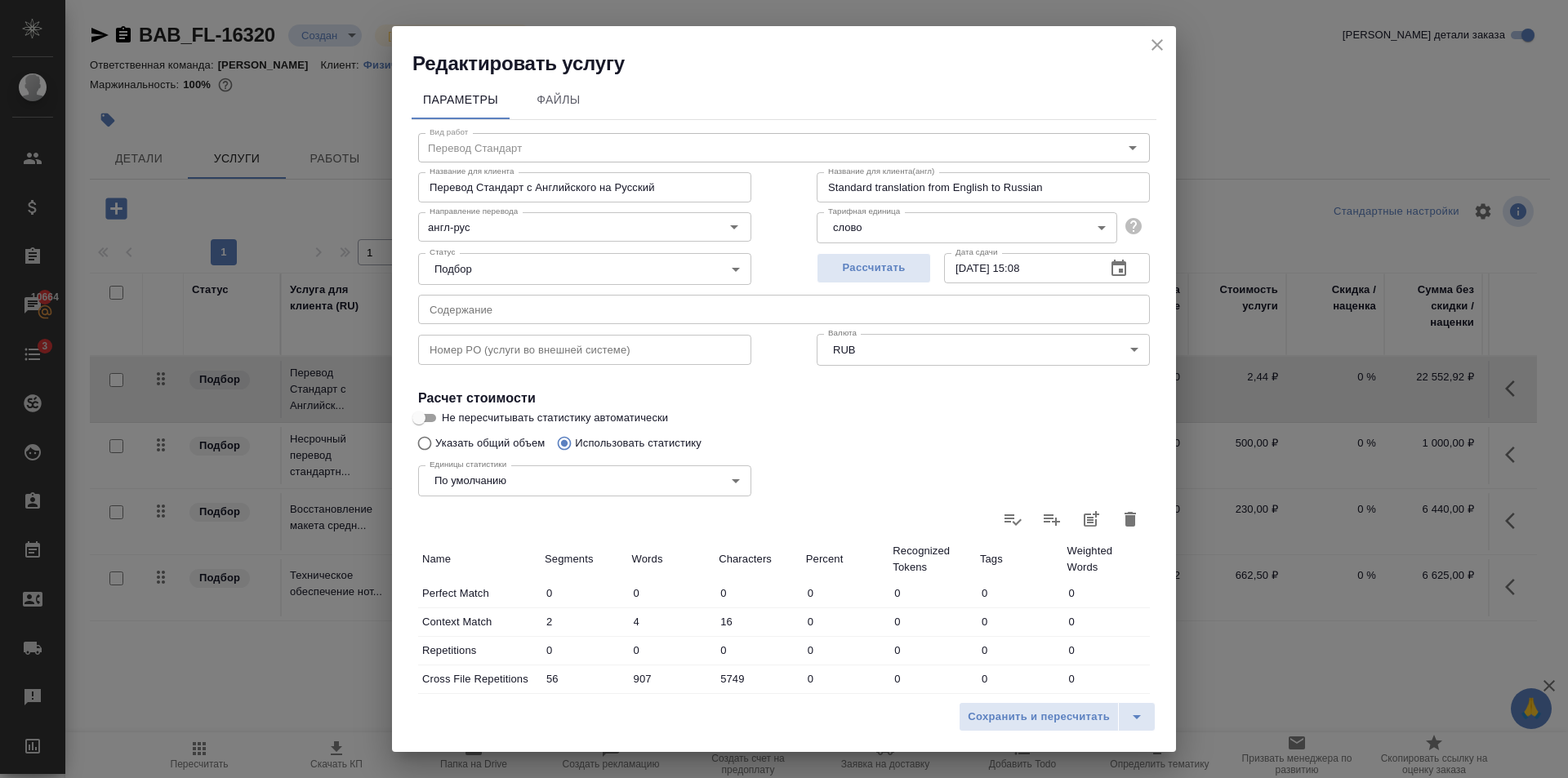
scroll to position [0, 0]
type input "3 %"
click at [1019, 727] on button "Сохранить и пересчитать" at bounding box center [1039, 717] width 160 height 29
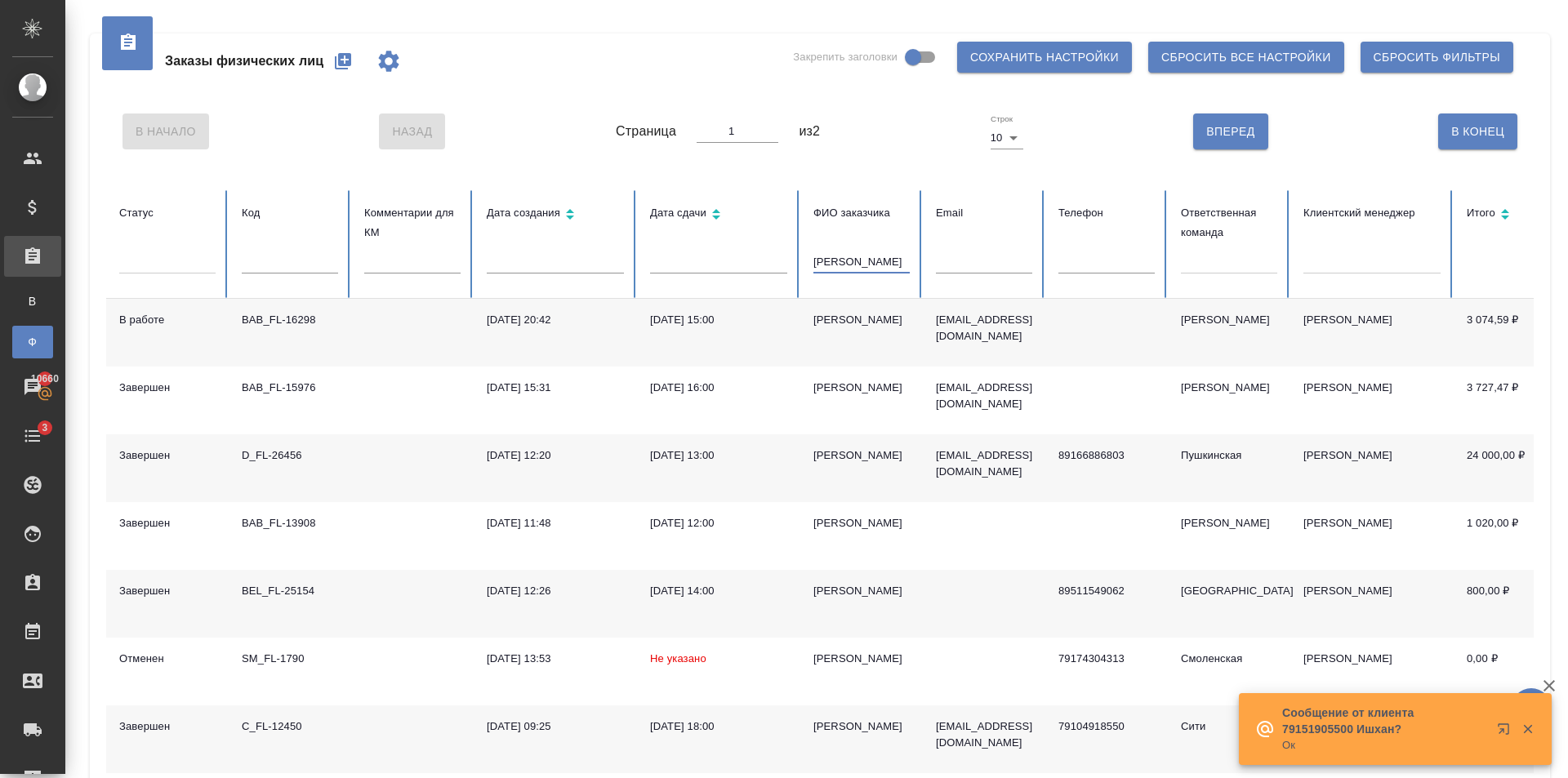
drag, startPoint x: 893, startPoint y: 258, endPoint x: 806, endPoint y: 265, distance: 87.3
click at [807, 264] on th "ФИО заказчика [PERSON_NAME]" at bounding box center [861, 245] width 122 height 109
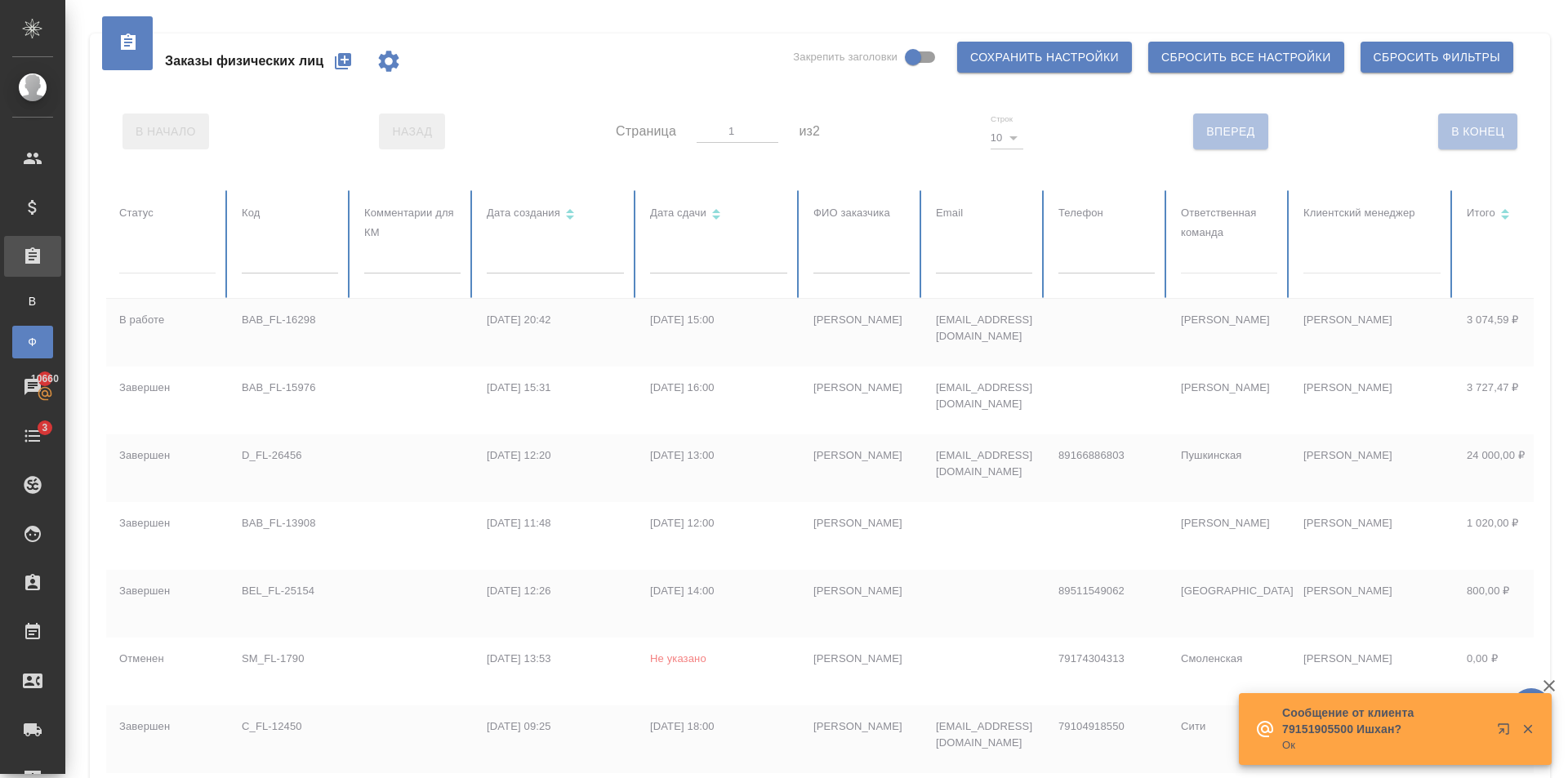
click at [1239, 260] on div at bounding box center [1025, 584] width 1837 height 787
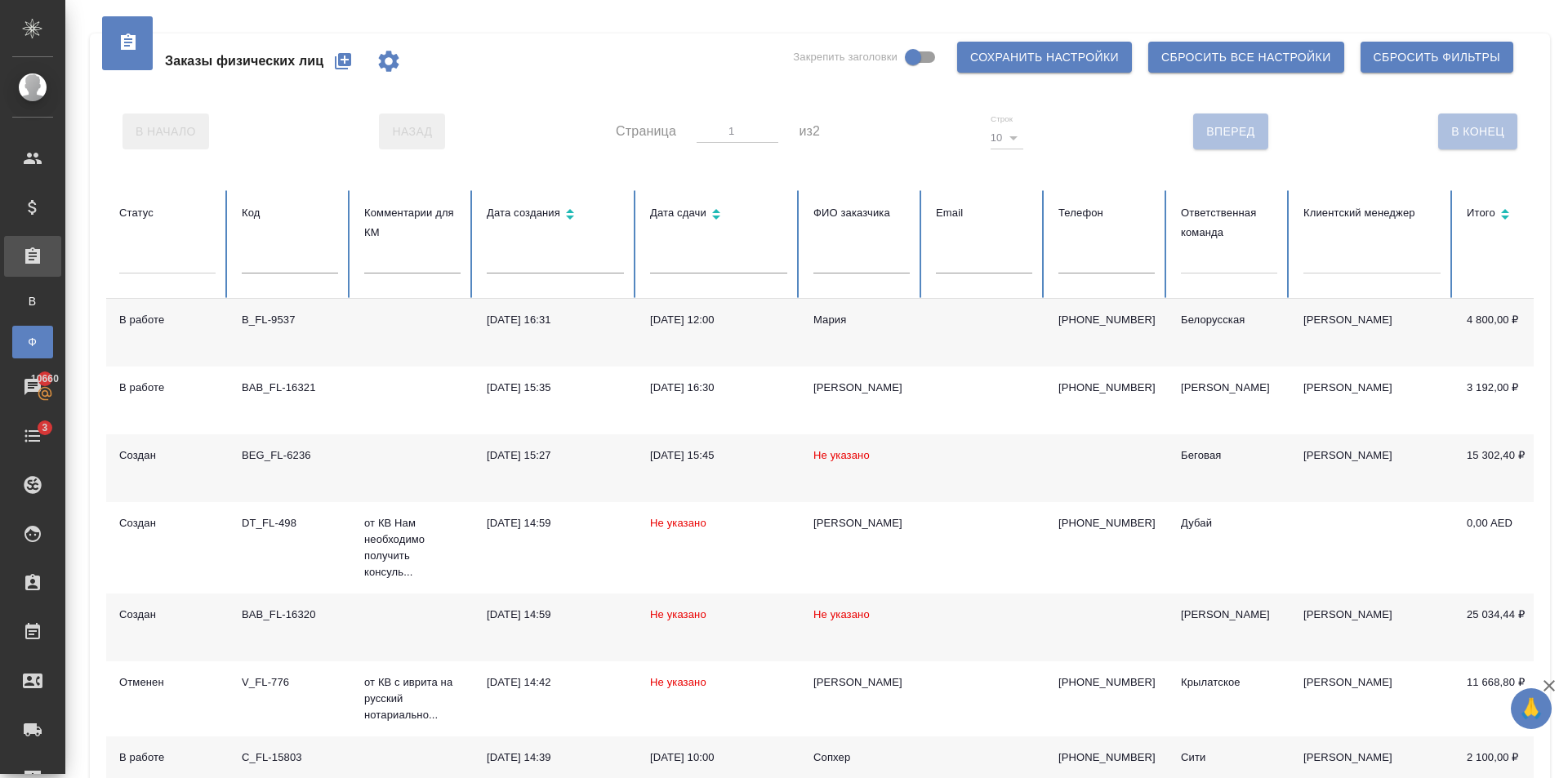
click at [1238, 260] on div at bounding box center [1229, 258] width 96 height 24
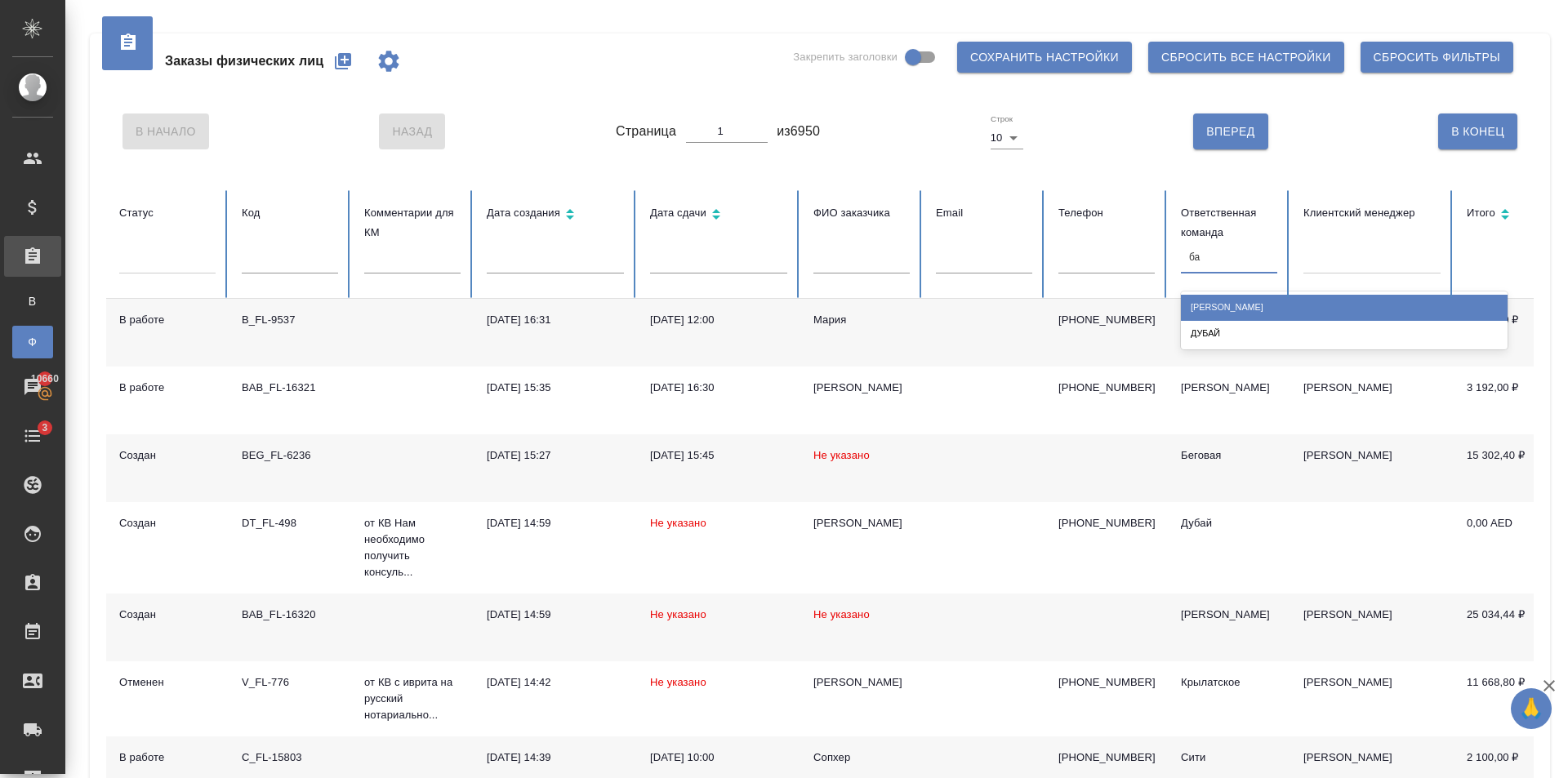
type input "баб"
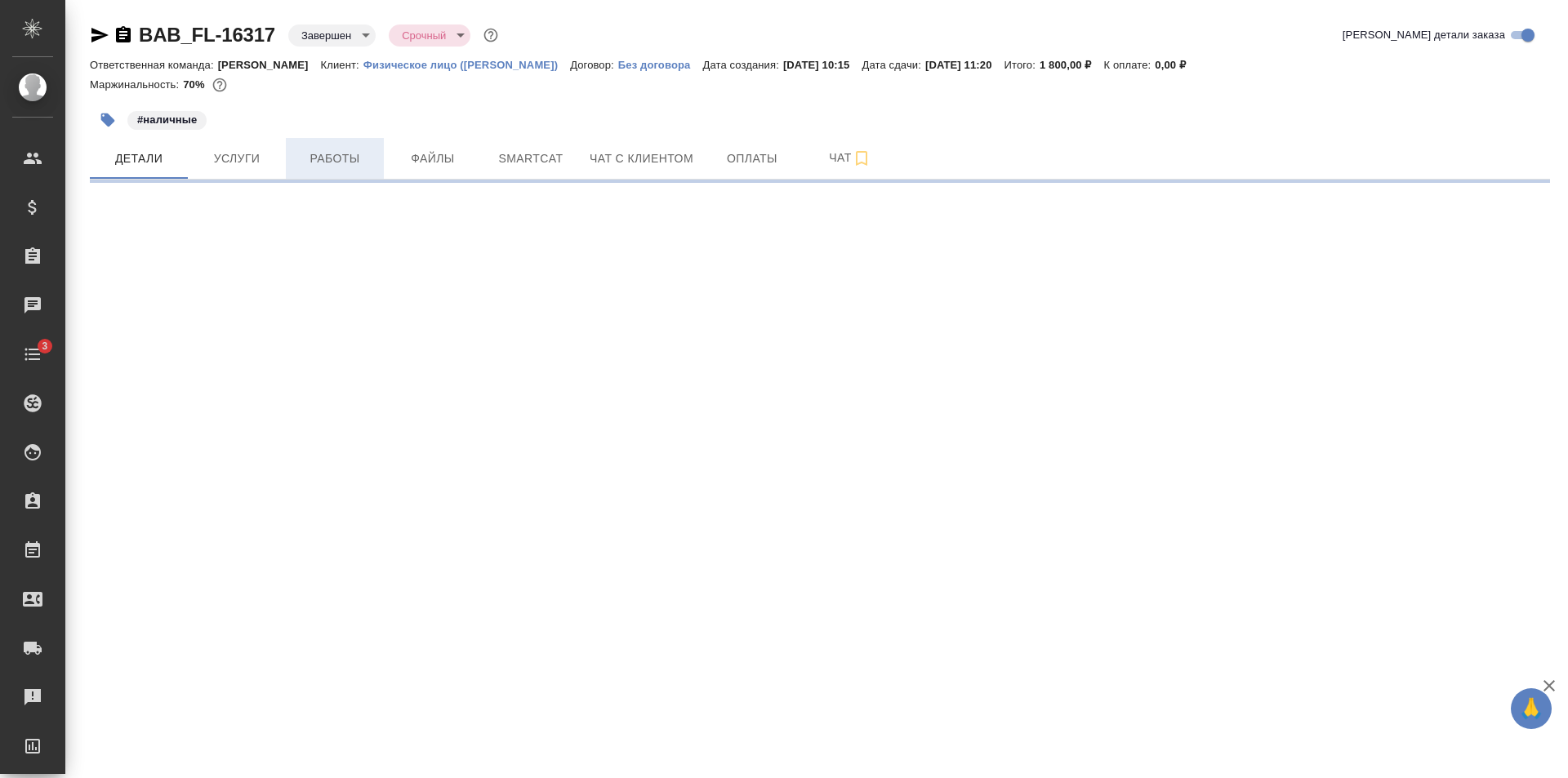
click at [327, 152] on span "Работы" at bounding box center [335, 159] width 78 height 20
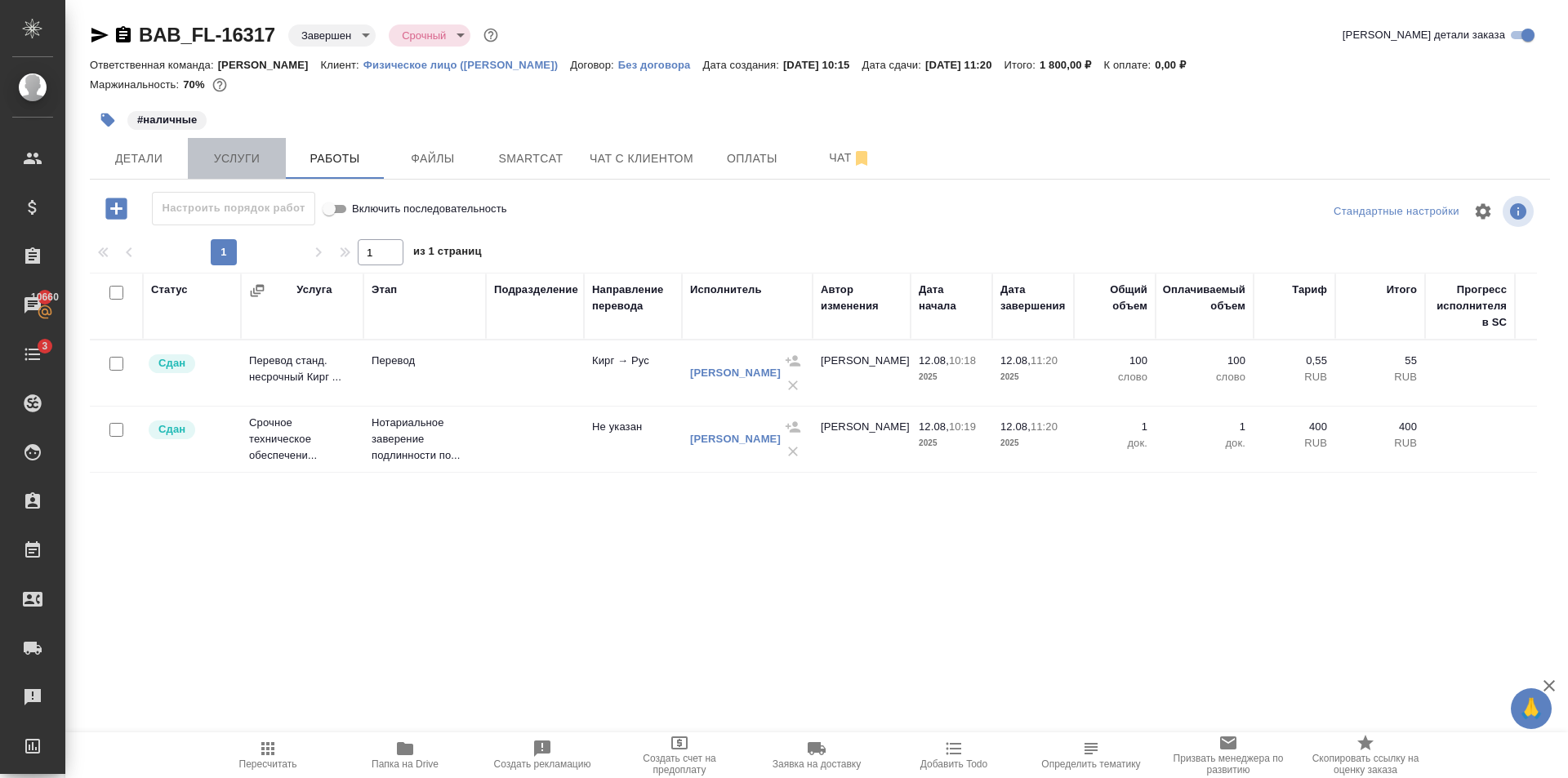
click at [212, 155] on span "Услуги" at bounding box center [237, 159] width 78 height 20
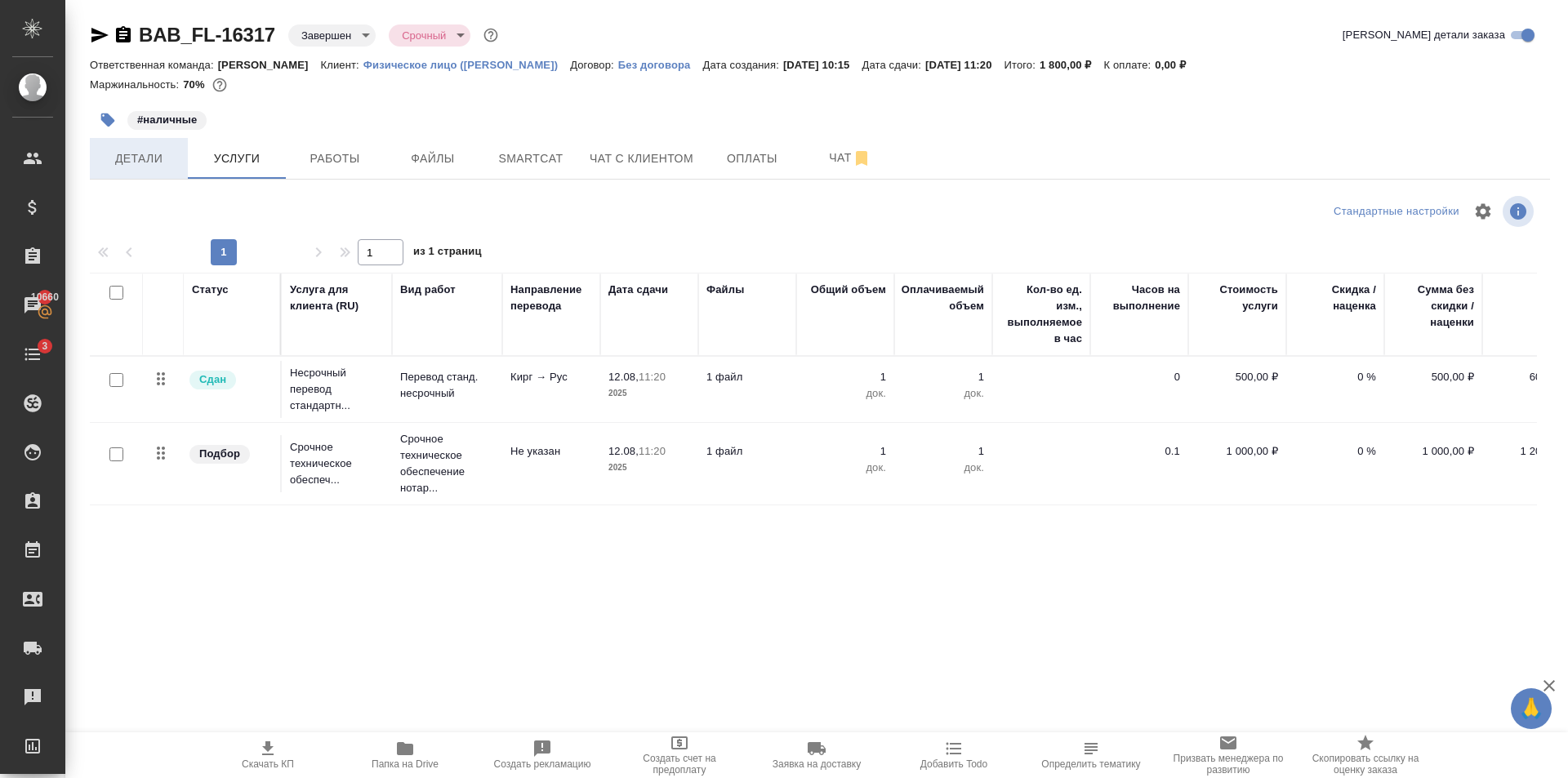
click at [172, 161] on span "Детали" at bounding box center [139, 159] width 78 height 20
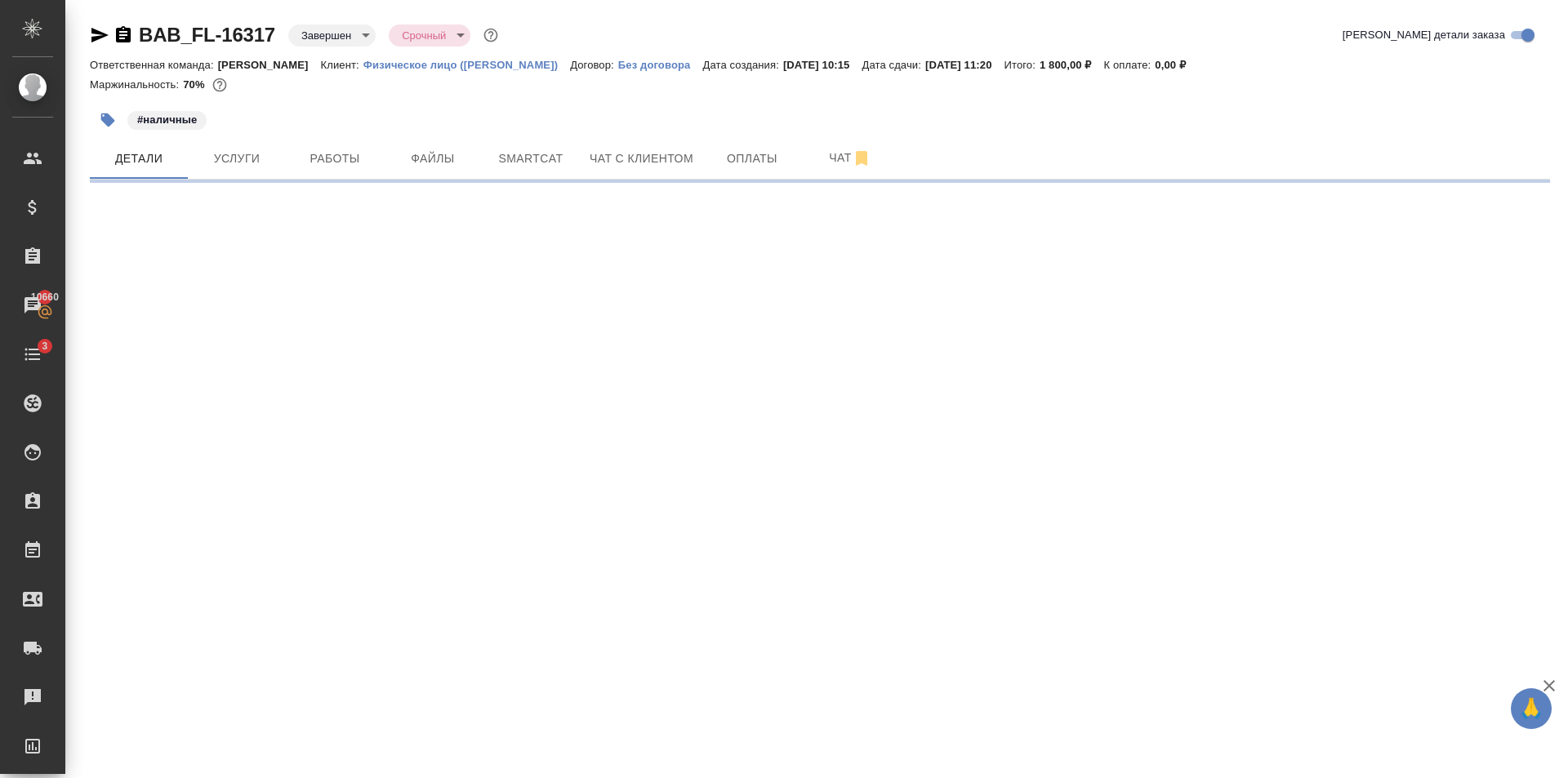
select select "RU"
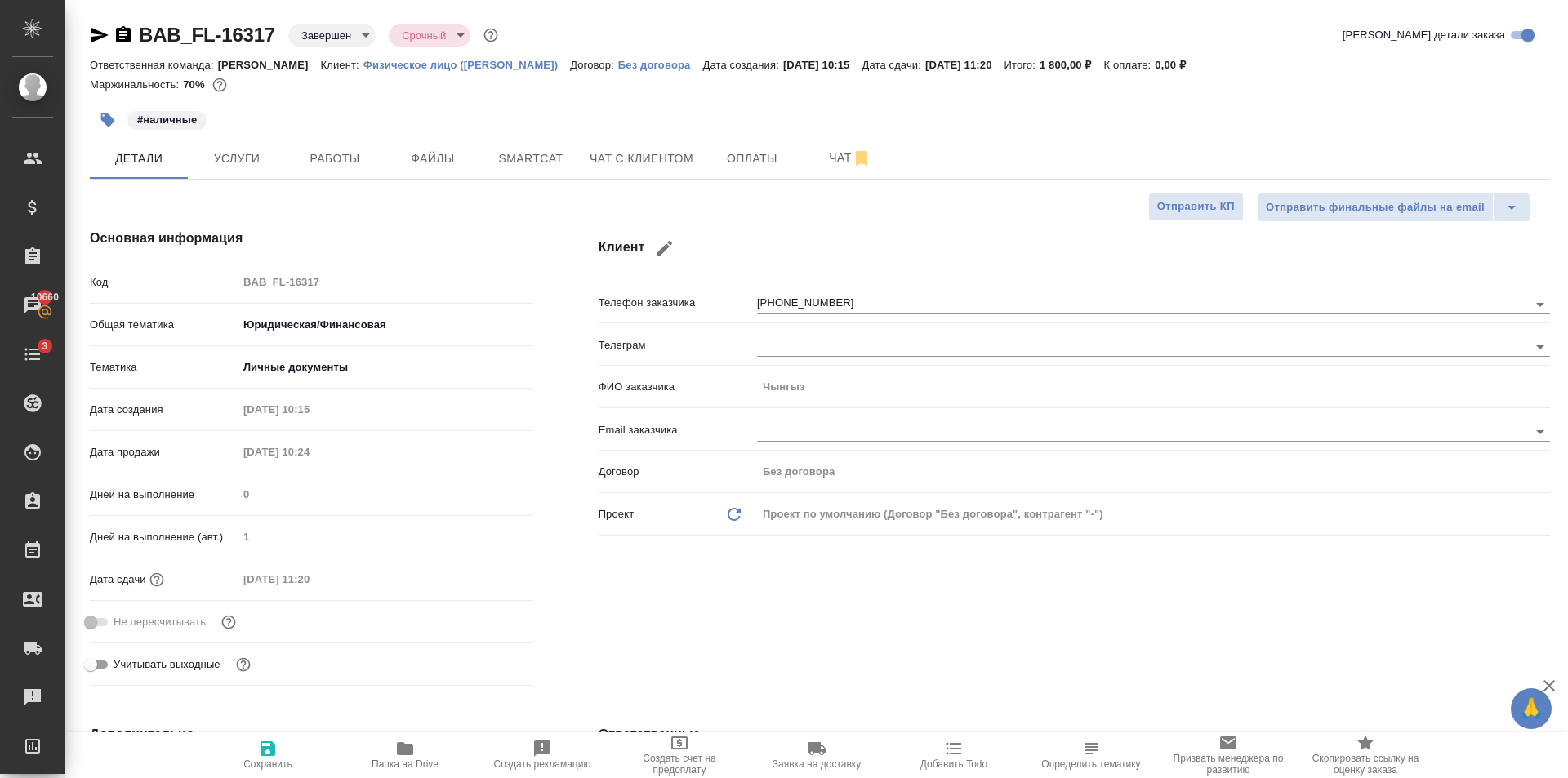
type textarea "x"
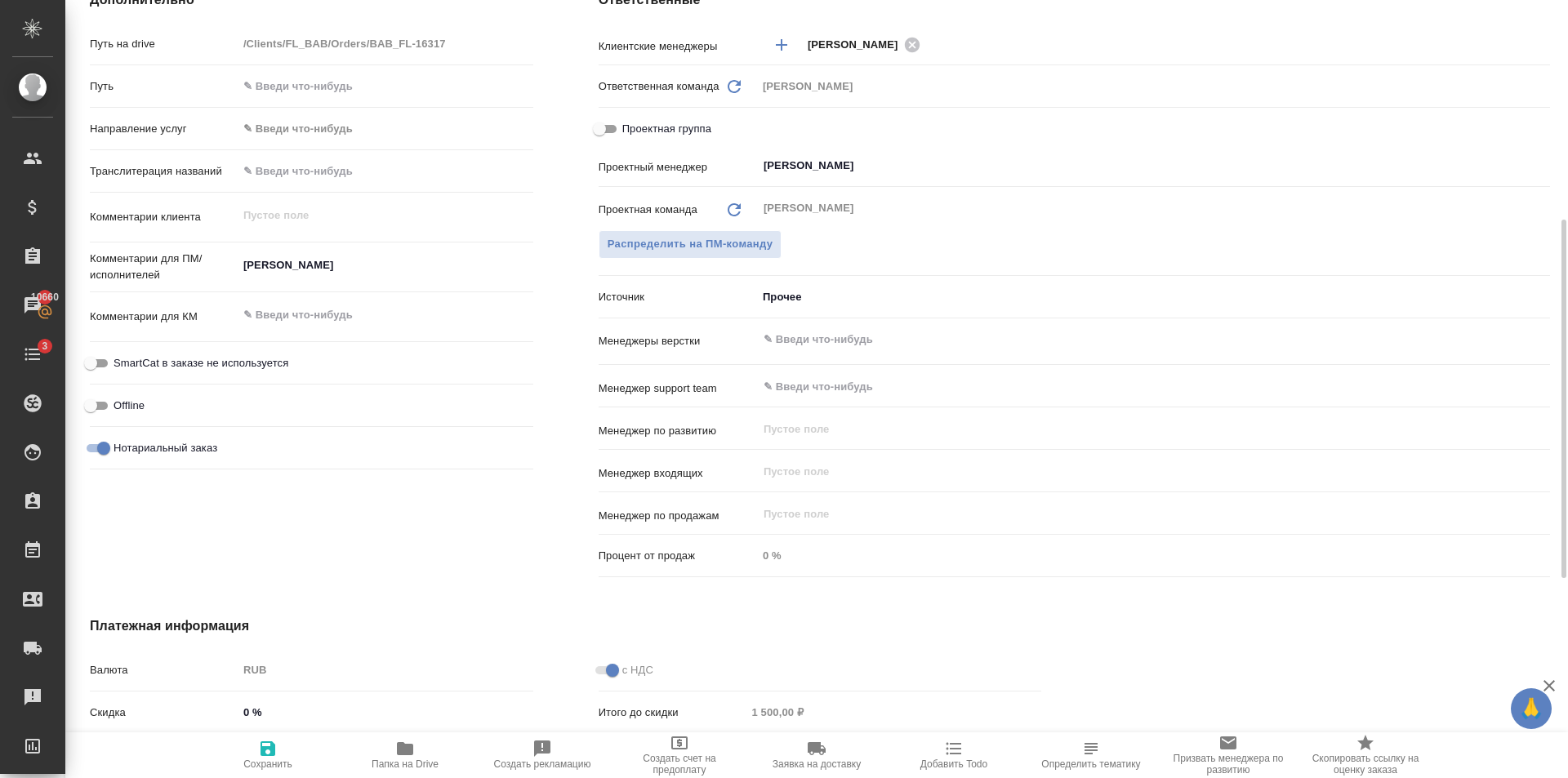
scroll to position [571, 0]
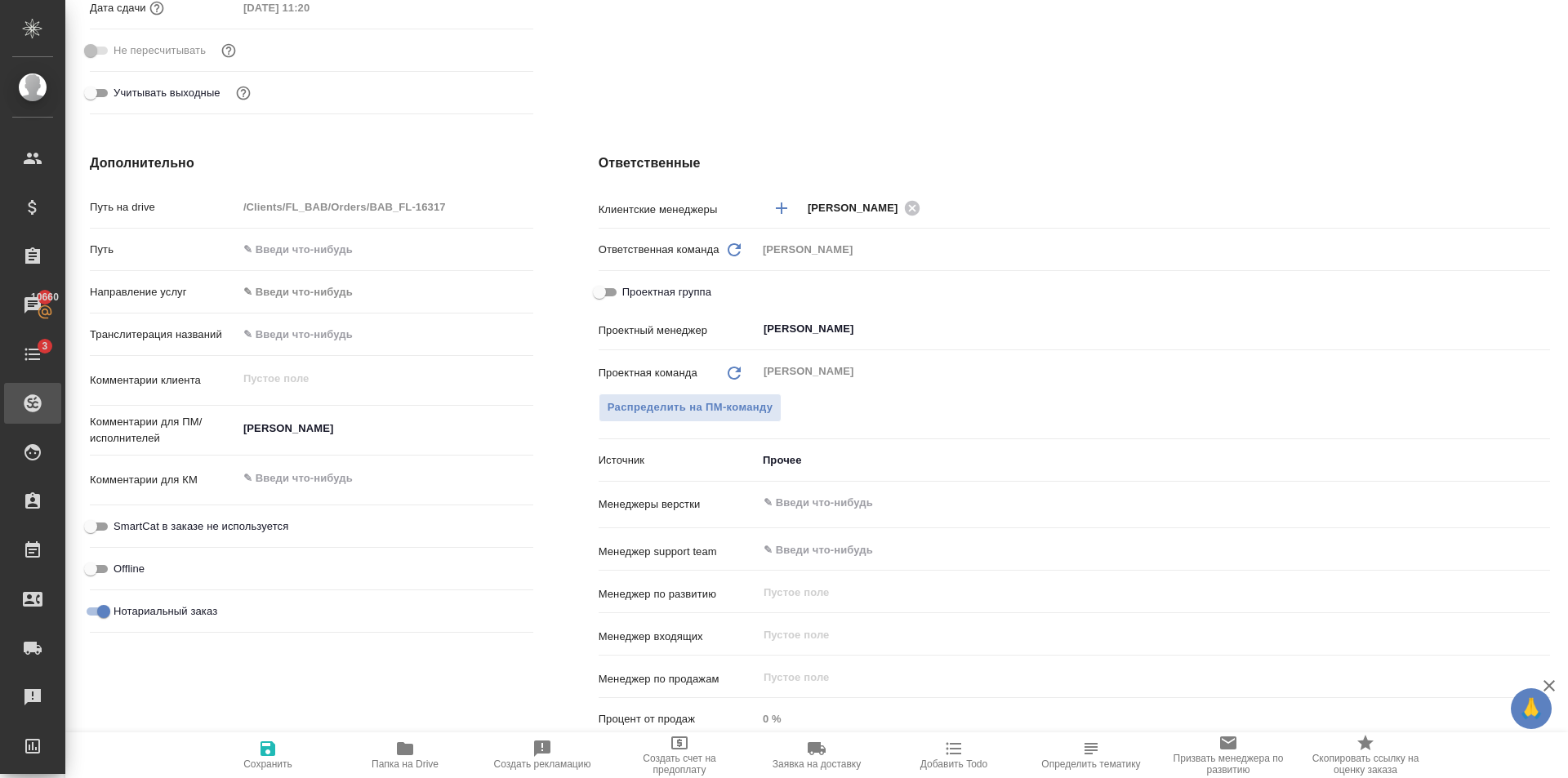
type textarea "x"
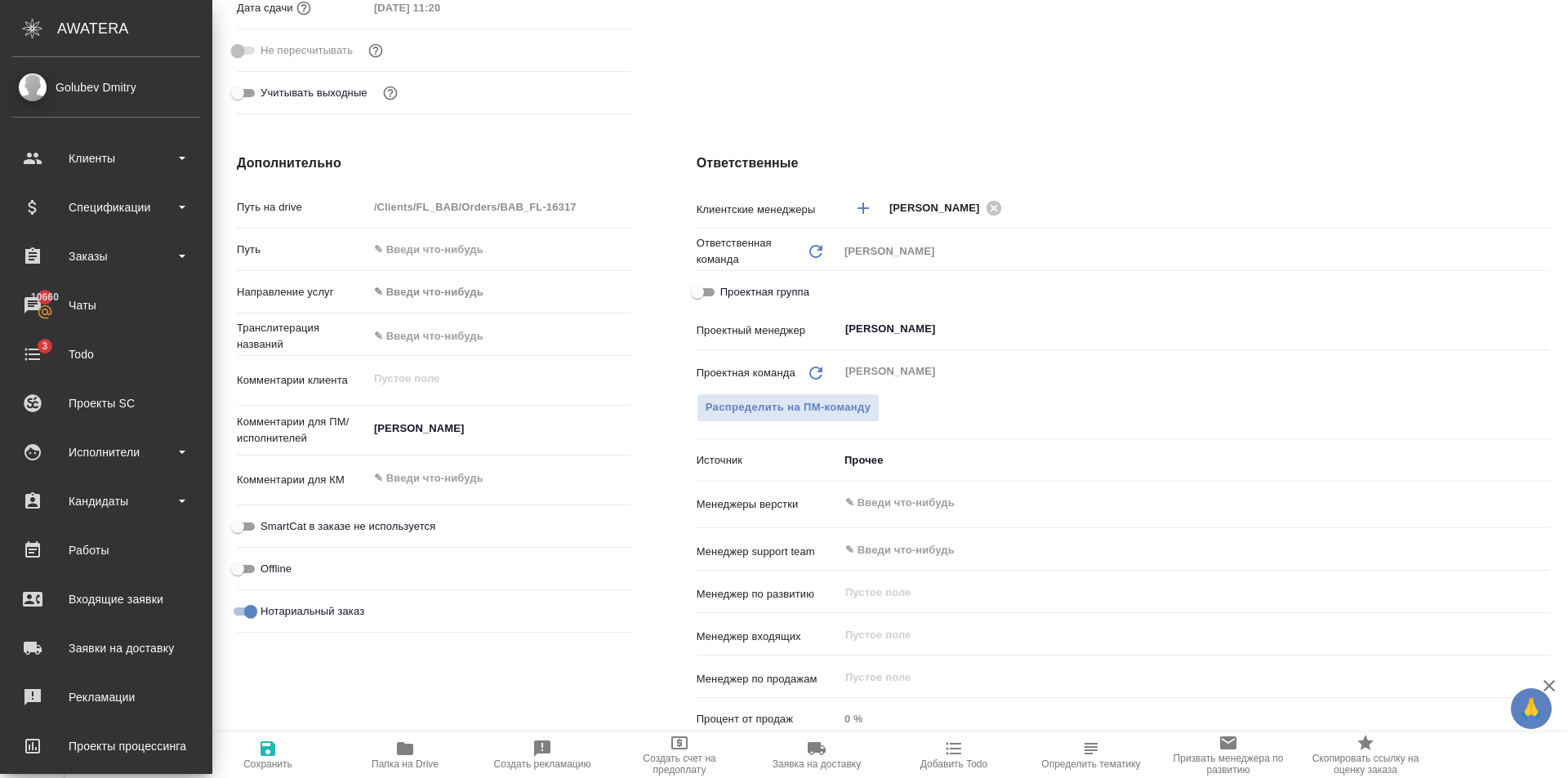
type textarea "x"
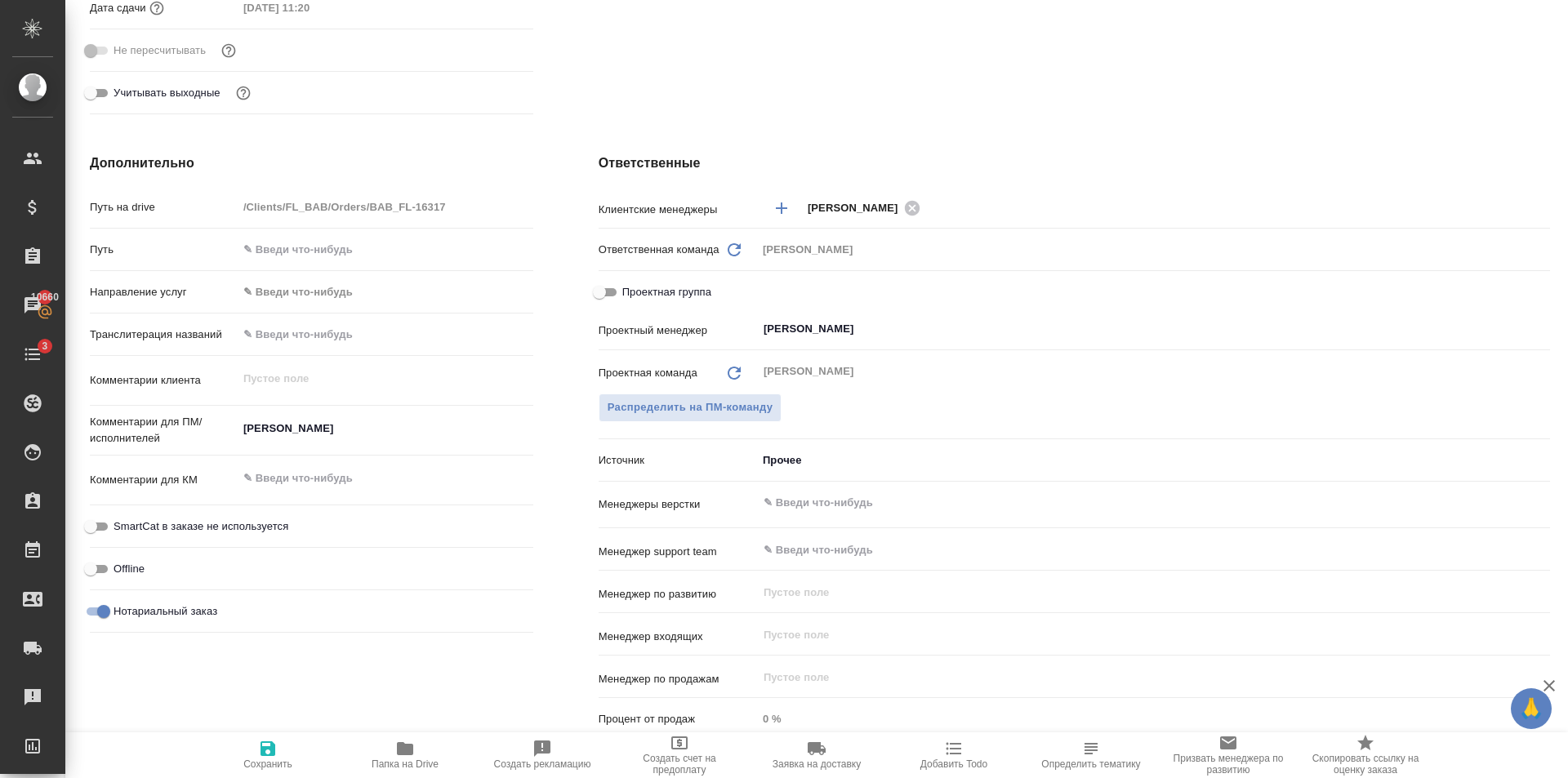
click at [308, 425] on textarea "[PERSON_NAME]" at bounding box center [386, 429] width 296 height 28
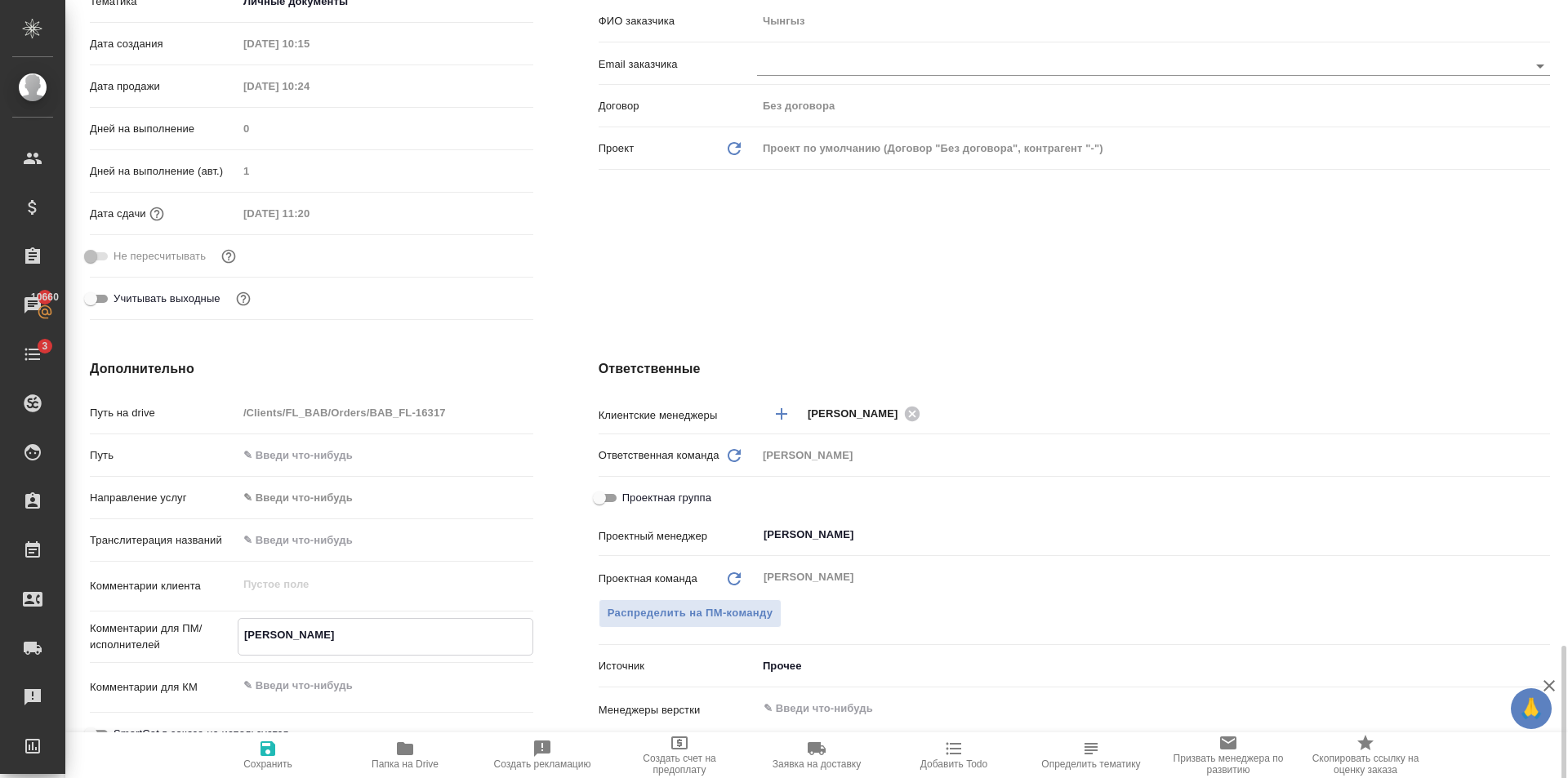
scroll to position [692, 0]
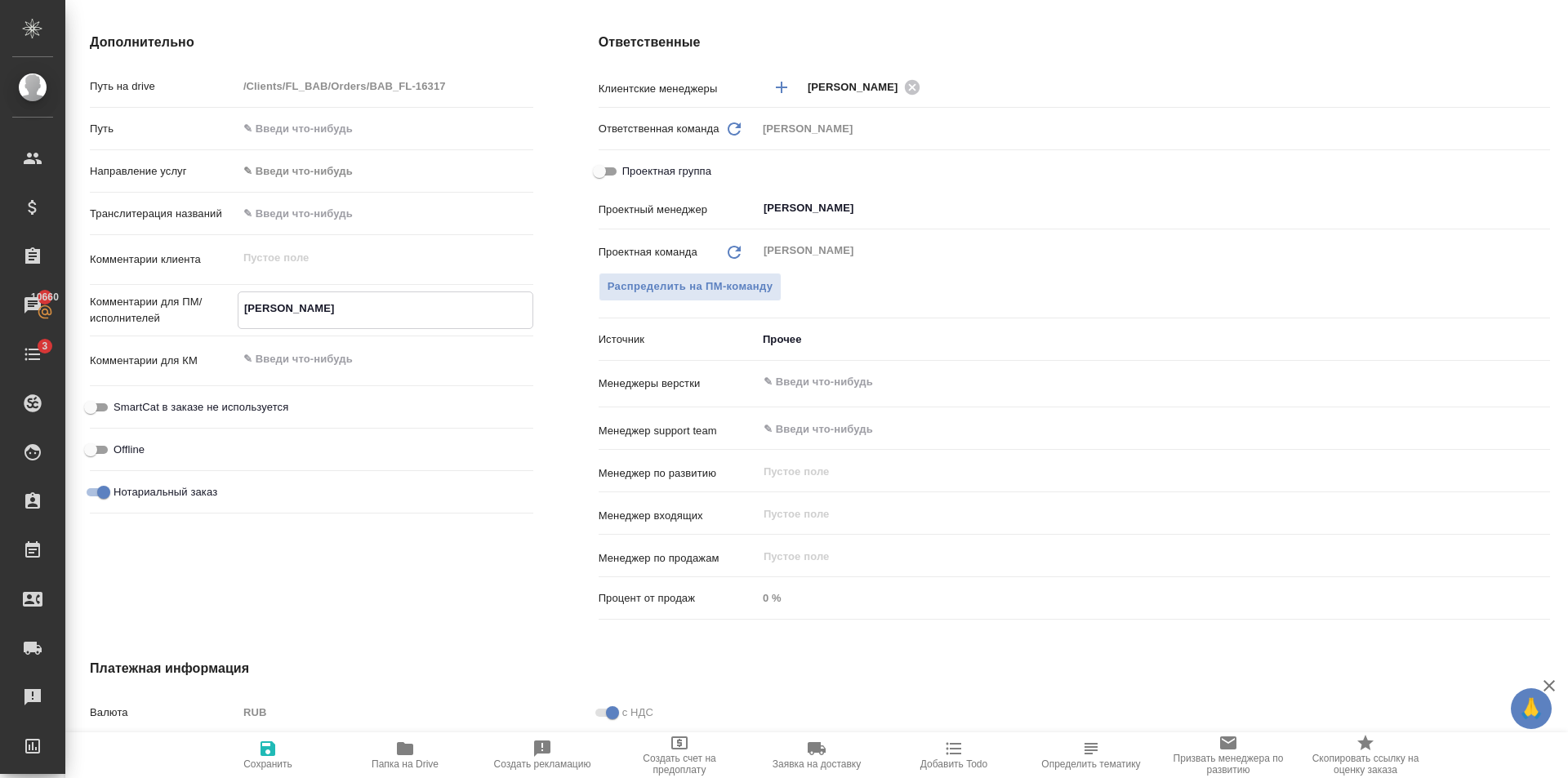
click at [329, 322] on textarea "[PERSON_NAME]" at bounding box center [386, 308] width 294 height 28
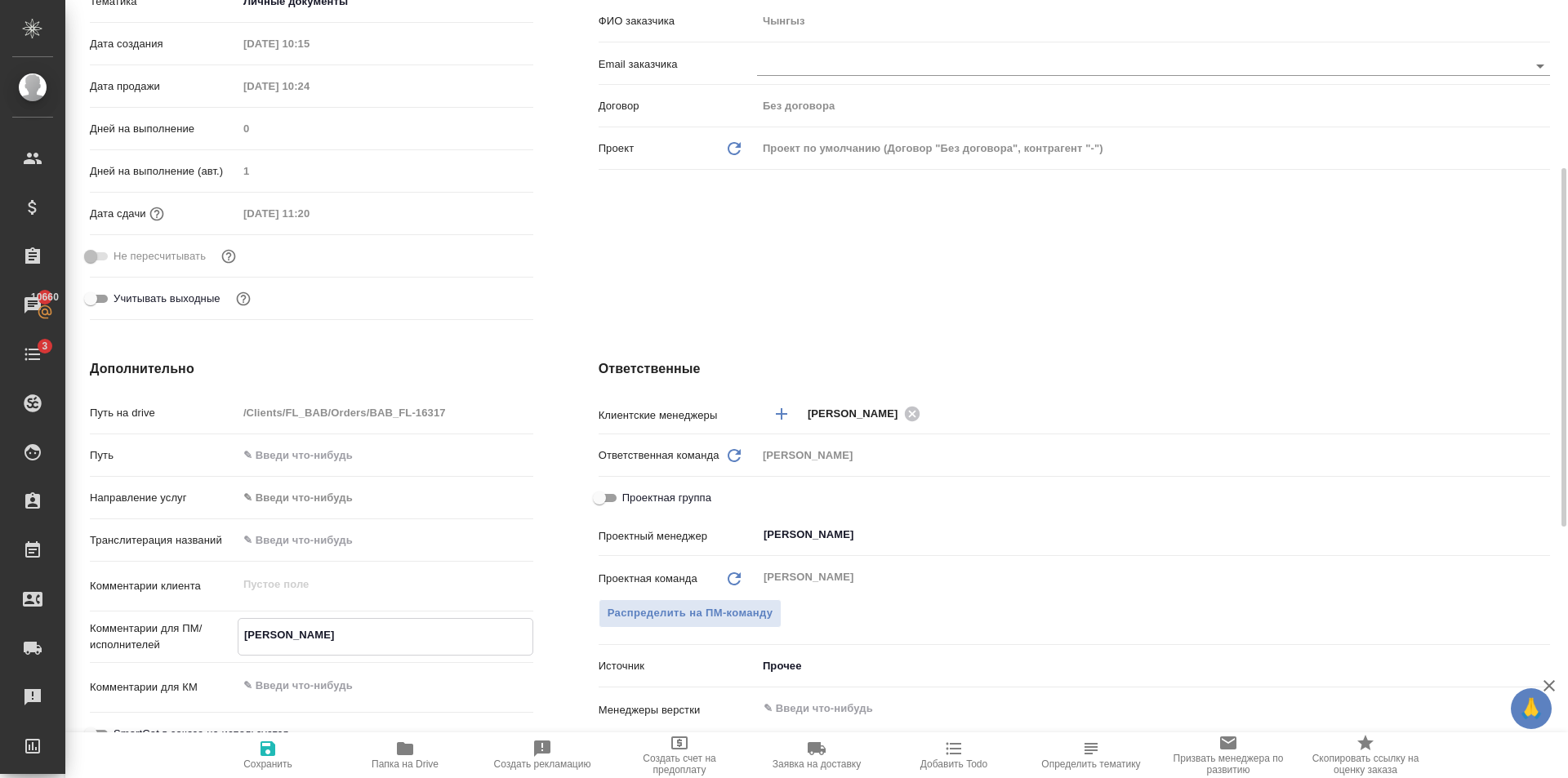
type textarea "x"
click at [574, 331] on div "Ответственные Клиентские менеджеры [PERSON_NAME] ​ Ответственная команда Обнови…" at bounding box center [1074, 657] width 1017 height 659
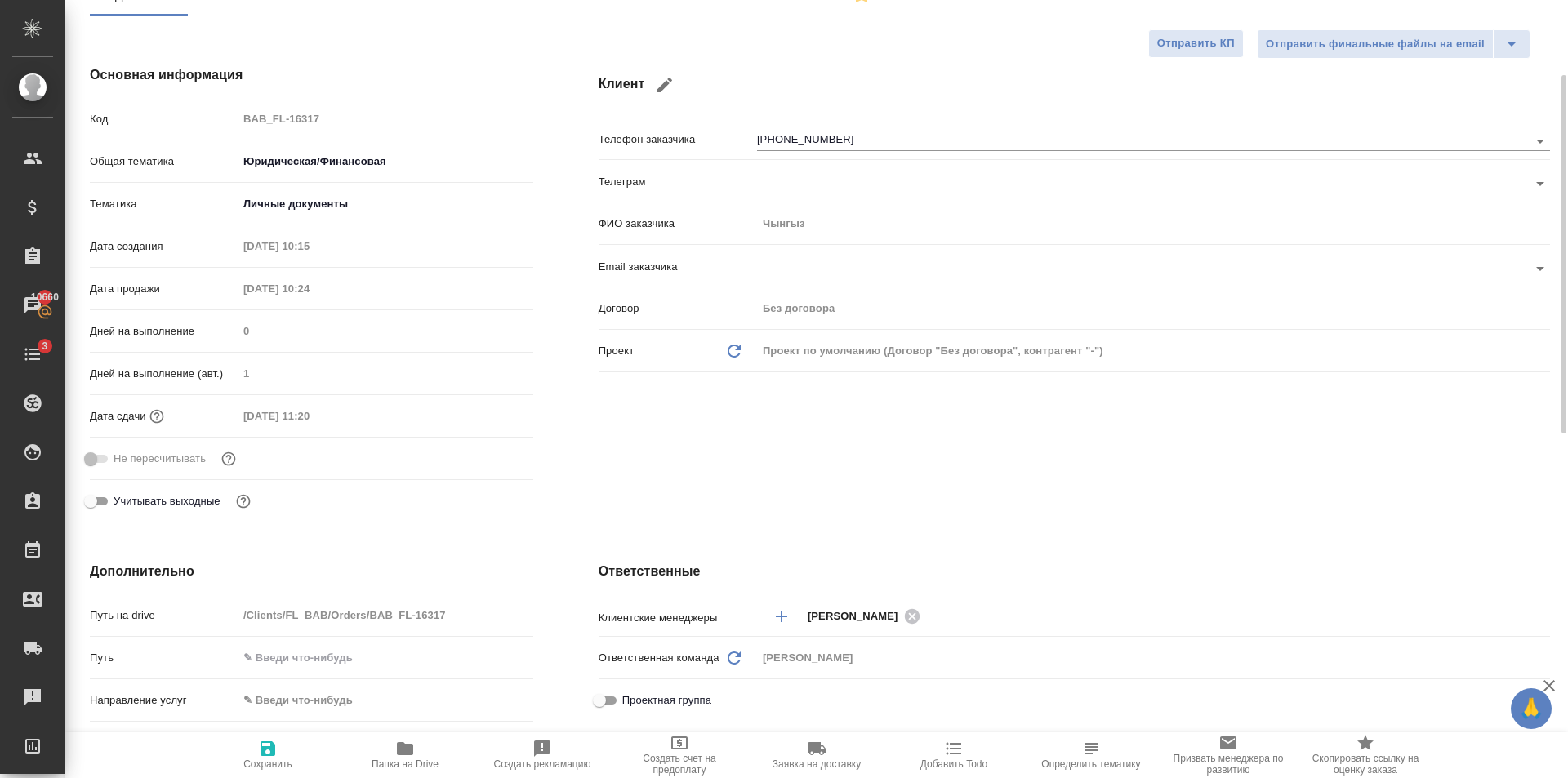
scroll to position [0, 0]
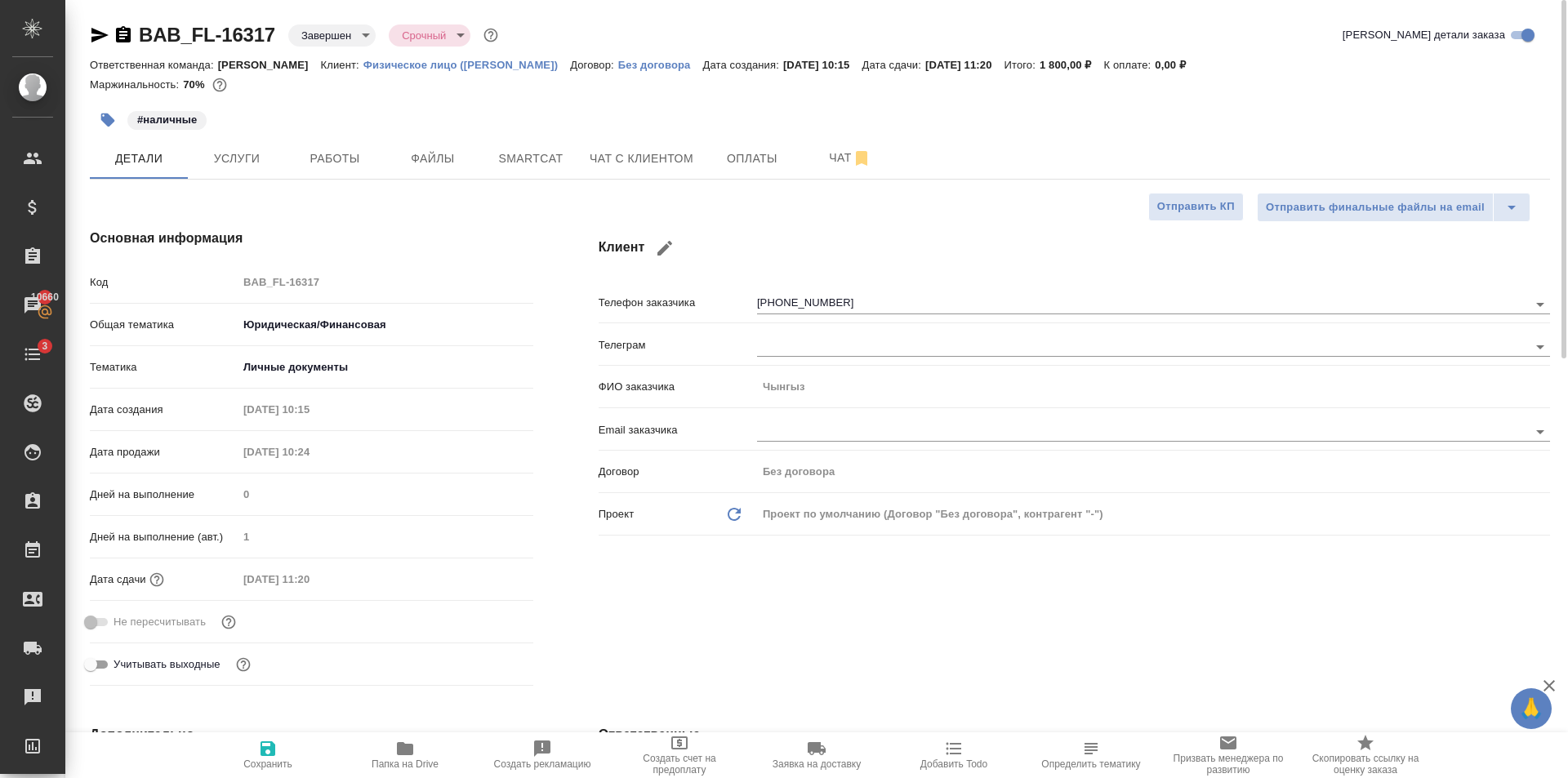
click at [328, 592] on div "Дата сдачи [DATE] 11:20" at bounding box center [312, 579] width 444 height 29
click at [350, 163] on span "Работы" at bounding box center [335, 159] width 78 height 20
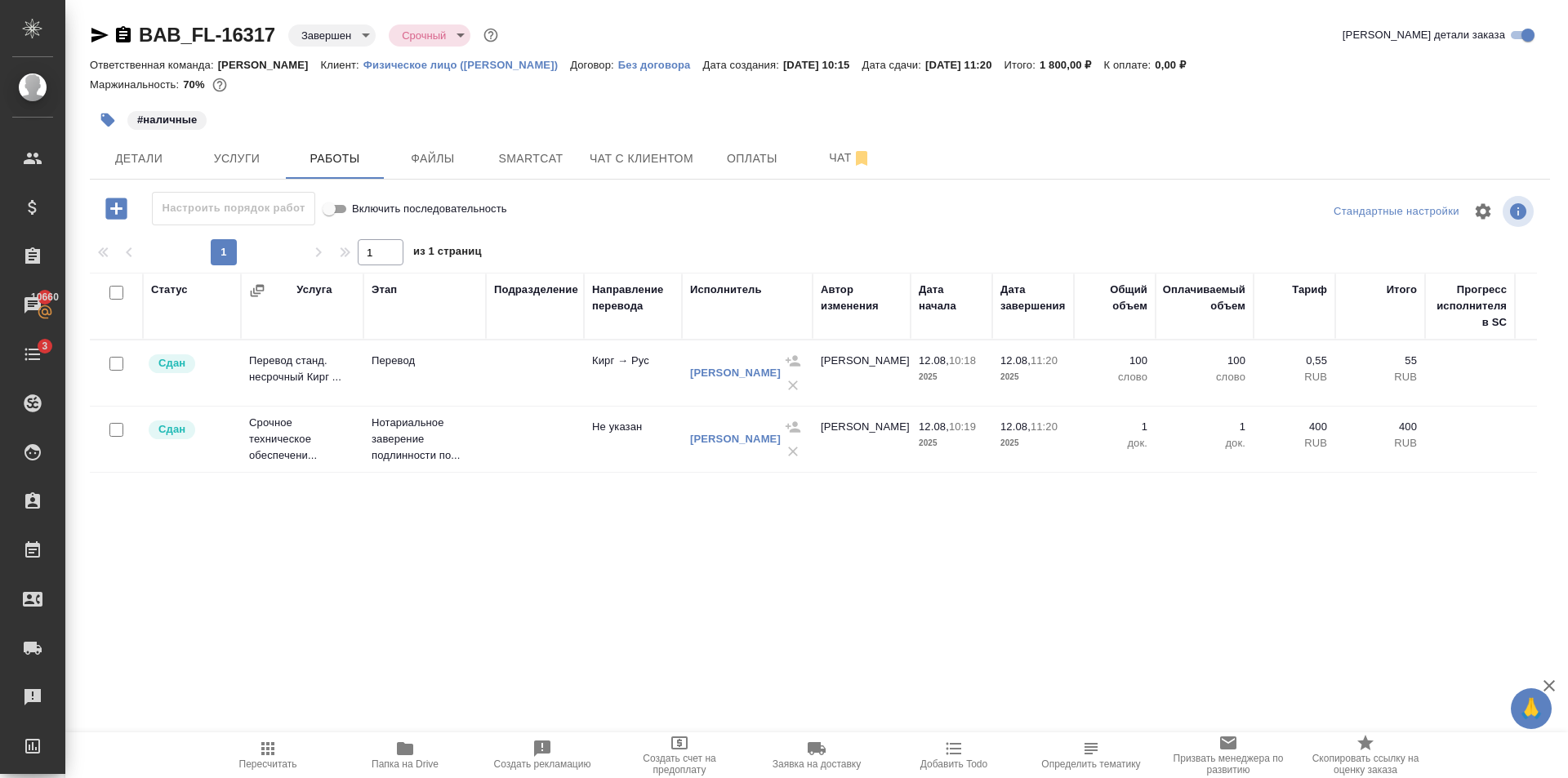
click at [968, 570] on div "Статус Услуга Этап Подразделение Направление перевода Исполнитель Автор изменен…" at bounding box center [813, 456] width 1447 height 367
click at [478, 377] on td "Перевод" at bounding box center [424, 373] width 122 height 57
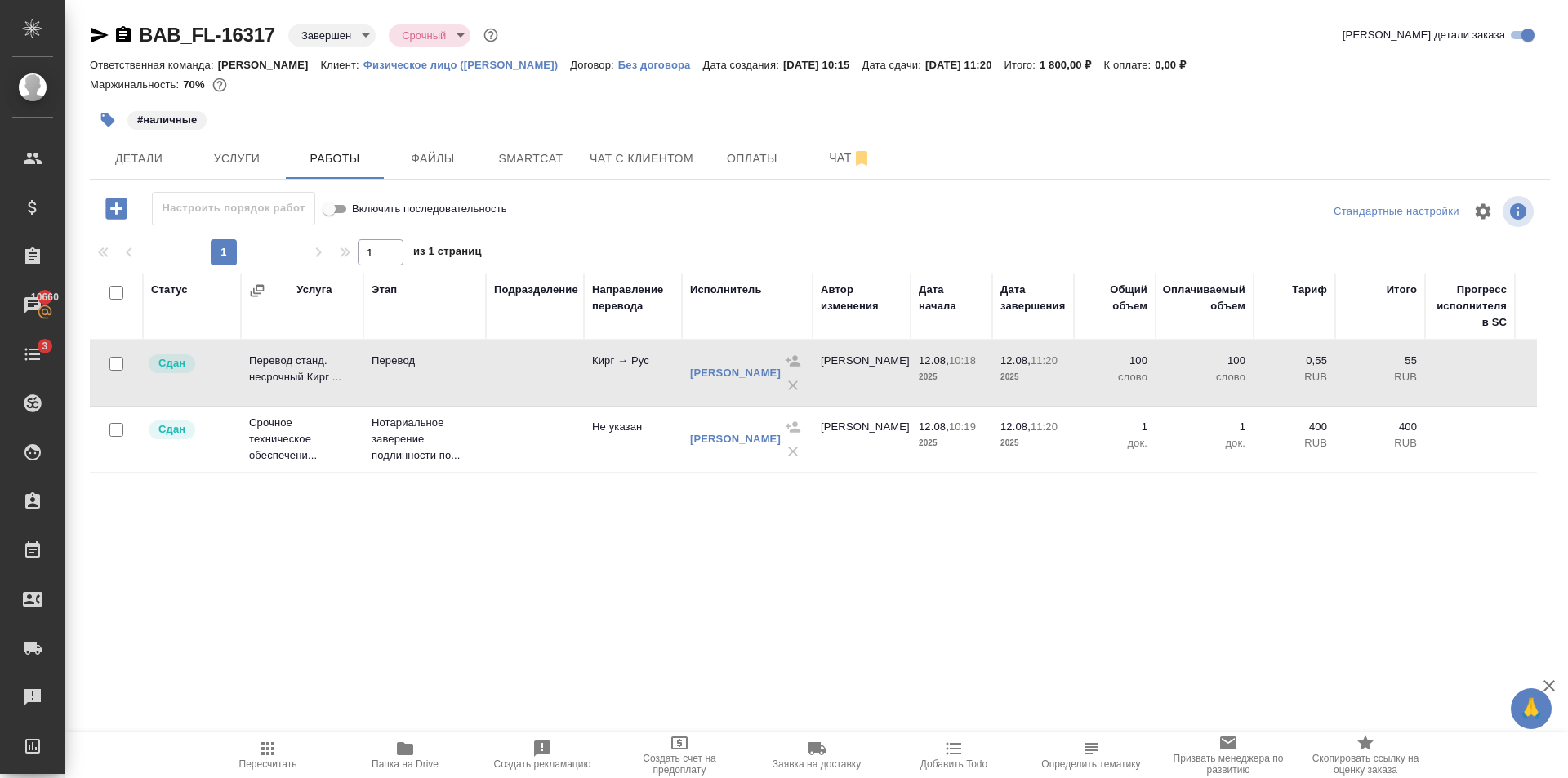
click at [478, 377] on td "Перевод" at bounding box center [424, 373] width 122 height 57
click at [1167, 583] on div "Статус Услуга Этап Подразделение Направление перевода Исполнитель Автор изменен…" at bounding box center [813, 456] width 1447 height 367
click at [831, 546] on div "Статус Услуга Этап Подразделение Направление перевода Исполнитель Автор изменен…" at bounding box center [813, 456] width 1447 height 367
click at [1131, 579] on div "Статус Услуга Этап Подразделение Направление перевода Исполнитель Автор изменен…" at bounding box center [813, 456] width 1447 height 367
click at [835, 163] on span "Чат" at bounding box center [850, 158] width 78 height 20
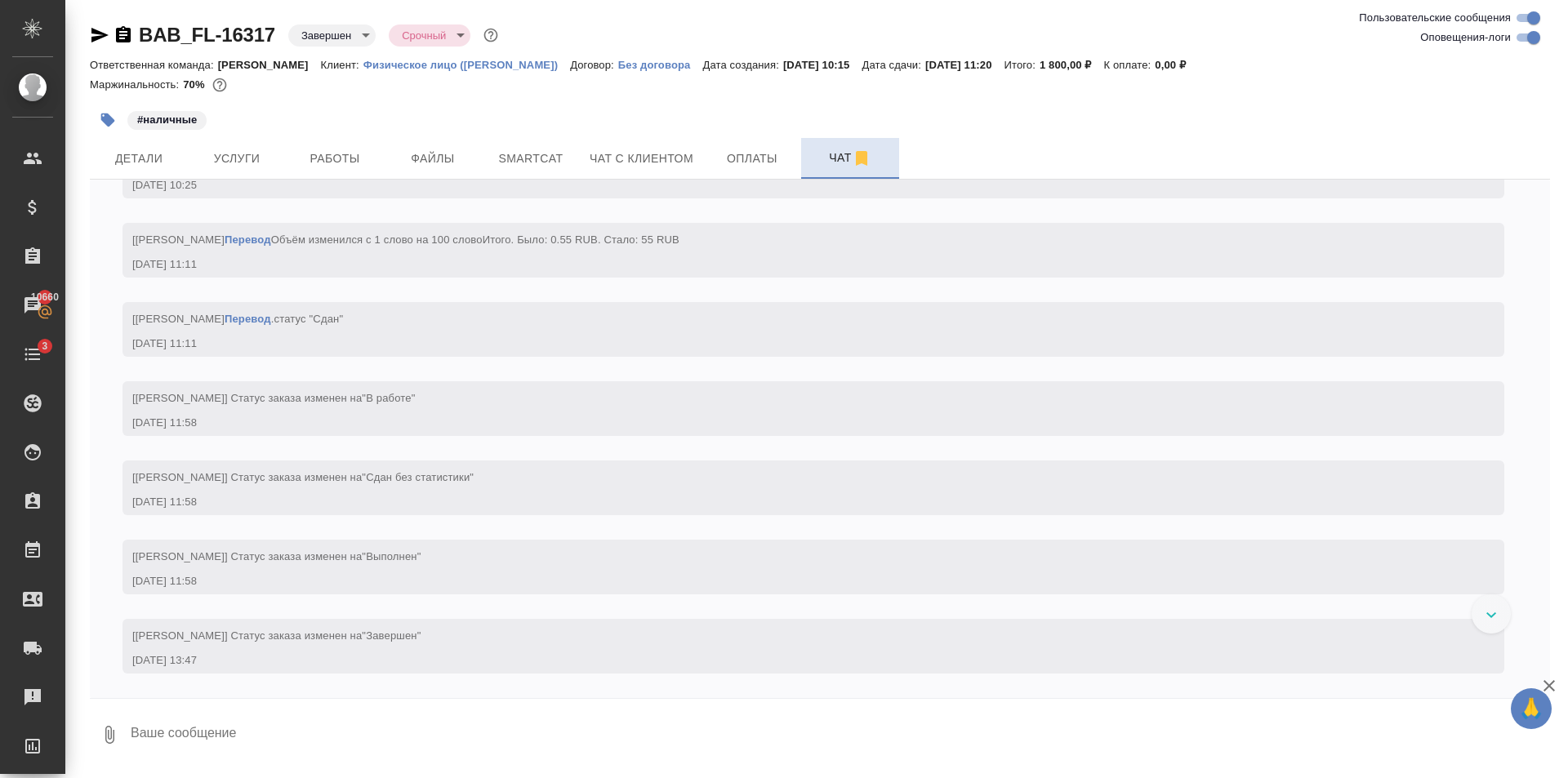
scroll to position [1615, 0]
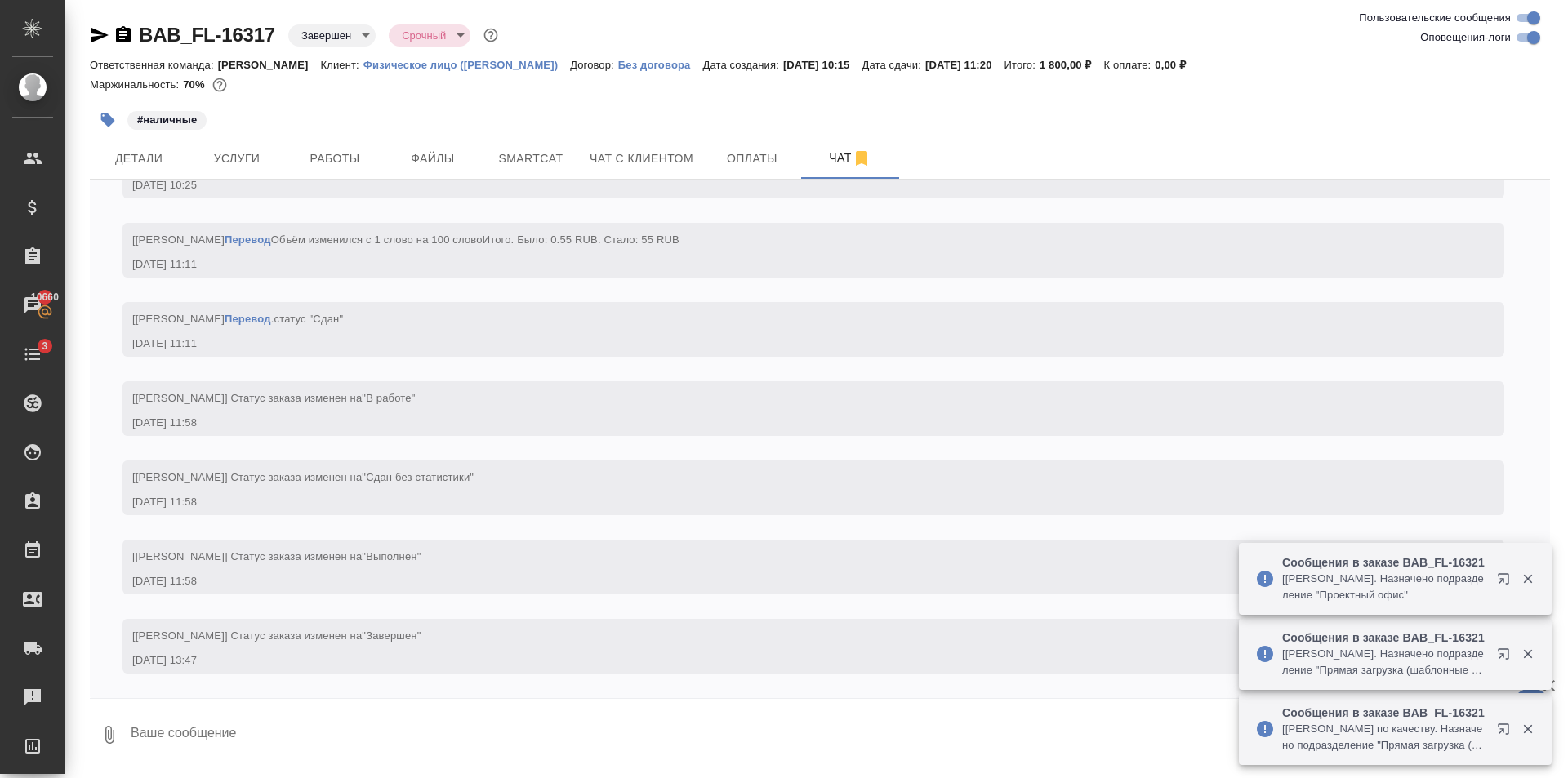
click at [280, 733] on textarea at bounding box center [839, 735] width 1421 height 55
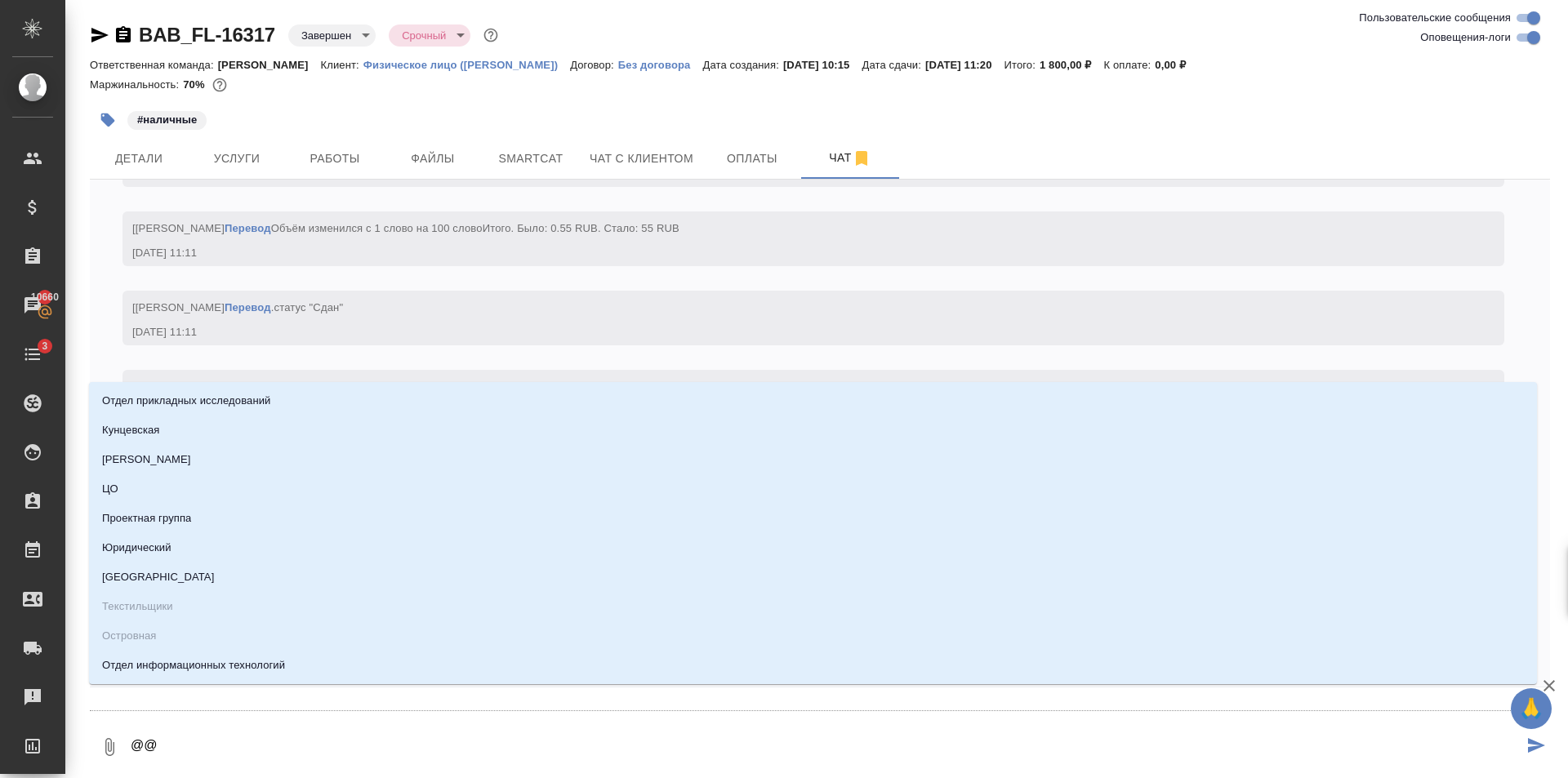
type textarea "@@l"
type input "l"
type textarea "@@le"
type input "le"
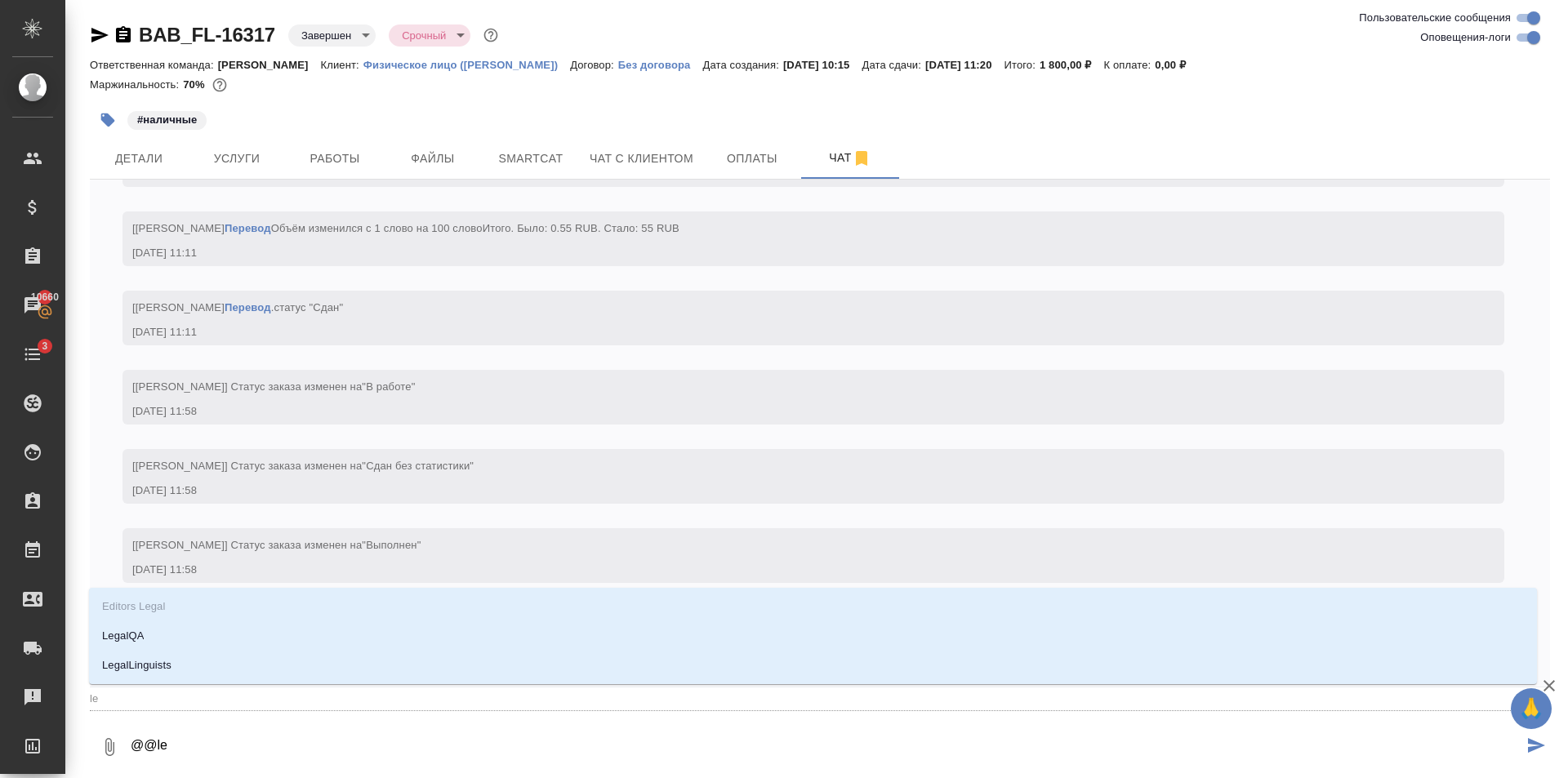
type textarea "@@leg"
type input "leg"
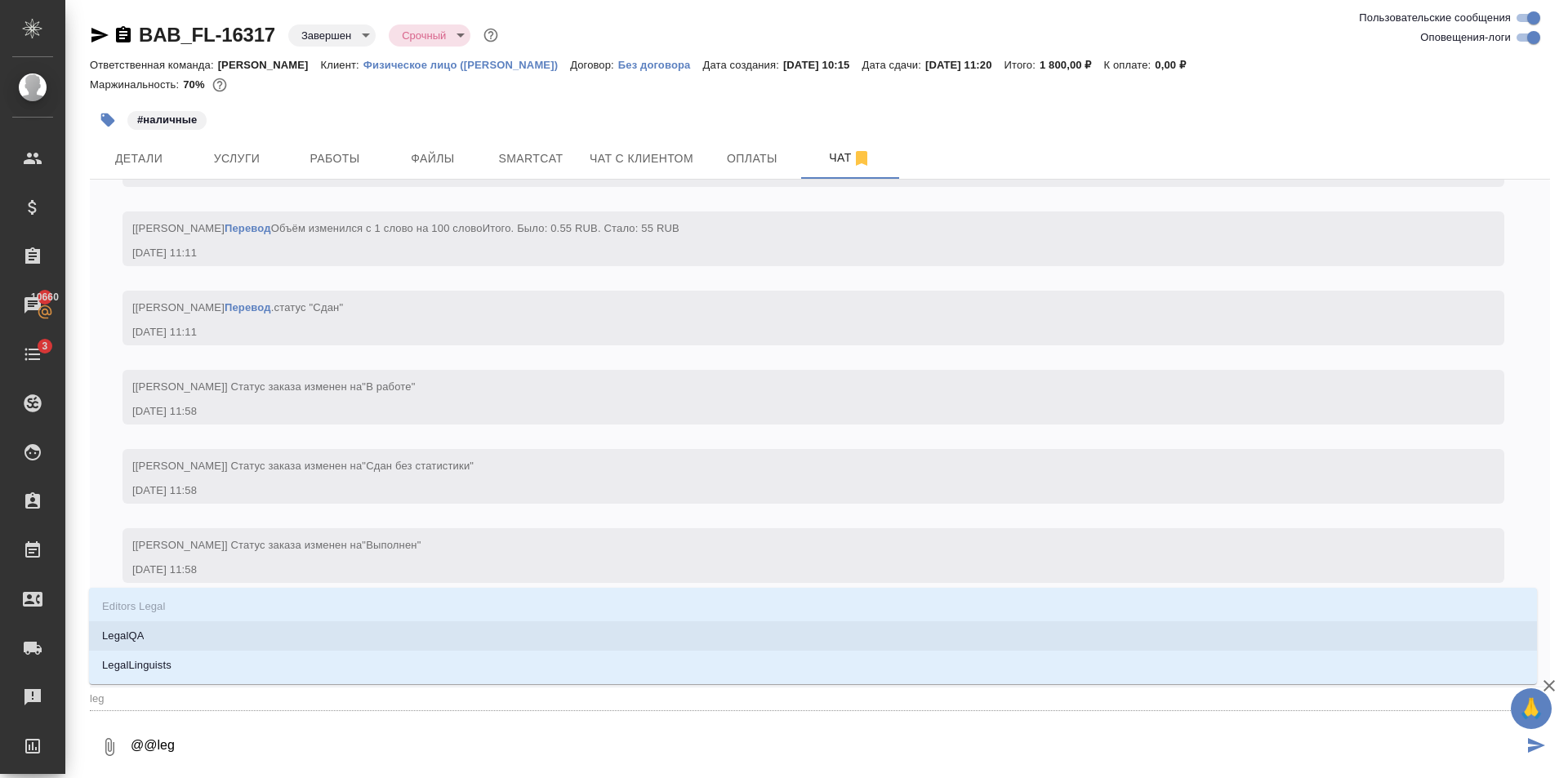
click at [182, 638] on li "LegalQA" at bounding box center [813, 635] width 1448 height 29
type textarea "@@LegalQA"
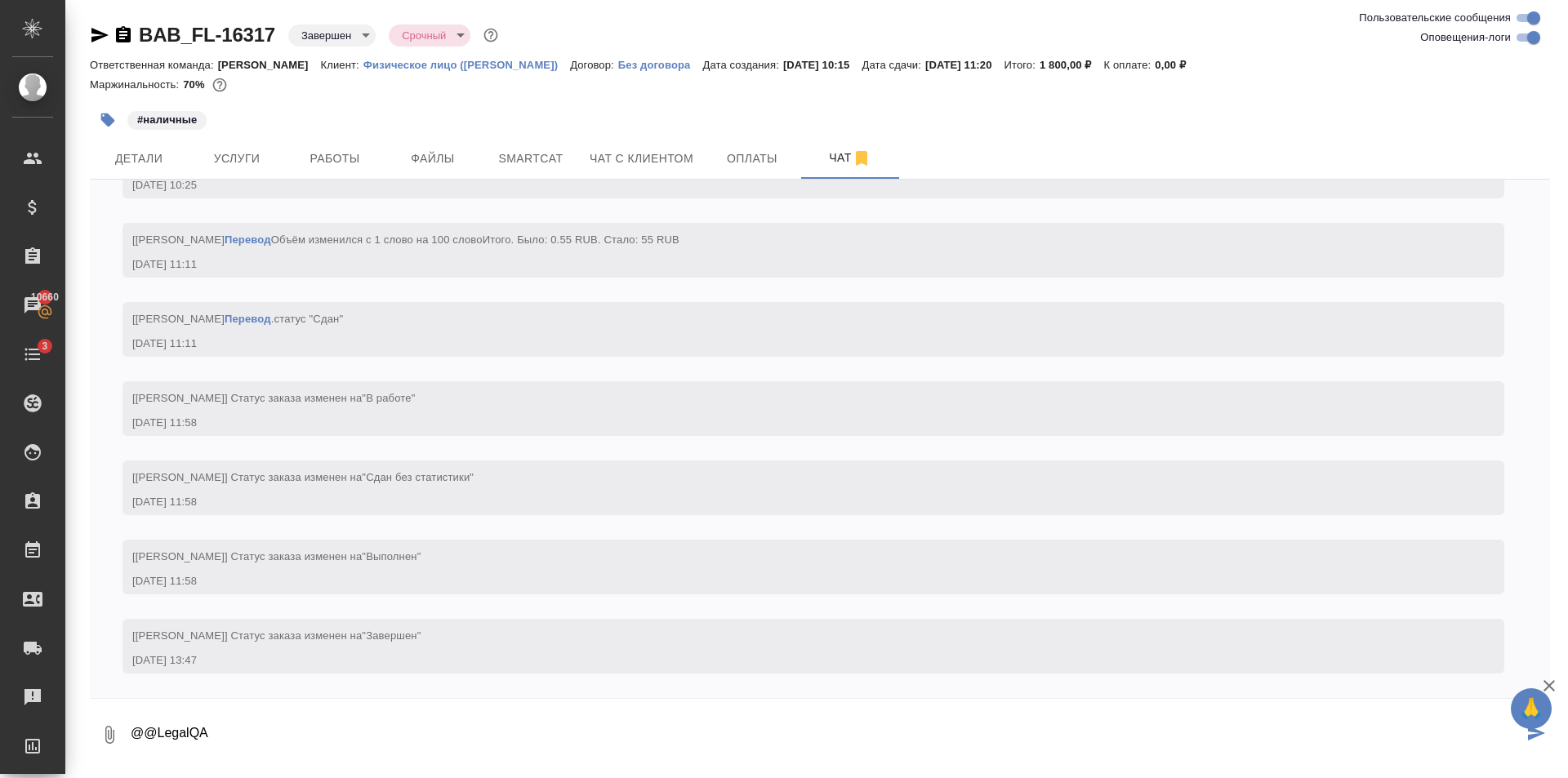
drag, startPoint x: 226, startPoint y: 738, endPoint x: 106, endPoint y: 739, distance: 120.0
click at [106, 739] on div "0 @@LegalQA" at bounding box center [820, 735] width 1460 height 55
click at [161, 156] on span "Детали" at bounding box center [139, 159] width 78 height 20
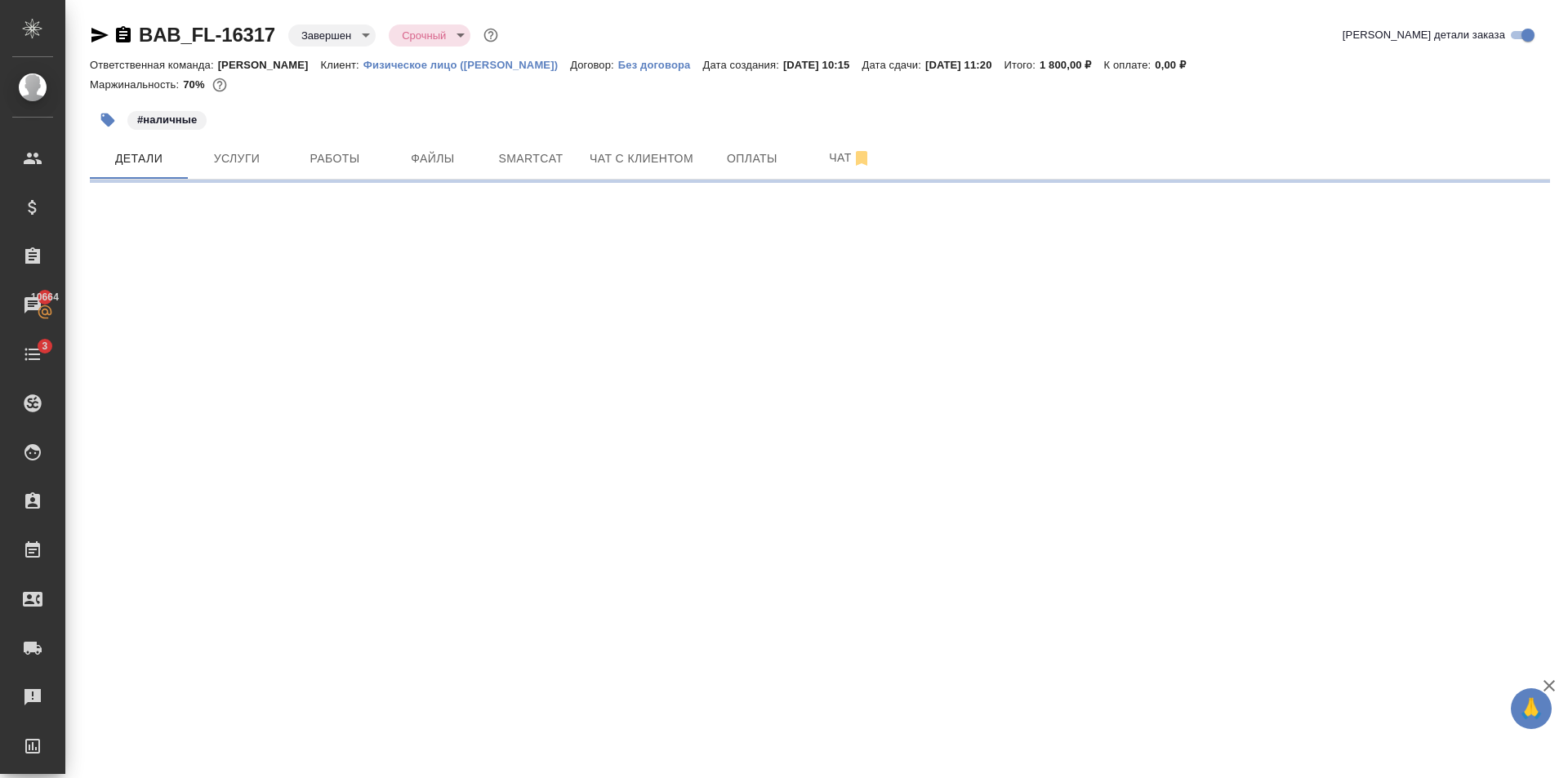
select select "RU"
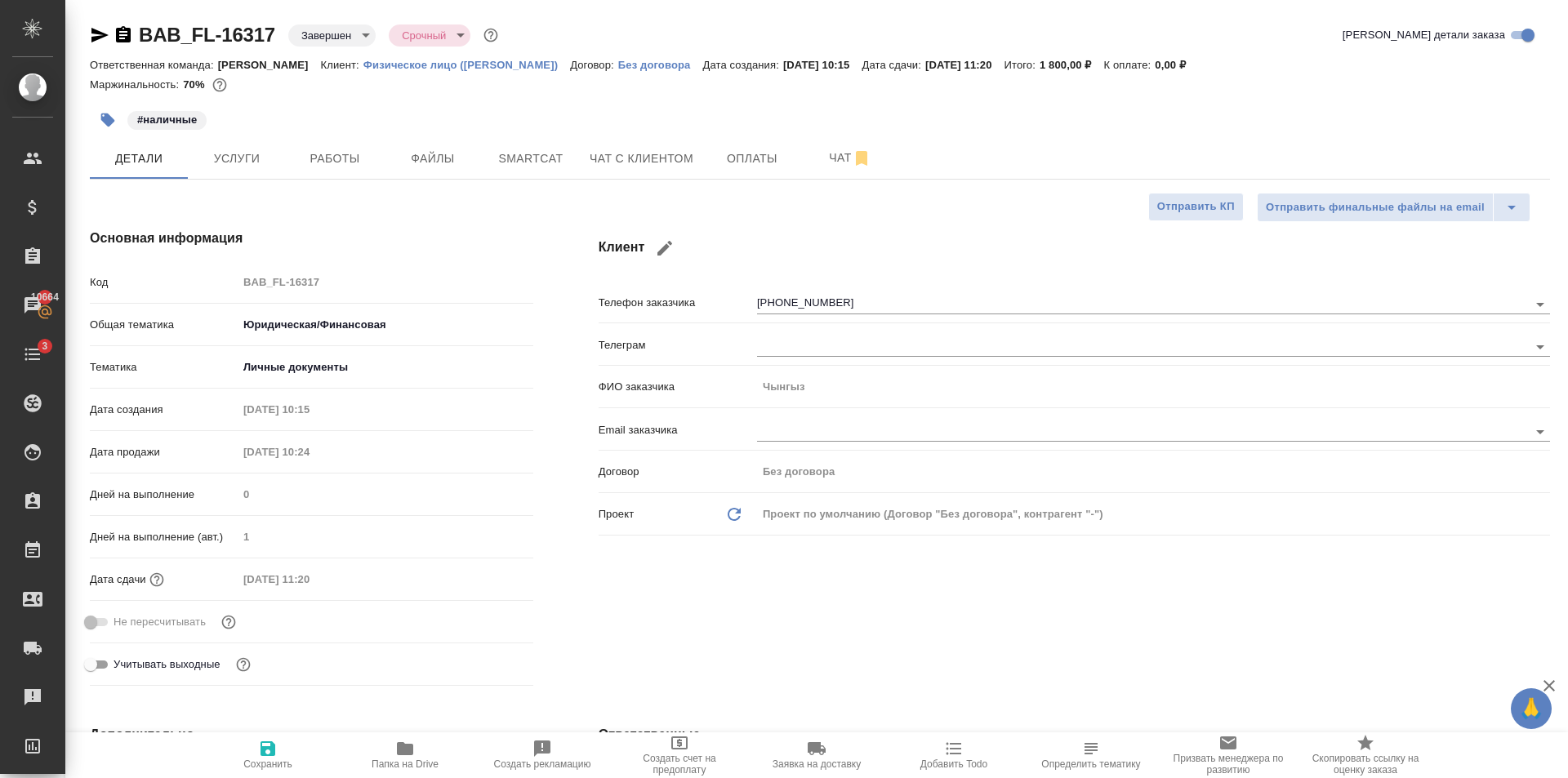
type textarea "x"
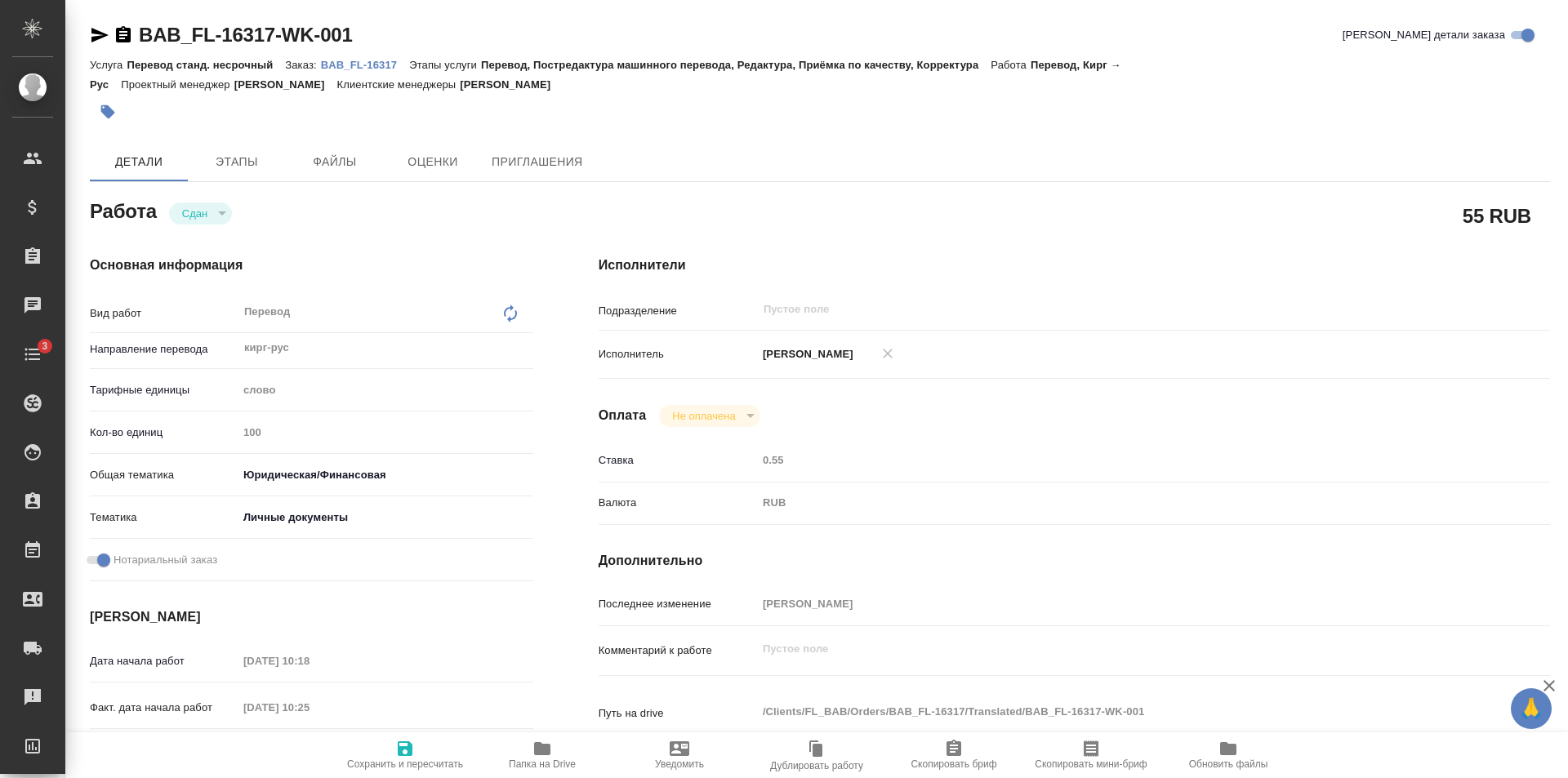
type textarea "x"
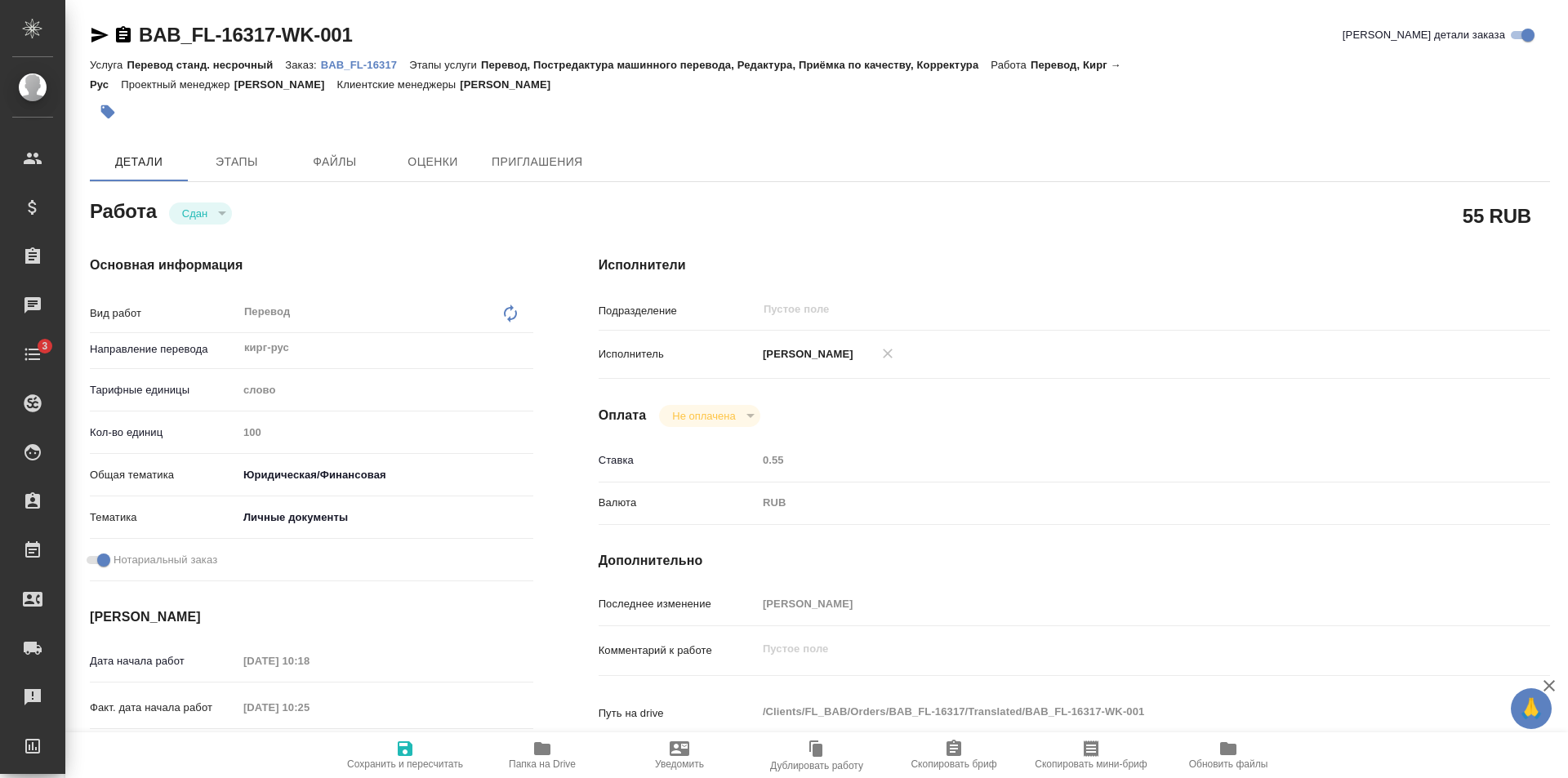
type textarea "x"
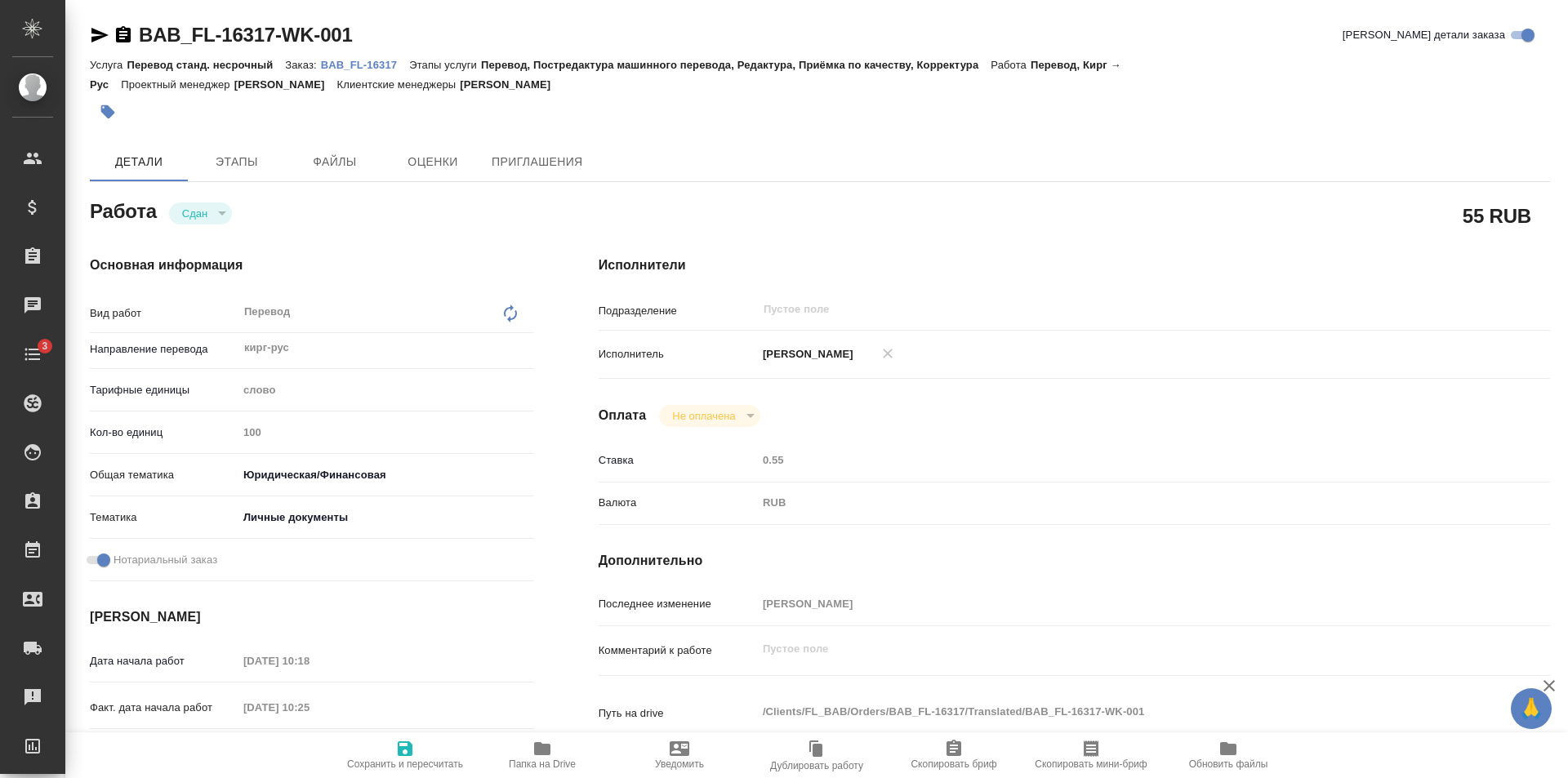
type textarea "x"
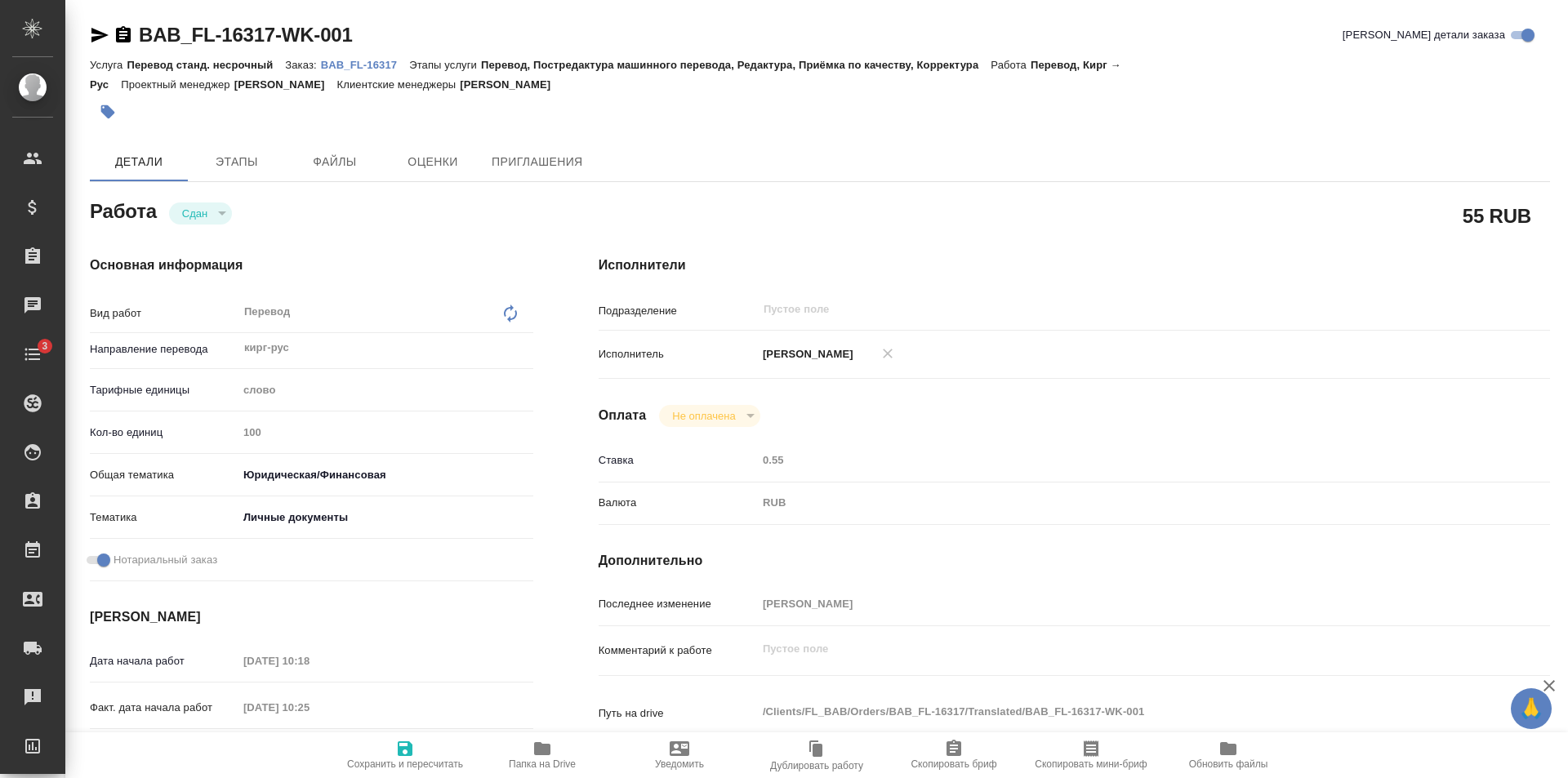
type textarea "x"
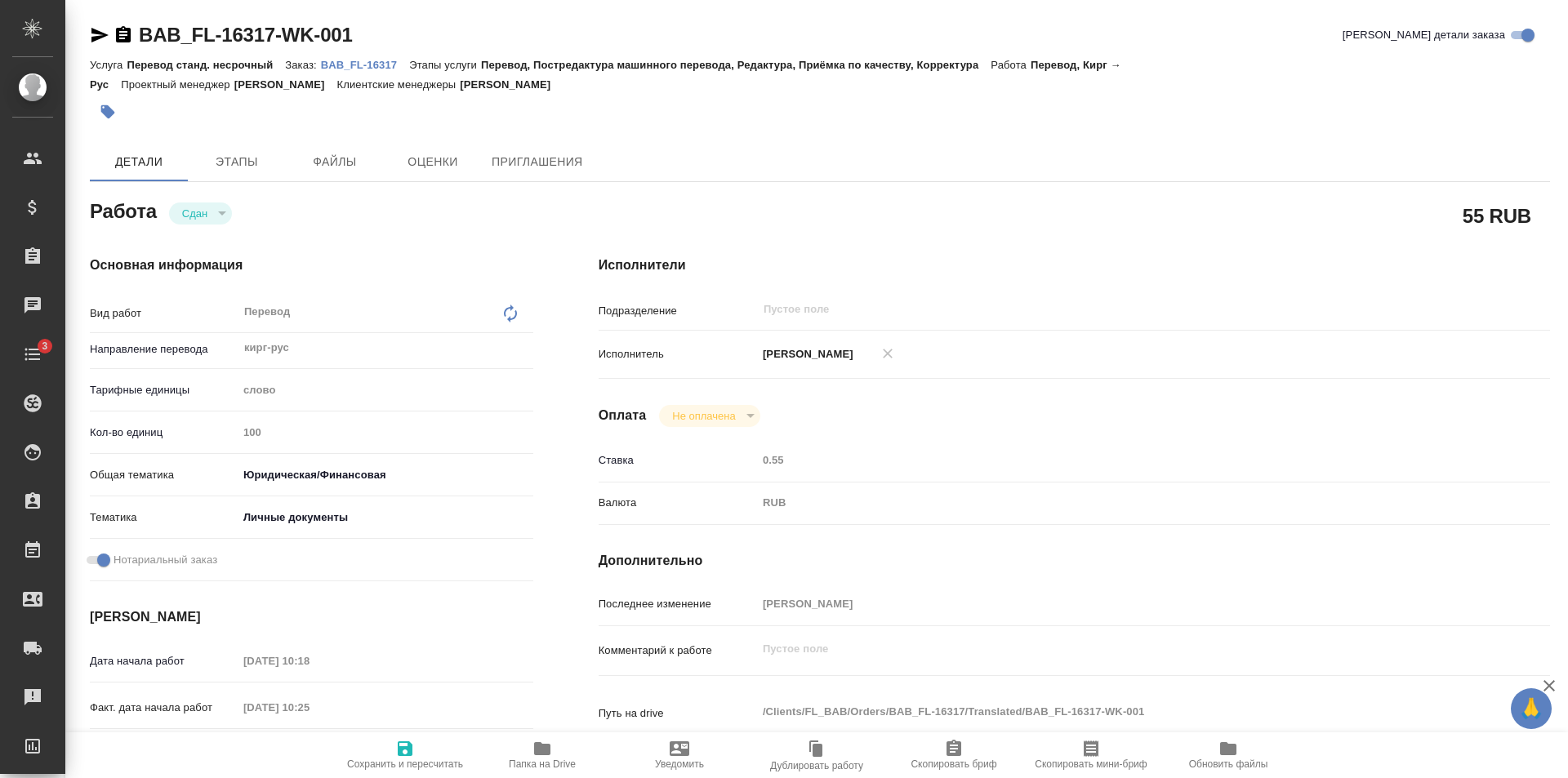
type textarea "x"
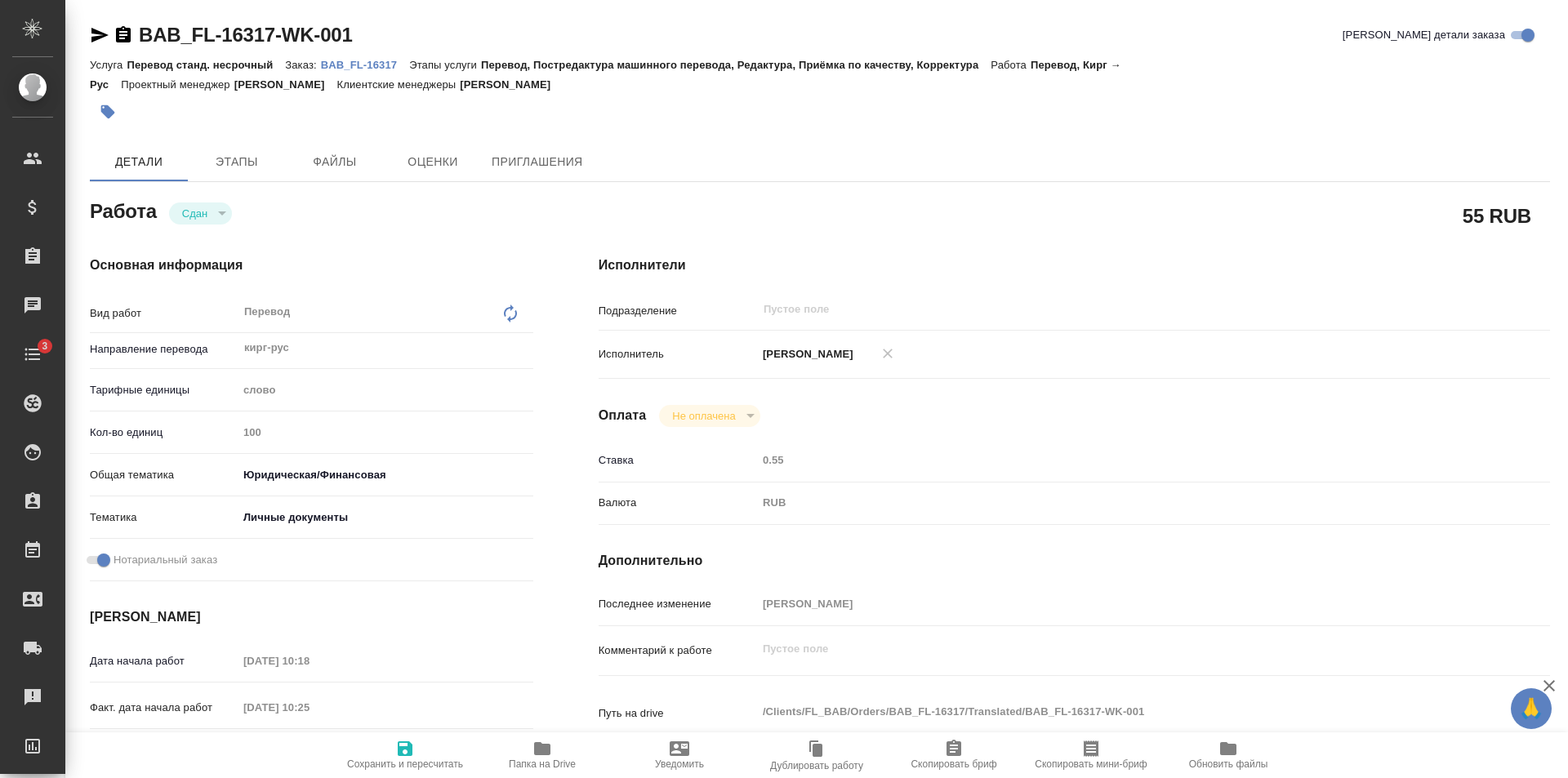
type textarea "x"
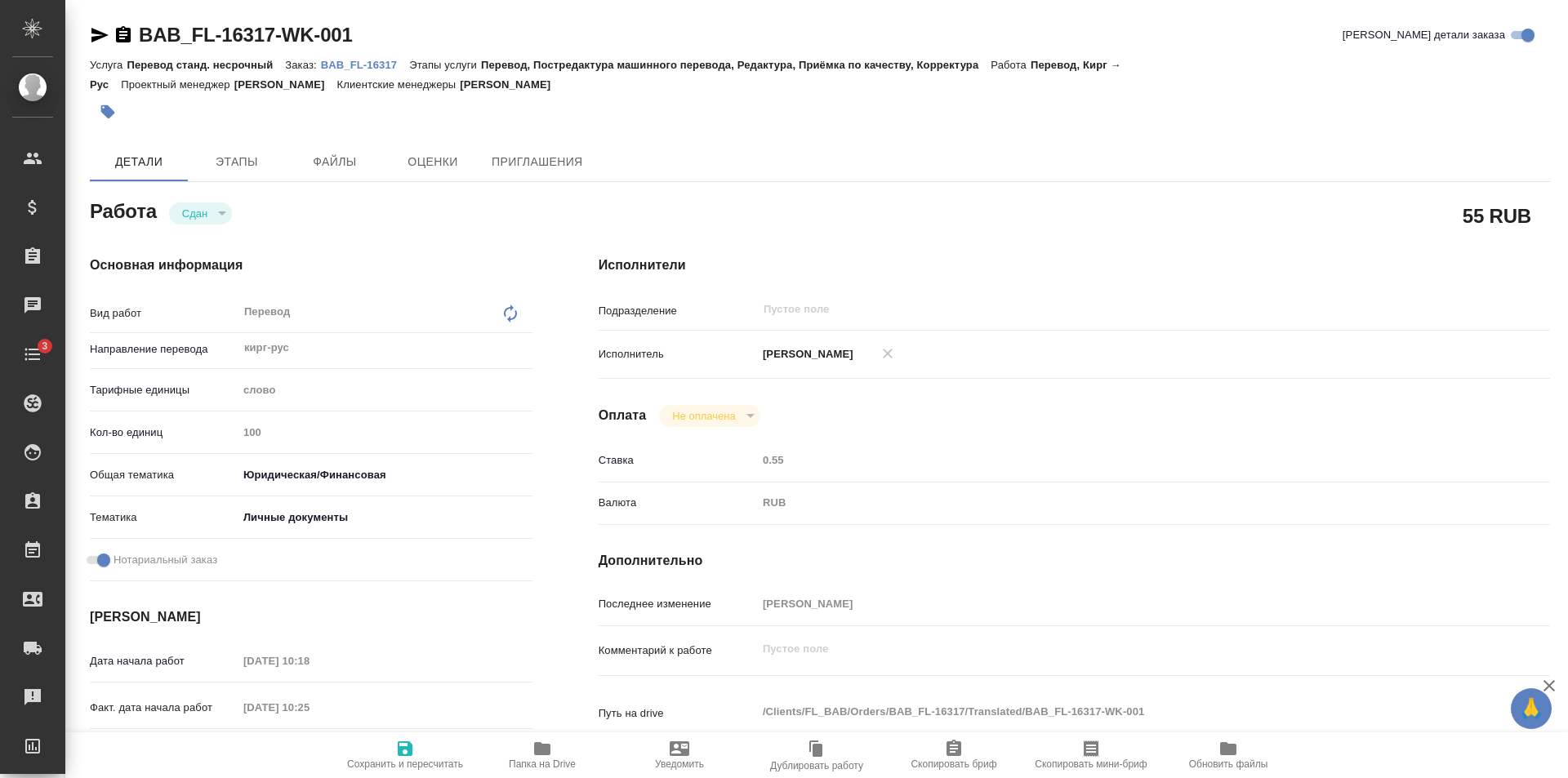
type textarea "x"
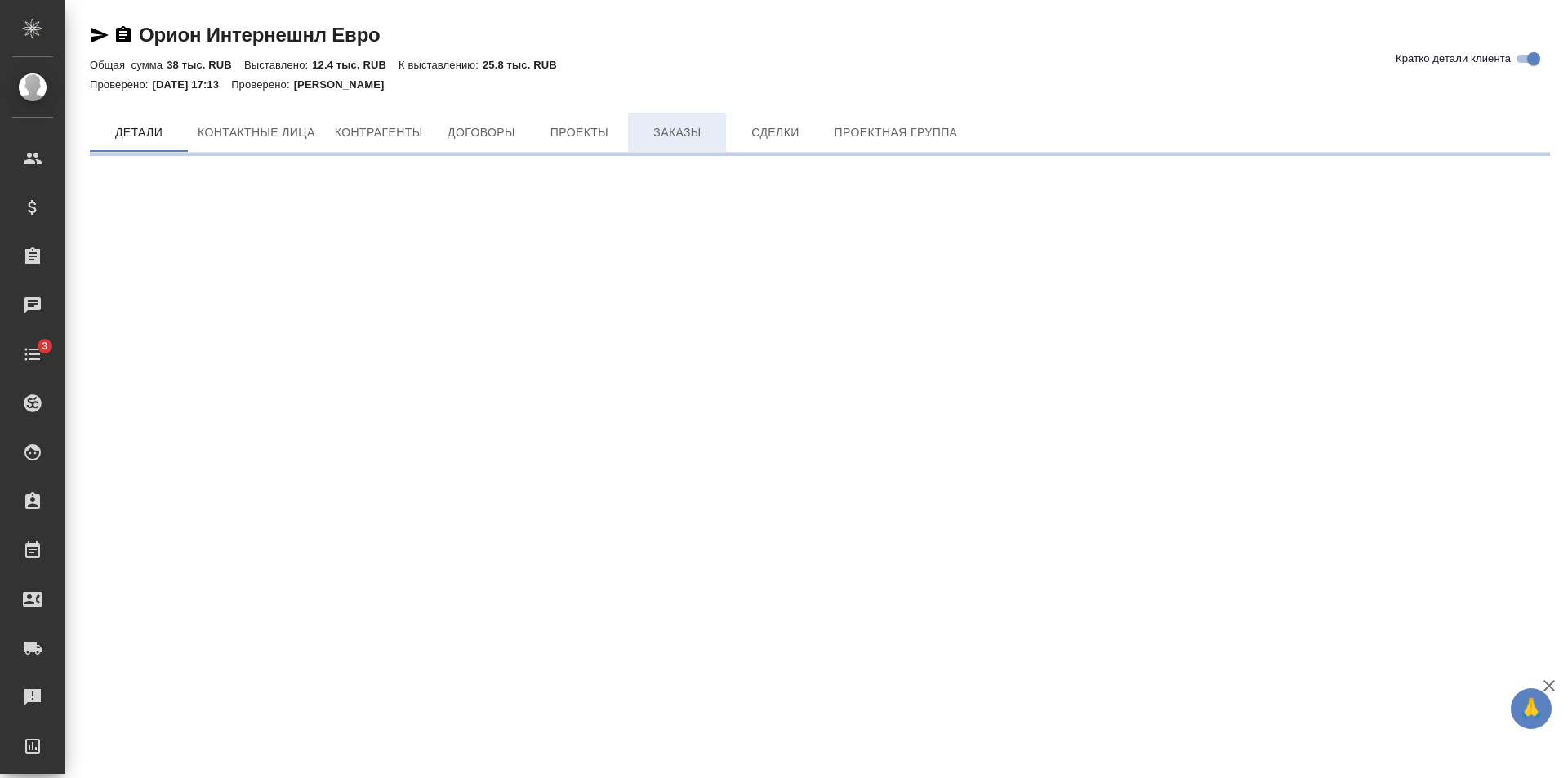
click at [648, 133] on span "Заказы" at bounding box center [677, 132] width 78 height 20
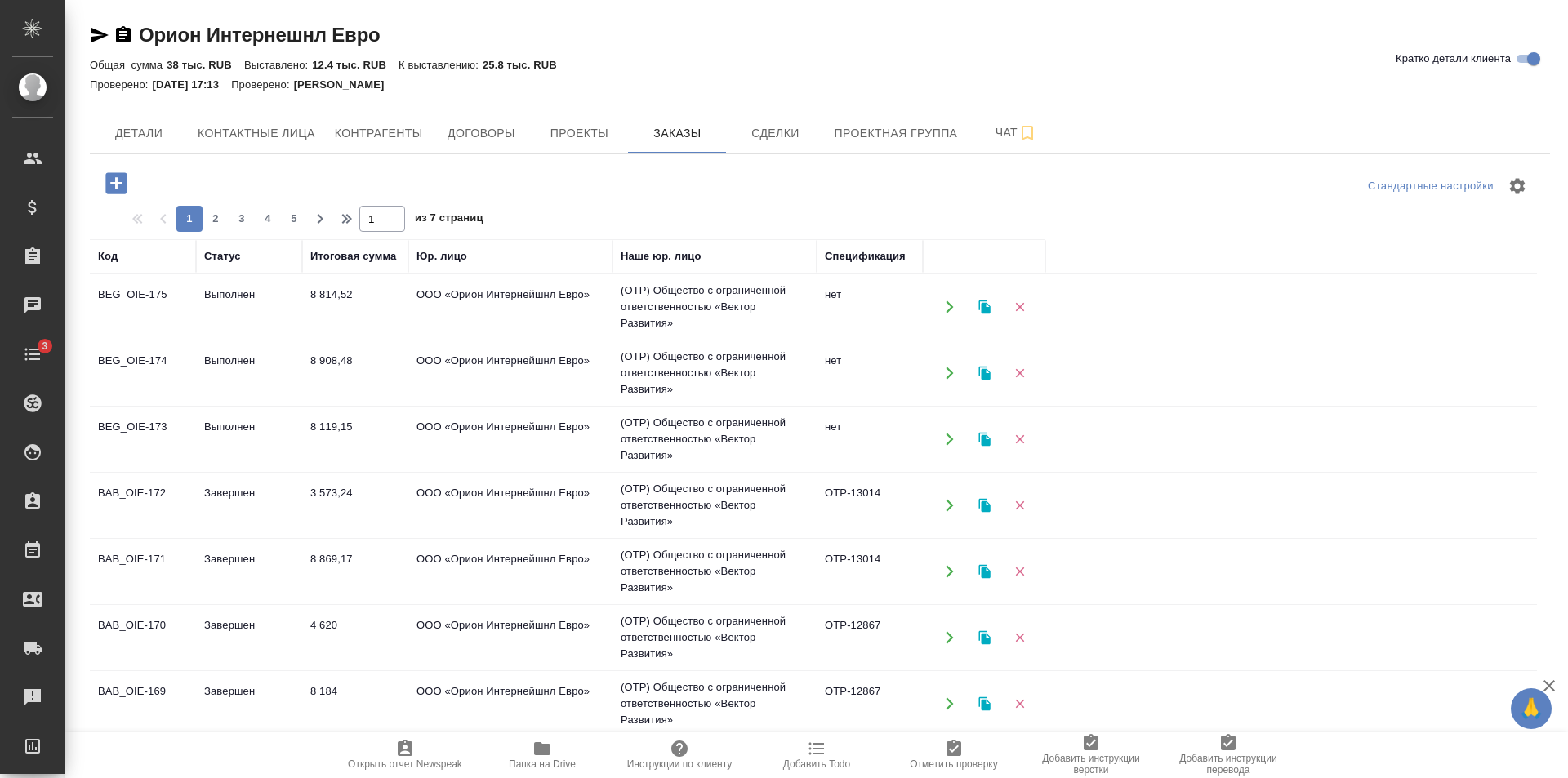
click at [405, 336] on td "8 908,48" at bounding box center [355, 307] width 106 height 57
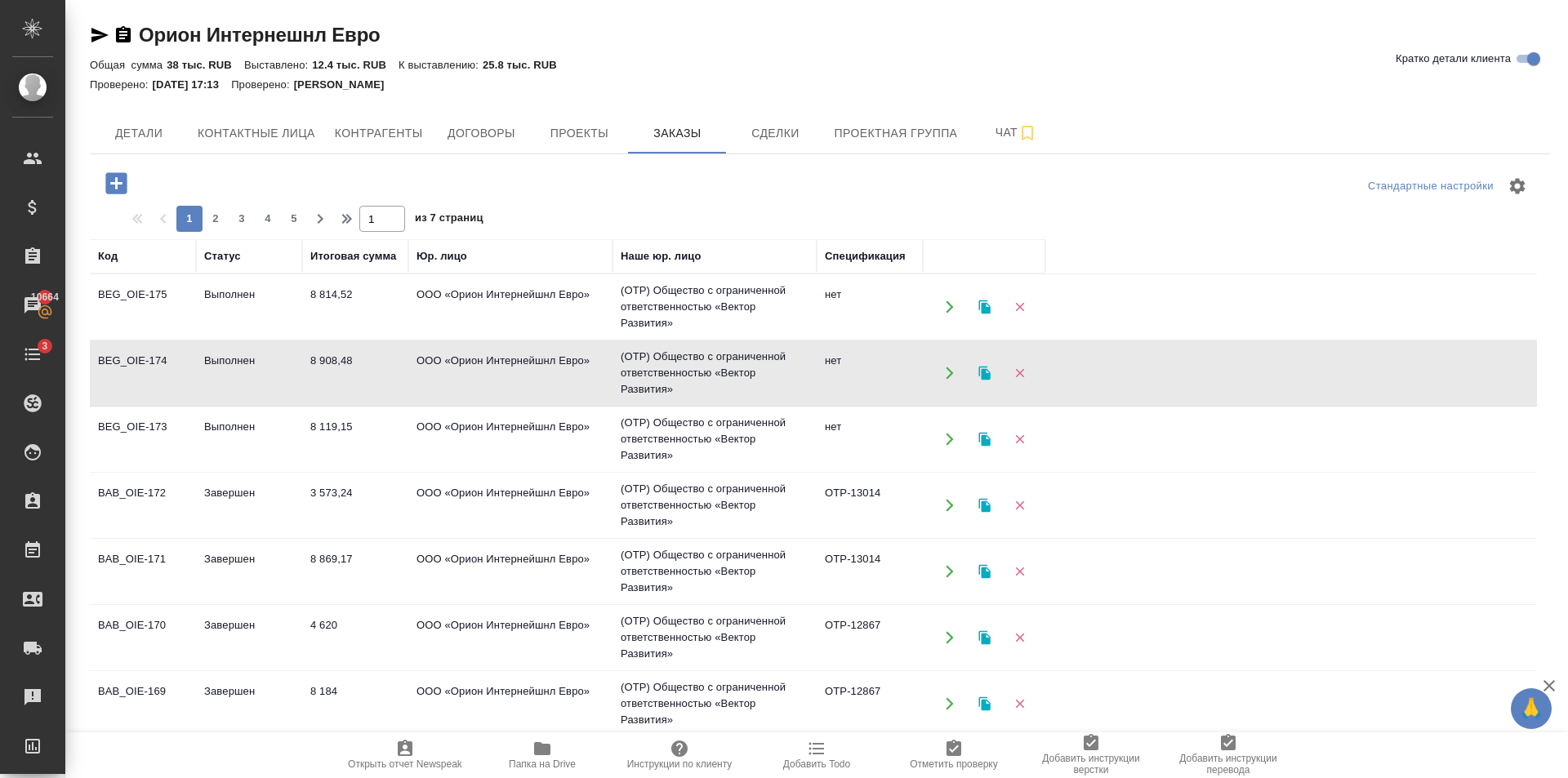
click at [417, 298] on td "ООО «Орион Интернейшнл Евро»" at bounding box center [510, 307] width 204 height 57
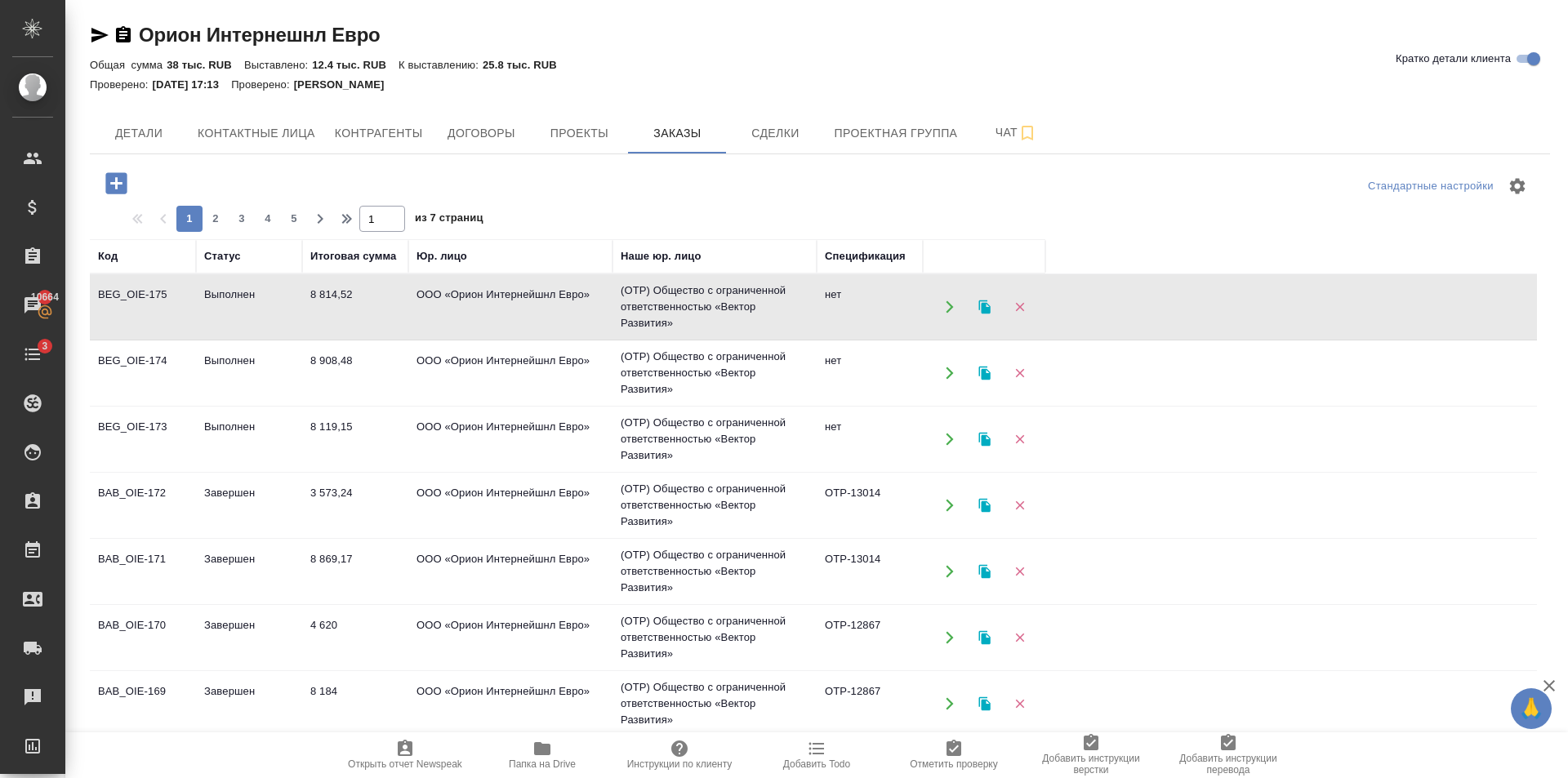
click at [417, 298] on td "ООО «Орион Интернейшнл Евро»" at bounding box center [510, 307] width 204 height 57
click at [519, 336] on td "ООО «Орион Интернейшнл Евро»" at bounding box center [510, 307] width 204 height 57
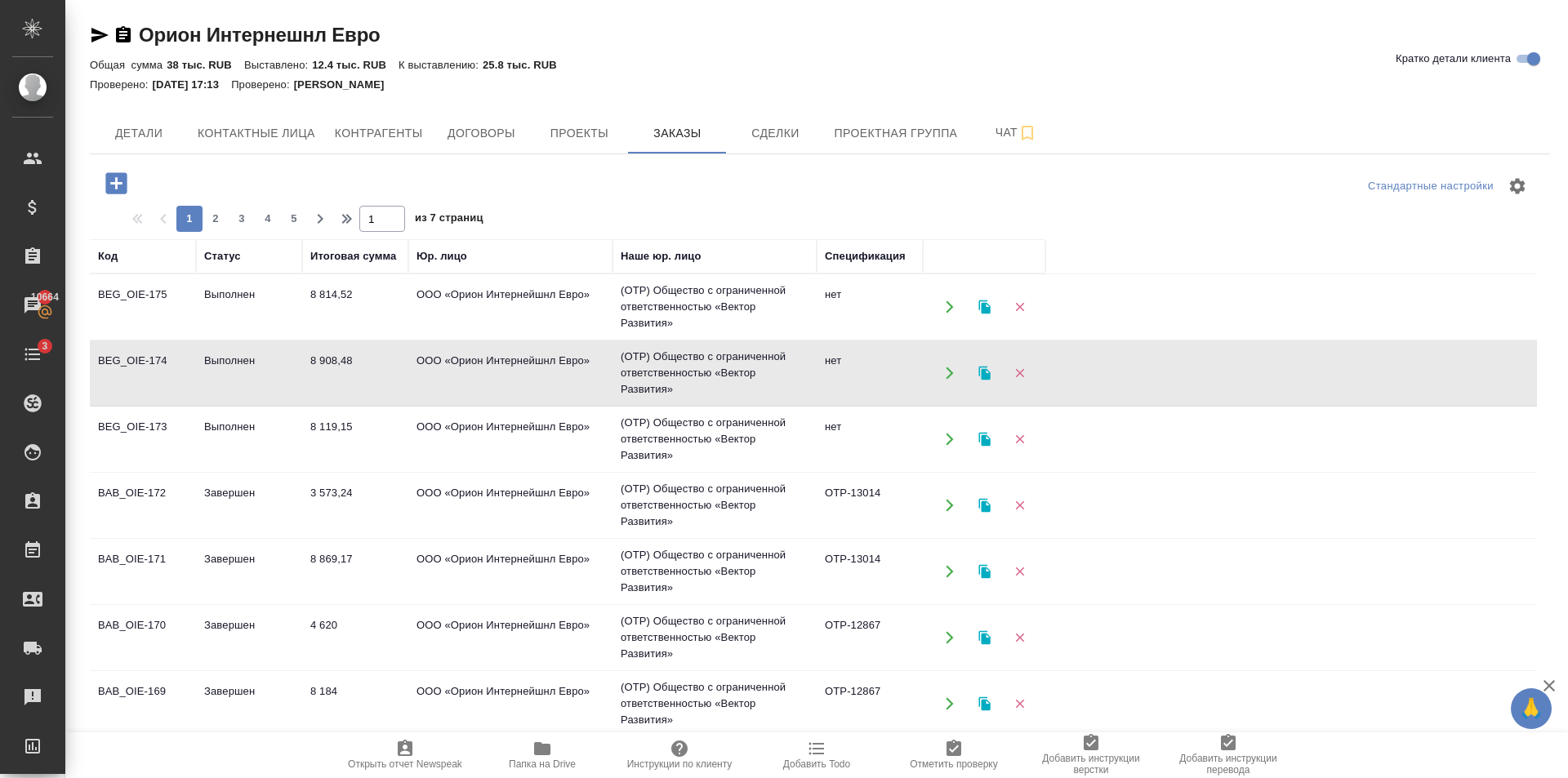
click at [519, 336] on td "ООО «Орион Интернейшнл Евро»" at bounding box center [510, 307] width 204 height 57
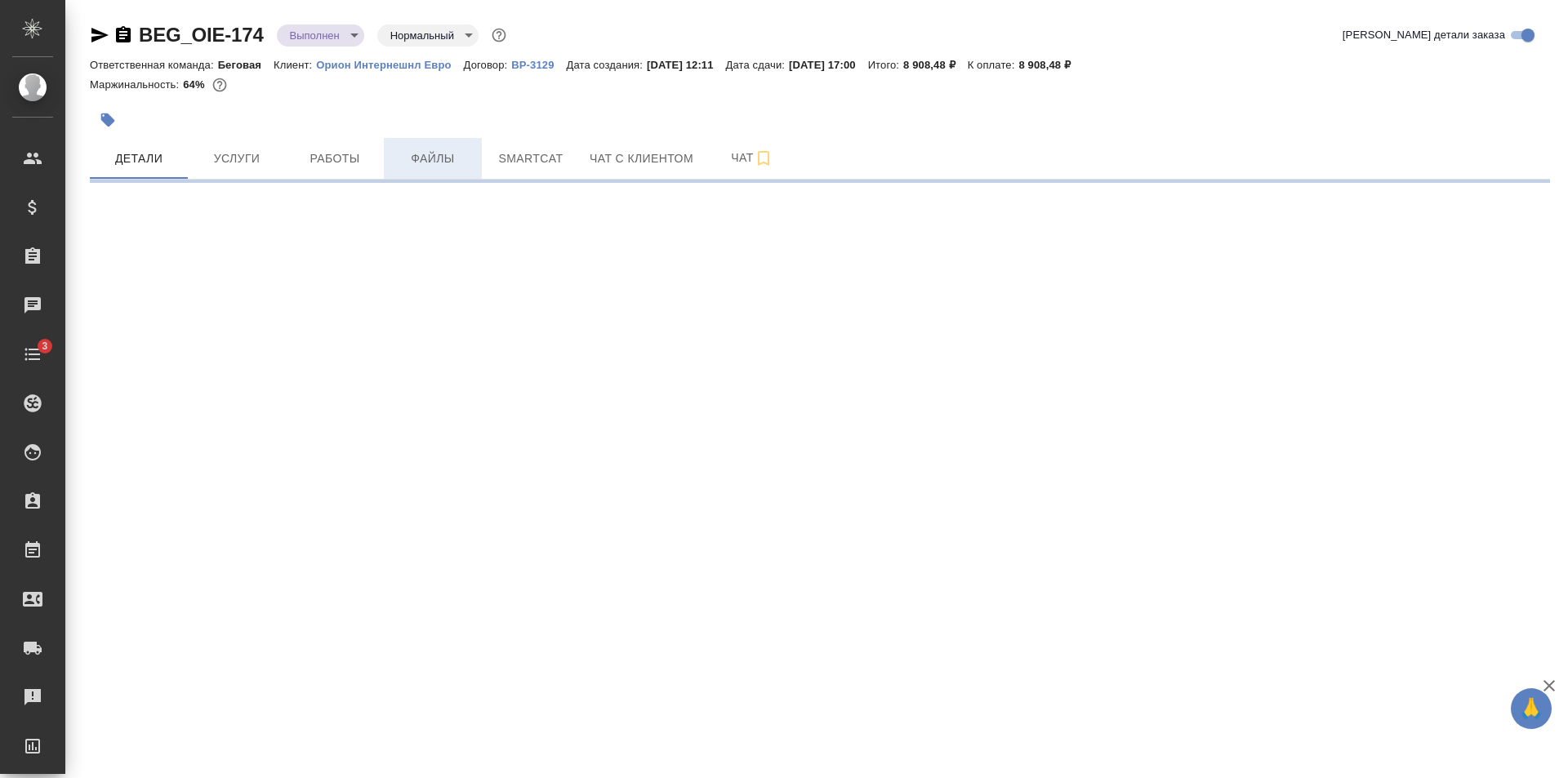
select select "RU"
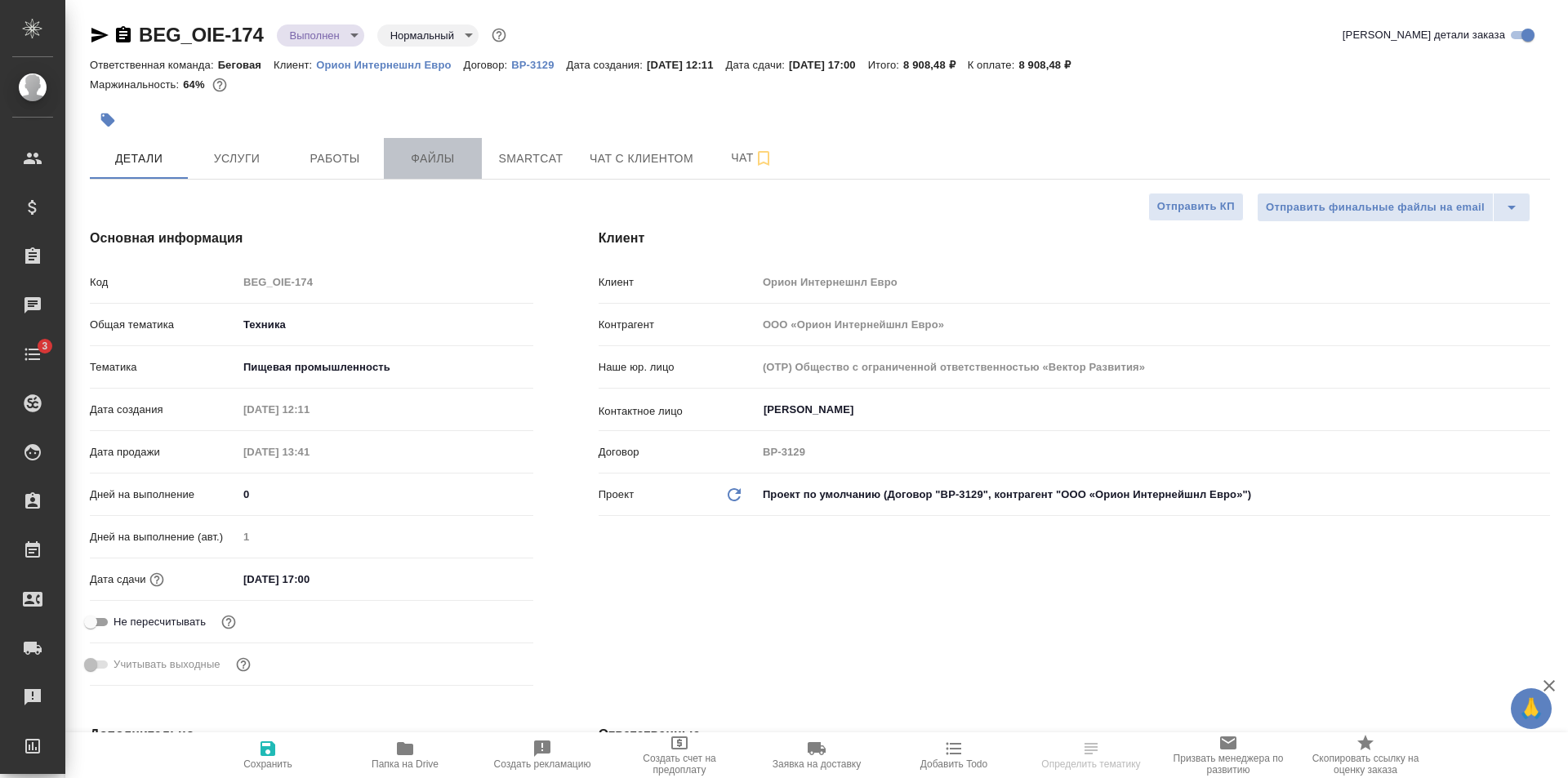
click at [445, 151] on span "Файлы" at bounding box center [433, 159] width 78 height 20
type textarea "x"
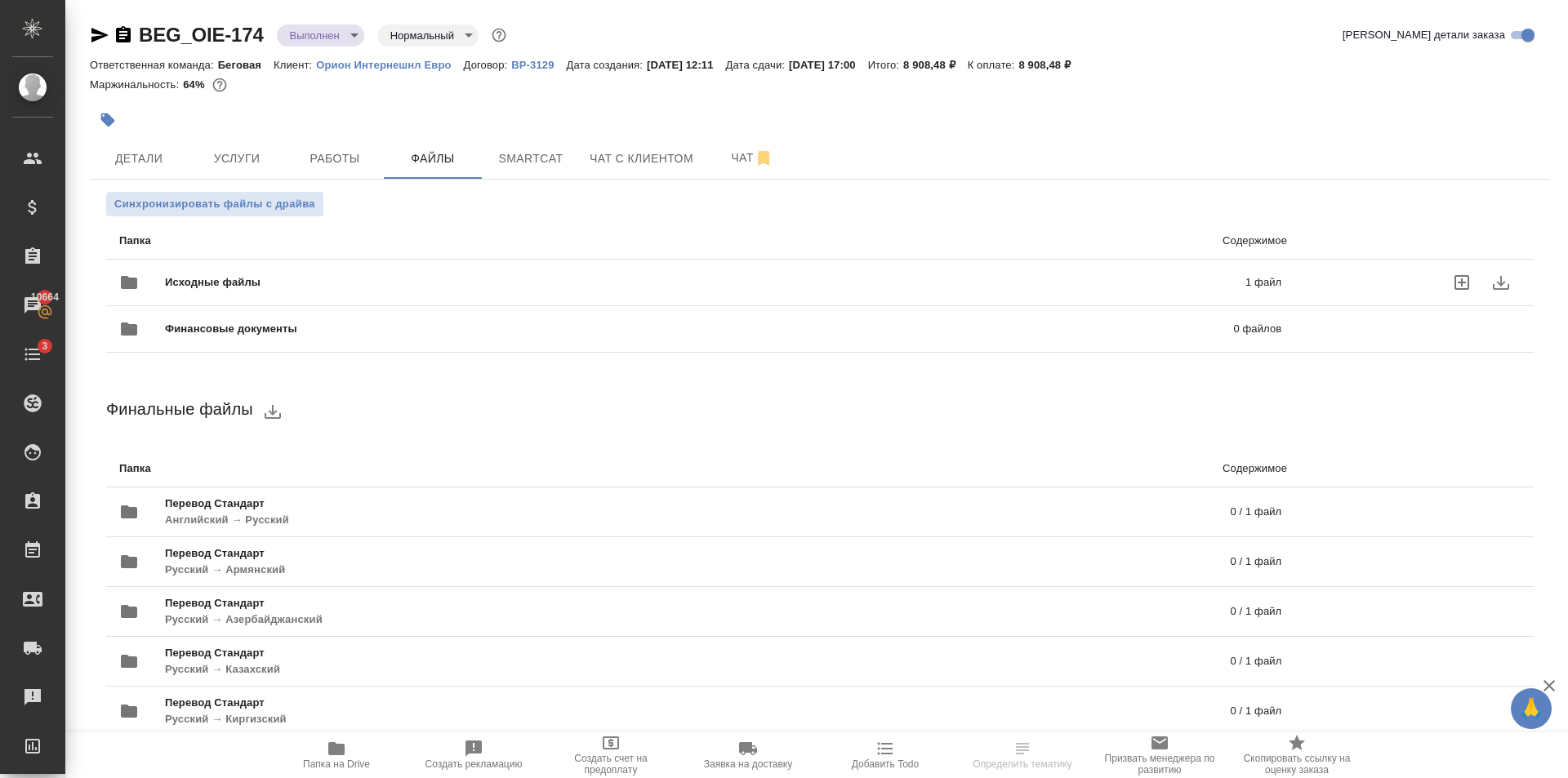
click at [477, 281] on span "Исходные файлы" at bounding box center [459, 283] width 588 height 16
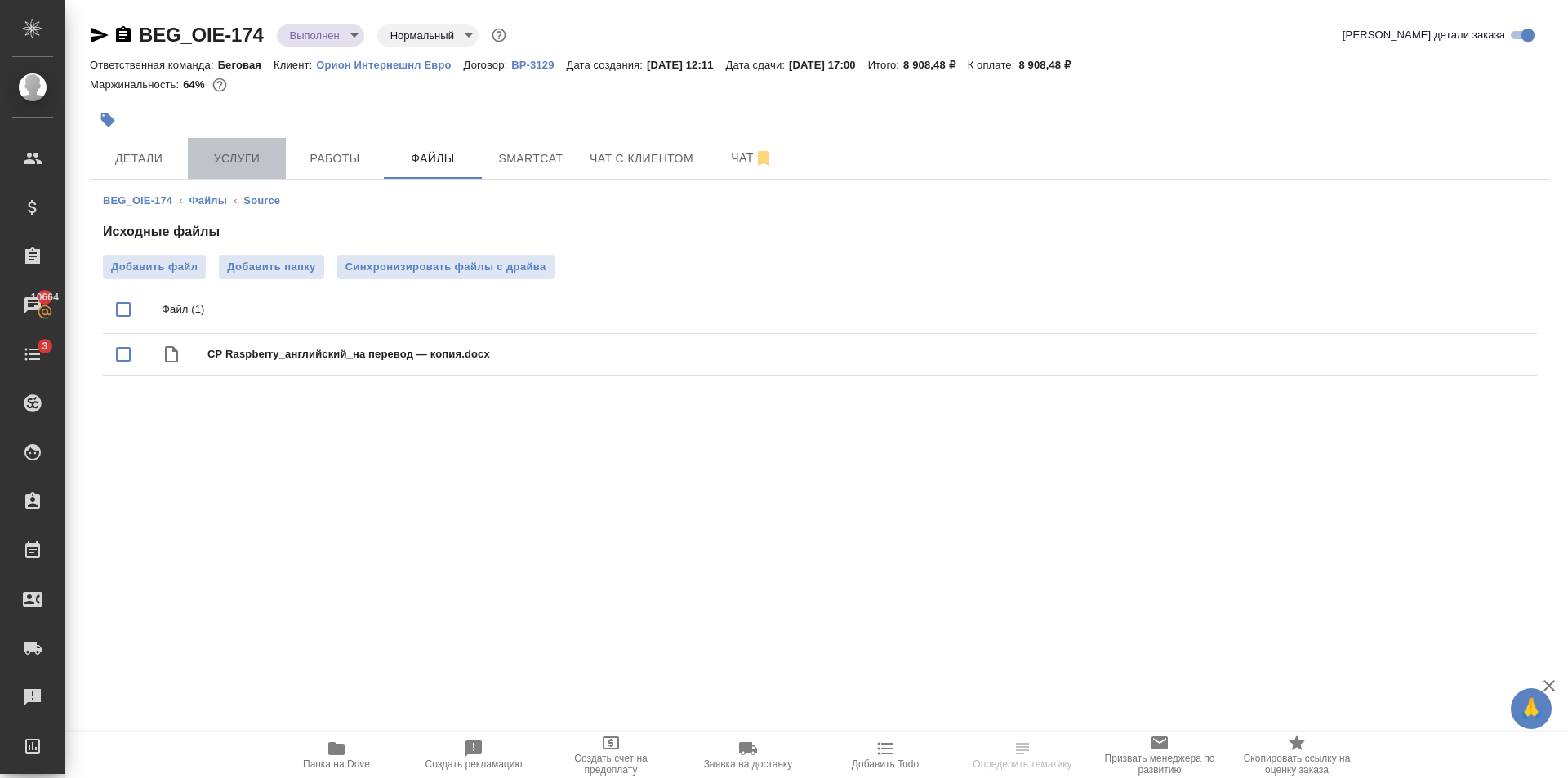
click at [237, 152] on span "Услуги" at bounding box center [237, 159] width 78 height 20
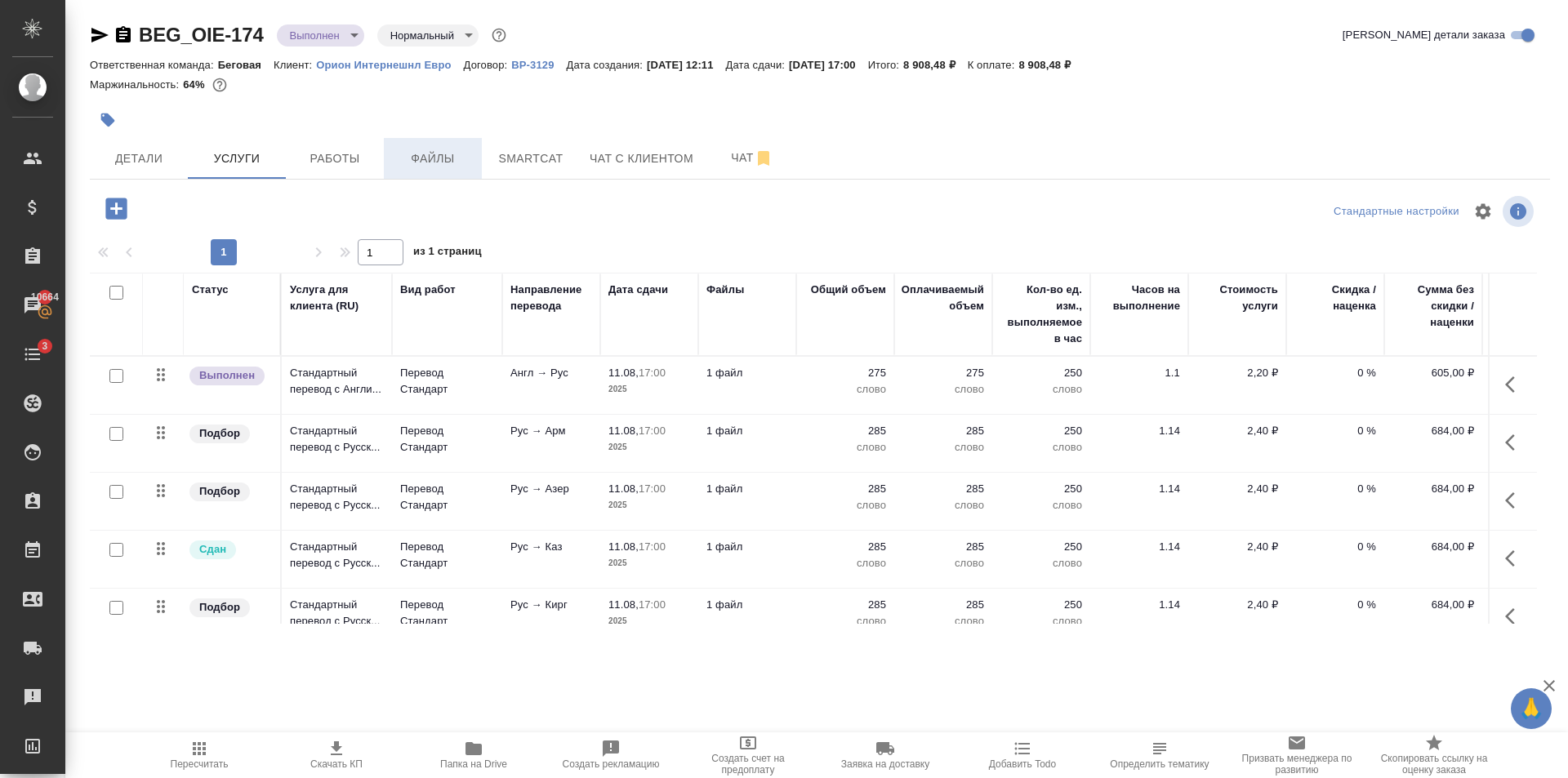
click at [385, 150] on div "Детали Услуги Работы Файлы Smartcat Чат с клиентом Чат" at bounding box center [820, 159] width 1460 height 41
click at [413, 160] on span "Файлы" at bounding box center [433, 159] width 78 height 20
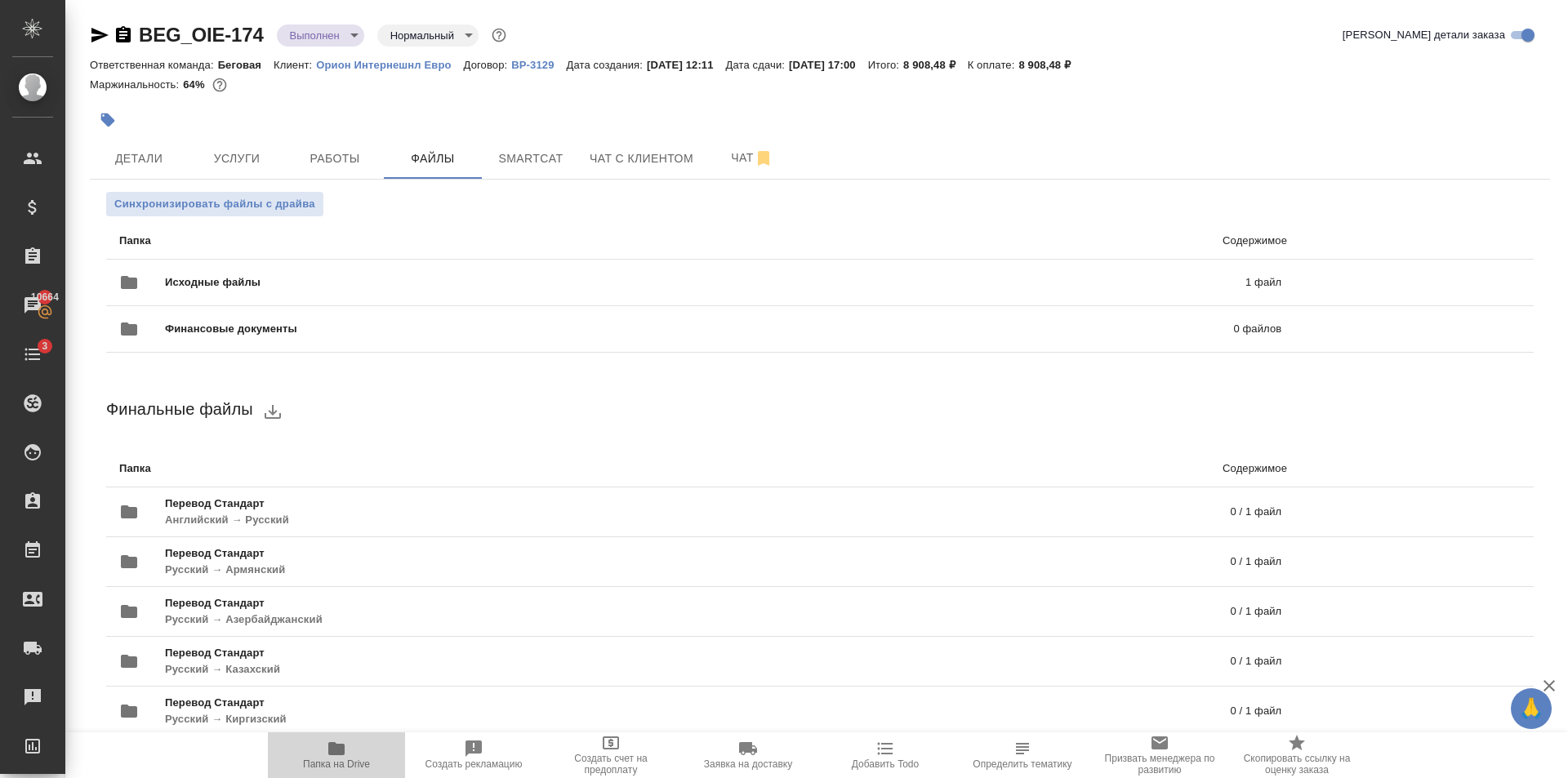
click at [319, 756] on span "Папка на Drive" at bounding box center [337, 754] width 118 height 31
click at [257, 168] on span "Услуги" at bounding box center [237, 159] width 78 height 20
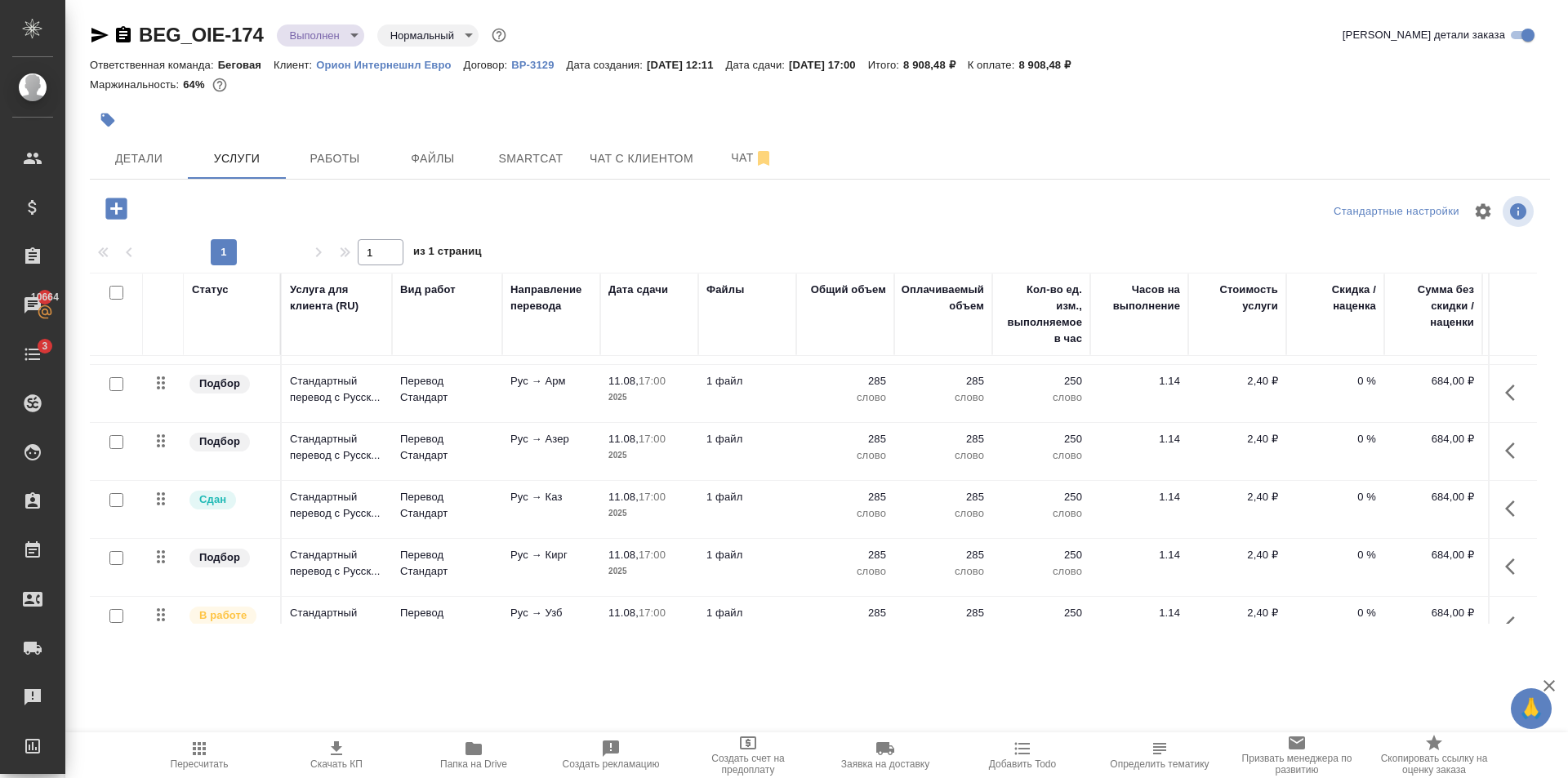
scroll to position [82, 0]
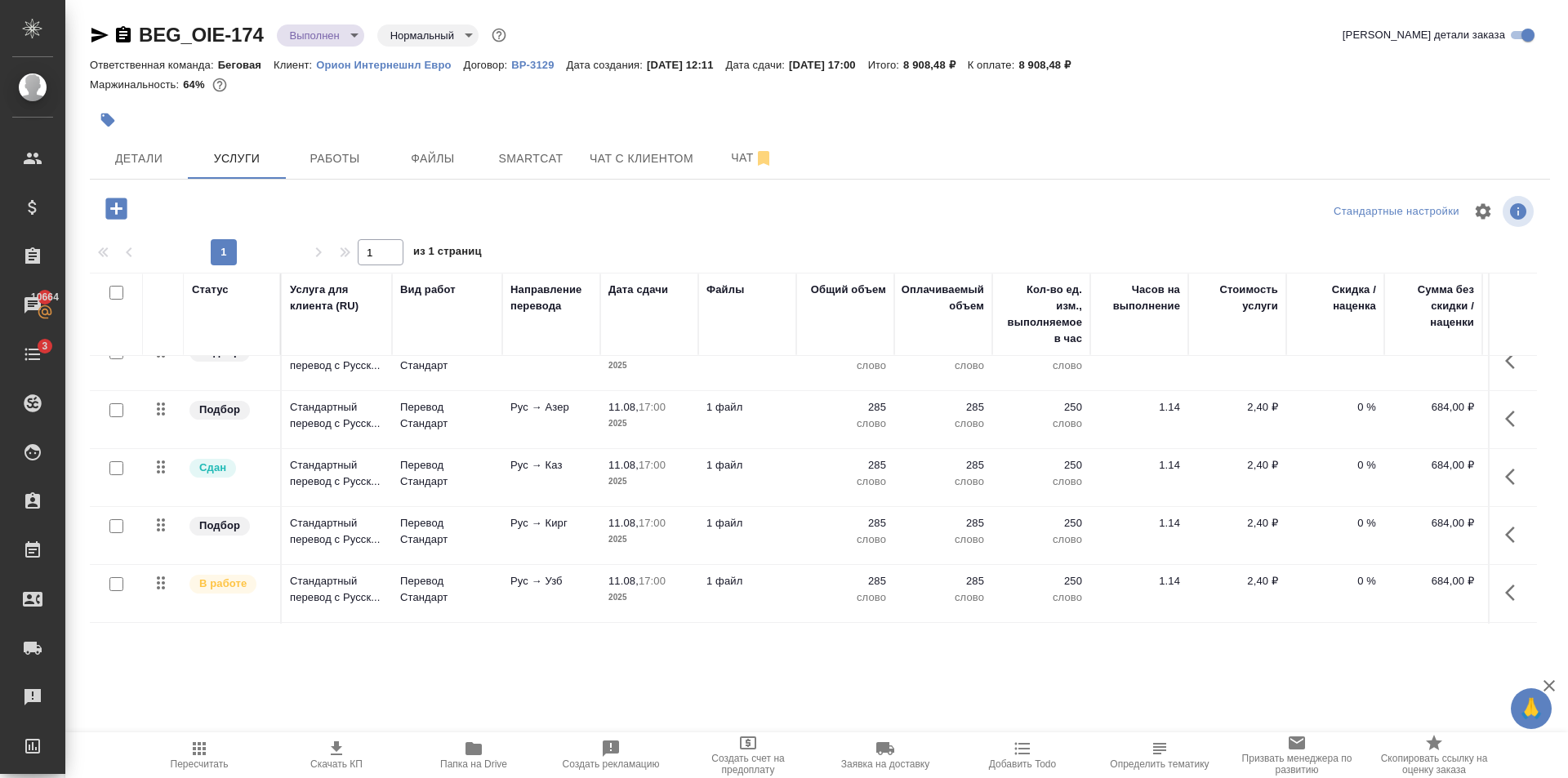
click at [609, 460] on p "11.08," at bounding box center [624, 465] width 30 height 12
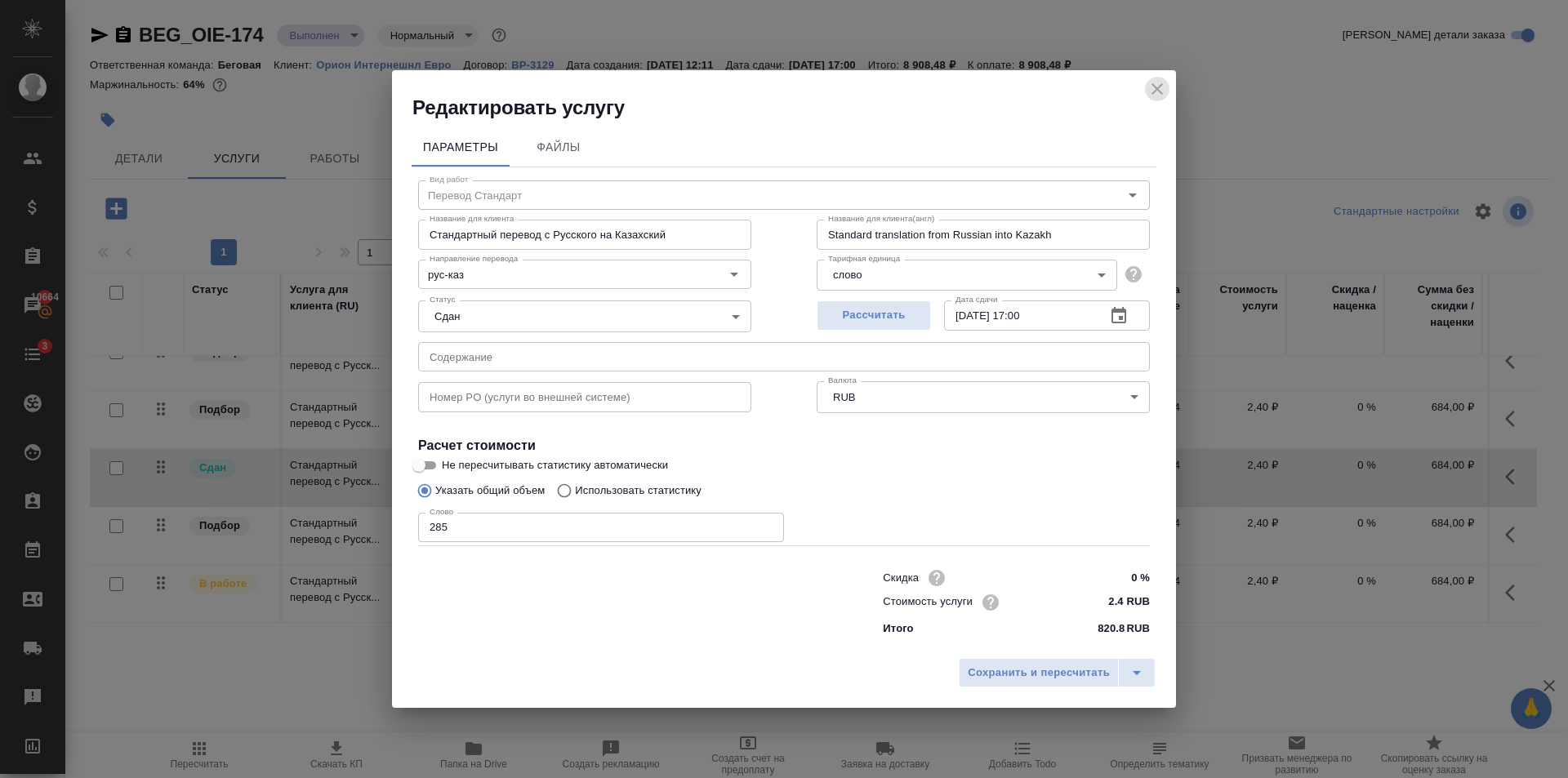
click at [1147, 91] on button "close" at bounding box center [1156, 88] width 24 height 24
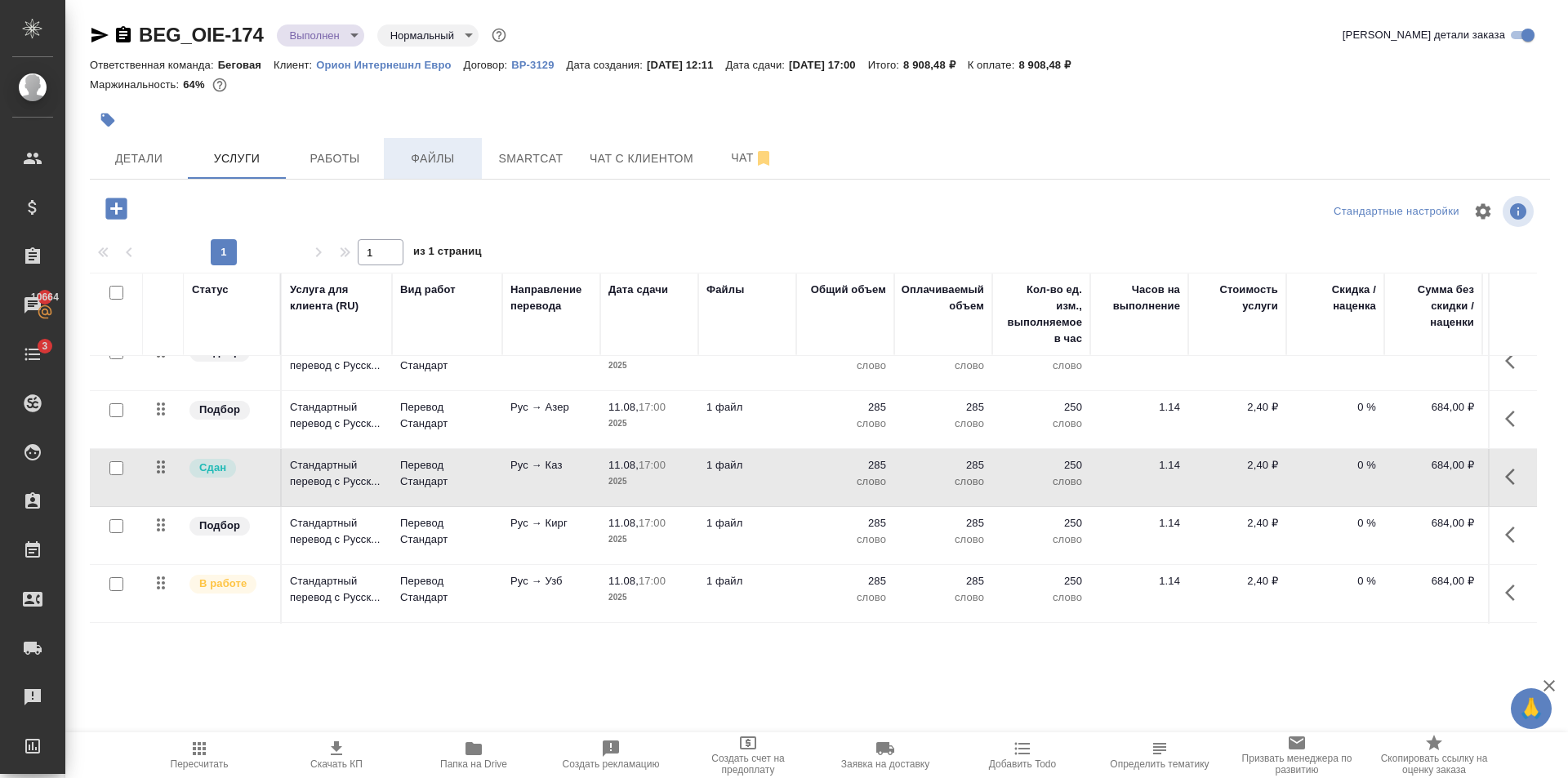
click at [415, 156] on span "Файлы" at bounding box center [433, 159] width 78 height 20
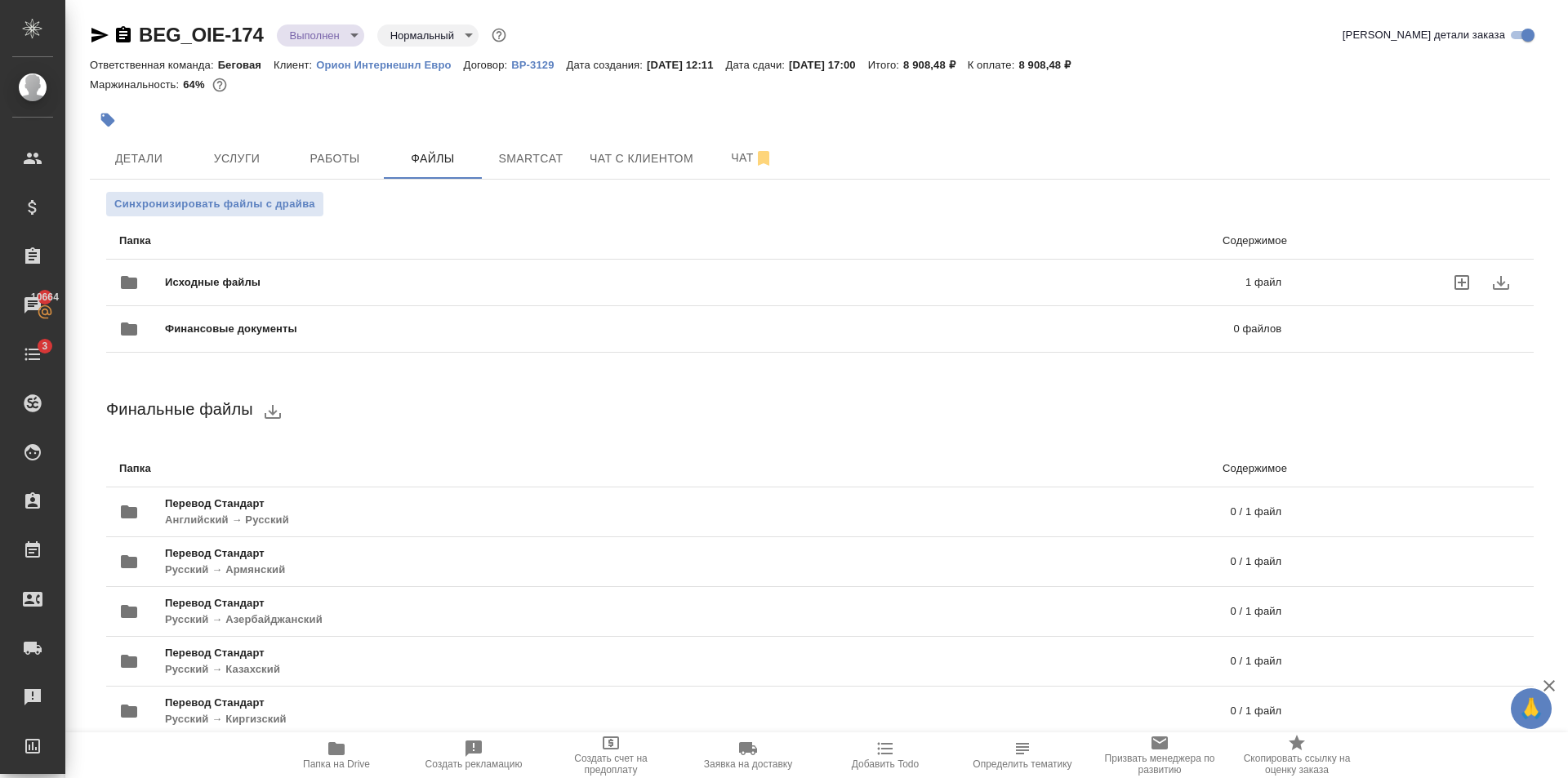
click at [474, 274] on div "Исходные файлы 1 файл" at bounding box center [700, 283] width 1162 height 39
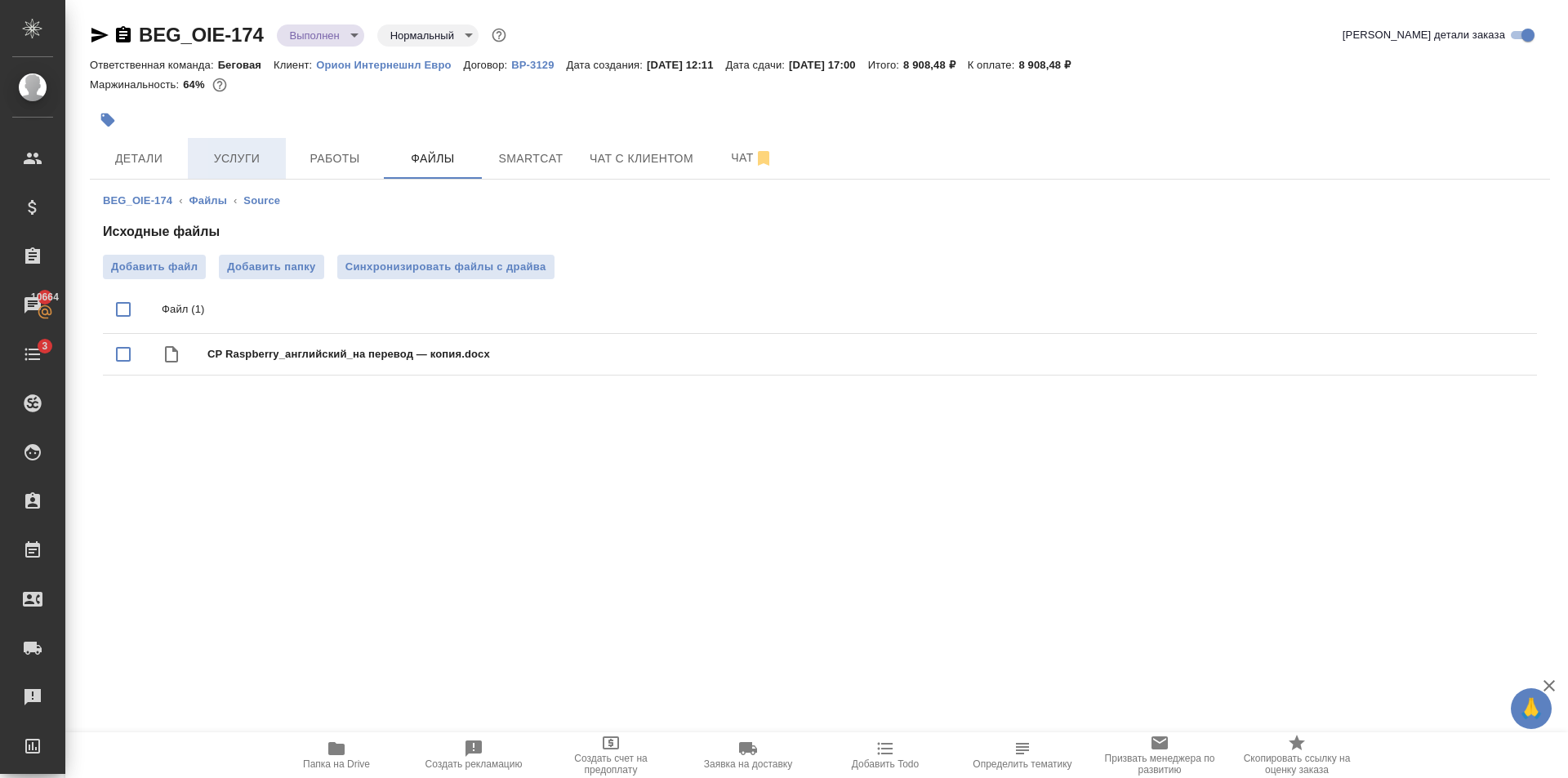
click at [249, 161] on span "Услуги" at bounding box center [237, 159] width 78 height 20
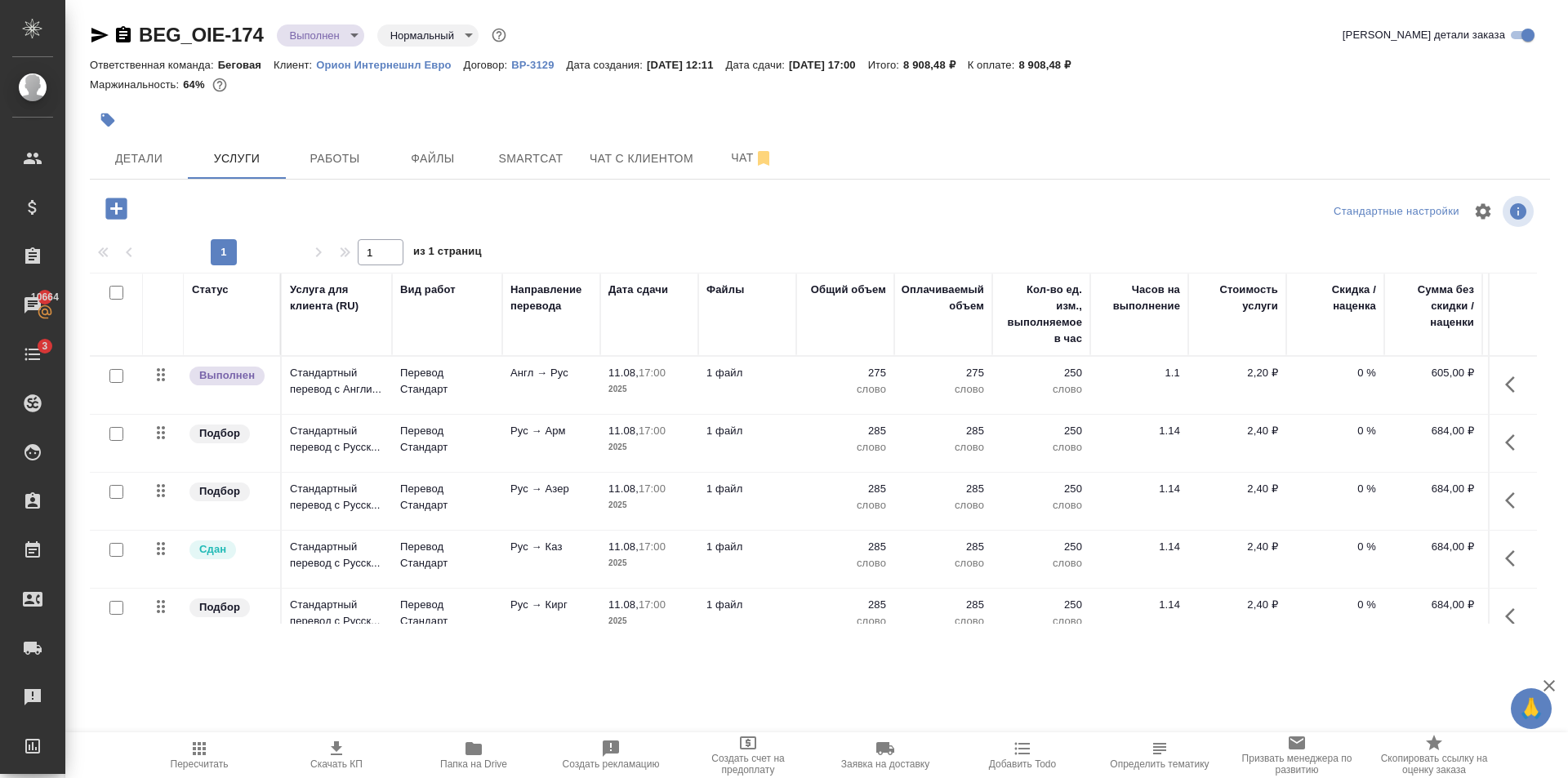
click at [452, 135] on div at bounding box center [576, 120] width 973 height 36
click at [441, 149] on span "Файлы" at bounding box center [433, 159] width 78 height 20
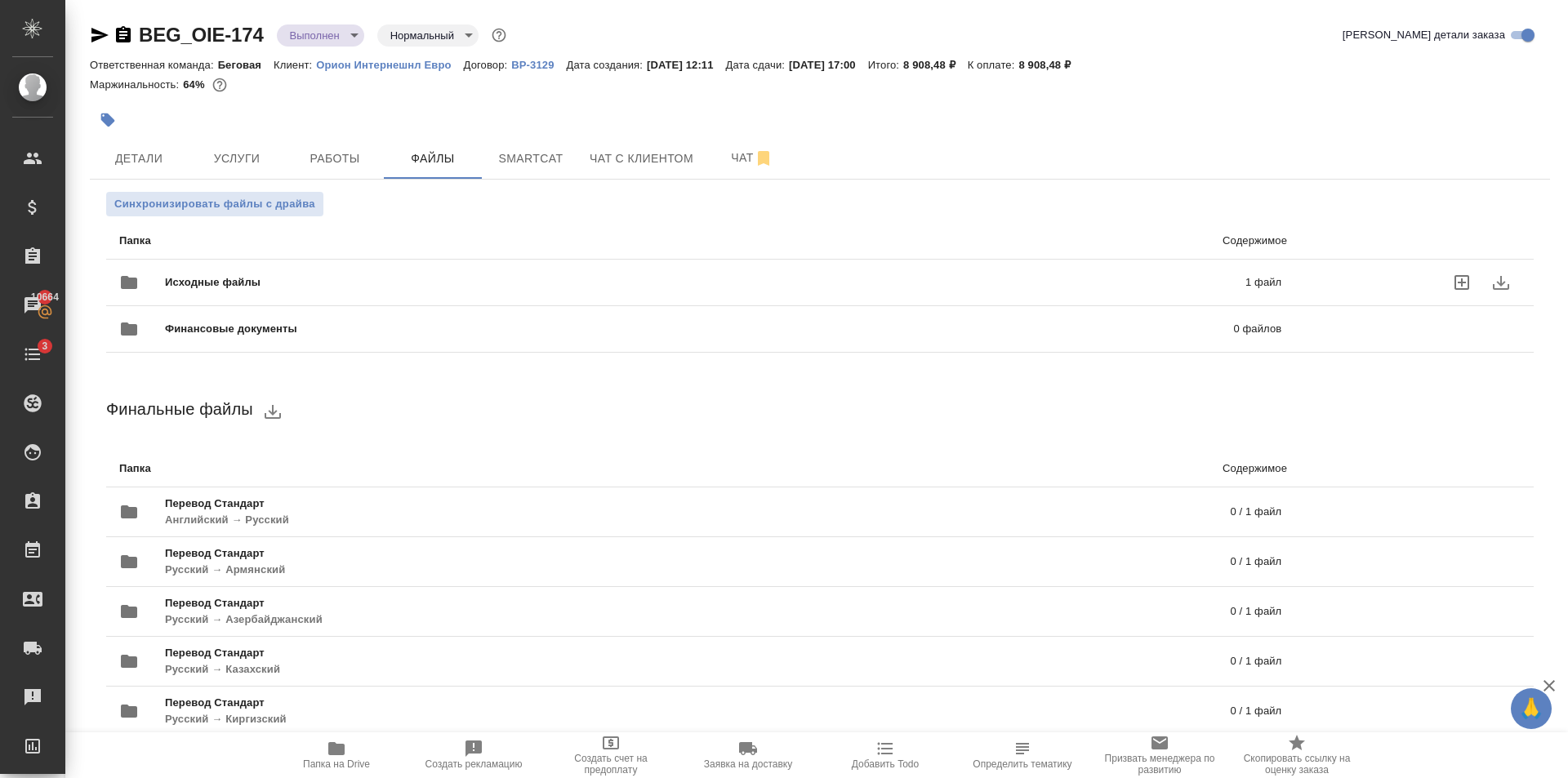
click at [318, 267] on div "Исходные файлы 1 файл" at bounding box center [700, 283] width 1162 height 39
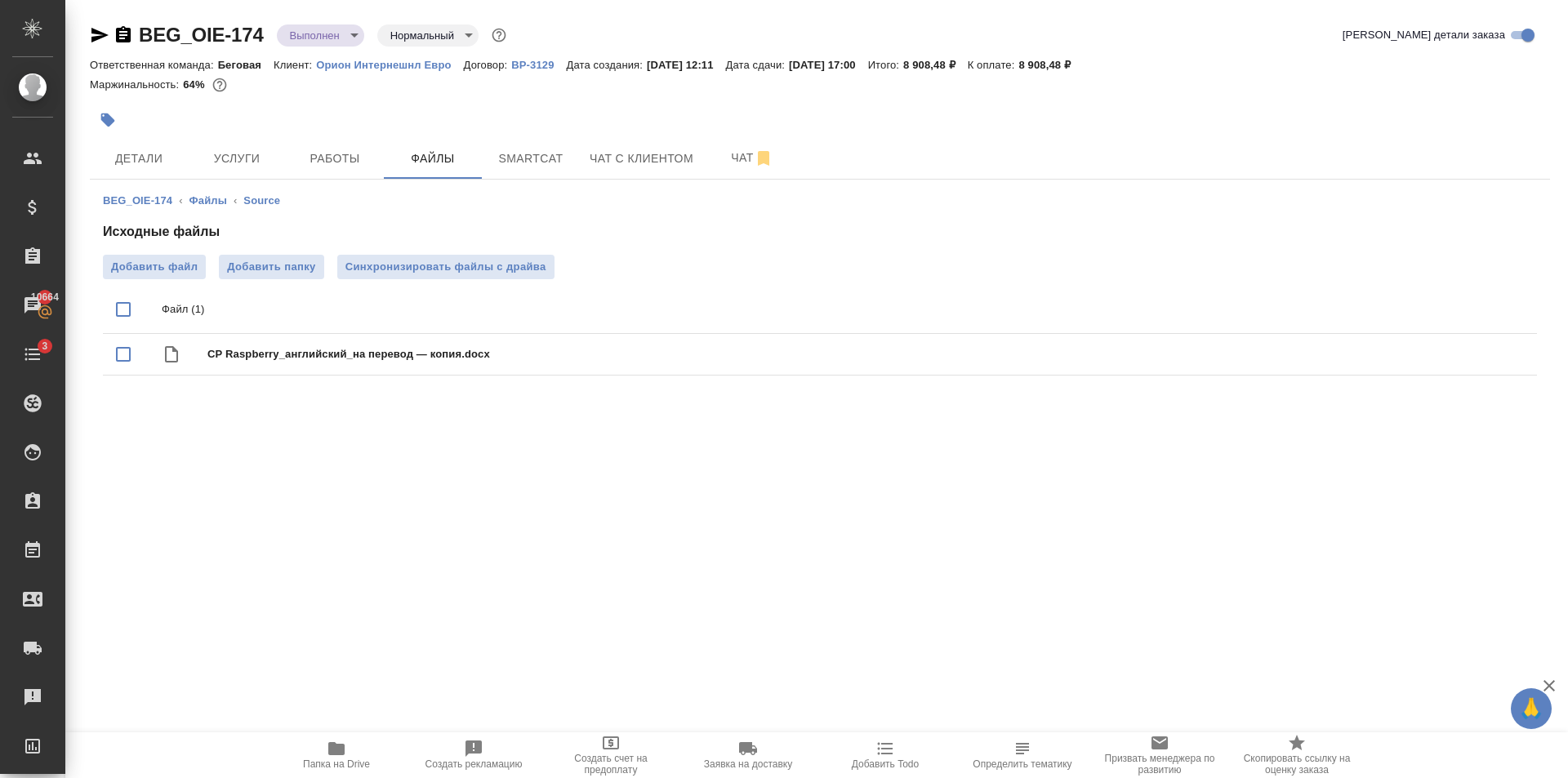
click at [102, 37] on icon "button" at bounding box center [100, 35] width 17 height 14
click at [102, 39] on icon "button" at bounding box center [100, 35] width 20 height 20
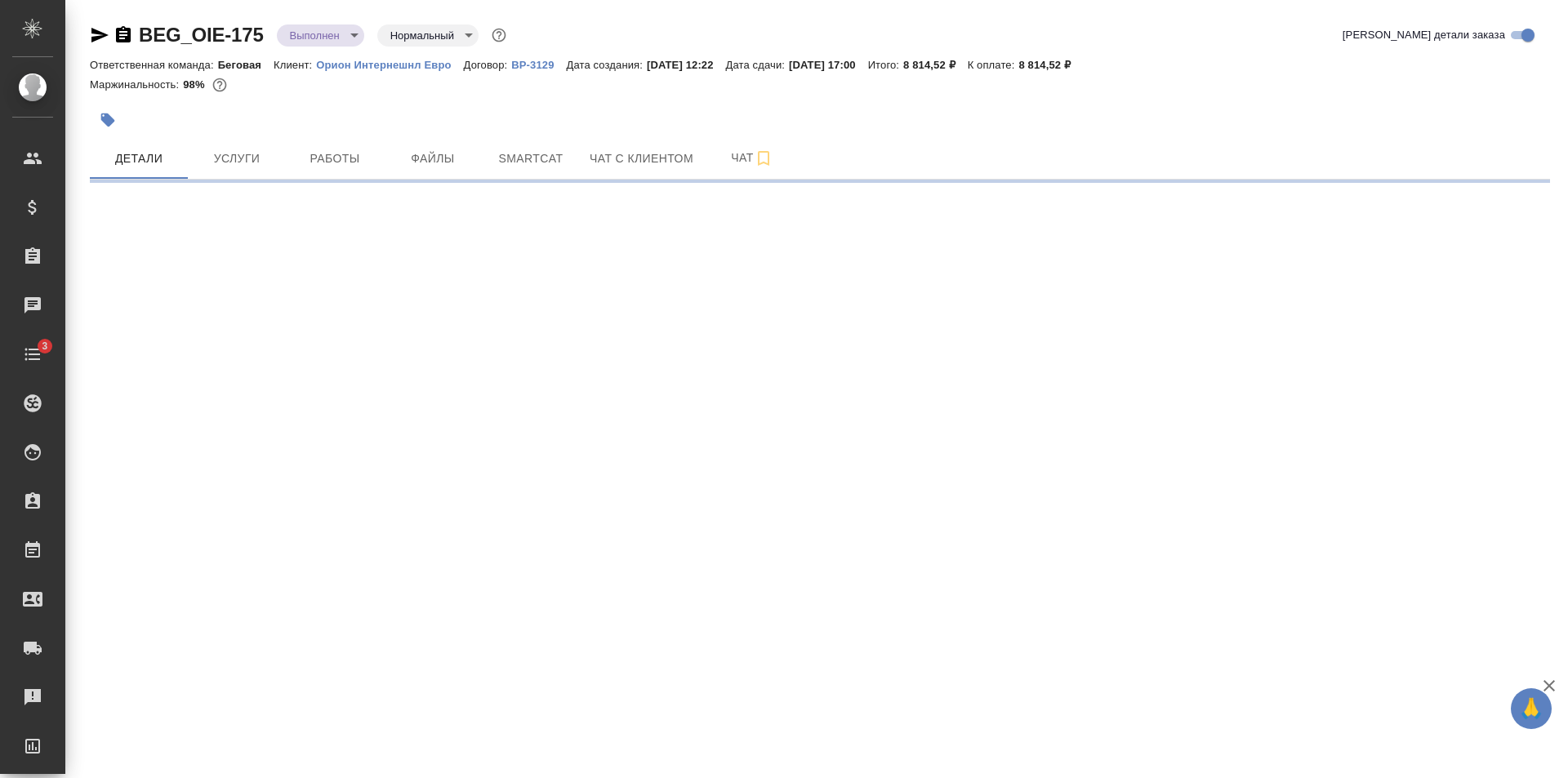
select select "RU"
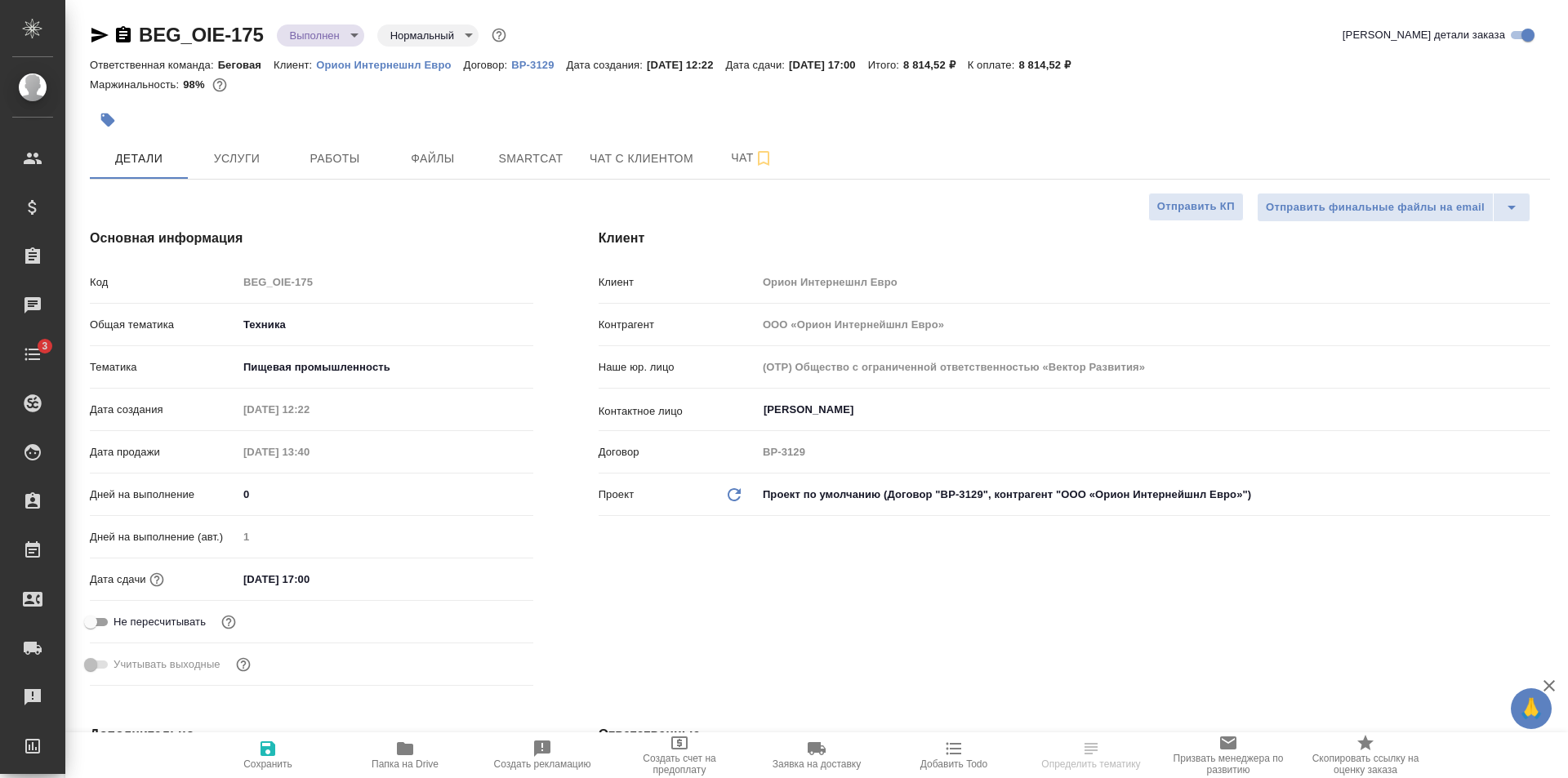
type textarea "x"
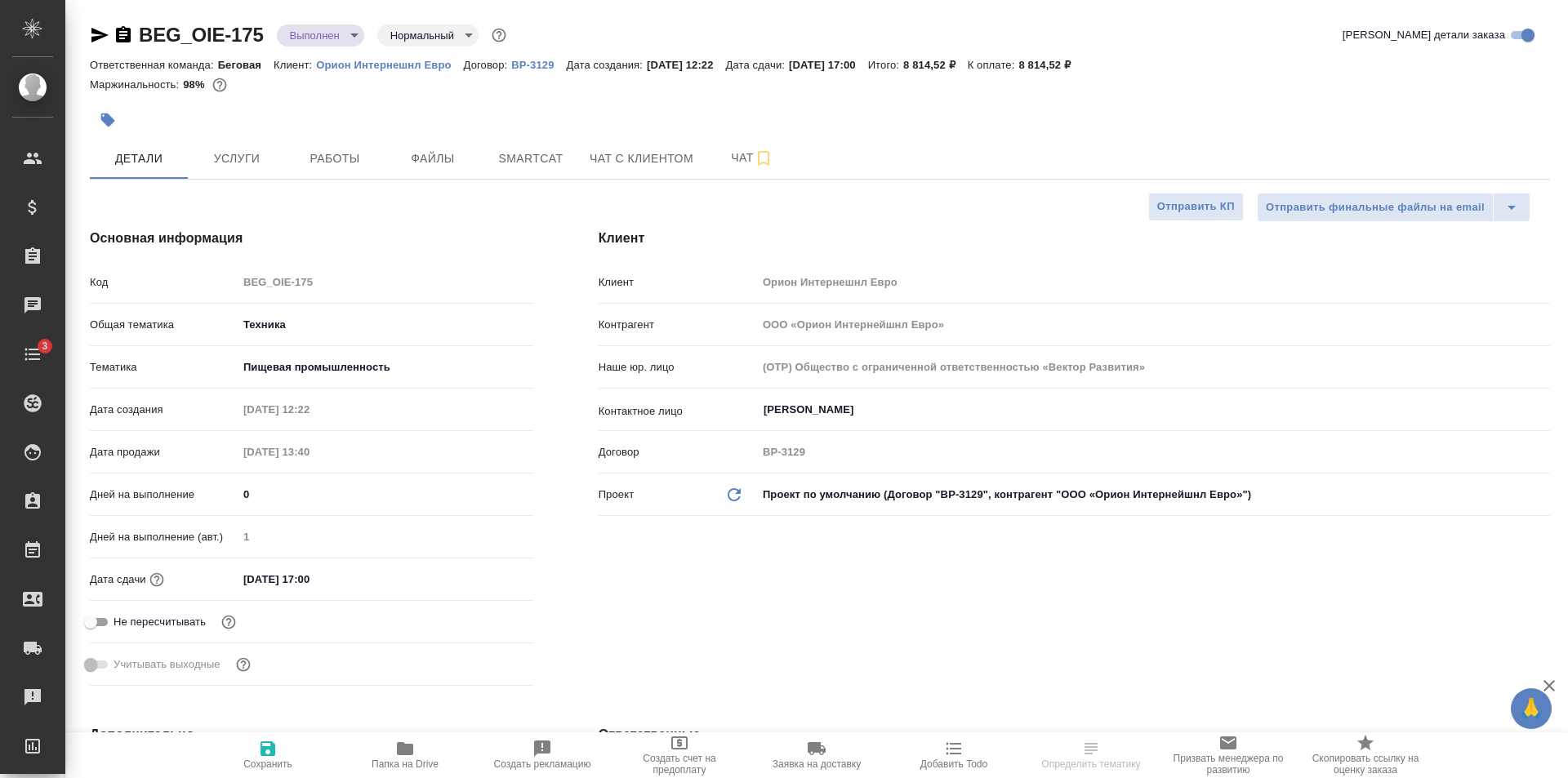
type textarea "x"
click at [408, 763] on span "Папка на Drive" at bounding box center [404, 764] width 67 height 12
type textarea "x"
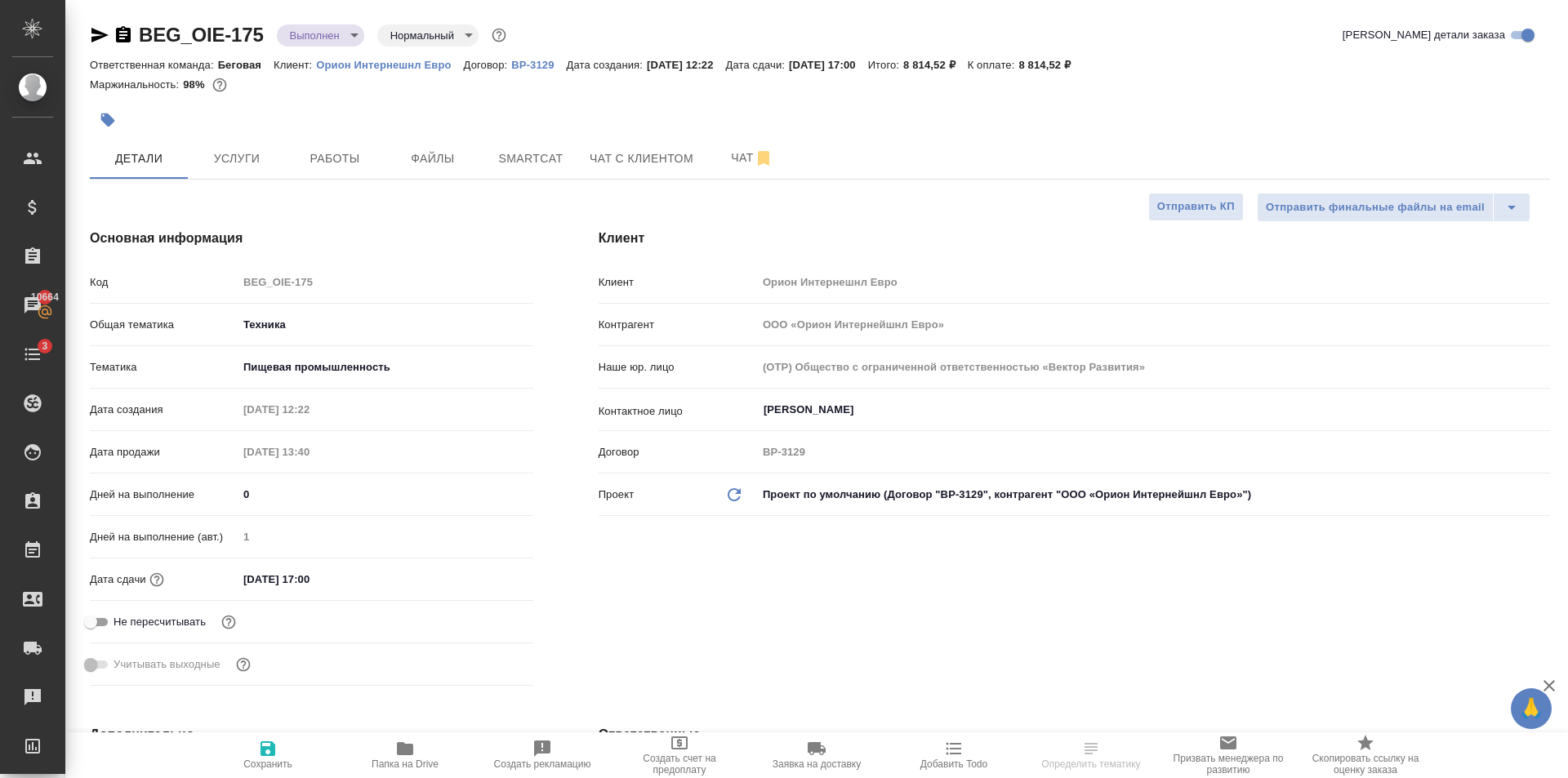
select select "RU"
type textarea "x"
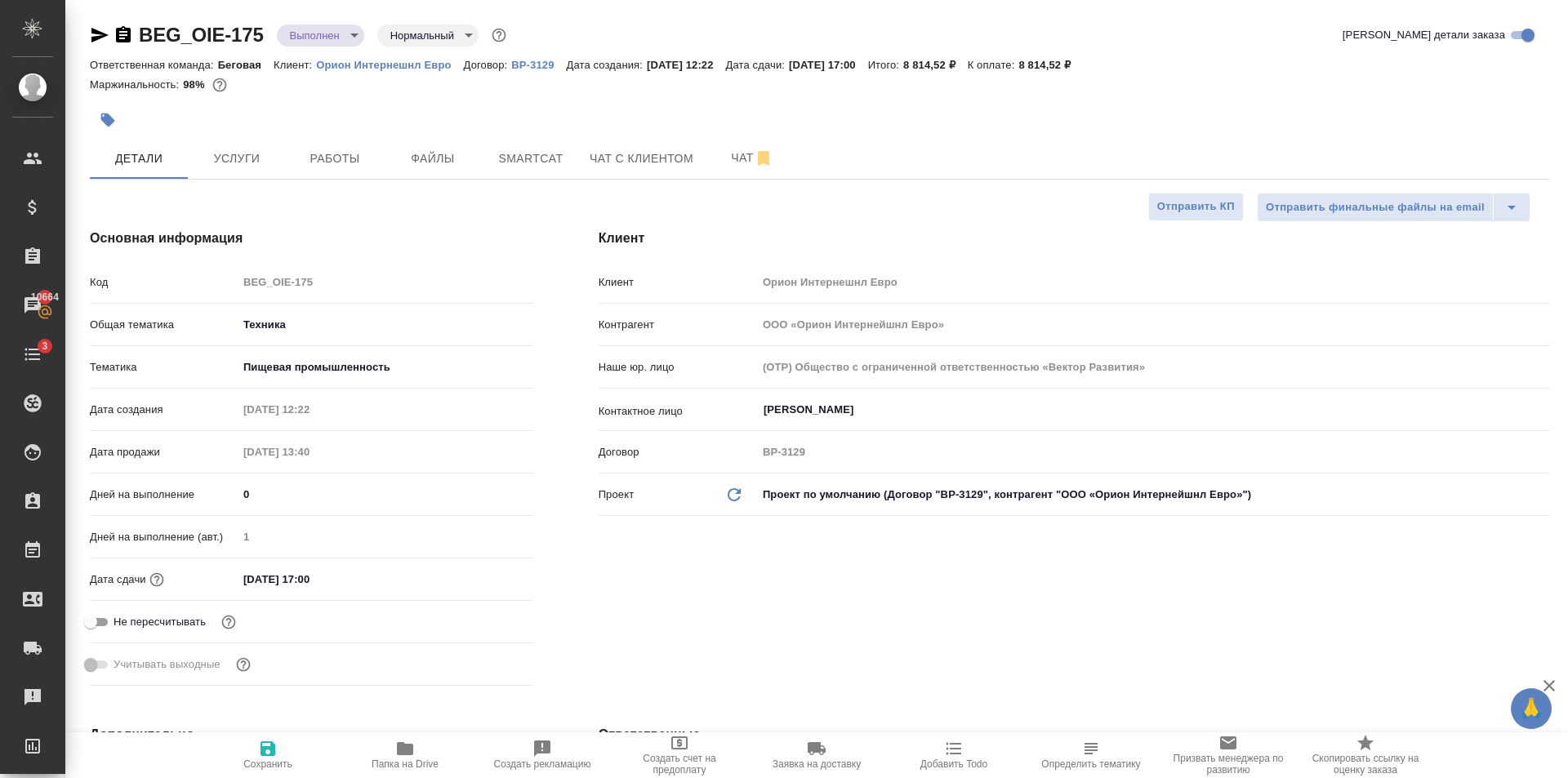
type textarea "x"
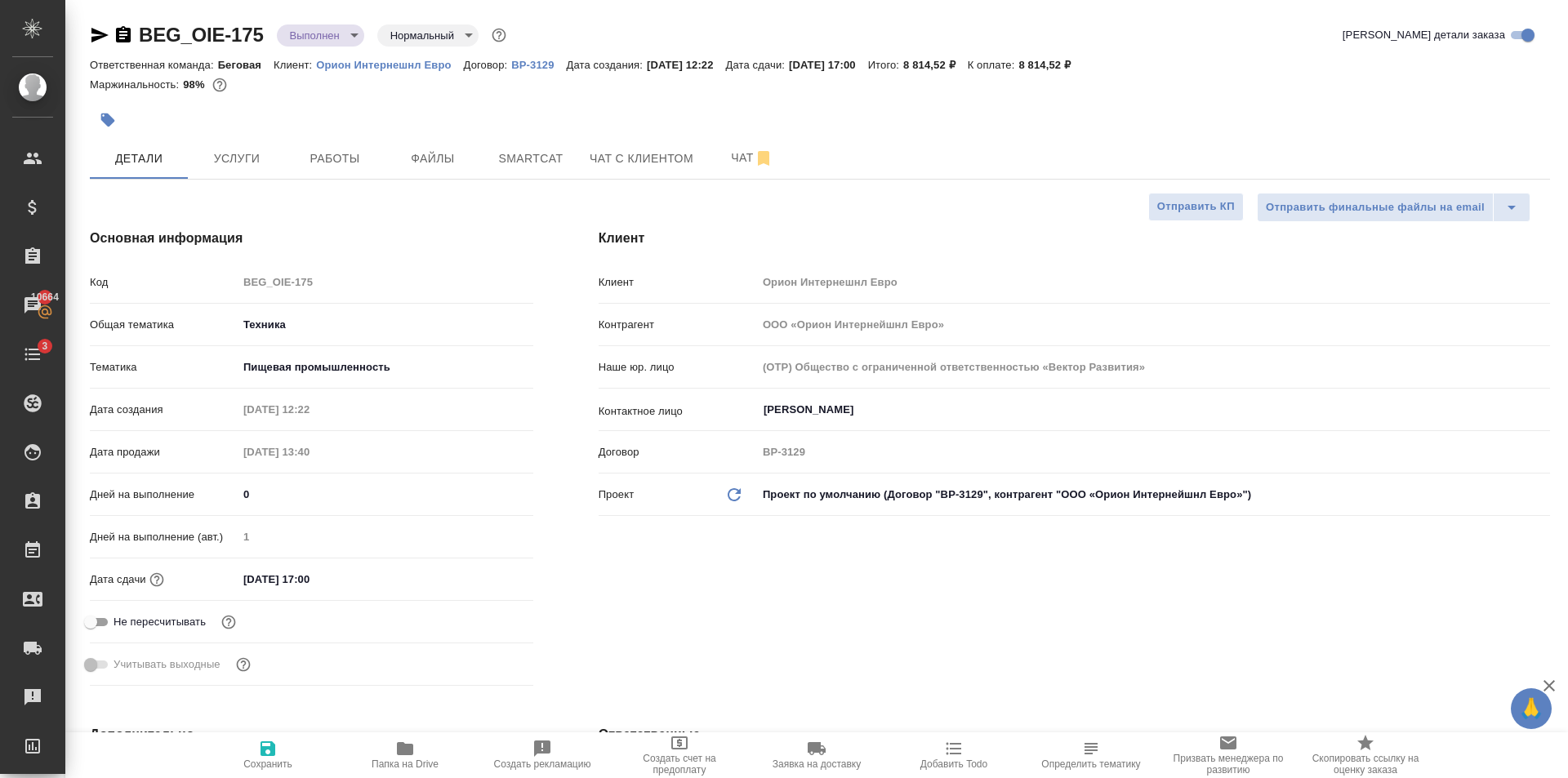
type textarea "x"
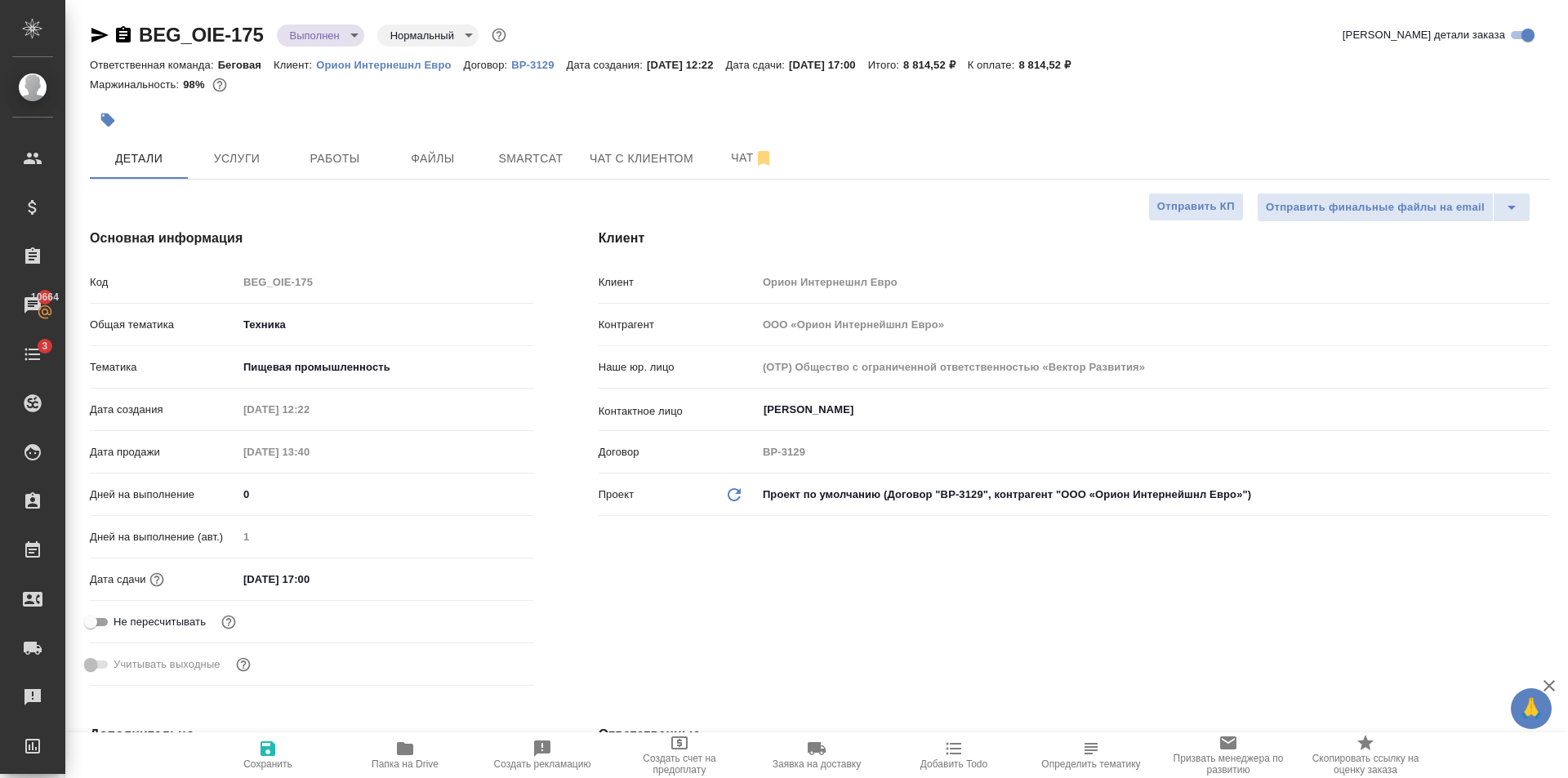
type textarea "x"
click at [411, 745] on icon "button" at bounding box center [404, 749] width 16 height 13
type textarea "x"
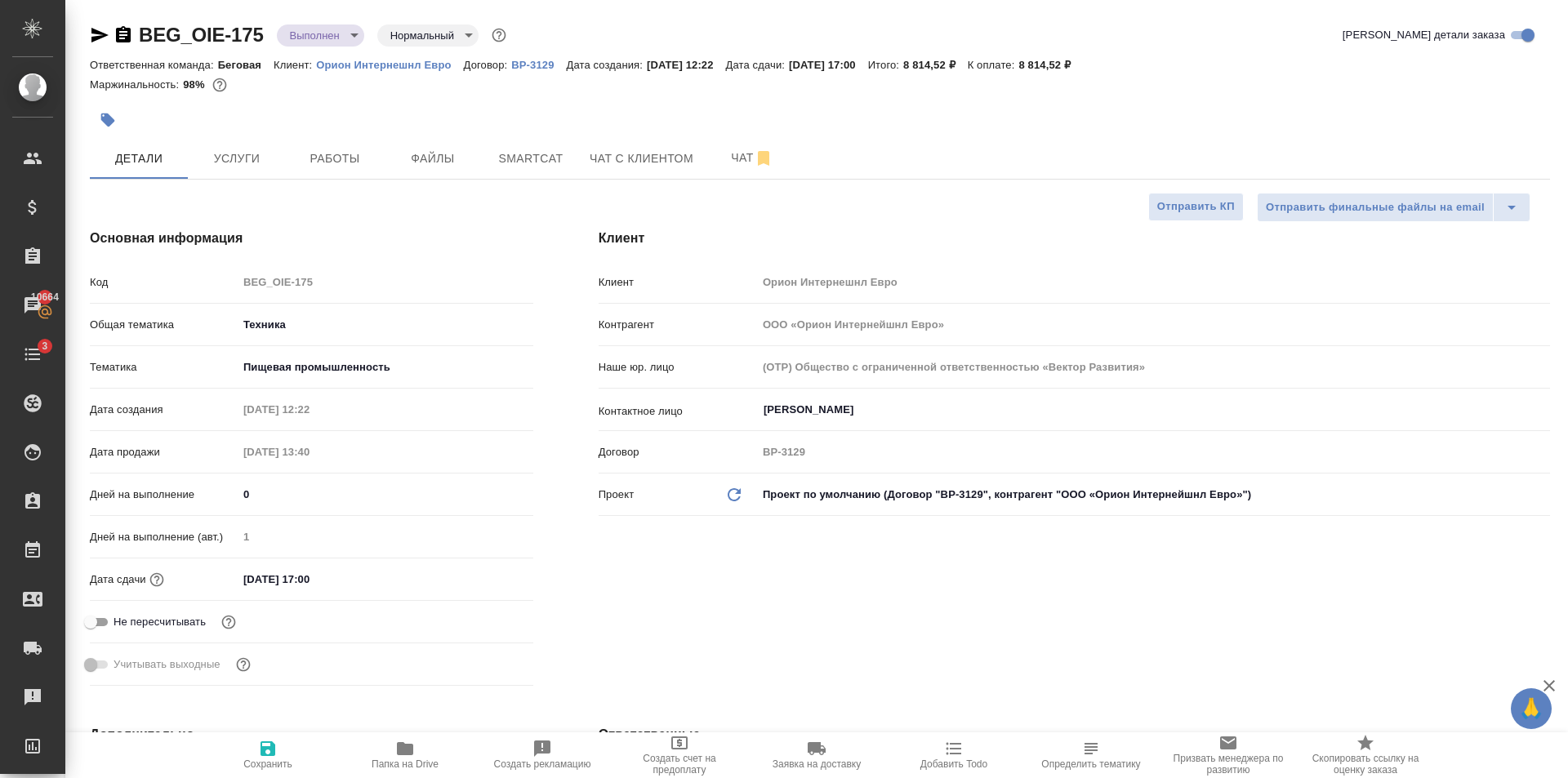
type textarea "x"
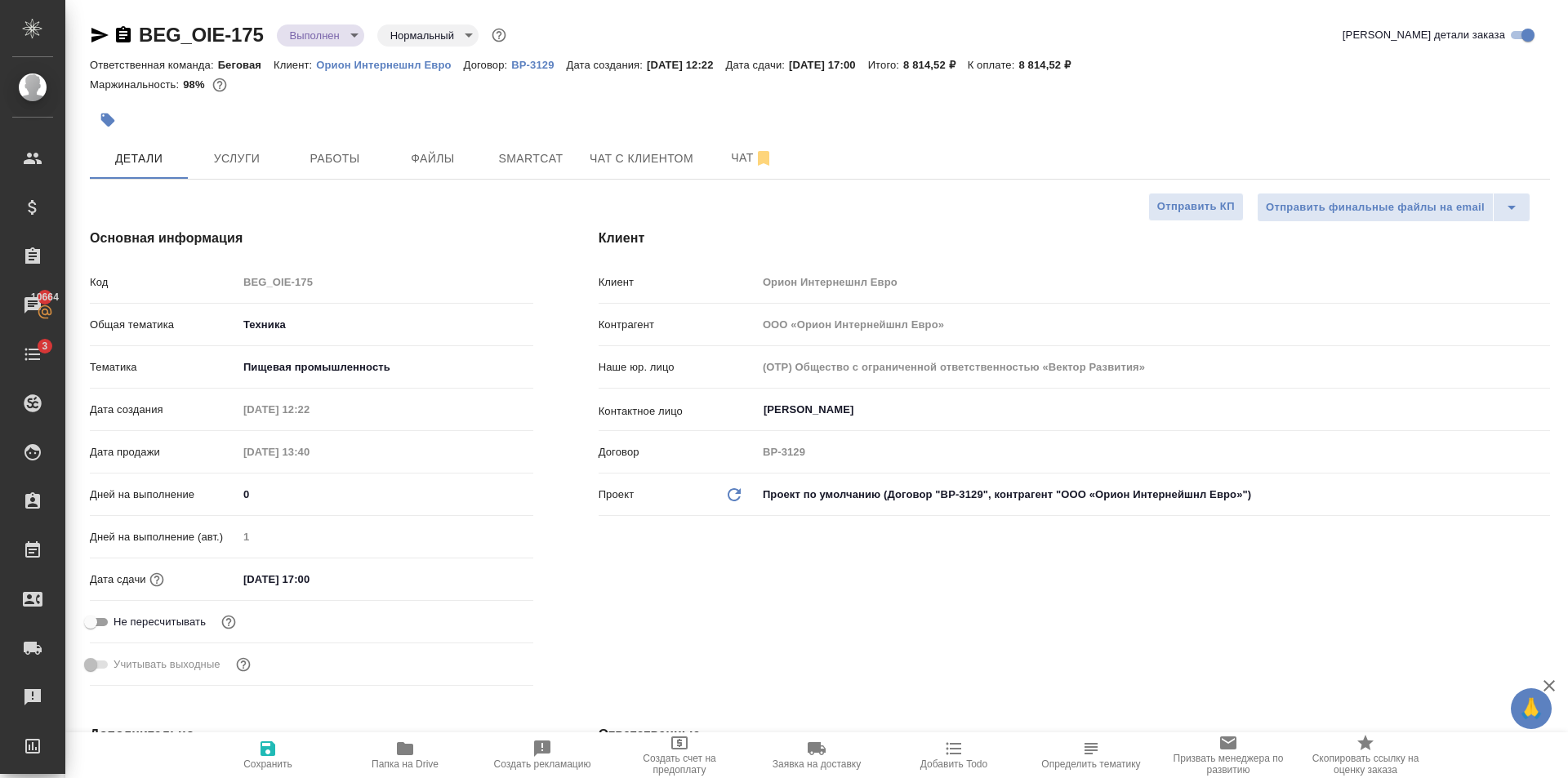
type textarea "x"
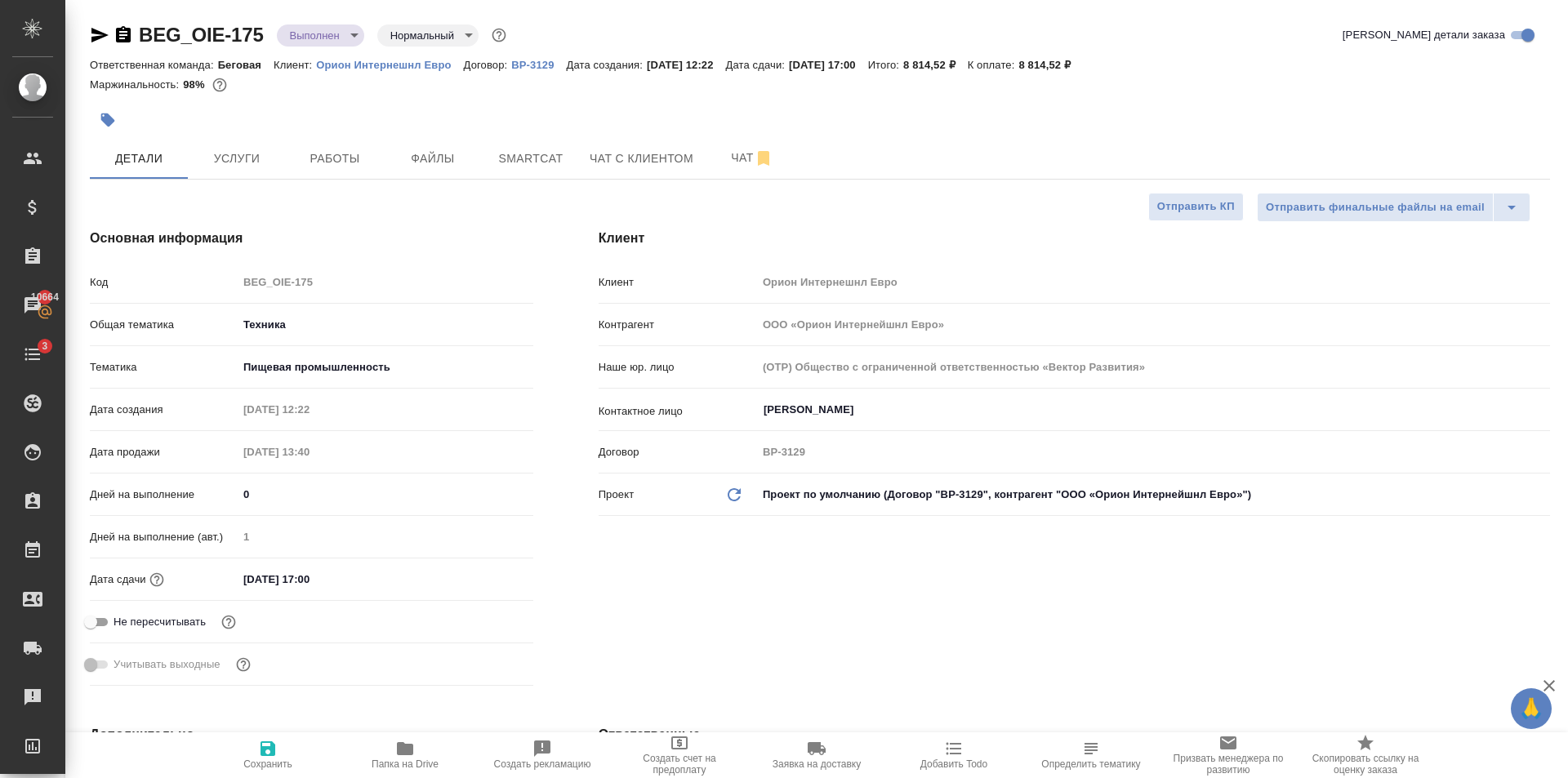
type textarea "x"
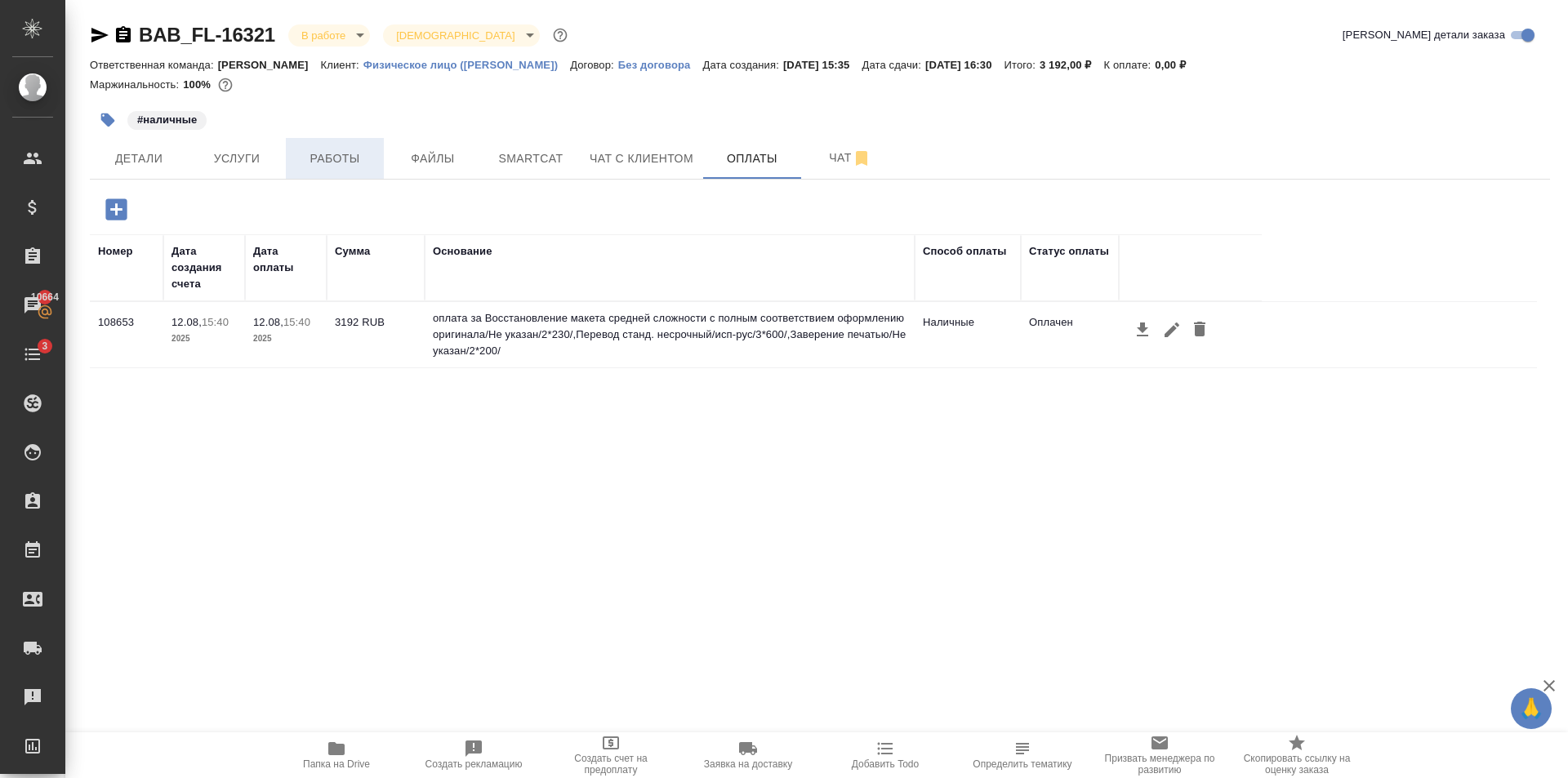
click at [337, 154] on span "Работы" at bounding box center [335, 159] width 78 height 20
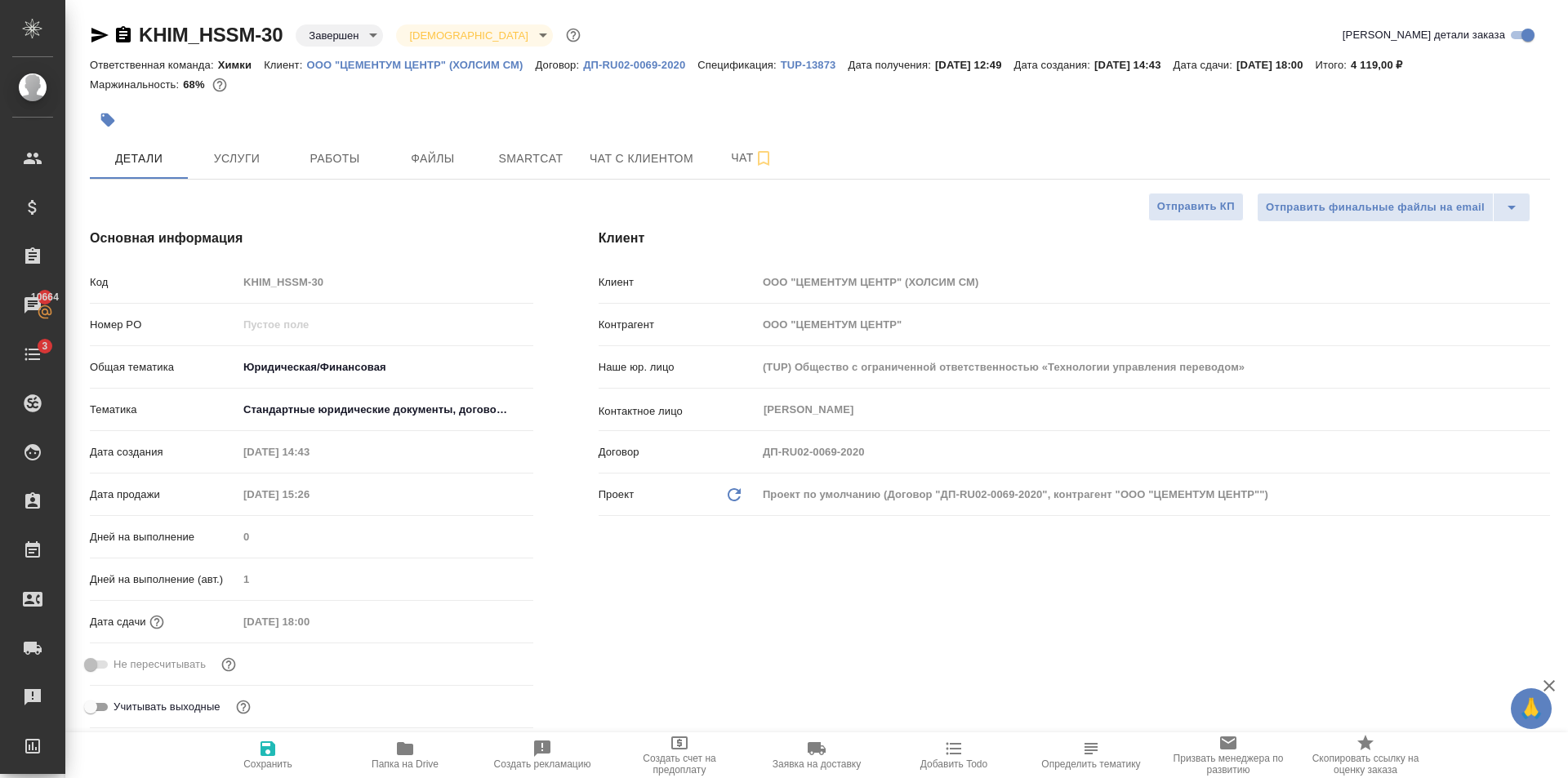
select select "RU"
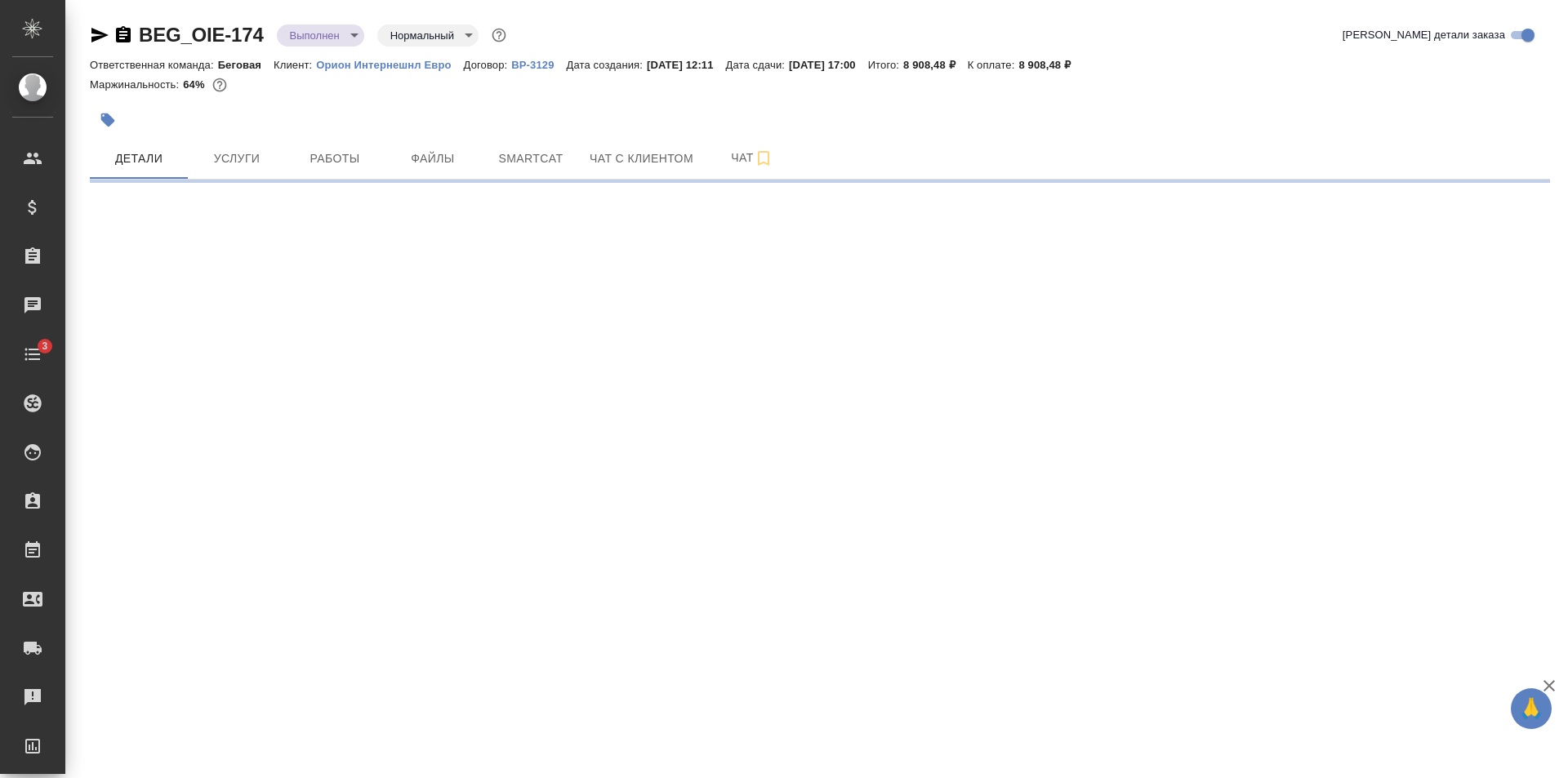
select select "RU"
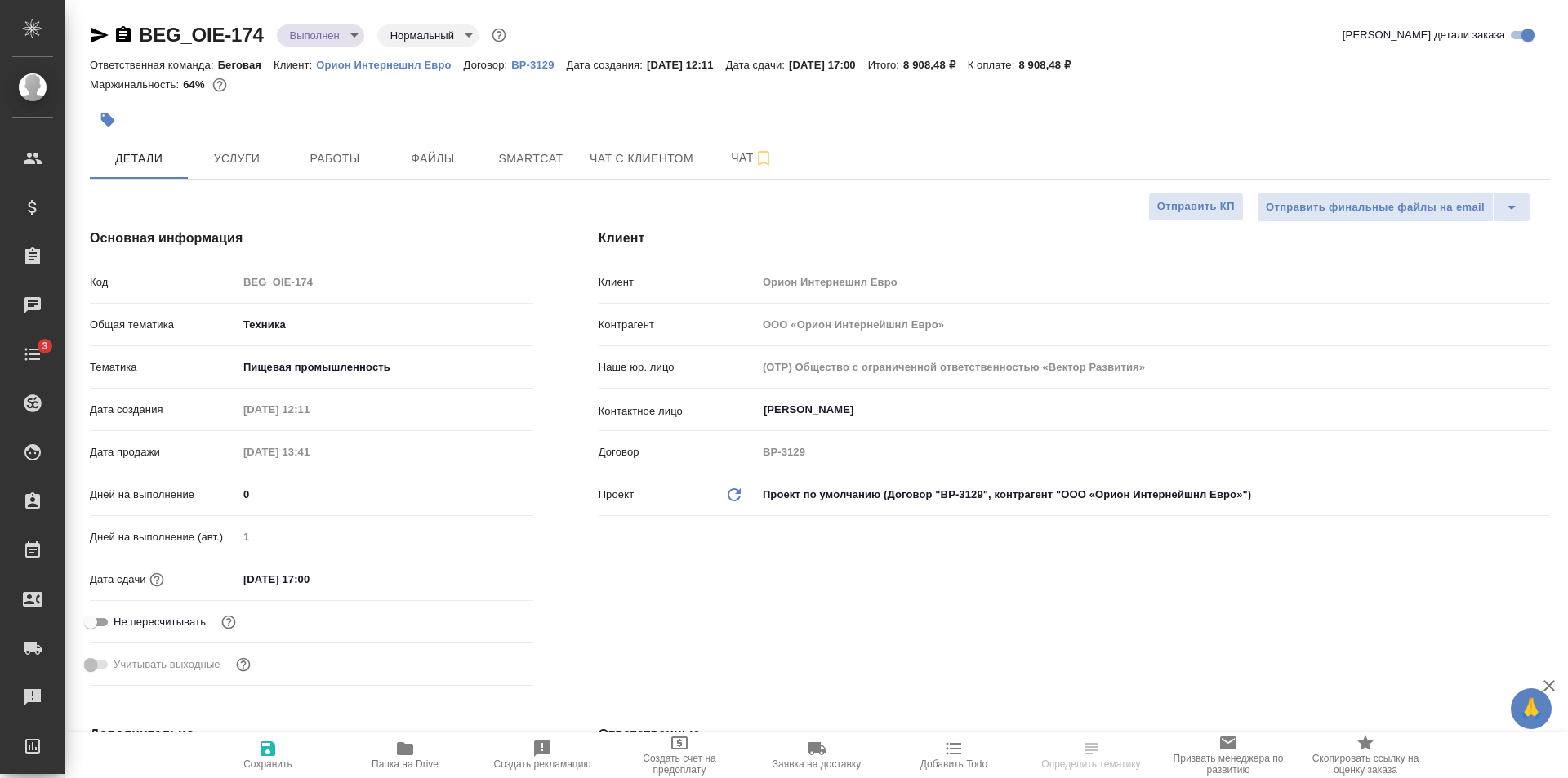
type textarea "x"
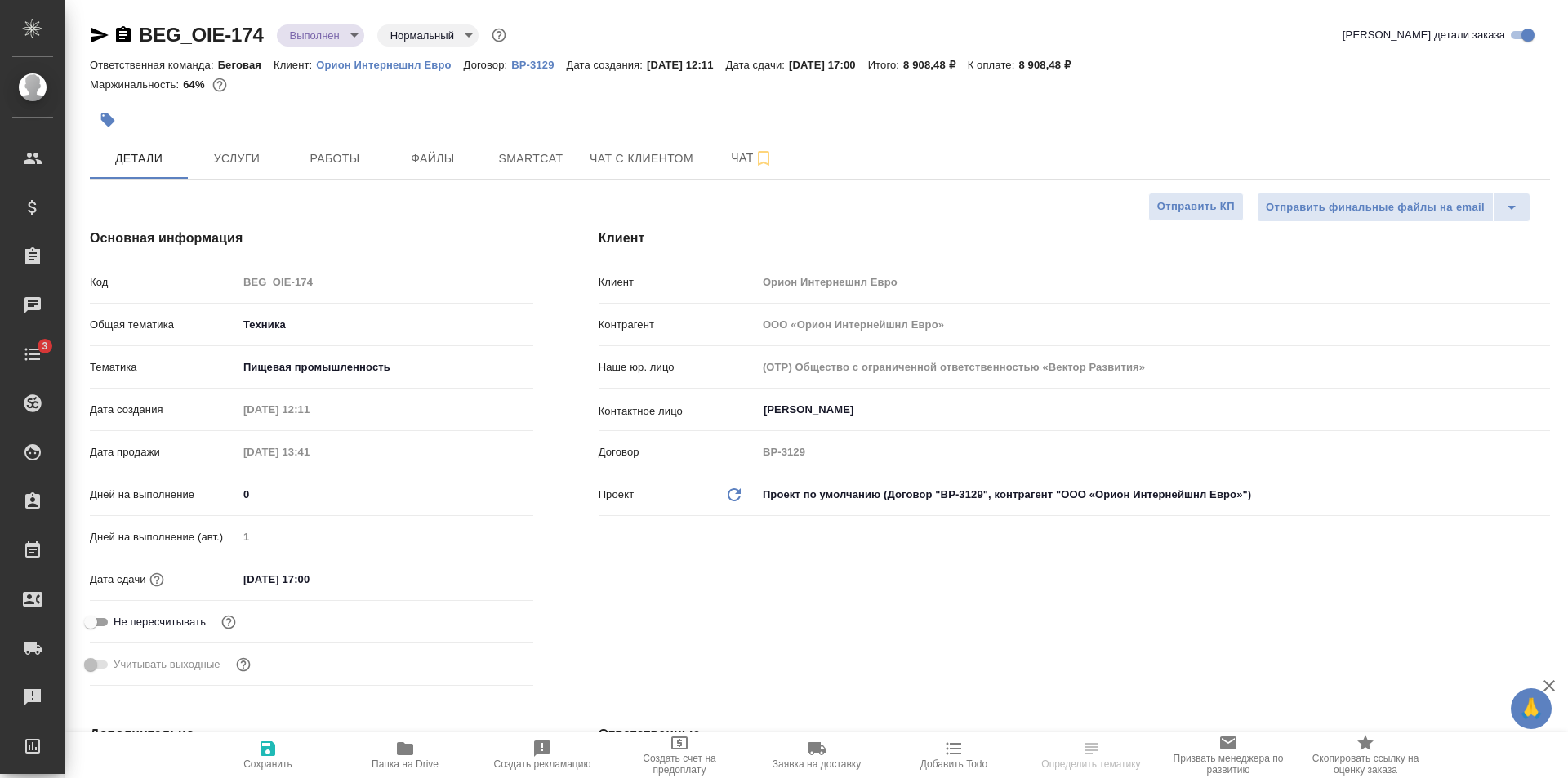
type textarea "x"
click at [403, 744] on icon "button" at bounding box center [404, 749] width 16 height 13
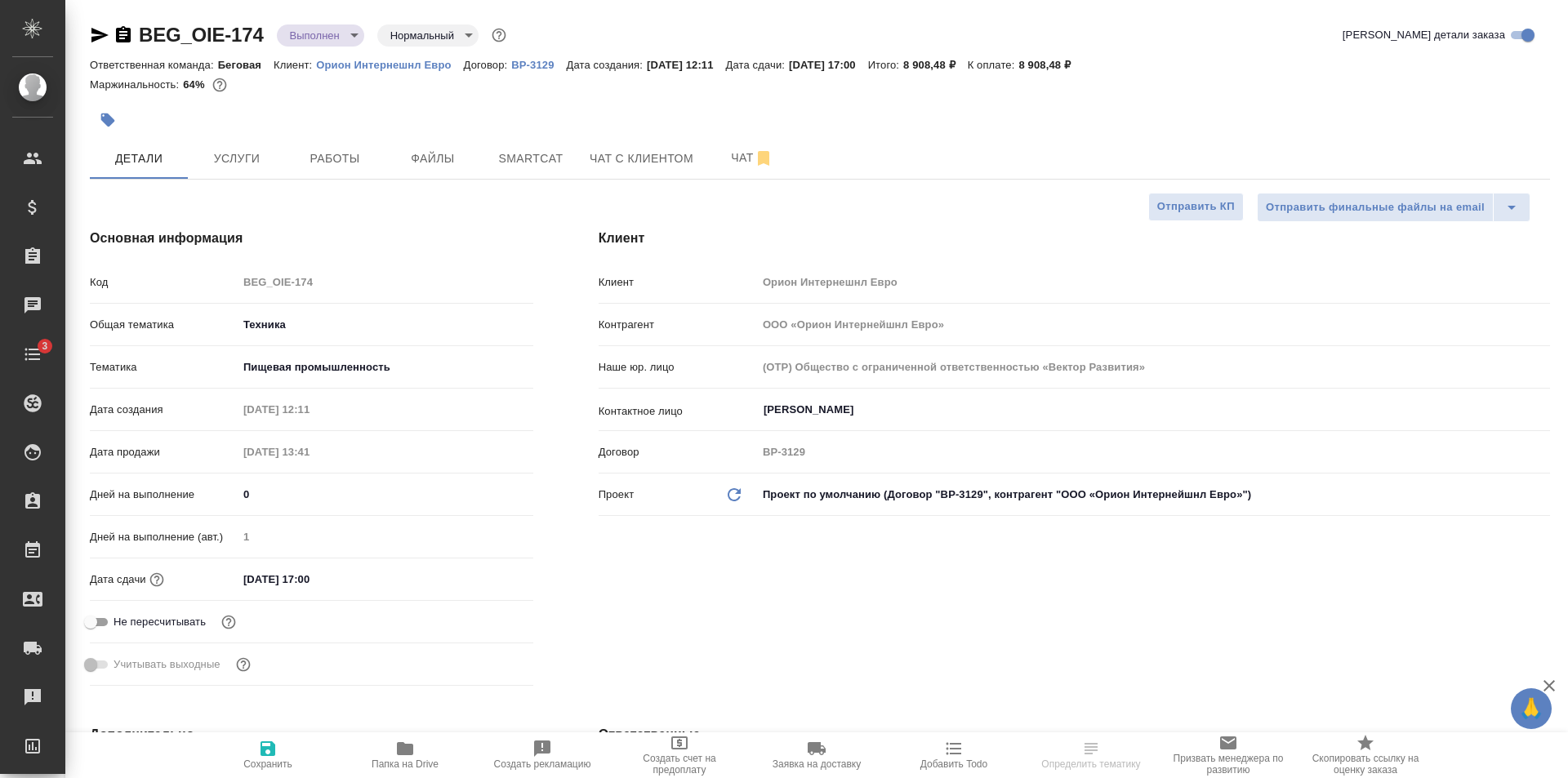
type textarea "x"
select select "RU"
type textarea "x"
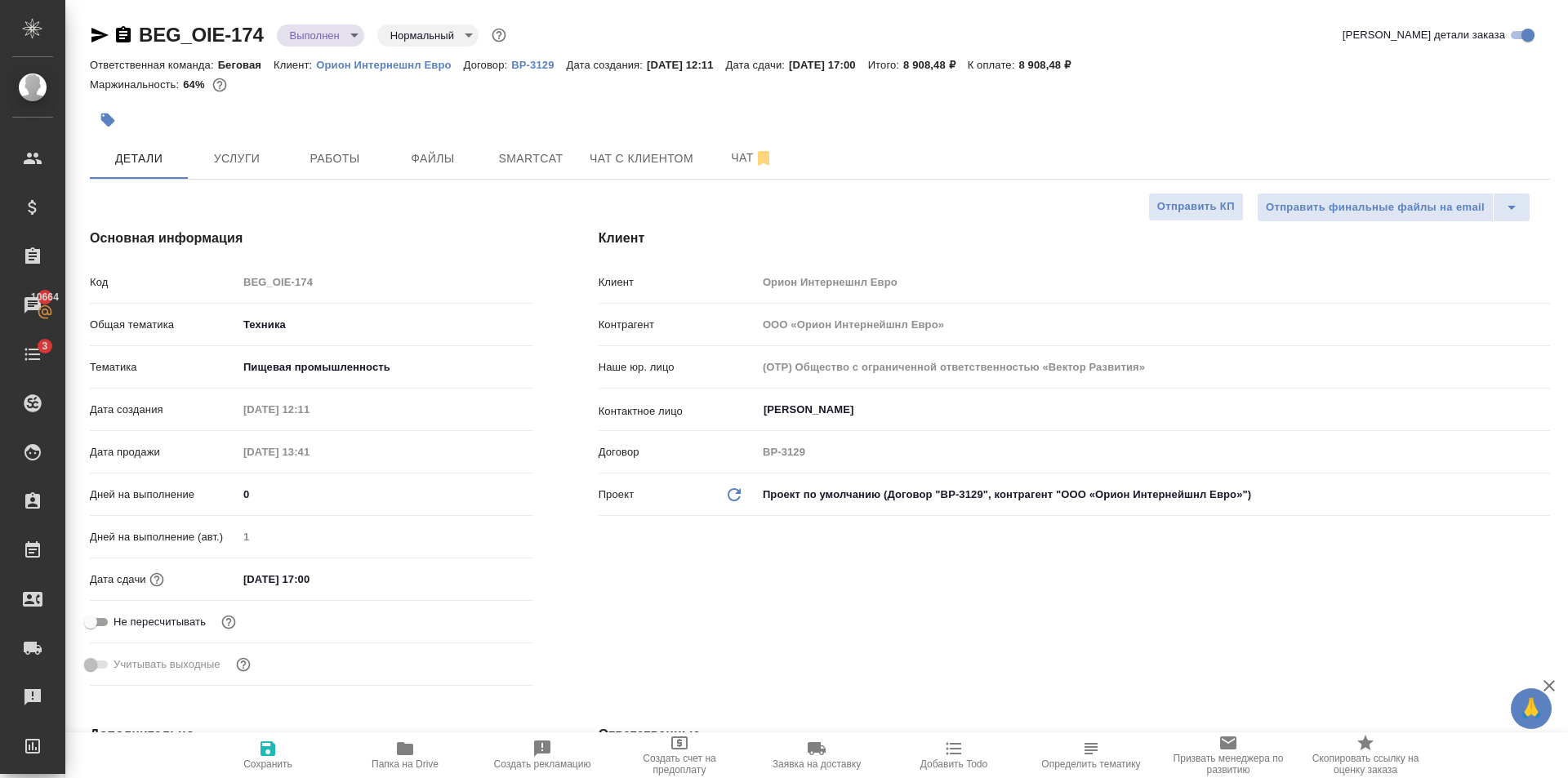
type textarea "x"
